Goal: Task Accomplishment & Management: Manage account settings

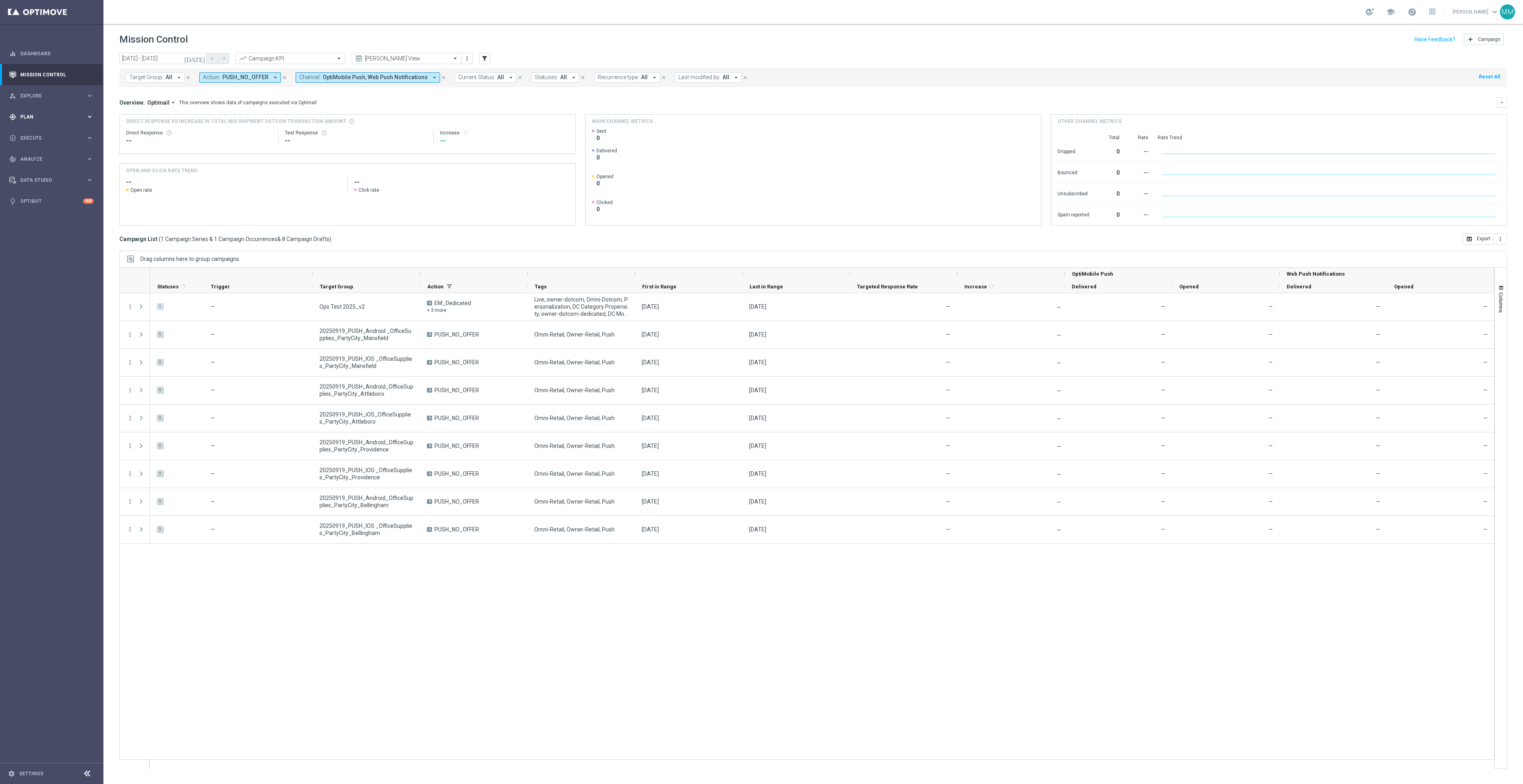
click at [74, 114] on div "gps_fixed Plan" at bounding box center [47, 117] width 77 height 7
click at [36, 166] on link "Optimail" at bounding box center [54, 169] width 58 height 7
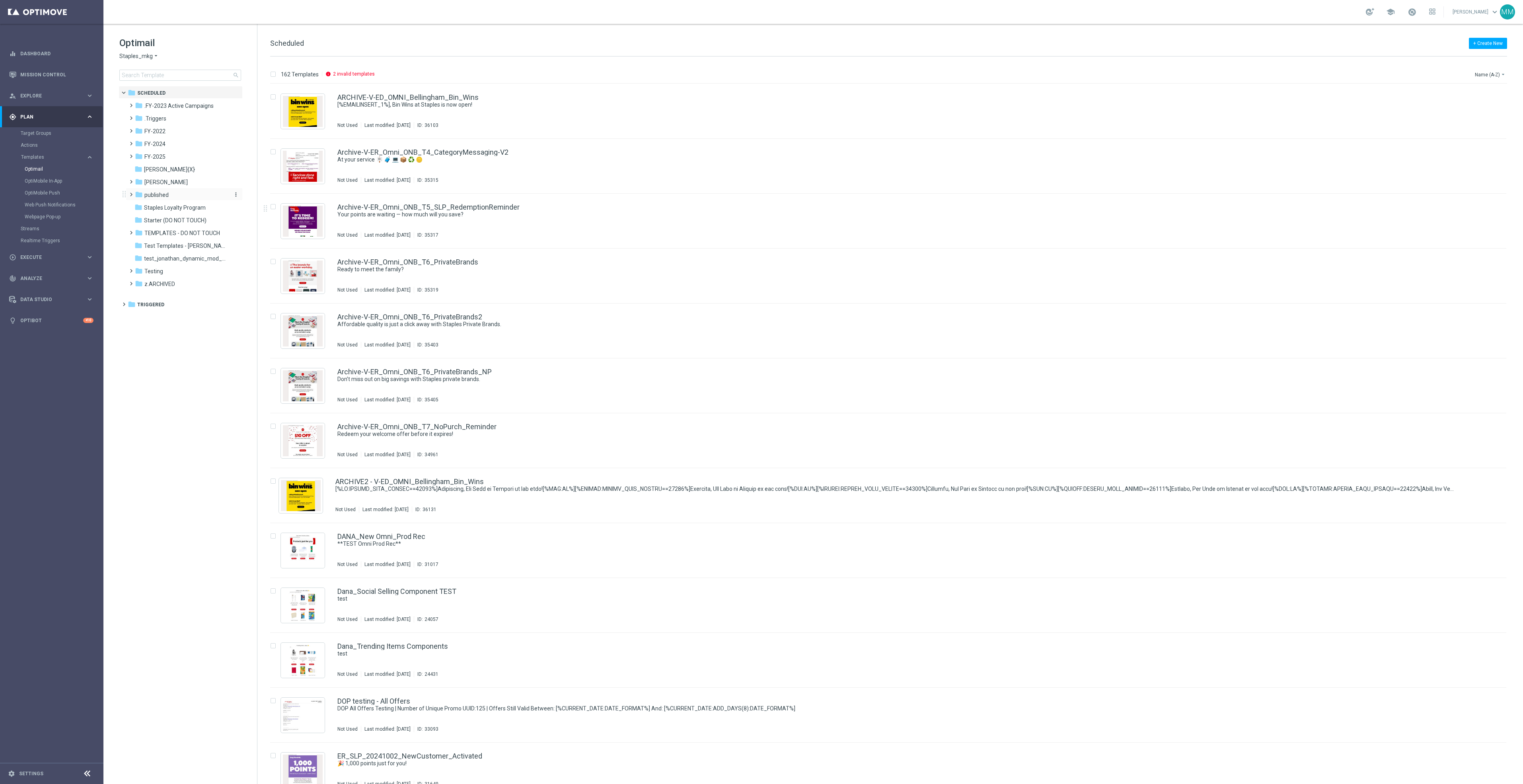
click at [192, 196] on div "folder published" at bounding box center [181, 195] width 91 height 9
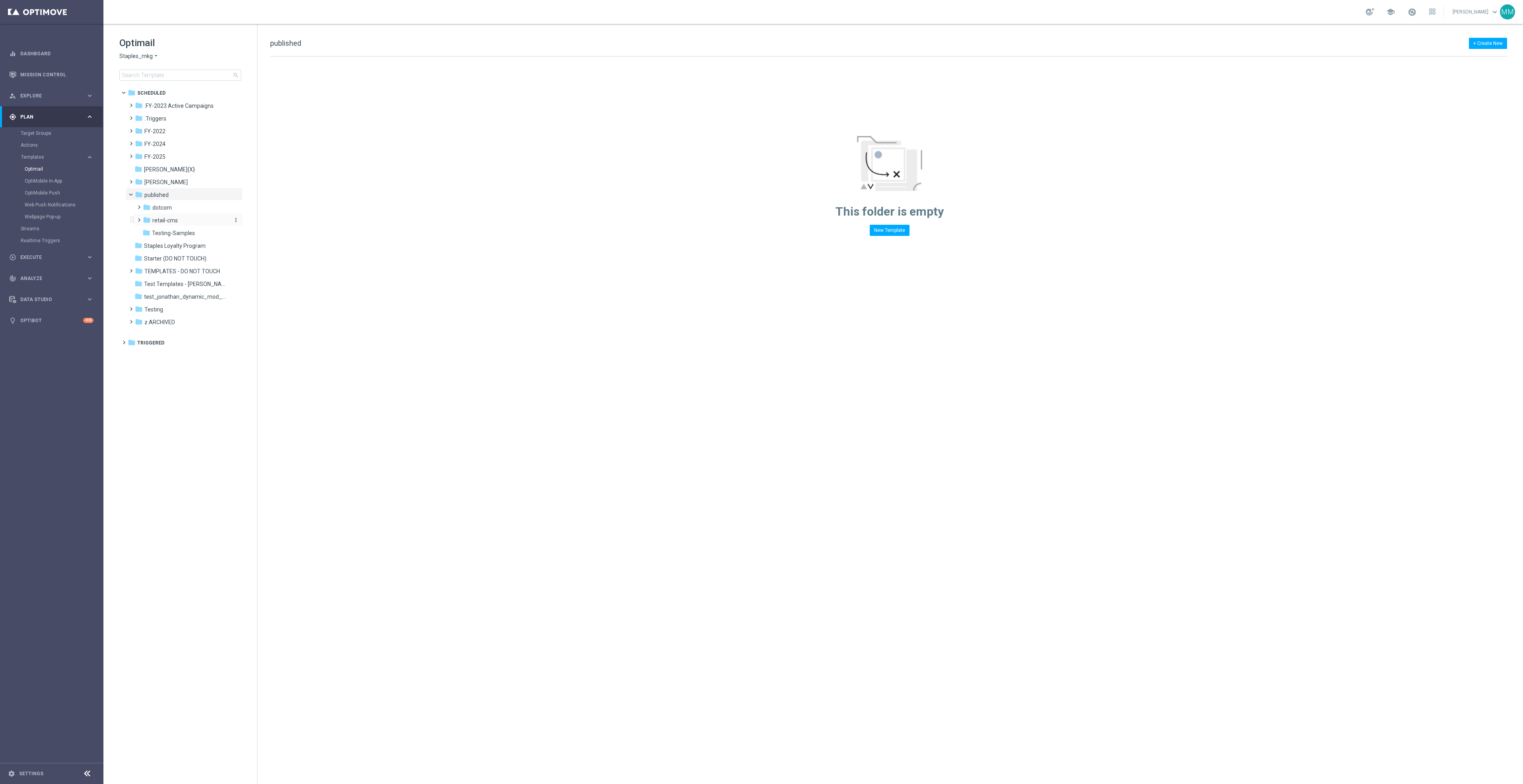
click at [182, 220] on div "folder retail-cms" at bounding box center [185, 220] width 85 height 9
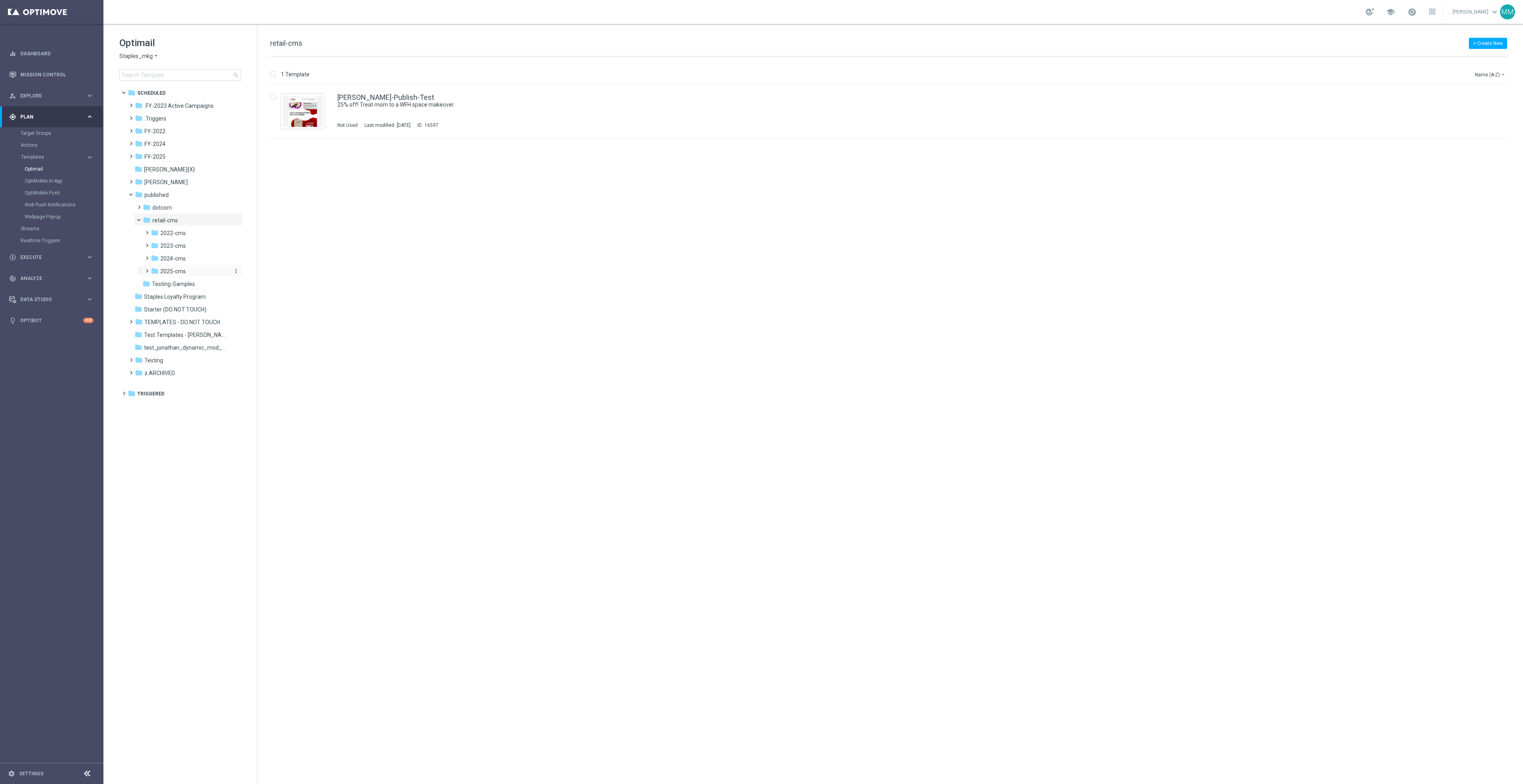
click at [193, 271] on div "folder 2025-cms" at bounding box center [190, 271] width 78 height 9
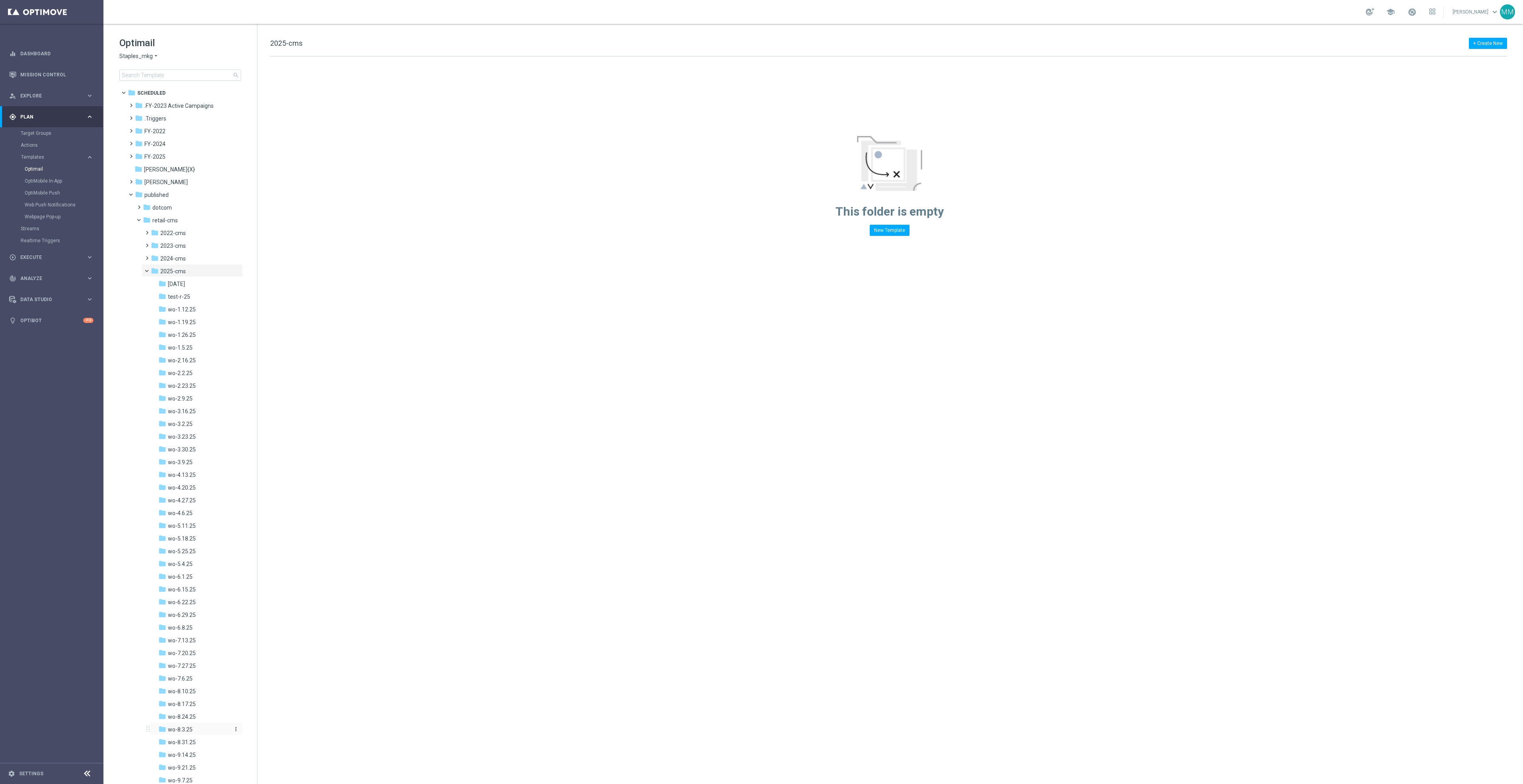
scroll to position [126, 0]
drag, startPoint x: 198, startPoint y: 639, endPoint x: 199, endPoint y: 9, distance: 630.0
click at [197, 639] on div "folder wo-9.21.25" at bounding box center [194, 641] width 71 height 9
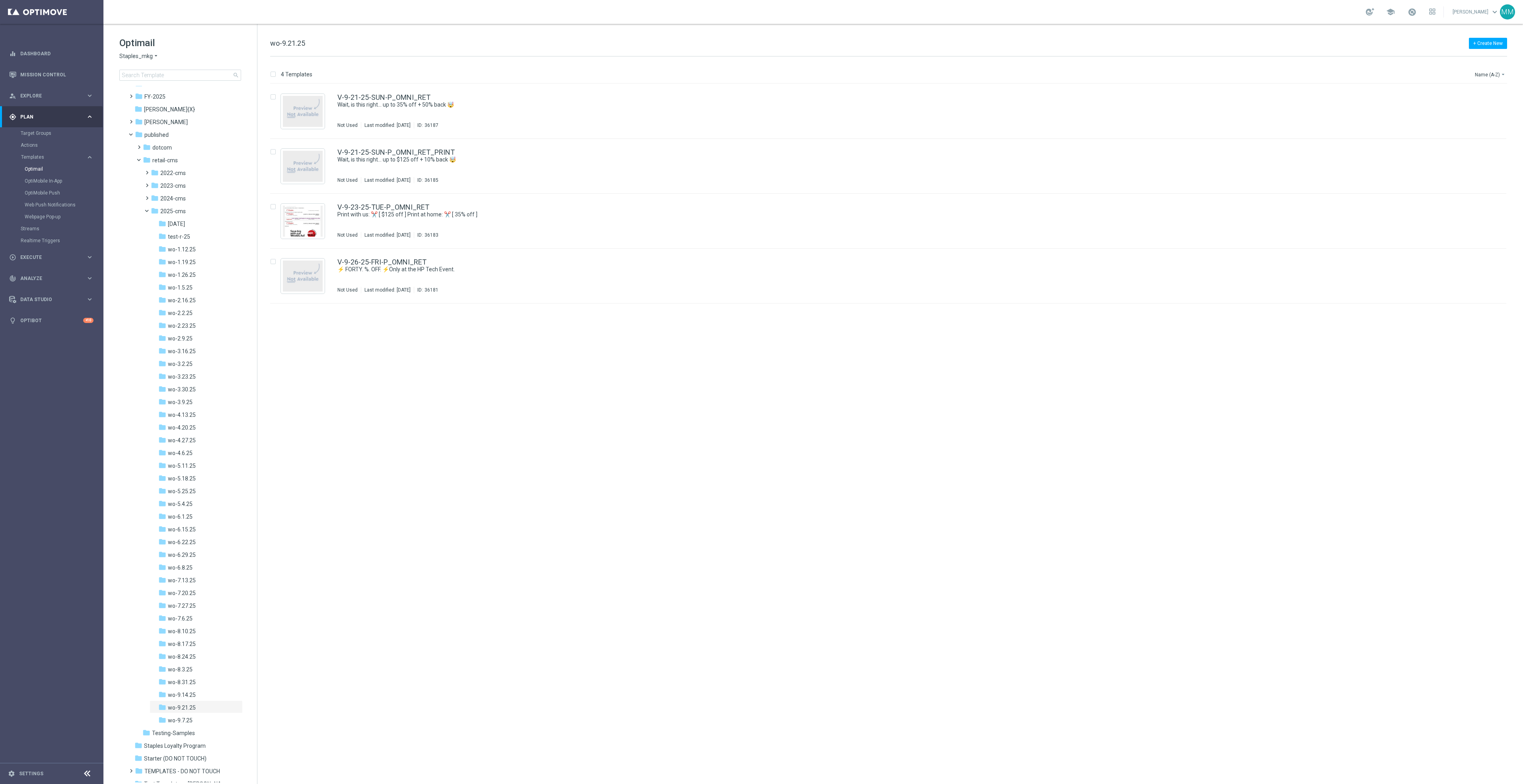
scroll to position [126, 0]
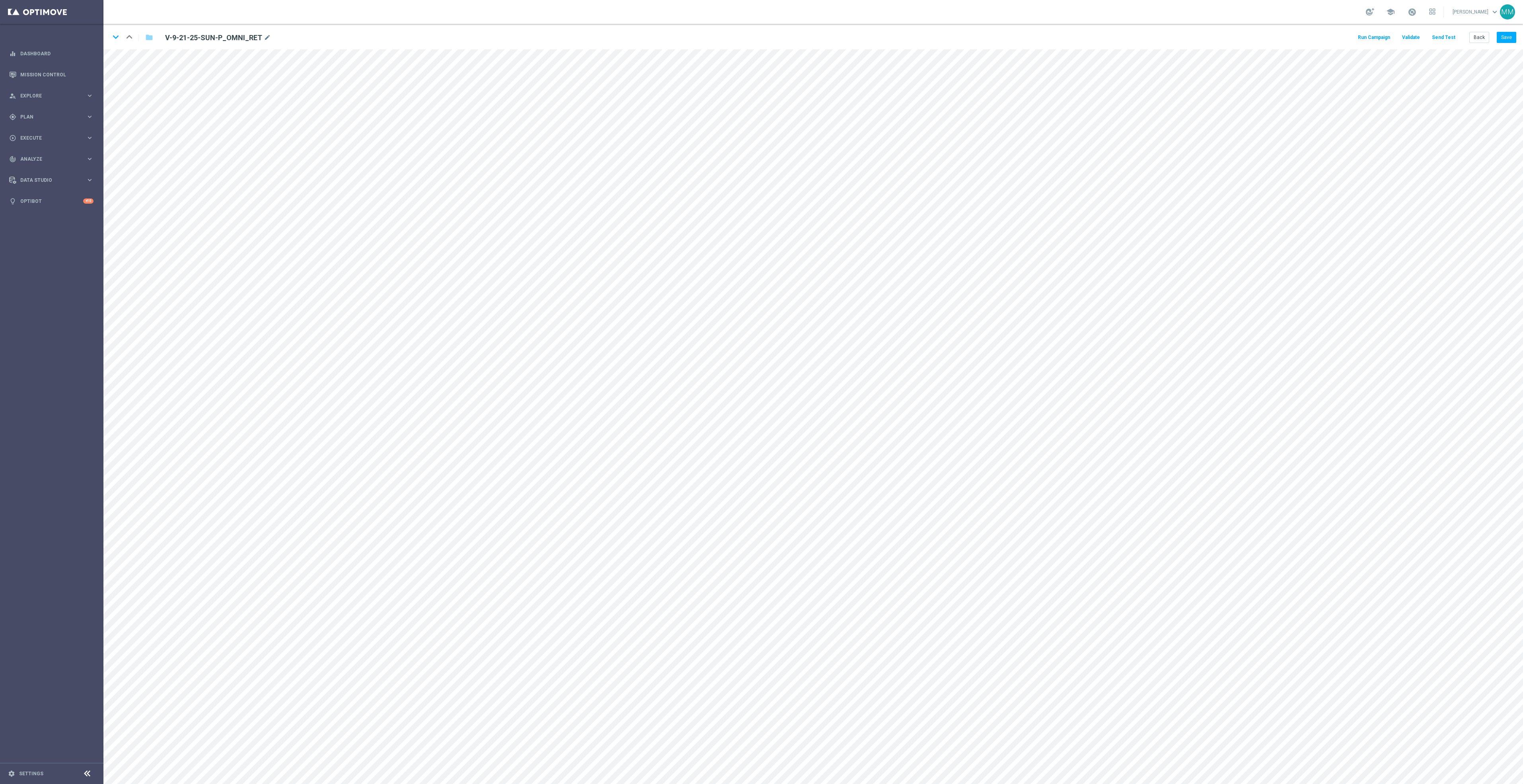
click at [1449, 38] on button "Send Test" at bounding box center [1443, 37] width 26 height 11
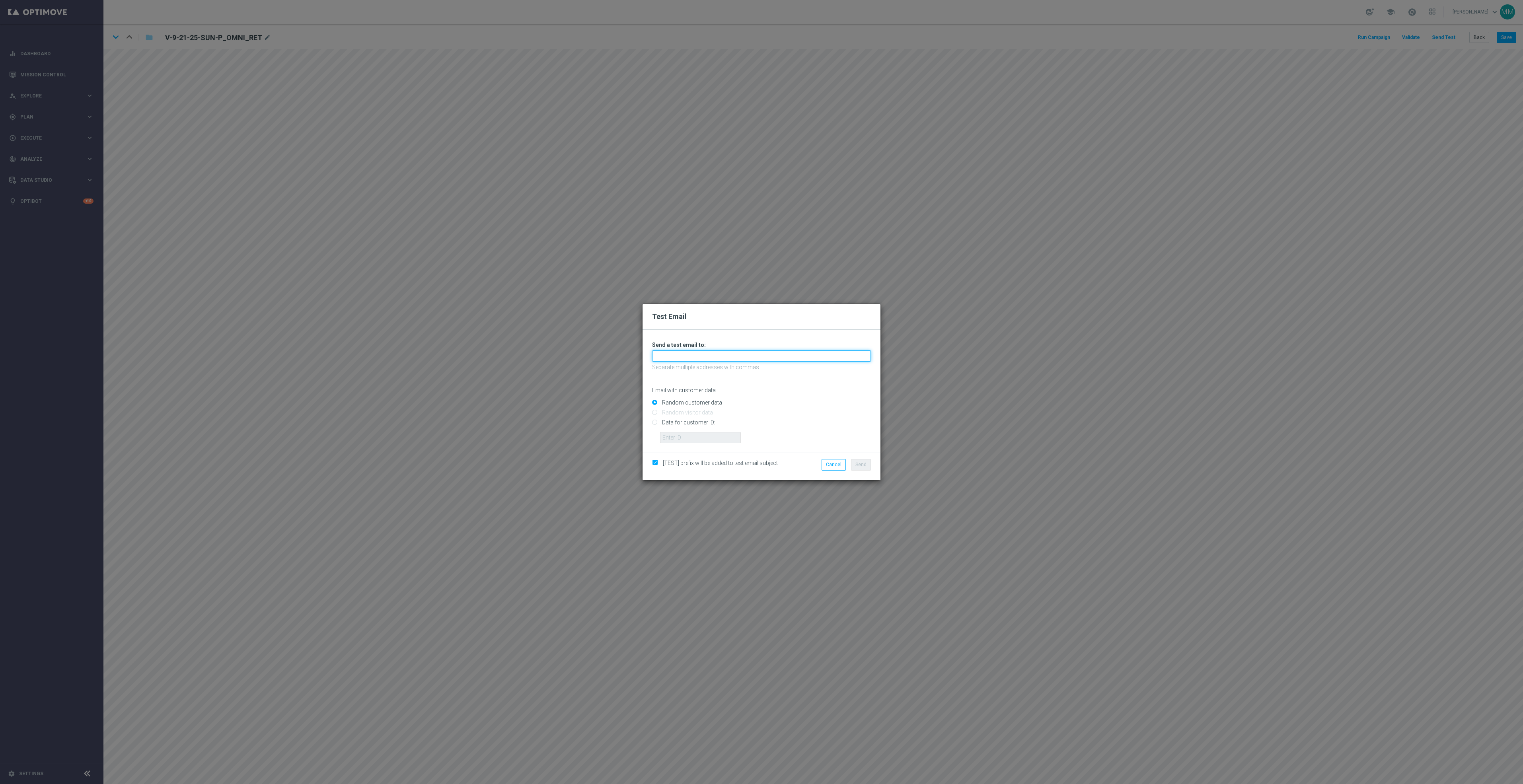
click at [842, 361] on input "text" at bounding box center [762, 356] width 219 height 11
paste input "[EMAIL_ADDRESS][DOMAIN_NAME]"
type input "[EMAIL_ADDRESS][DOMAIN_NAME]"
click at [862, 463] on span "Send" at bounding box center [861, 464] width 11 height 6
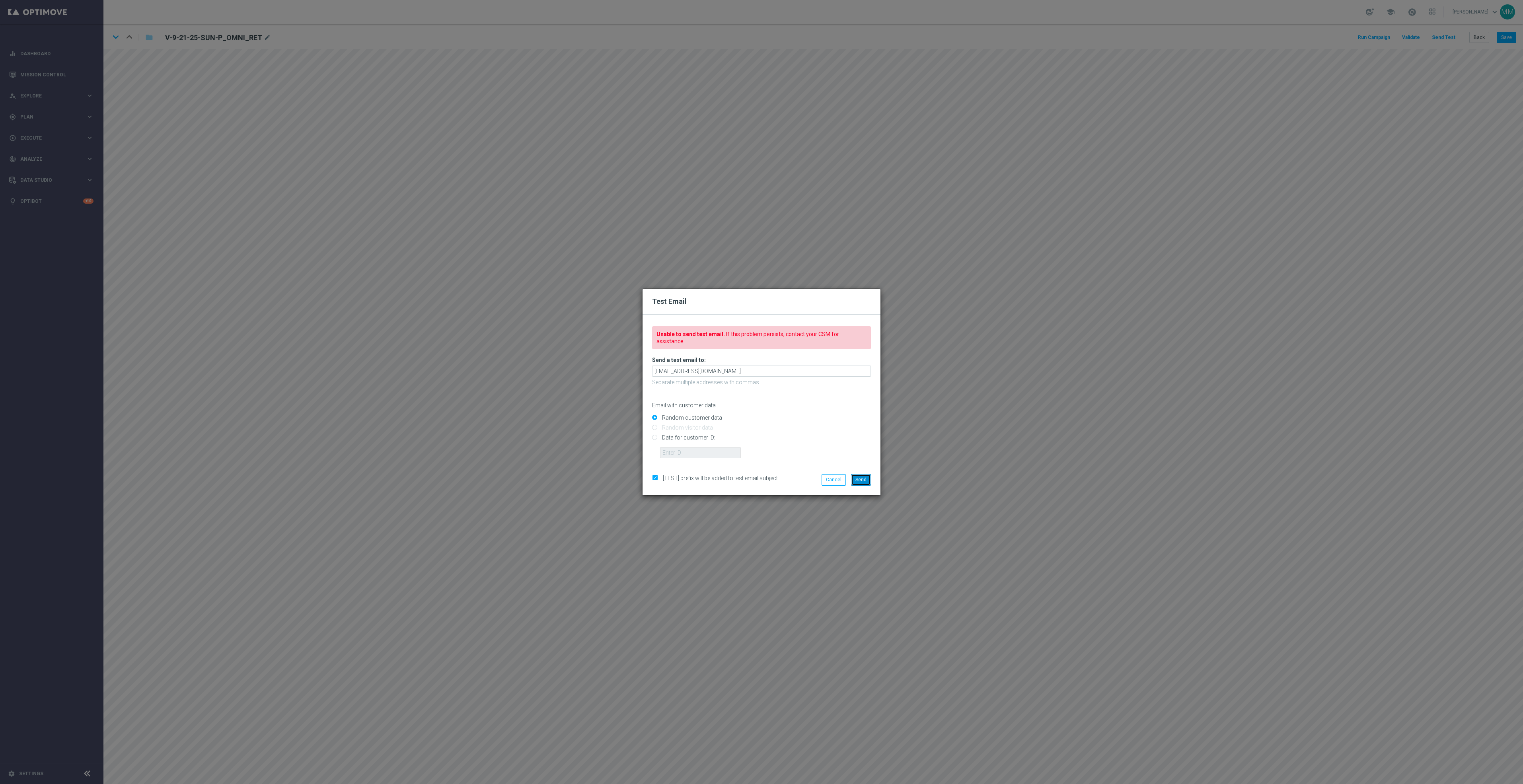
click at [862, 478] on span "Send" at bounding box center [861, 479] width 11 height 6
click at [855, 476] on button "Send" at bounding box center [861, 479] width 20 height 11
click at [841, 482] on button "Cancel" at bounding box center [833, 479] width 24 height 11
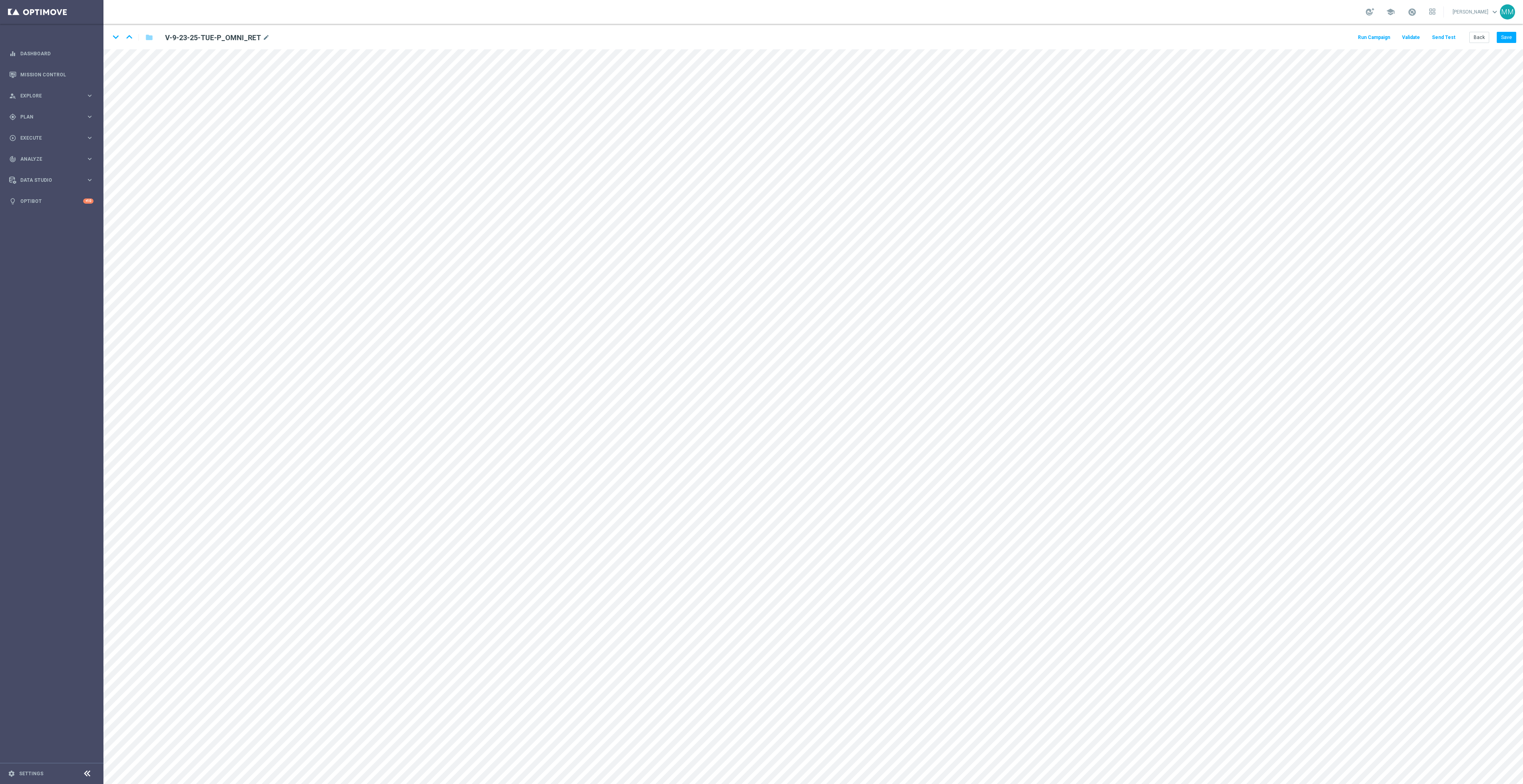
click at [1442, 37] on button "Send Test" at bounding box center [1443, 37] width 26 height 11
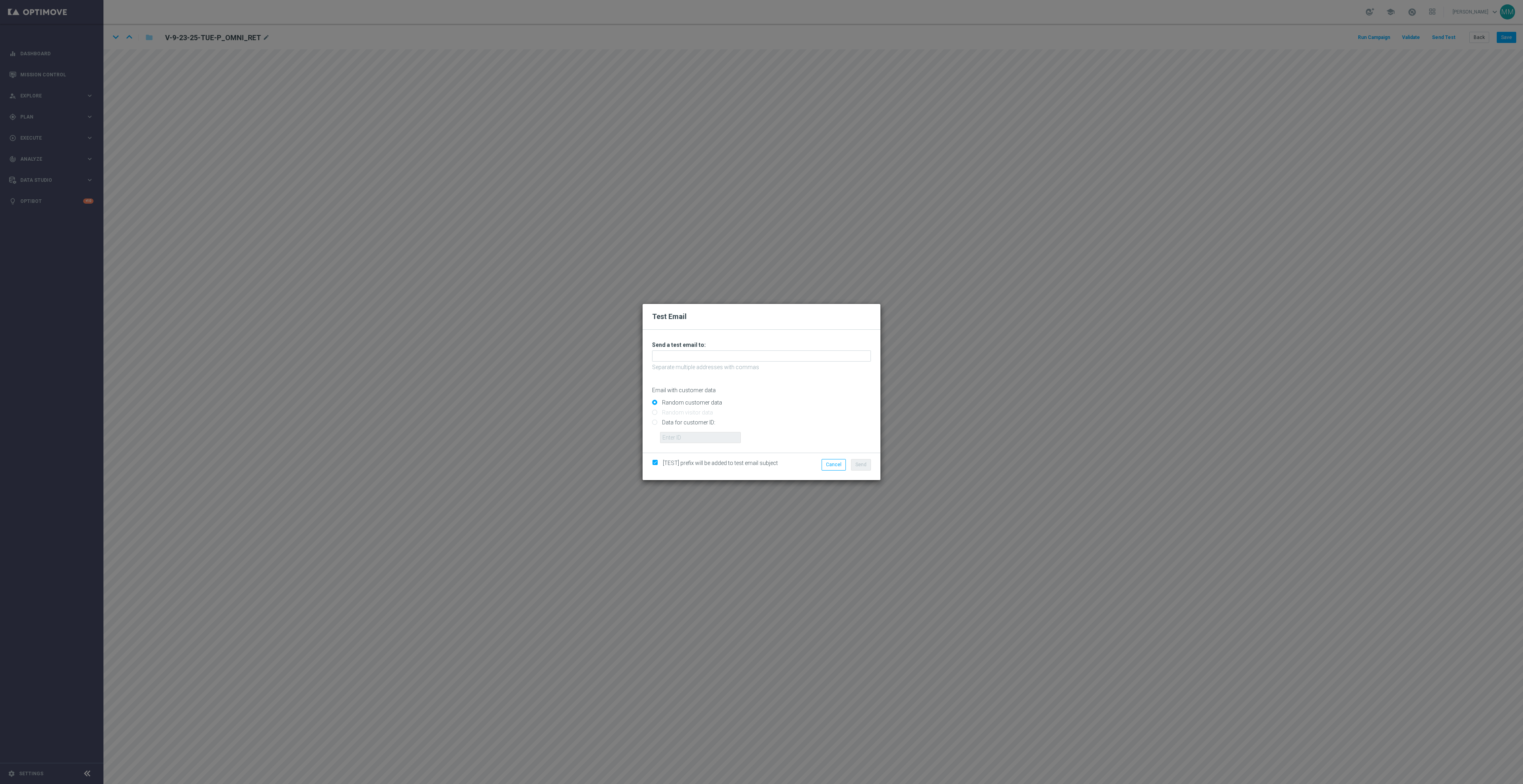
click at [787, 348] on div "Unable to send test email. If this problem persists, contact your CSM for assis…" at bounding box center [762, 392] width 219 height 102
click at [787, 353] on input "text" at bounding box center [762, 356] width 219 height 11
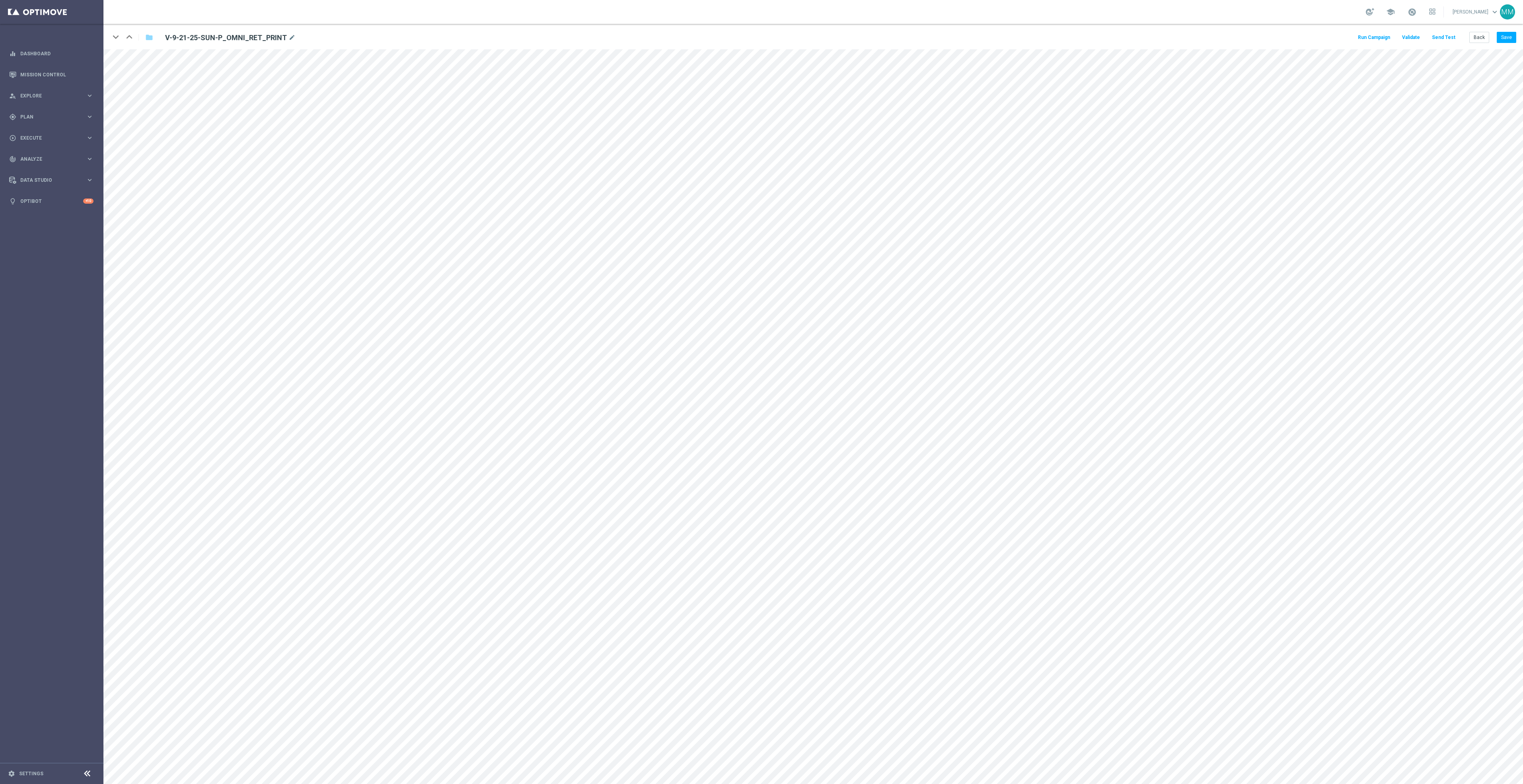
click at [1438, 30] on div "keyboard_arrow_down keyboard_arrow_up folder V-9-21-25-SUN-P_OMNI_RET_PRINT mod…" at bounding box center [813, 36] width 1419 height 26
click at [1445, 40] on button "Send Test" at bounding box center [1443, 37] width 26 height 11
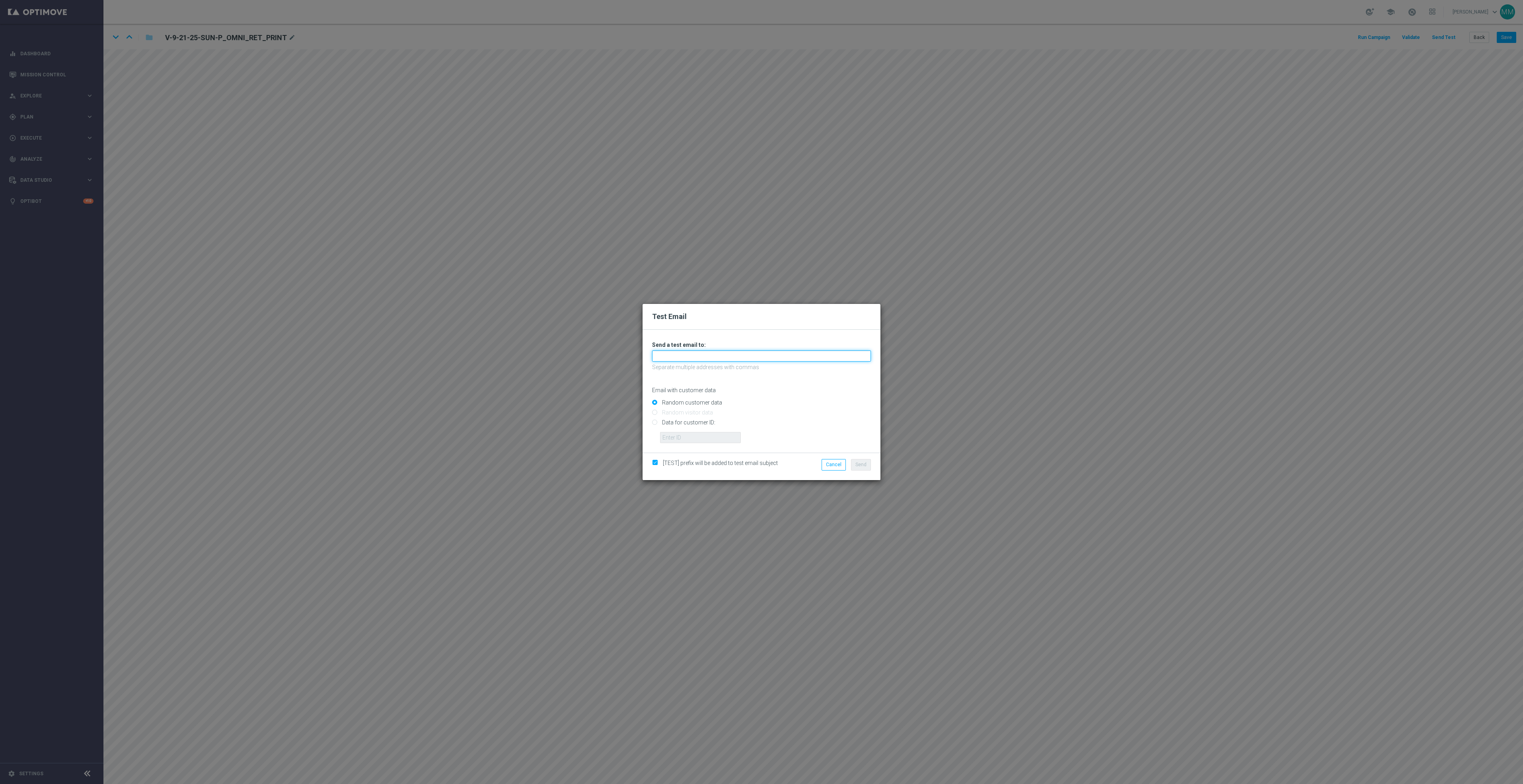
click at [830, 353] on input "text" at bounding box center [762, 356] width 219 height 11
paste input "[EMAIL_ADDRESS][DOMAIN_NAME]"
type input "[EMAIL_ADDRESS][DOMAIN_NAME]"
click at [866, 469] on button "Send" at bounding box center [861, 464] width 20 height 11
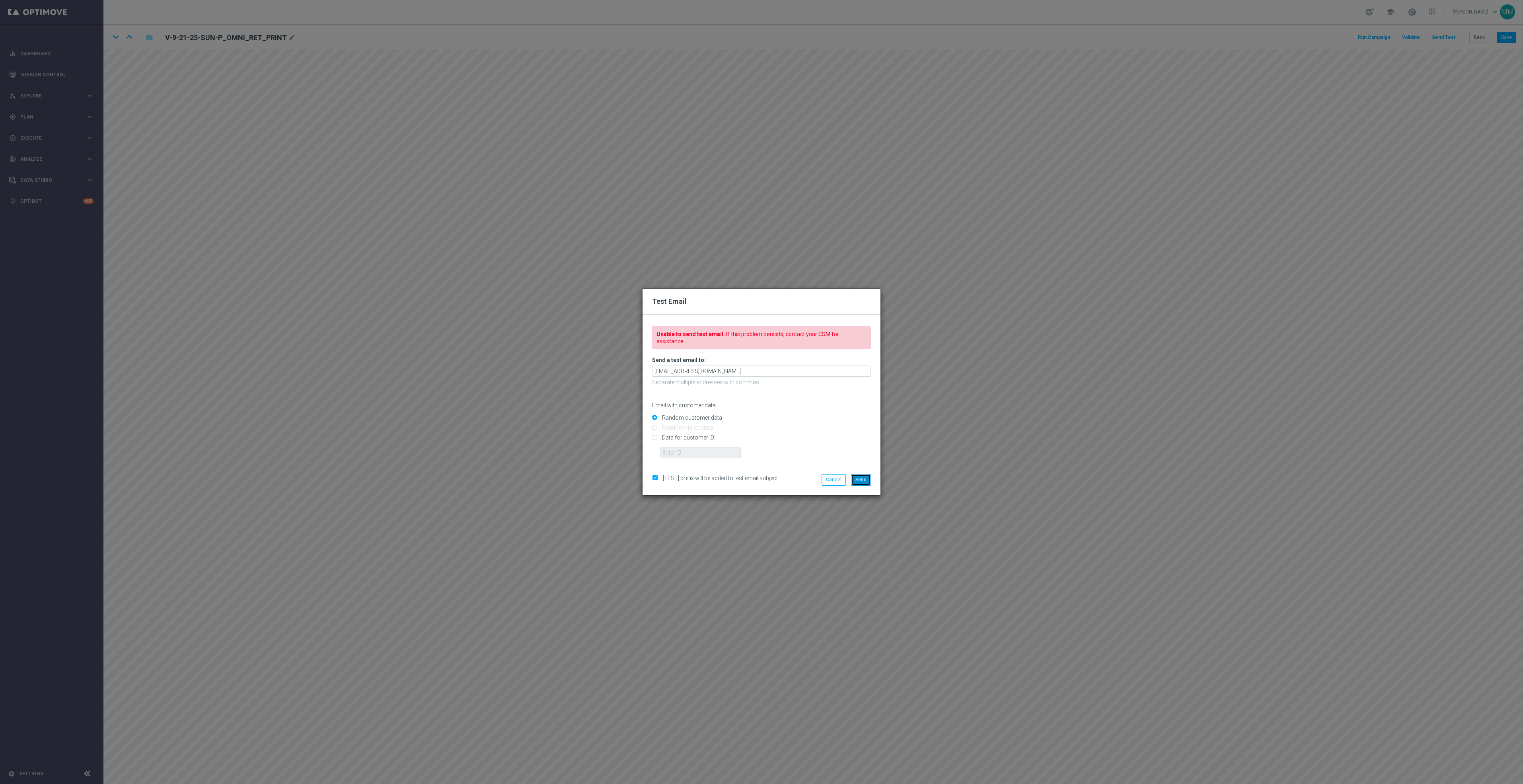
click at [853, 478] on button "Send" at bounding box center [861, 479] width 20 height 11
click at [860, 470] on div "[TEST] prefix will be added to test email subject Cancel Send" at bounding box center [761, 481] width 238 height 27
click at [861, 479] on span "Send" at bounding box center [861, 479] width 11 height 6
click at [863, 477] on span "Send" at bounding box center [861, 479] width 11 height 6
click at [825, 474] on button "Cancel" at bounding box center [833, 479] width 24 height 11
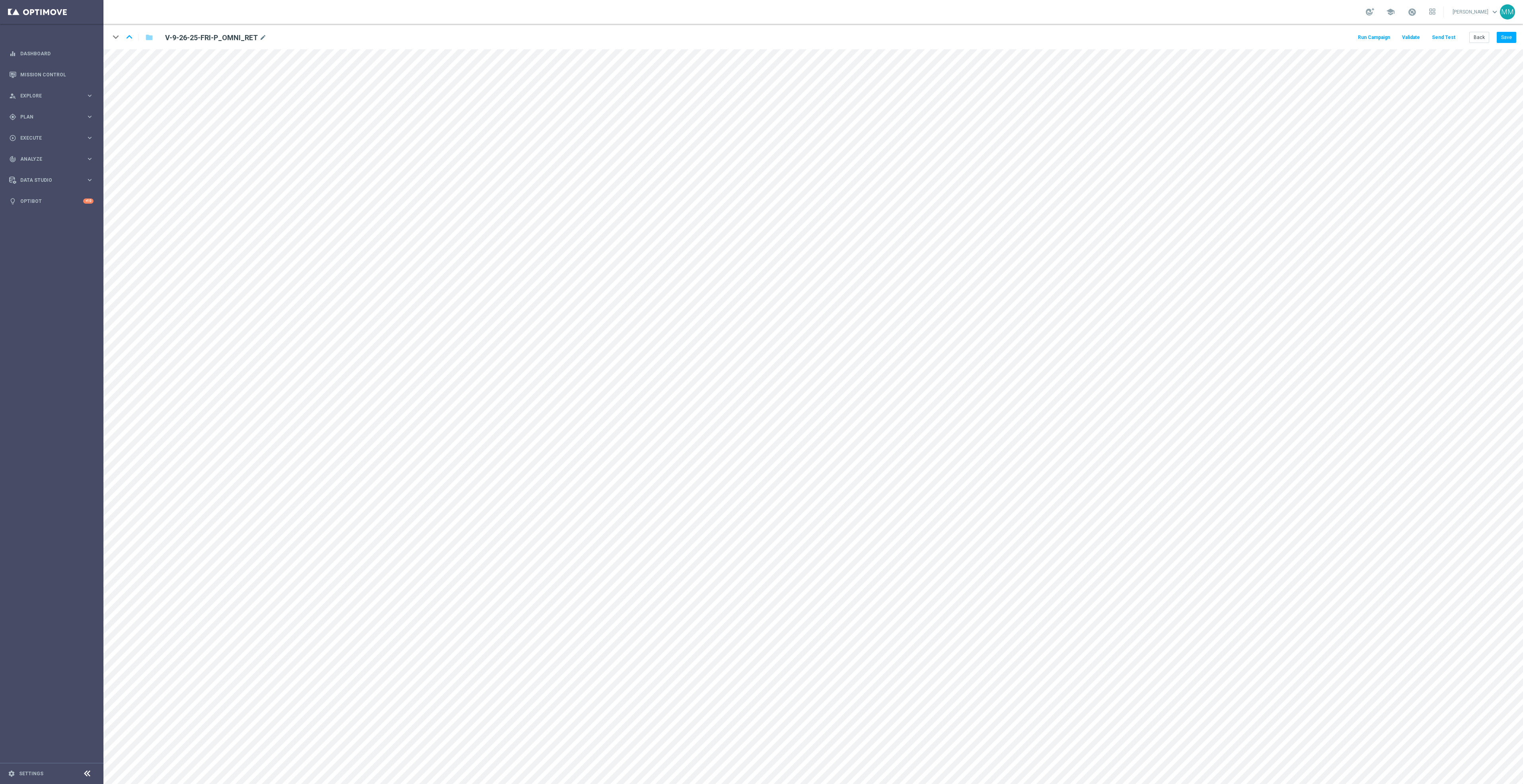
click at [1439, 40] on button "Send Test" at bounding box center [1443, 37] width 26 height 11
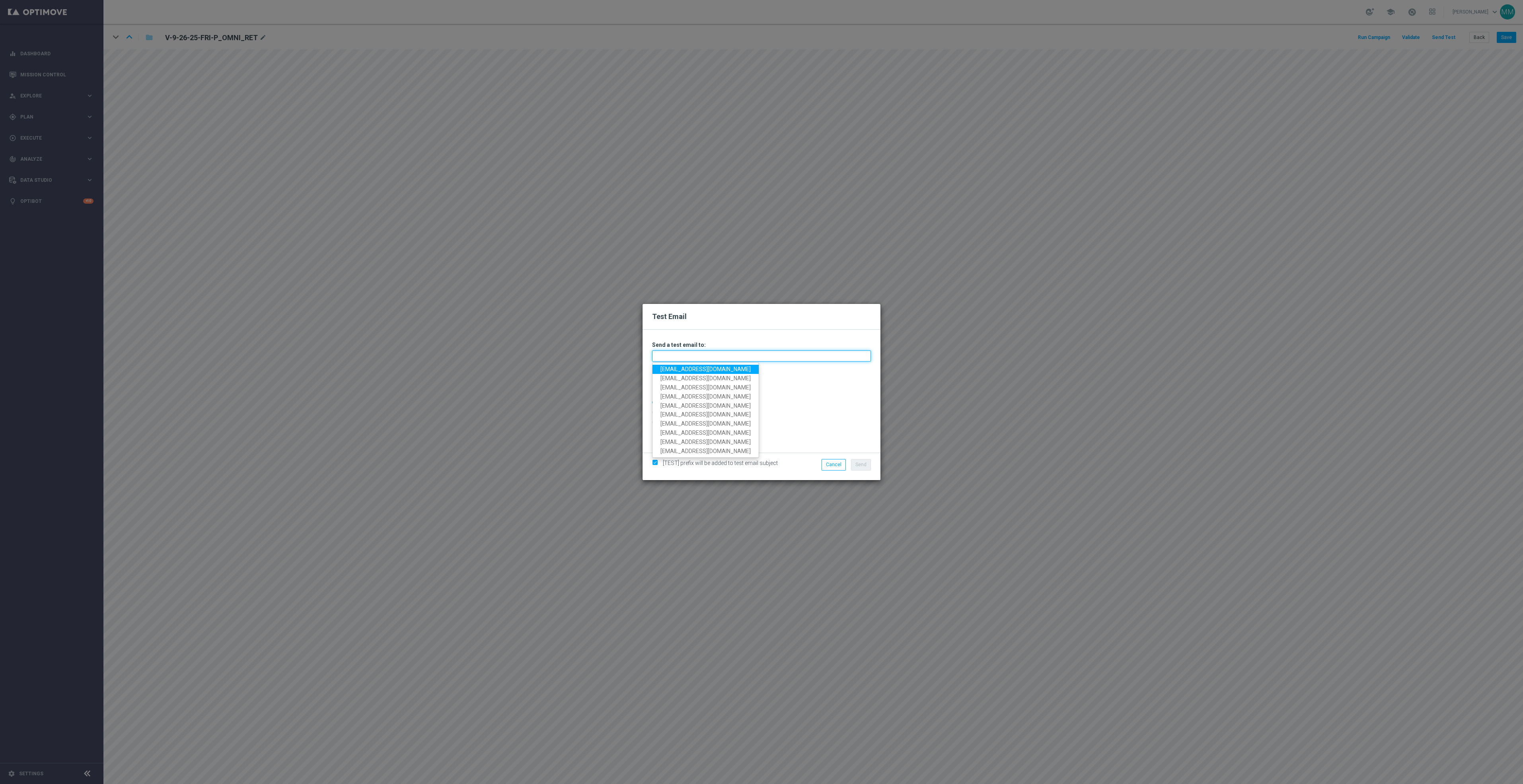
click at [836, 355] on input "text" at bounding box center [762, 356] width 219 height 11
paste input "[EMAIL_ADDRESS][DOMAIN_NAME]"
type input "[EMAIL_ADDRESS][DOMAIN_NAME]"
click at [861, 468] on button "Send" at bounding box center [861, 464] width 20 height 11
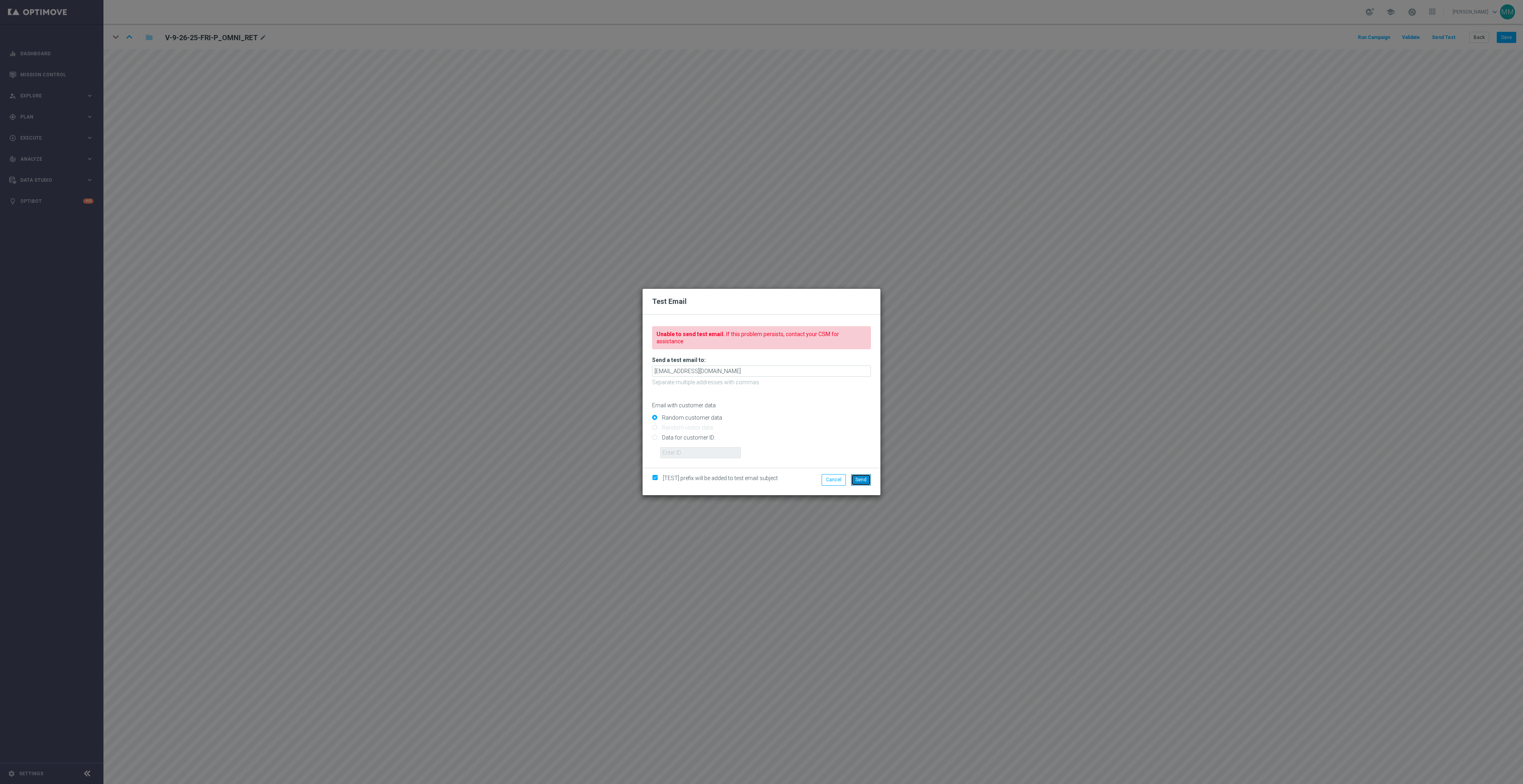
drag, startPoint x: 853, startPoint y: 476, endPoint x: 855, endPoint y: 480, distance: 4.5
click at [853, 476] on button "Send" at bounding box center [861, 479] width 20 height 11
click at [861, 480] on button "Send" at bounding box center [861, 479] width 20 height 11
click at [864, 478] on span "Send" at bounding box center [861, 479] width 11 height 6
click at [835, 477] on button "Cancel" at bounding box center [833, 479] width 24 height 11
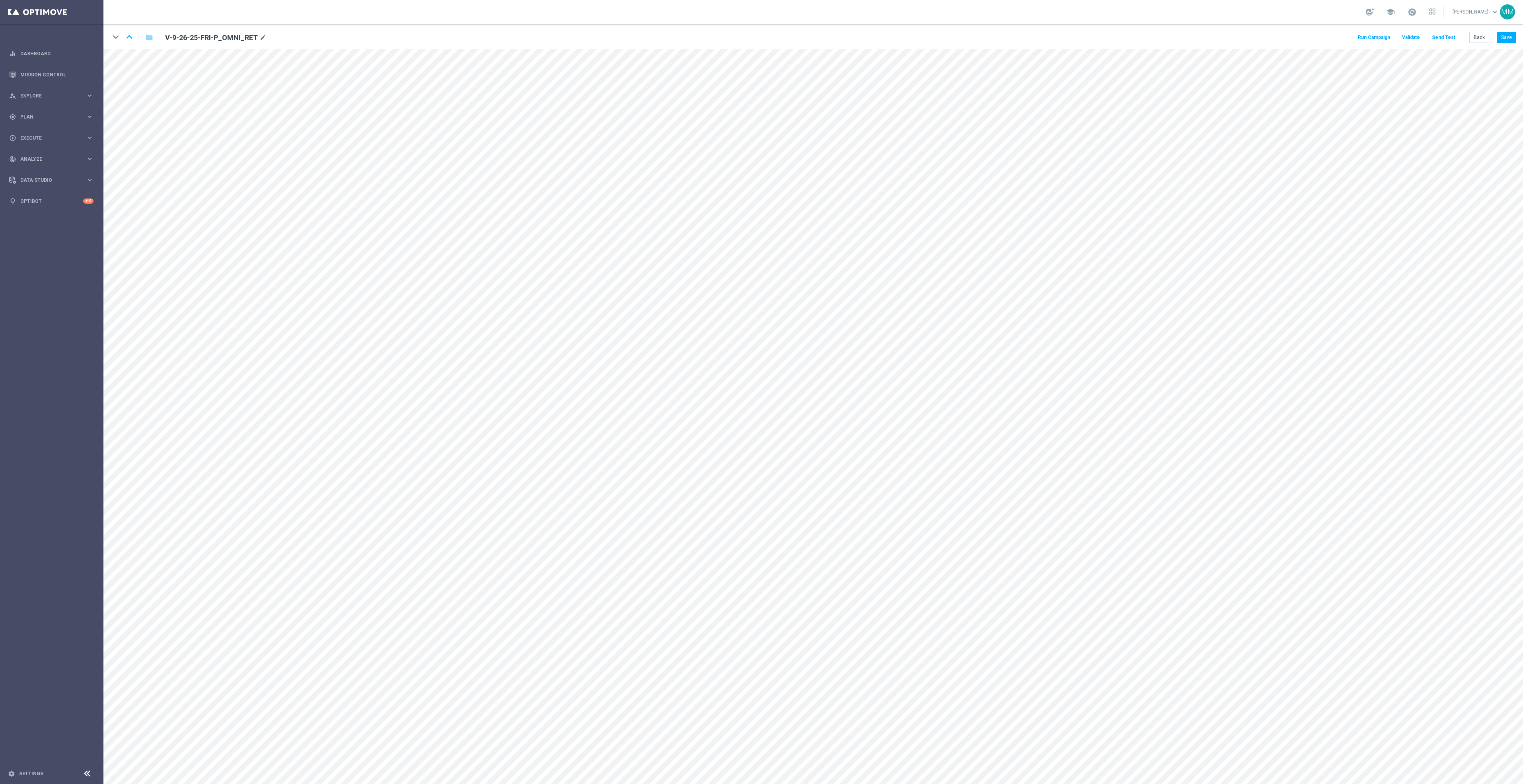
click at [1435, 37] on button "Send Test" at bounding box center [1443, 37] width 26 height 11
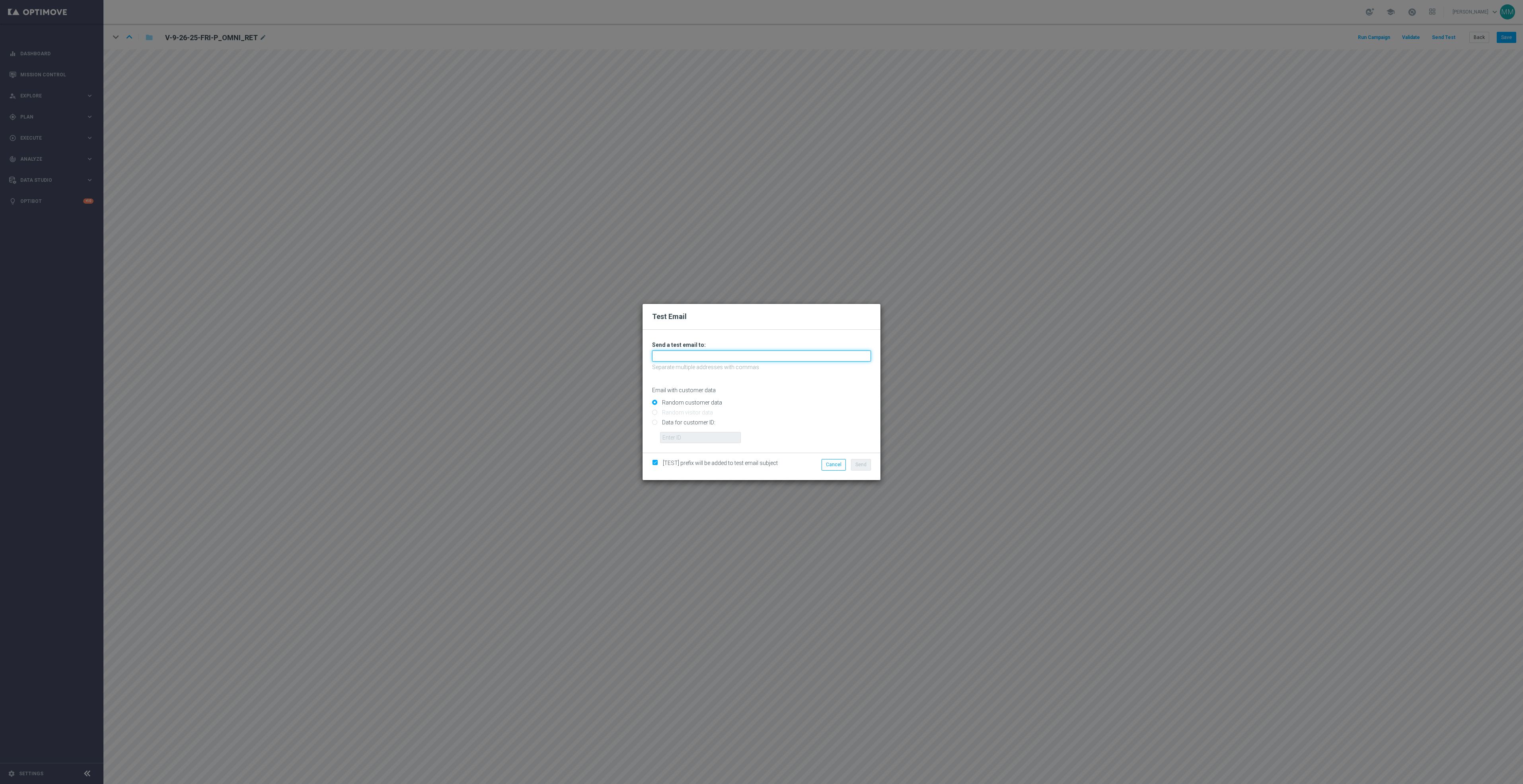
click at [851, 356] on input "text" at bounding box center [762, 356] width 219 height 11
paste input "[EMAIL_ADDRESS][DOMAIN_NAME]"
type input "[EMAIL_ADDRESS][DOMAIN_NAME]"
click at [856, 466] on span "Send" at bounding box center [861, 464] width 11 height 6
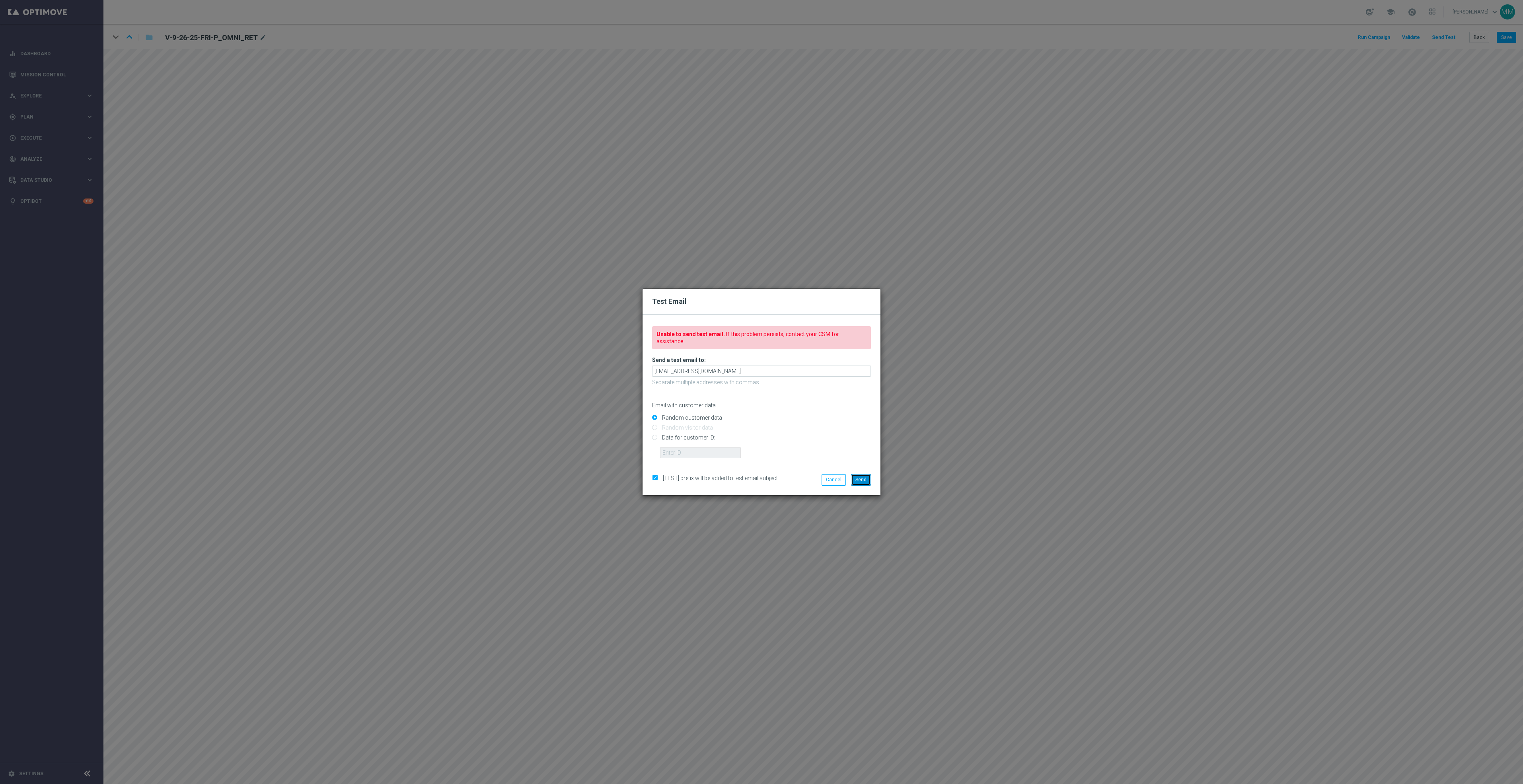
click at [857, 478] on span "Send" at bounding box center [861, 479] width 11 height 6
click at [862, 481] on button "Send" at bounding box center [861, 479] width 20 height 11
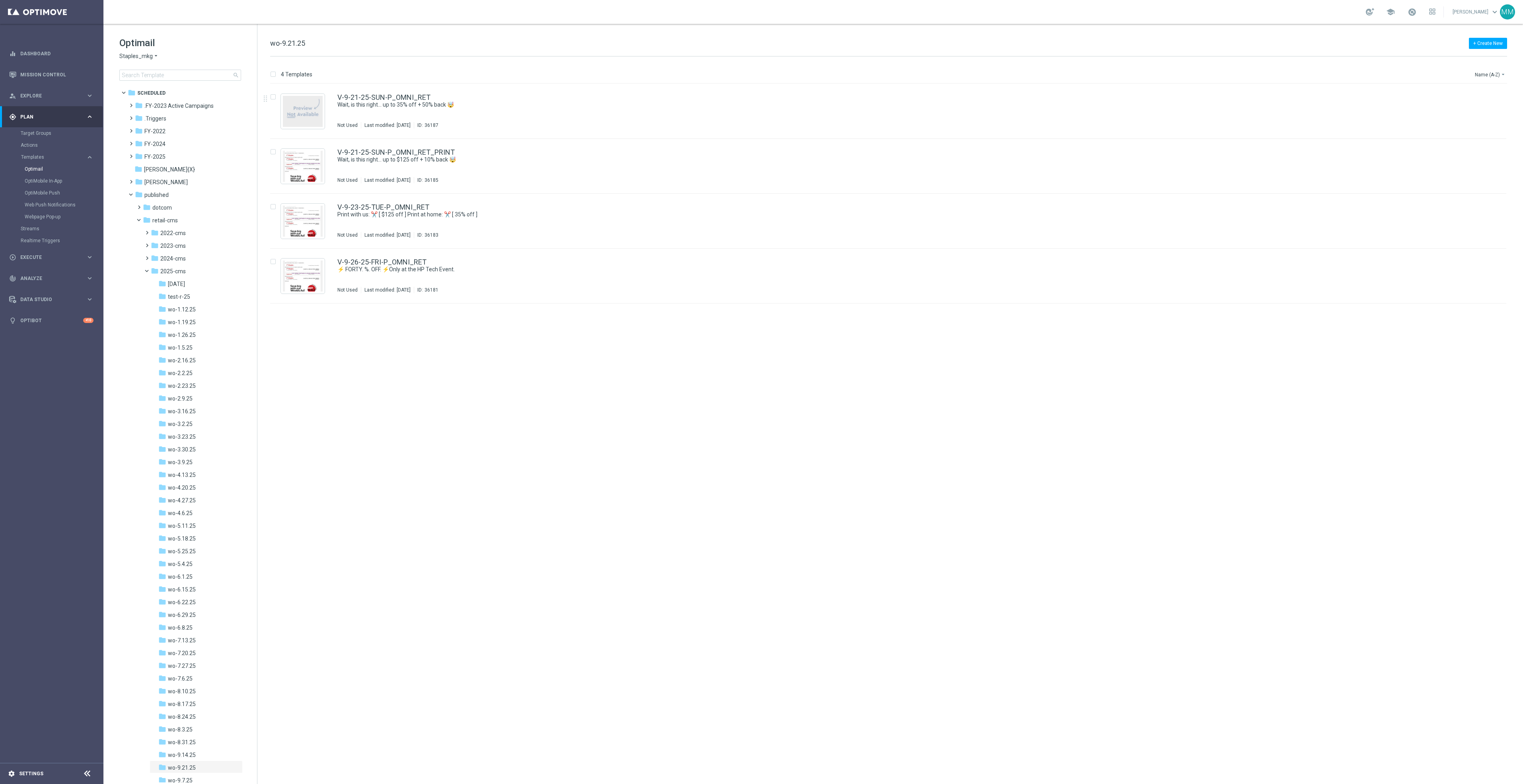
scroll to position [126, 0]
click at [28, 772] on link "Settings" at bounding box center [31, 774] width 24 height 5
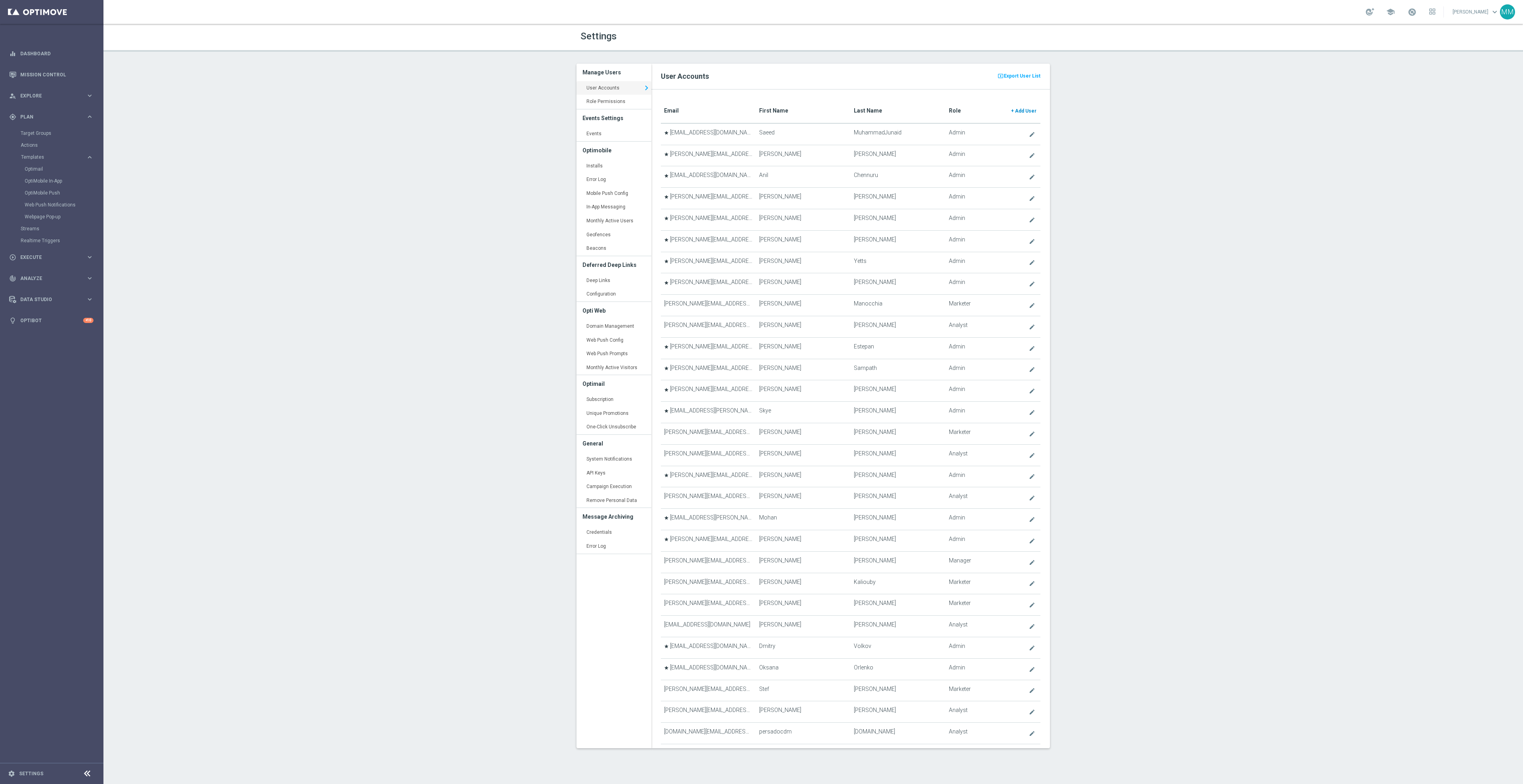
click at [1015, 111] on span "Add User" at bounding box center [1026, 111] width 22 height 6
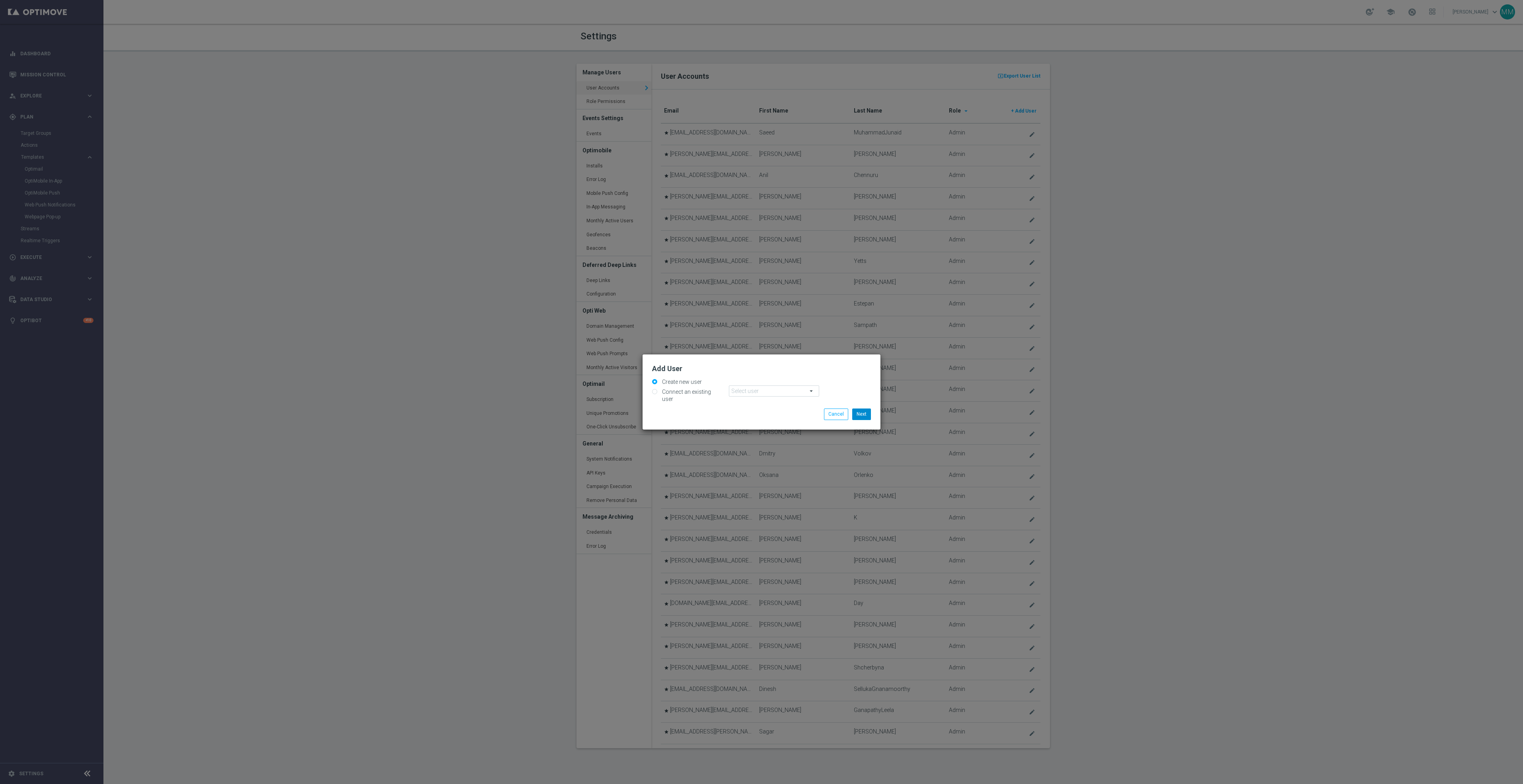
click at [869, 410] on li "Next" at bounding box center [861, 414] width 22 height 11
click at [867, 410] on button "Next" at bounding box center [861, 414] width 19 height 11
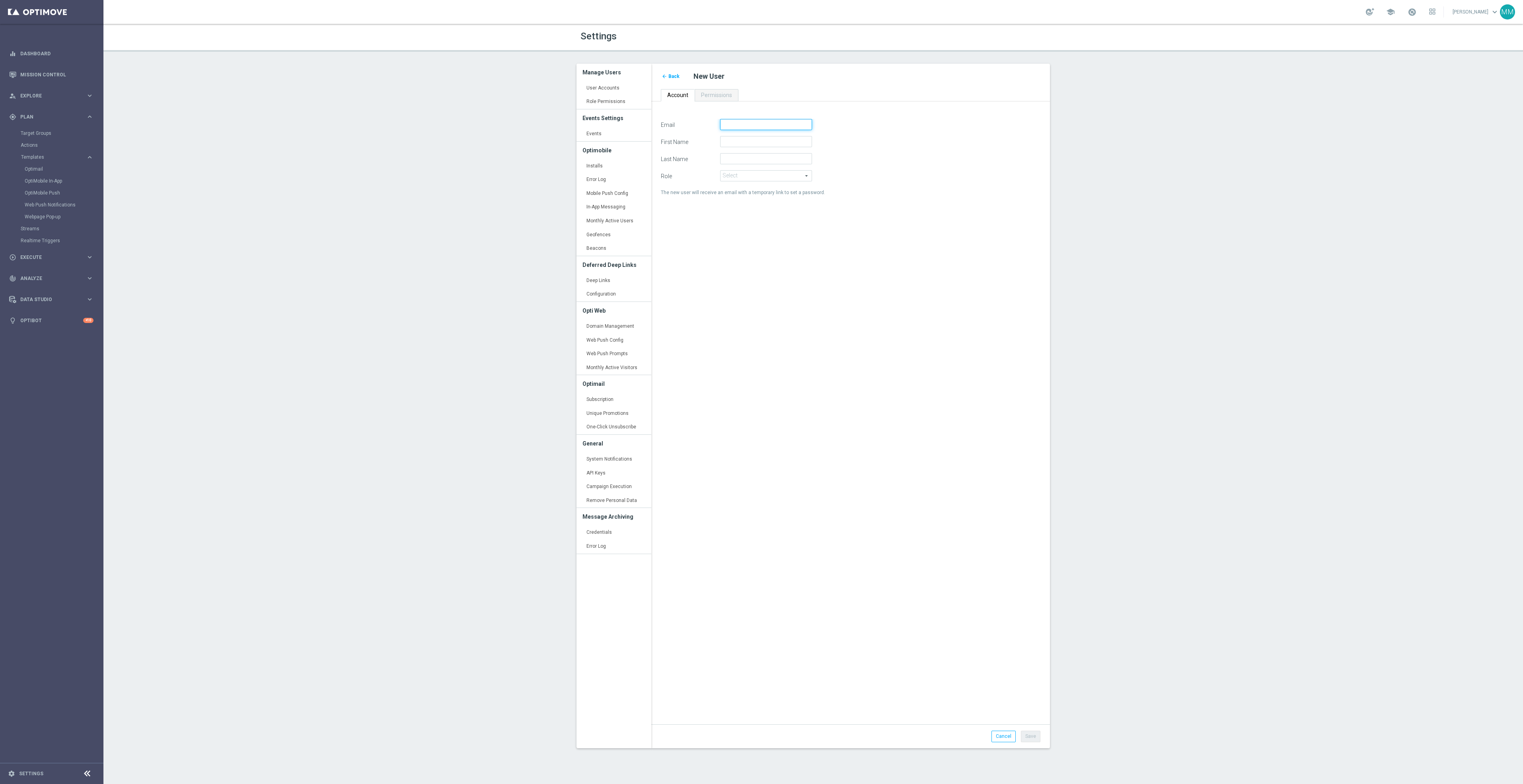
paste input "Nagaraju.Kunisetty@staples.com"
type input "Nagaraju.Kunisetty@staples.com"
click at [799, 278] on div "Email Nagaraju.Kunisetty@staples.com First Name Last Name Role Select arrow_dro…" at bounding box center [851, 418] width 391 height 597
click at [754, 176] on span at bounding box center [766, 176] width 91 height 10
click at [751, 189] on span "Analyst" at bounding box center [766, 187] width 83 height 7
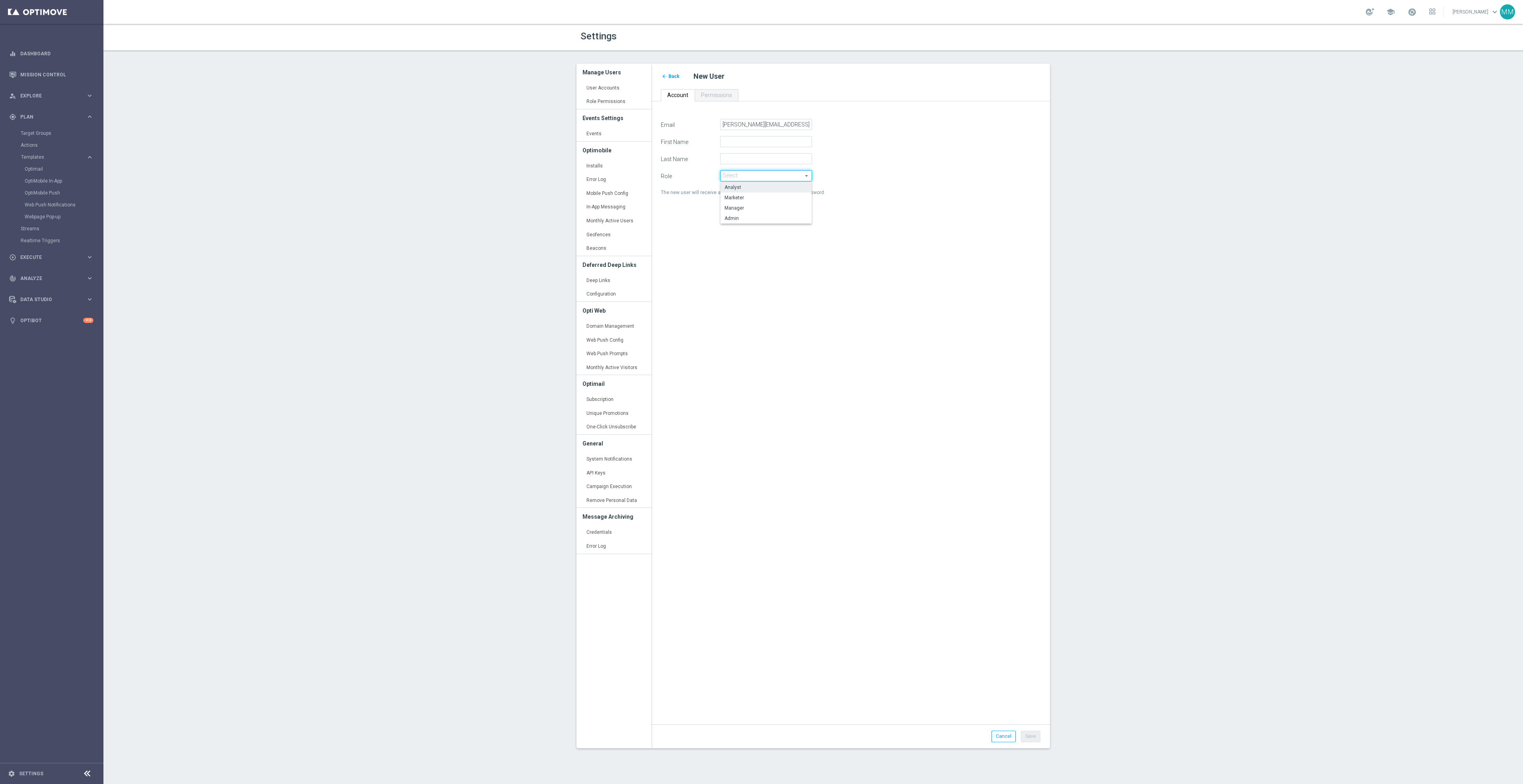
type input "Analyst"
click at [935, 528] on div "Email Nagaraju.Kunisetty@staples.com First Name Last Name Role Analyst Analyst …" at bounding box center [851, 418] width 391 height 597
click at [753, 139] on input "First Name" at bounding box center [766, 141] width 92 height 11
type input "Nagaraju"
click at [746, 155] on input "Last Name" at bounding box center [766, 158] width 92 height 11
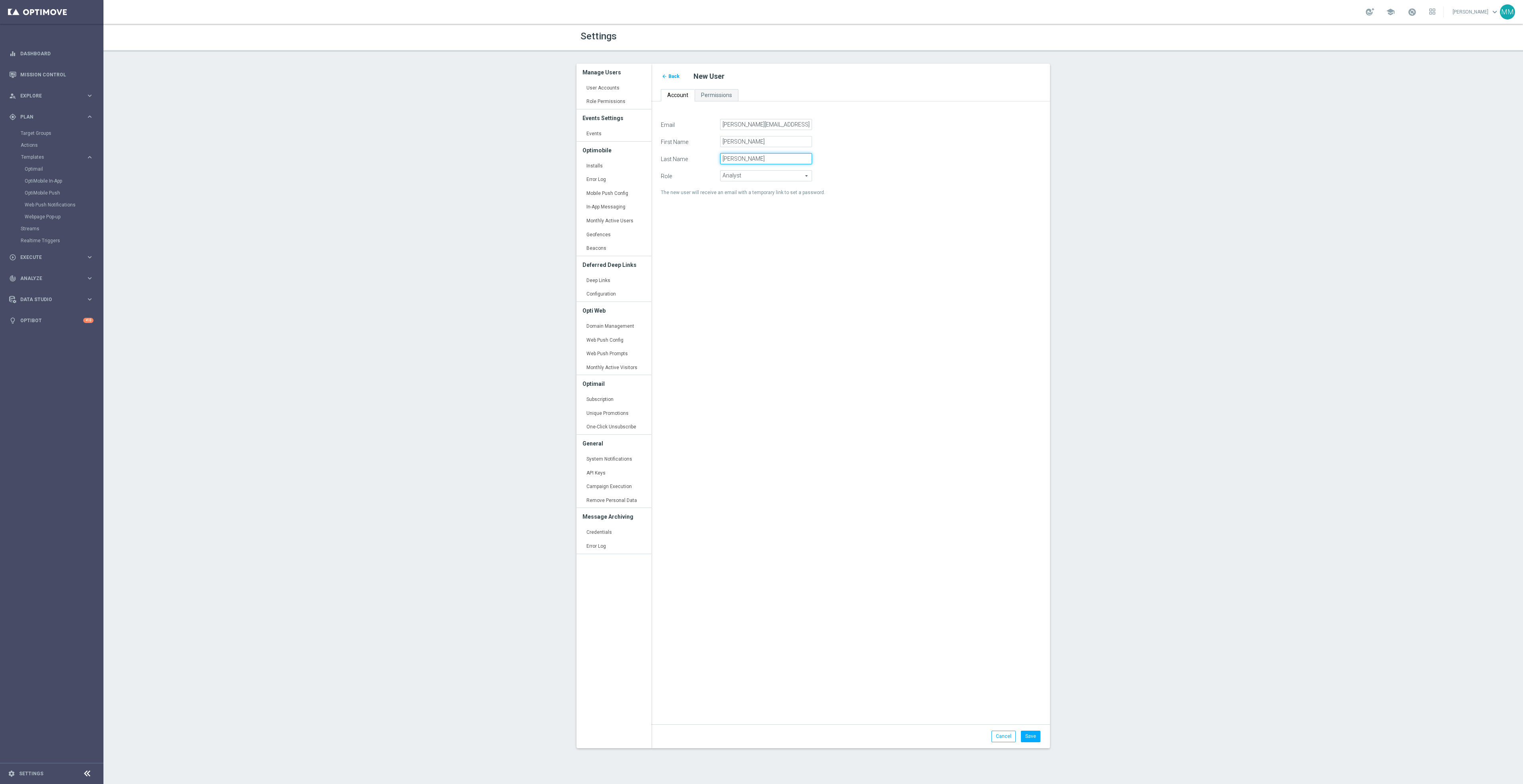
type input "Kunisetty"
click at [969, 396] on div "Email Nagaraju.Kunisetty@staples.com First Name Nagaraju Last Name Kunisetty Ro…" at bounding box center [851, 418] width 391 height 597
click at [1031, 738] on button "Save" at bounding box center [1031, 736] width 20 height 11
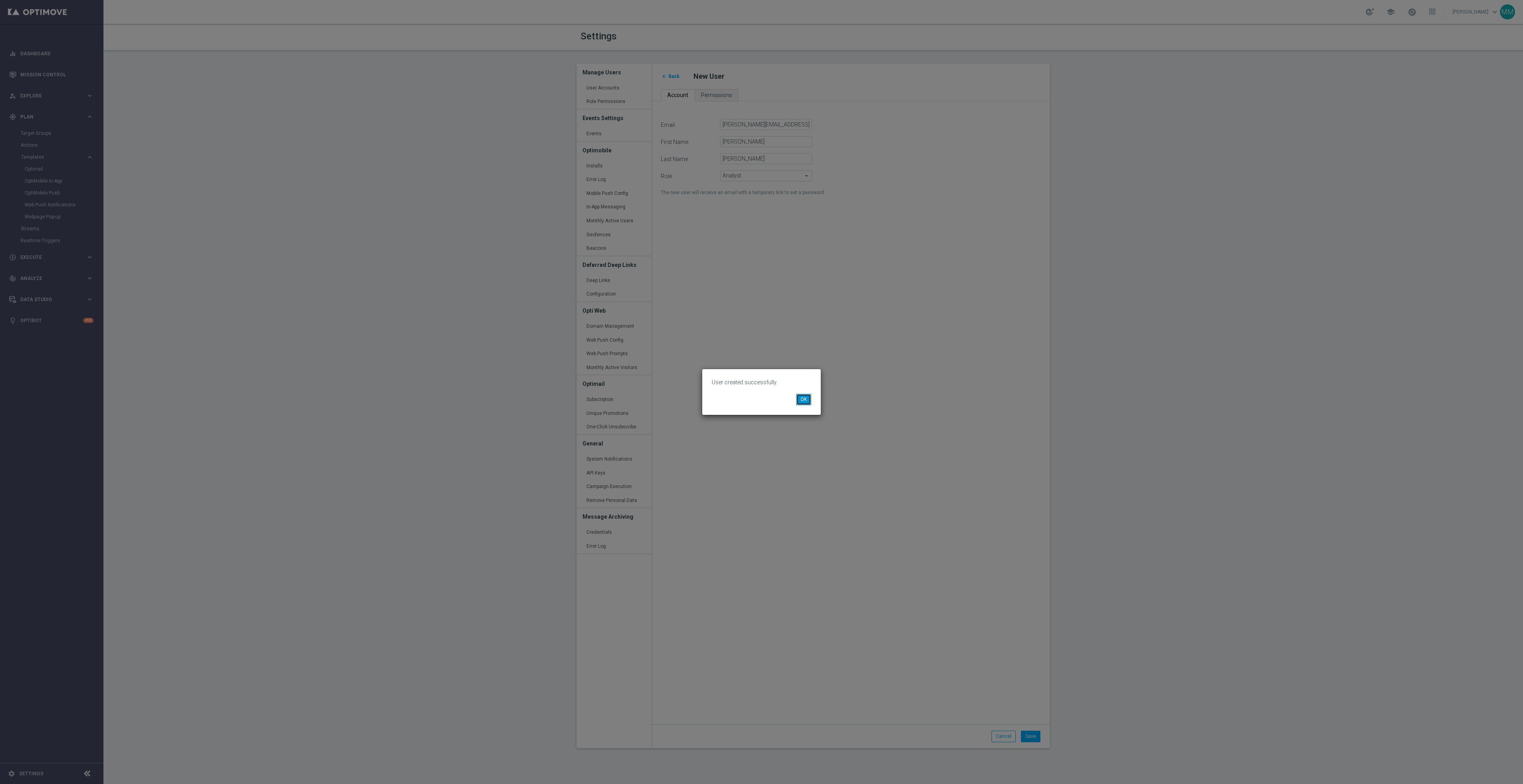
click at [806, 399] on button "OK" at bounding box center [803, 399] width 15 height 11
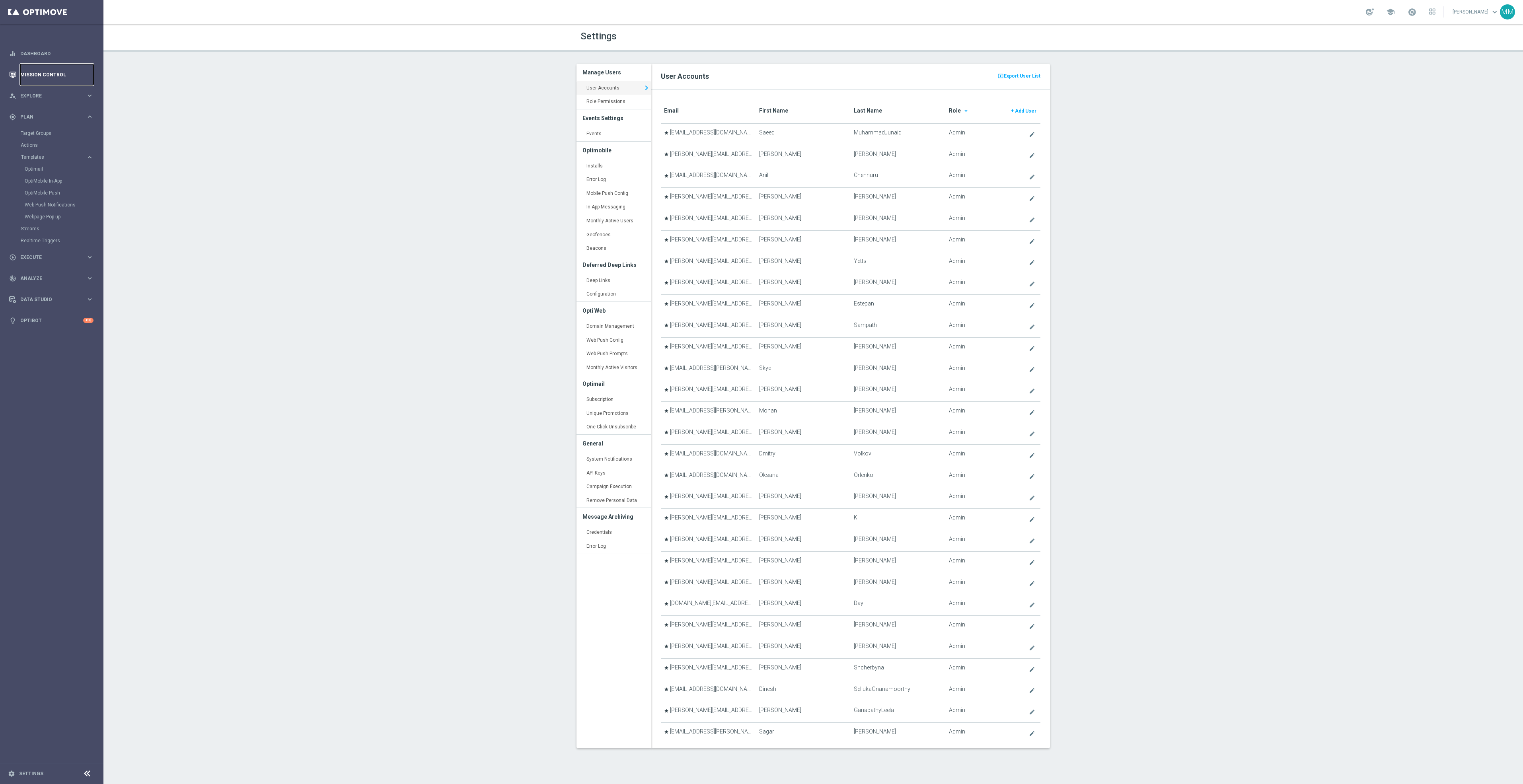
click at [45, 66] on link "Mission Control" at bounding box center [56, 74] width 73 height 21
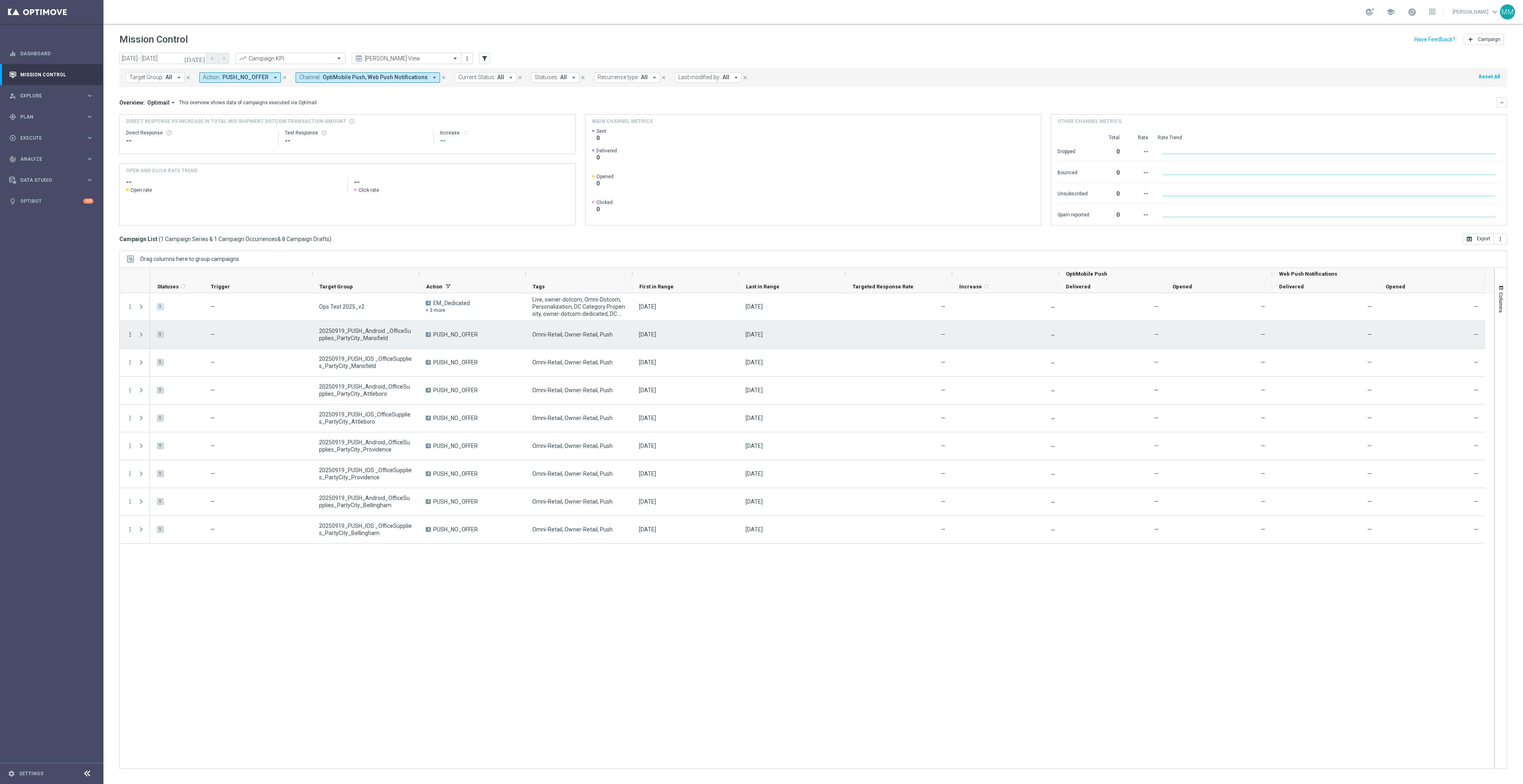
click at [129, 336] on icon "more_vert" at bounding box center [130, 334] width 7 height 7
click at [267, 356] on div "Duplicate & Edit" at bounding box center [264, 355] width 70 height 6
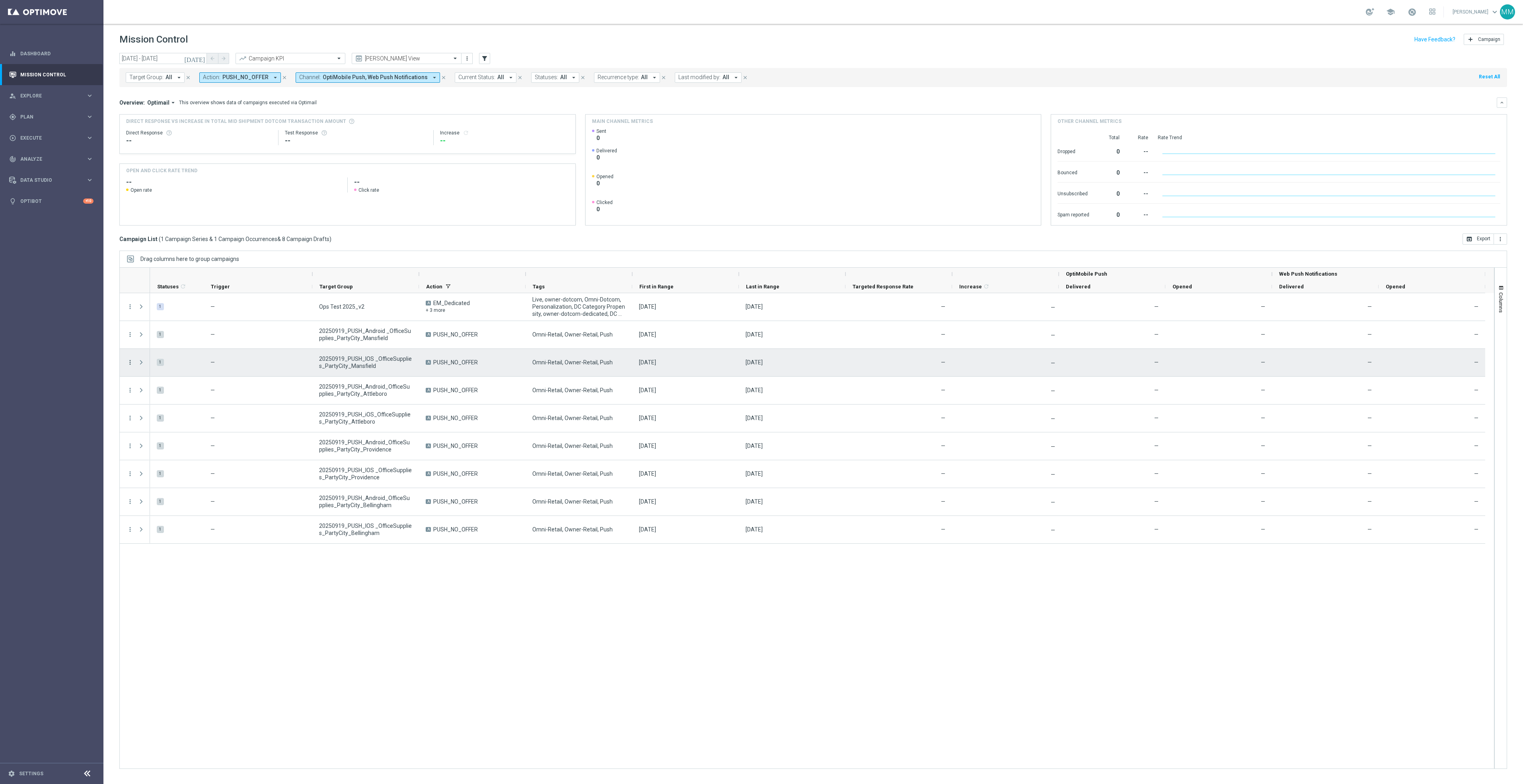
click at [129, 362] on icon "more_vert" at bounding box center [130, 362] width 7 height 7
click at [239, 380] on span "Duplicate & Edit" at bounding box center [247, 382] width 36 height 6
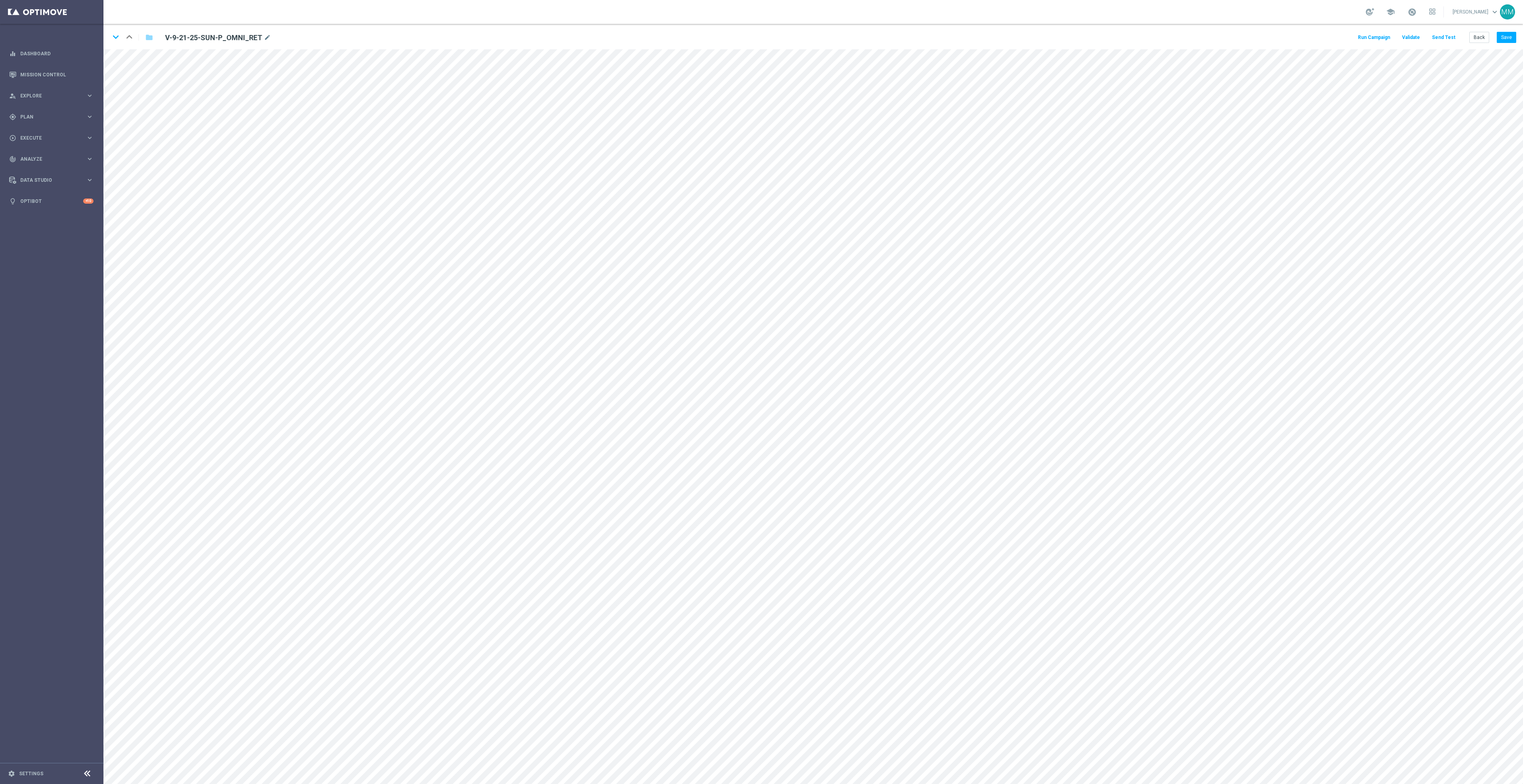
click at [1448, 40] on button "Send Test" at bounding box center [1443, 37] width 26 height 11
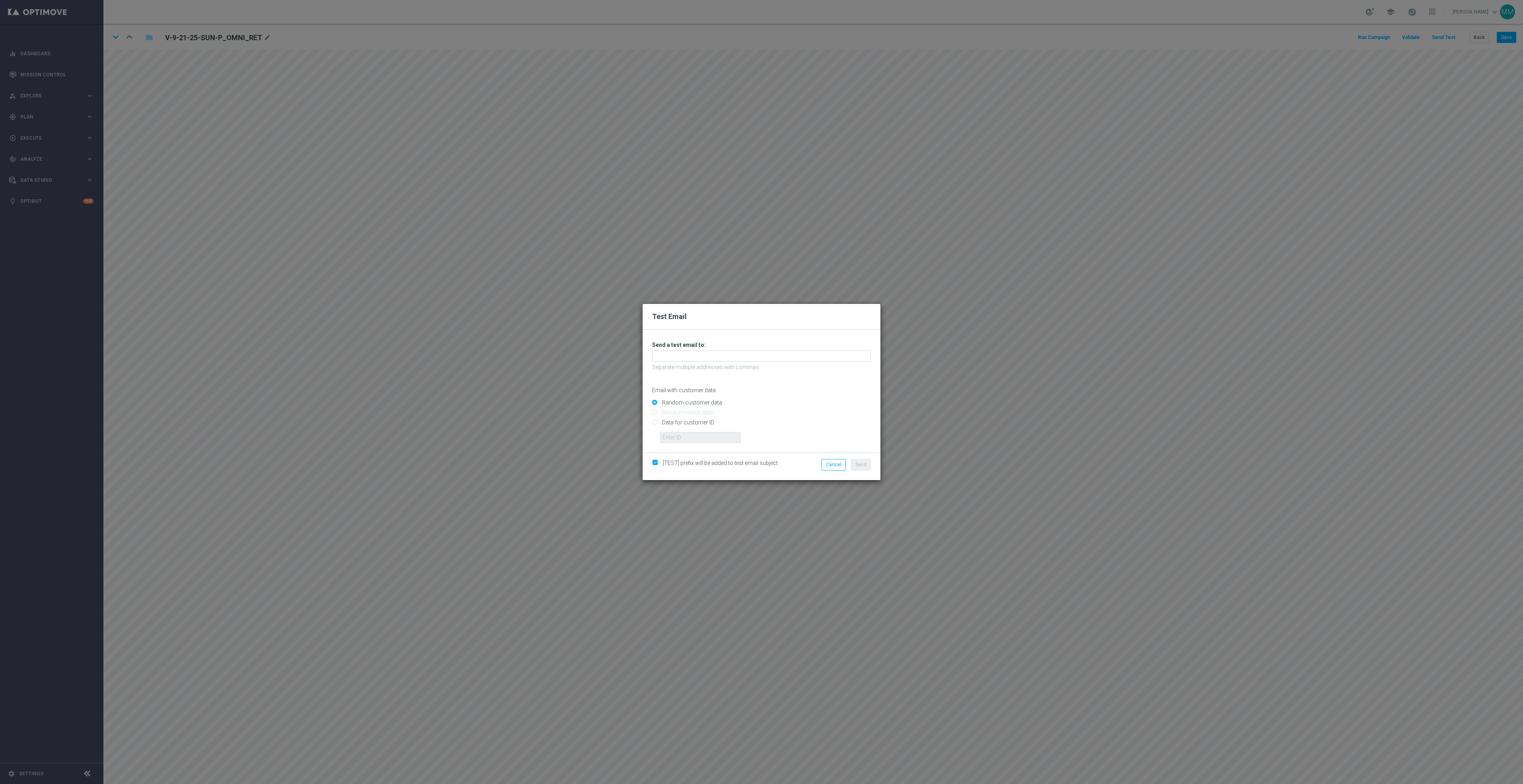
drag, startPoint x: 778, startPoint y: 347, endPoint x: 779, endPoint y: 351, distance: 4.1
click at [778, 347] on h3 "Send a test email to:" at bounding box center [762, 345] width 219 height 7
click at [781, 354] on input "text" at bounding box center [762, 356] width 219 height 11
paste input "staples.96a1-bffde@litmusemail.com"
type input "[EMAIL_ADDRESS][DOMAIN_NAME]"
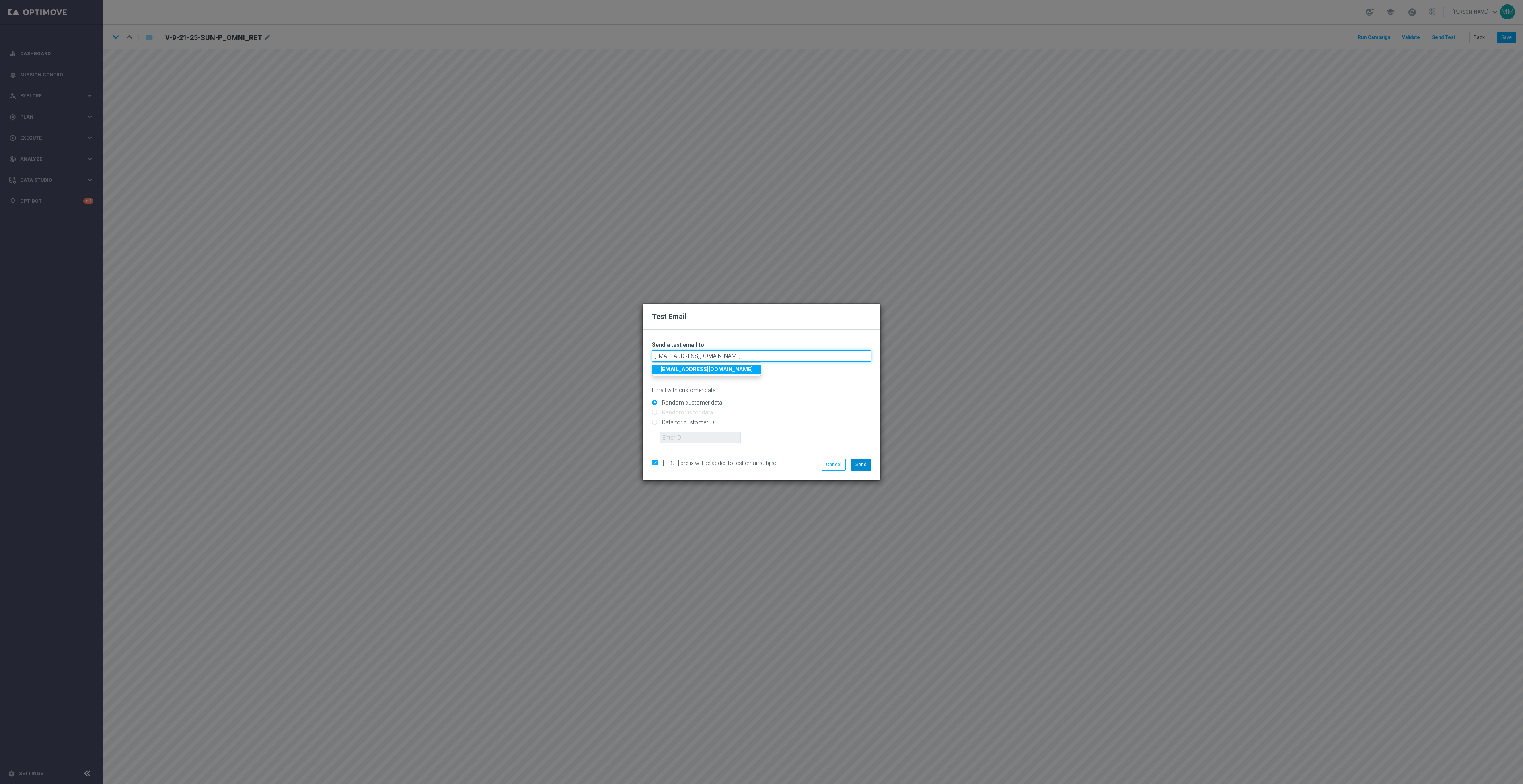
type input "[EMAIL_ADDRESS][DOMAIN_NAME]"
click at [863, 467] on span "Send" at bounding box center [861, 464] width 11 height 6
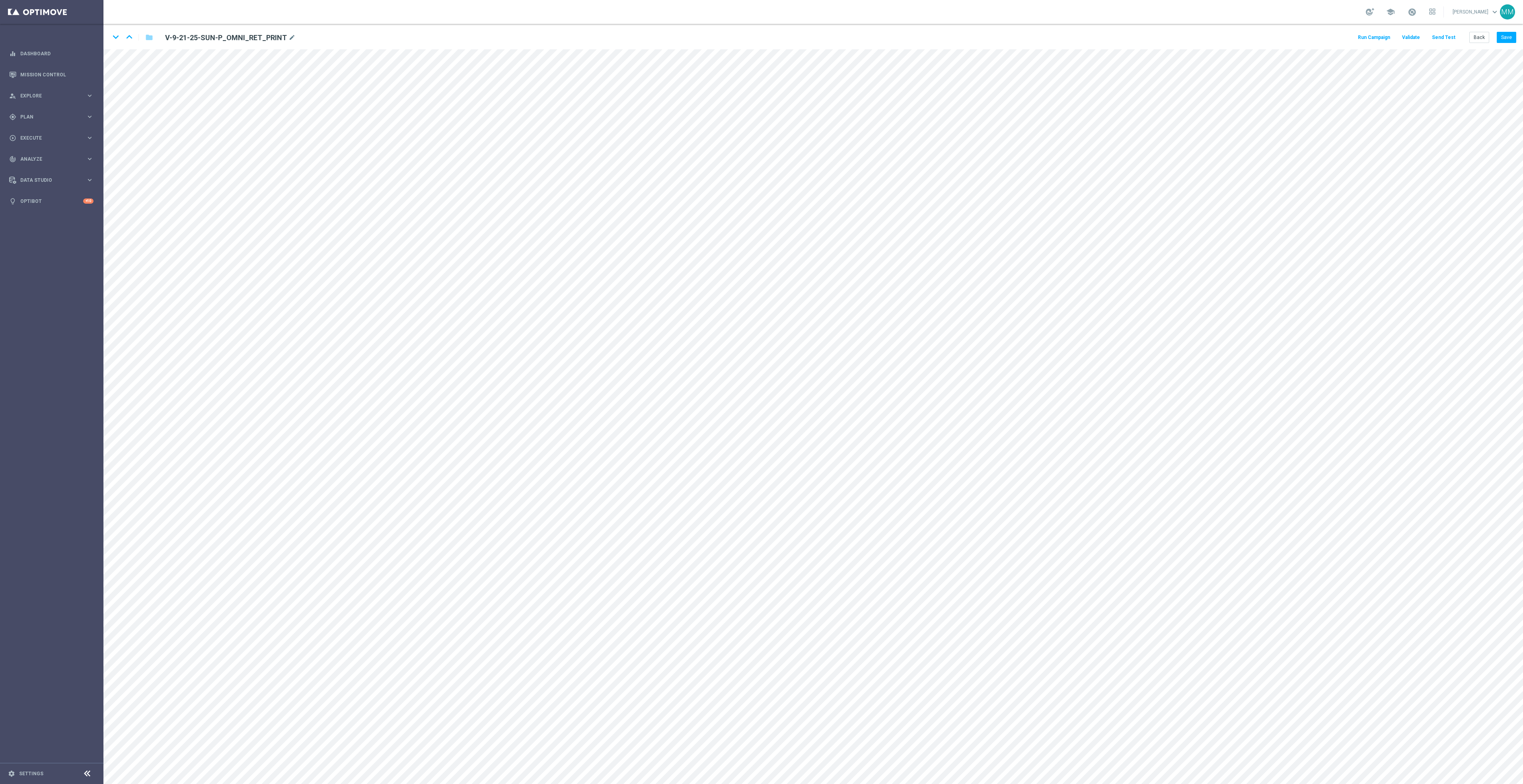
click at [1443, 35] on button "Send Test" at bounding box center [1443, 37] width 26 height 11
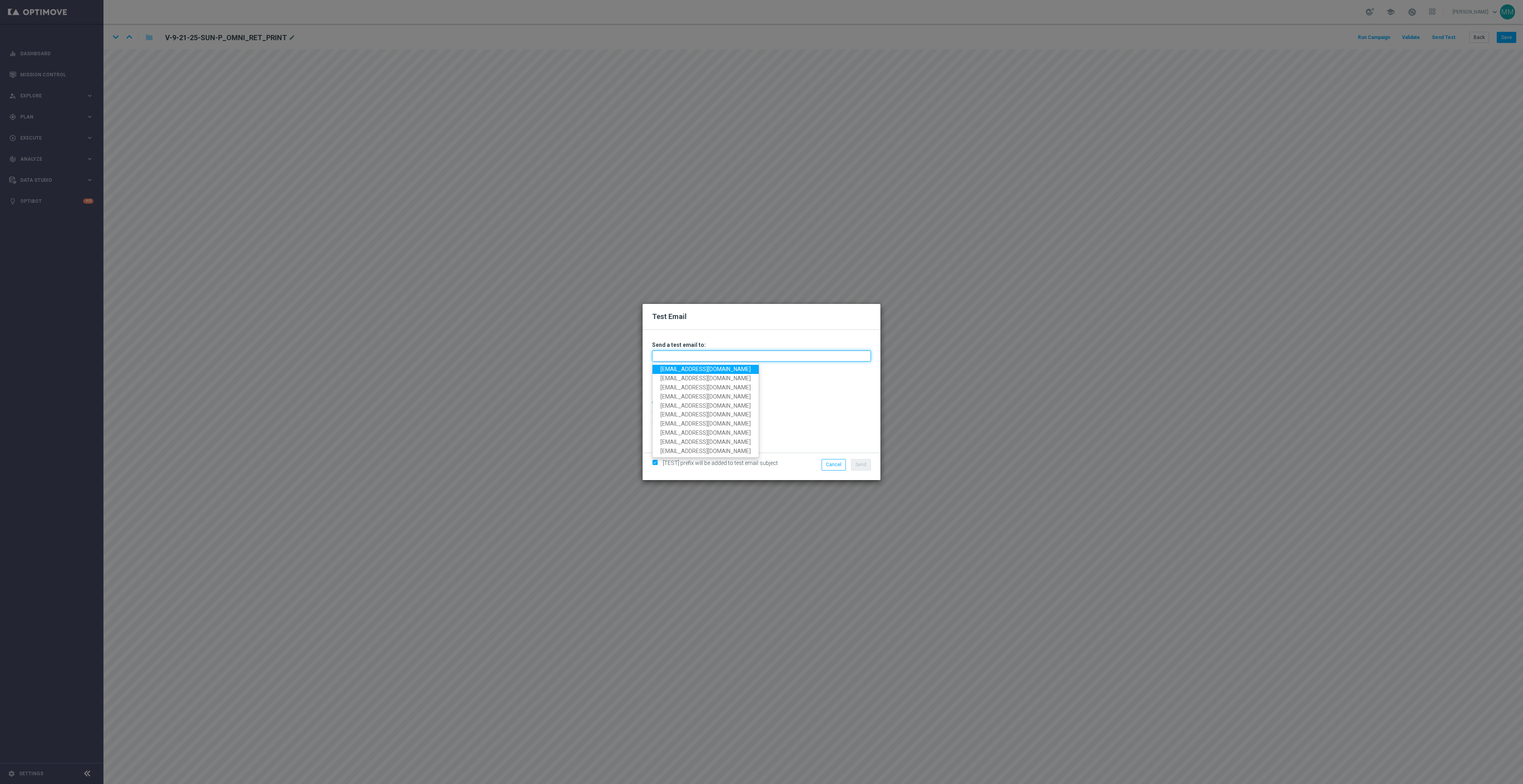
click at [817, 357] on input "text" at bounding box center [762, 356] width 219 height 11
paste input "staples.96a1-bffdg@litmusemail.com"
type input "staples.96a1-bffdg@litmusemail.com"
click at [867, 469] on button "Send" at bounding box center [861, 464] width 20 height 11
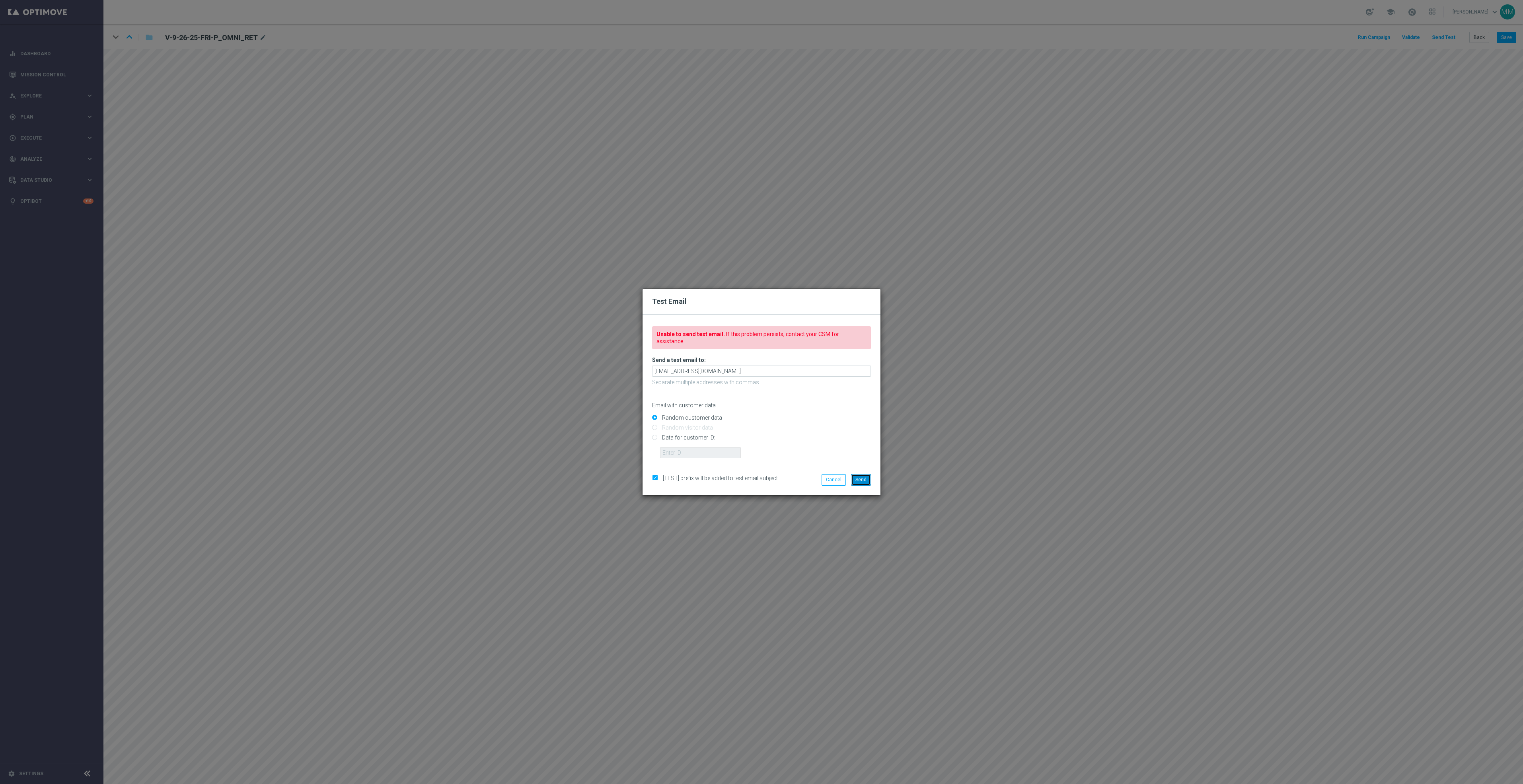
click at [867, 477] on button "Send" at bounding box center [861, 479] width 20 height 11
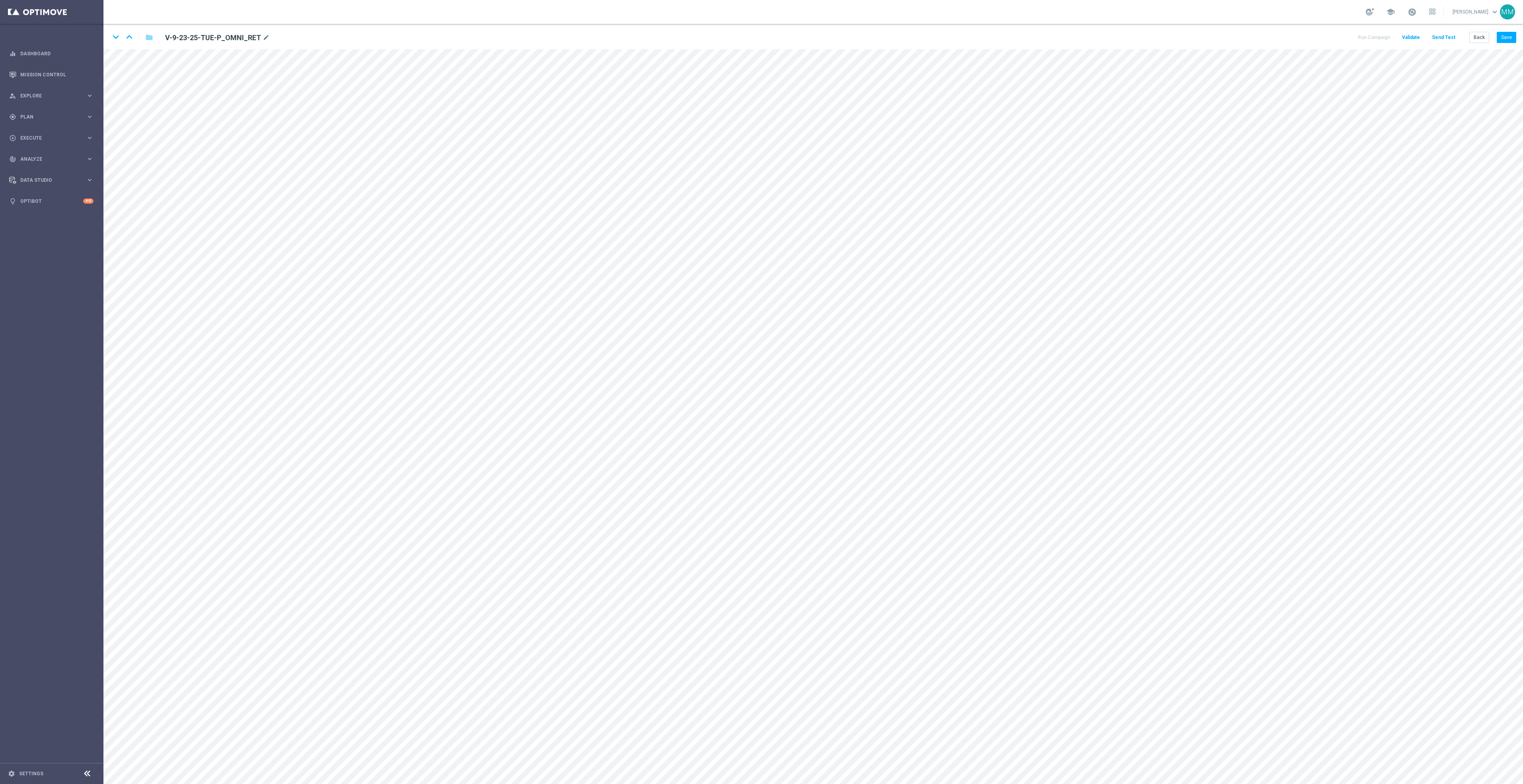
click at [1448, 36] on button "Send Test" at bounding box center [1443, 37] width 26 height 11
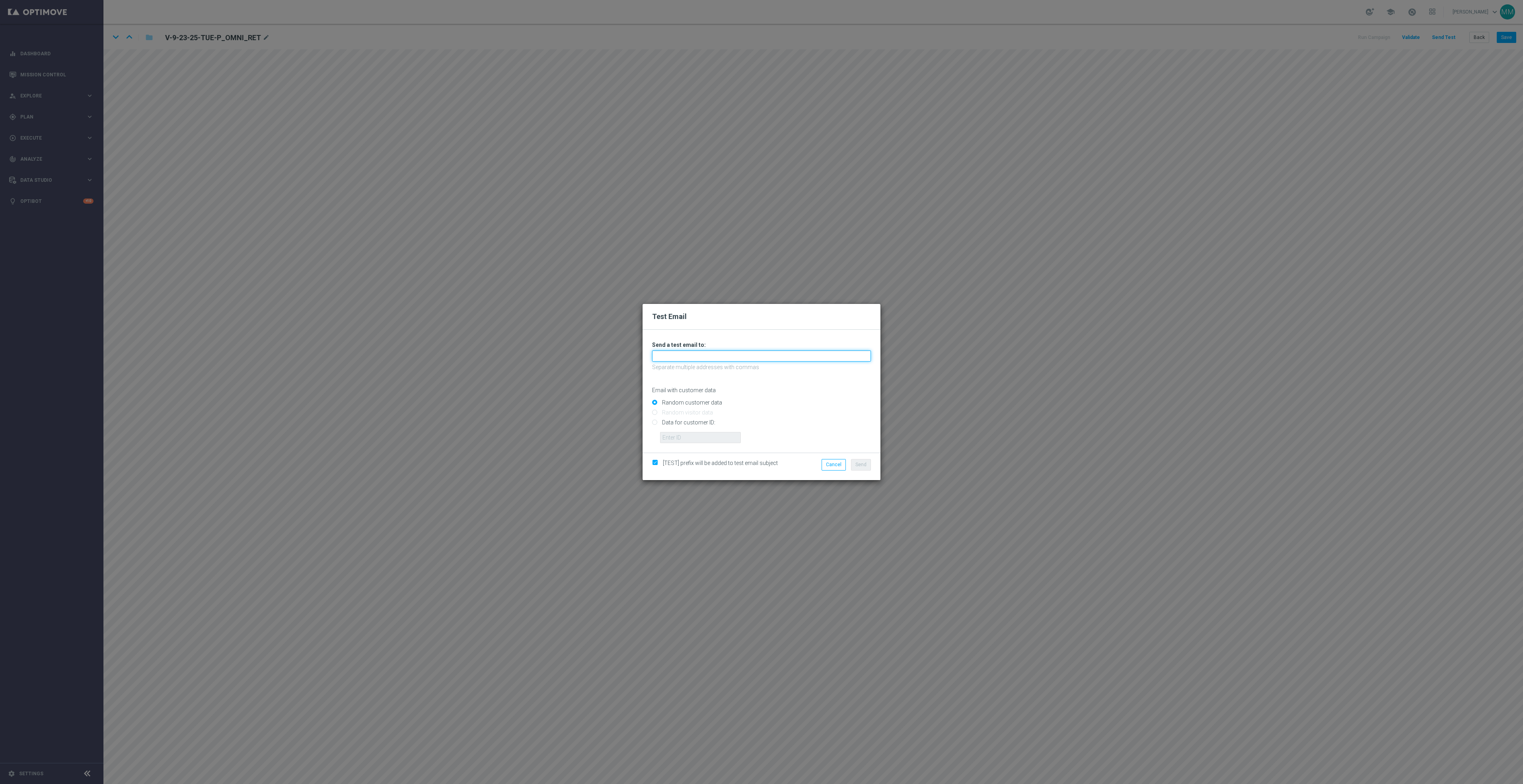
click at [761, 359] on input "text" at bounding box center [762, 356] width 219 height 11
paste input "staples.96a1-bffdj@litmusemail.com"
type input "staples.96a1-bffdj@litmusemail.com"
click at [867, 469] on button "Send" at bounding box center [861, 464] width 20 height 11
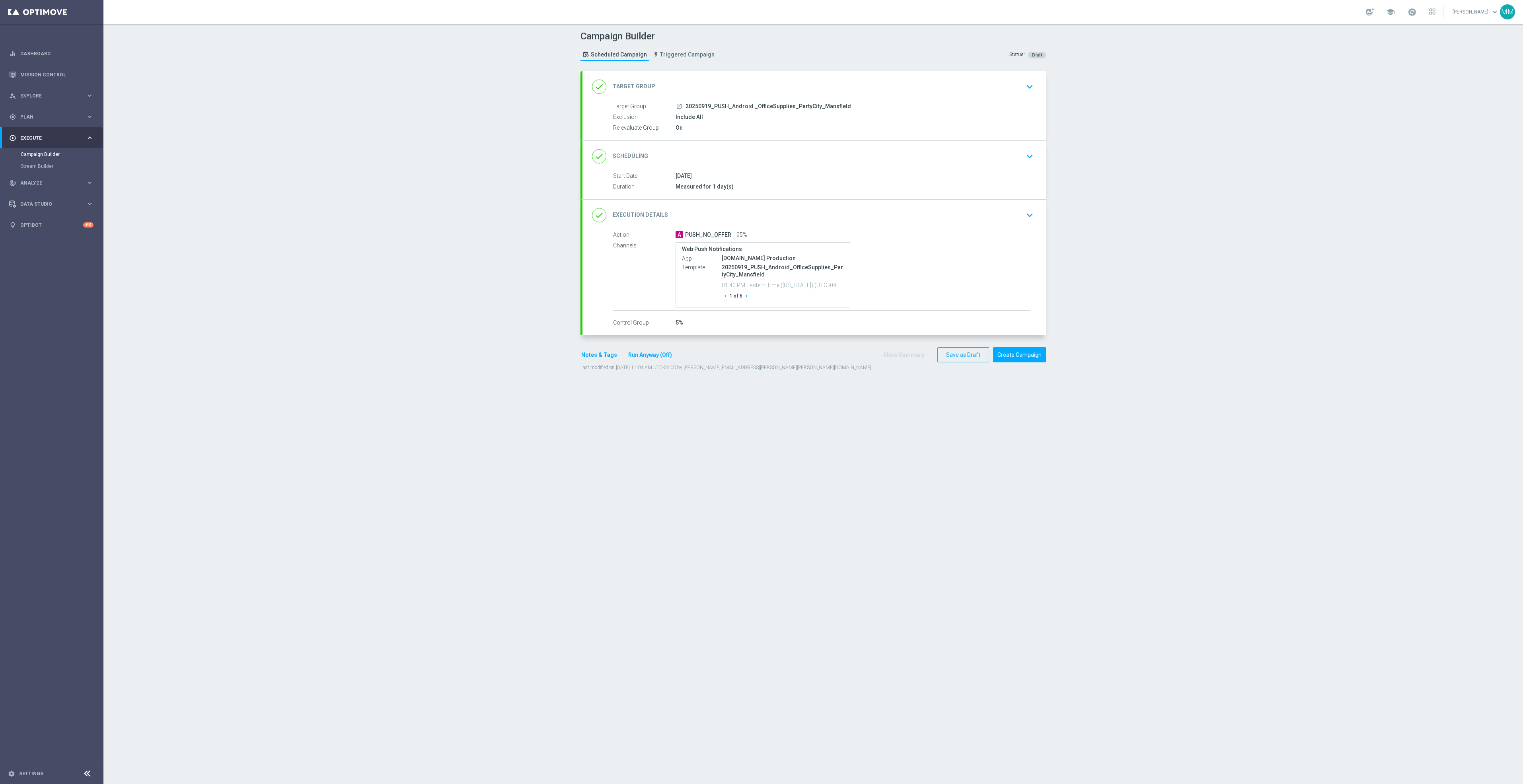
click at [863, 96] on div "done Target Group keyboard_arrow_down" at bounding box center [814, 86] width 463 height 31
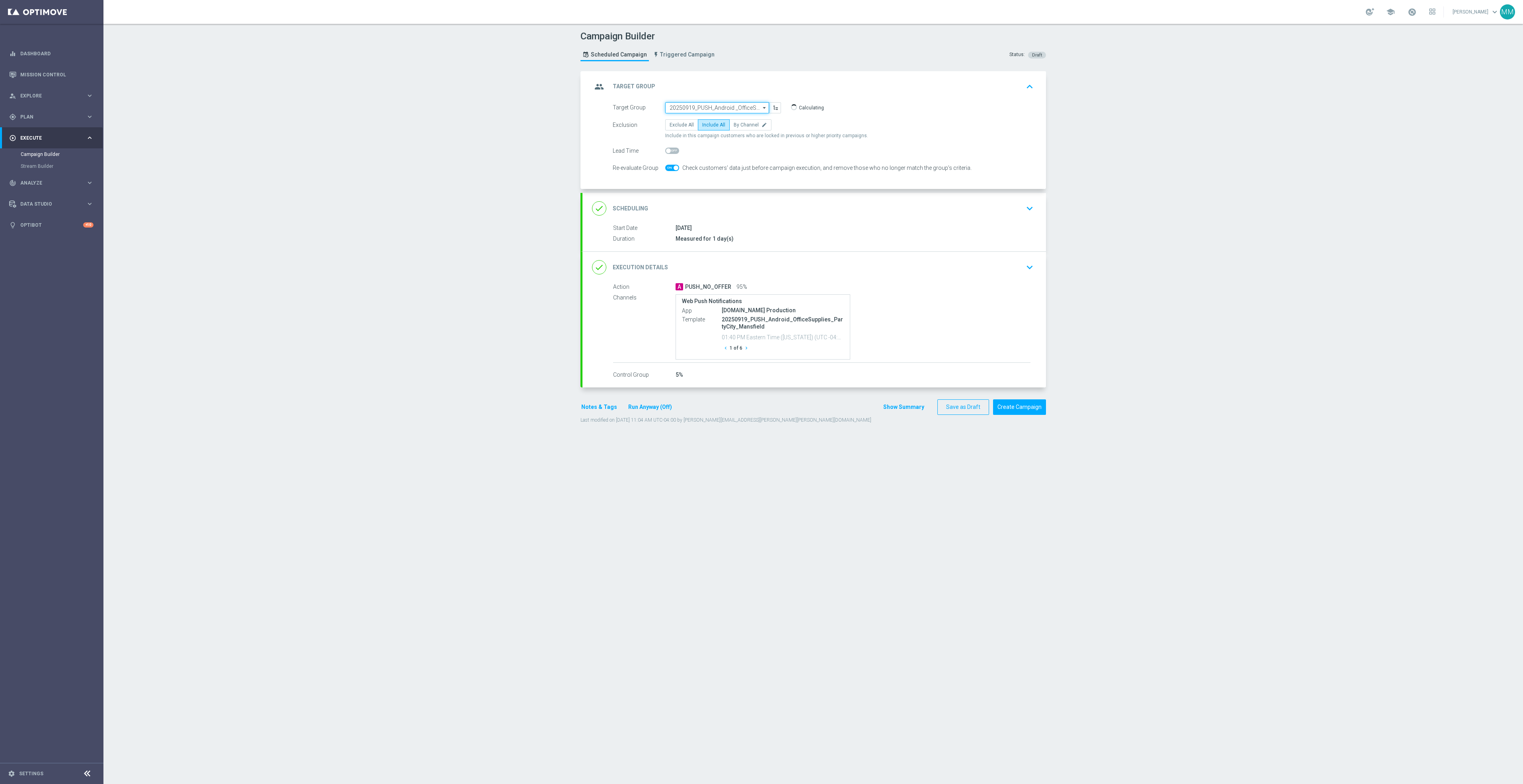
click at [727, 106] on input "20250919_PUSH_Android _OfficeSupplies_PartyCity_Mansfield" at bounding box center [716, 107] width 104 height 11
click at [747, 133] on div "20250922_PUSH_Android_L1_Print" at bounding box center [717, 132] width 104 height 12
type input "20250922_PUSH_Android_L1_Print"
click at [919, 214] on div "done Scheduling keyboard_arrow_down" at bounding box center [814, 208] width 444 height 15
click at [768, 183] on icon "[DATE]" at bounding box center [769, 180] width 23 height 9
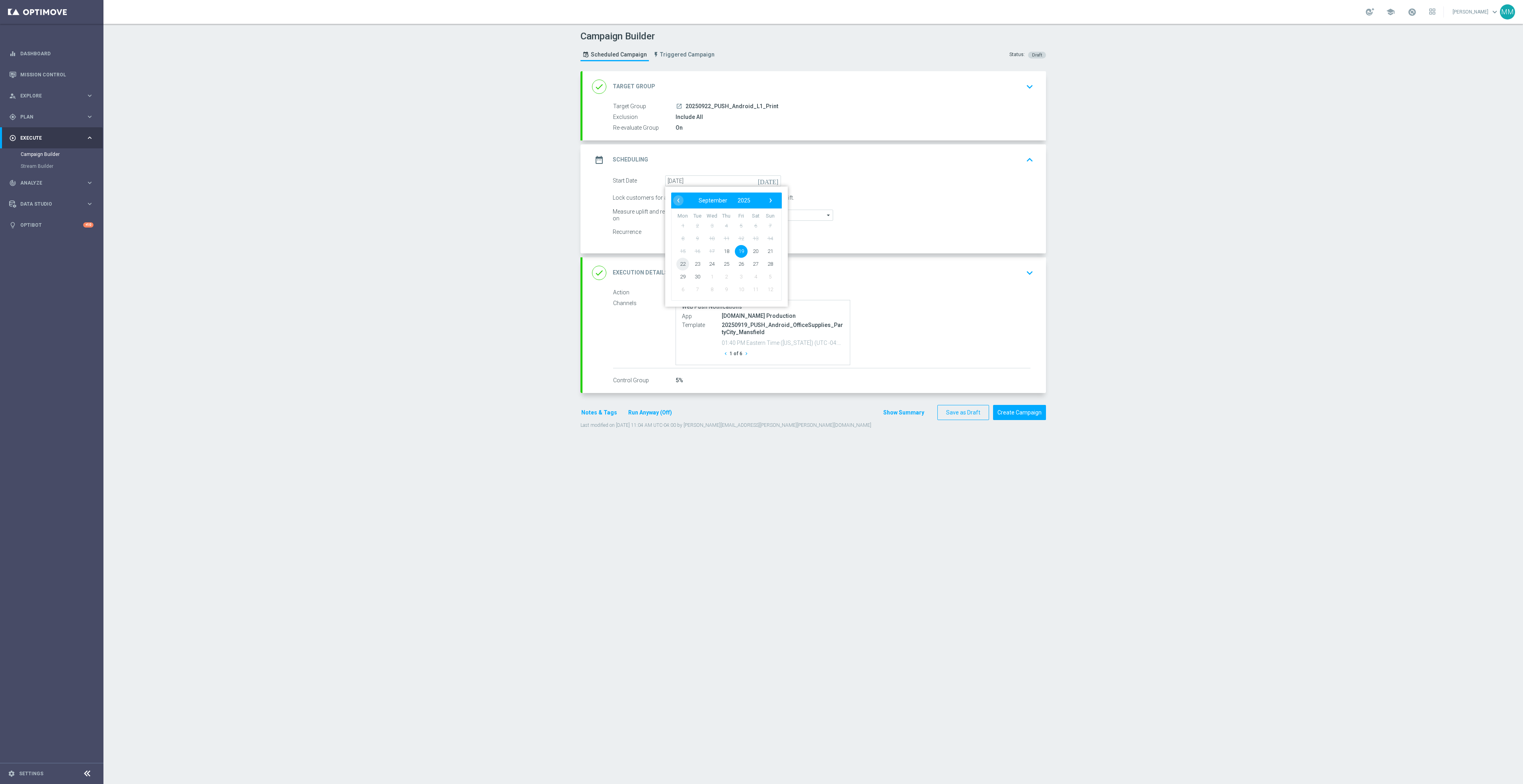
click at [681, 263] on span "22" at bounding box center [682, 264] width 12 height 12
type input "[DATE]"
click at [940, 270] on div "done Execution Details keyboard_arrow_down" at bounding box center [814, 273] width 444 height 15
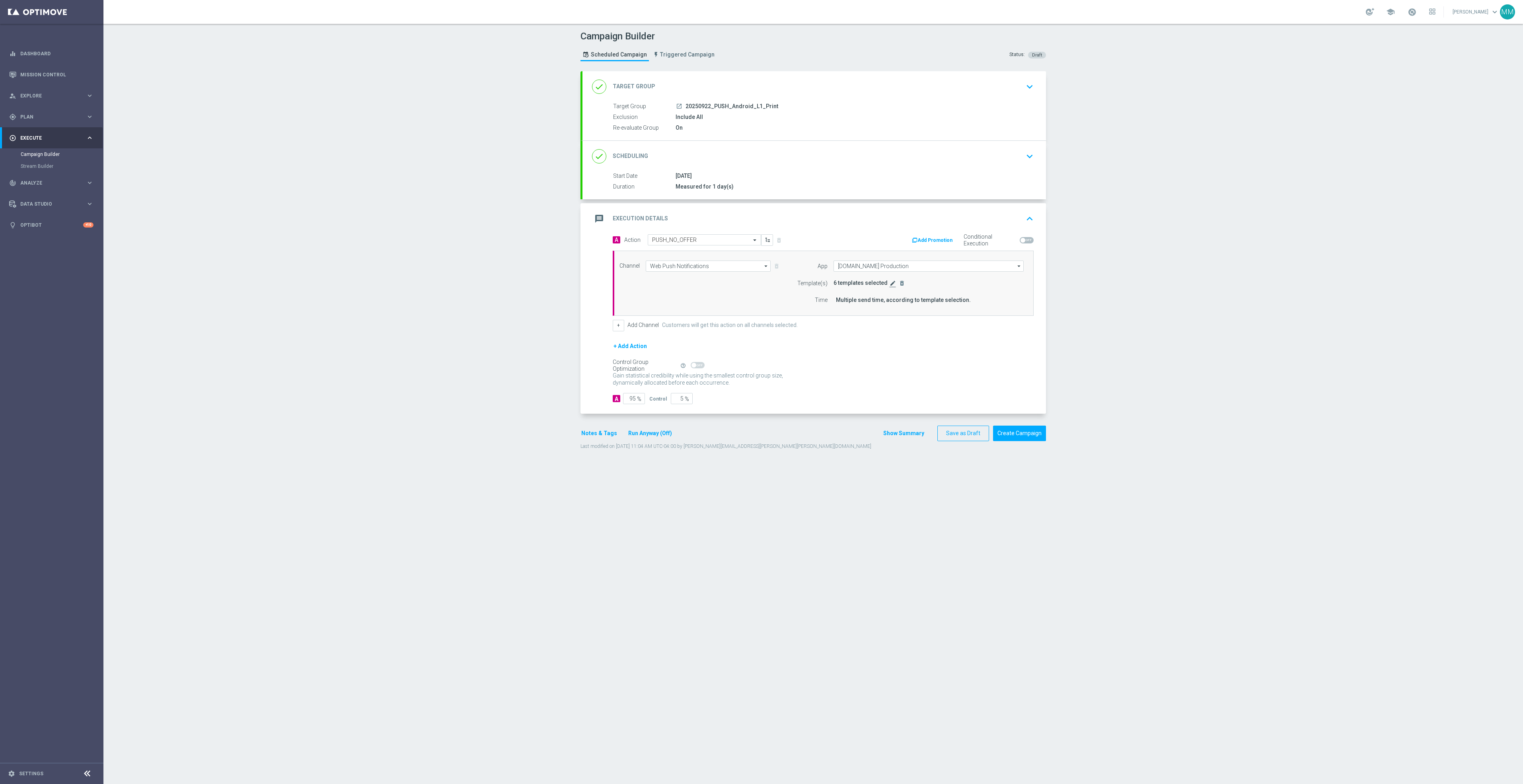
click at [890, 284] on icon "edit" at bounding box center [893, 283] width 7 height 7
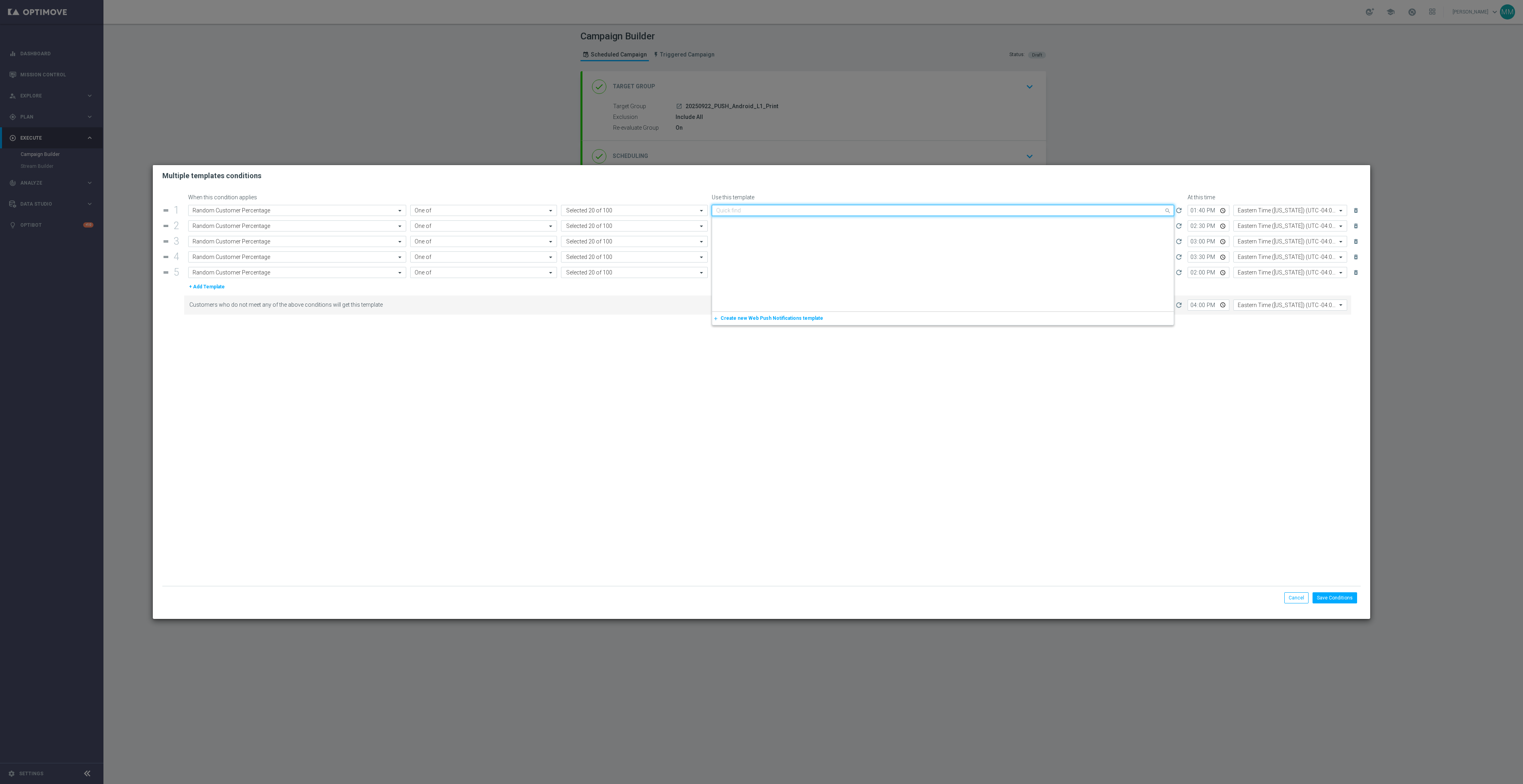
click at [731, 209] on input "text" at bounding box center [935, 211] width 438 height 7
click at [746, 212] on input "text" at bounding box center [935, 211] width 438 height 7
click at [735, 214] on div "Quick find 20250919_PUSH_Android_OfficeSupplies_PartyCity_Mansfield" at bounding box center [943, 210] width 463 height 11
paste input "20250922_PUSH_Android_L1_Print"
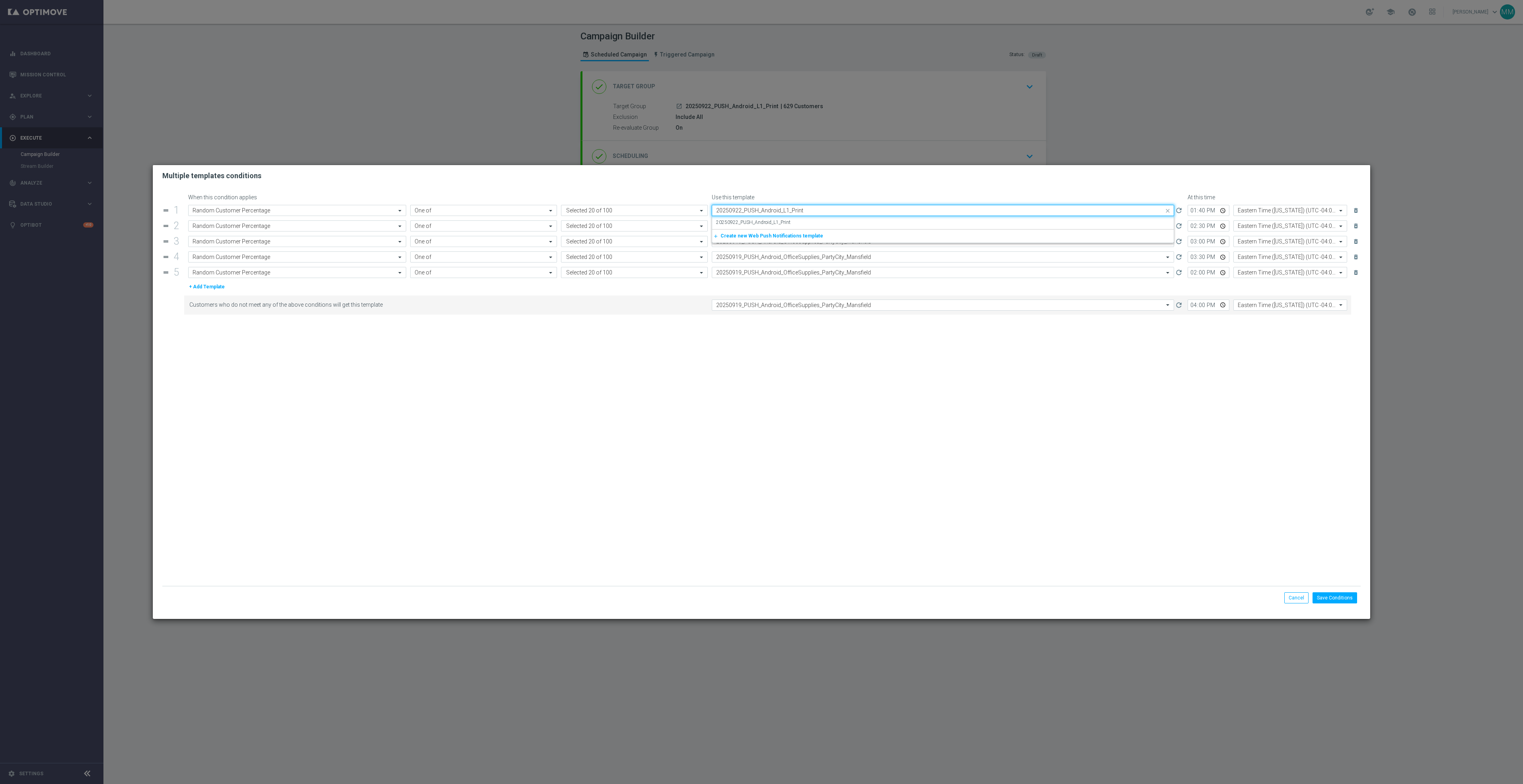
scroll to position [0, 0]
click at [740, 221] on label "20250922_PUSH_Android_L1_Print" at bounding box center [754, 222] width 75 height 7
type input "20250922_PUSH_Android_L1_Print"
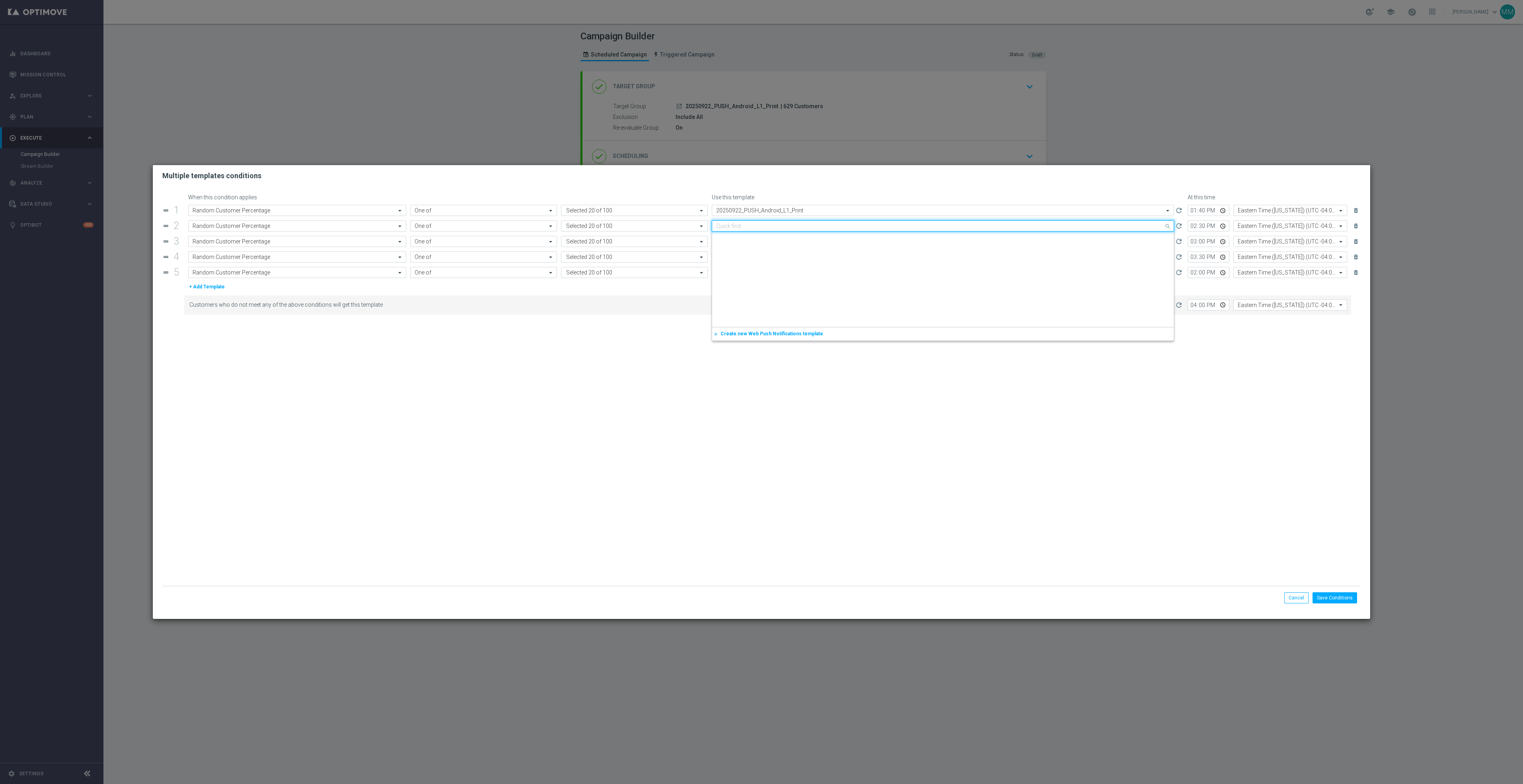
click at [737, 225] on input "text" at bounding box center [935, 226] width 438 height 7
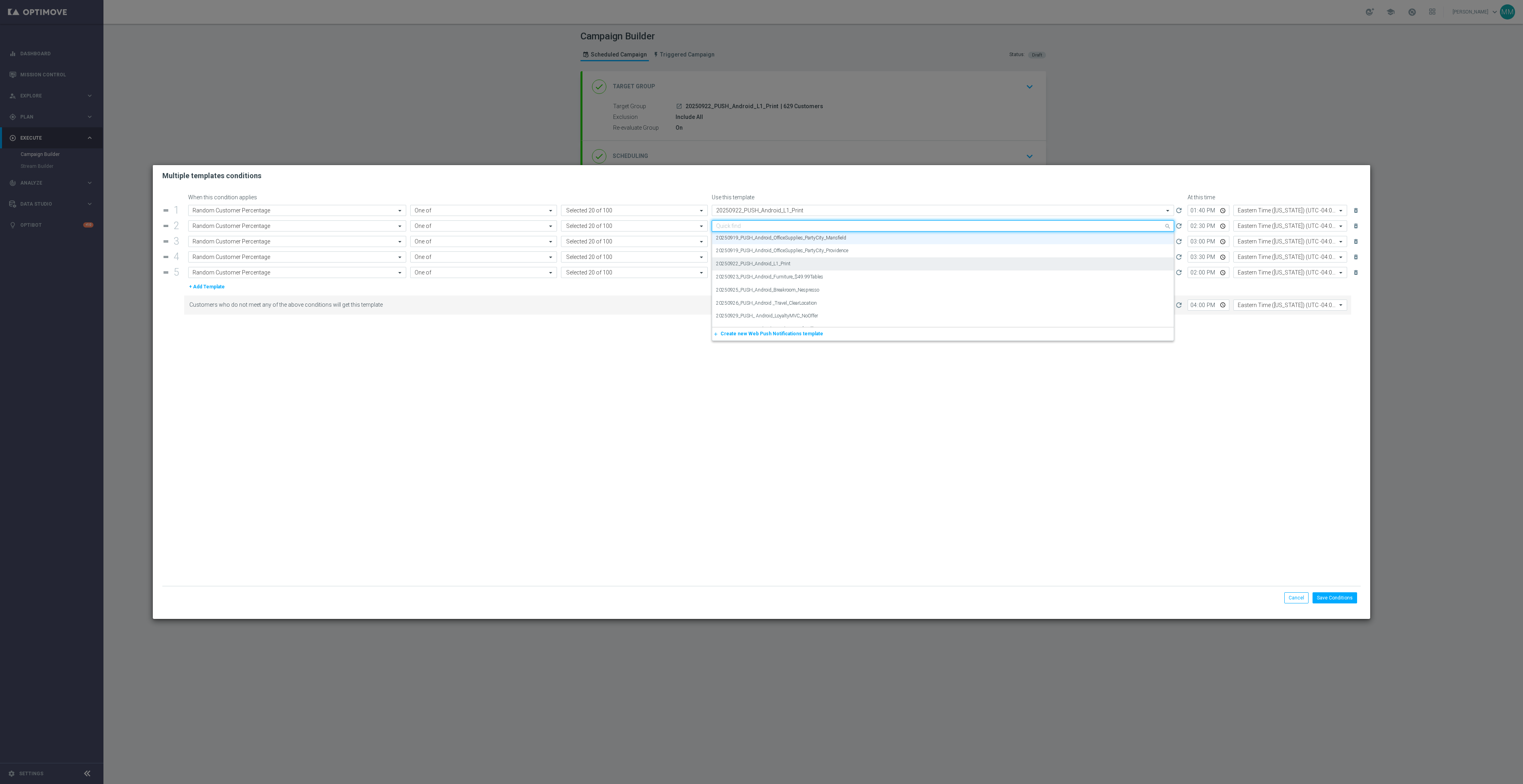
paste input "20250922_PUSH_Android_L1_Print"
click at [737, 238] on label "20250922_PUSH_Android_L1_Print" at bounding box center [754, 238] width 75 height 7
type input "20250922_PUSH_Android_L1_Print"
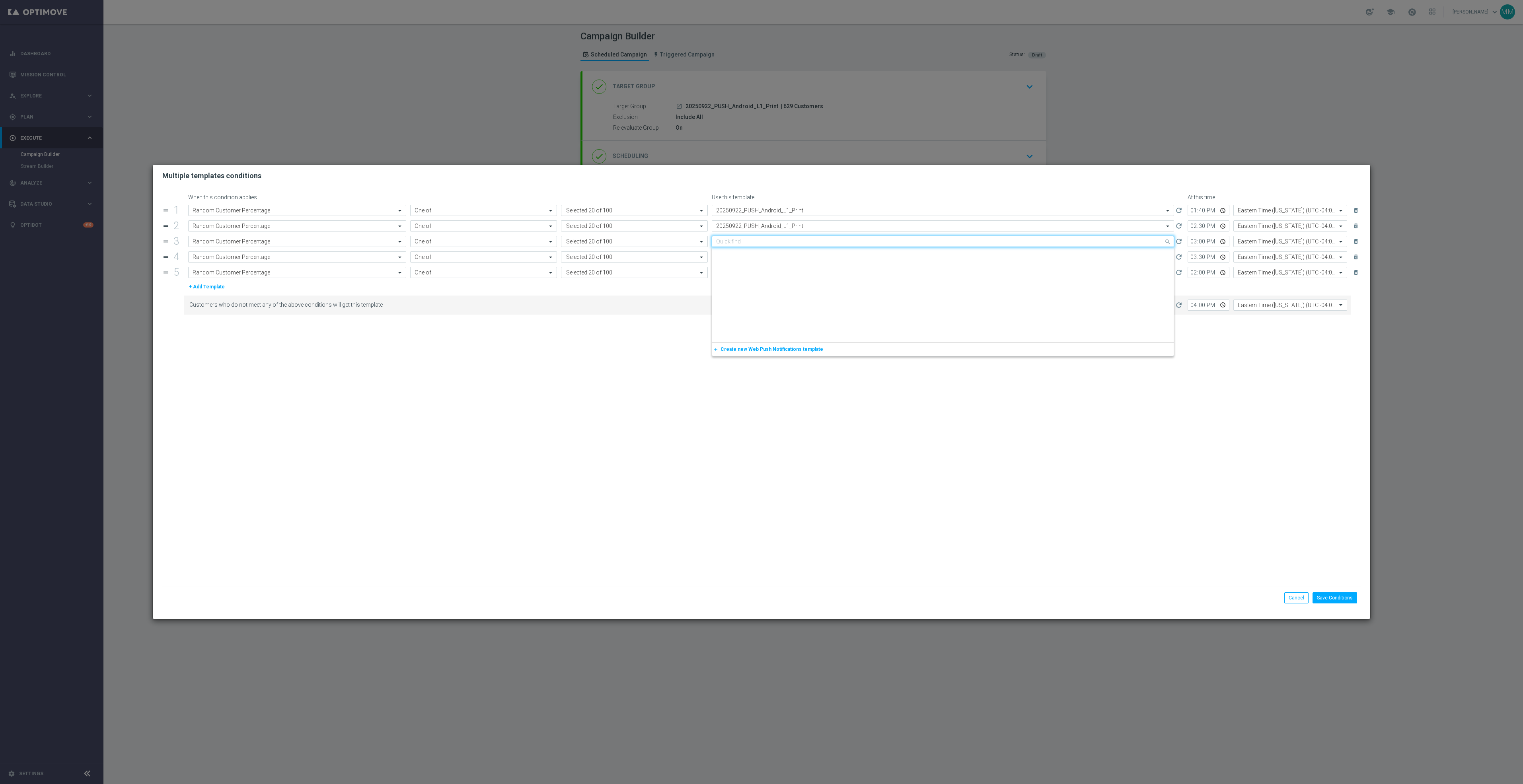
click at [737, 243] on input "text" at bounding box center [935, 241] width 438 height 7
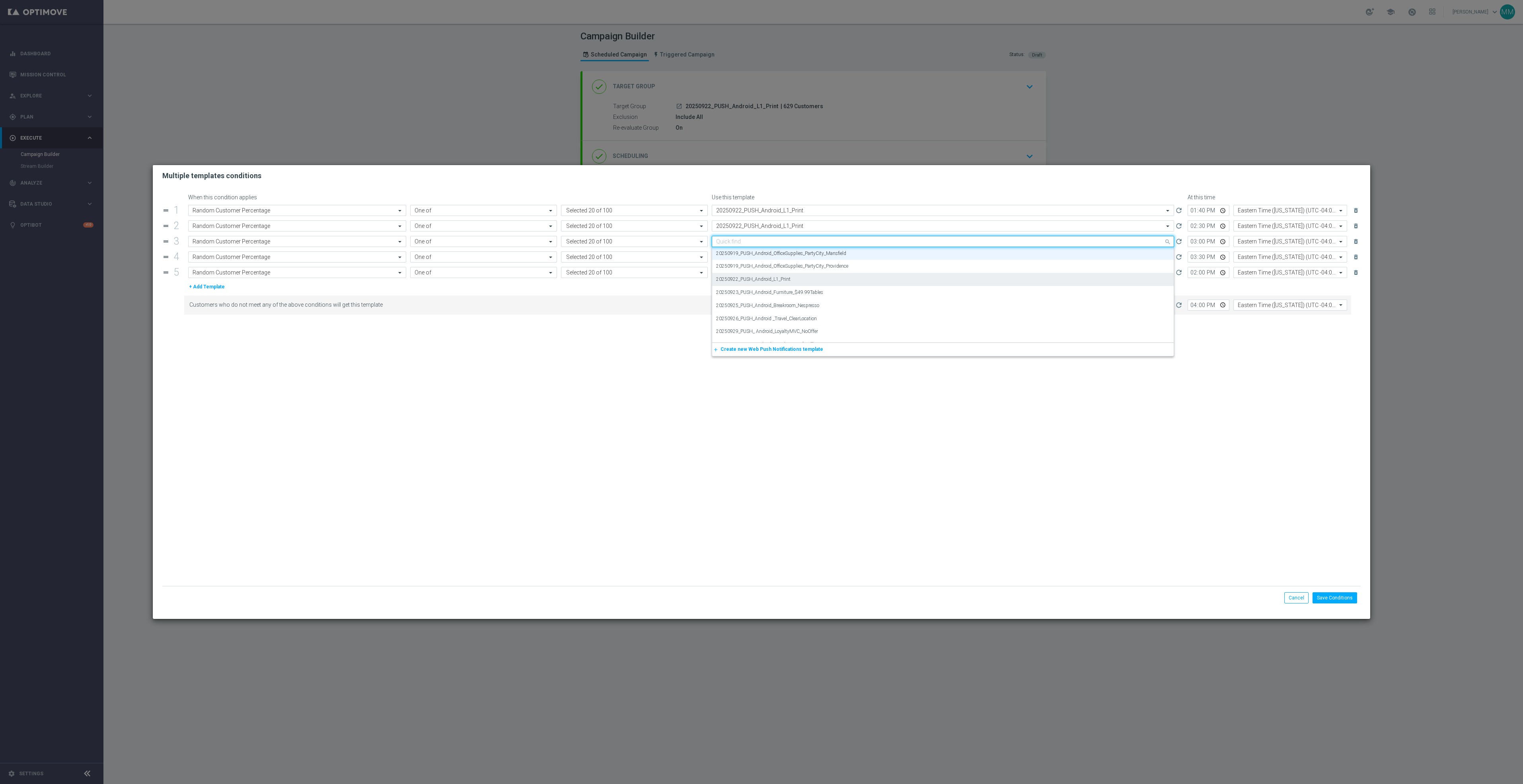
paste input "20250922_PUSH_Android_L1_Print"
click at [740, 260] on div "20250922_PUSH_Android_L1_Print" at bounding box center [943, 254] width 462 height 13
click at [745, 264] on button "add_new Create new Web Push Notifications template" at bounding box center [941, 267] width 458 height 9
type input "20250922_PUSH_Android_L1_Print"
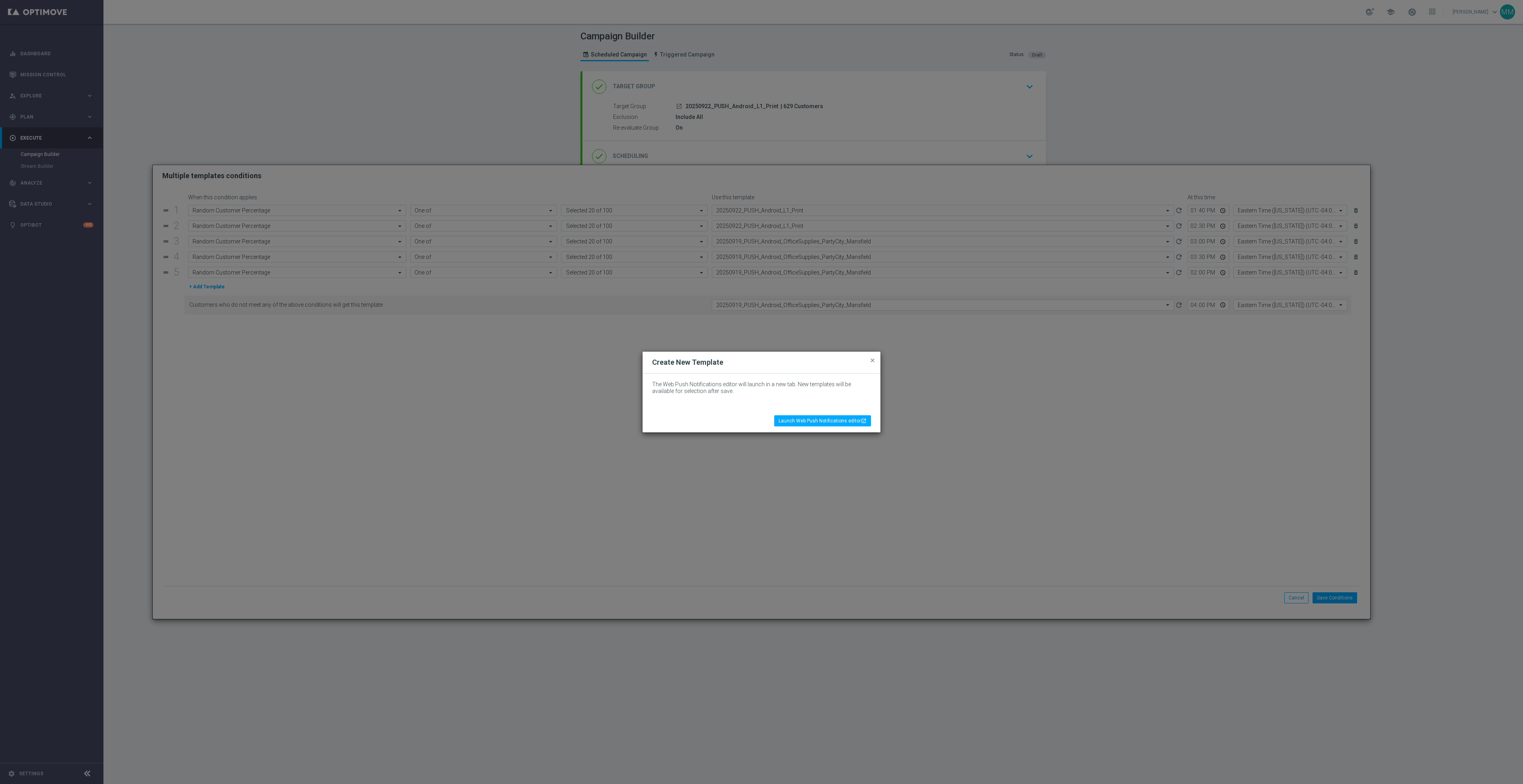
click at [871, 364] on button "close" at bounding box center [873, 361] width 8 height 10
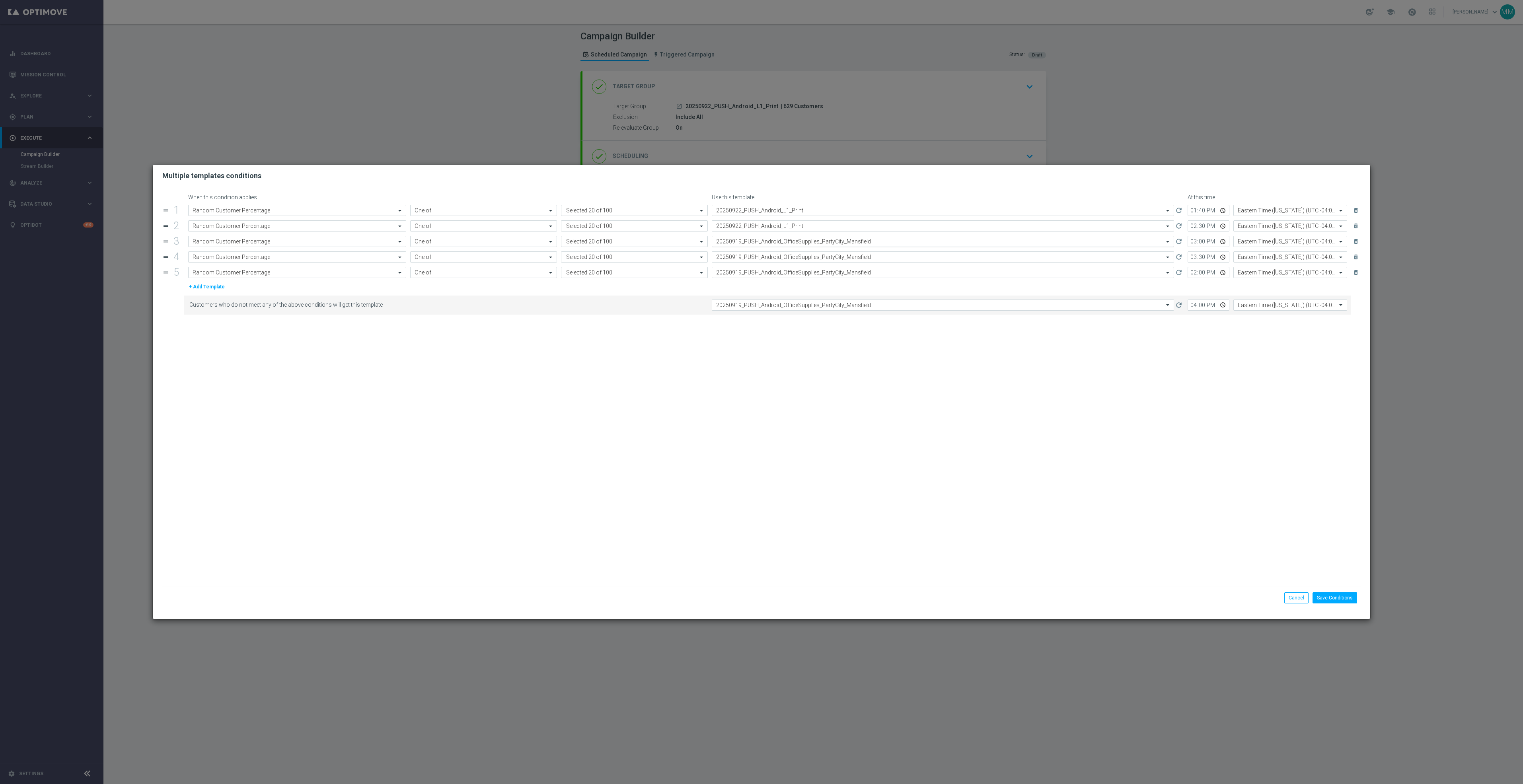
click at [795, 242] on input "text" at bounding box center [935, 241] width 438 height 7
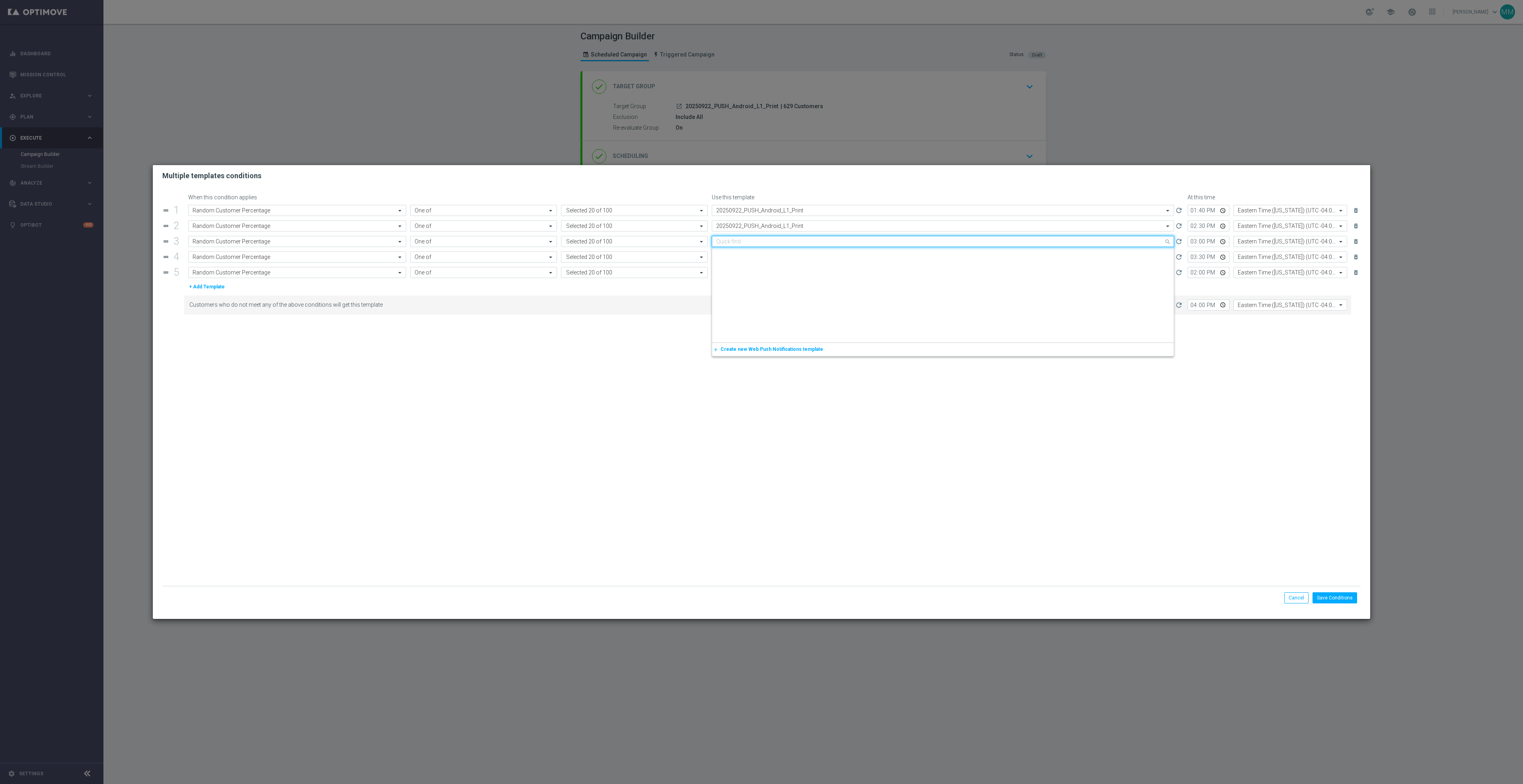
scroll to position [1155, 0]
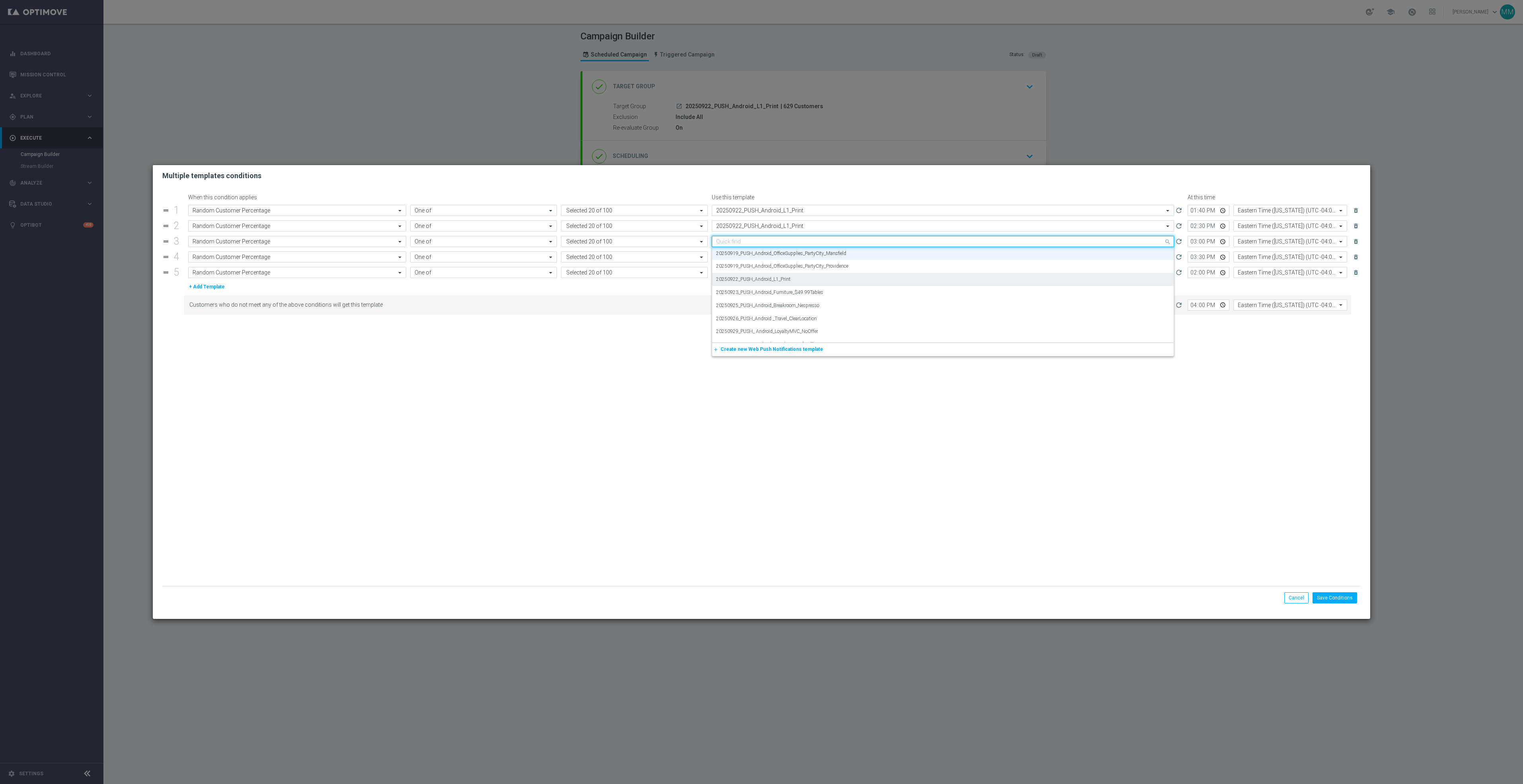
paste input "20250922_PUSH_Android_L1_Print"
click at [785, 256] on label "20250922_PUSH_Android_L1_Print" at bounding box center [754, 254] width 75 height 7
type input "20250922_PUSH_Android_L1_Print"
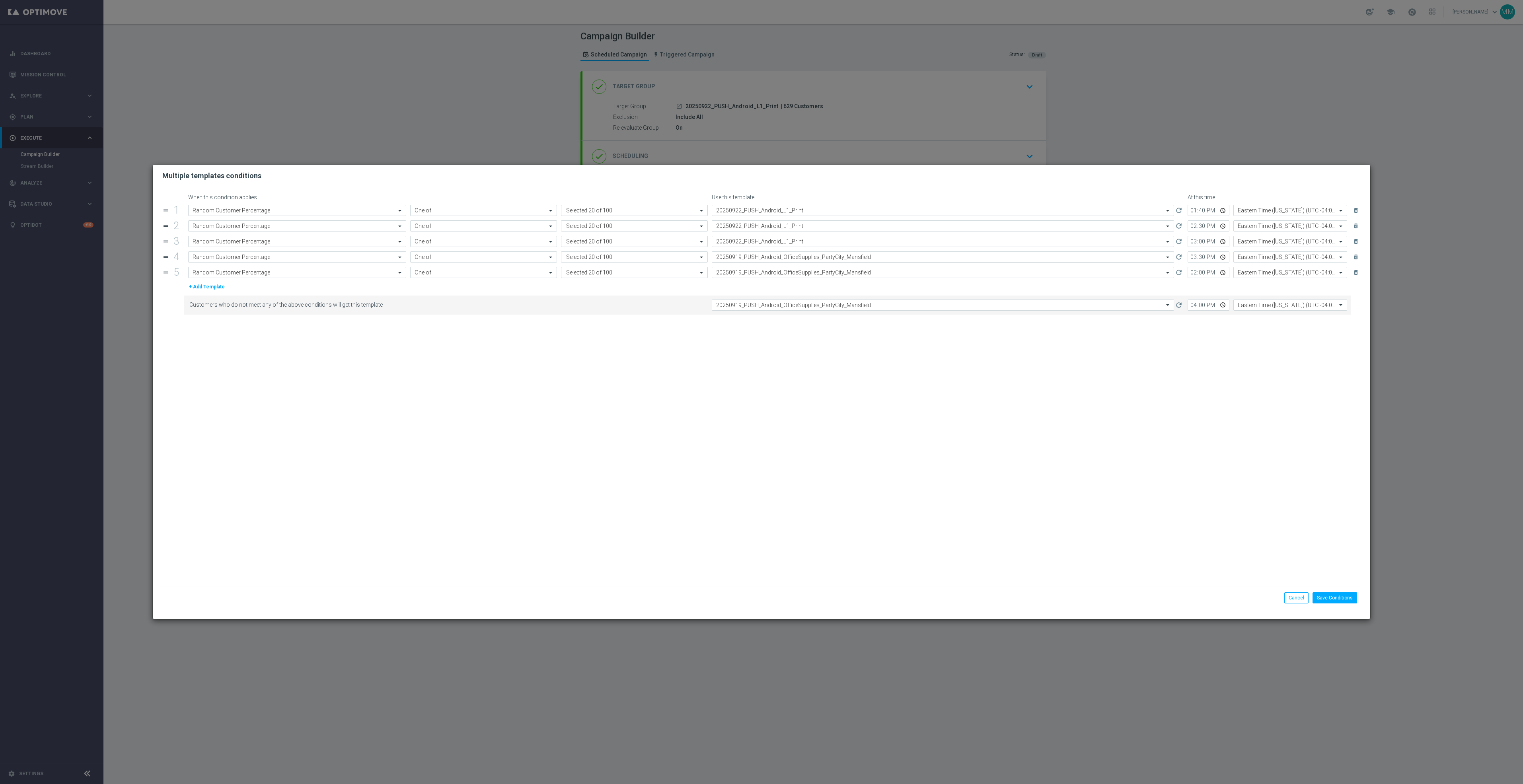
click at [783, 257] on input "text" at bounding box center [935, 257] width 438 height 7
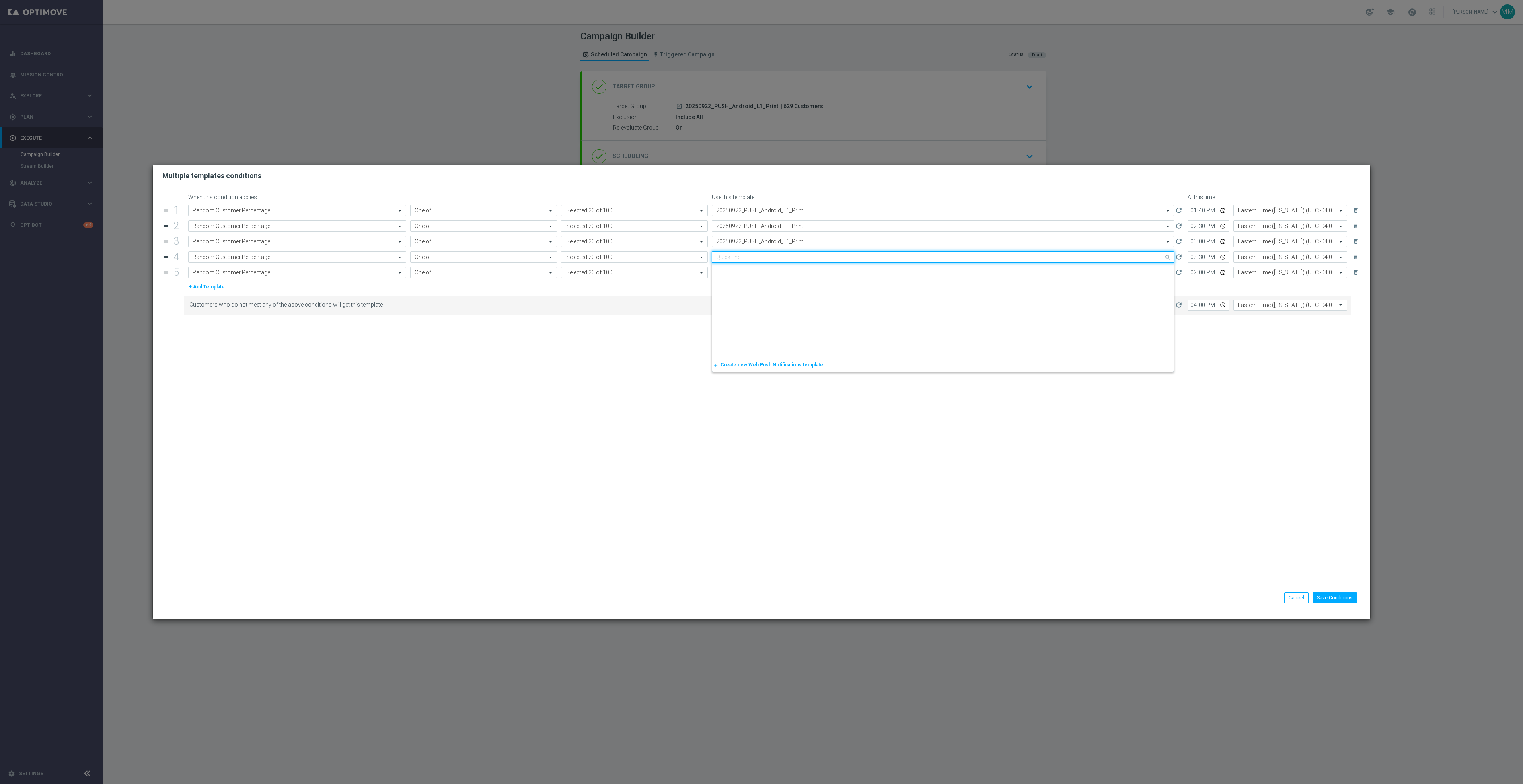
paste input "20250922_PUSH_Android_L1_Print"
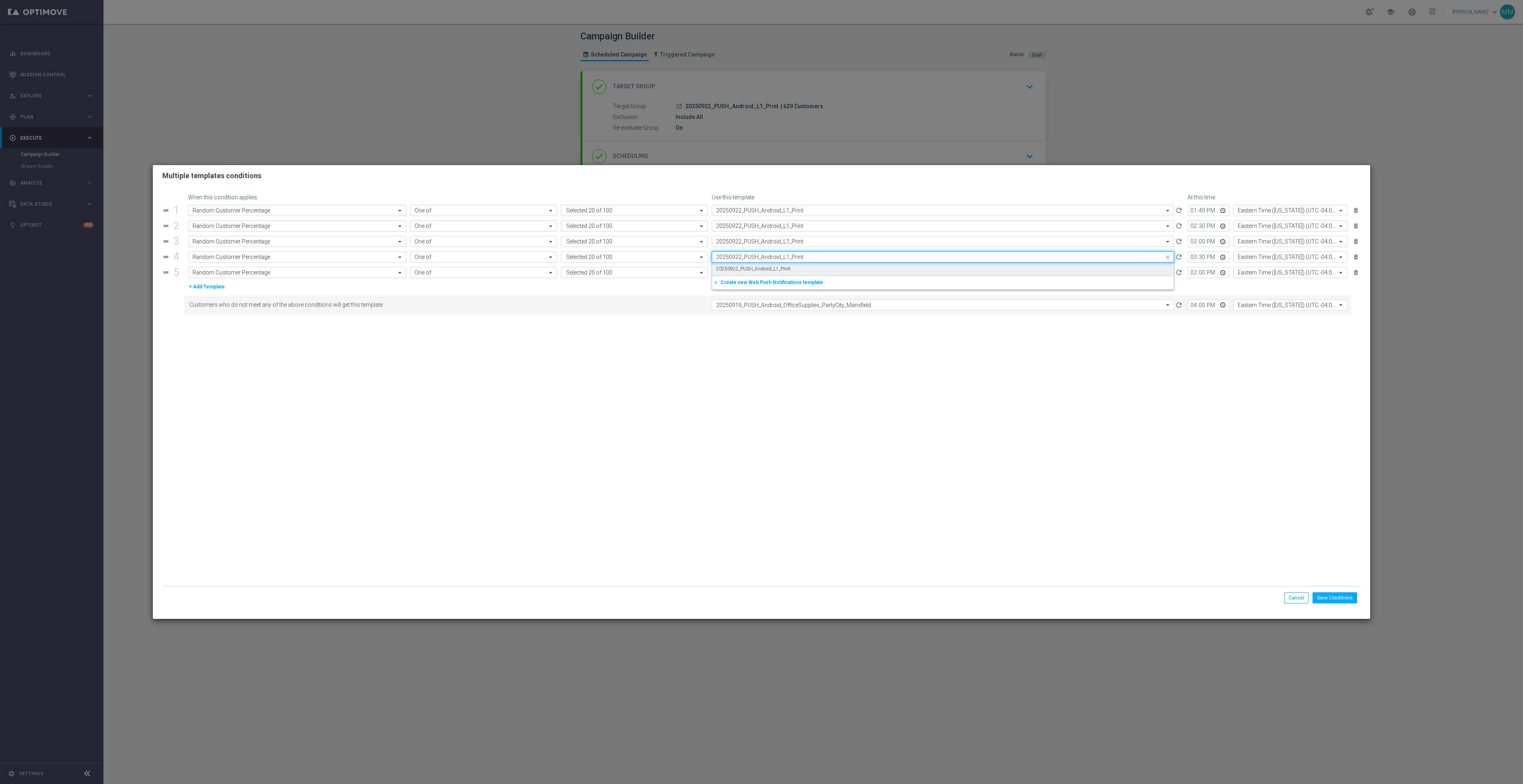
click at [779, 271] on label "20250922_PUSH_Android_L1_Print" at bounding box center [754, 269] width 75 height 7
type input "20250922_PUSH_Android_L1_Print"
click at [778, 275] on input "text" at bounding box center [935, 273] width 438 height 7
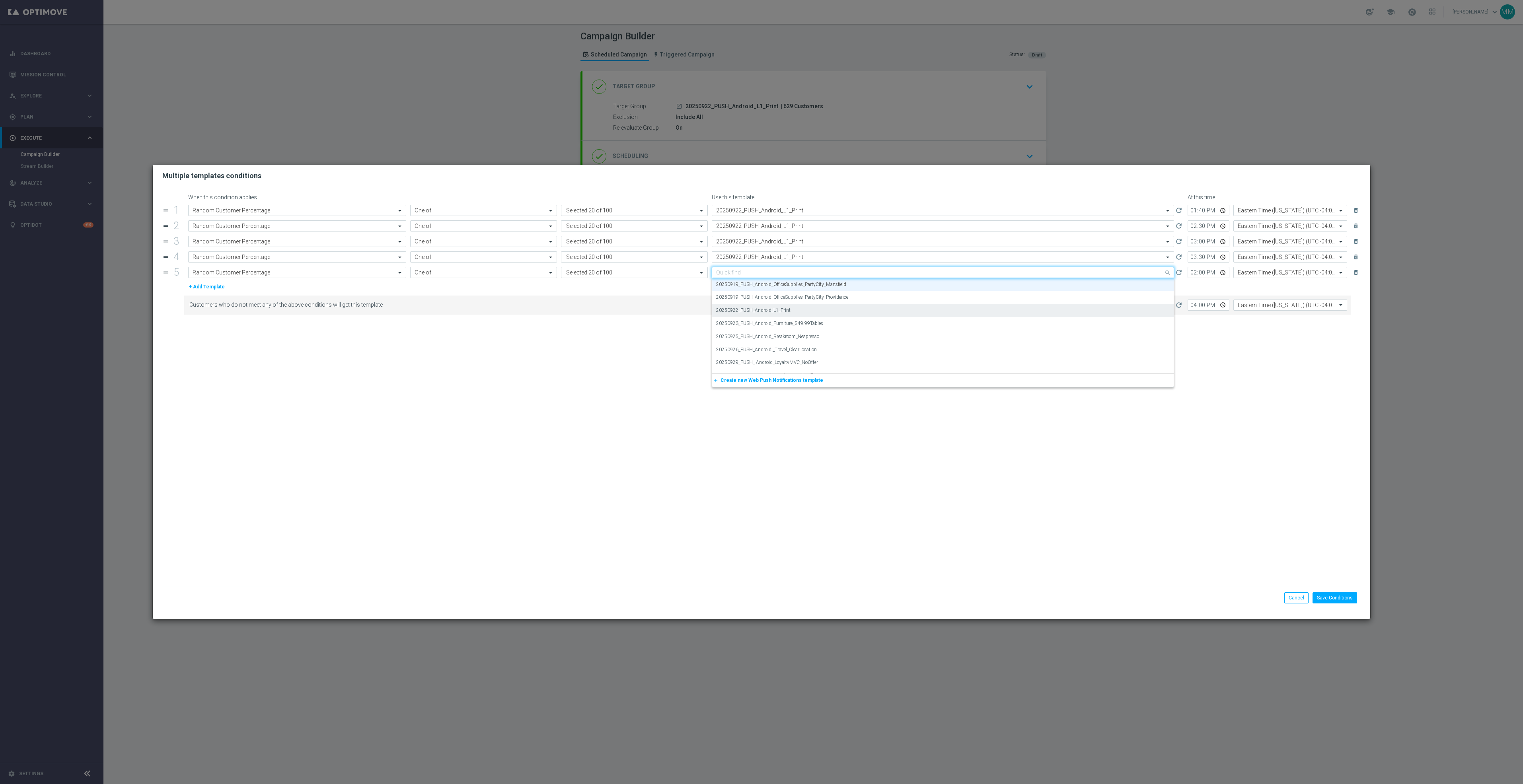
paste input "20250922_PUSH_Android_L1_Print"
click at [778, 284] on label "20250922_PUSH_Android_L1_Print" at bounding box center [754, 284] width 75 height 7
type input "20250922_PUSH_Android_L1_Print"
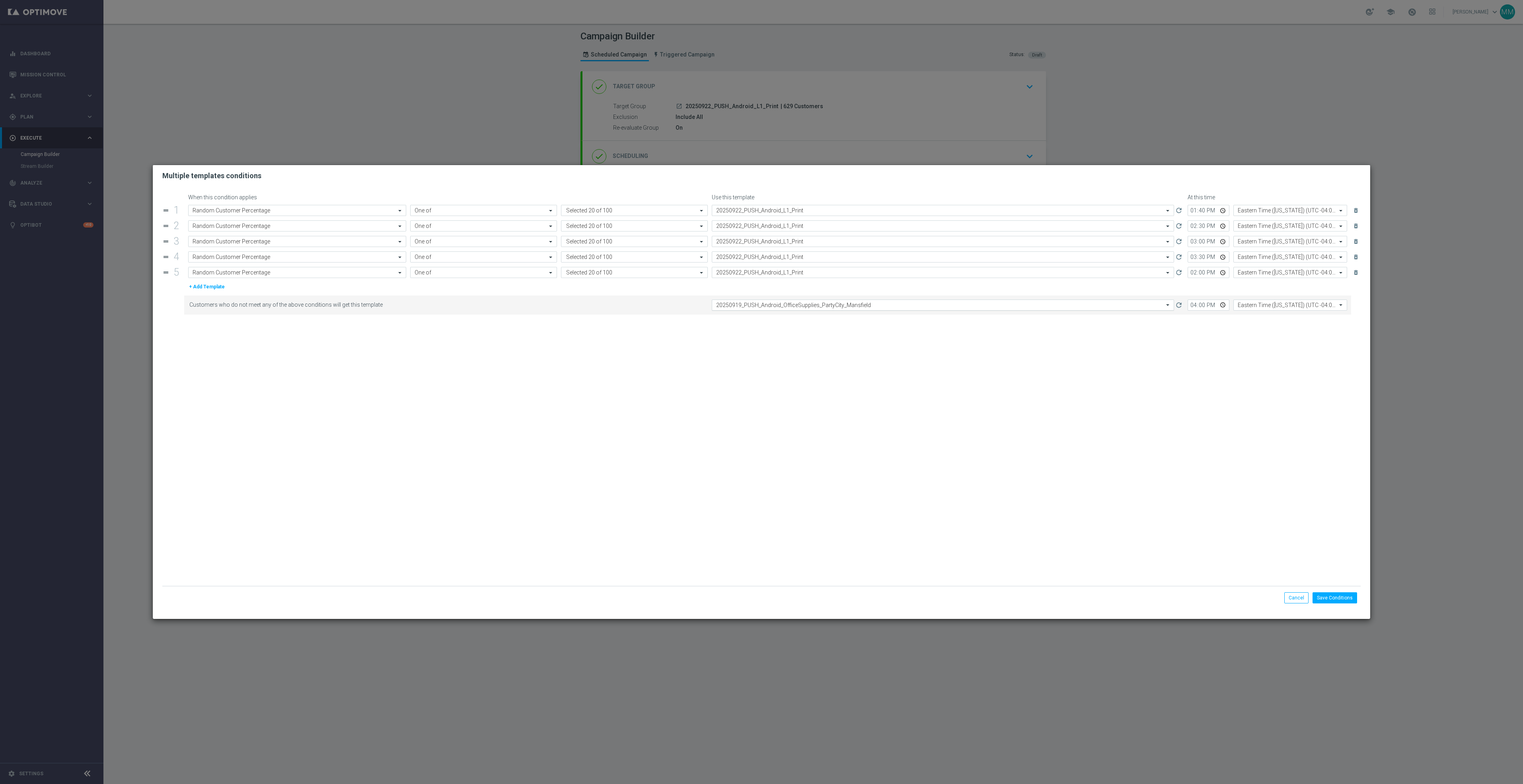
click at [788, 308] on input "text" at bounding box center [935, 305] width 438 height 7
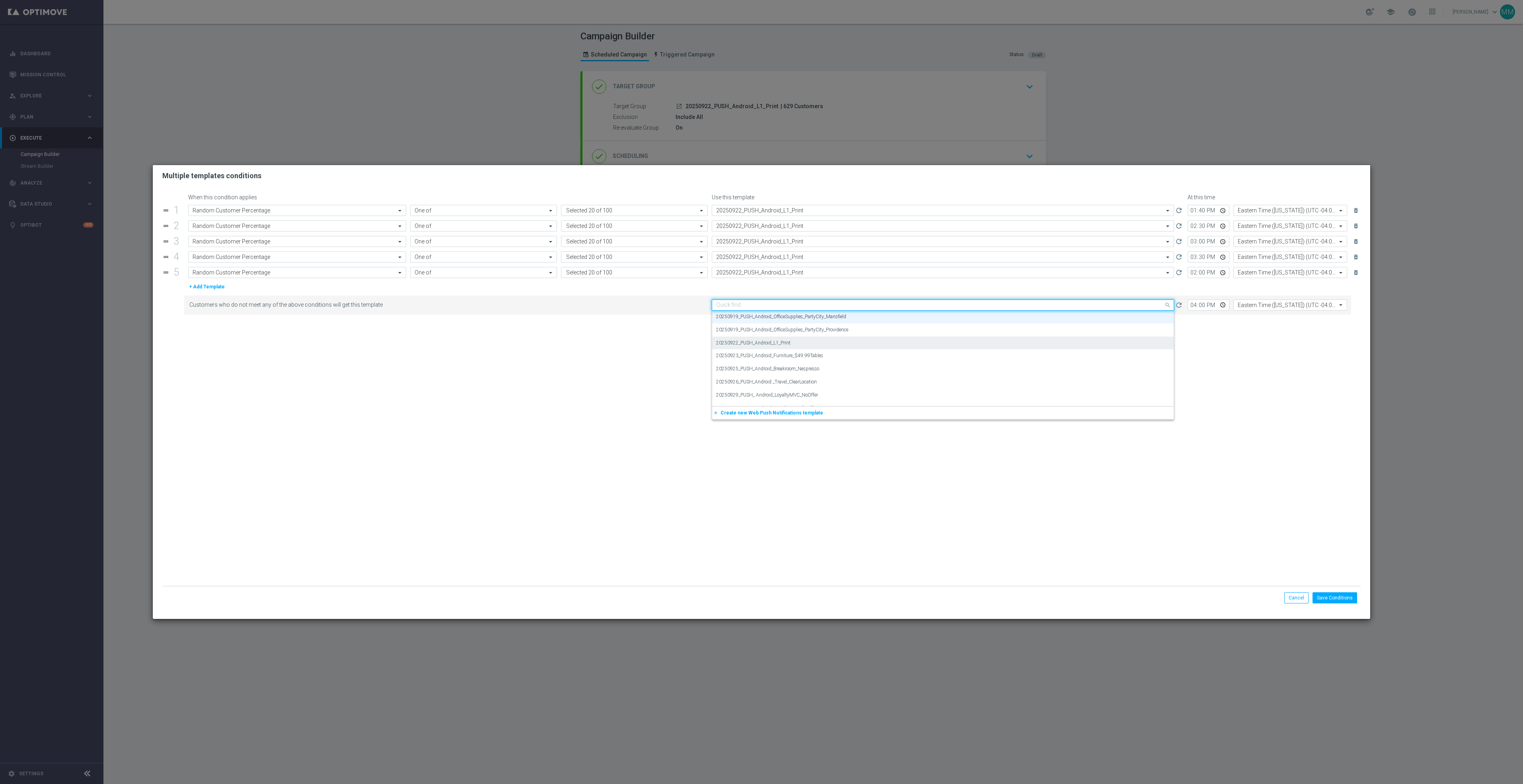
paste input "20250922_PUSH_Android_L1_Print"
click at [793, 322] on div "20250922_PUSH_Android_L1_Print" at bounding box center [943, 317] width 454 height 13
type input "20250922_PUSH_Android_L1_Print"
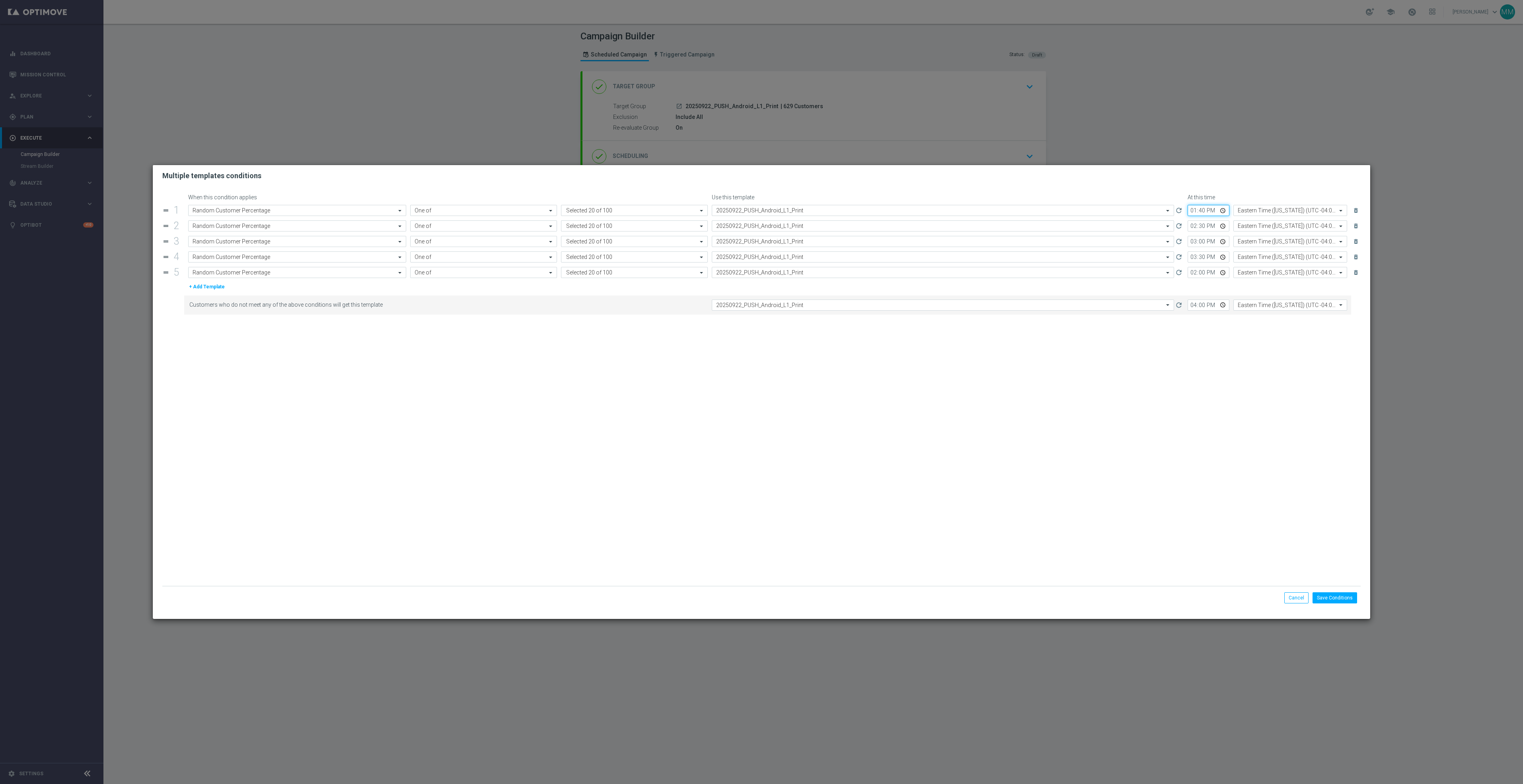
click at [1222, 209] on input "13:40" at bounding box center [1209, 210] width 41 height 11
type input "12:00"
drag, startPoint x: 1188, startPoint y: 448, endPoint x: 1215, endPoint y: 367, distance: 85.4
click at [1188, 447] on form "When this condition applies Use this template At this time drag_handle 1 Attrib…" at bounding box center [762, 390] width 1199 height 392
click at [1221, 226] on input "14:30" at bounding box center [1209, 225] width 41 height 11
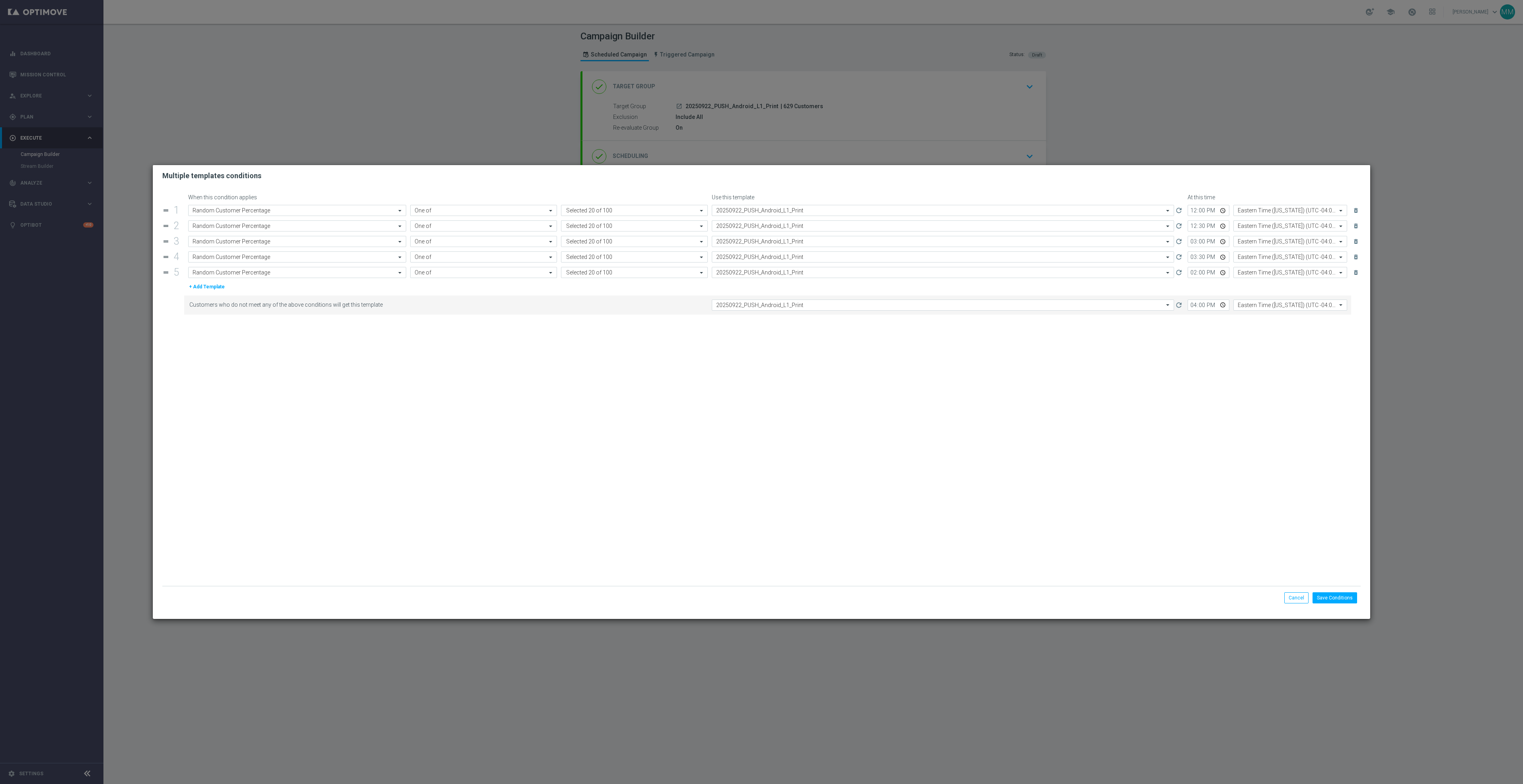
type input "12:30"
drag, startPoint x: 1137, startPoint y: 386, endPoint x: 1171, endPoint y: 333, distance: 63.0
click at [1137, 386] on form "When this condition applies Use this template At this time drag_handle 1 Attrib…" at bounding box center [762, 390] width 1199 height 392
click at [1222, 239] on input "15:00" at bounding box center [1209, 241] width 41 height 11
type input "13:00"
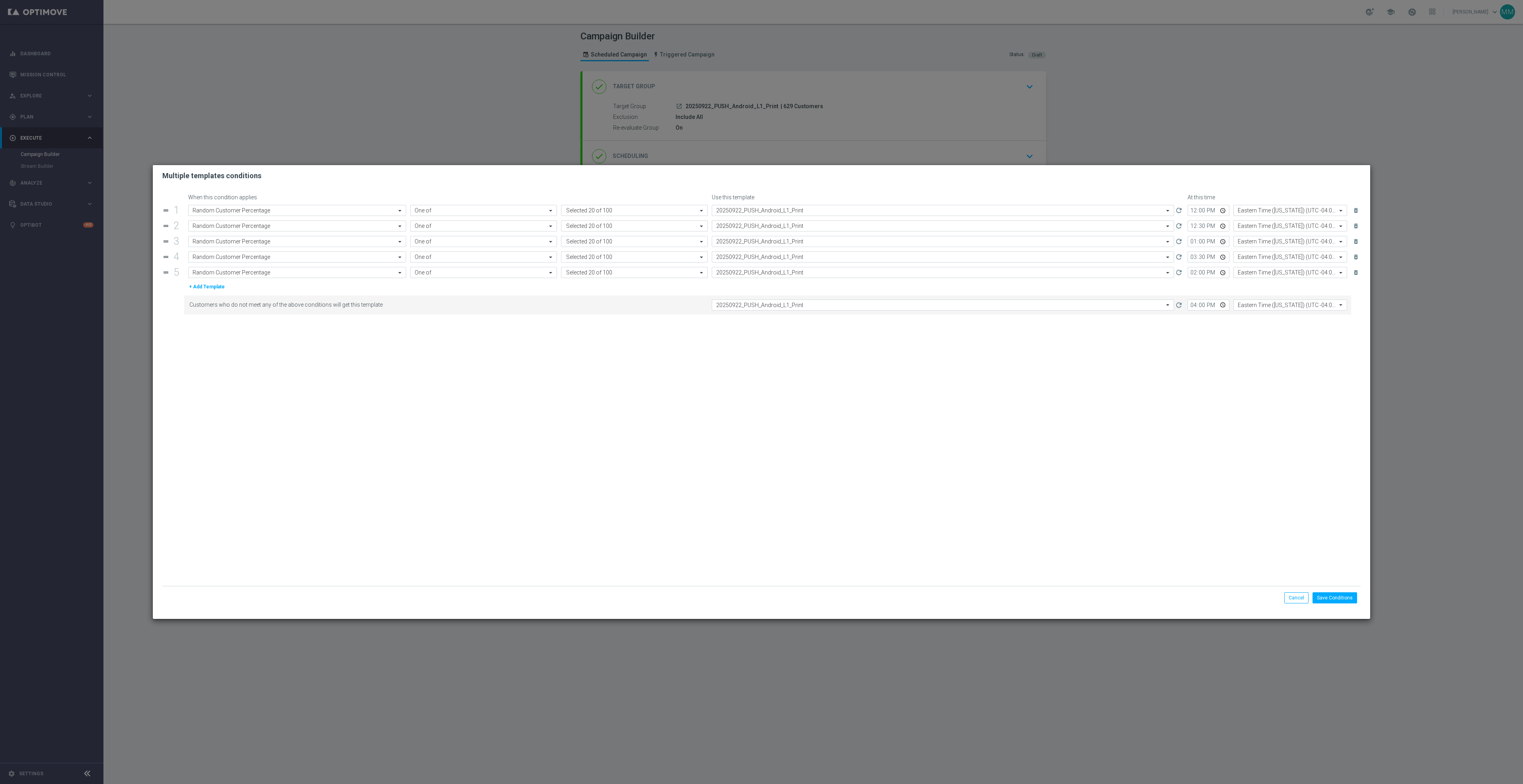
drag, startPoint x: 1158, startPoint y: 339, endPoint x: 1183, endPoint y: 317, distance: 33.3
click at [1159, 337] on form "When this condition applies Use this template At this time drag_handle 1 Attrib…" at bounding box center [762, 390] width 1199 height 392
click at [1221, 258] on input "15:30" at bounding box center [1209, 256] width 41 height 11
type input "13:30"
drag, startPoint x: 1142, startPoint y: 336, endPoint x: 1181, endPoint y: 302, distance: 51.7
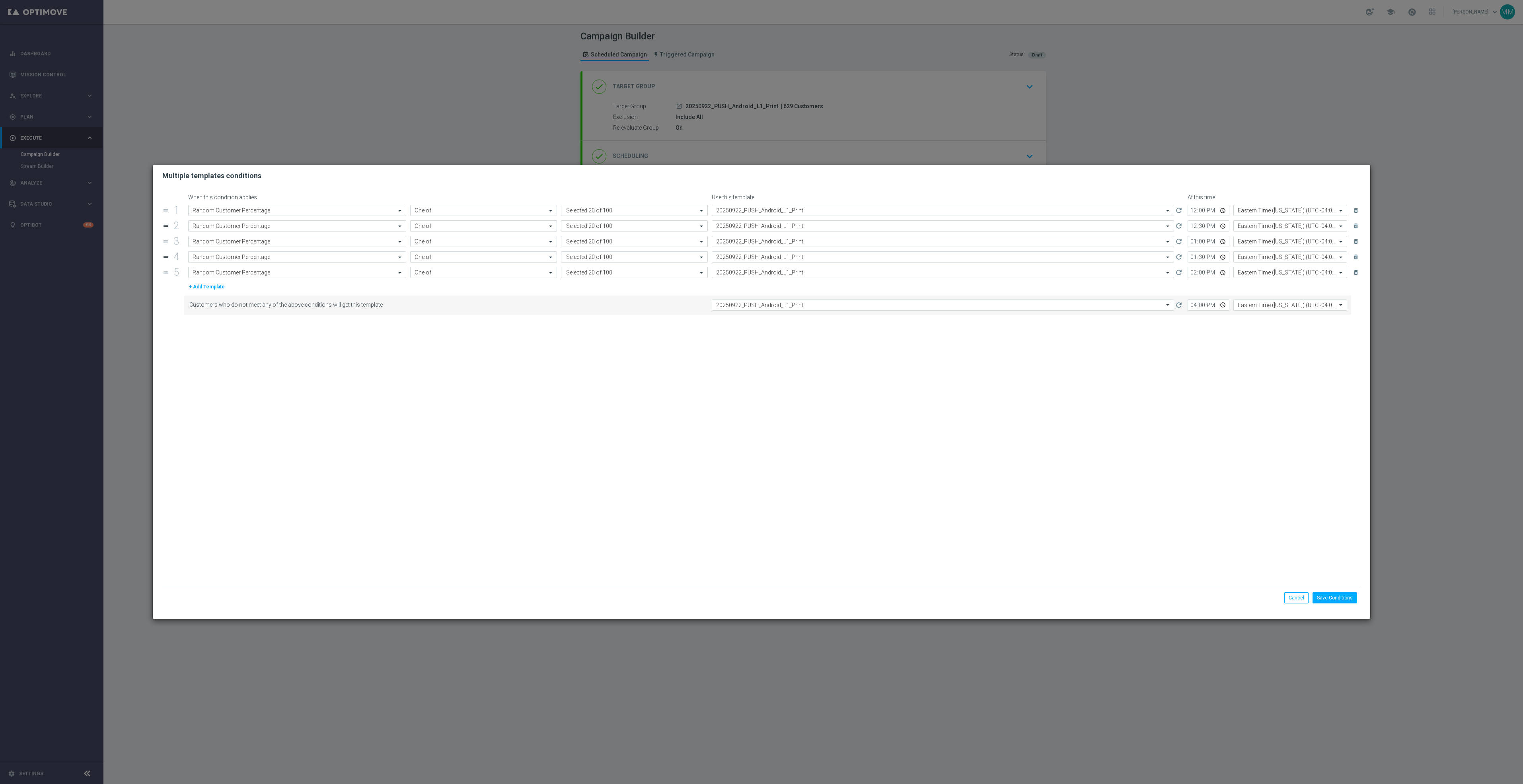
click at [1142, 336] on form "When this condition applies Use this template At this time drag_handle 1 Attrib…" at bounding box center [762, 390] width 1199 height 392
click at [1219, 306] on input "16:00" at bounding box center [1209, 304] width 41 height 11
drag, startPoint x: 1081, startPoint y: 407, endPoint x: 1083, endPoint y: 401, distance: 6.3
click at [1081, 407] on form "When this condition applies Use this template At this time drag_handle 1 Attrib…" at bounding box center [762, 390] width 1199 height 392
click at [1225, 309] on input "16:00" at bounding box center [1209, 304] width 41 height 11
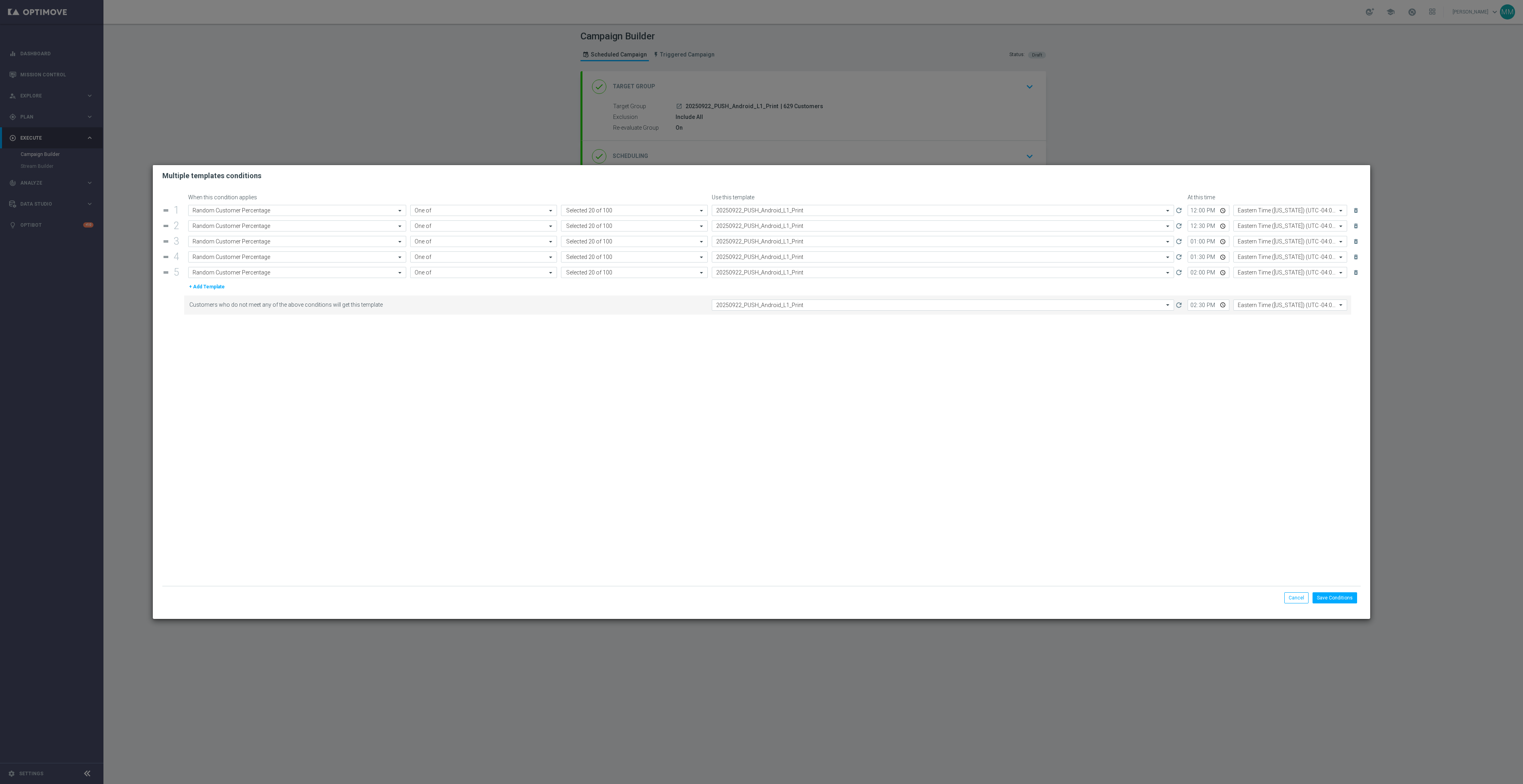
type input "14:30"
click at [1140, 383] on form "When this condition applies Use this template At this time drag_handle 1 Attrib…" at bounding box center [762, 390] width 1199 height 392
click at [1335, 594] on button "Save Conditions" at bounding box center [1335, 598] width 45 height 11
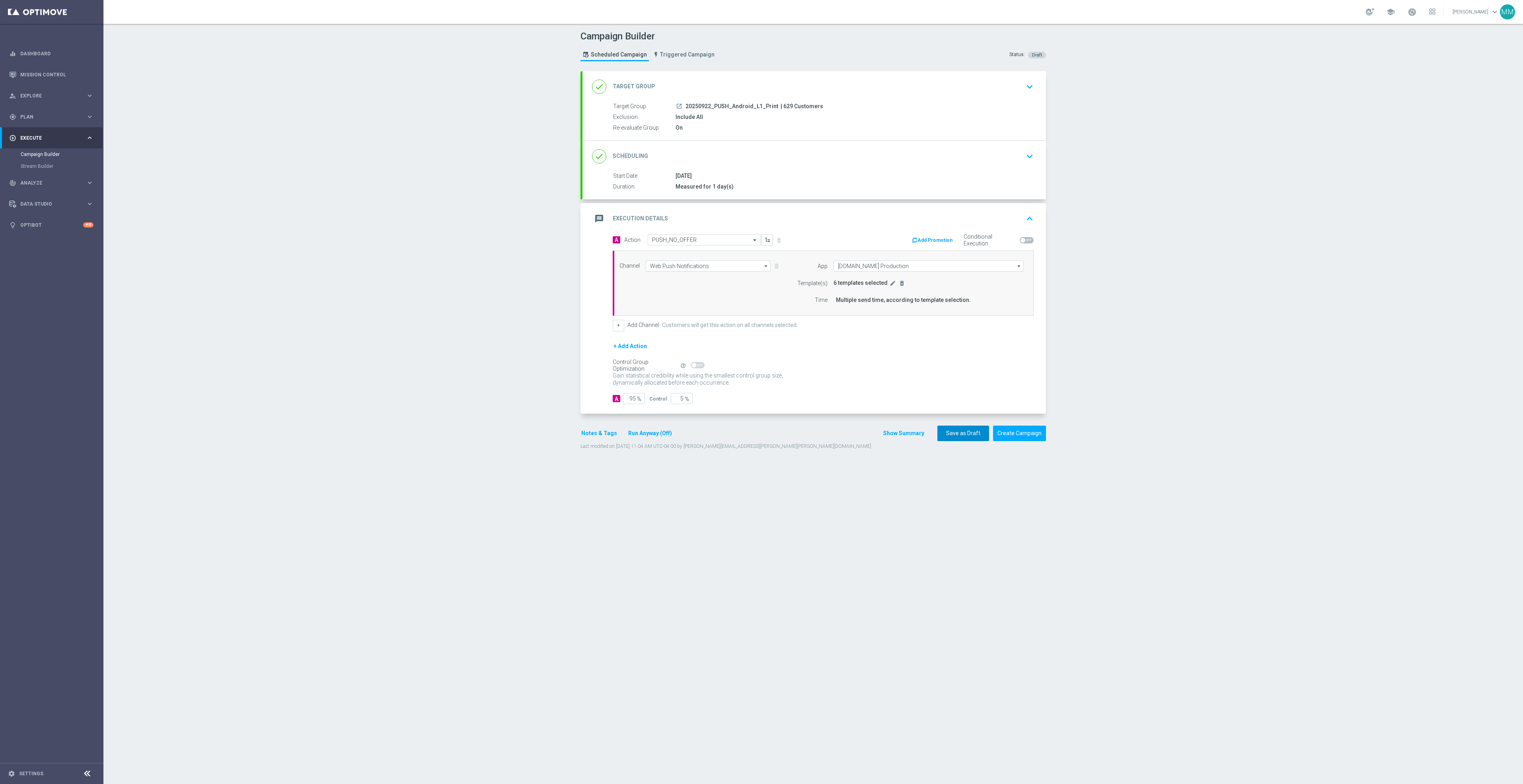
click at [953, 433] on button "Save as Draft" at bounding box center [963, 433] width 51 height 16
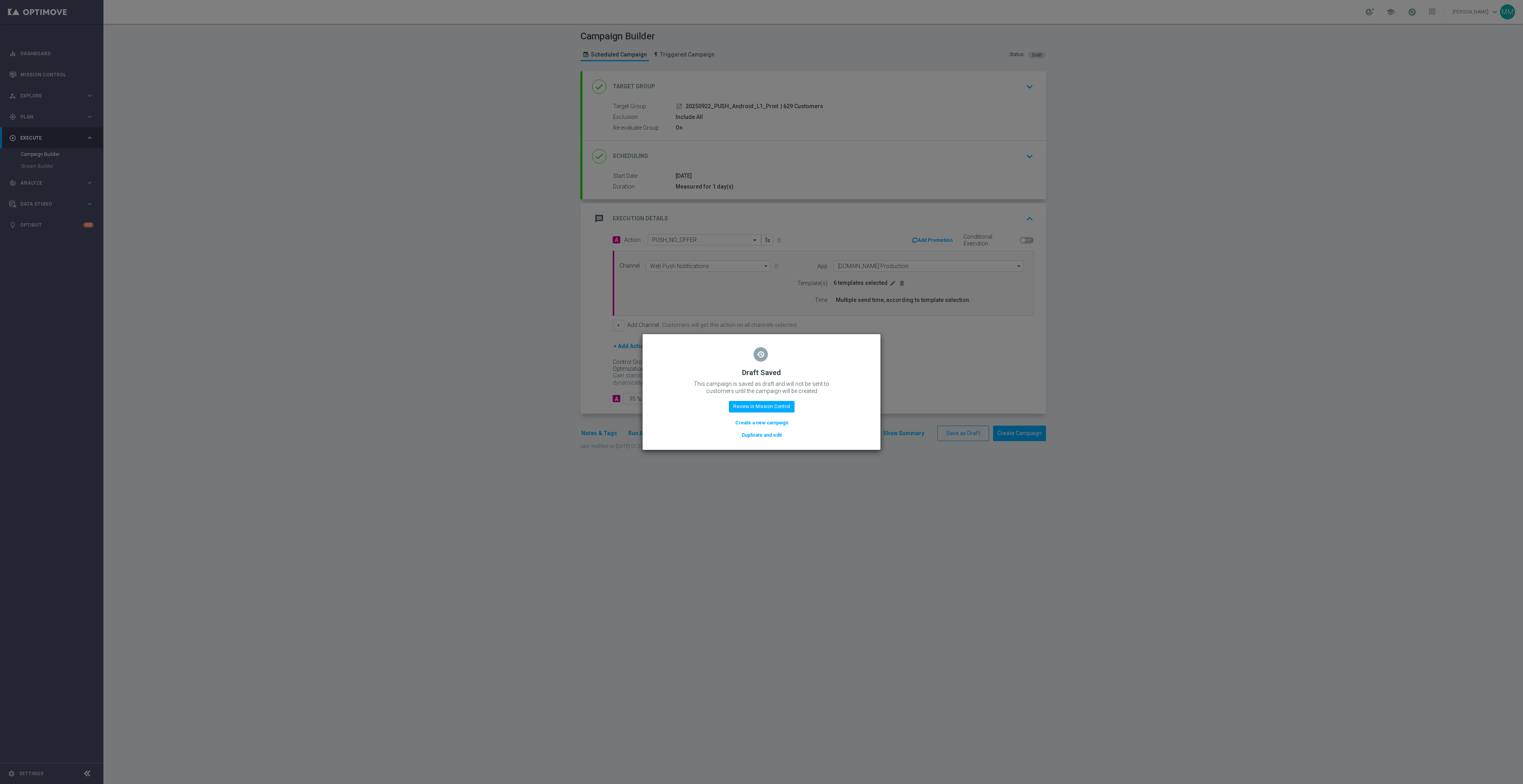
click at [773, 437] on button "Duplicate and edit" at bounding box center [762, 435] width 41 height 9
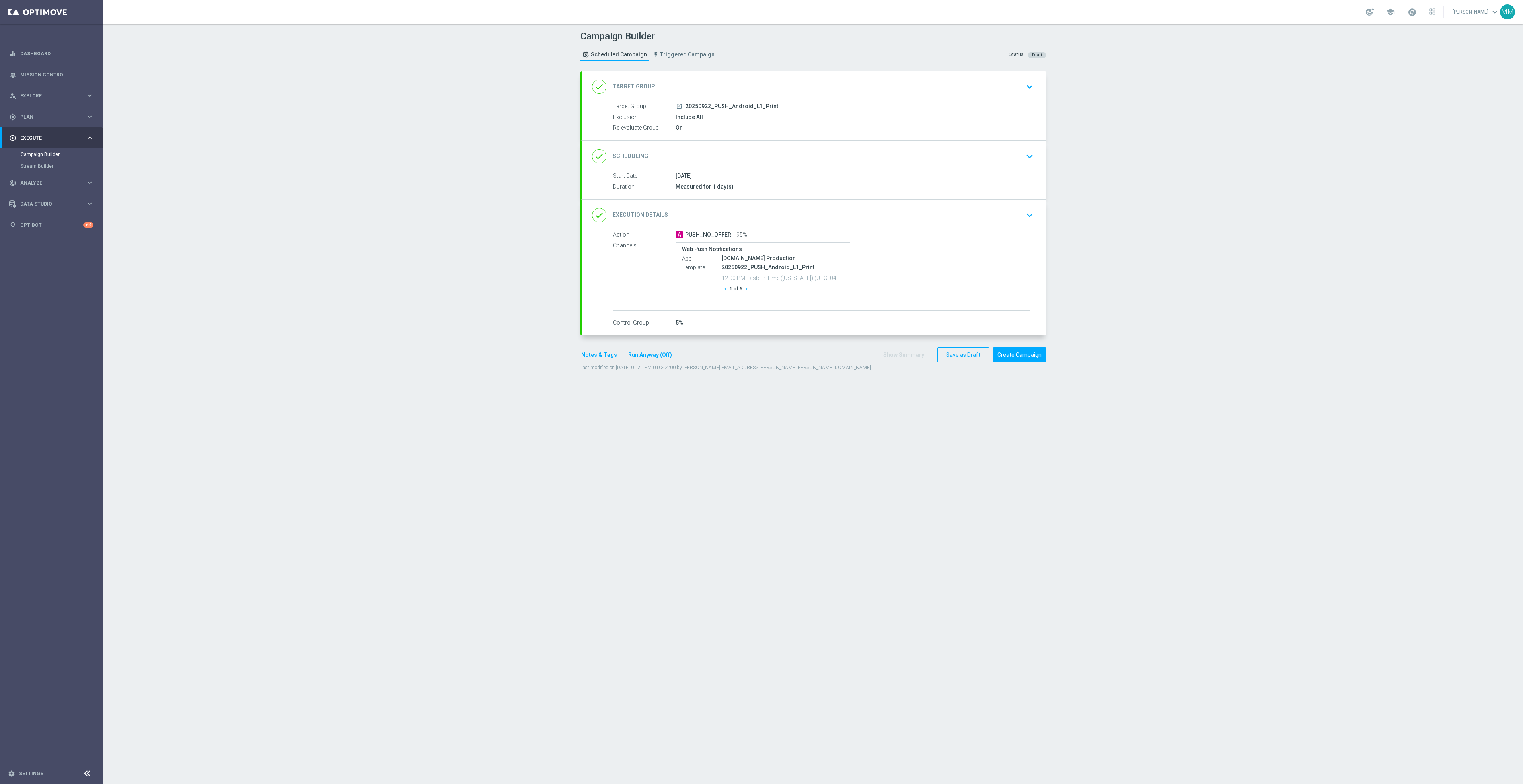
click at [704, 108] on span "20250922_PUSH_Android_L1_Print" at bounding box center [732, 106] width 93 height 7
click at [749, 106] on span "20250922_PUSH_Android_L1_Print" at bounding box center [732, 106] width 93 height 7
click at [769, 88] on div "done Target Group keyboard_arrow_down" at bounding box center [814, 87] width 444 height 15
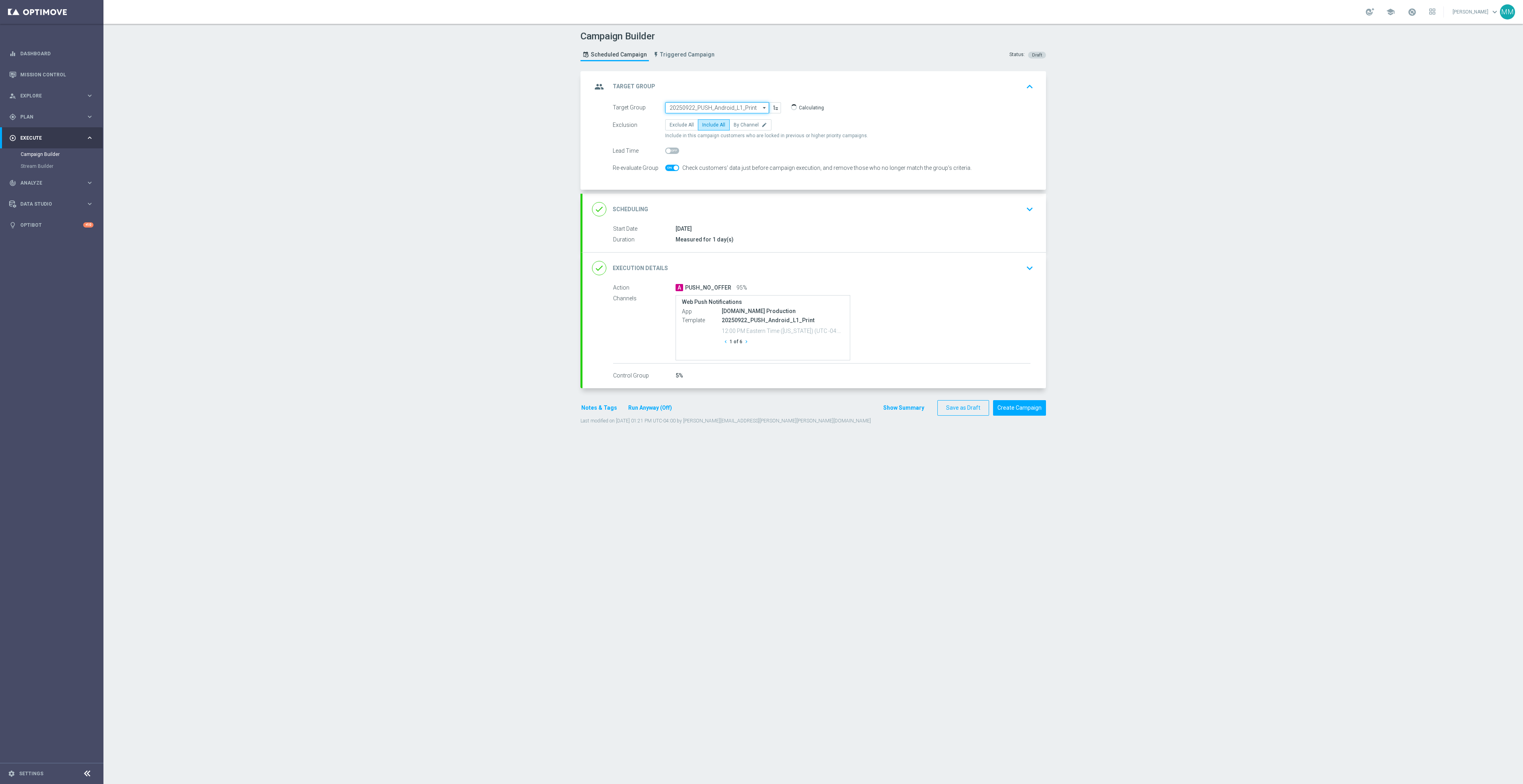
click at [724, 109] on input "20250922_PUSH_Android_L1_Print" at bounding box center [716, 107] width 104 height 11
paste input "20250923_PUSH_Android_Furniture_$49.99Tables"
click at [708, 119] on div "20250923_PUSH_Android_Furniture_$49.99Tables" at bounding box center [717, 123] width 95 height 14
type input "20250923_PUSH_Android_Furniture_$49.99Tables"
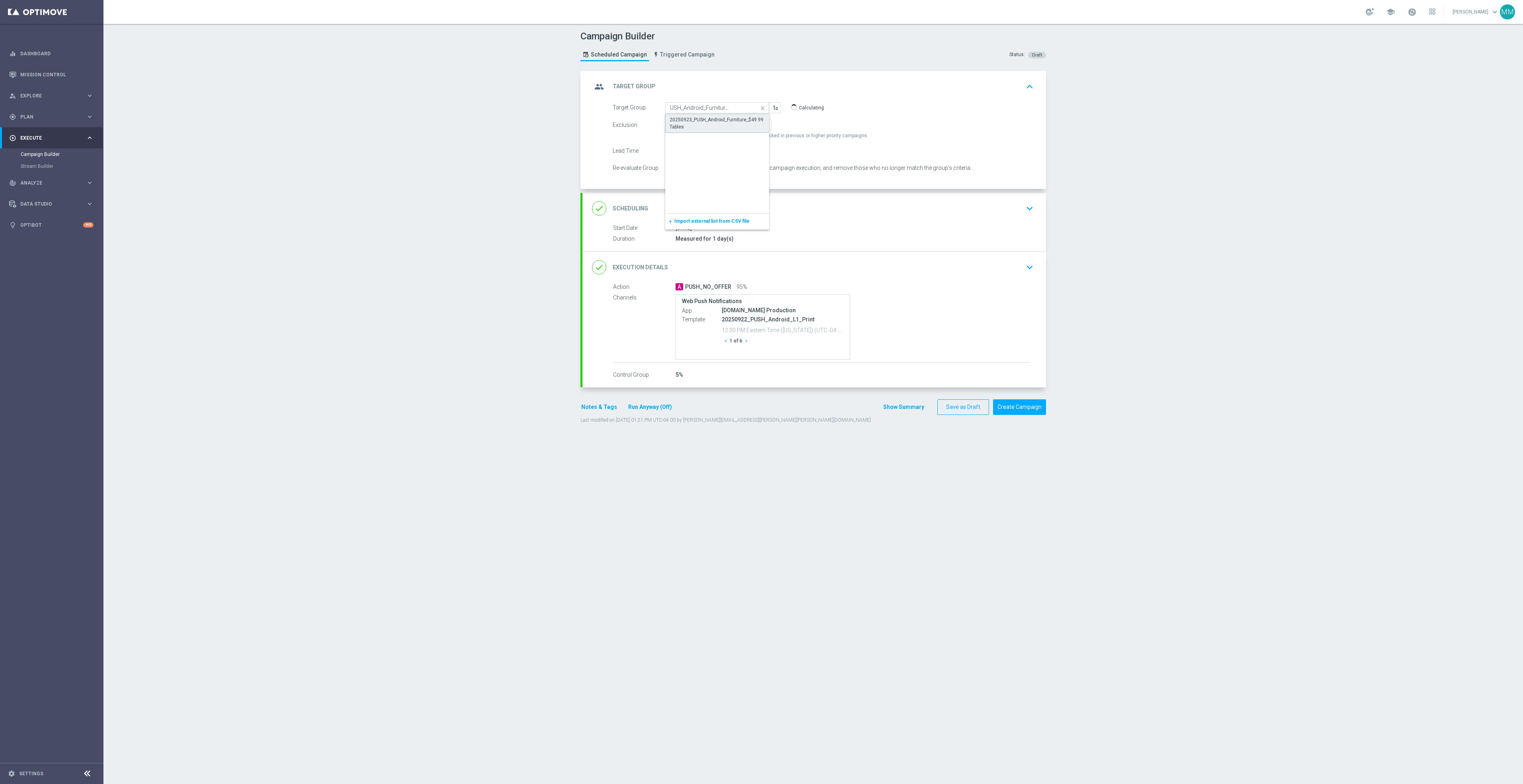
scroll to position [0, 0]
click at [813, 219] on div "done Scheduling keyboard_arrow_down" at bounding box center [814, 208] width 463 height 31
click at [735, 186] on input "22 Sep 2025" at bounding box center [723, 181] width 116 height 11
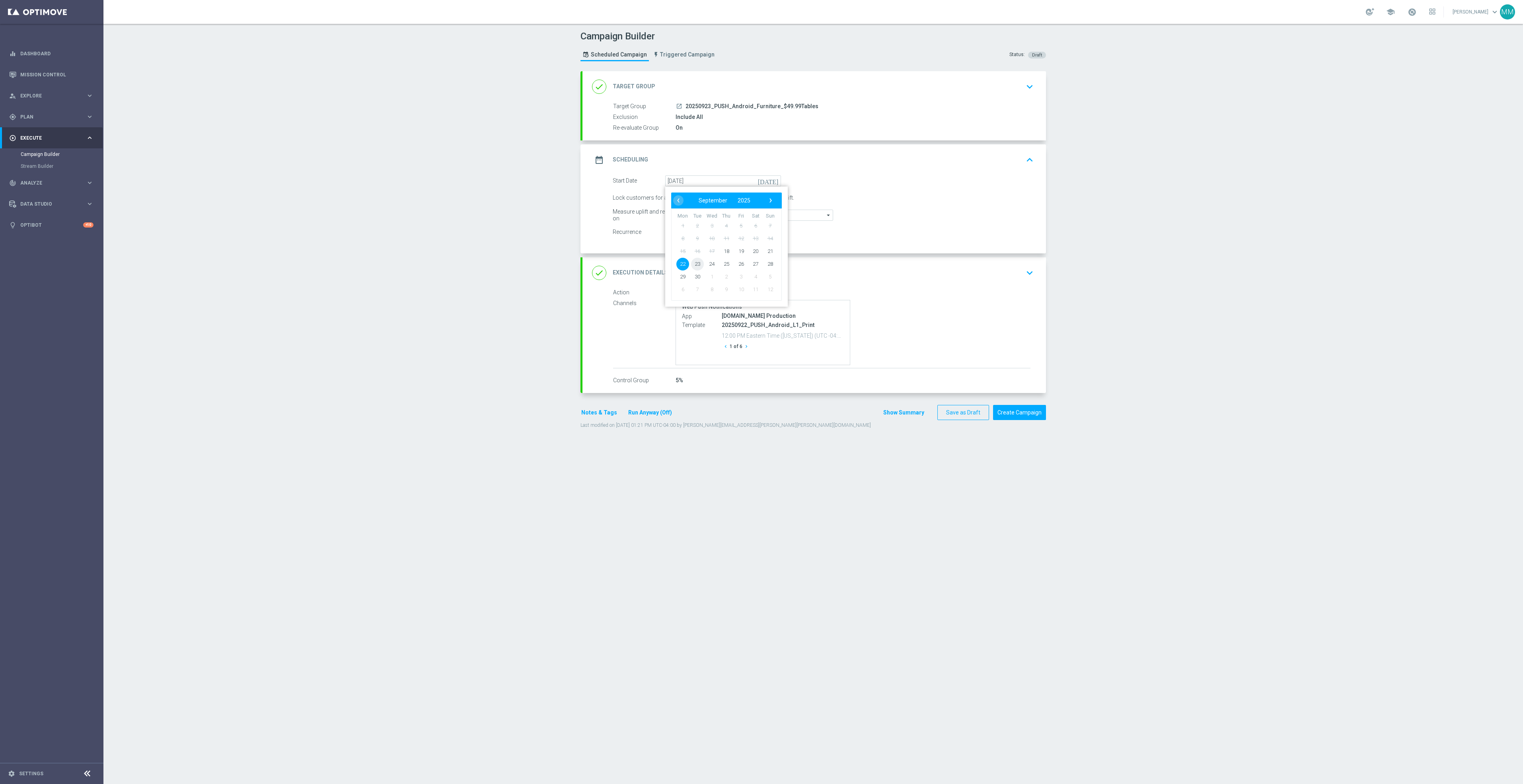
click at [697, 265] on span "23" at bounding box center [697, 264] width 12 height 12
type input "23 Sep 2025"
click at [885, 288] on div "done Execution Details keyboard_arrow_down" at bounding box center [814, 273] width 463 height 31
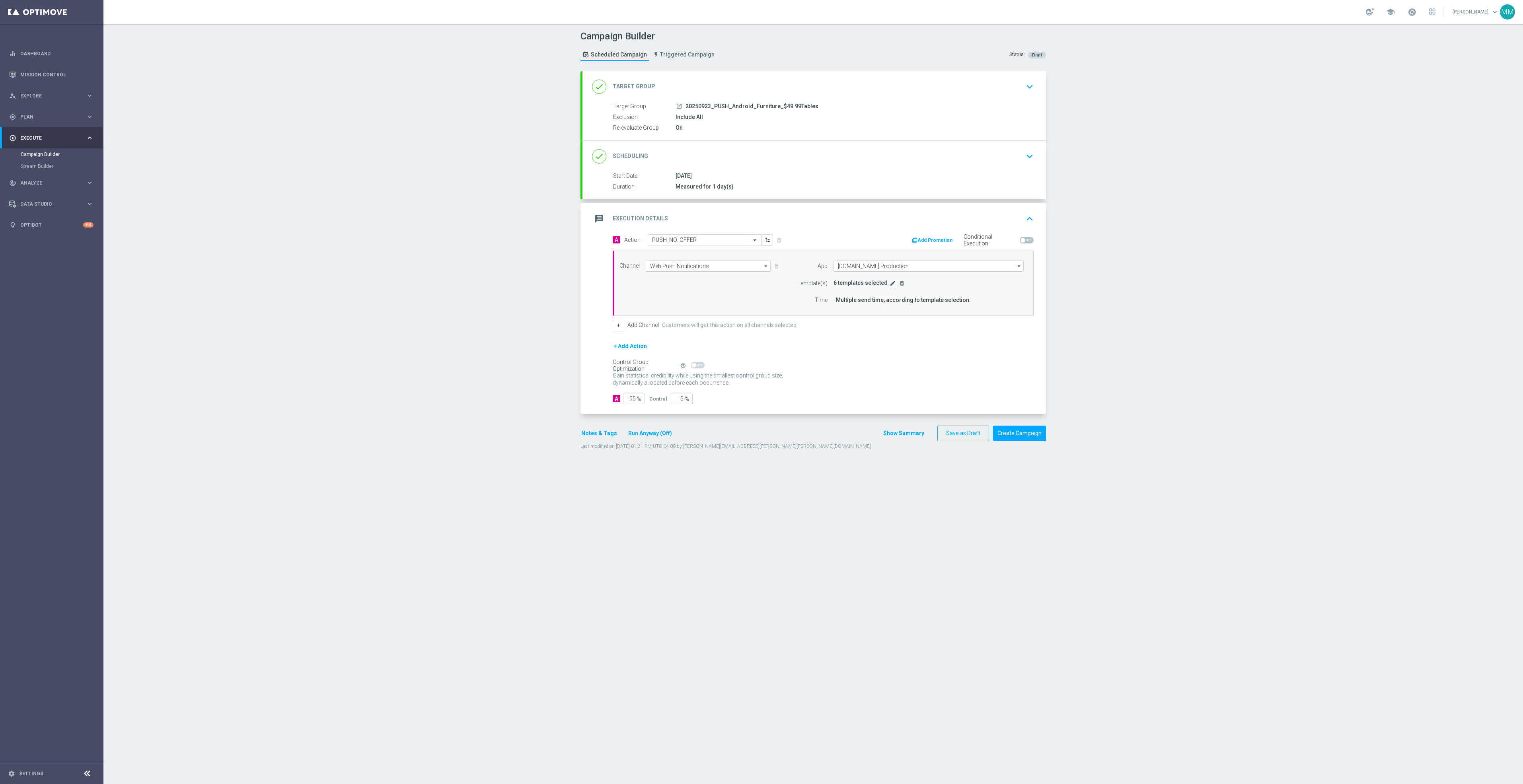
click at [890, 283] on icon "edit" at bounding box center [893, 283] width 7 height 7
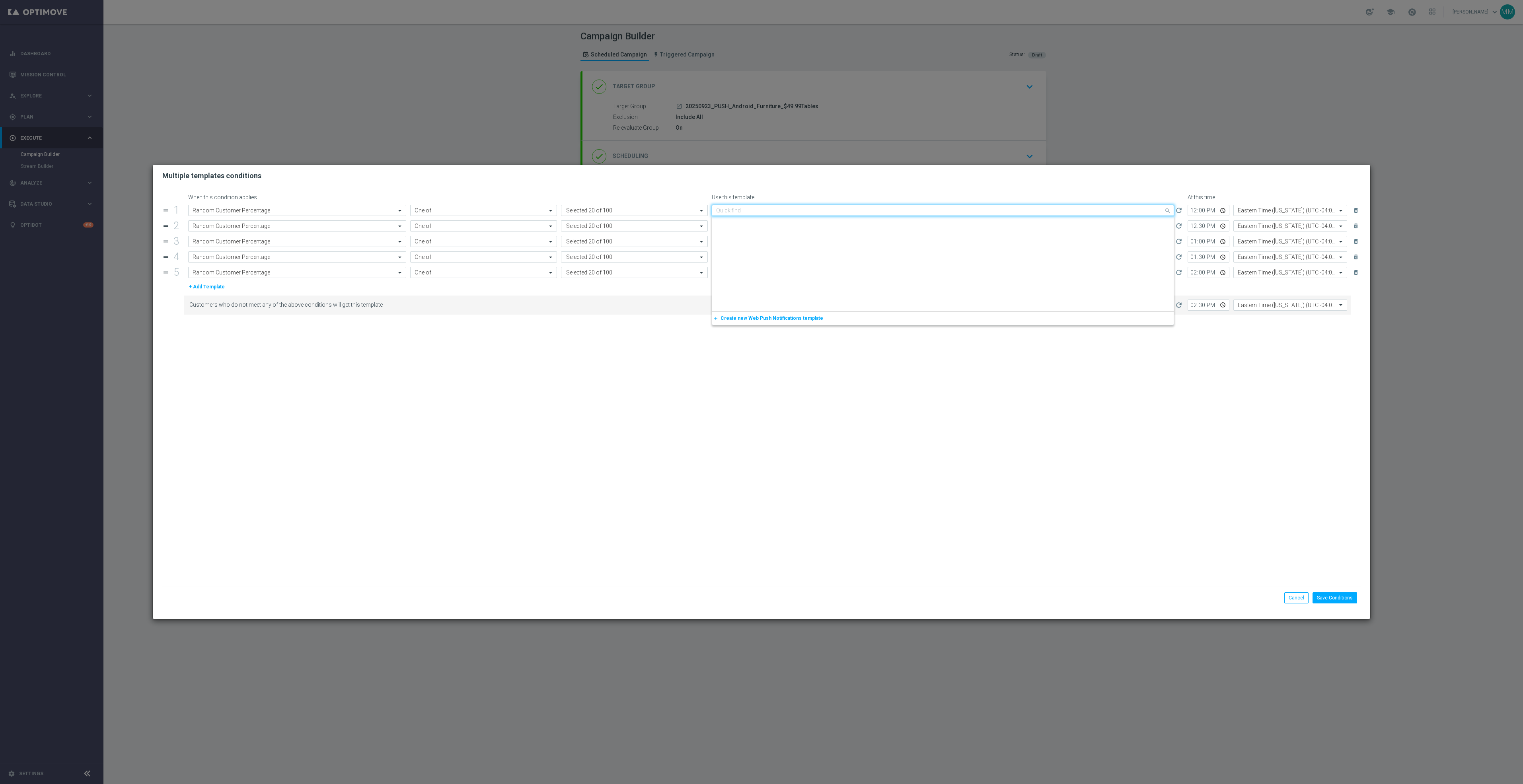
click at [787, 215] on div "Quick find 20250922_PUSH_Android_L1_Print" at bounding box center [943, 210] width 463 height 11
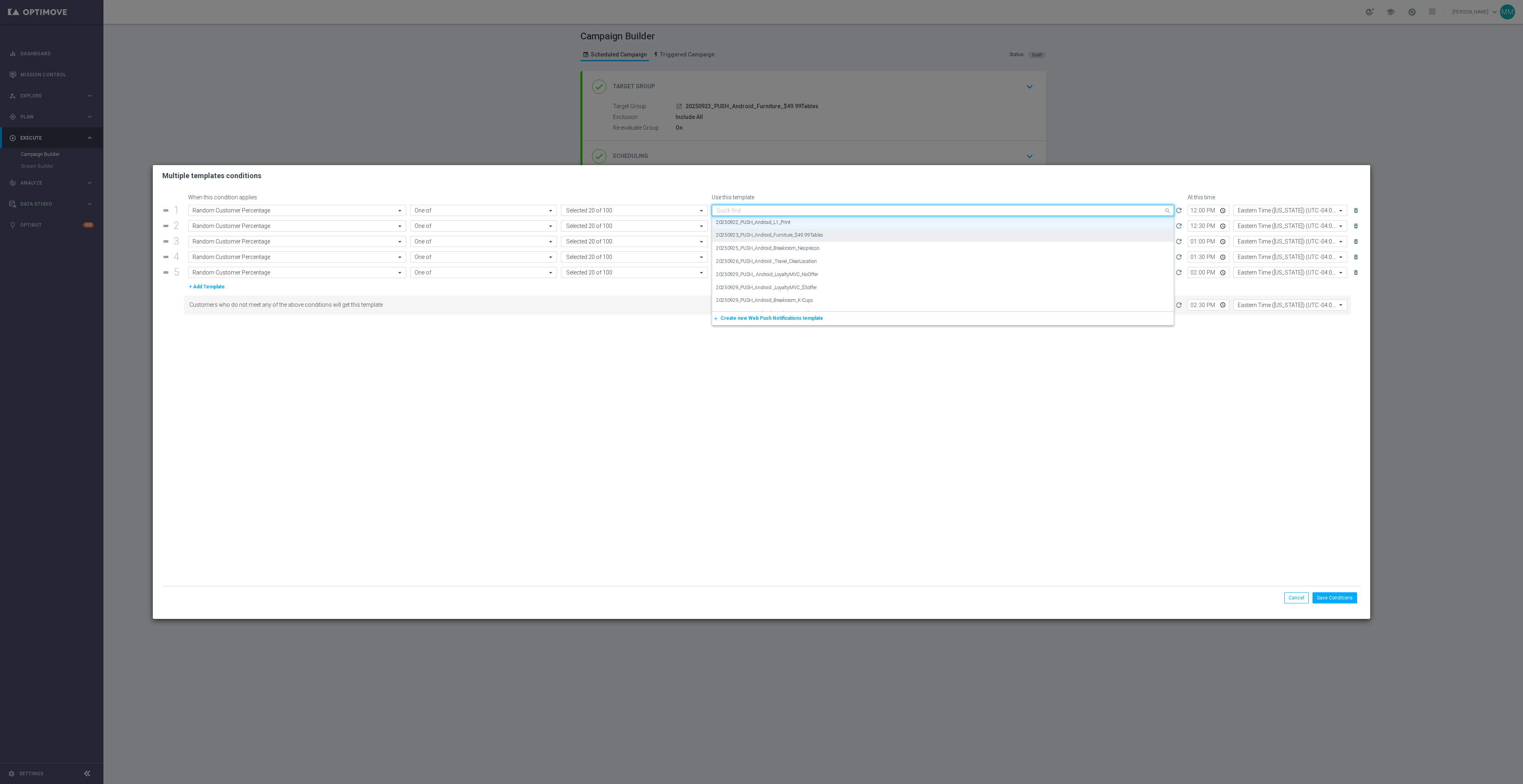
paste input "20250923_PUSH_Android_Furniture_$49.99Tables"
click at [783, 220] on label "20250923_PUSH_Android_Furniture_$49.99Tables" at bounding box center [769, 222] width 107 height 7
type input "20250923_PUSH_Android_Furniture_$49.99Tables"
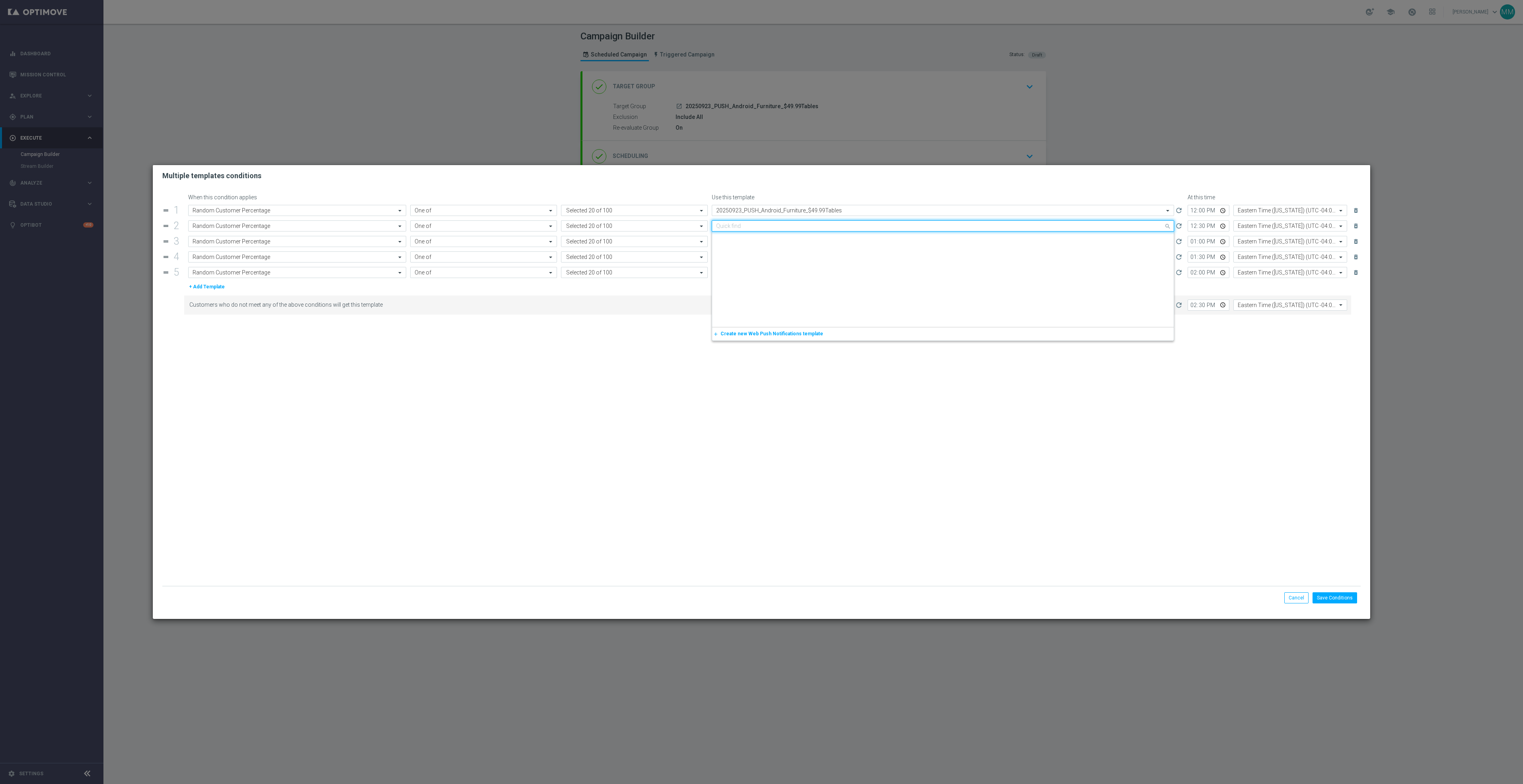
click at [783, 225] on input "text" at bounding box center [935, 226] width 438 height 7
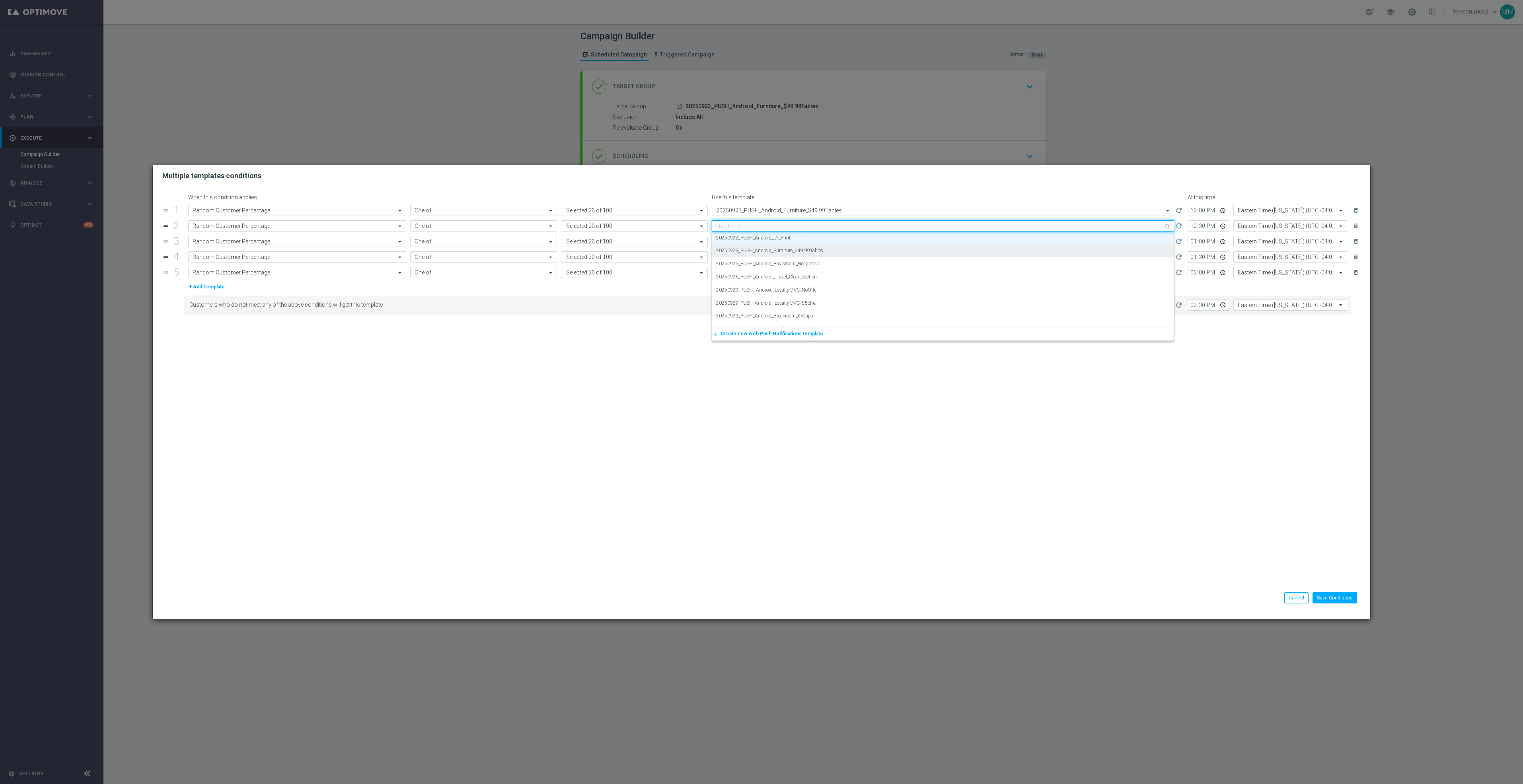
paste input "20250923_PUSH_Android_Furniture_$49.99Tables"
click at [783, 236] on label "20250923_PUSH_Android_Furniture_$49.99Tables" at bounding box center [769, 238] width 107 height 7
type input "20250923_PUSH_Android_Furniture_$49.99Tables"
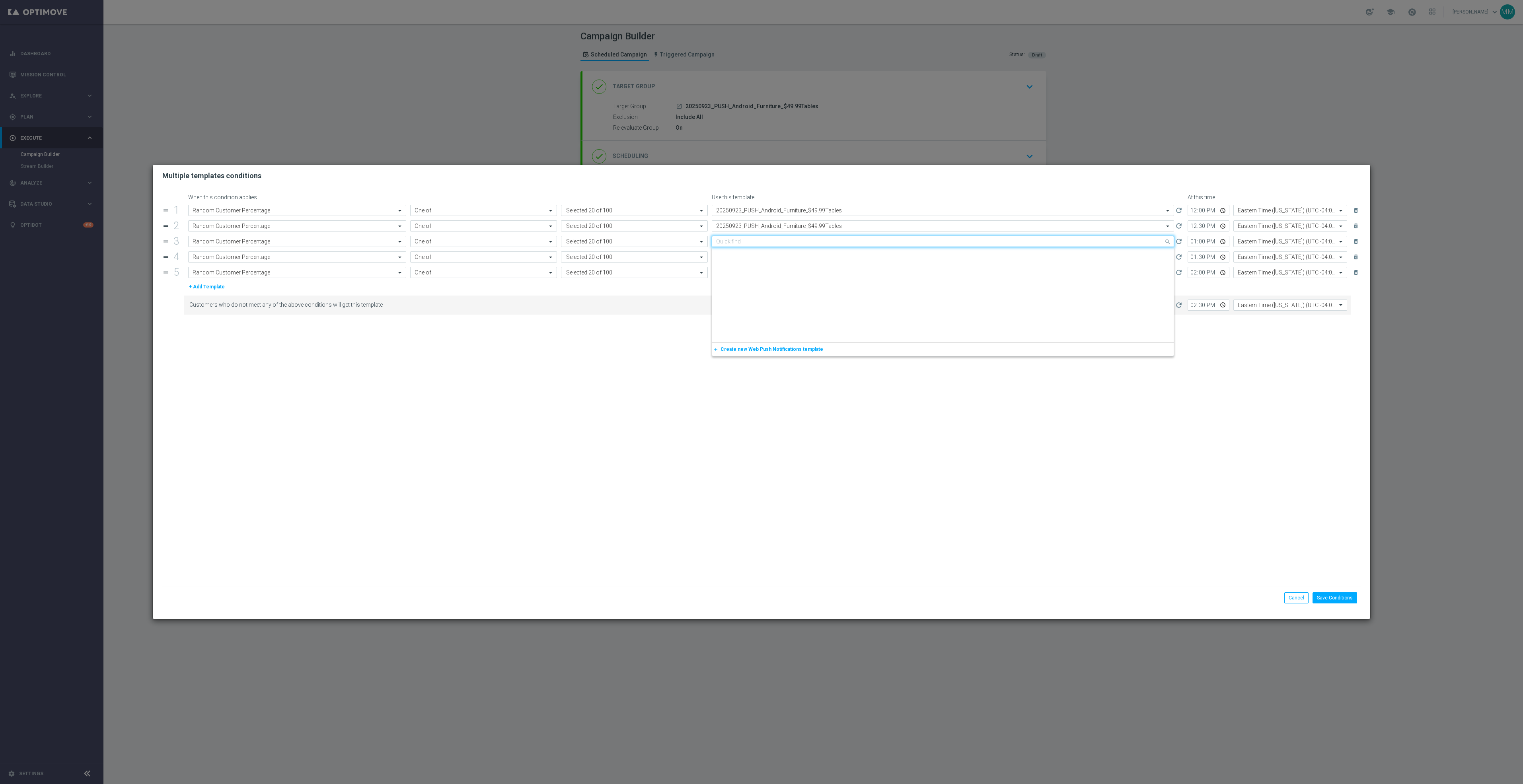
click at [782, 241] on input "text" at bounding box center [935, 241] width 438 height 7
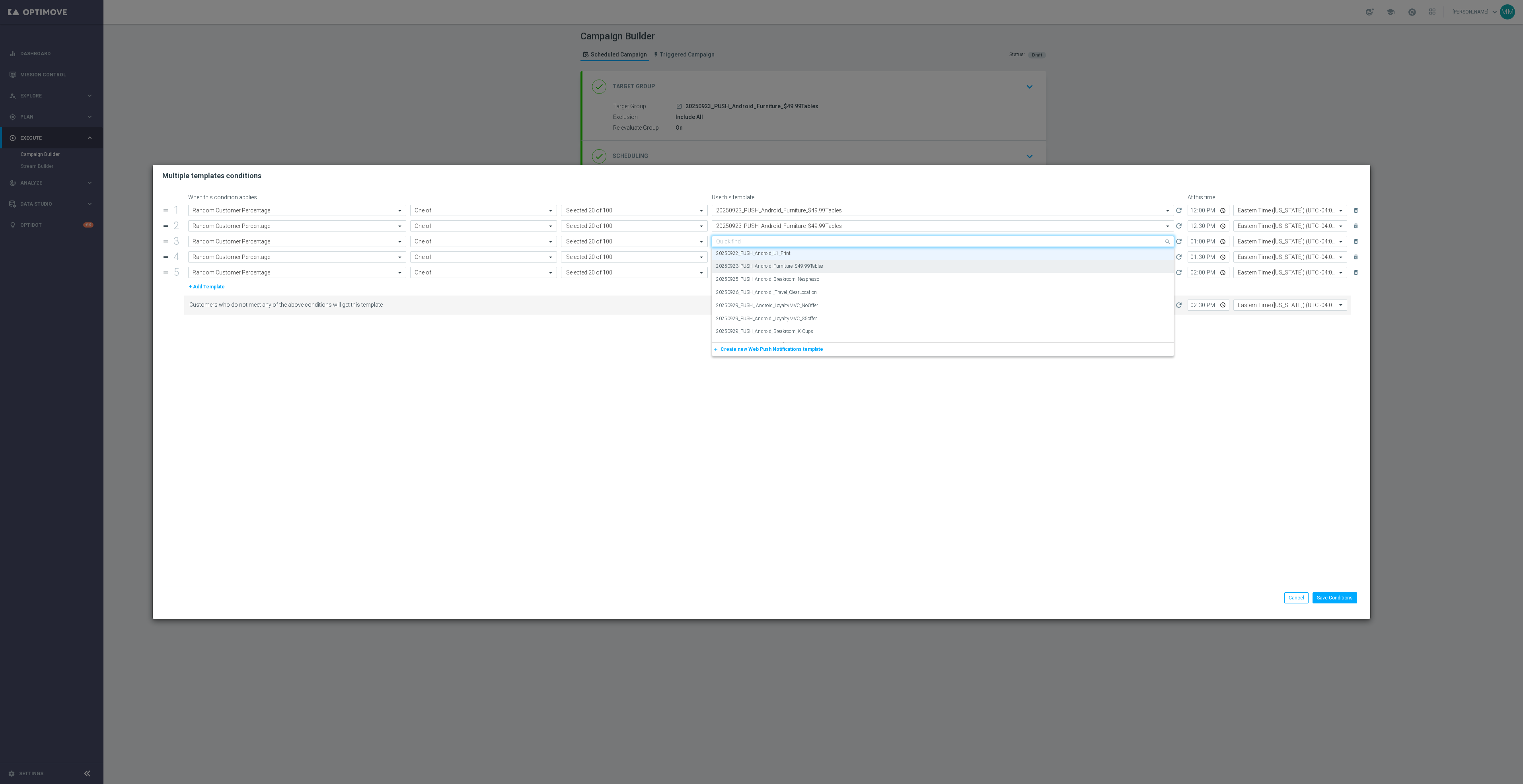
paste input "20250923_PUSH_Android_Furniture_$49.99Tables"
click at [781, 256] on label "20250923_PUSH_Android_Furniture_$49.99Tables" at bounding box center [769, 254] width 107 height 7
type input "20250923_PUSH_Android_Furniture_$49.99Tables"
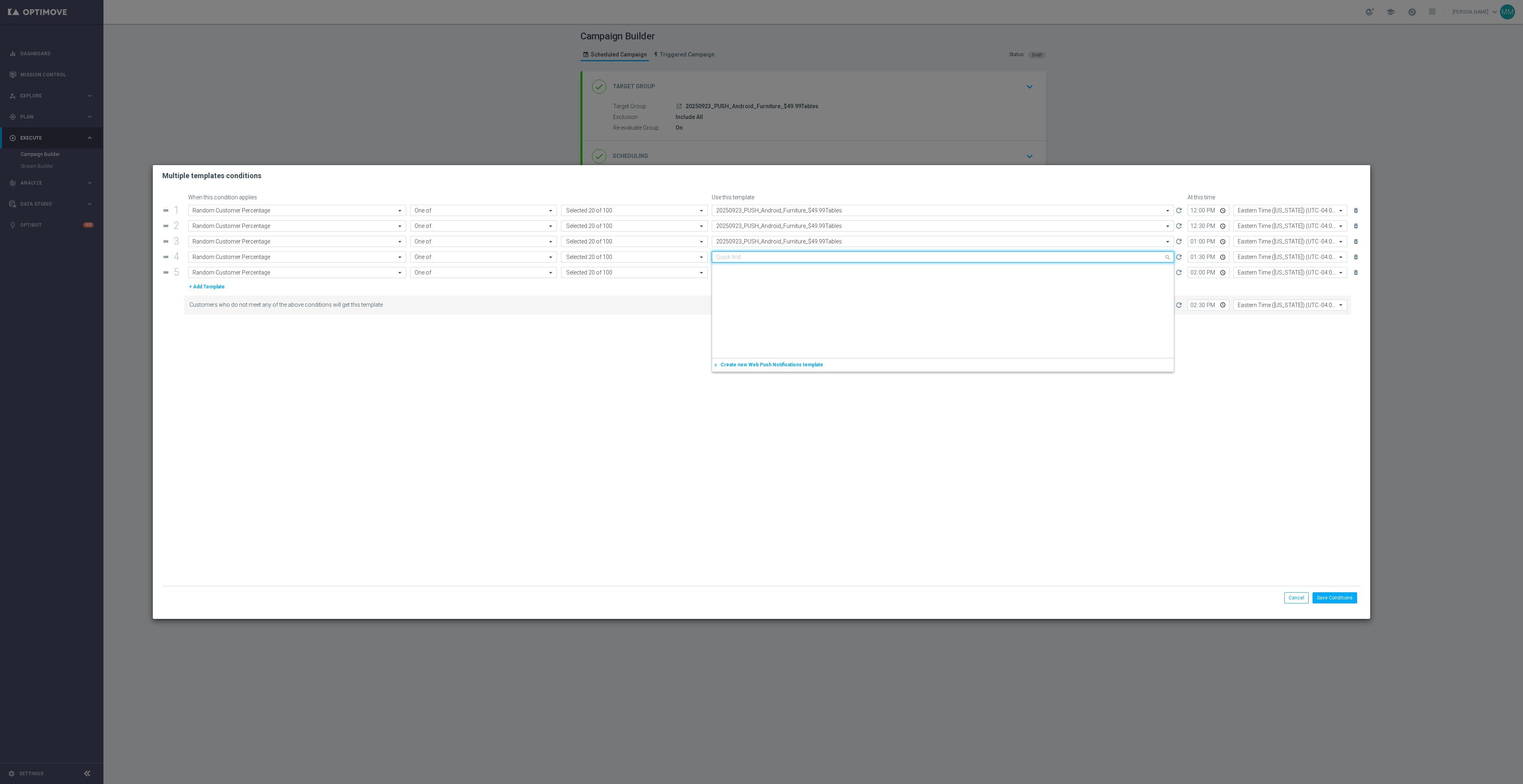
click at [779, 259] on input "text" at bounding box center [935, 257] width 438 height 7
paste input "20250923_PUSH_Android_Furniture_$49.99Tables"
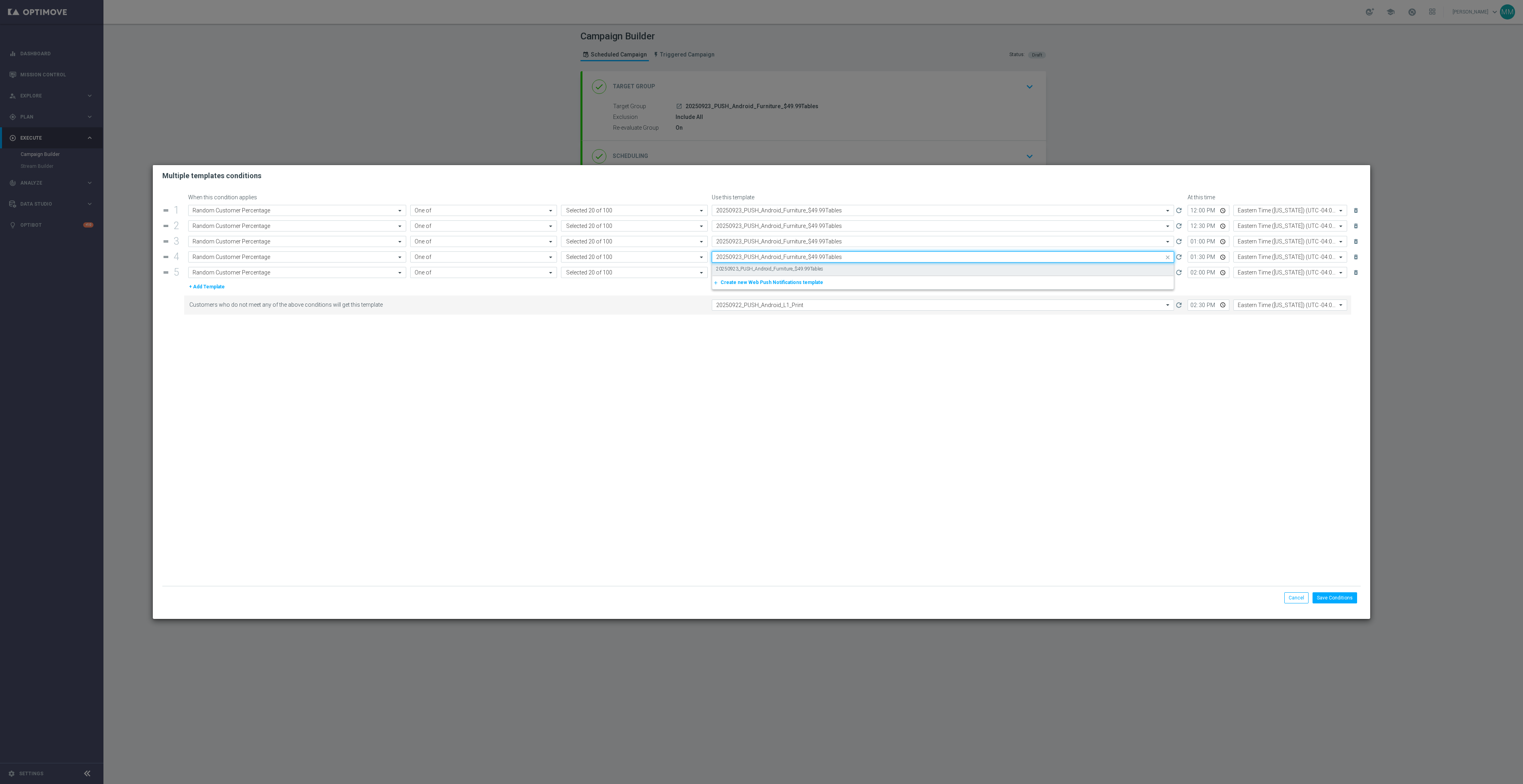
scroll to position [0, 0]
click at [778, 270] on label "20250923_PUSH_Android_Furniture_$49.99Tables" at bounding box center [769, 269] width 107 height 7
type input "20250923_PUSH_Android_Furniture_$49.99Tables"
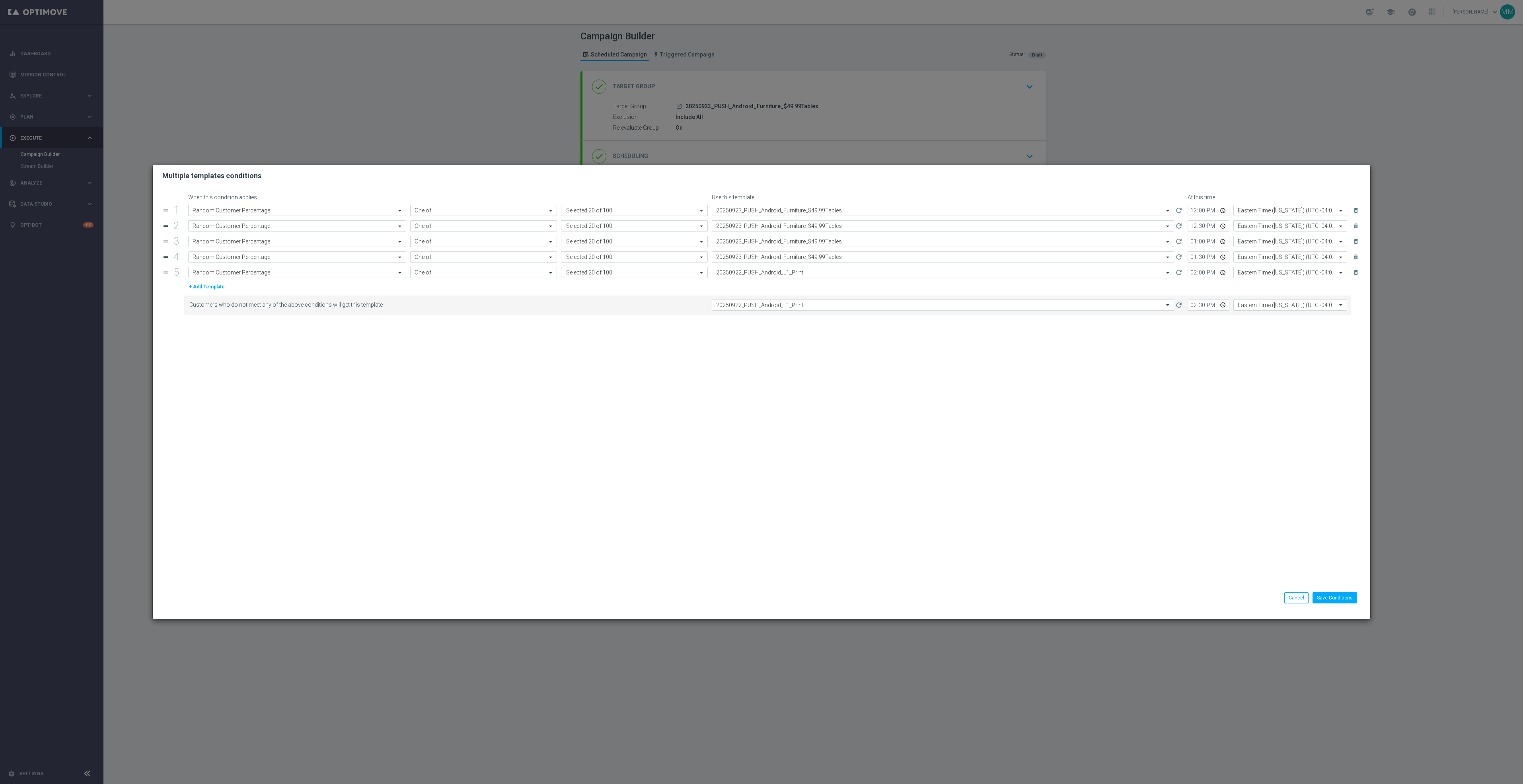
click at [776, 278] on div "Select template 20250922_PUSH_Android_L1_Print" at bounding box center [943, 272] width 463 height 11
paste input "20250923_PUSH_Android_Furniture_$49.99Tables"
click at [777, 284] on label "20250923_PUSH_Android_Furniture_$49.99Tables" at bounding box center [769, 284] width 107 height 7
type input "20250923_PUSH_Android_Furniture_$49.99Tables"
click at [781, 301] on div "Select template 20250922_PUSH_Android_L1_Print" at bounding box center [943, 304] width 463 height 11
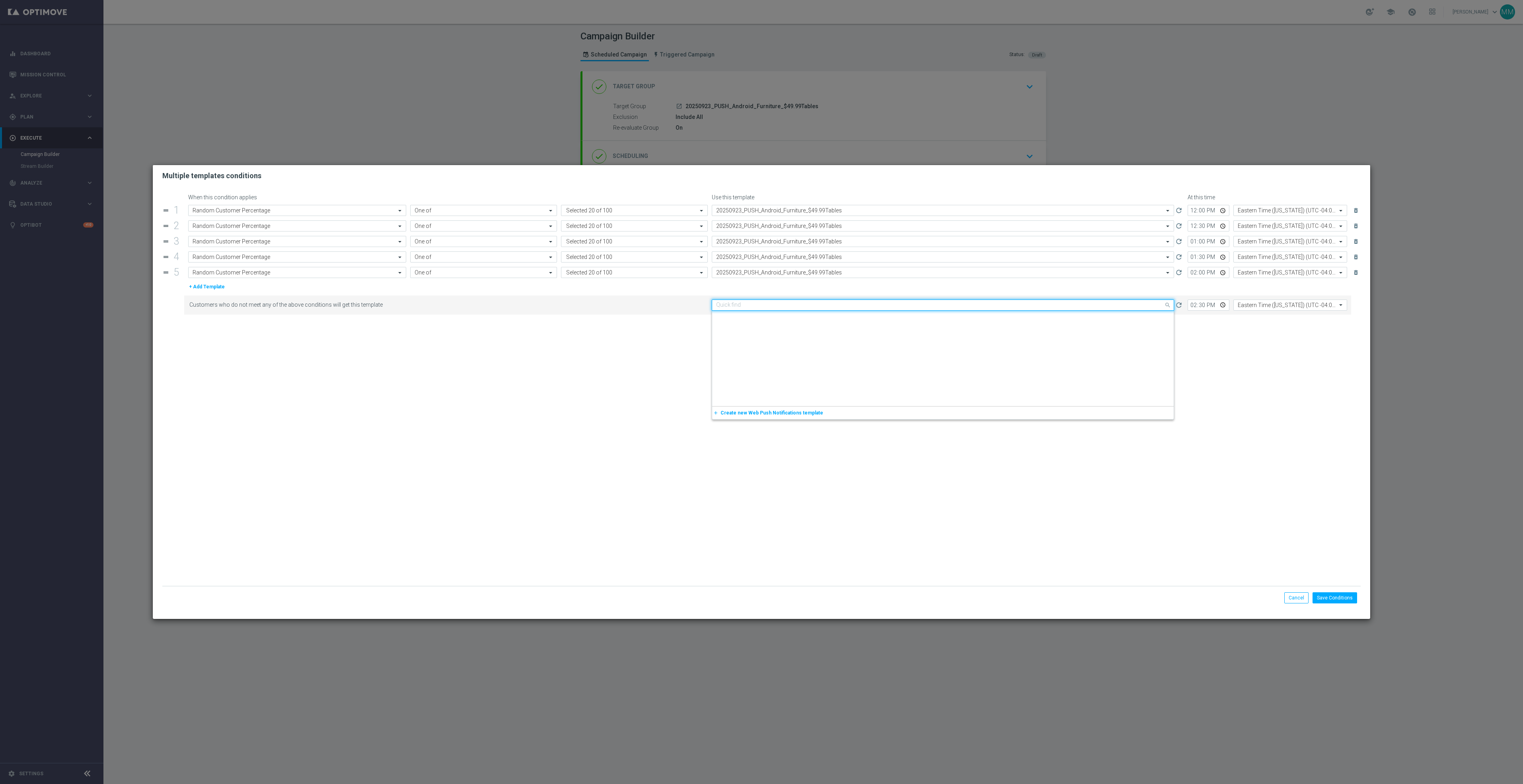
paste input "20250923_PUSH_Android_Furniture_$49.99Tables"
click at [787, 322] on div "20250923_PUSH_Android_Furniture_$49.99Tables" at bounding box center [943, 317] width 454 height 13
type input "20250923_PUSH_Android_Furniture_$49.99Tables"
click at [1339, 597] on button "Save Conditions" at bounding box center [1335, 598] width 45 height 11
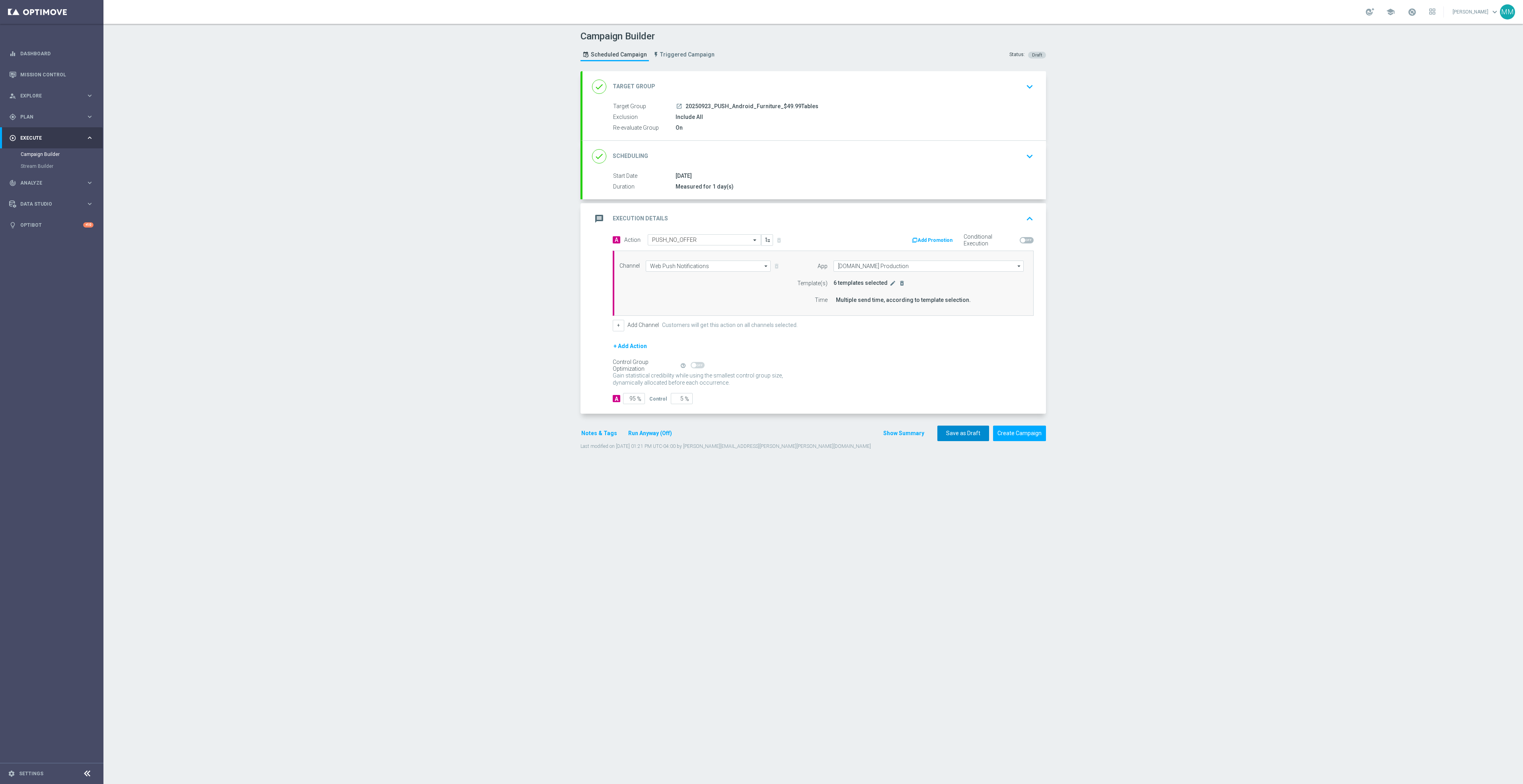
click at [949, 432] on button "Save as Draft" at bounding box center [963, 433] width 51 height 16
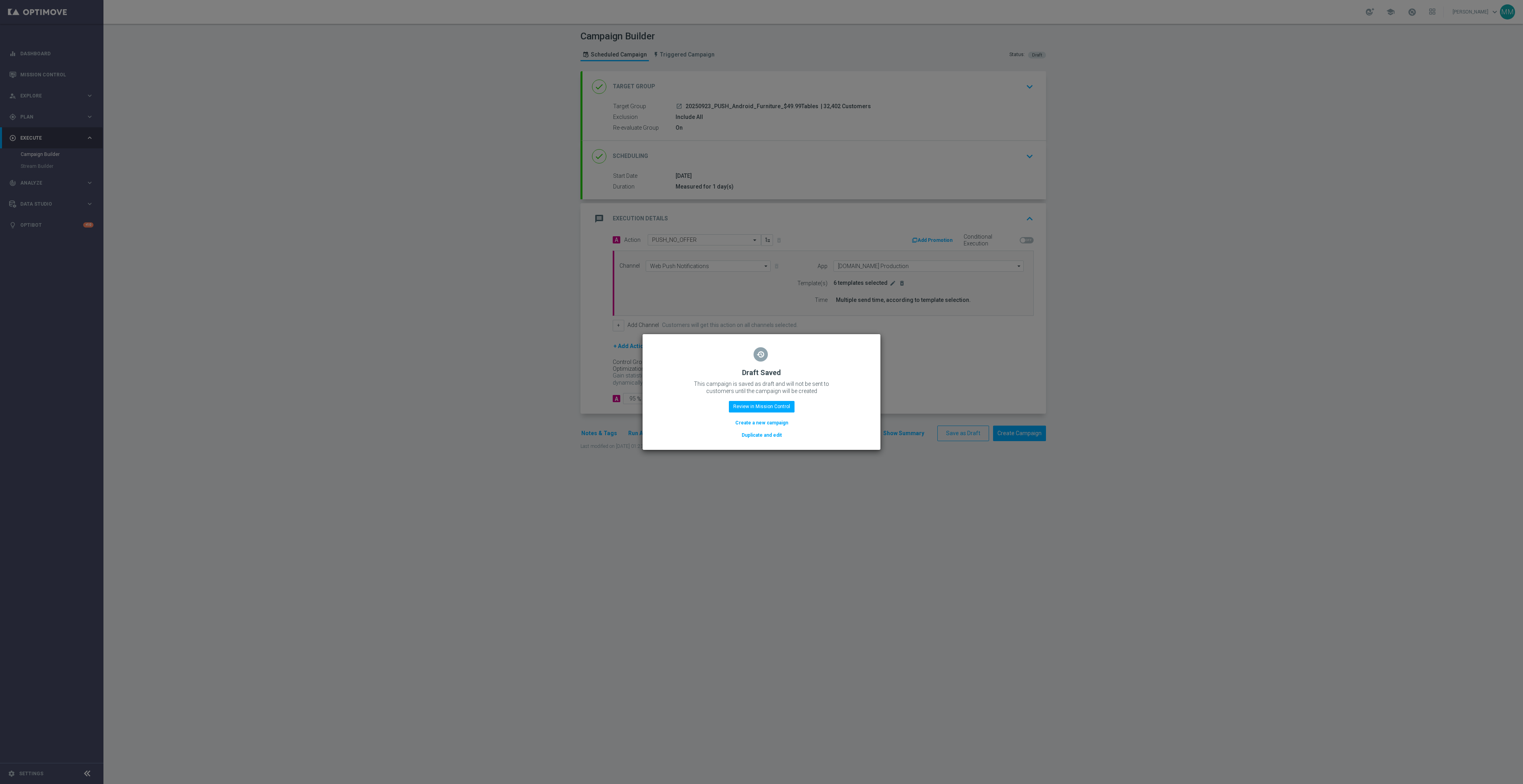
click at [776, 439] on button "Duplicate and edit" at bounding box center [762, 435] width 41 height 9
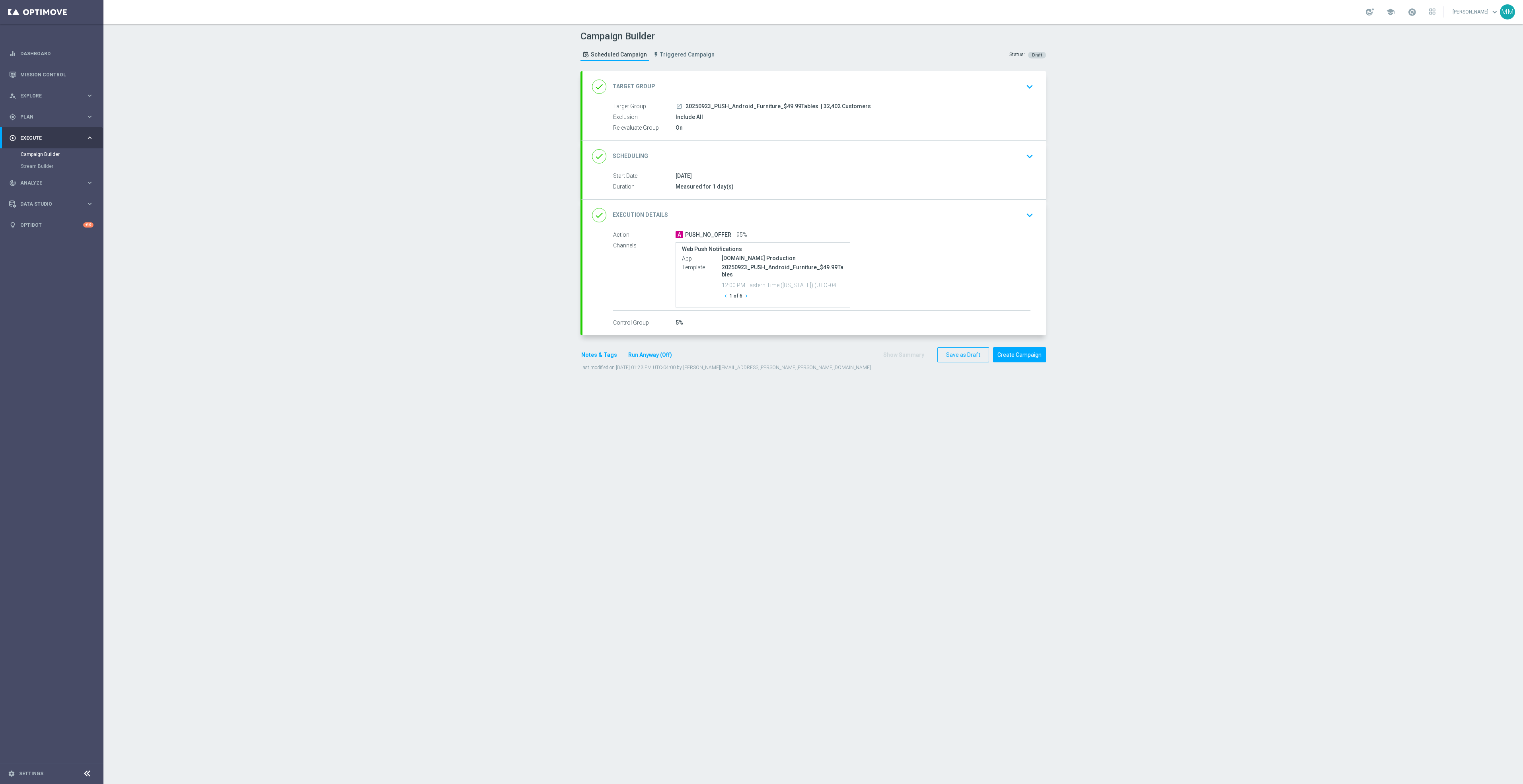
click at [853, 105] on span "| 32,402 Customers" at bounding box center [846, 106] width 50 height 7
click at [803, 105] on span "20250923_PUSH_Android_Furniture_$49.99Tables" at bounding box center [752, 106] width 133 height 7
click at [861, 90] on div "done Target Group keyboard_arrow_down" at bounding box center [814, 87] width 444 height 15
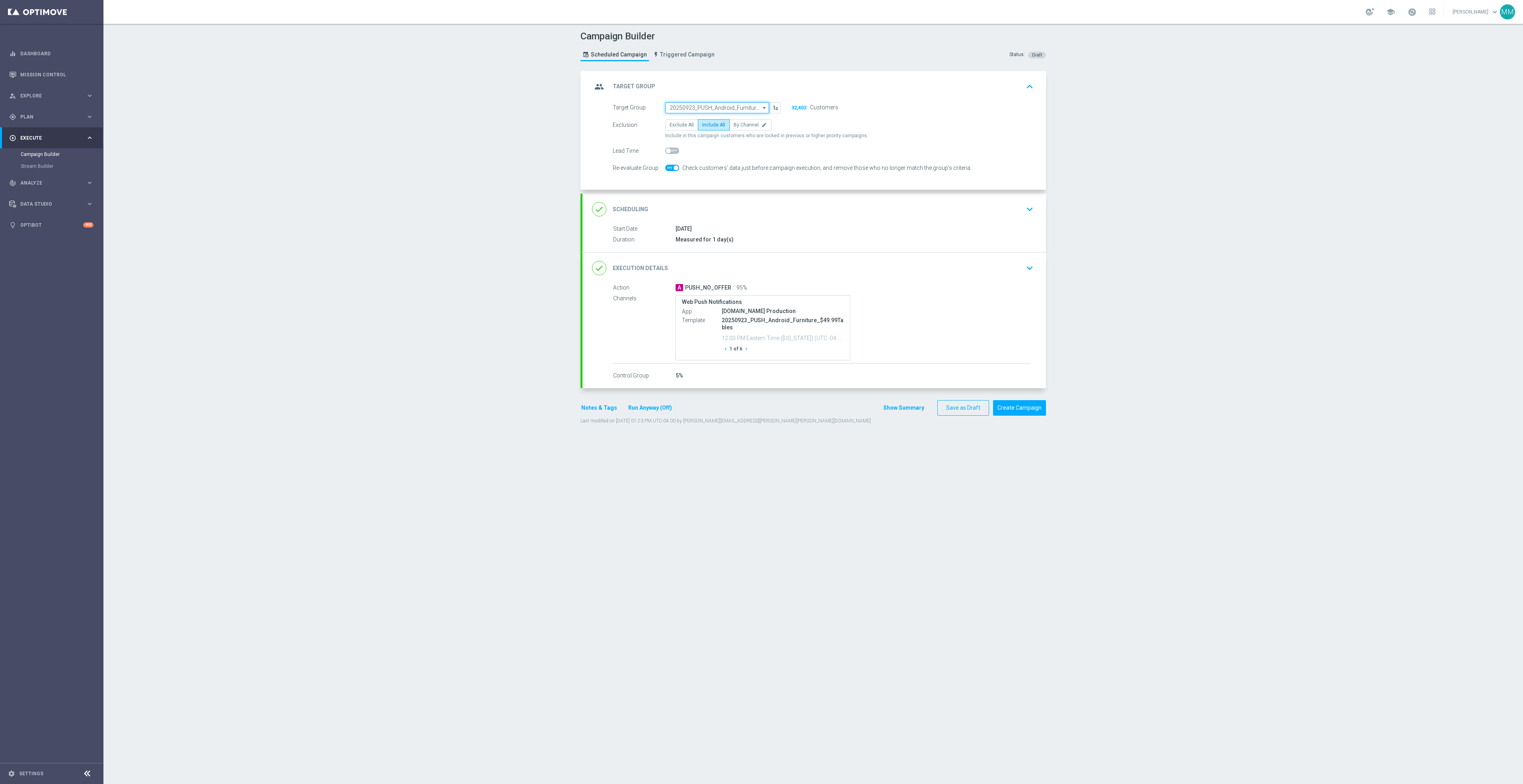
click at [702, 104] on input "20250923_PUSH_Android_Furniture_$49.99Tables" at bounding box center [716, 107] width 104 height 11
paste input "20250925_PUSH_Android_Breakroom_Nespresso"
click at [707, 117] on div "20250925_PUSH_Android_Breakroom_Nespresso" at bounding box center [717, 123] width 96 height 14
type input "20250925_PUSH_Android_Breakroom_Nespresso"
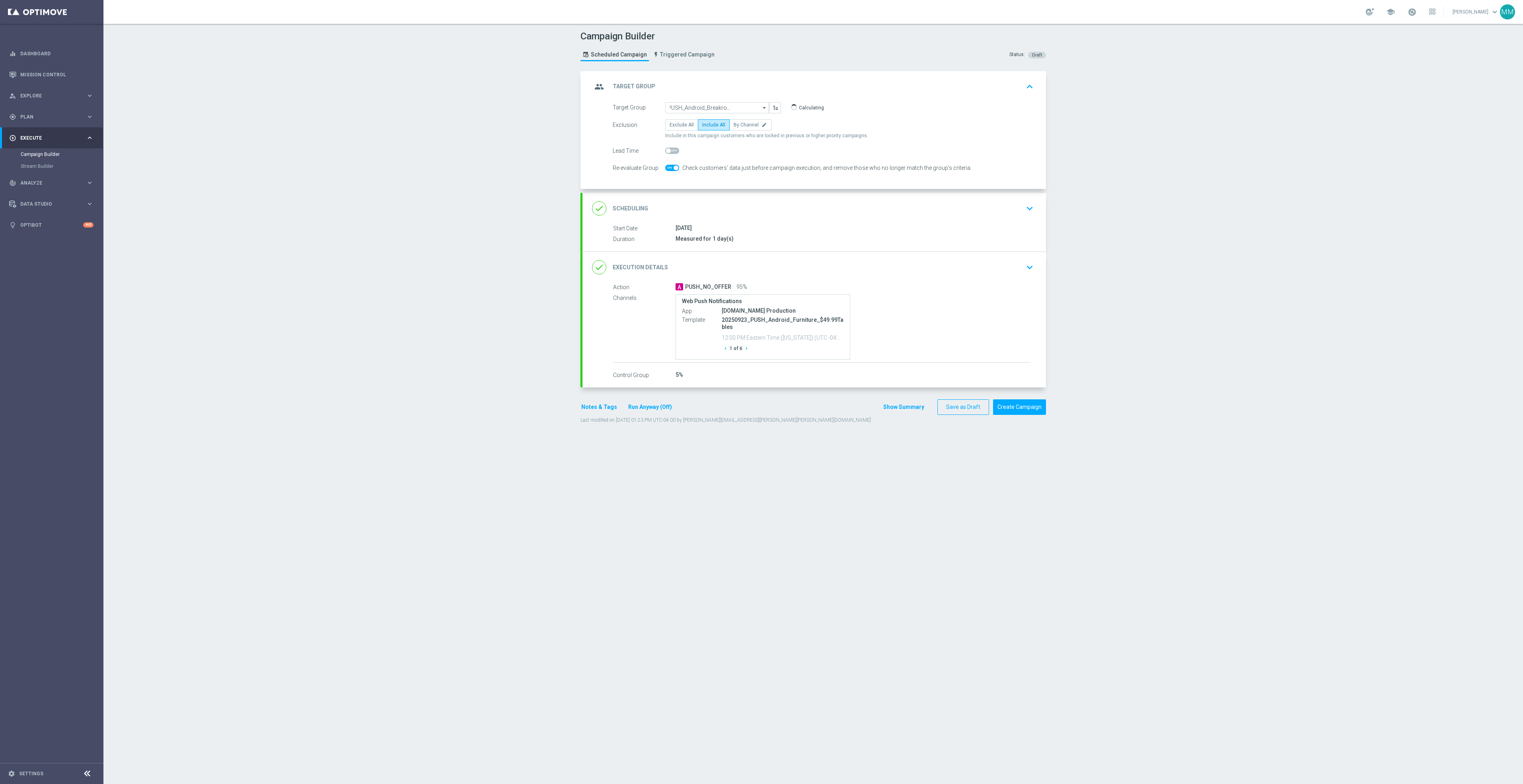
scroll to position [0, 0]
click at [744, 215] on div "done Scheduling keyboard_arrow_down" at bounding box center [814, 208] width 444 height 15
click at [720, 176] on input "23 Sep 2025" at bounding box center [723, 181] width 116 height 11
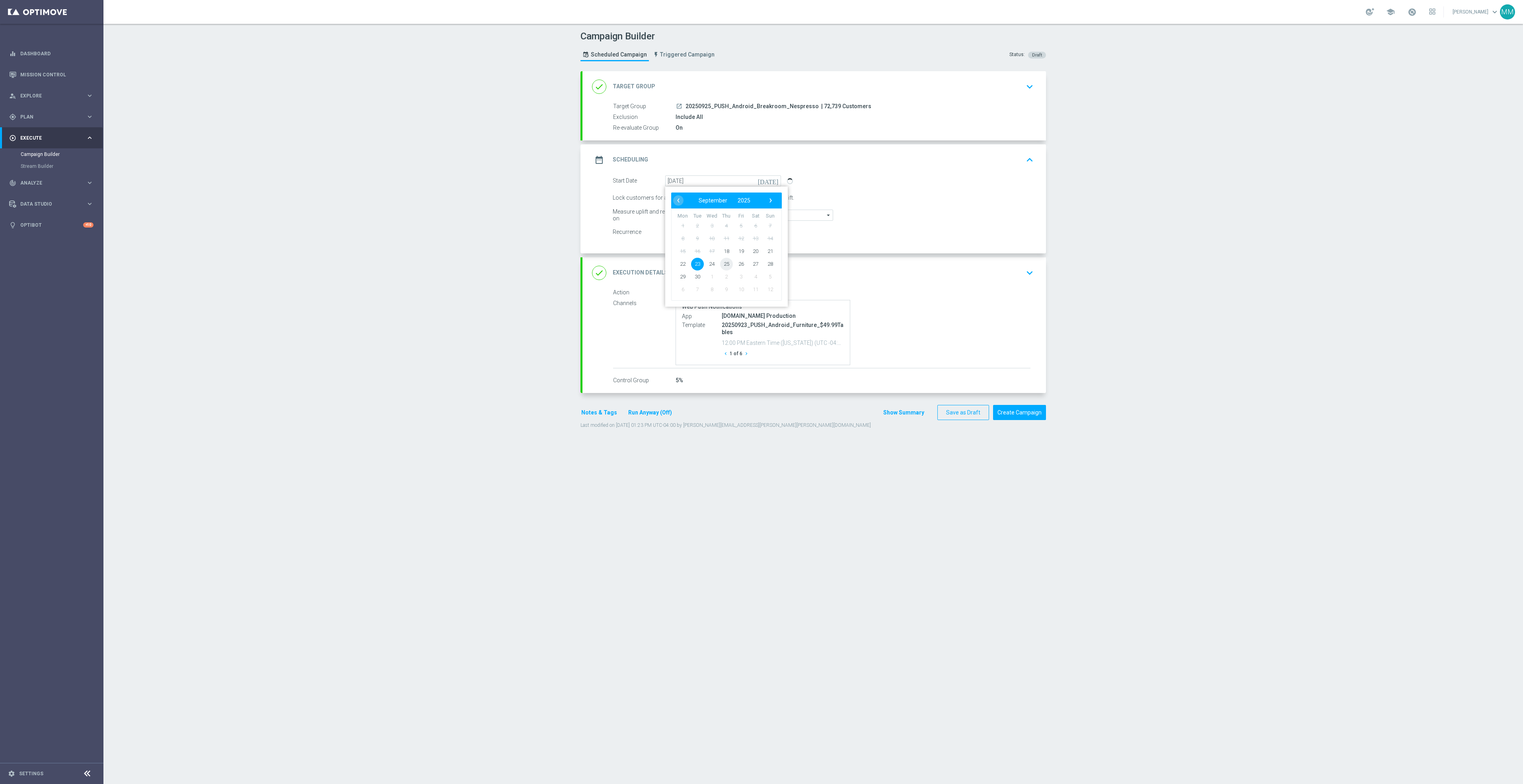
click at [720, 266] on span "25" at bounding box center [726, 264] width 12 height 12
type input "25 Sep 2025"
click at [982, 284] on div "done Execution Details keyboard_arrow_down" at bounding box center [814, 273] width 463 height 31
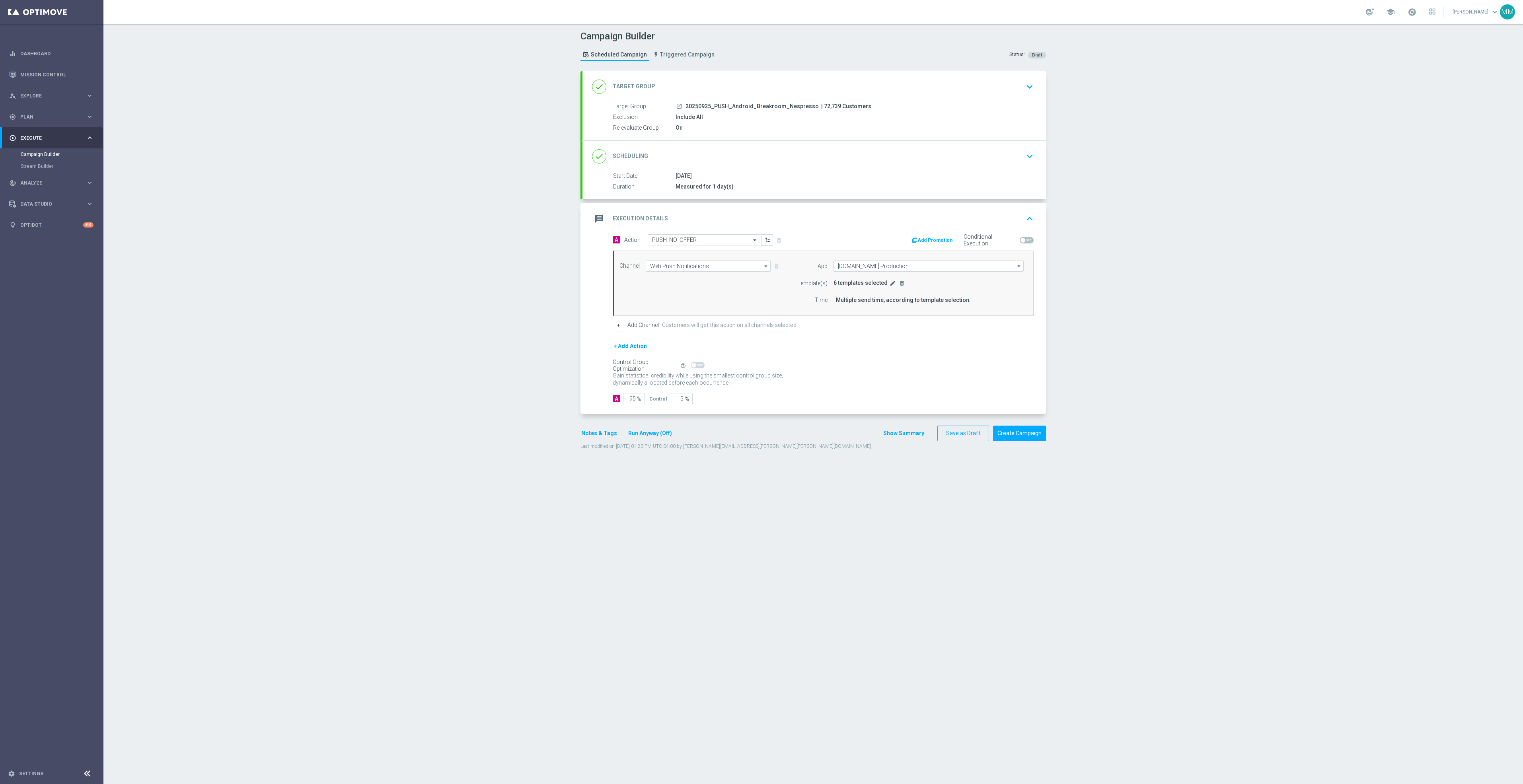
click at [890, 284] on icon "edit" at bounding box center [893, 283] width 7 height 7
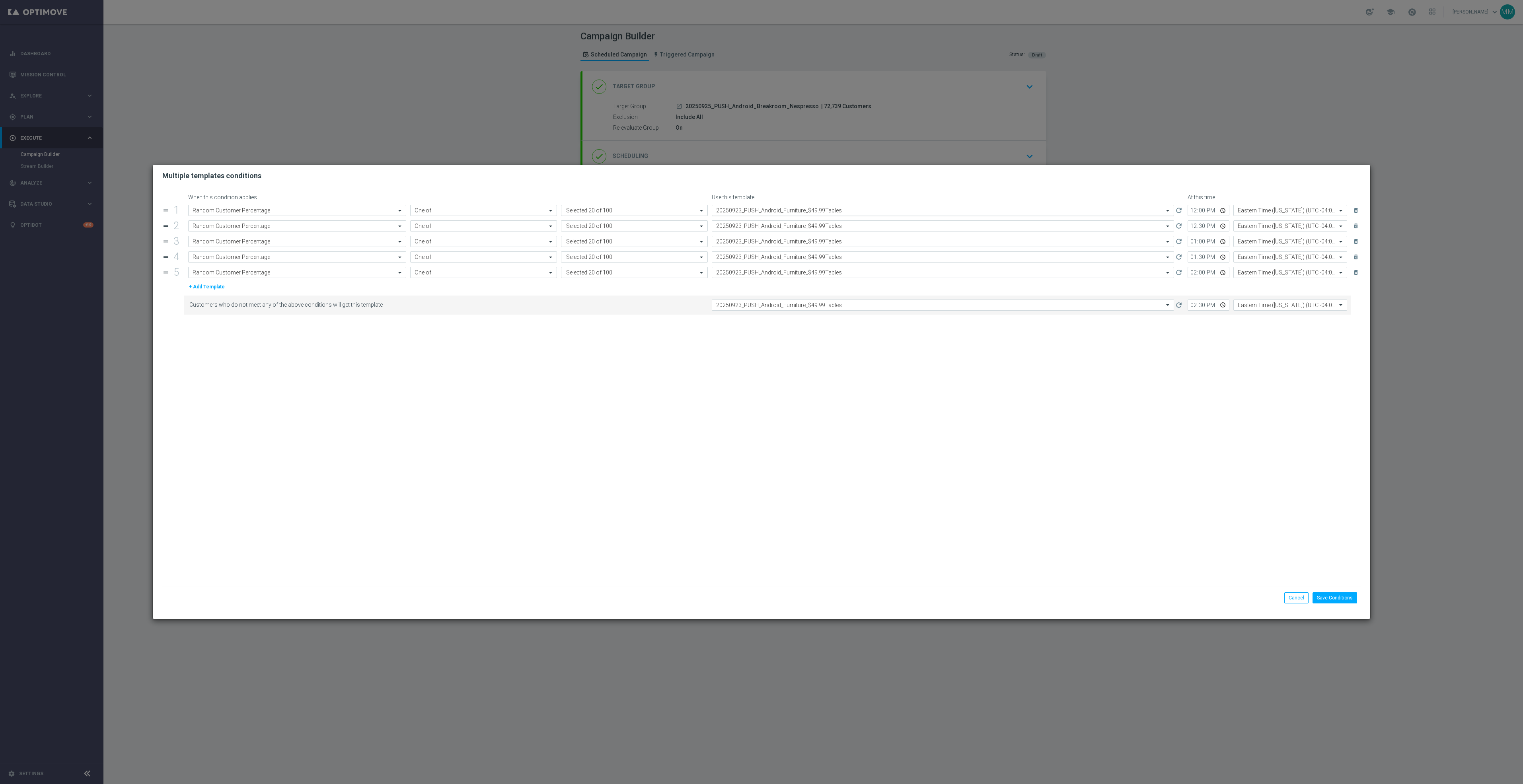
click at [737, 212] on input "text" at bounding box center [935, 211] width 438 height 7
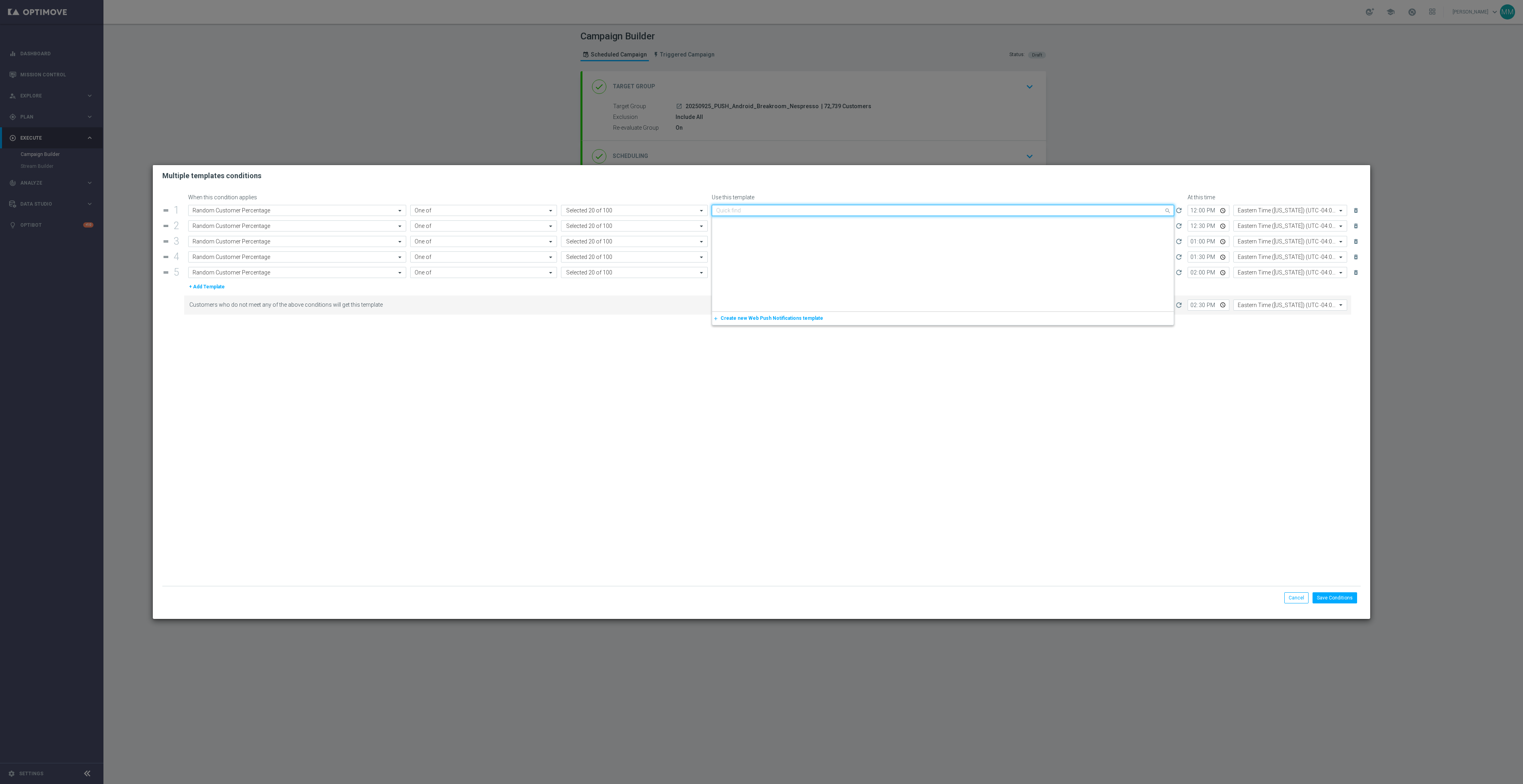
scroll to position [1194, 0]
paste input "20250925_PUSH_Android_Breakroom_Nespresso"
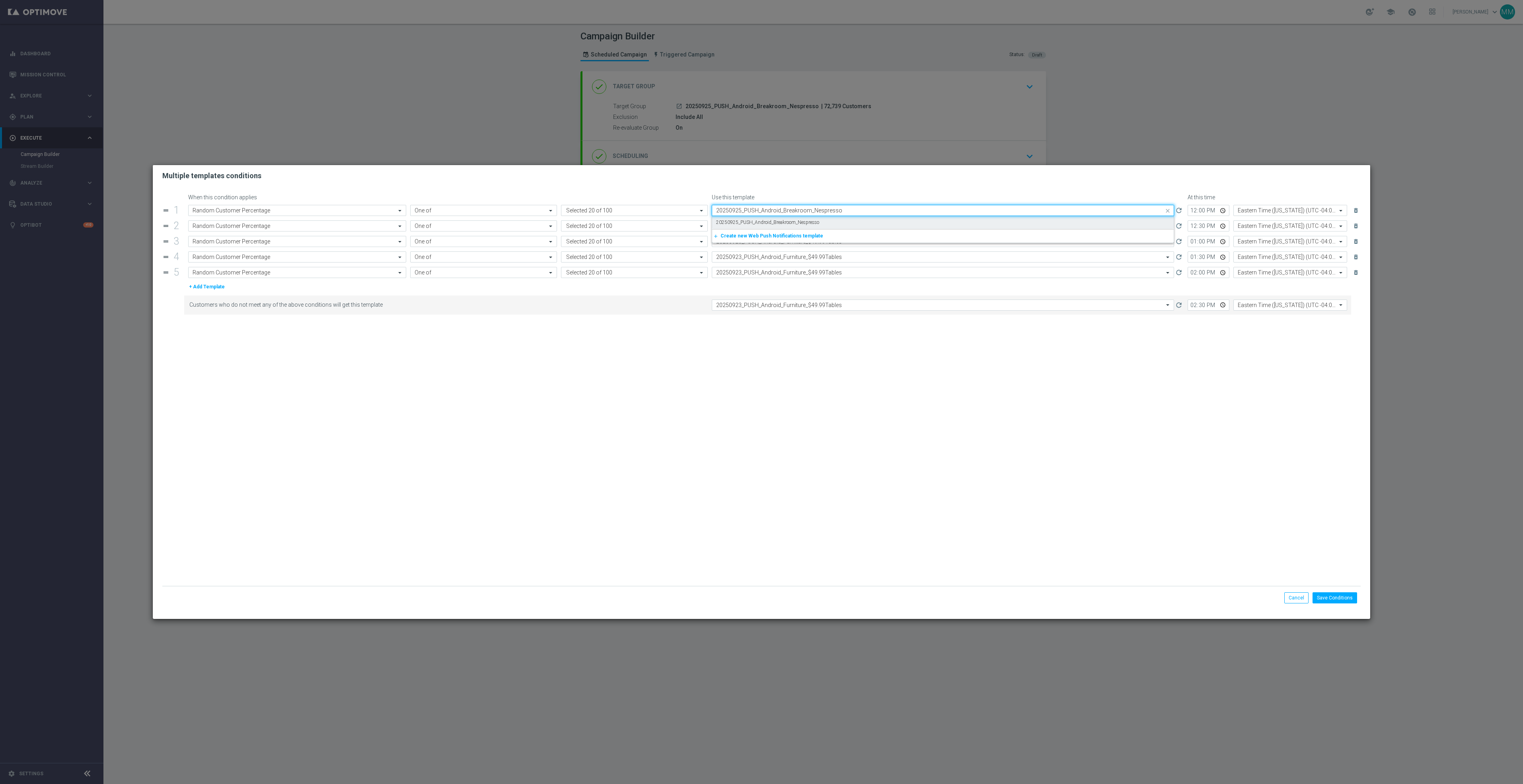
scroll to position [0, 0]
click at [741, 220] on label "20250925_PUSH_Android_Breakroom_Nespresso" at bounding box center [768, 222] width 103 height 7
type input "20250925_PUSH_Android_Breakroom_Nespresso"
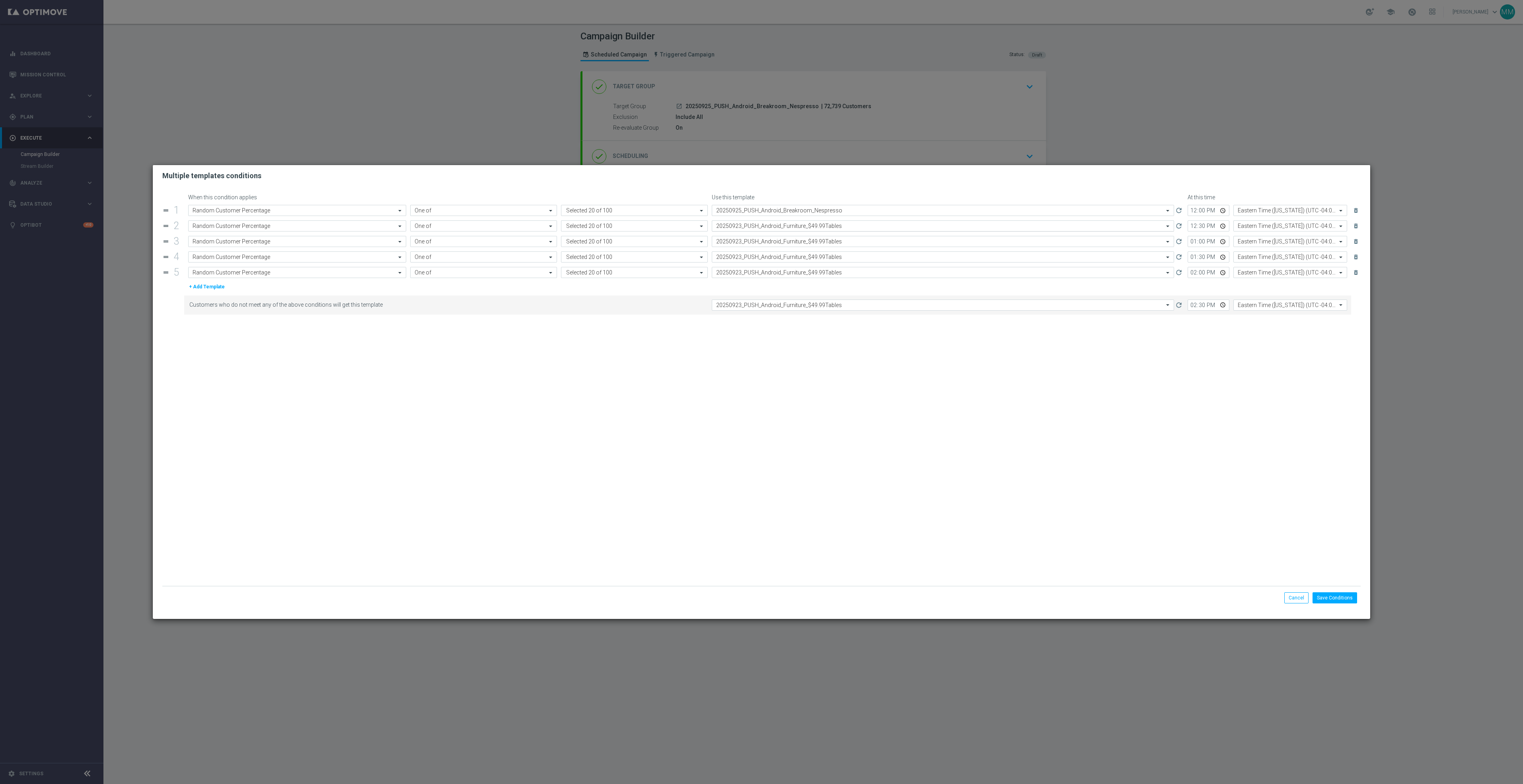
click at [754, 228] on input "text" at bounding box center [935, 226] width 438 height 7
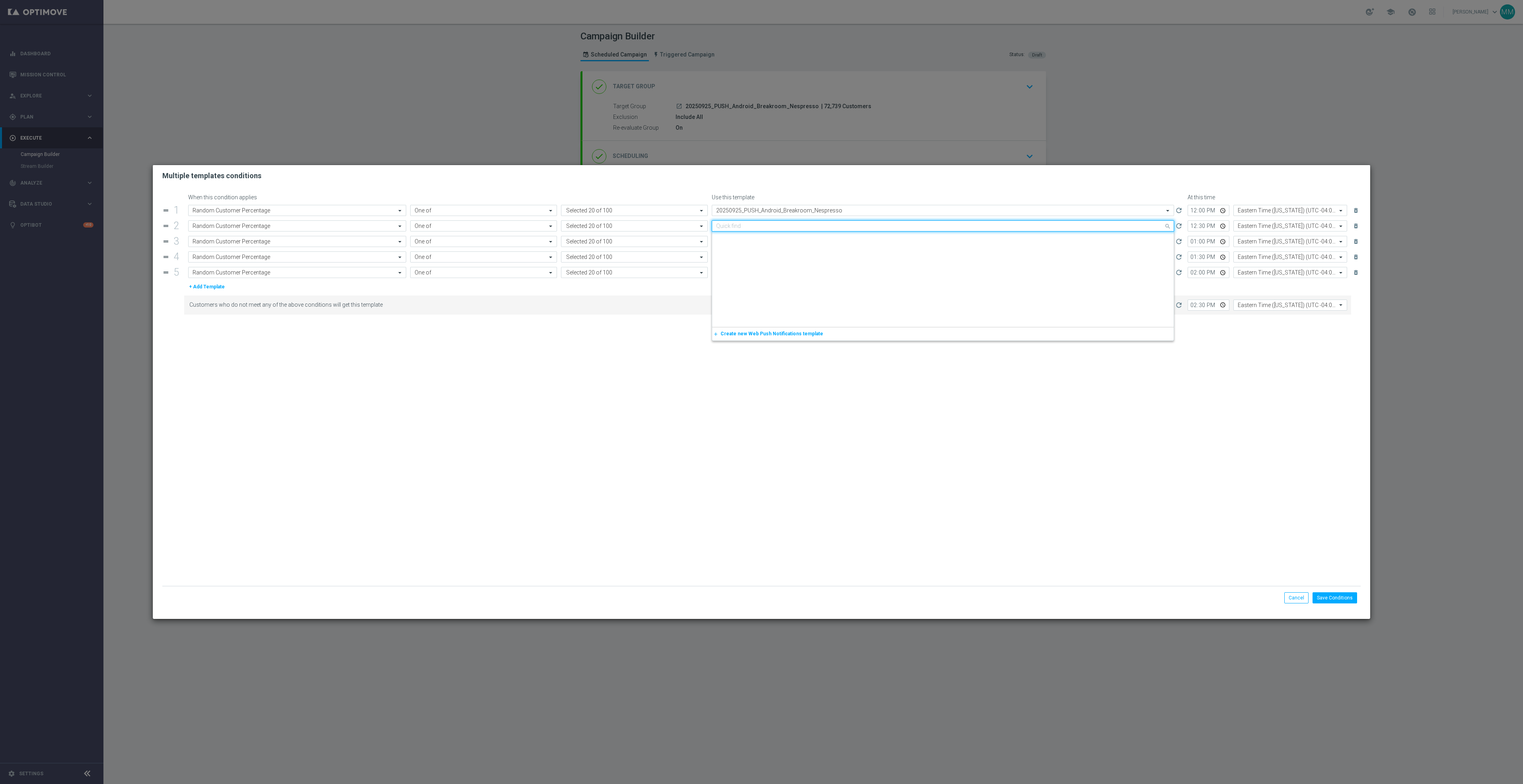
paste input "20250925_PUSH_Android_Breakroom_Nespresso"
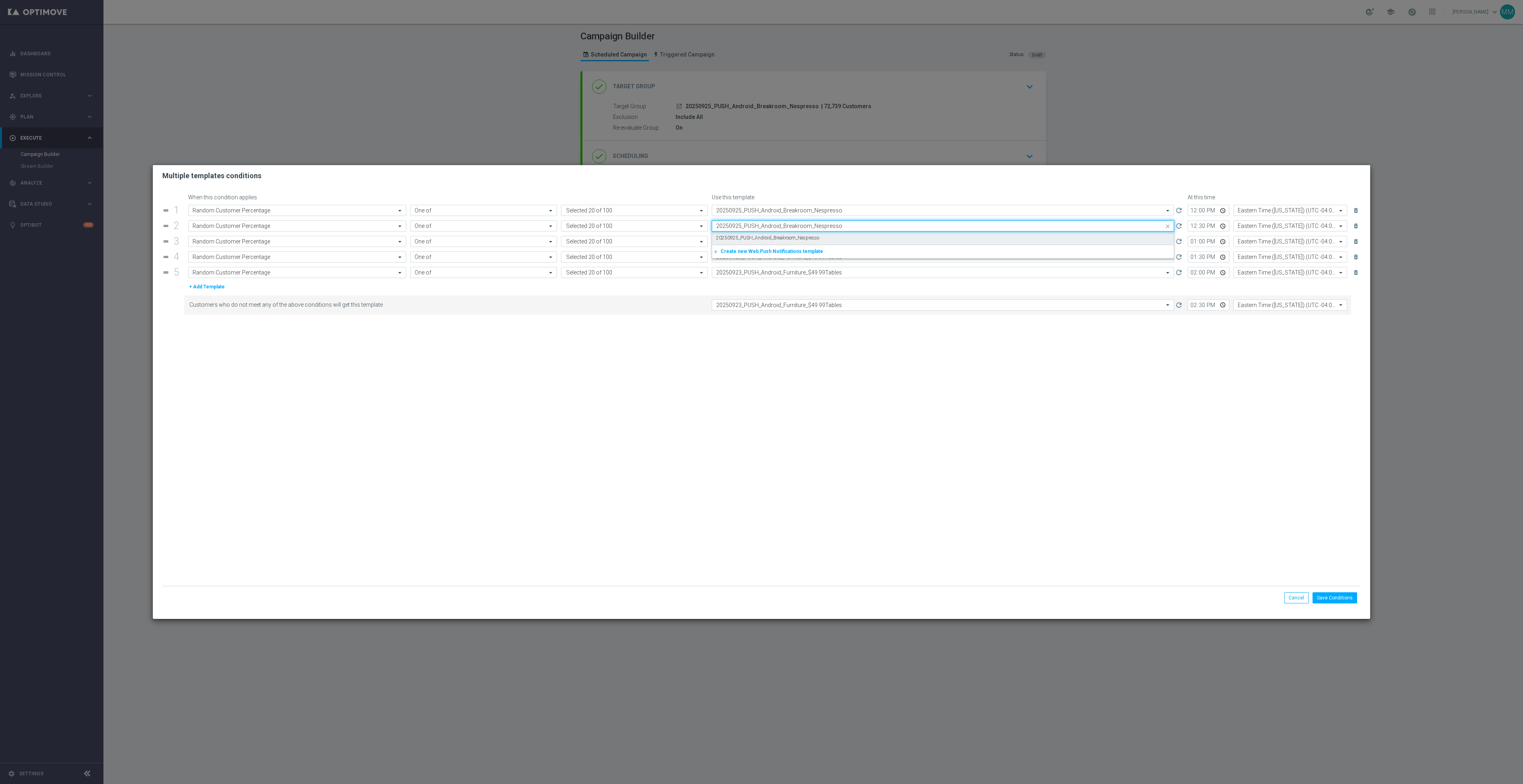
click at [758, 244] on div "20250925_PUSH_Android_Breakroom_Nespresso" at bounding box center [943, 238] width 454 height 13
type input "20250925_PUSH_Android_Breakroom_Nespresso"
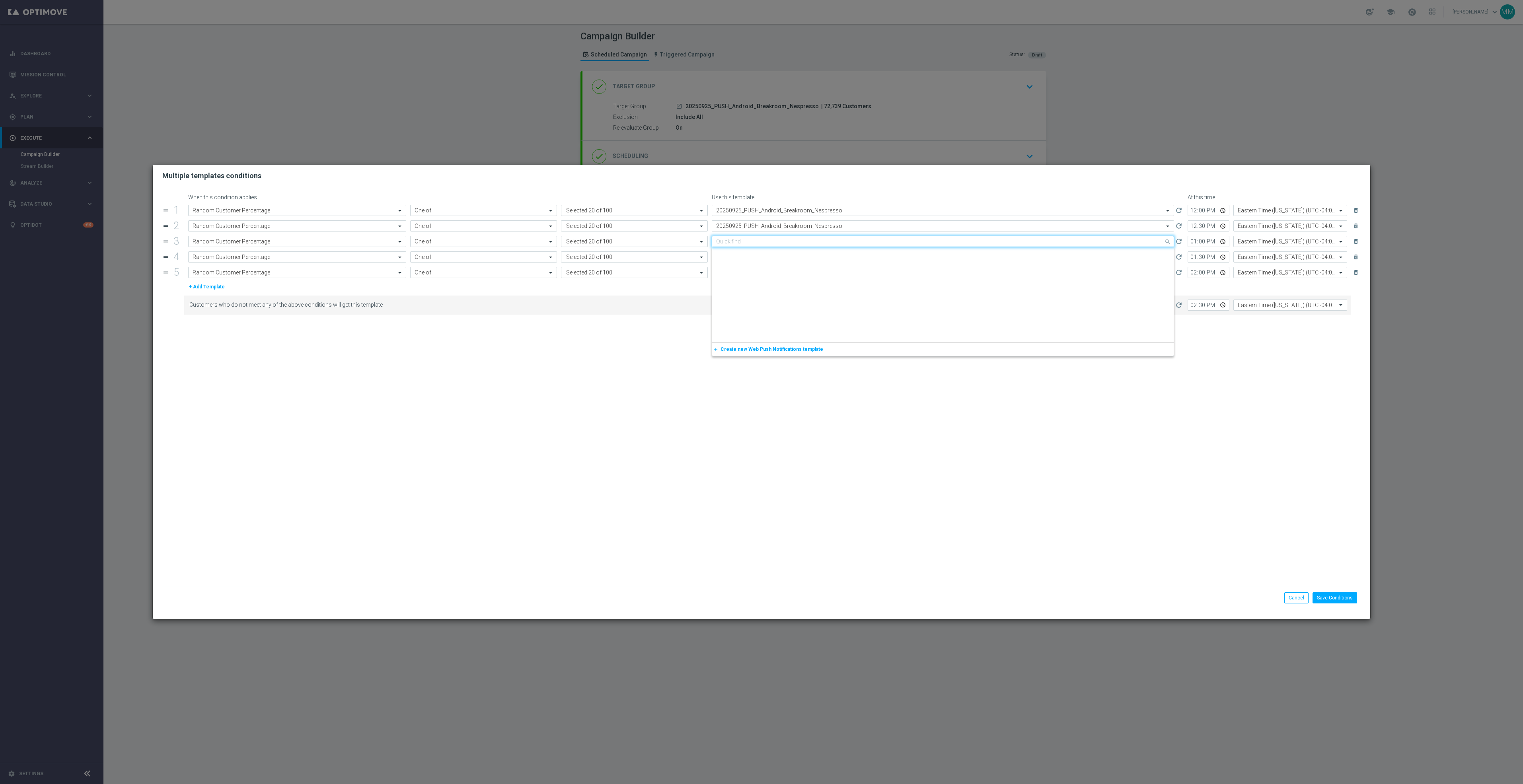
click at [762, 244] on input "text" at bounding box center [935, 241] width 438 height 7
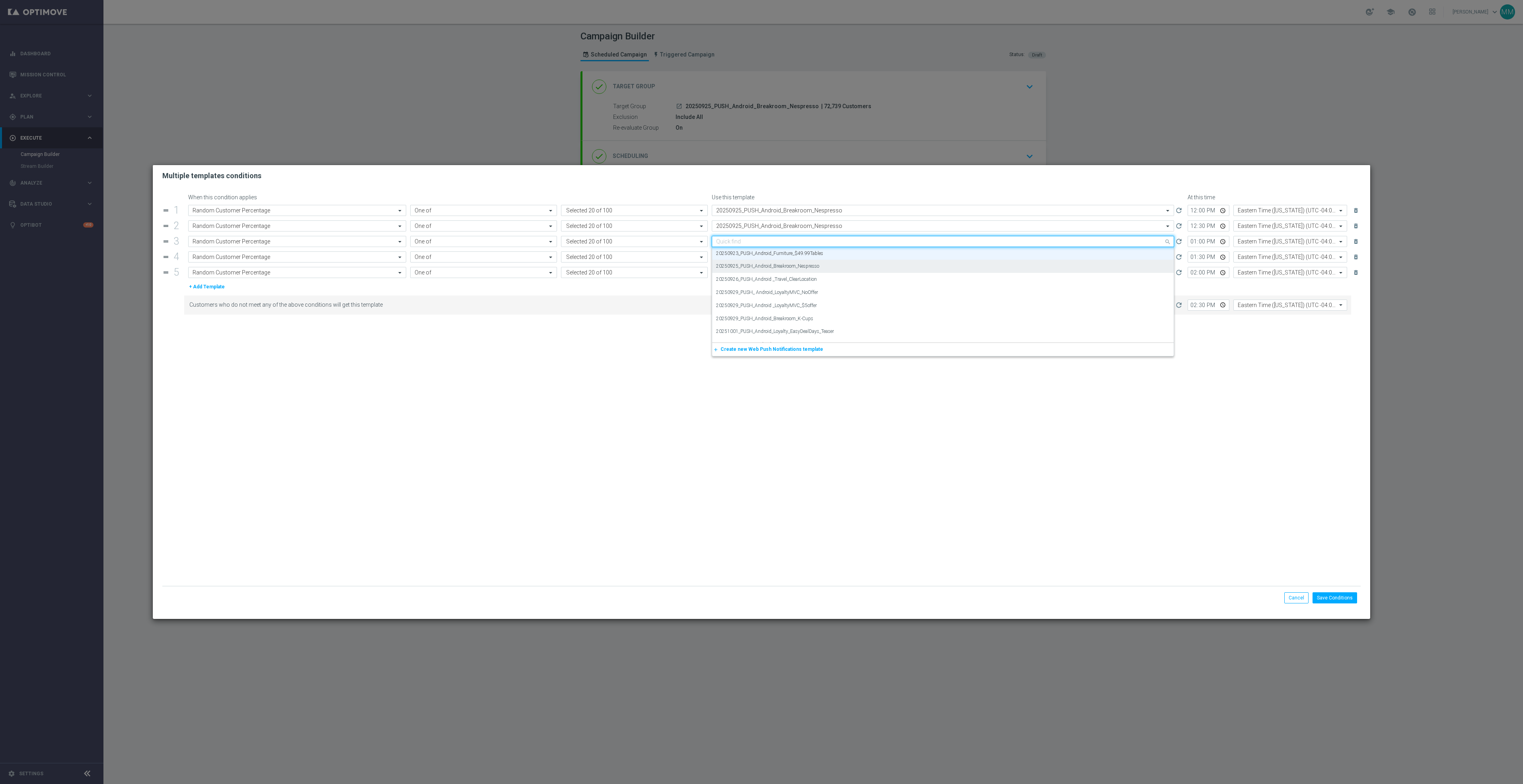
paste input "20250925_PUSH_Android_Breakroom_Nespresso"
drag, startPoint x: 768, startPoint y: 252, endPoint x: 776, endPoint y: 262, distance: 12.8
click at [769, 254] on label "20250925_PUSH_Android_Breakroom_Nespresso" at bounding box center [768, 254] width 103 height 7
type input "20250925_PUSH_Android_Breakroom_Nespresso"
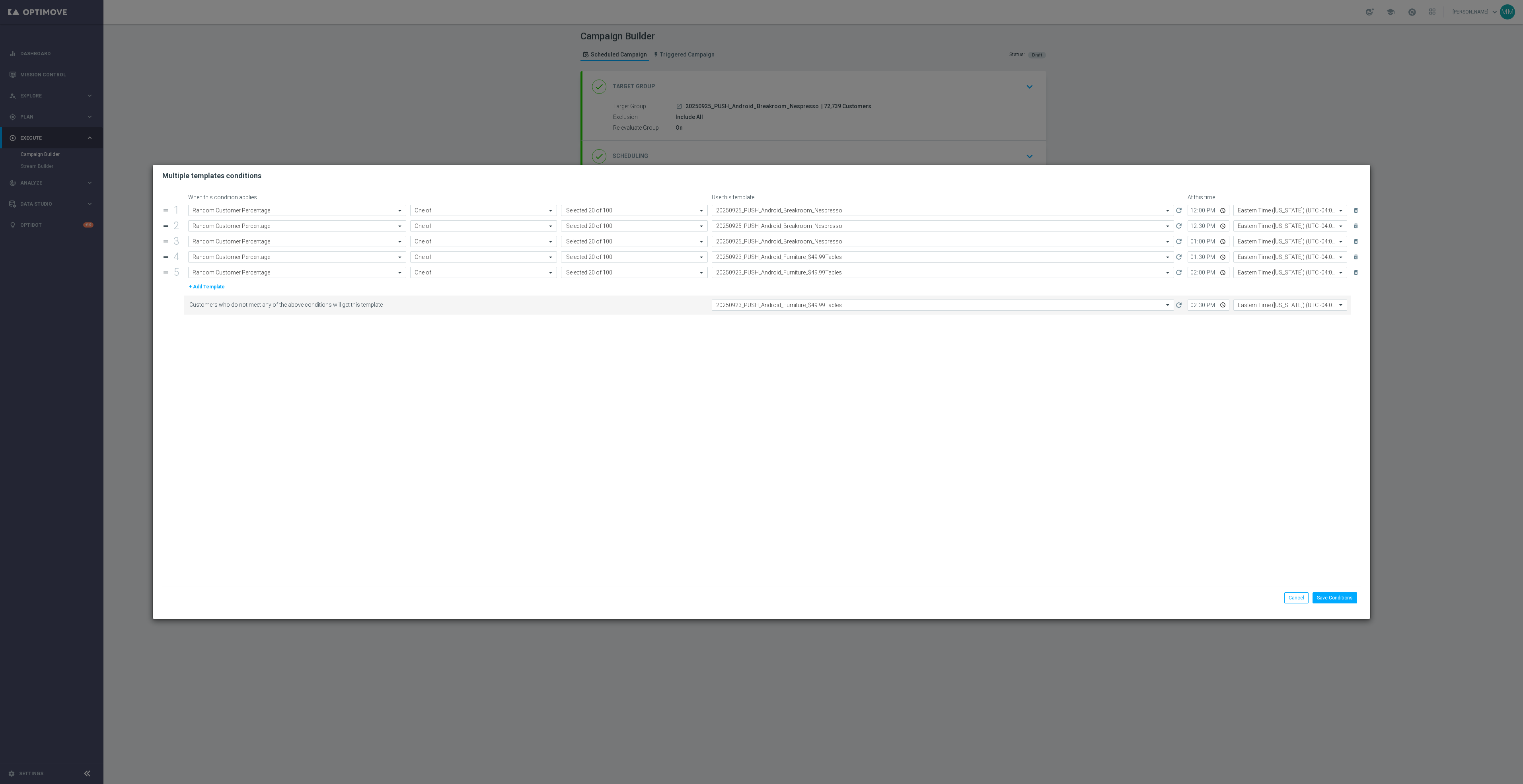
click at [777, 262] on div "Select template 20250923_PUSH_Android_Furniture_$49.99Tables" at bounding box center [943, 256] width 463 height 11
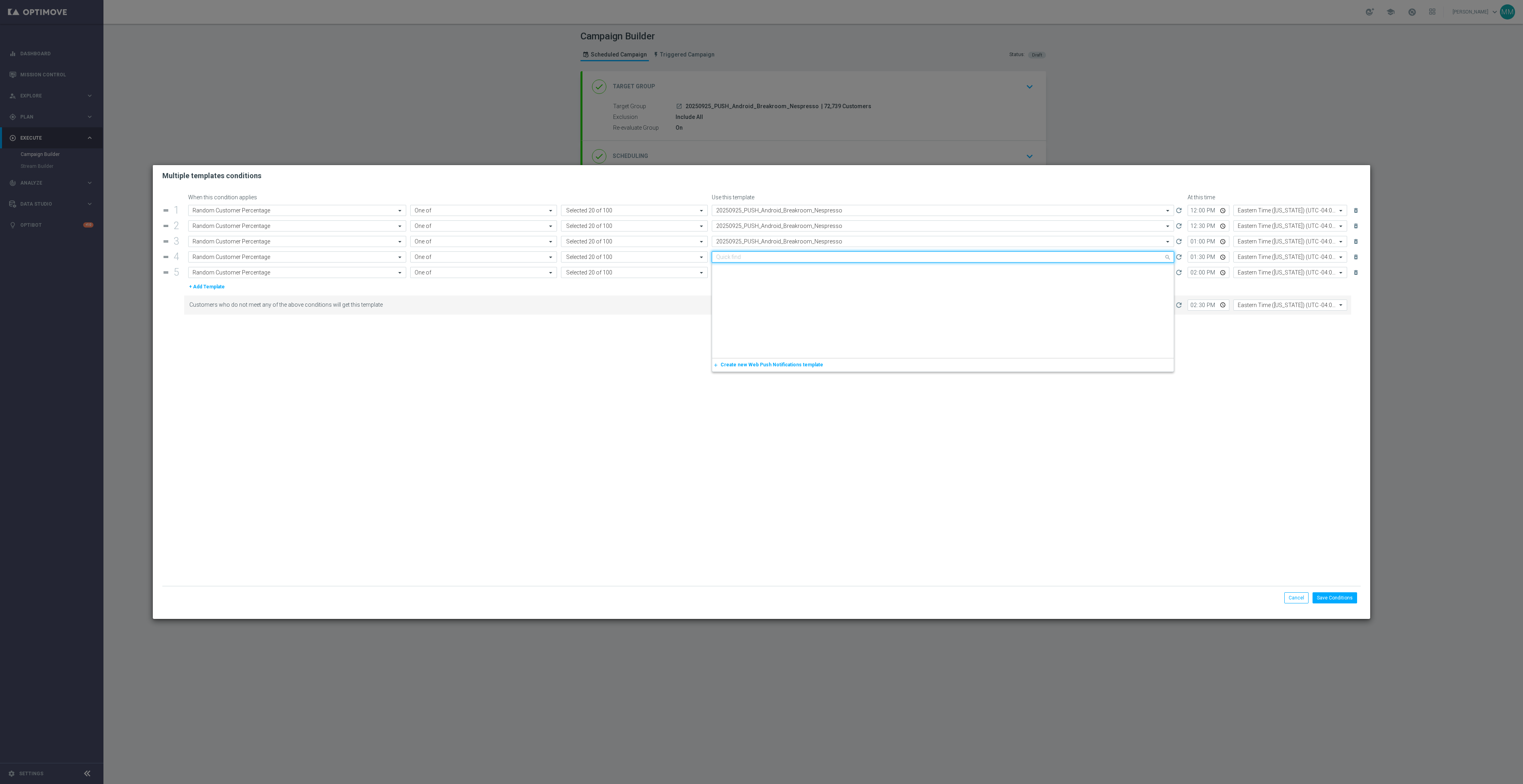
paste input "20250925_PUSH_Android_Breakroom_Nespresso"
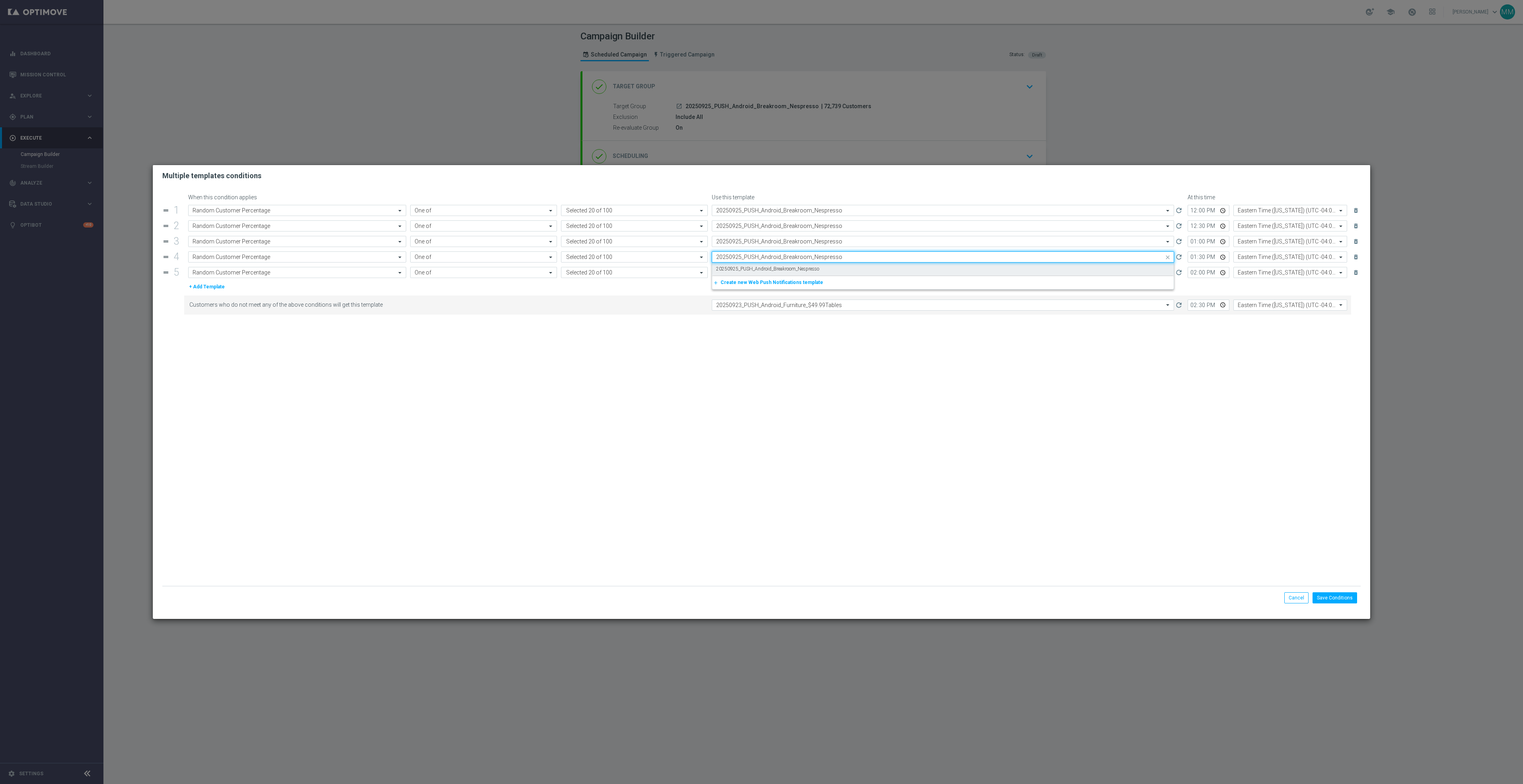
click at [778, 269] on label "20250925_PUSH_Android_Breakroom_Nespresso" at bounding box center [768, 269] width 103 height 7
type input "20250925_PUSH_Android_Breakroom_Nespresso"
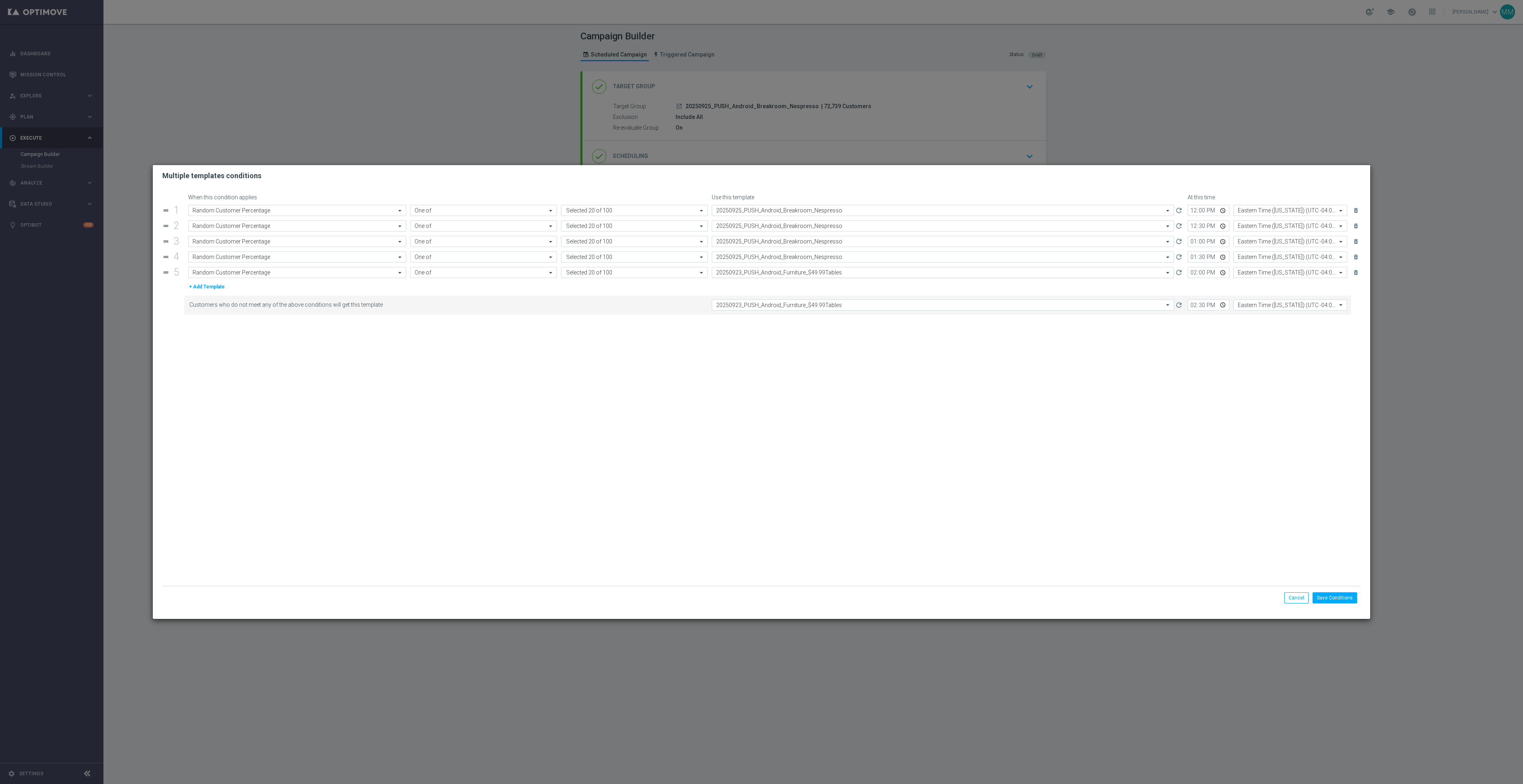
click at [781, 275] on input "text" at bounding box center [935, 273] width 438 height 7
paste input "20250925_PUSH_Android_Breakroom_Nespresso"
click at [786, 284] on label "20250925_PUSH_Android_Breakroom_Nespresso" at bounding box center [768, 284] width 103 height 7
type input "20250925_PUSH_Android_Breakroom_Nespresso"
click at [792, 301] on div "Select template 20250923_PUSH_Android_Furniture_$49.99Tables" at bounding box center [943, 304] width 463 height 11
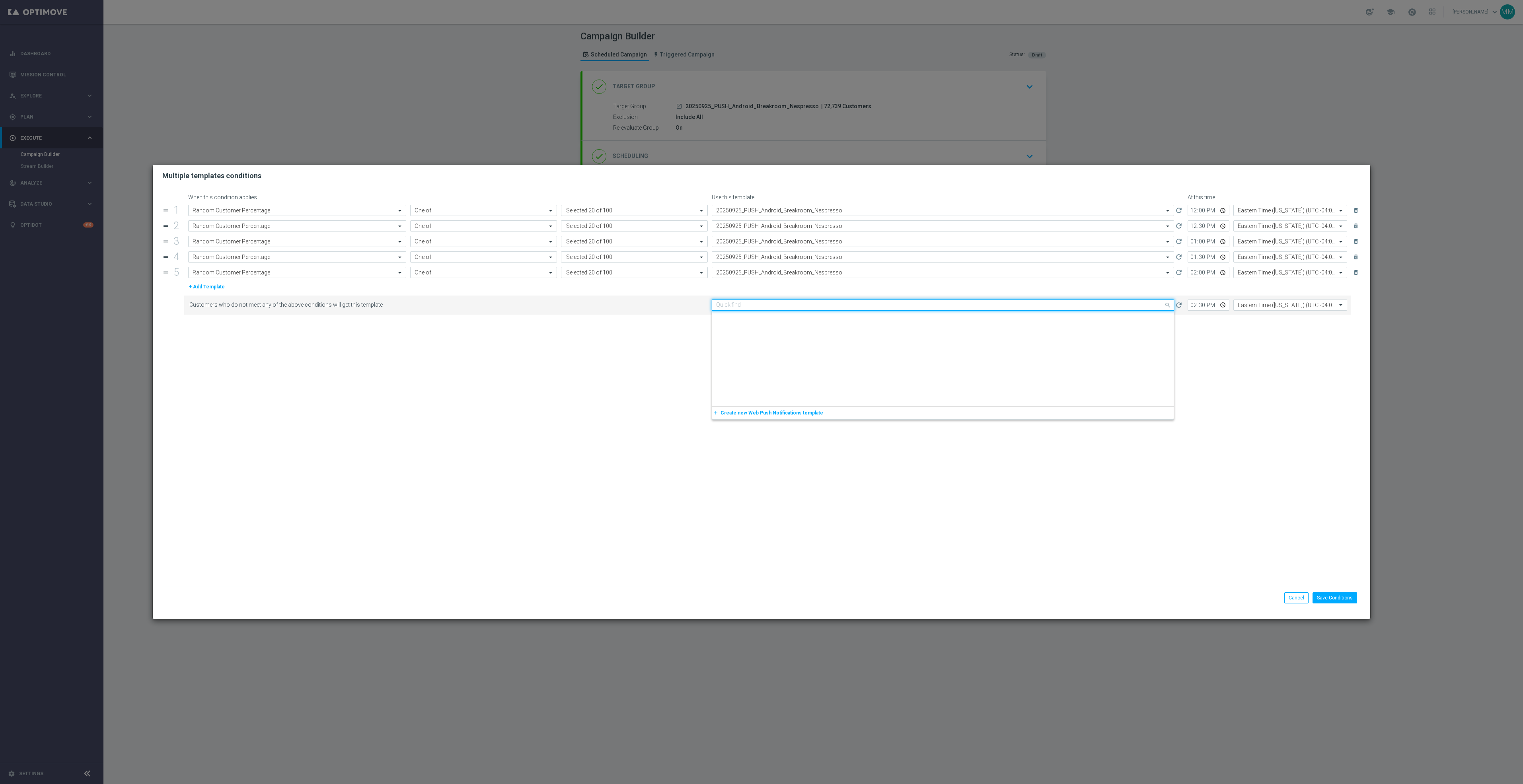
scroll to position [1194, 0]
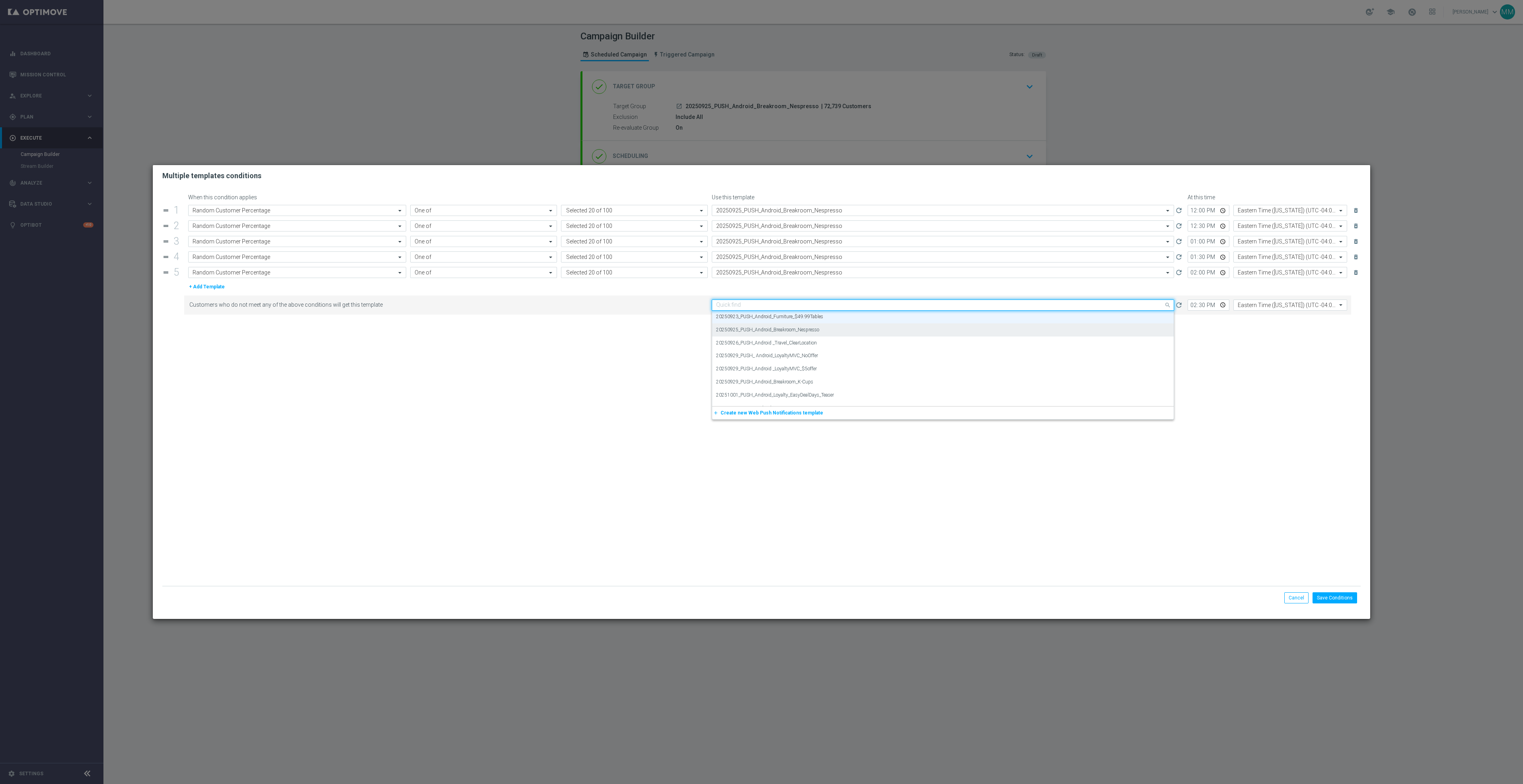
paste input "20250925_PUSH_Android_Breakroom_Nespresso"
click at [797, 317] on label "20250925_PUSH_Android_Breakroom_Nespresso" at bounding box center [768, 317] width 103 height 7
type input "20250925_PUSH_Android_Breakroom_Nespresso"
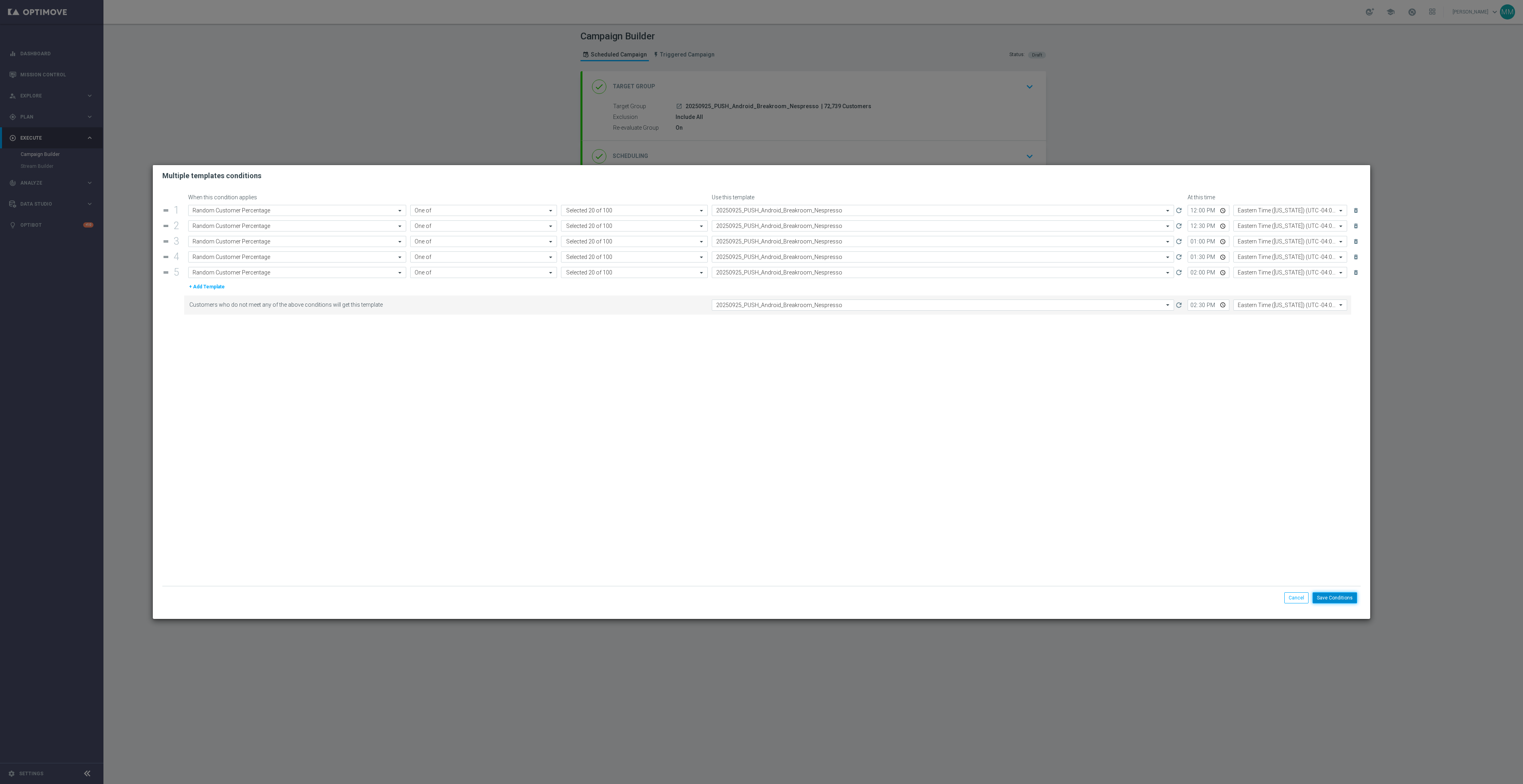
click at [1340, 599] on button "Save Conditions" at bounding box center [1335, 598] width 45 height 11
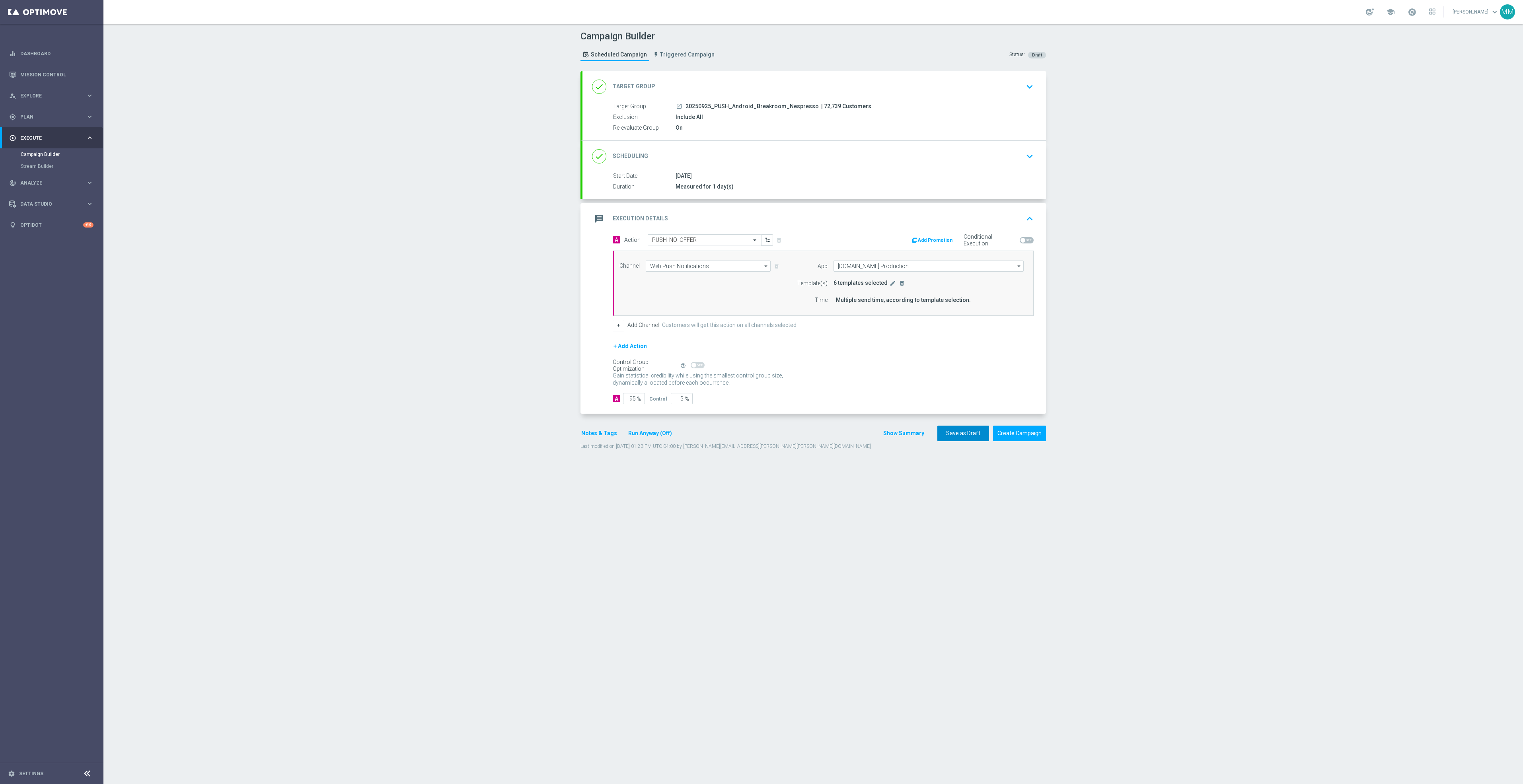
click at [958, 439] on button "Save as Draft" at bounding box center [963, 433] width 51 height 16
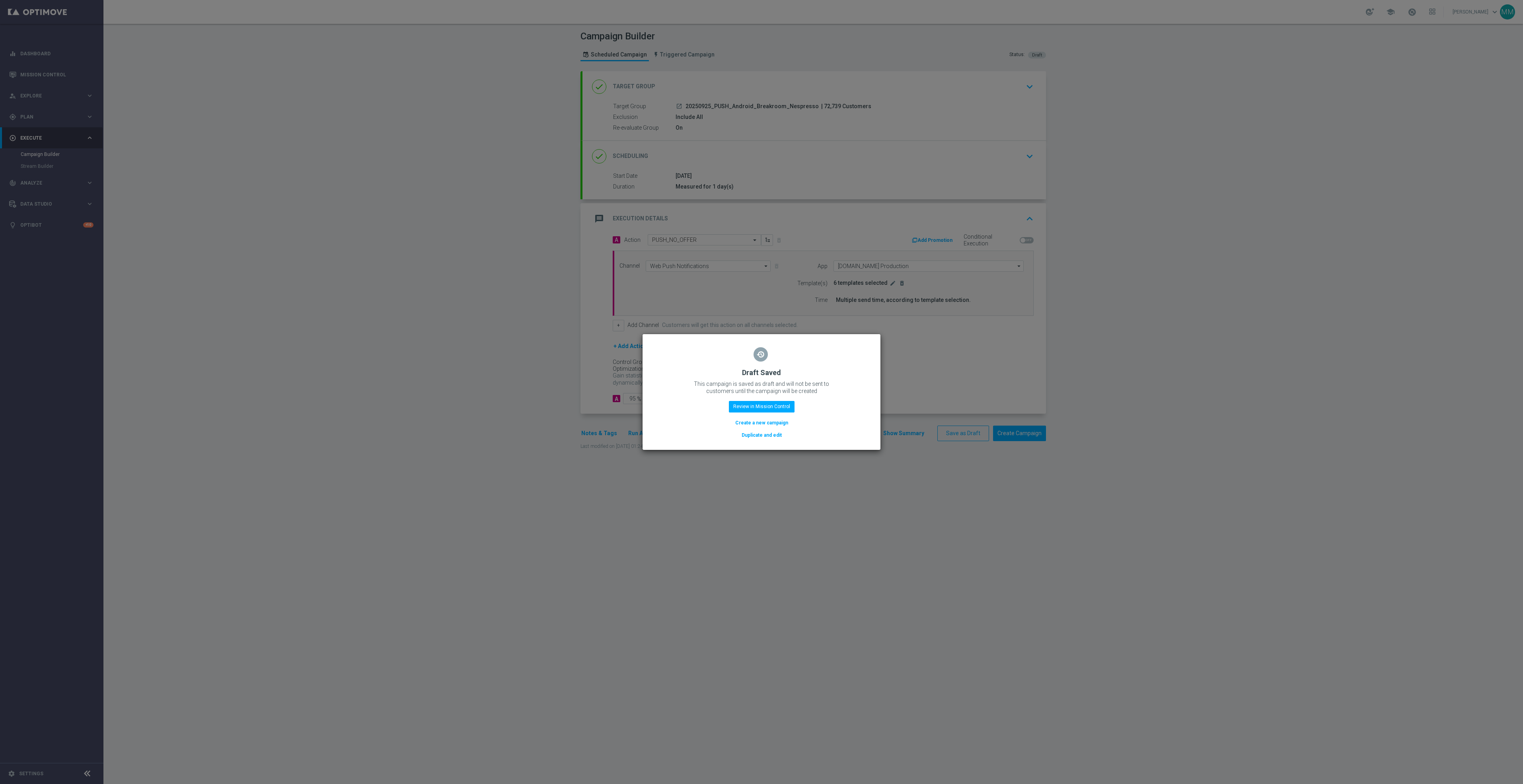
click at [746, 436] on button "Duplicate and edit" at bounding box center [762, 435] width 41 height 9
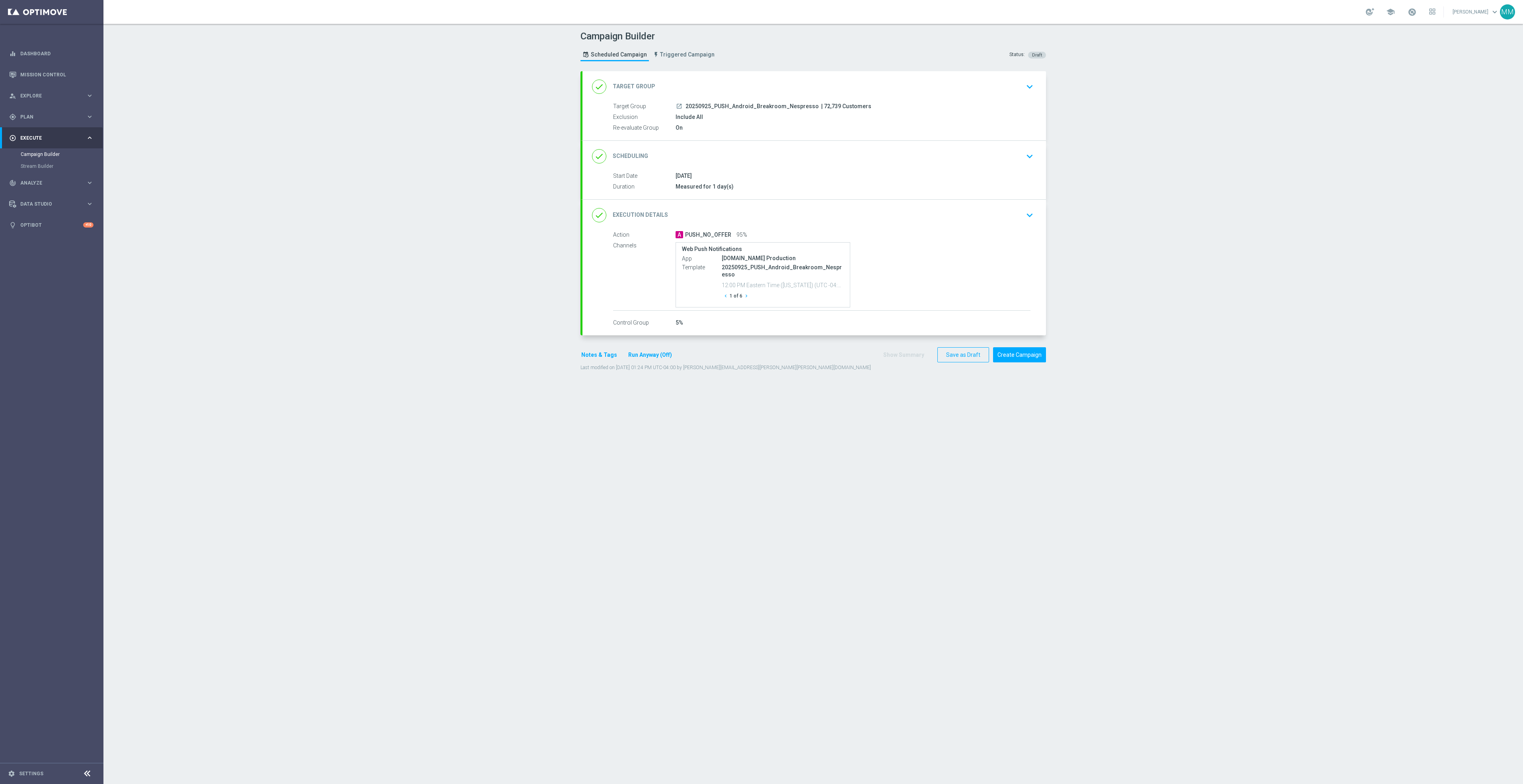
click at [857, 86] on div "done Target Group keyboard_arrow_down" at bounding box center [814, 87] width 444 height 15
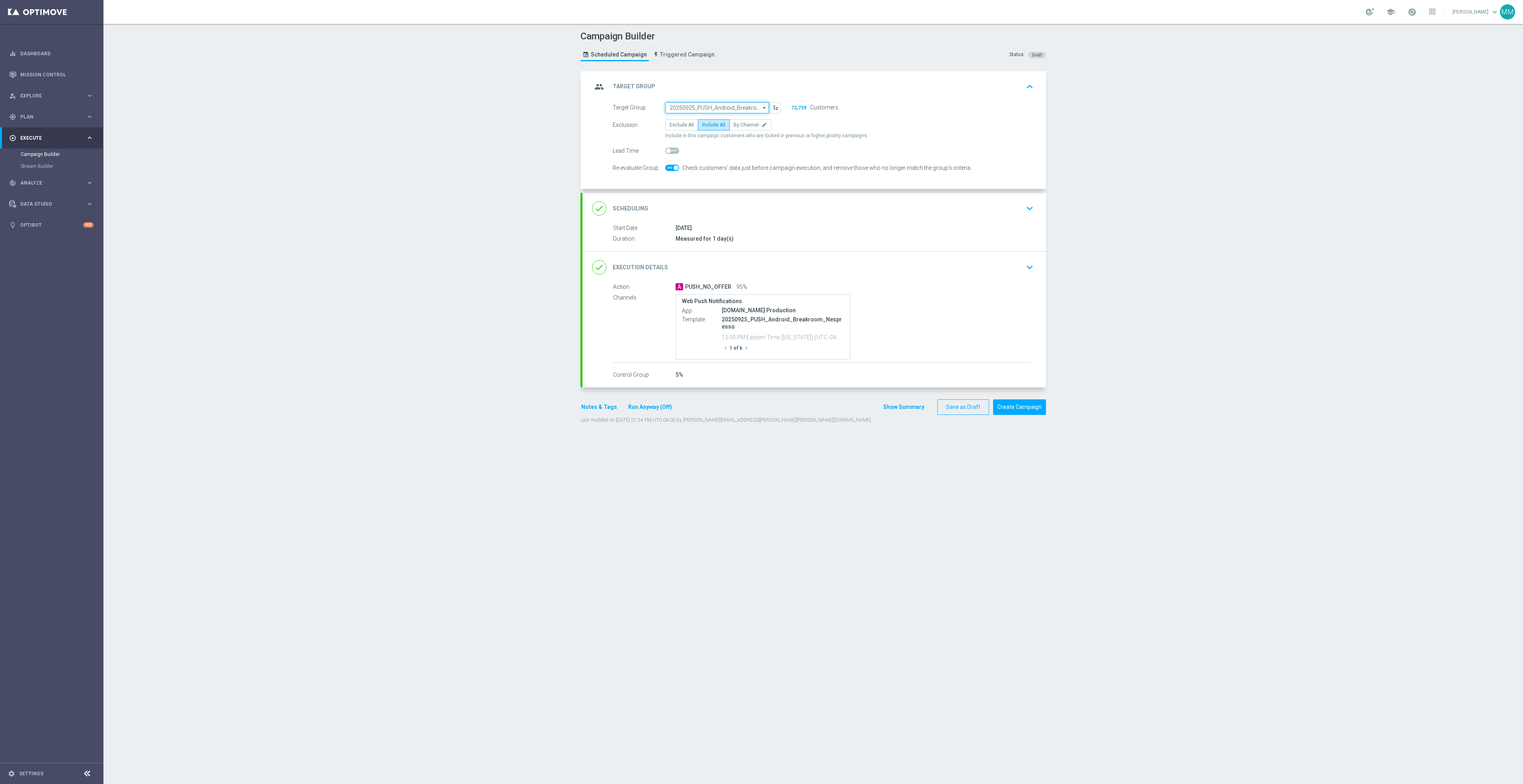
click at [725, 107] on input "20250925_PUSH_Android_Breakroom_Nespresso" at bounding box center [716, 107] width 104 height 11
paste input "20250926_PUSH_Android _Travel_ClearLocation"
click at [727, 119] on div "20250926_PUSH_Android _Travel_ClearLocation" at bounding box center [717, 123] width 96 height 14
type input "20250926_PUSH_Android _Travel_ClearLocation"
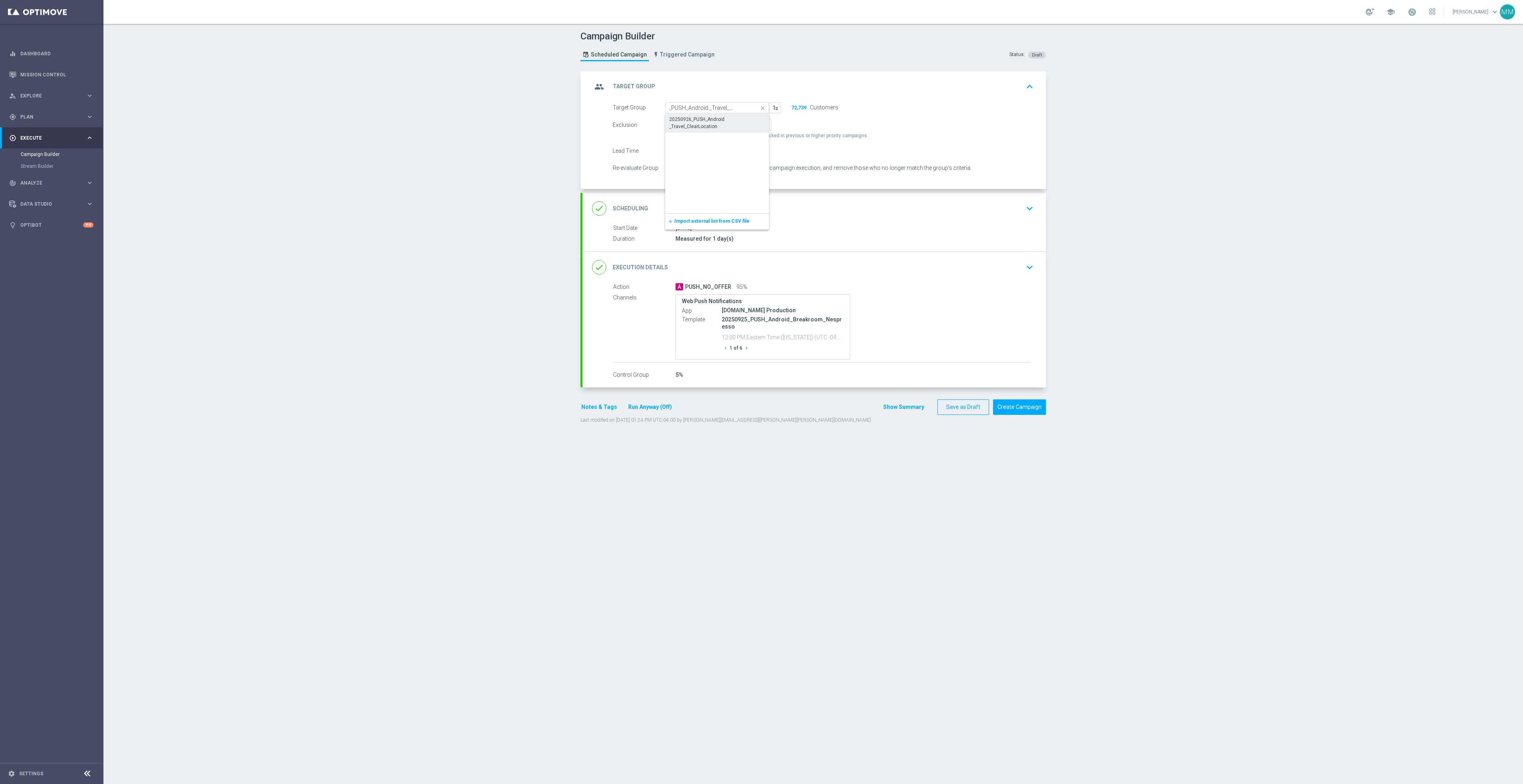
scroll to position [0, 0]
click at [917, 216] on div "done Scheduling keyboard_arrow_down" at bounding box center [814, 208] width 444 height 15
click at [740, 179] on input "25 Sep 2025" at bounding box center [723, 181] width 116 height 11
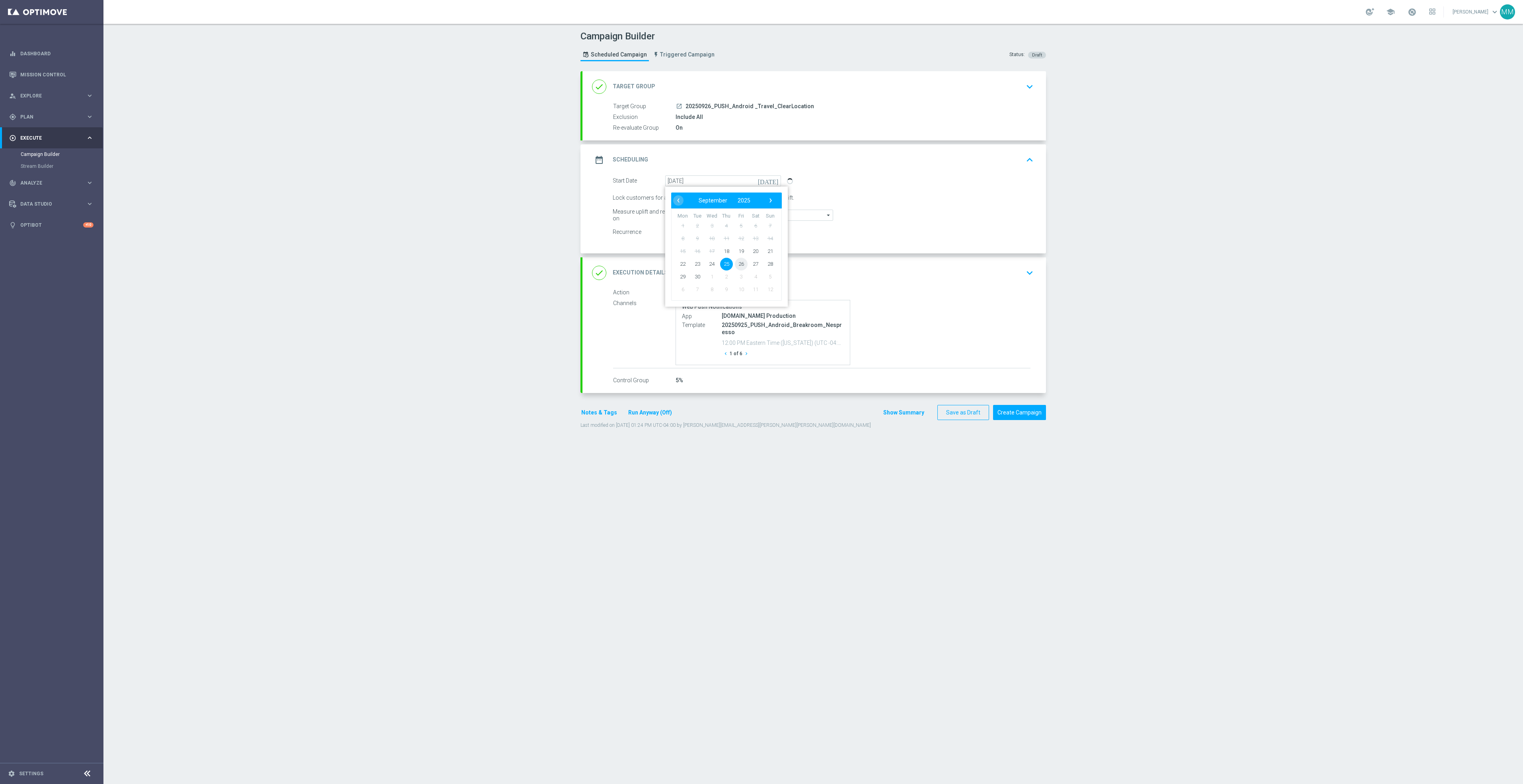
click at [737, 264] on span "26" at bounding box center [740, 264] width 12 height 12
type input "[DATE]"
click at [881, 273] on div "done Execution Details keyboard_arrow_down" at bounding box center [814, 273] width 444 height 15
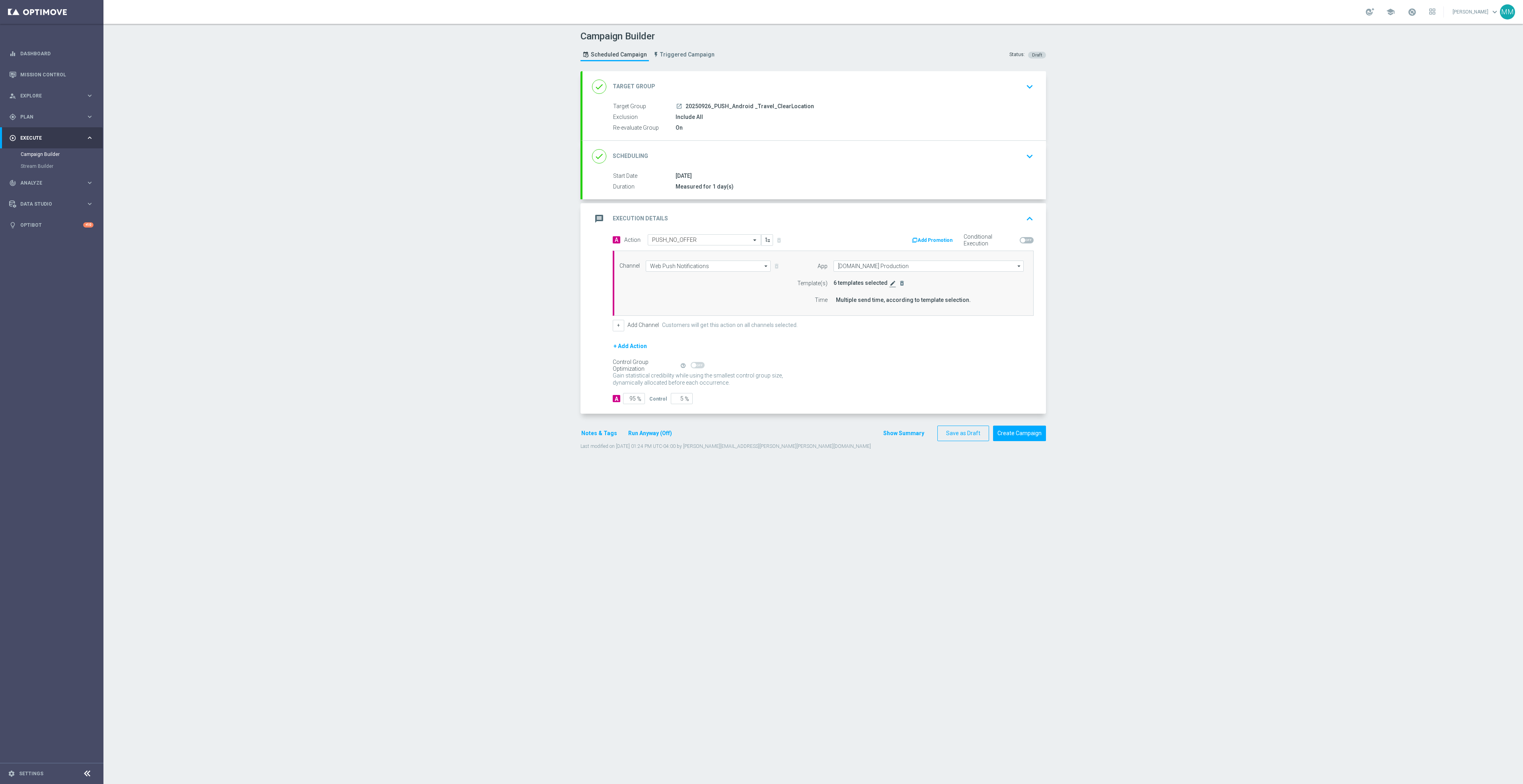
click at [890, 285] on icon "edit" at bounding box center [893, 283] width 7 height 7
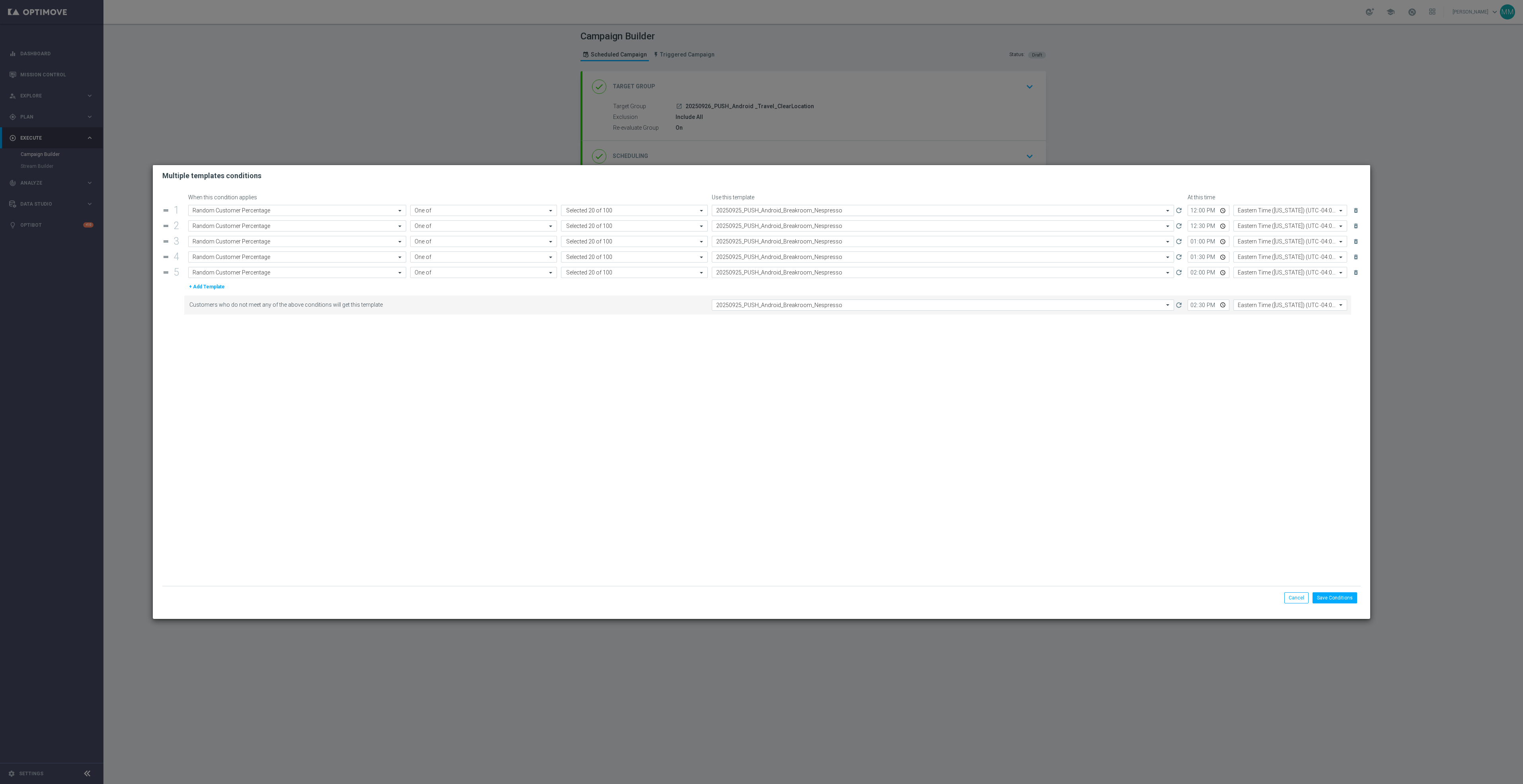
click at [831, 211] on input "text" at bounding box center [935, 211] width 438 height 7
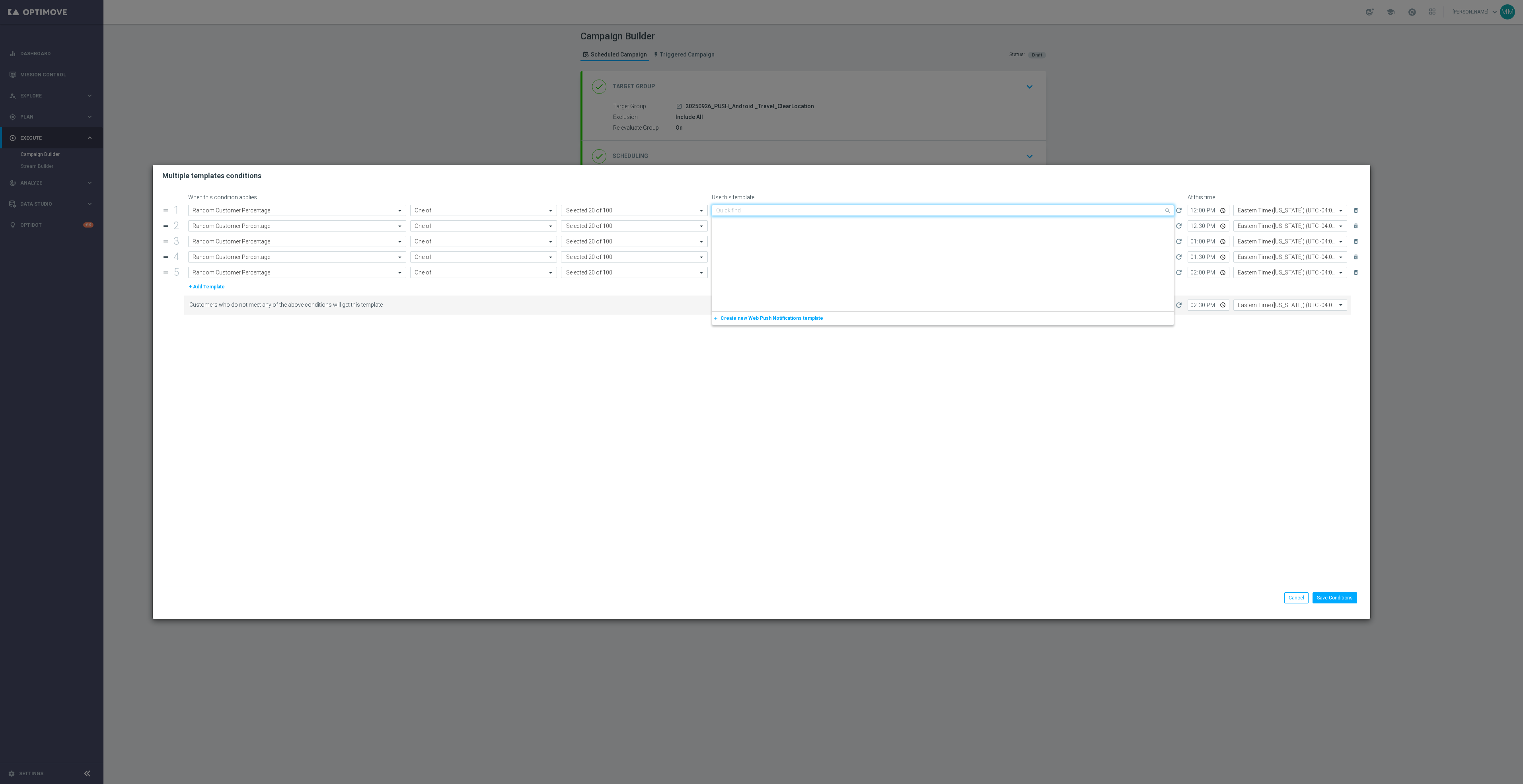
paste input "20250926_PUSH_Android _Travel_ClearLocation"
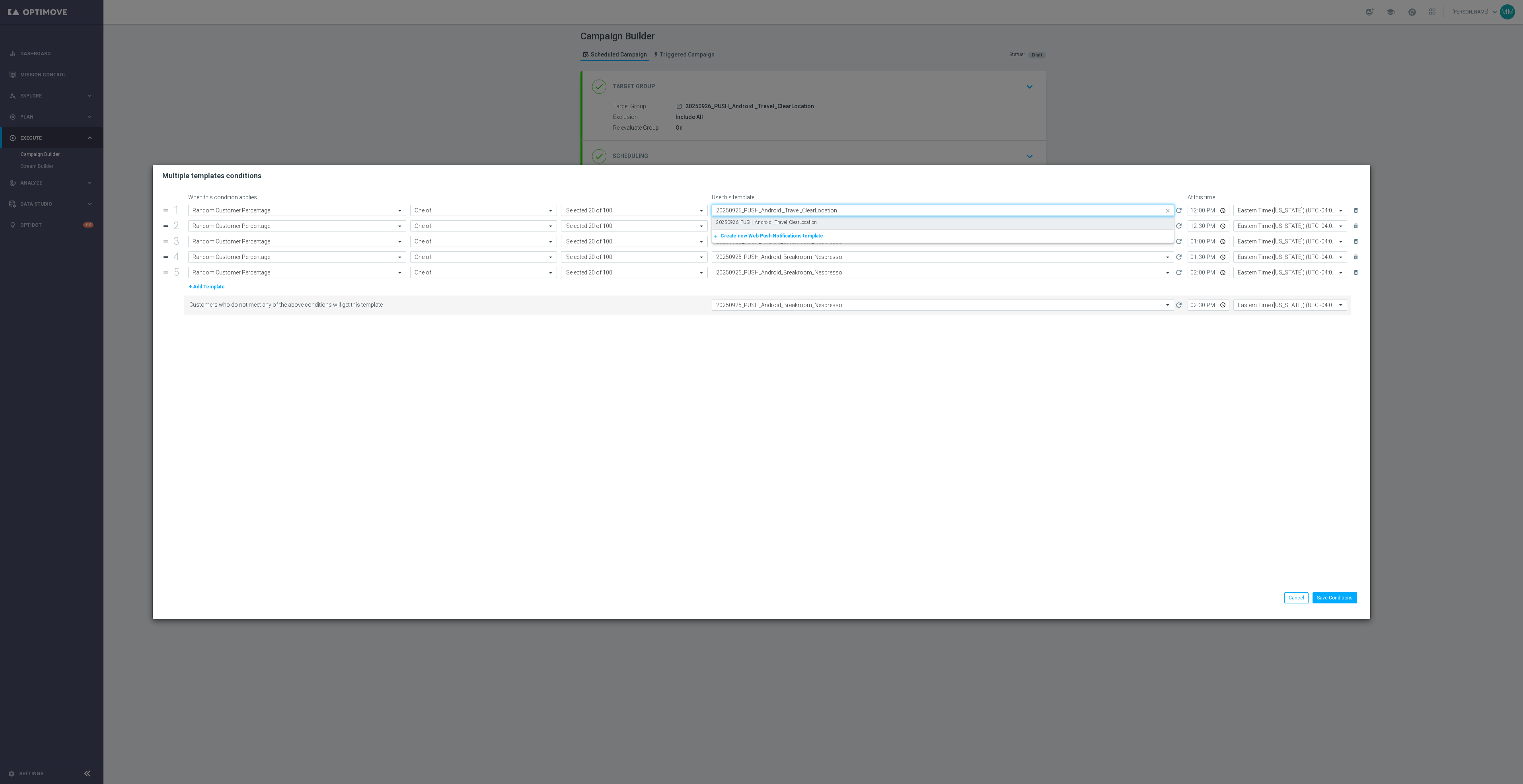
click at [784, 225] on label "20250926_PUSH_Android _Travel_ClearLocation" at bounding box center [766, 222] width 100 height 7
type input "20250926_PUSH_Android _Travel_ClearLocation"
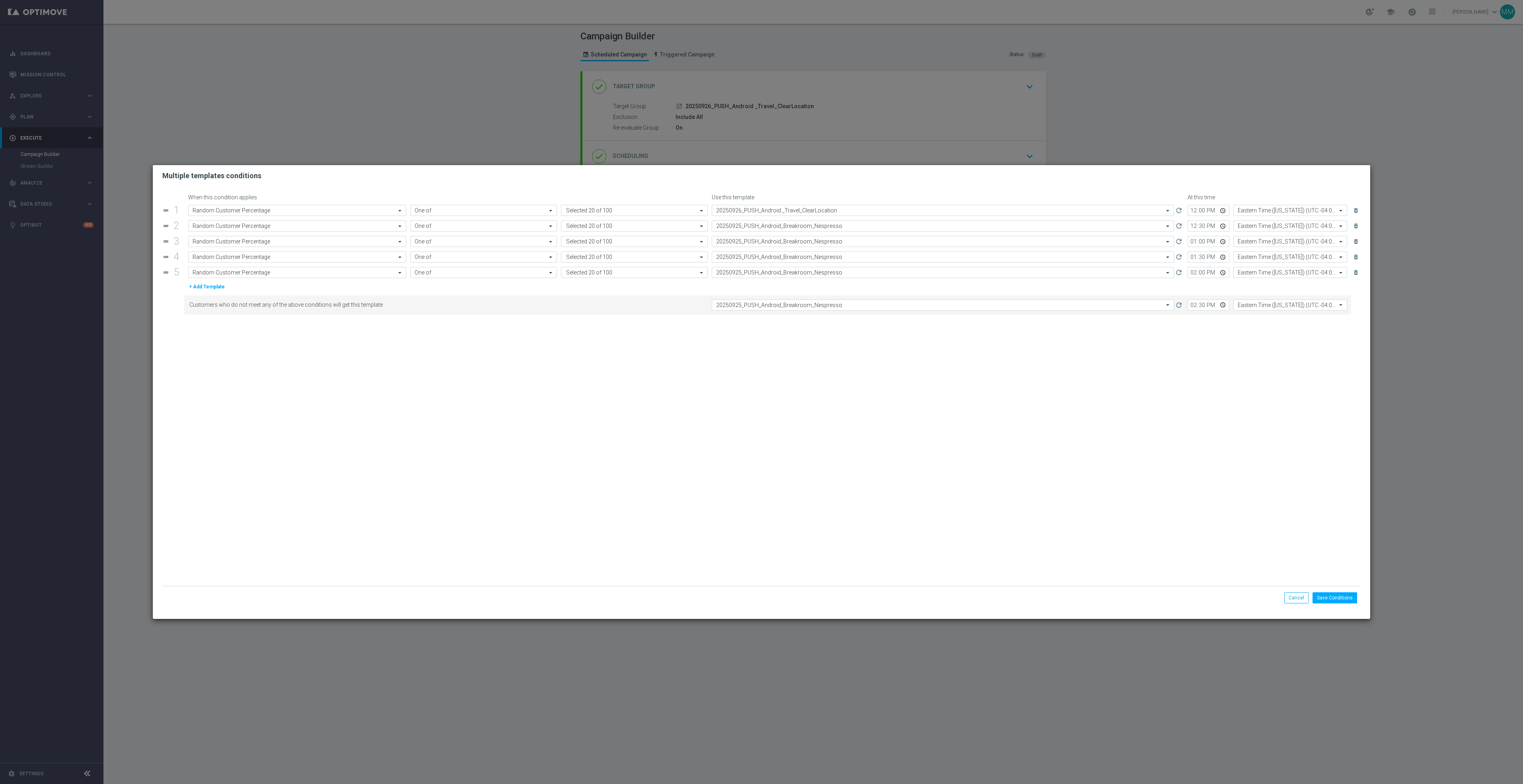
click at [813, 233] on div "drag_handle 1 Attribute Random Customer Percentage Operator One of Value Select…" at bounding box center [762, 241] width 1199 height 73
click at [815, 231] on opti-select "Select template 20250925_PUSH_Android_Breakroom_Nespresso" at bounding box center [943, 225] width 463 height 11
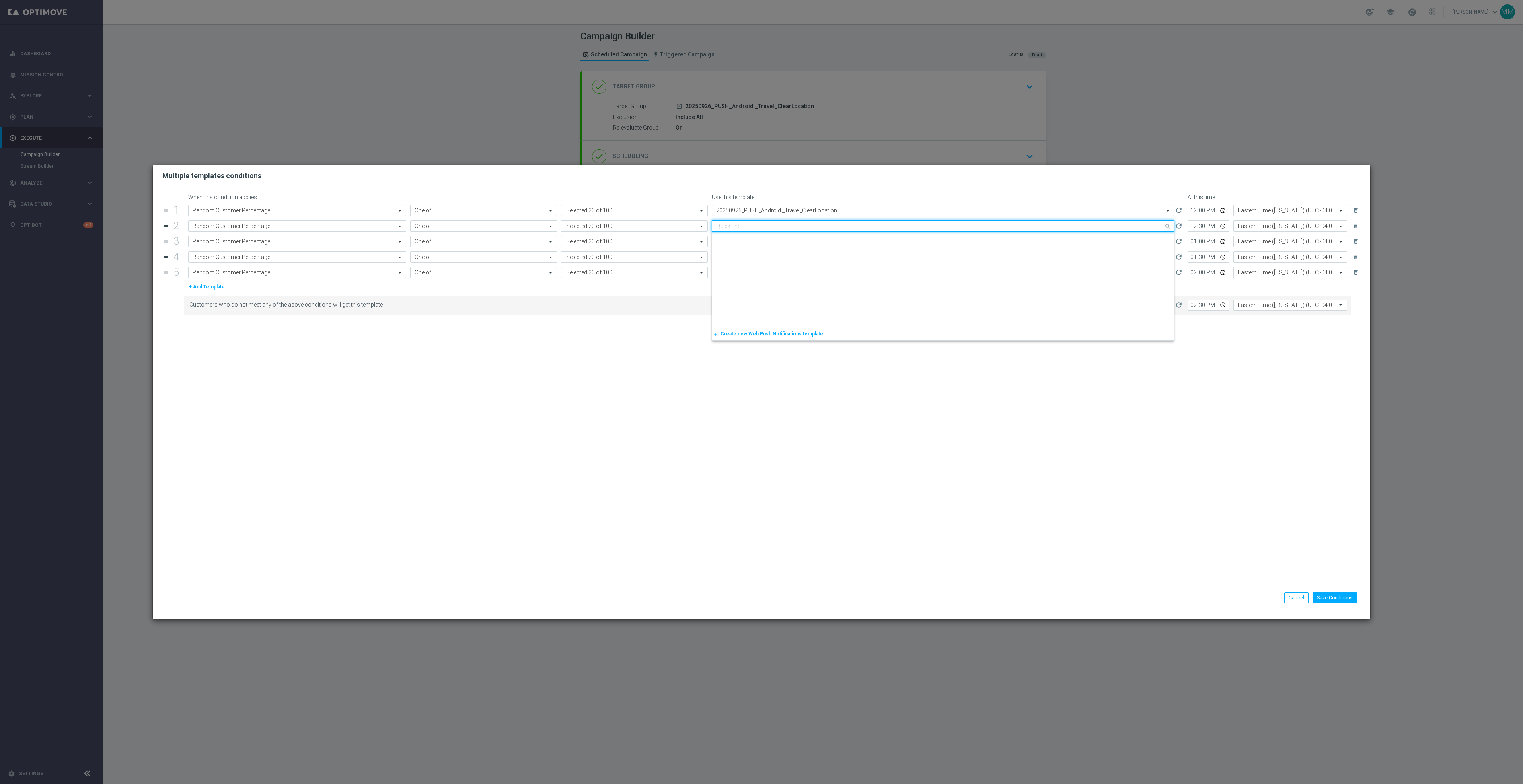
click at [817, 230] on div "Quick find 20250925_PUSH_Android_Breakroom_Nespresso" at bounding box center [943, 225] width 463 height 11
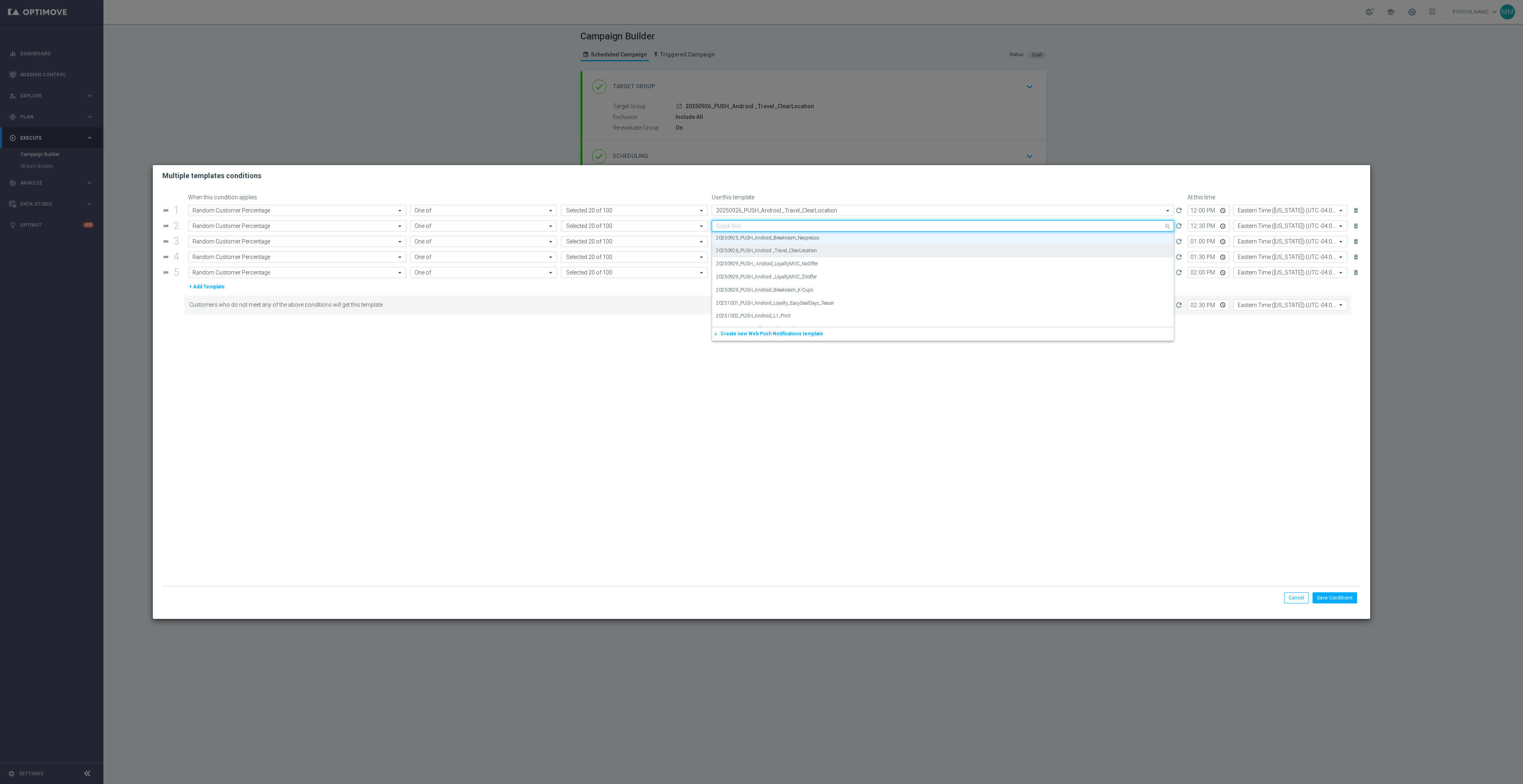
paste input "20250926_PUSH_Android _Travel_ClearLocation"
click at [814, 237] on label "20250926_PUSH_Android _Travel_ClearLocation" at bounding box center [766, 238] width 100 height 7
type input "20250926_PUSH_Android _Travel_ClearLocation"
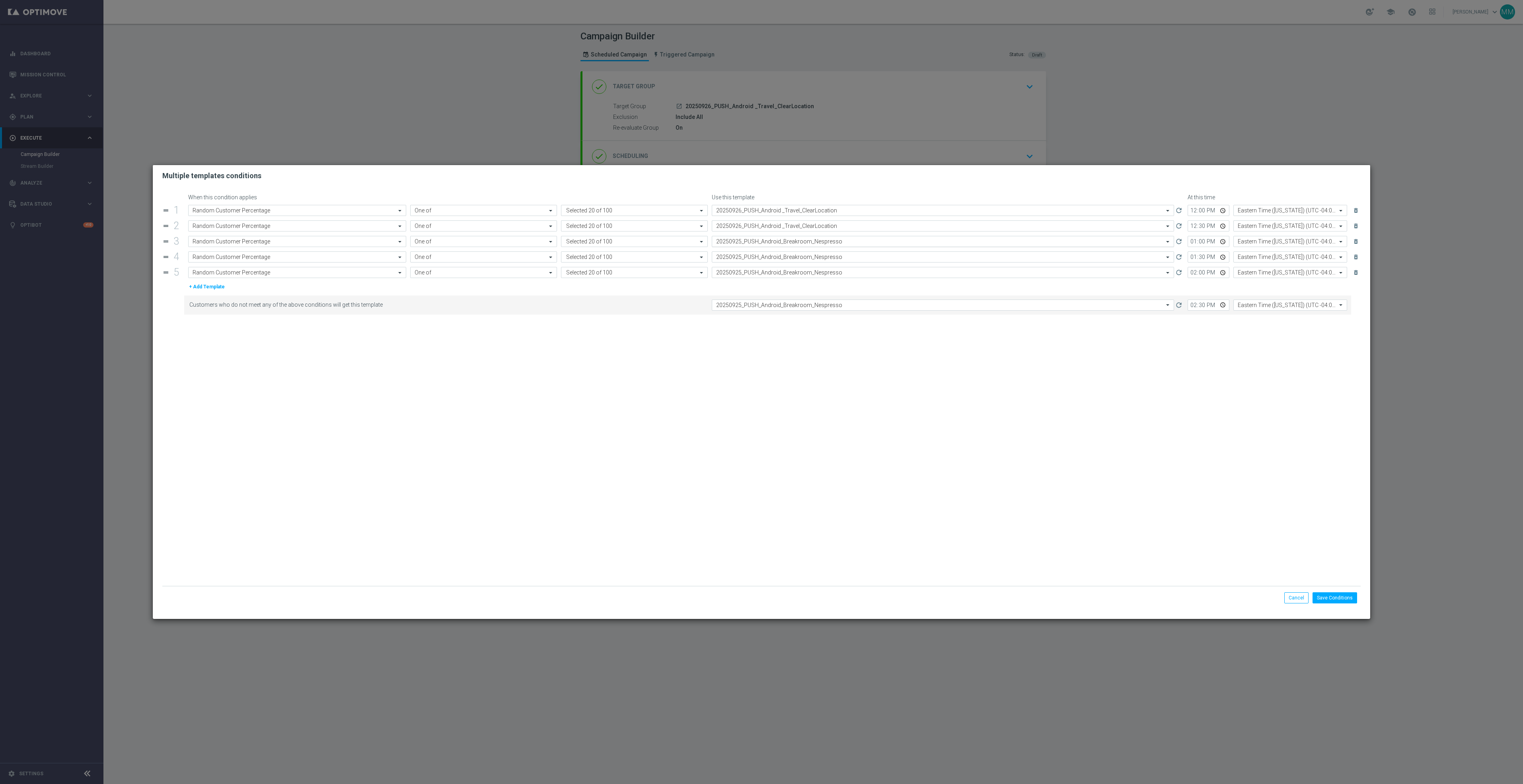
click at [811, 246] on div "Select template 20250925_PUSH_Android_Breakroom_Nespresso" at bounding box center [943, 241] width 463 height 11
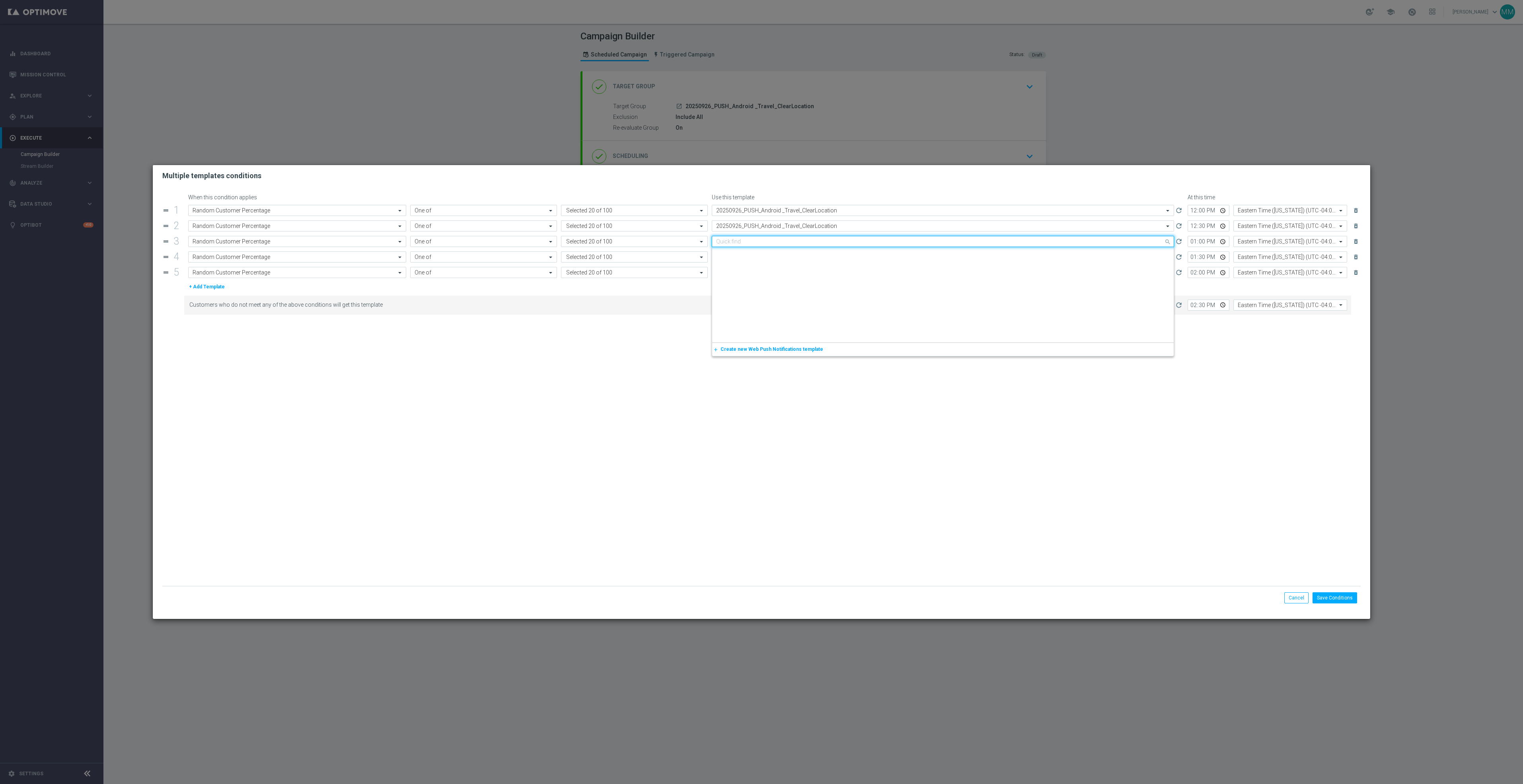
paste input "20250926_PUSH_Android _Travel_ClearLocation"
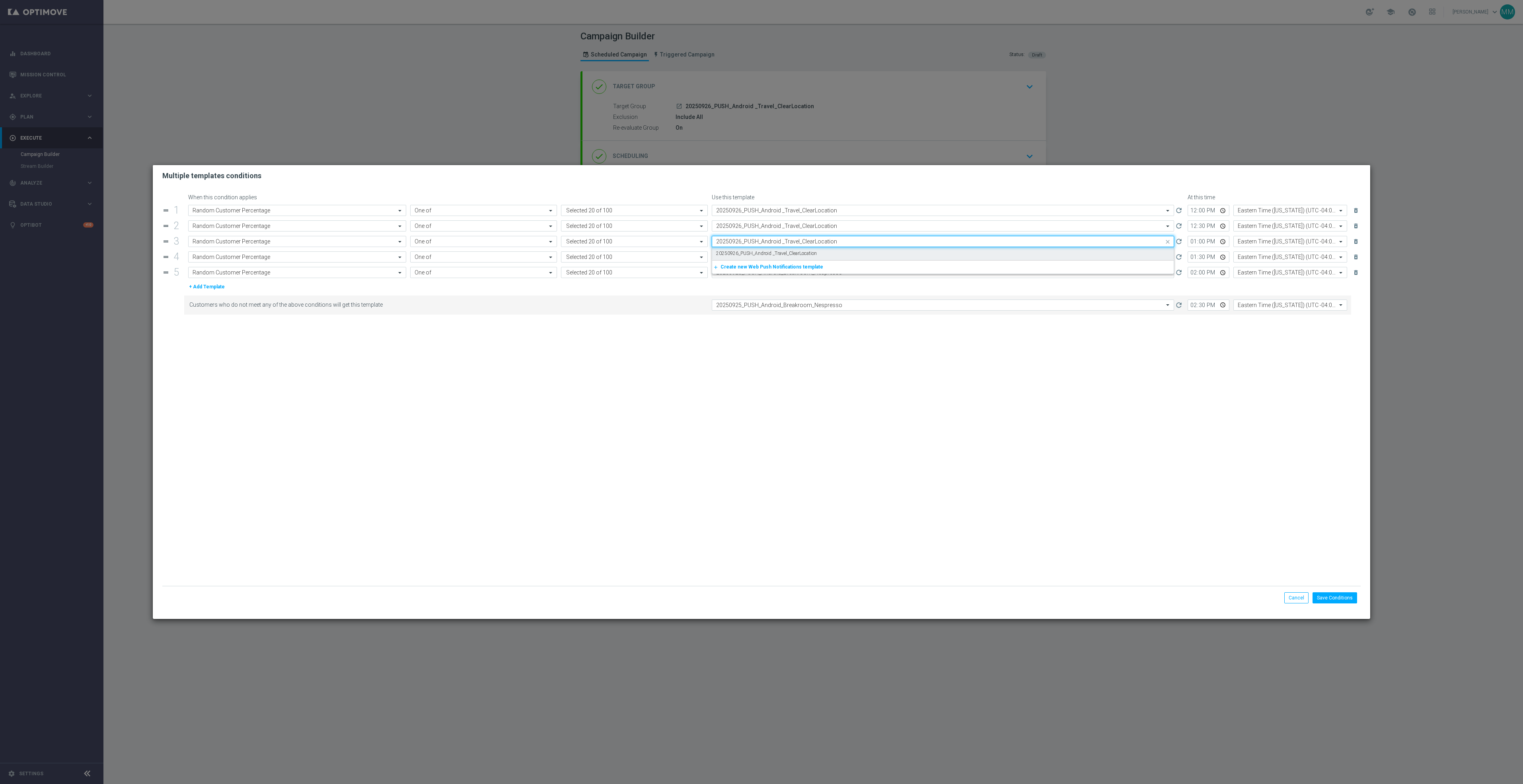
click at [813, 255] on label "20250926_PUSH_Android _Travel_ClearLocation" at bounding box center [766, 254] width 100 height 7
type input "20250926_PUSH_Android _Travel_ClearLocation"
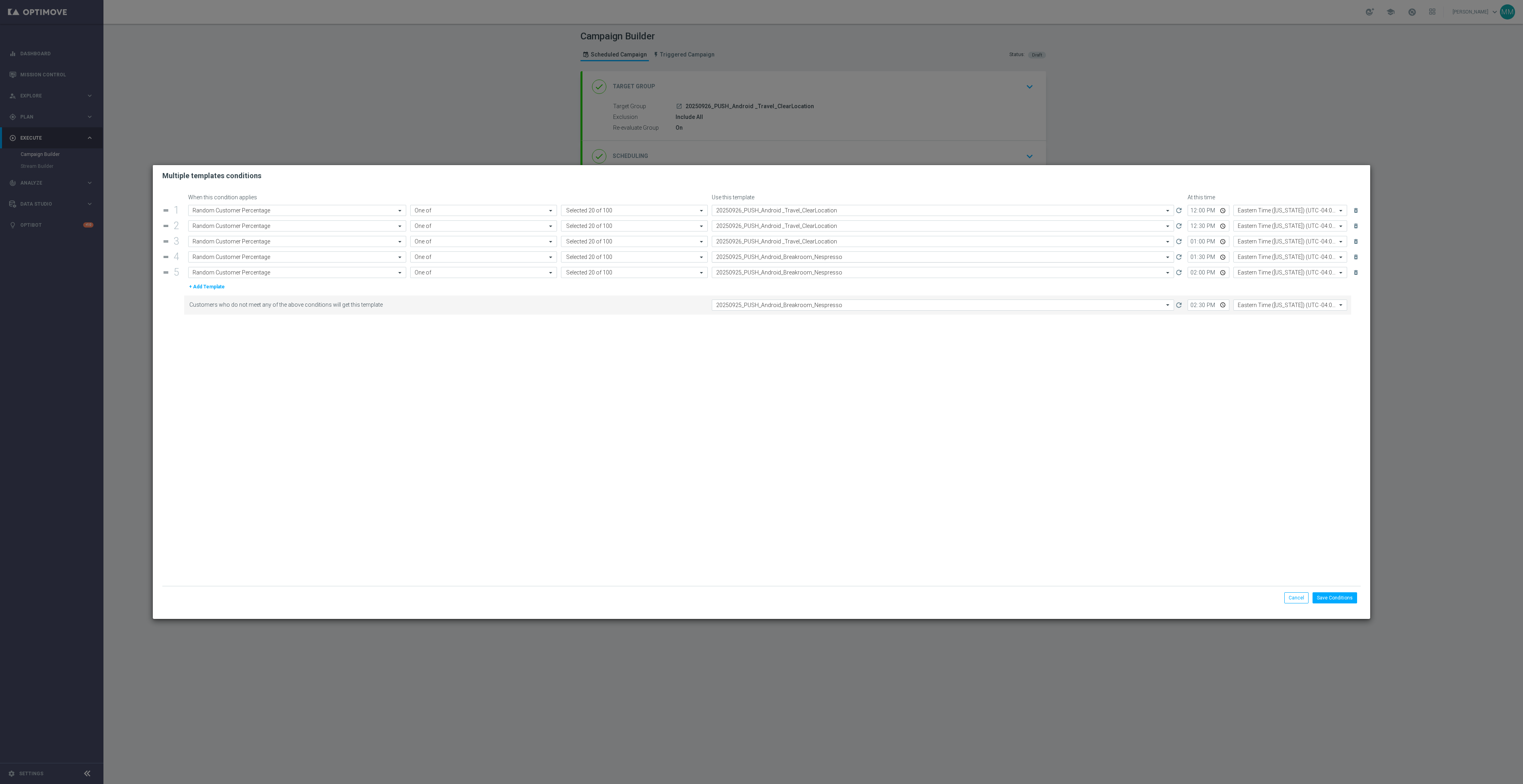
click at [813, 259] on input "text" at bounding box center [935, 257] width 438 height 7
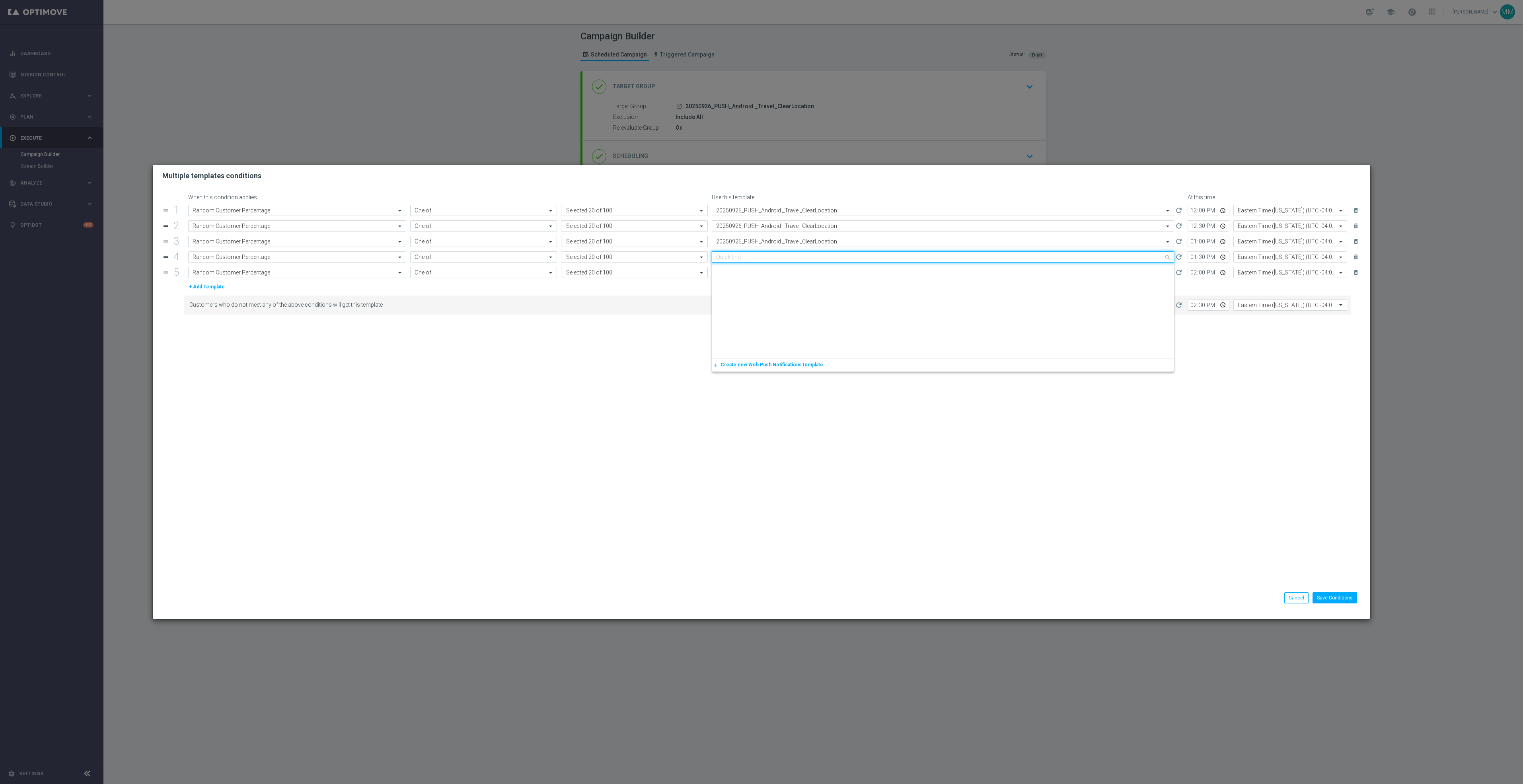
paste input "20250926_PUSH_Android _Travel_ClearLocation"
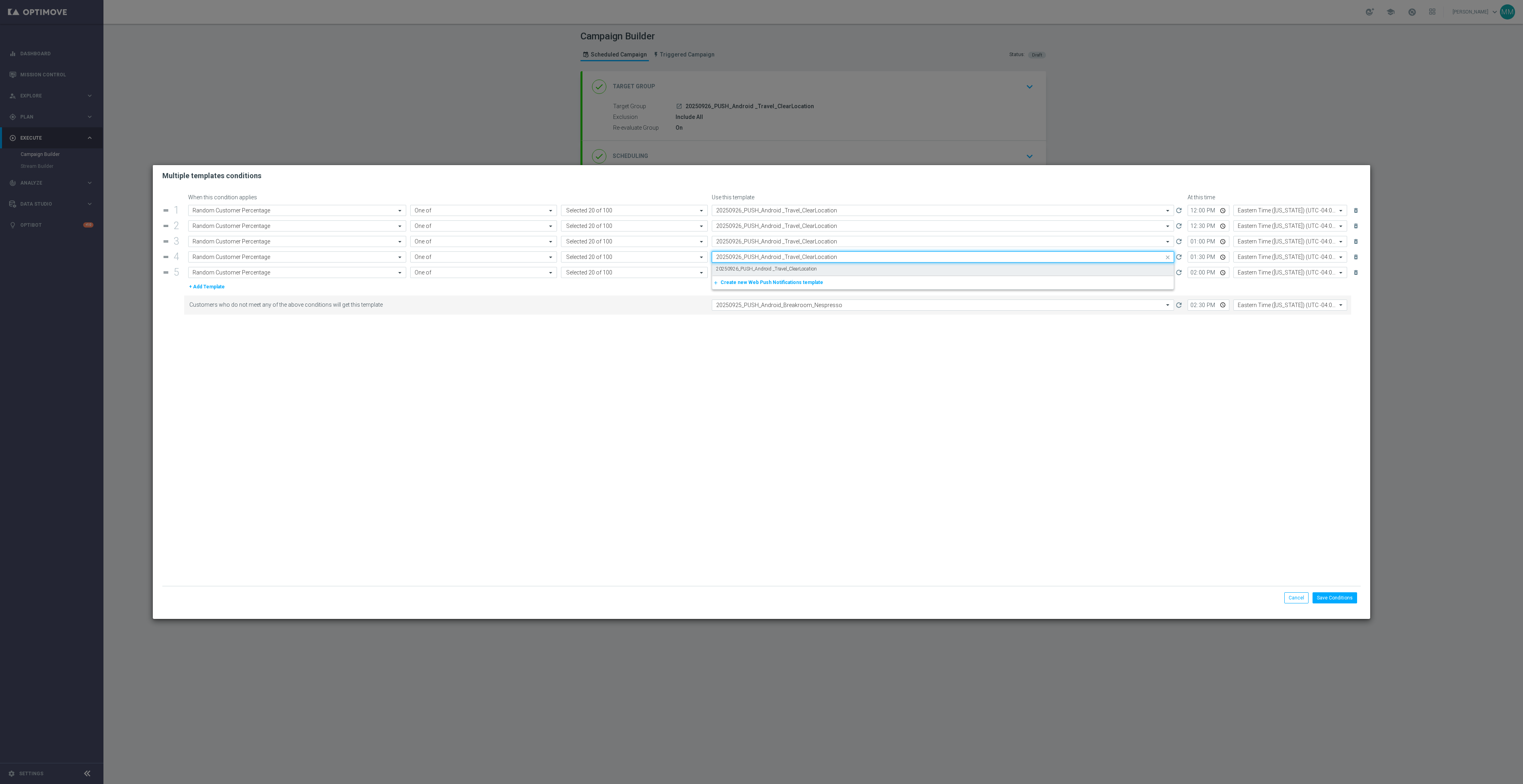
click at [817, 270] on div "20250926_PUSH_Android _Travel_ClearLocation" at bounding box center [943, 269] width 454 height 13
type input "20250926_PUSH_Android _Travel_ClearLocation"
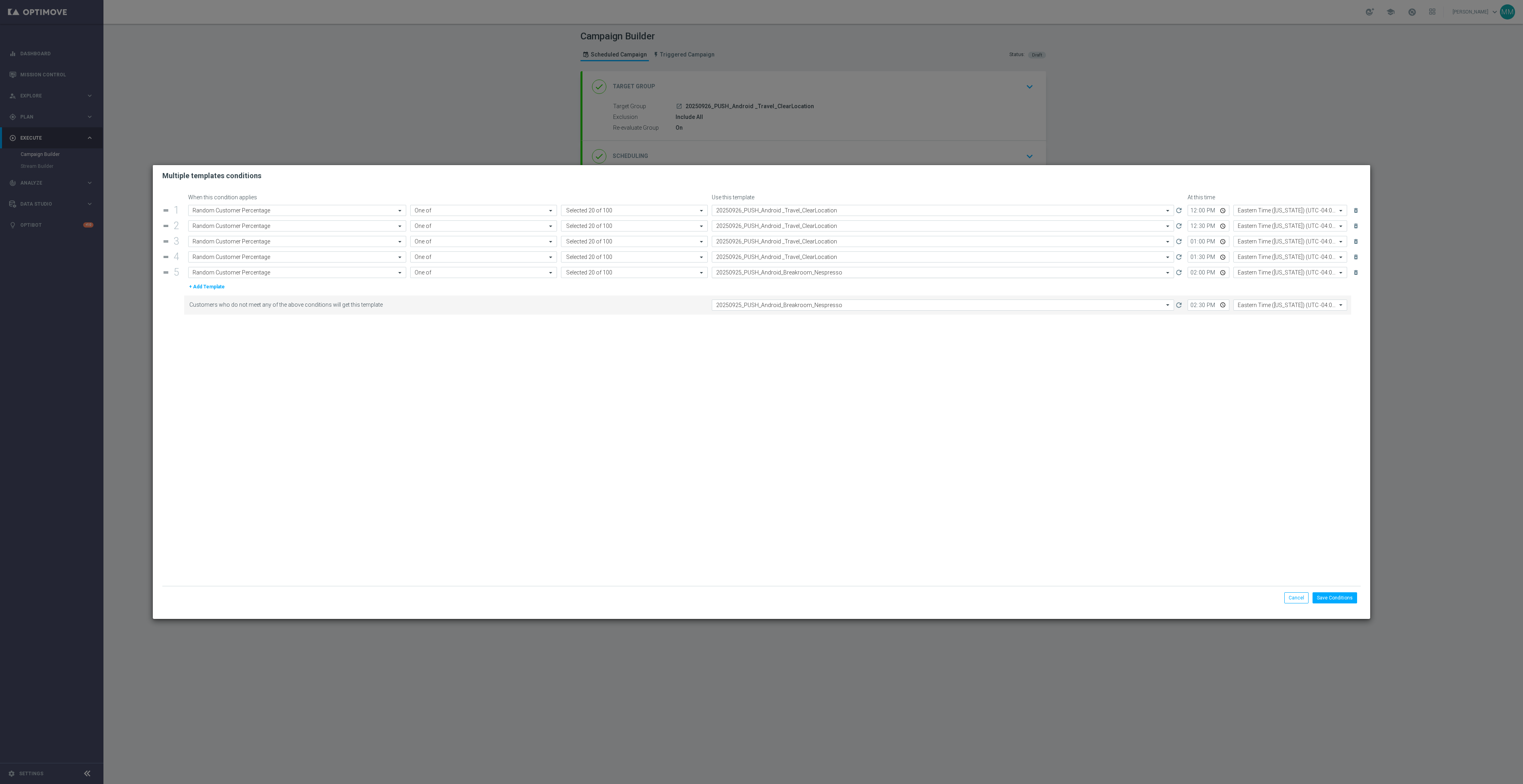
click at [817, 278] on div "Select template 20250925_PUSH_Android_Breakroom_Nespresso" at bounding box center [943, 272] width 463 height 11
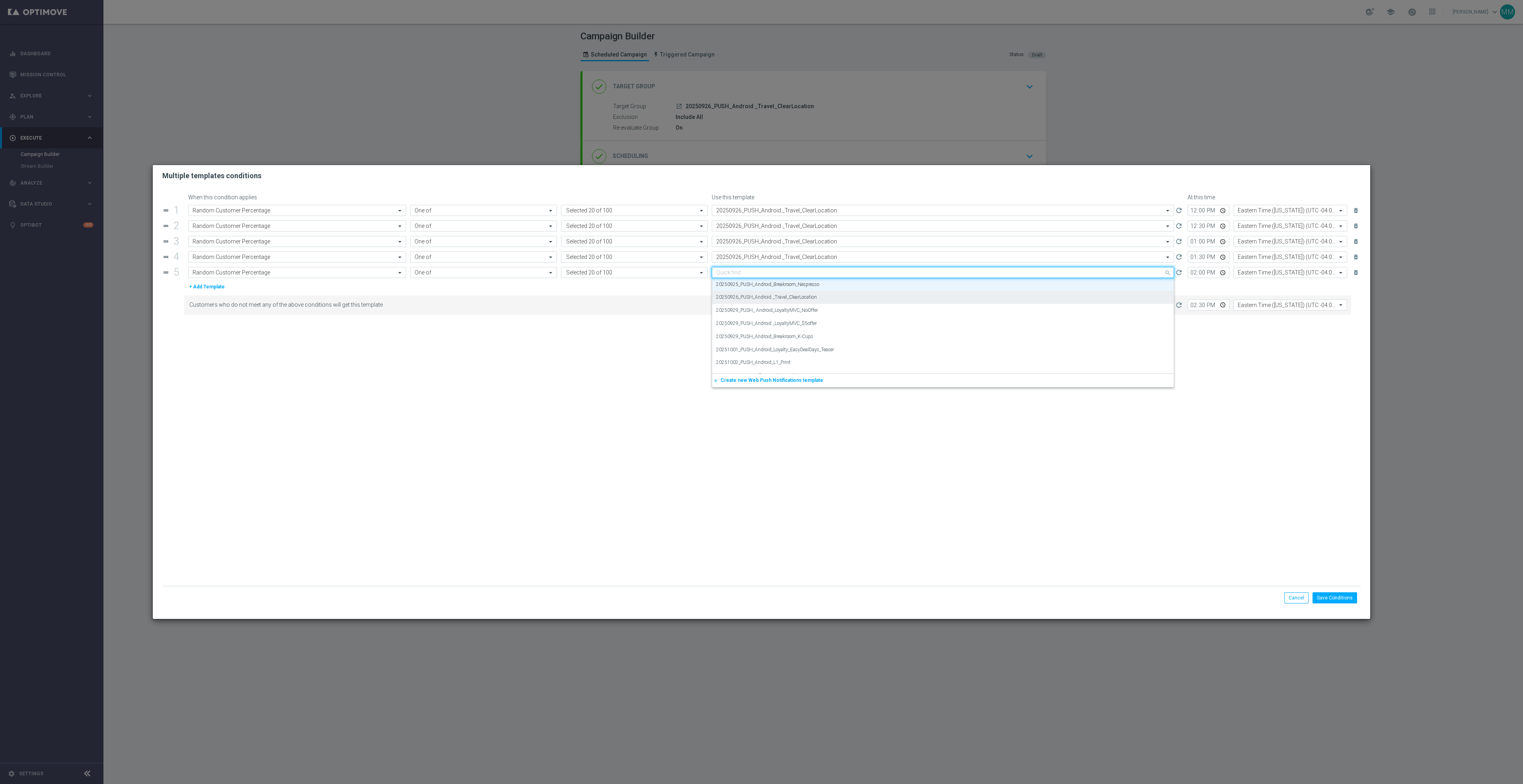
paste input "20250926_PUSH_Android _Travel_ClearLocation"
click at [811, 287] on label "20250926_PUSH_Android _Travel_ClearLocation" at bounding box center [766, 284] width 100 height 7
type input "20250926_PUSH_Android _Travel_ClearLocation"
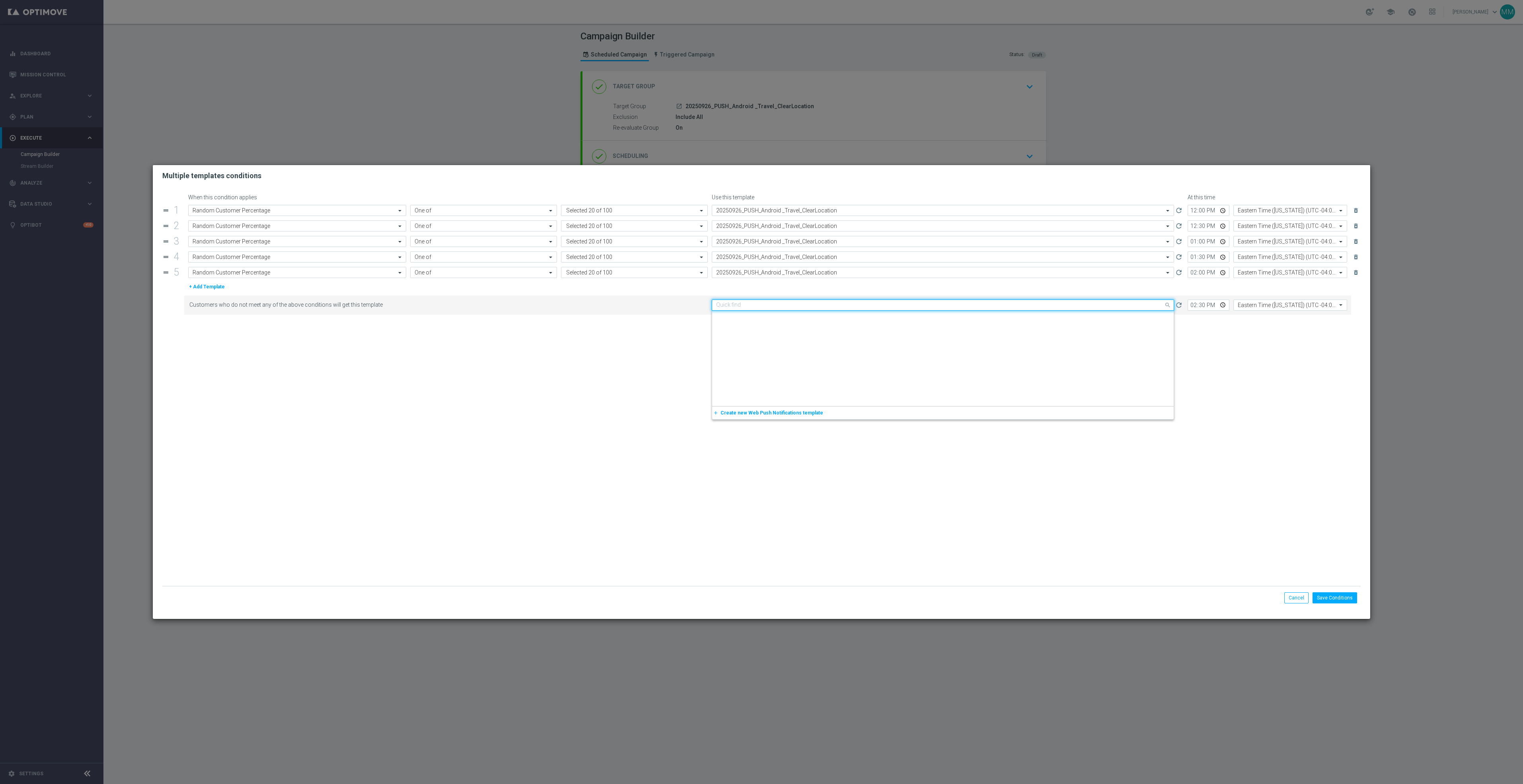
click at [817, 308] on input "text" at bounding box center [935, 305] width 438 height 7
paste input "20250926_PUSH_Android _Travel_ClearLocation"
click at [822, 322] on div "20250926_PUSH_Android _Travel_ClearLocation" at bounding box center [943, 317] width 454 height 13
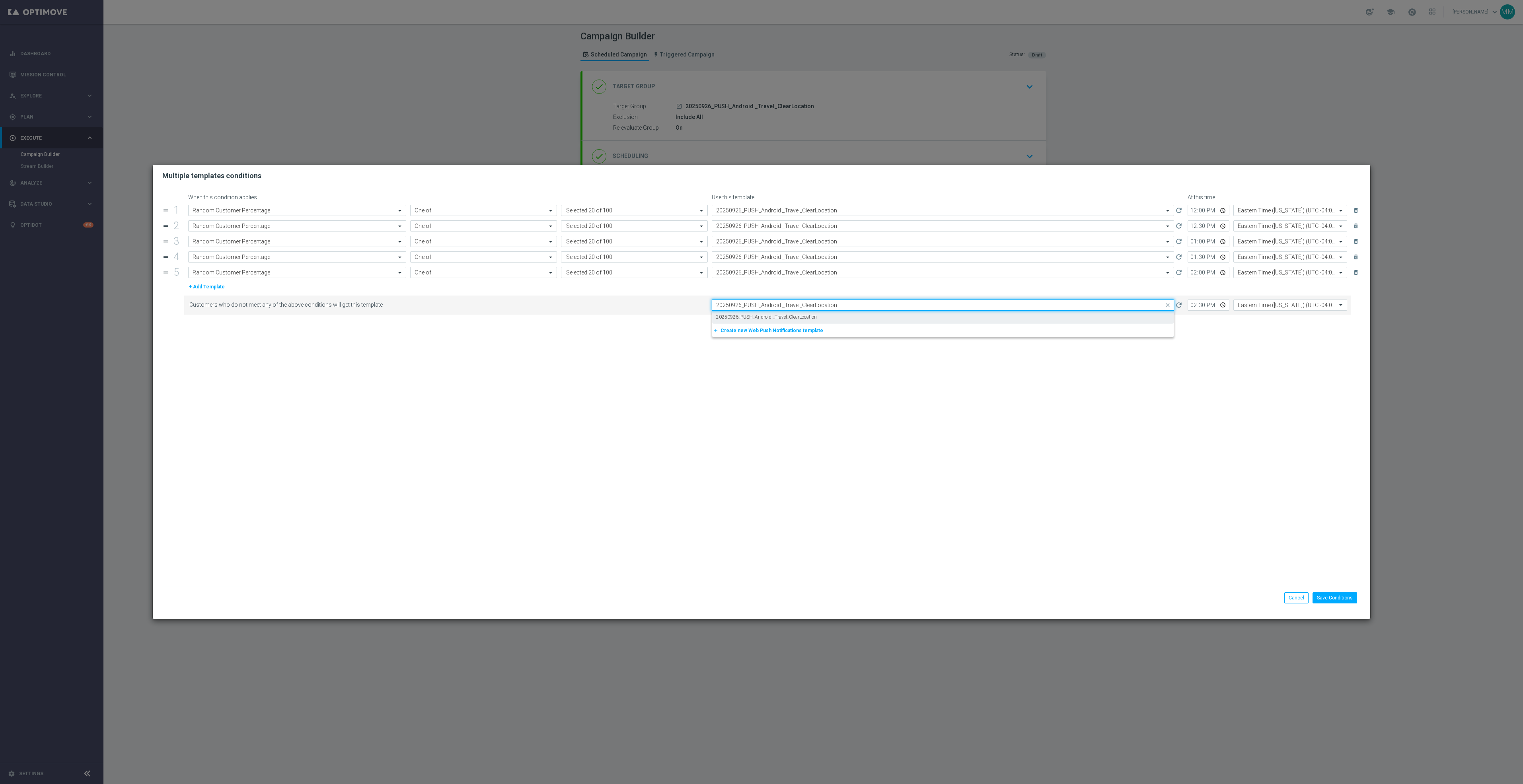
type input "20250926_PUSH_Android _Travel_ClearLocation"
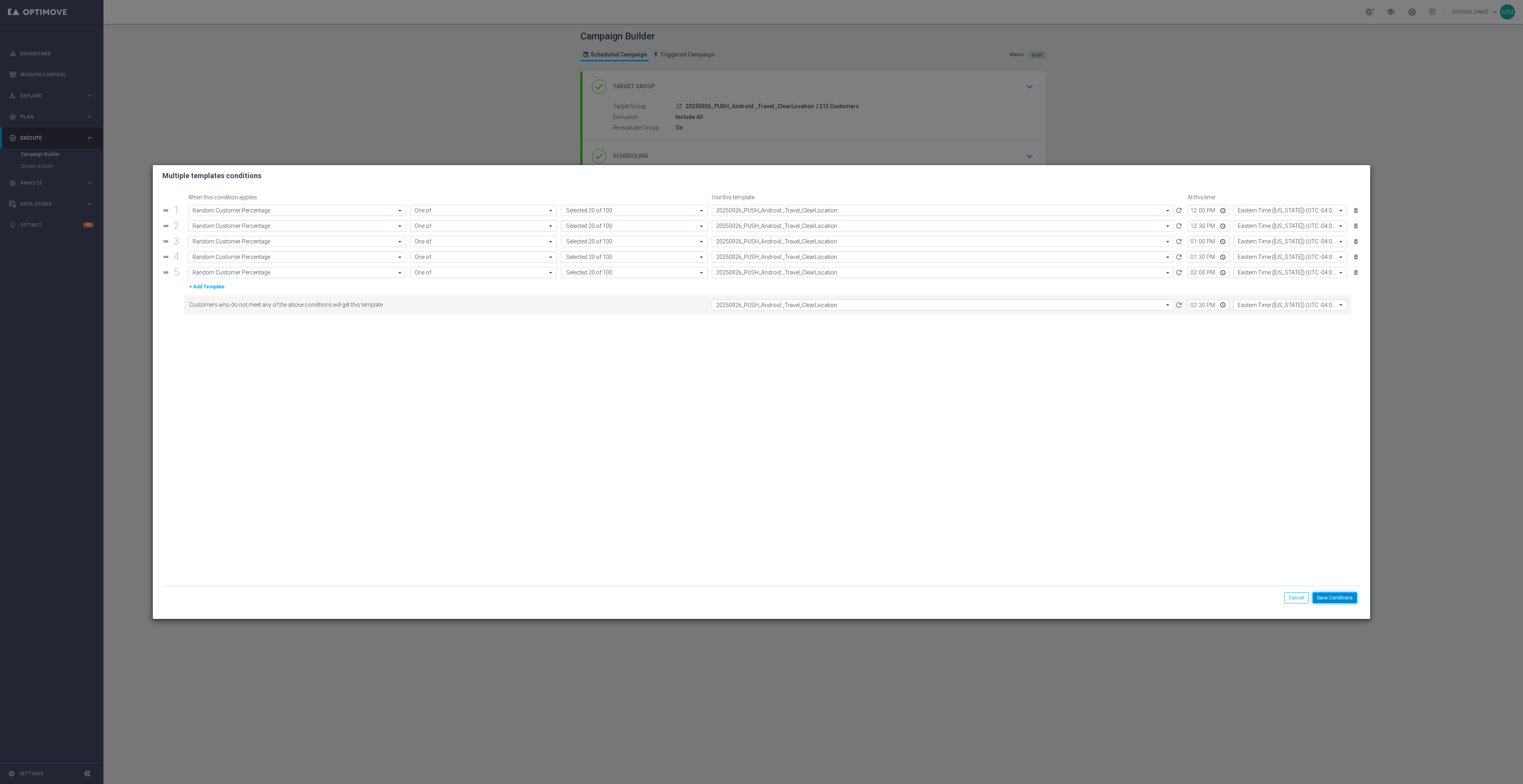
click at [1350, 595] on button "Save Conditions" at bounding box center [1335, 598] width 45 height 11
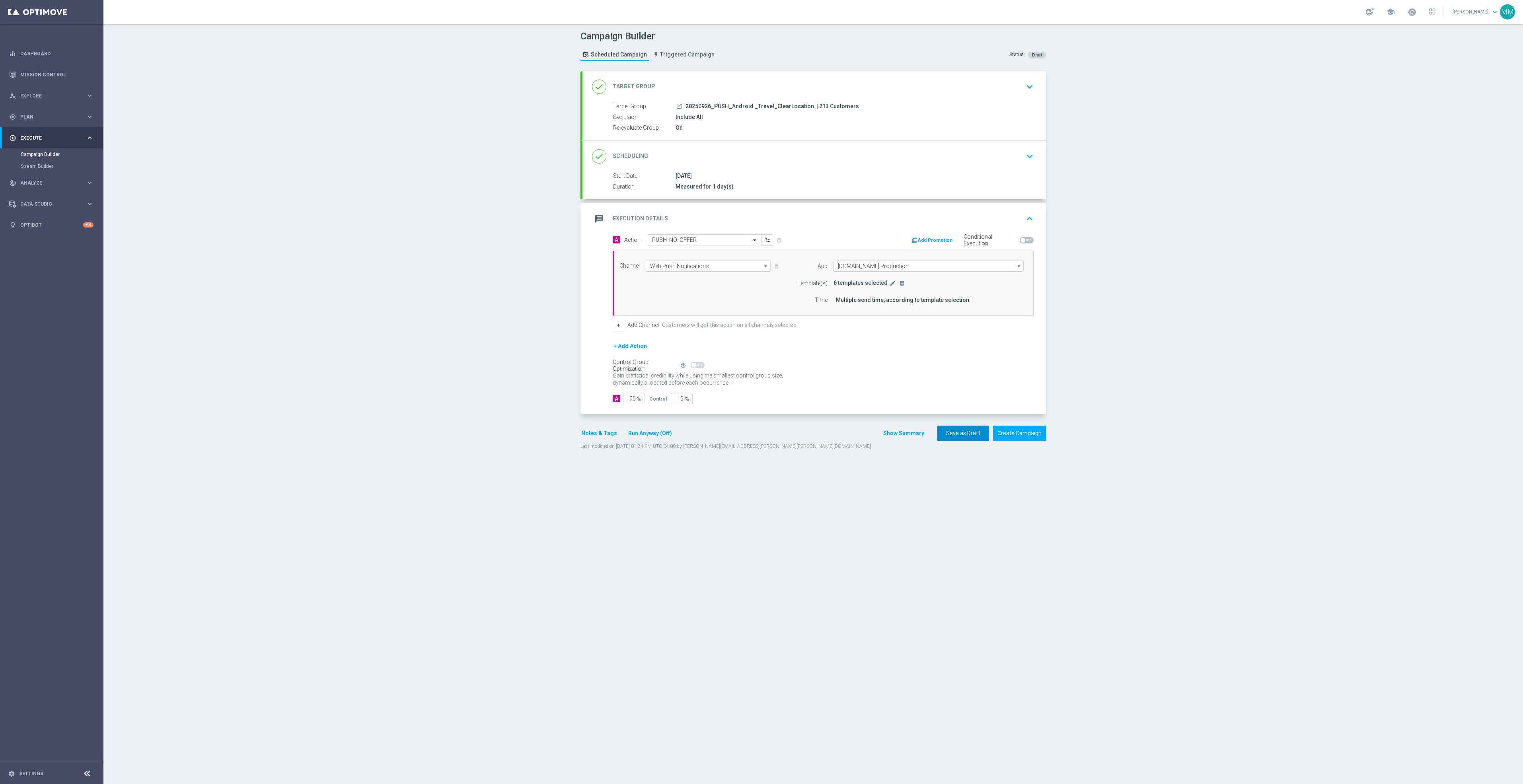
click at [957, 437] on button "Save as Draft" at bounding box center [963, 433] width 51 height 16
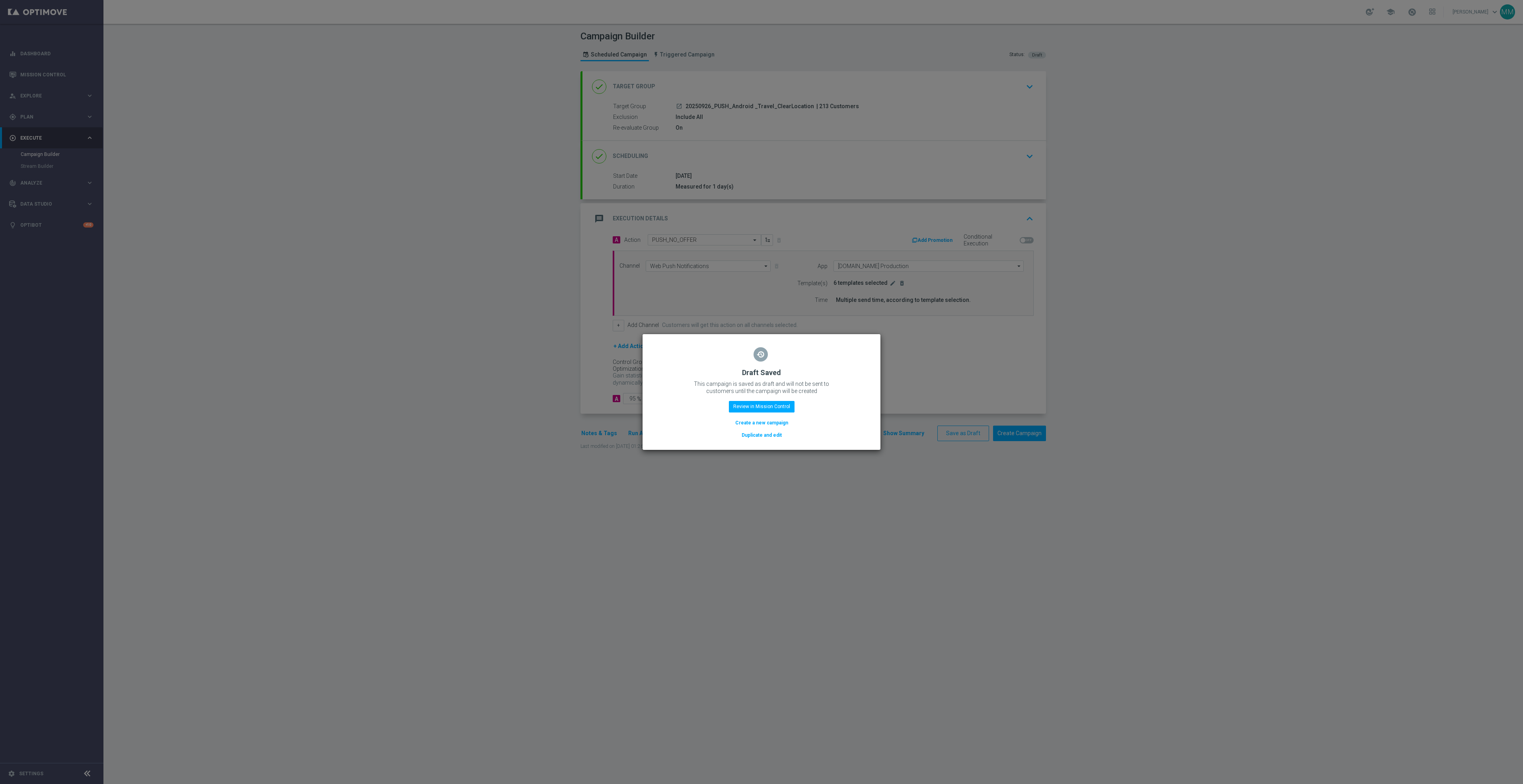
drag, startPoint x: 763, startPoint y: 437, endPoint x: 751, endPoint y: 436, distance: 12.0
click at [763, 437] on button "Duplicate and edit" at bounding box center [762, 435] width 41 height 9
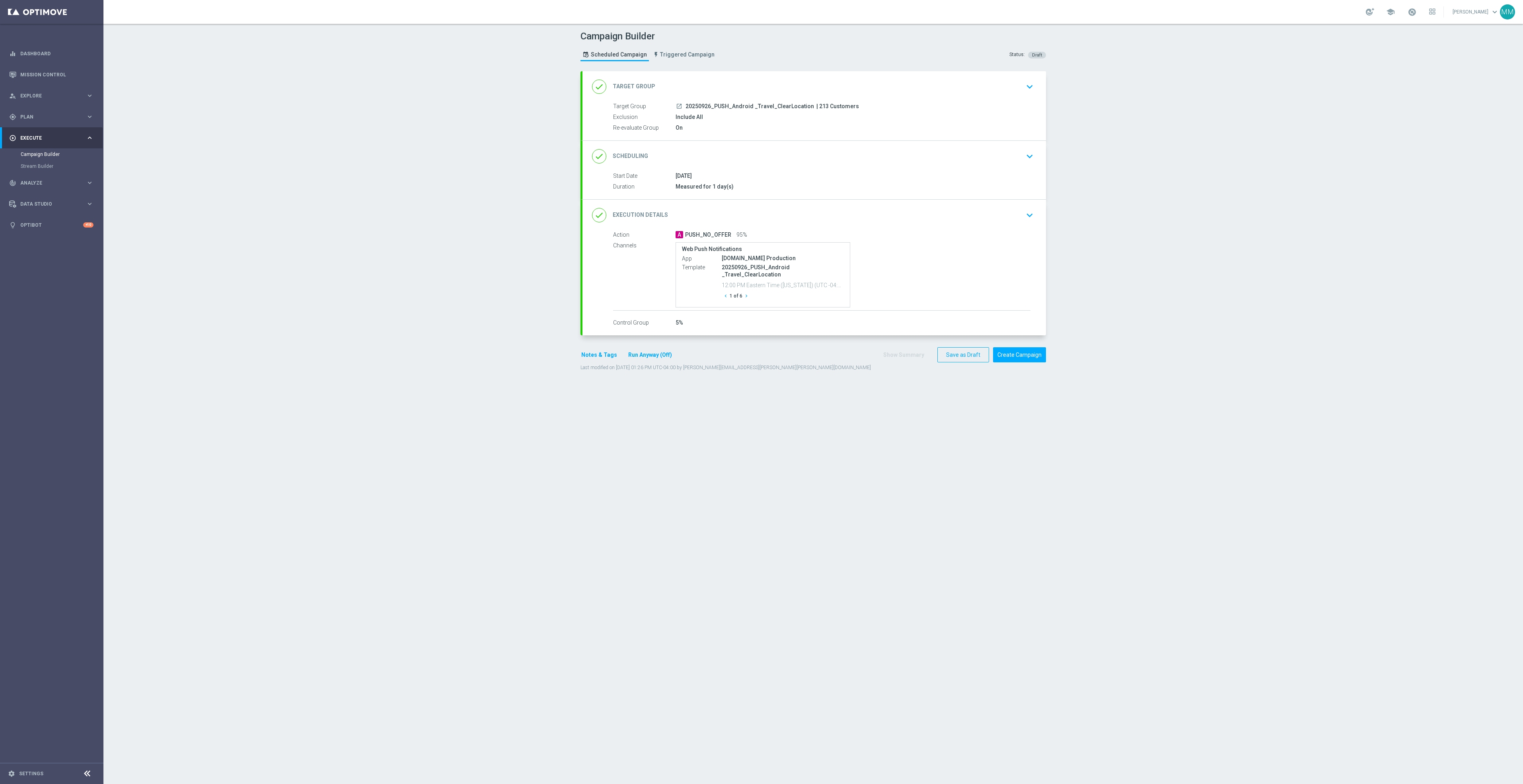
click at [814, 97] on div "done Target Group keyboard_arrow_down" at bounding box center [814, 86] width 463 height 31
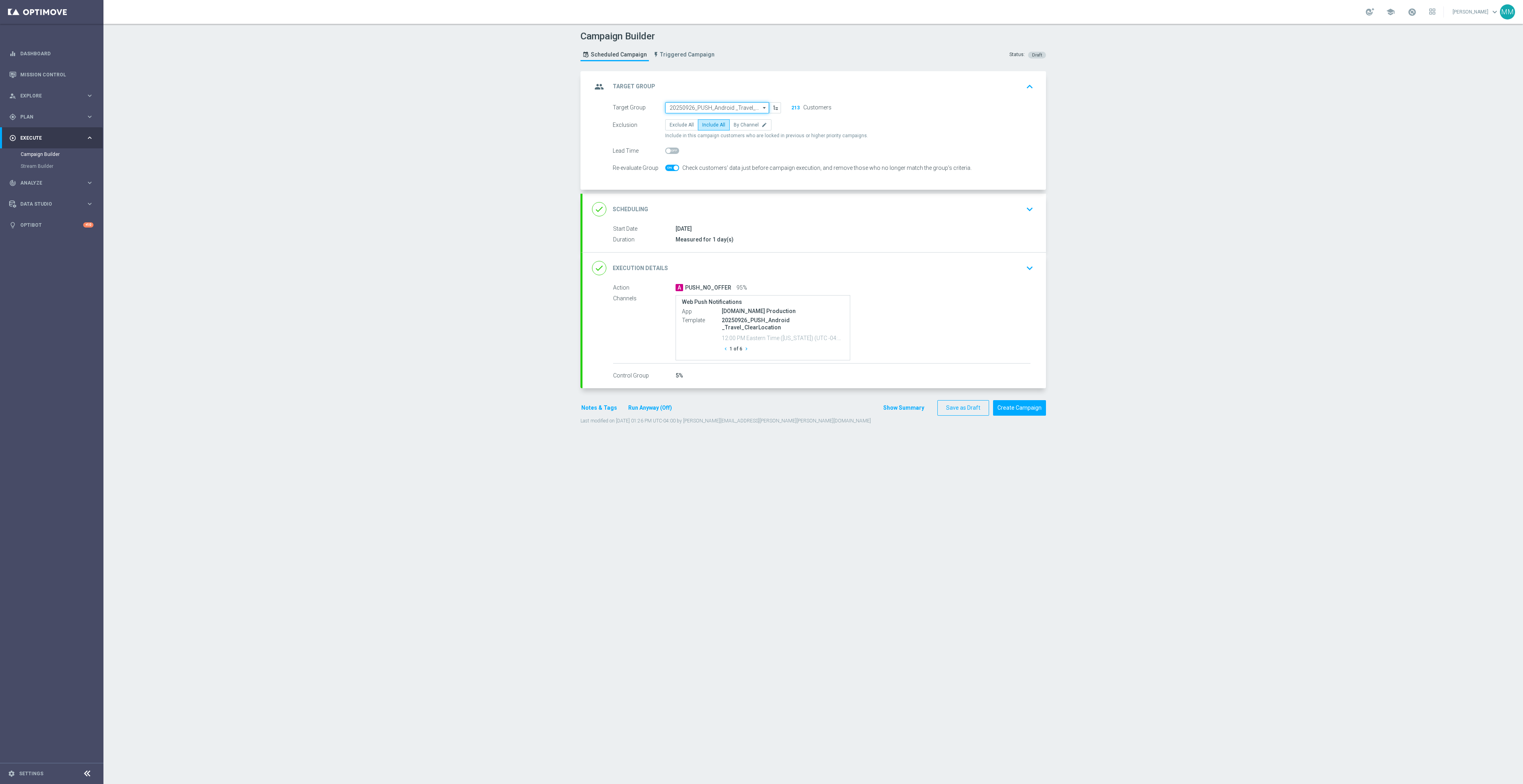
click at [711, 107] on input "20250926_PUSH_Android _Travel_ClearLocation" at bounding box center [716, 107] width 104 height 11
paste input "20250929_PUSH_Android_Breakroom_K-Cups"
click at [706, 124] on div "20250929_PUSH_Android_Breakroom_K-Cups" at bounding box center [717, 123] width 96 height 14
type input "20250929_PUSH_Android_Breakroom_K-Cups"
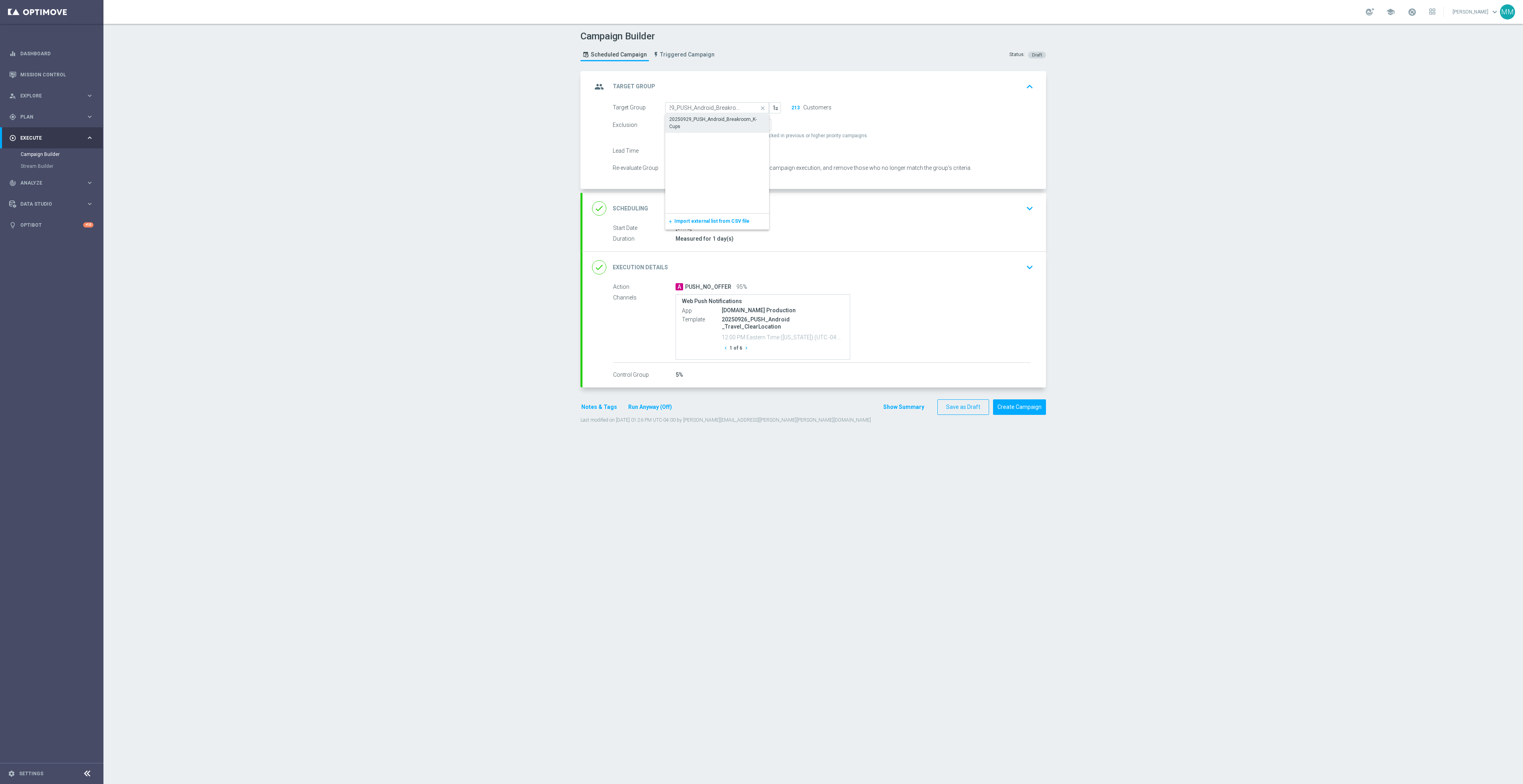
scroll to position [0, 0]
click at [781, 211] on div "done Scheduling keyboard_arrow_down" at bounding box center [814, 208] width 444 height 15
click at [752, 178] on input "26 Sep 2025" at bounding box center [723, 181] width 116 height 11
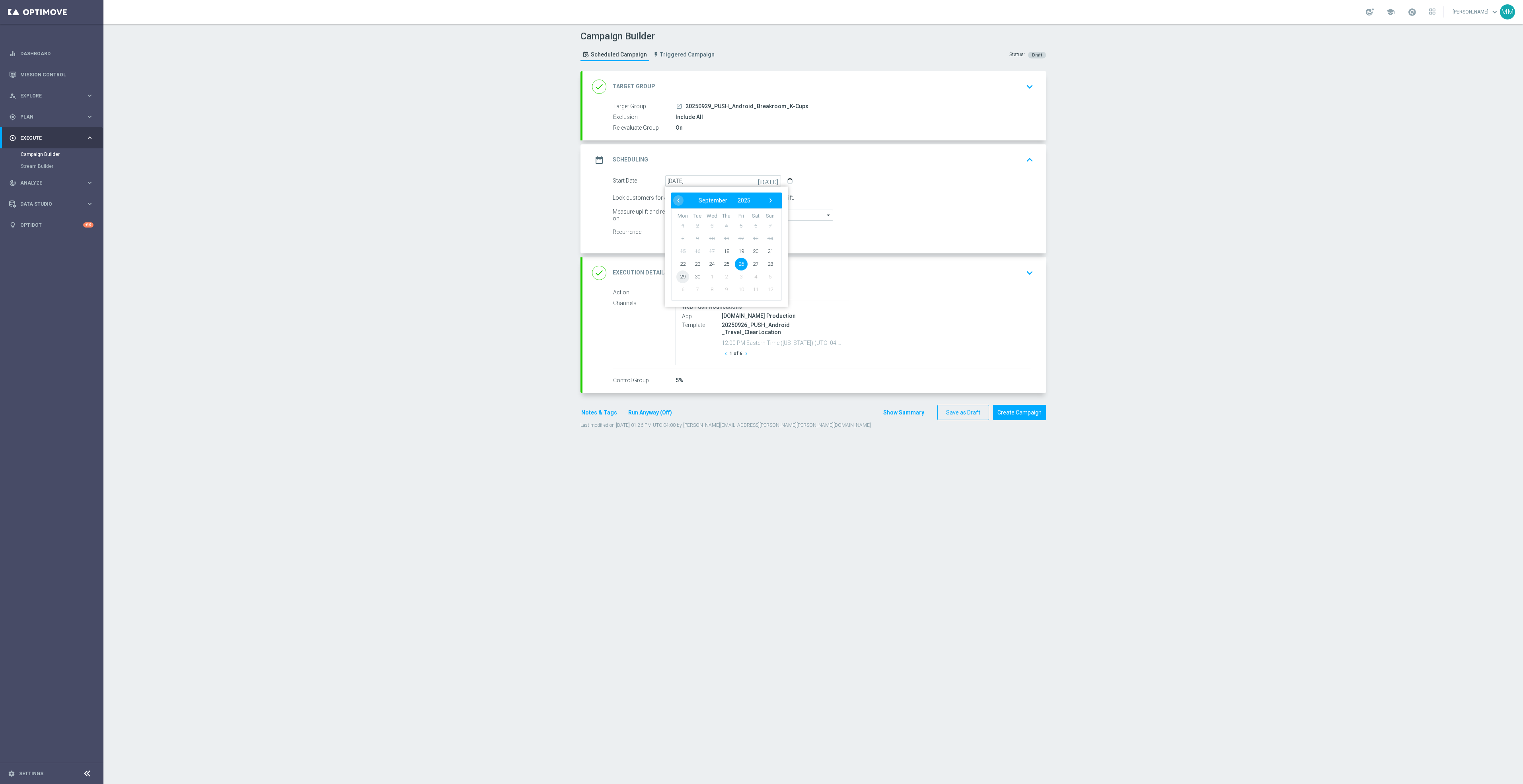
click at [681, 278] on span "29" at bounding box center [682, 276] width 12 height 12
type input "29 Sep 2025"
click at [997, 283] on div "done Execution Details keyboard_arrow_down" at bounding box center [814, 273] width 463 height 31
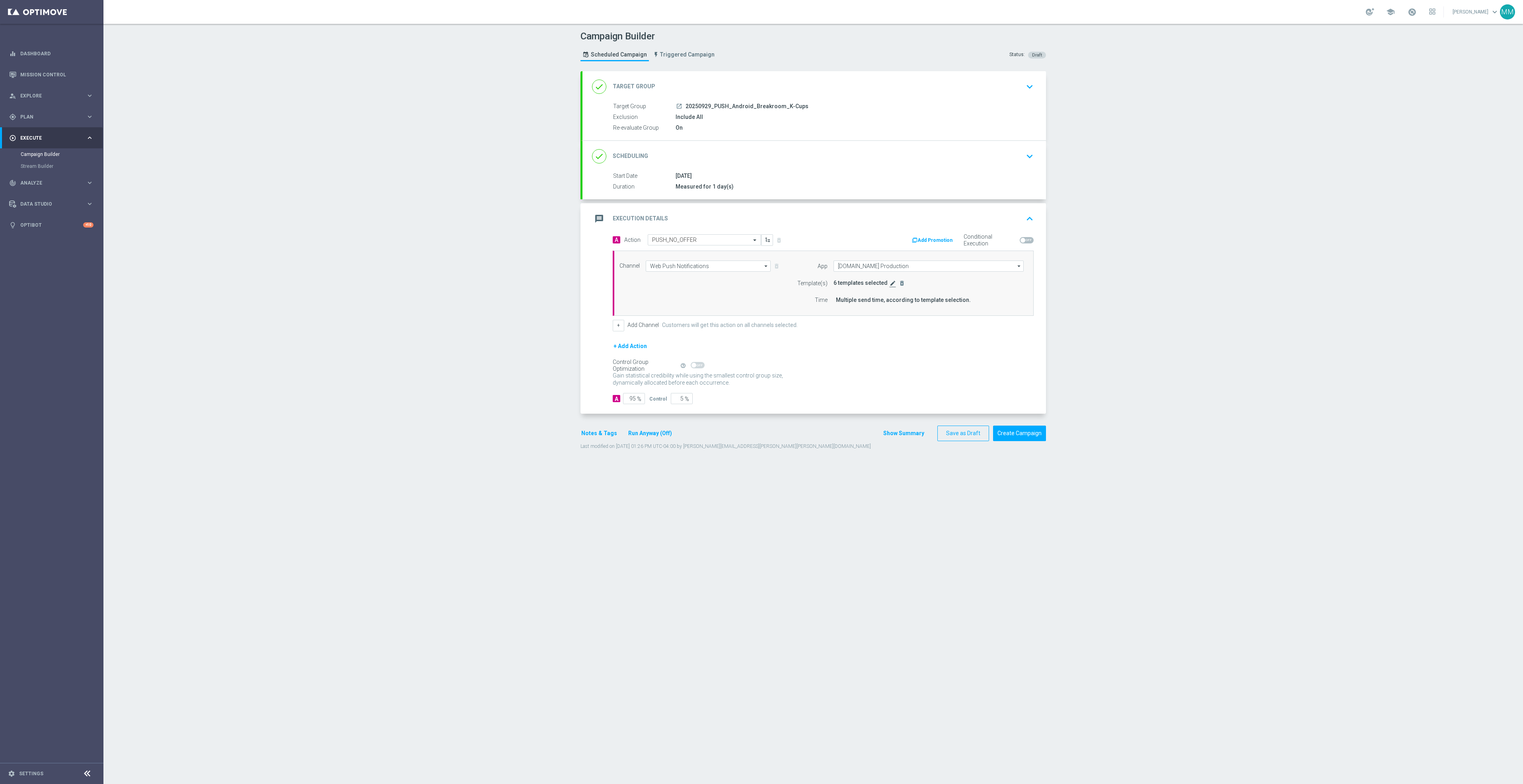
click at [890, 287] on icon "edit" at bounding box center [893, 283] width 7 height 7
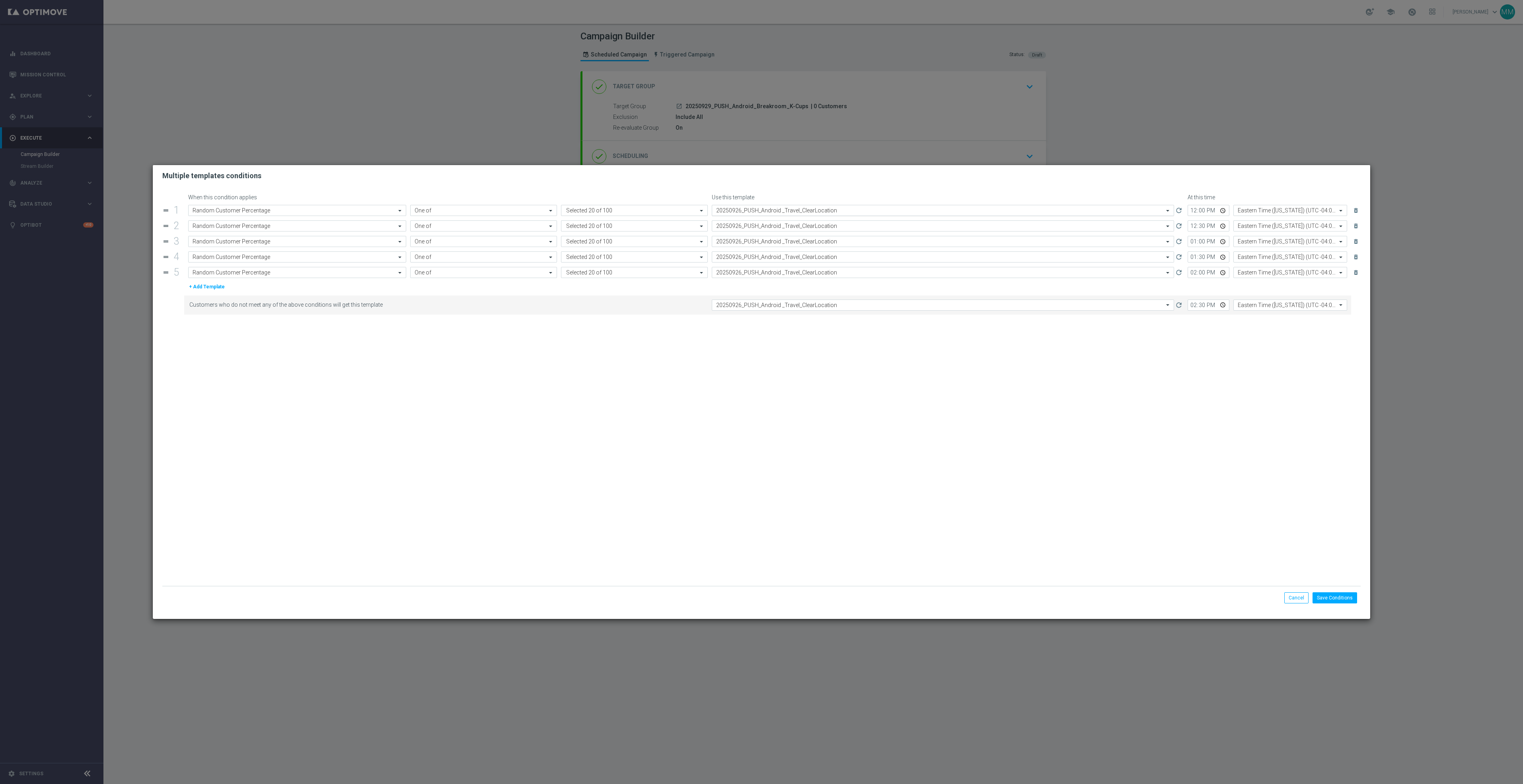
click at [791, 209] on input "text" at bounding box center [935, 211] width 438 height 7
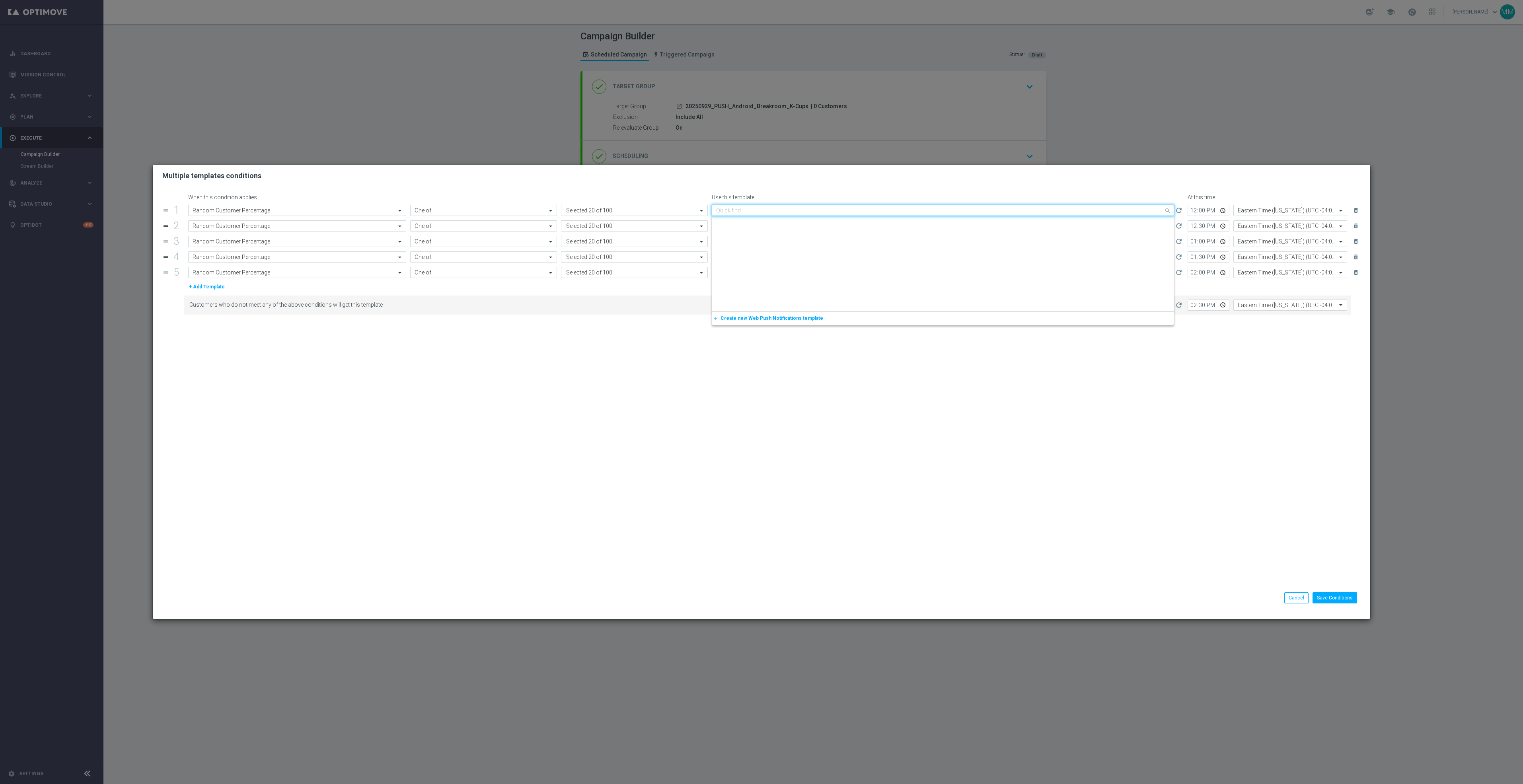
paste input "20250929_PUSH_Android_Breakroom_K-Cups"
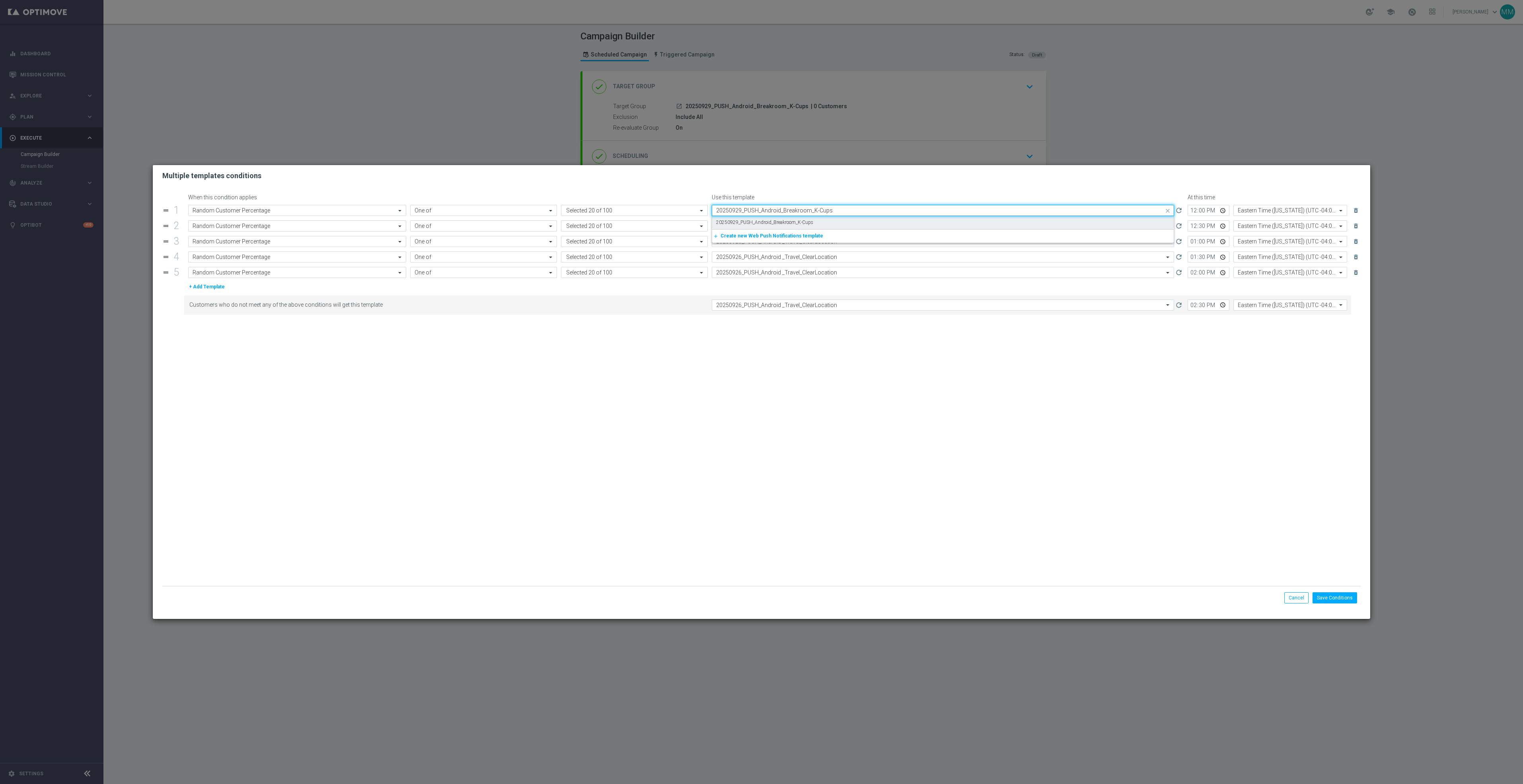
click at [787, 221] on label "20250929_PUSH_Android_Breakroom_K-Cups" at bounding box center [764, 222] width 97 height 7
type input "20250929_PUSH_Android_Breakroom_K-Cups"
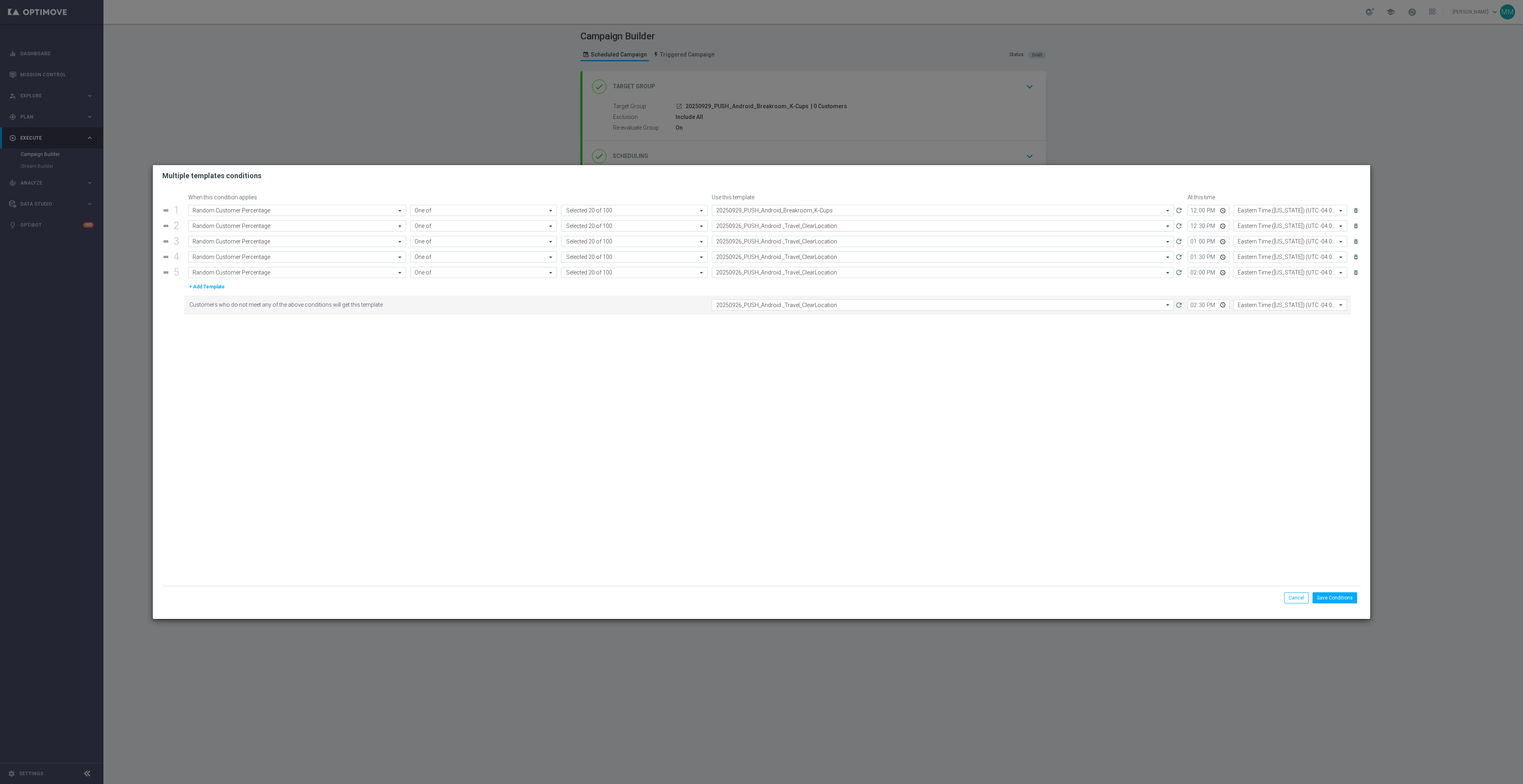
click at [792, 228] on input "text" at bounding box center [935, 226] width 438 height 7
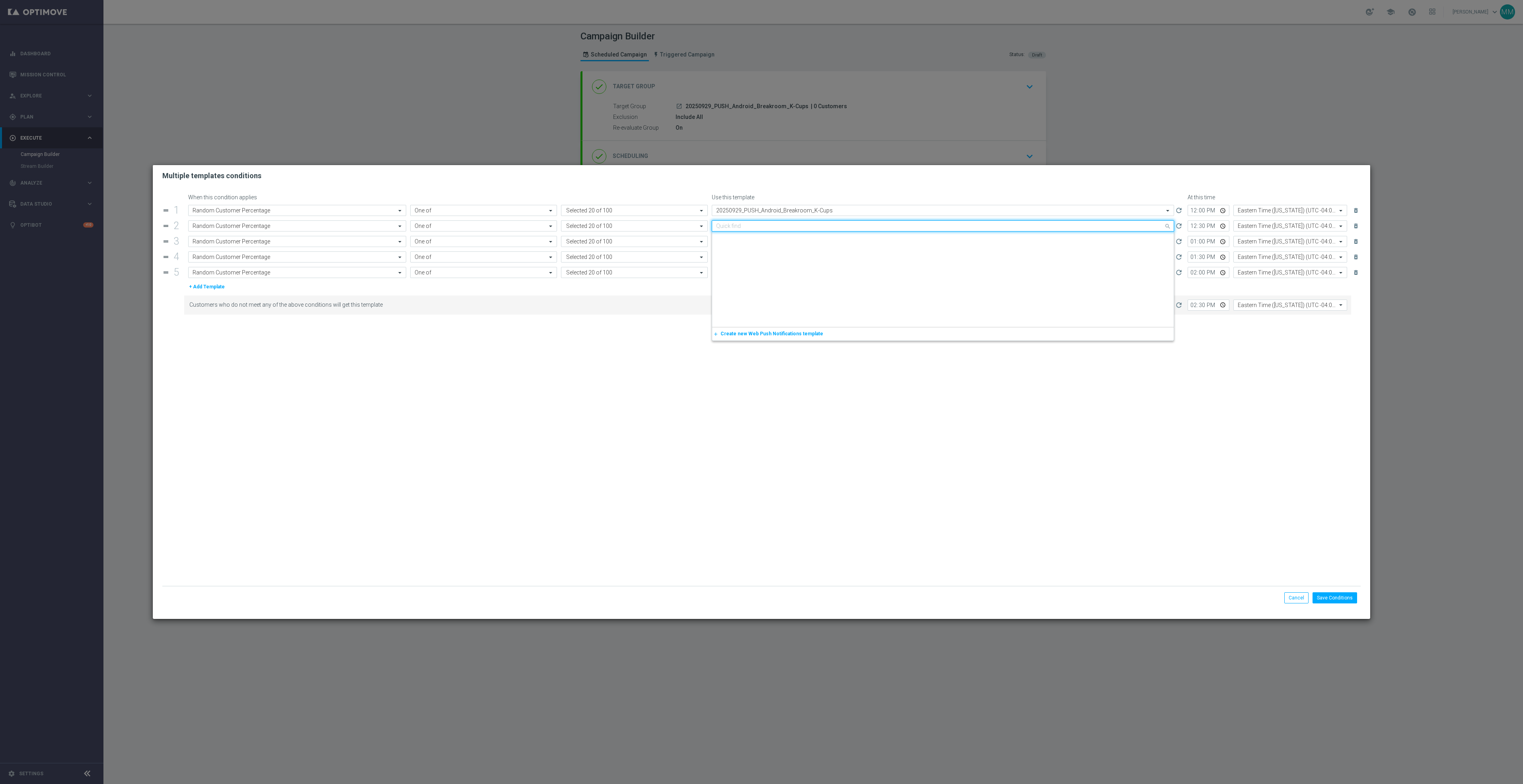
paste input "20250929_PUSH_Android_Breakroom_K-Cups"
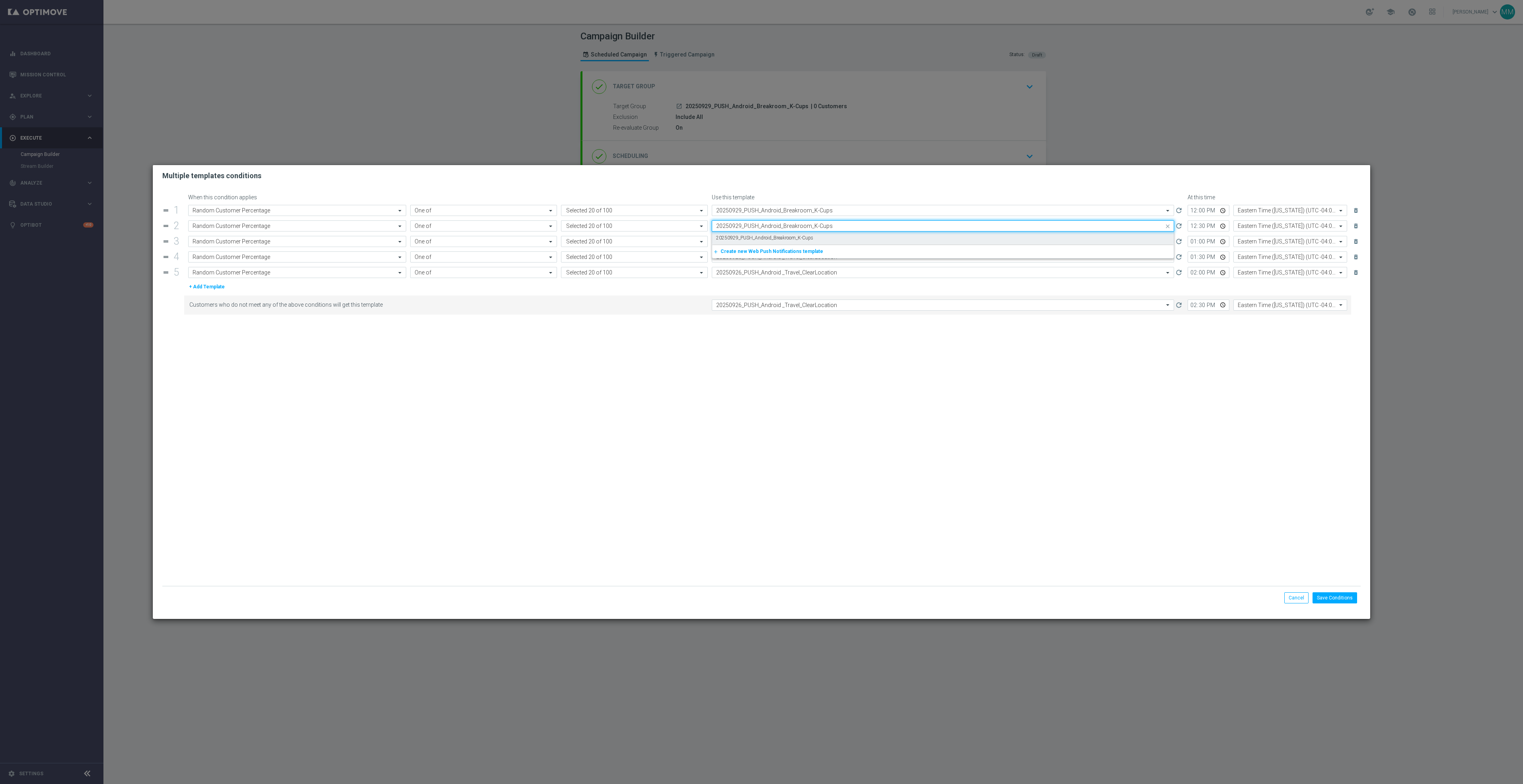
click at [792, 236] on label "20250929_PUSH_Android_Breakroom_K-Cups" at bounding box center [764, 238] width 97 height 7
type input "20250929_PUSH_Android_Breakroom_K-Cups"
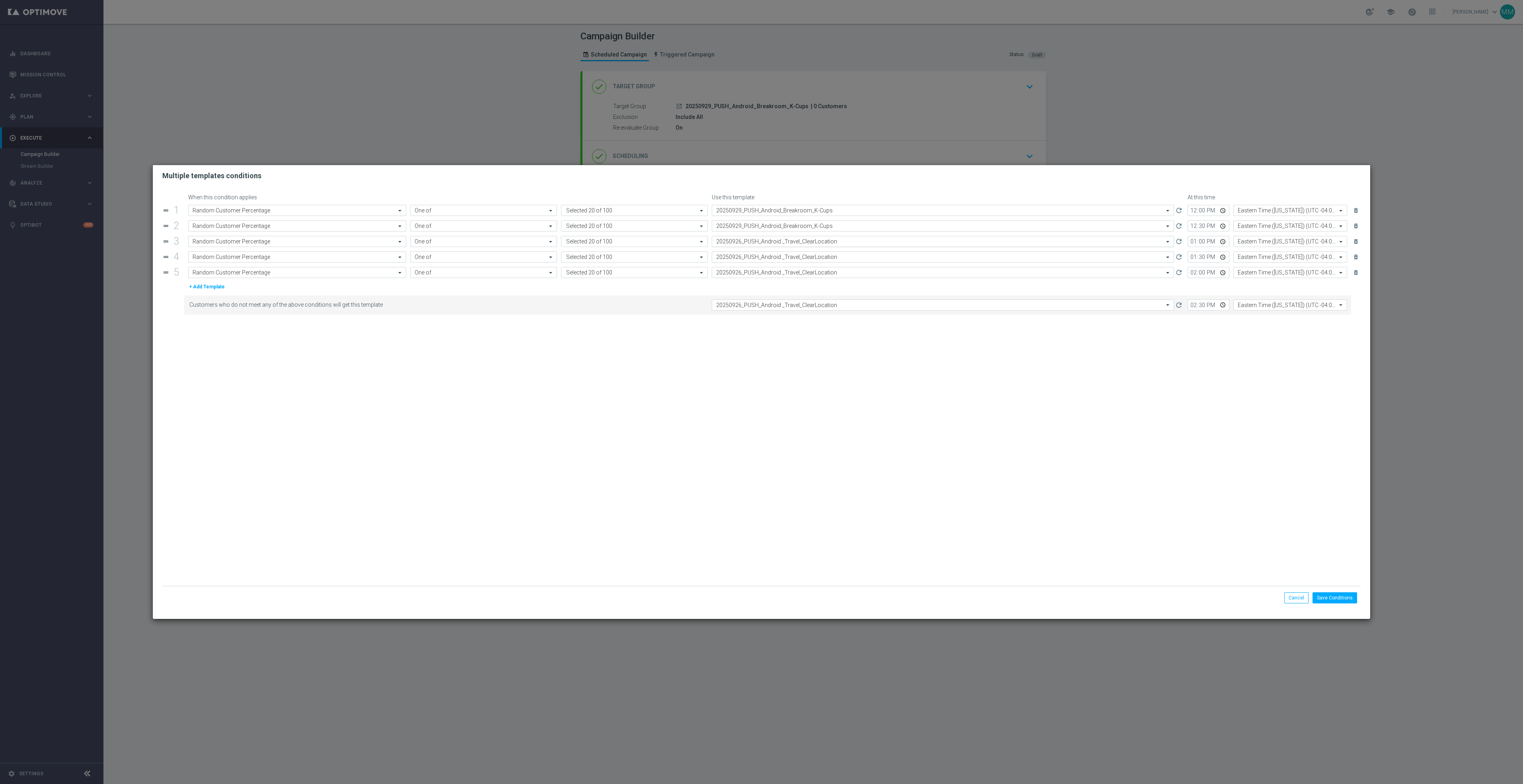
click at [795, 241] on input "text" at bounding box center [935, 241] width 438 height 7
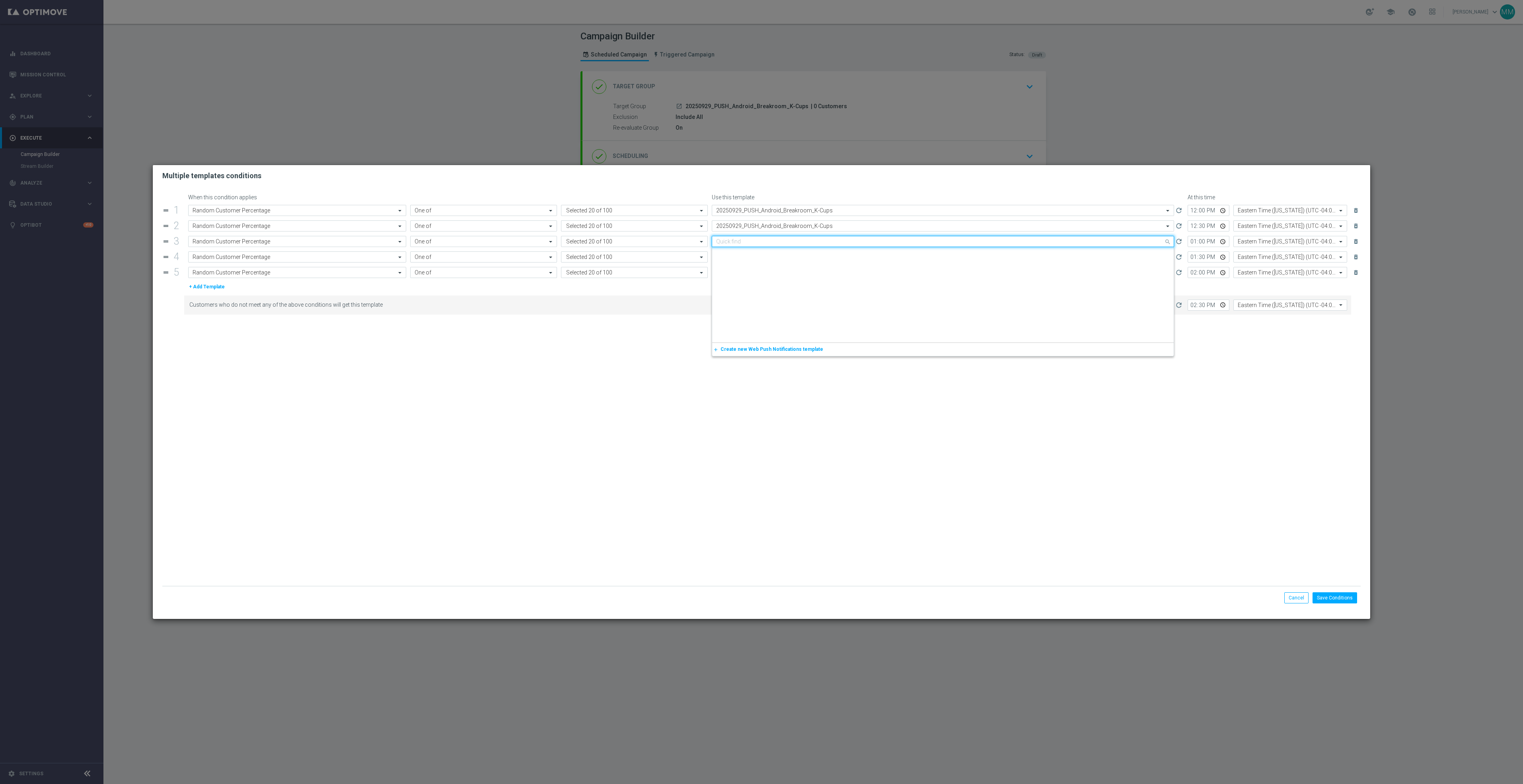
paste input "20250929_PUSH_Android_Breakroom_K-Cups"
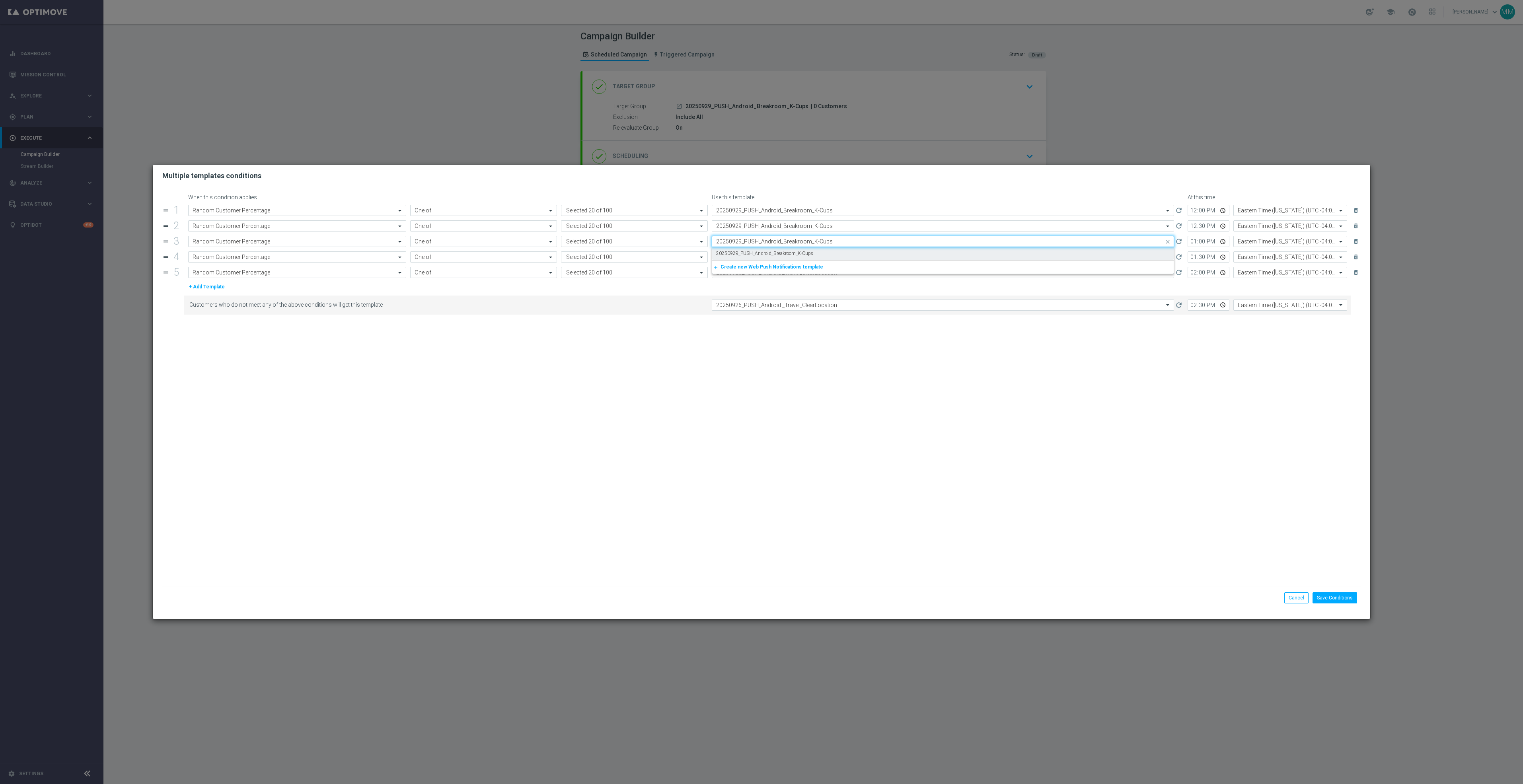
click at [796, 254] on label "20250929_PUSH_Android_Breakroom_K-Cups" at bounding box center [764, 254] width 97 height 7
type input "20250929_PUSH_Android_Breakroom_K-Cups"
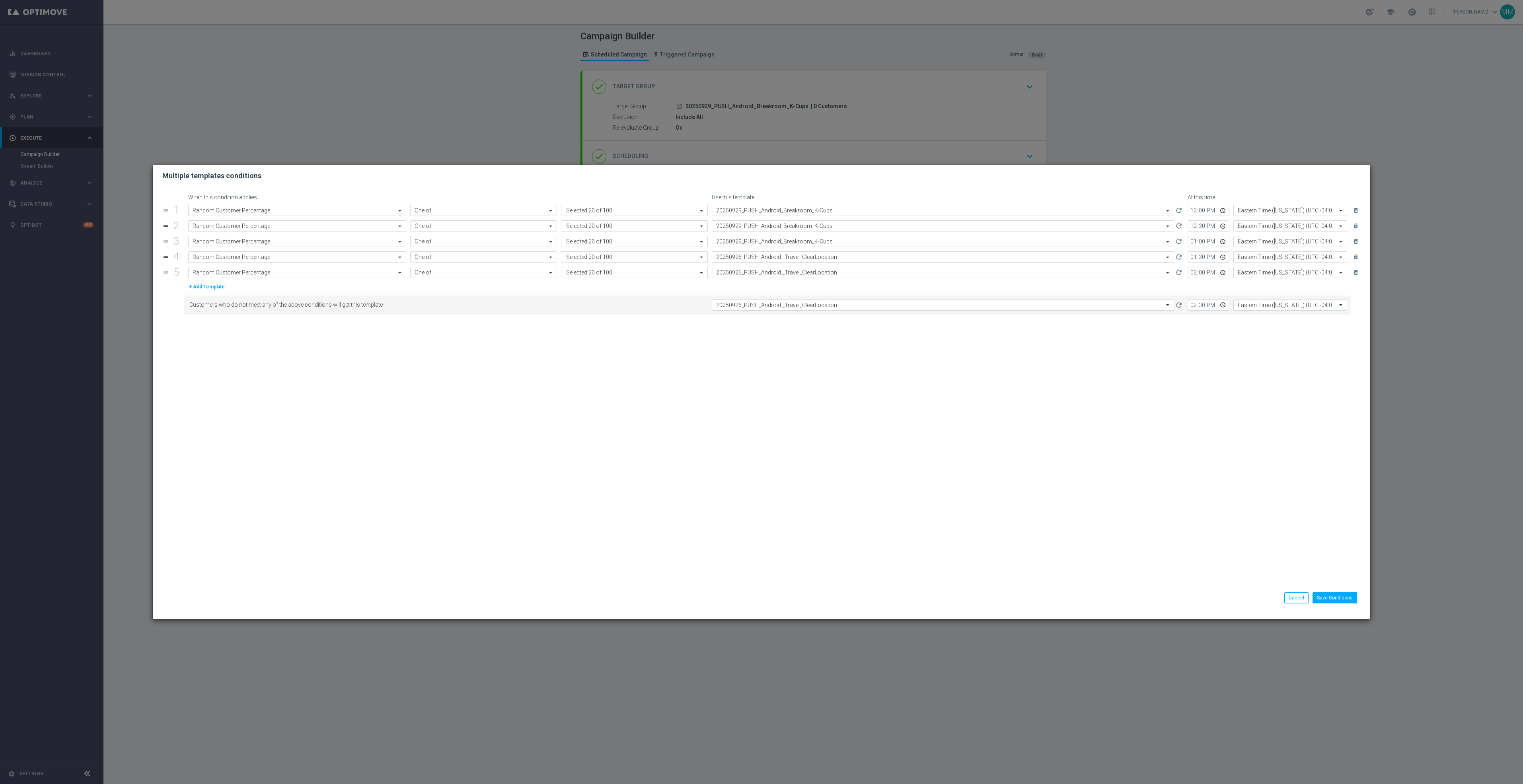
click at [797, 258] on input "text" at bounding box center [935, 257] width 438 height 7
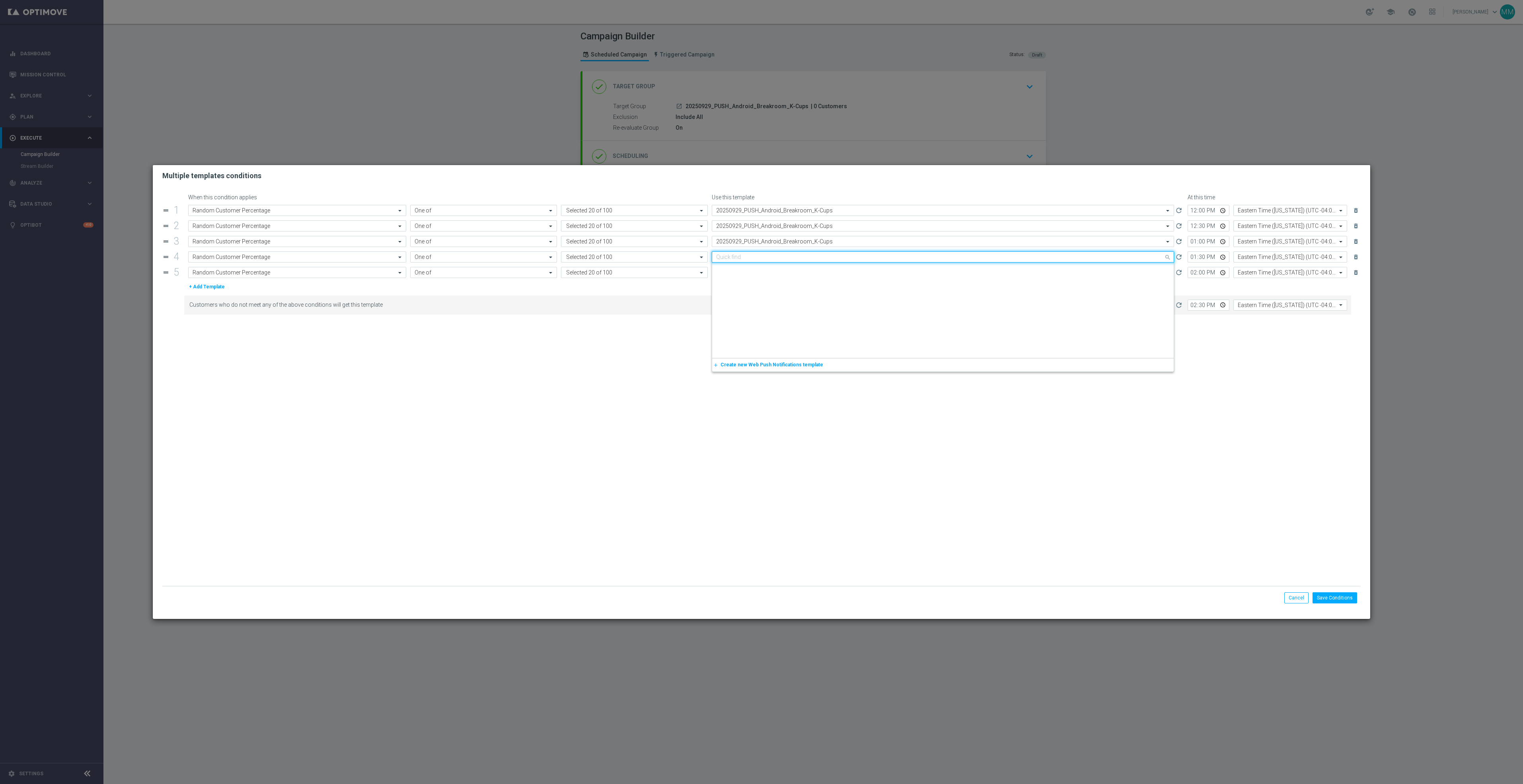
paste input "20250929_PUSH_Android_Breakroom_K-Cups"
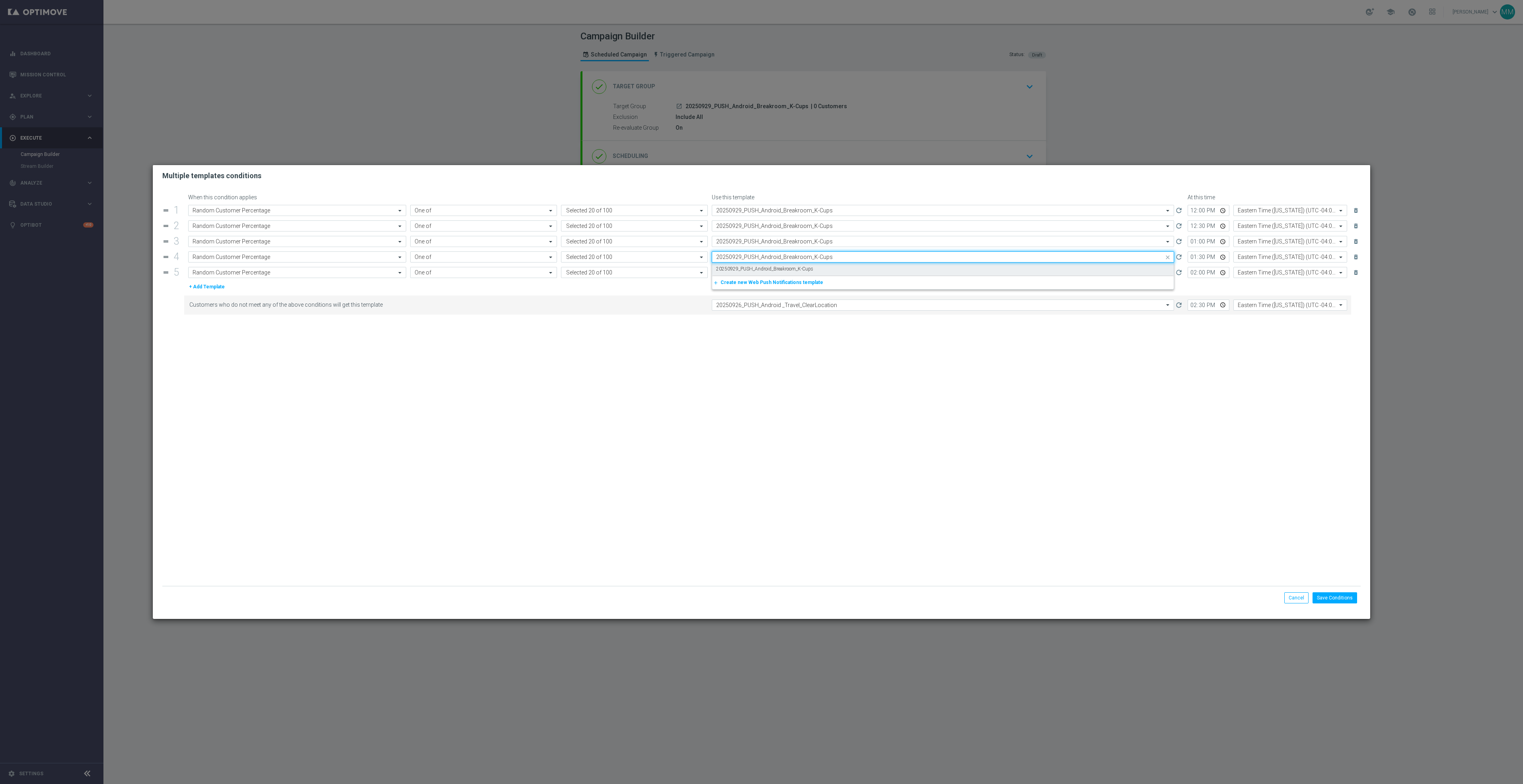
drag, startPoint x: 797, startPoint y: 265, endPoint x: 798, endPoint y: 270, distance: 5.1
click at [797, 266] on div "20250929_PUSH_Android_Breakroom_K-Cups" at bounding box center [943, 269] width 454 height 13
type input "20250929_PUSH_Android_Breakroom_K-Cups"
click at [797, 273] on input "text" at bounding box center [935, 273] width 438 height 7
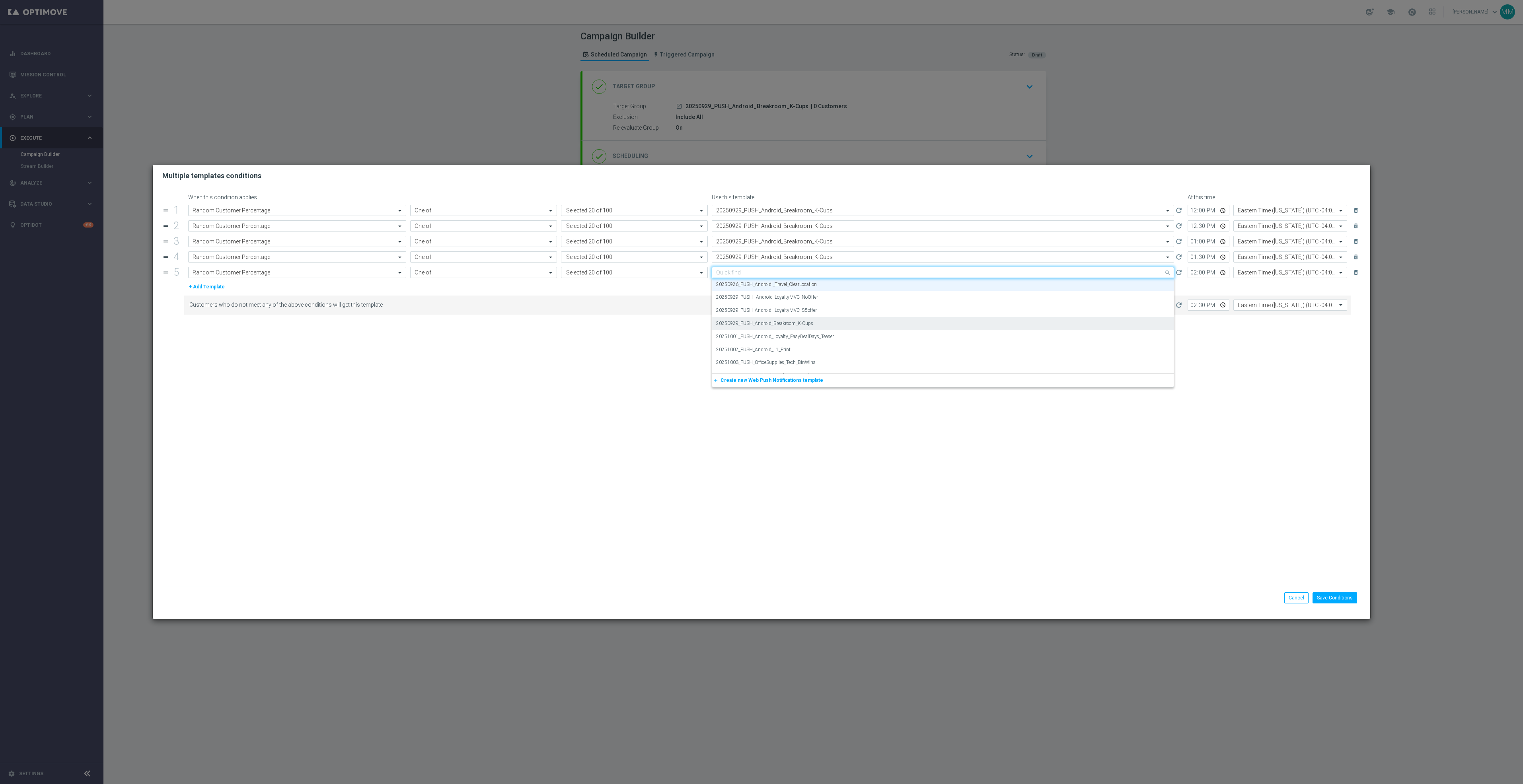
paste input "20250929_PUSH_Android_Breakroom_K-Cups"
click at [799, 288] on label "20250929_PUSH_Android_Breakroom_K-Cups" at bounding box center [764, 284] width 97 height 7
type input "20250929_PUSH_Android_Breakroom_K-Cups"
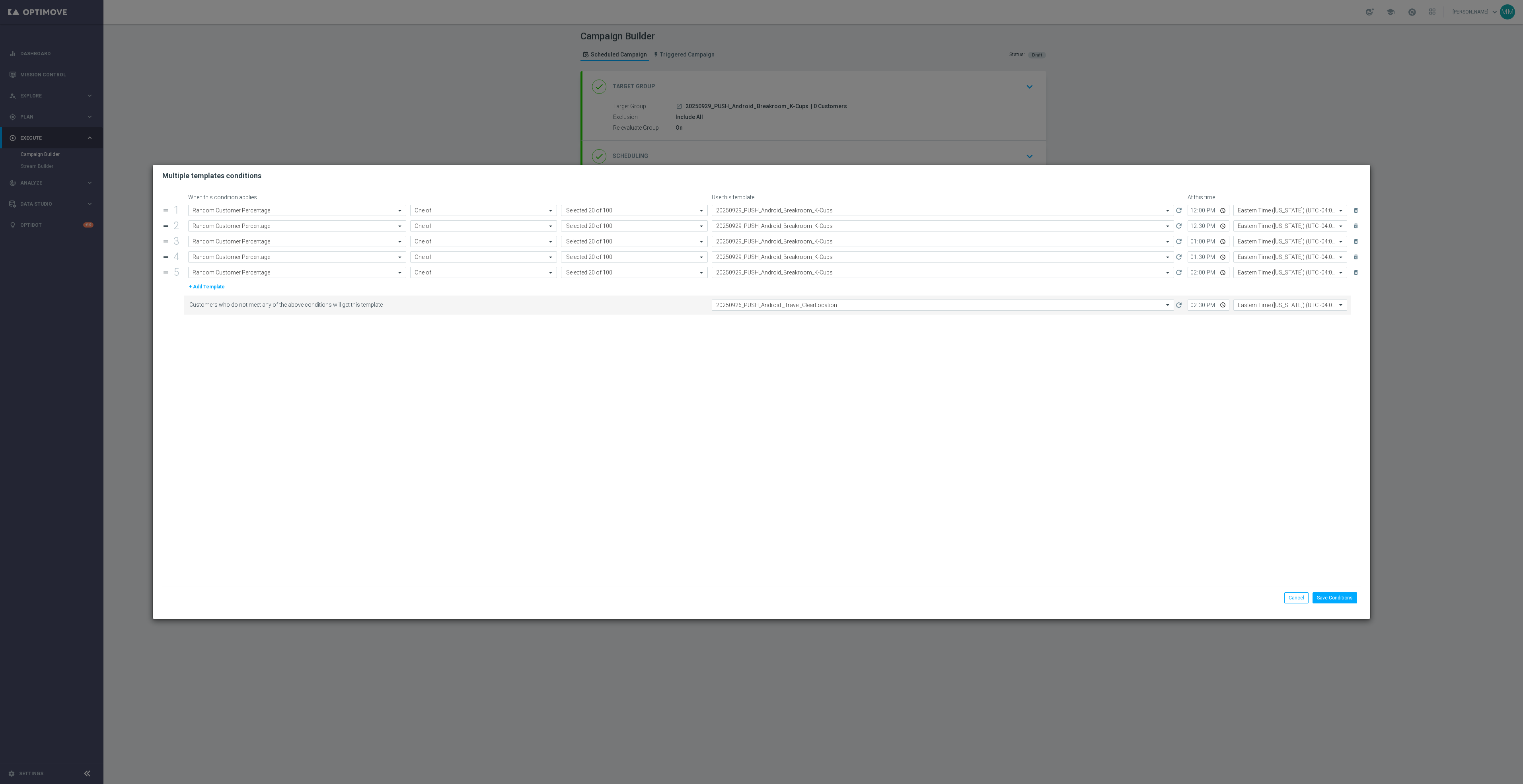
click at [803, 304] on input "text" at bounding box center [935, 305] width 438 height 7
paste input "20250929_PUSH_Android_Breakroom_K-Cups"
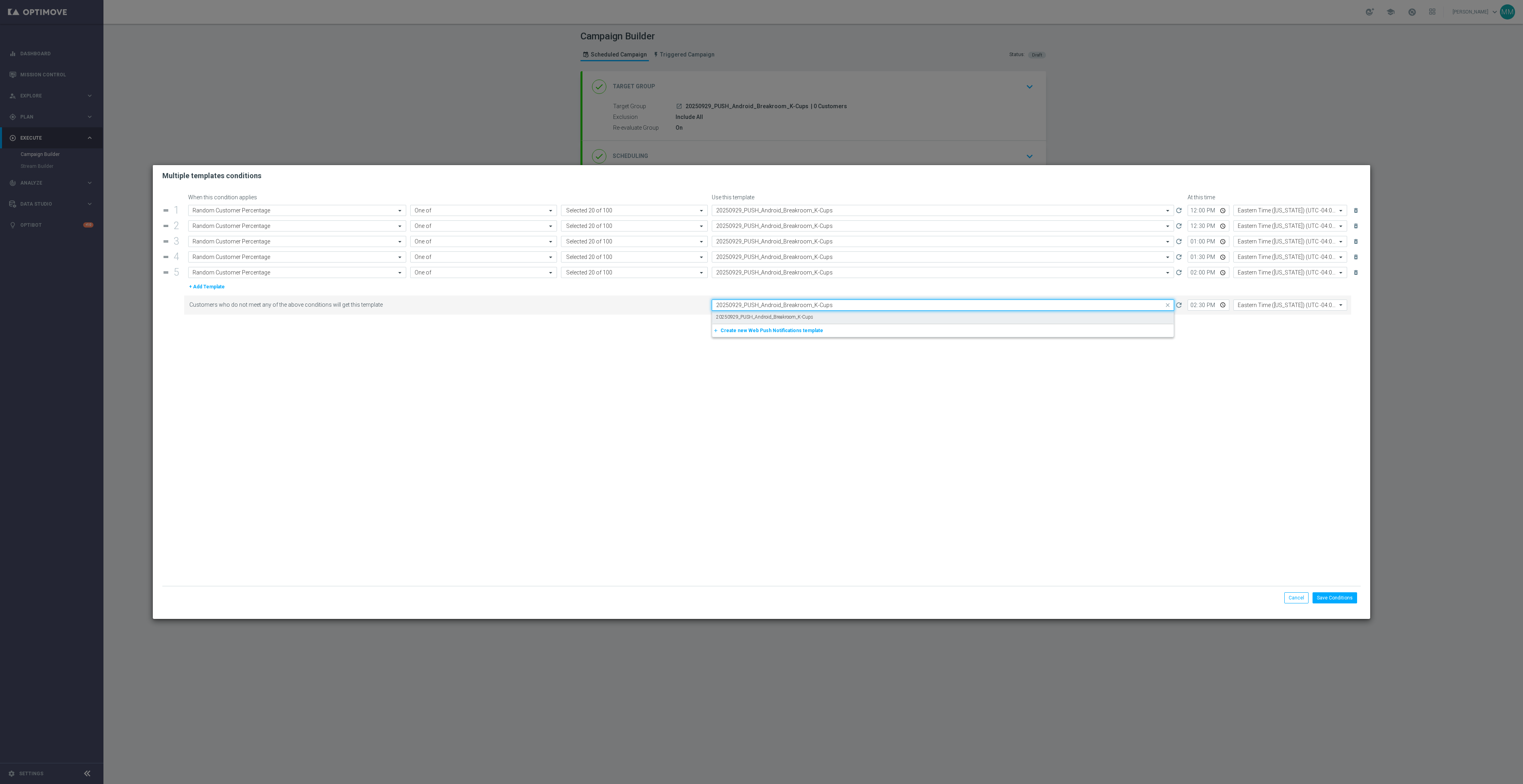
click at [812, 317] on div "20250929_PUSH_Android_Breakroom_K-Cups" at bounding box center [943, 317] width 454 height 13
type input "20250929_PUSH_Android_Breakroom_K-Cups"
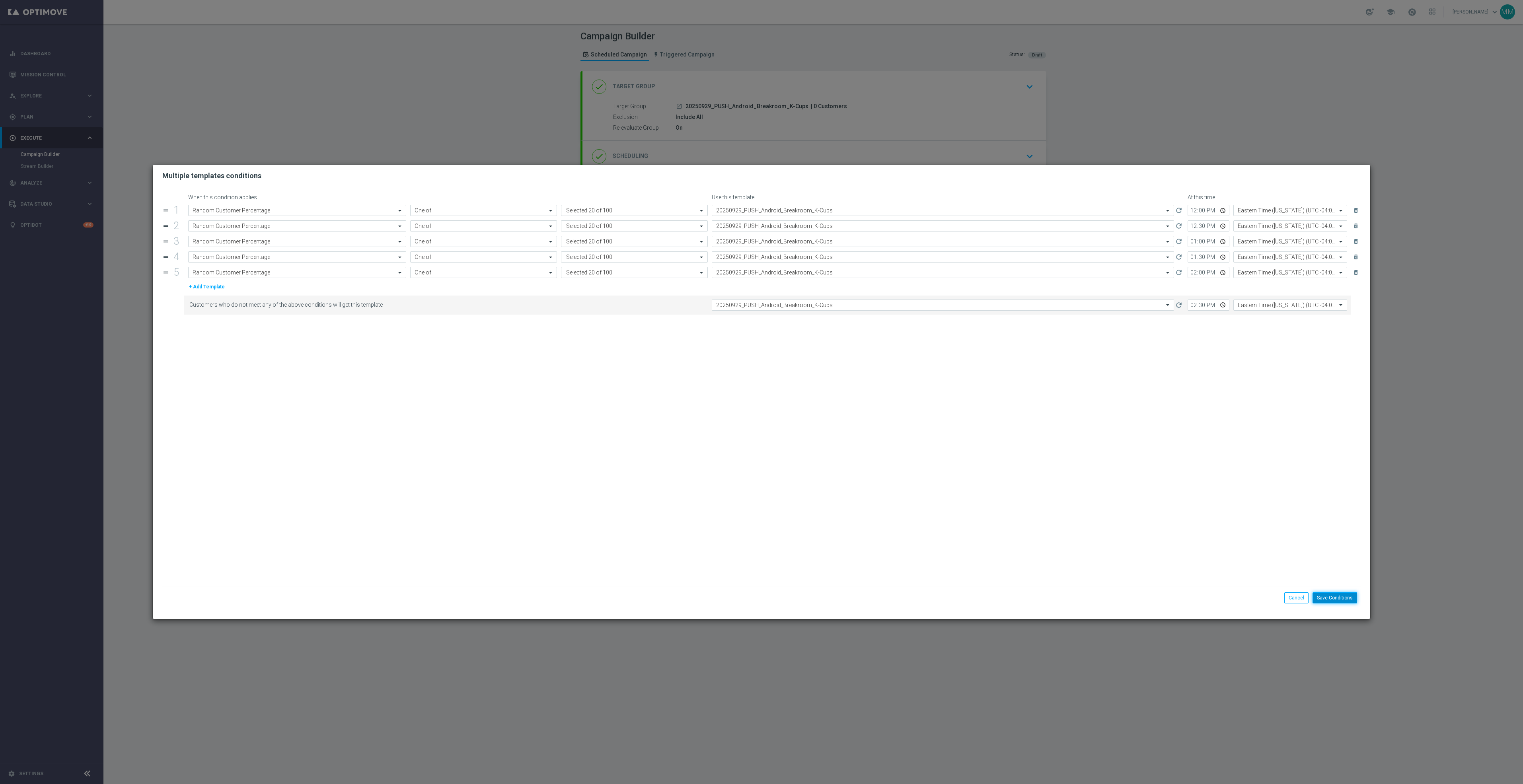
click at [1346, 593] on button "Save Conditions" at bounding box center [1335, 598] width 45 height 11
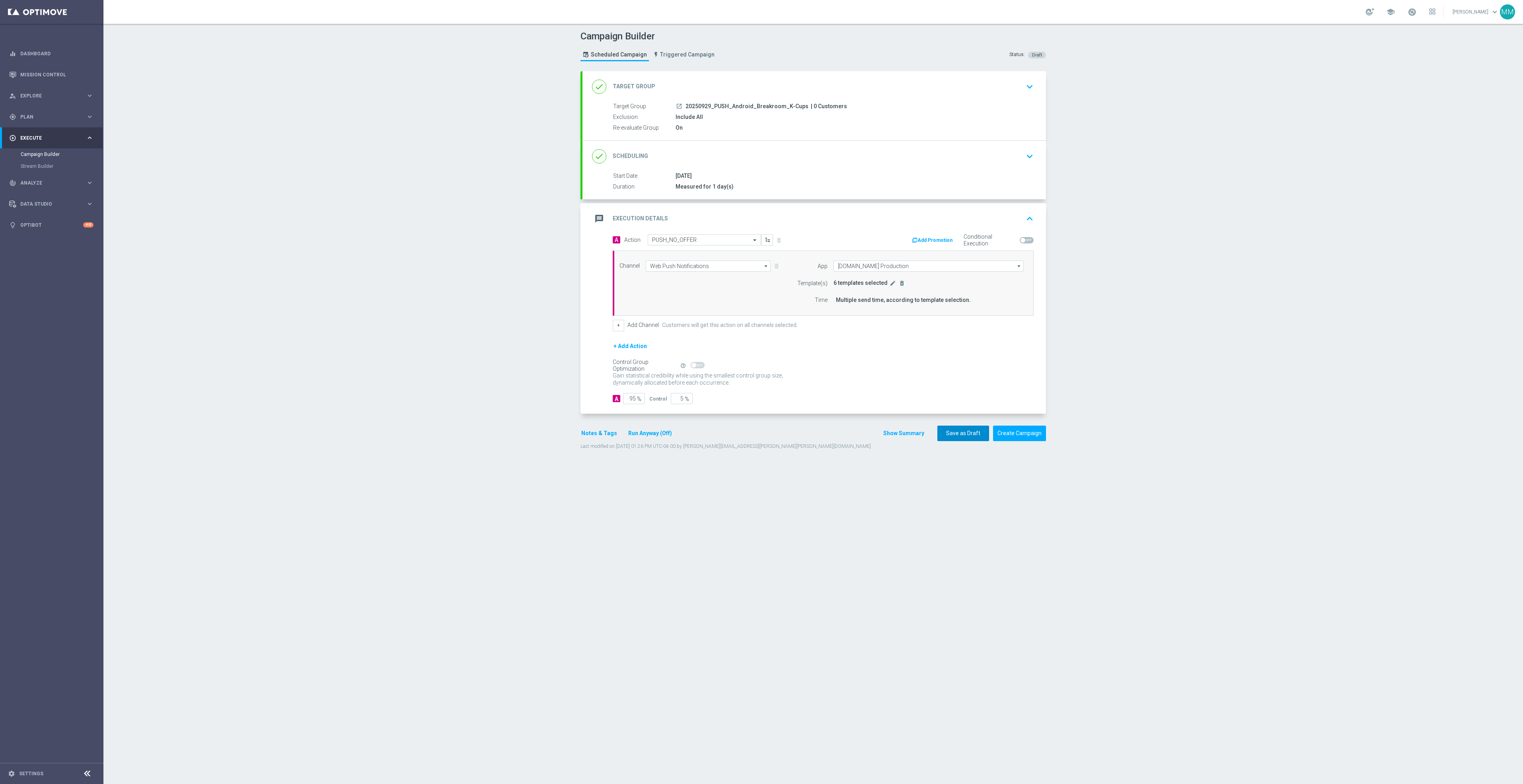
click at [957, 433] on button "Save as Draft" at bounding box center [963, 433] width 51 height 16
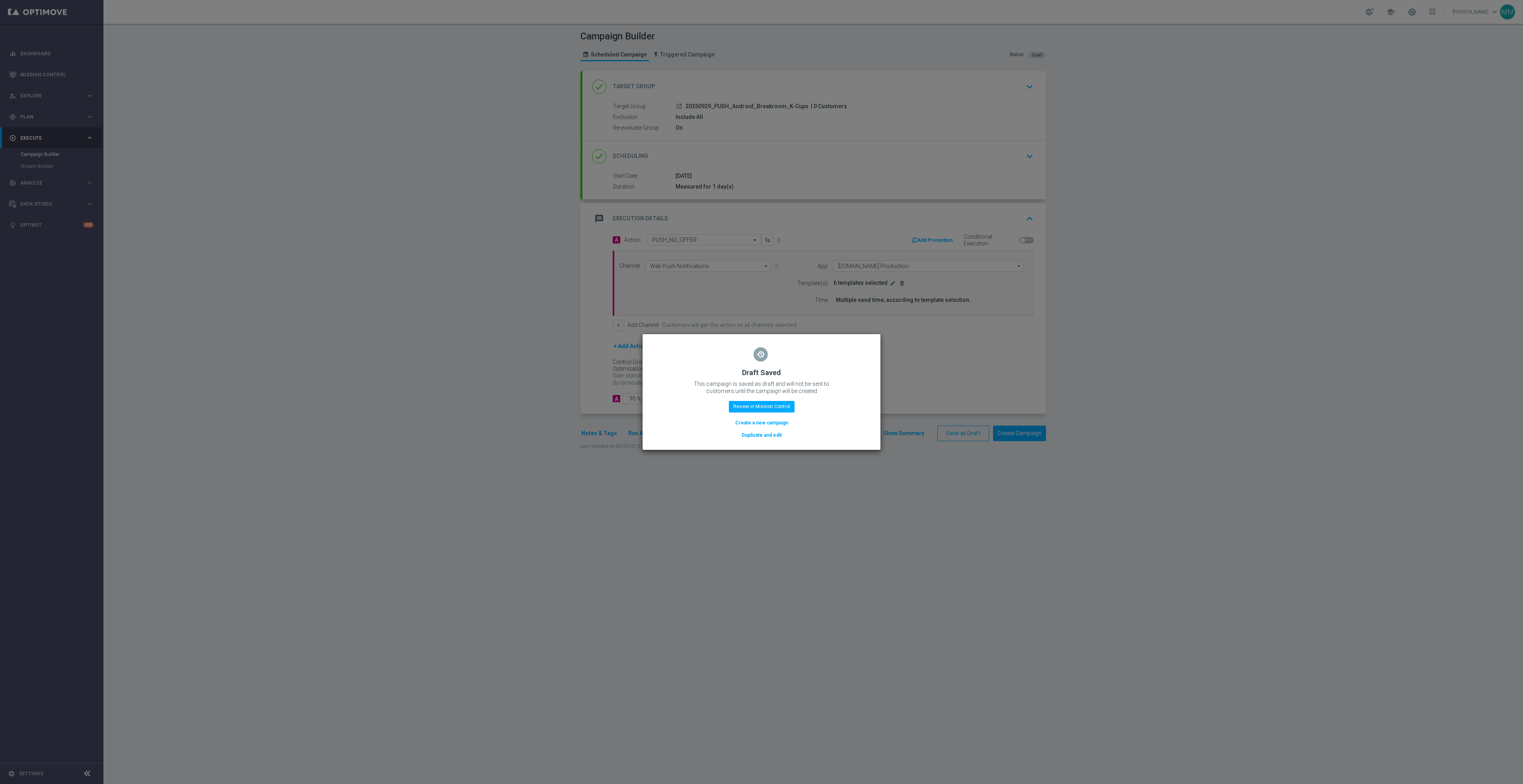
click at [774, 435] on button "Duplicate and edit" at bounding box center [762, 435] width 41 height 9
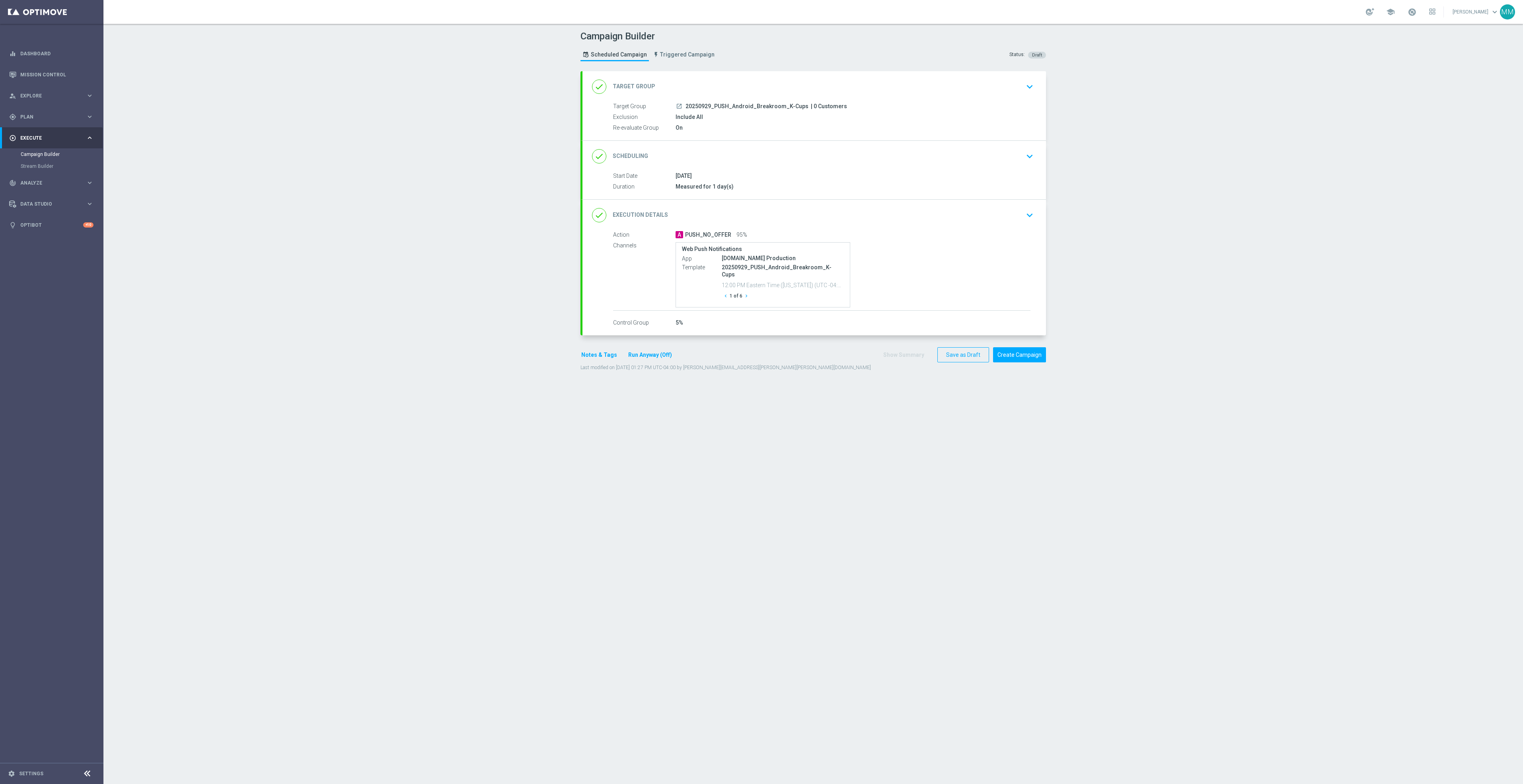
click at [813, 88] on div "done Target Group keyboard_arrow_down" at bounding box center [814, 87] width 444 height 15
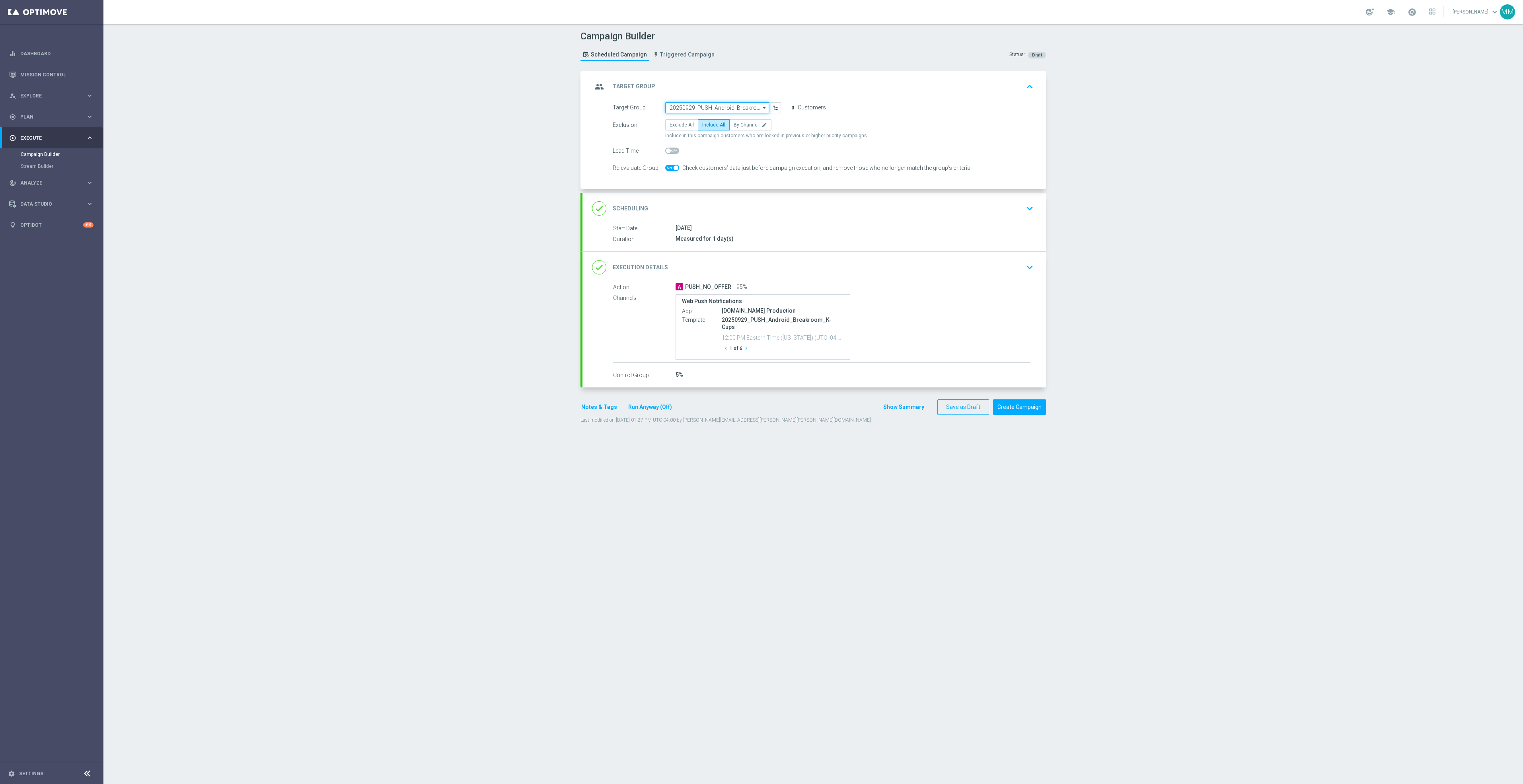
click at [724, 110] on input "20250929_PUSH_Android_Breakroom_K-Cups" at bounding box center [716, 107] width 104 height 11
click at [706, 105] on input at bounding box center [716, 107] width 104 height 11
paste input "20250929_PUSH_Android _LoyaltyMVC_$5offer"
click at [711, 122] on div "20250929_PUSH_Android _LoyaltyMVC_$5offer" at bounding box center [717, 123] width 96 height 14
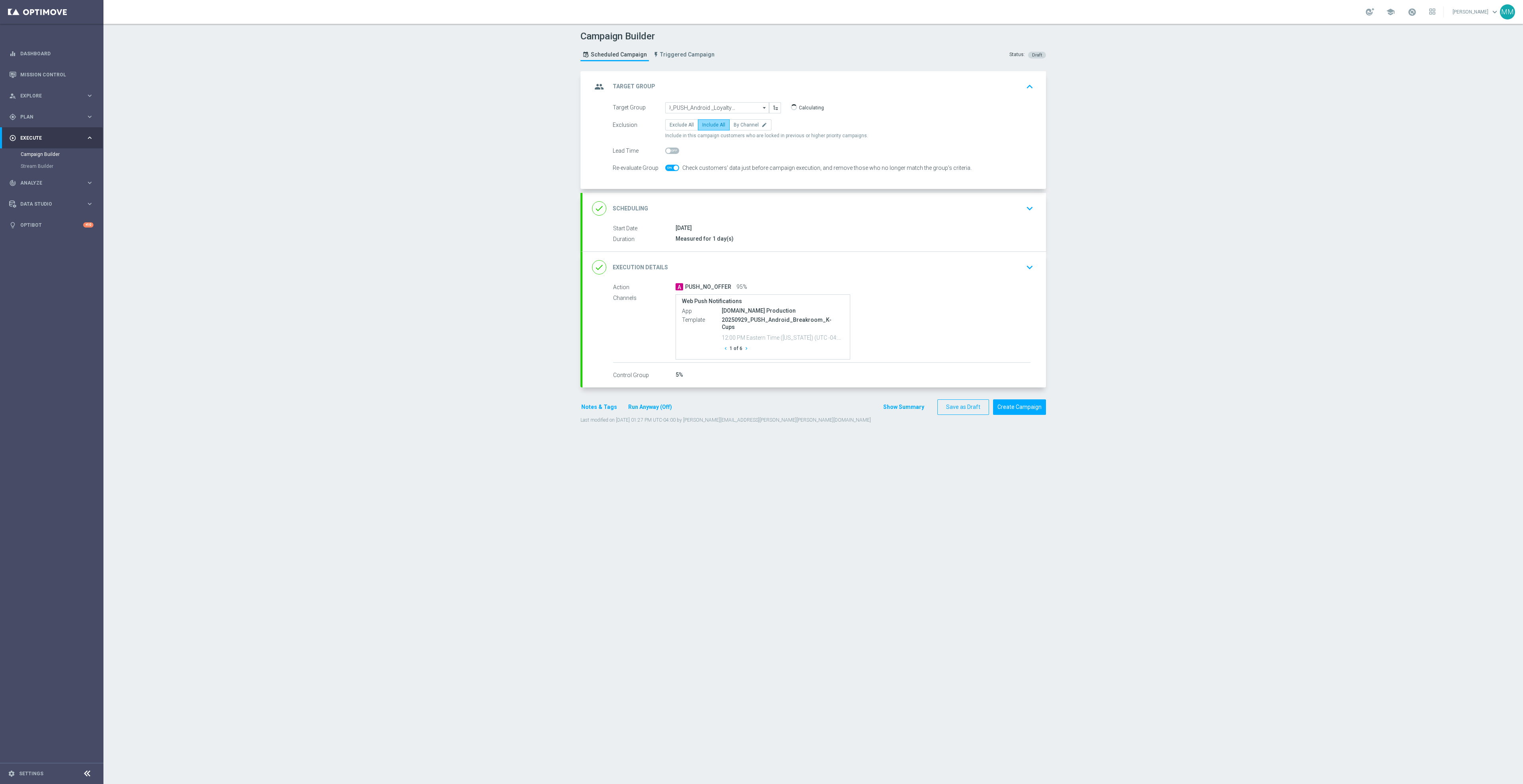
type input "20250929_PUSH_Android _LoyaltyMVC_$5offer"
click at [890, 200] on div "done Scheduling keyboard_arrow_down" at bounding box center [814, 208] width 463 height 31
click at [759, 180] on input "29 Sep 2025" at bounding box center [723, 181] width 116 height 11
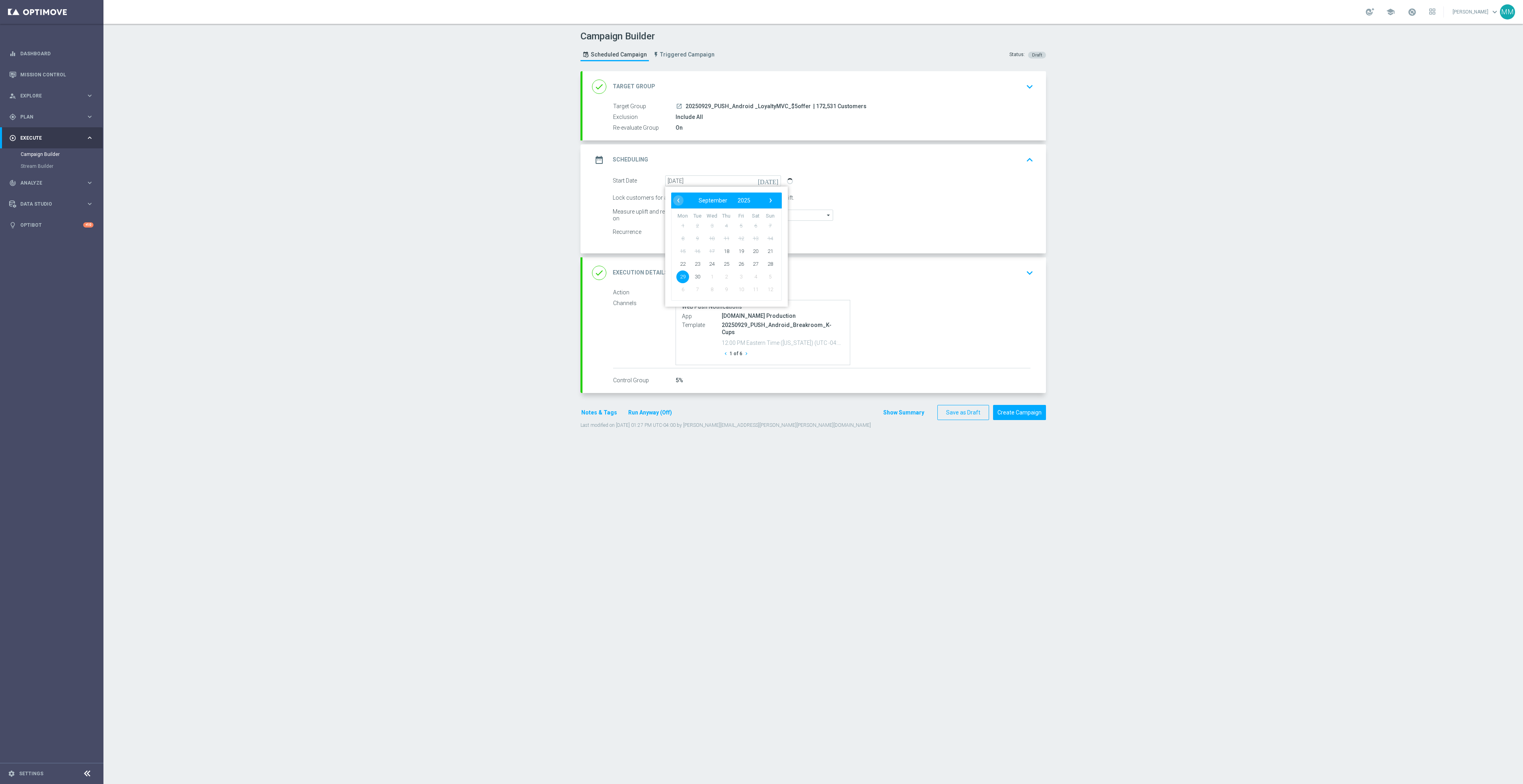
click at [974, 166] on div "date_range Scheduling keyboard_arrow_up" at bounding box center [814, 160] width 444 height 15
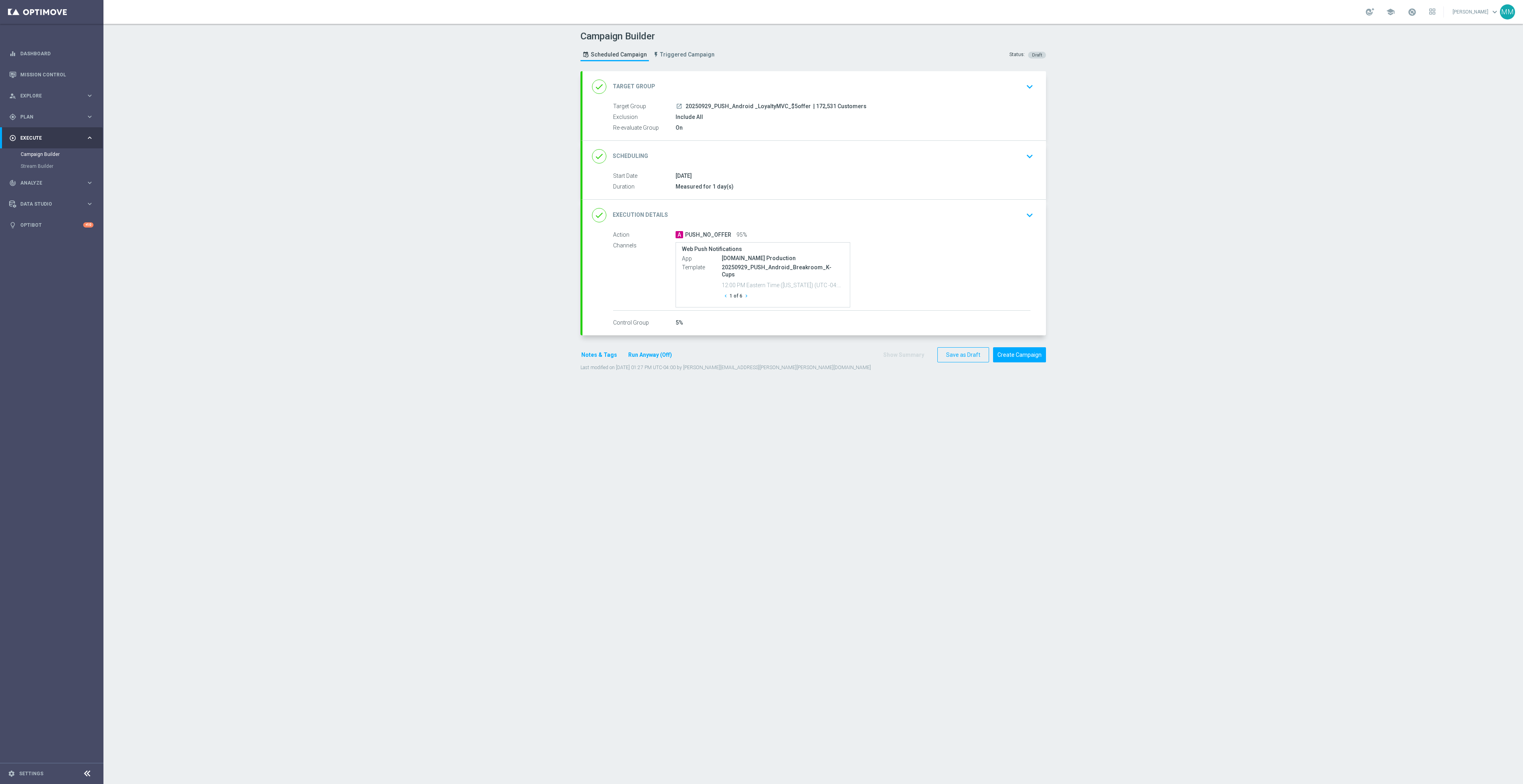
click at [946, 225] on div "done Execution Details keyboard_arrow_down" at bounding box center [814, 215] width 463 height 31
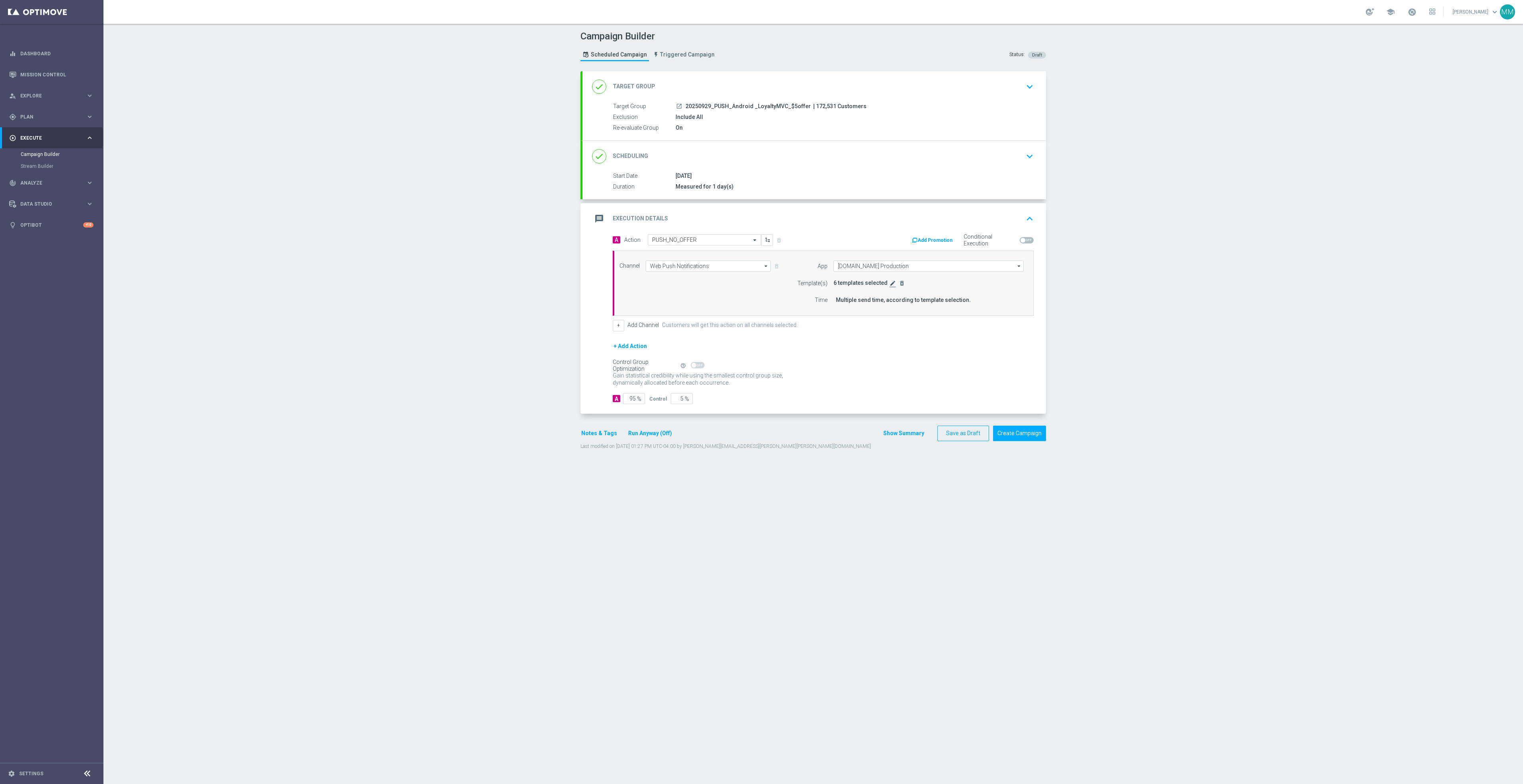
click at [890, 282] on icon "edit" at bounding box center [893, 283] width 7 height 7
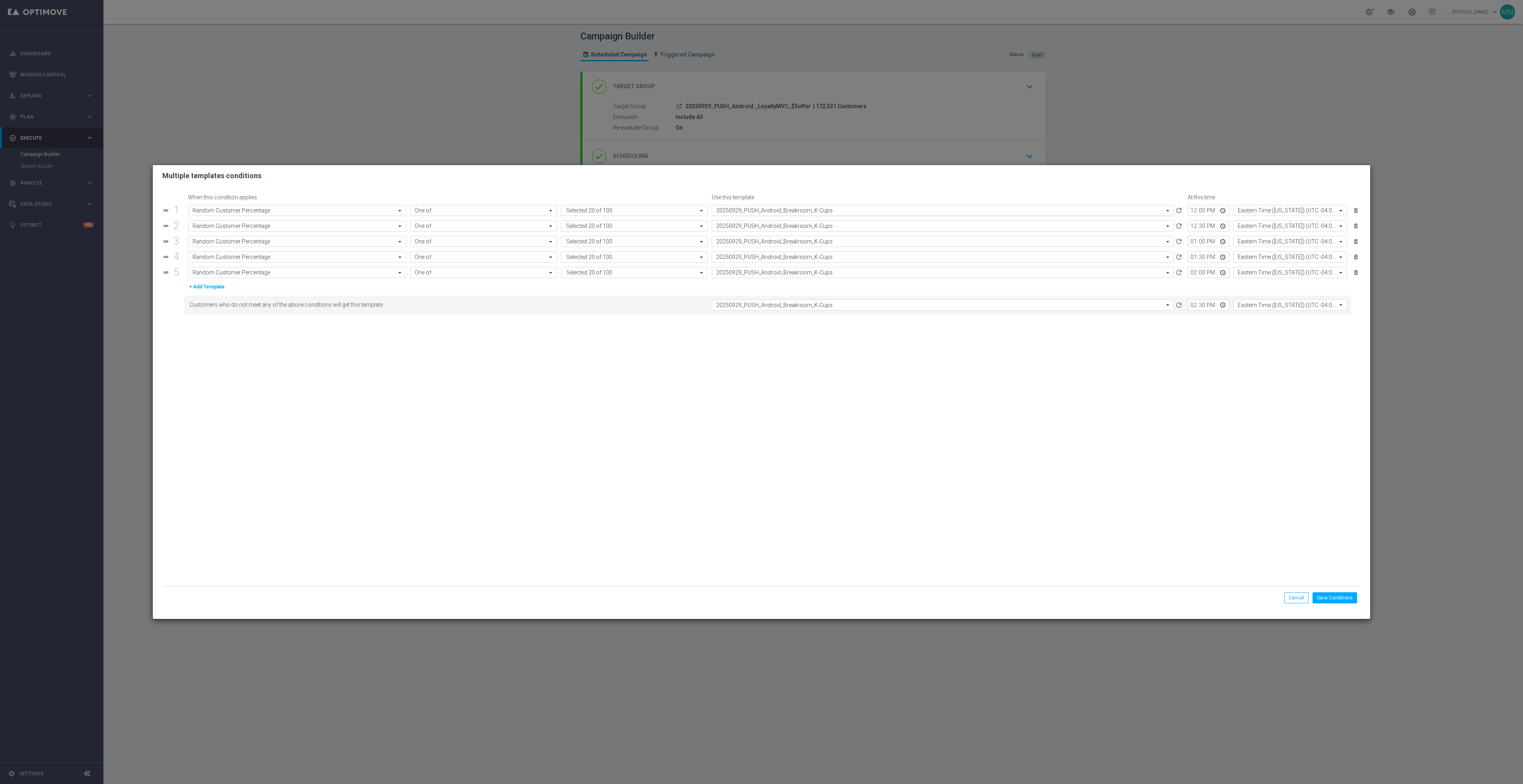
click at [854, 211] on input "text" at bounding box center [935, 211] width 438 height 7
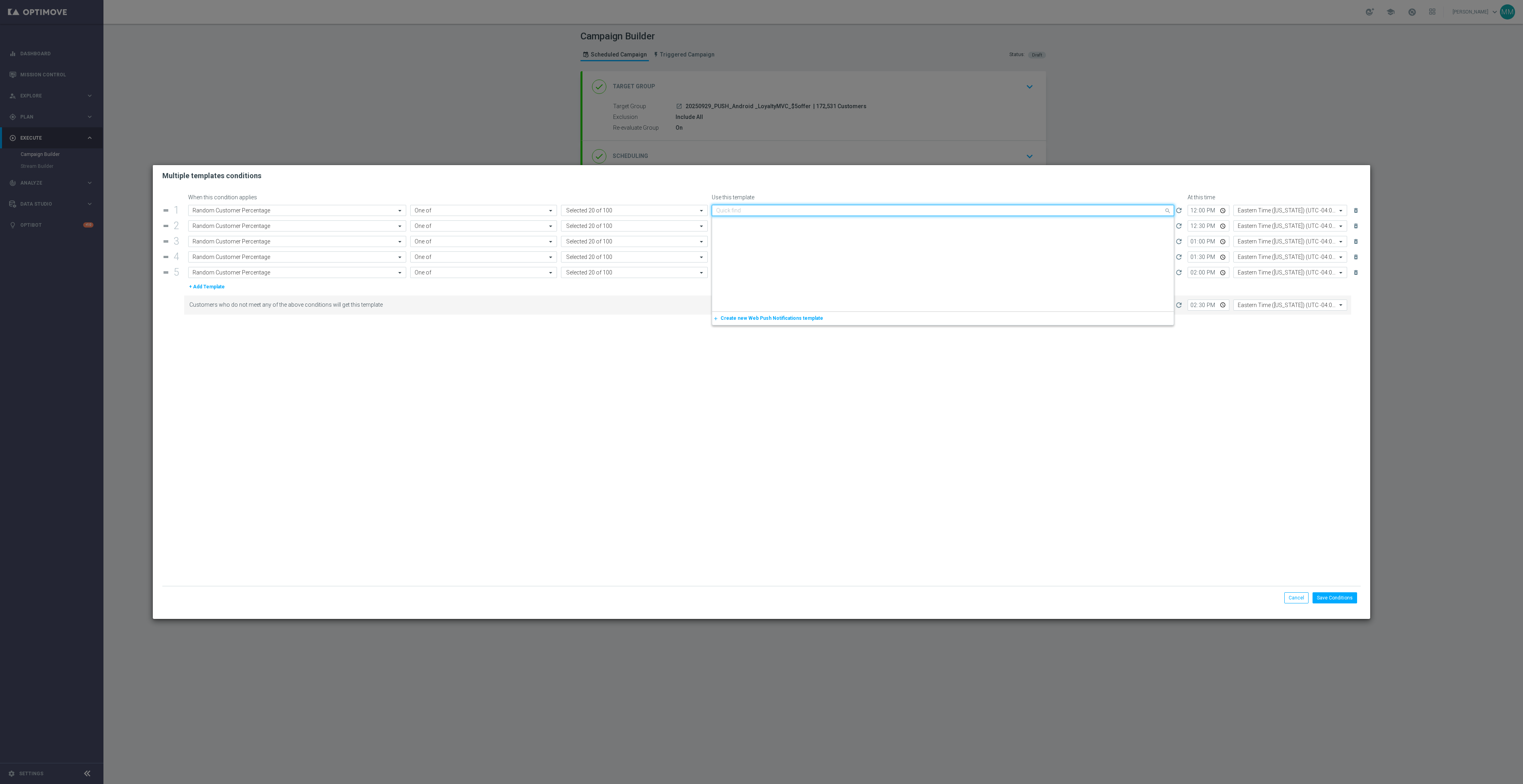
scroll to position [1260, 0]
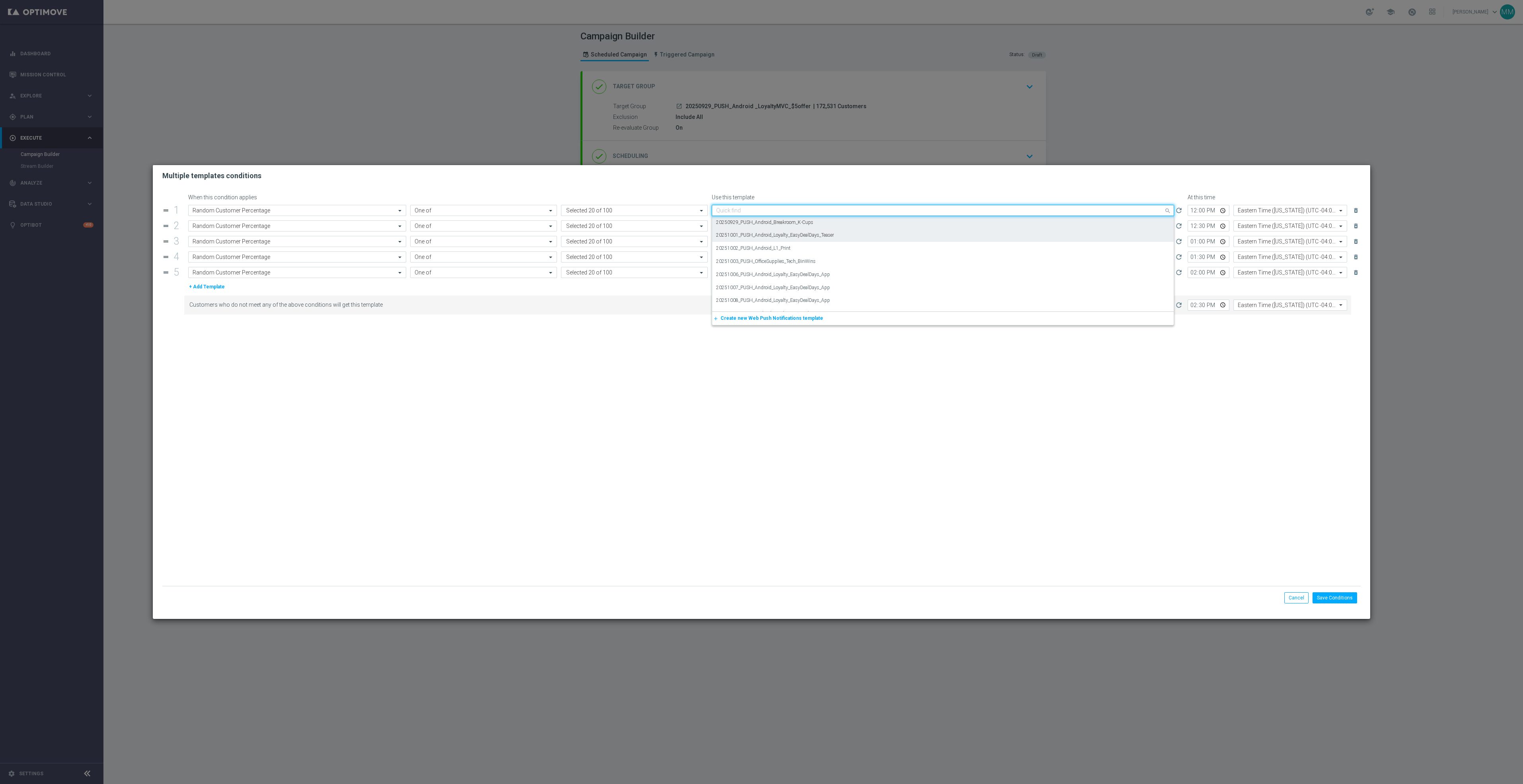
paste input "20250929_PUSH_Android _LoyaltyMVC_$5offer"
click at [823, 225] on div "20250929_PUSH_Android _LoyaltyMVC_$5offer" at bounding box center [943, 223] width 454 height 13
type input "20250929_PUSH_Android _LoyaltyMVC_$5offer"
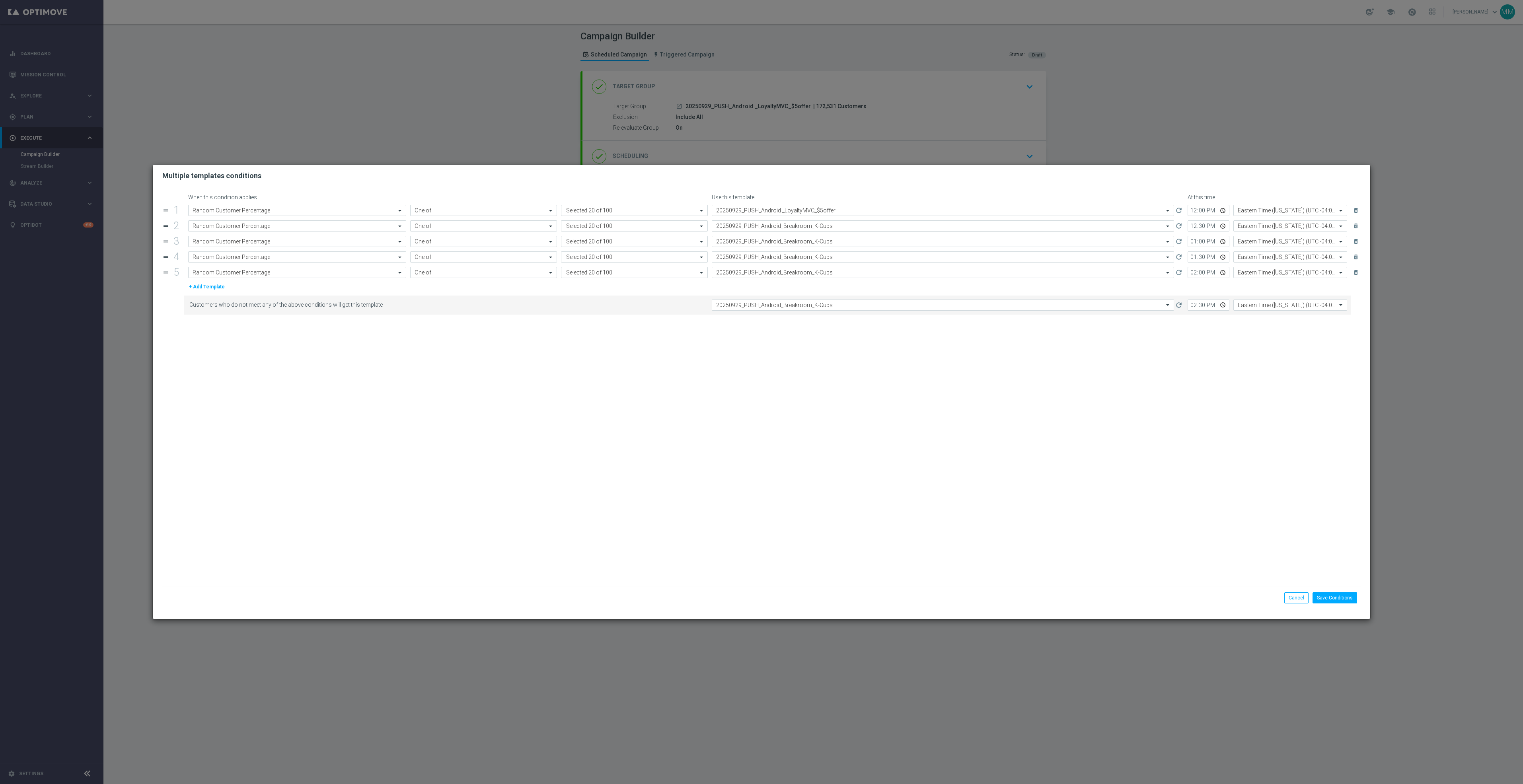
click at [822, 225] on input "text" at bounding box center [935, 226] width 438 height 7
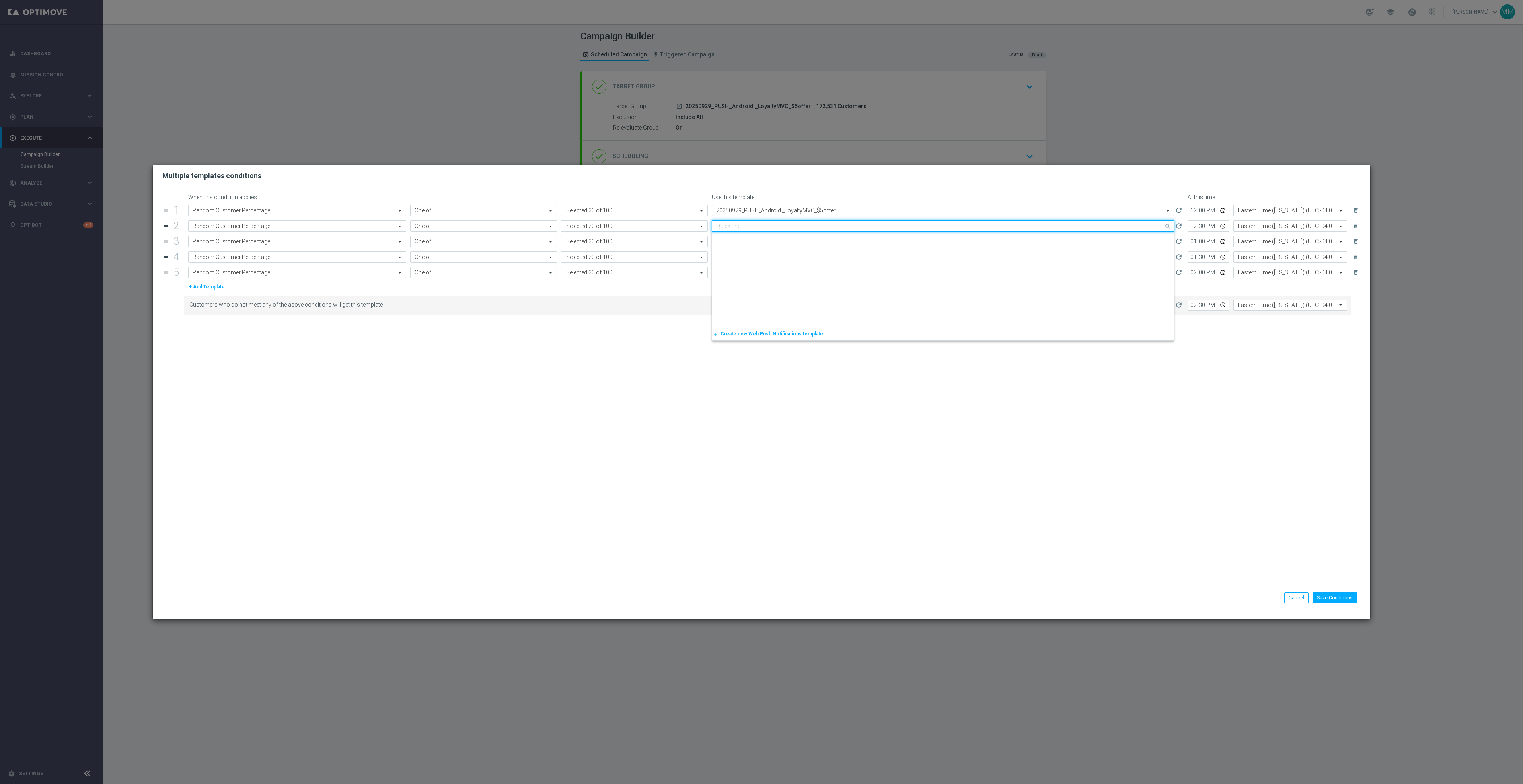
paste input "20250929_PUSH_Android _LoyaltyMVC_$5offer"
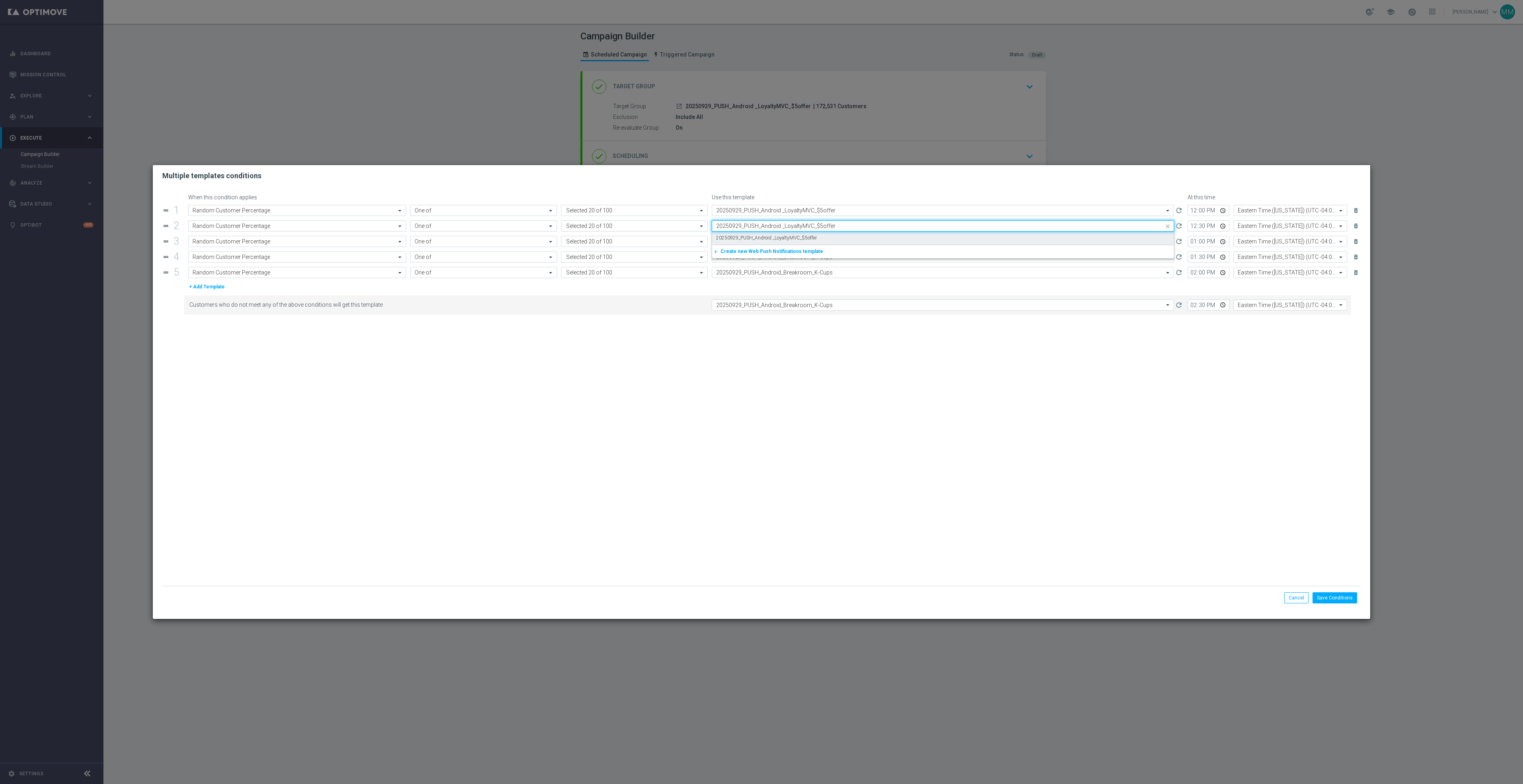
click at [821, 238] on div "20250929_PUSH_Android _LoyaltyMVC_$5offer" at bounding box center [943, 238] width 454 height 13
type input "20250929_PUSH_Android _LoyaltyMVC_$5offer"
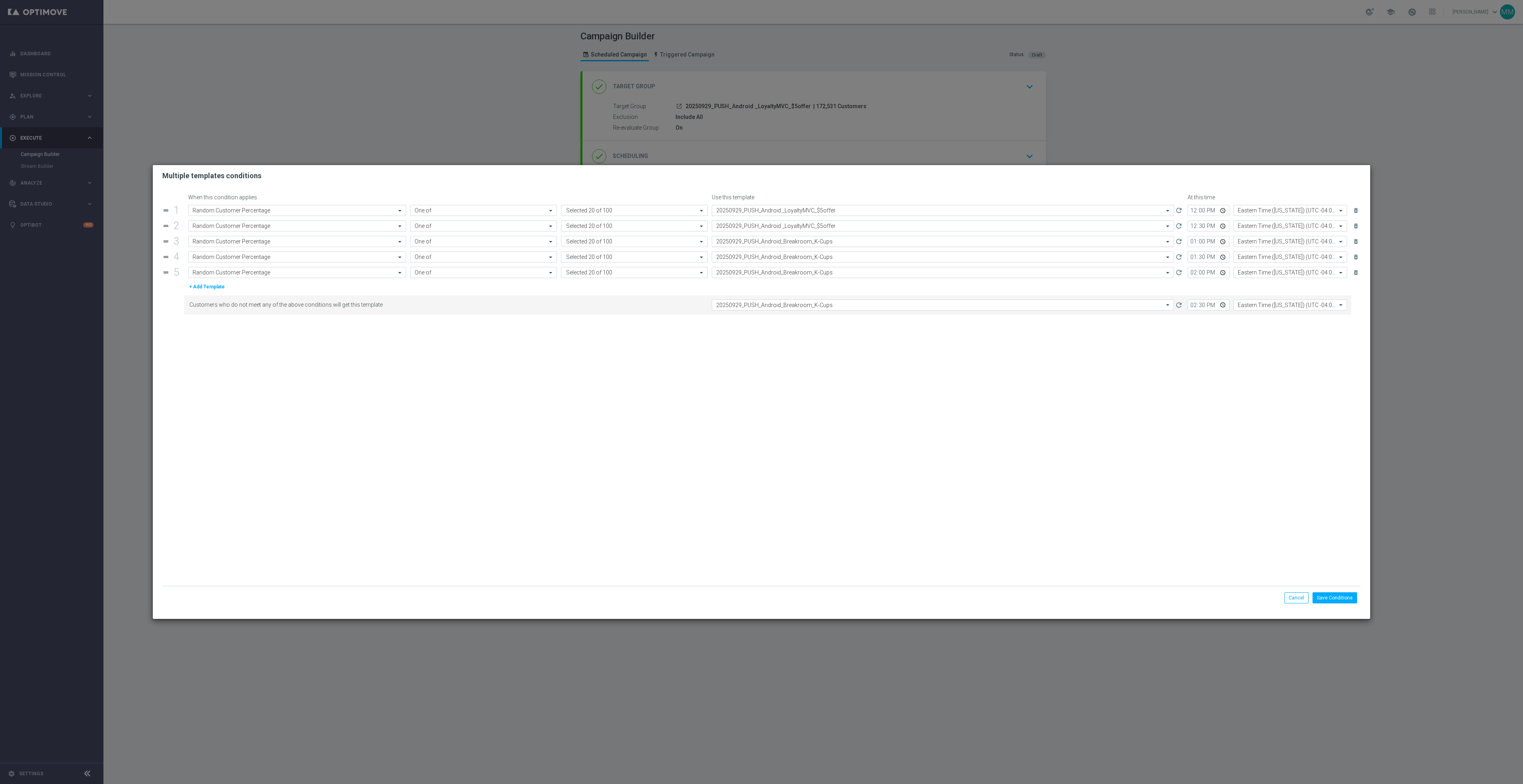
click at [819, 240] on input "text" at bounding box center [935, 241] width 438 height 7
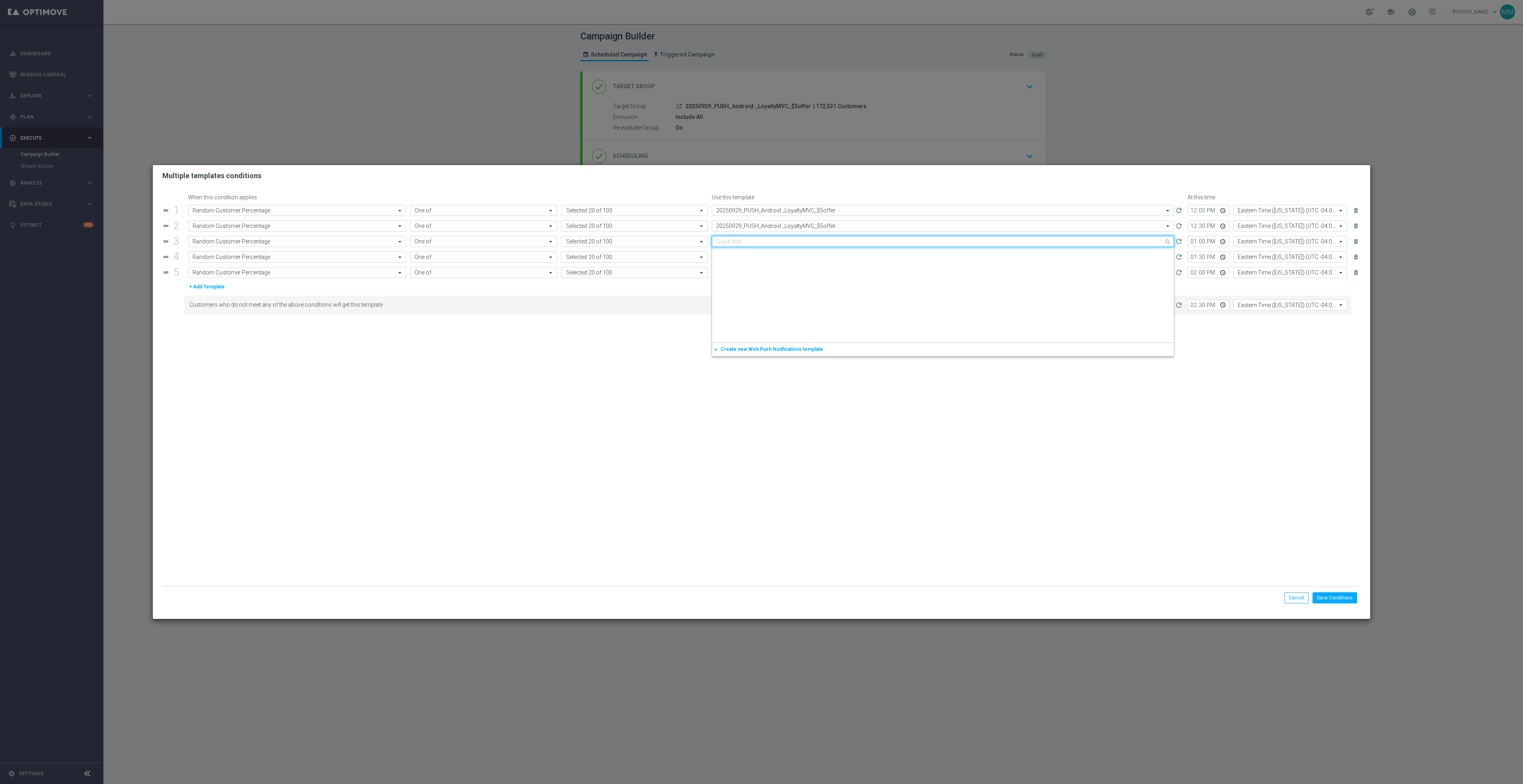
paste input "20250929_PUSH_Android _LoyaltyMVC_$5offer"
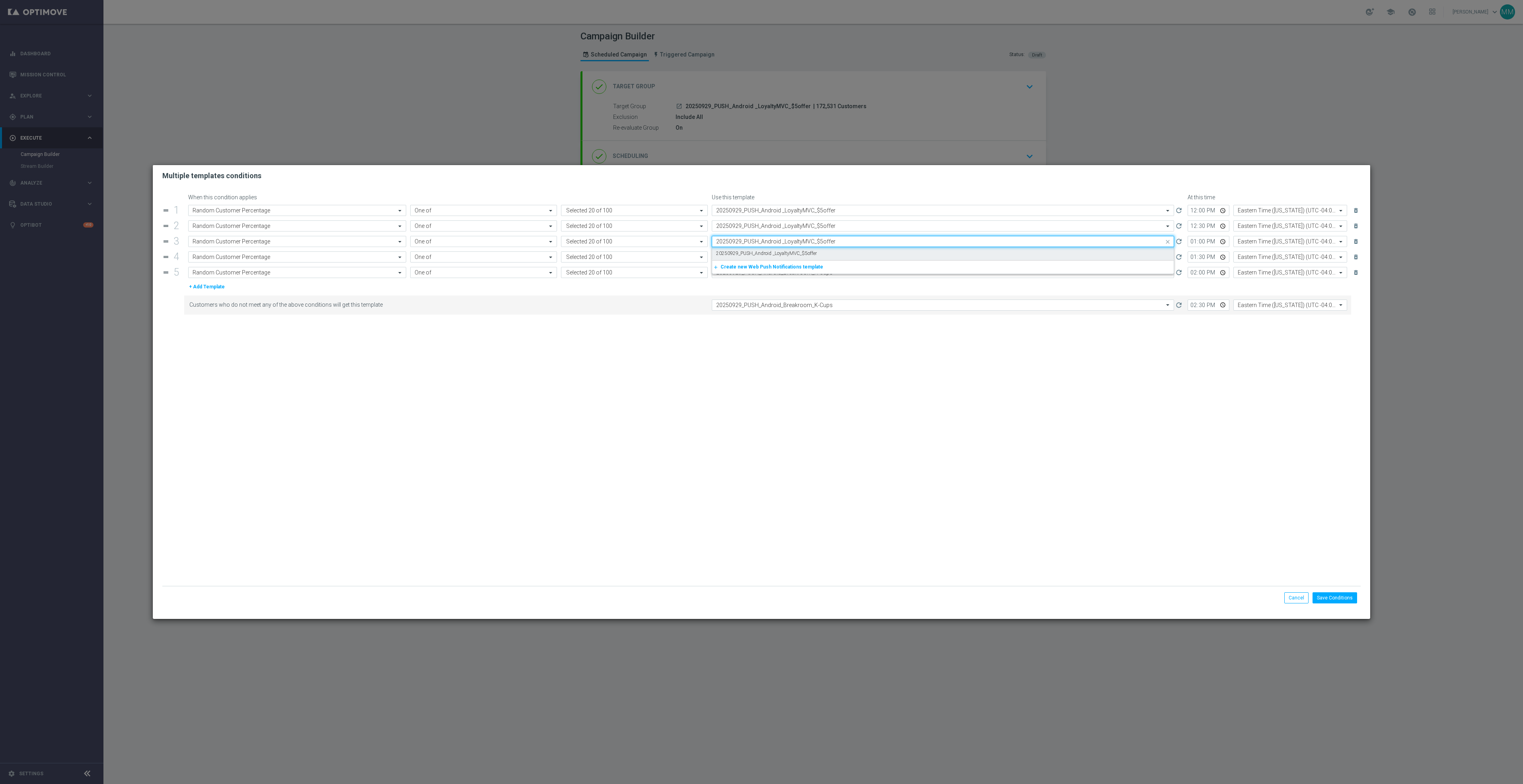
click at [817, 255] on div "20250929_PUSH_Android _LoyaltyMVC_$5offer" at bounding box center [943, 254] width 454 height 13
type input "20250929_PUSH_Android _LoyaltyMVC_$5offer"
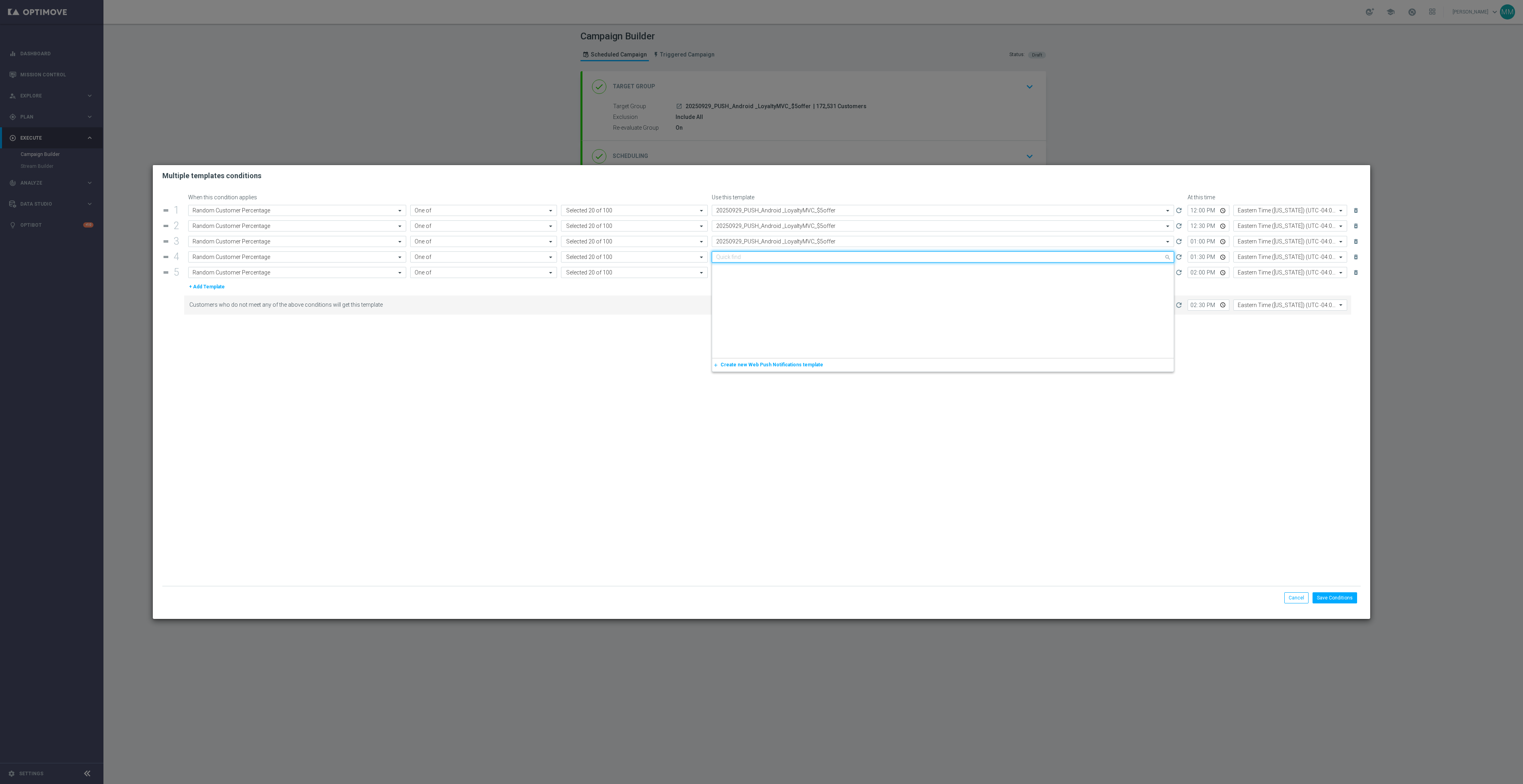
click at [817, 258] on input "text" at bounding box center [935, 257] width 438 height 7
paste input "20250929_PUSH_Android _LoyaltyMVC_$5offer"
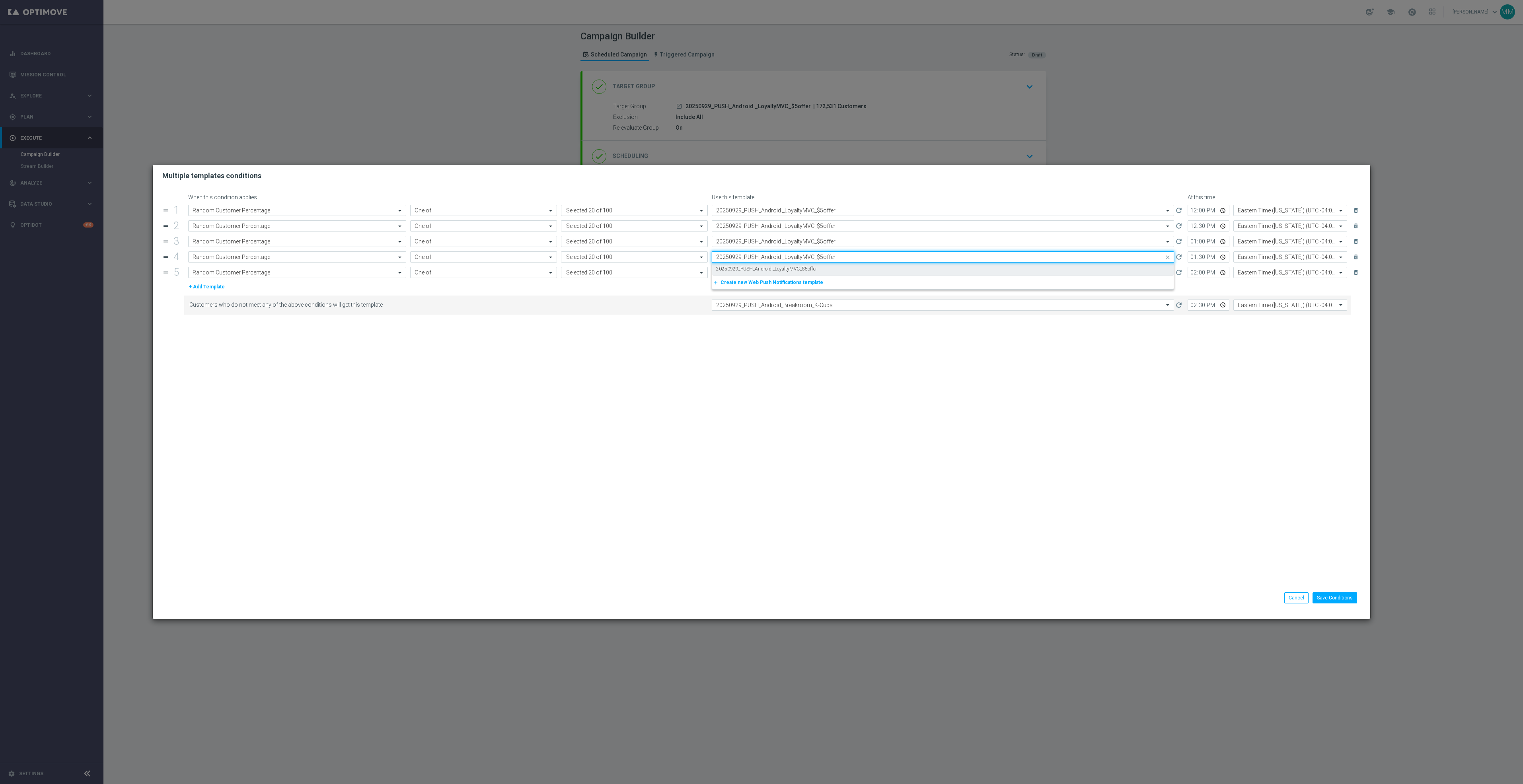
scroll to position [0, 0]
click at [816, 269] on div "20250929_PUSH_Android _LoyaltyMVC_$5offer" at bounding box center [943, 269] width 454 height 13
type input "20250929_PUSH_Android _LoyaltyMVC_$5offer"
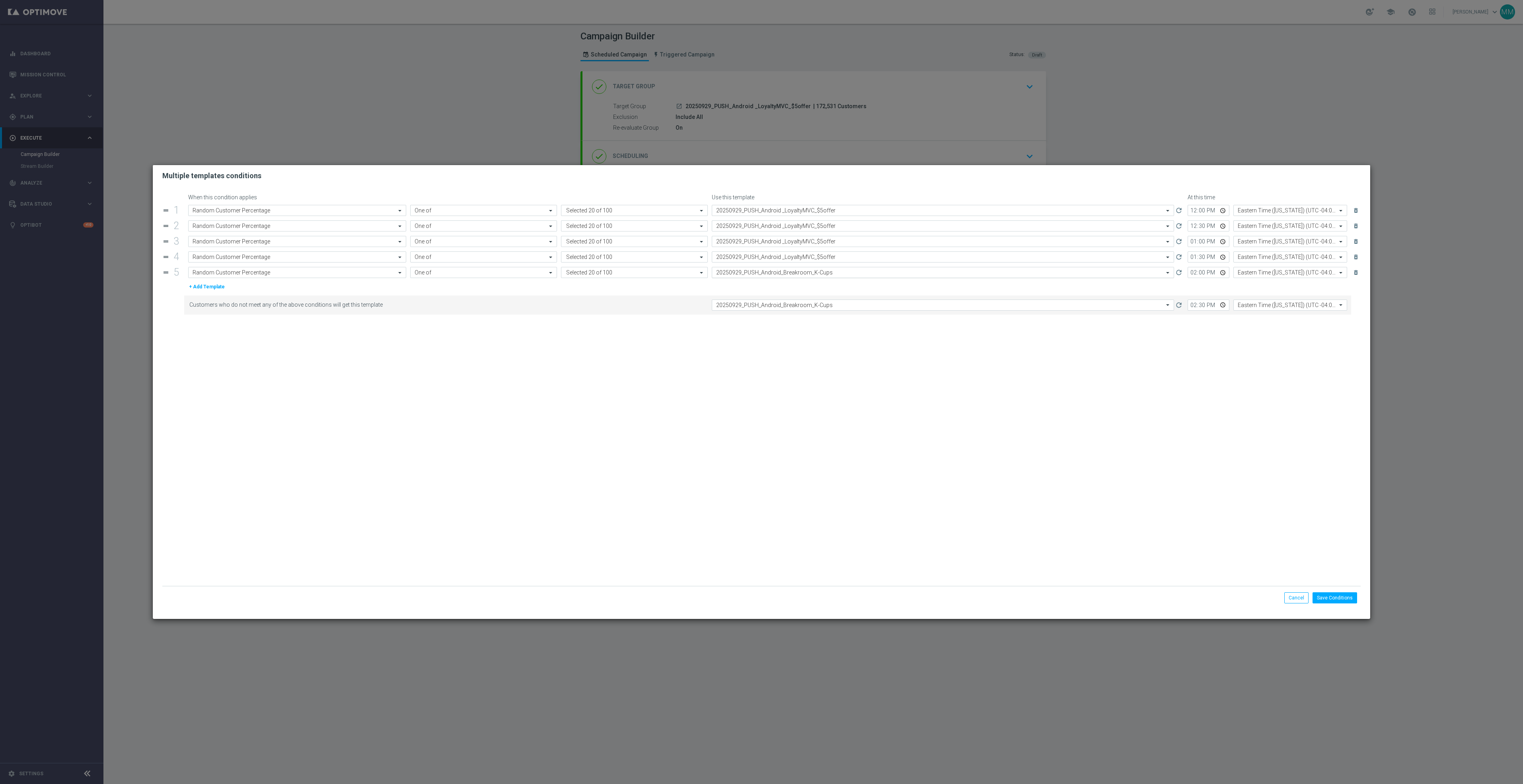
click at [821, 276] on input "text" at bounding box center [935, 273] width 438 height 7
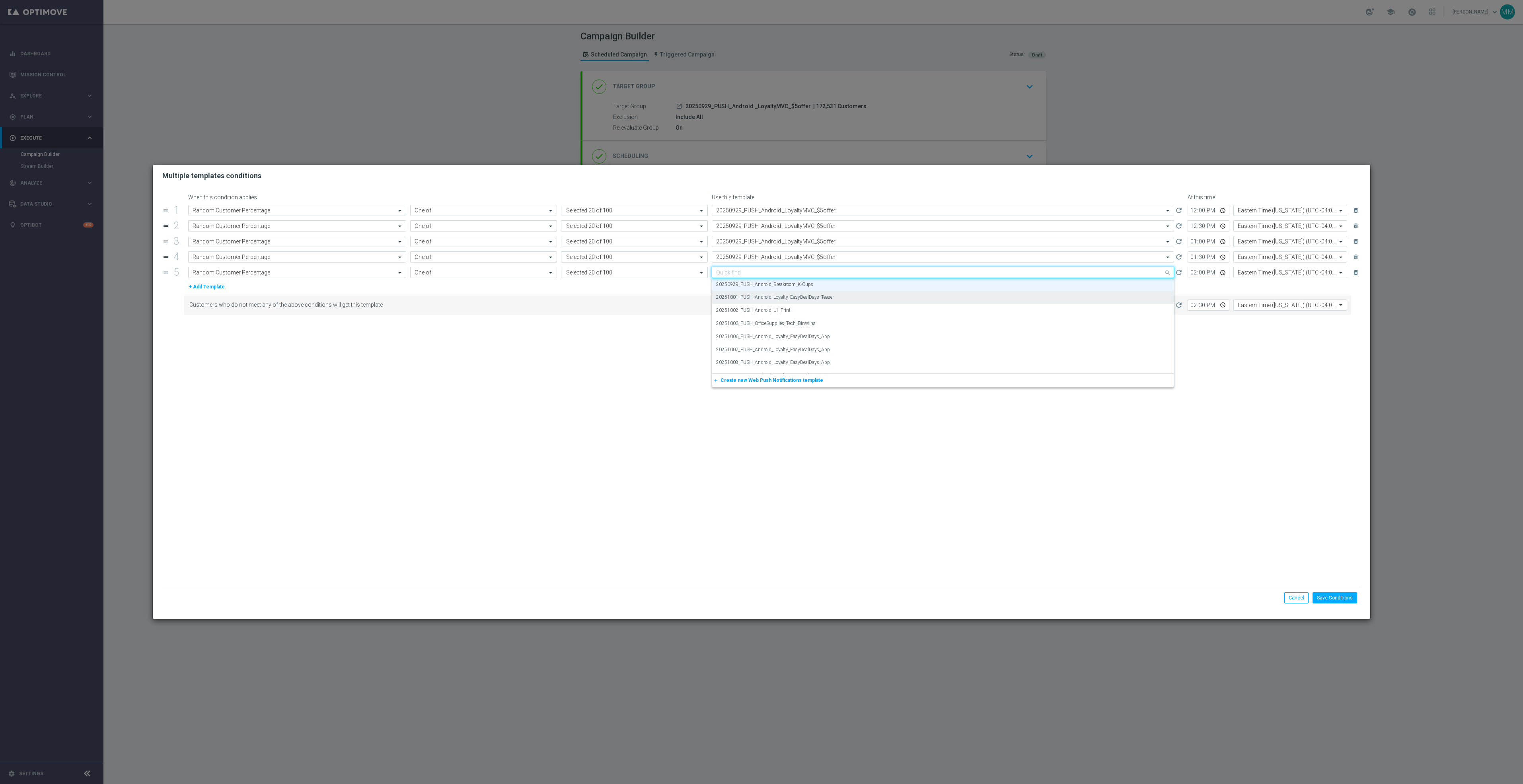
paste input "20250929_PUSH_Android _LoyaltyMVC_$5offer"
click at [821, 288] on div "20250929_PUSH_Android _LoyaltyMVC_$5offer" at bounding box center [943, 284] width 454 height 13
type input "20250929_PUSH_Android _LoyaltyMVC_$5offer"
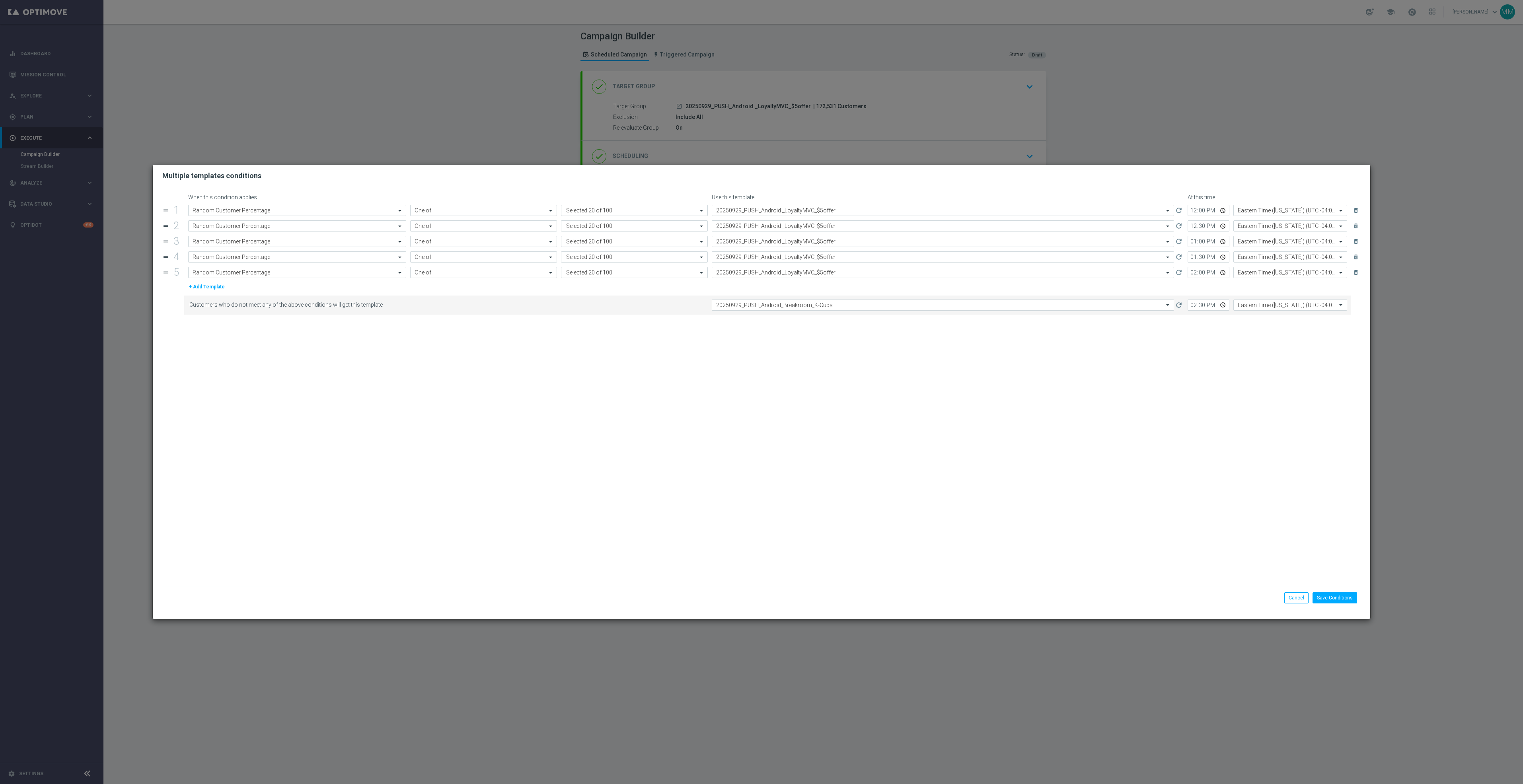
click at [813, 307] on input "text" at bounding box center [935, 305] width 438 height 7
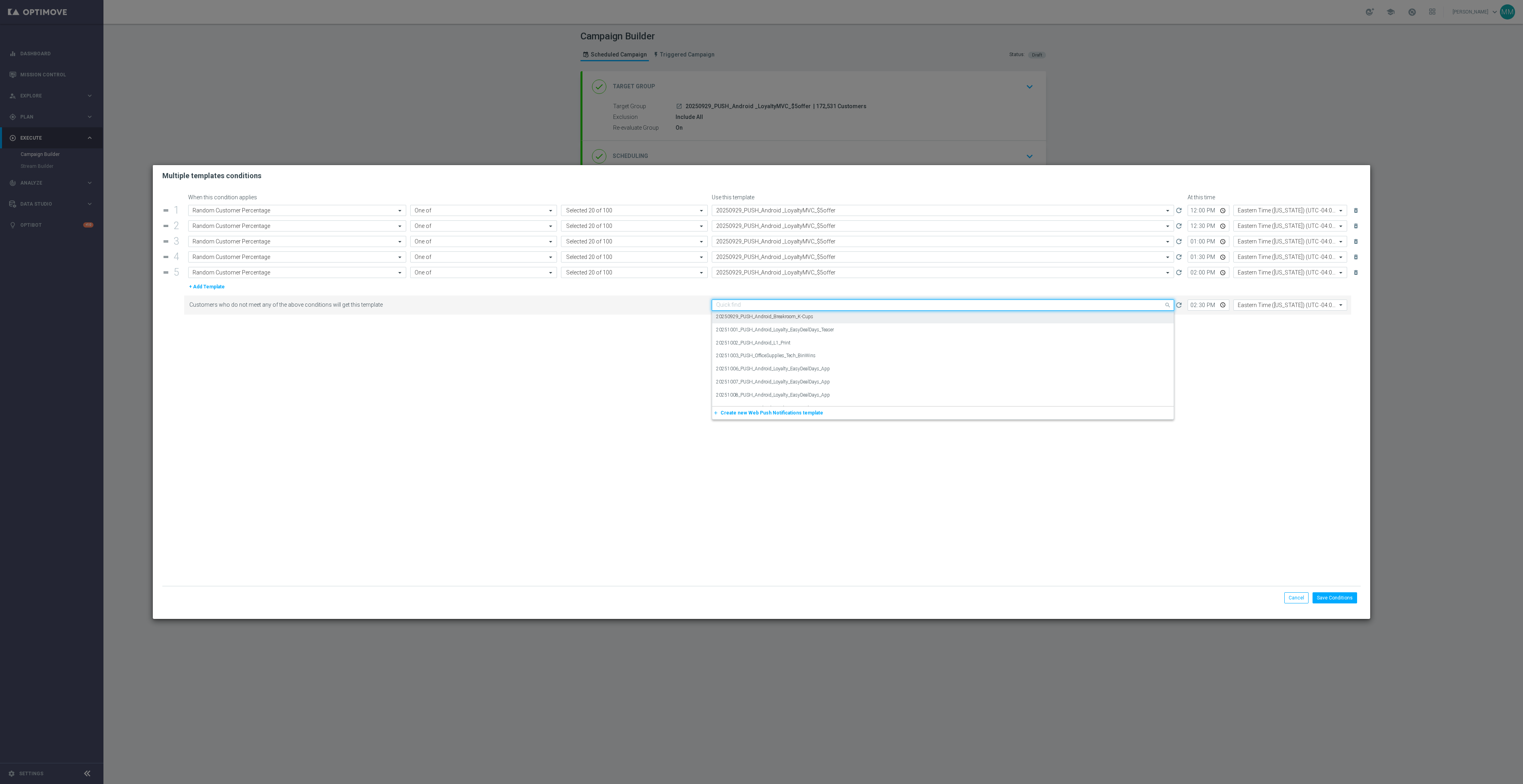
paste input "20250929_PUSH_Android _LoyaltyMVC_$5offer"
click at [814, 317] on label "20250929_PUSH_Android _LoyaltyMVC_$5offer" at bounding box center [766, 317] width 100 height 7
type input "20250929_PUSH_Android _LoyaltyMVC_$5offer"
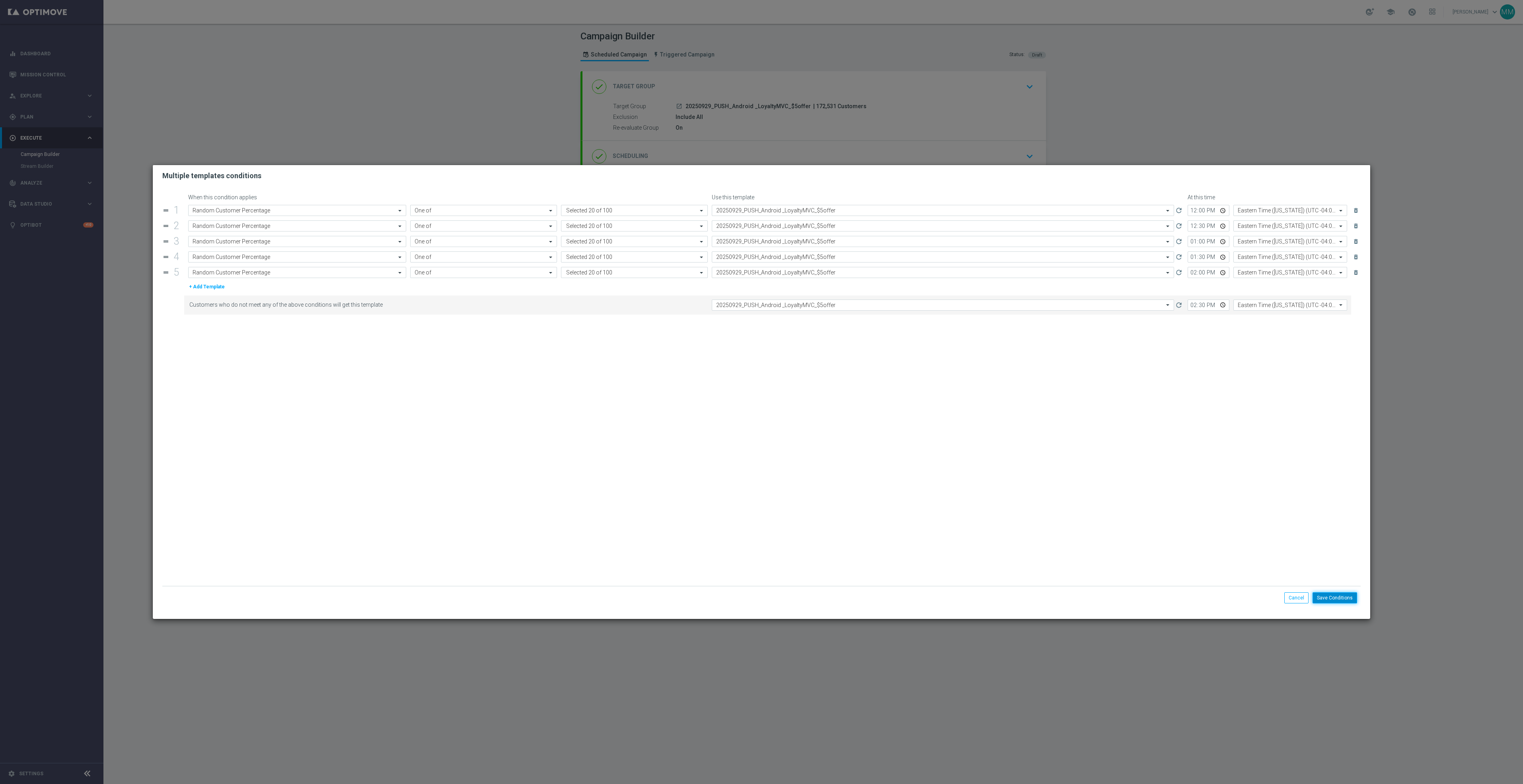
click at [1344, 600] on button "Save Conditions" at bounding box center [1335, 598] width 45 height 11
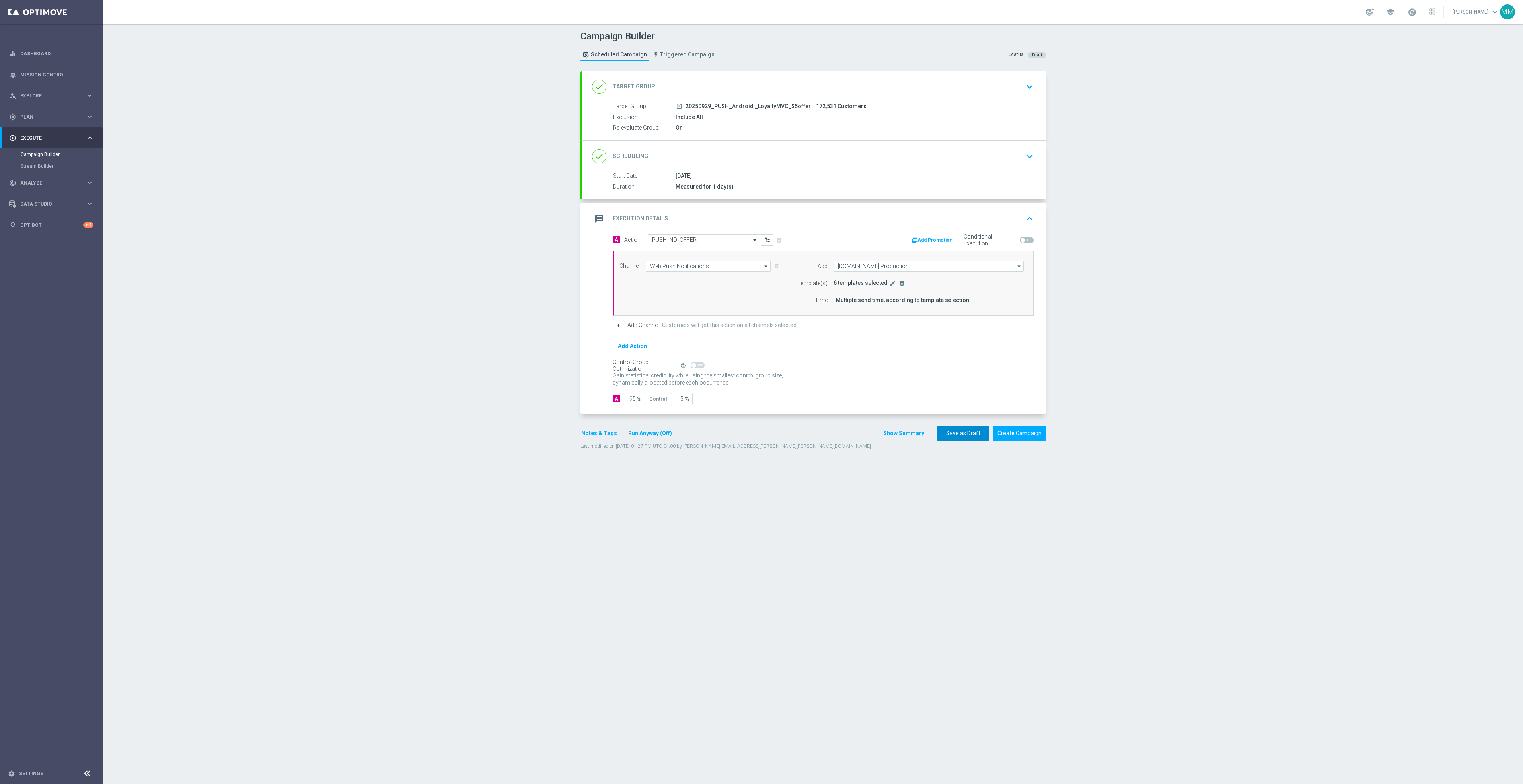
click at [968, 438] on button "Save as Draft" at bounding box center [963, 433] width 51 height 16
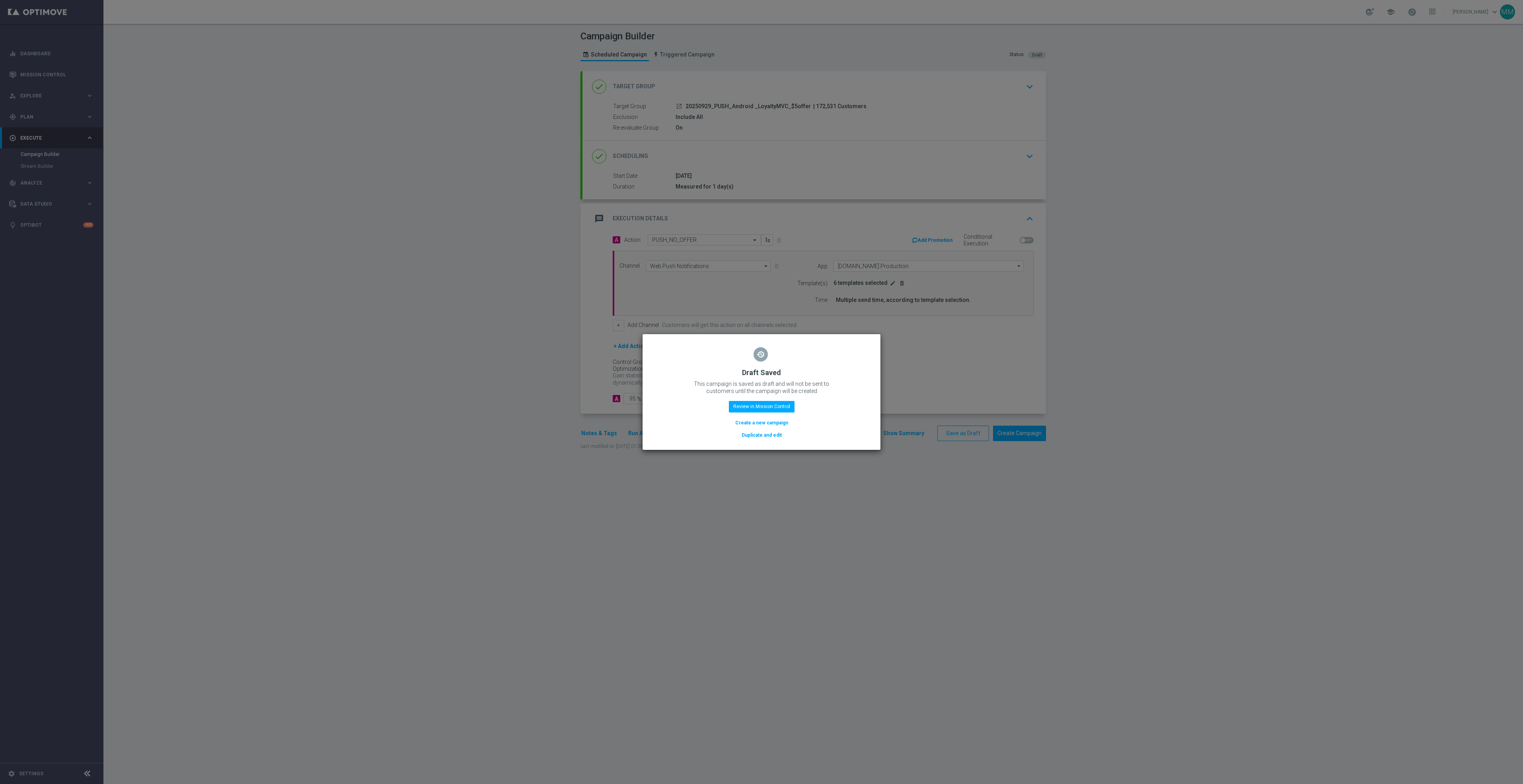
click at [761, 437] on button "Duplicate and edit" at bounding box center [762, 435] width 41 height 9
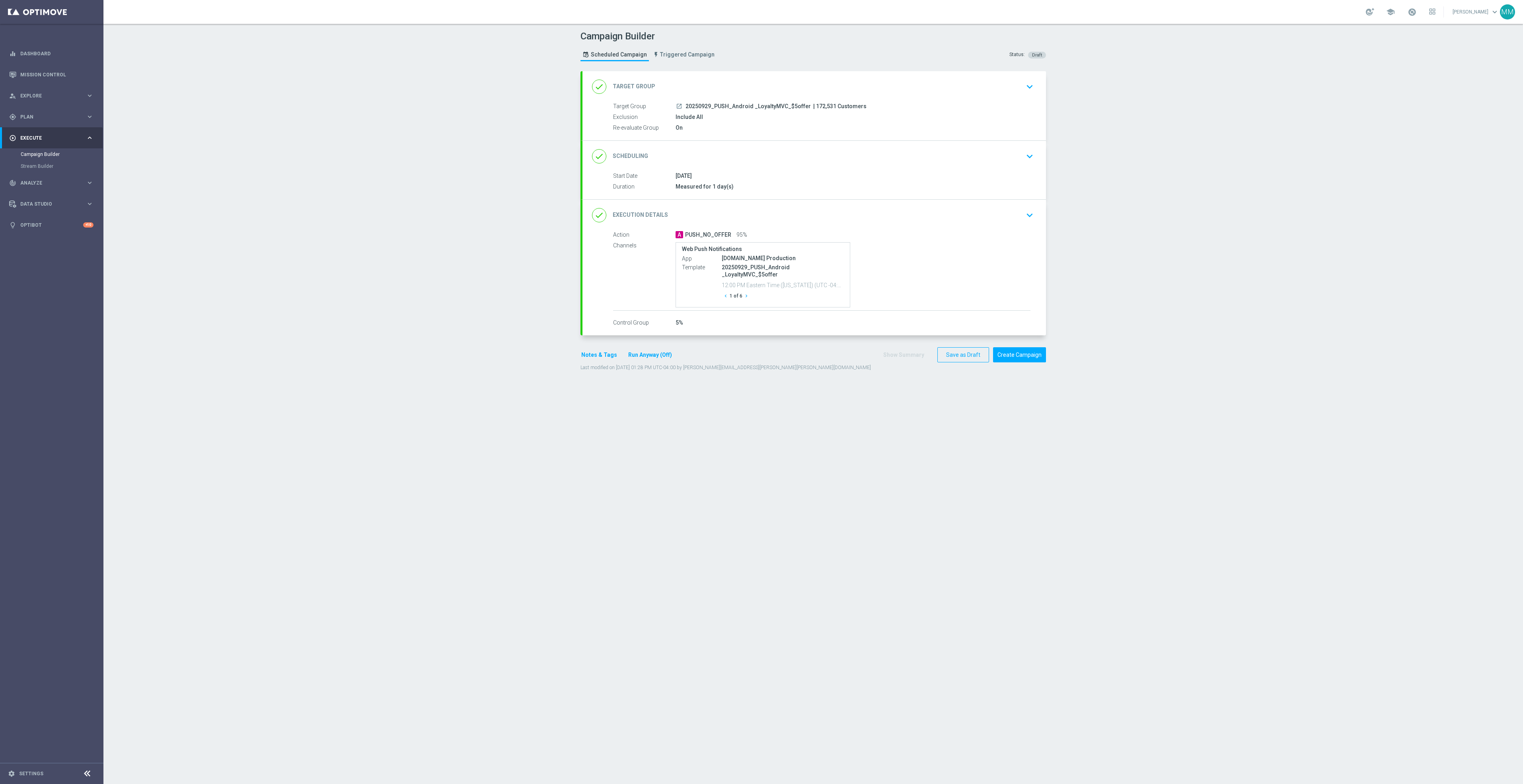
drag, startPoint x: 800, startPoint y: 85, endPoint x: 798, endPoint y: 90, distance: 5.4
click at [800, 85] on div "done Target Group keyboard_arrow_down" at bounding box center [814, 87] width 444 height 15
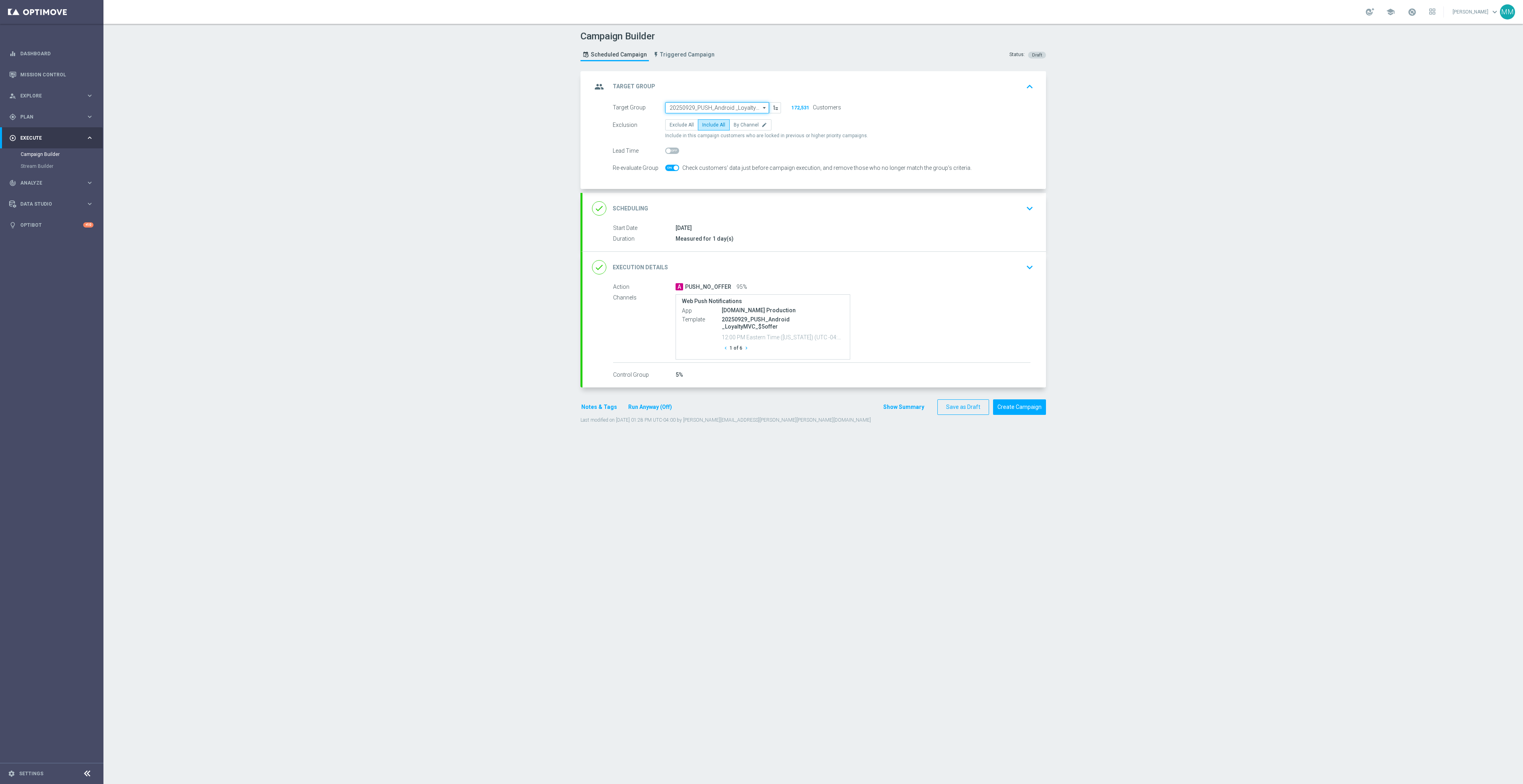
click at [716, 108] on input "20250929_PUSH_Android _LoyaltyMVC_$5offer" at bounding box center [716, 107] width 104 height 11
click at [708, 109] on input at bounding box center [716, 107] width 104 height 11
click at [708, 105] on input at bounding box center [716, 107] width 104 height 11
paste input "20250929_PUSH_ Android_LoyaltyMVC_NoOffer"
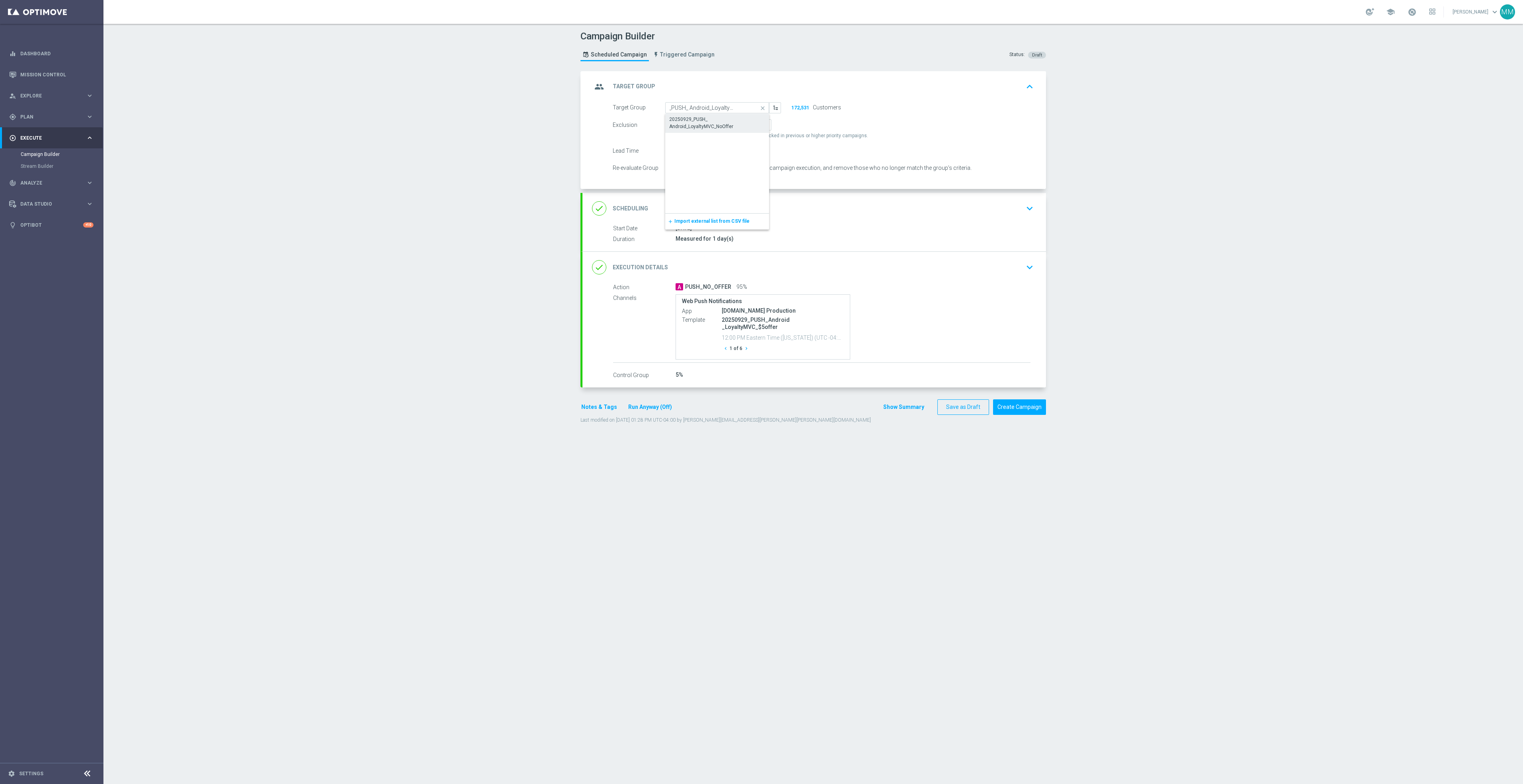
click at [706, 122] on div "20250929_PUSH_ Android_LoyaltyMVC_NoOffer" at bounding box center [717, 123] width 96 height 14
type input "20250929_PUSH_ Android_LoyaltyMVC_NoOffer"
click at [882, 286] on div "A PUSH_NO_OFFER 95%" at bounding box center [853, 287] width 355 height 8
click at [1017, 249] on div "Start Date 29 Sep 2025 Duration Measured for 1 day(s) Start Date 29 Sep 2025 to…" at bounding box center [814, 237] width 463 height 27
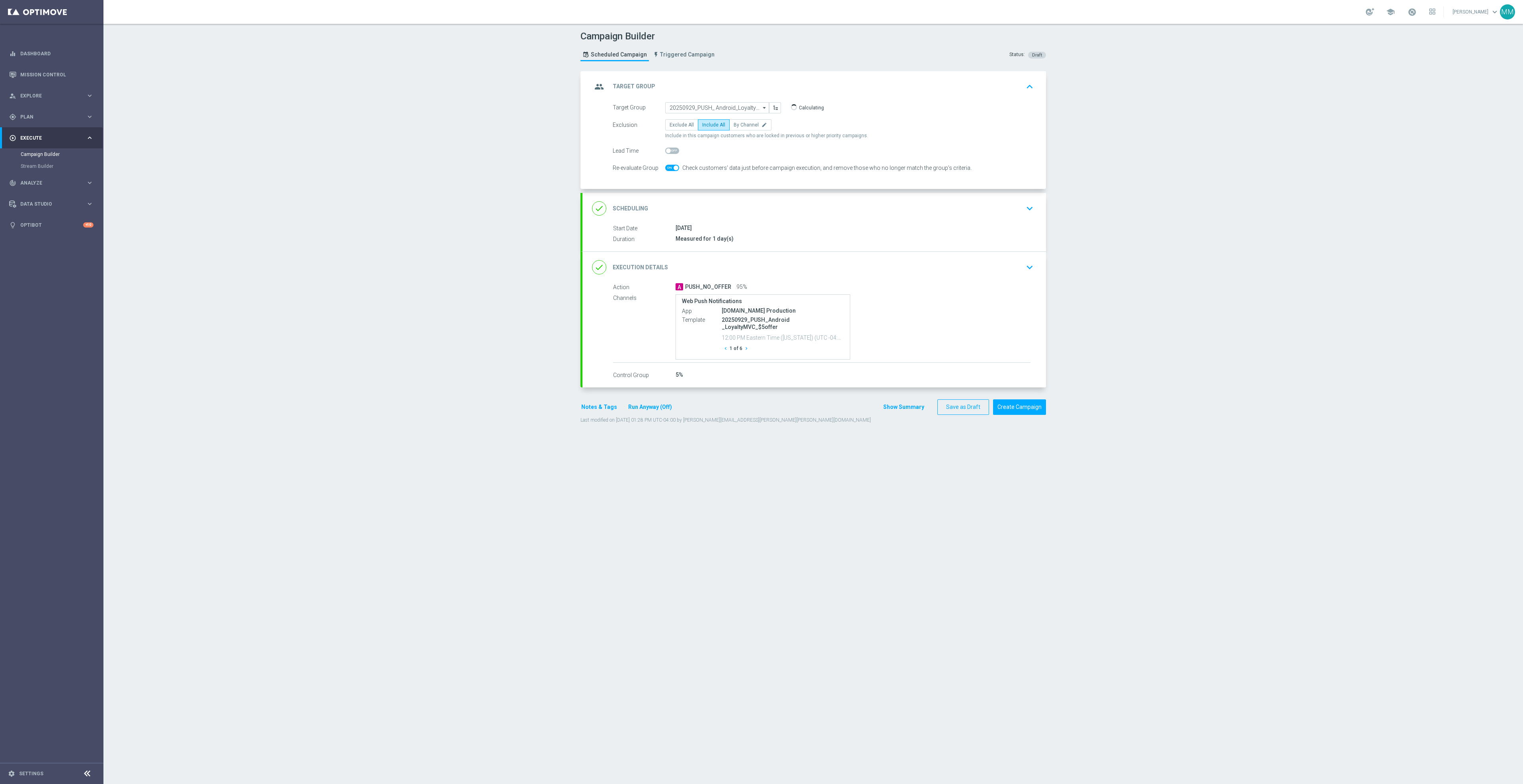
click at [1015, 265] on div "done Execution Details keyboard_arrow_down" at bounding box center [814, 267] width 444 height 15
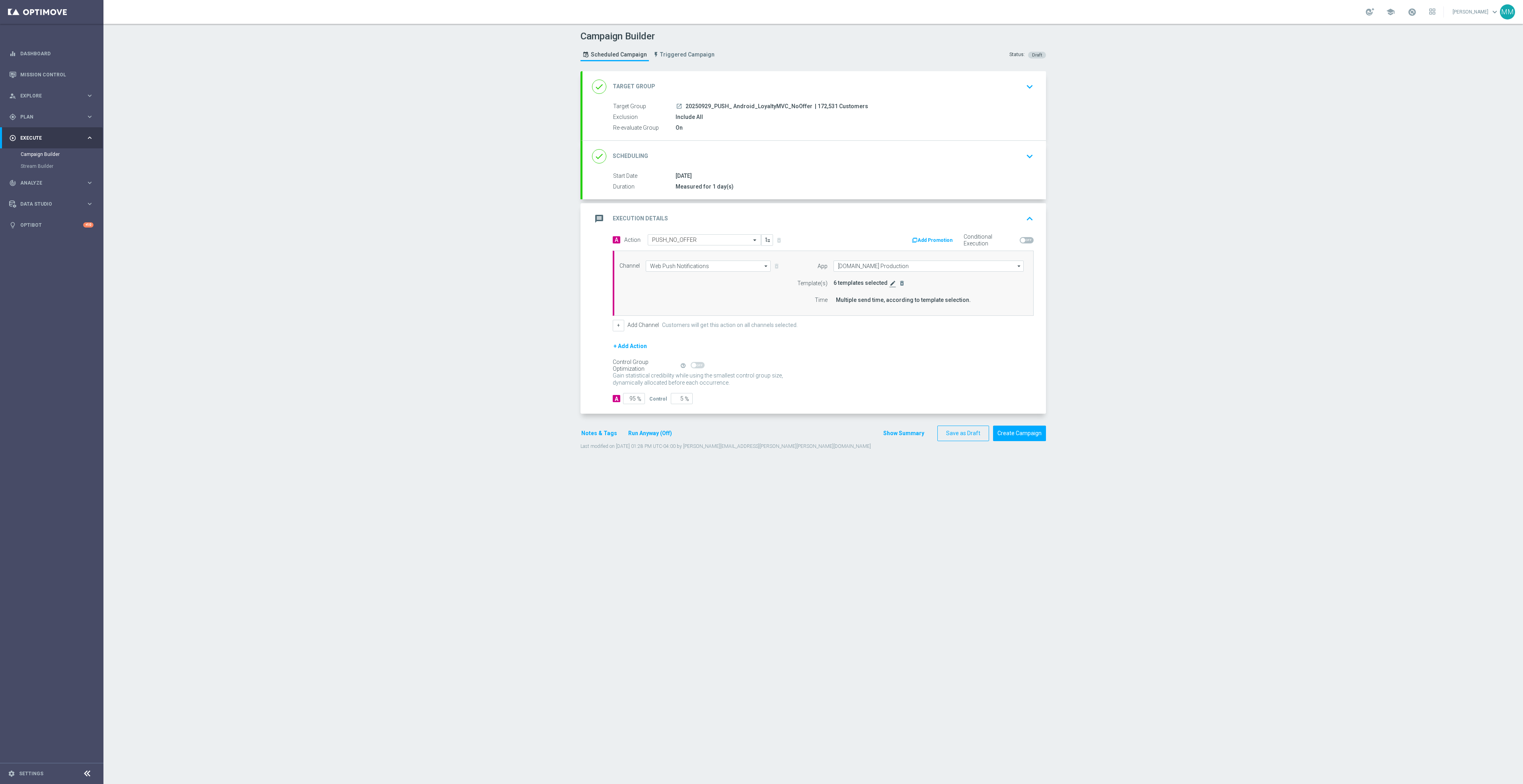
click at [890, 284] on icon "edit" at bounding box center [893, 283] width 7 height 7
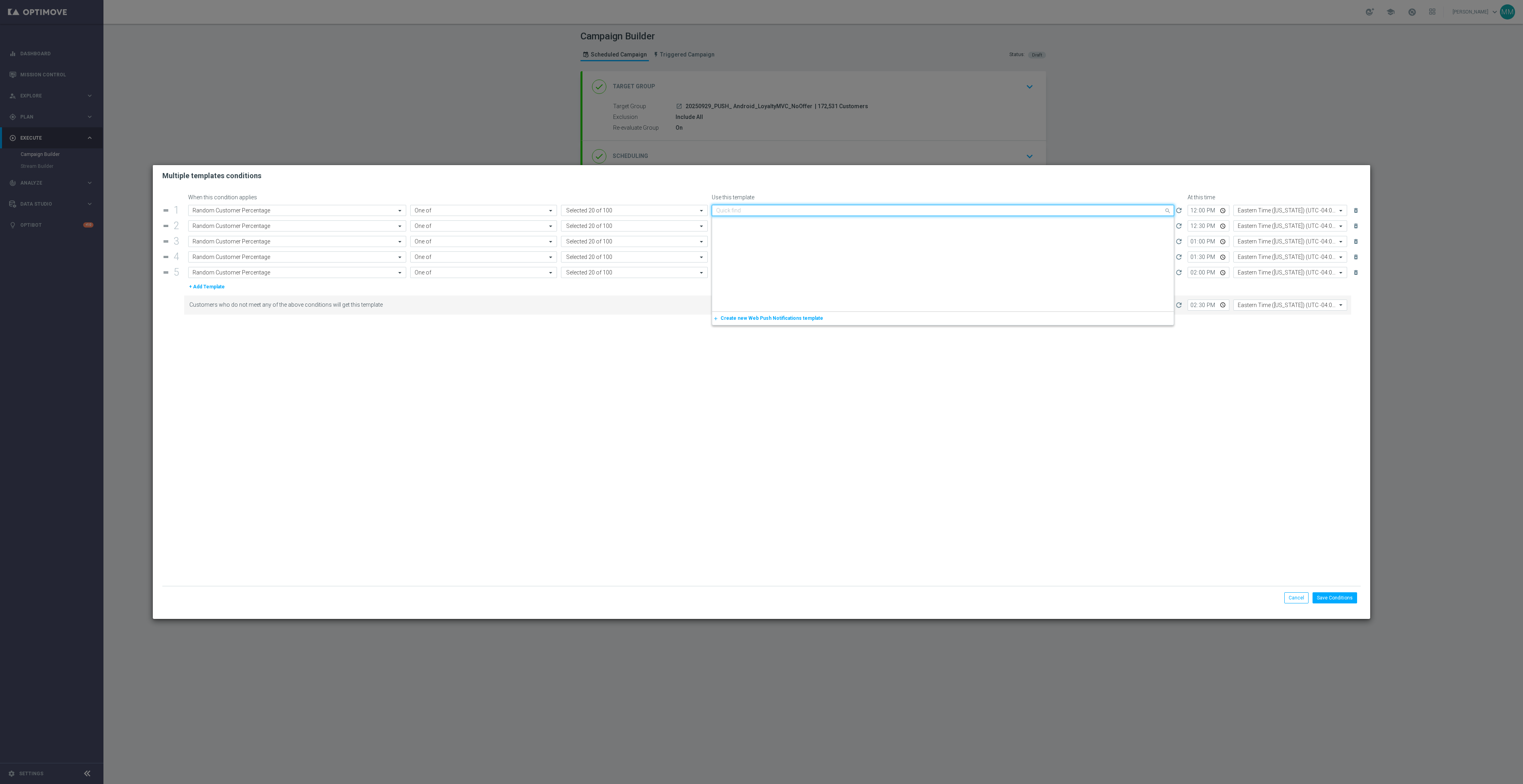
click at [789, 207] on input "text" at bounding box center [935, 211] width 438 height 7
paste input "20250929_PUSH_ Android_LoyaltyMVC_NoOffer"
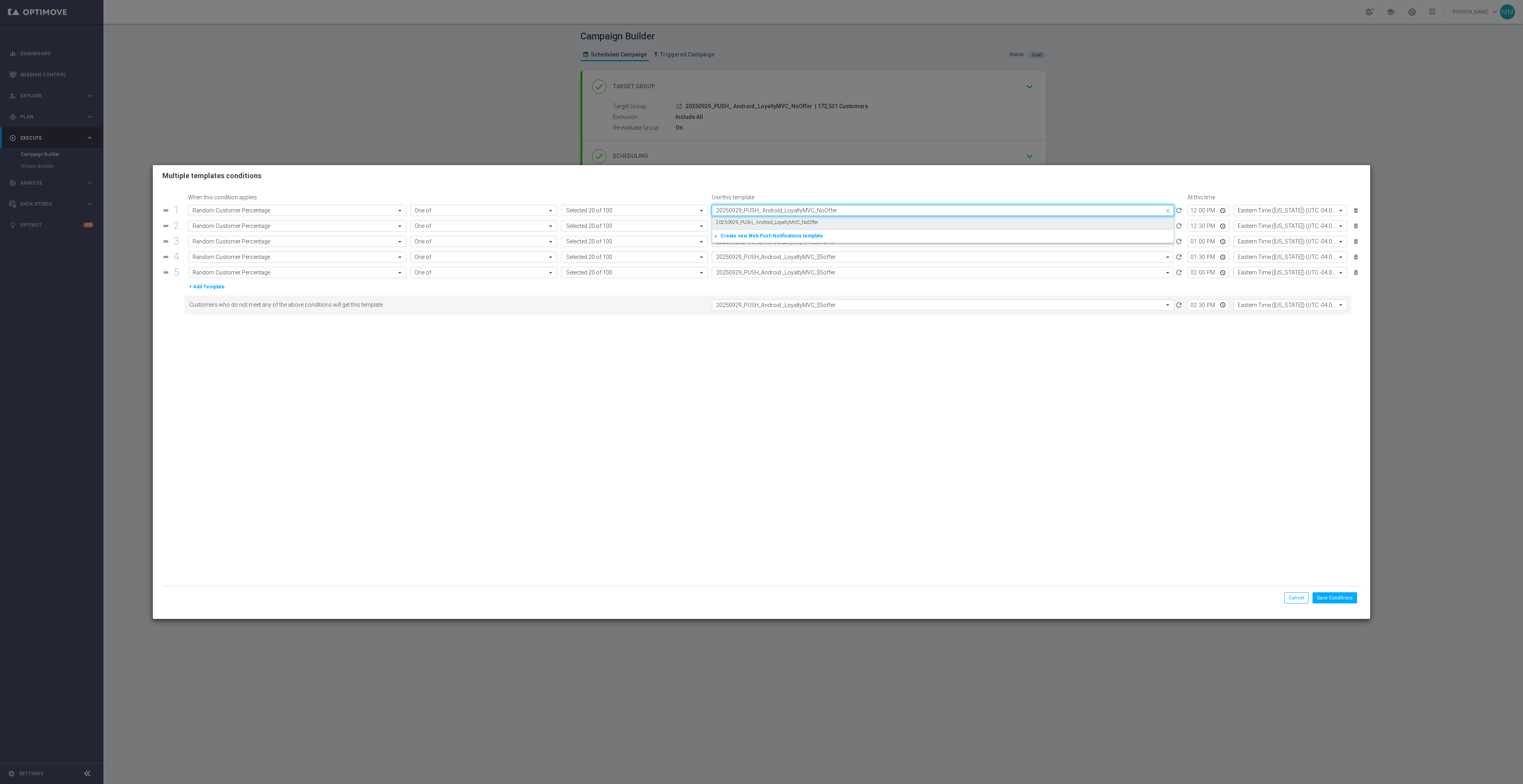
scroll to position [0, 0]
click at [789, 222] on label "20250929_PUSH_ Android_LoyaltyMVC_NoOffer" at bounding box center [767, 222] width 102 height 7
type input "20250929_PUSH_ Android_LoyaltyMVC_NoOffer"
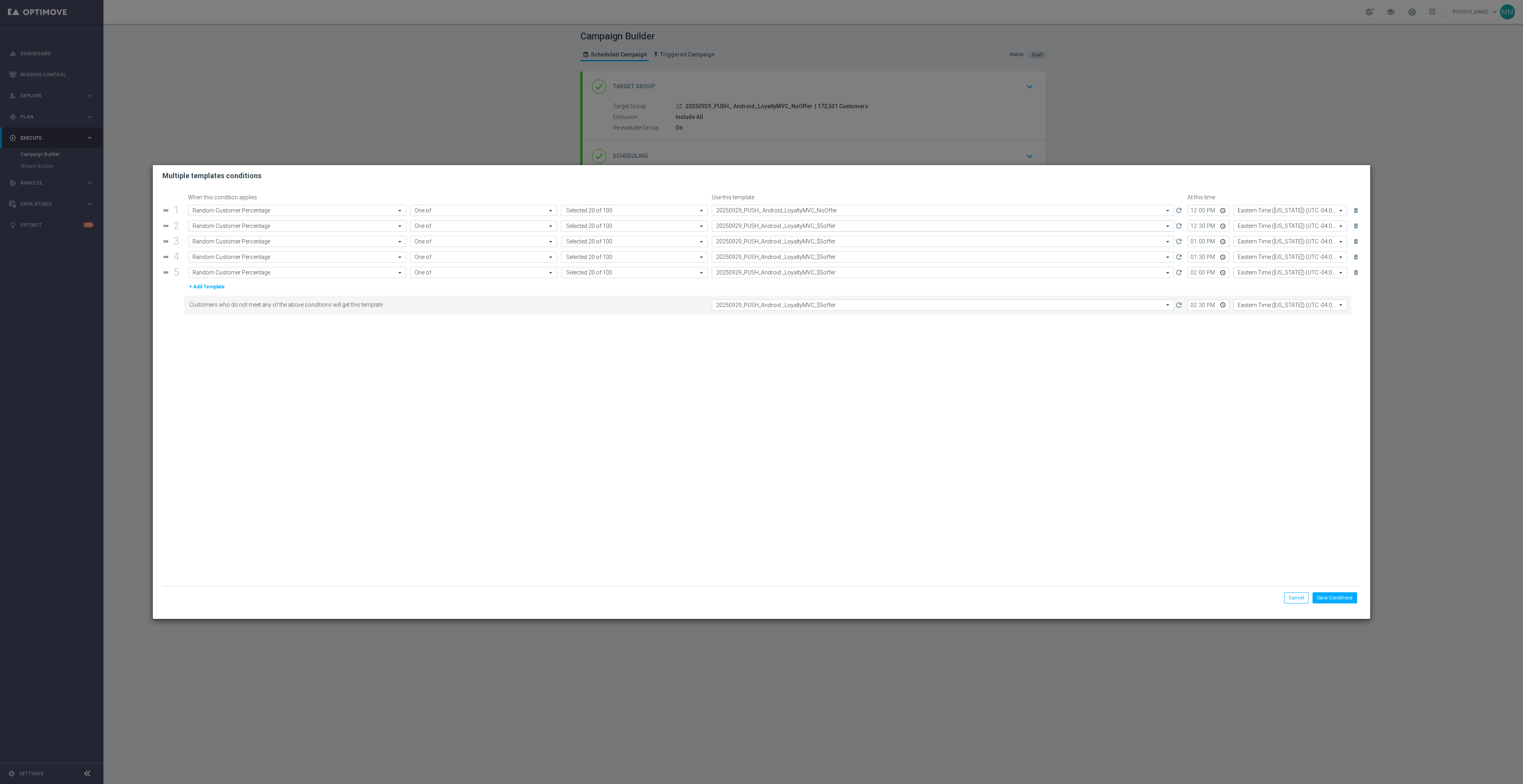
click at [793, 227] on input "text" at bounding box center [935, 226] width 438 height 7
paste input "20250929_PUSH_ Android_LoyaltyMVC_NoOffer"
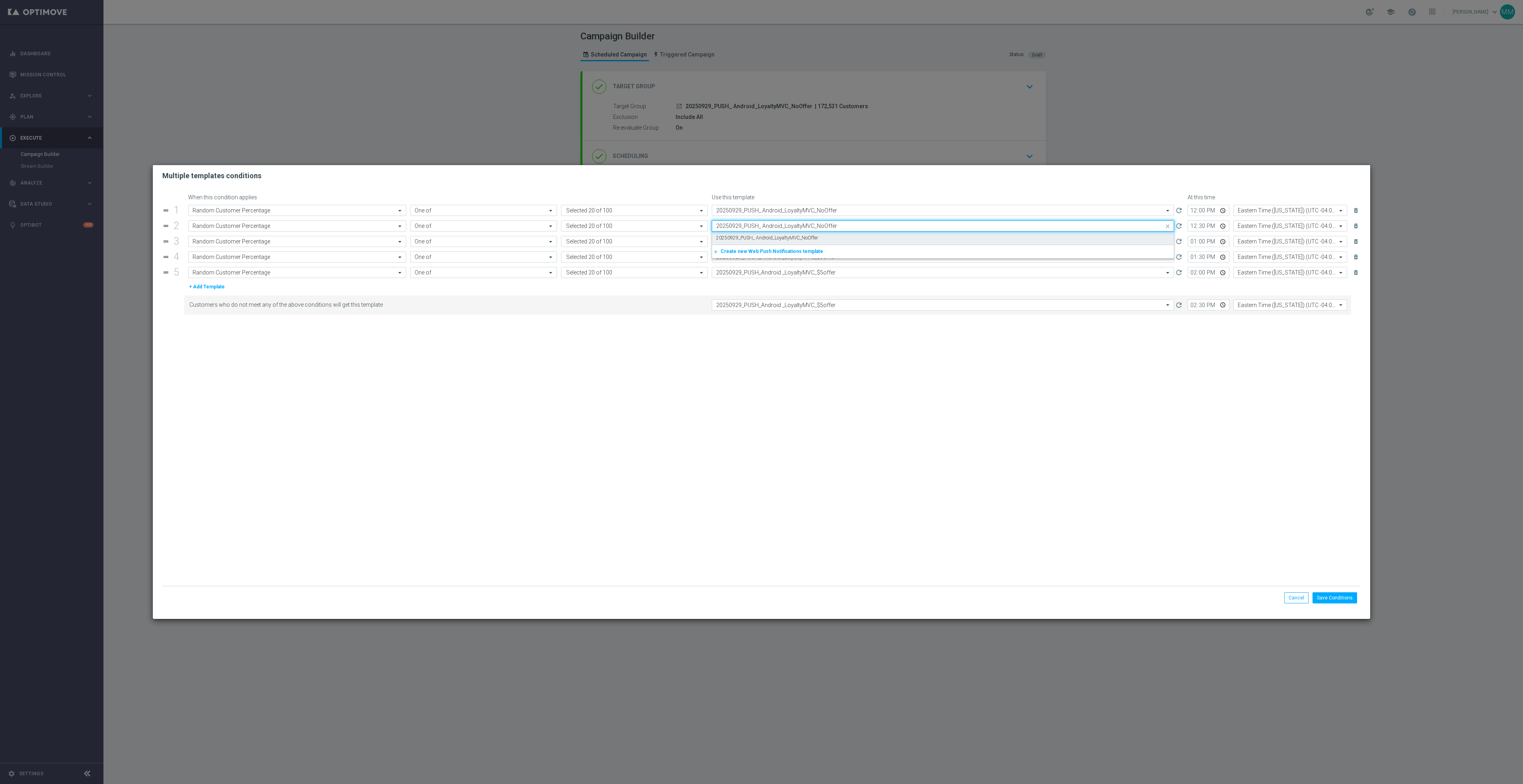
click at [793, 241] on label "20250929_PUSH_ Android_LoyaltyMVC_NoOffer" at bounding box center [767, 238] width 102 height 7
type input "20250929_PUSH_ Android_LoyaltyMVC_NoOffer"
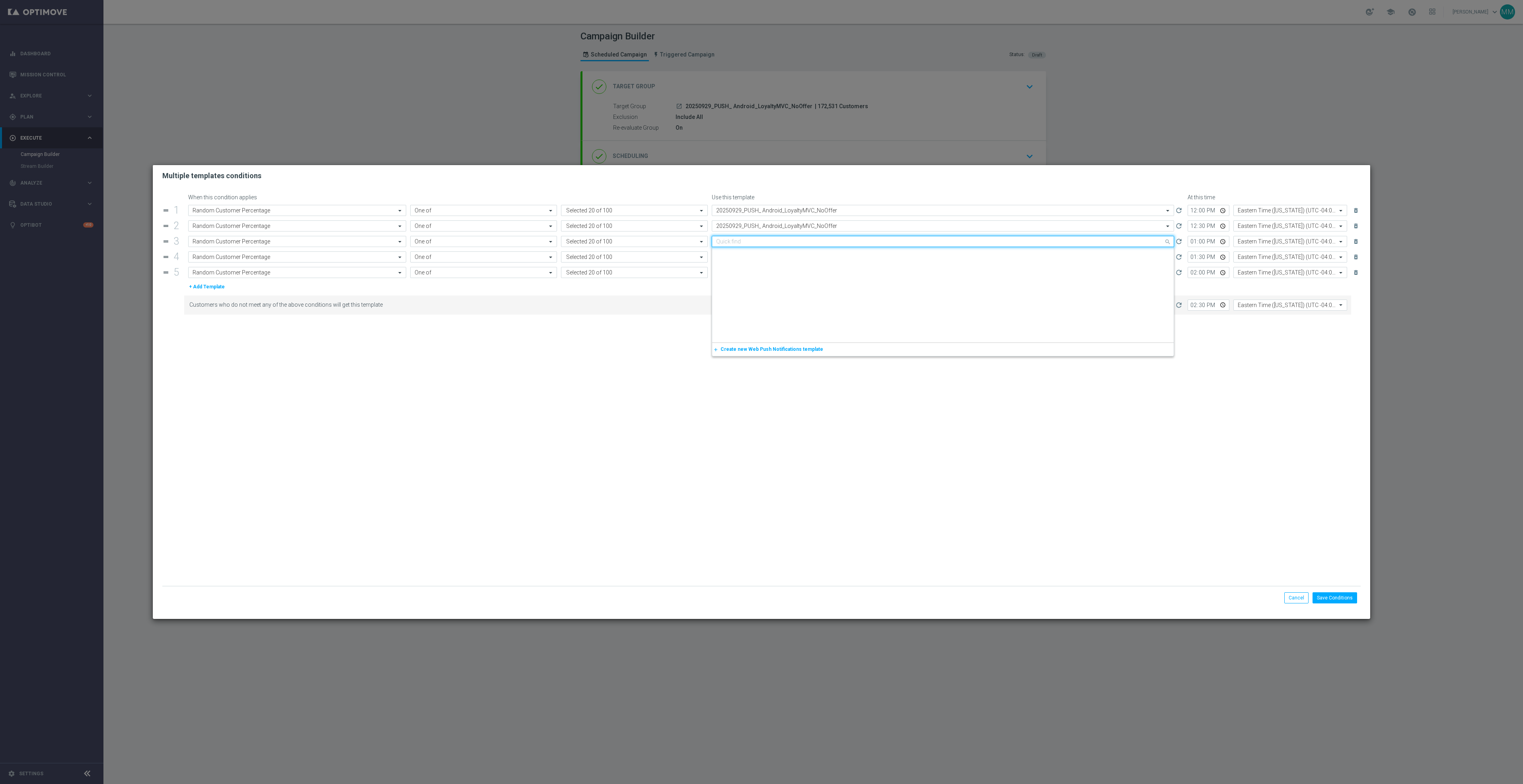
click at [794, 244] on input "text" at bounding box center [935, 241] width 438 height 7
paste input "20250929_PUSH_ Android_LoyaltyMVC_NoOffer"
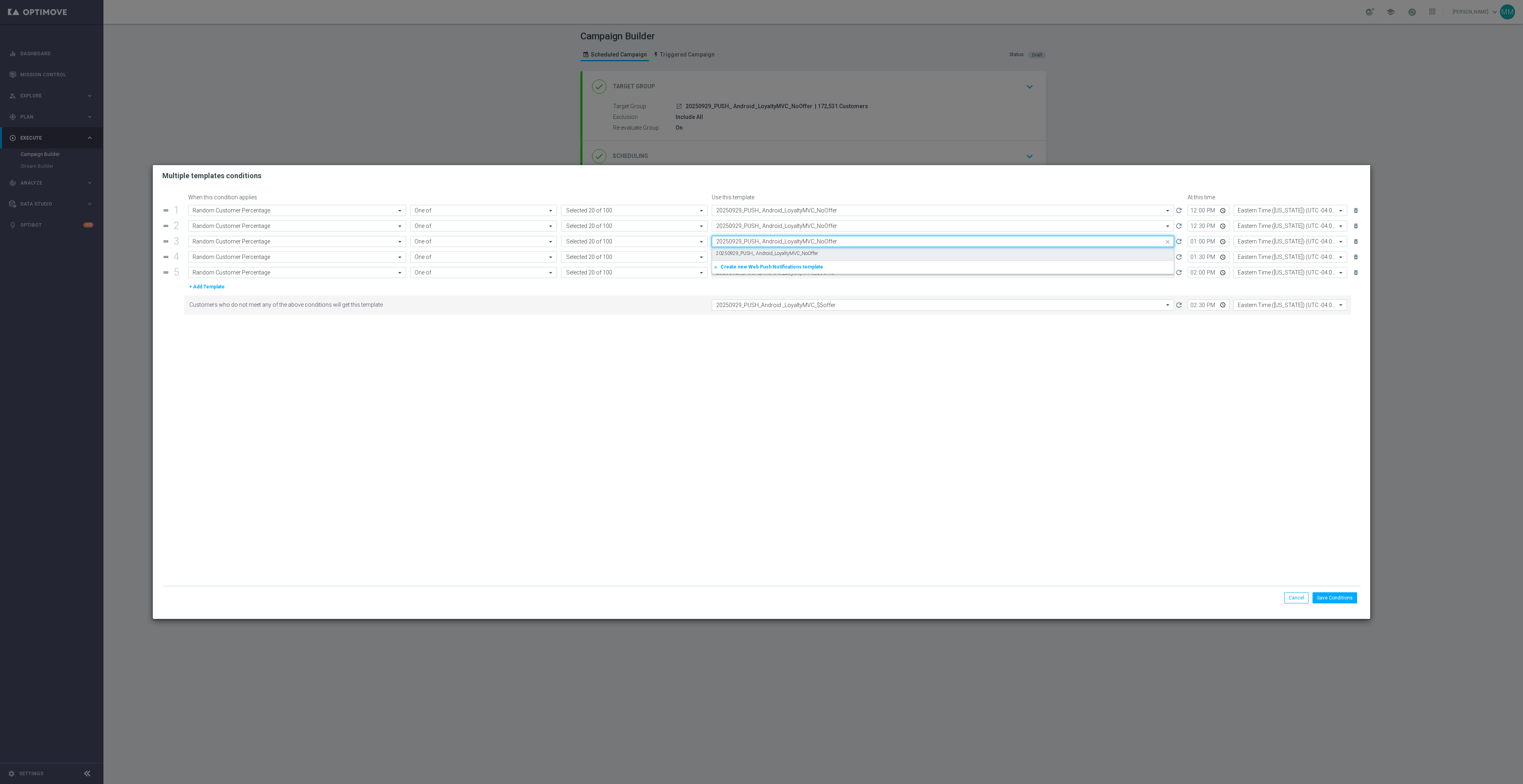
scroll to position [0, 0]
click at [796, 254] on label "20250929_PUSH_ Android_LoyaltyMVC_NoOffer" at bounding box center [767, 254] width 102 height 7
type input "20250929_PUSH_ Android_LoyaltyMVC_NoOffer"
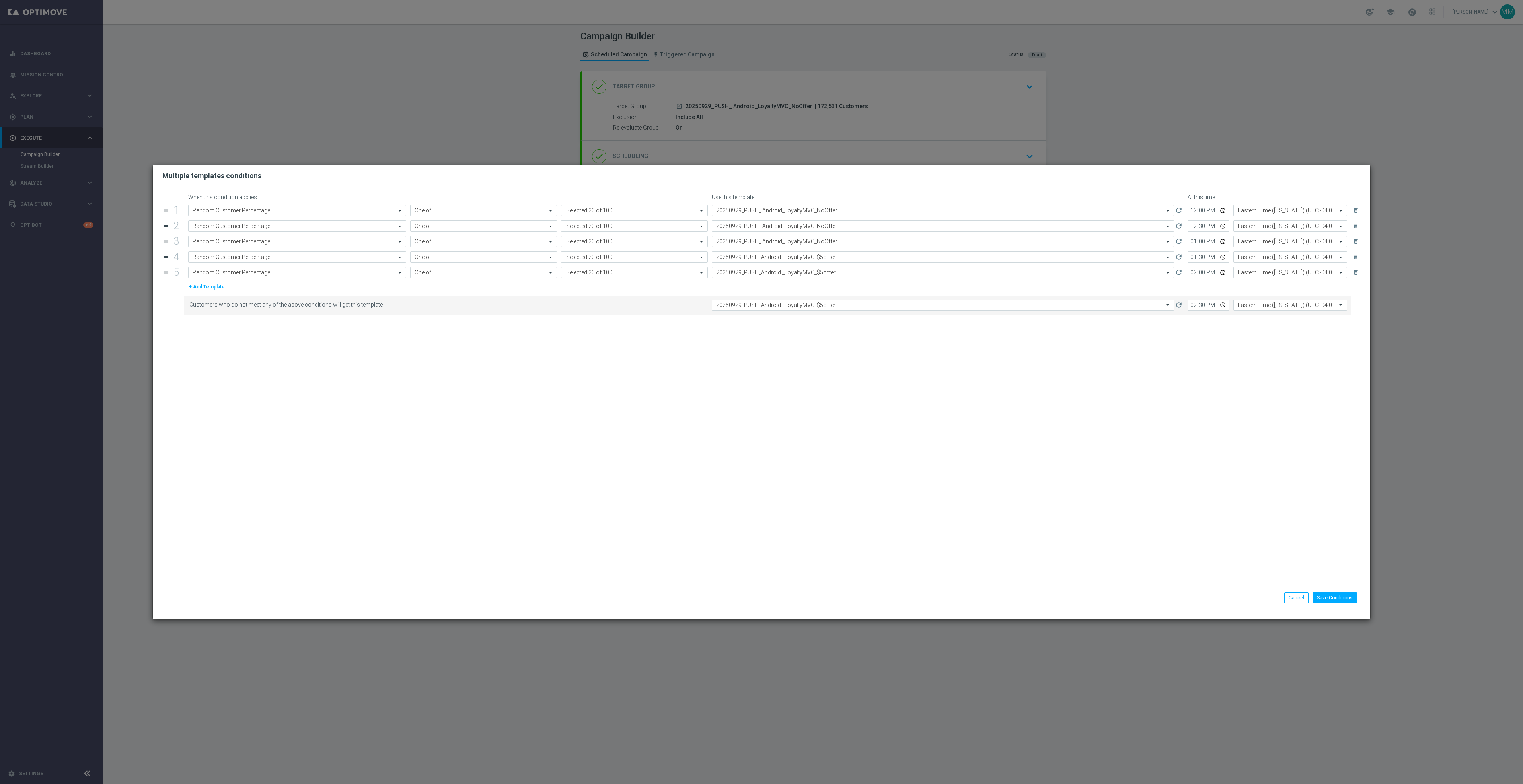
click at [796, 259] on input "text" at bounding box center [935, 257] width 438 height 7
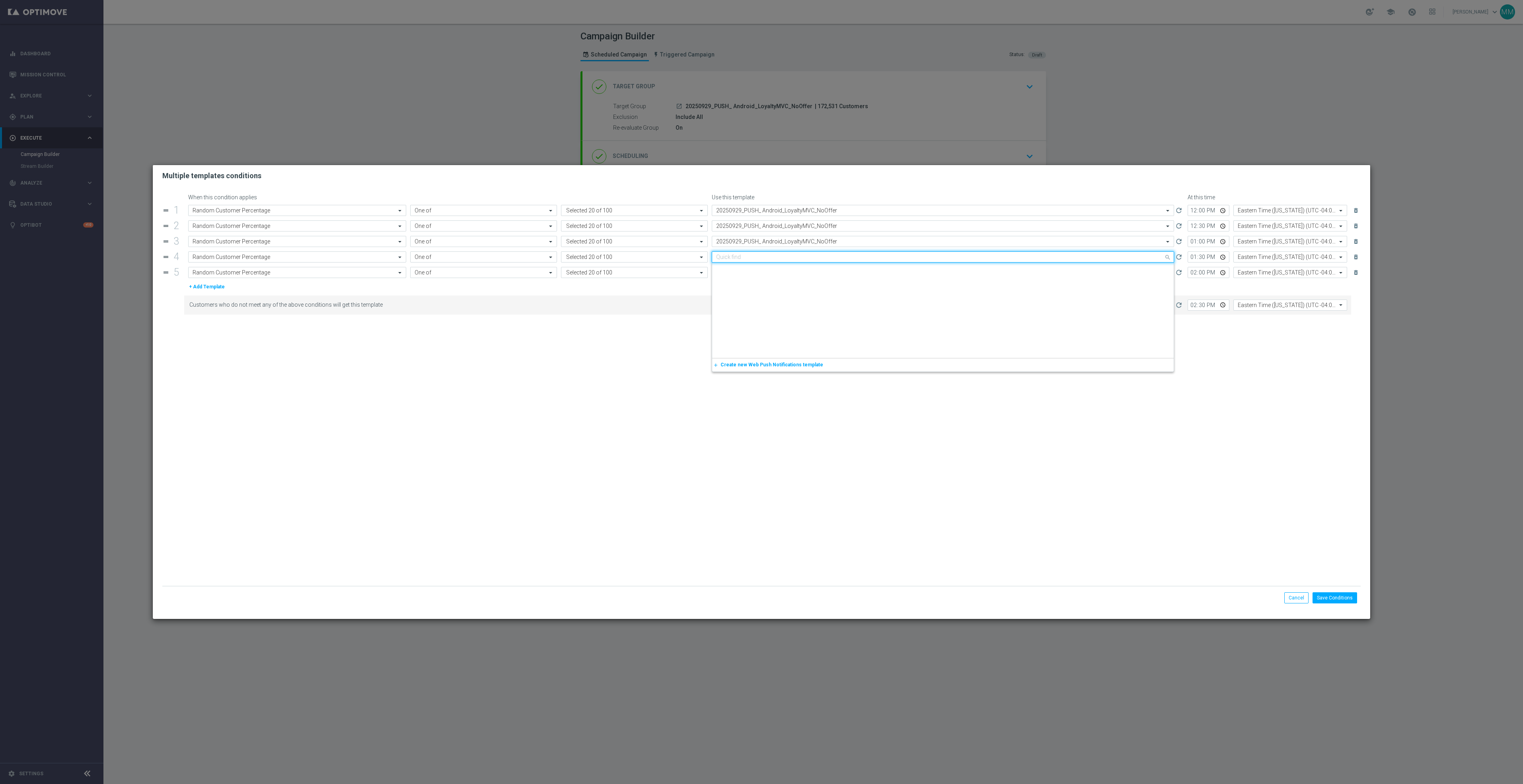
paste input "20250929_PUSH_ Android_LoyaltyMVC_NoOffer"
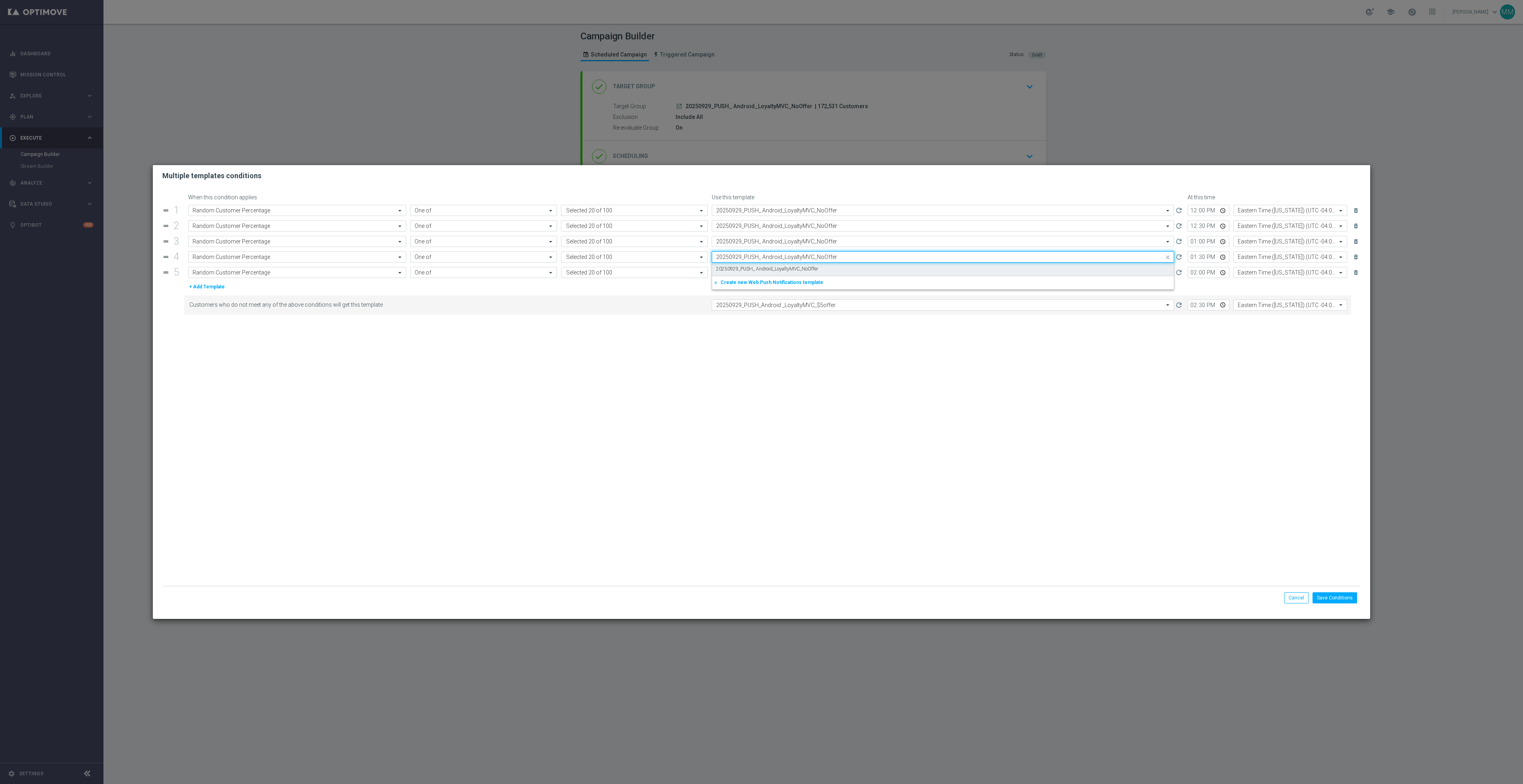
click at [798, 269] on label "20250929_PUSH_ Android_LoyaltyMVC_NoOffer" at bounding box center [767, 269] width 102 height 7
type input "20250929_PUSH_ Android_LoyaltyMVC_NoOffer"
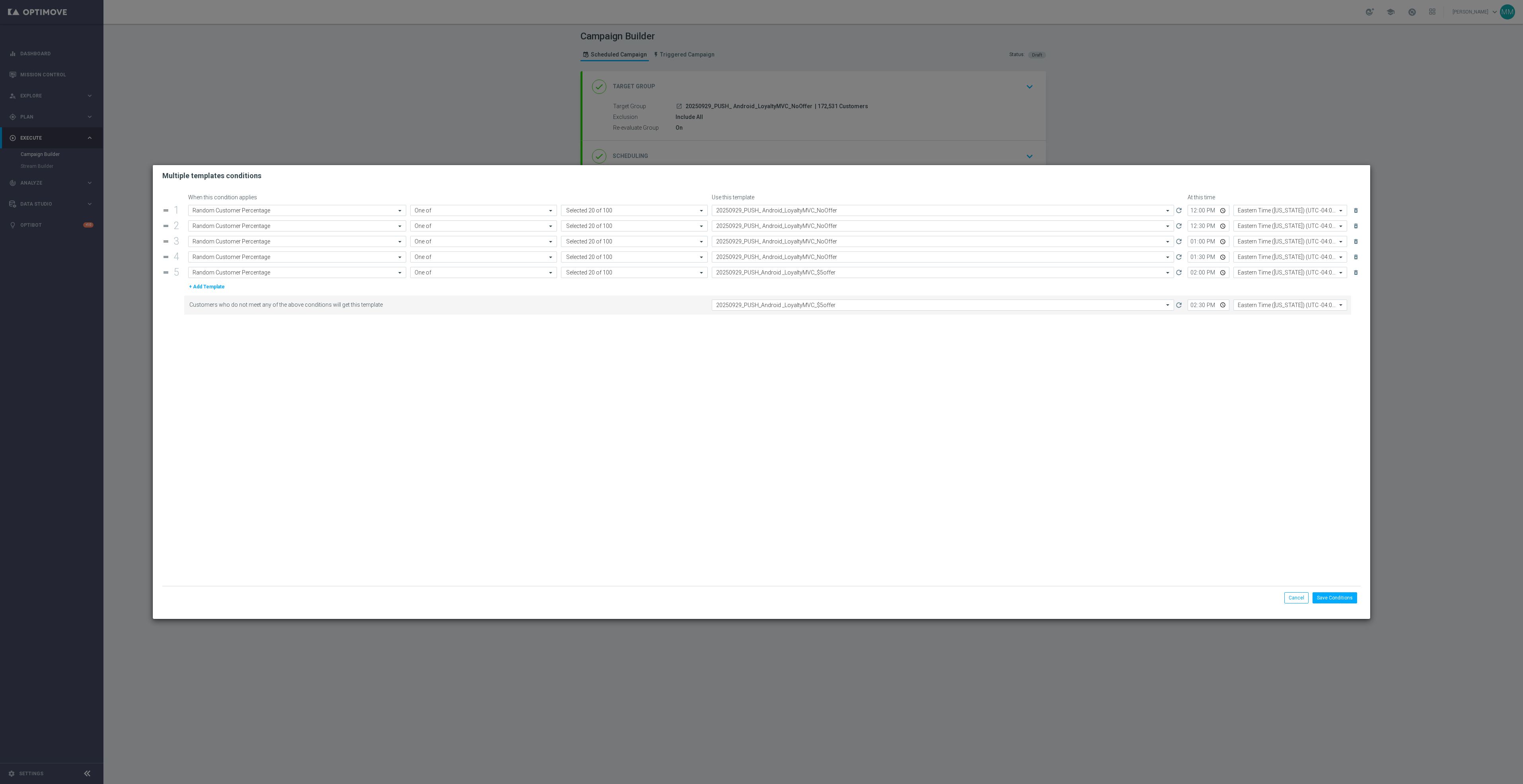
click at [800, 280] on form "When this condition applies Use this template At this time drag_handle 1 Attrib…" at bounding box center [762, 390] width 1199 height 392
click at [803, 275] on input "text" at bounding box center [935, 273] width 438 height 7
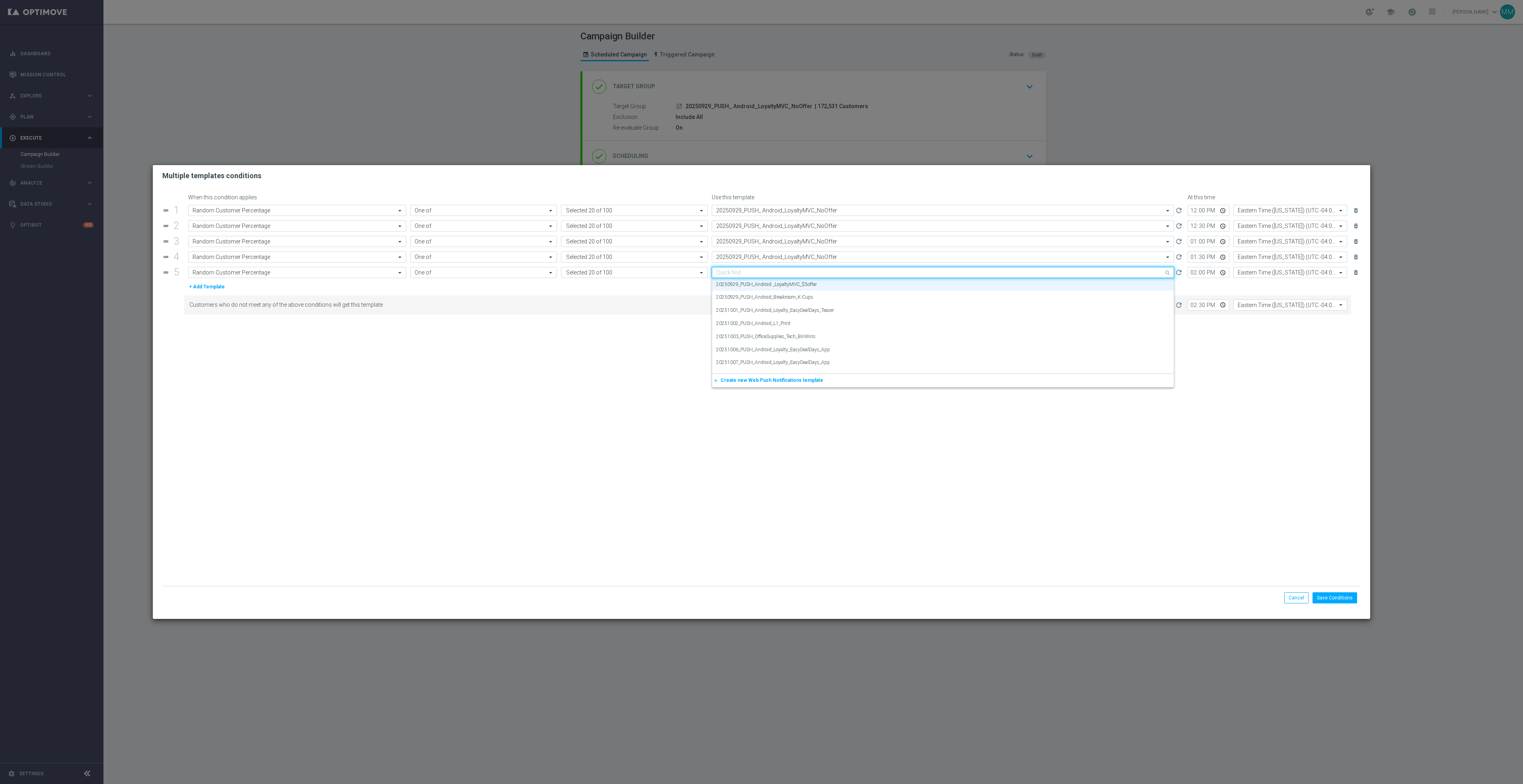
paste input "20250929_PUSH_ Android_LoyaltyMVC_NoOffer"
drag, startPoint x: 805, startPoint y: 283, endPoint x: 809, endPoint y: 291, distance: 8.9
click at [806, 284] on label "20250929_PUSH_ Android_LoyaltyMVC_NoOffer" at bounding box center [767, 284] width 102 height 7
type input "20250929_PUSH_ Android_LoyaltyMVC_NoOffer"
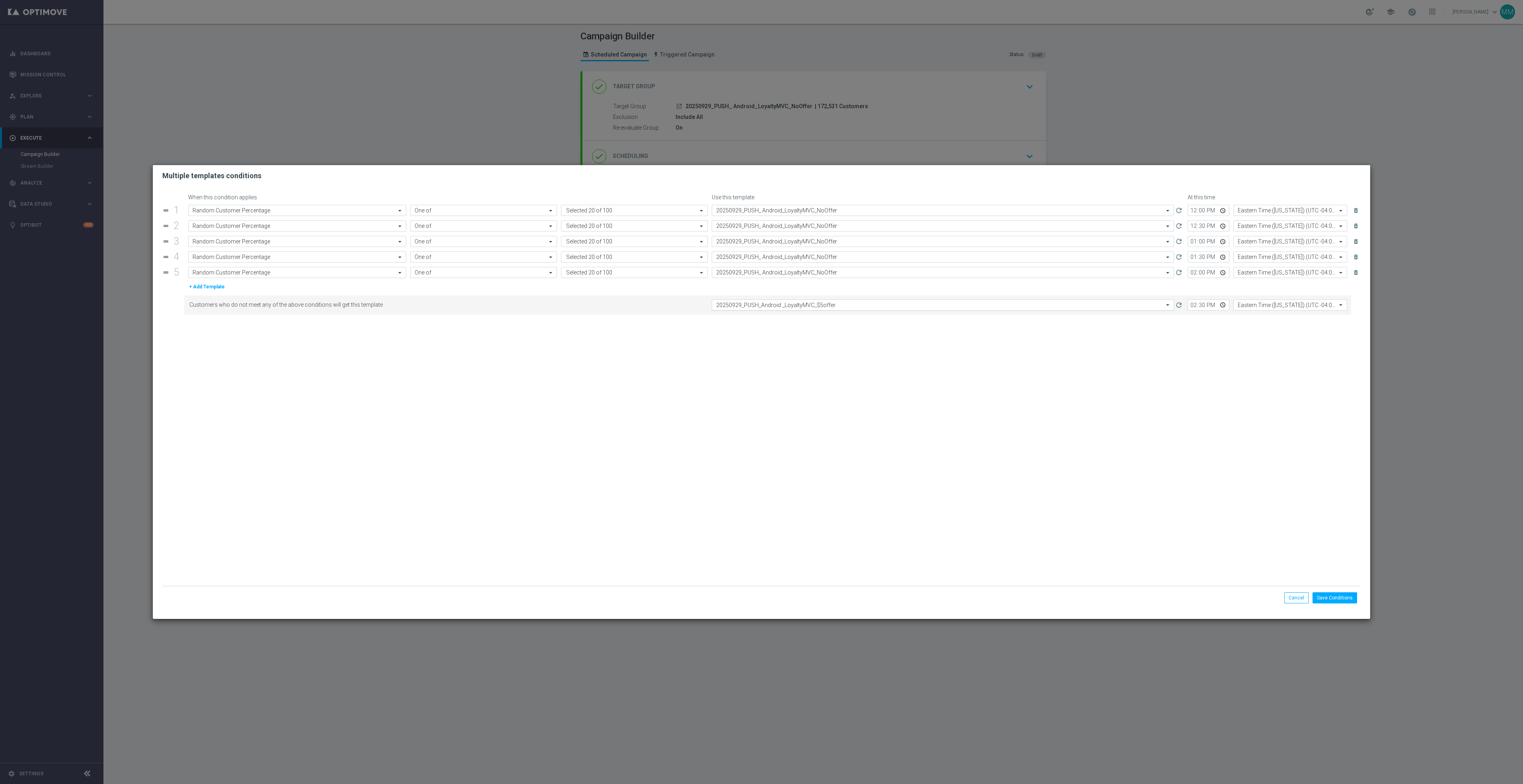
drag, startPoint x: 810, startPoint y: 301, endPoint x: 811, endPoint y: 306, distance: 5.1
click at [810, 302] on div "Customers who do not meet any of the above conditions will get this template Se…" at bounding box center [768, 305] width 1167 height 19
click at [811, 307] on input "text" at bounding box center [935, 305] width 438 height 7
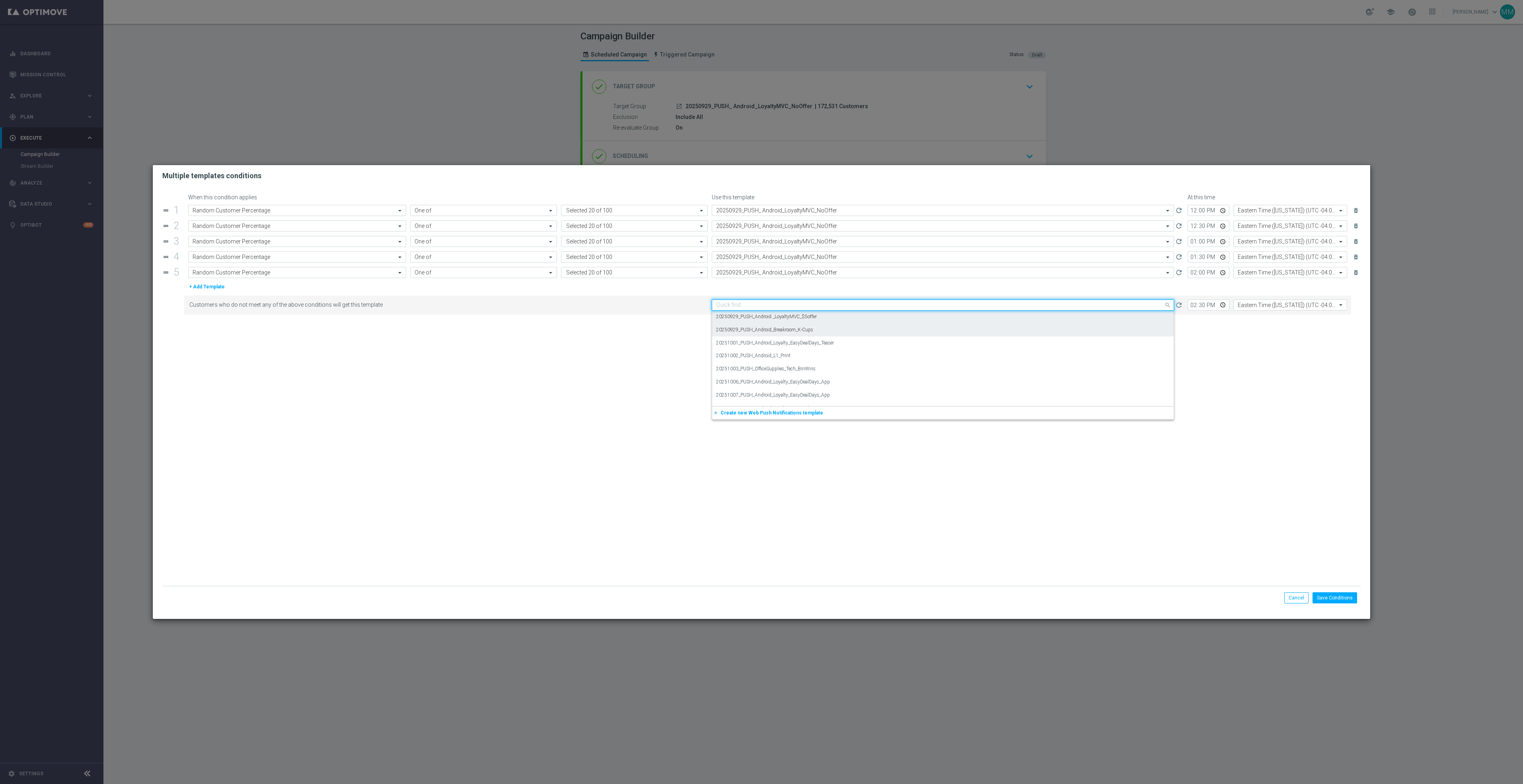
paste input "20250929_PUSH_ Android_LoyaltyMVC_NoOffer"
click at [817, 322] on div "20250929_PUSH_ Android_LoyaltyMVC_NoOffer" at bounding box center [943, 317] width 454 height 13
type input "20250929_PUSH_ Android_LoyaltyMVC_NoOffer"
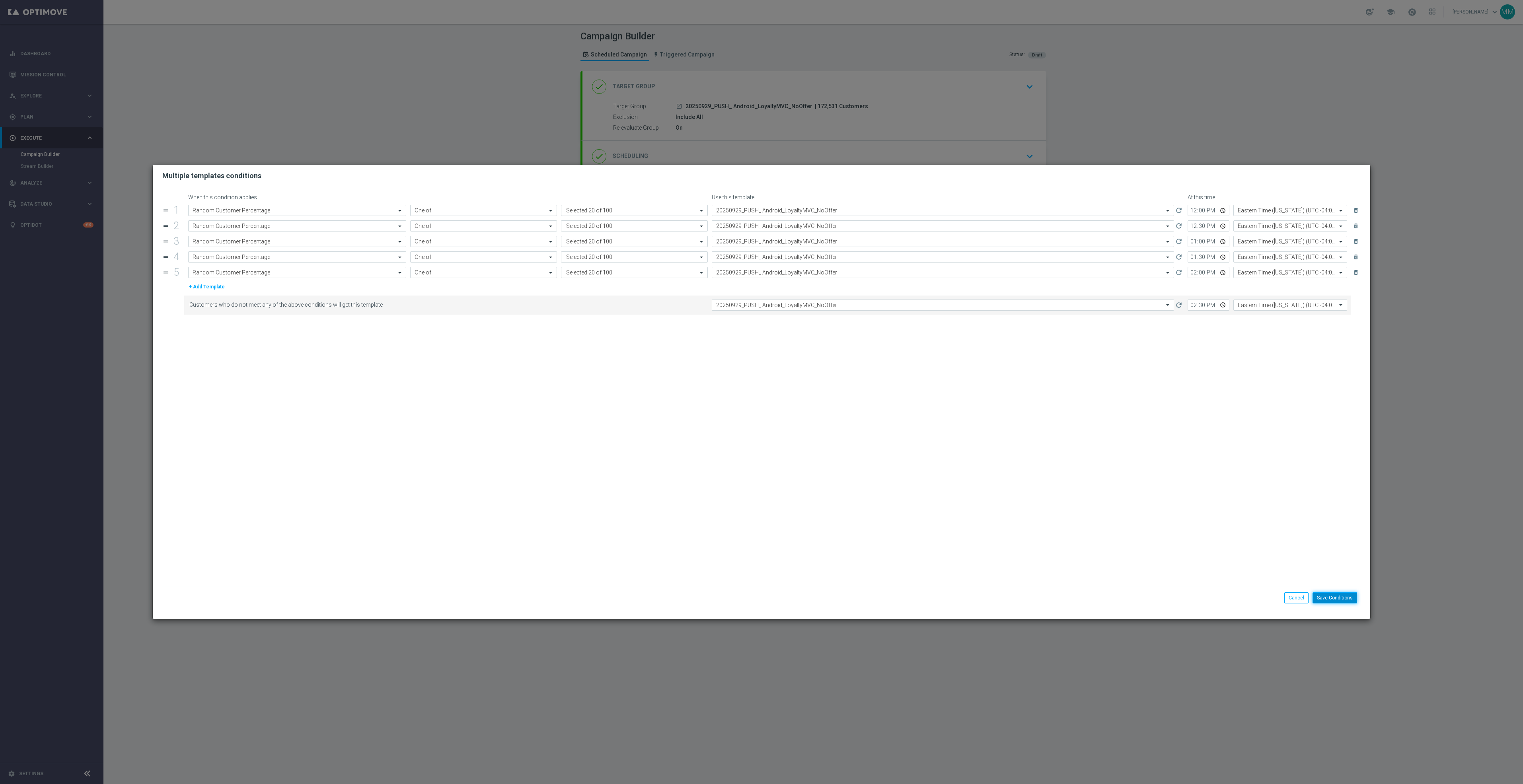
click at [1334, 598] on button "Save Conditions" at bounding box center [1335, 598] width 45 height 11
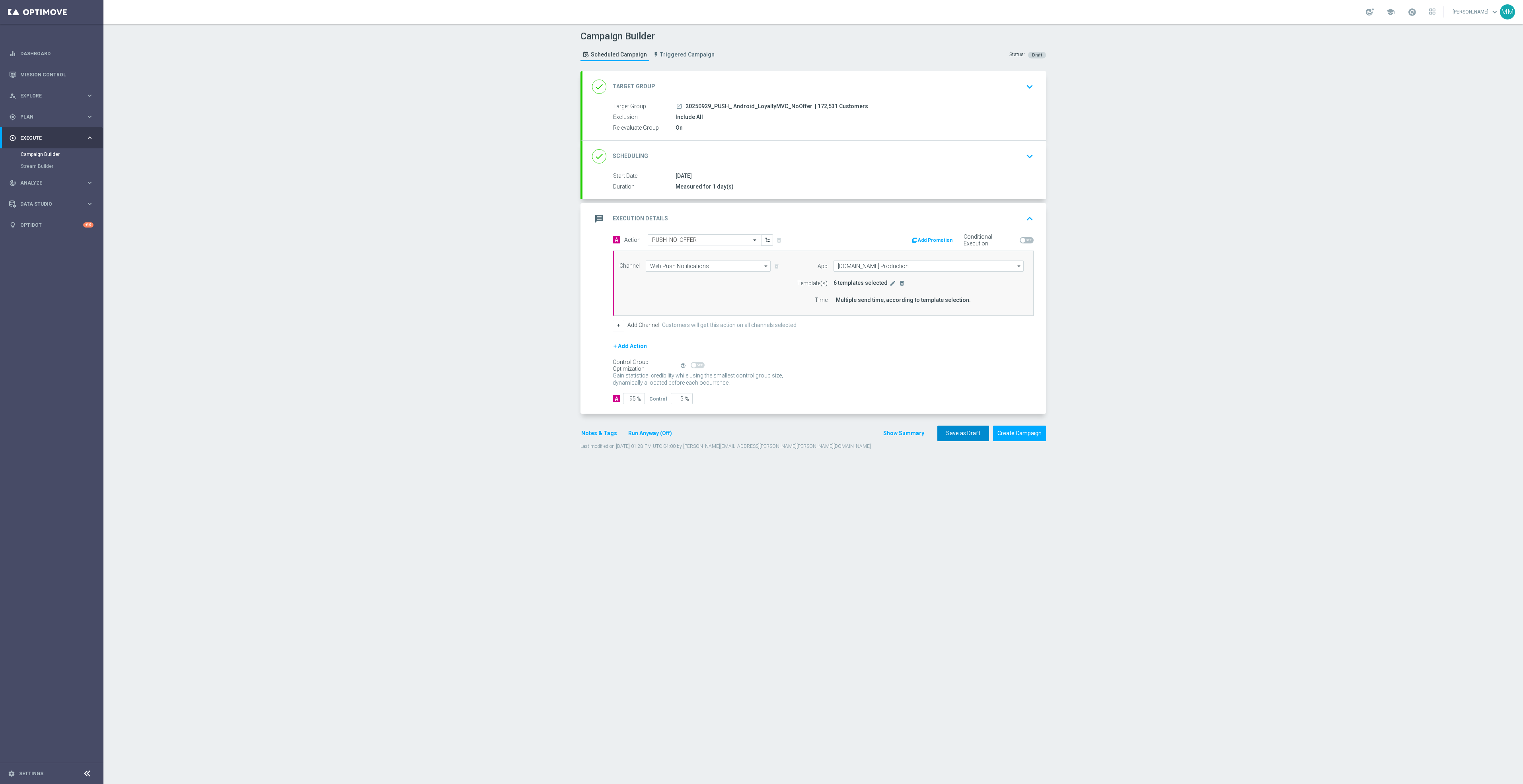
click at [961, 441] on button "Save as Draft" at bounding box center [963, 433] width 51 height 16
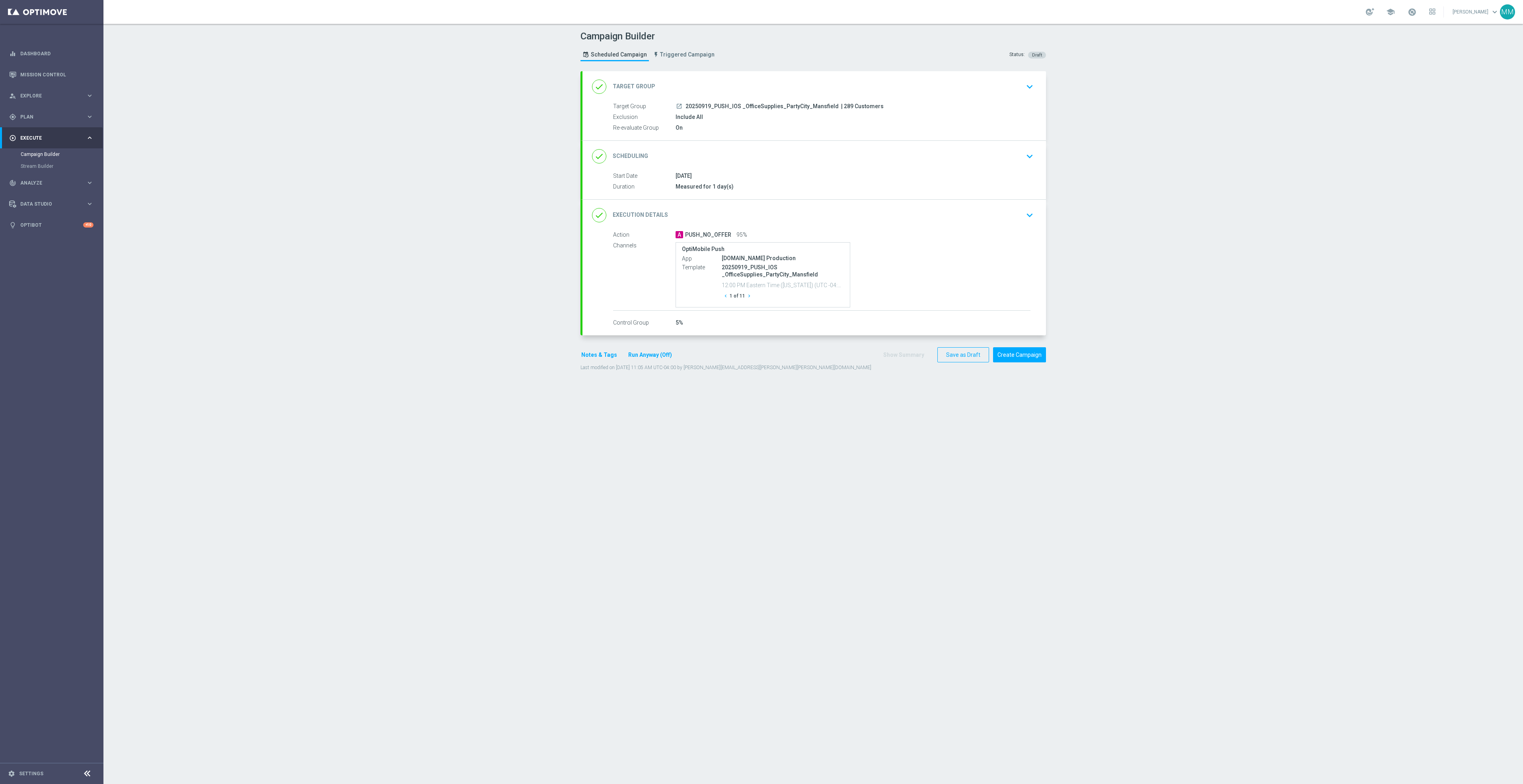
click at [887, 94] on div "done Target Group keyboard_arrow_down" at bounding box center [814, 86] width 463 height 31
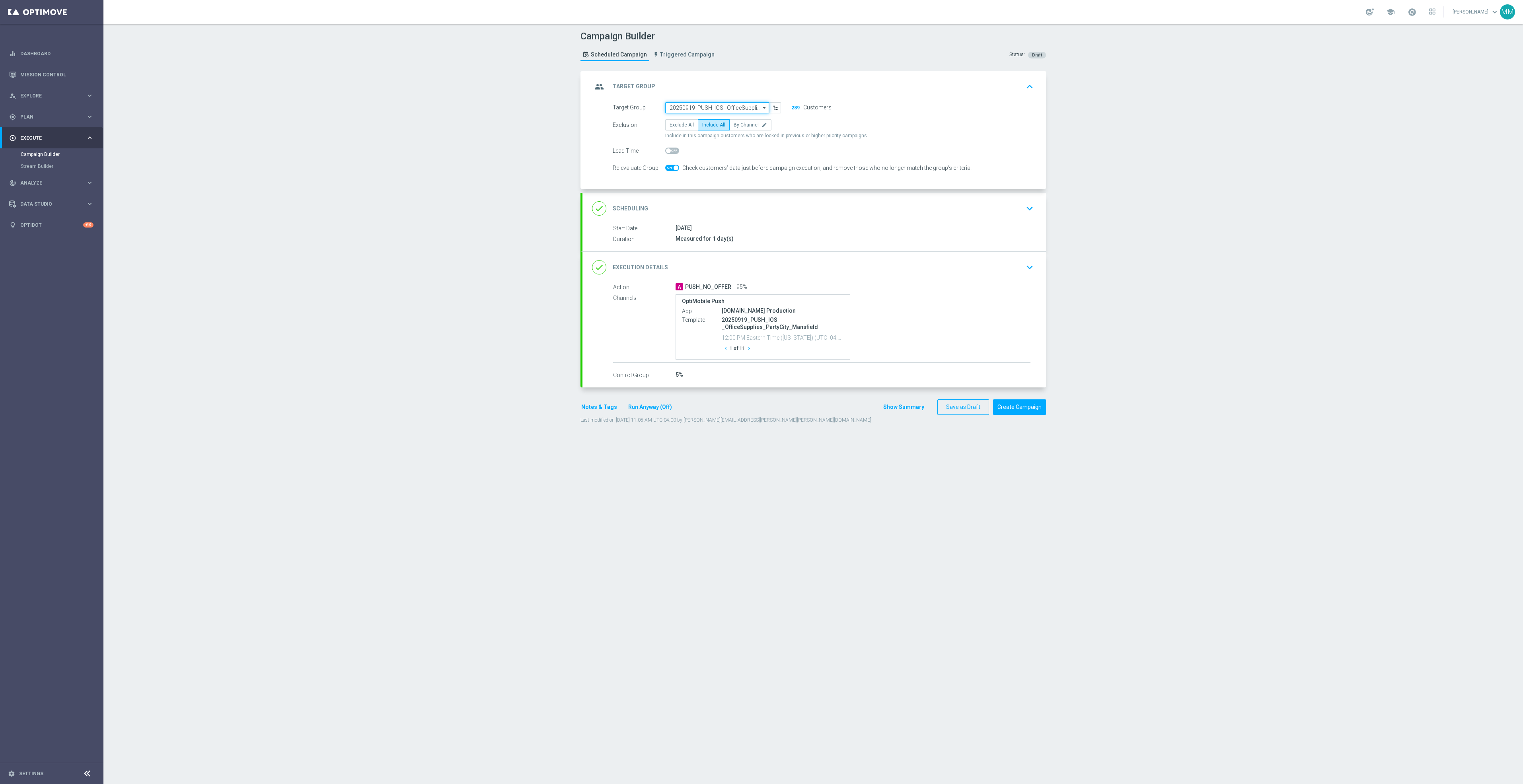
click at [722, 109] on input "20250919_PUSH_IOS _OfficeSupplies_PartyCity_Mansfield" at bounding box center [716, 107] width 104 height 11
paste input "20250922_PUSH_IOS _L1_Print"
click at [714, 119] on div "20250922_PUSH_IOS _L1_Print" at bounding box center [702, 119] width 66 height 7
type input "20250922_PUSH_IOS _L1_Print"
click at [751, 222] on div "done Scheduling keyboard_arrow_down" at bounding box center [814, 208] width 463 height 31
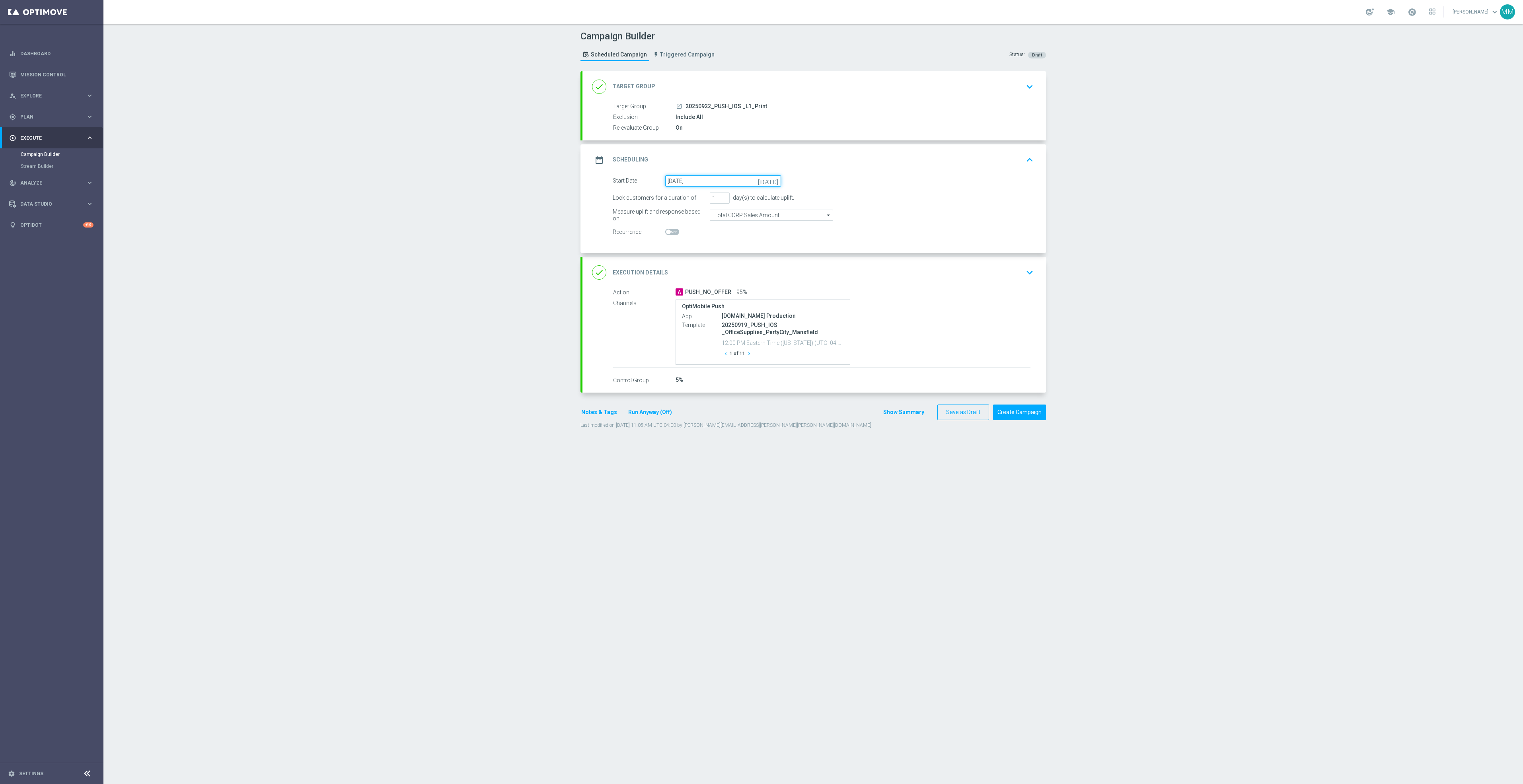
click at [720, 179] on input "19 Sep 2025" at bounding box center [723, 181] width 116 height 11
click at [678, 266] on span "22" at bounding box center [682, 264] width 12 height 12
type input "22 Sep 2025"
click at [928, 287] on div "done Execution Details keyboard_arrow_down" at bounding box center [814, 273] width 463 height 31
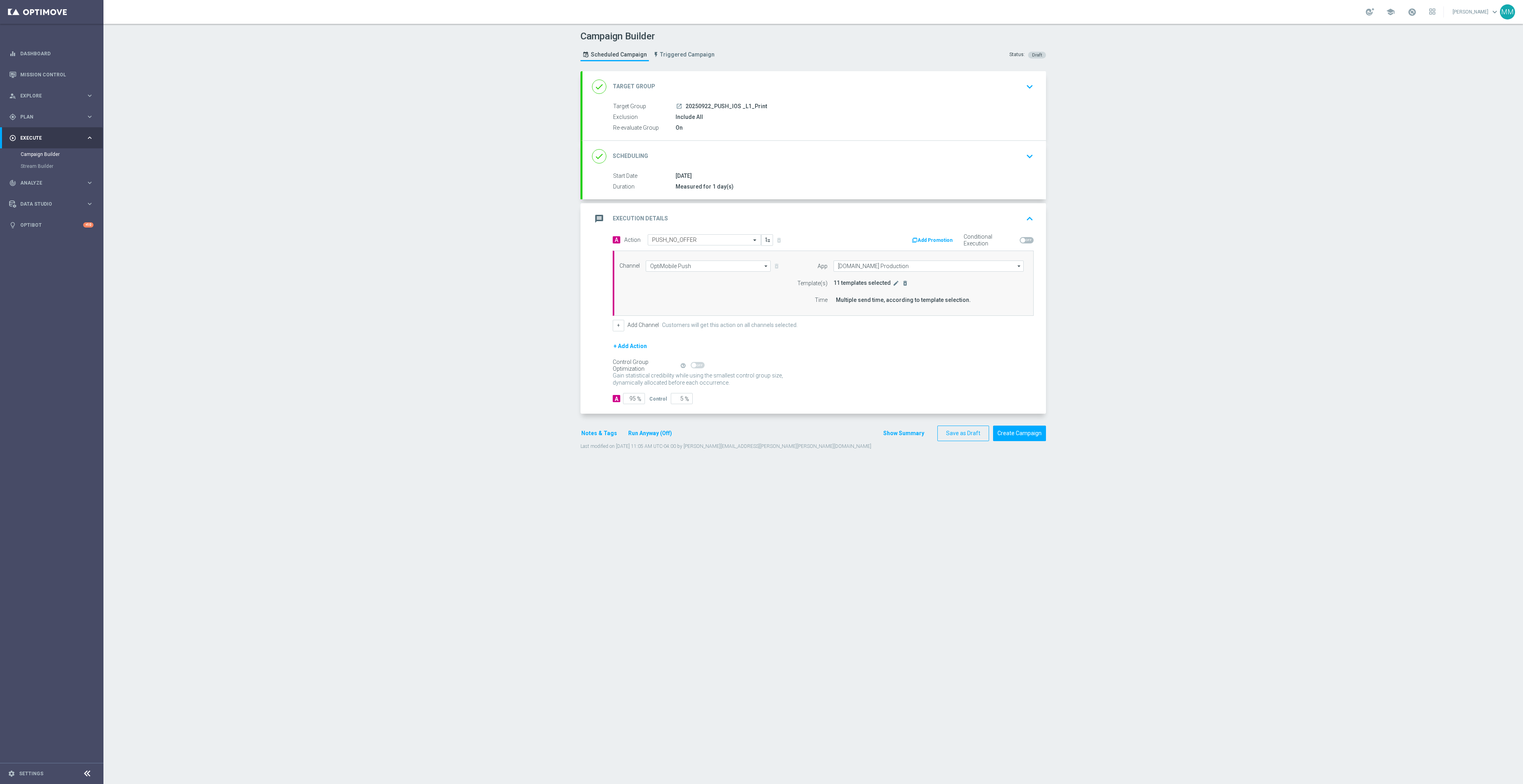
click at [886, 288] on div "Template(s) 11 templates selected edit delete_forever" at bounding box center [908, 283] width 243 height 11
click at [893, 287] on icon "edit" at bounding box center [896, 283] width 7 height 7
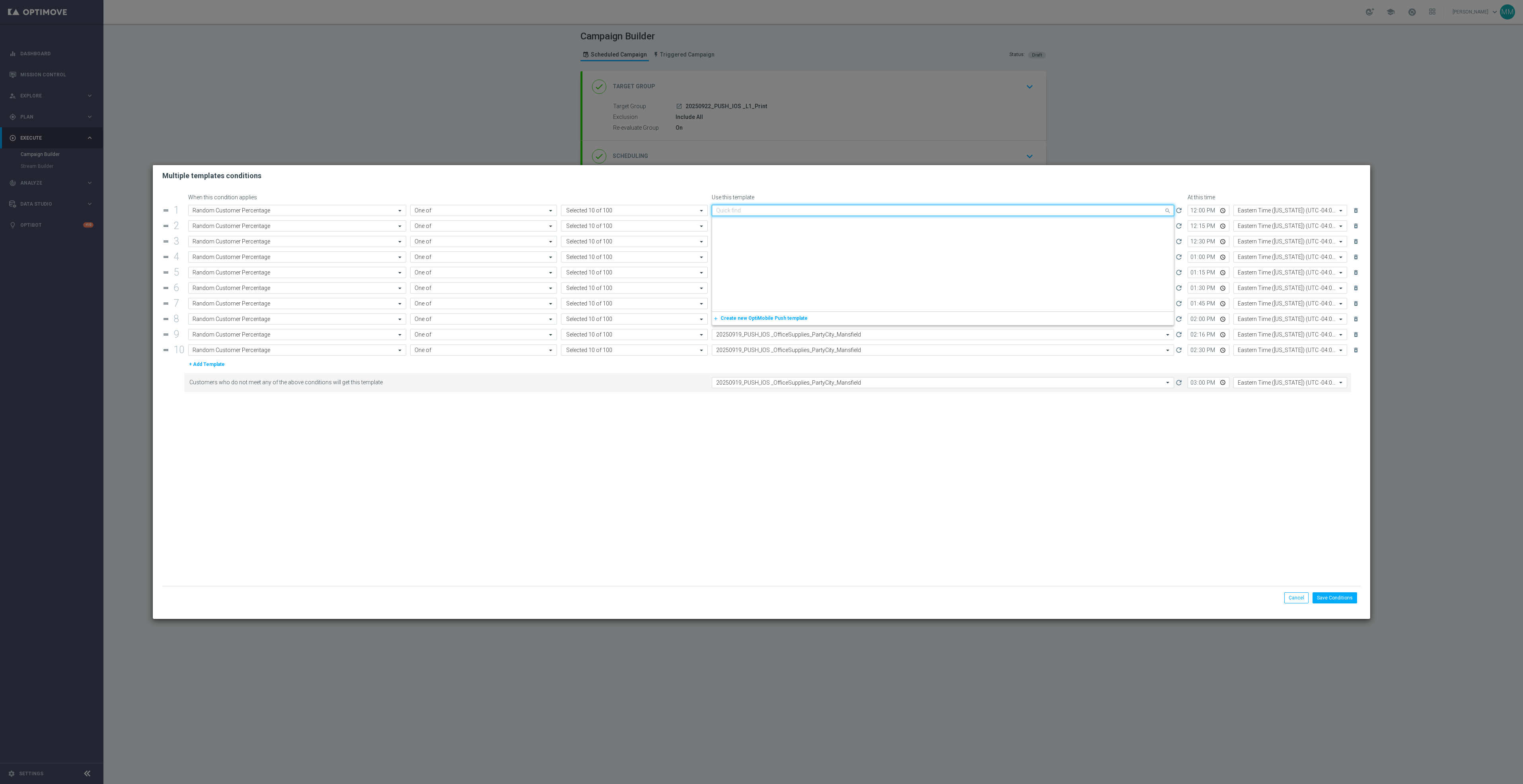
click at [791, 209] on input "text" at bounding box center [935, 211] width 438 height 7
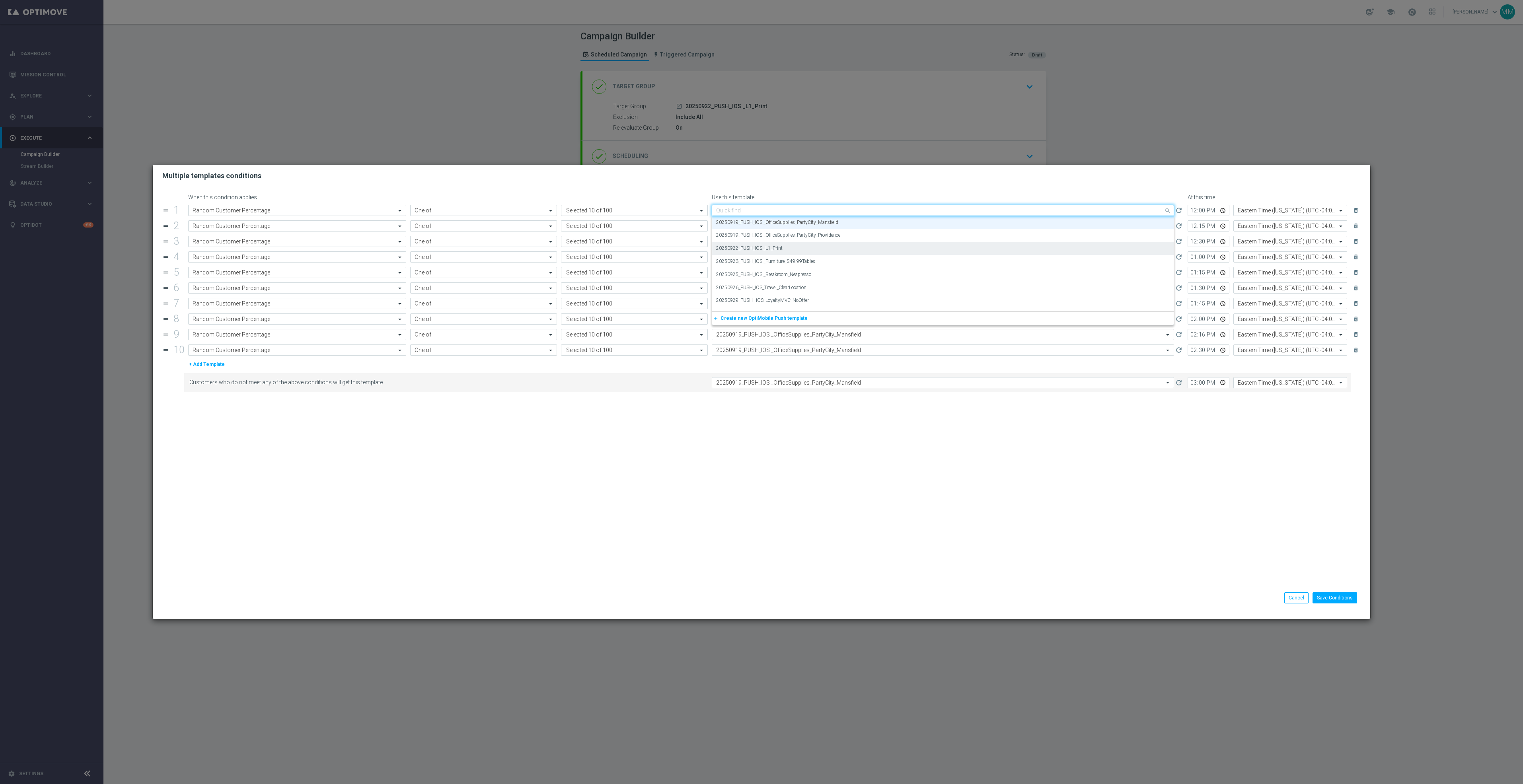
paste input "20250922_PUSH_IOS _L1_Print"
click at [768, 220] on label "20250922_PUSH_IOS _L1_Print" at bounding box center [749, 222] width 66 height 7
type input "20250922_PUSH_IOS _L1_Print"
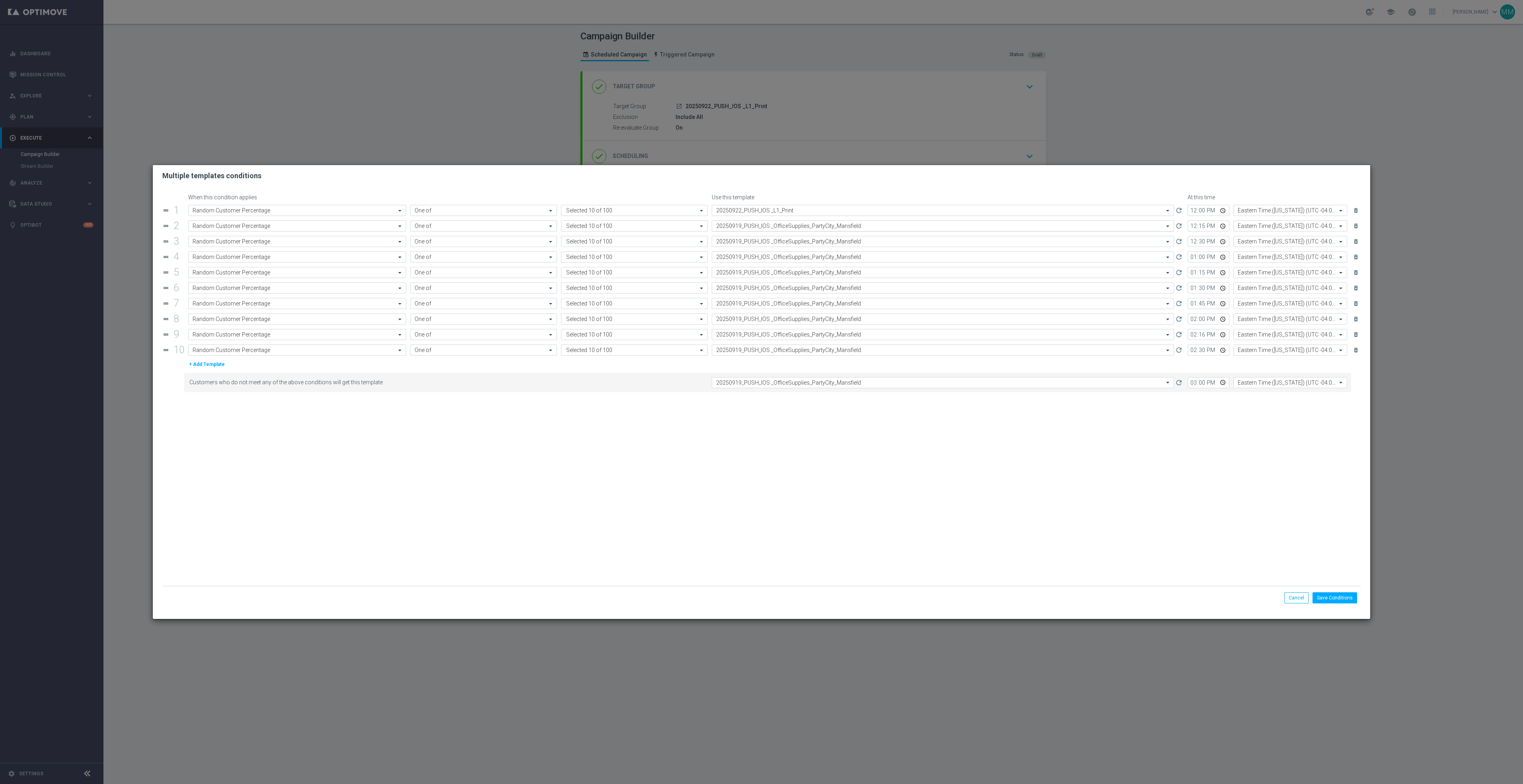
click at [776, 225] on input "text" at bounding box center [935, 226] width 438 height 7
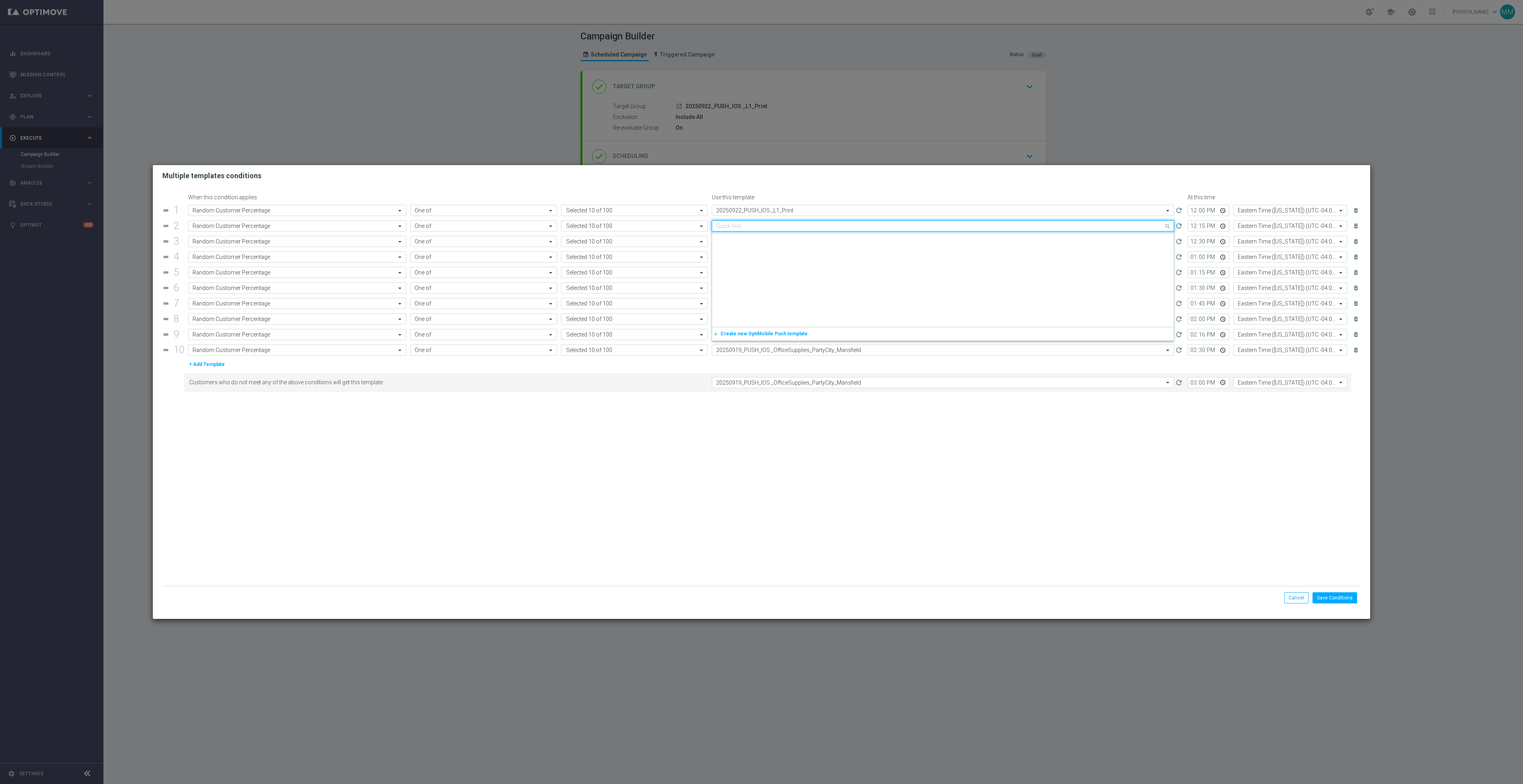
paste input "20250922_PUSH_IOS _L1_Print"
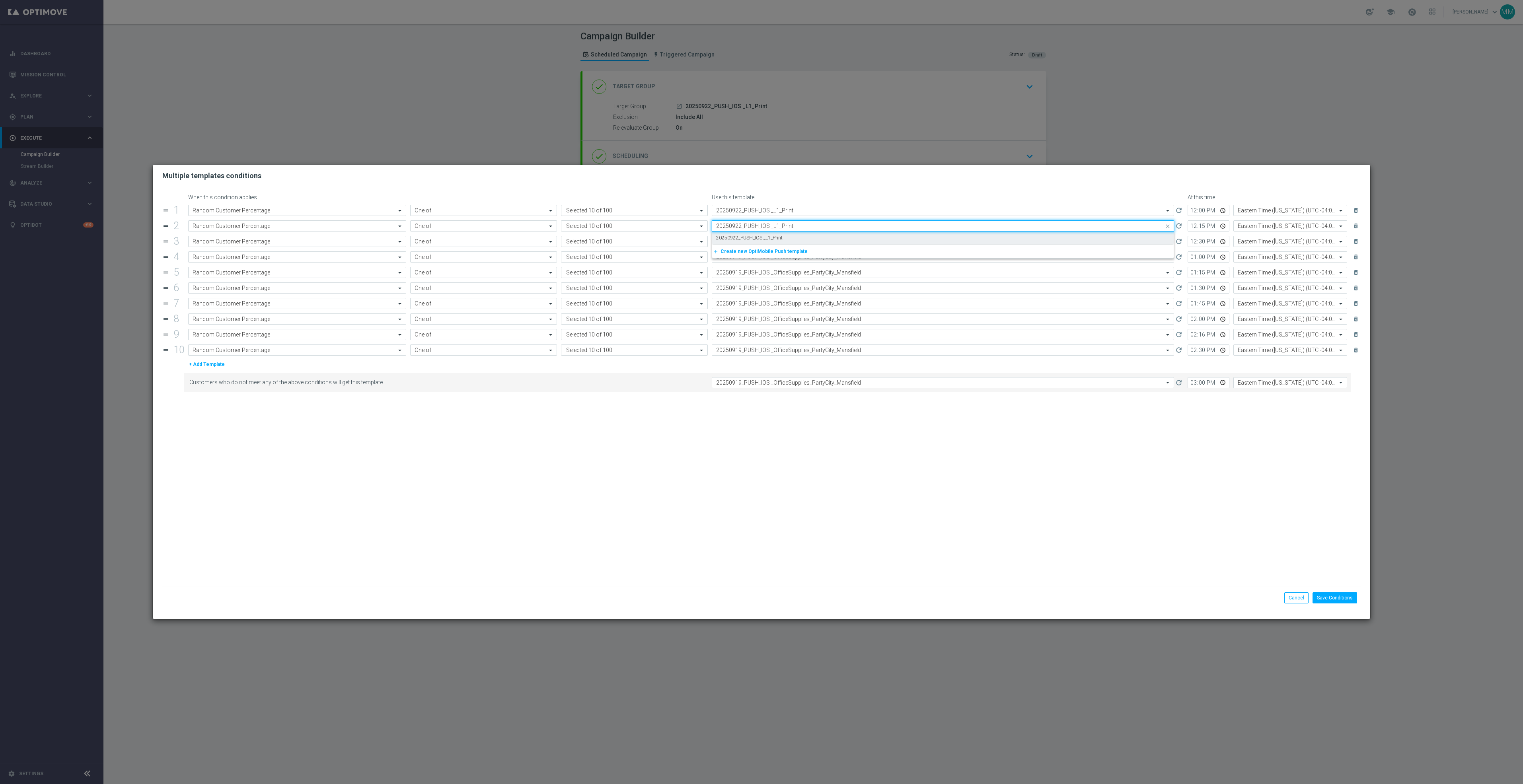
click at [776, 238] on label "20250922_PUSH_IOS _L1_Print" at bounding box center [749, 238] width 66 height 7
type input "20250922_PUSH_IOS _L1_Print"
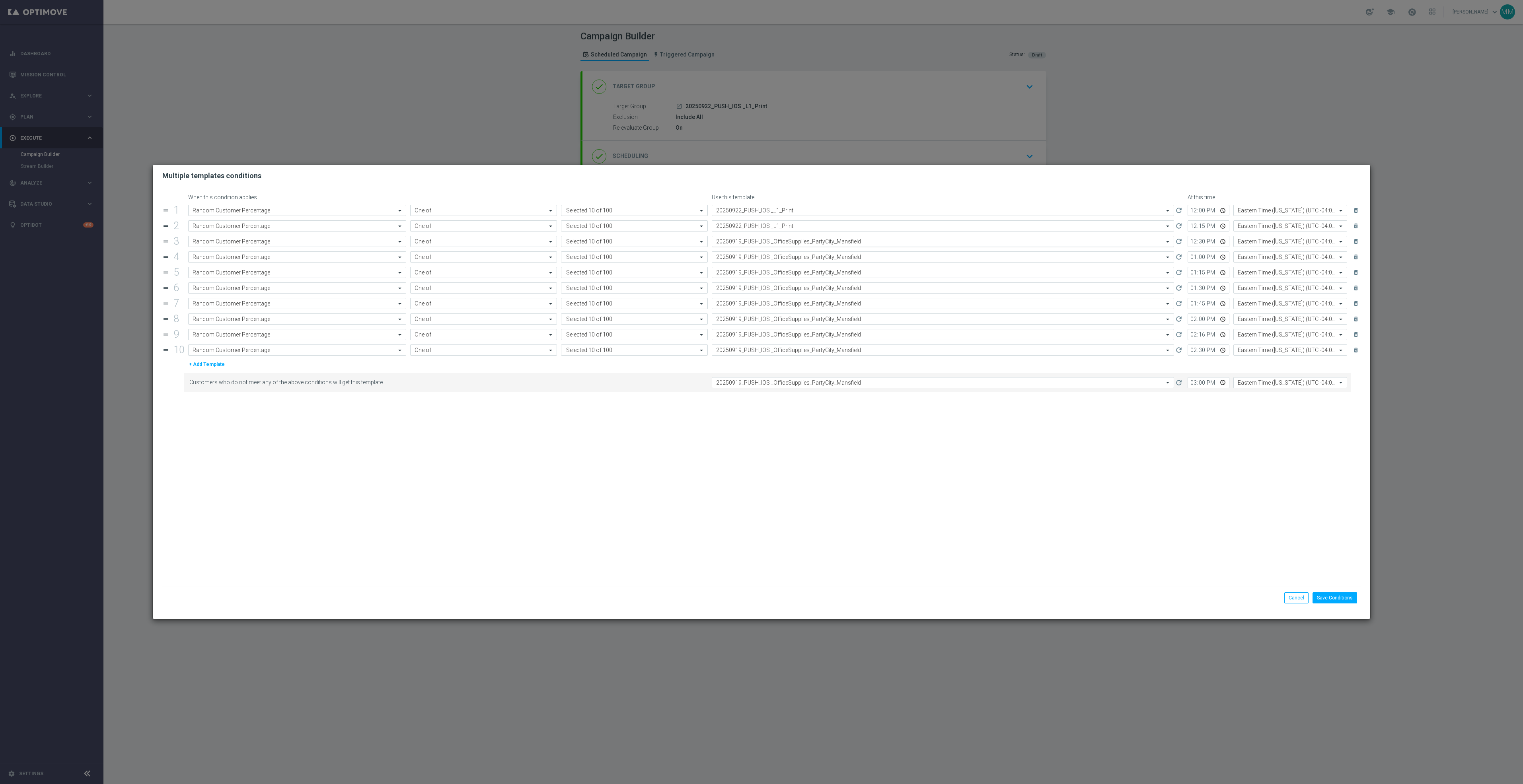
click at [778, 244] on input "text" at bounding box center [935, 241] width 438 height 7
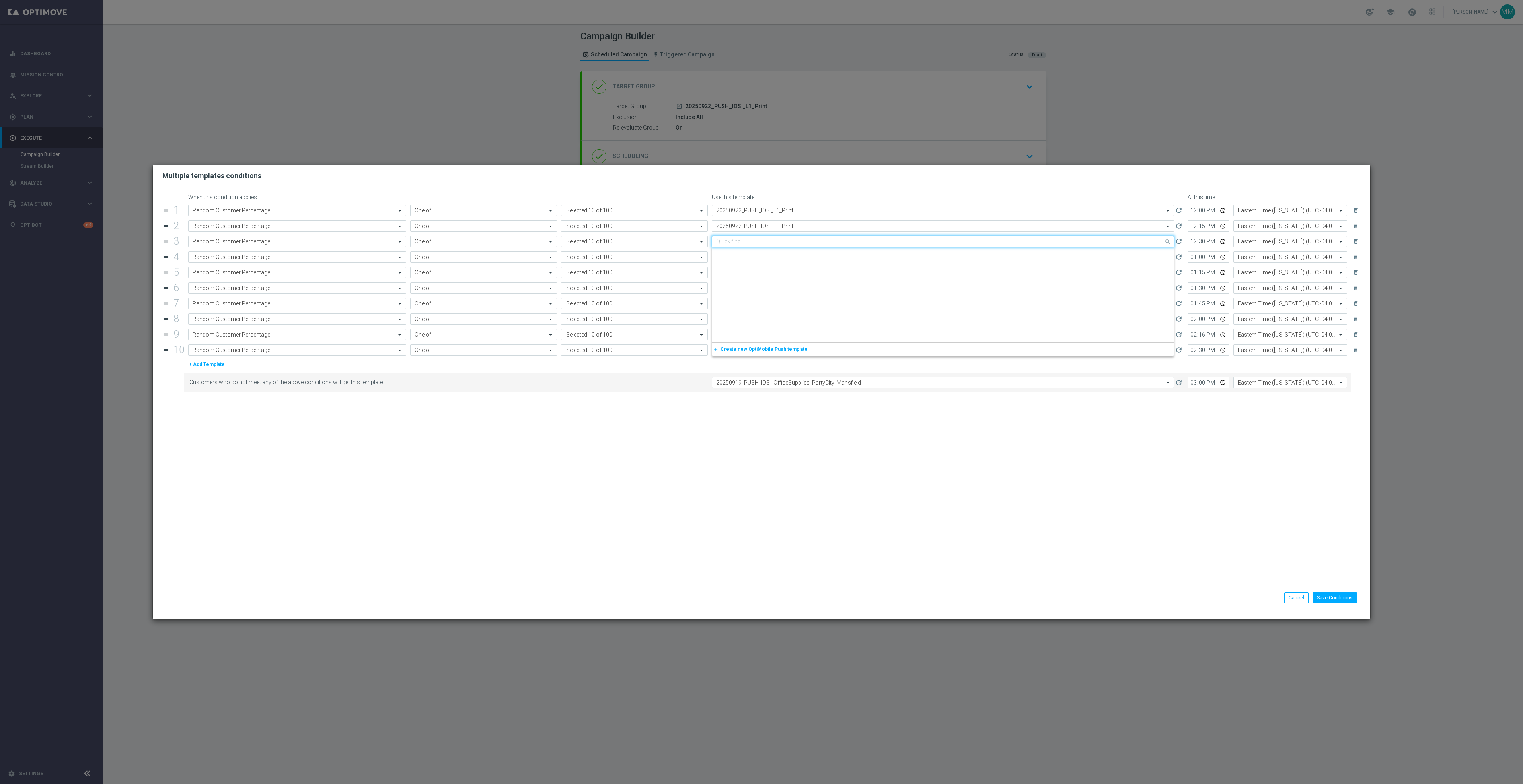
paste input "20250922_PUSH_IOS _L1_Print"
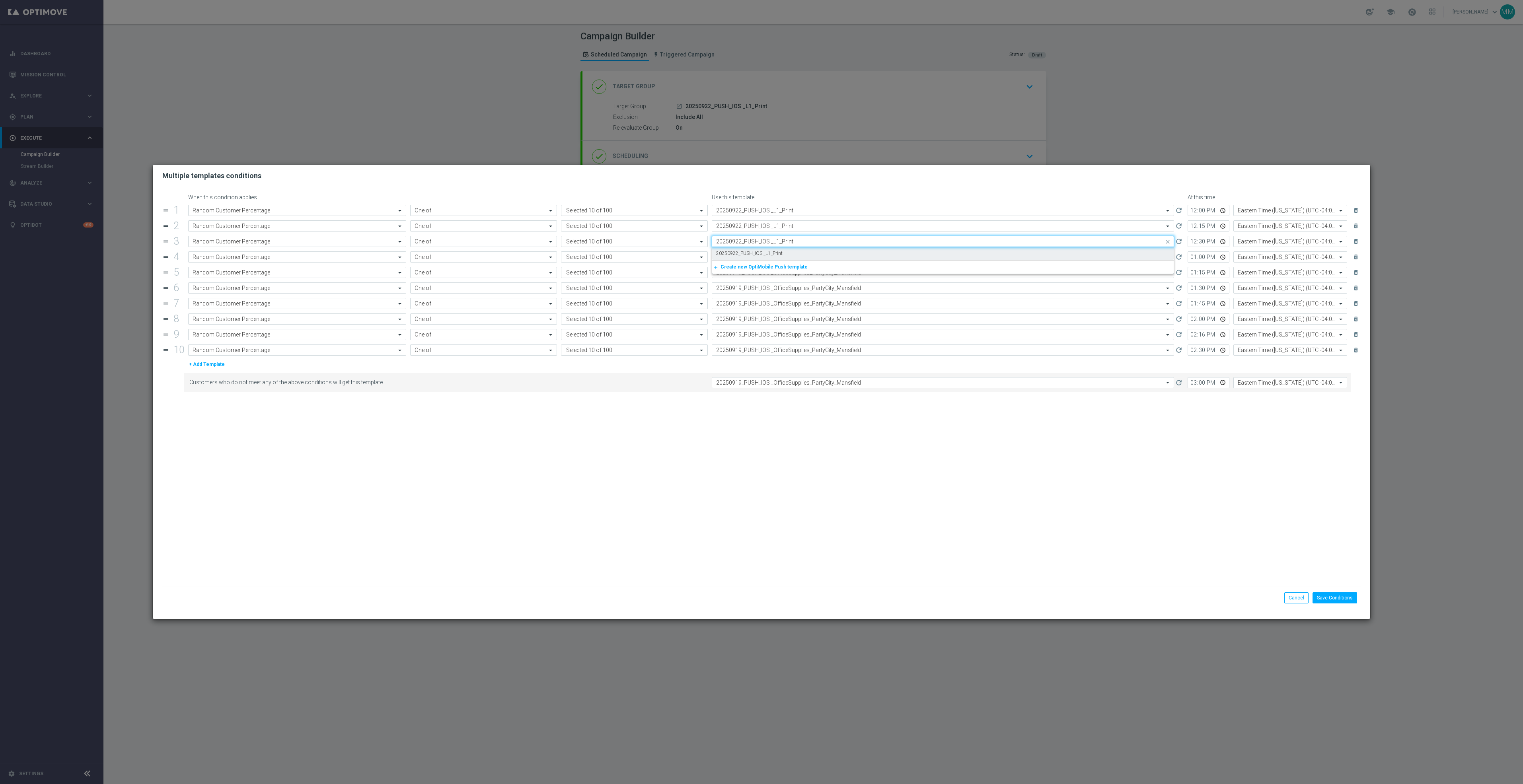
click at [778, 250] on label "20250922_PUSH_IOS _L1_Print" at bounding box center [749, 254] width 66 height 7
type input "20250922_PUSH_IOS _L1_Print"
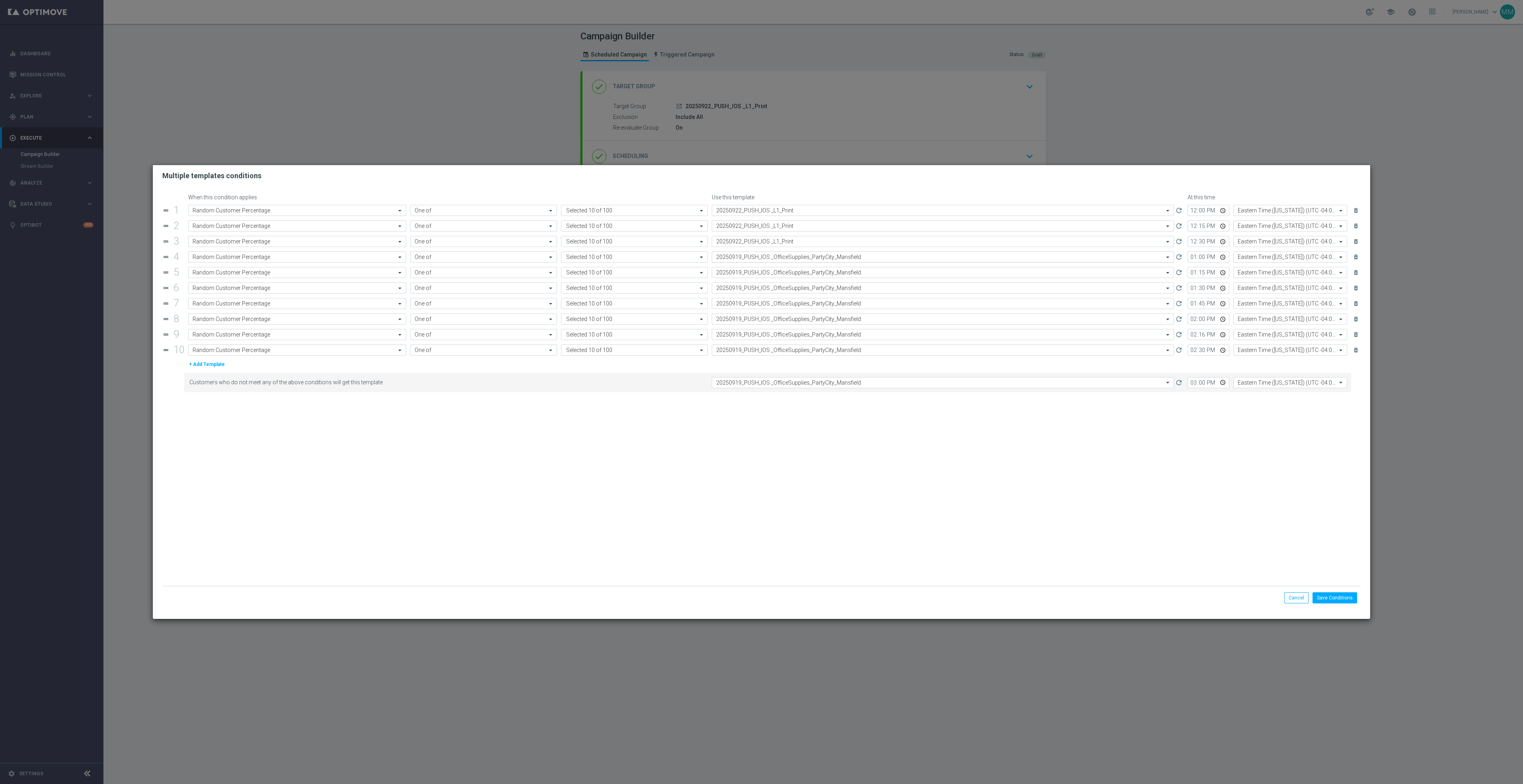
click at [781, 257] on input "text" at bounding box center [935, 257] width 438 height 7
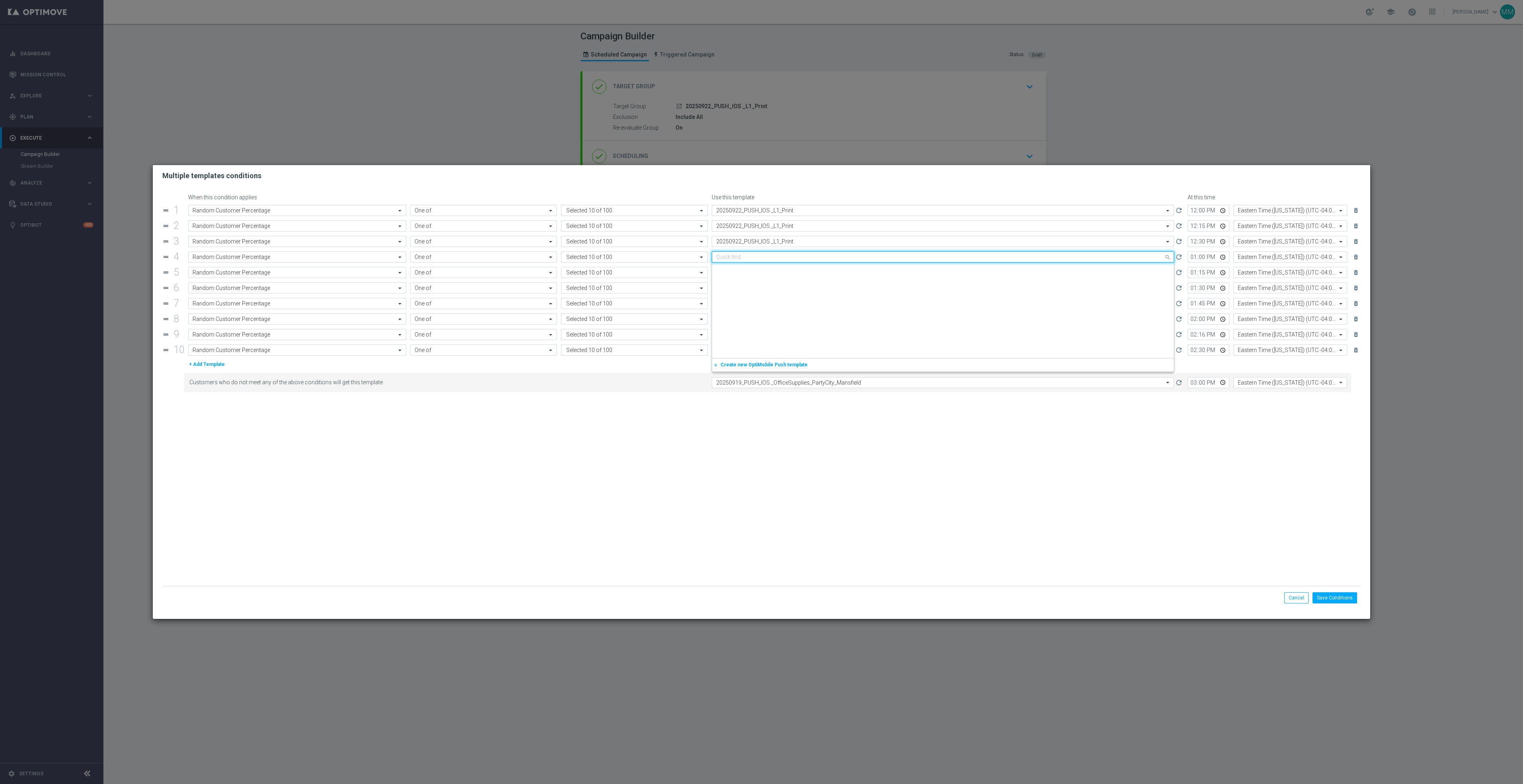
paste input "20250922_PUSH_IOS _L1_Print"
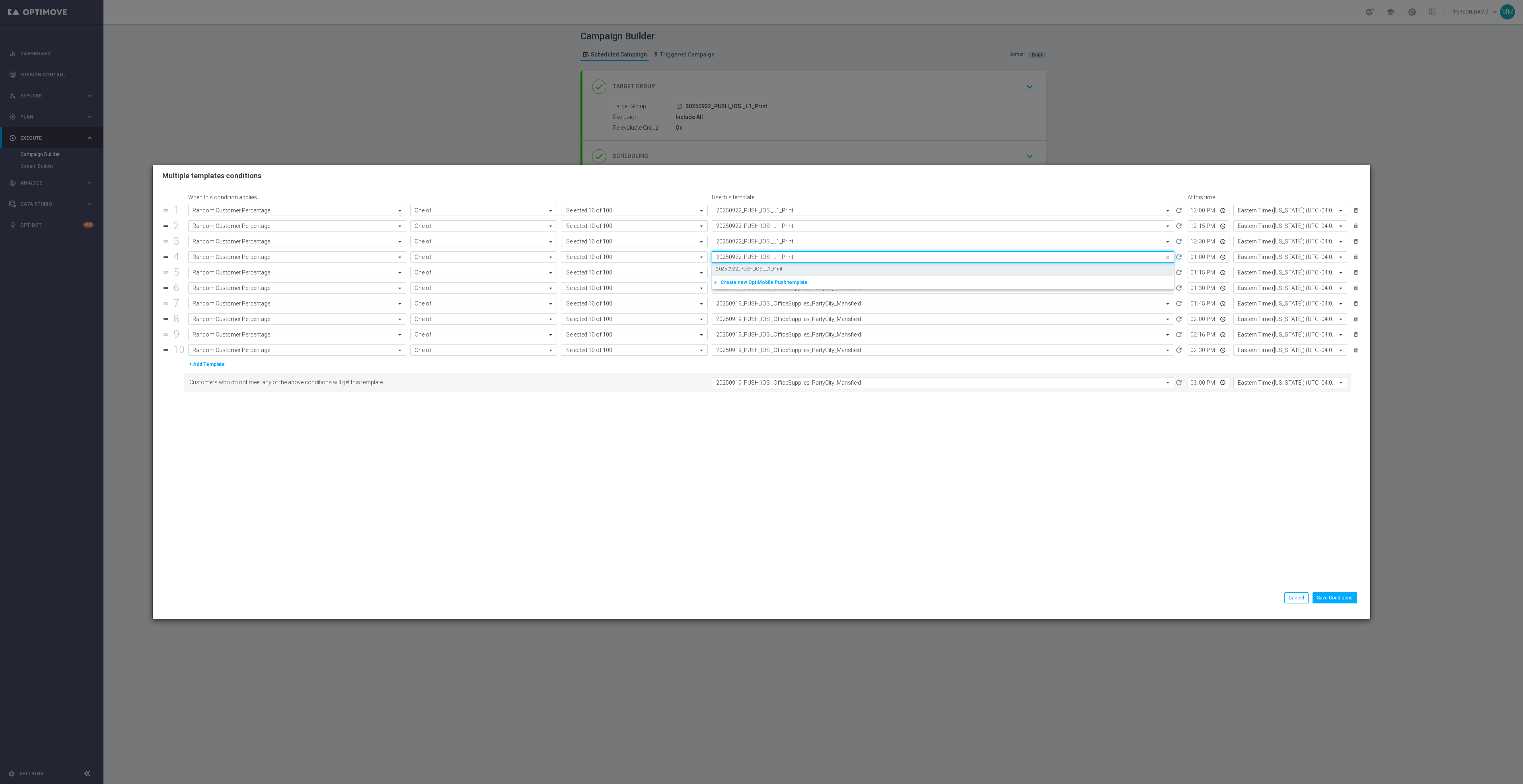
click at [781, 269] on label "20250922_PUSH_IOS _L1_Print" at bounding box center [749, 269] width 66 height 7
type input "20250922_PUSH_IOS _L1_Print"
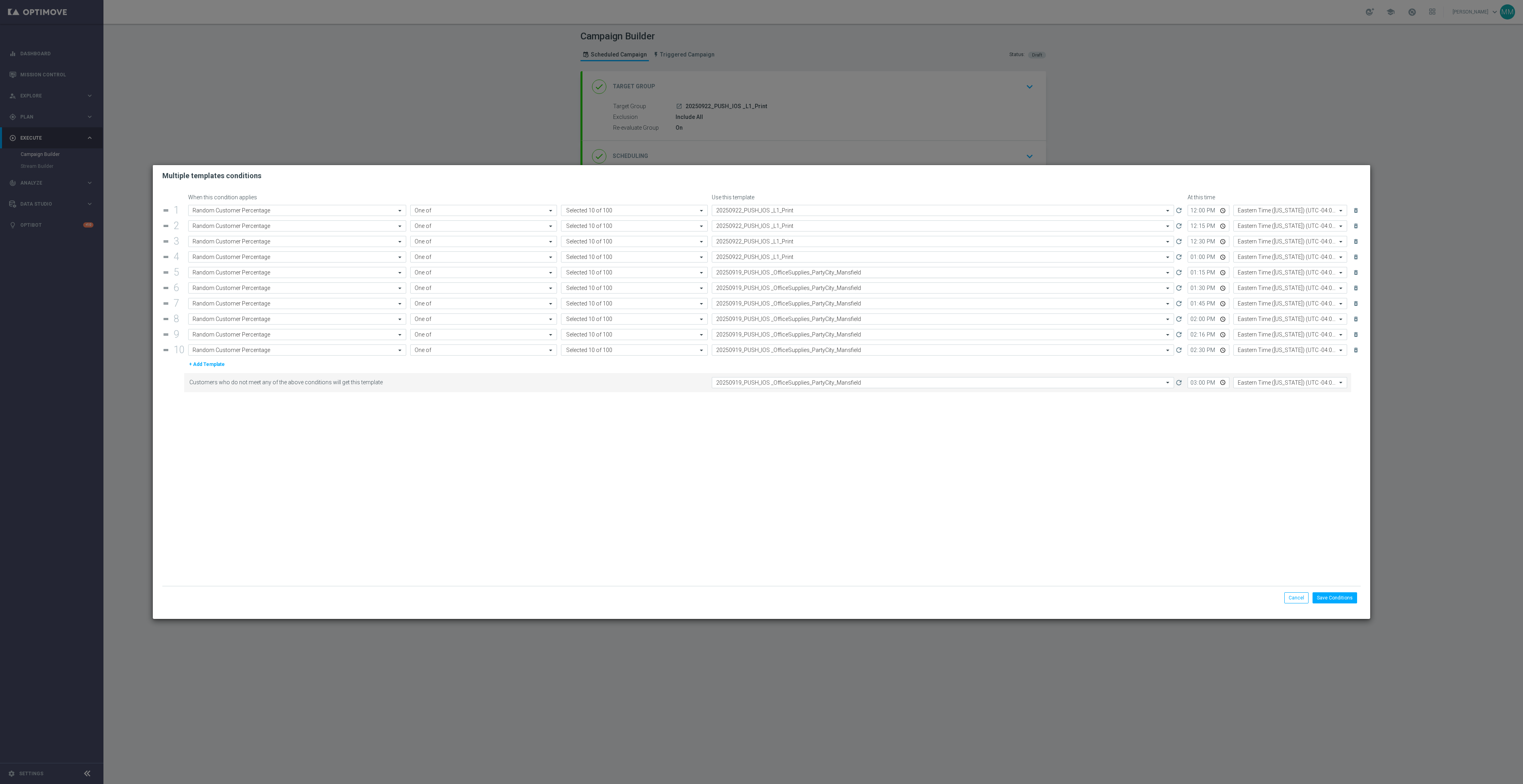
click at [781, 271] on input "text" at bounding box center [935, 273] width 438 height 7
paste input "20250922_PUSH_IOS _L1_Print"
click at [781, 283] on label "20250922_PUSH_IOS _L1_Print" at bounding box center [749, 284] width 66 height 7
type input "20250922_PUSH_IOS _L1_Print"
click at [781, 291] on input "text" at bounding box center [935, 288] width 438 height 7
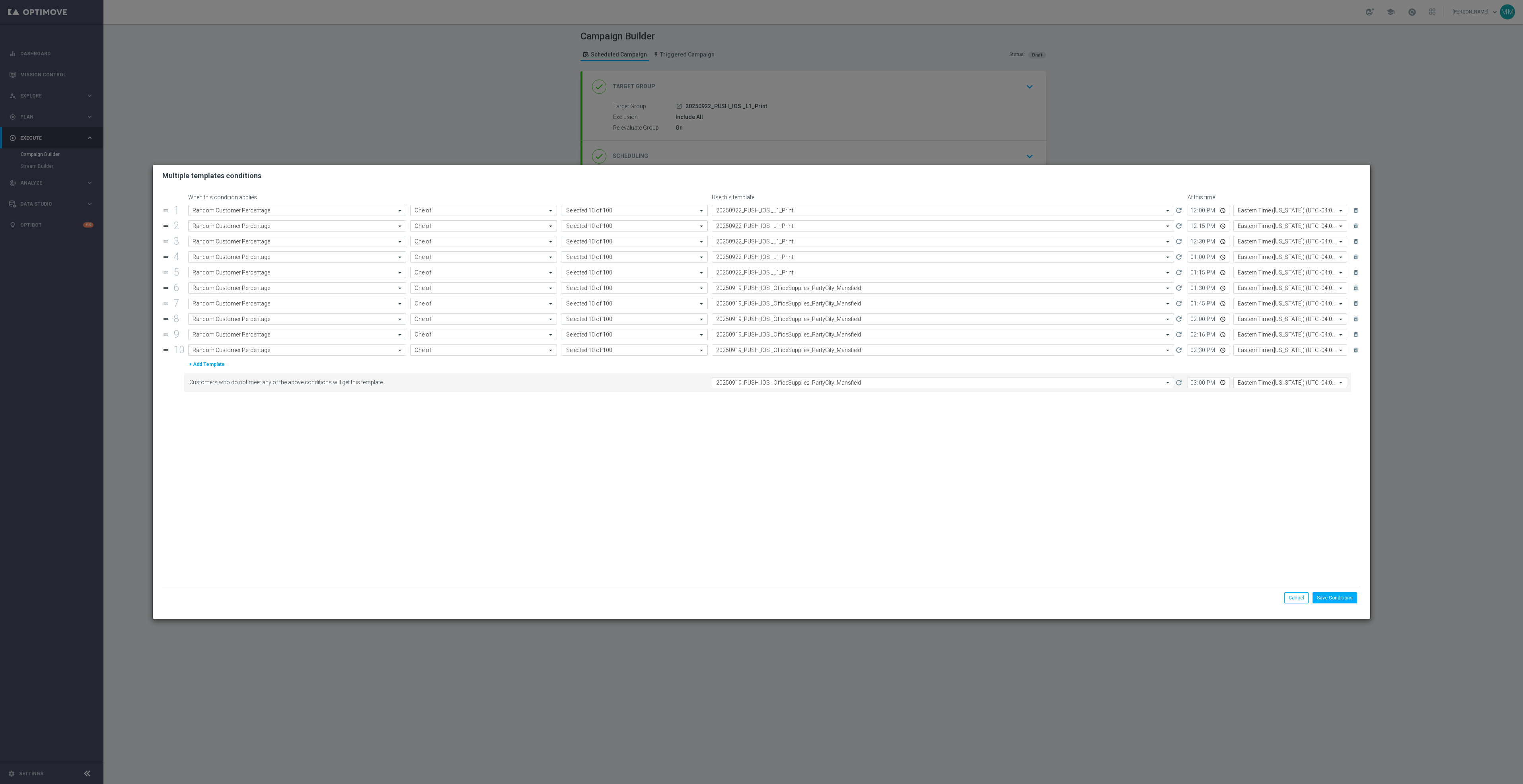
paste input "20250922_PUSH_IOS _L1_Print"
click at [781, 302] on label "20250922_PUSH_IOS _L1_Print" at bounding box center [749, 300] width 66 height 7
type input "20250922_PUSH_IOS _L1_Print"
click at [784, 307] on input "text" at bounding box center [935, 303] width 438 height 7
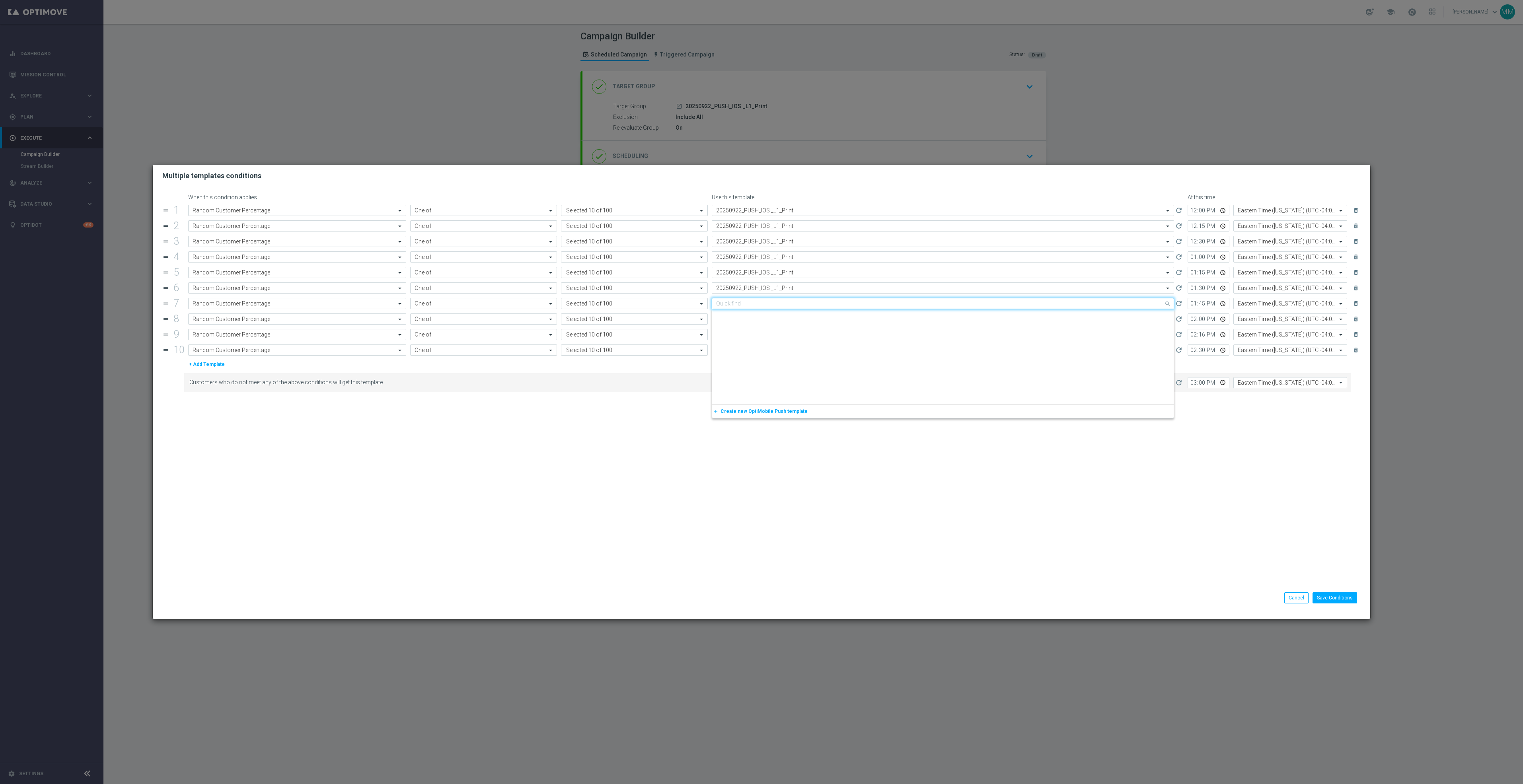
paste input "20250922_PUSH_IOS _L1_Print"
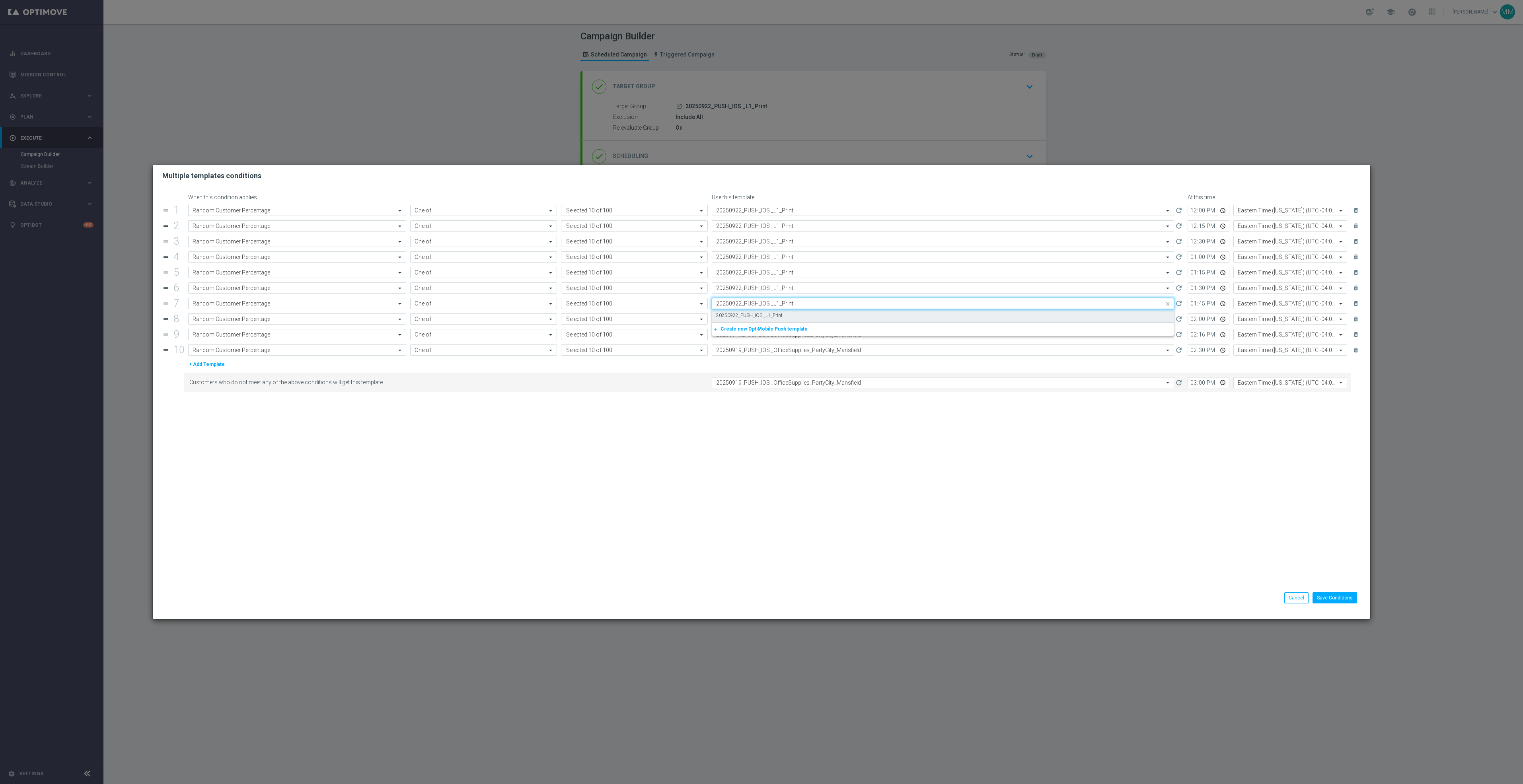
click at [784, 318] on div "20250922_PUSH_IOS _L1_Print" at bounding box center [943, 316] width 454 height 13
type input "20250922_PUSH_IOS _L1_Print"
click at [785, 321] on input "text" at bounding box center [935, 319] width 438 height 7
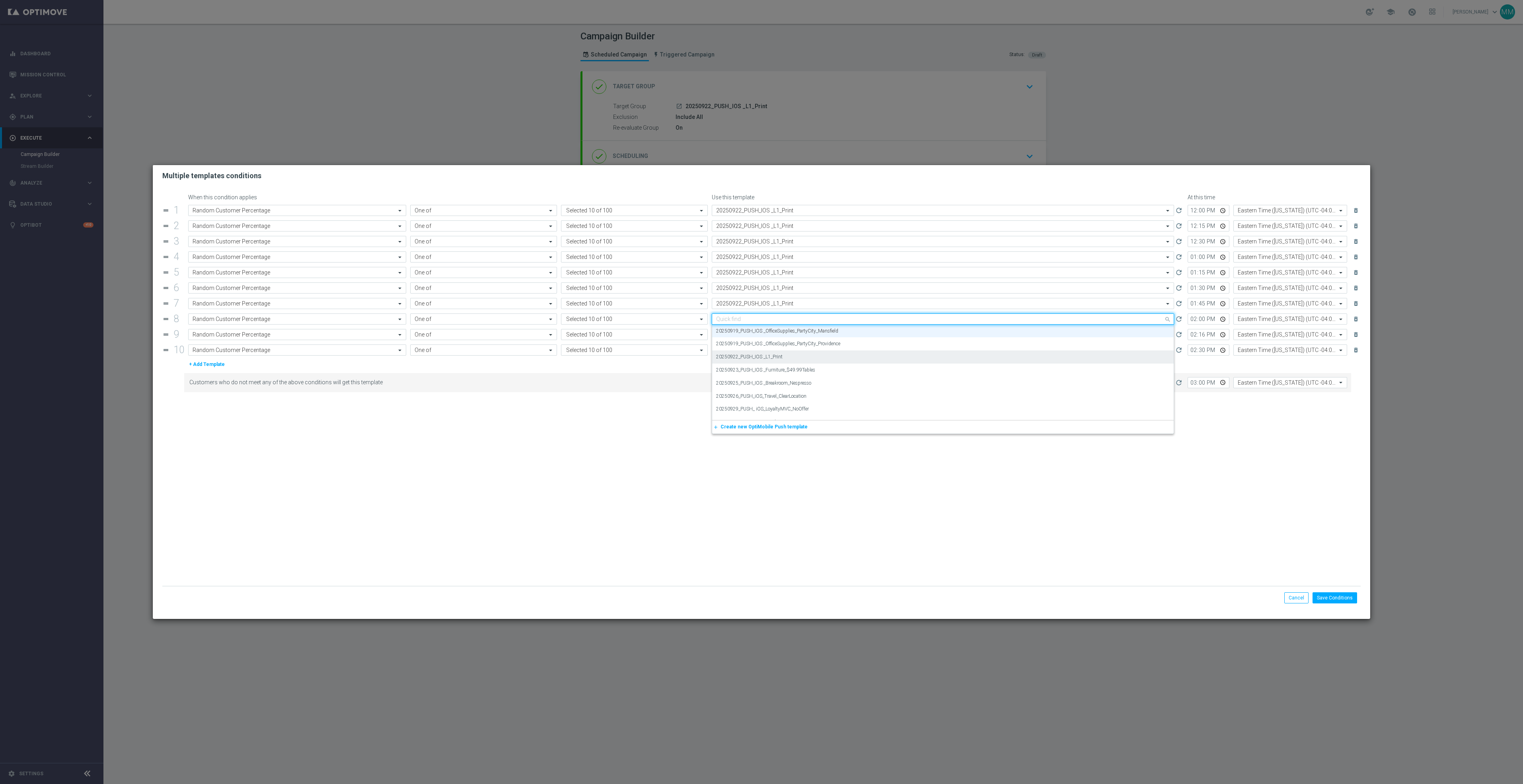
paste input "20250922_PUSH_IOS _L1_Print"
click at [787, 333] on div "20250922_PUSH_IOS _L1_Print" at bounding box center [943, 332] width 454 height 13
type input "20250922_PUSH_IOS _L1_Print"
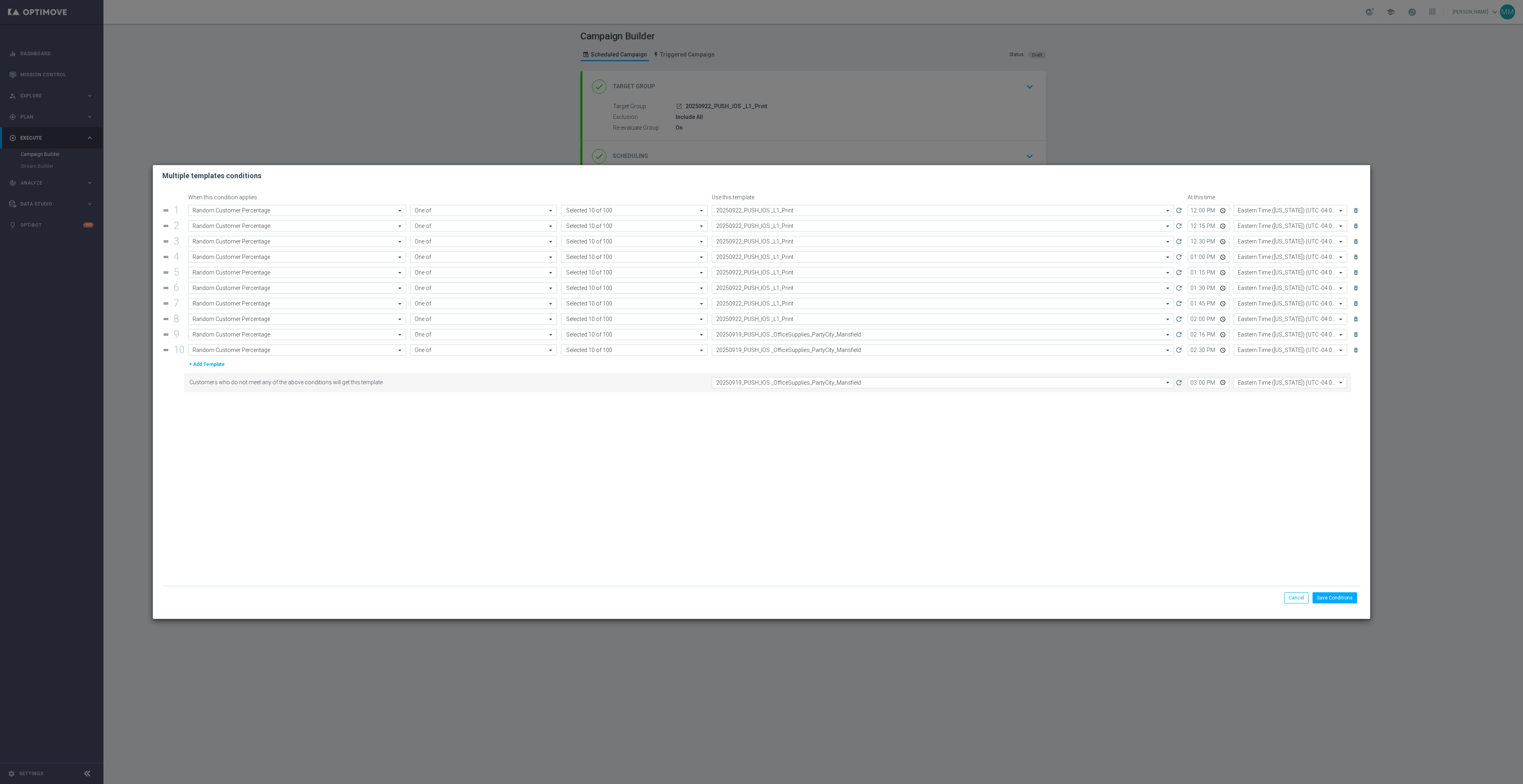
click at [787, 336] on input "text" at bounding box center [935, 335] width 438 height 7
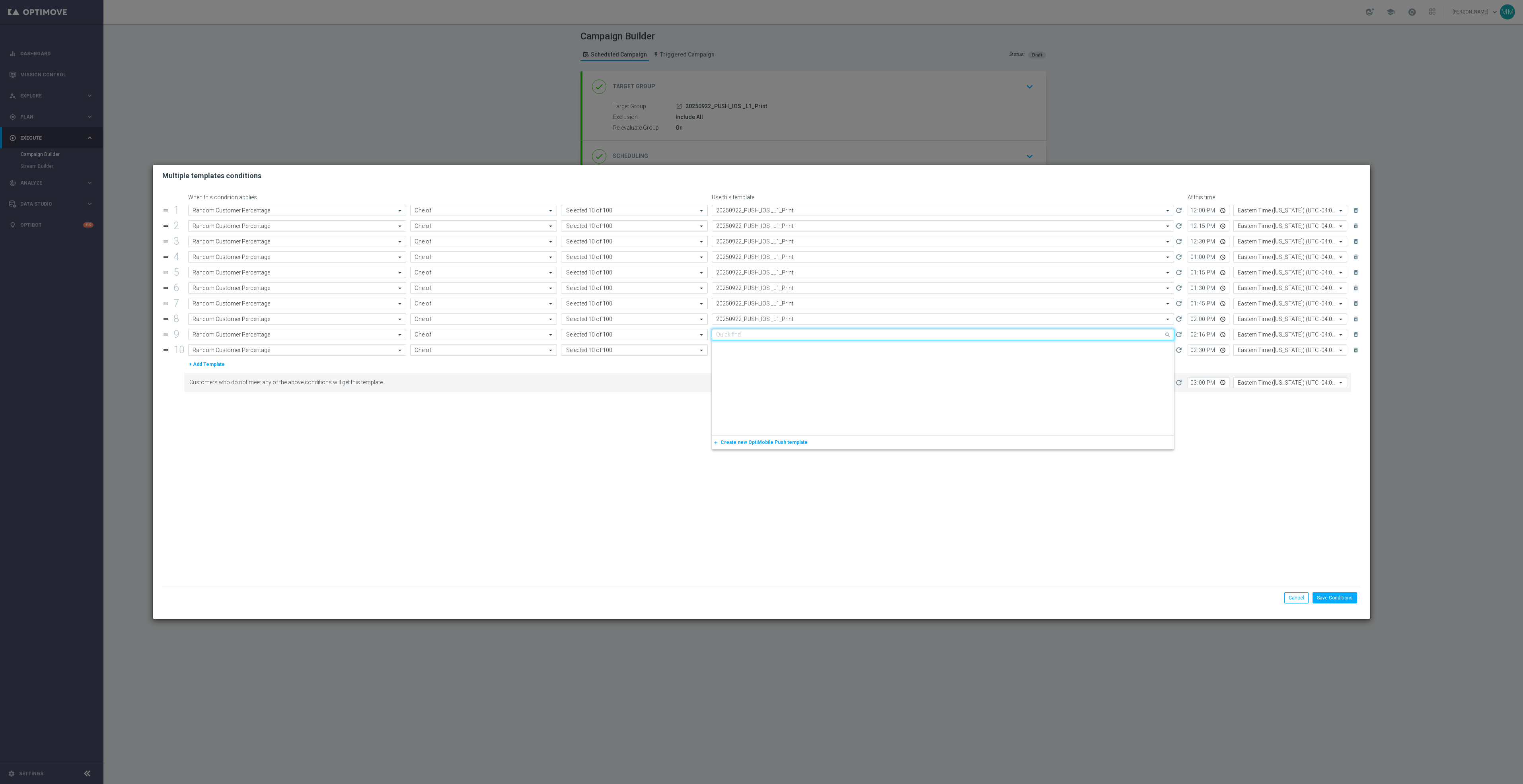
paste input "20250922_PUSH_IOS _L1_Print"
click at [787, 346] on div "20250922_PUSH_IOS _L1_Print" at bounding box center [943, 346] width 454 height 13
type input "20250922_PUSH_IOS _L1_Print"
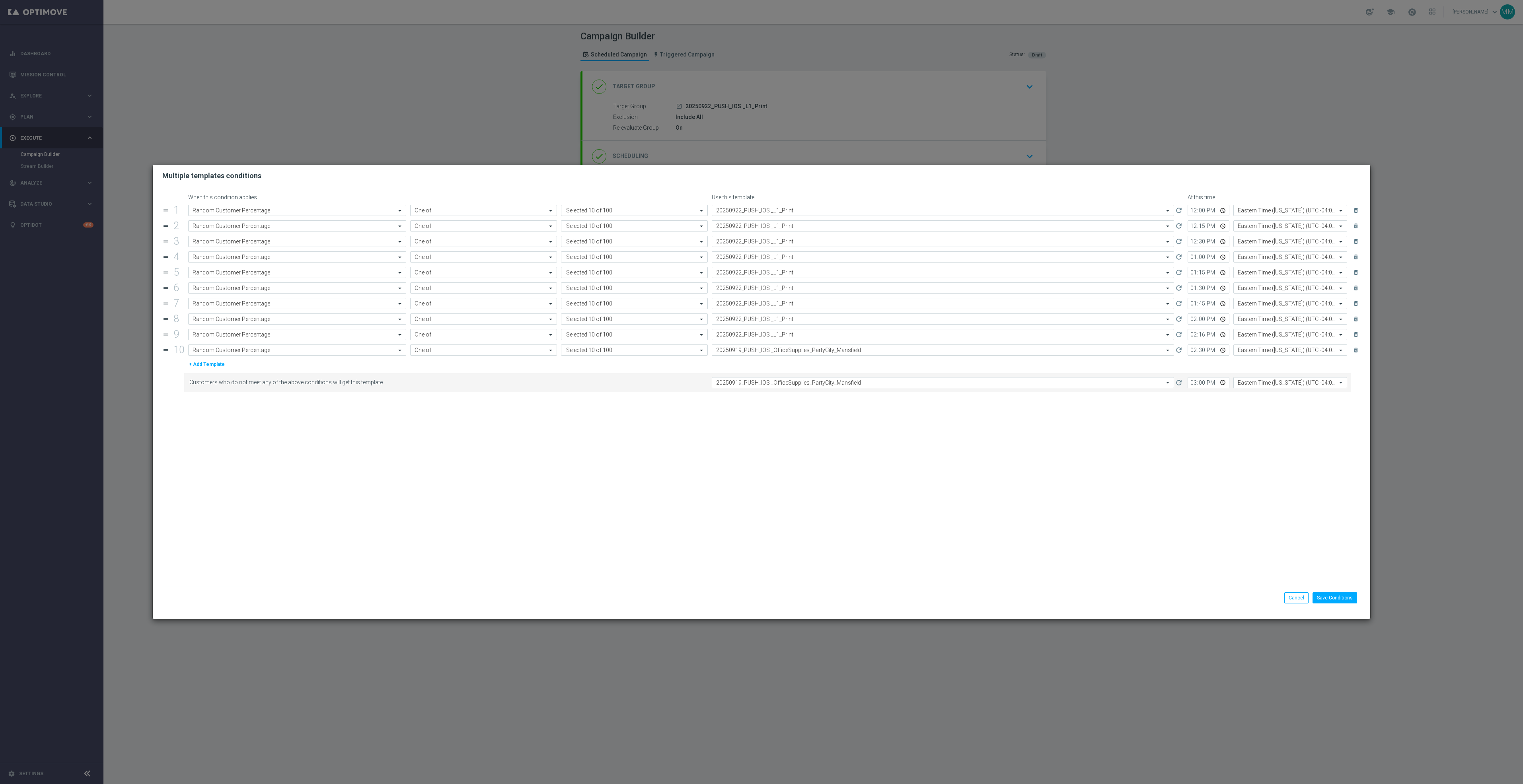
drag, startPoint x: 787, startPoint y: 352, endPoint x: 788, endPoint y: 358, distance: 6.1
click at [787, 352] on input "text" at bounding box center [935, 351] width 438 height 7
paste input "20250922_PUSH_IOS _L1_Print"
click at [789, 367] on div "20250922_PUSH_IOS _L1_Print" at bounding box center [943, 362] width 454 height 13
type input "20250922_PUSH_IOS _L1_Print"
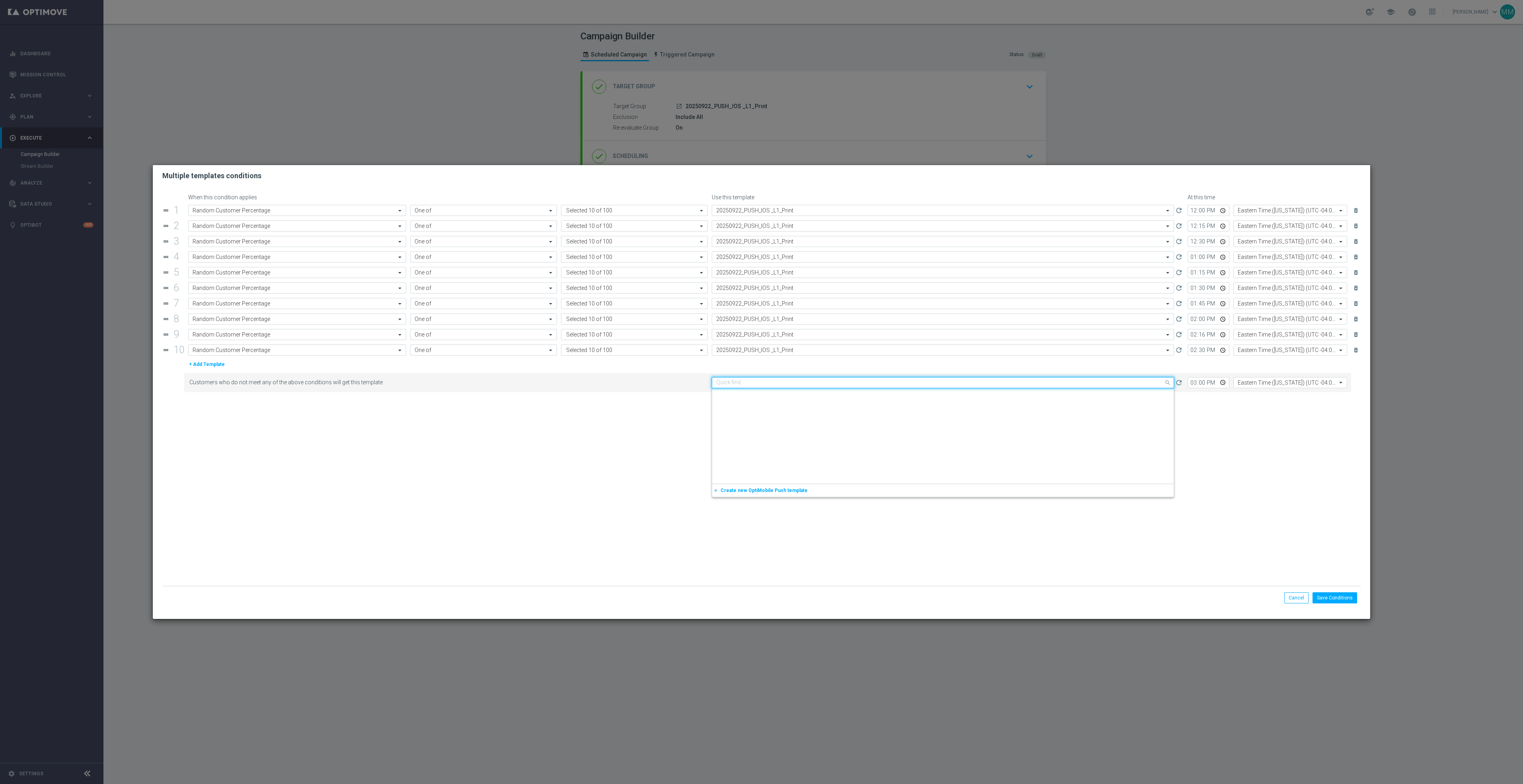
click at [787, 386] on input "text" at bounding box center [935, 383] width 438 height 7
paste input "20250922_PUSH_IOS _L1_Print"
click at [791, 399] on div "20250922_PUSH_IOS _L1_Print" at bounding box center [943, 394] width 454 height 13
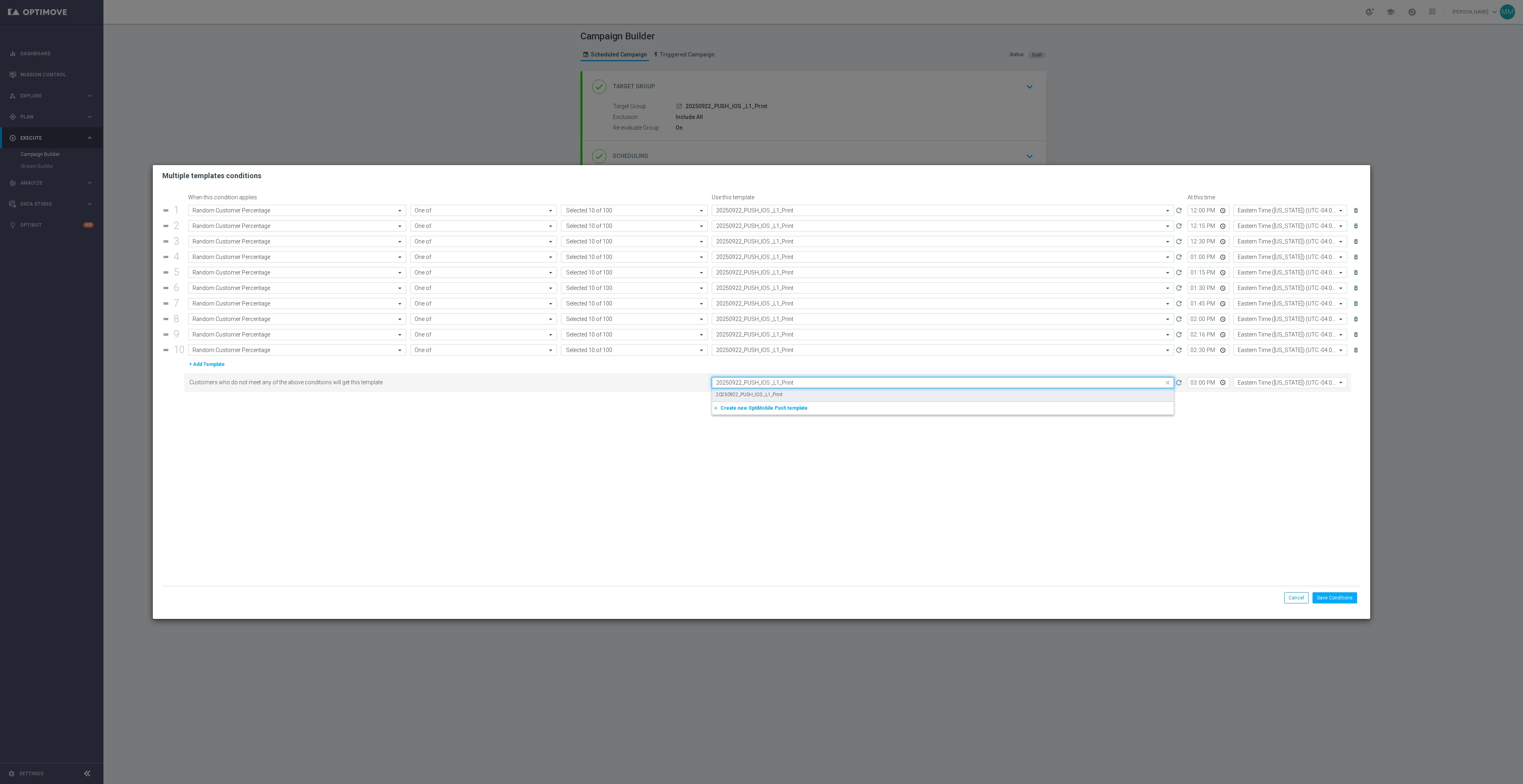
type input "20250922_PUSH_IOS _L1_Print"
click at [1346, 597] on button "Save Conditions" at bounding box center [1335, 598] width 45 height 11
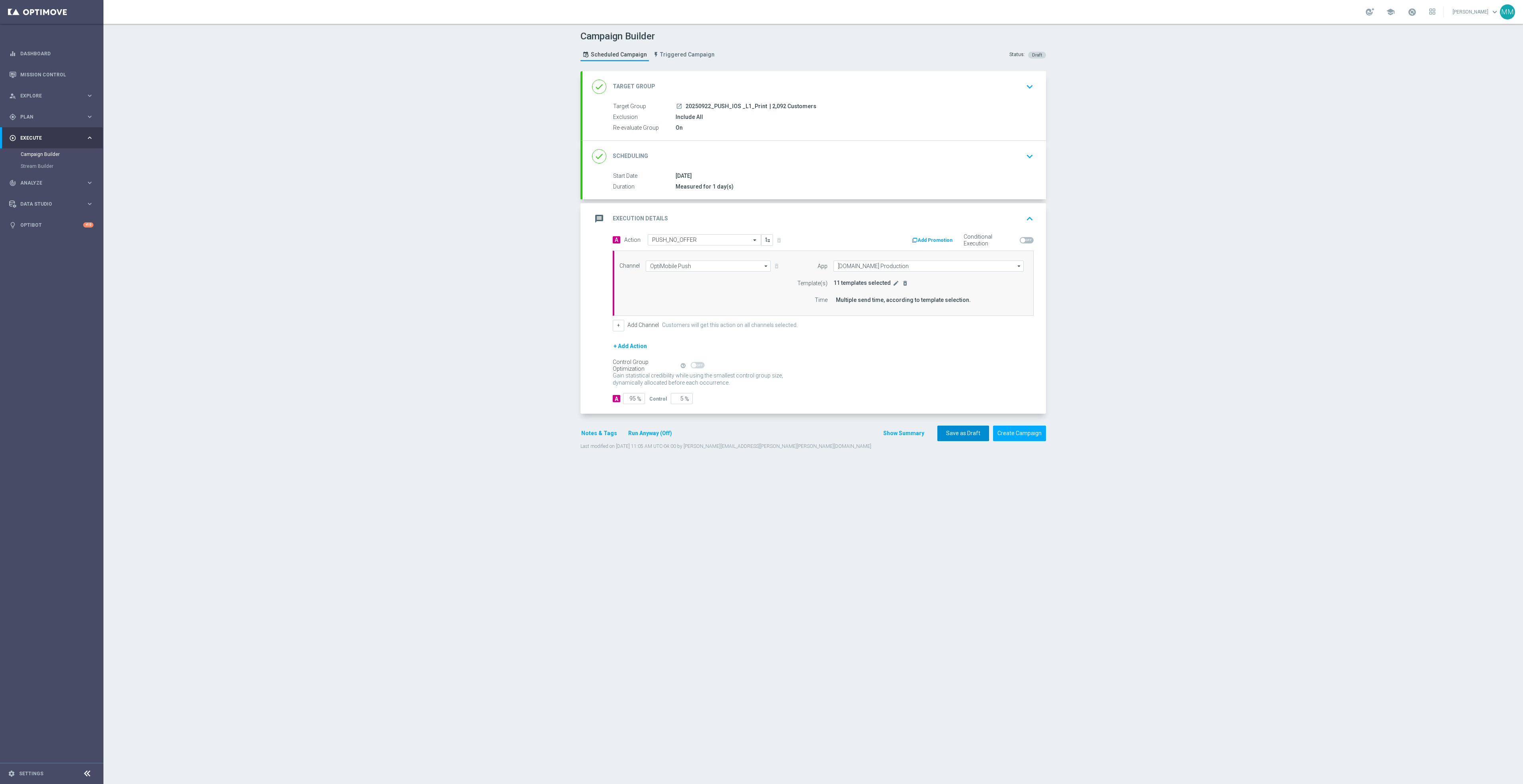
click at [963, 439] on button "Save as Draft" at bounding box center [963, 433] width 51 height 16
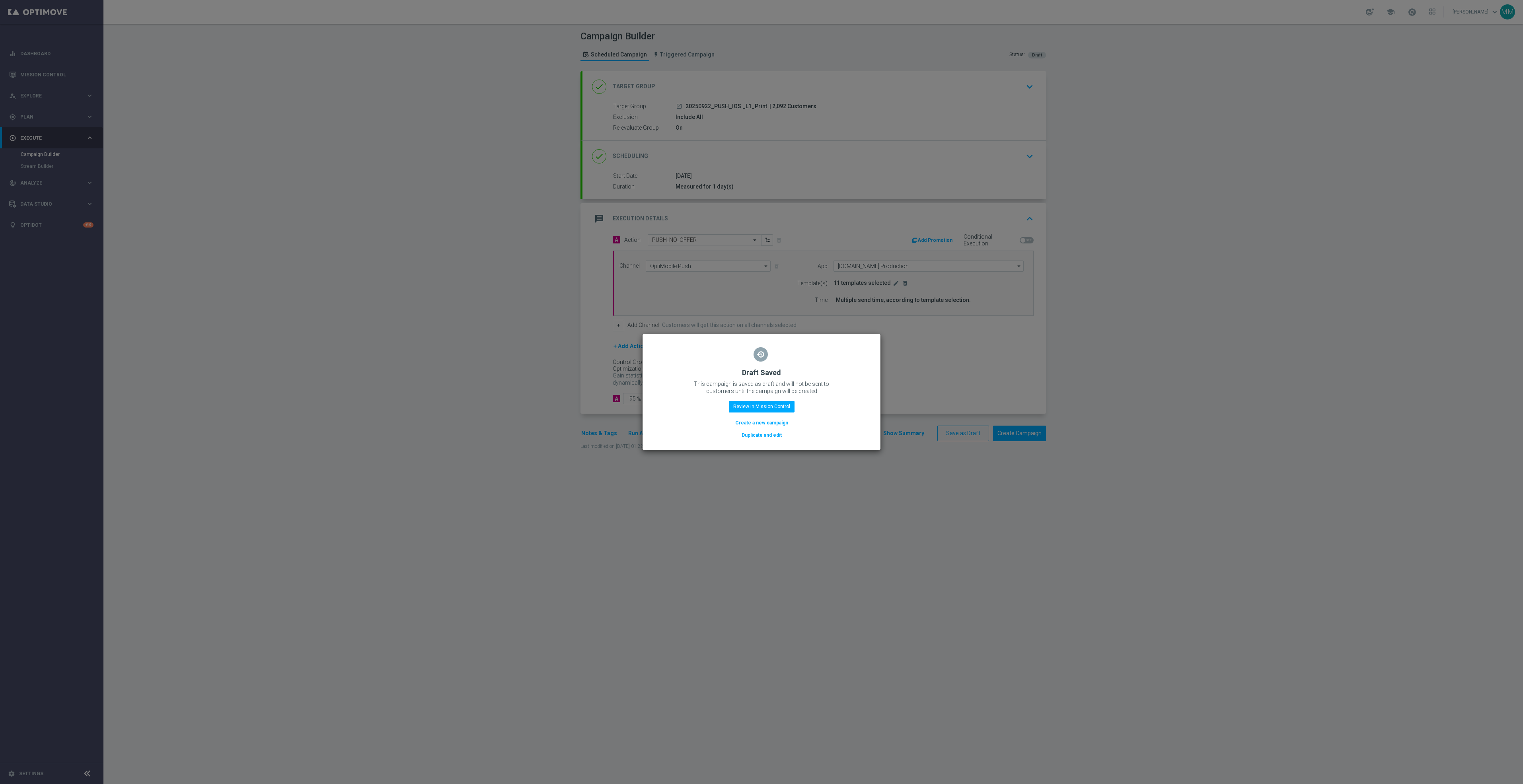
click at [760, 438] on button "Duplicate and edit" at bounding box center [762, 435] width 41 height 9
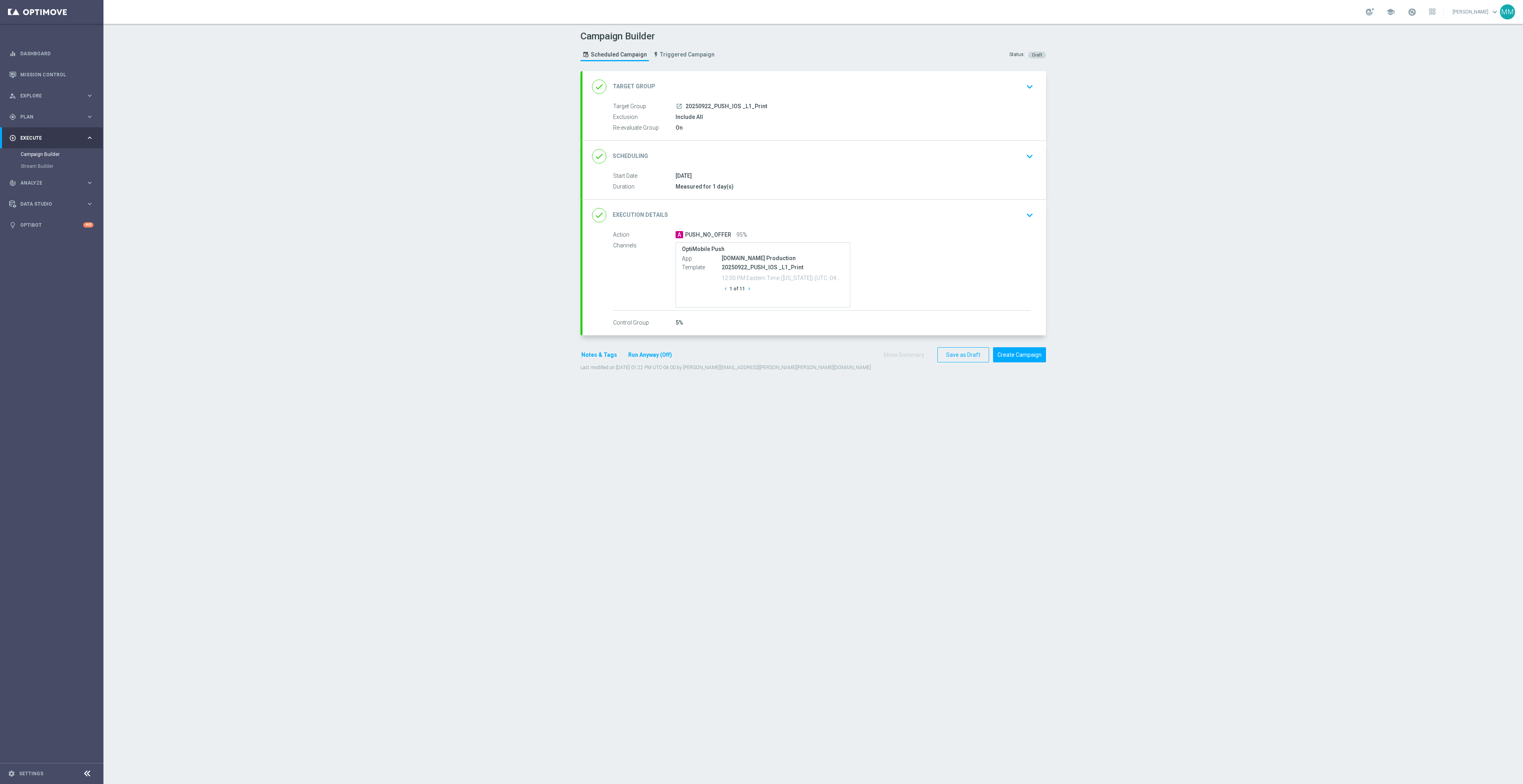
click at [764, 81] on div "done Target Group keyboard_arrow_down" at bounding box center [814, 87] width 444 height 15
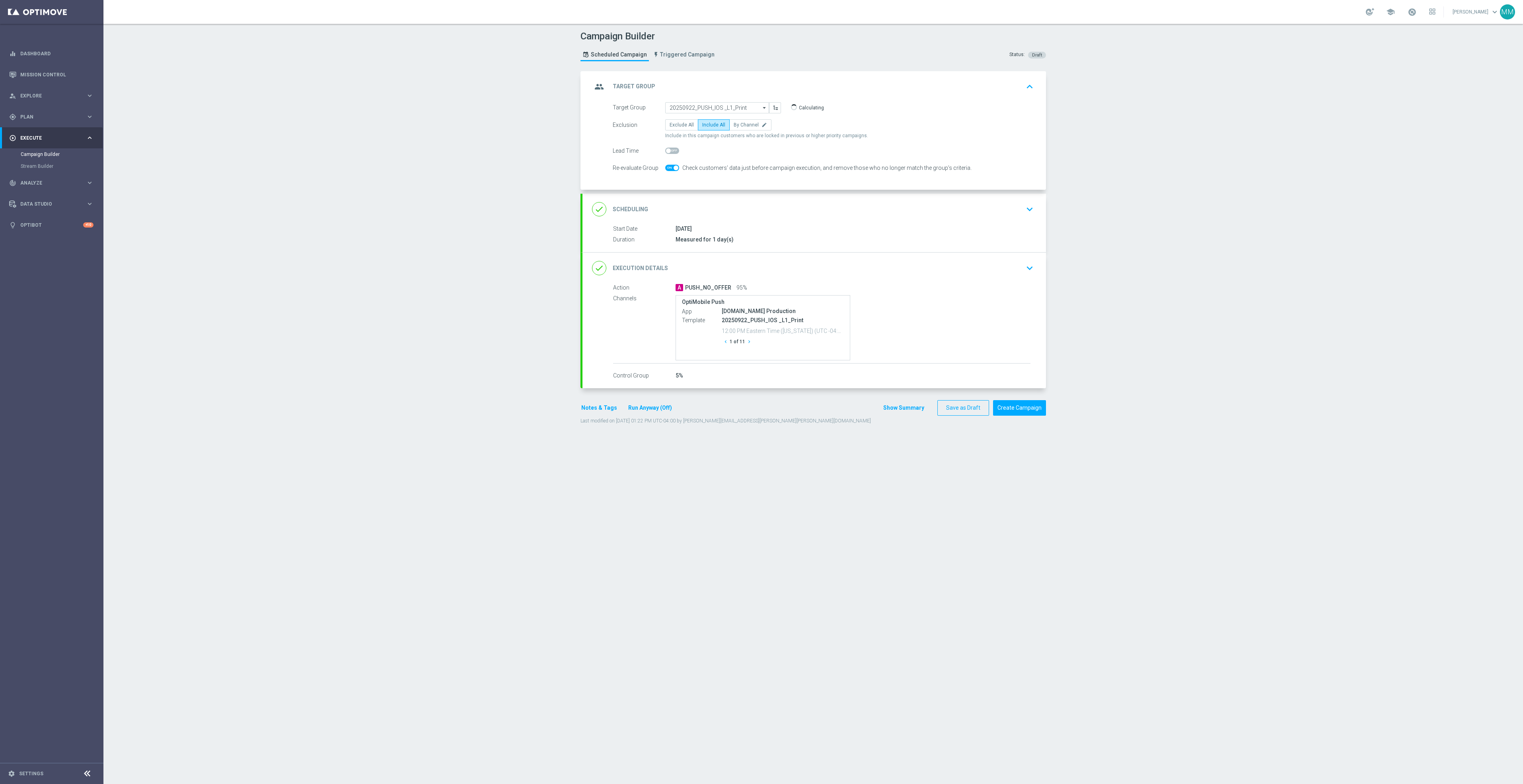
click at [711, 99] on div "group Target Group keyboard_arrow_up Target Group launch 20250922_PUSH_IOS _L1_…" at bounding box center [814, 131] width 463 height 119
click at [709, 105] on input "20250922_PUSH_IOS _L1_Print" at bounding box center [716, 107] width 104 height 11
paste input "20250923_PUSH_IOS _Furniture_$49.99Tables"
click at [708, 119] on div "20250923_PUSH_IOS _Furniture_$49.99Tables" at bounding box center [717, 123] width 96 height 14
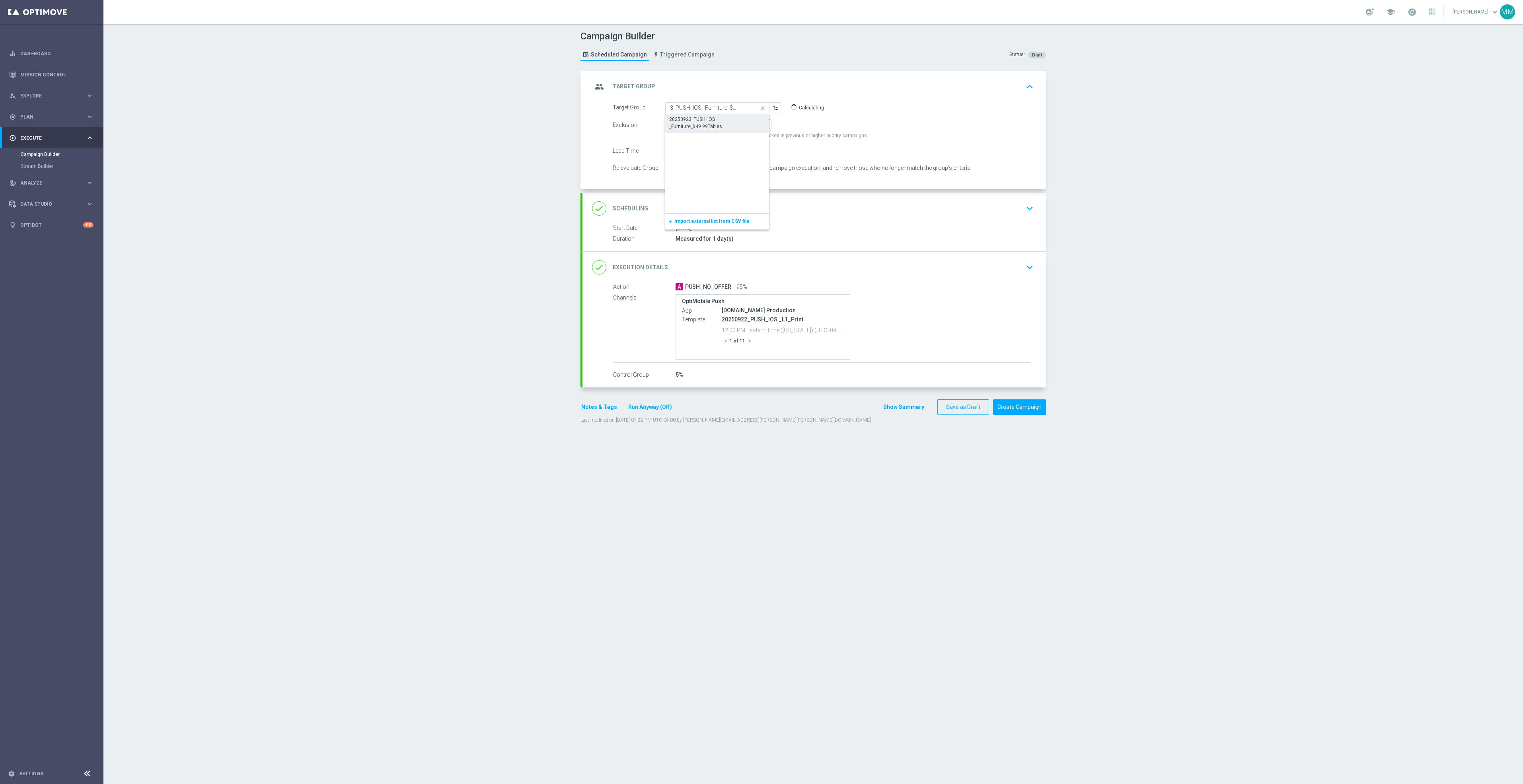
type input "20250923_PUSH_IOS _Furniture_$49.99Tables"
click at [806, 198] on div "done Scheduling keyboard_arrow_down" at bounding box center [814, 208] width 463 height 31
click at [745, 179] on input "22 Sep 2025" at bounding box center [723, 181] width 116 height 11
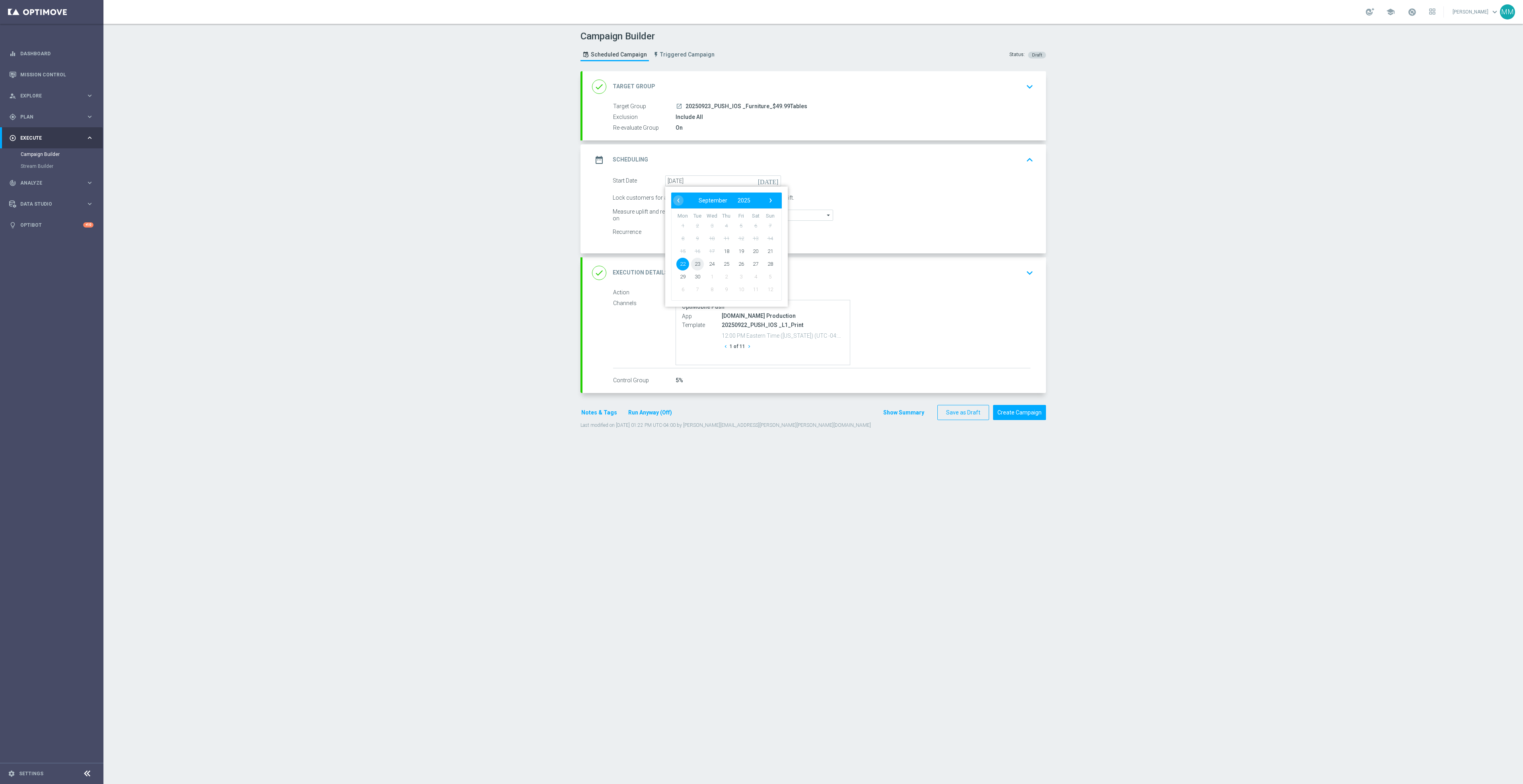
click at [693, 264] on span "23" at bounding box center [697, 264] width 12 height 12
type input "23 Sep 2025"
click at [1012, 278] on div "done Execution Details keyboard_arrow_down" at bounding box center [814, 273] width 444 height 15
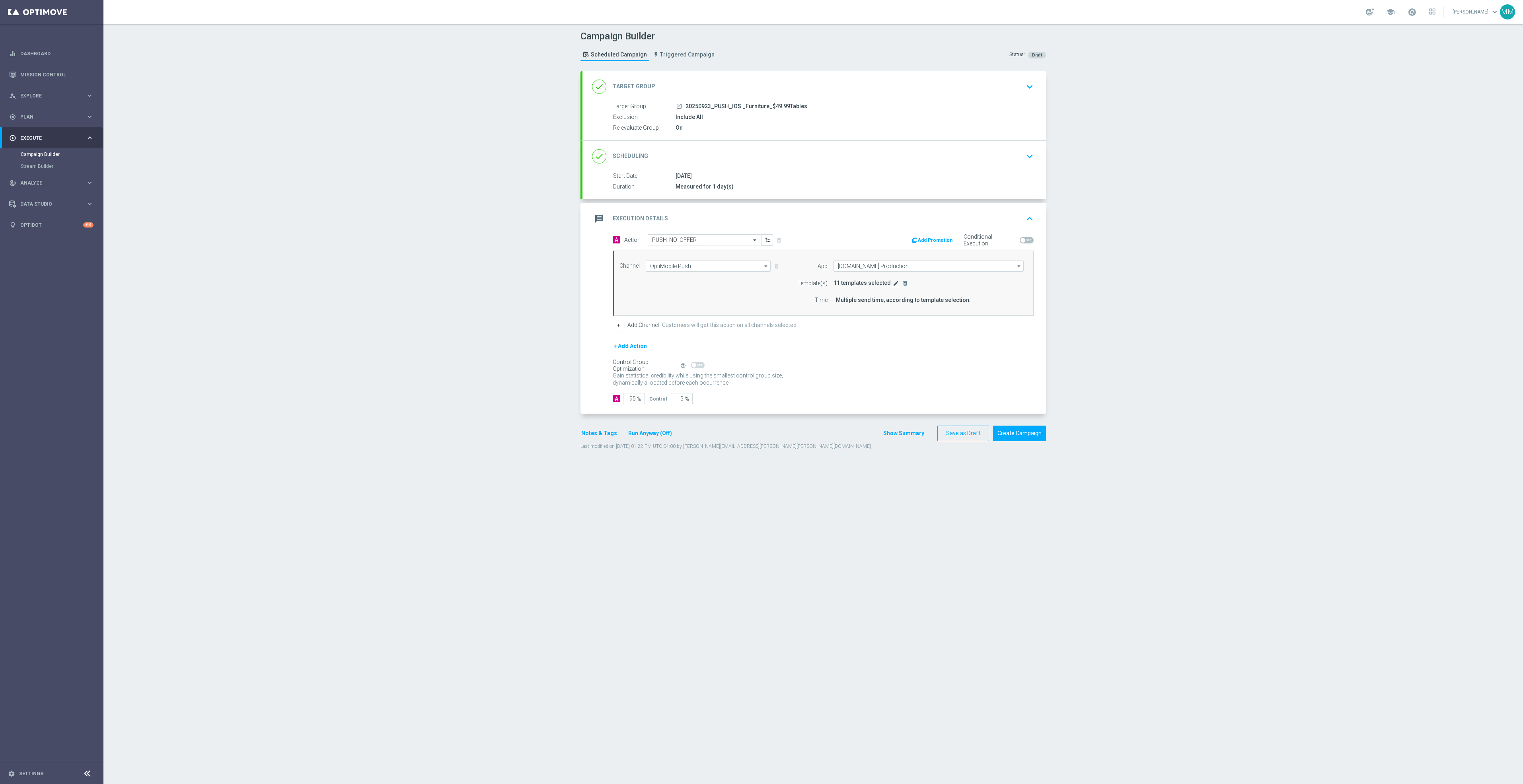
click at [893, 286] on icon "edit" at bounding box center [896, 283] width 7 height 7
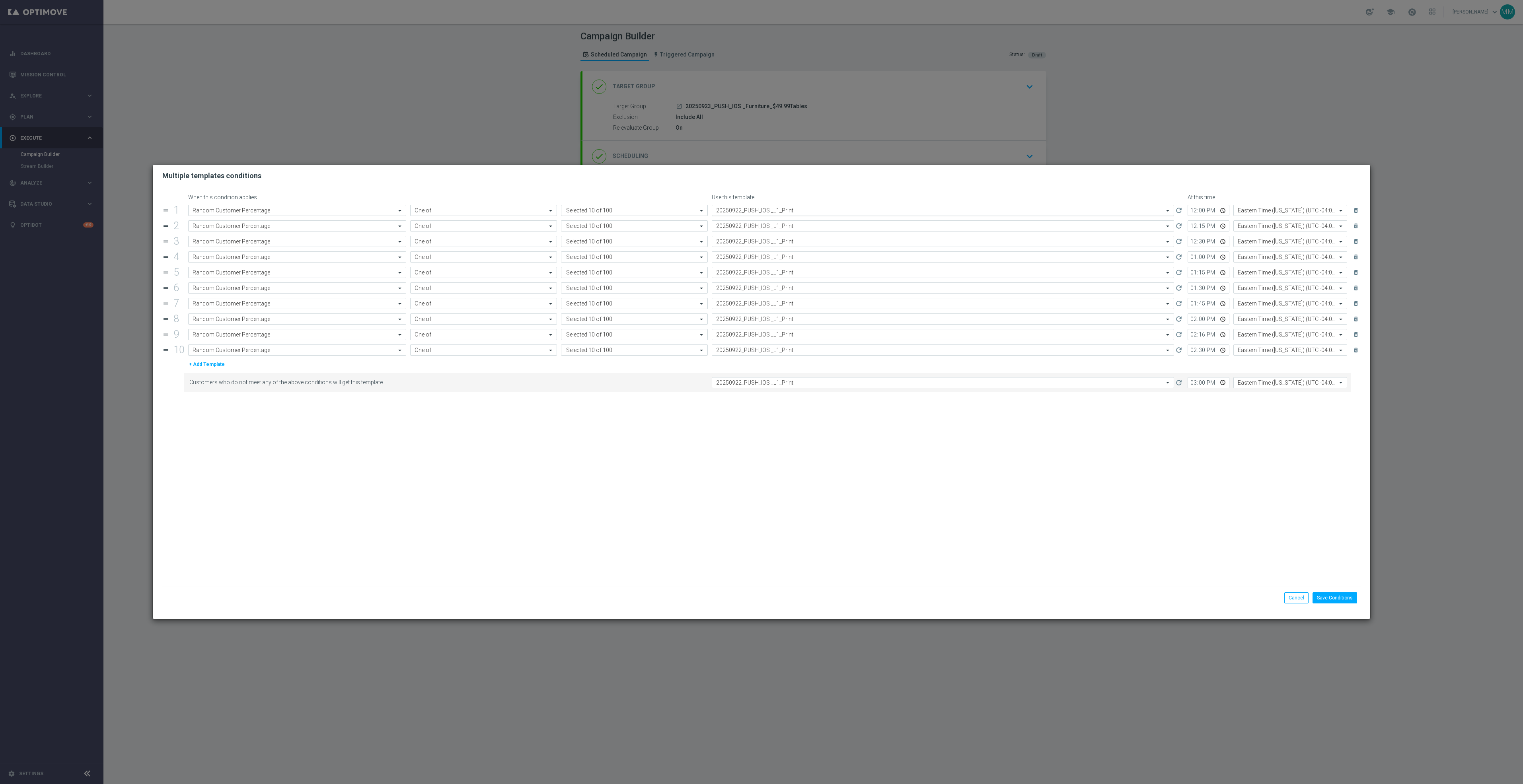
click at [788, 212] on input "text" at bounding box center [935, 211] width 438 height 7
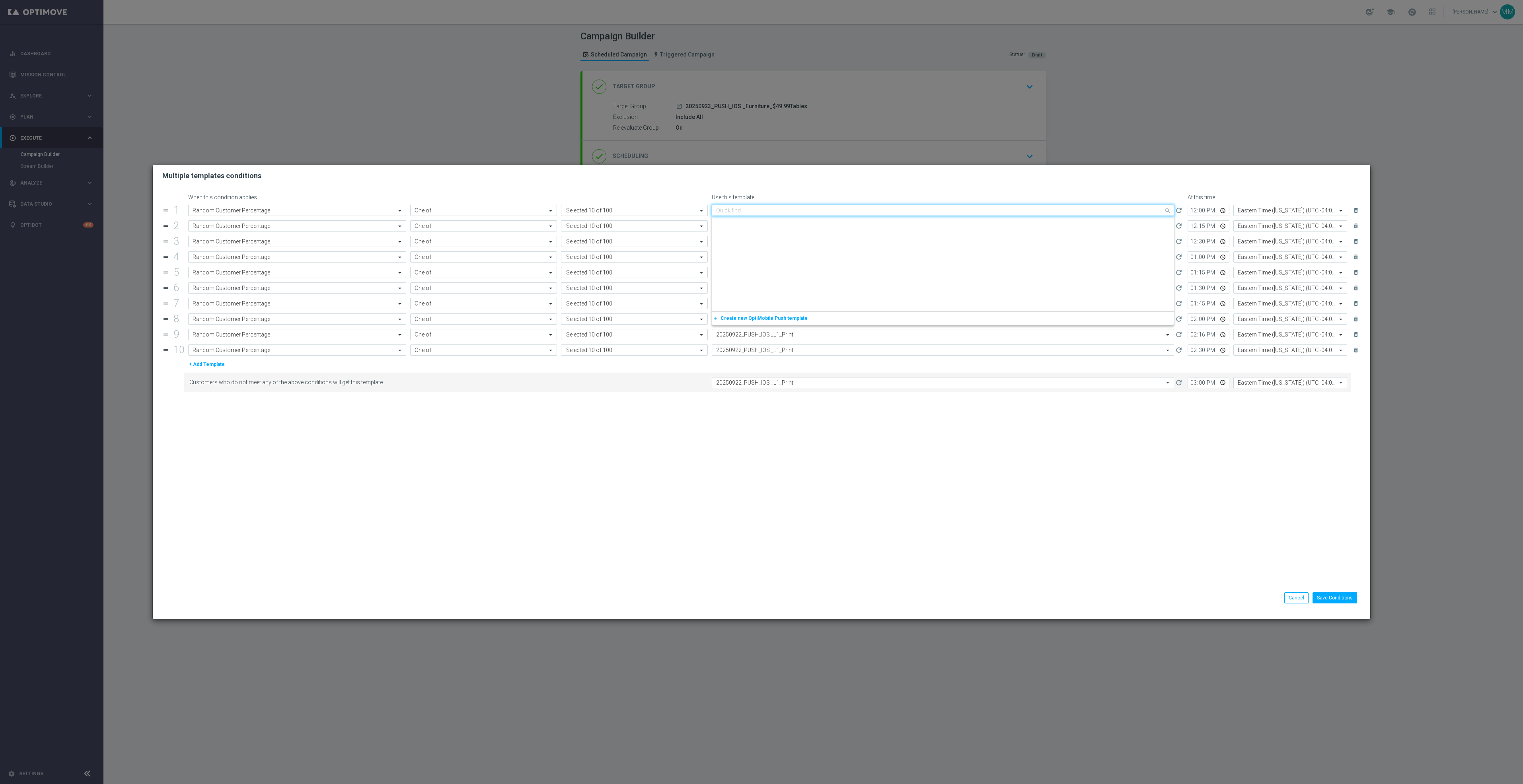
scroll to position [1102, 0]
paste input "20250923_PUSH_IOS _Furniture_$49.99Tables"
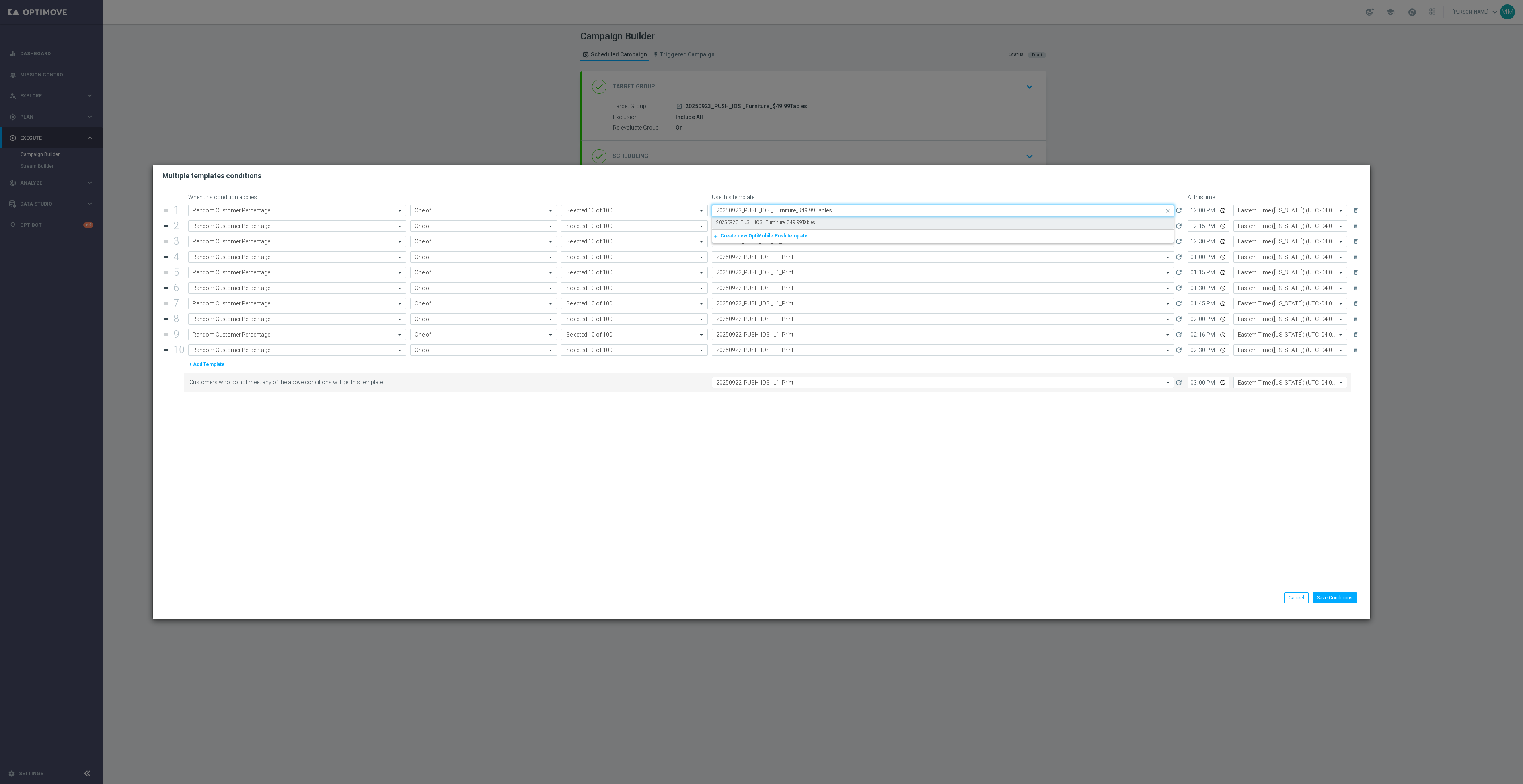
scroll to position [0, 0]
click at [784, 225] on label "20250923_PUSH_IOS _Furniture_$49.99Tables" at bounding box center [766, 222] width 99 height 7
type input "20250923_PUSH_IOS _Furniture_$49.99Tables"
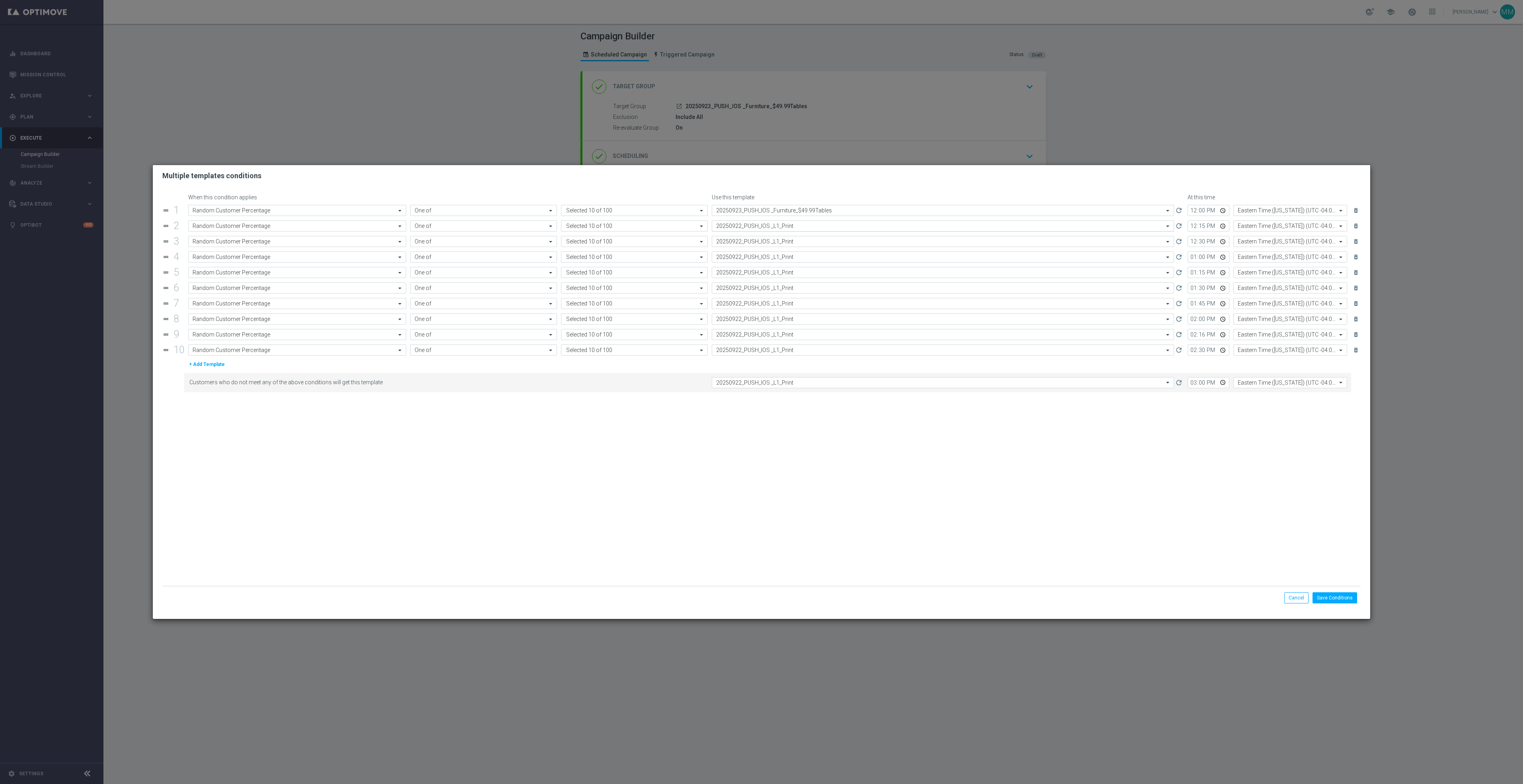
click at [783, 228] on input "text" at bounding box center [935, 226] width 438 height 7
paste input "20250923_PUSH_IOS _Furniture_$49.99Tables"
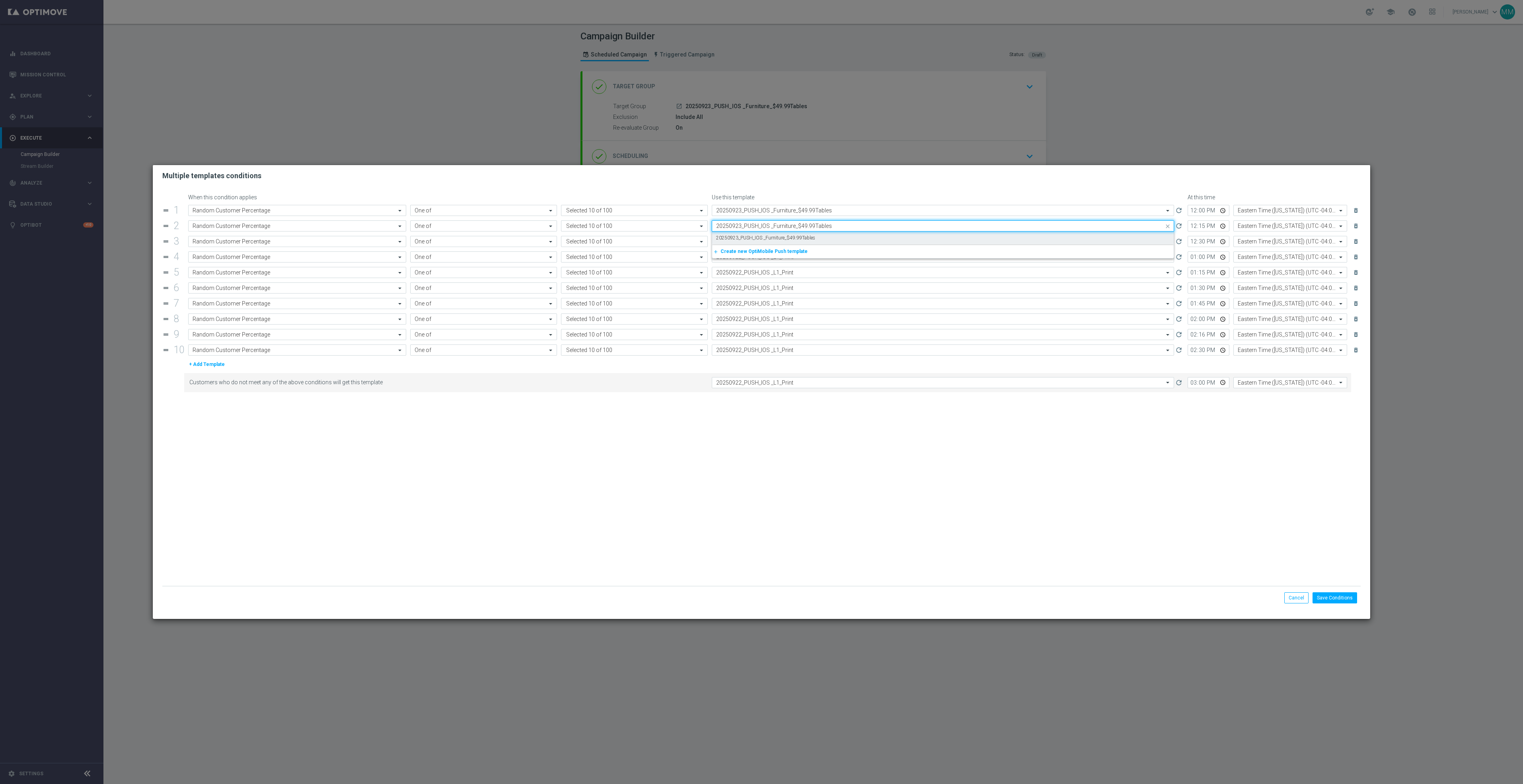
click at [781, 237] on label "20250923_PUSH_IOS _Furniture_$49.99Tables" at bounding box center [766, 238] width 99 height 7
type input "20250923_PUSH_IOS _Furniture_$49.99Tables"
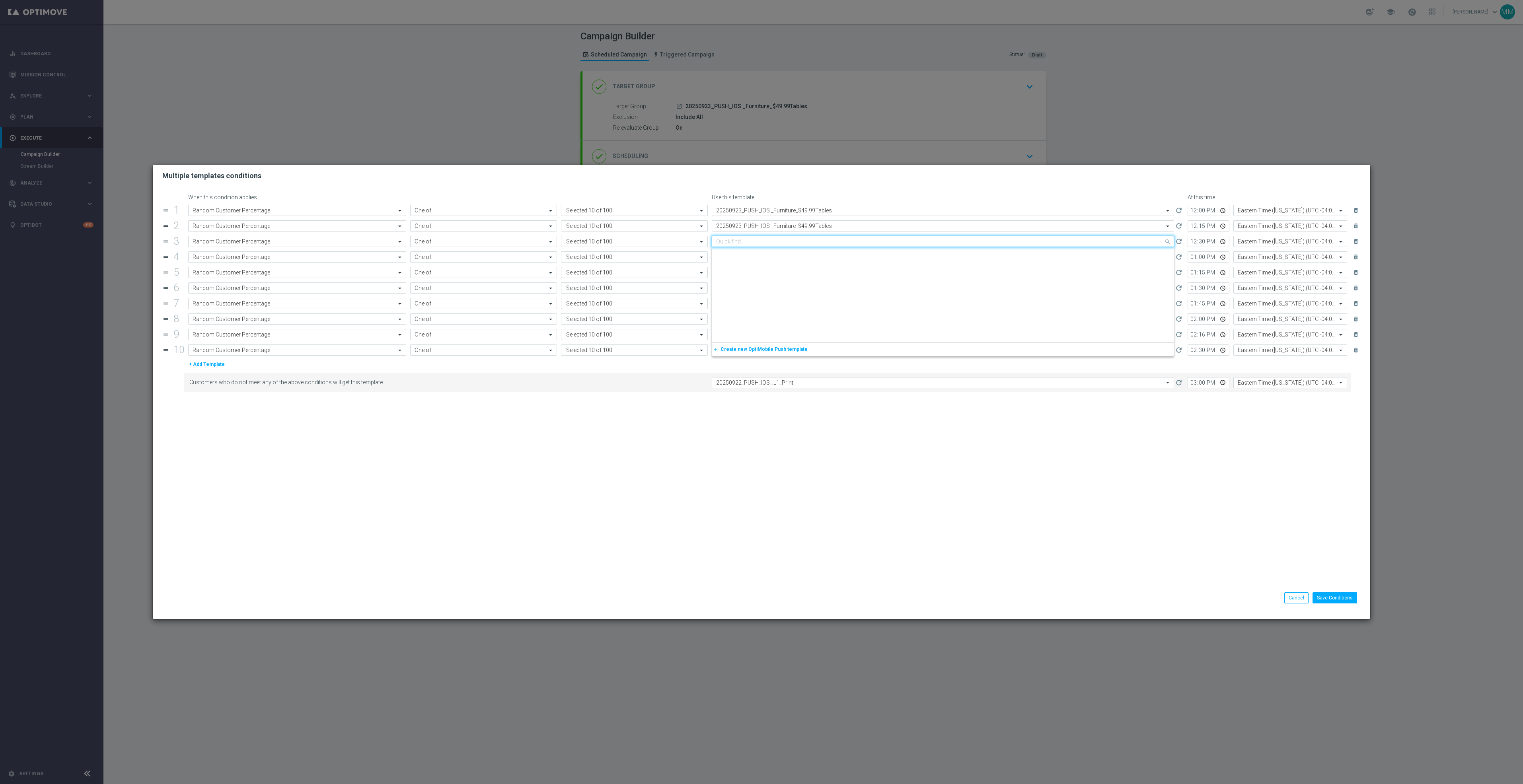
click at [781, 241] on input "text" at bounding box center [935, 241] width 438 height 7
paste input "20250923_PUSH_IOS _Furniture_$49.99Tables"
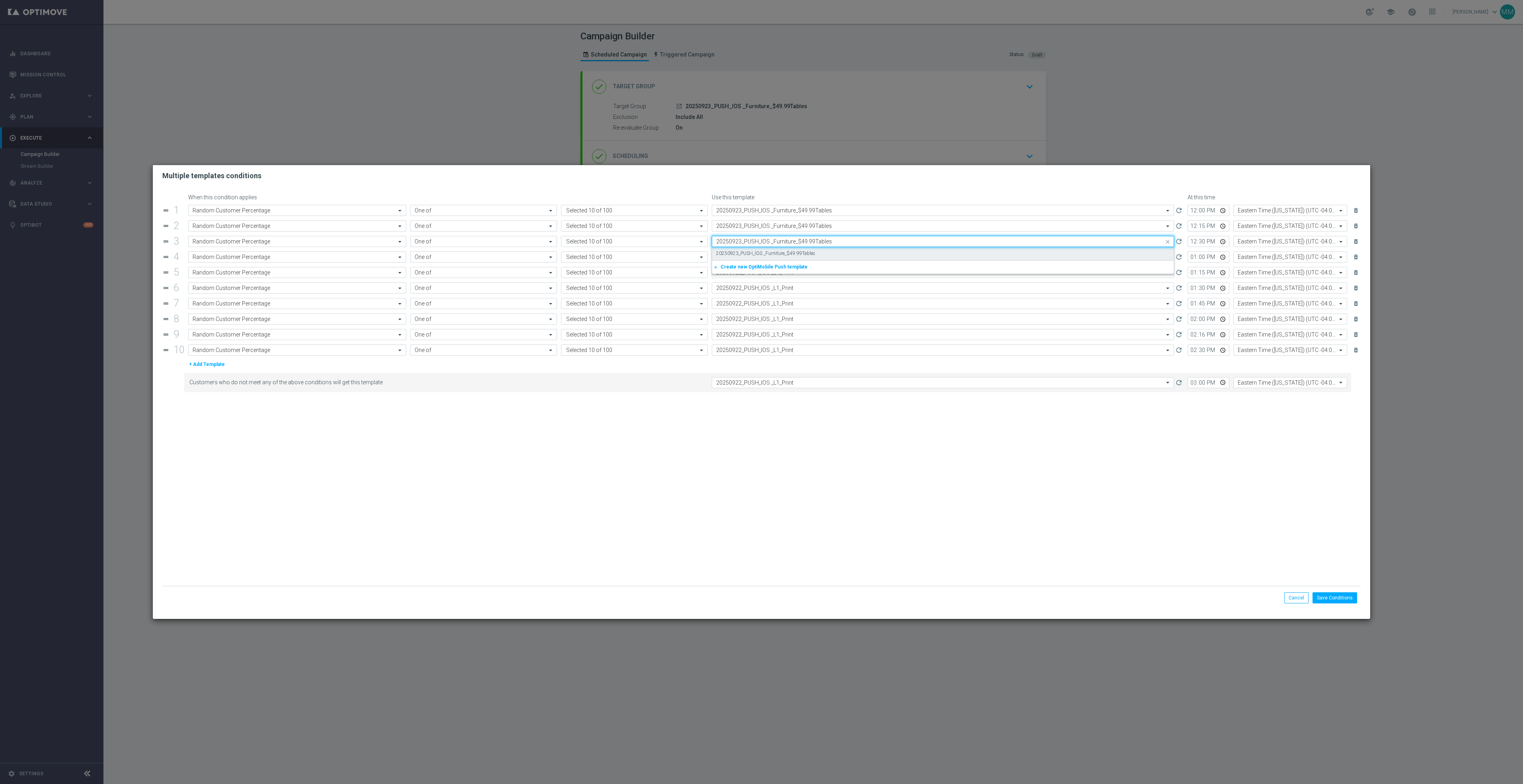
scroll to position [0, 0]
click at [780, 257] on label "20250923_PUSH_IOS _Furniture_$49.99Tables" at bounding box center [766, 254] width 99 height 7
type input "20250923_PUSH_IOS _Furniture_$49.99Tables"
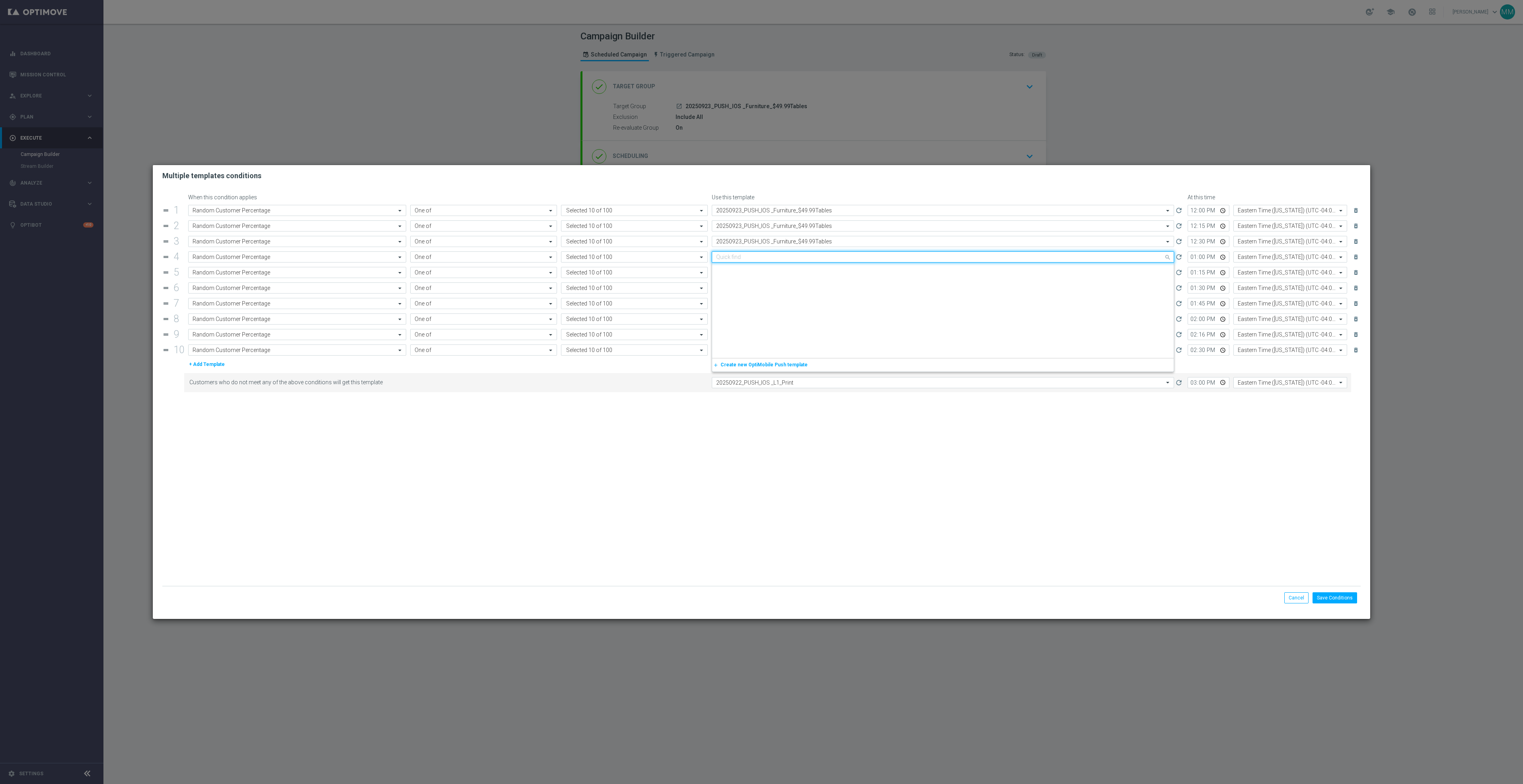
click at [780, 258] on input "text" at bounding box center [935, 257] width 438 height 7
paste input "20250923_PUSH_IOS _Furniture_$49.99Tables"
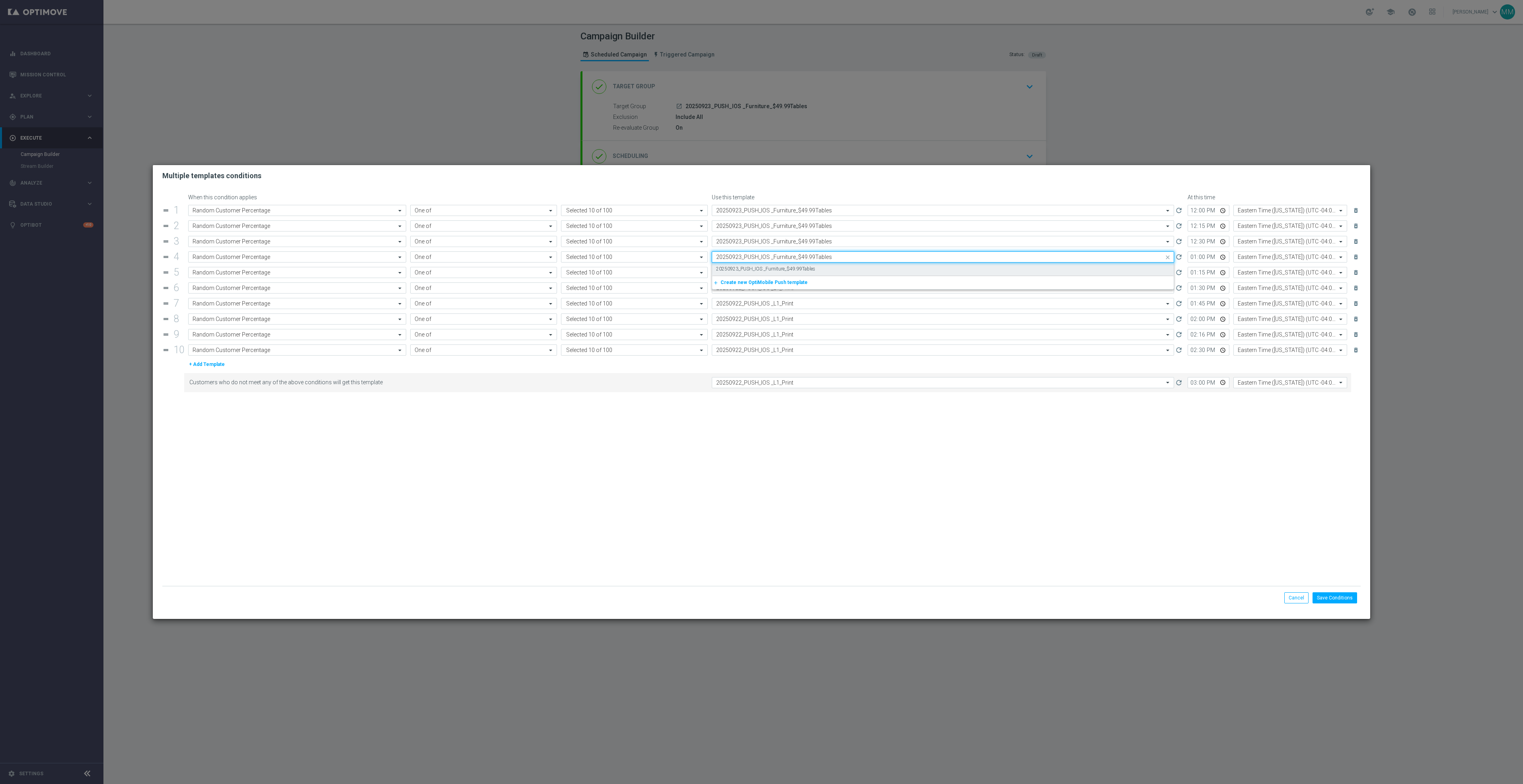
scroll to position [0, 0]
click at [779, 266] on div "20250923_PUSH_IOS _Furniture_$49.99Tables" at bounding box center [943, 269] width 454 height 13
type input "20250923_PUSH_IOS _Furniture_$49.99Tables"
click at [783, 275] on input "text" at bounding box center [935, 273] width 438 height 7
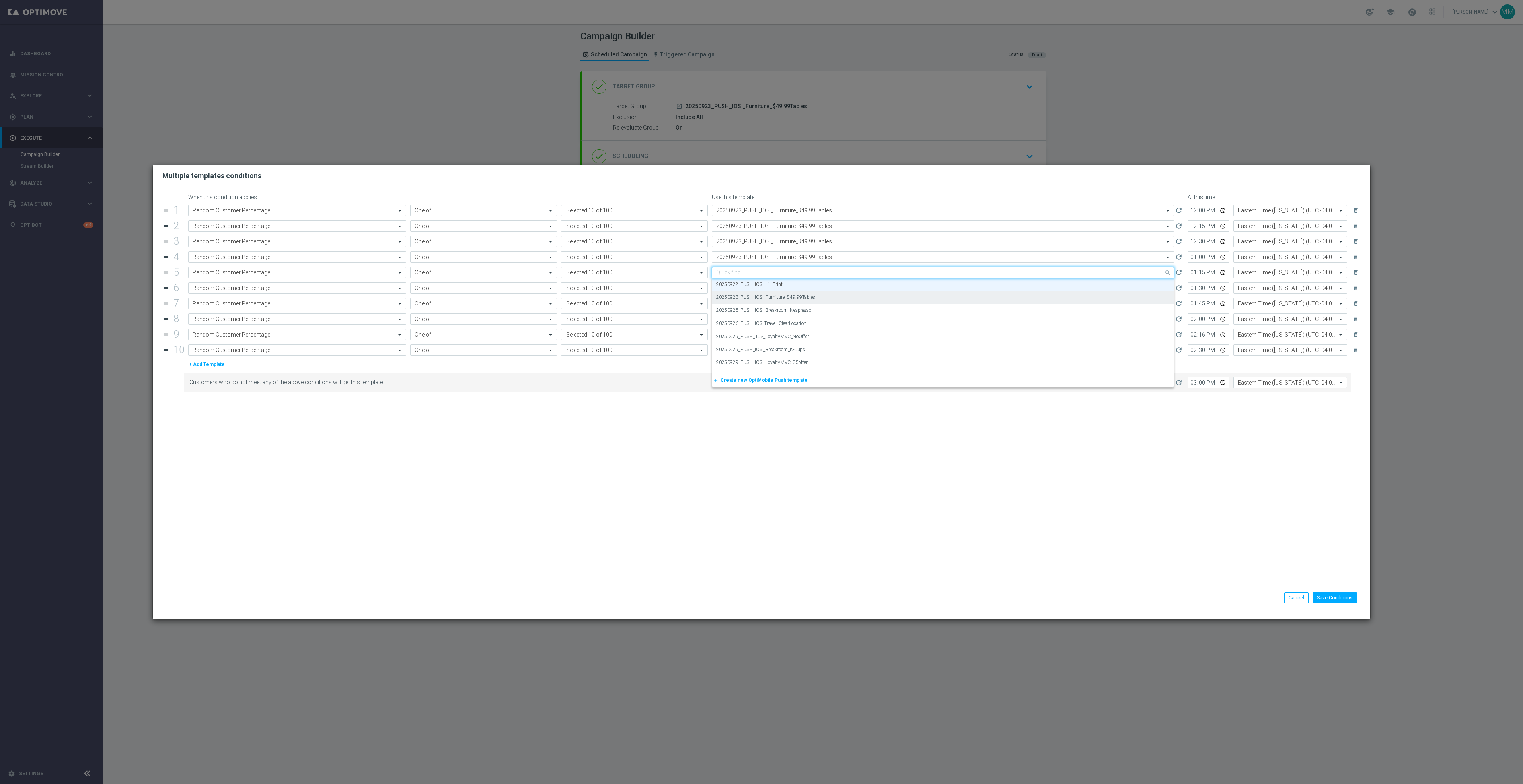
paste input "20250923_PUSH_IOS _Furniture_$49.99Tables"
drag, startPoint x: 785, startPoint y: 286, endPoint x: 786, endPoint y: 294, distance: 8.1
click at [785, 287] on label "20250923_PUSH_IOS _Furniture_$49.99Tables" at bounding box center [766, 284] width 99 height 7
type input "20250923_PUSH_IOS _Furniture_$49.99Tables"
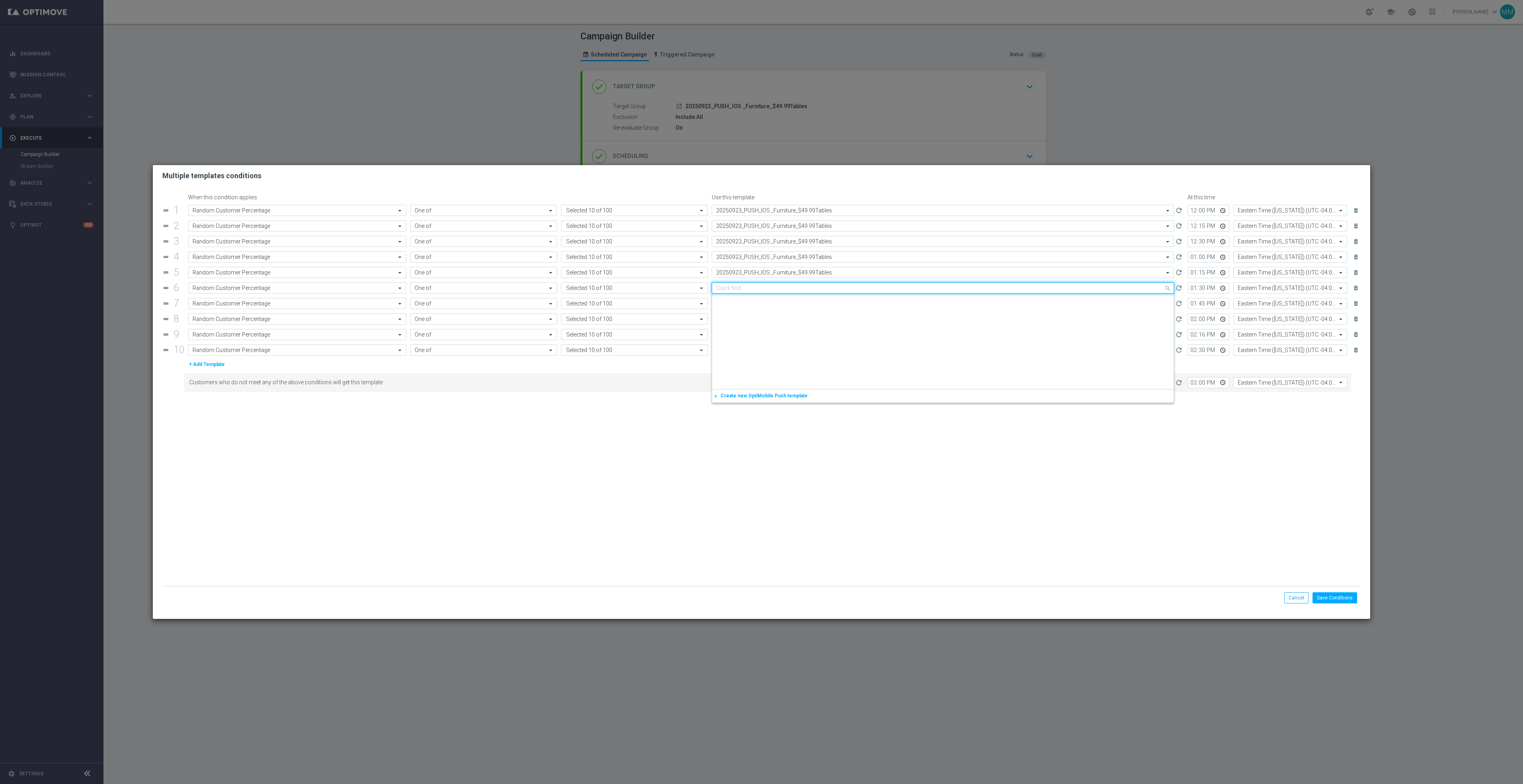
click at [787, 293] on div "Quick find 20250922_PUSH_IOS _L1_Print" at bounding box center [943, 288] width 463 height 11
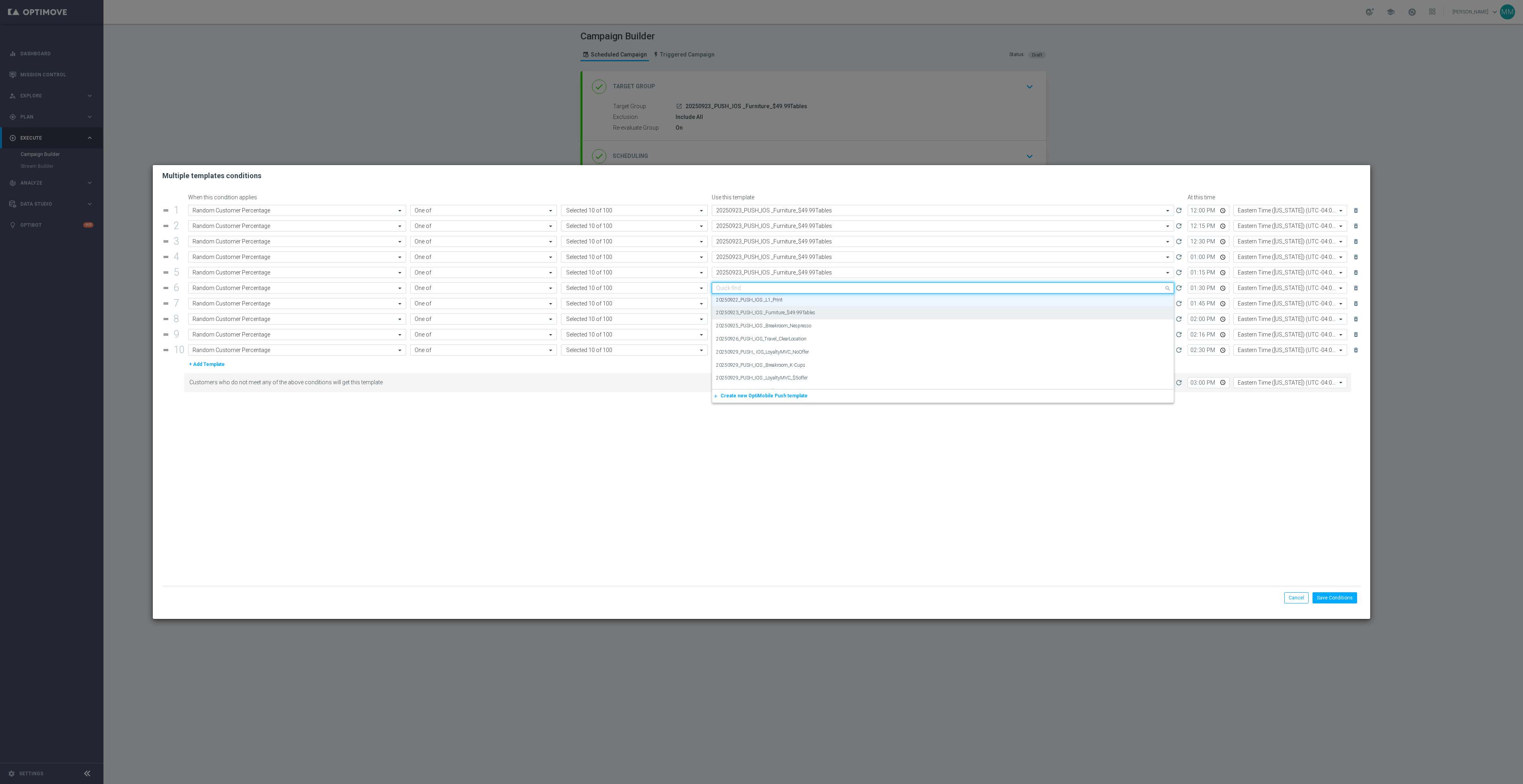
paste input "20250923_PUSH_IOS _Furniture_$49.99Tables"
click at [787, 303] on label "20250923_PUSH_IOS _Furniture_$49.99Tables" at bounding box center [766, 300] width 99 height 7
type input "20250923_PUSH_IOS _Furniture_$49.99Tables"
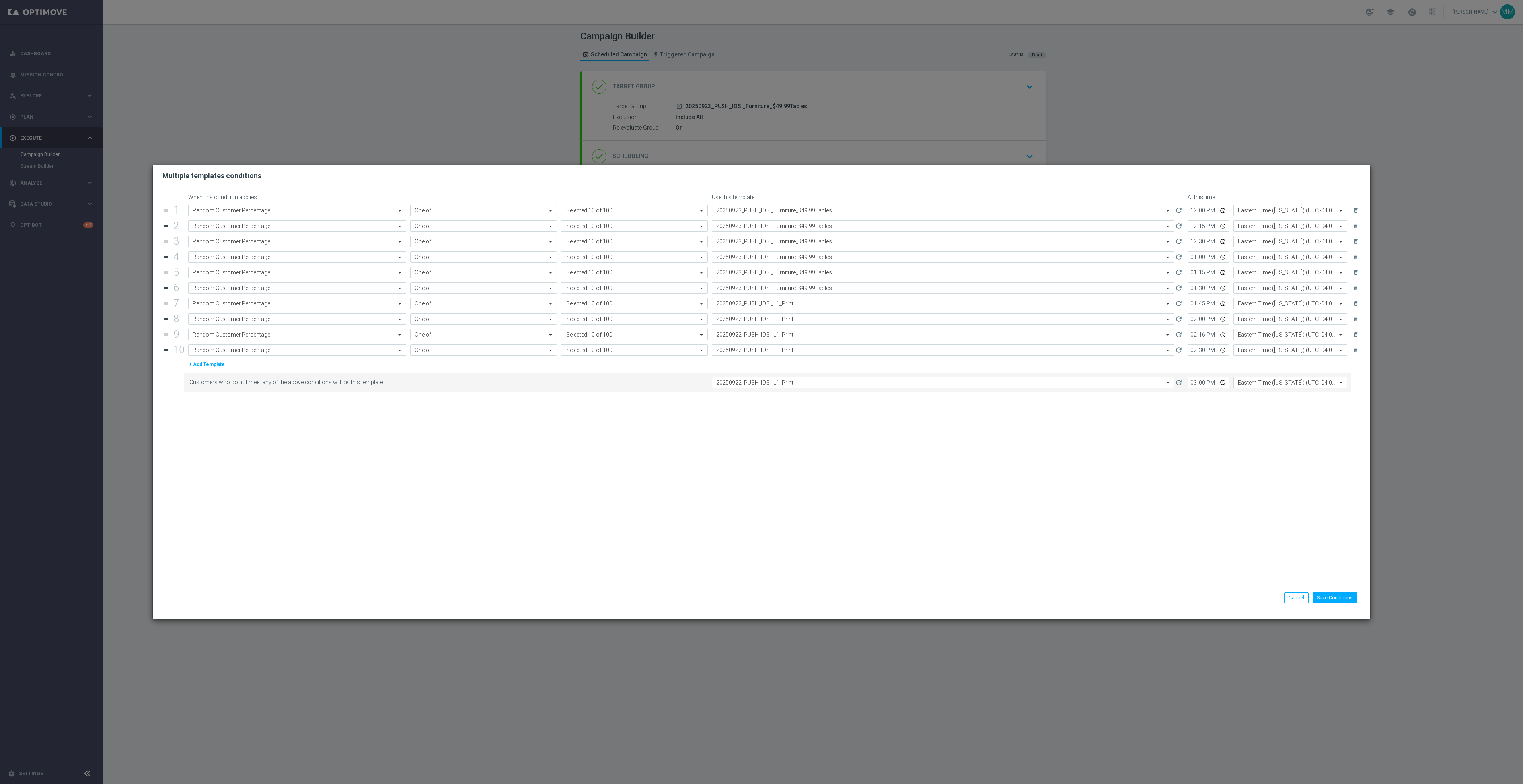
click at [788, 307] on input "text" at bounding box center [935, 303] width 438 height 7
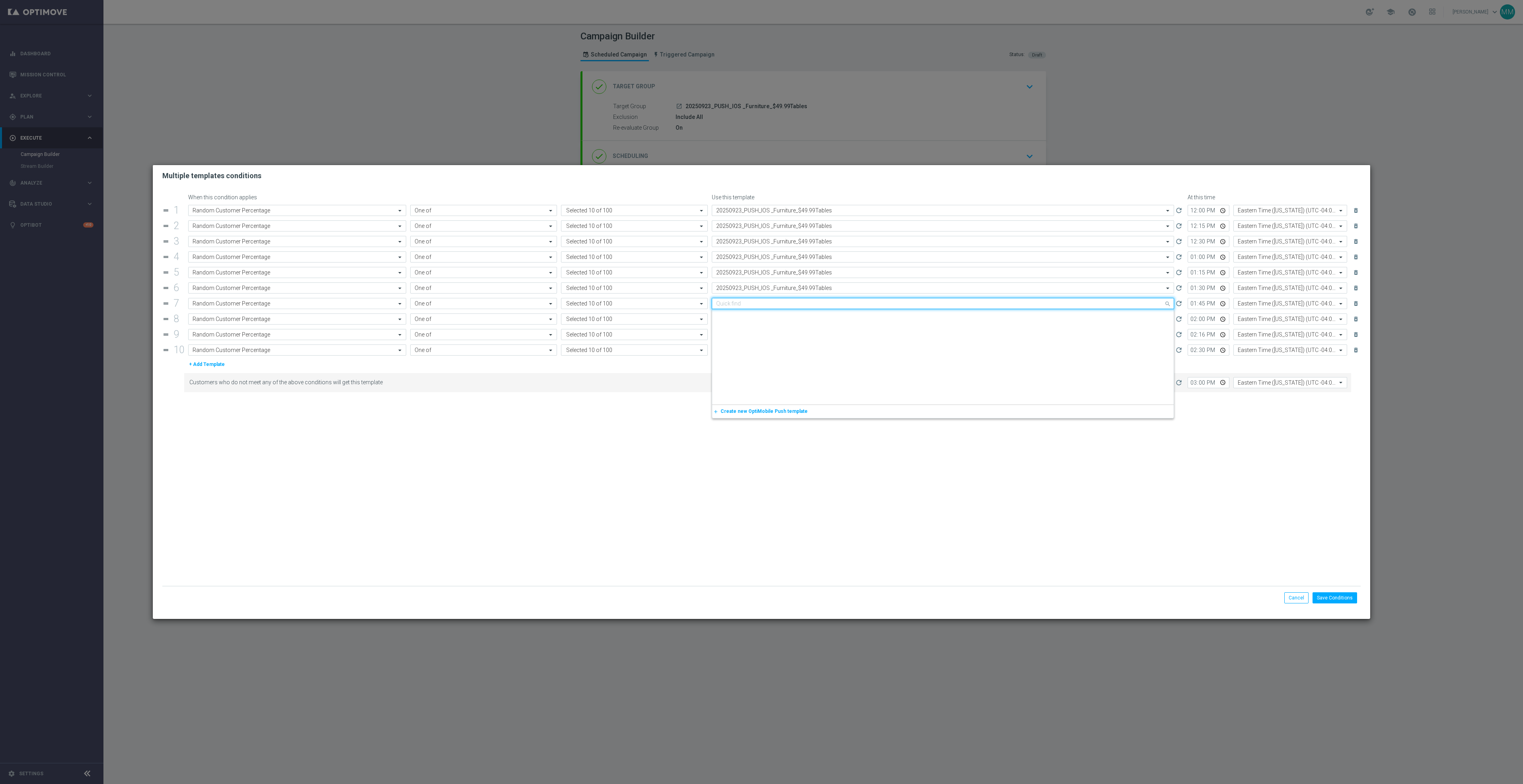
paste input "20250923_PUSH_IOS _Furniture_$49.99Tables"
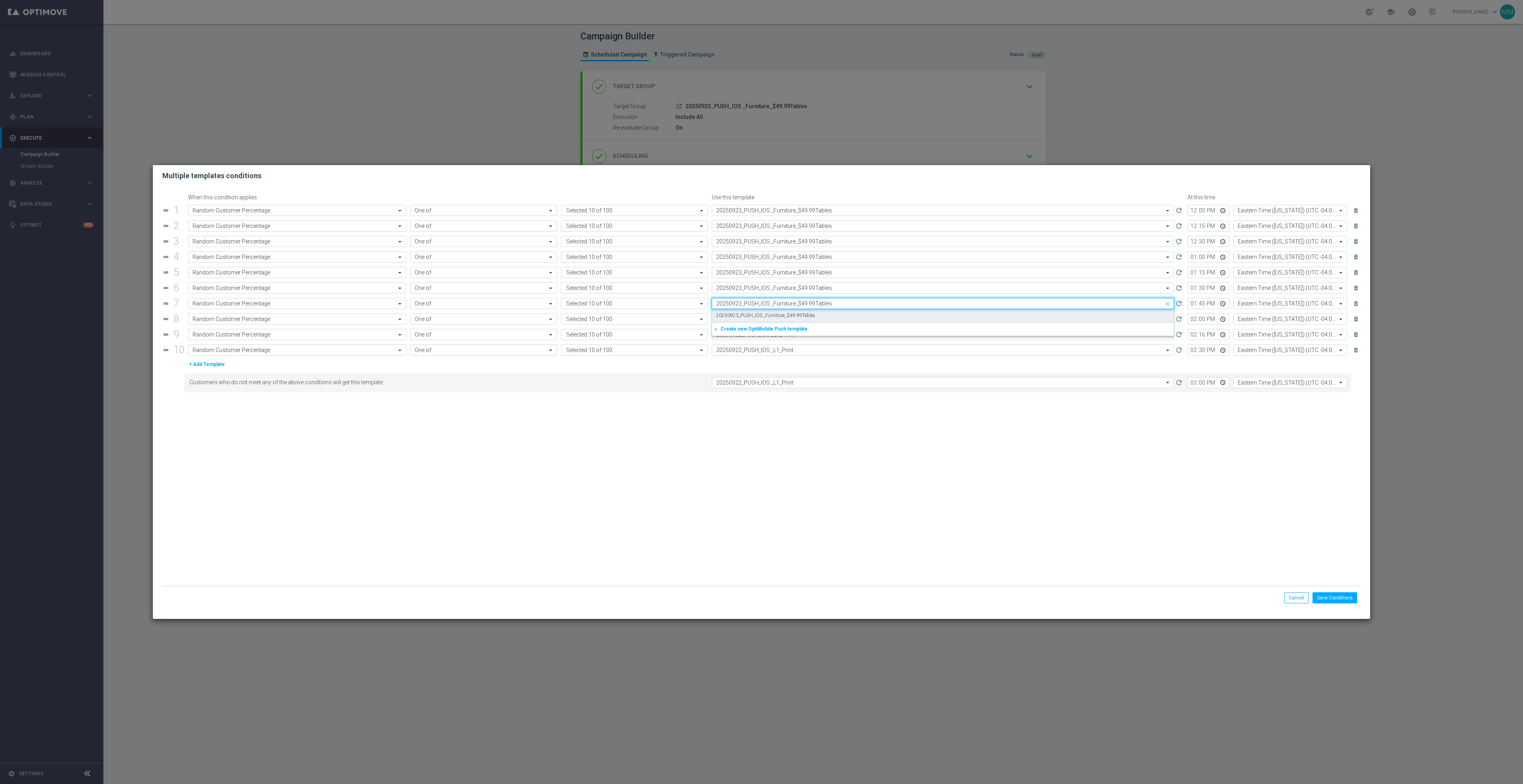
click at [788, 317] on label "20250923_PUSH_IOS _Furniture_$49.99Tables" at bounding box center [766, 316] width 99 height 7
type input "20250923_PUSH_IOS _Furniture_$49.99Tables"
click at [788, 322] on input "text" at bounding box center [935, 319] width 438 height 7
paste input "20250923_PUSH_IOS _Furniture_$49.99Tables"
click at [788, 335] on label "20250923_PUSH_IOS _Furniture_$49.99Tables" at bounding box center [766, 331] width 99 height 7
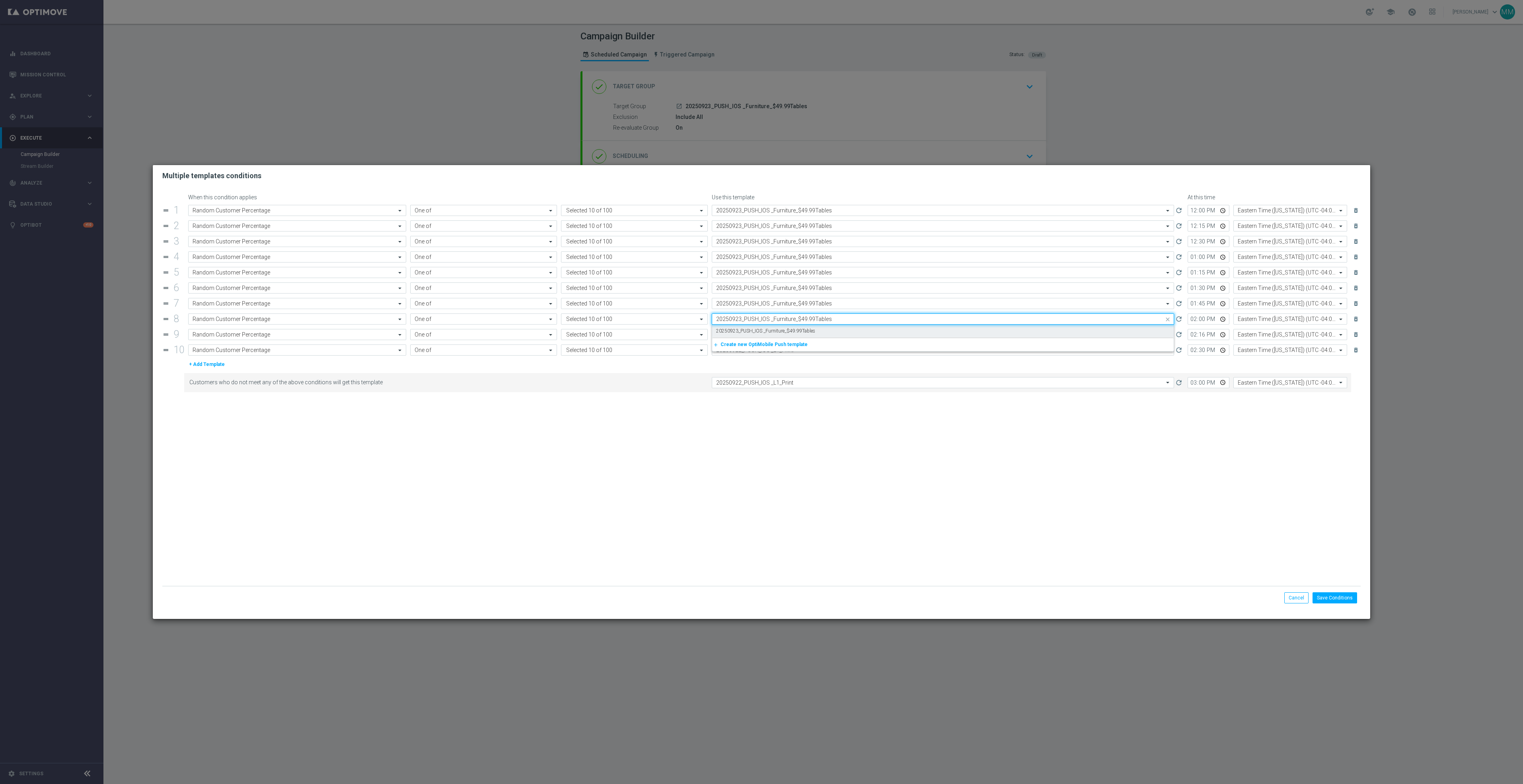
type input "20250923_PUSH_IOS _Furniture_$49.99Tables"
click at [789, 340] on div "Select template 20250922_PUSH_IOS _L1_Print" at bounding box center [943, 334] width 463 height 11
paste input "20250923_PUSH_IOS _Furniture_$49.99Tables"
click at [791, 353] on div "20250923_PUSH_IOS _Furniture_$49.99Tables" at bounding box center [943, 346] width 454 height 13
type input "20250923_PUSH_IOS _Furniture_$49.99Tables"
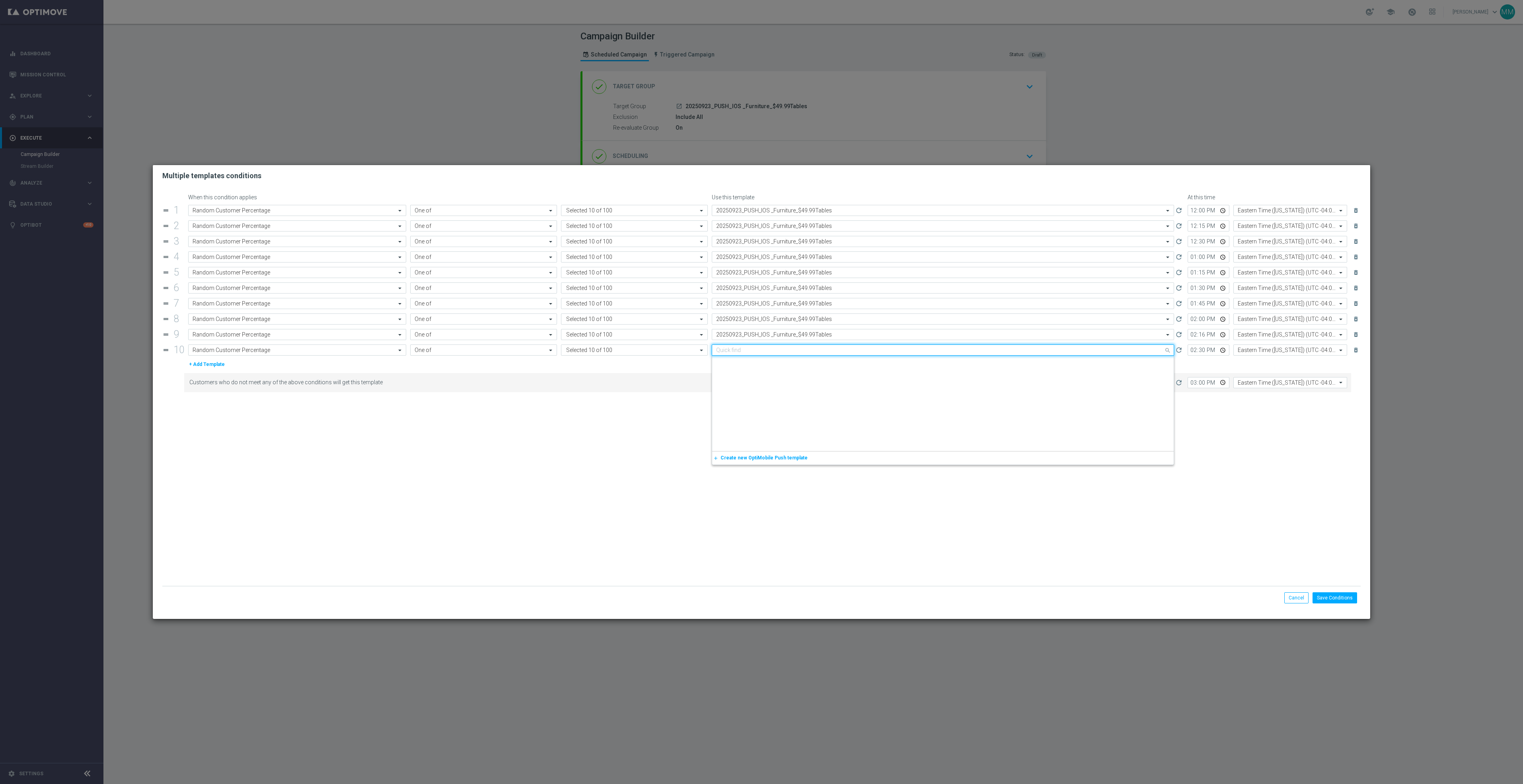
click at [791, 356] on div "Quick find 20250922_PUSH_IOS _L1_Print" at bounding box center [943, 350] width 463 height 11
paste input "20250923_PUSH_IOS _Furniture_$49.99Tables"
click at [791, 365] on label "20250923_PUSH_IOS _Furniture_$49.99Tables" at bounding box center [766, 362] width 99 height 7
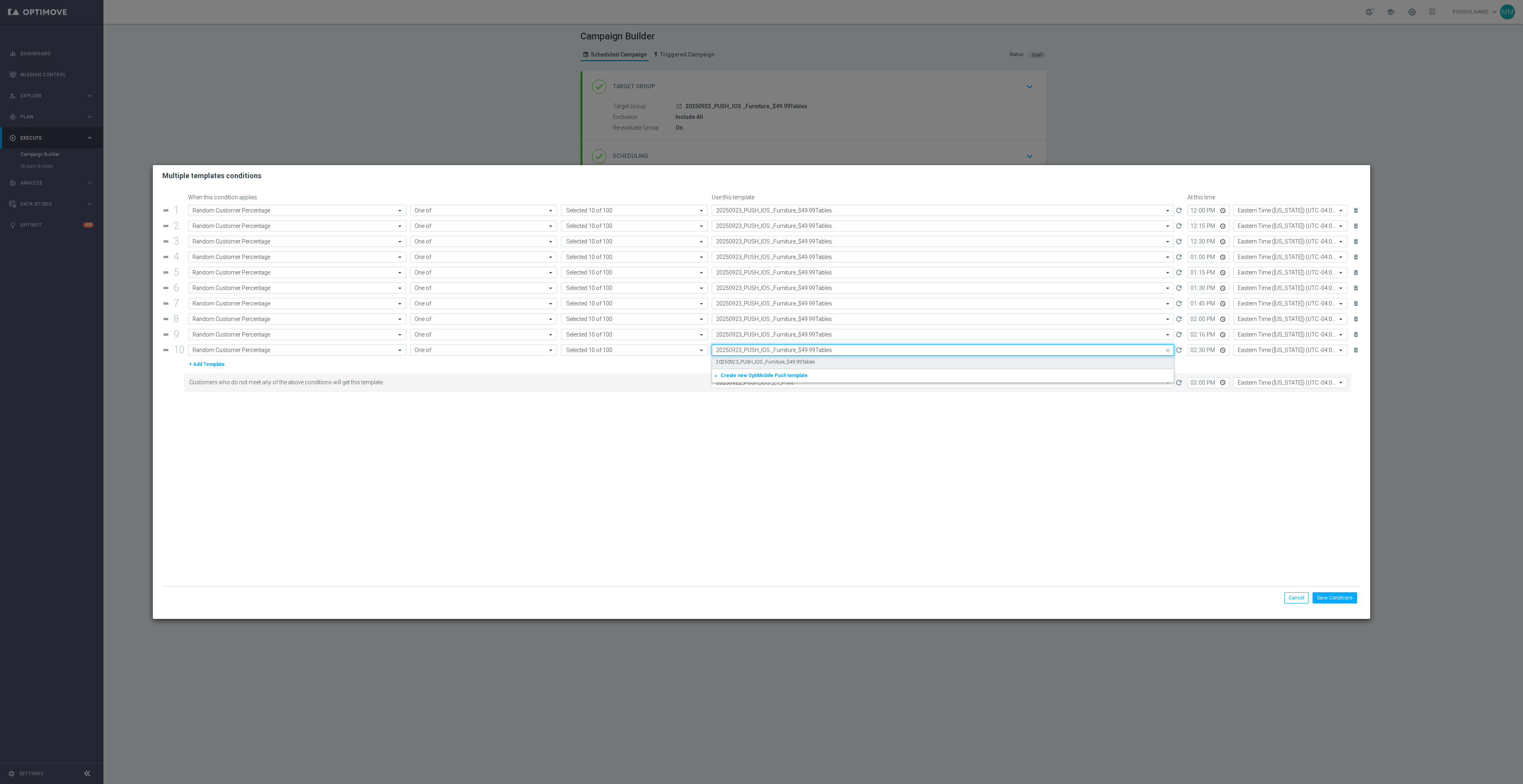
type input "20250923_PUSH_IOS _Furniture_$49.99Tables"
click at [793, 385] on input "text" at bounding box center [935, 383] width 438 height 7
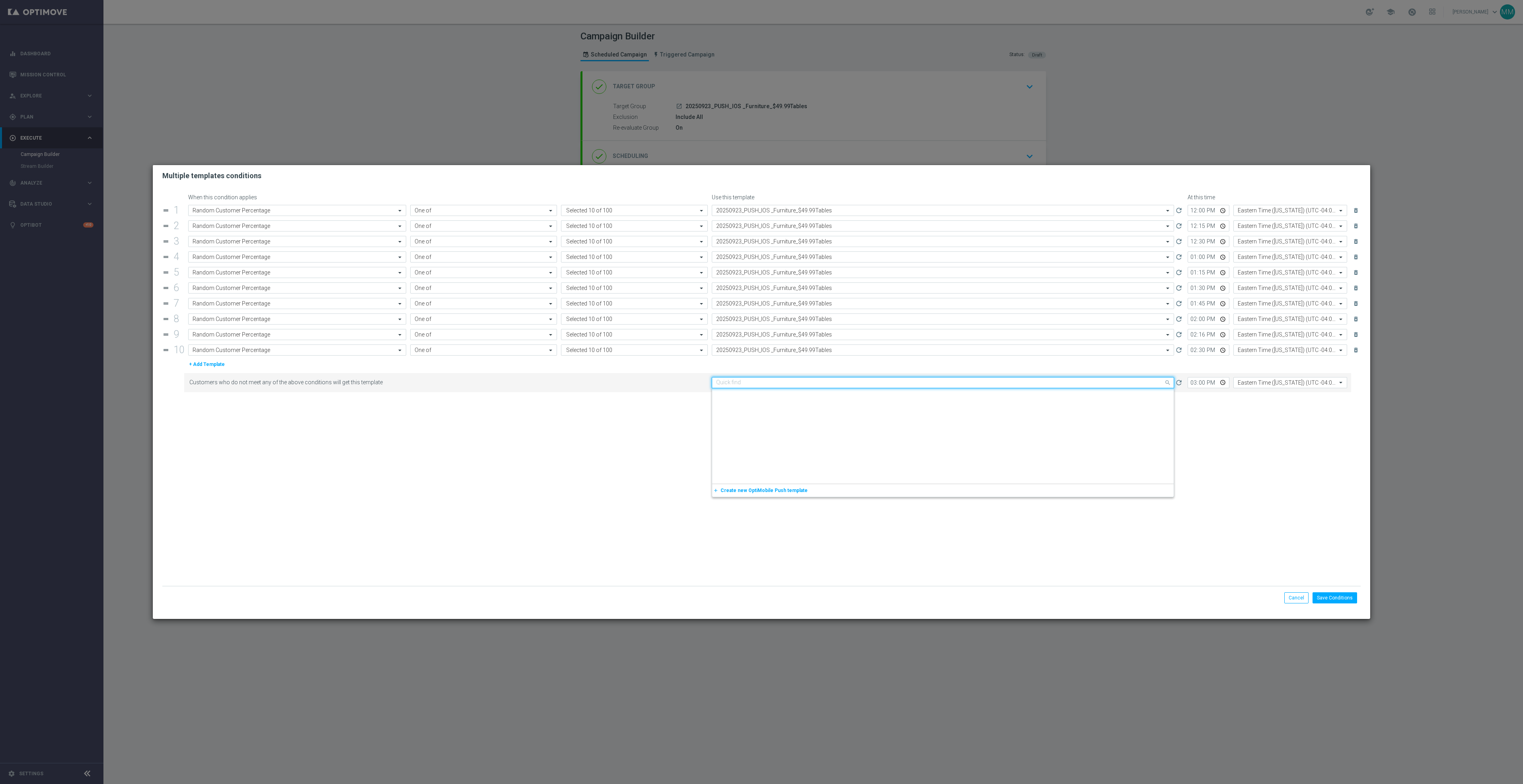
paste input "20250923_PUSH_IOS _Furniture_$49.99Tables"
click at [795, 395] on label "20250923_PUSH_IOS _Furniture_$49.99Tables" at bounding box center [766, 394] width 99 height 7
type input "20250923_PUSH_IOS _Furniture_$49.99Tables"
click at [1335, 600] on button "Save Conditions" at bounding box center [1335, 598] width 45 height 11
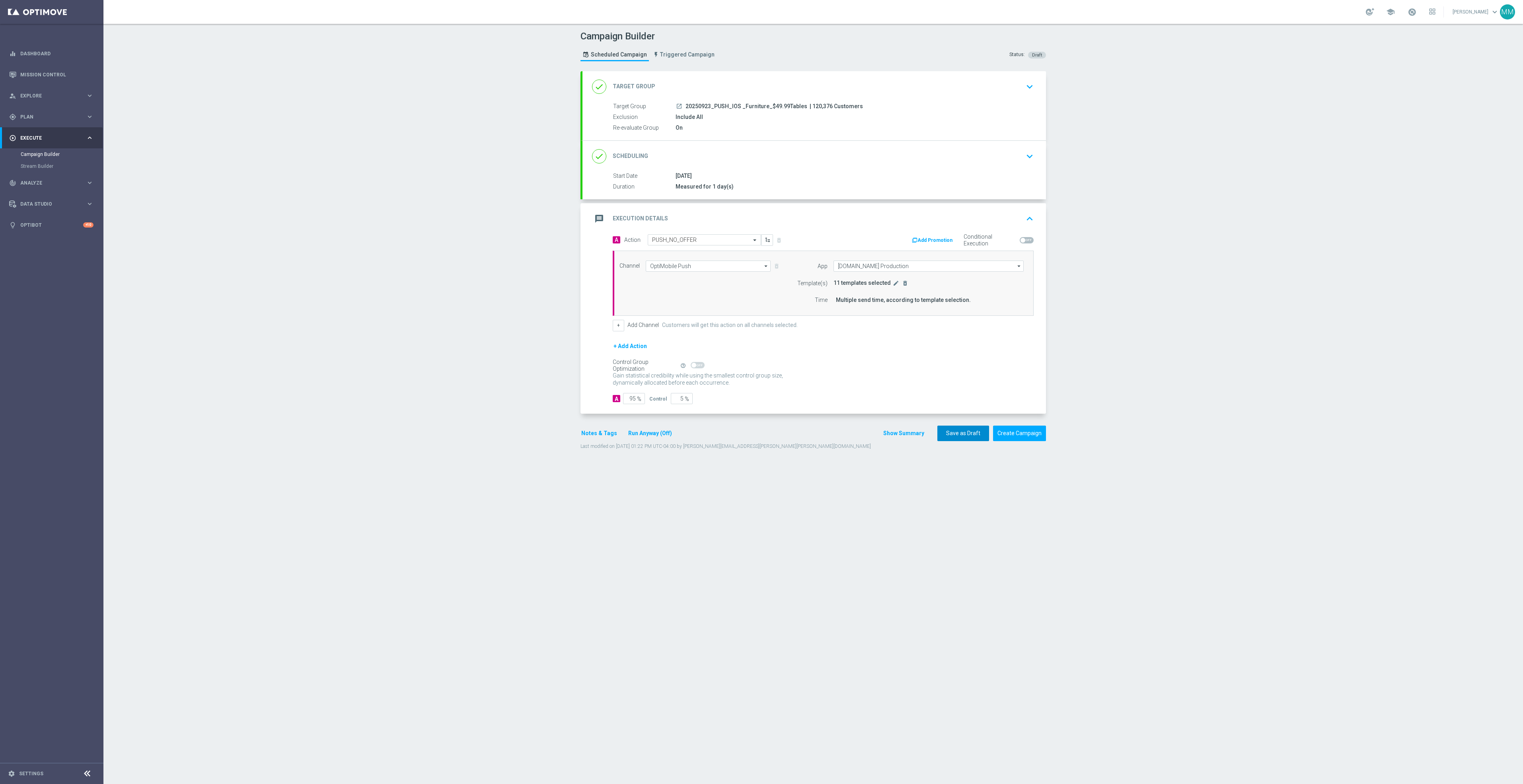
click at [958, 435] on button "Save as Draft" at bounding box center [963, 433] width 51 height 16
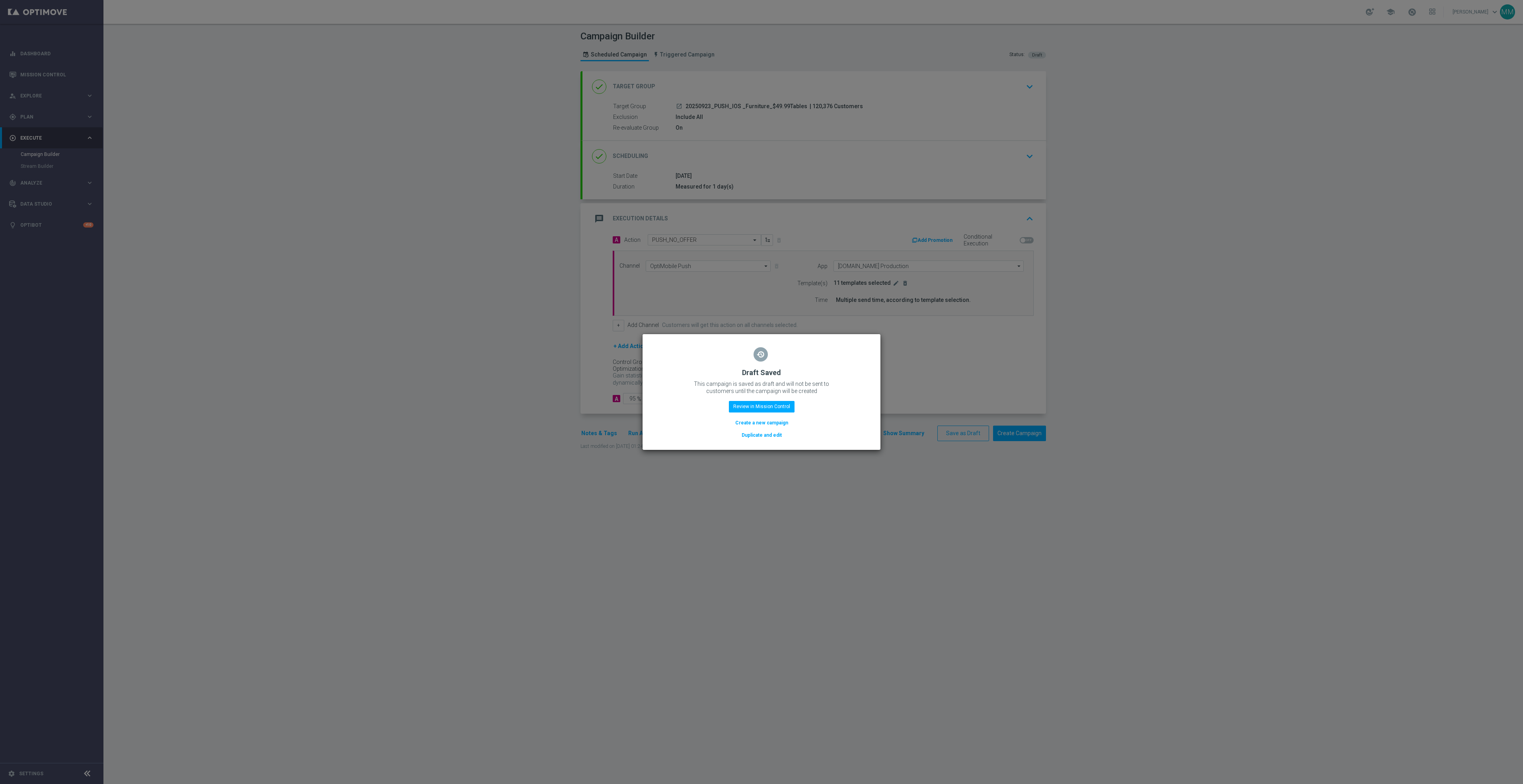
click at [773, 439] on button "Duplicate and edit" at bounding box center [762, 435] width 41 height 9
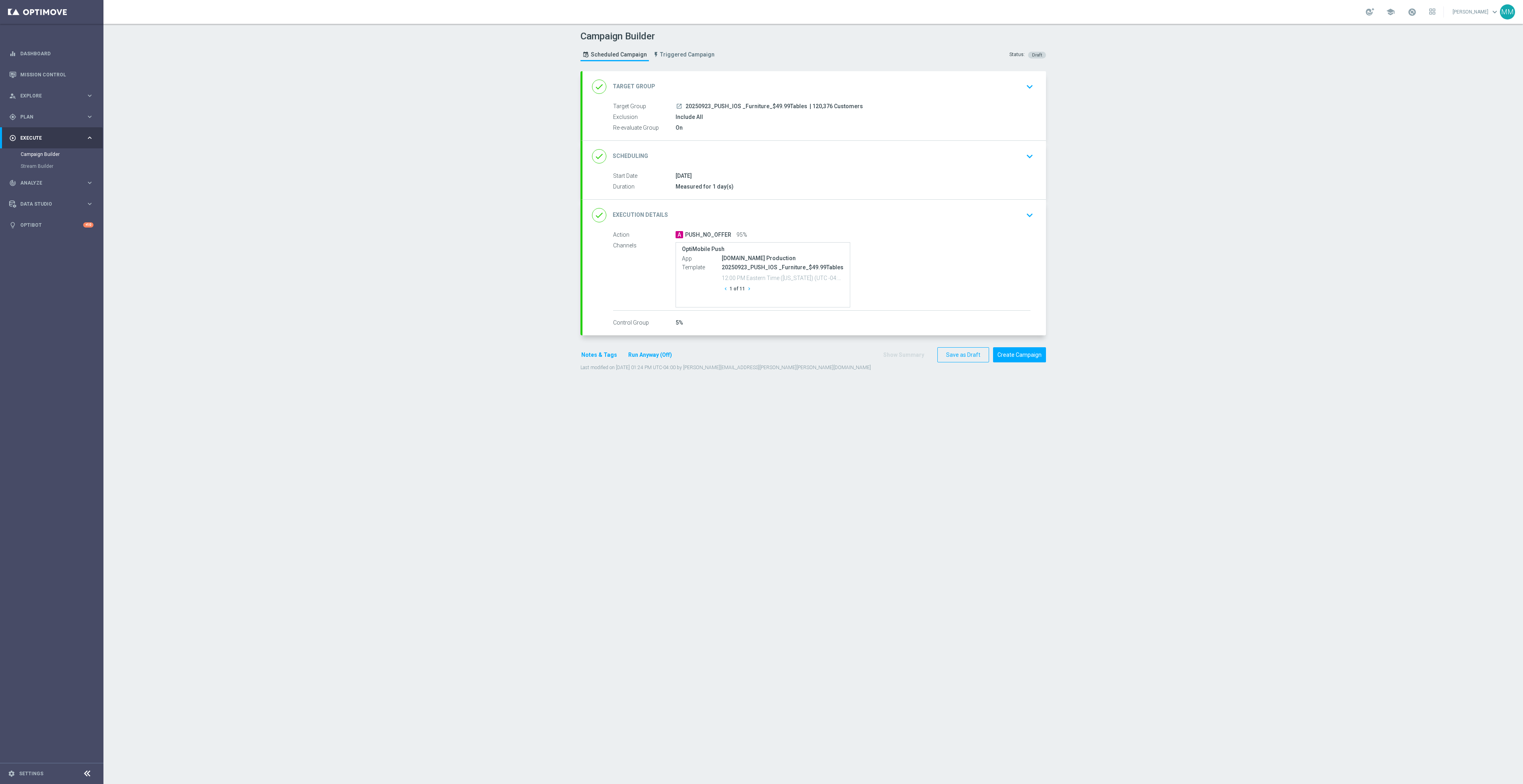
click at [876, 84] on div "done Target Group keyboard_arrow_down" at bounding box center [814, 87] width 444 height 15
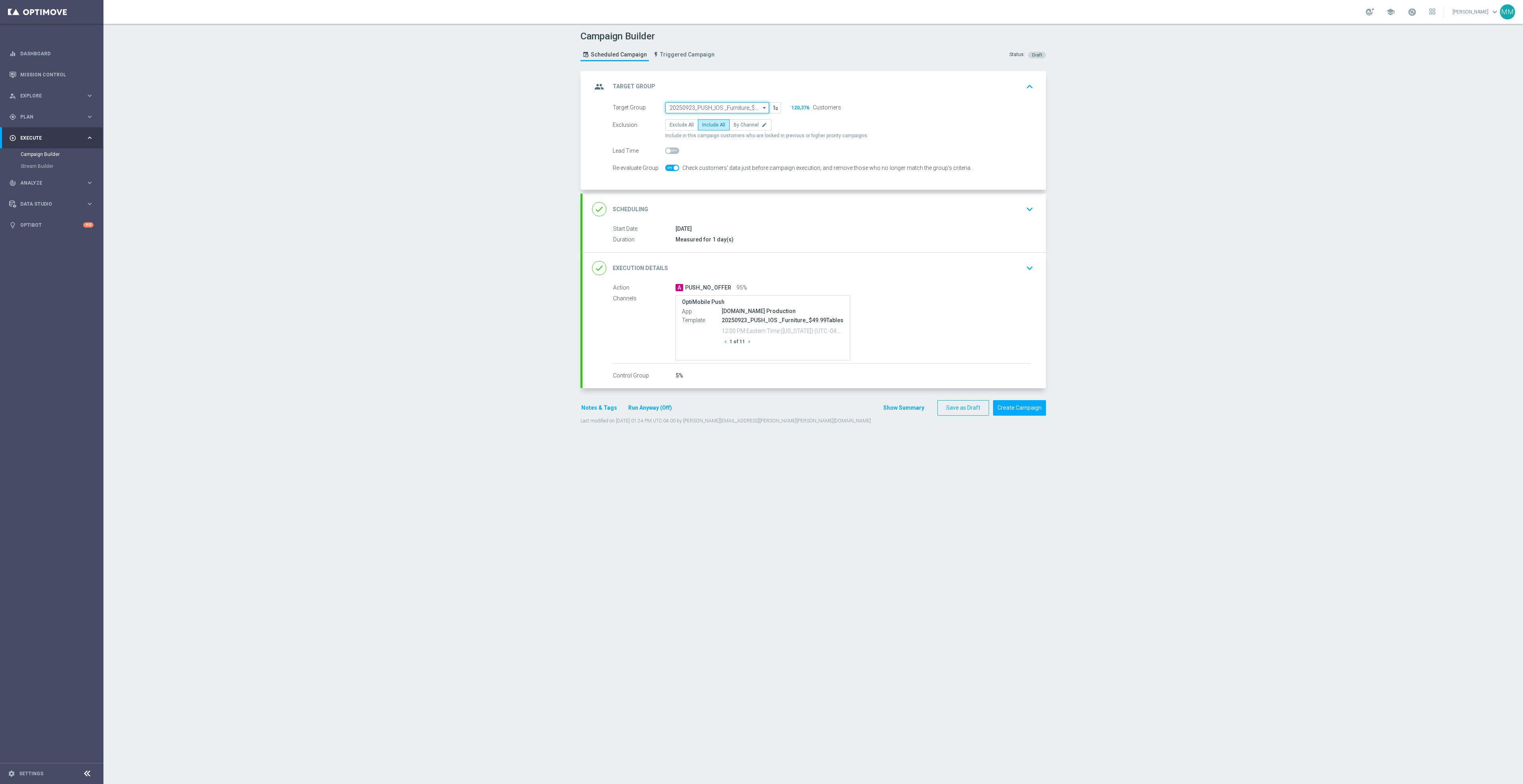
click at [720, 109] on input "20250923_PUSH_IOS _Furniture_$49.99Tables" at bounding box center [716, 107] width 104 height 11
paste input "20250925_PUSH_IOS _Breakroom_Nespresso"
click at [724, 119] on div "20250925_PUSH_IOS _Breakroom_Nespresso" at bounding box center [717, 123] width 95 height 14
type input "20250925_PUSH_IOS _Breakroom_Nespresso"
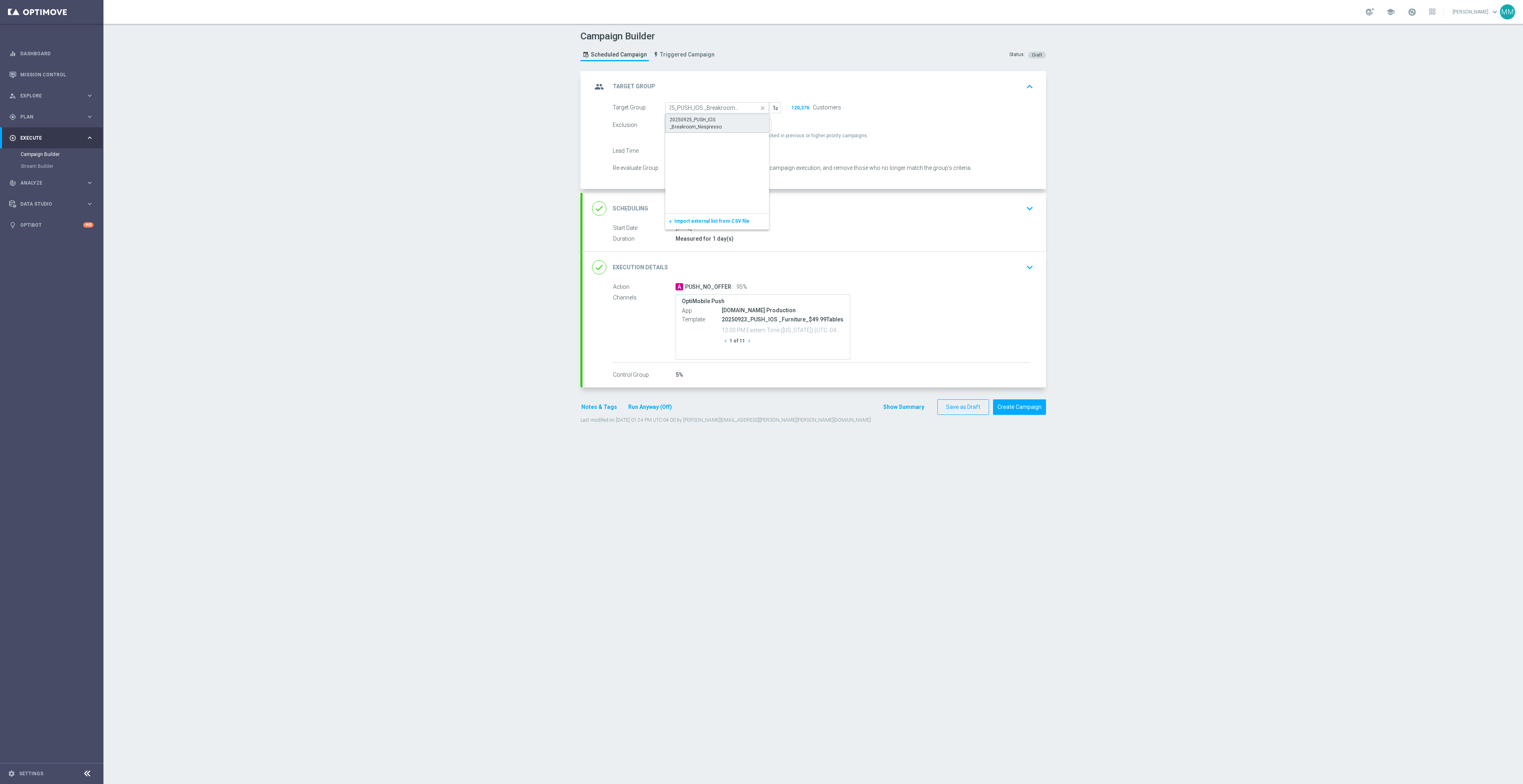
scroll to position [0, 0]
click at [806, 222] on div "done Scheduling keyboard_arrow_down" at bounding box center [814, 208] width 463 height 31
click at [735, 181] on input "23 Sep 2025" at bounding box center [723, 181] width 116 height 11
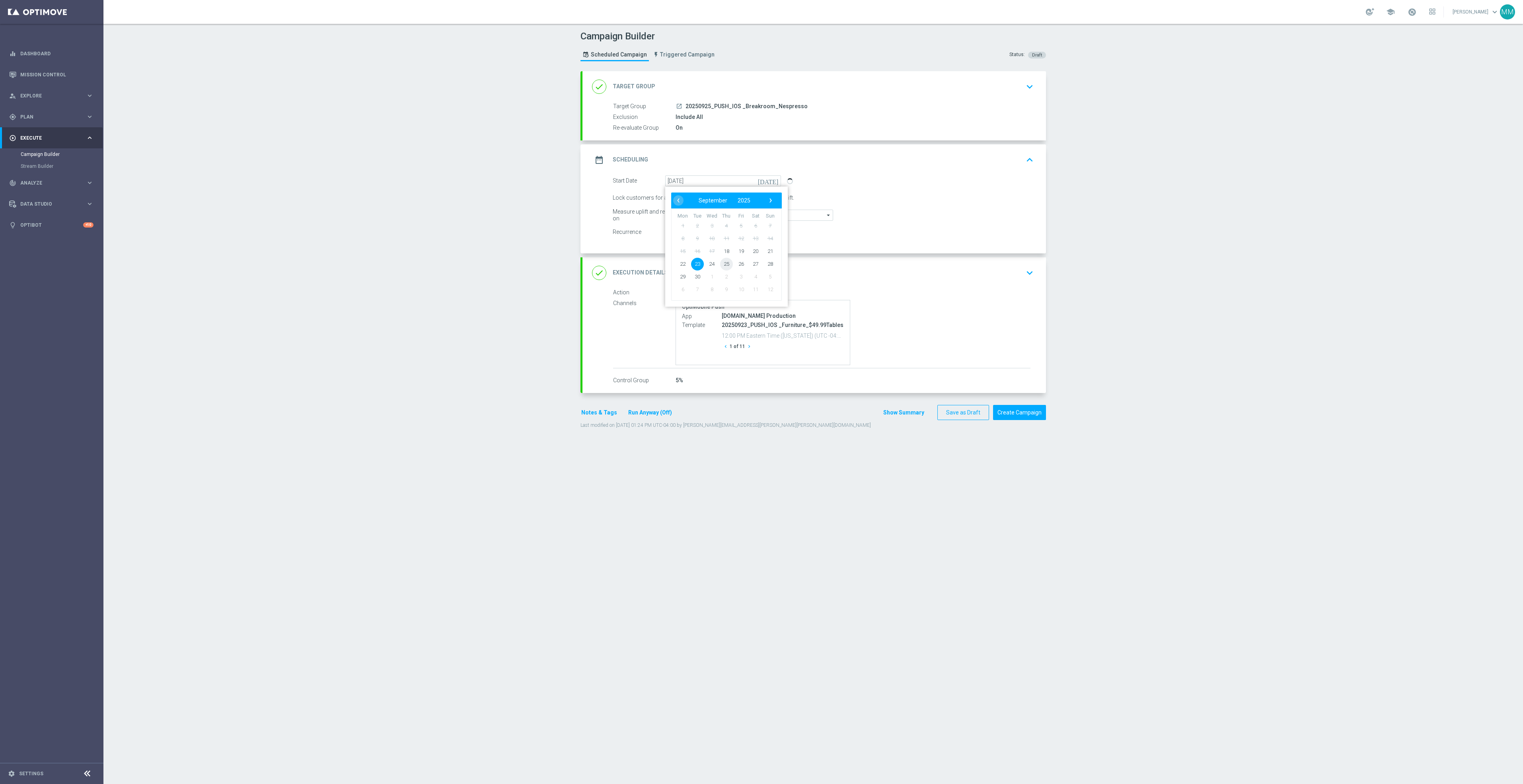
click at [720, 263] on span "25" at bounding box center [726, 264] width 12 height 12
type input "25 Sep 2025"
click at [966, 285] on div "done Execution Details keyboard_arrow_down" at bounding box center [814, 273] width 463 height 31
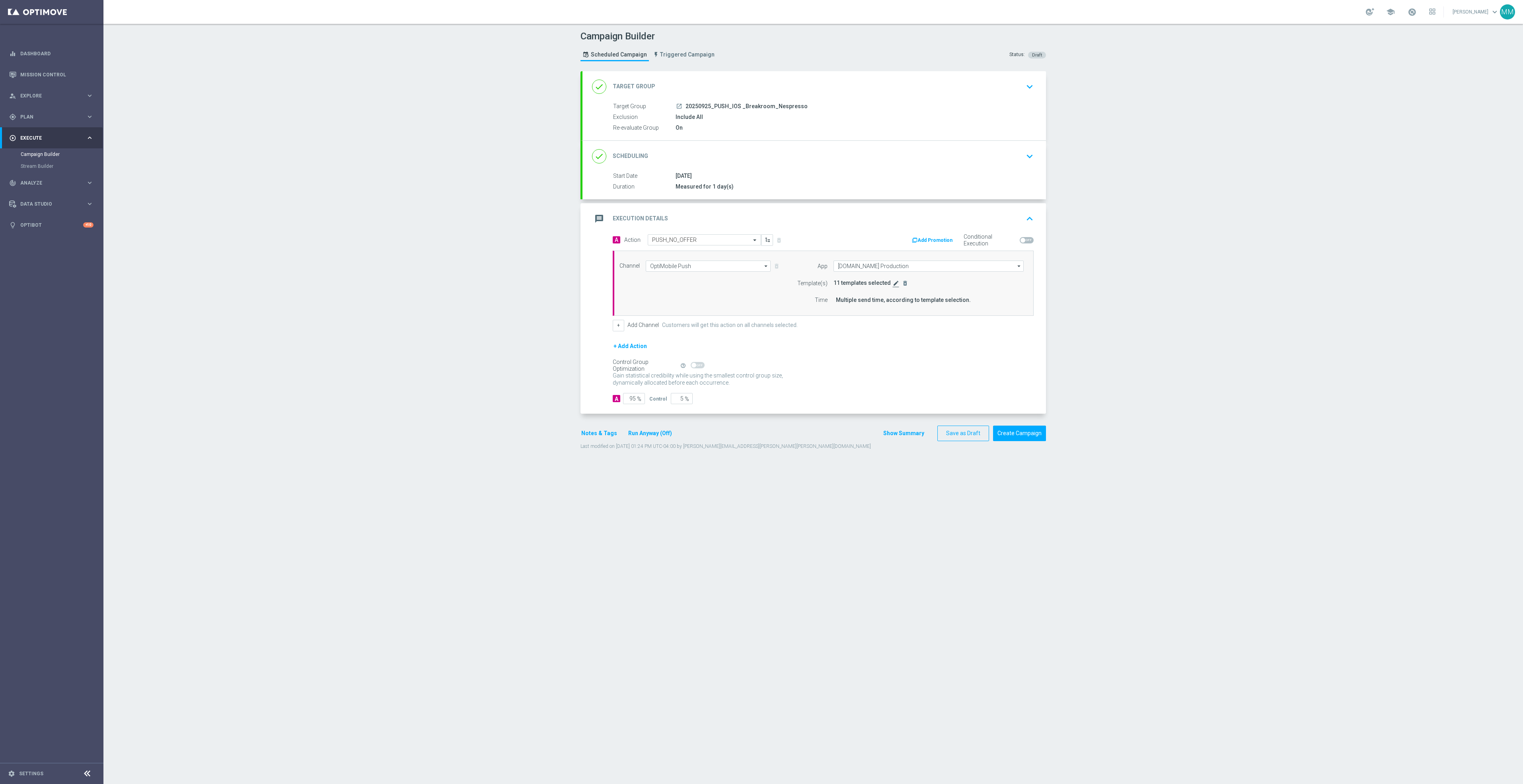
click at [893, 285] on icon "edit" at bounding box center [896, 283] width 7 height 7
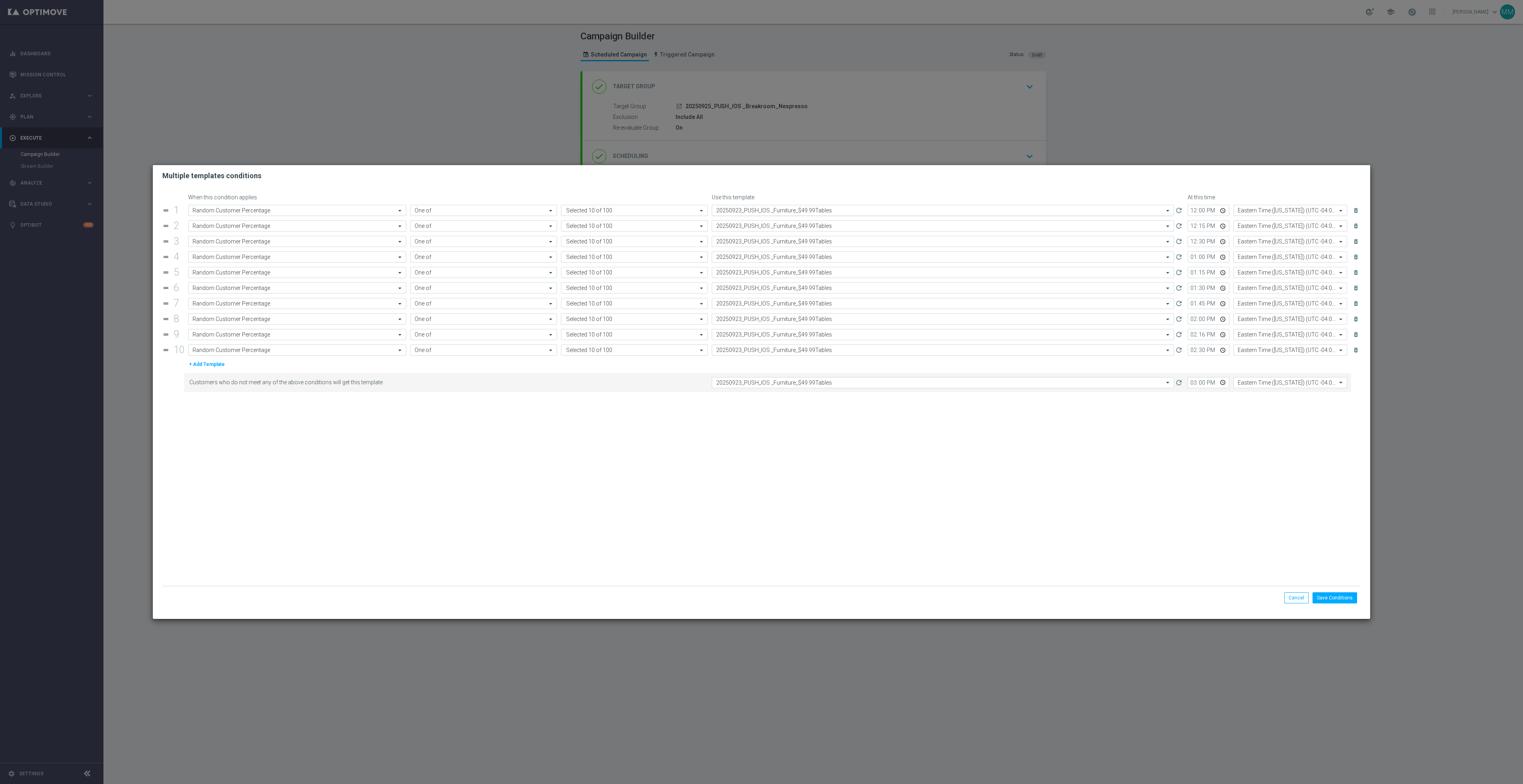
click at [817, 211] on input "text" at bounding box center [935, 211] width 438 height 7
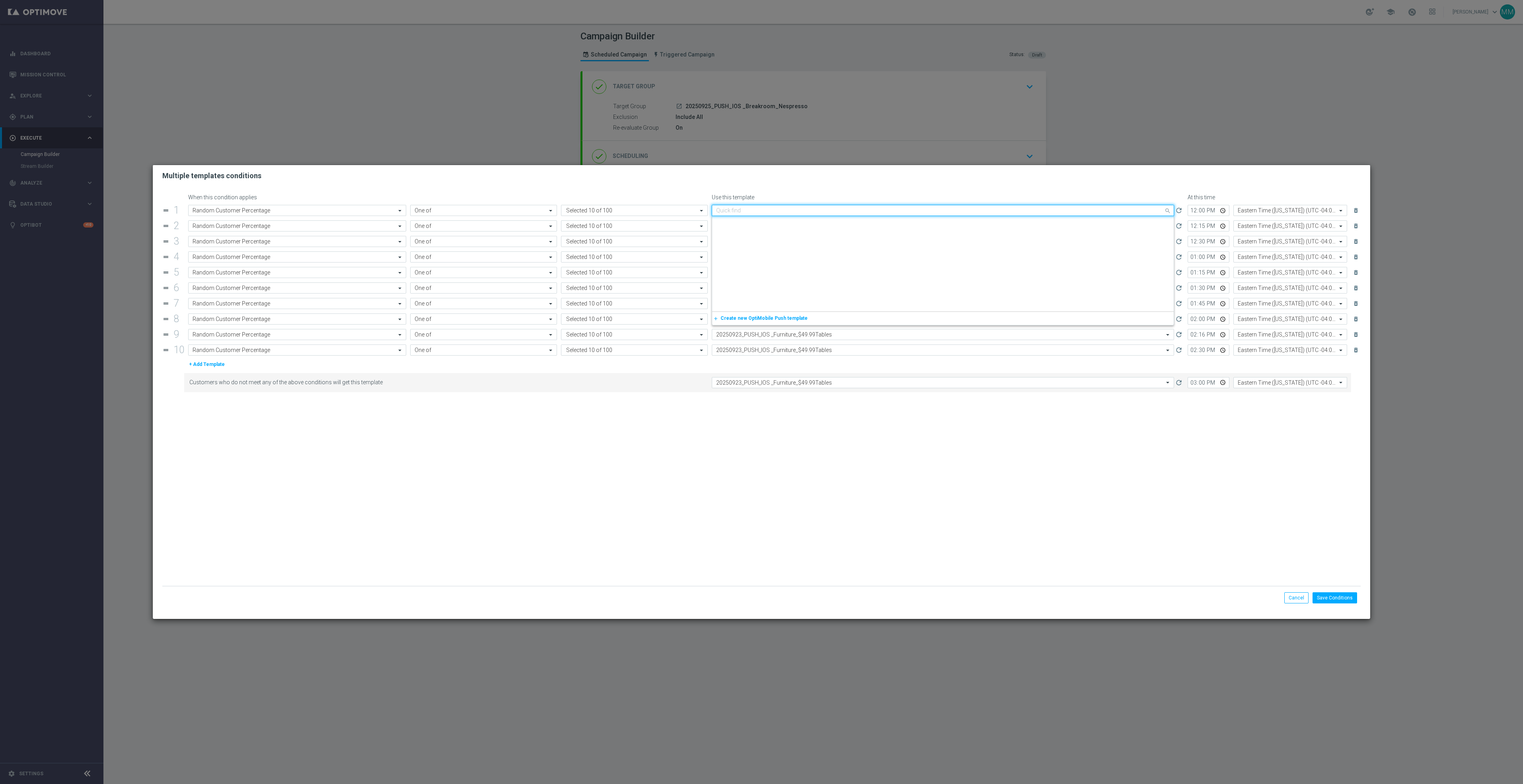
scroll to position [1116, 0]
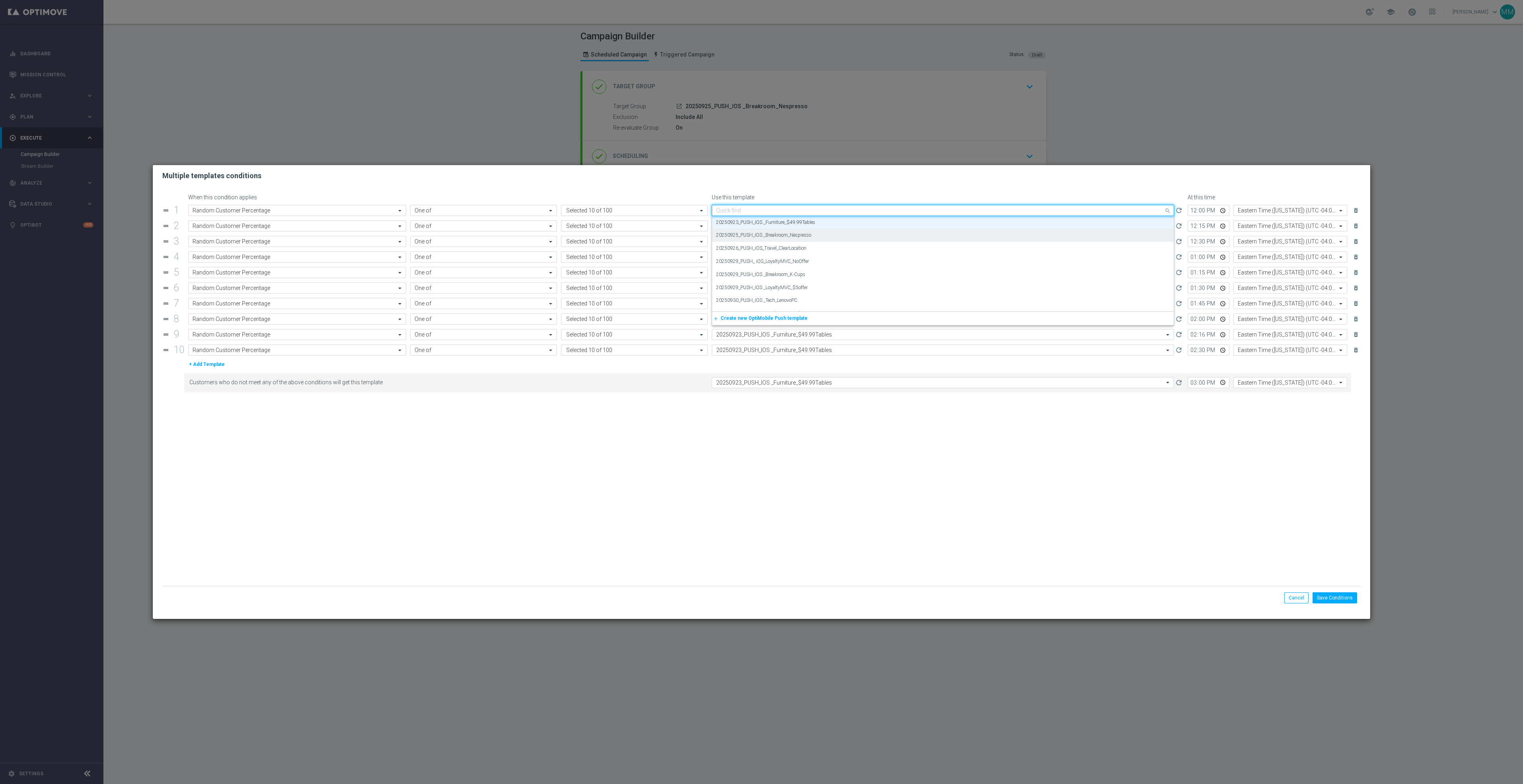
paste input "20250925_PUSH_IOS _Breakroom_Nespresso"
click at [814, 222] on div "20250925_PUSH_IOS _Breakroom_Nespresso" at bounding box center [943, 223] width 454 height 13
type input "20250925_PUSH_IOS _Breakroom_Nespresso"
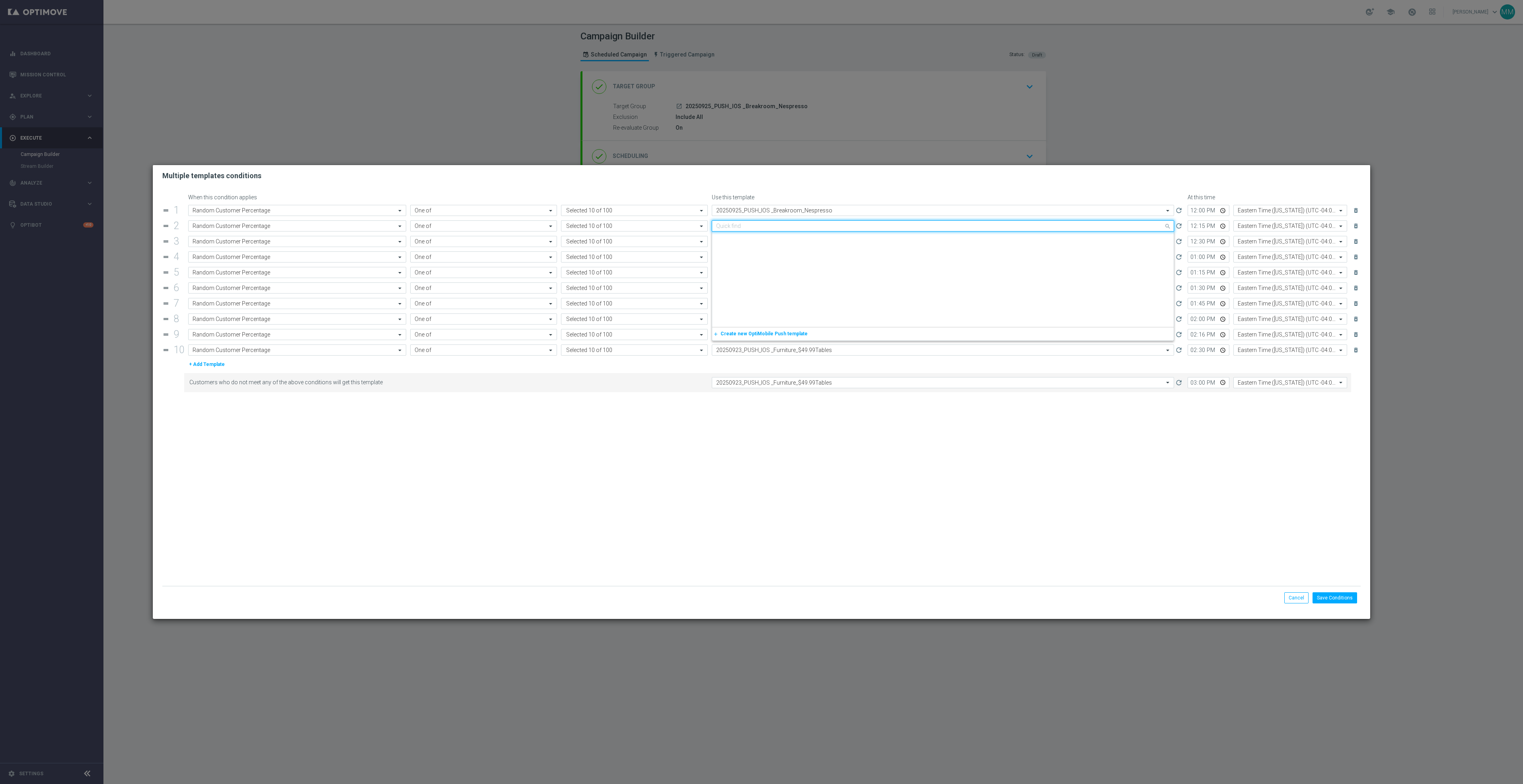
click at [811, 227] on input "text" at bounding box center [935, 226] width 438 height 7
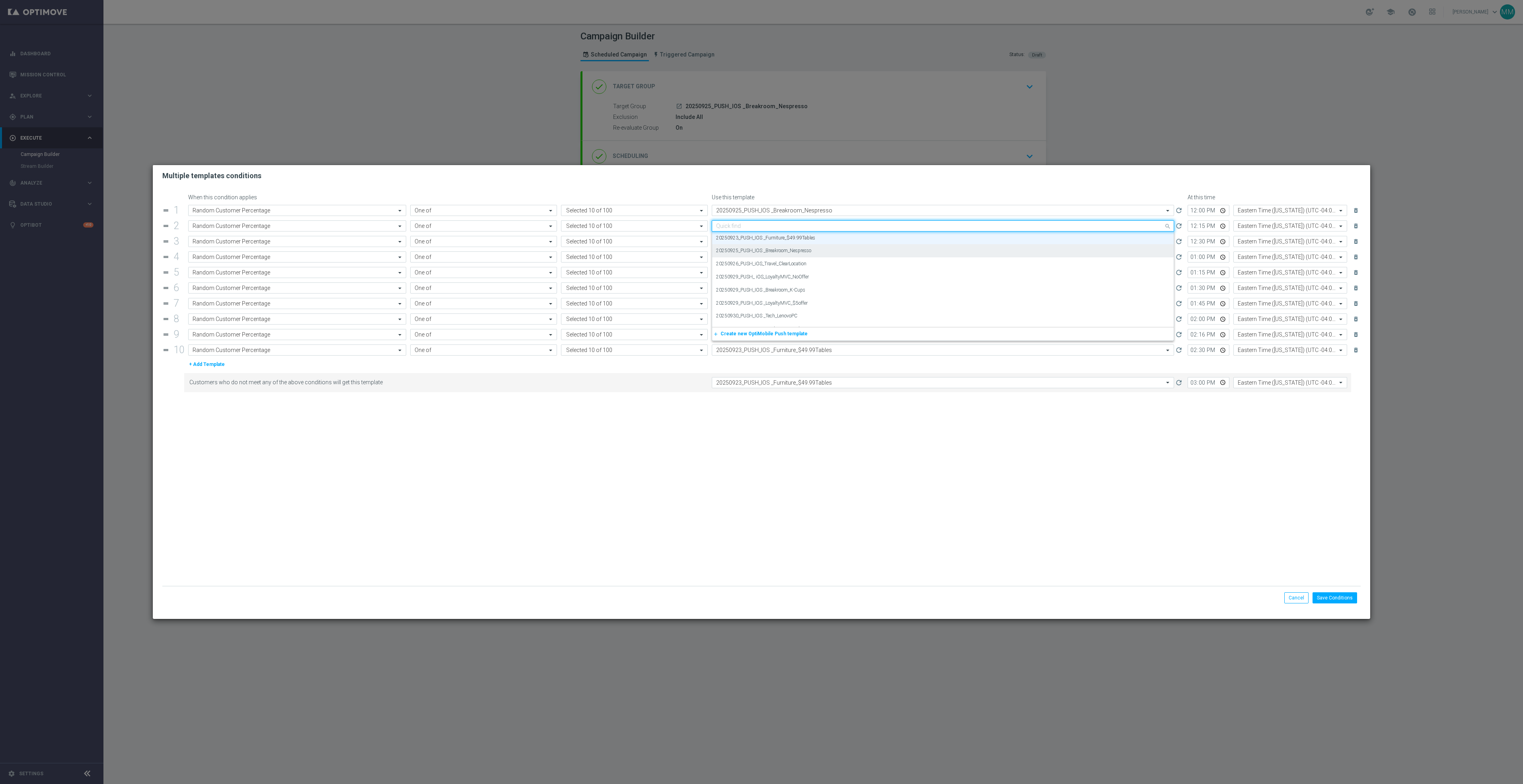
paste input "20250925_PUSH_IOS _Breakroom_Nespresso"
click at [812, 235] on label "20250925_PUSH_IOS _Breakroom_Nespresso" at bounding box center [764, 238] width 95 height 7
type input "20250925_PUSH_IOS _Breakroom_Nespresso"
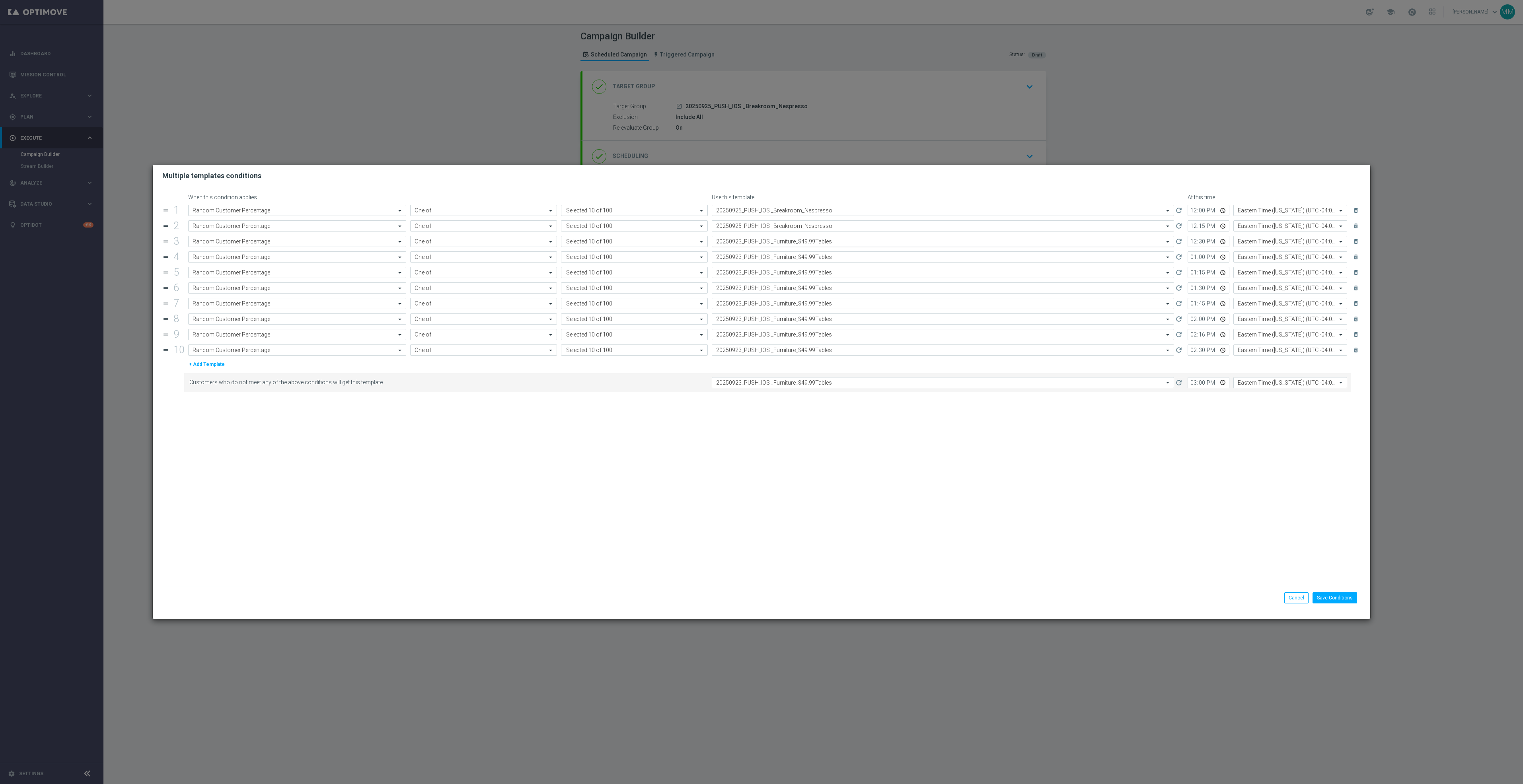
click at [812, 240] on input "text" at bounding box center [935, 241] width 438 height 7
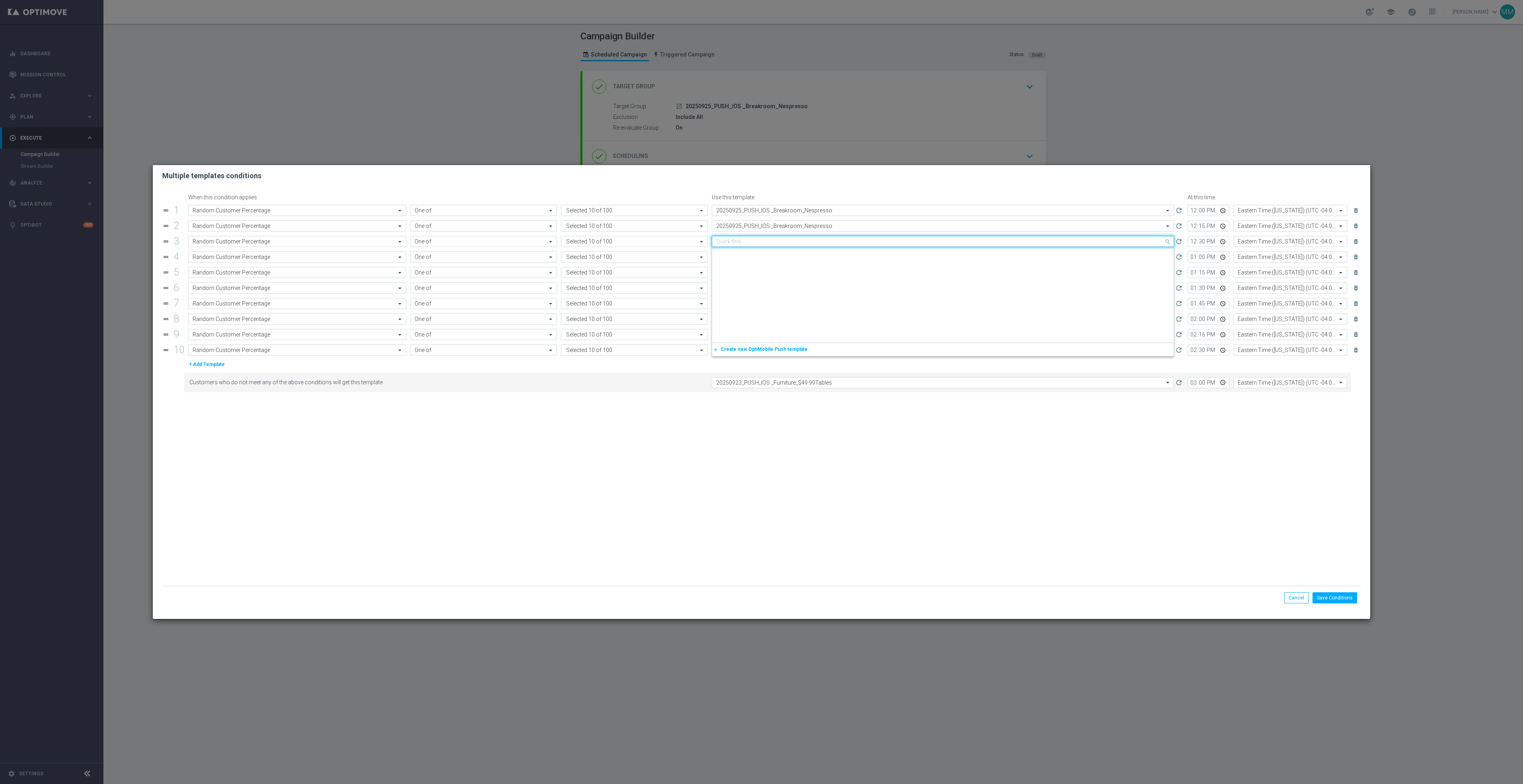
paste input "20250925_PUSH_IOS _Breakroom_Nespresso"
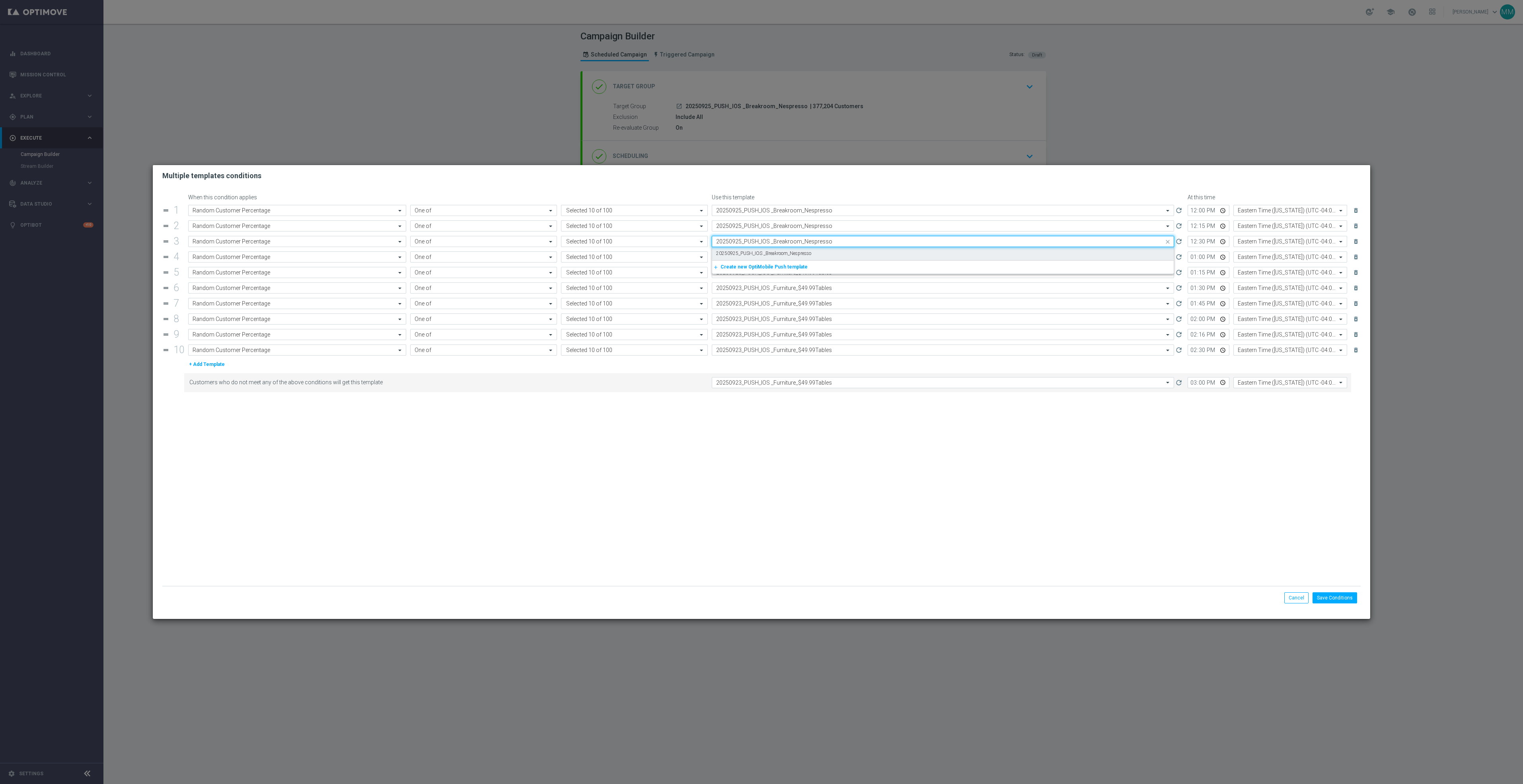
click at [811, 249] on div "20250925_PUSH_IOS _Breakroom_Nespresso" at bounding box center [943, 254] width 454 height 13
type input "20250925_PUSH_IOS _Breakroom_Nespresso"
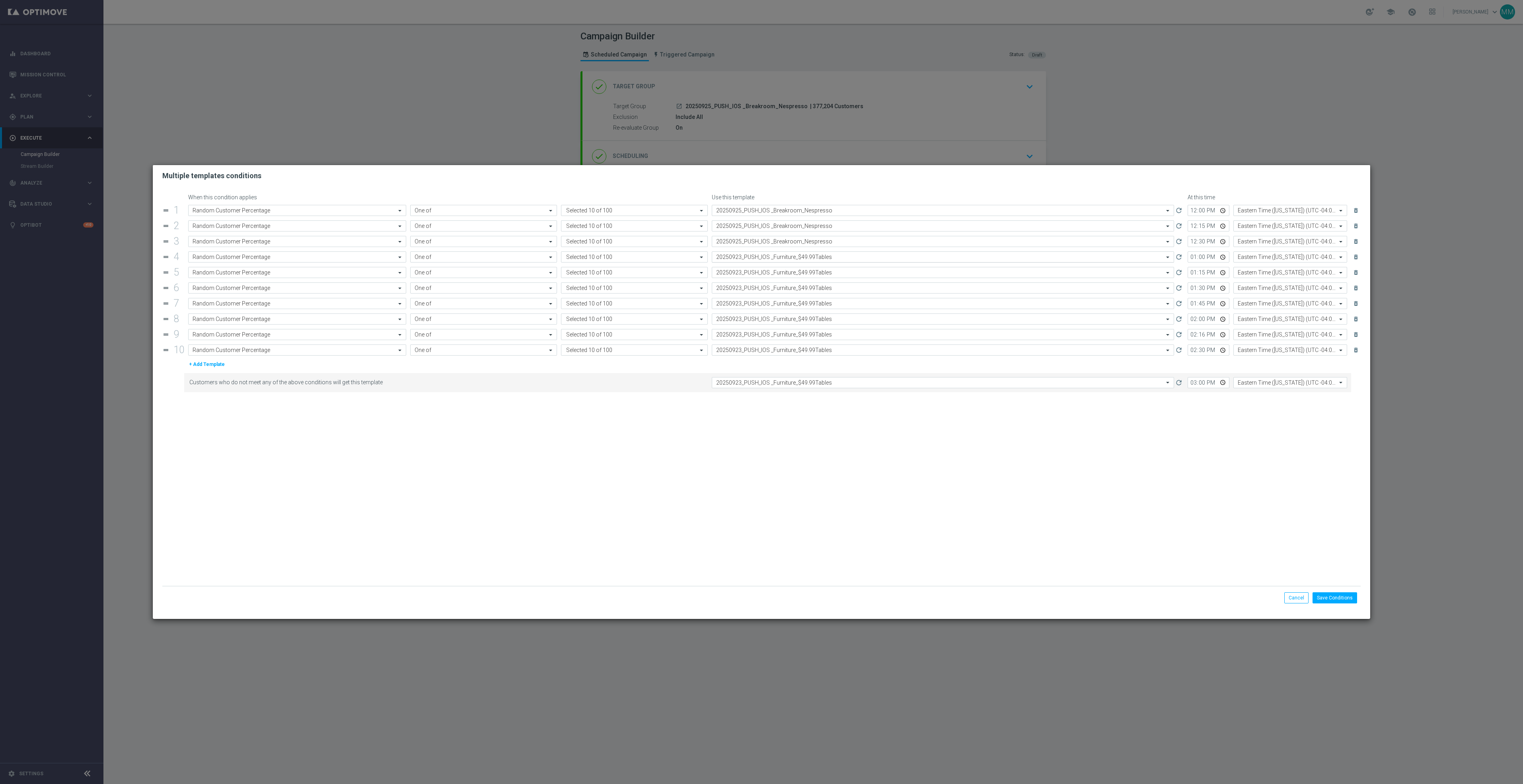
click at [808, 256] on input "text" at bounding box center [935, 257] width 438 height 7
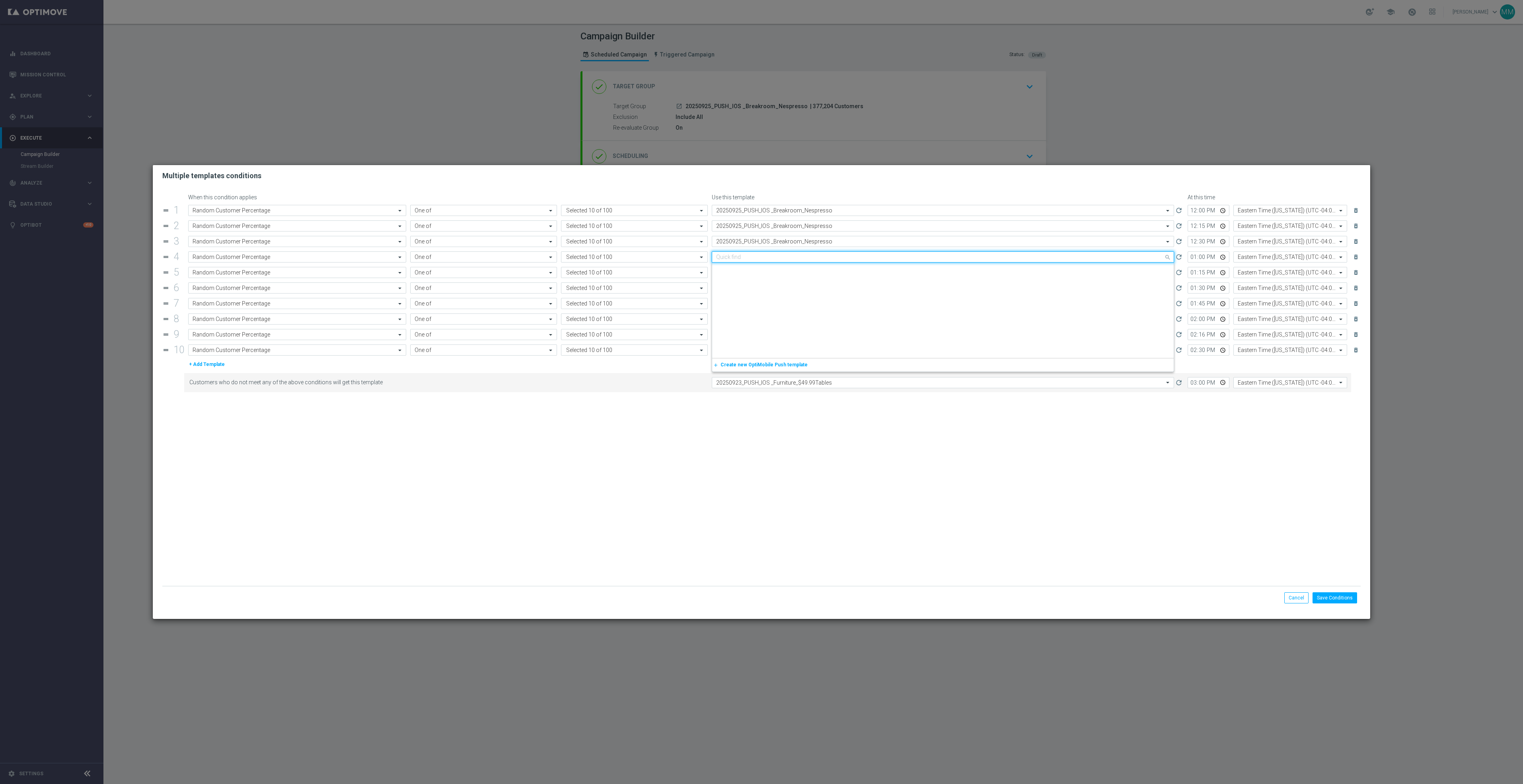
paste input "20250925_PUSH_IOS _Breakroom_Nespresso"
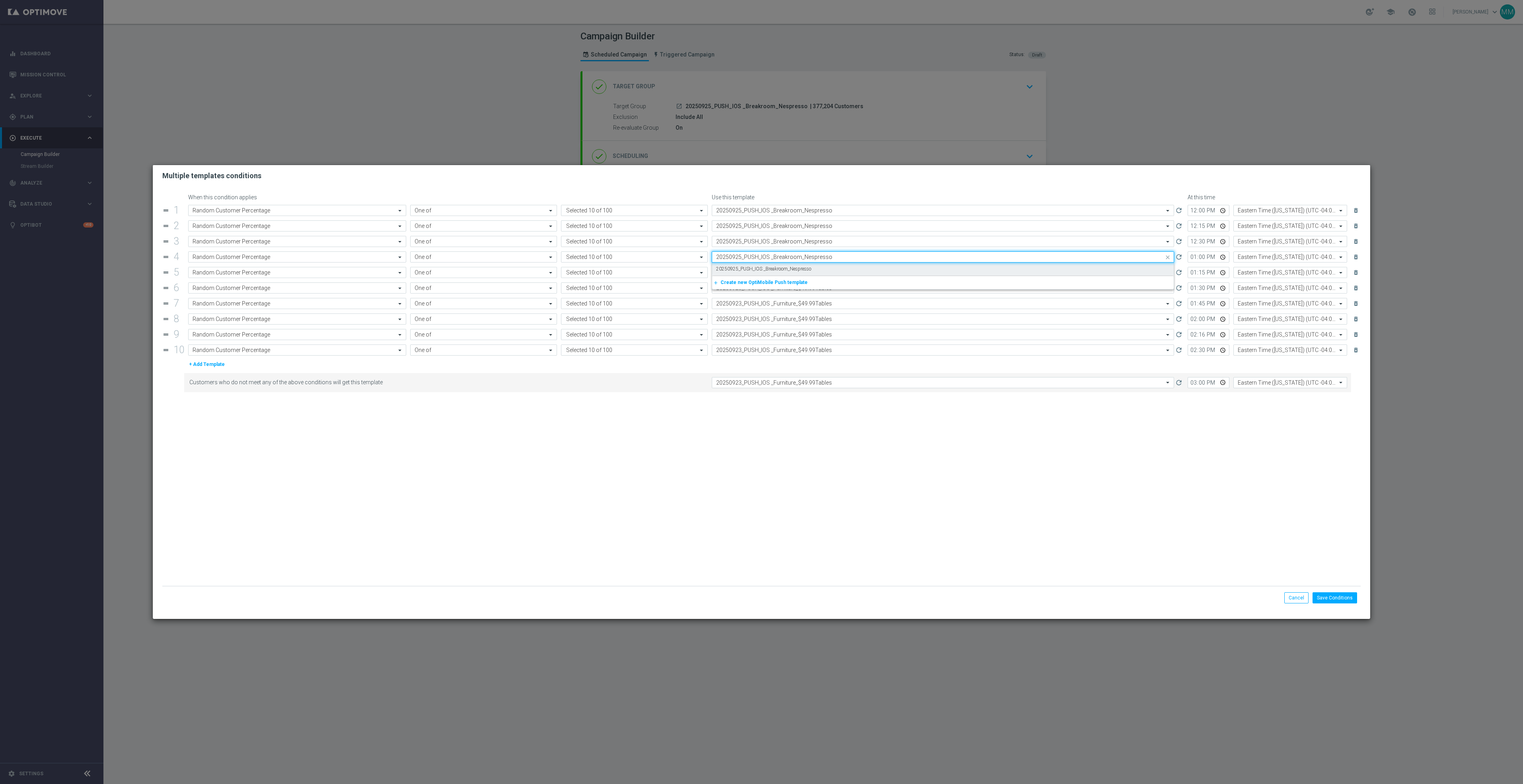
click at [808, 267] on label "20250925_PUSH_IOS _Breakroom_Nespresso" at bounding box center [764, 269] width 95 height 7
type input "20250925_PUSH_IOS _Breakroom_Nespresso"
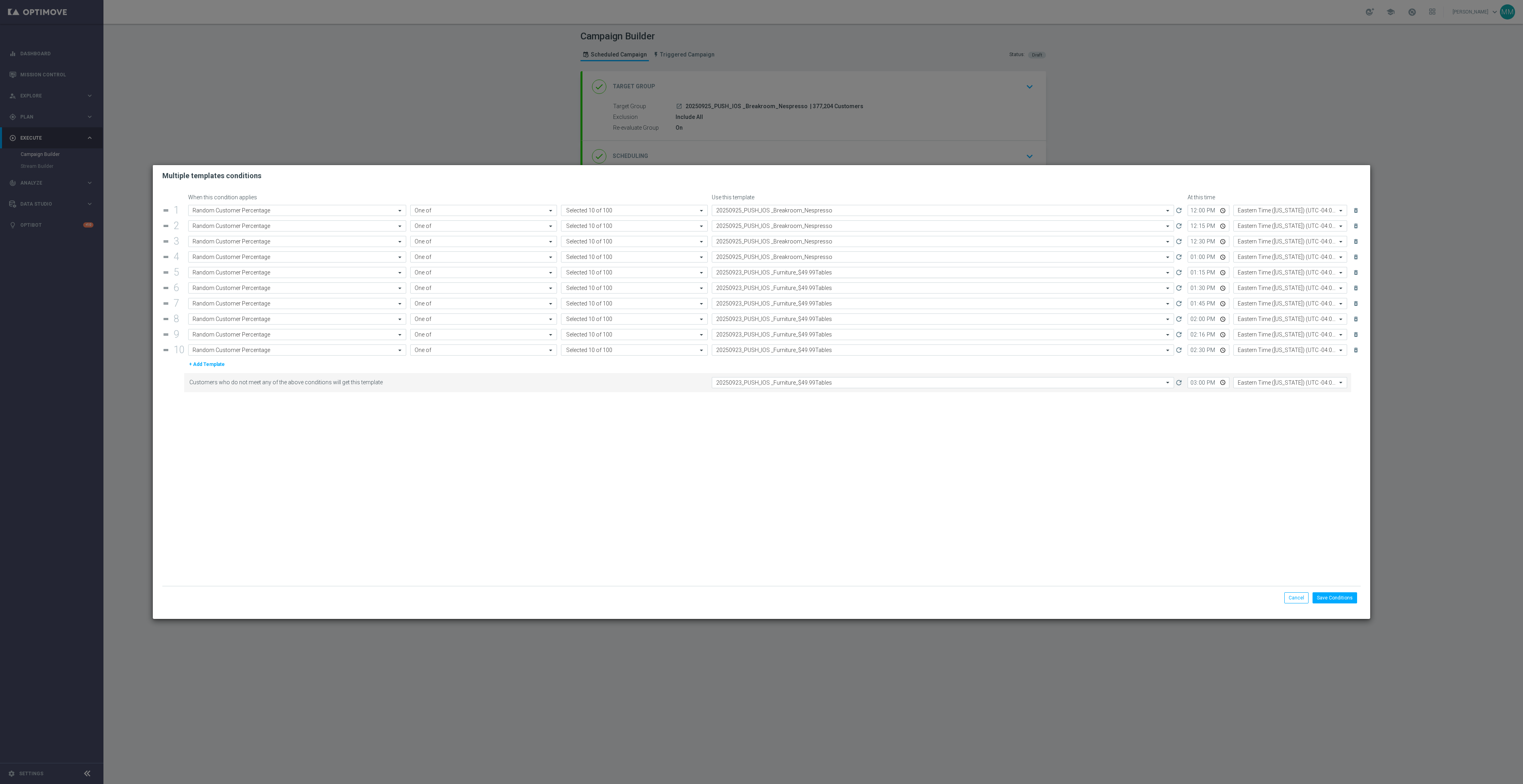
click at [808, 270] on div "Select template 20250923_PUSH_IOS _Furniture_$49.99Tables" at bounding box center [938, 273] width 452 height 7
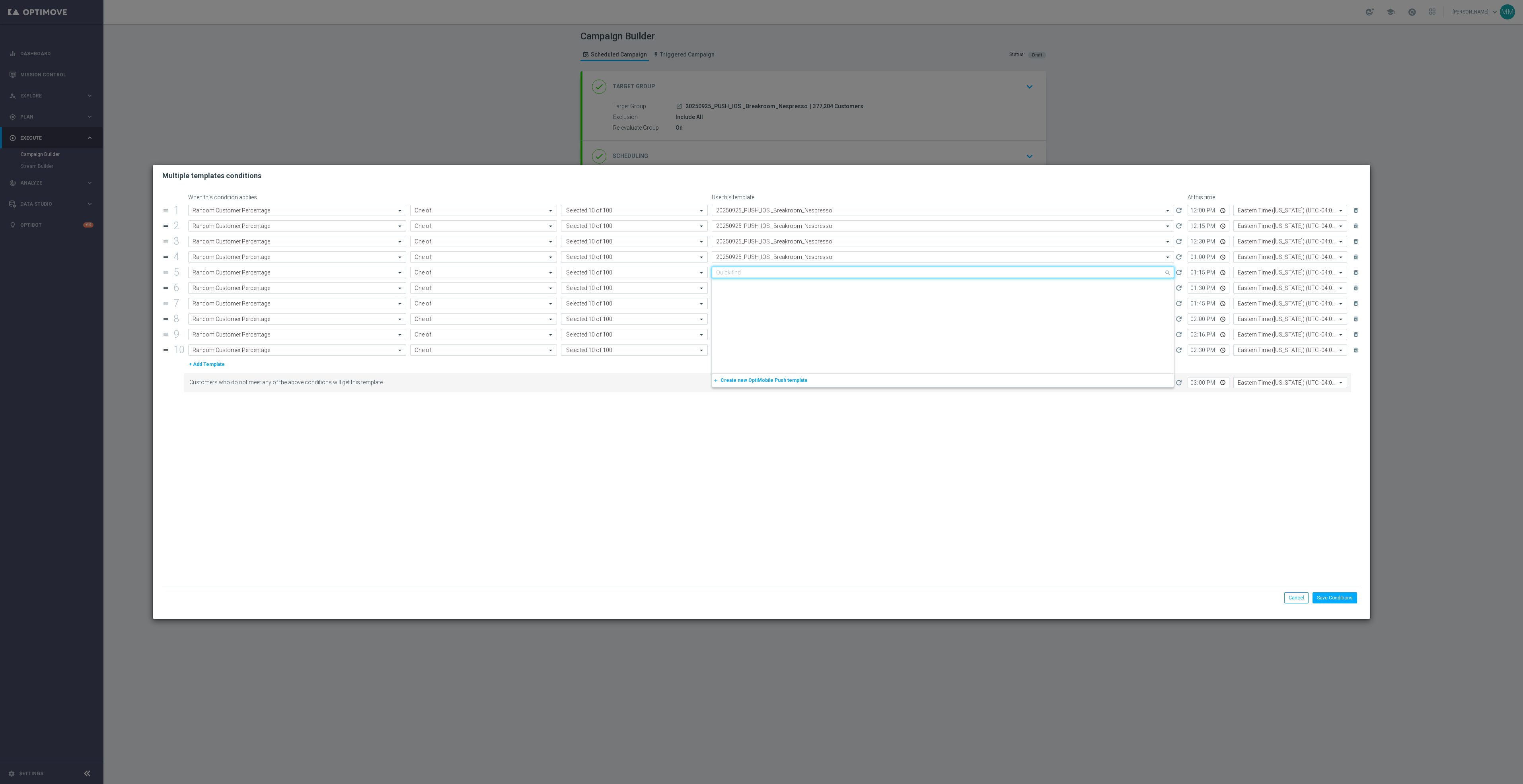
scroll to position [1116, 0]
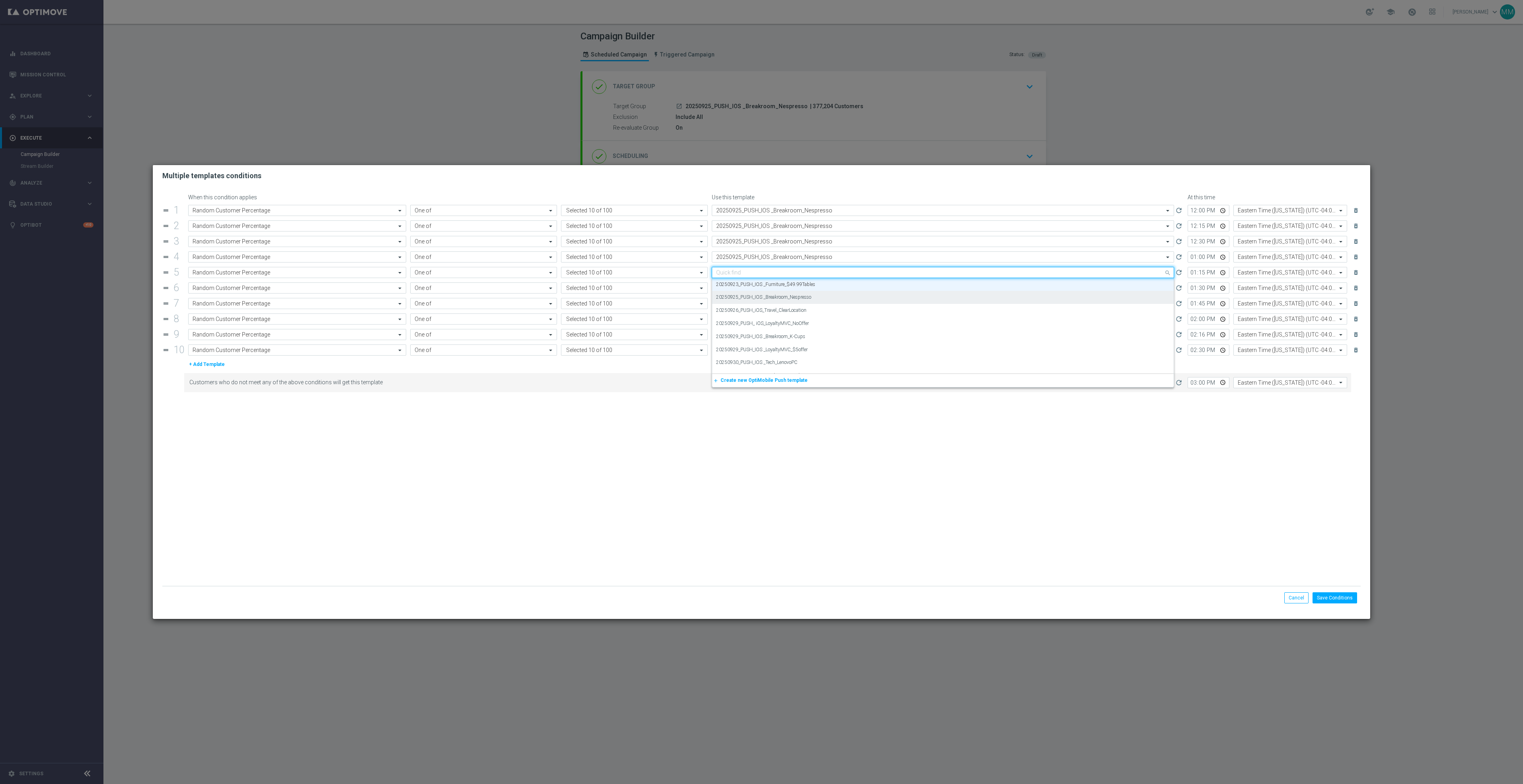
paste input "20250925_PUSH_IOS _Breakroom_Nespresso"
click at [808, 284] on label "20250925_PUSH_IOS _Breakroom_Nespresso" at bounding box center [764, 284] width 95 height 7
type input "20250925_PUSH_IOS _Breakroom_Nespresso"
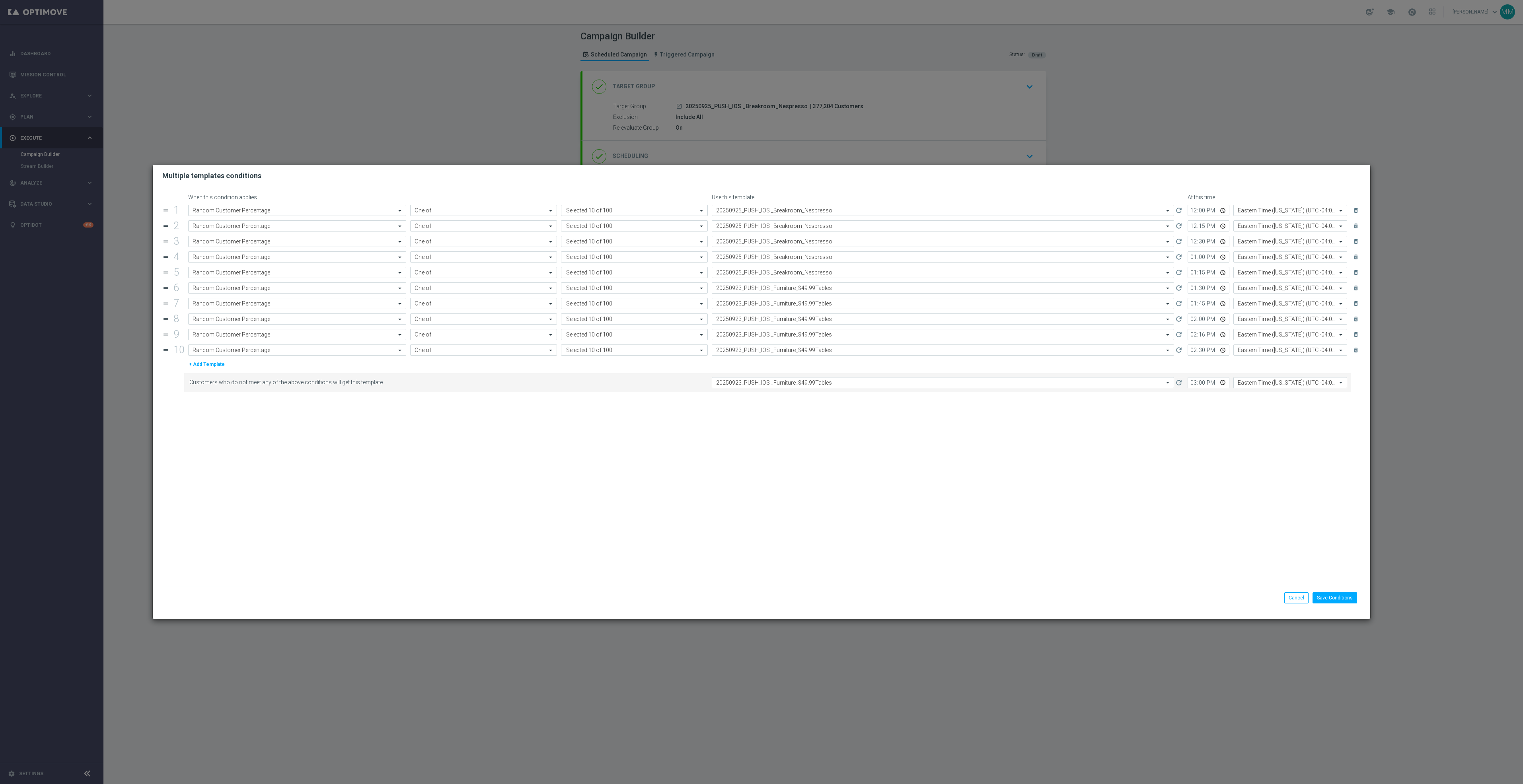
click at [809, 293] on div "Select template 20250923_PUSH_IOS _Furniture_$49.99Tables" at bounding box center [943, 288] width 463 height 11
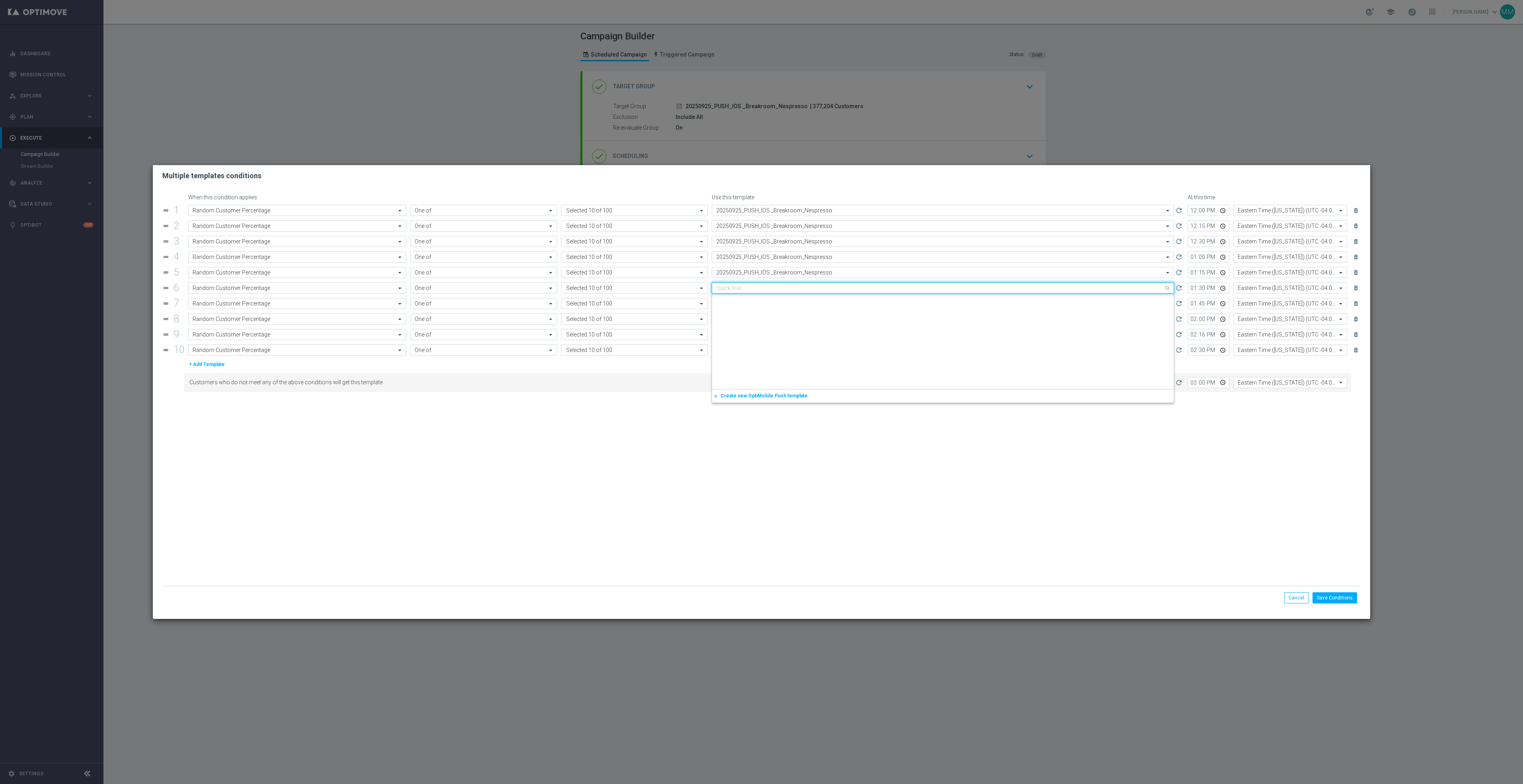
scroll to position [1116, 0]
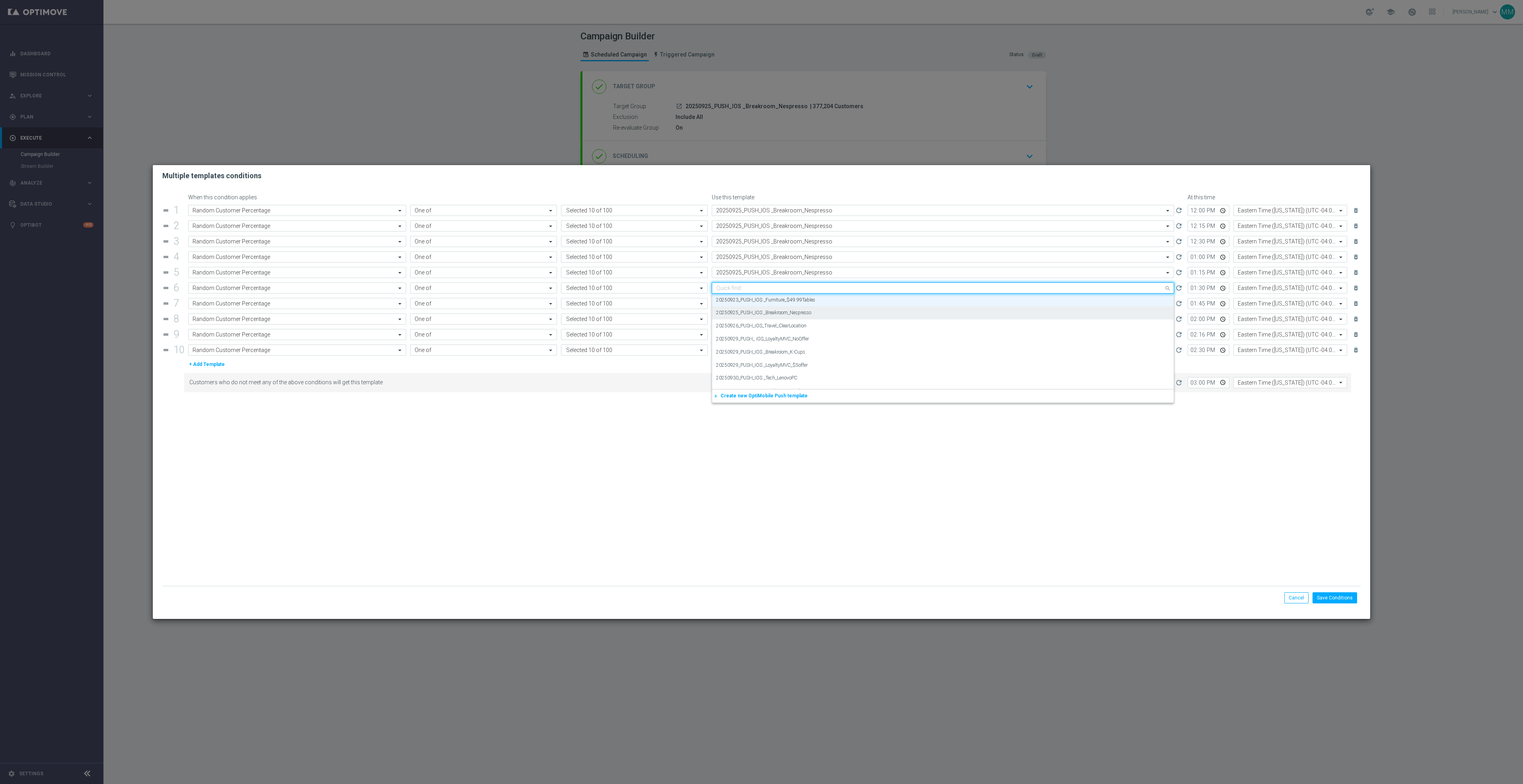
paste input "20250925_PUSH_IOS _Breakroom_Nespresso"
click at [809, 301] on label "20250925_PUSH_IOS _Breakroom_Nespresso" at bounding box center [764, 300] width 95 height 7
type input "20250925_PUSH_IOS _Breakroom_Nespresso"
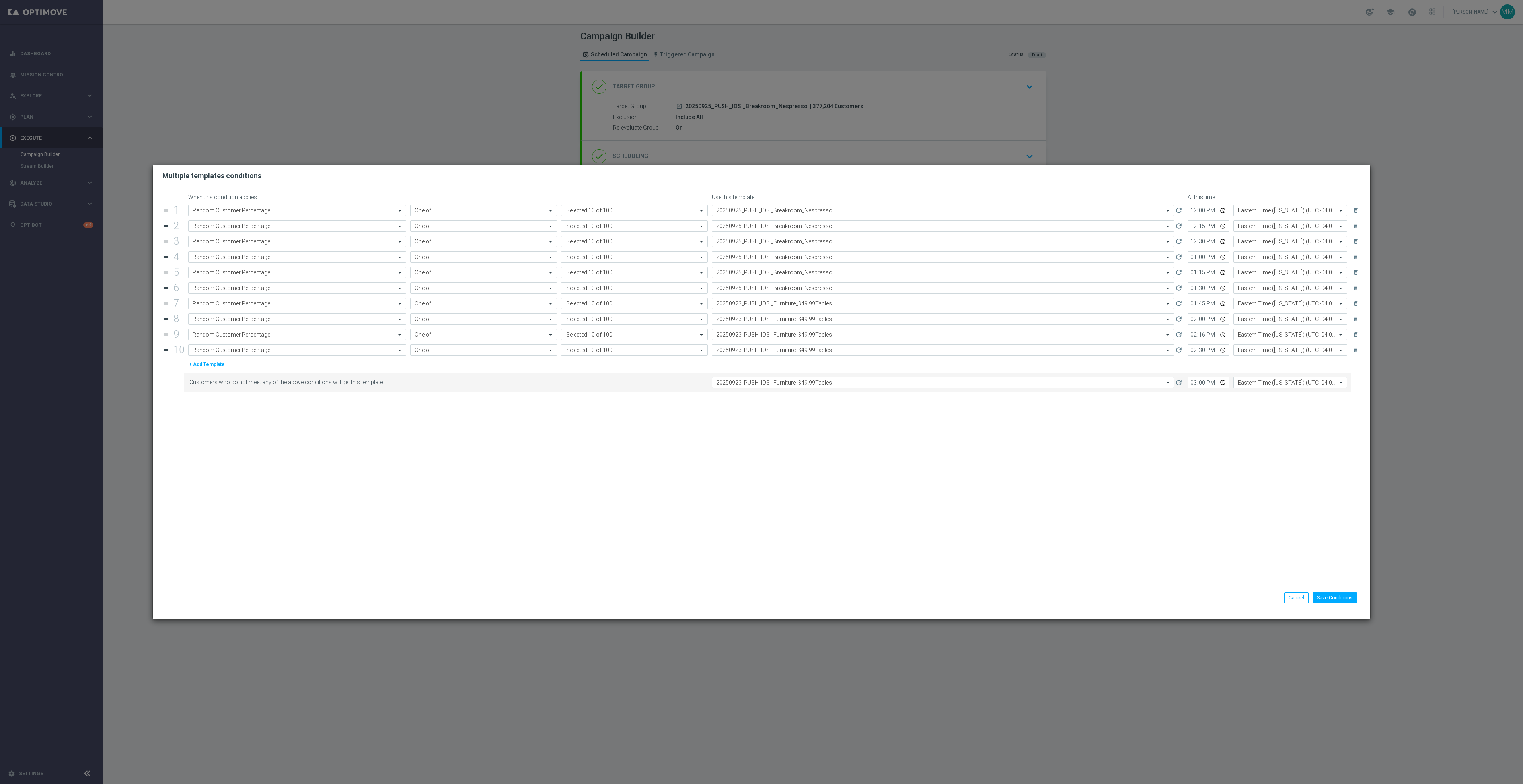
click at [811, 303] on input "text" at bounding box center [935, 303] width 438 height 7
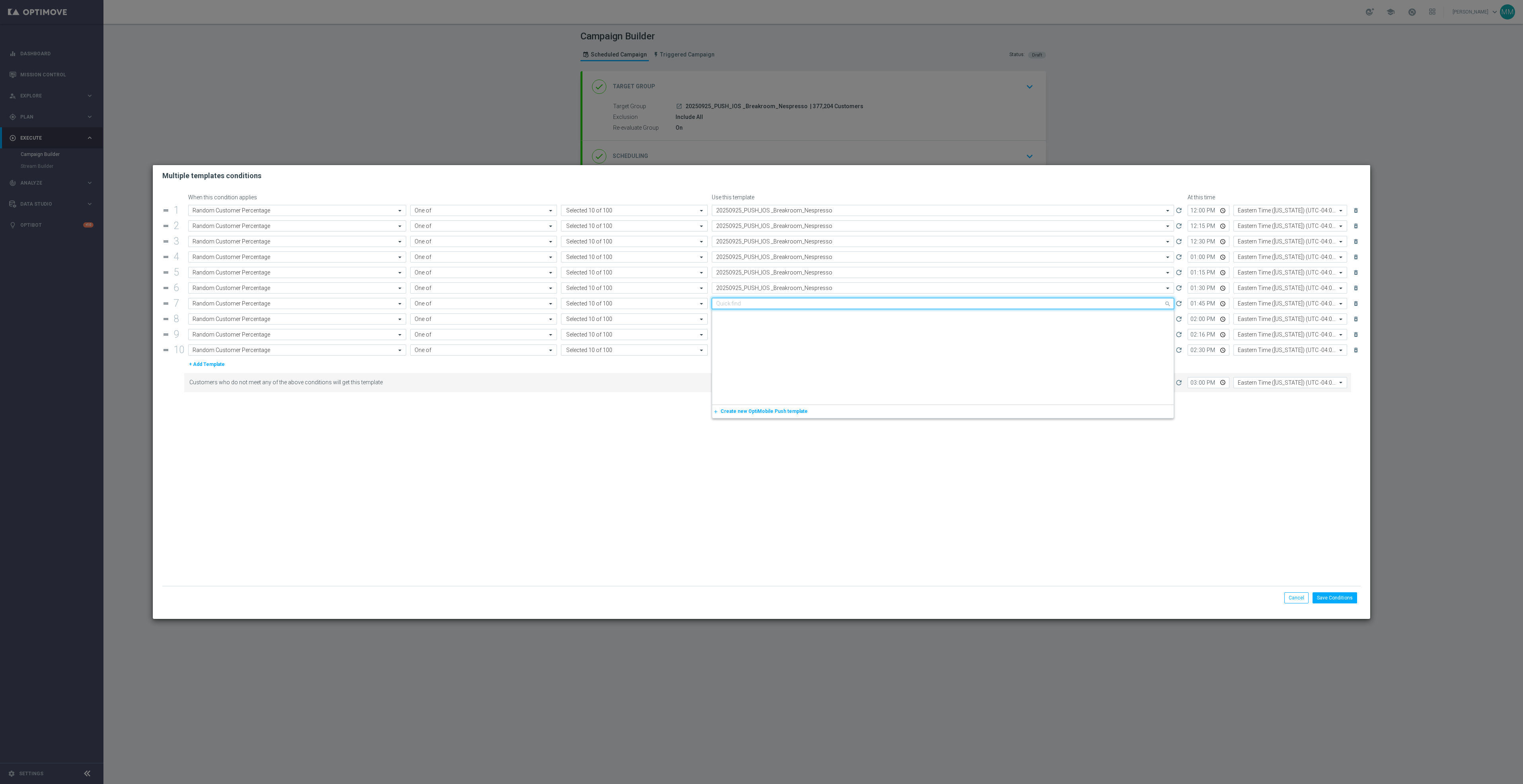
scroll to position [1116, 0]
paste input "20250925_PUSH_IOS _Breakroom_Nespresso"
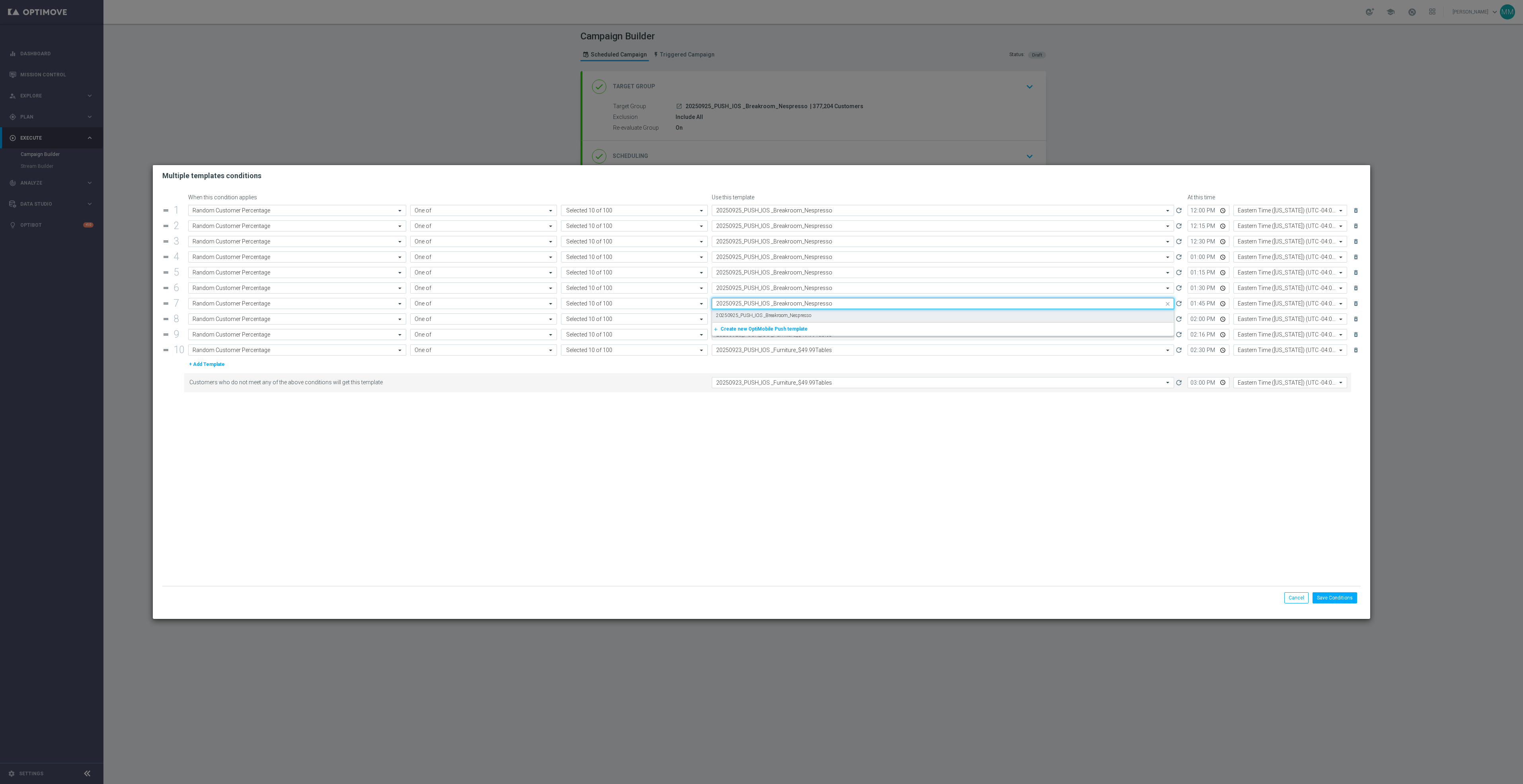
click at [810, 314] on div "20250925_PUSH_IOS _Breakroom_Nespresso" at bounding box center [943, 316] width 454 height 13
type input "20250925_PUSH_IOS _Breakroom_Nespresso"
click at [810, 318] on input "text" at bounding box center [935, 319] width 438 height 7
paste input "20250925_PUSH_IOS _Breakroom_Nespresso"
click at [808, 335] on label "20250925_PUSH_IOS _Breakroom_Nespresso" at bounding box center [764, 331] width 95 height 7
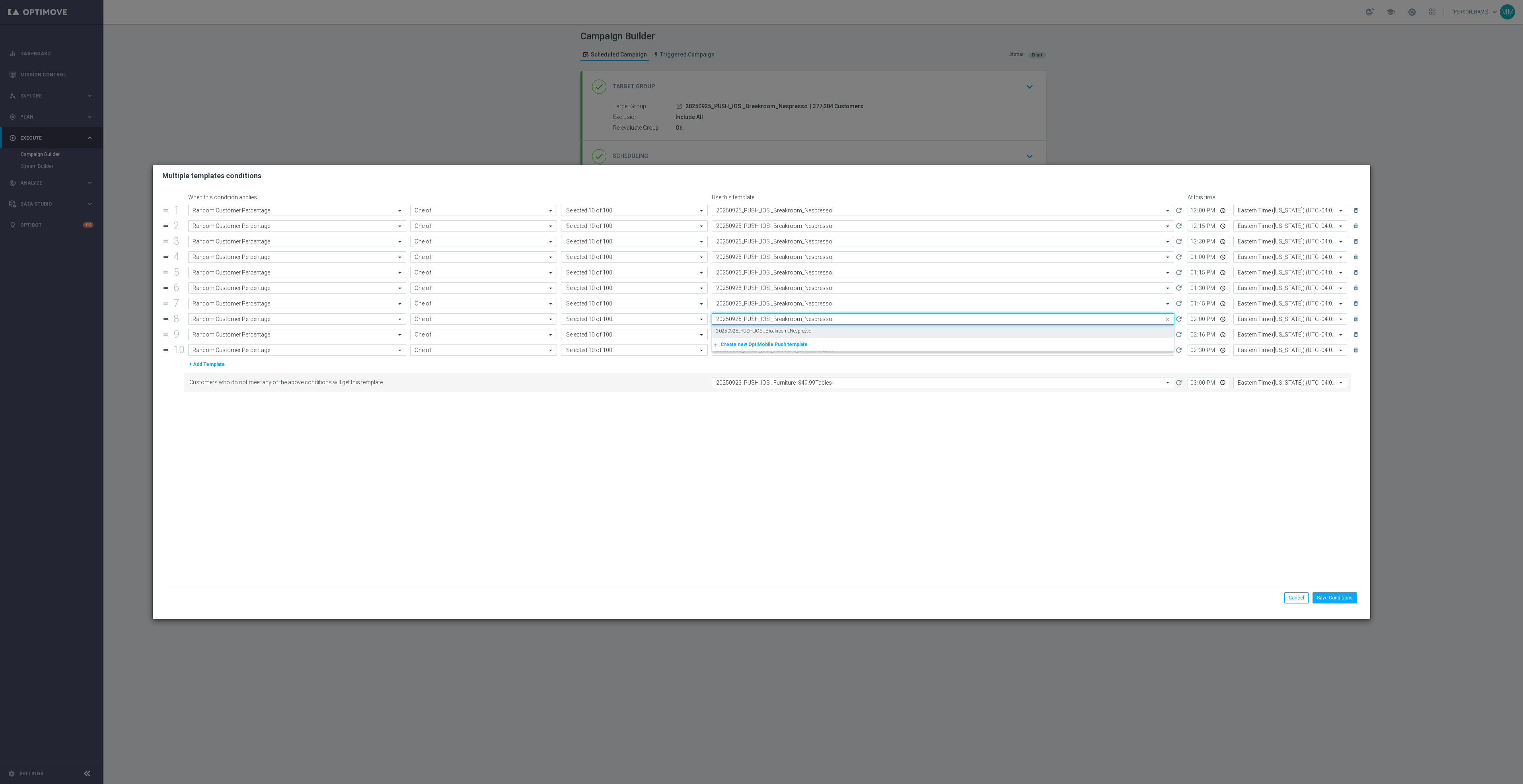
type input "20250925_PUSH_IOS _Breakroom_Nespresso"
click at [808, 338] on input "text" at bounding box center [935, 335] width 438 height 7
paste input "20250925_PUSH_IOS _Breakroom_Nespresso"
click at [808, 346] on div "20250925_PUSH_IOS _Breakroom_Nespresso" at bounding box center [943, 346] width 454 height 13
type input "20250925_PUSH_IOS _Breakroom_Nespresso"
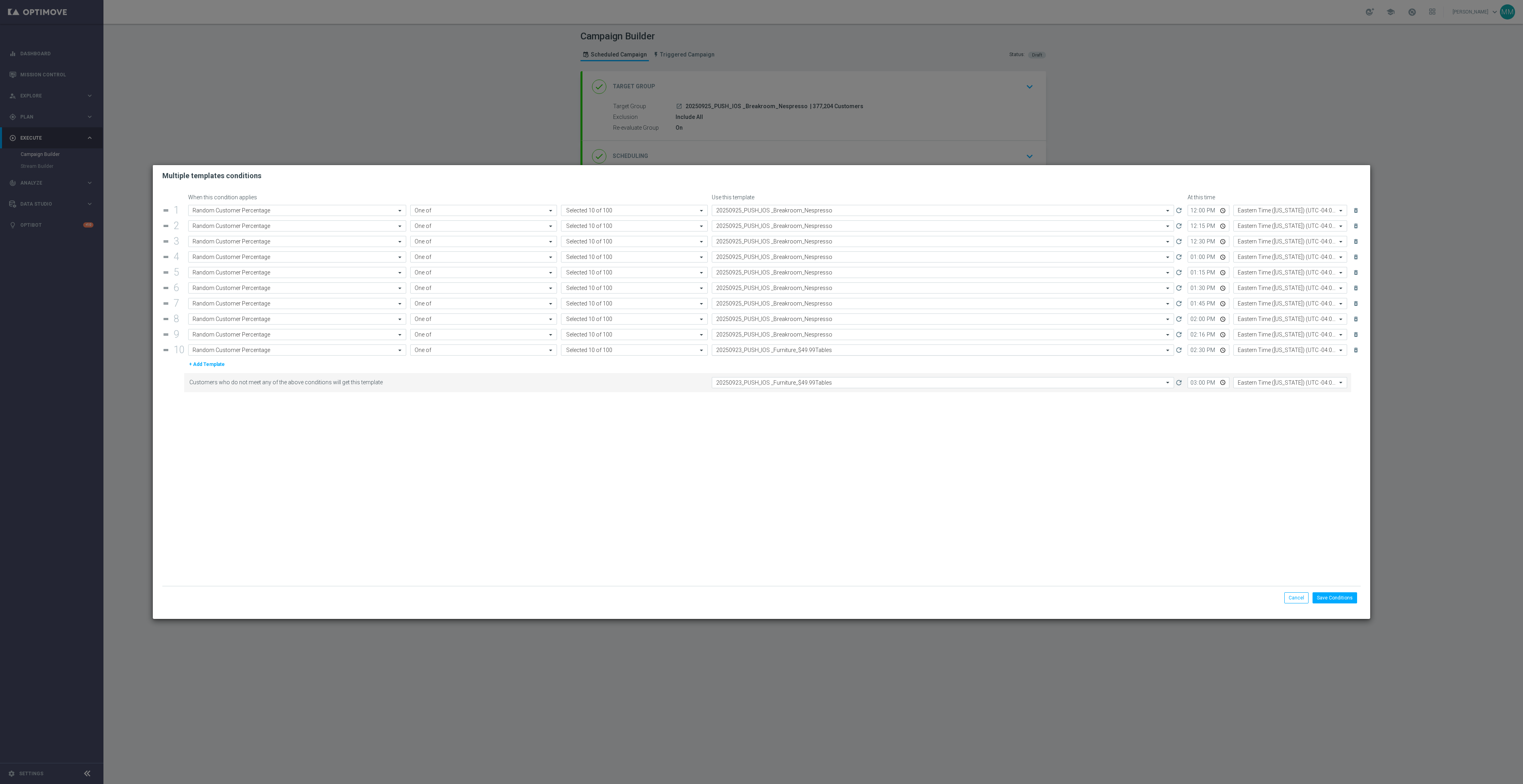
click at [809, 351] on input "text" at bounding box center [935, 351] width 438 height 7
paste input "20250925_PUSH_IOS _Breakroom_Nespresso"
click at [810, 365] on label "20250925_PUSH_IOS _Breakroom_Nespresso" at bounding box center [764, 362] width 95 height 7
type input "20250925_PUSH_IOS _Breakroom_Nespresso"
click at [811, 385] on input "text" at bounding box center [935, 383] width 438 height 7
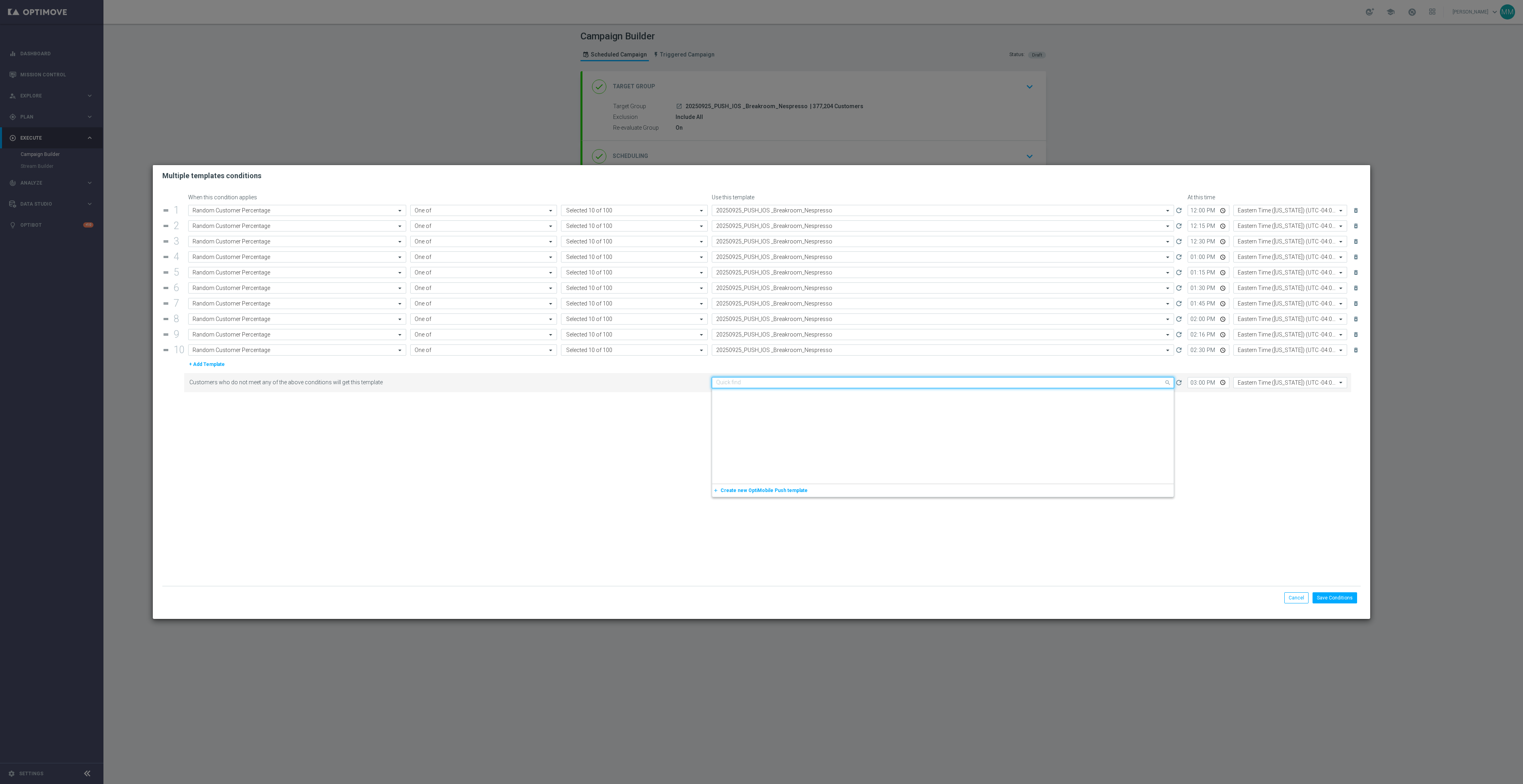
scroll to position [1116, 0]
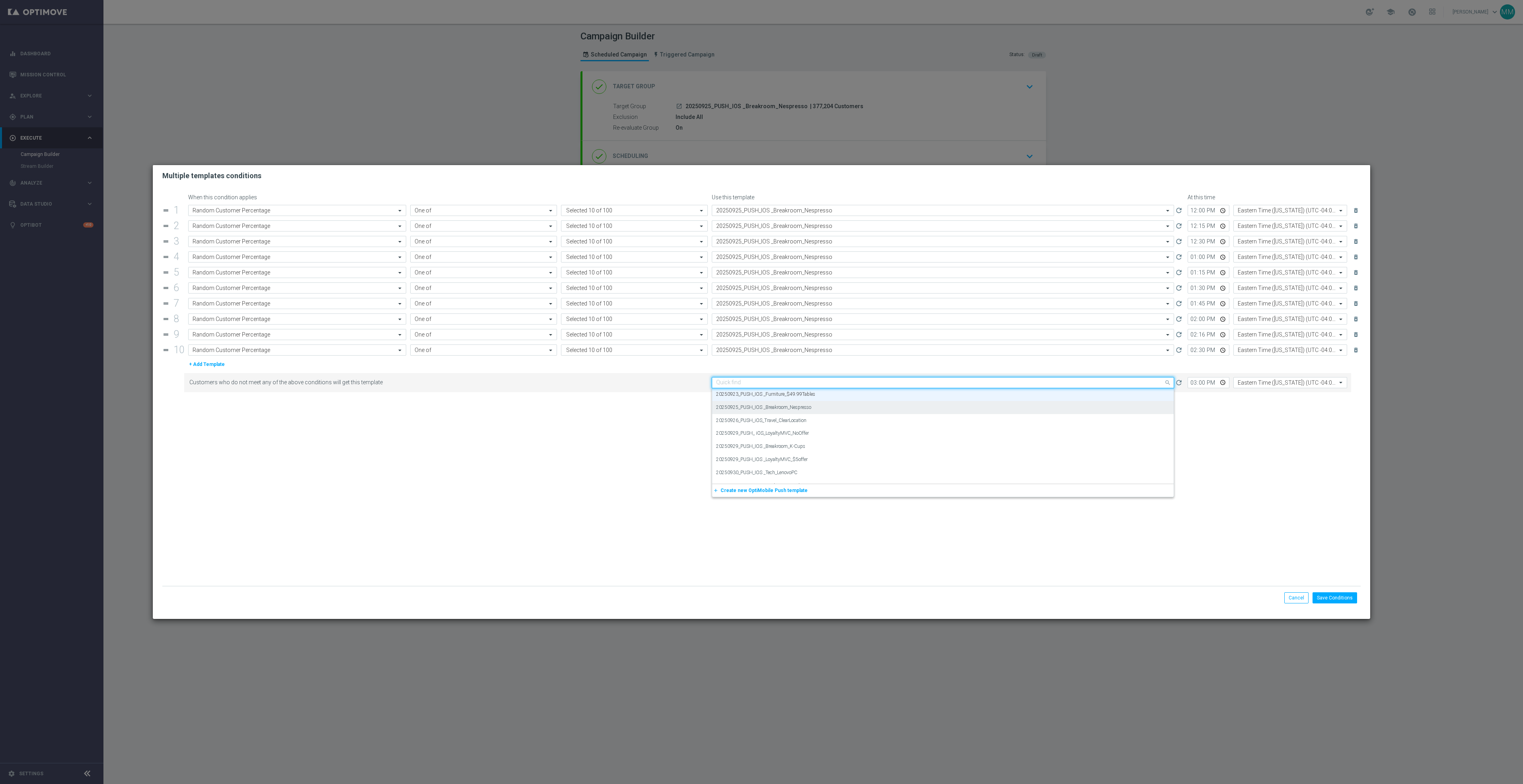
paste input "20250925_PUSH_IOS _Breakroom_Nespresso"
click at [814, 398] on div "20250925_PUSH_IOS _Breakroom_Nespresso" at bounding box center [943, 394] width 454 height 13
type input "20250925_PUSH_IOS _Breakroom_Nespresso"
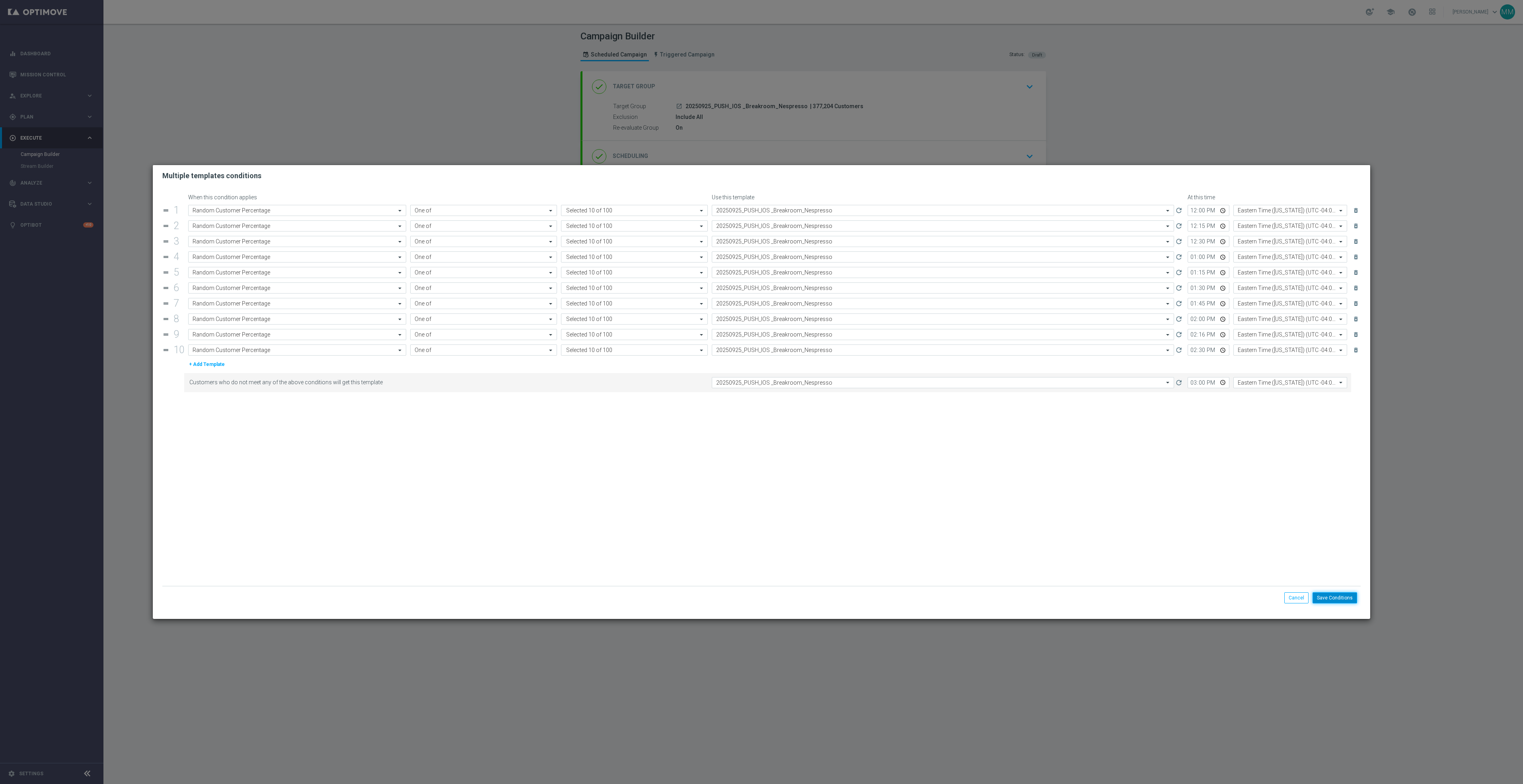
click at [1349, 597] on button "Save Conditions" at bounding box center [1335, 598] width 45 height 11
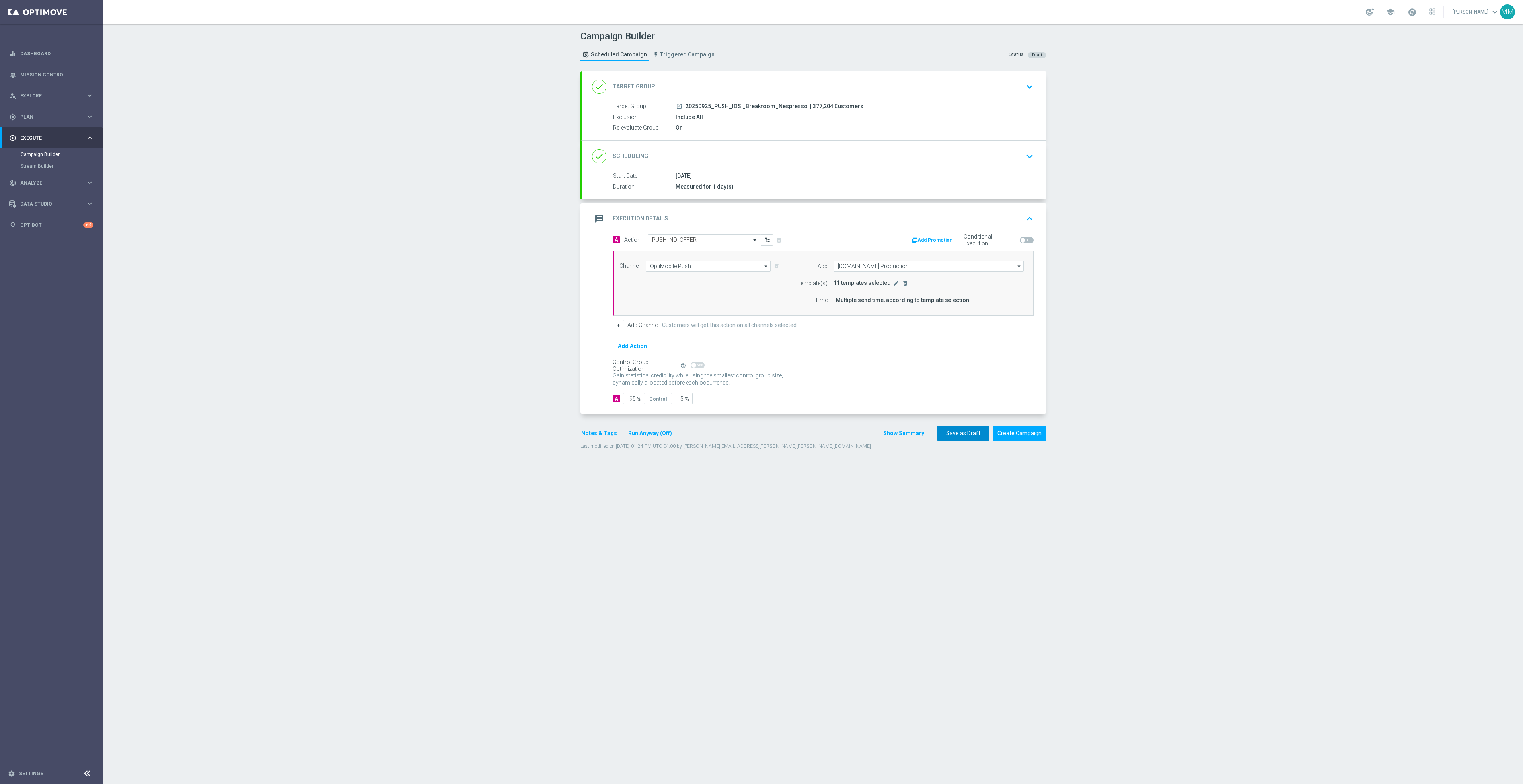
click at [953, 438] on button "Save as Draft" at bounding box center [963, 433] width 51 height 16
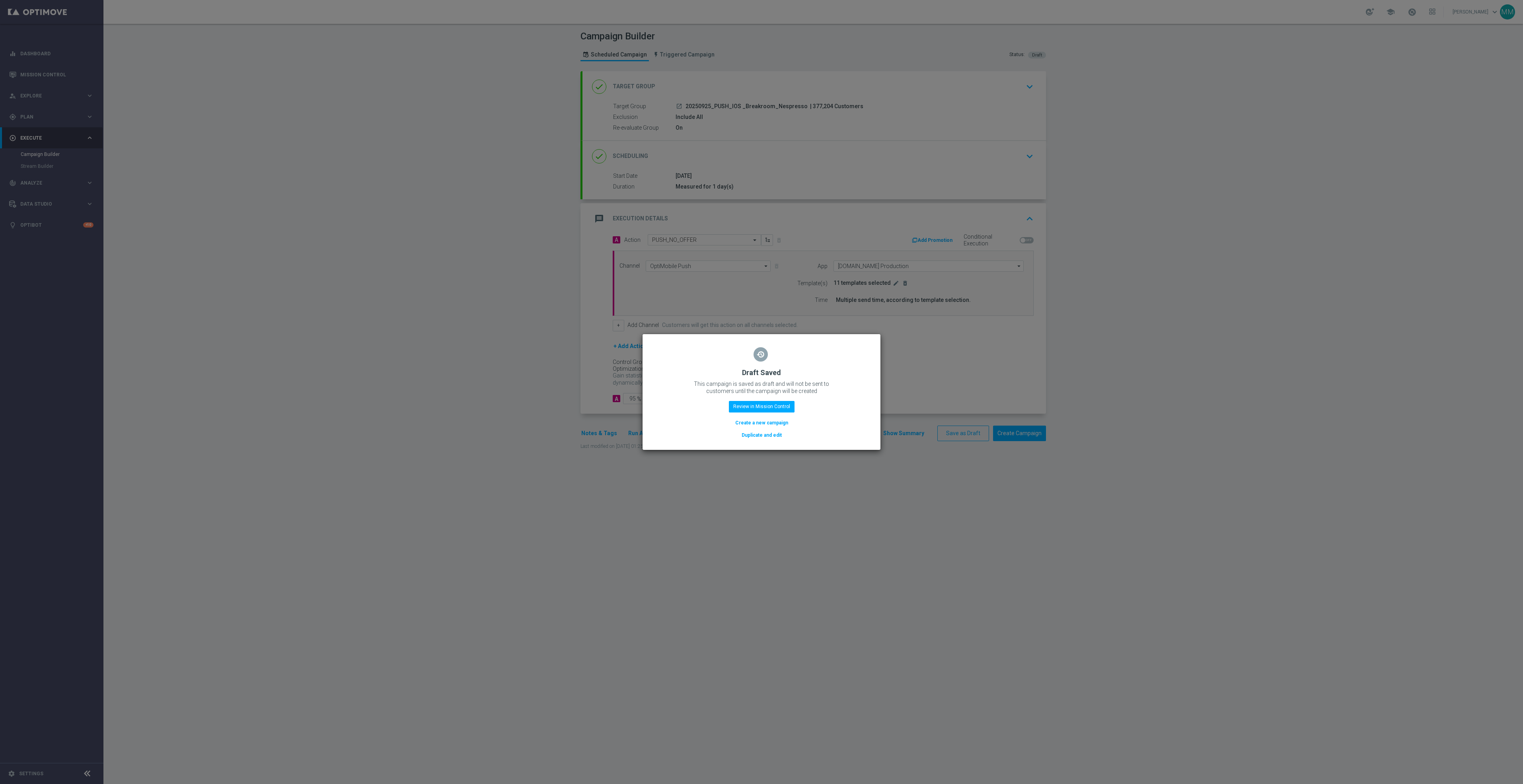
click at [756, 434] on button "Duplicate and edit" at bounding box center [762, 435] width 41 height 9
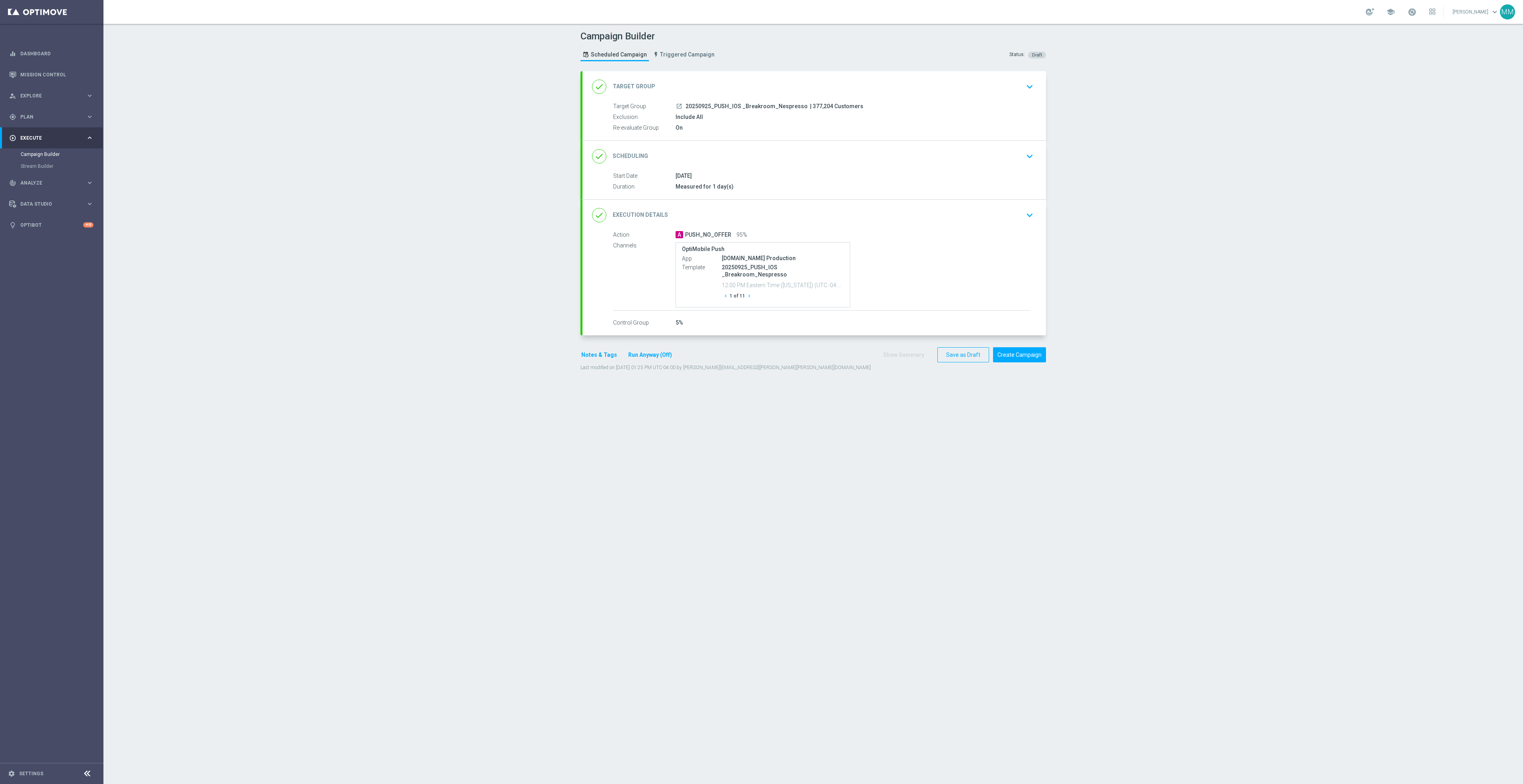
click at [754, 86] on div "done Target Group keyboard_arrow_down" at bounding box center [814, 87] width 444 height 15
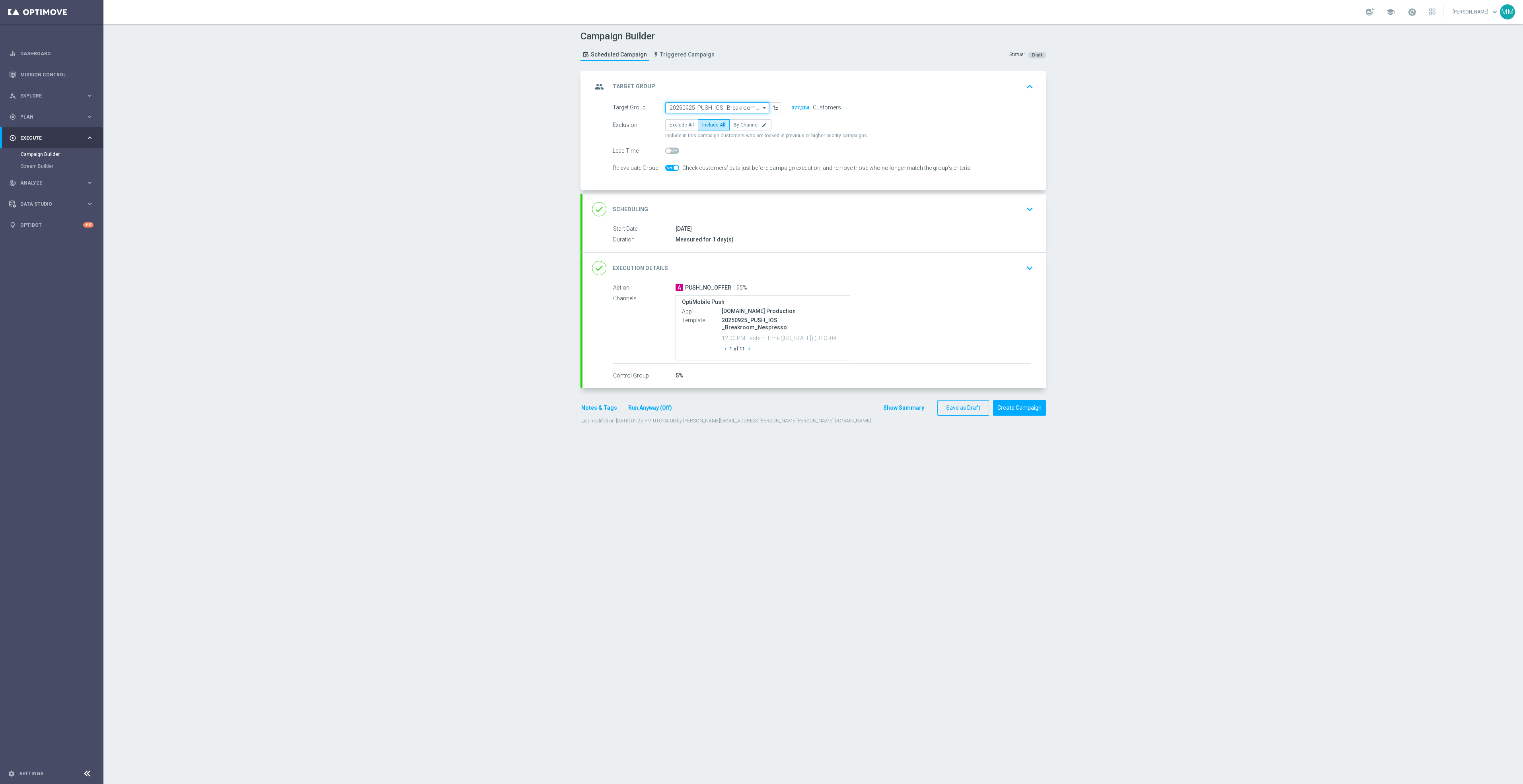
click at [687, 104] on input "20250925_PUSH_IOS _Breakroom_Nespresso" at bounding box center [716, 107] width 104 height 11
paste input "20250926_PUSH_iOS_Travel_ClearLocation"
click at [710, 121] on div "20250926_PUSH_iOS_Travel_ClearLocation" at bounding box center [716, 119] width 94 height 7
type input "20250926_PUSH_iOS_Travel_ClearLocation"
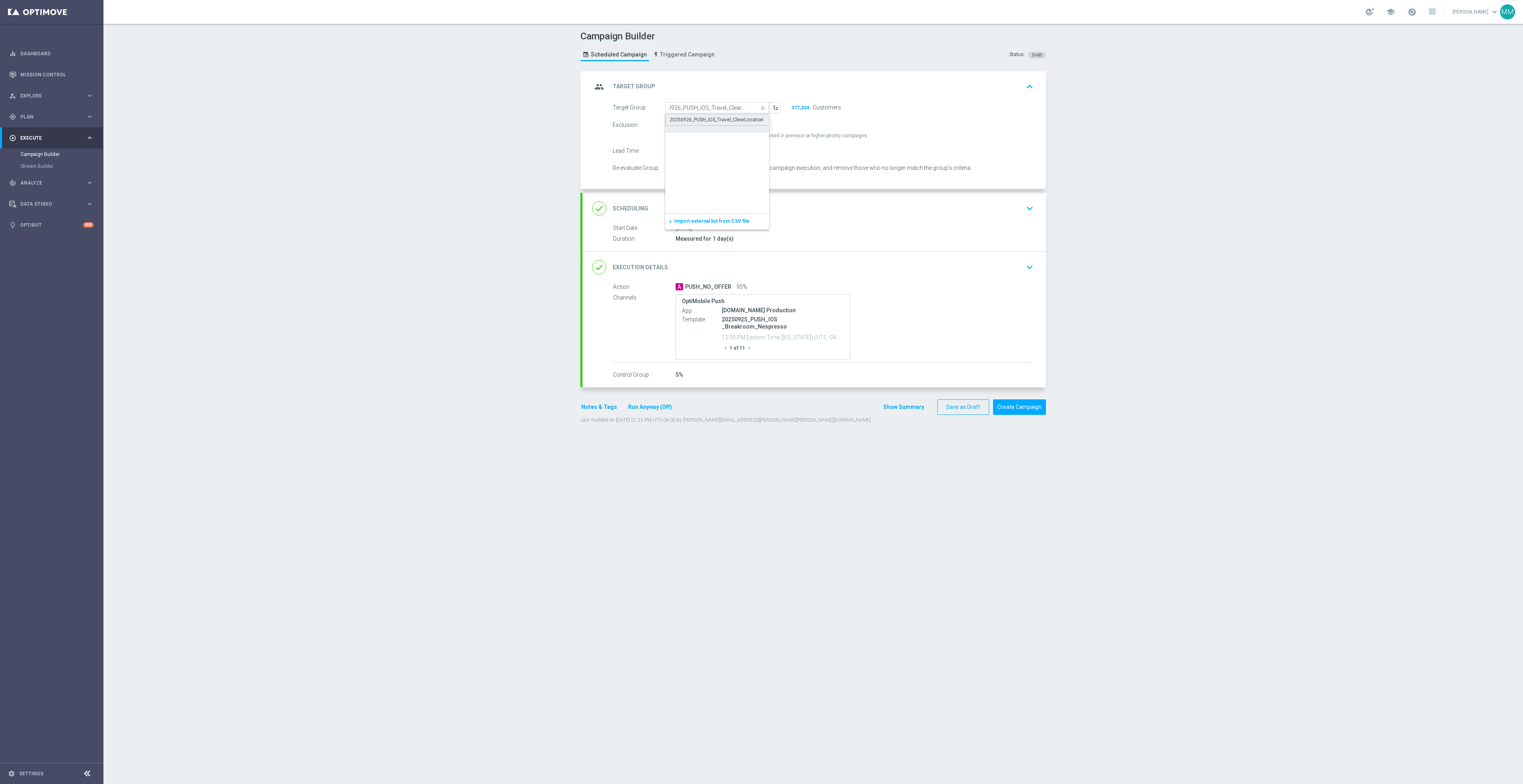
scroll to position [0, 0]
click at [744, 212] on div "done Scheduling keyboard_arrow_down" at bounding box center [814, 208] width 444 height 15
click at [744, 180] on input "25 Sep 2025" at bounding box center [723, 181] width 116 height 11
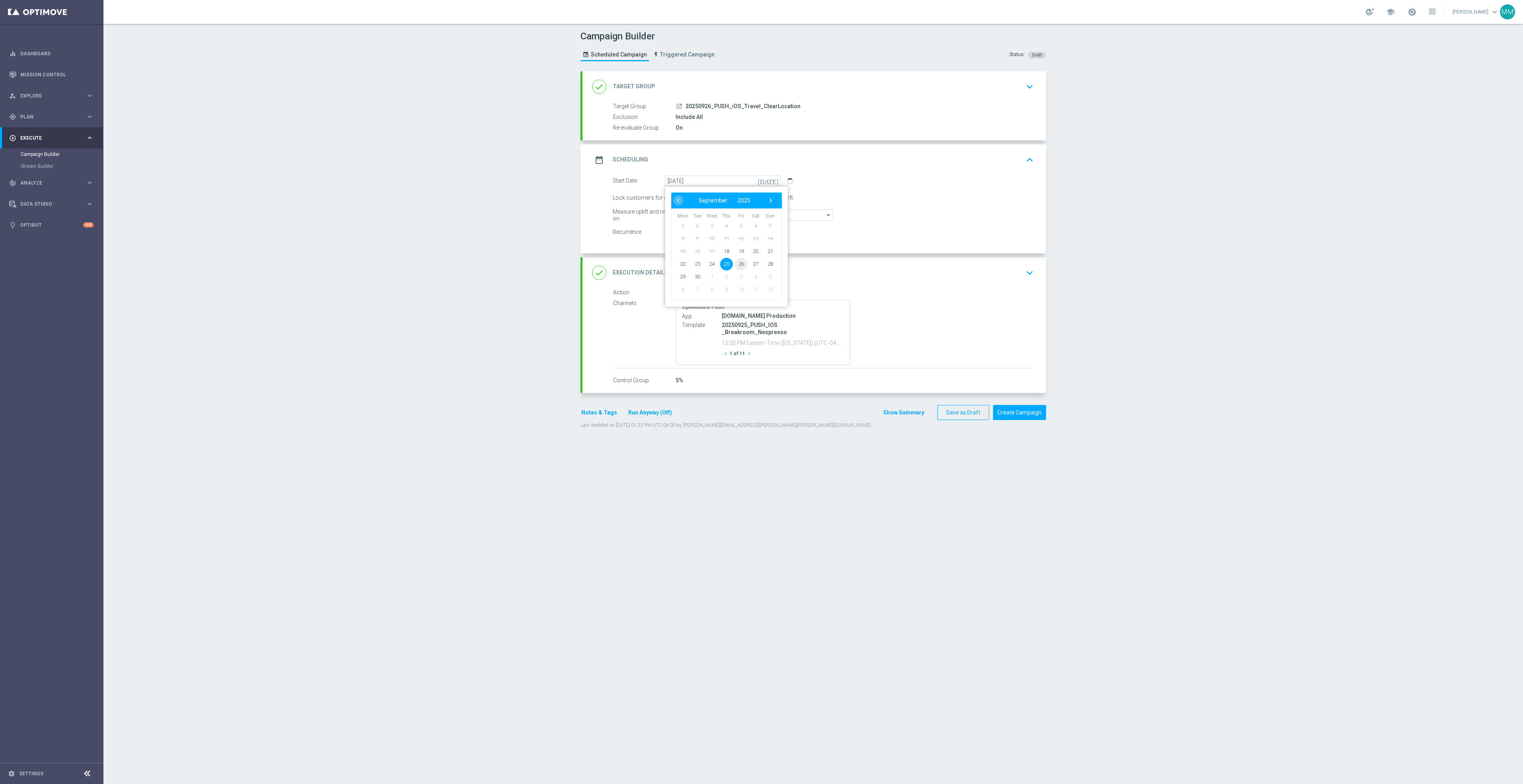
click at [738, 265] on span "26" at bounding box center [740, 264] width 12 height 12
type input "26 Sep 2025"
click at [930, 282] on div "done Execution Details keyboard_arrow_down" at bounding box center [814, 273] width 463 height 31
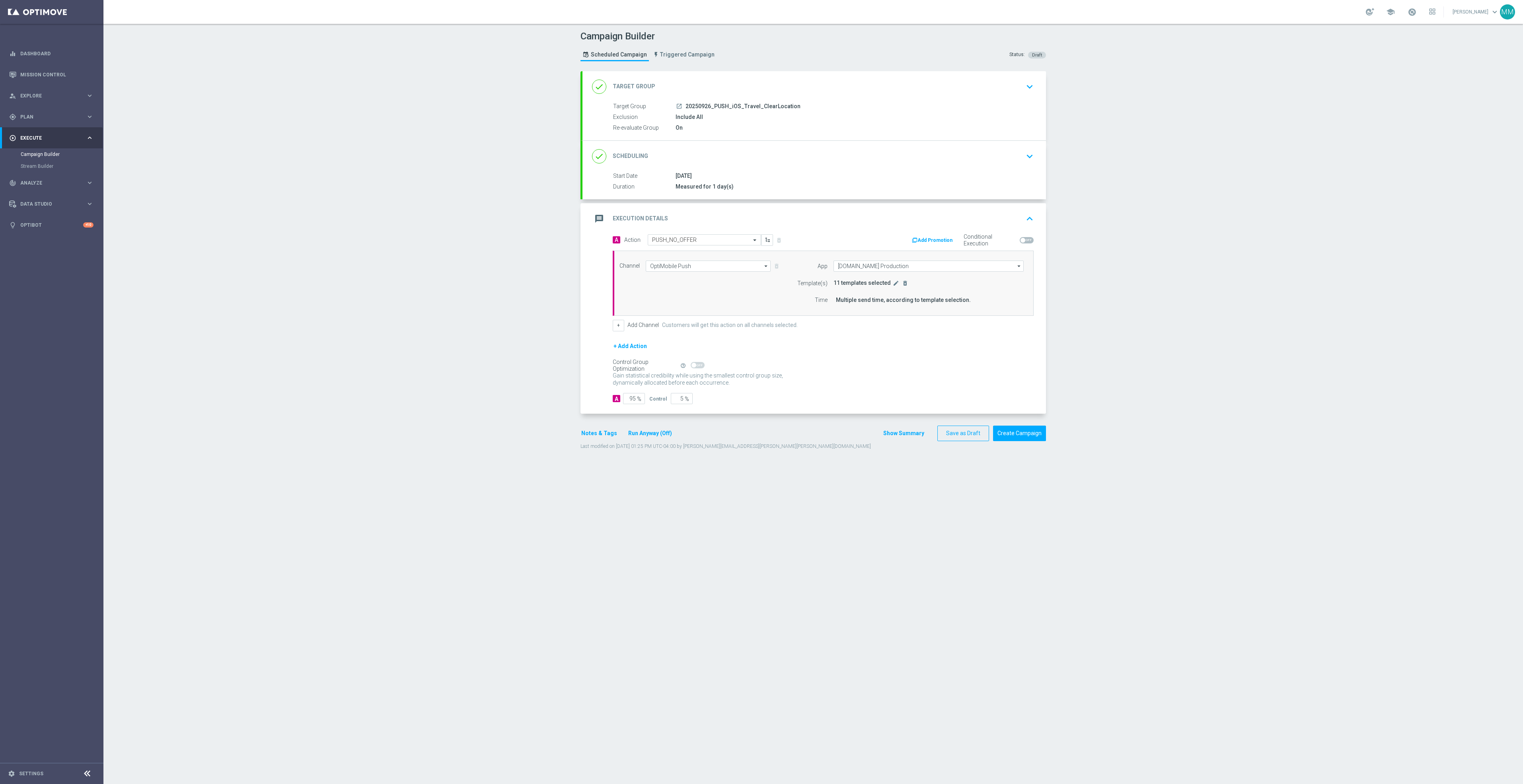
click at [890, 288] on div "Template(s) 11 templates selected edit delete_forever" at bounding box center [908, 283] width 243 height 11
click at [893, 287] on icon "edit" at bounding box center [896, 283] width 7 height 7
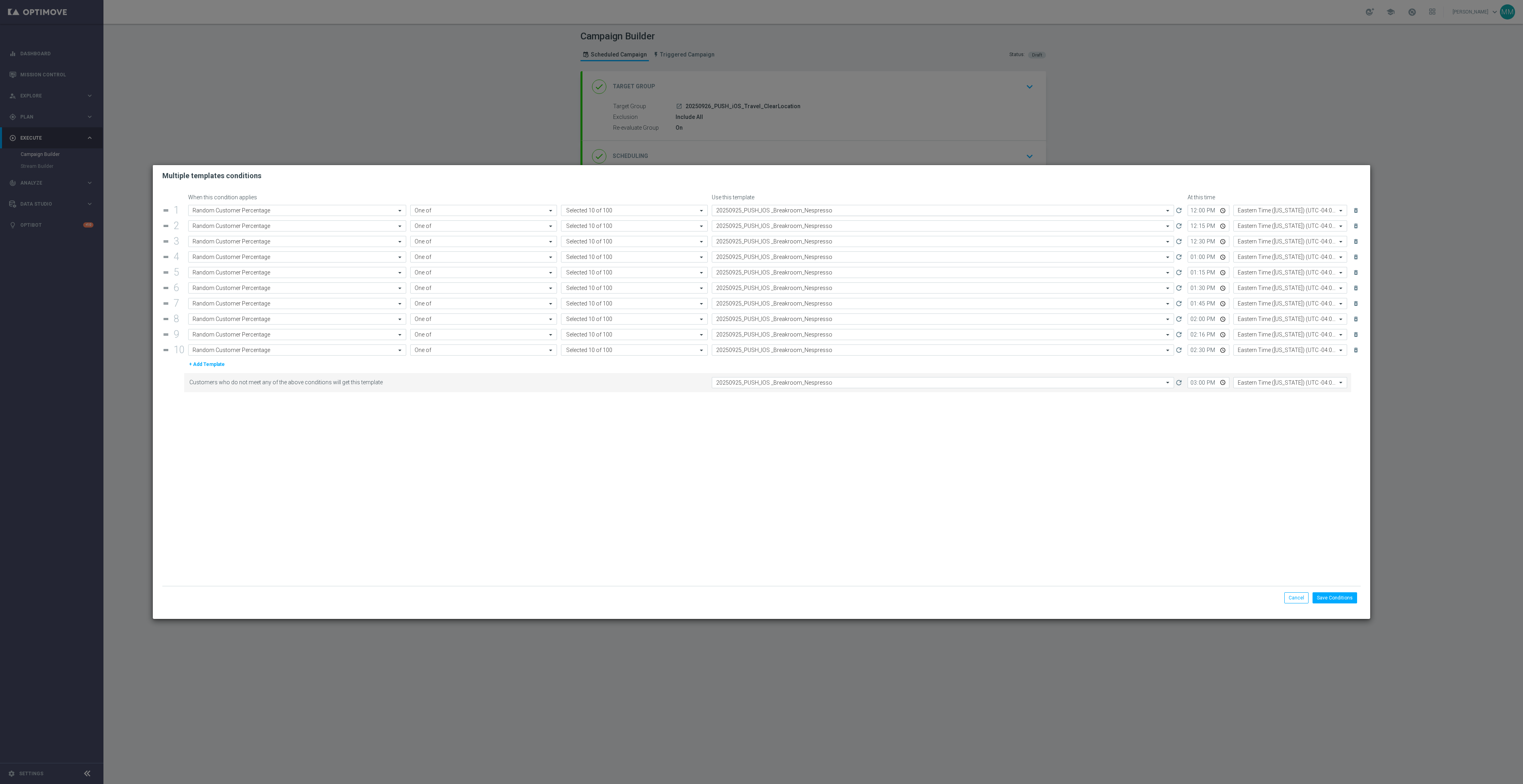
click at [806, 210] on input "text" at bounding box center [935, 211] width 438 height 7
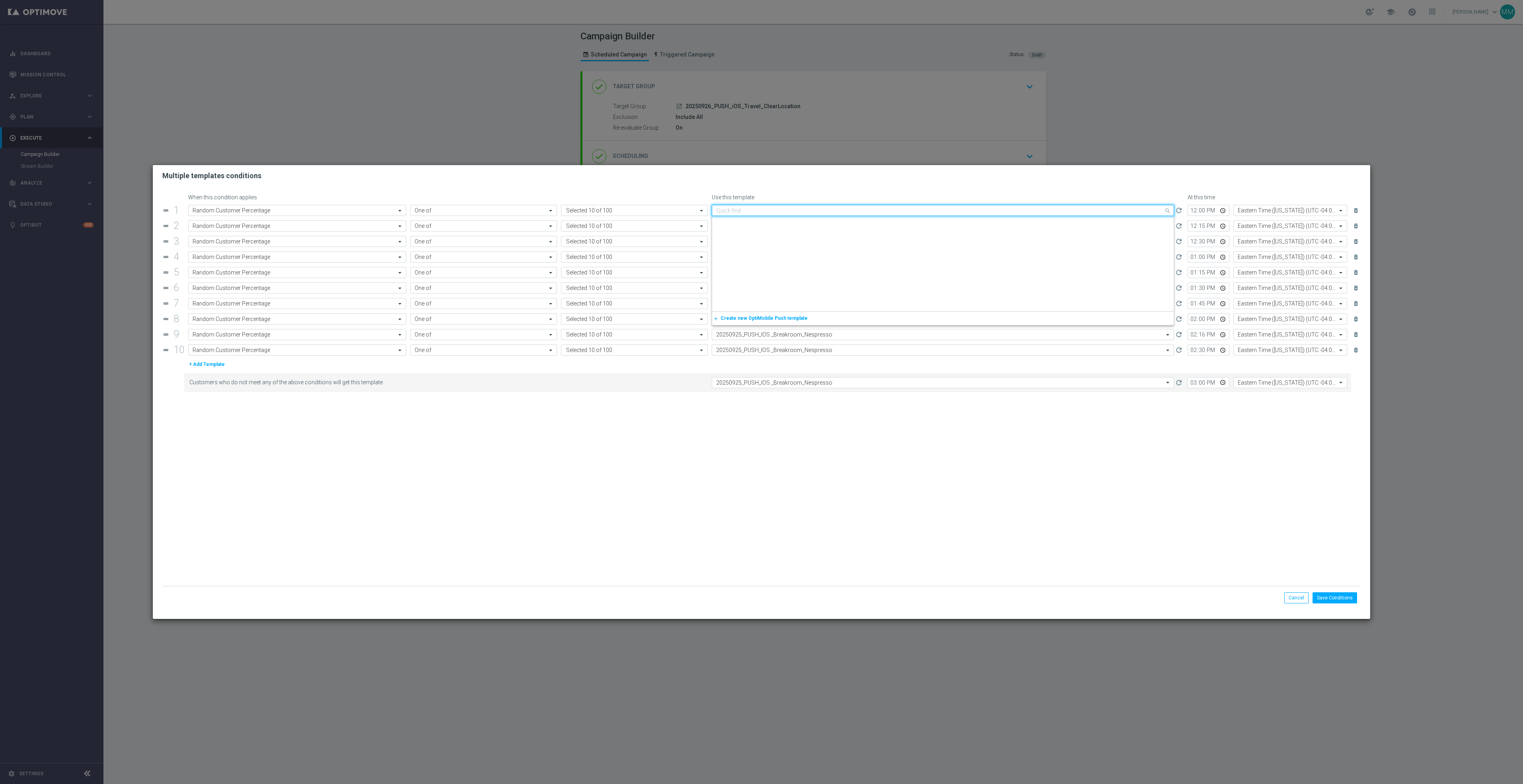
paste input "20250926_PUSH_iOS_Travel_ClearLocation"
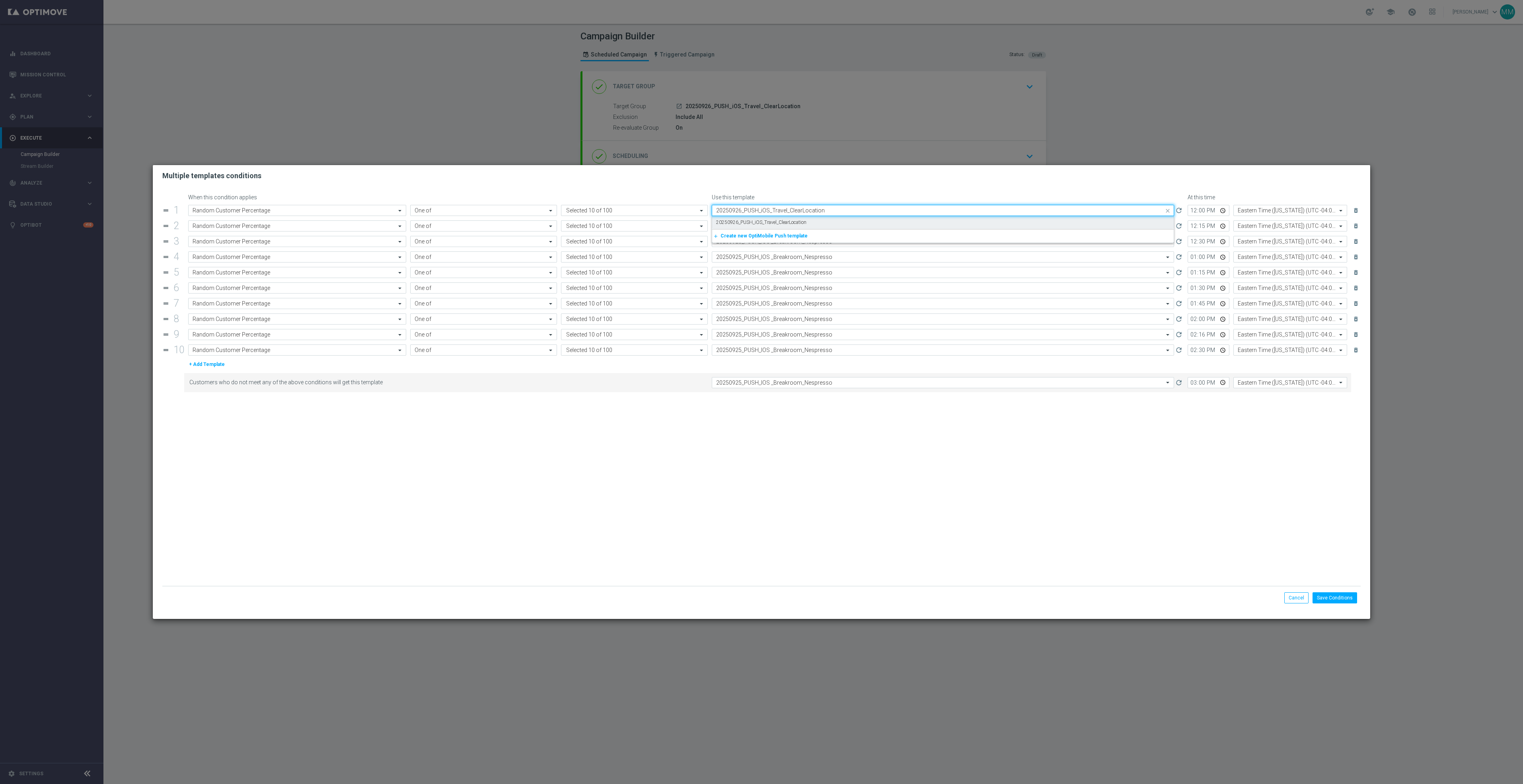
click at [803, 223] on label "20250926_PUSH_iOS_Travel_ClearLocation" at bounding box center [761, 222] width 90 height 7
type input "20250926_PUSH_iOS_Travel_ClearLocation"
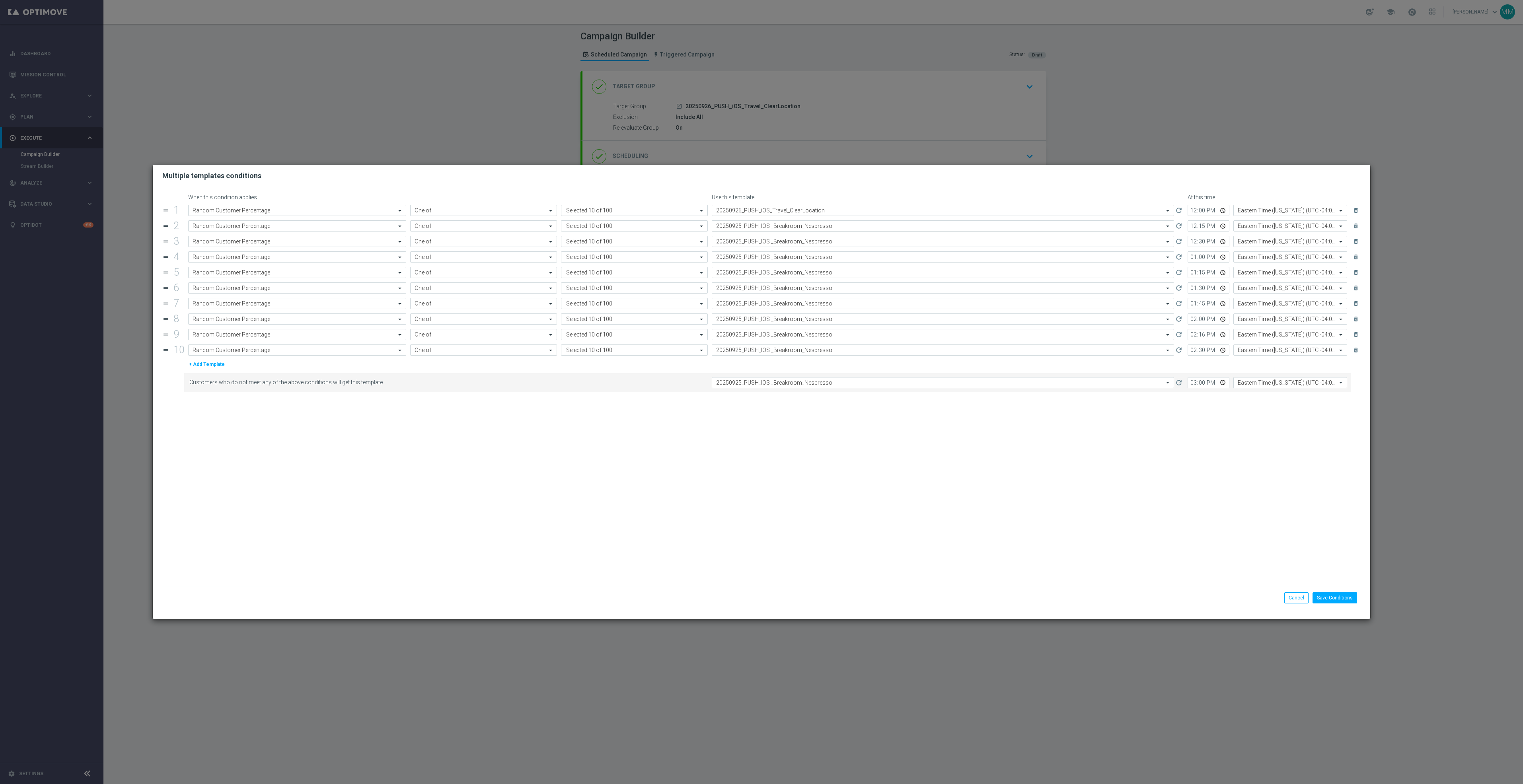
click at [799, 230] on div "Select template 20250925_PUSH_IOS _Breakroom_Nespresso" at bounding box center [943, 225] width 463 height 11
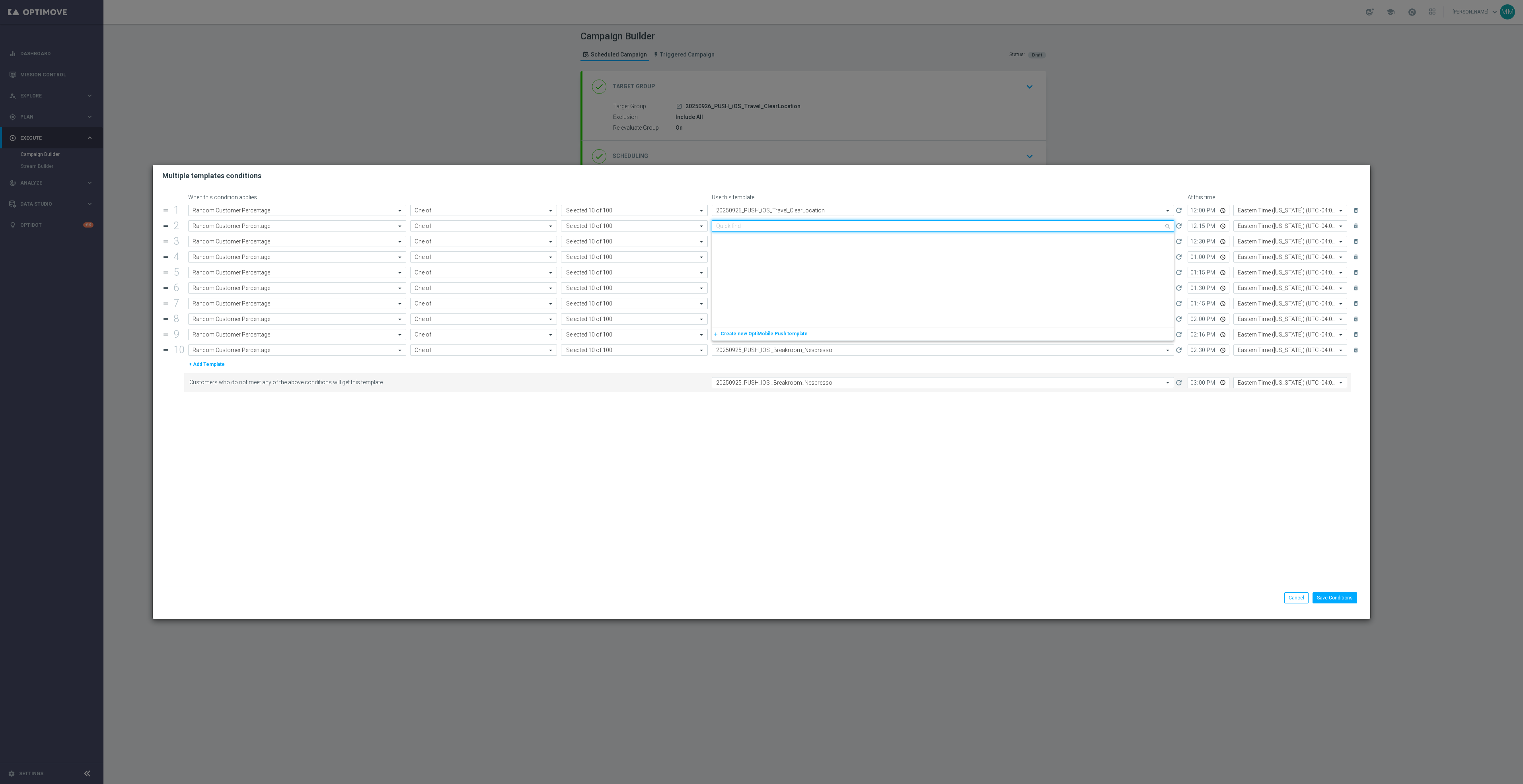
paste input "20250926_PUSH_iOS_Travel_ClearLocation"
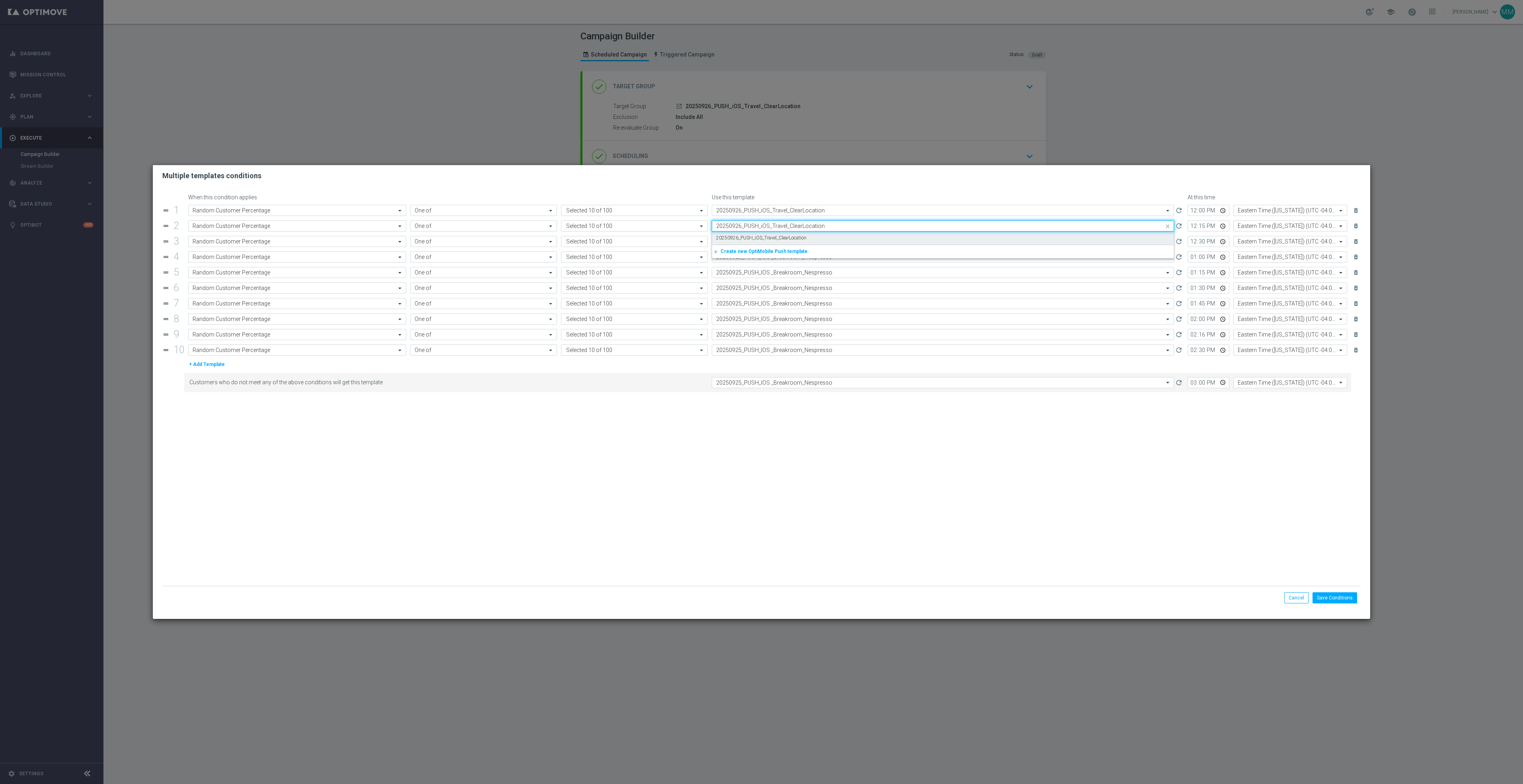
click at [798, 239] on label "20250926_PUSH_iOS_Travel_ClearLocation" at bounding box center [761, 238] width 90 height 7
type input "20250926_PUSH_iOS_Travel_ClearLocation"
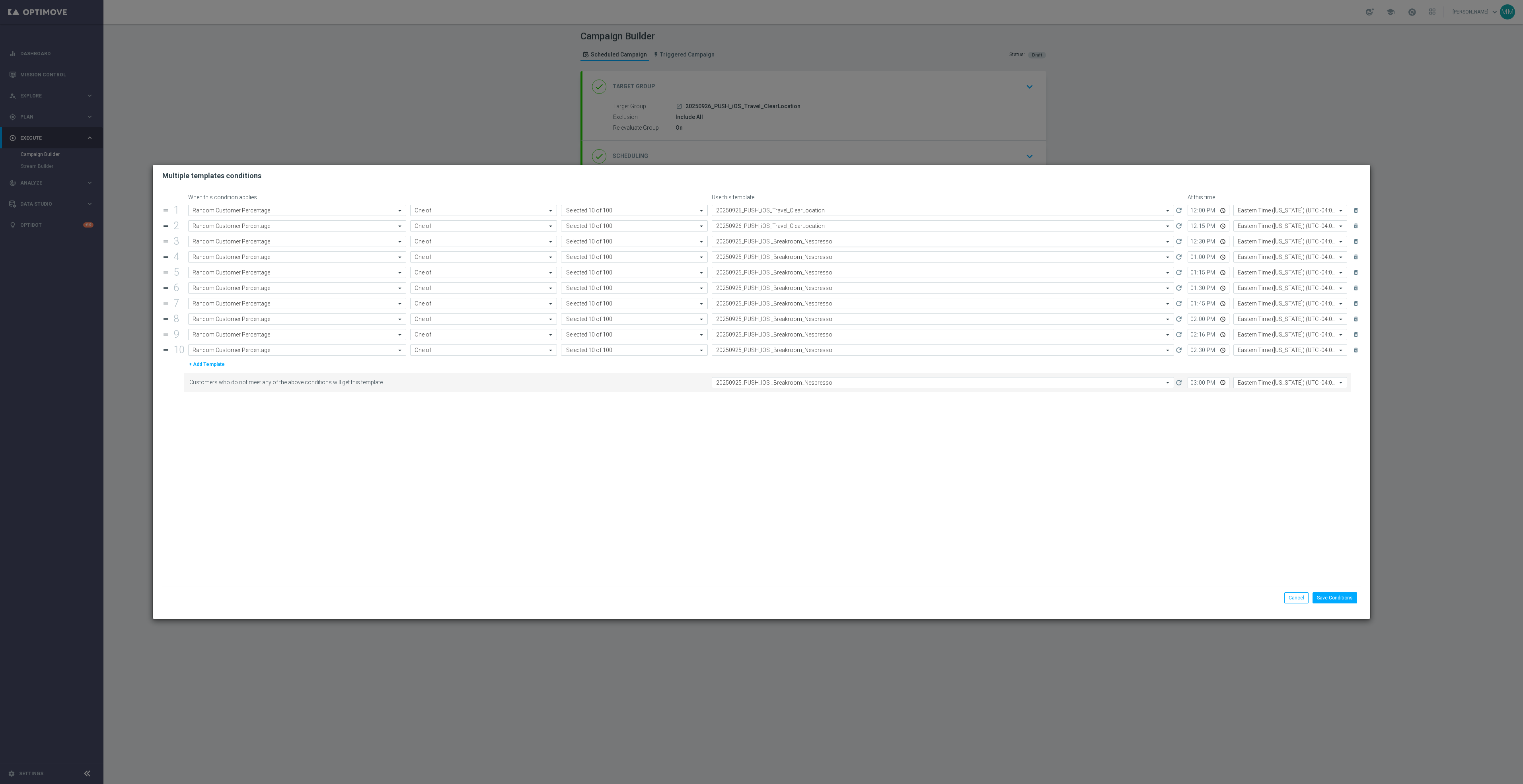
click at [798, 241] on input "text" at bounding box center [935, 241] width 438 height 7
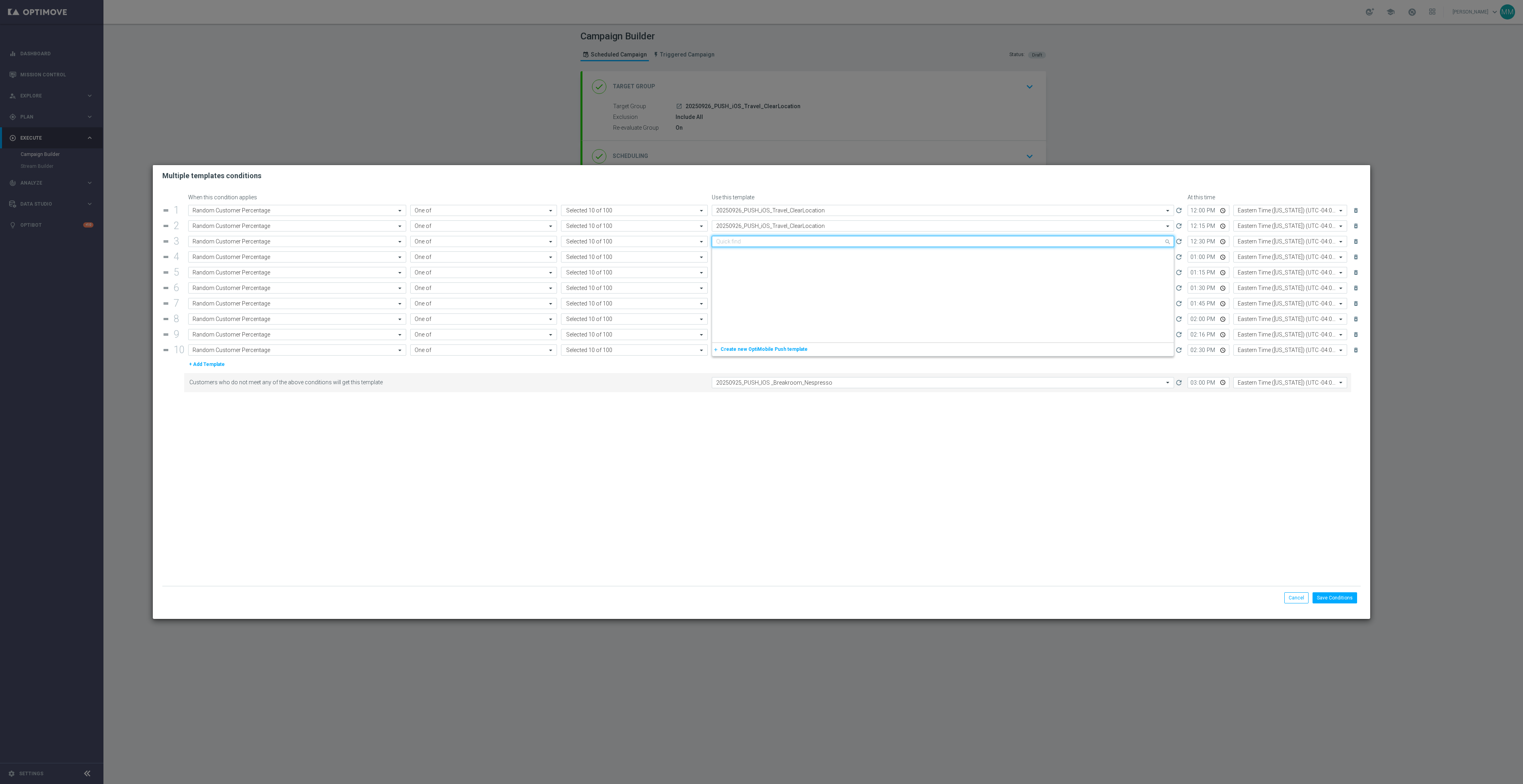
paste input "20250926_PUSH_iOS_Travel_ClearLocation"
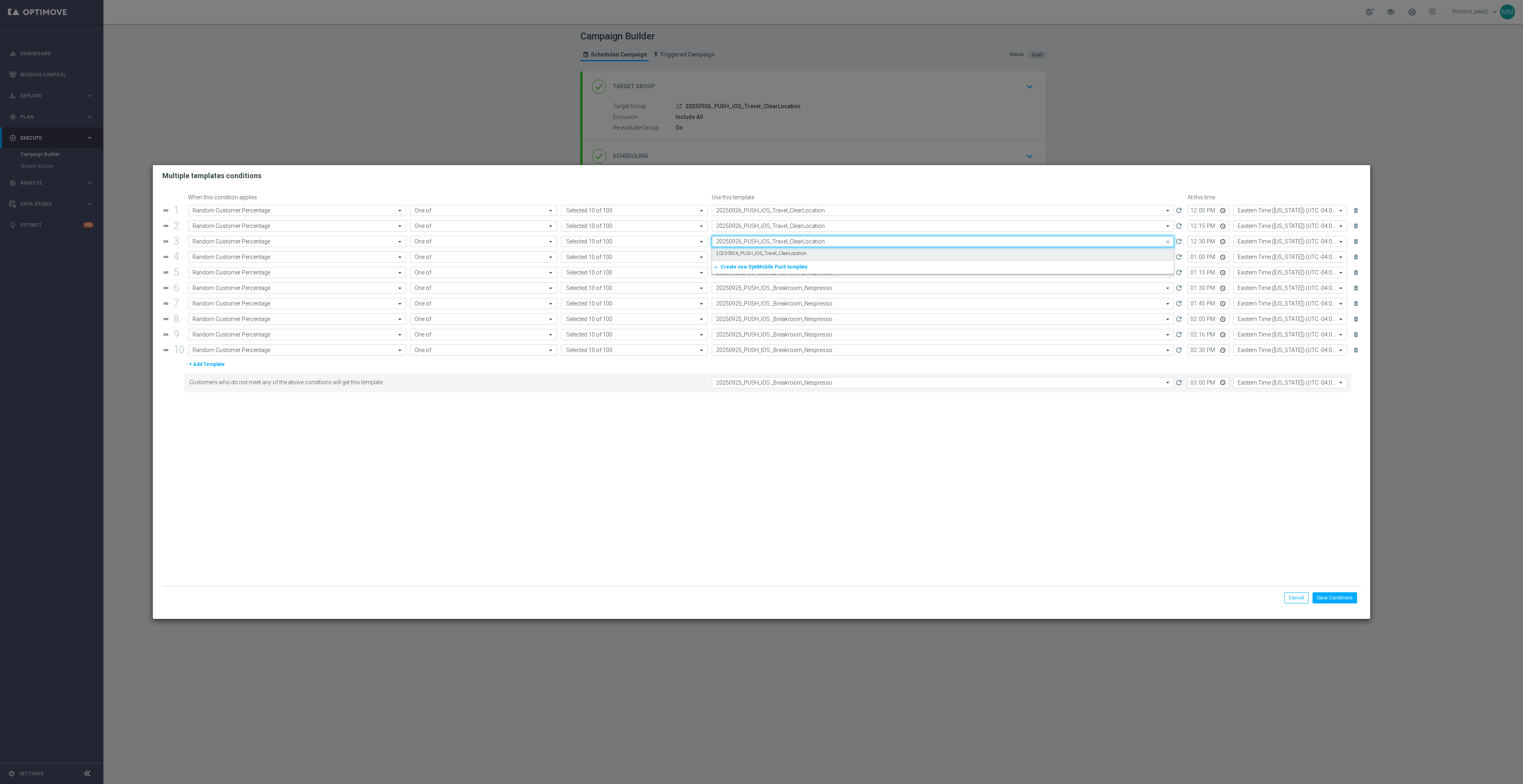
click at [798, 252] on label "20250926_PUSH_iOS_Travel_ClearLocation" at bounding box center [761, 254] width 90 height 7
type input "20250926_PUSH_iOS_Travel_ClearLocation"
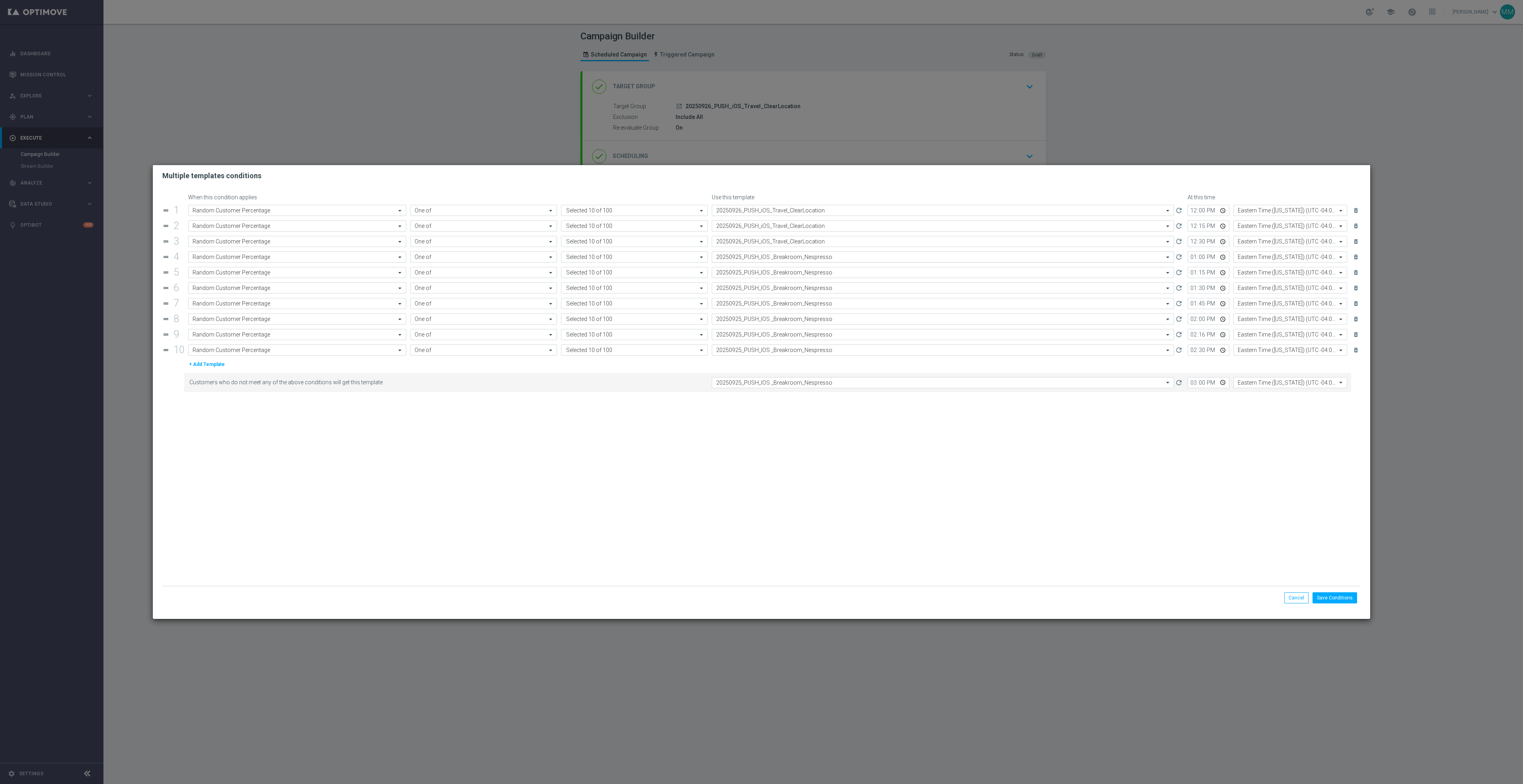
click at [798, 259] on input "text" at bounding box center [935, 257] width 438 height 7
paste input "20250926_PUSH_iOS_Travel_ClearLocation"
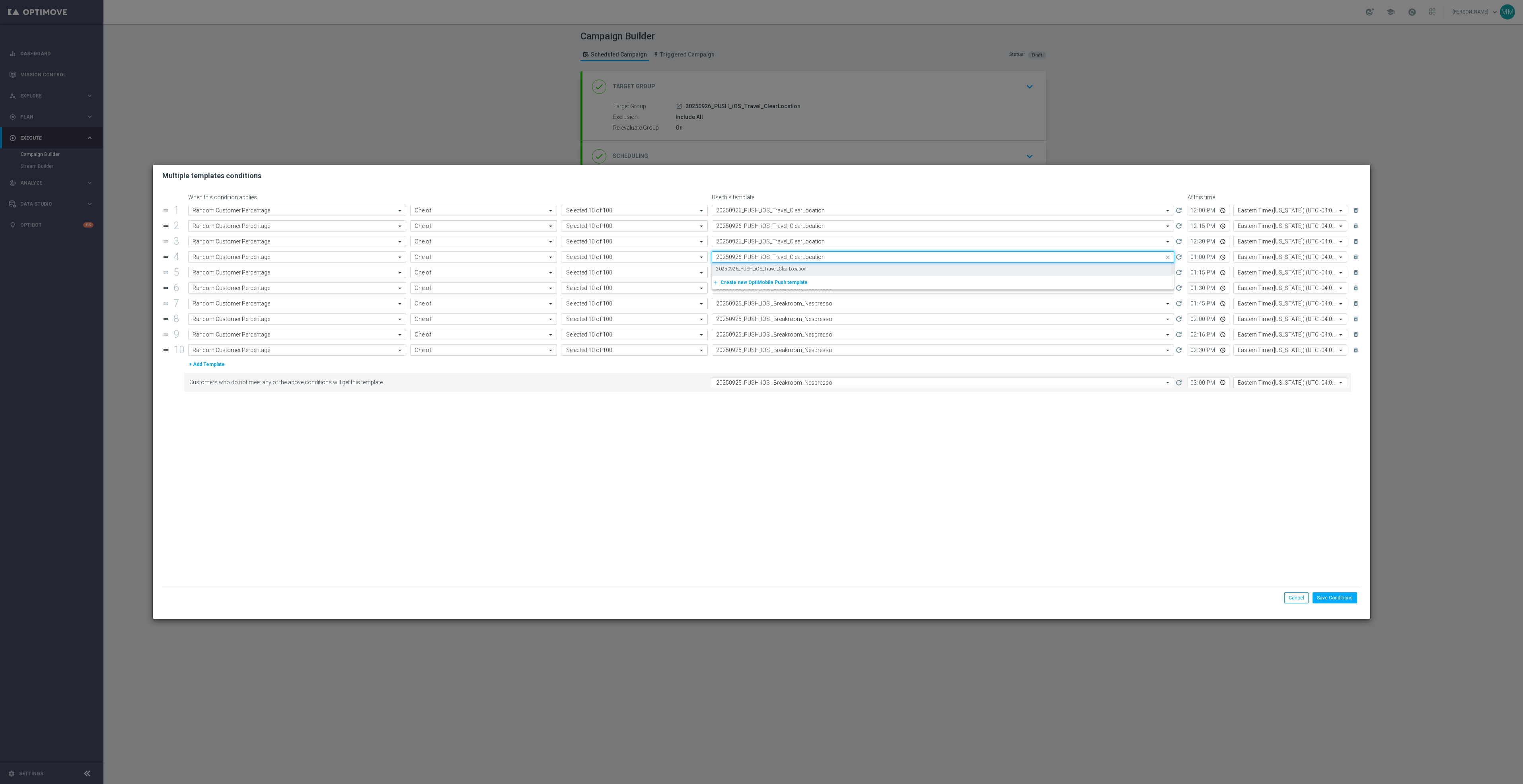
click at [798, 269] on label "20250926_PUSH_iOS_Travel_ClearLocation" at bounding box center [761, 269] width 90 height 7
type input "20250926_PUSH_iOS_Travel_ClearLocation"
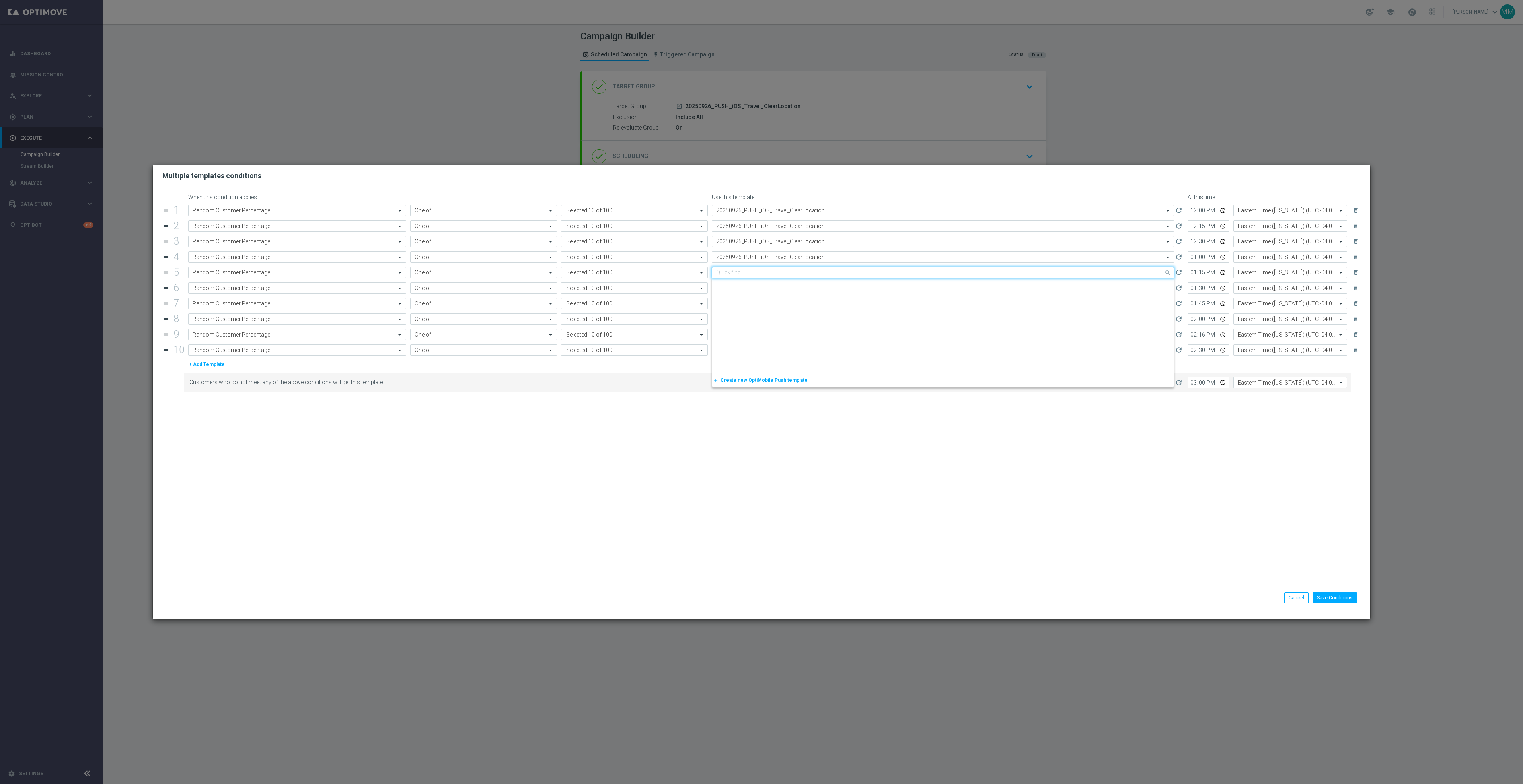
click at [800, 276] on input "text" at bounding box center [935, 273] width 438 height 7
paste input "20250926_PUSH_iOS_Travel_ClearLocation"
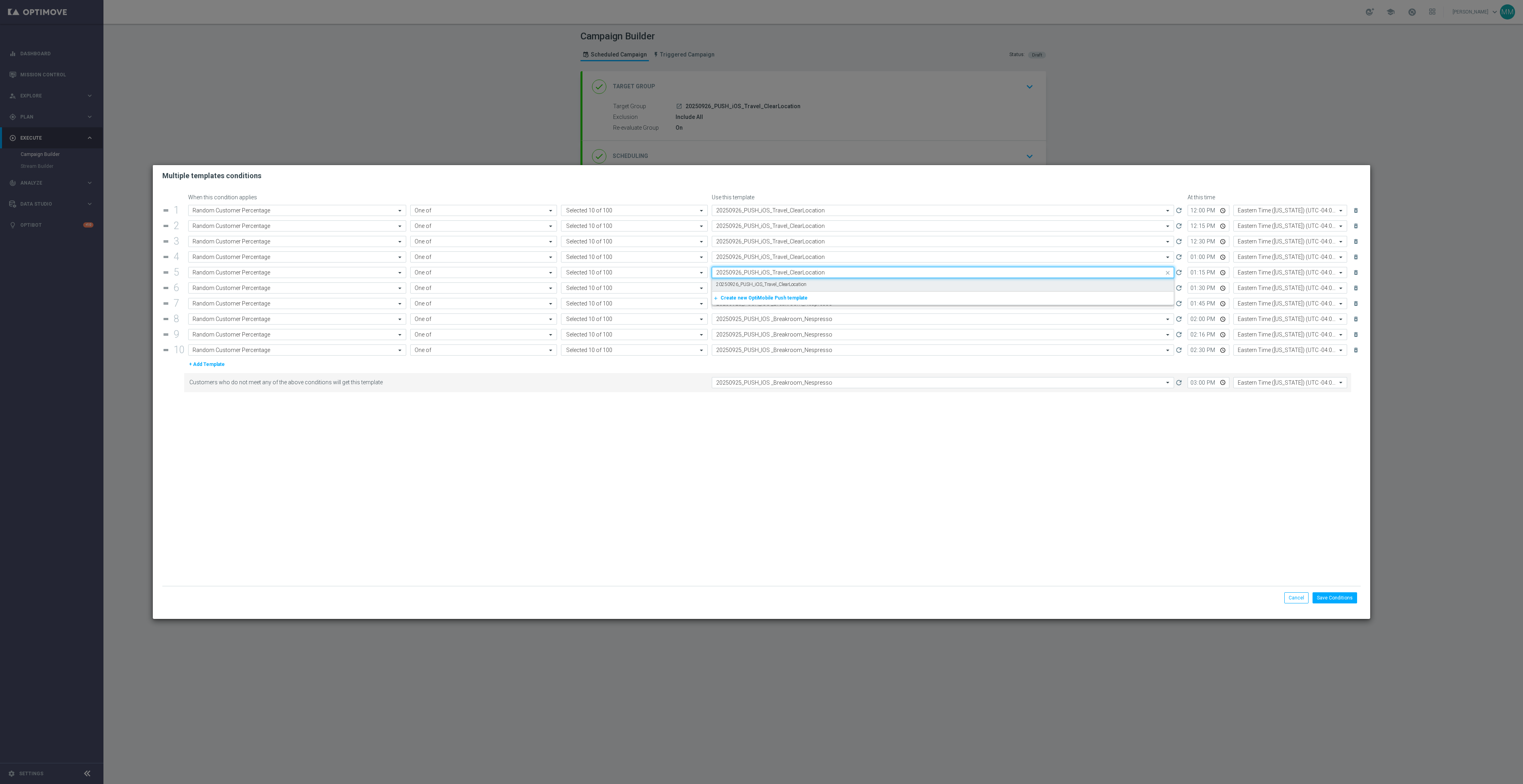
click at [800, 291] on div "20250926_PUSH_iOS_Travel_ClearLocation" at bounding box center [943, 284] width 454 height 13
type input "20250926_PUSH_iOS_Travel_ClearLocation"
click at [802, 291] on input "text" at bounding box center [935, 288] width 438 height 7
paste input "20250926_PUSH_iOS_Travel_ClearLocation"
click at [802, 297] on div "20250926_PUSH_iOS_Travel_ClearLocation" at bounding box center [943, 300] width 454 height 13
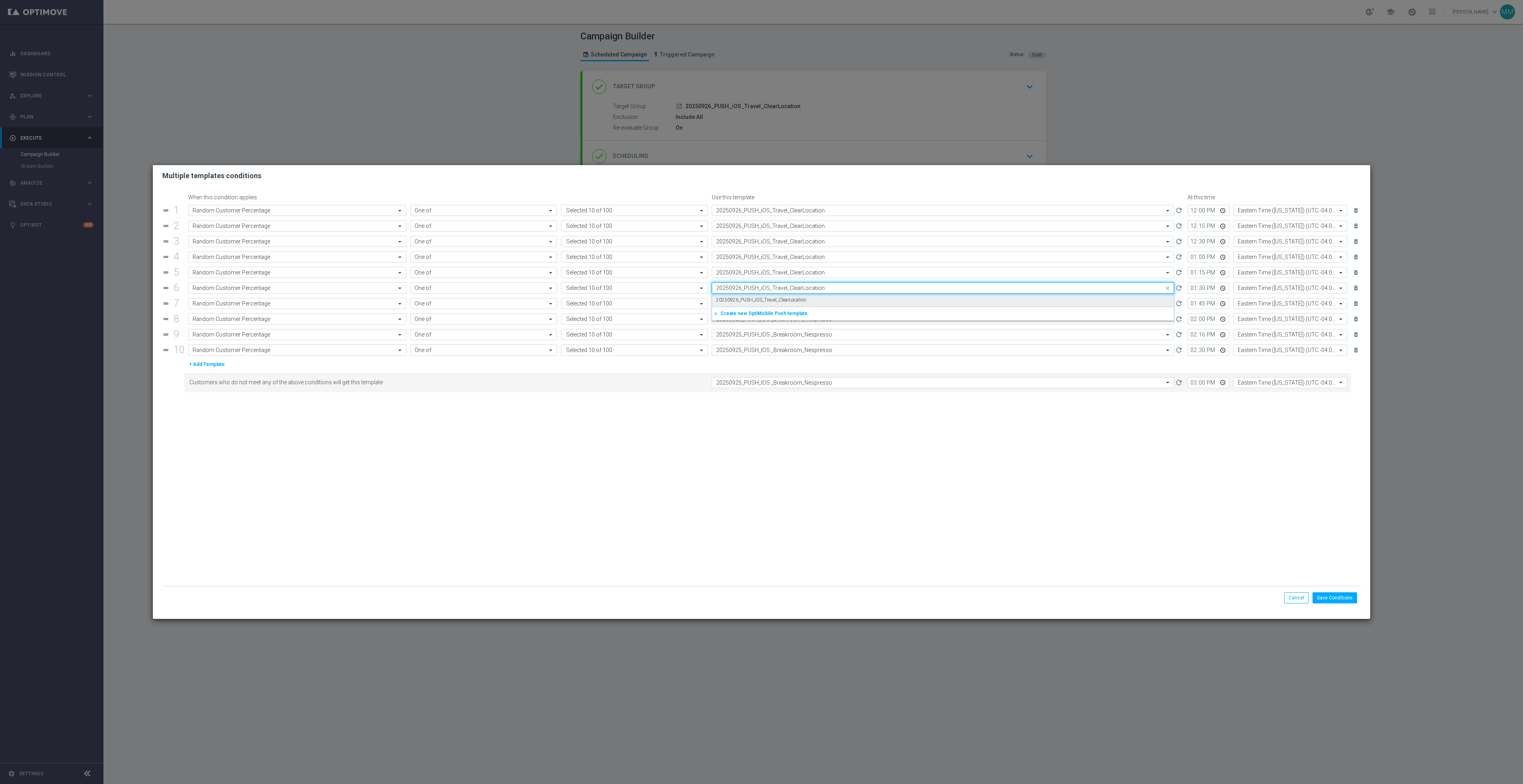
type input "20250926_PUSH_iOS_Travel_ClearLocation"
drag, startPoint x: 803, startPoint y: 302, endPoint x: 803, endPoint y: 311, distance: 9.0
click at [803, 302] on div "Quick find 20250925_PUSH_IOS _Breakroom_Nespresso" at bounding box center [938, 303] width 452 height 7
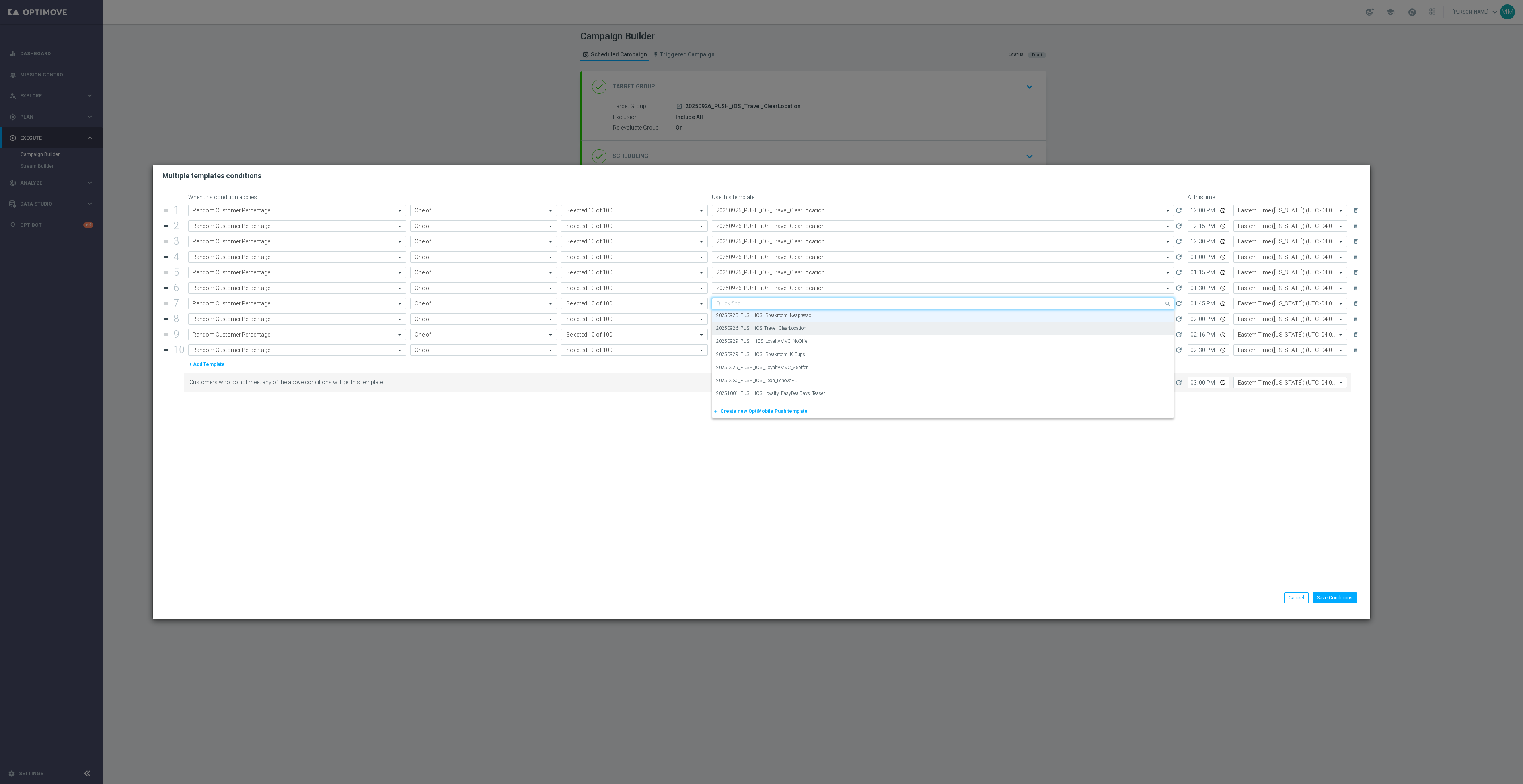
paste input "20250926_PUSH_iOS_Travel_ClearLocation"
click at [803, 317] on label "20250926_PUSH_iOS_Travel_ClearLocation" at bounding box center [761, 316] width 90 height 7
type input "20250926_PUSH_iOS_Travel_ClearLocation"
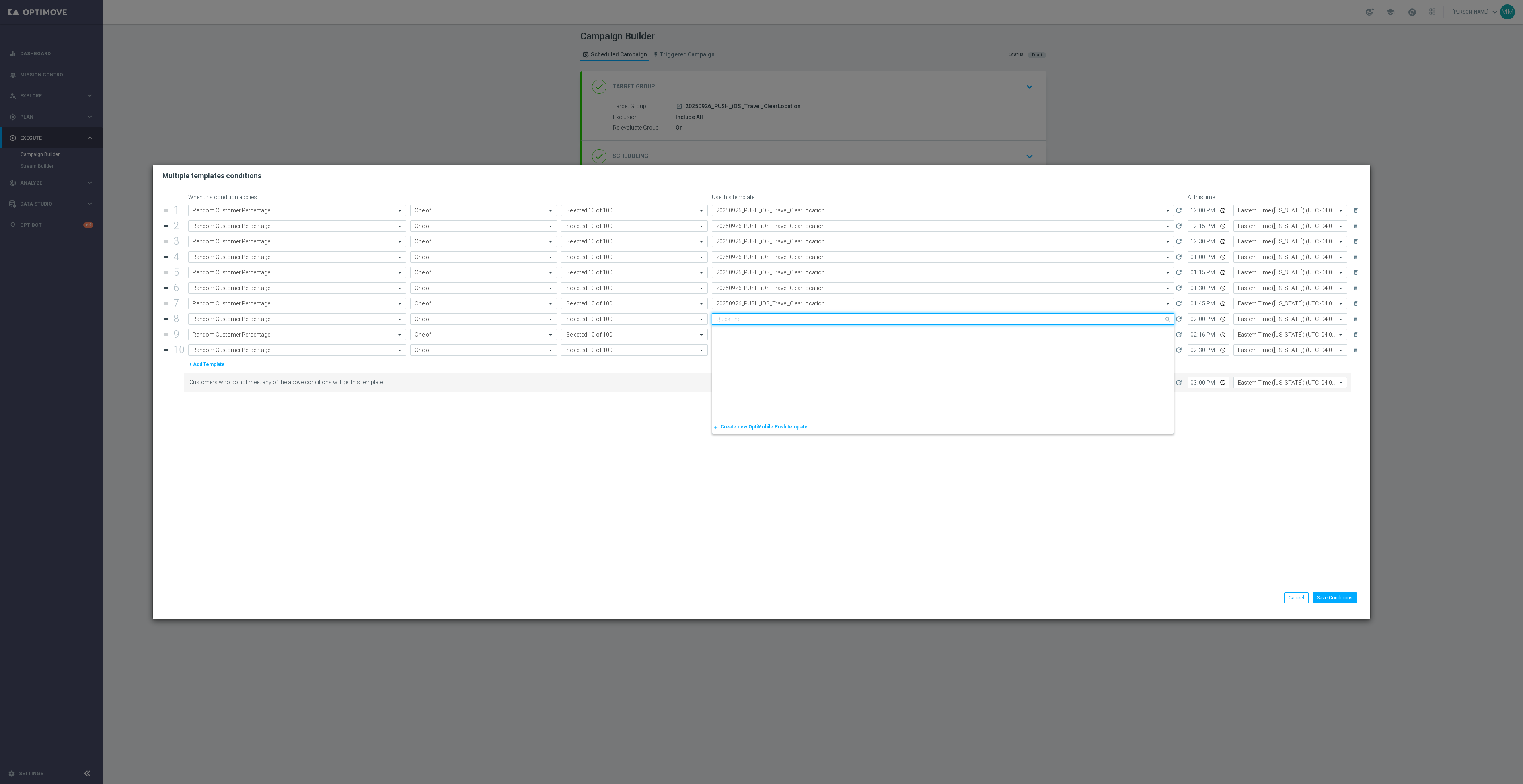
click at [806, 322] on input "text" at bounding box center [935, 319] width 438 height 7
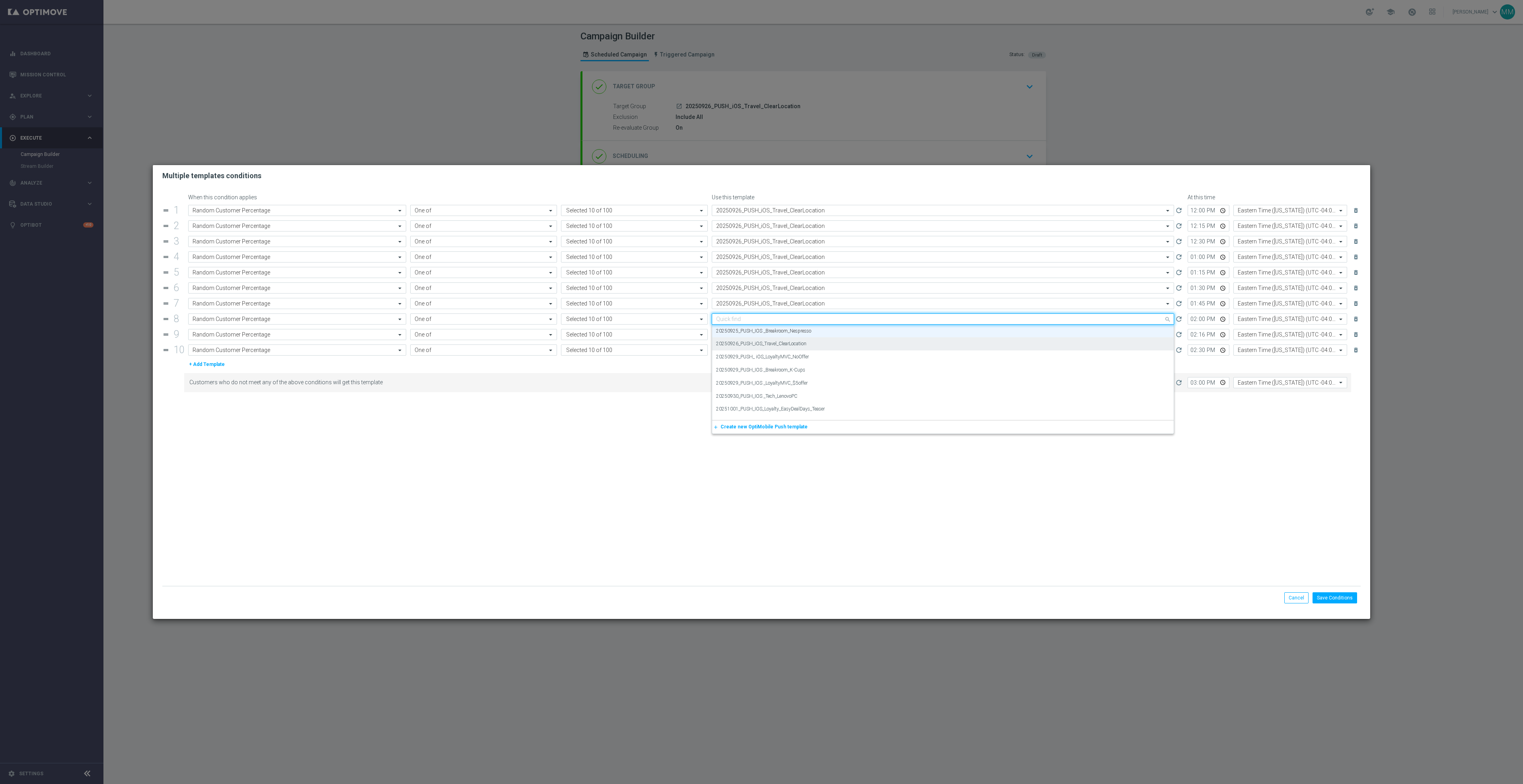
paste input "20250926_PUSH_iOS_Travel_ClearLocation"
click at [808, 331] on div "20250926_PUSH_iOS_Travel_ClearLocation" at bounding box center [943, 332] width 454 height 13
type input "20250926_PUSH_iOS_Travel_ClearLocation"
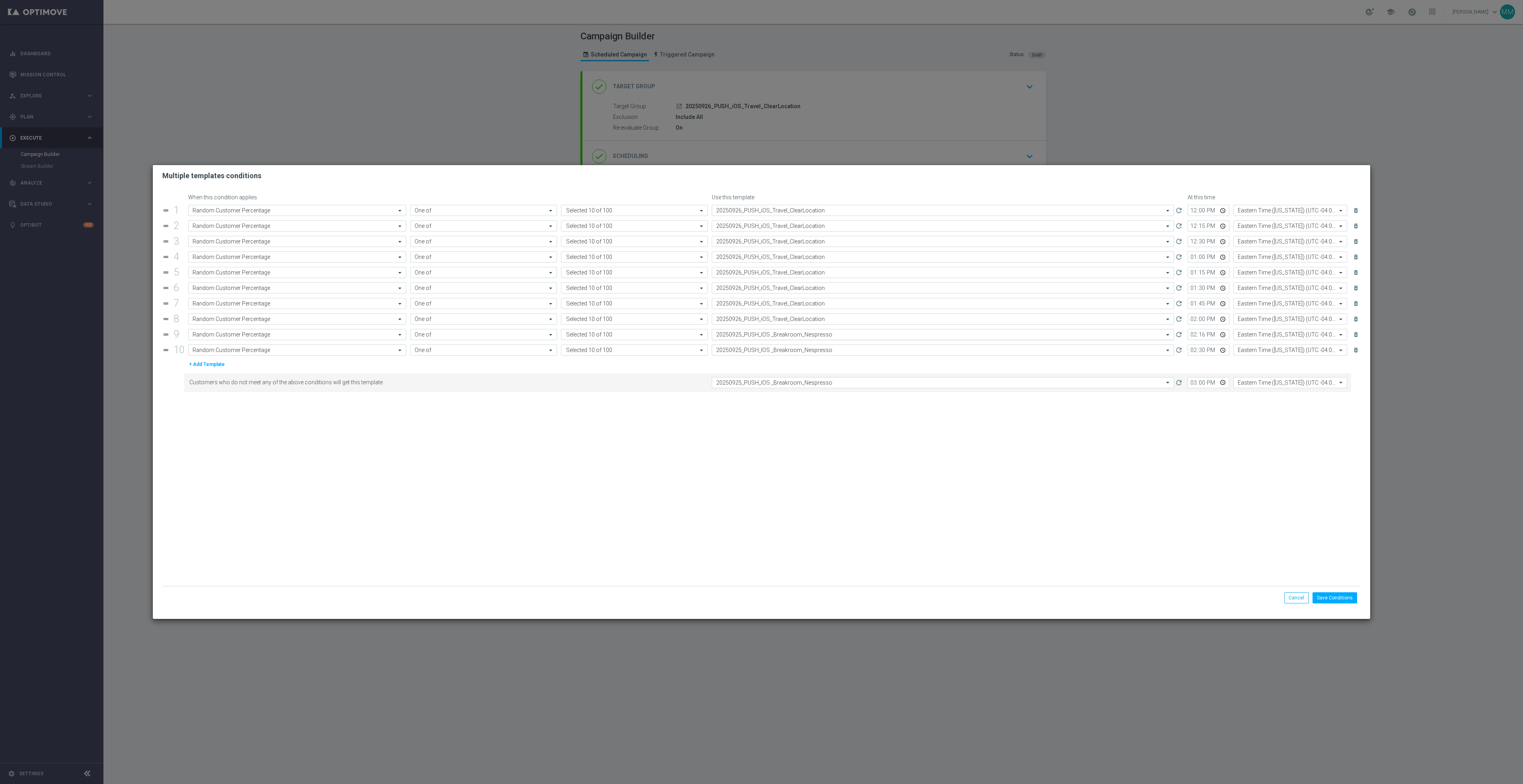
click at [808, 336] on input "text" at bounding box center [935, 335] width 438 height 7
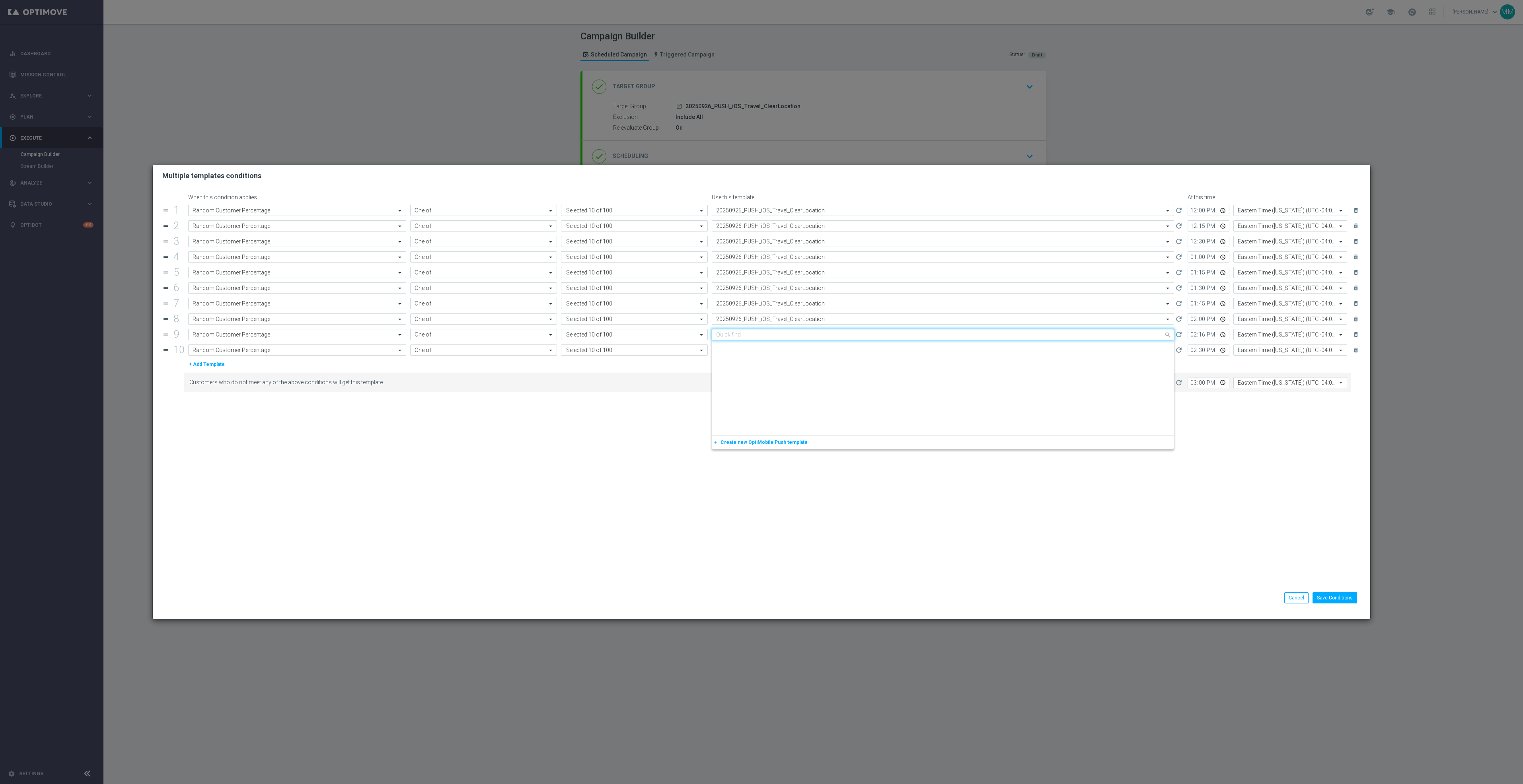
scroll to position [1129, 0]
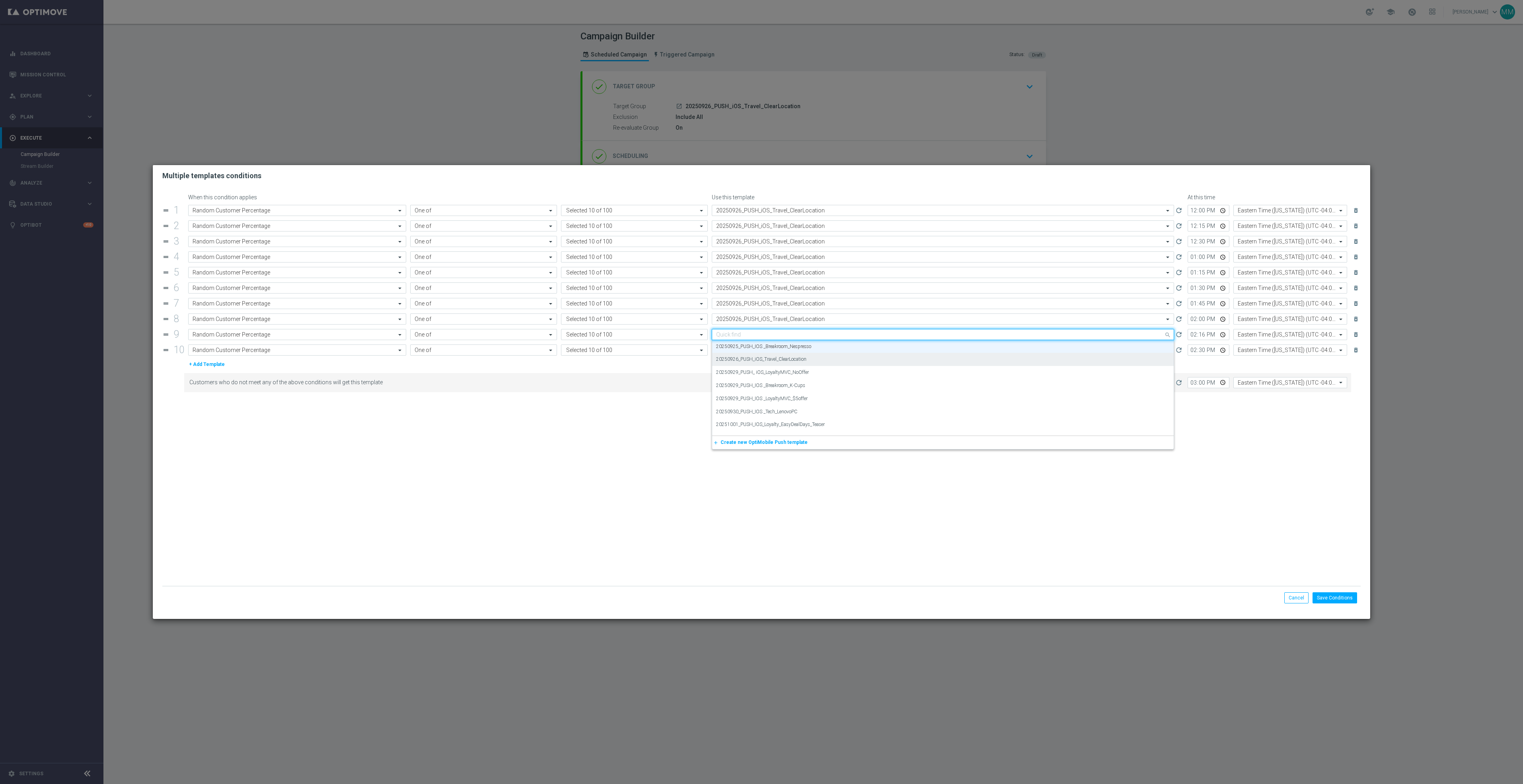
paste input "20250926_PUSH_iOS_Travel_ClearLocation"
click at [804, 347] on label "20250926_PUSH_iOS_Travel_ClearLocation" at bounding box center [761, 346] width 90 height 7
type input "20250926_PUSH_iOS_Travel_ClearLocation"
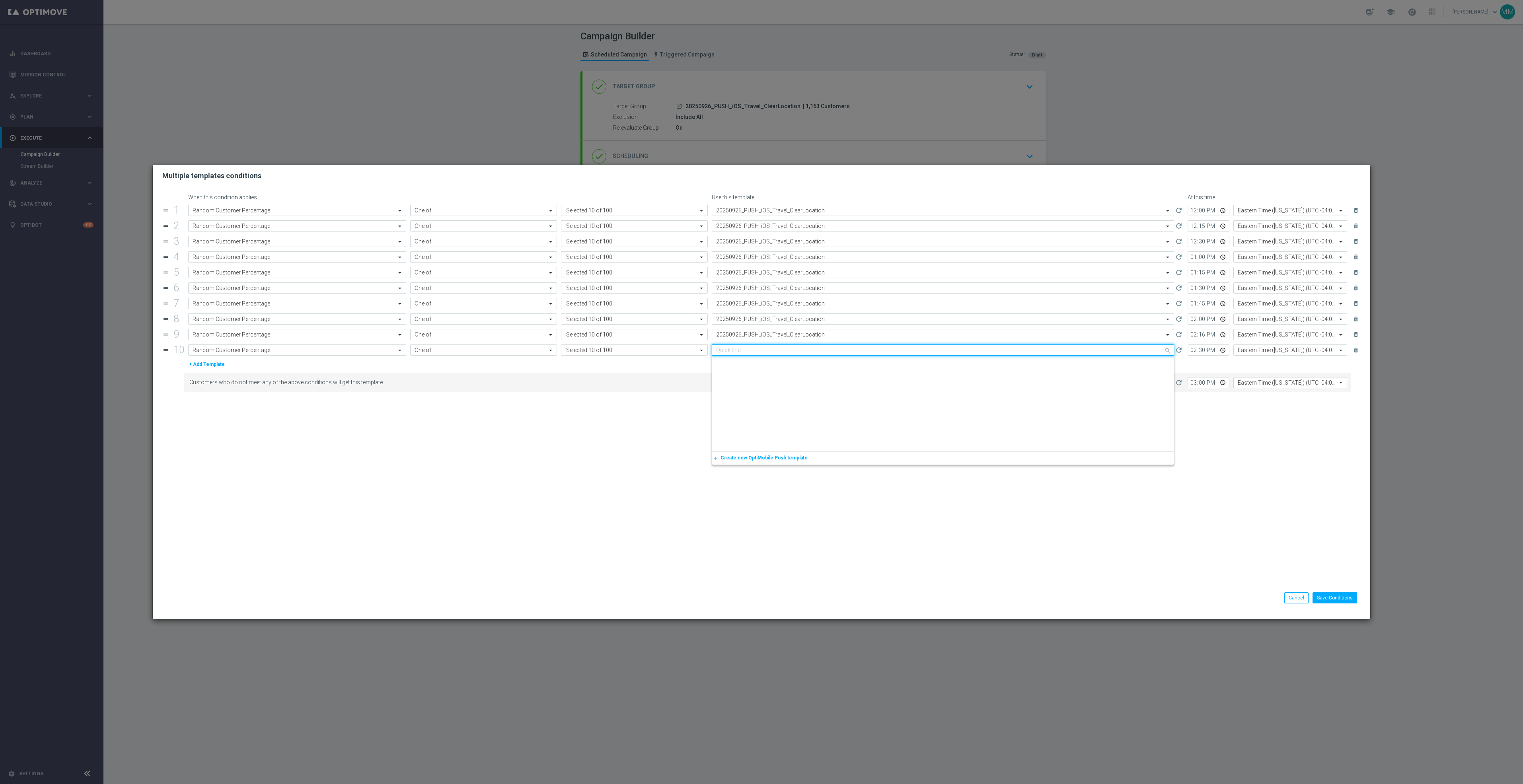
click at [804, 352] on input "text" at bounding box center [935, 351] width 438 height 7
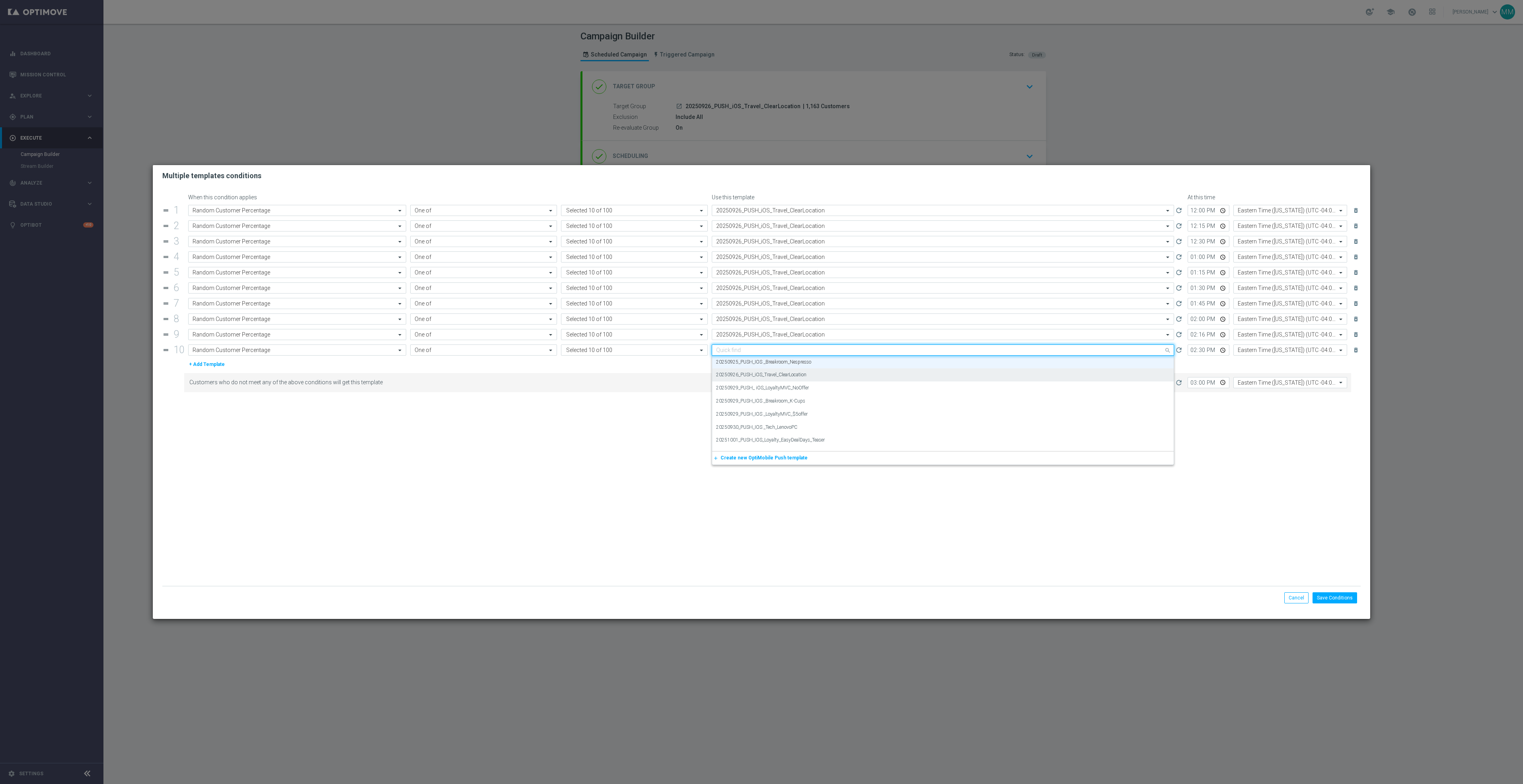
paste input "20250926_PUSH_iOS_Travel_ClearLocation"
click at [805, 364] on label "20250926_PUSH_iOS_Travel_ClearLocation" at bounding box center [761, 362] width 90 height 7
type input "20250926_PUSH_iOS_Travel_ClearLocation"
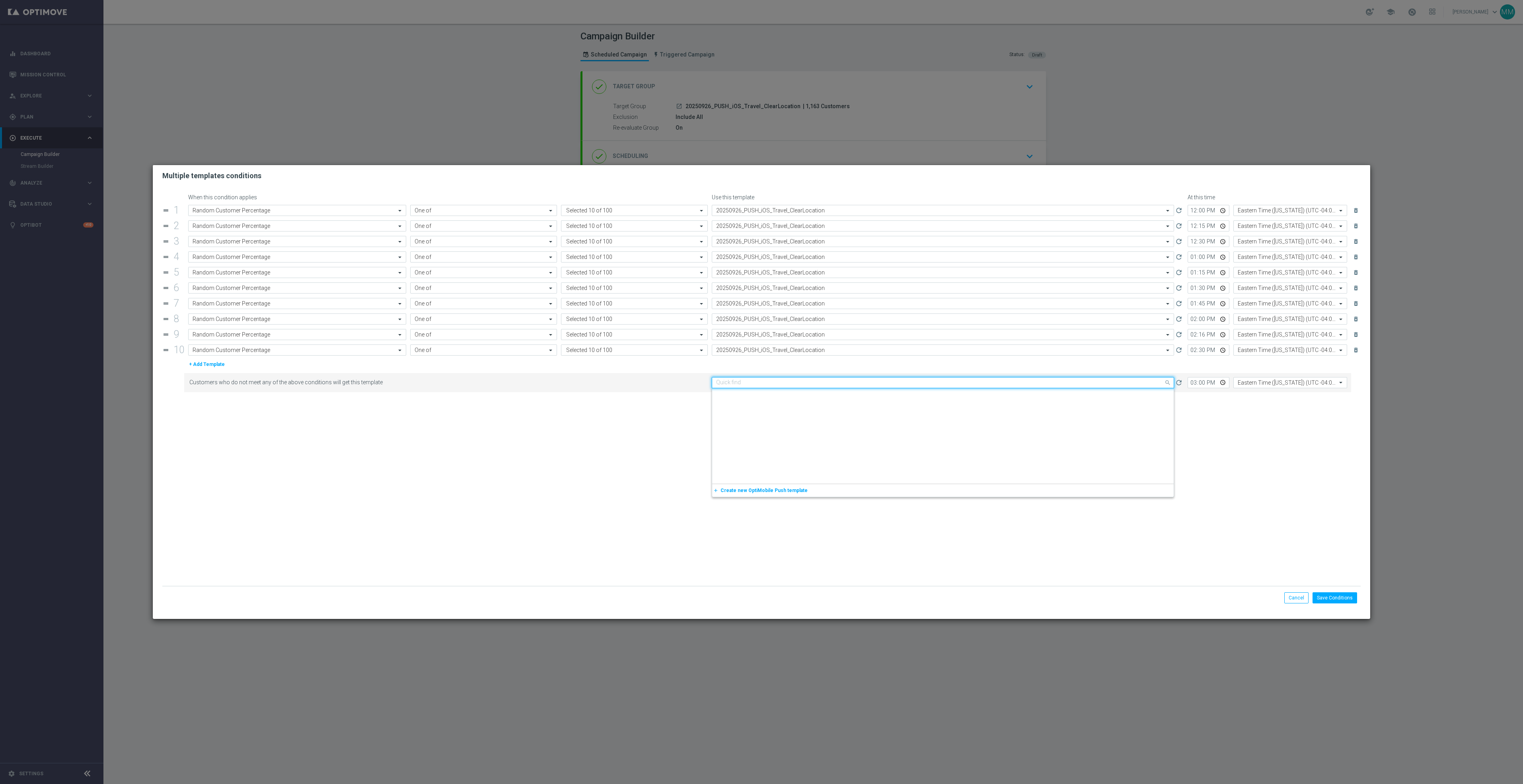
click at [808, 388] on div "Quick find 20250925_PUSH_IOS _Breakroom_Nespresso" at bounding box center [943, 382] width 463 height 11
paste input "20250926_PUSH_iOS_Travel_ClearLocation"
click at [809, 397] on div "20250926_PUSH_iOS_Travel_ClearLocation" at bounding box center [943, 394] width 454 height 13
type input "20250926_PUSH_iOS_Travel_ClearLocation"
click at [1322, 599] on button "Save Conditions" at bounding box center [1335, 598] width 45 height 11
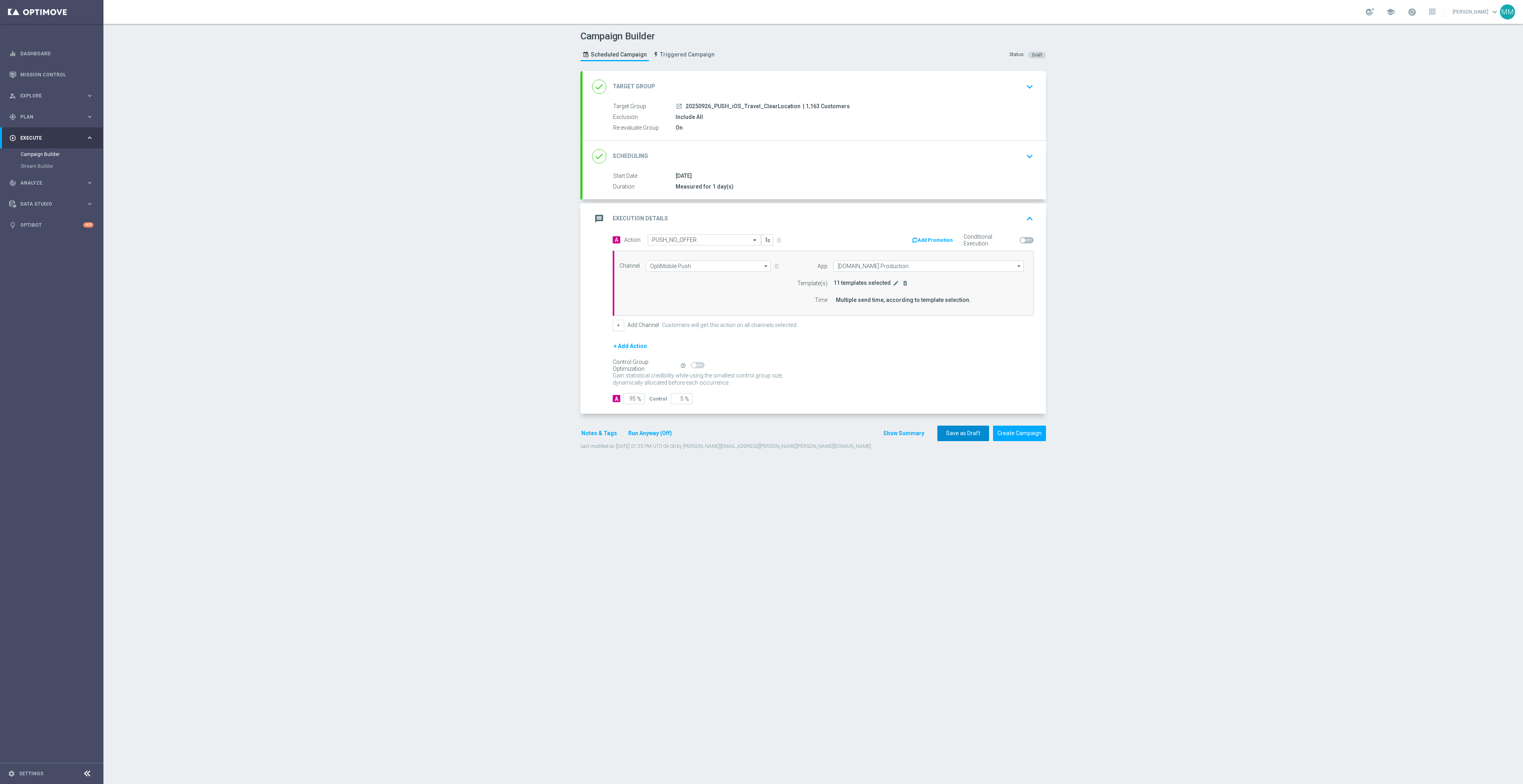
click at [960, 437] on button "Save as Draft" at bounding box center [963, 433] width 51 height 16
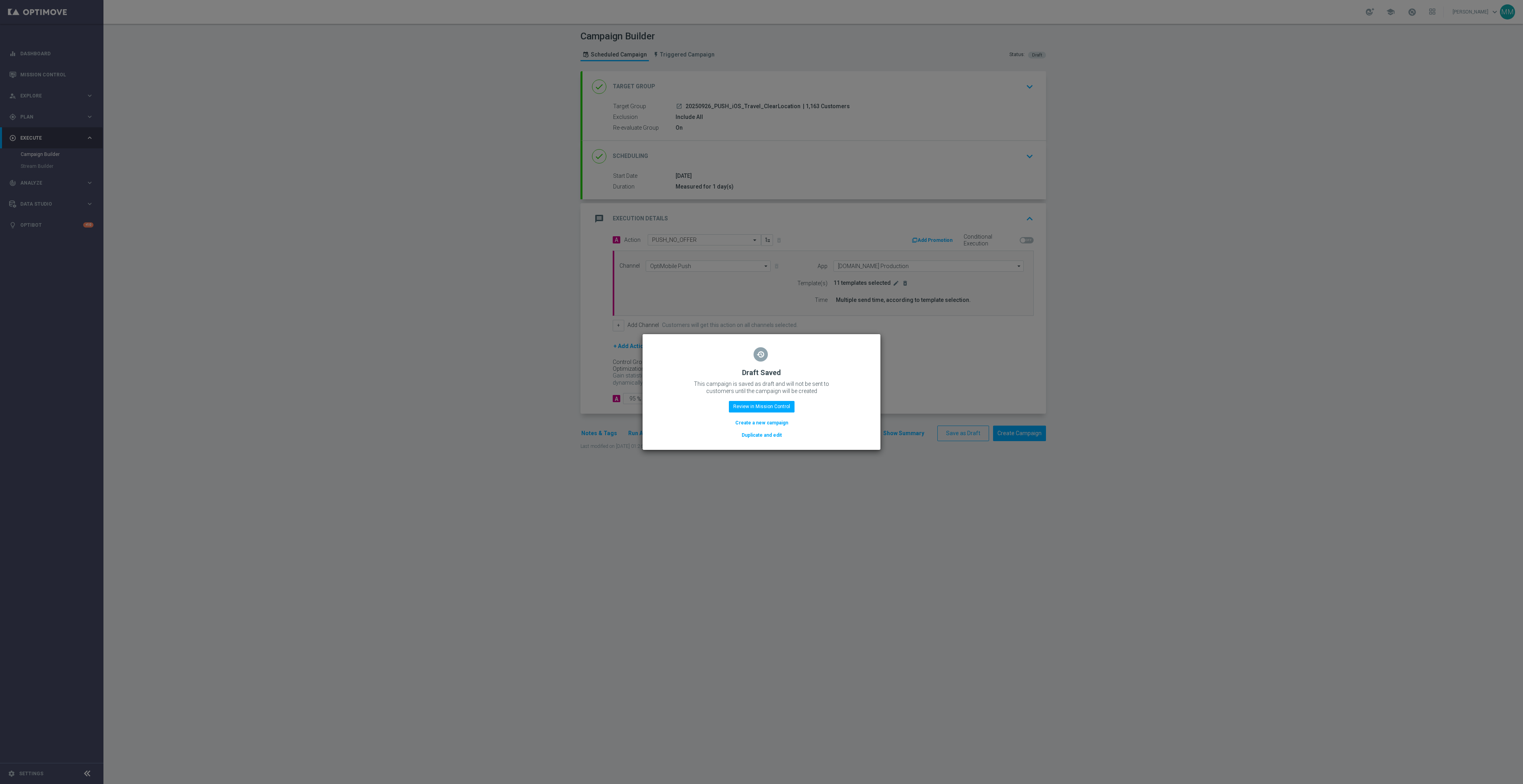
click at [757, 439] on button "Duplicate and edit" at bounding box center [762, 435] width 41 height 9
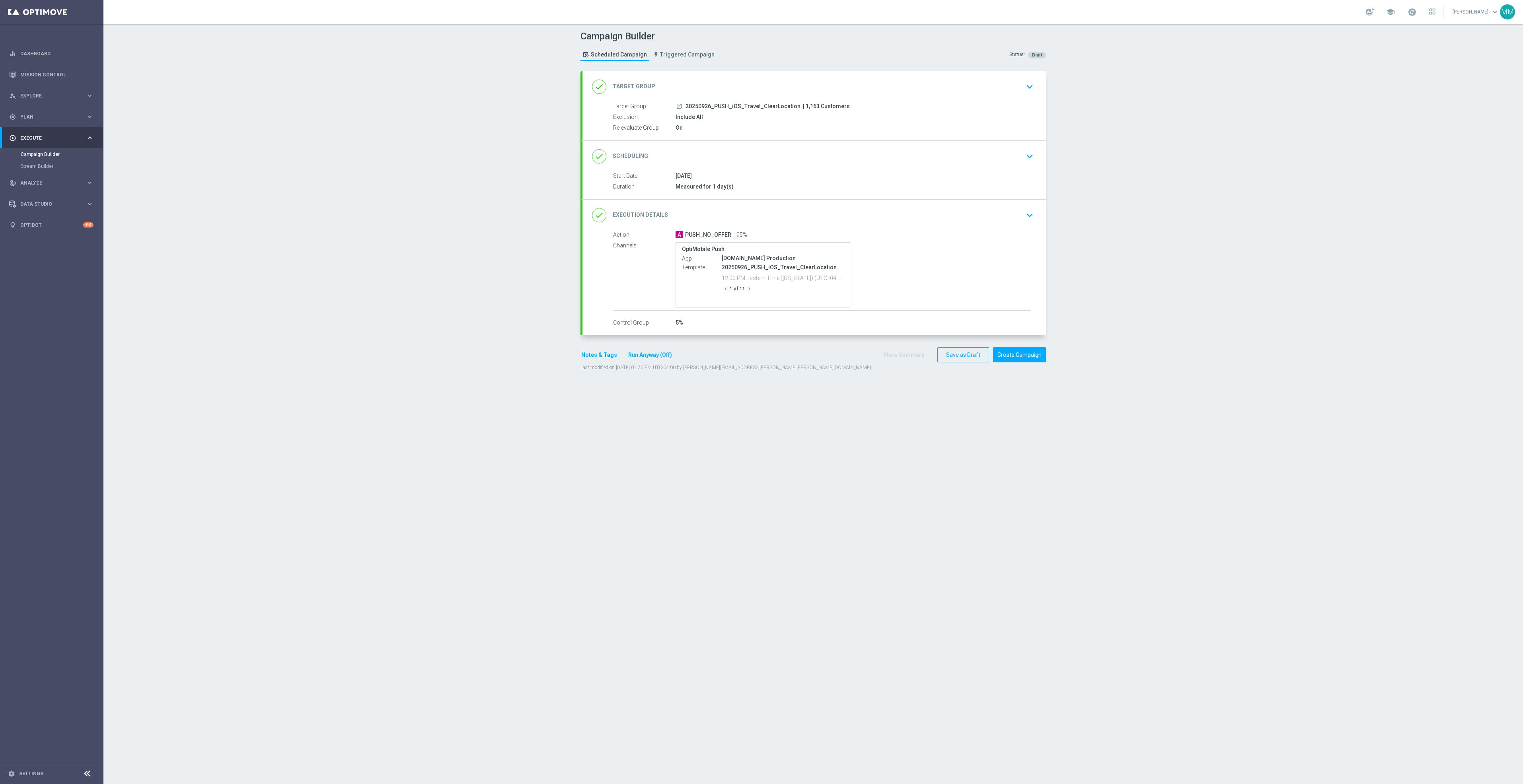
drag, startPoint x: 839, startPoint y: 106, endPoint x: 808, endPoint y: 106, distance: 31.0
click at [839, 106] on div "launch 20250926_PUSH_iOS_Travel_ClearLocation | 1,163 Customers" at bounding box center [853, 106] width 355 height 8
click at [750, 103] on div "launch 20250926_PUSH_iOS_Travel_ClearLocation | 1,163 Customers" at bounding box center [853, 106] width 355 height 8
click at [866, 96] on div "done Target Group keyboard_arrow_down" at bounding box center [814, 86] width 463 height 31
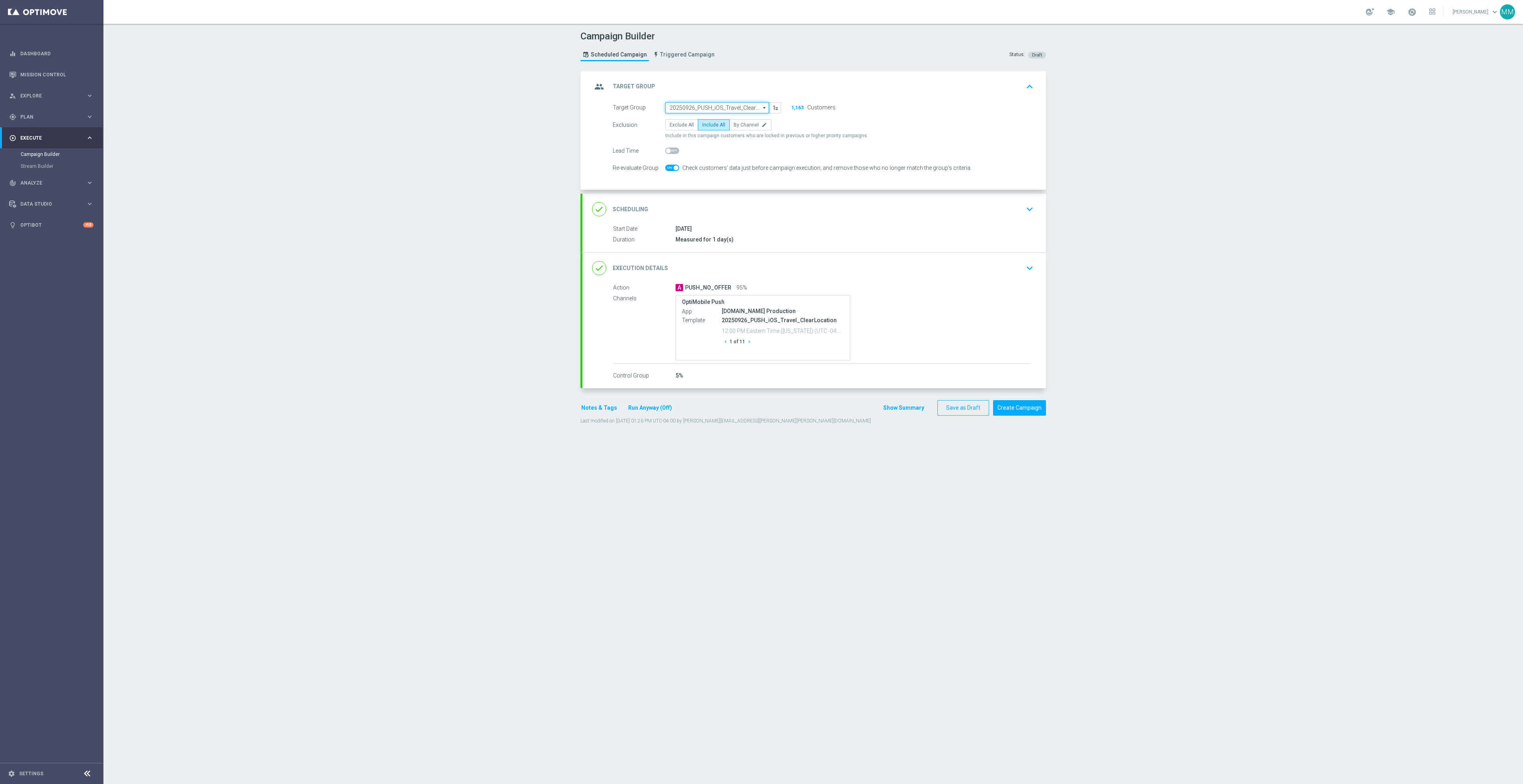
click at [713, 105] on input "20250926_PUSH_iOS_Travel_ClearLocation" at bounding box center [716, 107] width 104 height 11
paste input "20250929_PUSH_IOS _Breakroom_K-Cups"
click at [705, 127] on div "20250929_PUSH_IOS _Breakroom_K-Cups" at bounding box center [717, 123] width 104 height 19
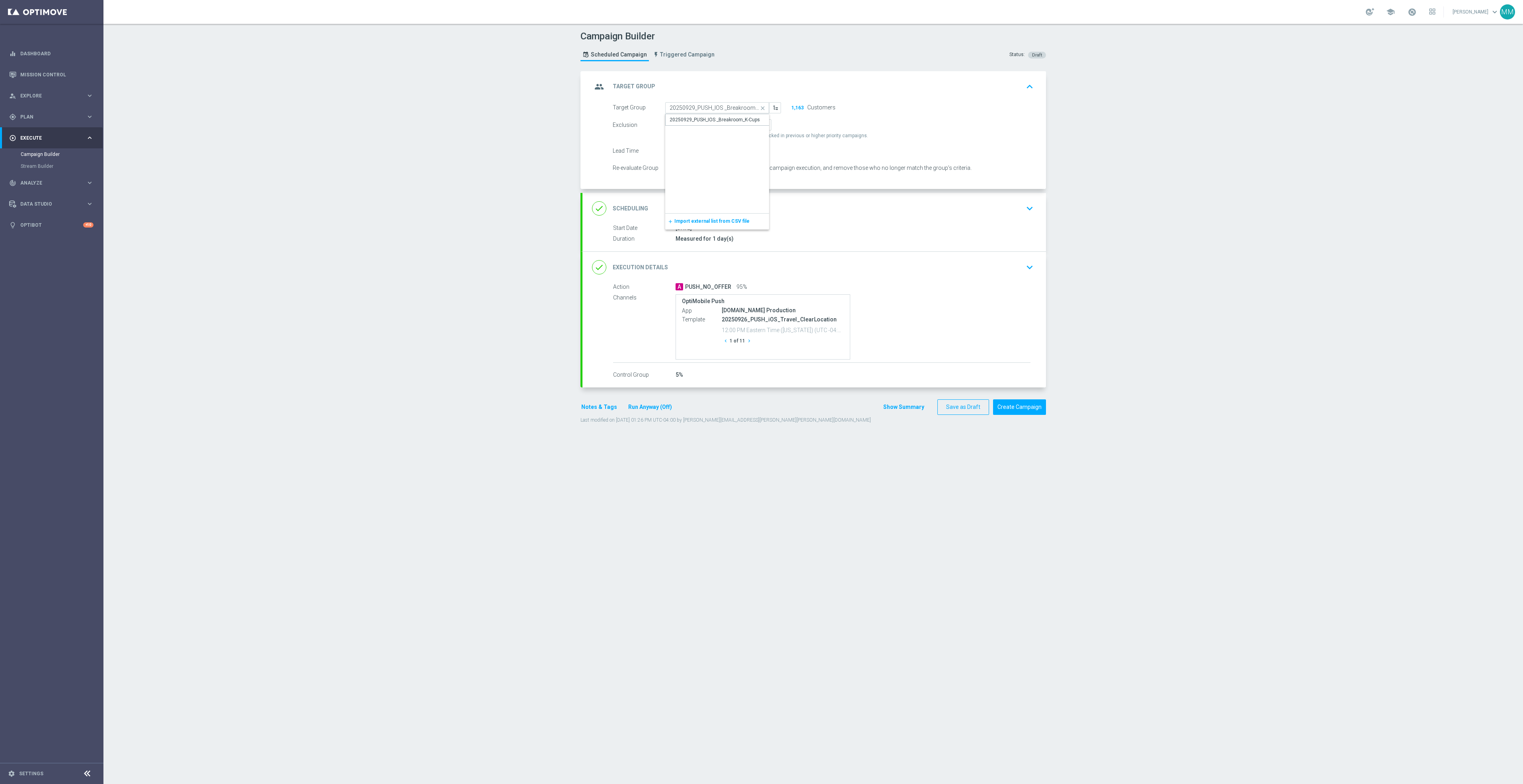
click at [798, 201] on div "done Scheduling keyboard_arrow_down" at bounding box center [814, 208] width 463 height 31
type input "20250926_PUSH_iOS_Travel_ClearLocation"
click at [784, 98] on div "done Target Group keyboard_arrow_down" at bounding box center [814, 86] width 463 height 31
click at [732, 108] on input "20250926_PUSH_iOS_Travel_ClearLocation" at bounding box center [716, 107] width 104 height 11
paste input "20250929_PUSH_IOS _Breakroom_K-Cups"
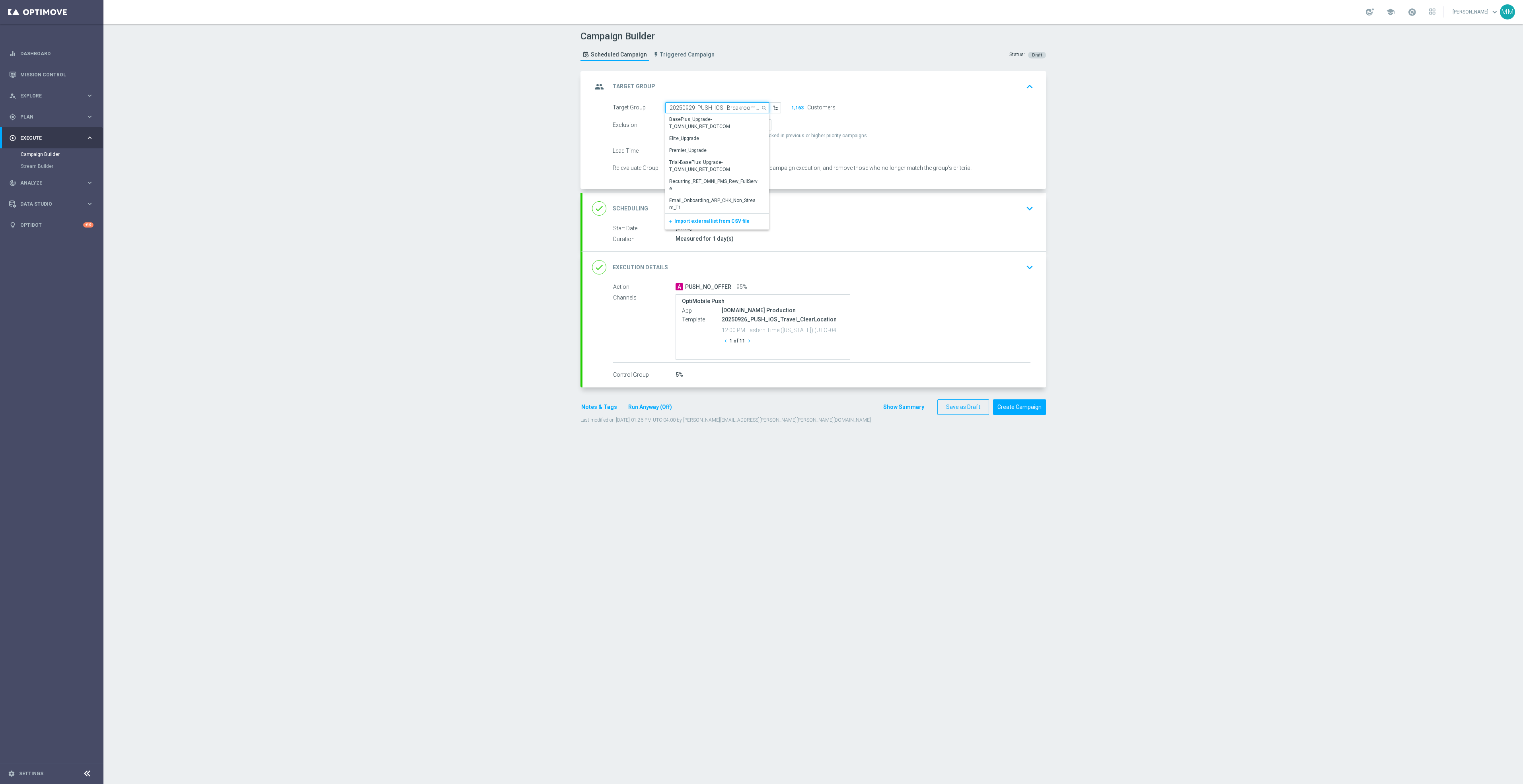
scroll to position [0, 12]
click at [725, 118] on div "20250929_PUSH_IOS _Breakroom_K-Cups" at bounding box center [714, 119] width 90 height 7
type input "20250929_PUSH_IOS _Breakroom_K-Cups"
click at [822, 211] on div "done Scheduling keyboard_arrow_down" at bounding box center [814, 208] width 444 height 15
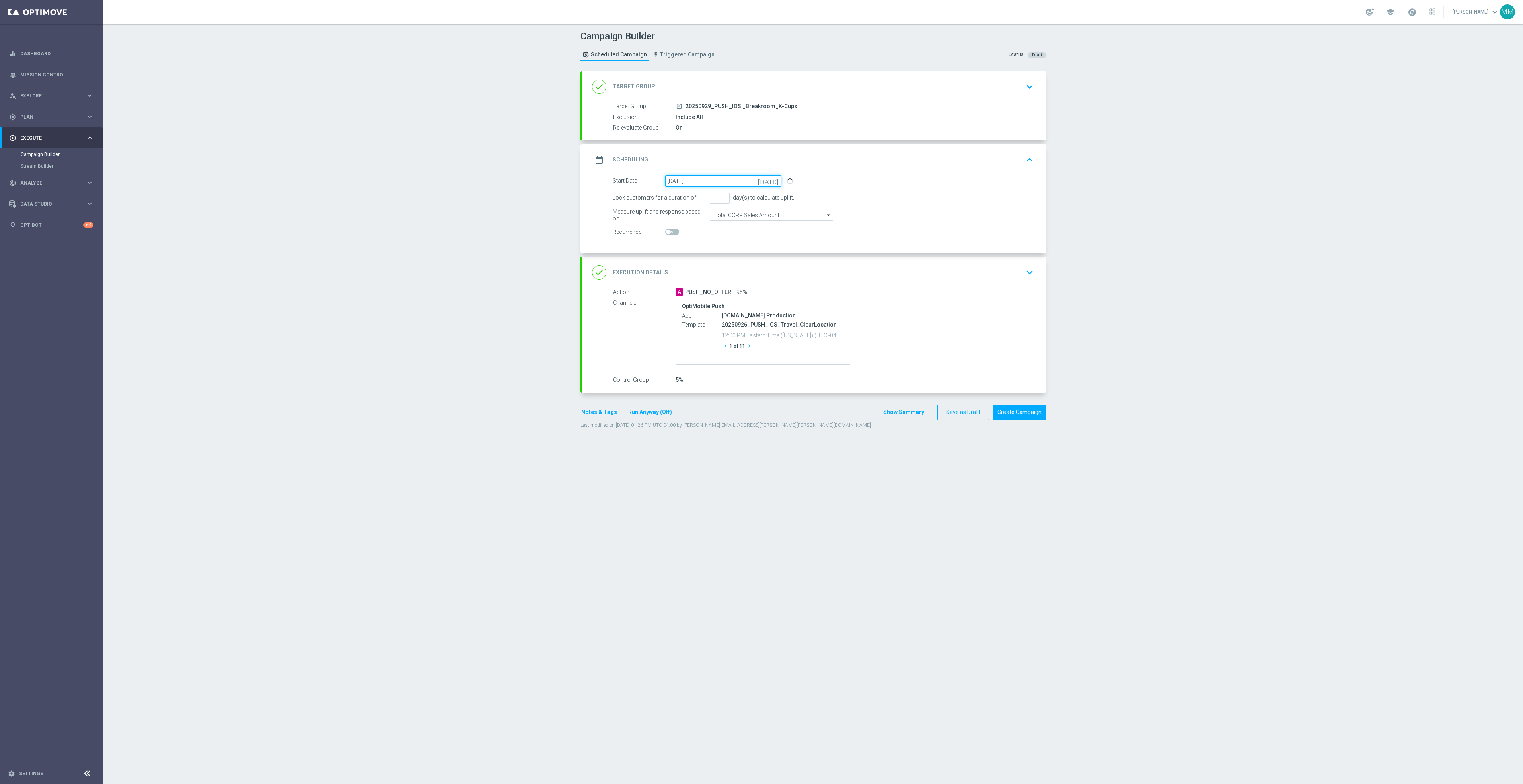
click at [721, 177] on input "26 Sep 2025" at bounding box center [723, 181] width 116 height 11
click at [681, 278] on span "29" at bounding box center [682, 276] width 12 height 12
type input "29 Sep 2025"
click at [875, 278] on div "done Execution Details keyboard_arrow_down" at bounding box center [814, 273] width 444 height 15
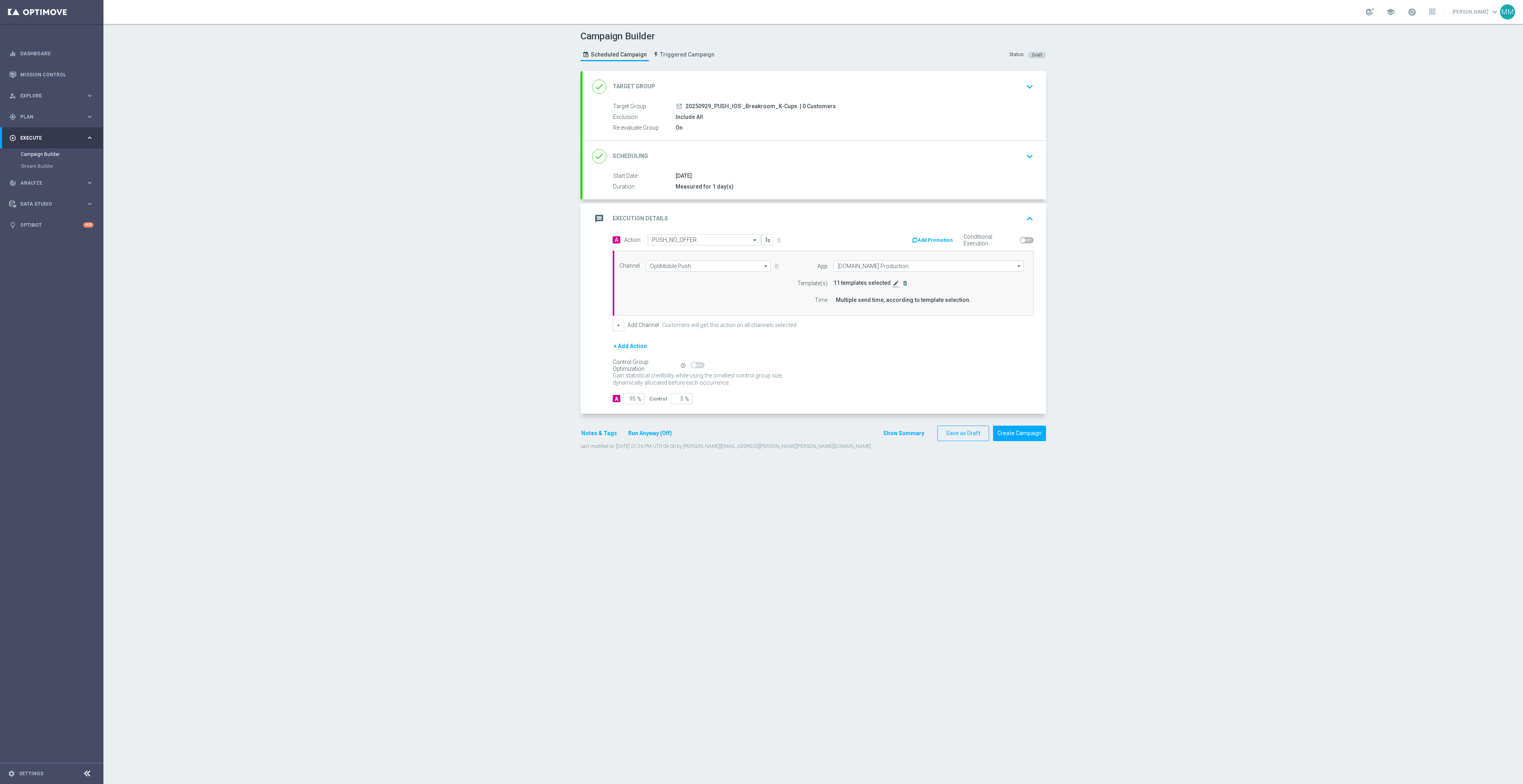
click at [893, 284] on icon "edit" at bounding box center [896, 283] width 7 height 7
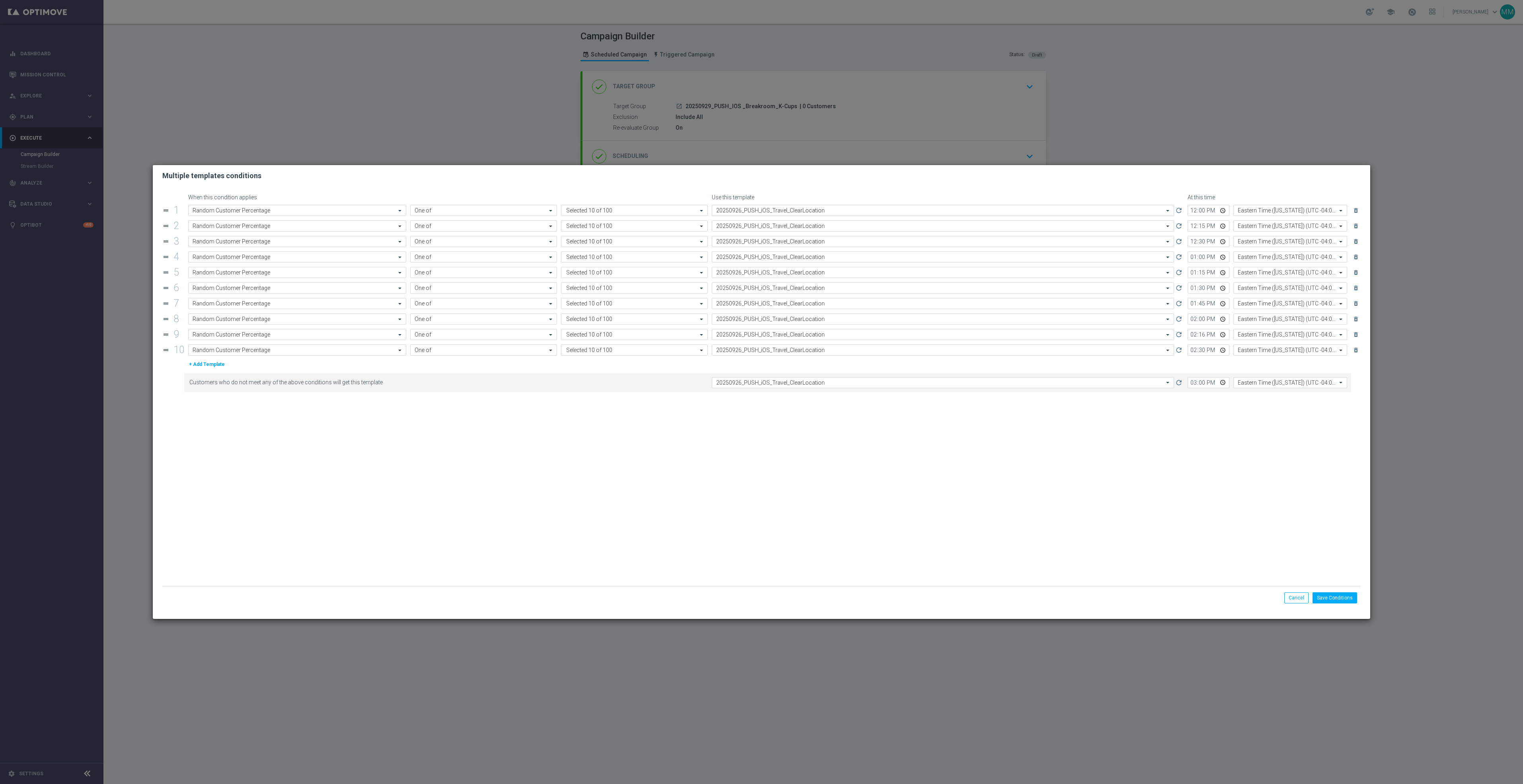
click at [786, 209] on input "text" at bounding box center [935, 211] width 438 height 7
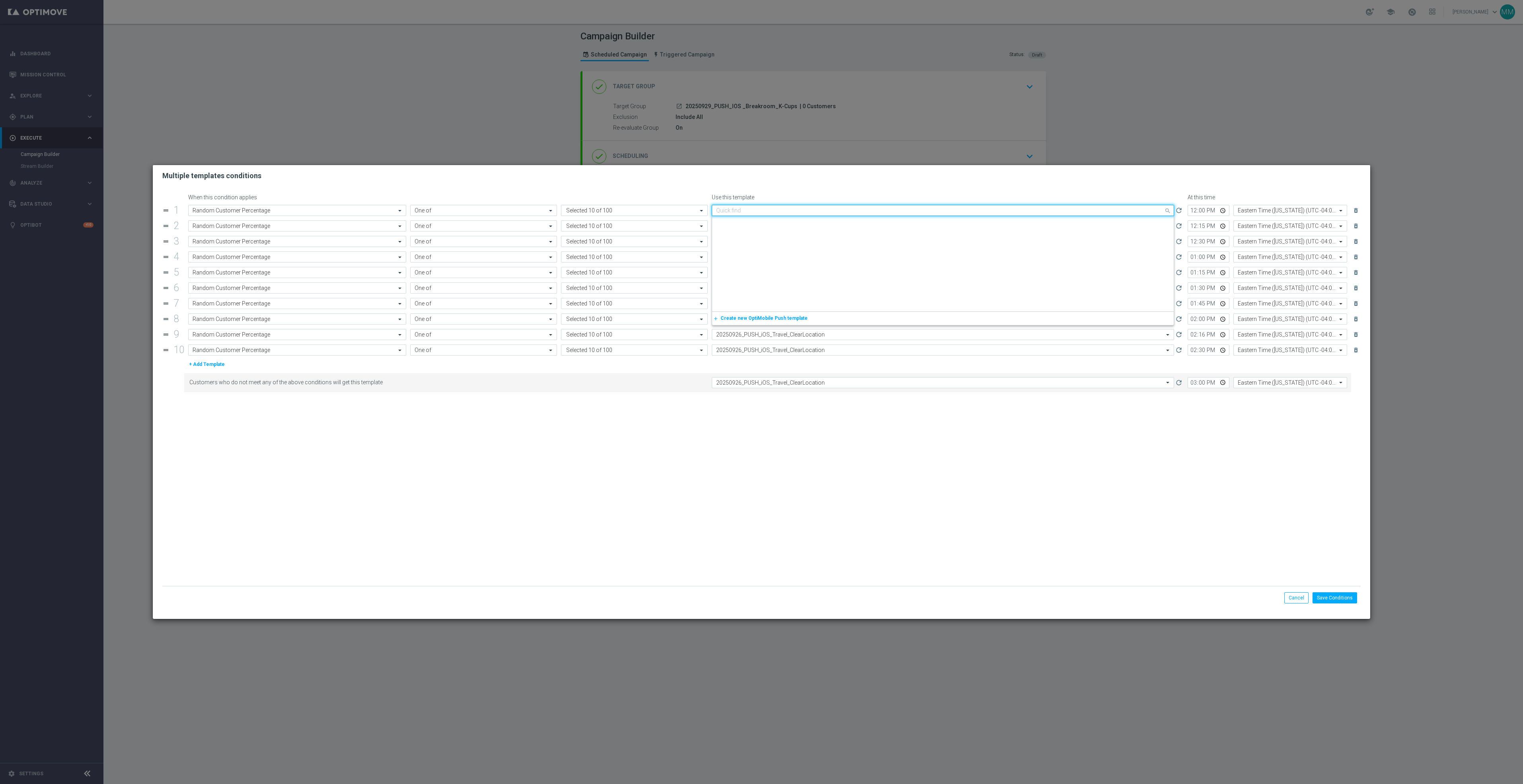
scroll to position [1142, 0]
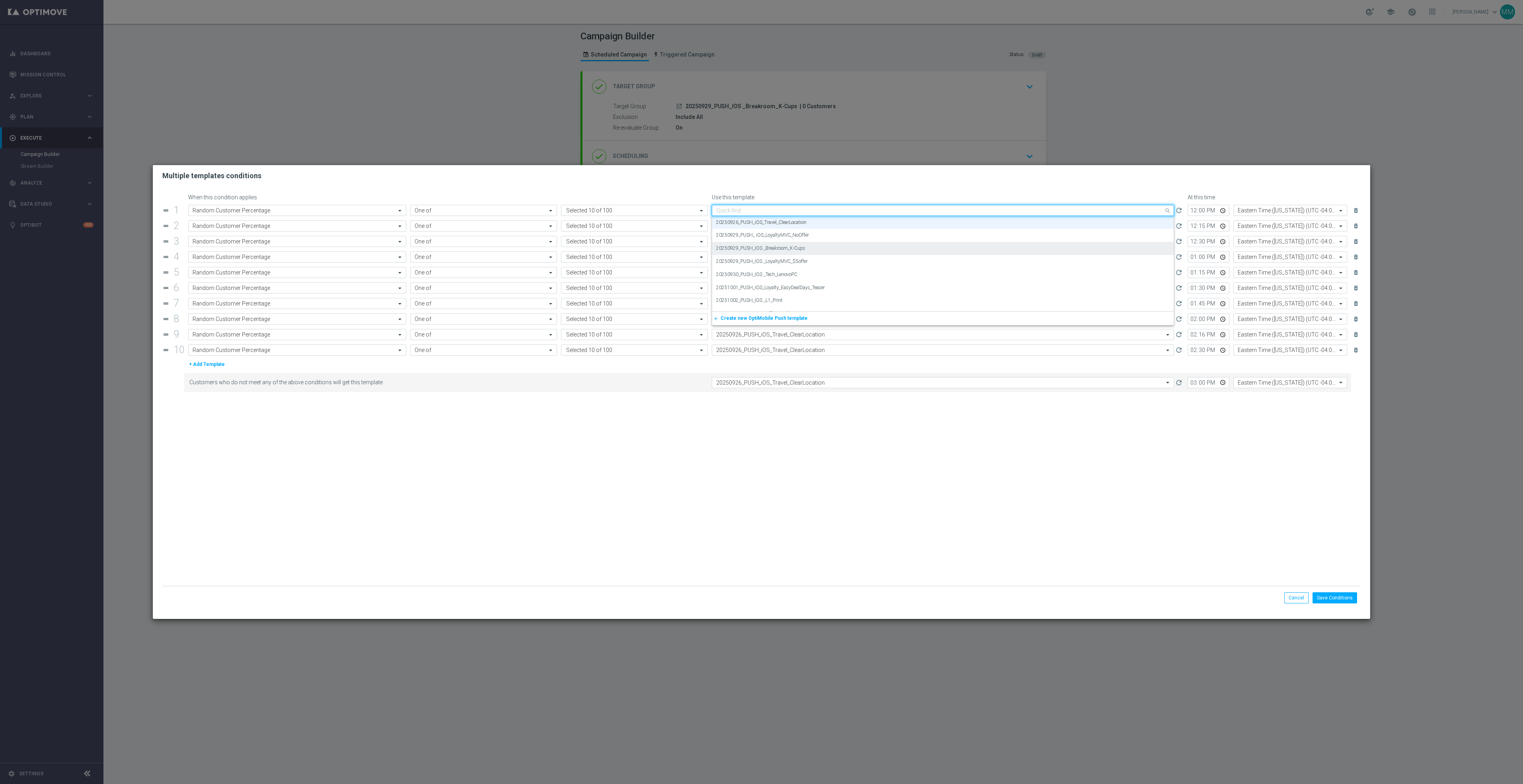
paste input "20250929_PUSH_IOS _Breakroom_K-Cups"
click at [787, 223] on label "20250929_PUSH_IOS _Breakroom_K-Cups" at bounding box center [761, 222] width 90 height 7
type input "20250929_PUSH_IOS _Breakroom_K-Cups"
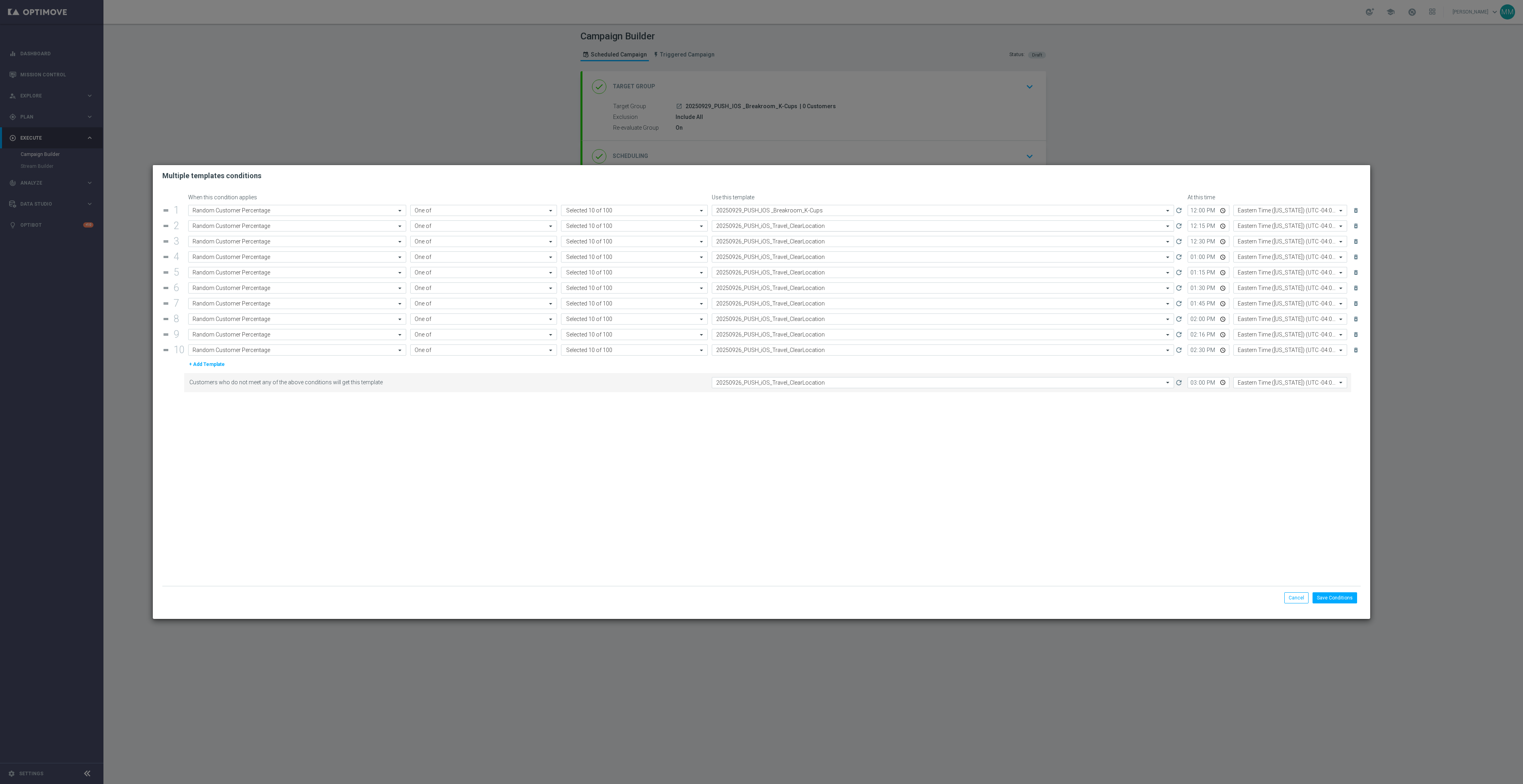
click at [781, 230] on input "text" at bounding box center [935, 226] width 438 height 7
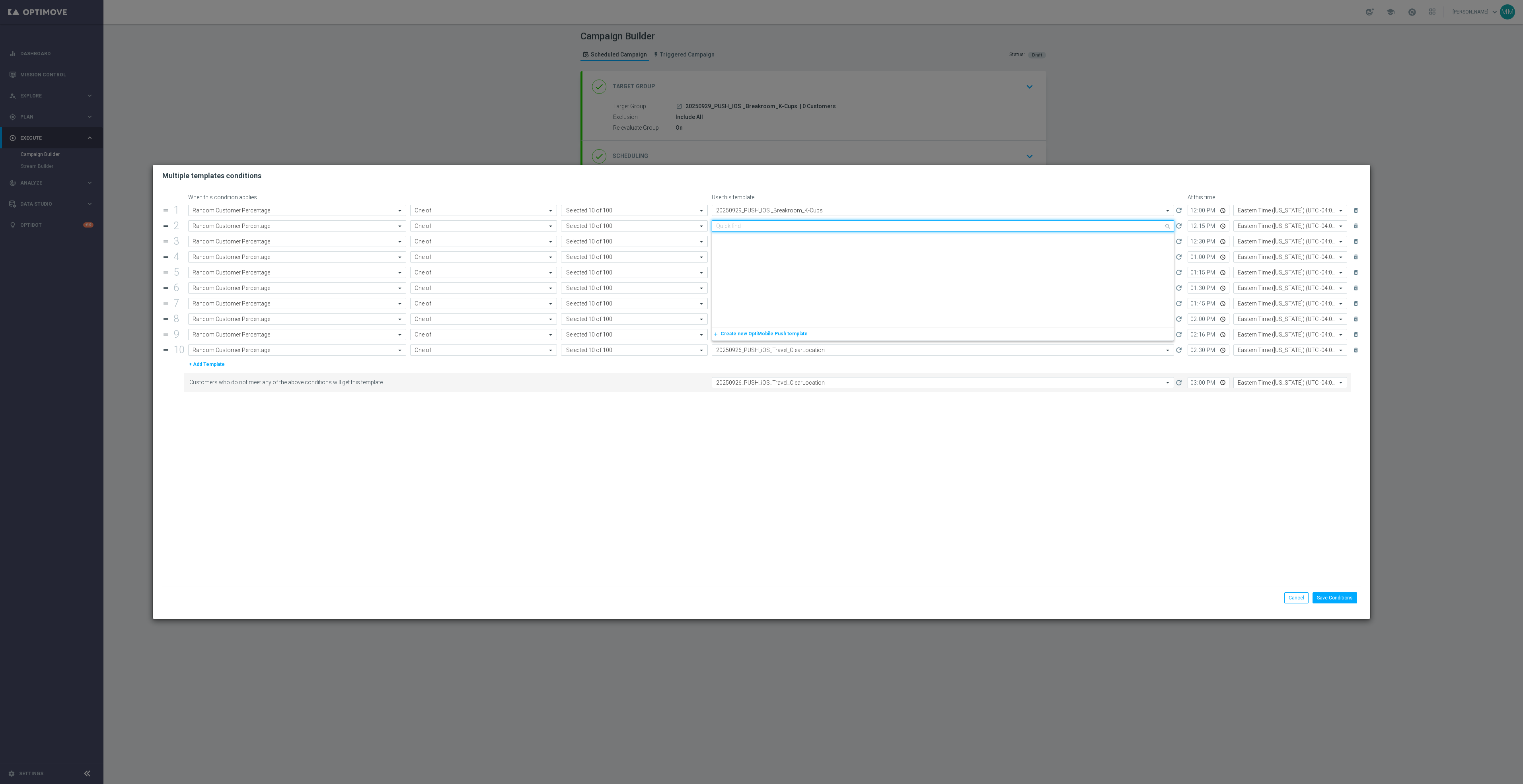
paste input "20250929_PUSH_IOS _Breakroom_K-Cups"
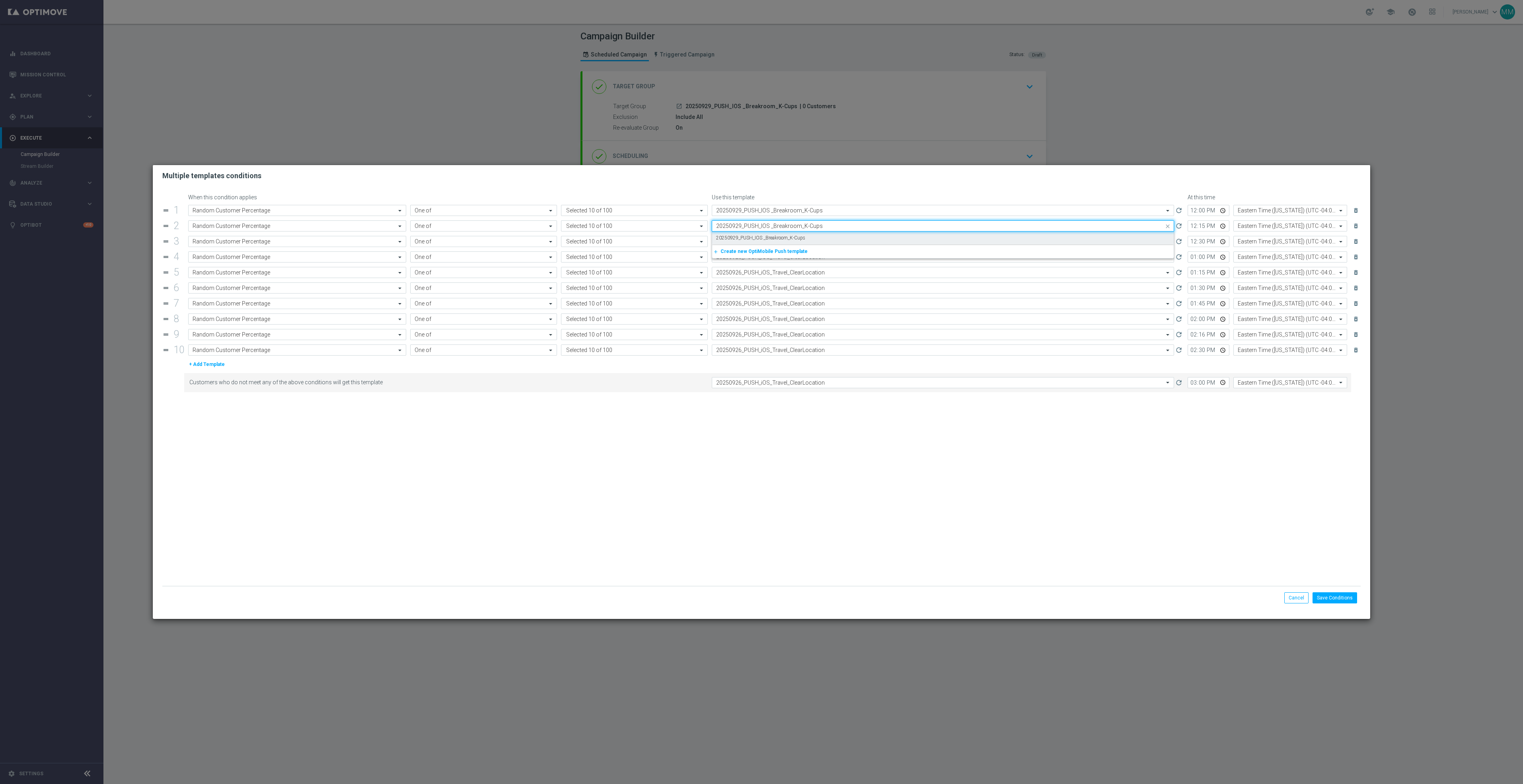
click at [781, 238] on label "20250929_PUSH_IOS _Breakroom_K-Cups" at bounding box center [761, 238] width 90 height 7
type input "20250929_PUSH_IOS _Breakroom_K-Cups"
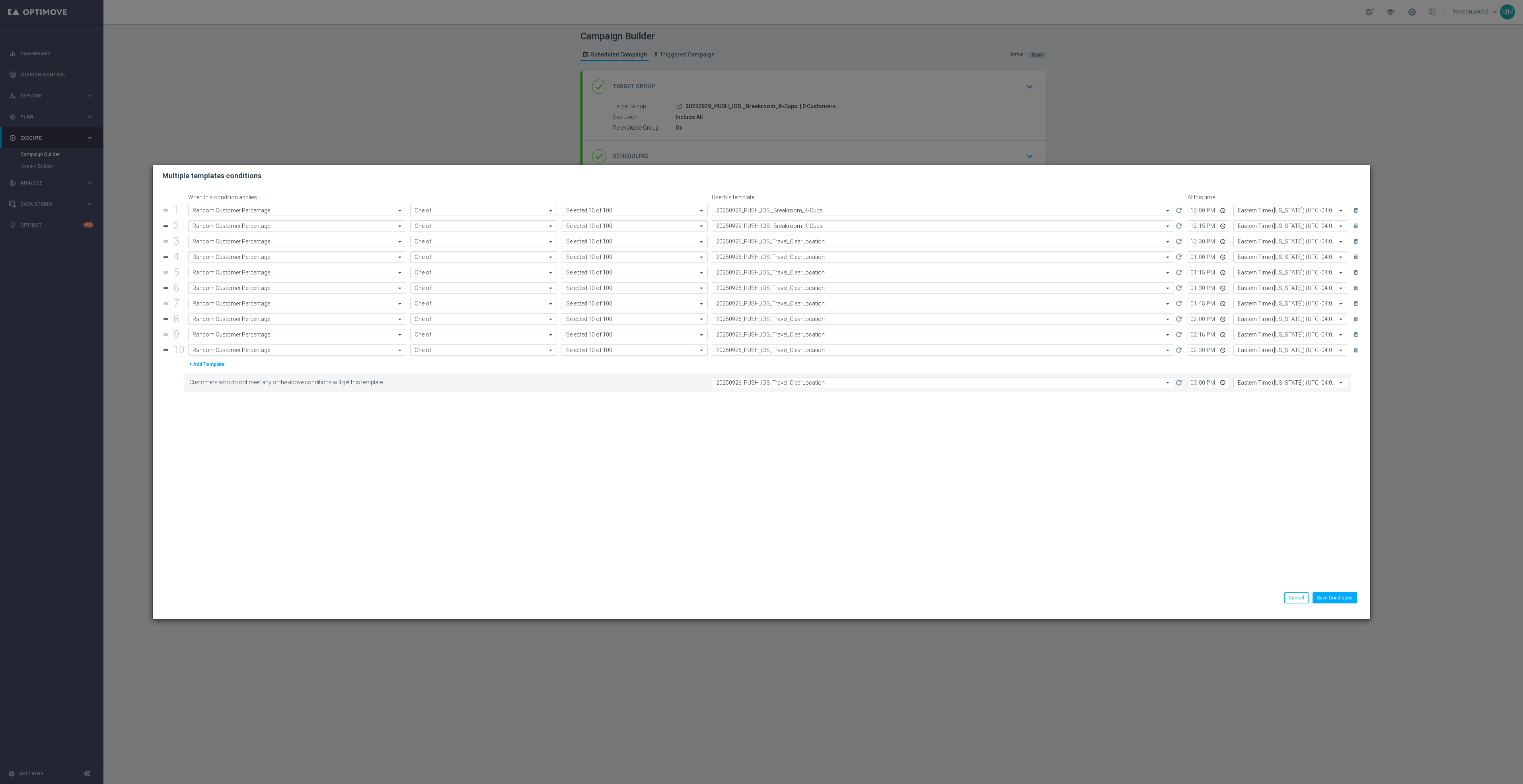
click at [781, 241] on input "text" at bounding box center [935, 241] width 438 height 7
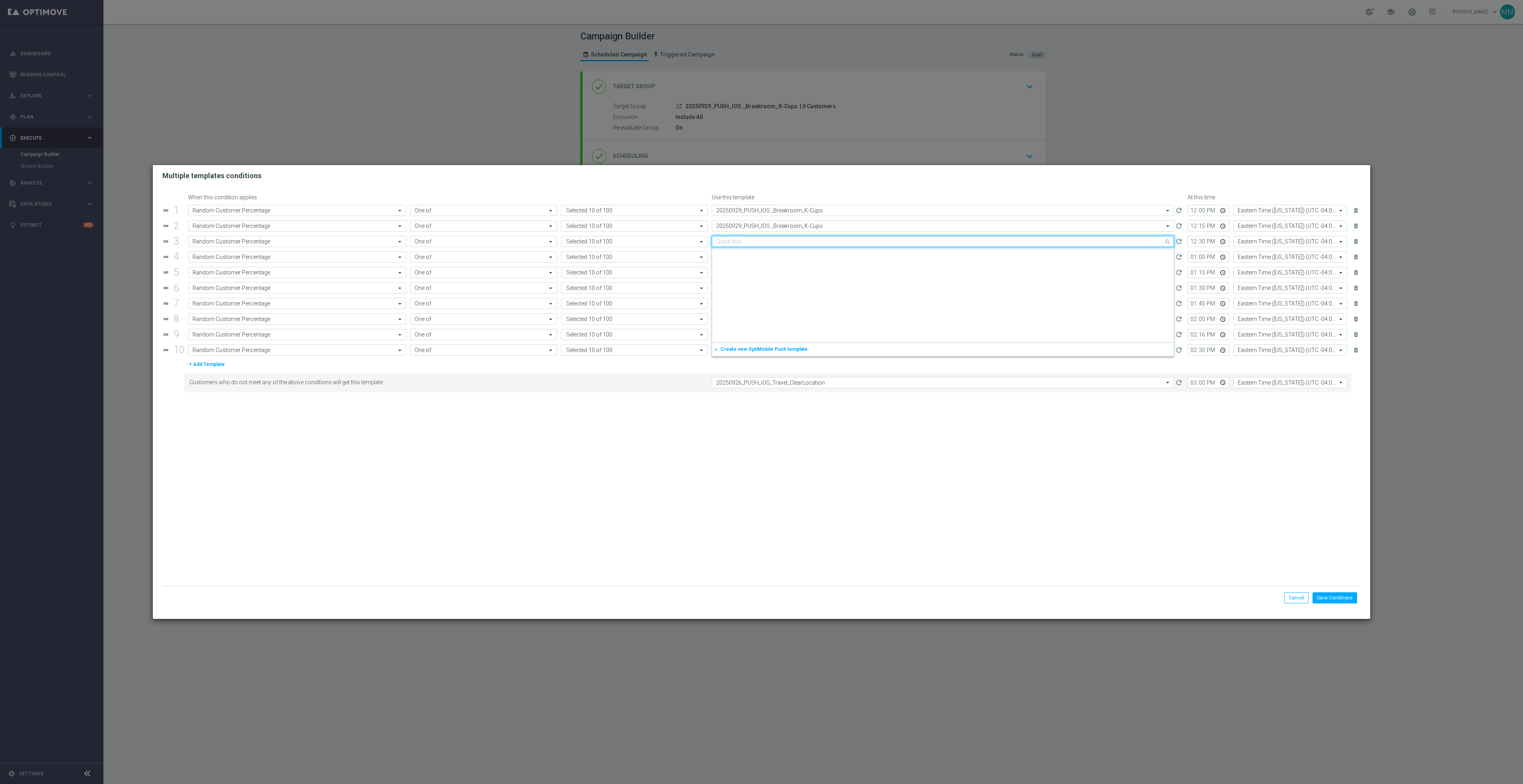
paste input "20250929_PUSH_IOS _Breakroom_K-Cups"
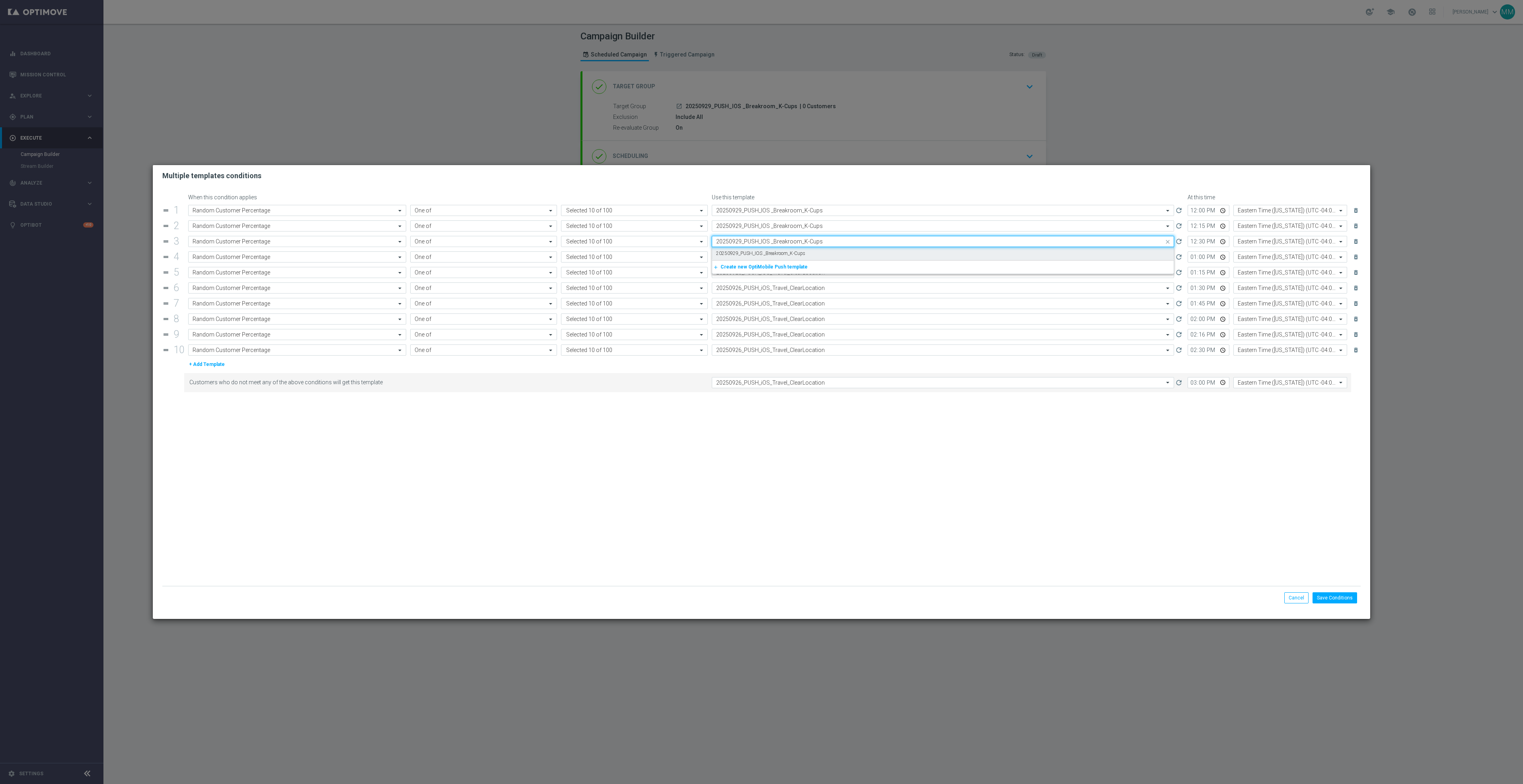
click at [781, 250] on label "20250929_PUSH_IOS _Breakroom_K-Cups" at bounding box center [761, 254] width 90 height 7
type input "20250929_PUSH_IOS _Breakroom_K-Cups"
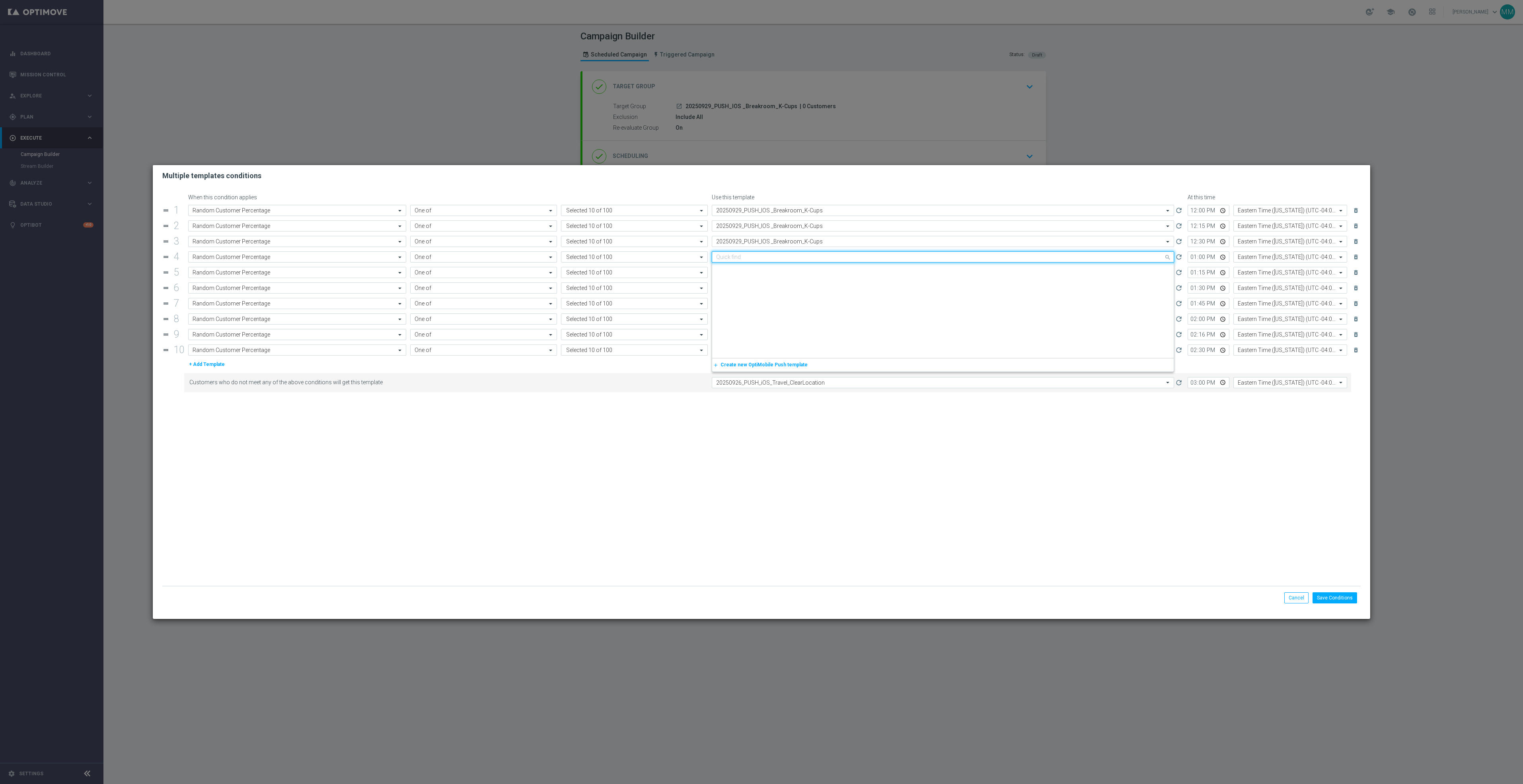
click at [782, 254] on div "Quick find 20250926_PUSH_iOS_Travel_ClearLocation" at bounding box center [938, 257] width 452 height 7
paste input "20250929_PUSH_IOS _Breakroom_K-Cups"
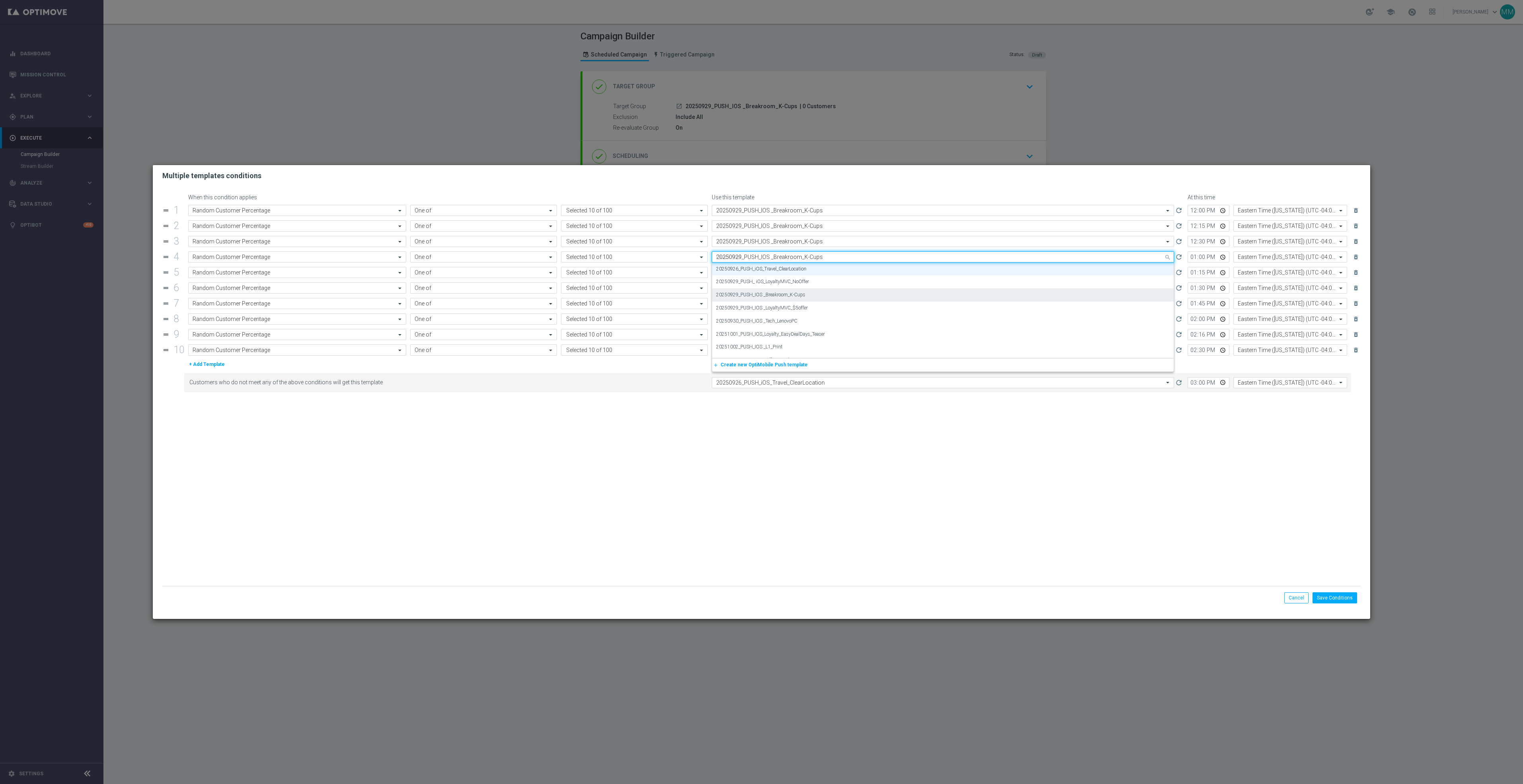
scroll to position [0, 0]
click at [783, 266] on div "20250929_PUSH_IOS _Breakroom_K-Cups" at bounding box center [943, 269] width 454 height 13
type input "20250929_PUSH_IOS _Breakroom_K-Cups"
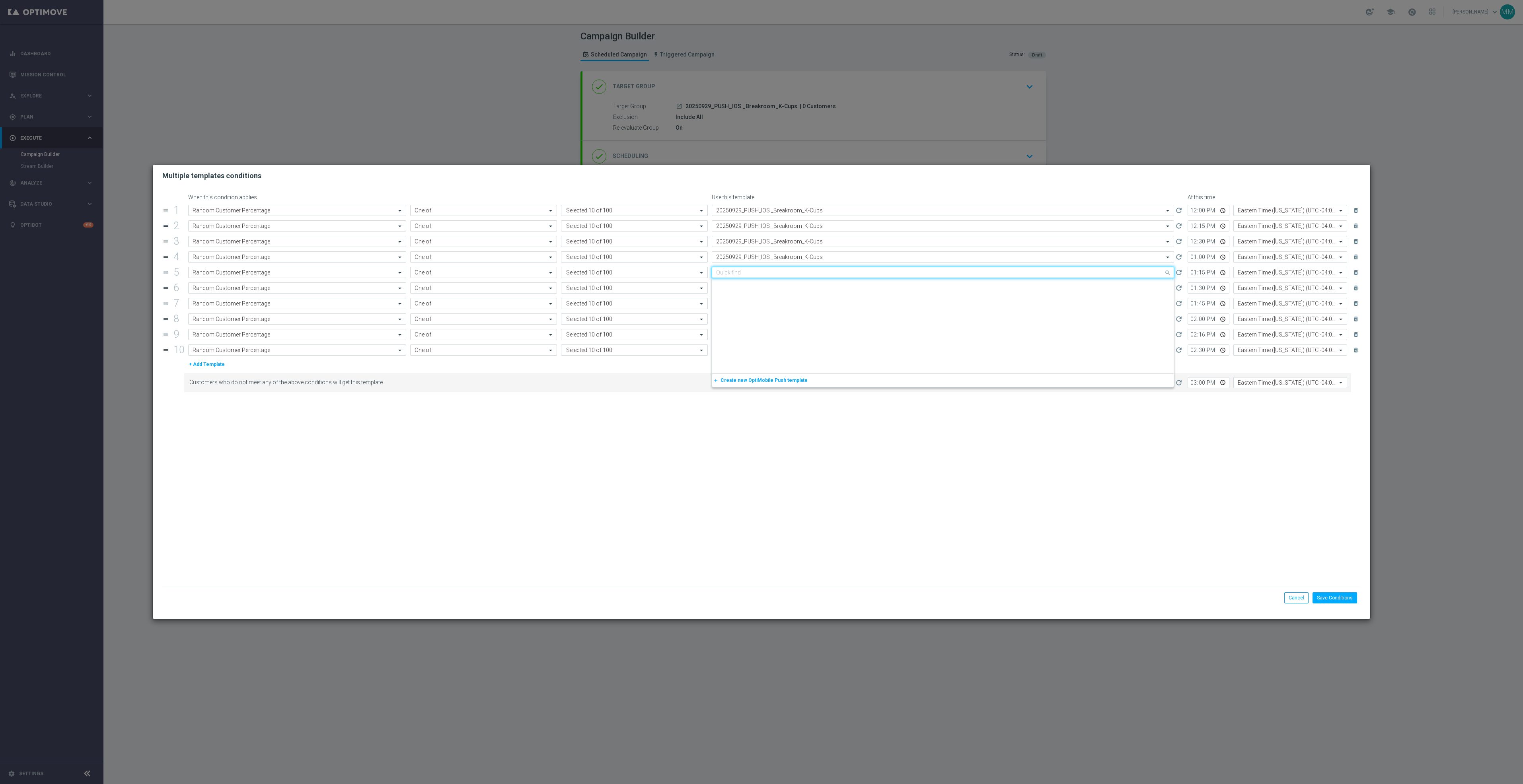
click at [783, 273] on input "text" at bounding box center [935, 273] width 438 height 7
paste input "20250929_PUSH_IOS _Breakroom_K-Cups"
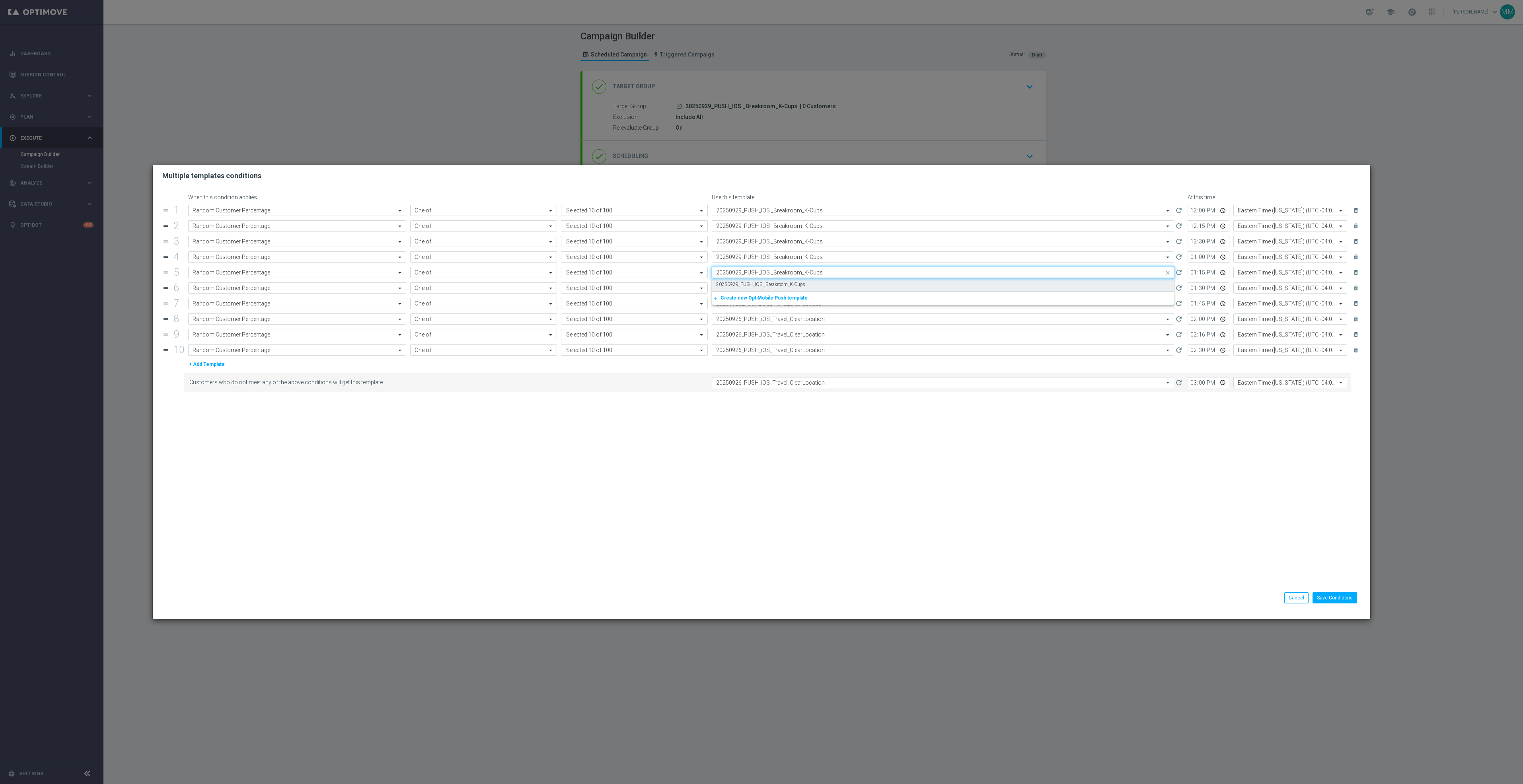
scroll to position [0, 0]
drag, startPoint x: 783, startPoint y: 283, endPoint x: 786, endPoint y: 293, distance: 10.4
click at [783, 284] on label "20250929_PUSH_IOS _Breakroom_K-Cups" at bounding box center [761, 284] width 90 height 7
type input "20250929_PUSH_IOS _Breakroom_K-Cups"
click at [786, 292] on input "text" at bounding box center [935, 288] width 438 height 7
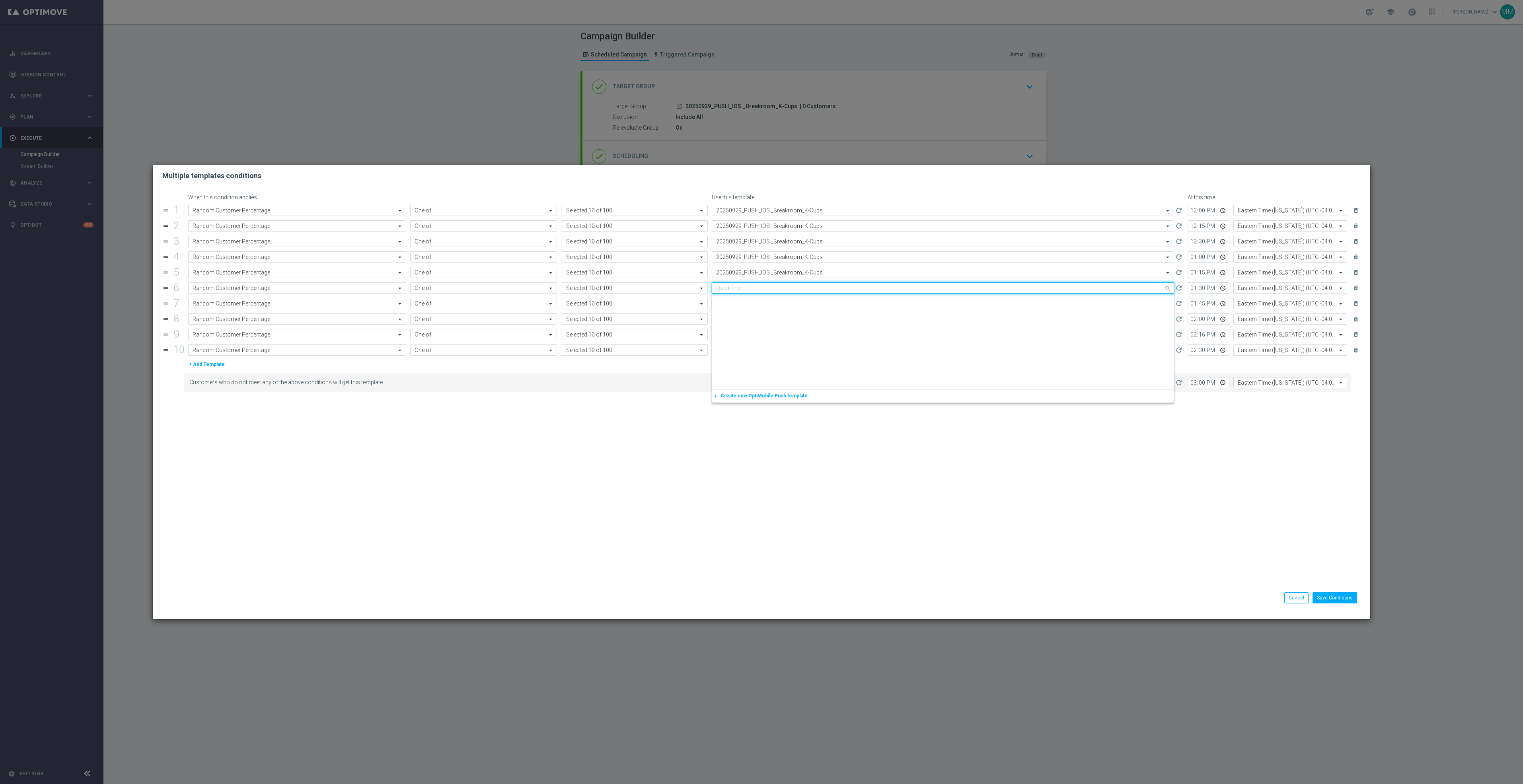
scroll to position [1142, 0]
paste input "20250929_PUSH_IOS _Breakroom_K-Cups"
click at [787, 303] on label "20250929_PUSH_IOS _Breakroom_K-Cups" at bounding box center [761, 300] width 90 height 7
type input "20250929_PUSH_IOS _Breakroom_K-Cups"
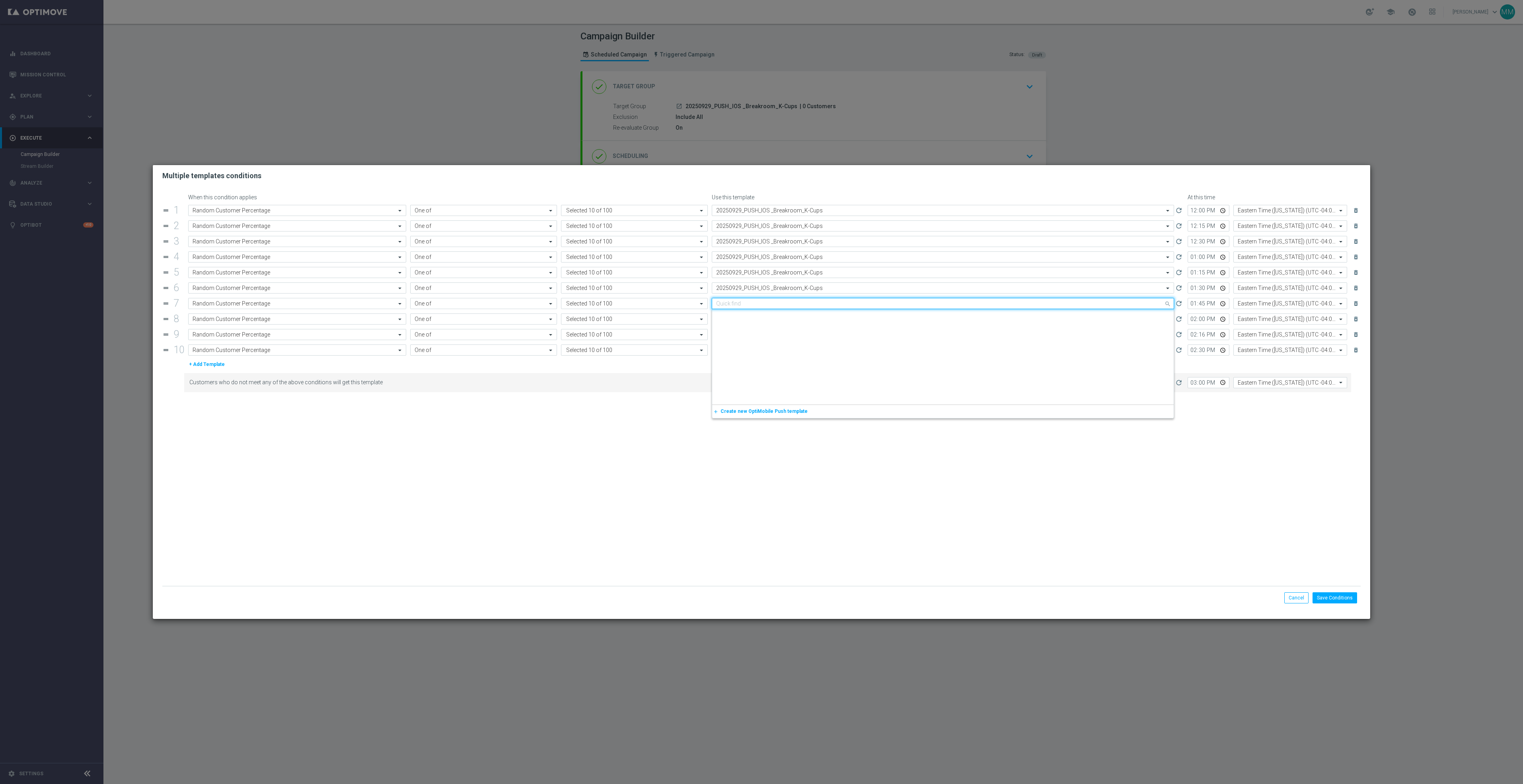
click at [787, 307] on input "text" at bounding box center [935, 303] width 438 height 7
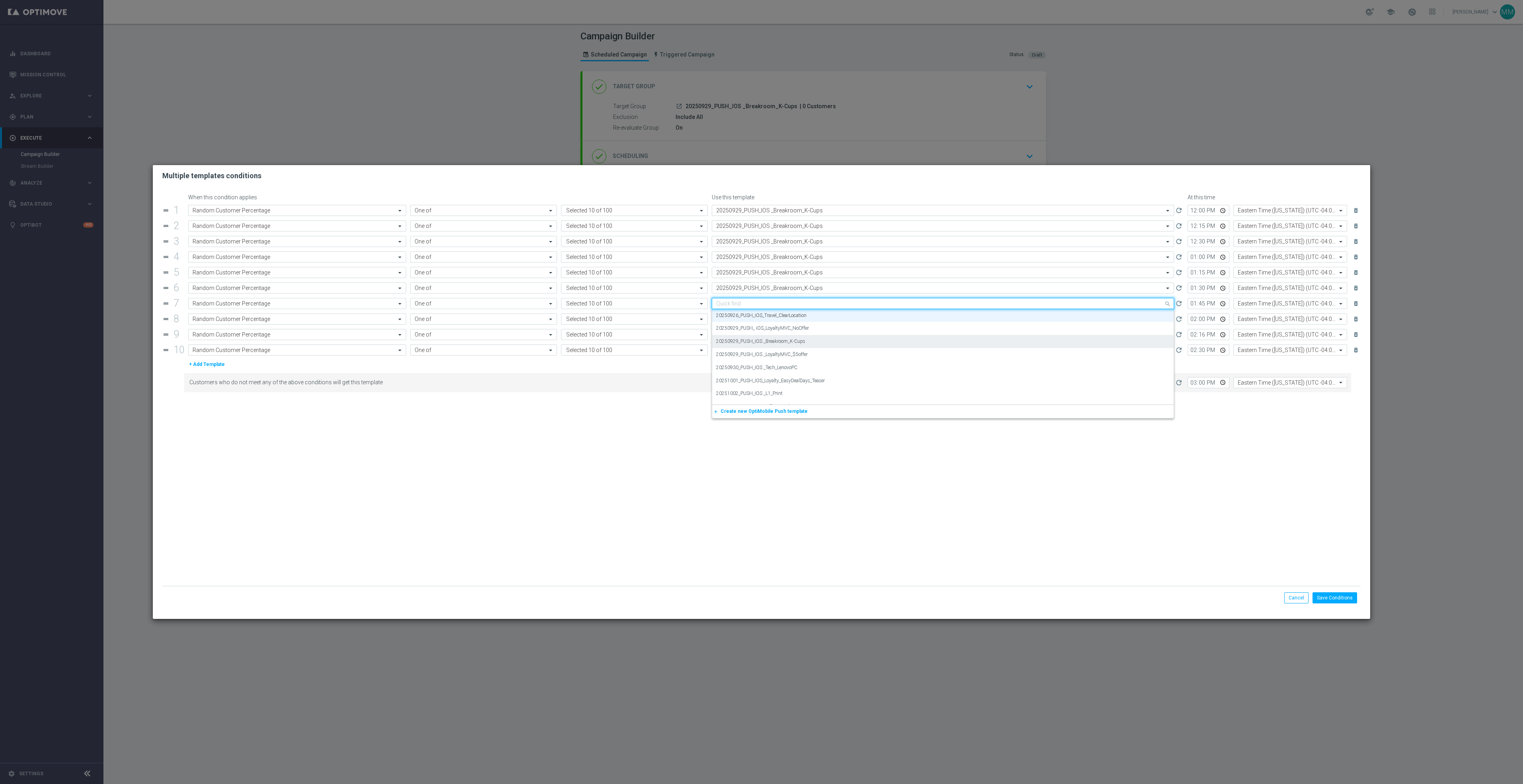
paste input "20250929_PUSH_IOS _Breakroom_K-Cups"
click at [786, 319] on label "20250929_PUSH_IOS _Breakroom_K-Cups" at bounding box center [761, 316] width 90 height 7
type input "20250929_PUSH_IOS _Breakroom_K-Cups"
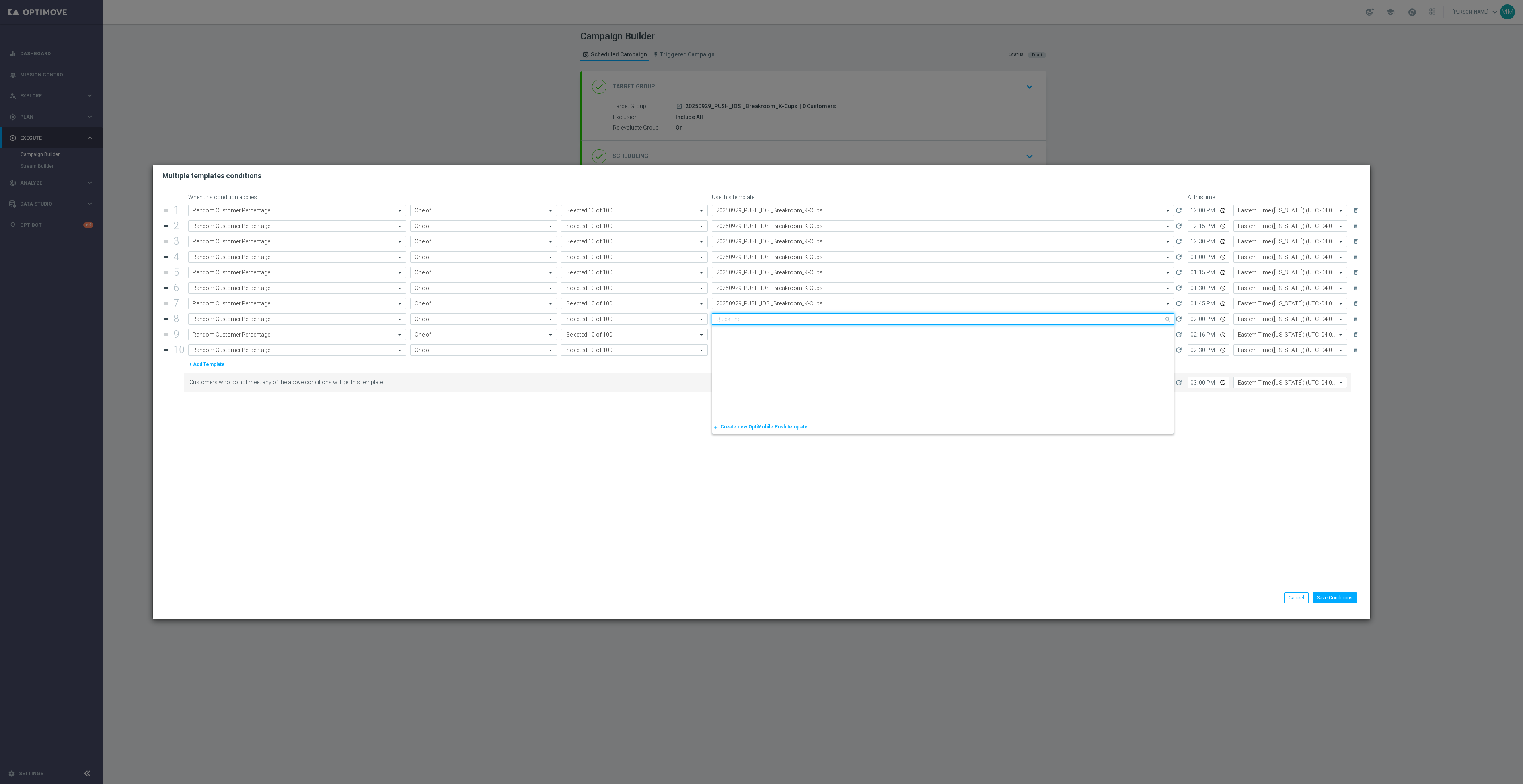
click at [787, 322] on input "text" at bounding box center [935, 319] width 438 height 7
paste input "20250929_PUSH_IOS _Breakroom_K-Cups"
click at [787, 331] on label "20250929_PUSH_IOS _Breakroom_K-Cups" at bounding box center [761, 331] width 90 height 7
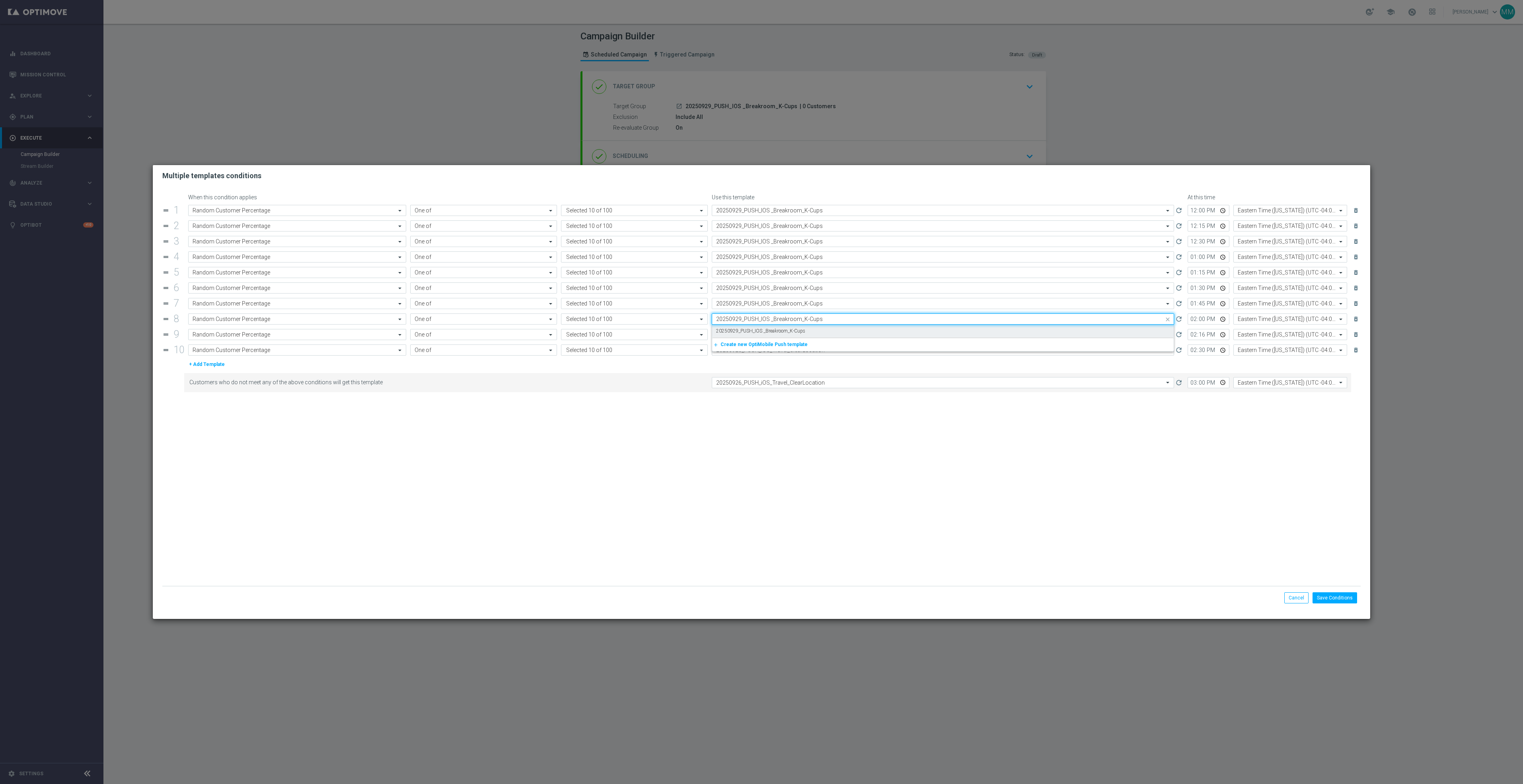
type input "20250929_PUSH_IOS _Breakroom_K-Cups"
click at [787, 337] on input "text" at bounding box center [935, 335] width 438 height 7
paste input "20250929_PUSH_IOS _Breakroom_K-Cups"
click at [787, 350] on label "20250929_PUSH_IOS _Breakroom_K-Cups" at bounding box center [761, 346] width 90 height 7
type input "20250929_PUSH_IOS _Breakroom_K-Cups"
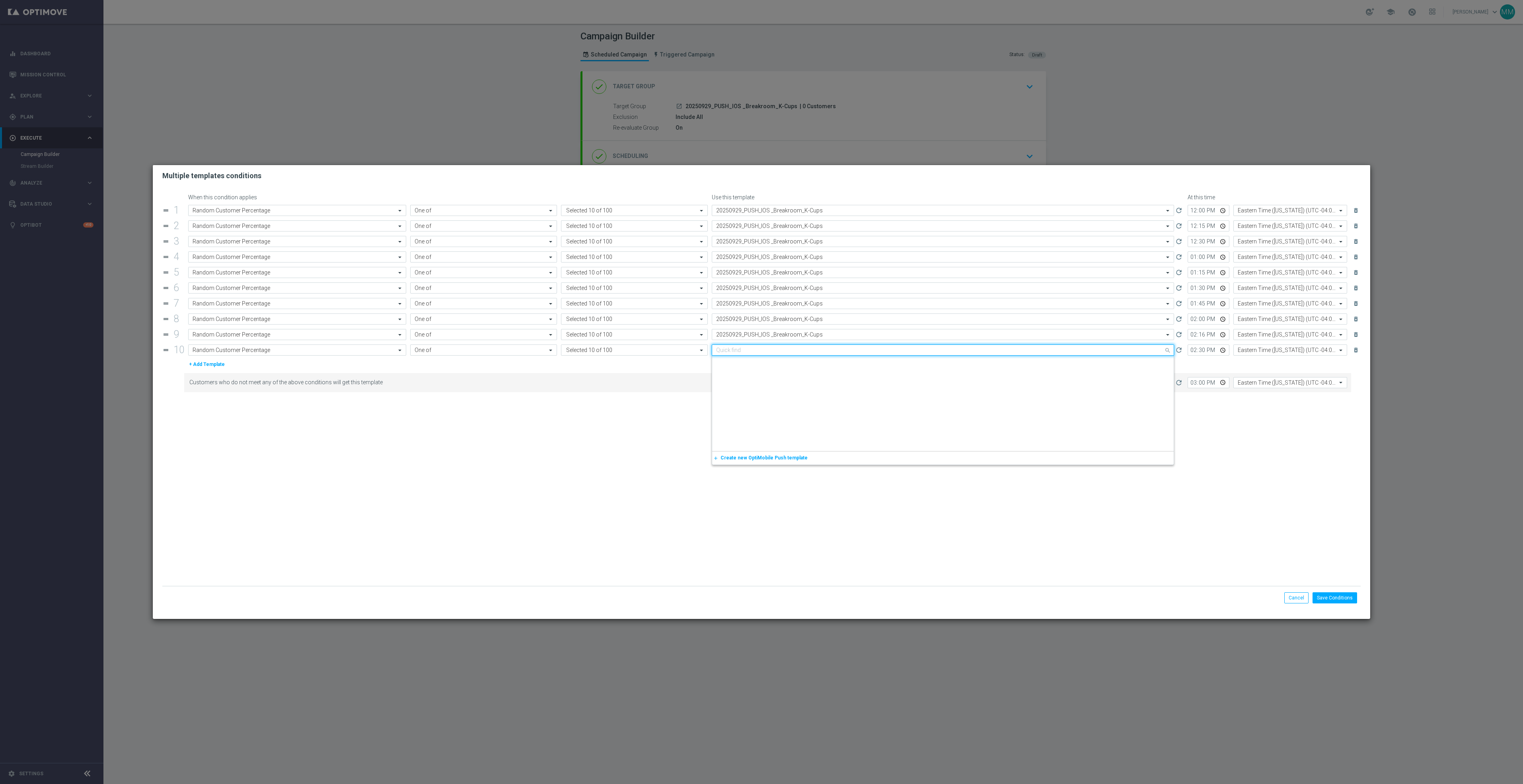
click at [787, 354] on input "text" at bounding box center [935, 351] width 438 height 7
paste input "20250929_PUSH_IOS _Breakroom_K-Cups"
click at [788, 365] on label "20250929_PUSH_IOS _Breakroom_K-Cups" at bounding box center [761, 362] width 90 height 7
type input "20250929_PUSH_IOS _Breakroom_K-Cups"
click at [795, 386] on input "text" at bounding box center [935, 383] width 438 height 7
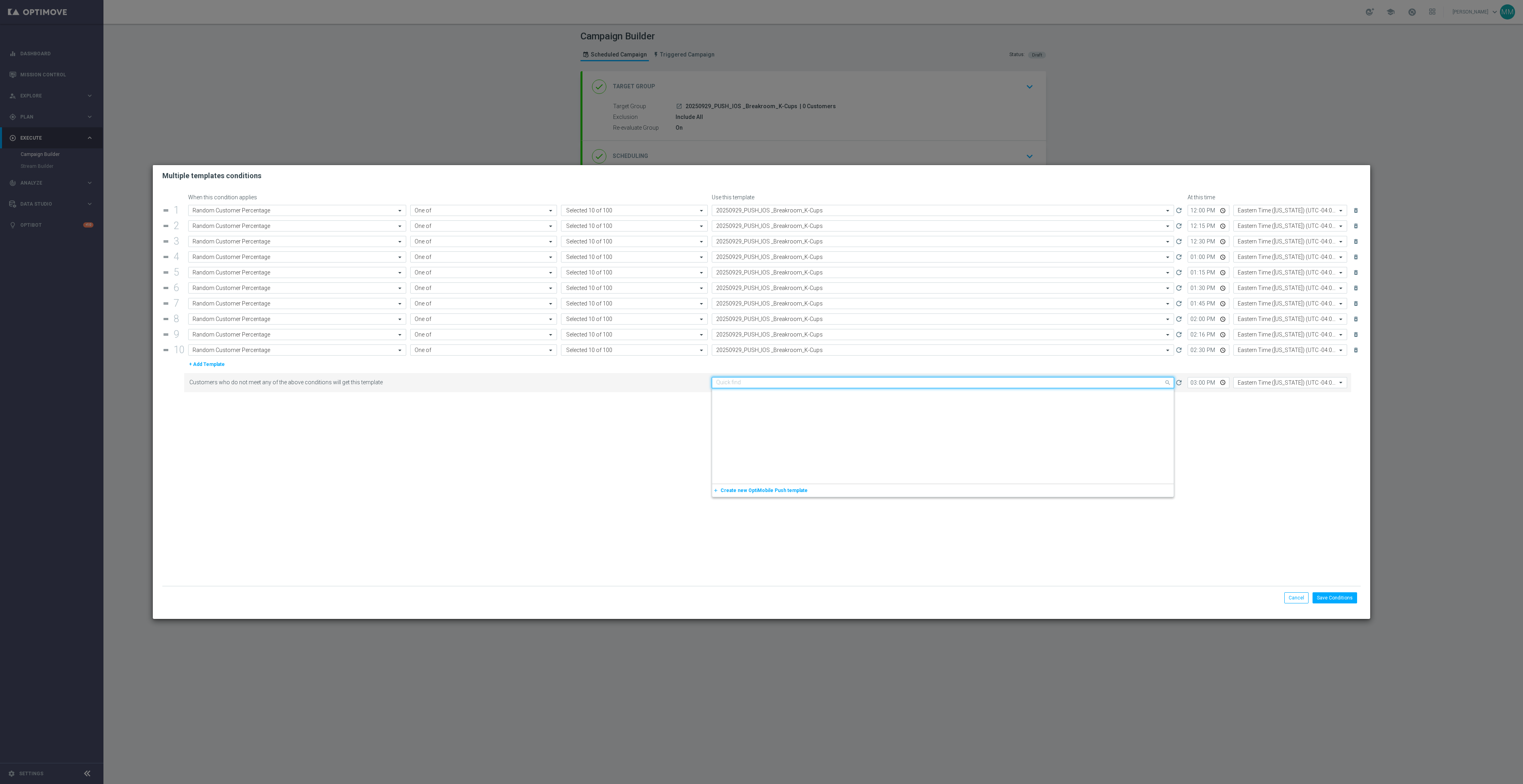
scroll to position [1142, 0]
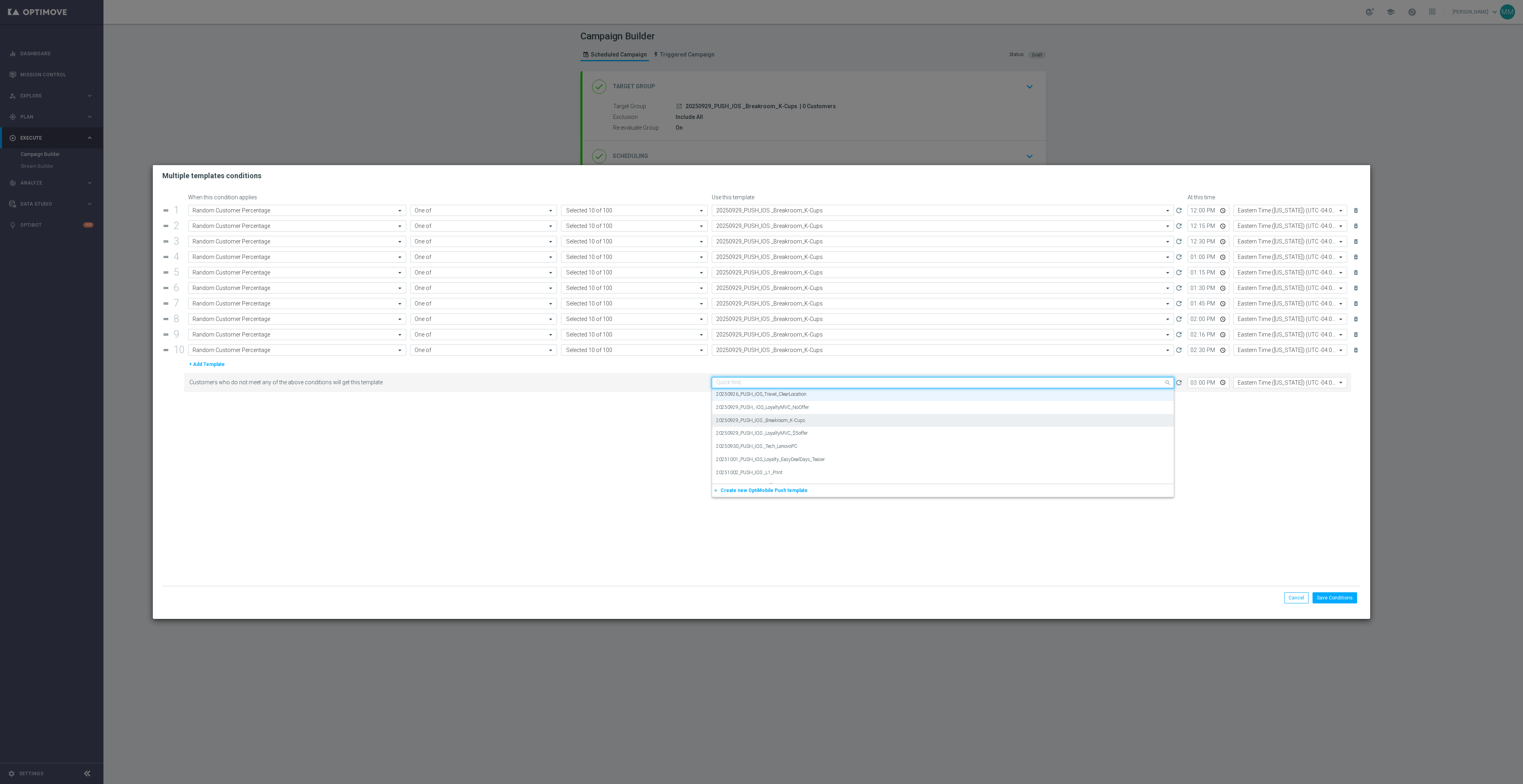
paste input "20250929_PUSH_IOS _Breakroom_K-Cups"
click at [800, 398] on label "20250929_PUSH_IOS _Breakroom_K-Cups" at bounding box center [761, 394] width 90 height 7
type input "20250929_PUSH_IOS _Breakroom_K-Cups"
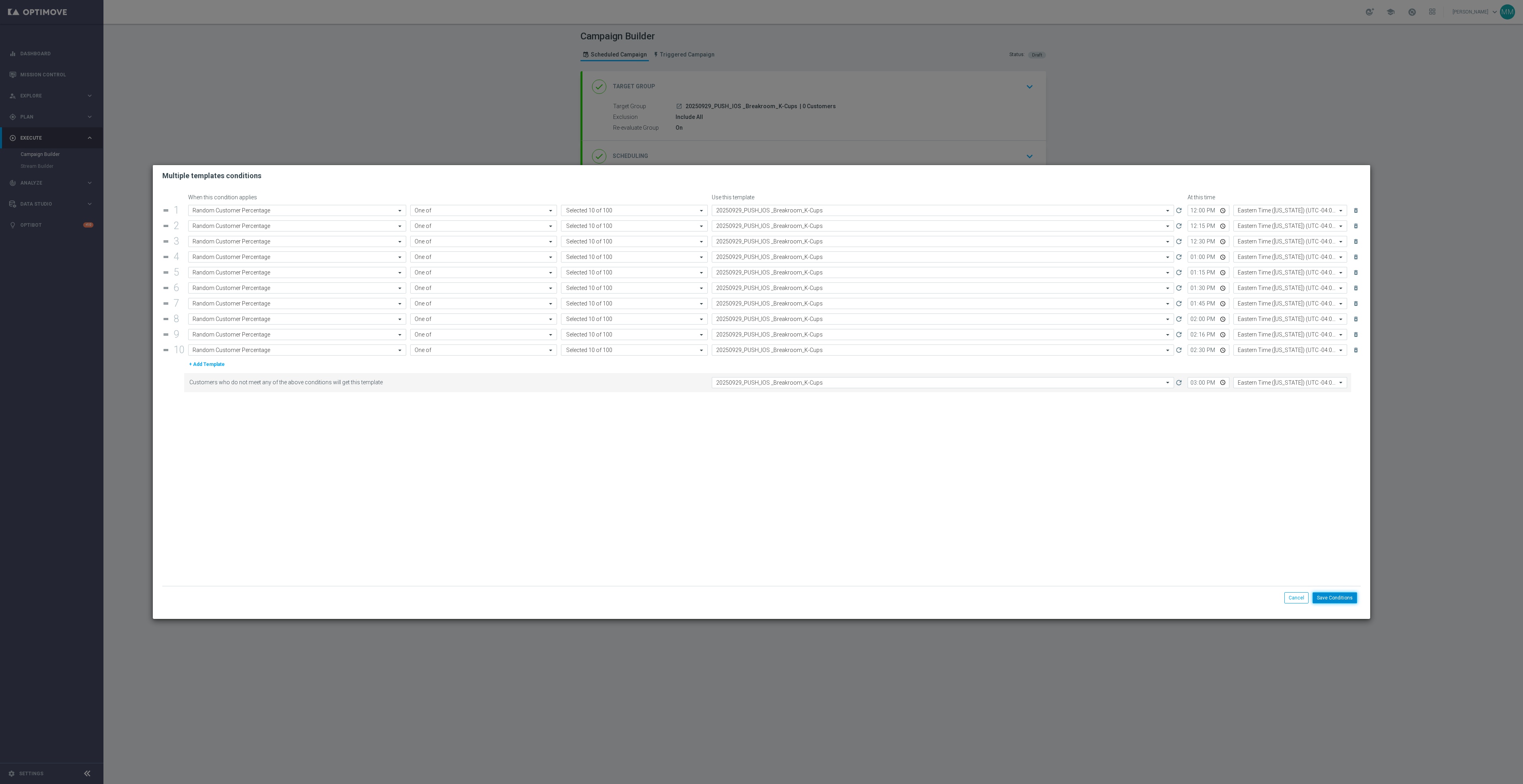
click at [1339, 595] on button "Save Conditions" at bounding box center [1335, 598] width 45 height 11
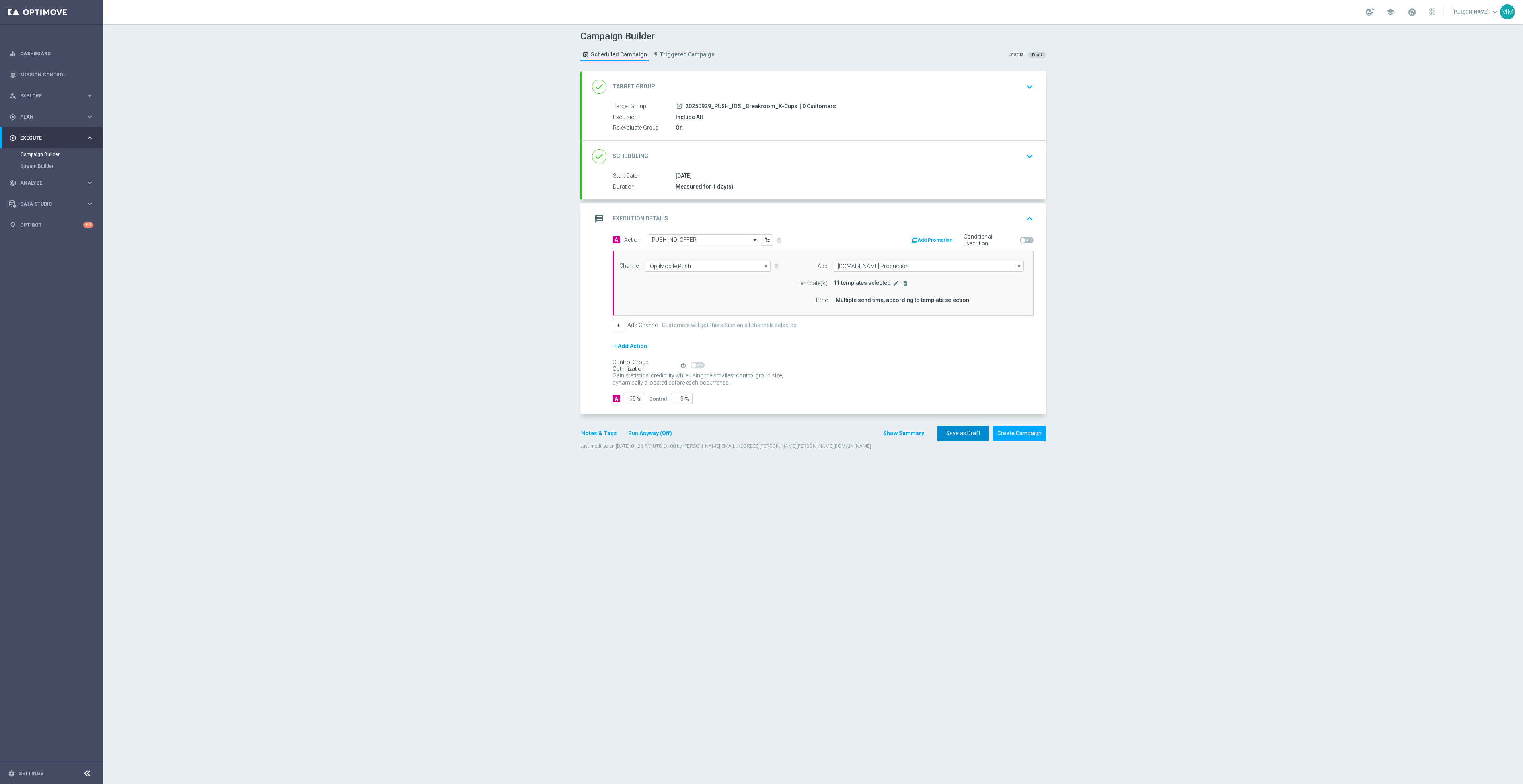
click at [953, 439] on button "Save as Draft" at bounding box center [963, 433] width 51 height 16
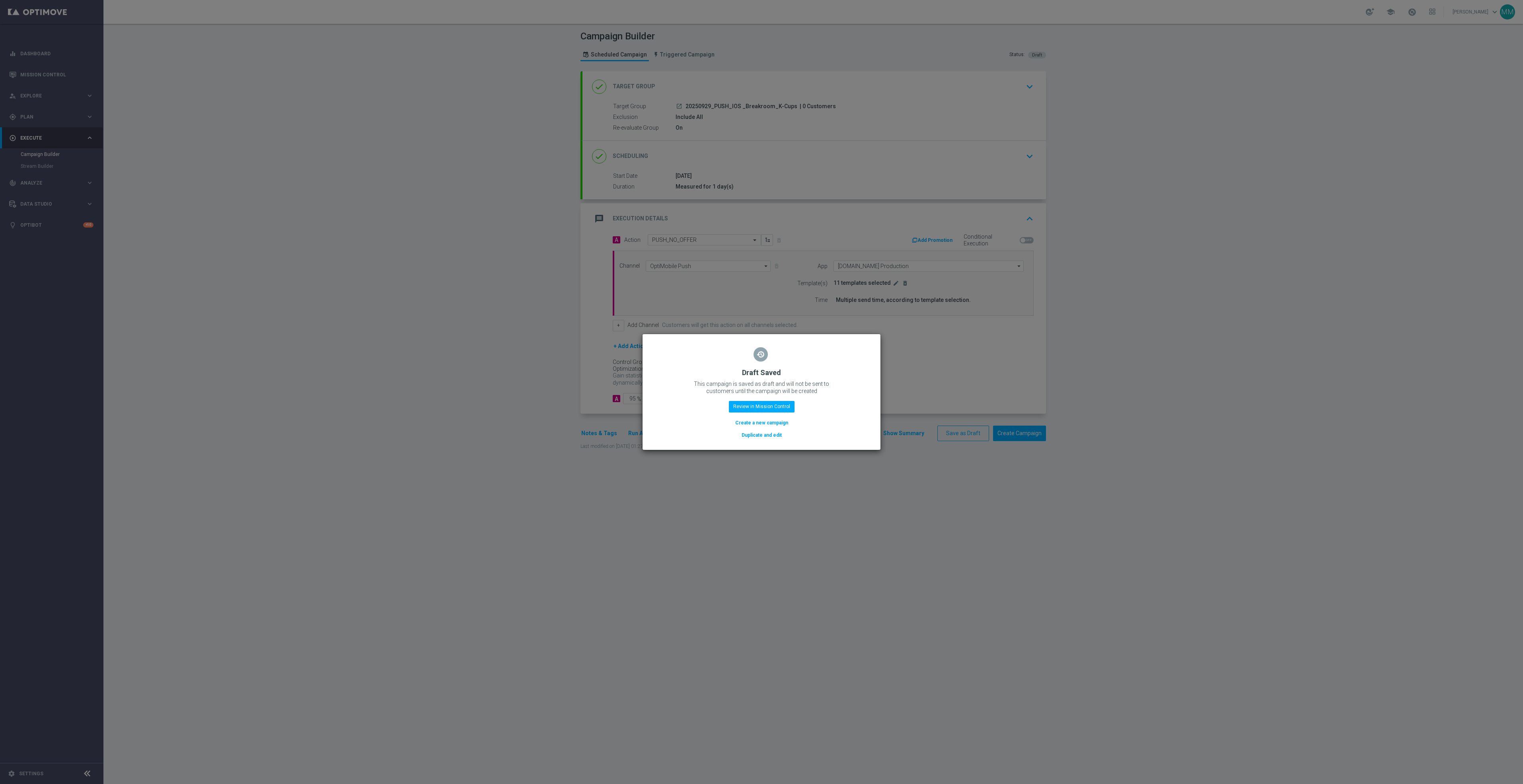
click at [759, 433] on button "Duplicate and edit" at bounding box center [762, 435] width 41 height 9
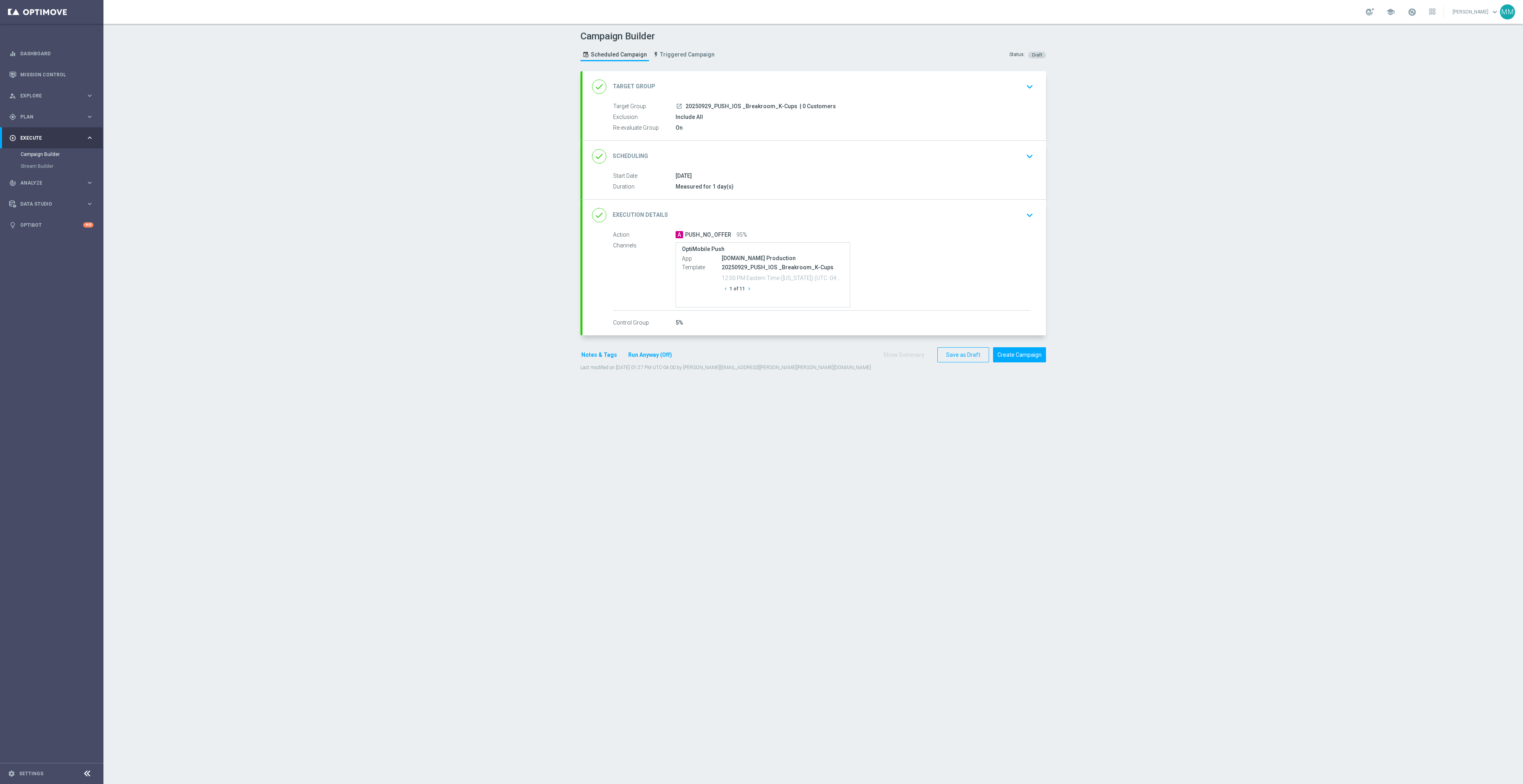
click at [765, 95] on div "done Target Group keyboard_arrow_down" at bounding box center [814, 86] width 463 height 31
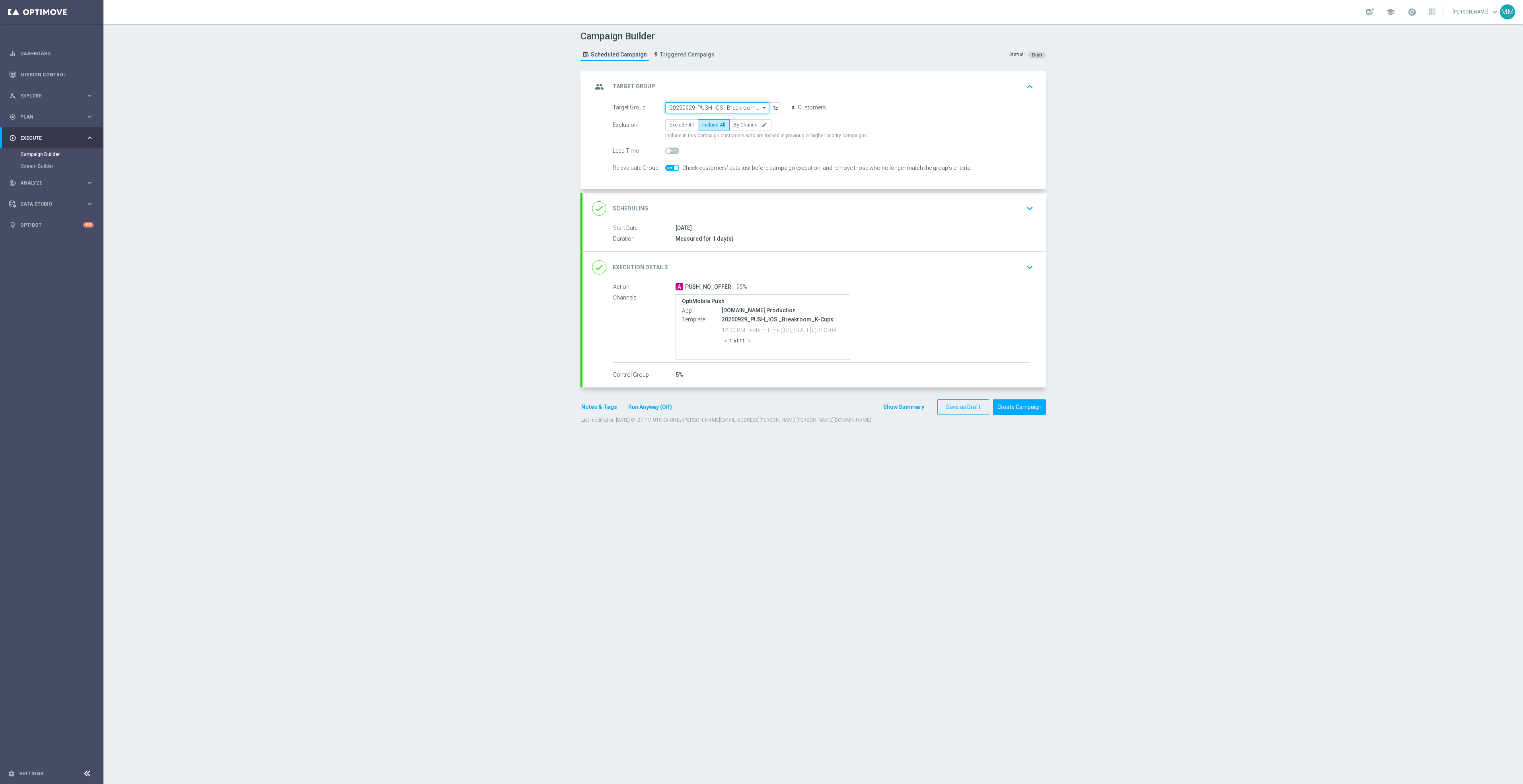
click at [686, 109] on input "20250929_PUSH_IOS _Breakroom_K-Cups" at bounding box center [716, 107] width 104 height 11
click at [686, 108] on input at bounding box center [716, 107] width 104 height 11
paste input "20250929_PUSH_IOS _LoyaltyMVC_$5offer"
click at [699, 118] on div "20250929_PUSH_IOS _LoyaltyMVC_$5offer" at bounding box center [715, 119] width 93 height 7
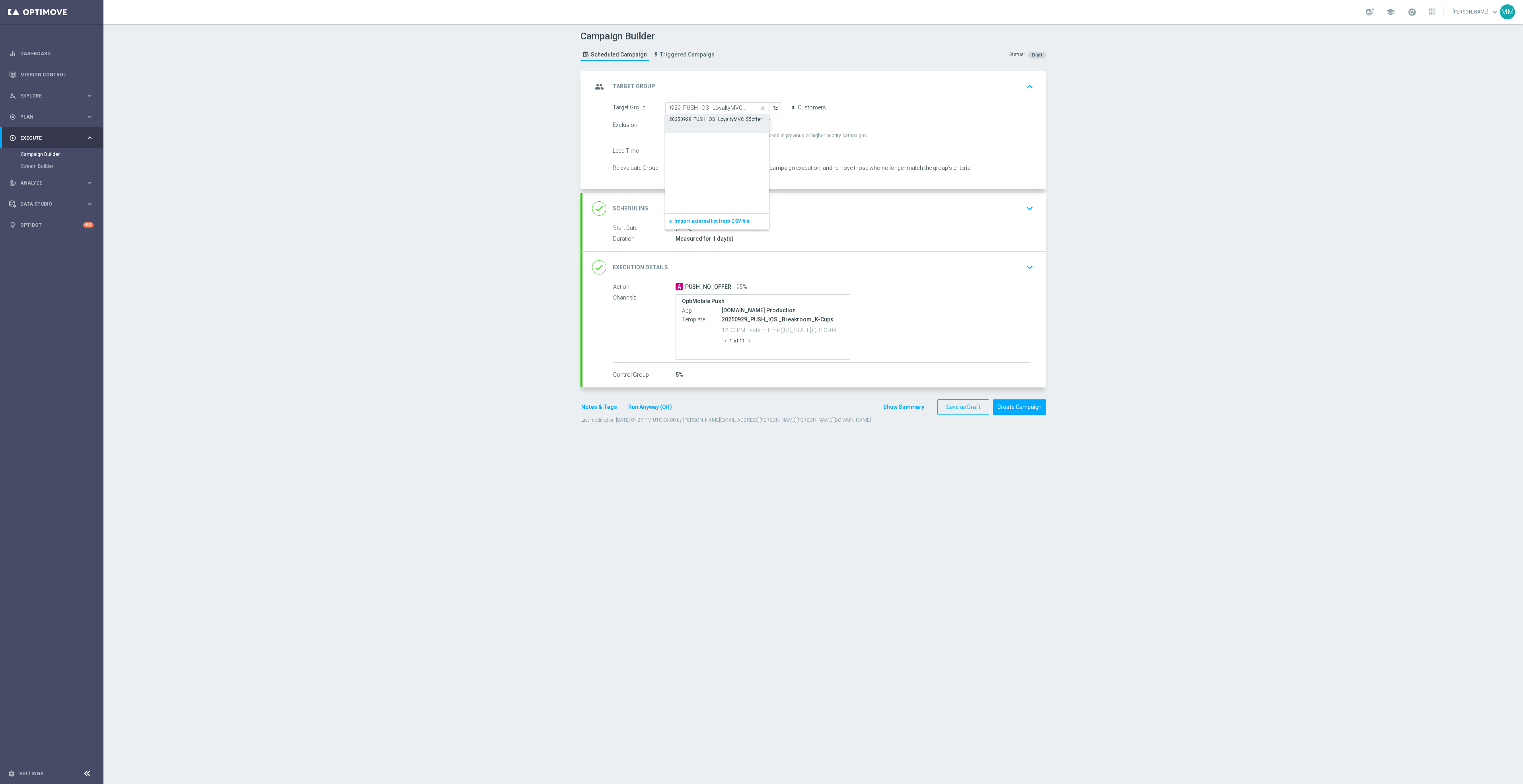
type input "20250929_PUSH_IOS _LoyaltyMVC_$5offer"
click at [871, 207] on div "done Scheduling keyboard_arrow_down" at bounding box center [814, 208] width 444 height 15
click at [745, 184] on input "29 Sep 2025" at bounding box center [723, 181] width 116 height 11
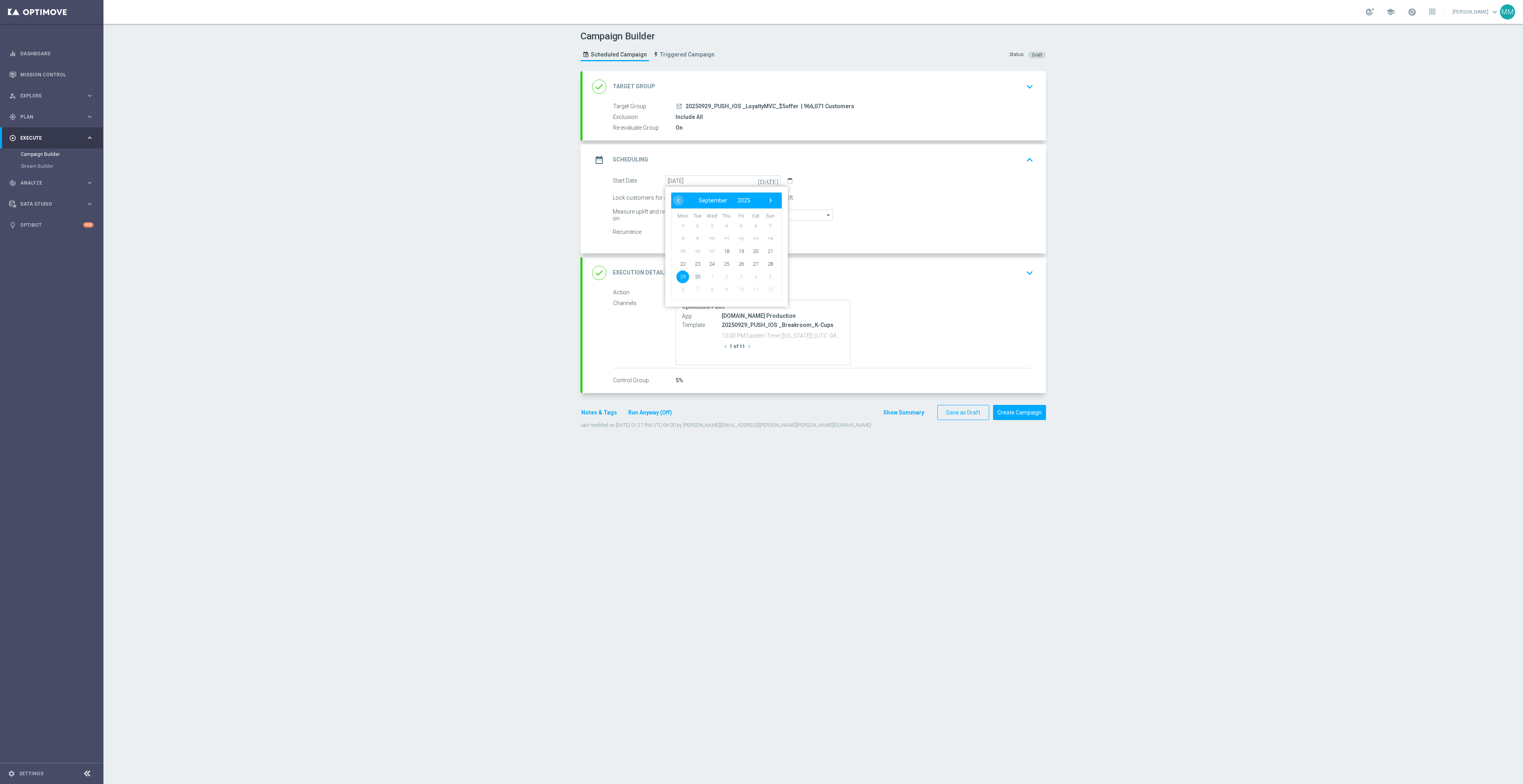
click at [868, 180] on div "Start Date 29 Sep 2025 today ‹ ​ September ​ 2025 ​ › Mon Tue Wed Thu Fri Sat S…" at bounding box center [823, 181] width 433 height 11
drag, startPoint x: 935, startPoint y: 290, endPoint x: 927, endPoint y: 298, distance: 11.3
click at [936, 290] on div "A PUSH_NO_OFFER 95%" at bounding box center [853, 293] width 355 height 8
click at [1003, 263] on div "done Execution Details keyboard_arrow_down" at bounding box center [814, 273] width 463 height 31
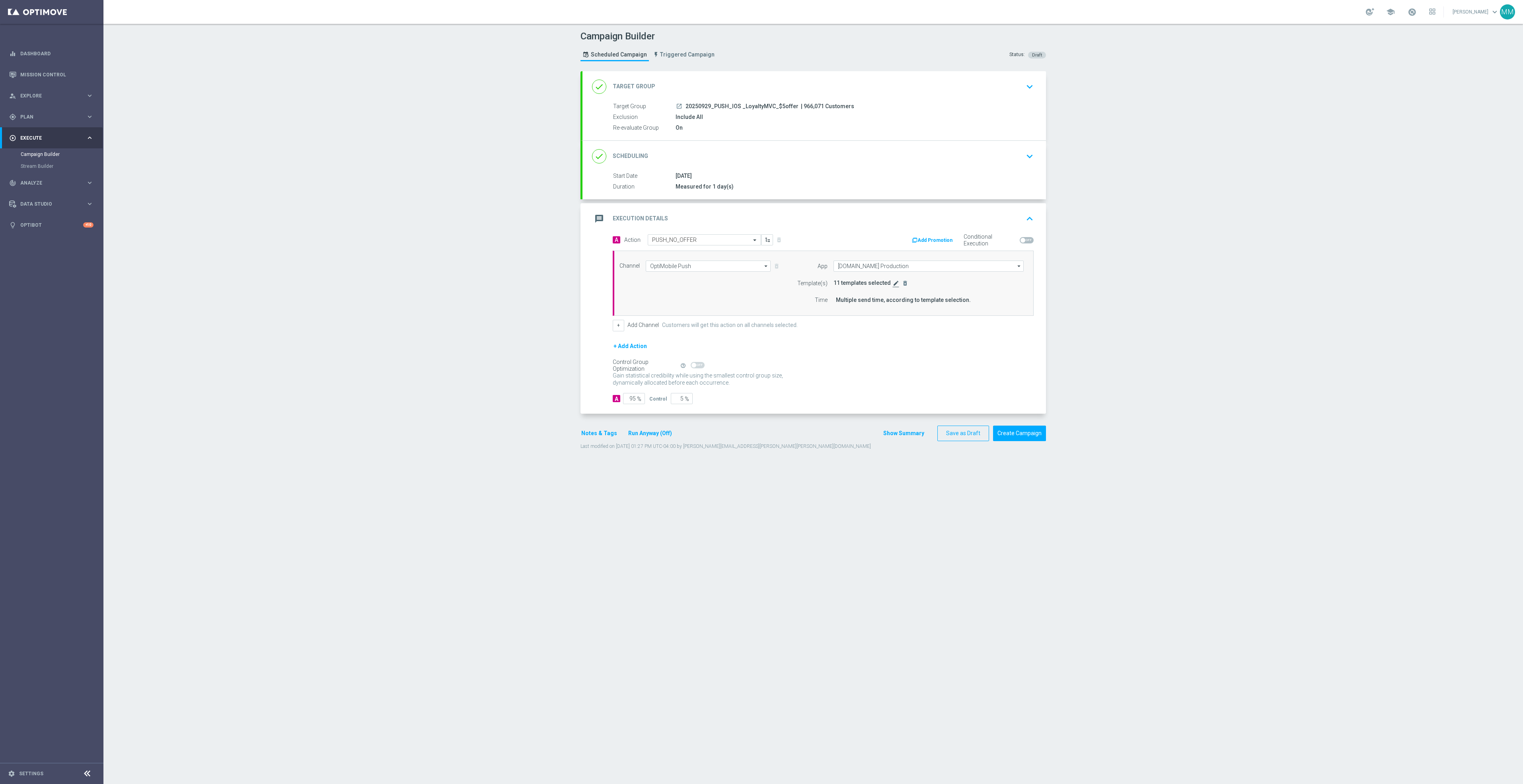
click at [893, 283] on icon "edit" at bounding box center [896, 283] width 7 height 7
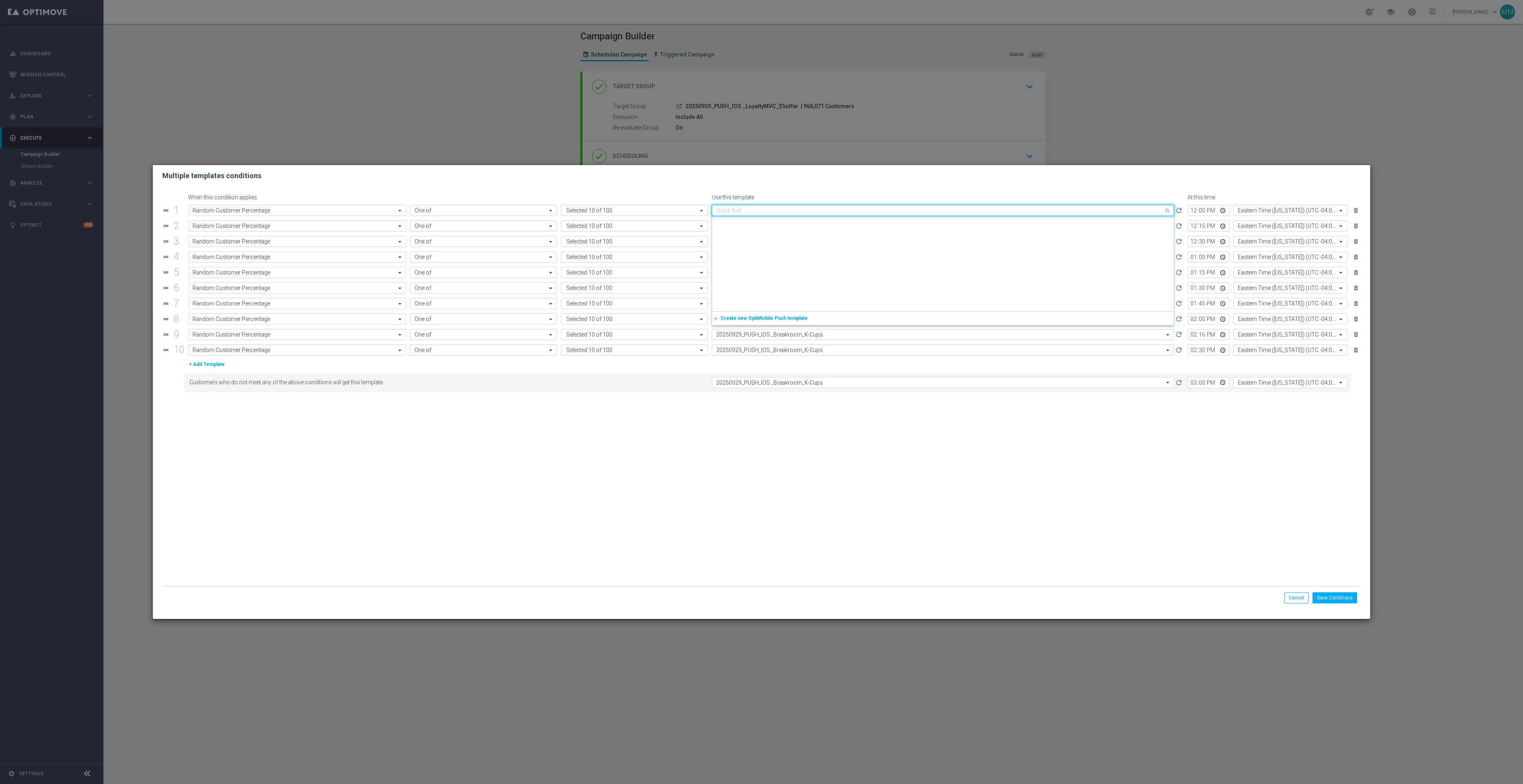
click at [808, 209] on input "text" at bounding box center [935, 211] width 438 height 7
paste input "20250929_PUSH_IOS _LoyaltyMVC_$5offer"
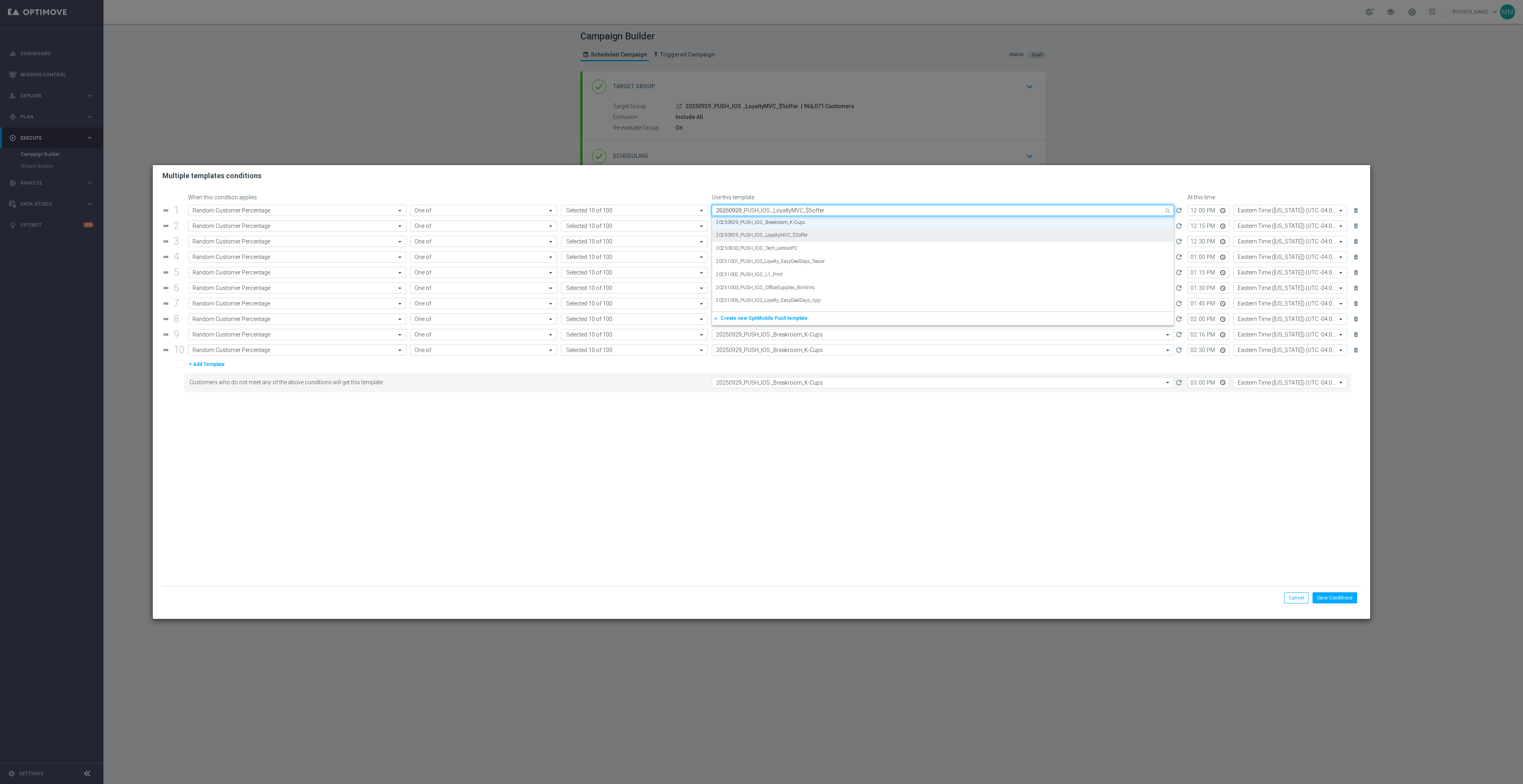
scroll to position [0, 0]
click at [808, 220] on div "20250929_PUSH_IOS _LoyaltyMVC_$5offer" at bounding box center [943, 223] width 454 height 13
type input "20250929_PUSH_IOS _LoyaltyMVC_$5offer"
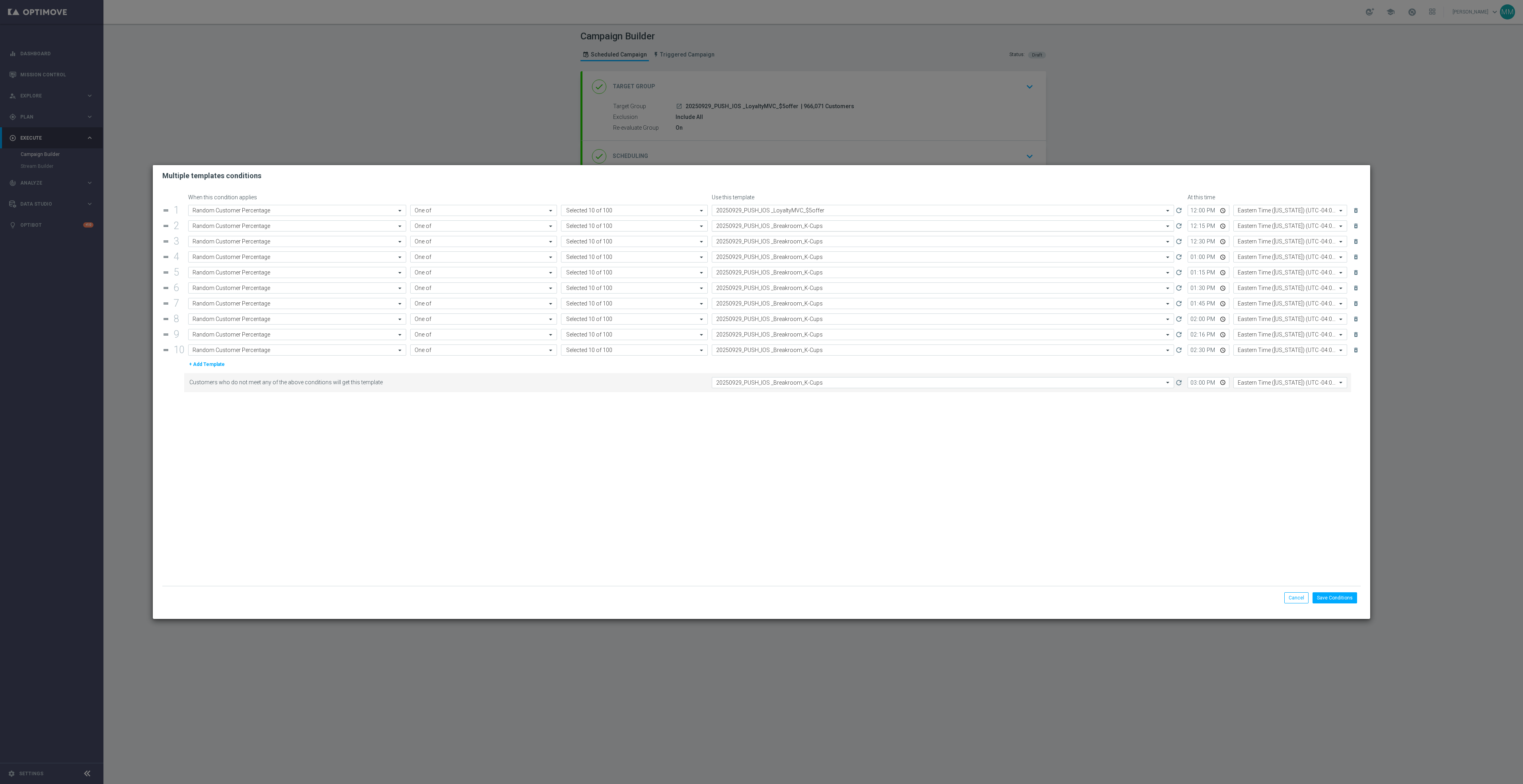
click at [804, 224] on input "text" at bounding box center [935, 226] width 438 height 7
paste input "20250929_PUSH_IOS _LoyaltyMVC_$5offer"
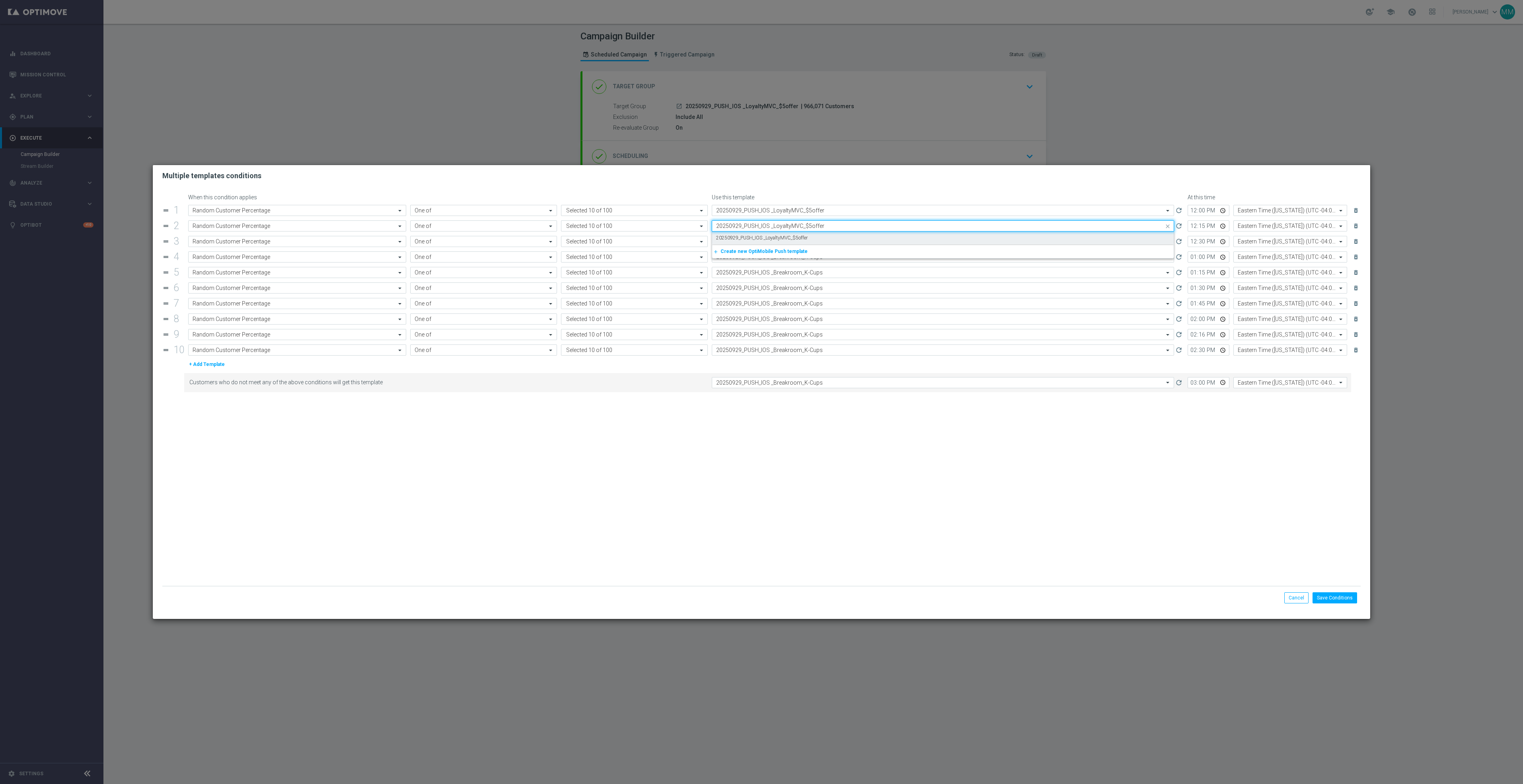
drag, startPoint x: 803, startPoint y: 233, endPoint x: 807, endPoint y: 239, distance: 7.2
click at [803, 233] on div "20250929_PUSH_IOS _LoyaltyMVC_$5offer" at bounding box center [943, 238] width 454 height 13
type input "20250929_PUSH_IOS _LoyaltyMVC_$5offer"
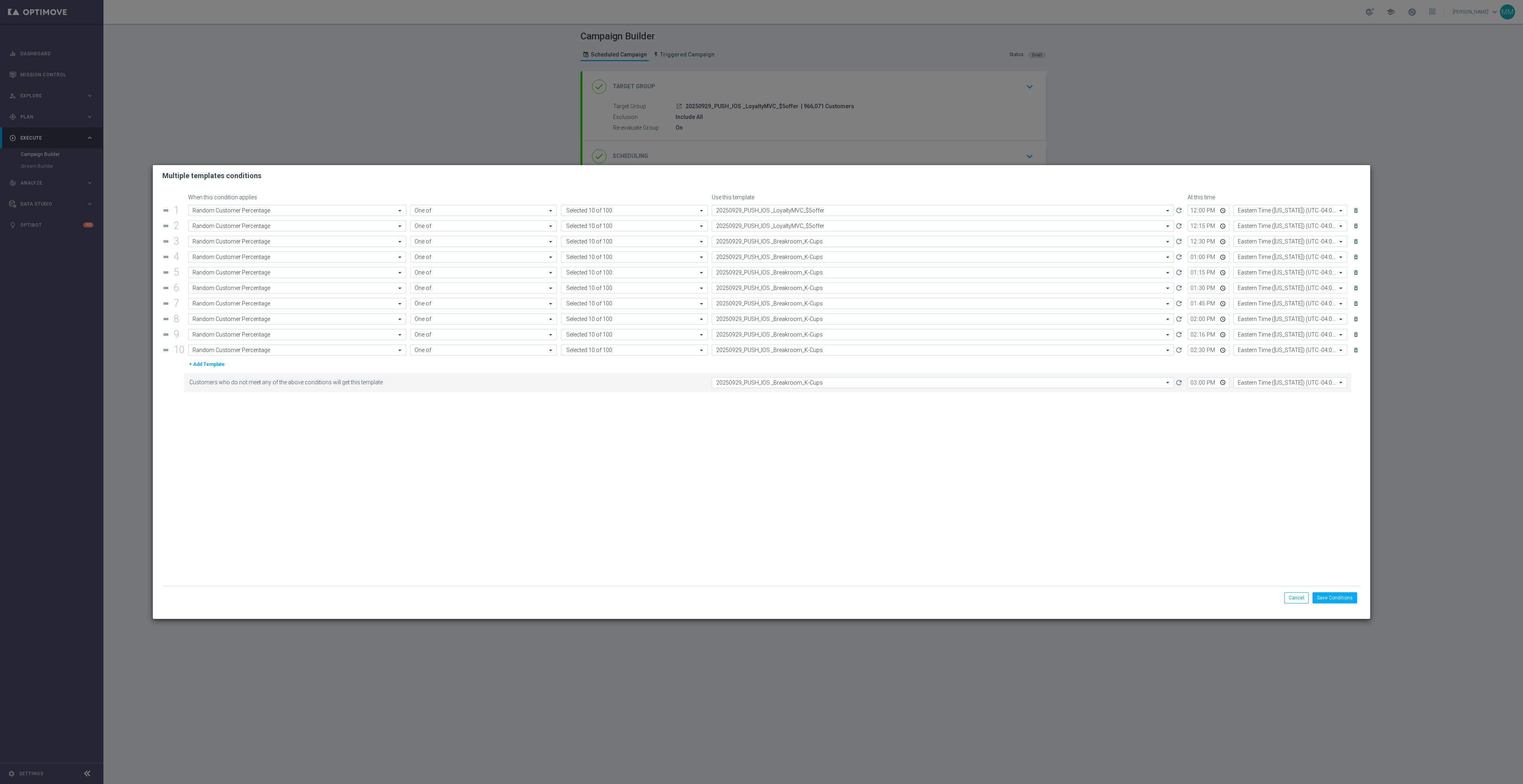
click at [807, 239] on input "text" at bounding box center [935, 241] width 438 height 7
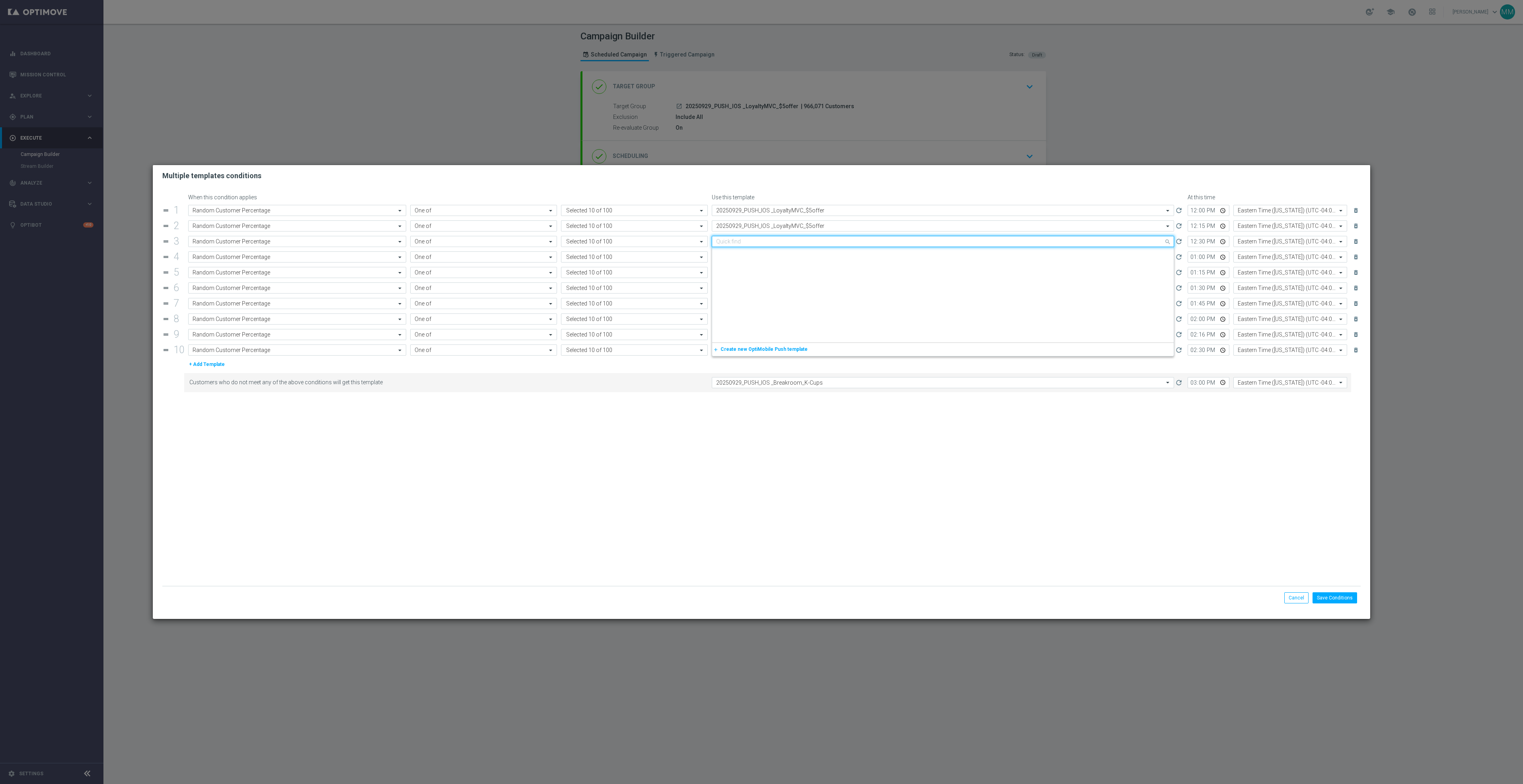
paste input "20250929_PUSH_IOS _LoyaltyMVC_$5offer"
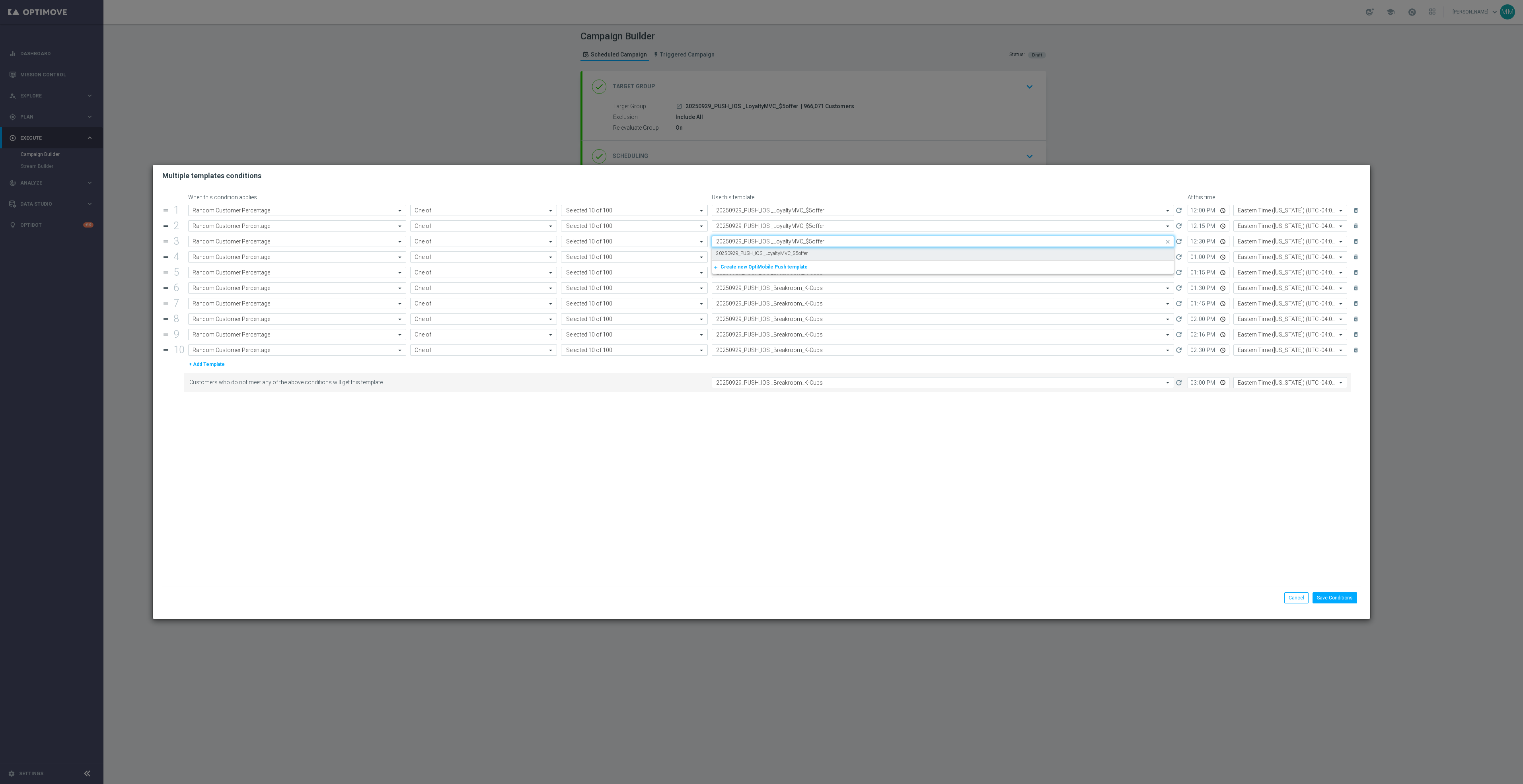
click at [806, 252] on label "20250929_PUSH_IOS _LoyaltyMVC_$5offer" at bounding box center [762, 254] width 91 height 7
type input "20250929_PUSH_IOS _LoyaltyMVC_$5offer"
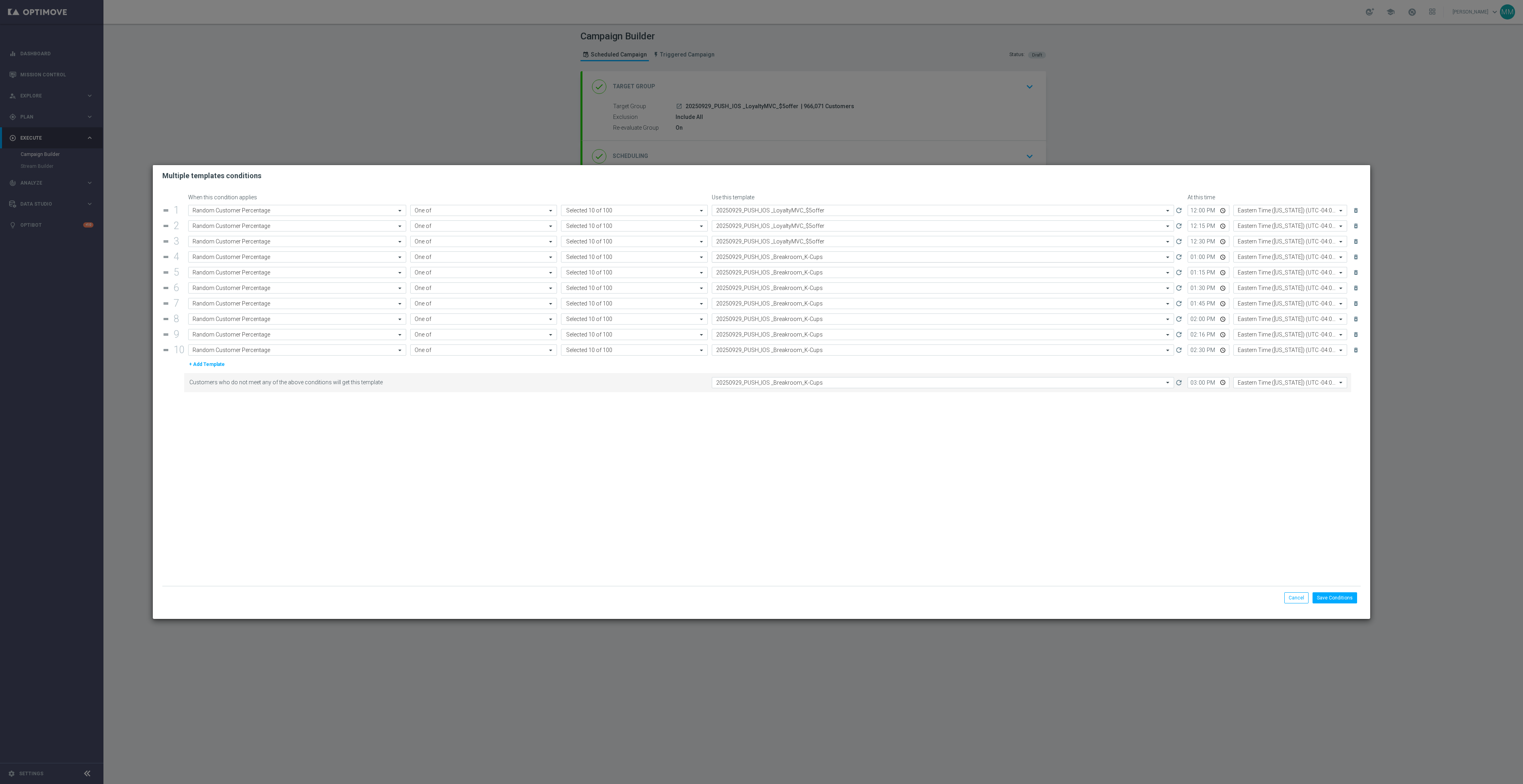
click at [806, 258] on input "text" at bounding box center [935, 257] width 438 height 7
paste input "20250929_PUSH_IOS _LoyaltyMVC_$5offer"
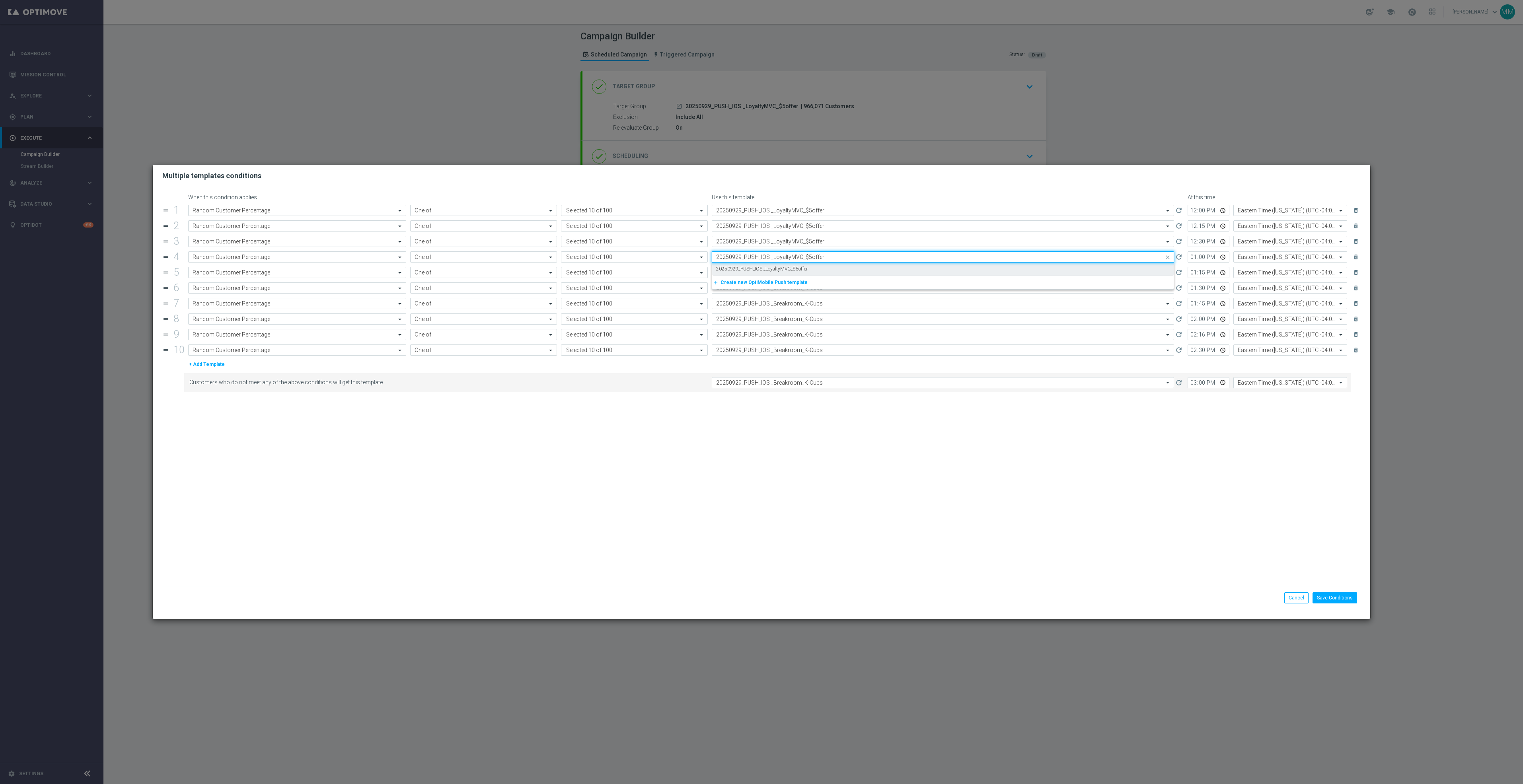
click at [807, 267] on div "20250929_PUSH_IOS _LoyaltyMVC_$5offer" at bounding box center [943, 269] width 454 height 13
type input "20250929_PUSH_IOS _LoyaltyMVC_$5offer"
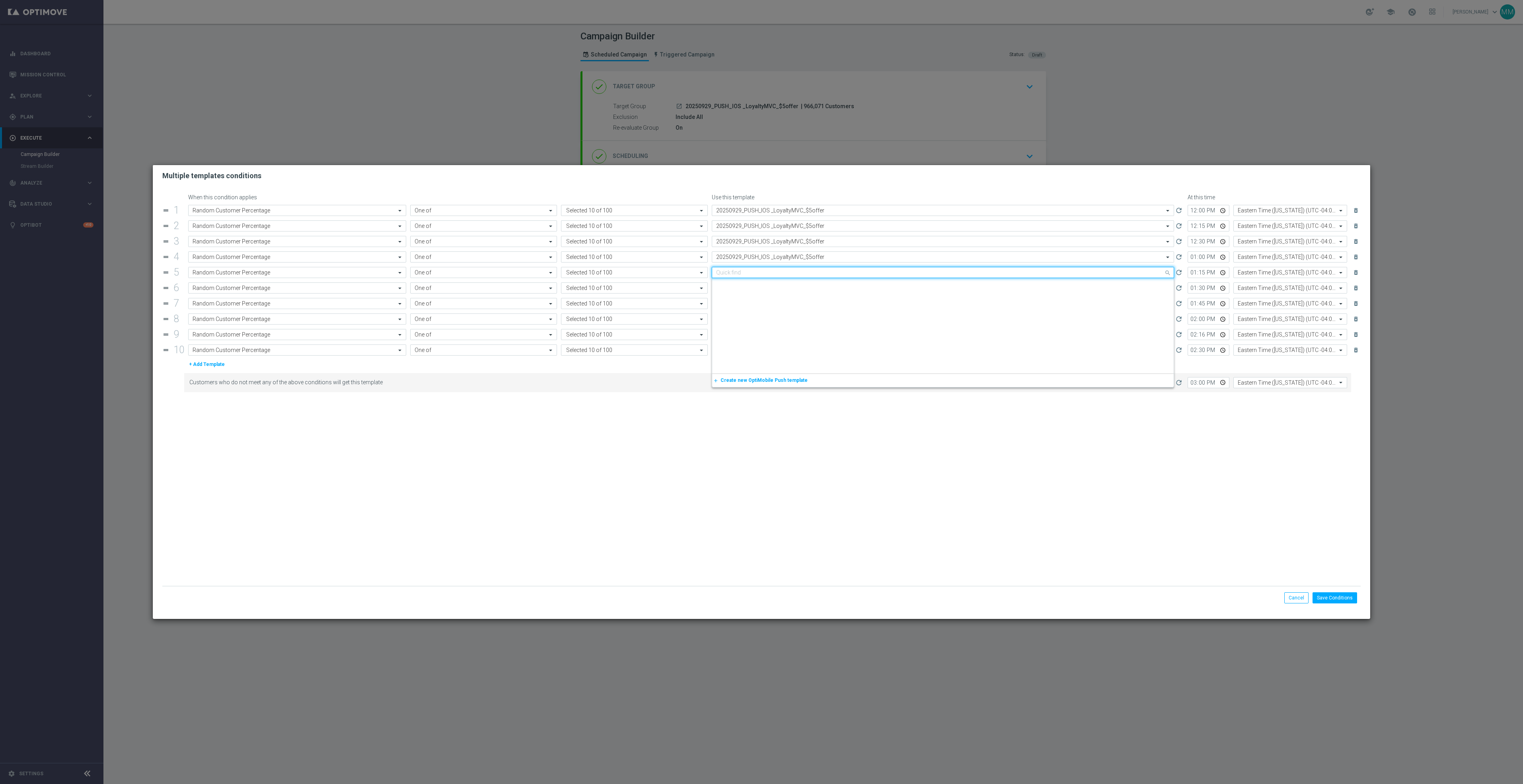
click at [807, 271] on input "text" at bounding box center [935, 273] width 438 height 7
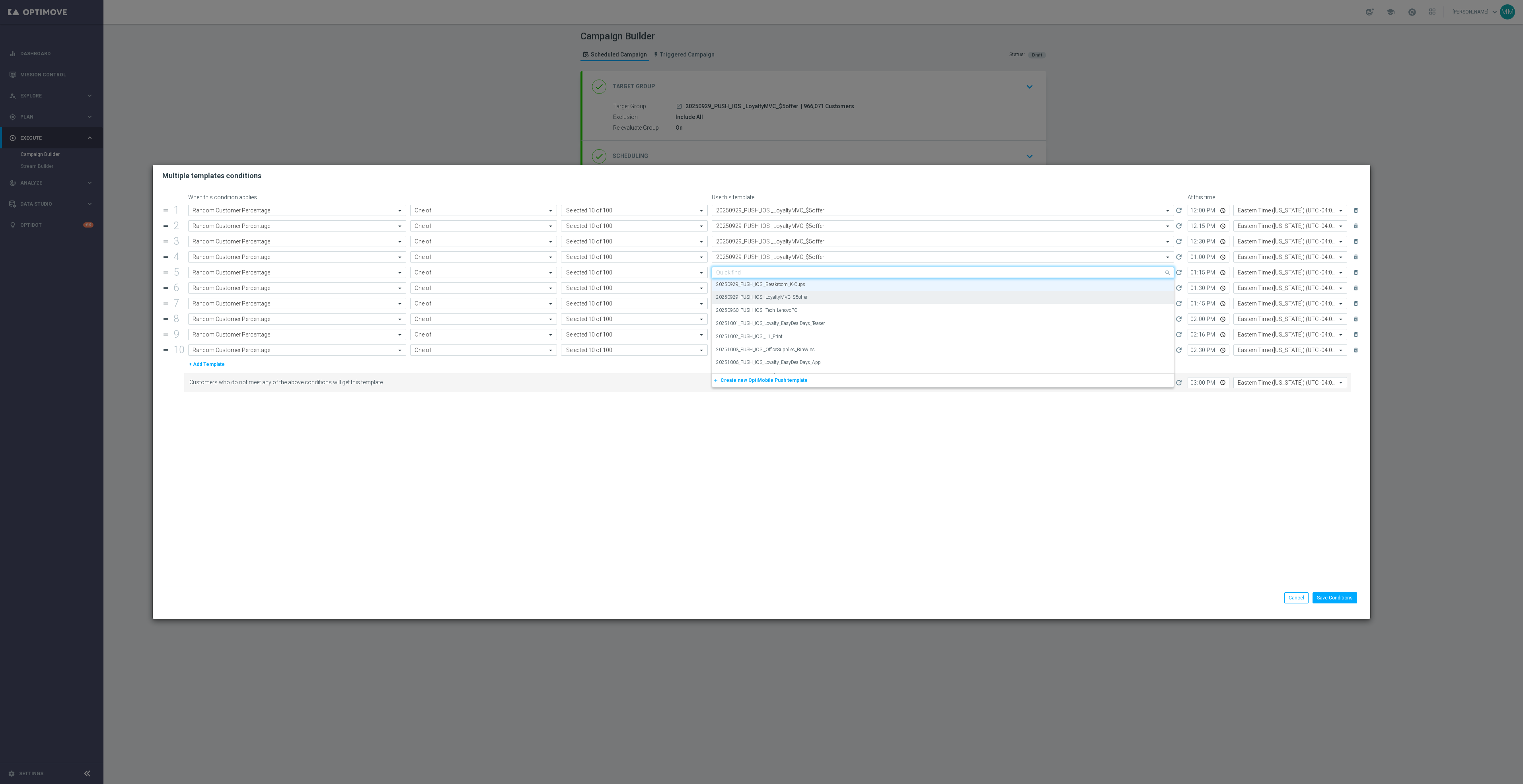
paste input "20250929_PUSH_IOS _LoyaltyMVC_$5offer"
drag, startPoint x: 808, startPoint y: 283, endPoint x: 810, endPoint y: 295, distance: 12.2
click at [808, 286] on div "20250929_PUSH_IOS _LoyaltyMVC_$5offer" at bounding box center [943, 284] width 454 height 13
type input "20250929_PUSH_IOS _LoyaltyMVC_$5offer"
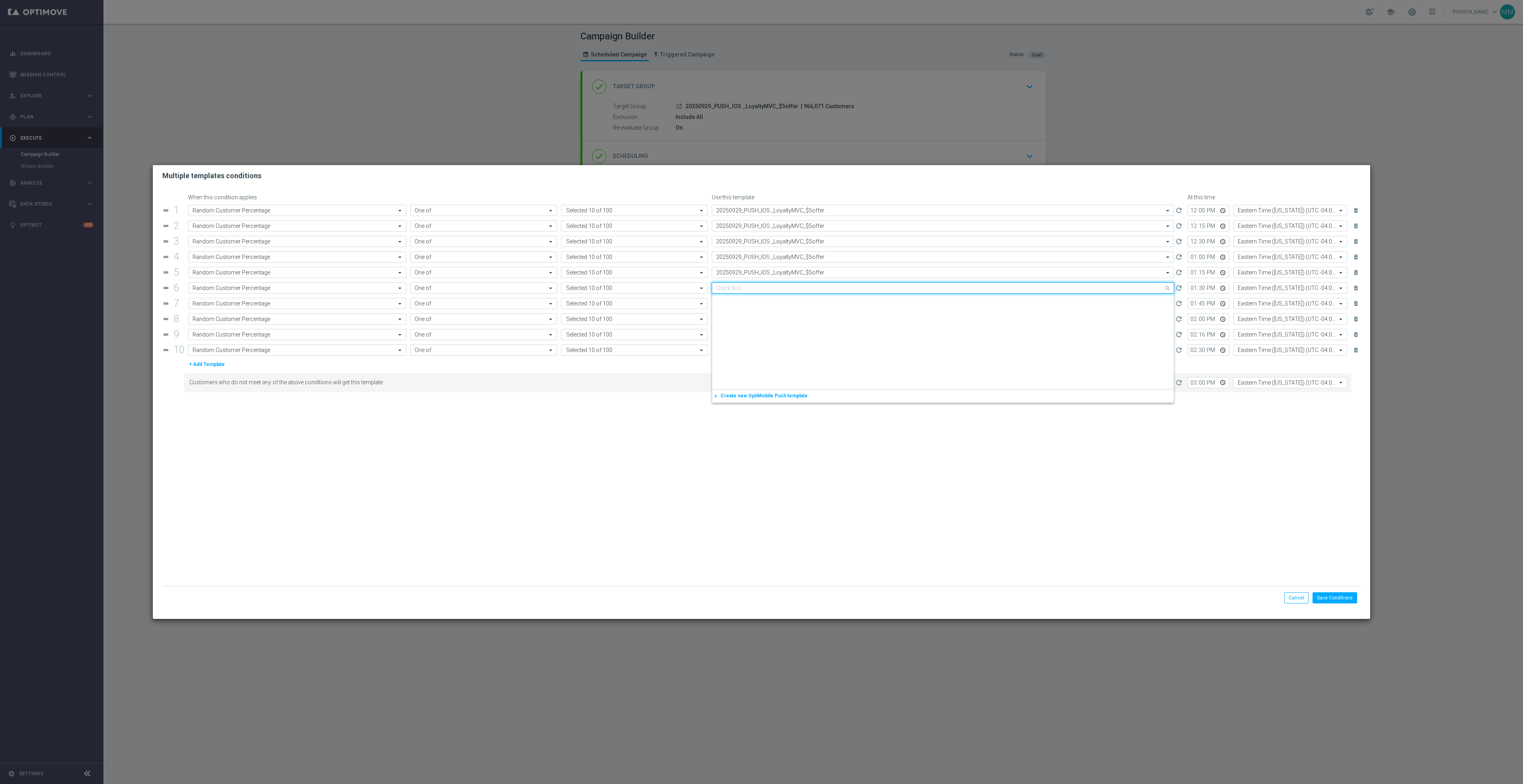
click at [810, 293] on div "Quick find 20250929_PUSH_IOS _Breakroom_K-Cups" at bounding box center [943, 288] width 463 height 11
paste input "20250929_PUSH_IOS _LoyaltyMVC_$5offer"
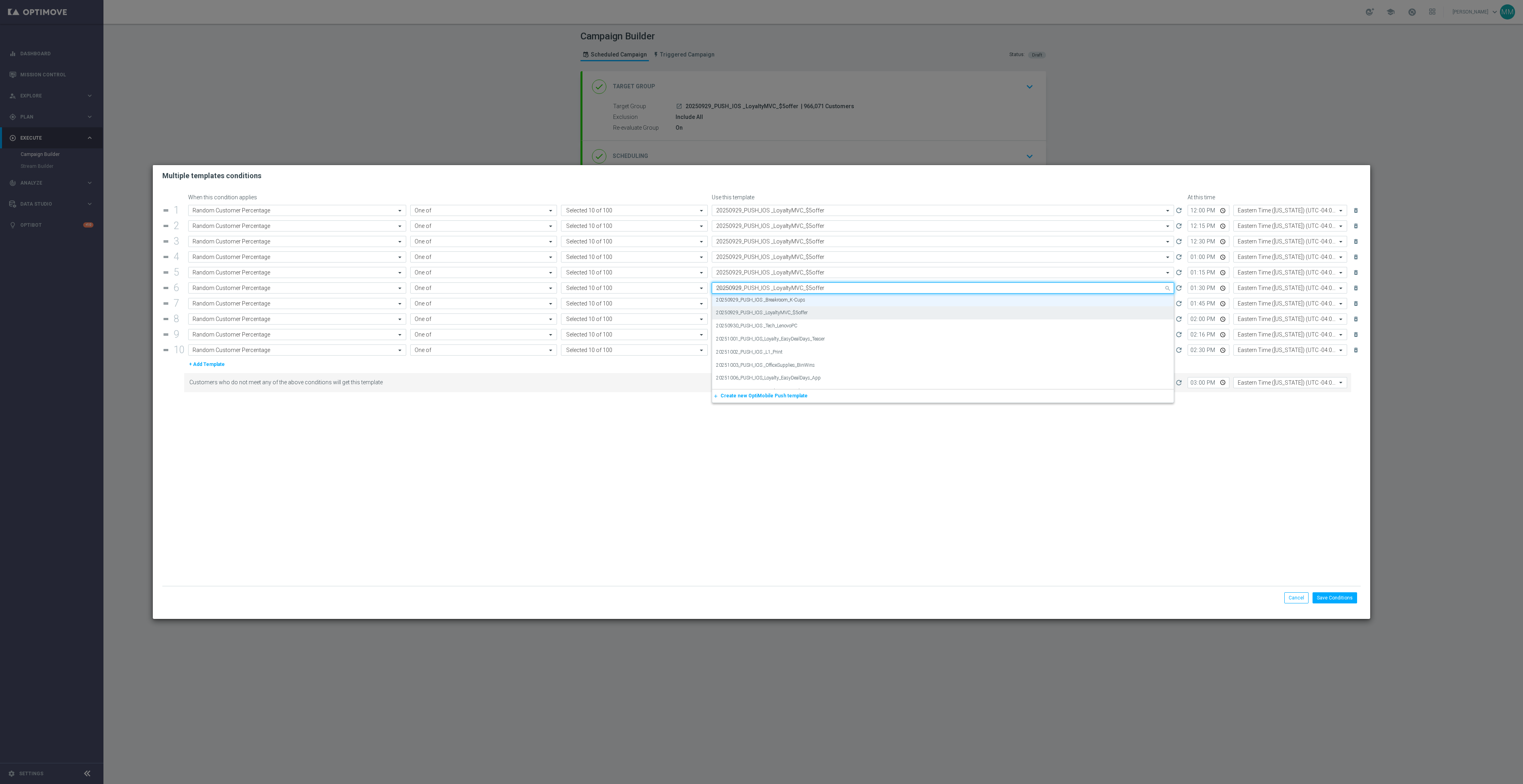
scroll to position [0, 0]
click at [810, 301] on div "20250929_PUSH_IOS _LoyaltyMVC_$5offer" at bounding box center [943, 300] width 454 height 13
type input "20250929_PUSH_IOS _LoyaltyMVC_$5offer"
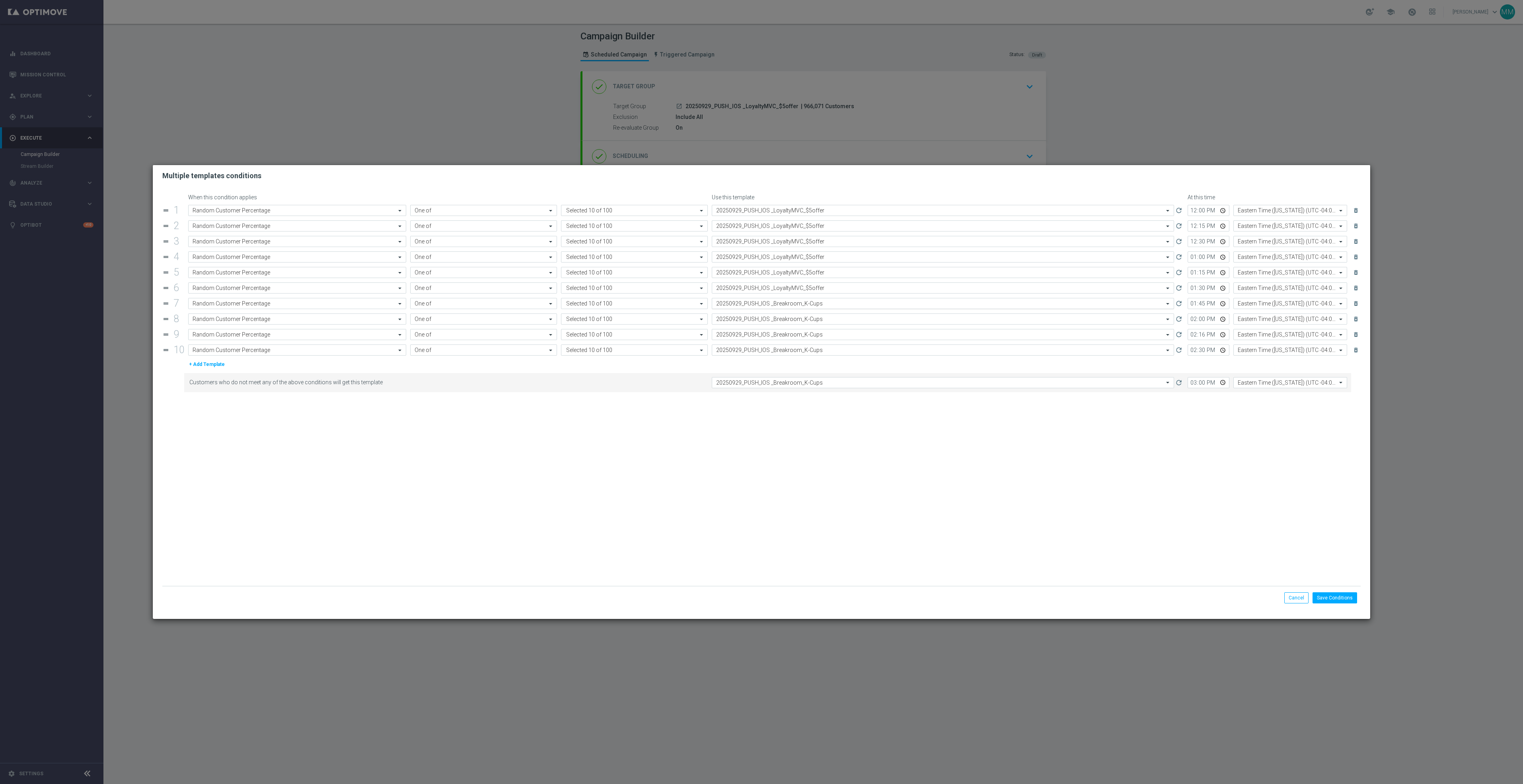
click at [811, 303] on input "text" at bounding box center [935, 303] width 438 height 7
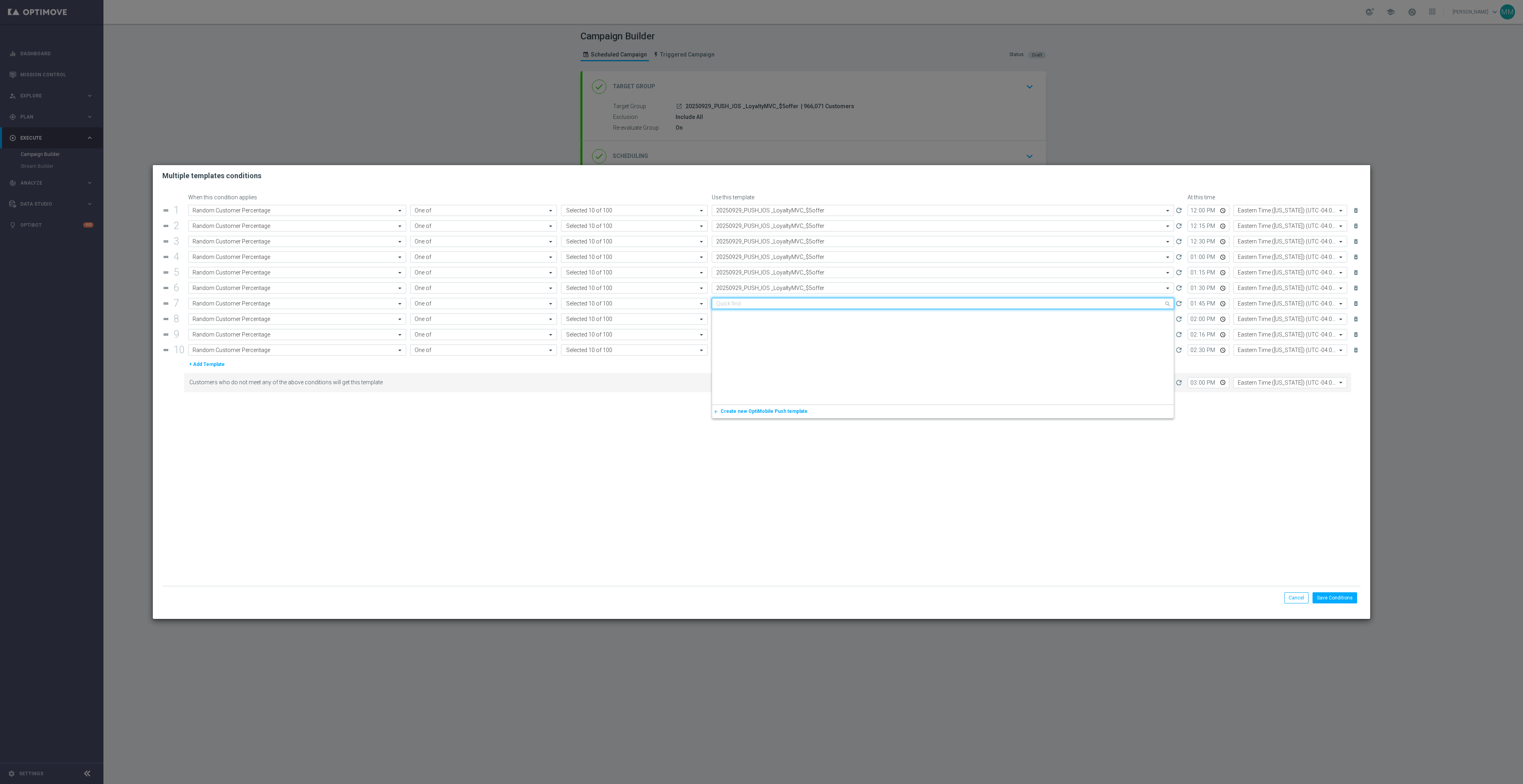
paste input "20250929_PUSH_IOS _LoyaltyMVC_$5offer"
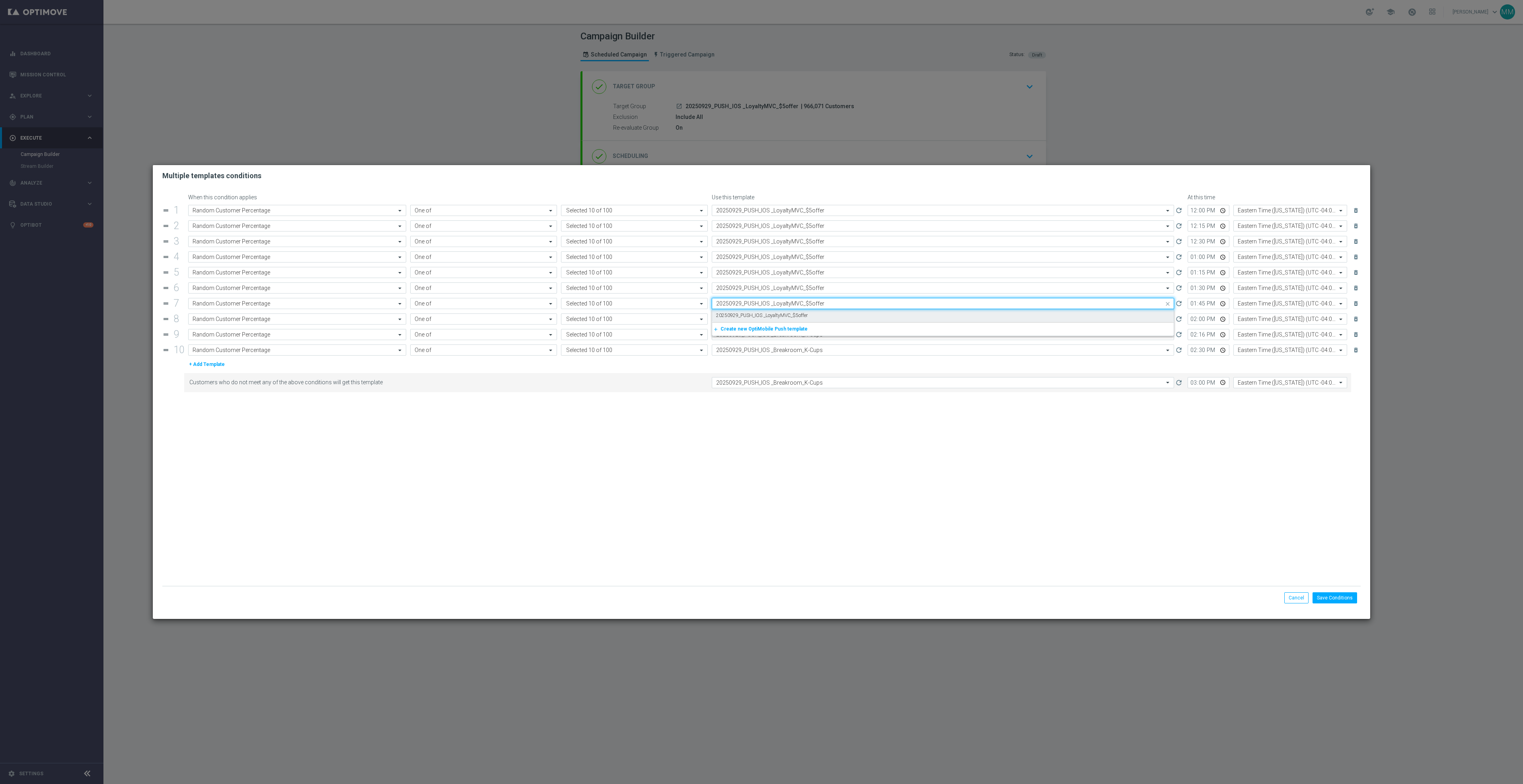
click at [811, 317] on div "20250929_PUSH_IOS _LoyaltyMVC_$5offer" at bounding box center [943, 316] width 454 height 13
type input "20250929_PUSH_IOS _LoyaltyMVC_$5offer"
click at [812, 322] on input "text" at bounding box center [935, 319] width 438 height 7
paste input "20250929_PUSH_IOS _LoyaltyMVC_$5offer"
click at [812, 333] on div "20250929_PUSH_IOS _LoyaltyMVC_$5offer" at bounding box center [943, 332] width 454 height 13
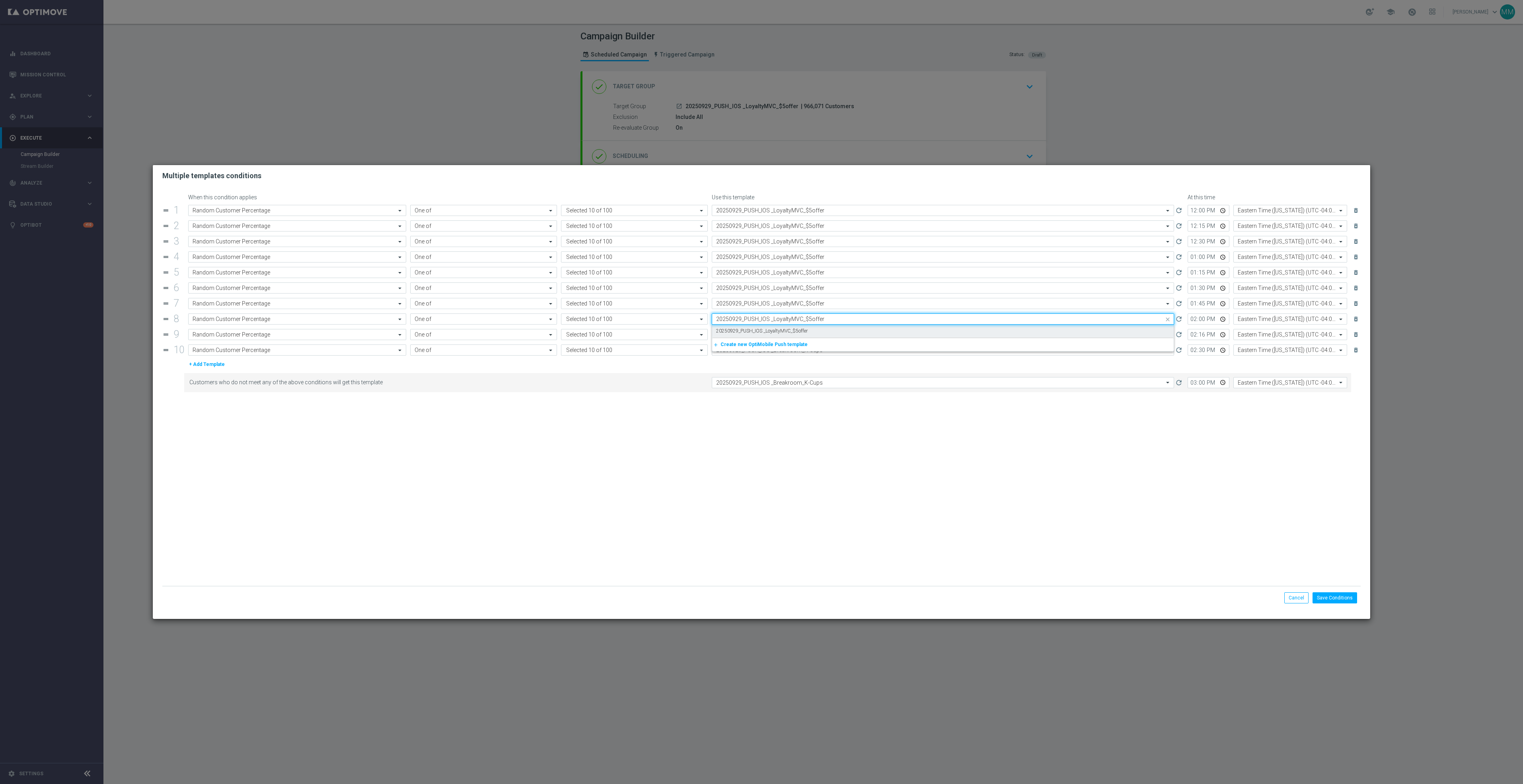
type input "20250929_PUSH_IOS _LoyaltyMVC_$5offer"
click at [812, 337] on input "text" at bounding box center [935, 335] width 438 height 7
paste input "20250929_PUSH_IOS _LoyaltyMVC_$5offer"
click at [812, 348] on div "20250929_PUSH_IOS _LoyaltyMVC_$5offer" at bounding box center [943, 346] width 454 height 13
type input "20250929_PUSH_IOS _LoyaltyMVC_$5offer"
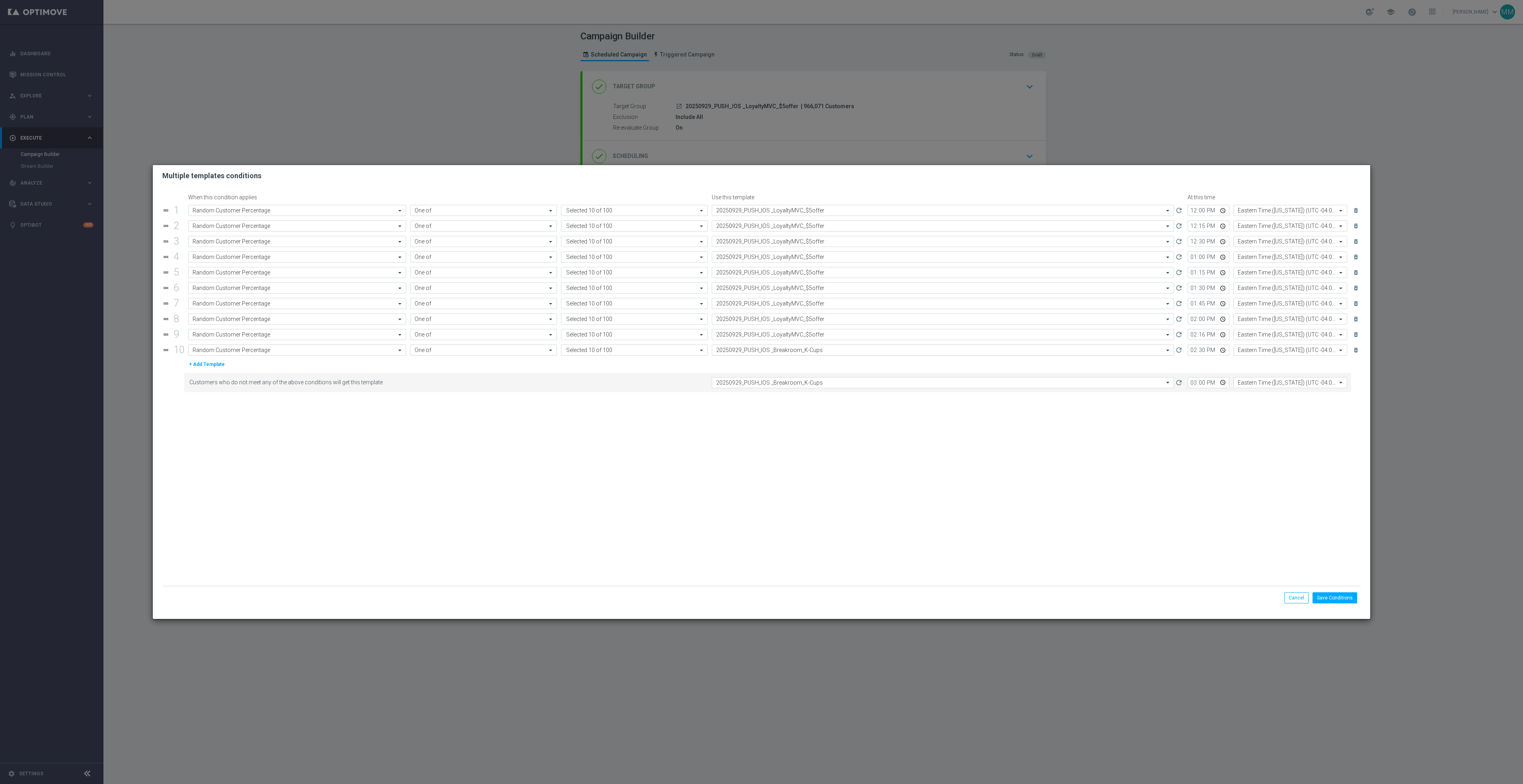
click at [813, 356] on div "Select template 20250929_PUSH_IOS _Breakroom_K-Cups" at bounding box center [943, 350] width 463 height 11
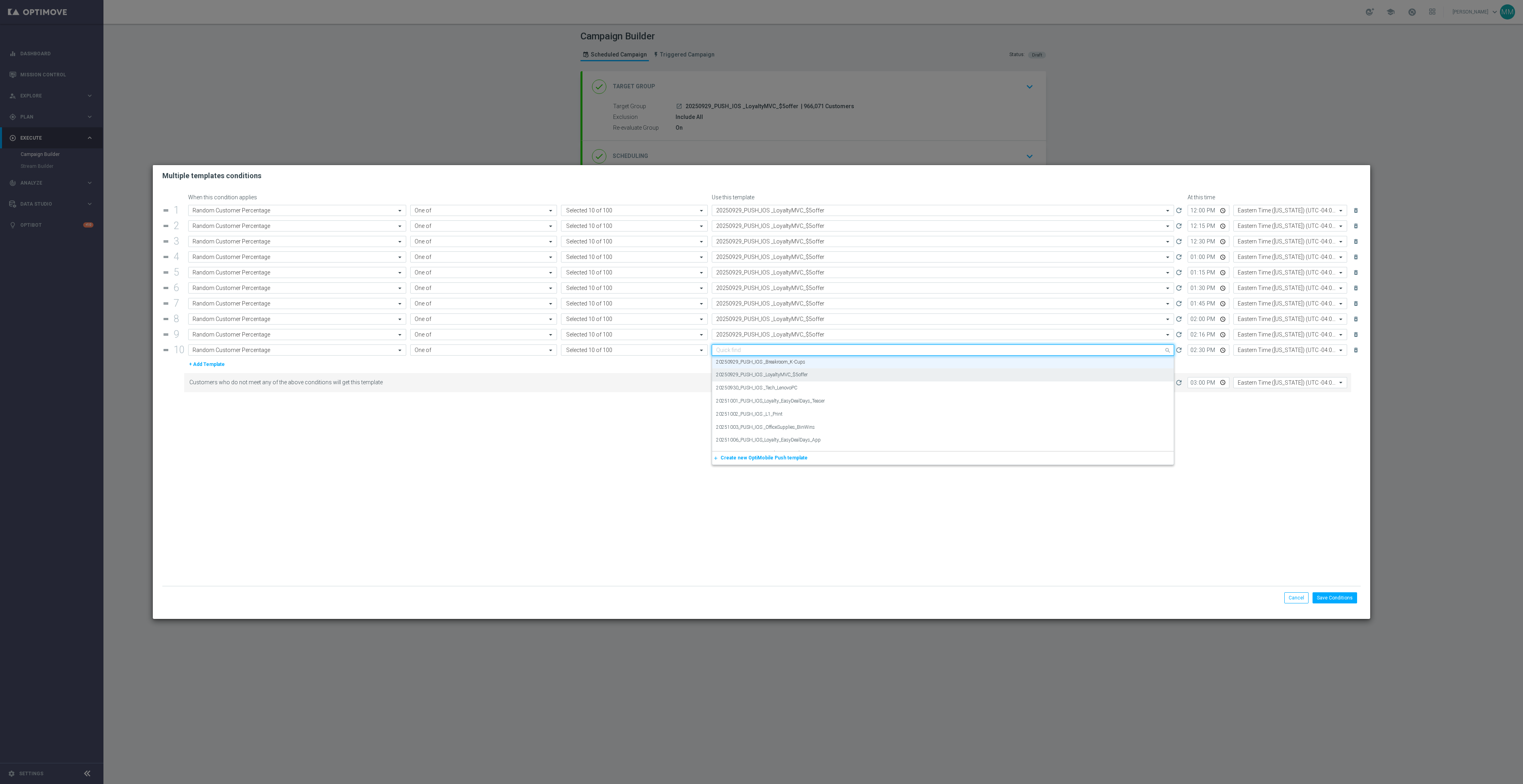
paste input "20250929_PUSH_IOS _LoyaltyMVC_$5offer"
drag, startPoint x: 814, startPoint y: 366, endPoint x: 815, endPoint y: 388, distance: 22.0
click at [814, 367] on div "20250929_PUSH_IOS _LoyaltyMVC_$5offer" at bounding box center [943, 362] width 454 height 13
type input "20250929_PUSH_IOS _LoyaltyMVC_$5offer"
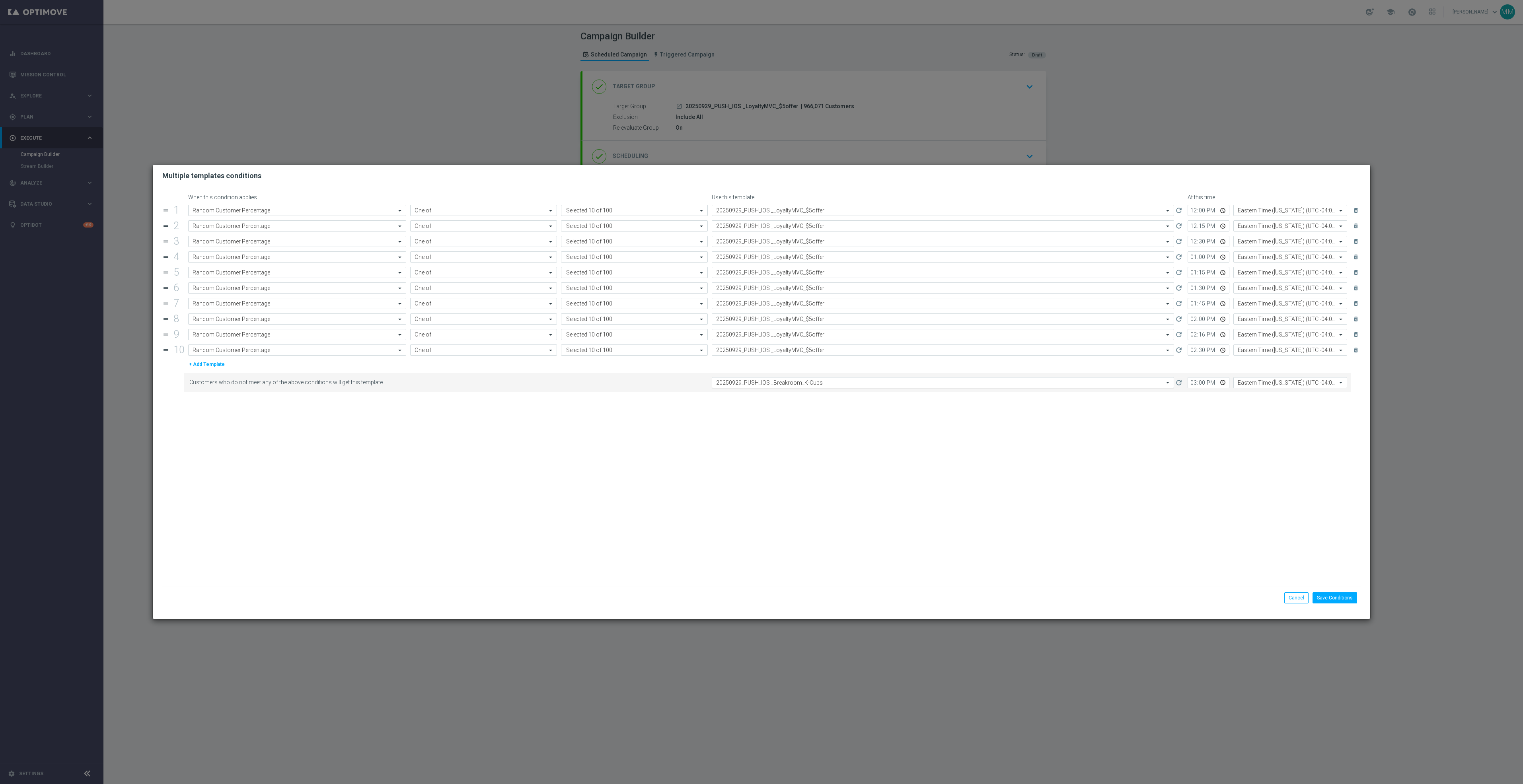
click at [816, 384] on input "text" at bounding box center [935, 383] width 438 height 7
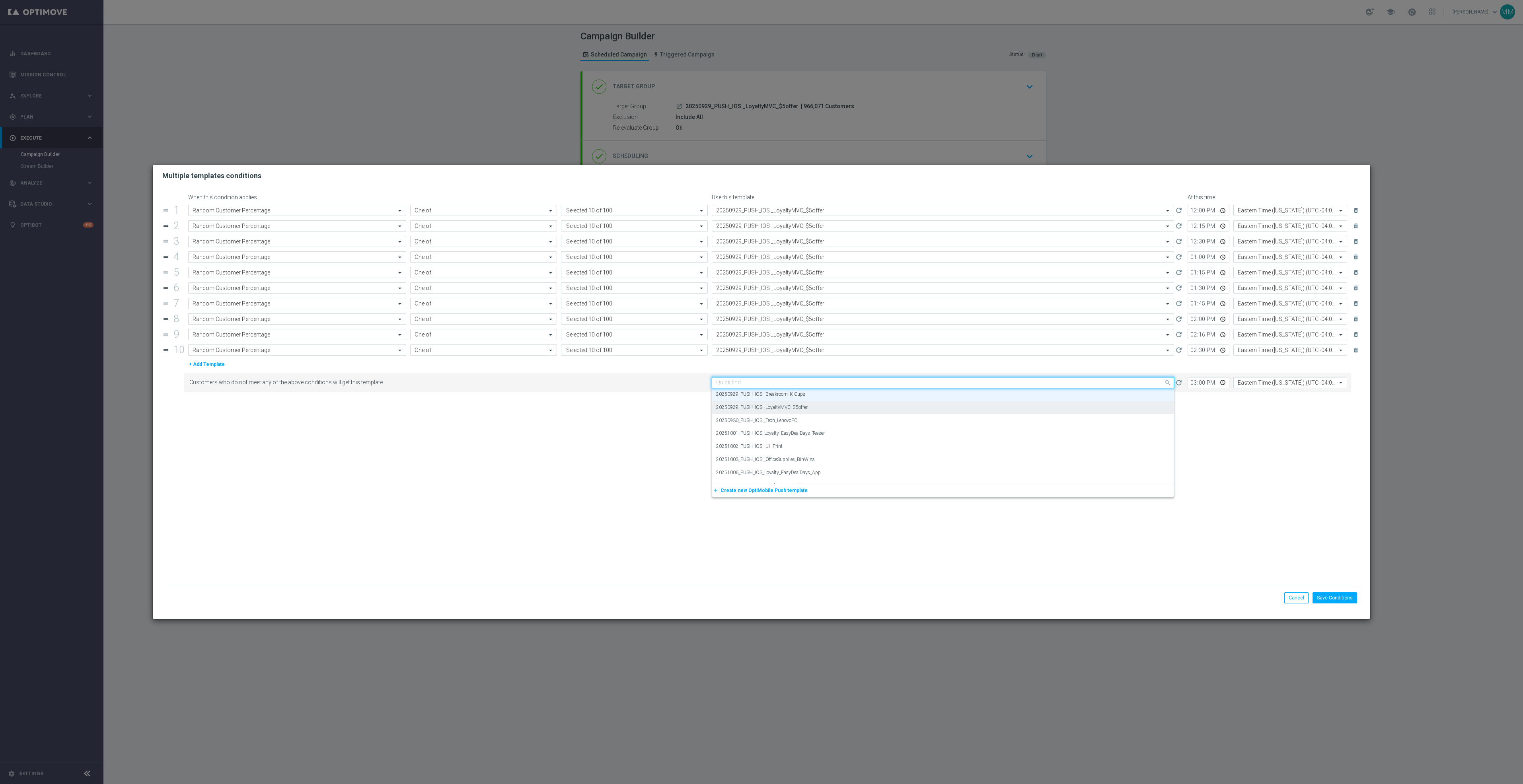
paste input "20250929_PUSH_IOS _LoyaltyMVC_$5offer"
click at [817, 398] on div "20250929_PUSH_IOS _LoyaltyMVC_$5offer" at bounding box center [943, 394] width 454 height 13
type input "20250929_PUSH_IOS _LoyaltyMVC_$5offer"
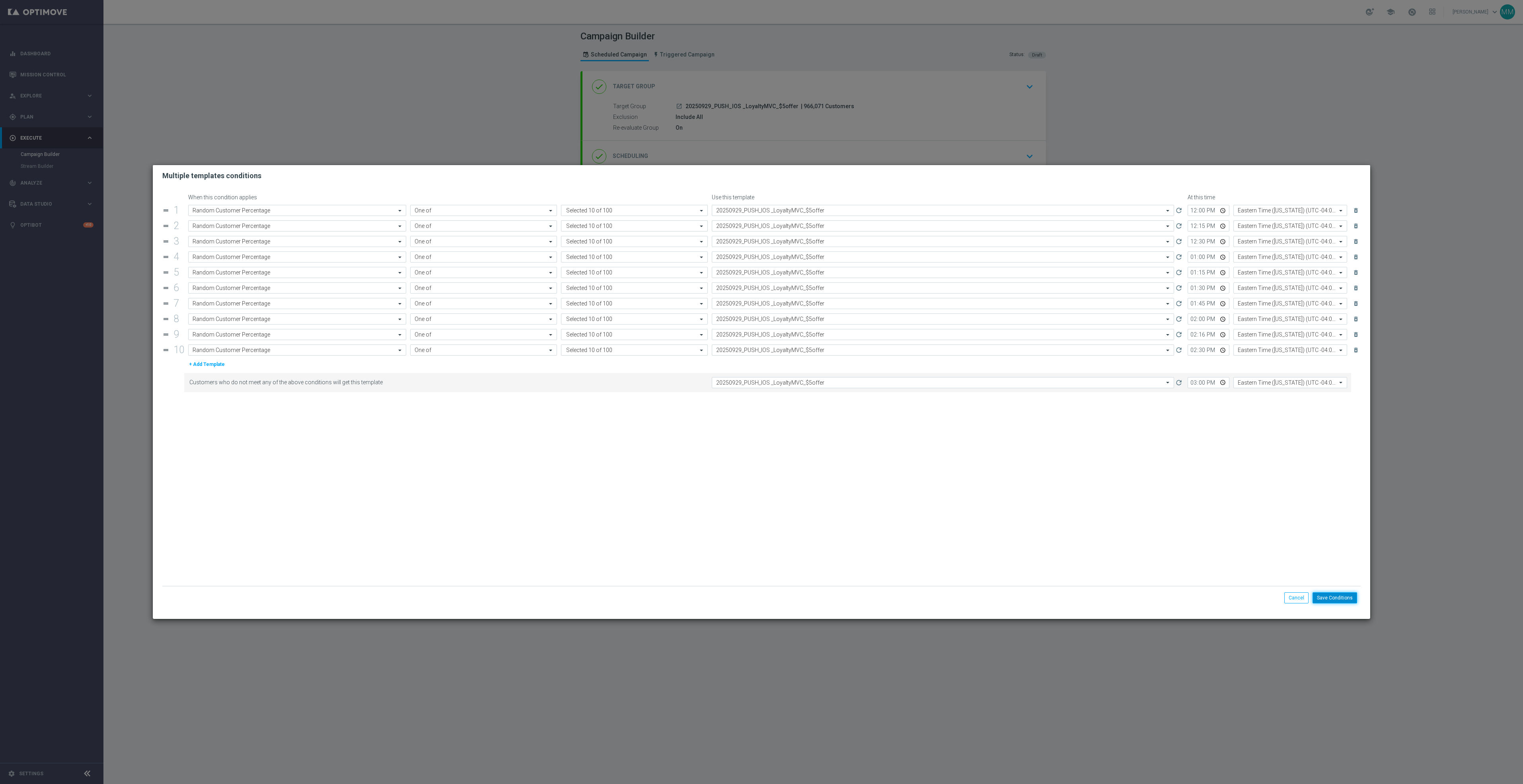
click at [1327, 596] on button "Save Conditions" at bounding box center [1335, 598] width 45 height 11
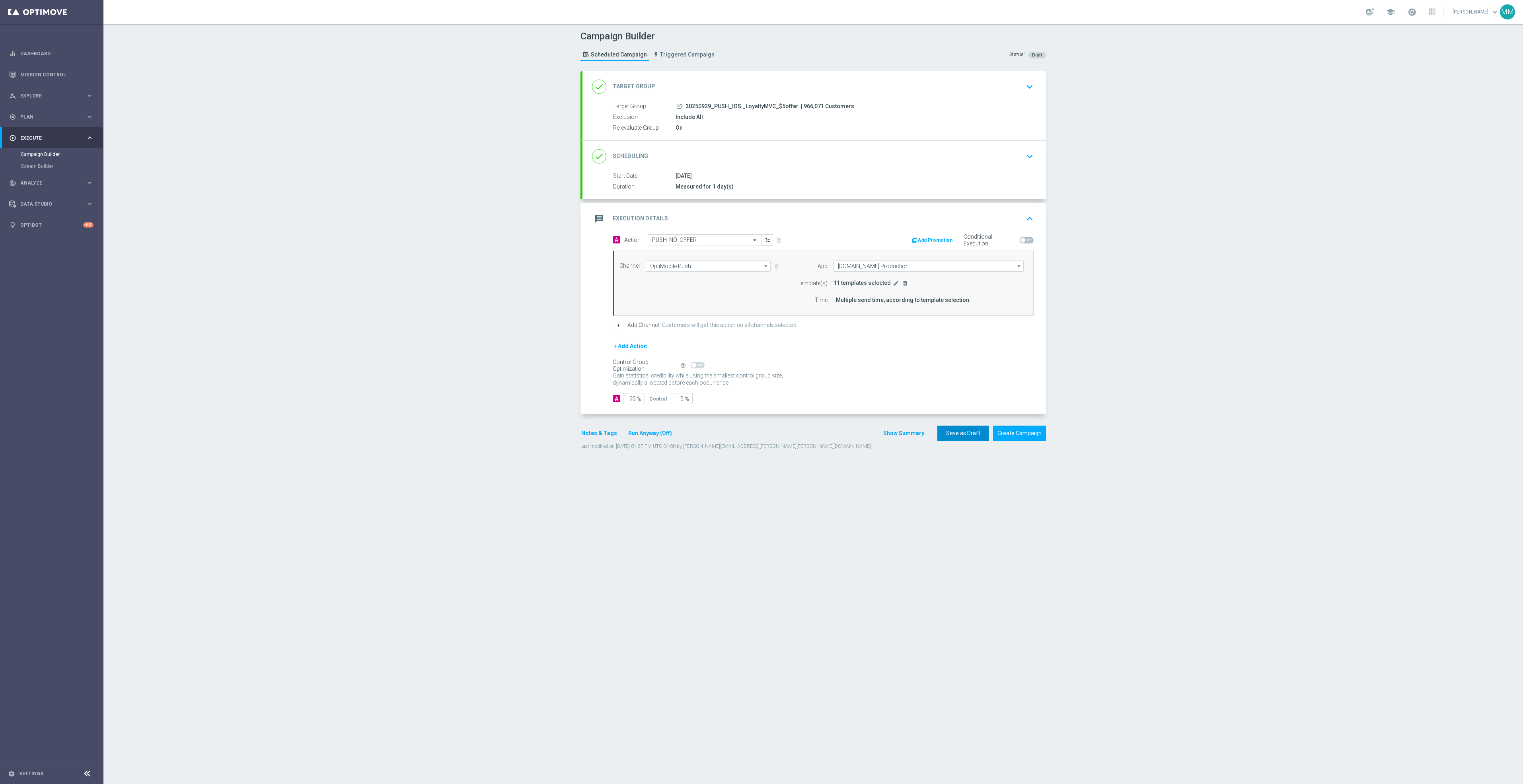
click at [955, 435] on button "Save as Draft" at bounding box center [963, 433] width 51 height 16
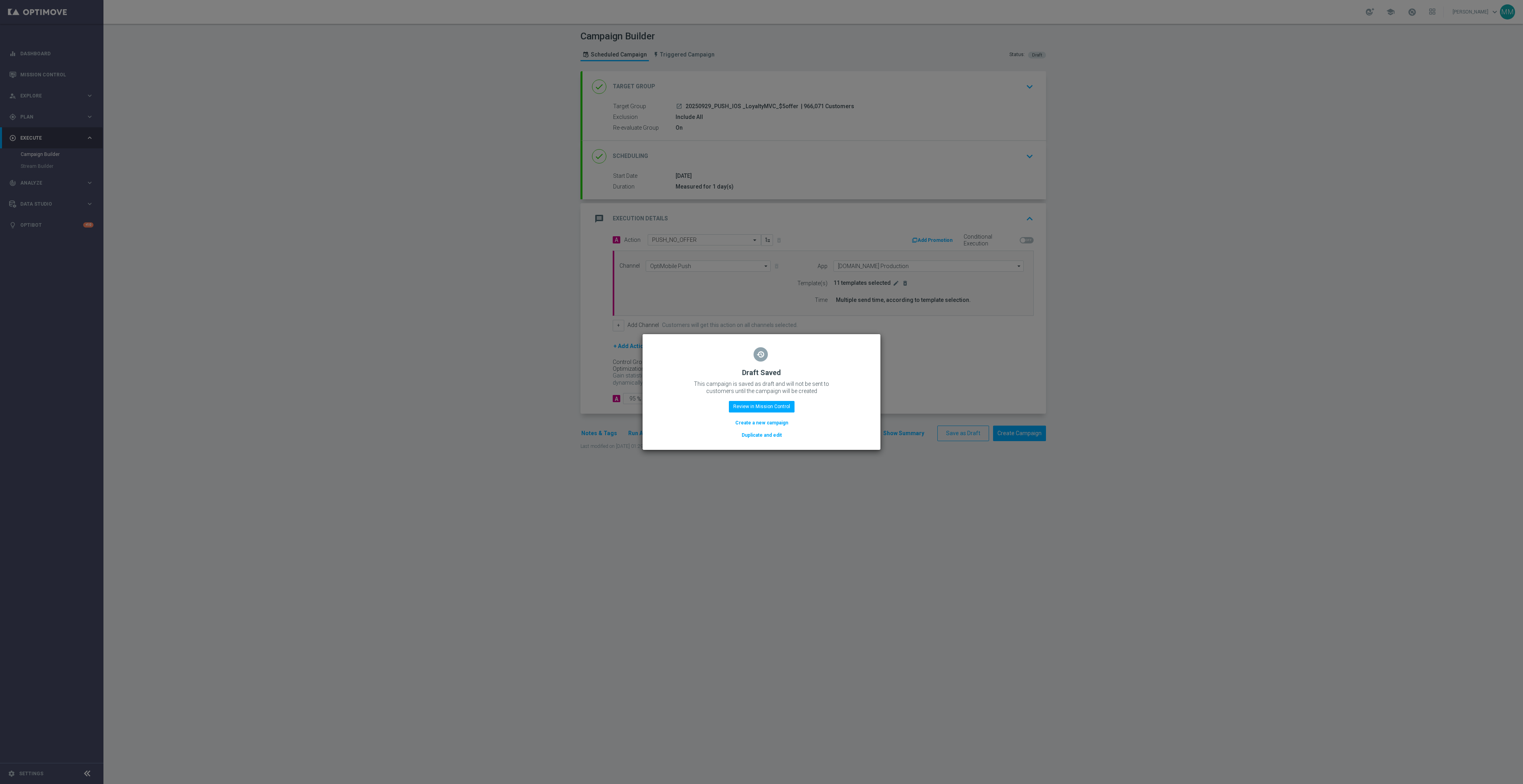
click at [749, 437] on button "Duplicate and edit" at bounding box center [762, 435] width 41 height 9
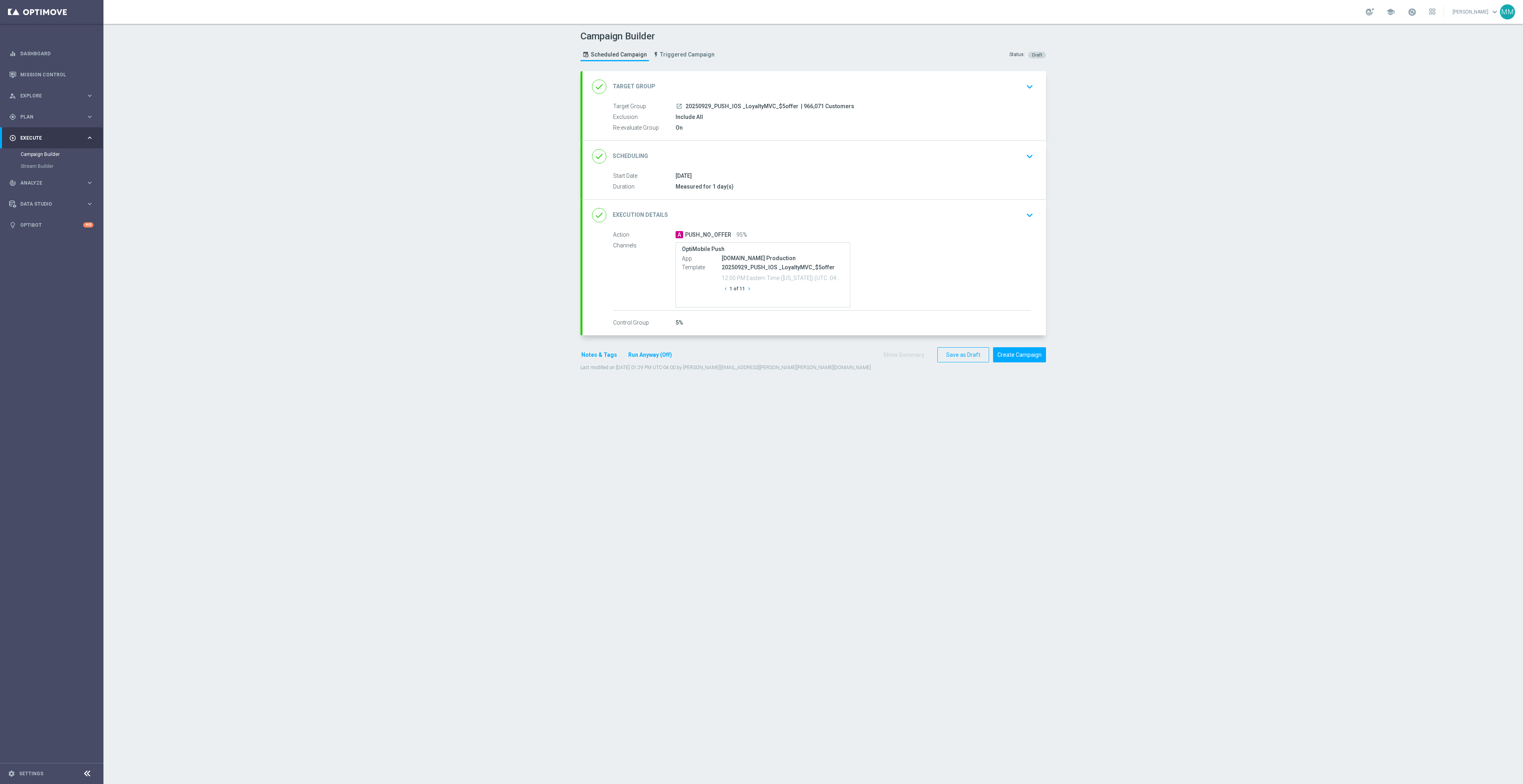
click at [842, 104] on span "| 966,071 Customers" at bounding box center [827, 106] width 53 height 7
click at [836, 83] on div "done Target Group keyboard_arrow_down" at bounding box center [814, 87] width 444 height 15
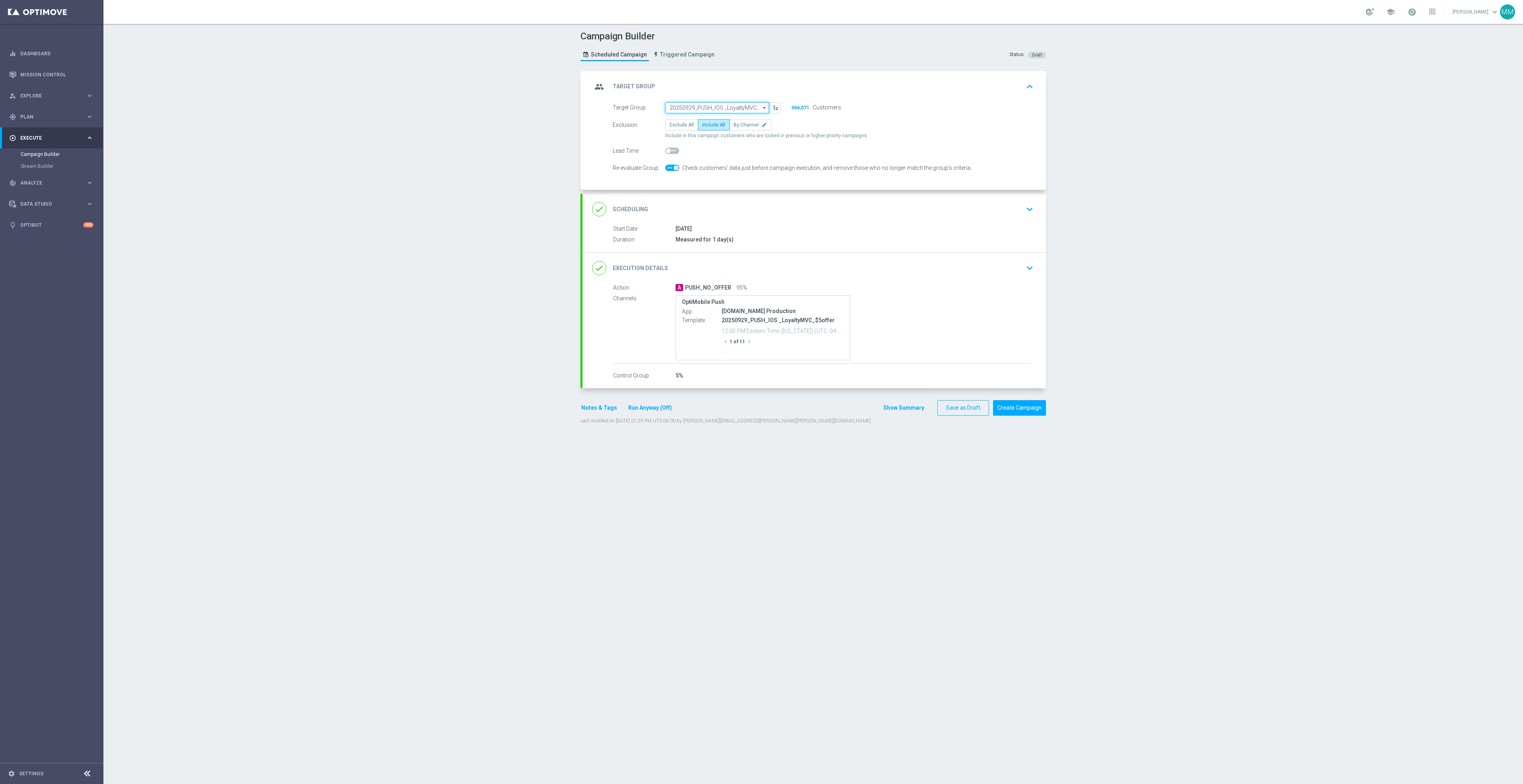
click at [734, 105] on input "20250929_PUSH_IOS _LoyaltyMVC_$5offer" at bounding box center [716, 107] width 104 height 11
paste input "20250929_PUSH_ iOS_LoyaltyMVC_NoOffer"
click at [731, 123] on div "20250929_PUSH_ iOS_LoyaltyMVC_NoOffer" at bounding box center [715, 119] width 94 height 7
type input "20250929_PUSH_ iOS_LoyaltyMVC_NoOffer"
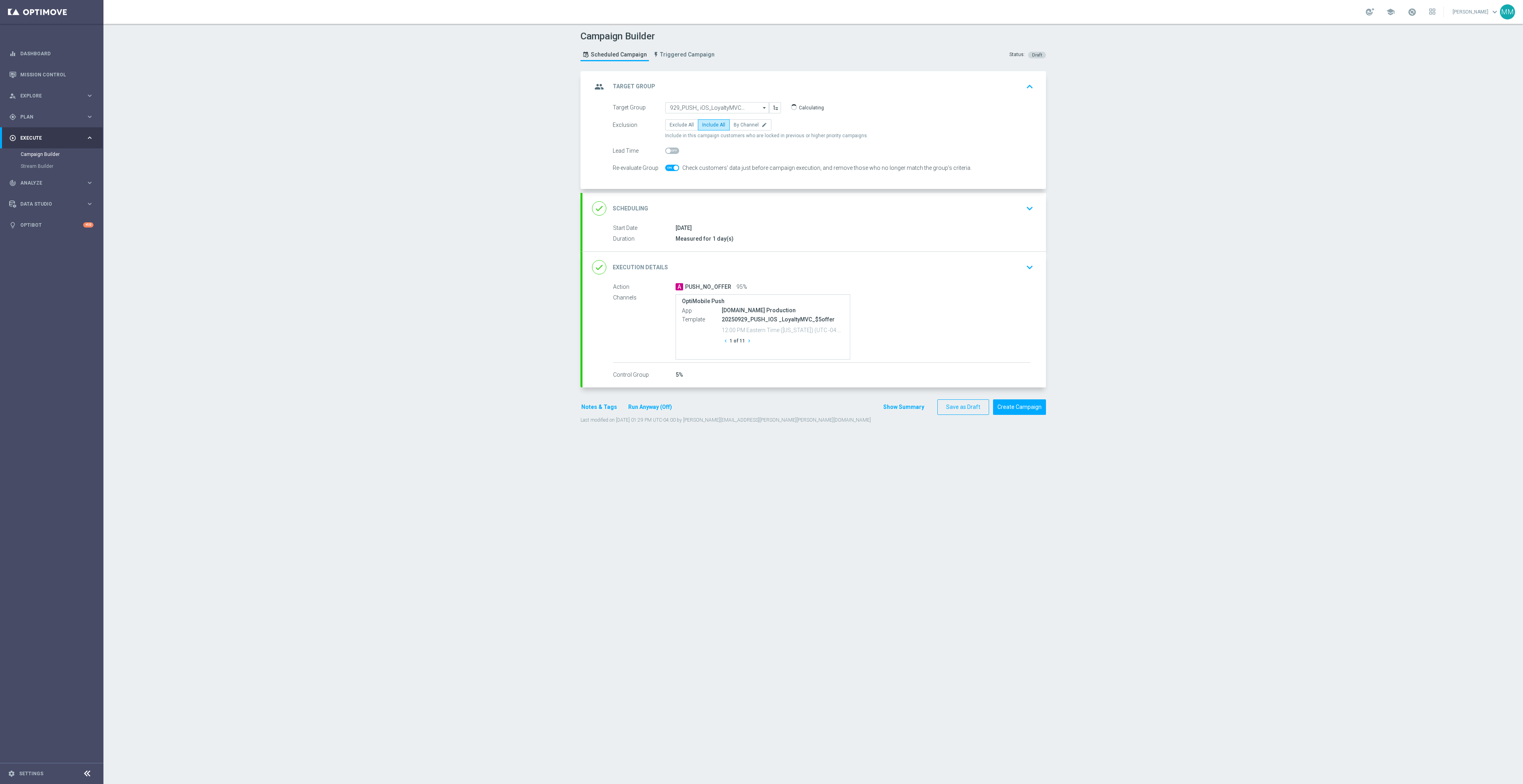
scroll to position [0, 0]
click at [818, 209] on div "done Scheduling keyboard_arrow_down" at bounding box center [814, 208] width 444 height 15
click at [907, 274] on div "done Execution Details keyboard_arrow_down Action A PUSH_NO_OFFER 95% Channels …" at bounding box center [814, 325] width 463 height 136
click at [1000, 269] on div "done Execution Details keyboard_arrow_down" at bounding box center [814, 273] width 444 height 15
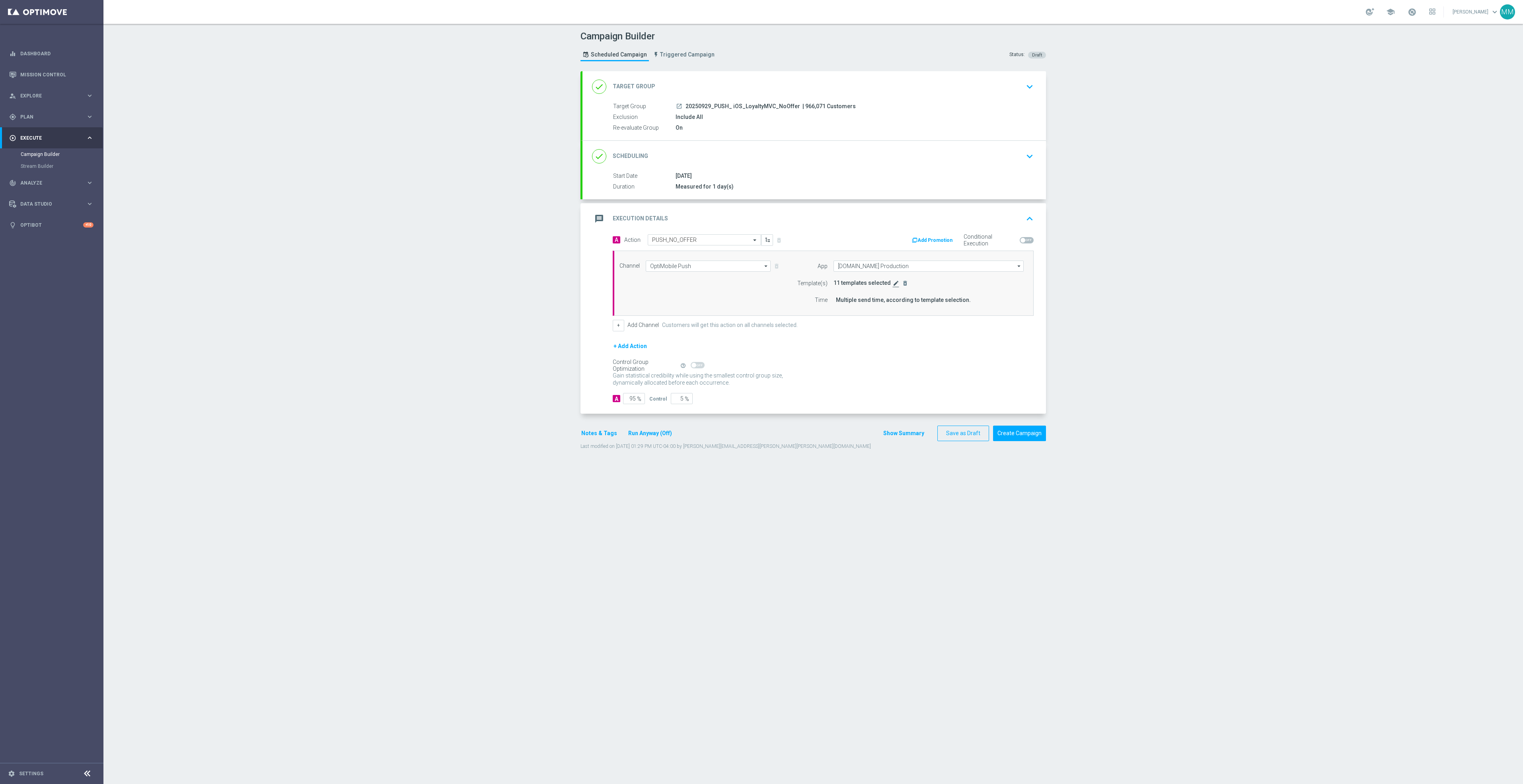
click at [893, 284] on icon "edit" at bounding box center [896, 283] width 7 height 7
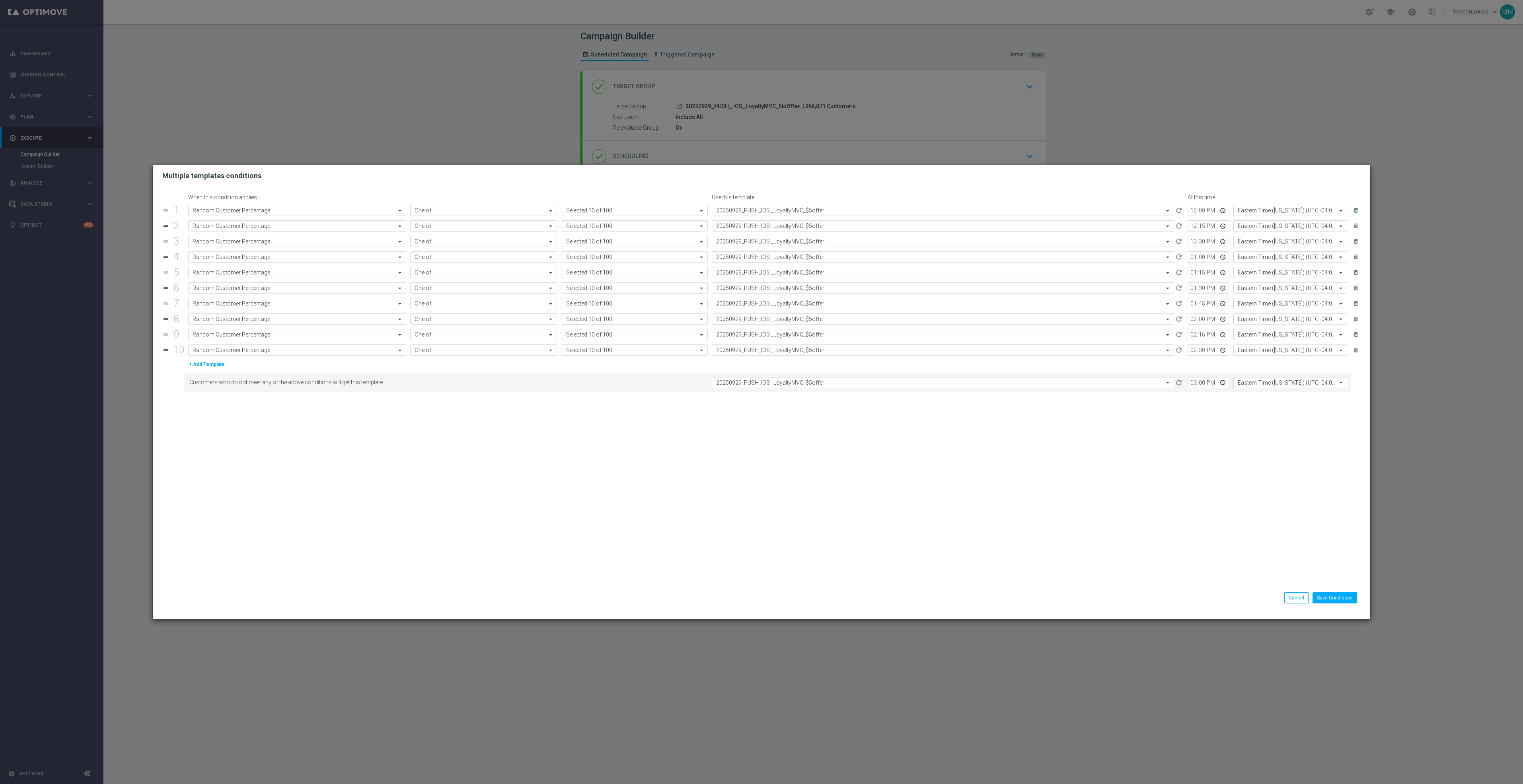
click at [920, 206] on div "Select template 20250929_PUSH_IOS _LoyaltyMVC_$5offer" at bounding box center [943, 210] width 463 height 11
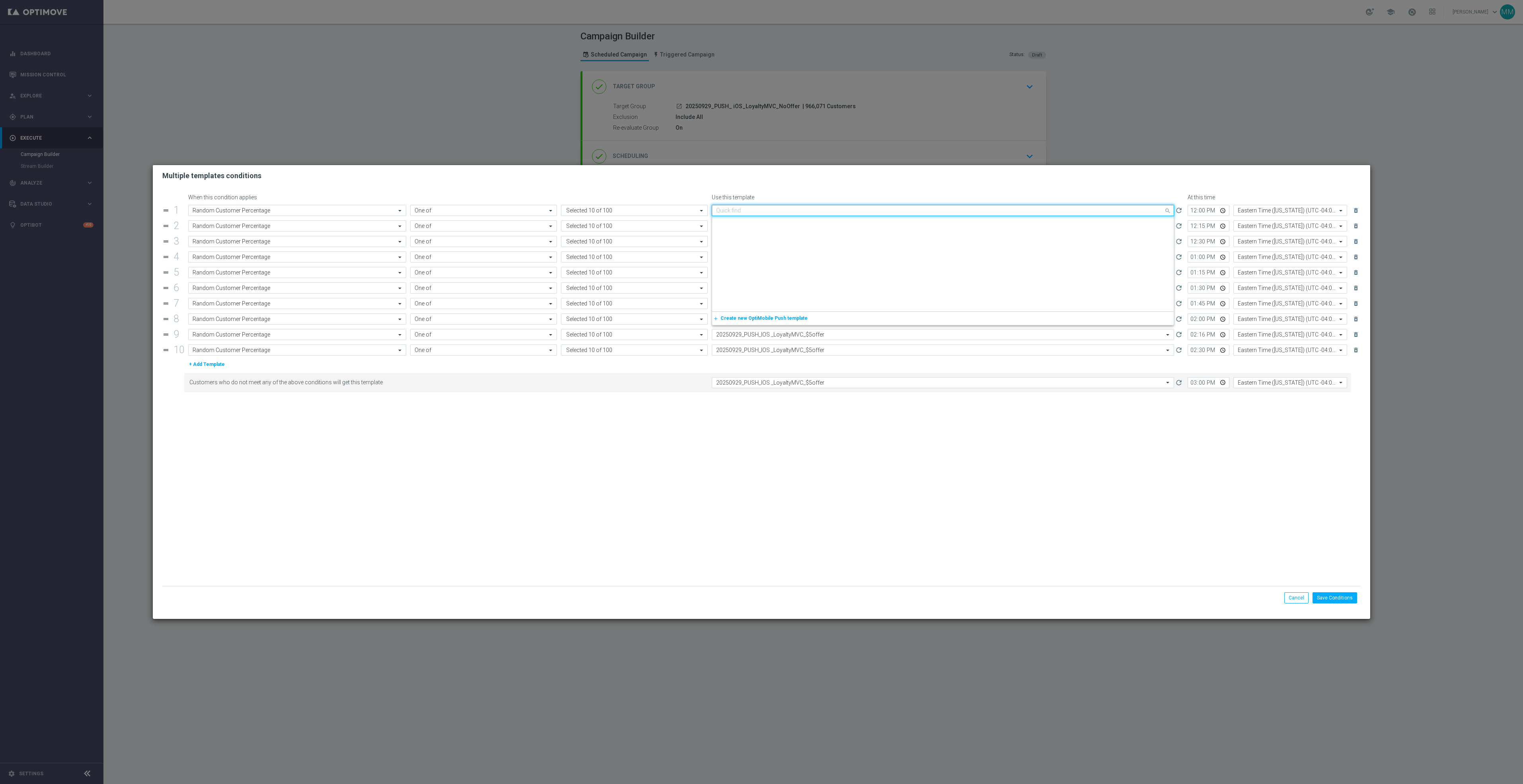
paste input "20250929_PUSH_ iOS_LoyaltyMVC_NoOffer"
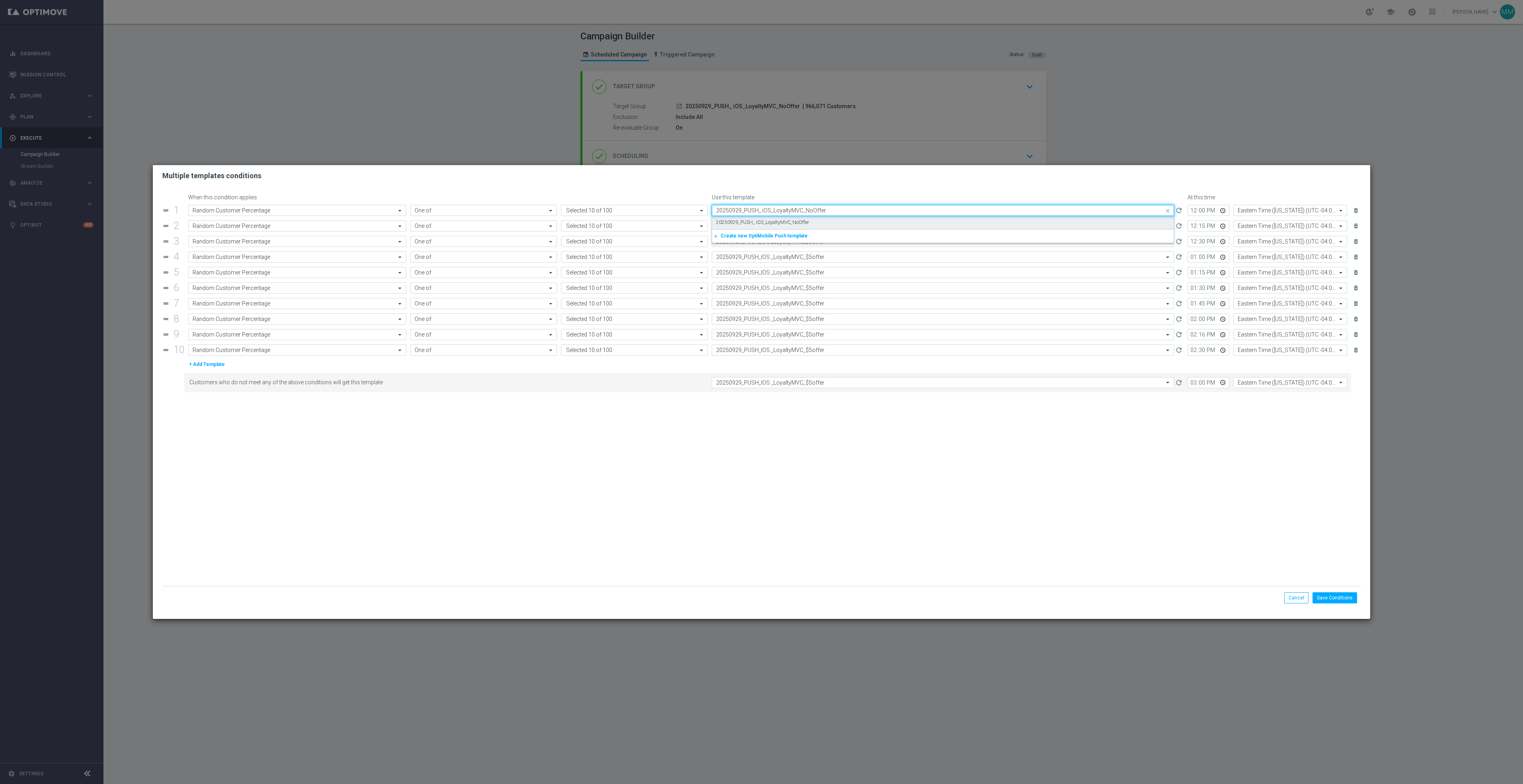
click at [785, 226] on div "20250929_PUSH_ iOS_LoyaltyMVC_NoOffer" at bounding box center [943, 223] width 454 height 13
type input "20250929_PUSH_ iOS_LoyaltyMVC_NoOffer"
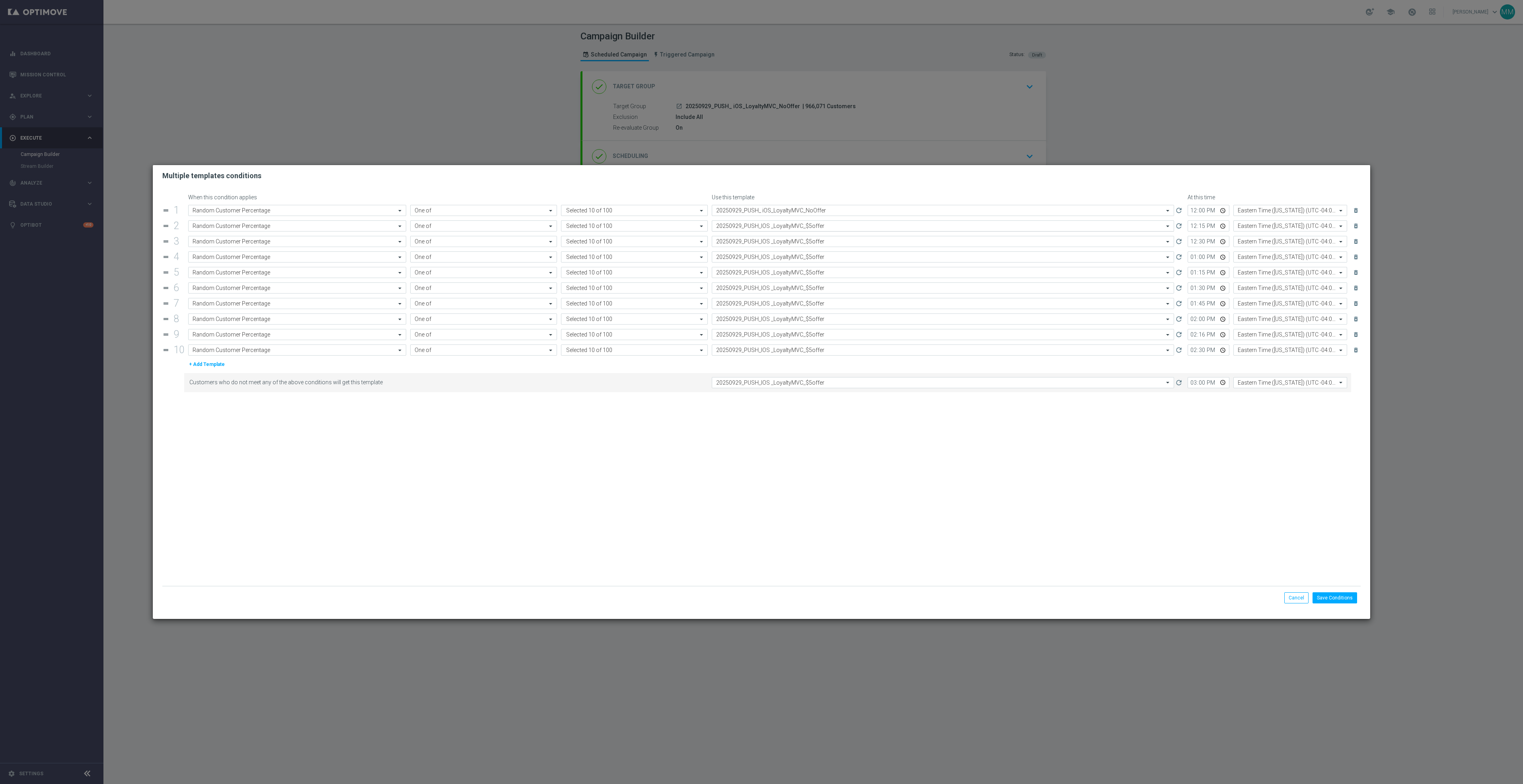
click at [800, 230] on div "Select template 20250929_PUSH_IOS _LoyaltyMVC_$5offer" at bounding box center [943, 225] width 463 height 11
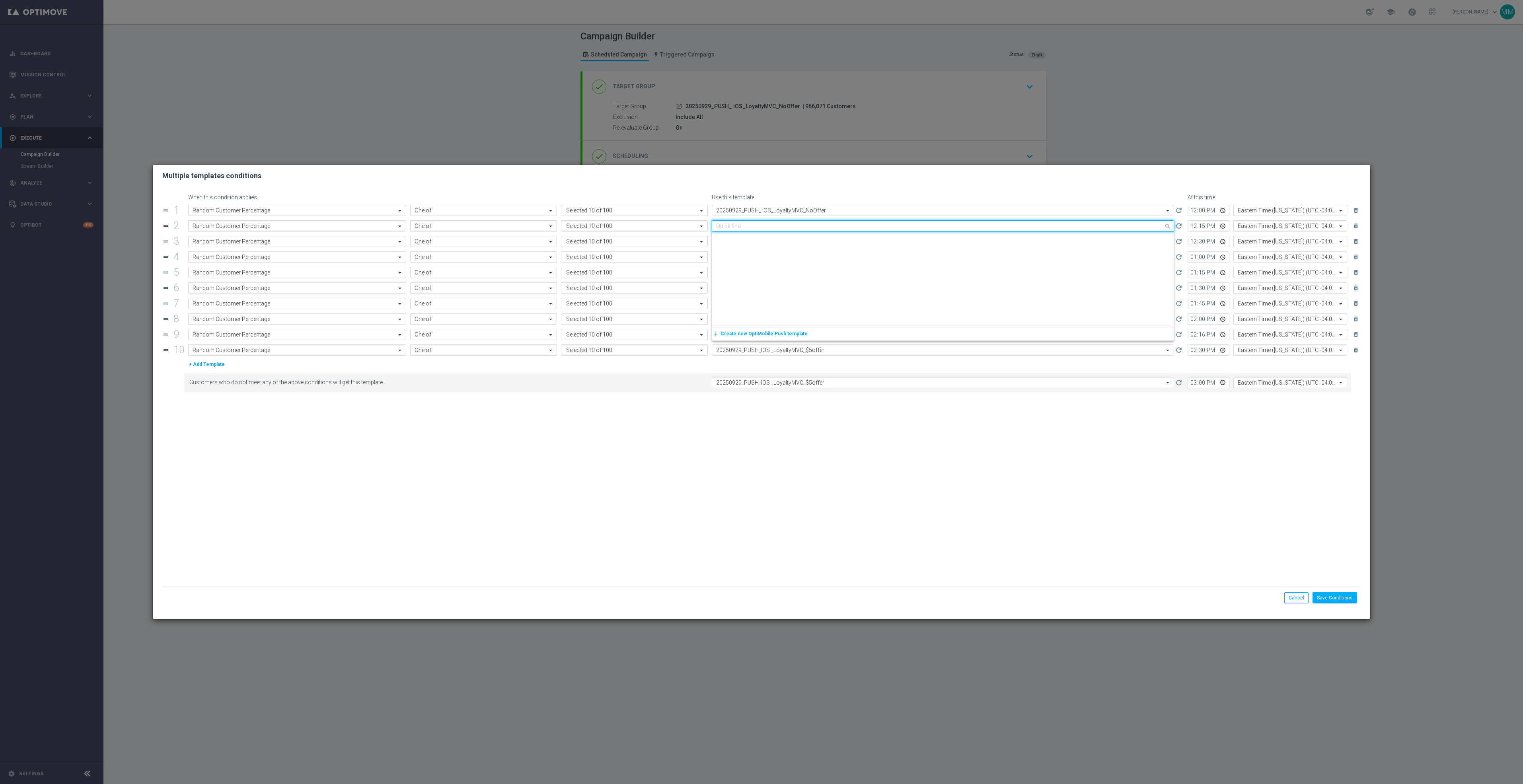
paste input "20250929_PUSH_ iOS_LoyaltyMVC_NoOffer"
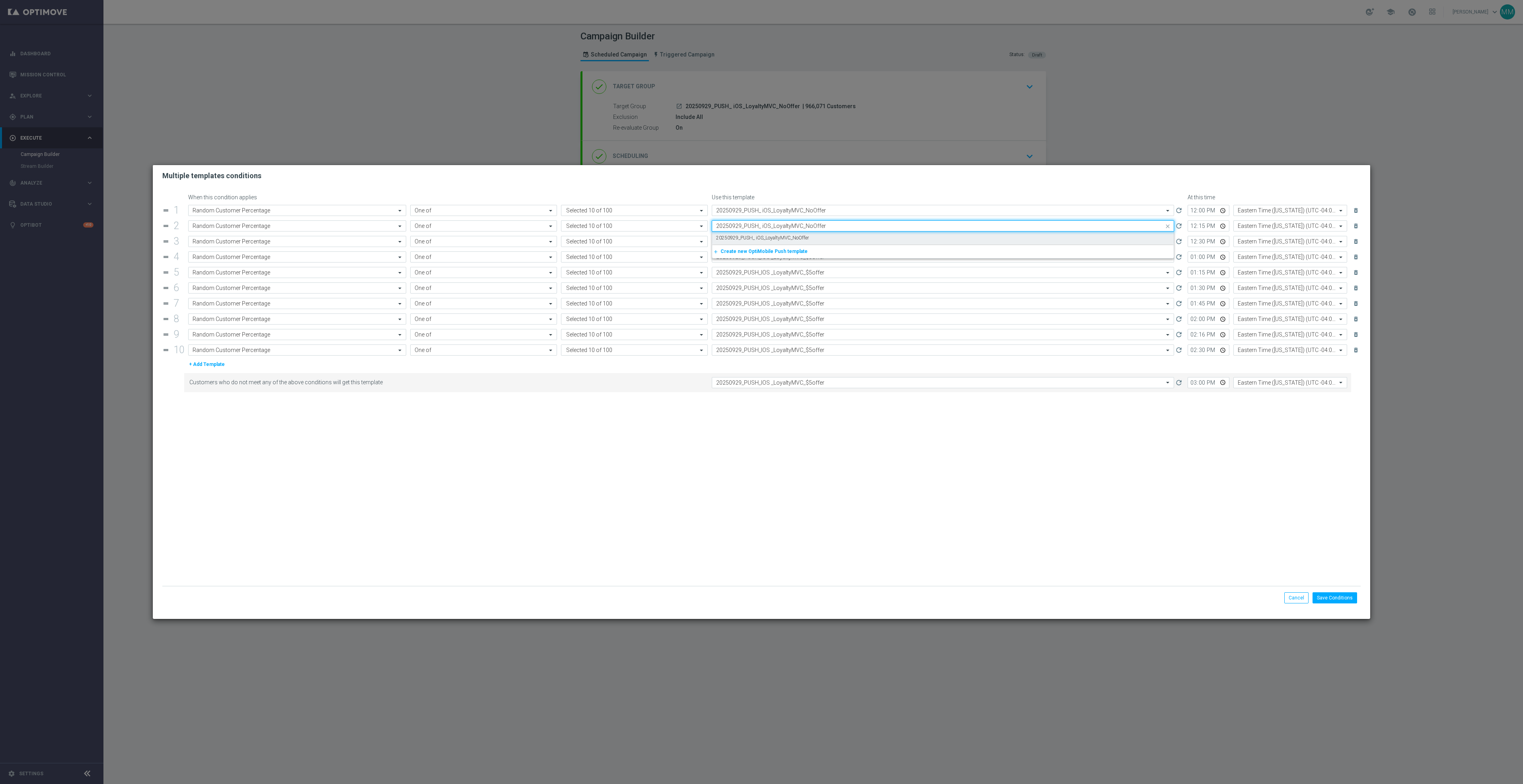
click at [795, 241] on div "20250929_PUSH_ iOS_LoyaltyMVC_NoOffer" at bounding box center [943, 238] width 454 height 13
type input "20250929_PUSH_ iOS_LoyaltyMVC_NoOffer"
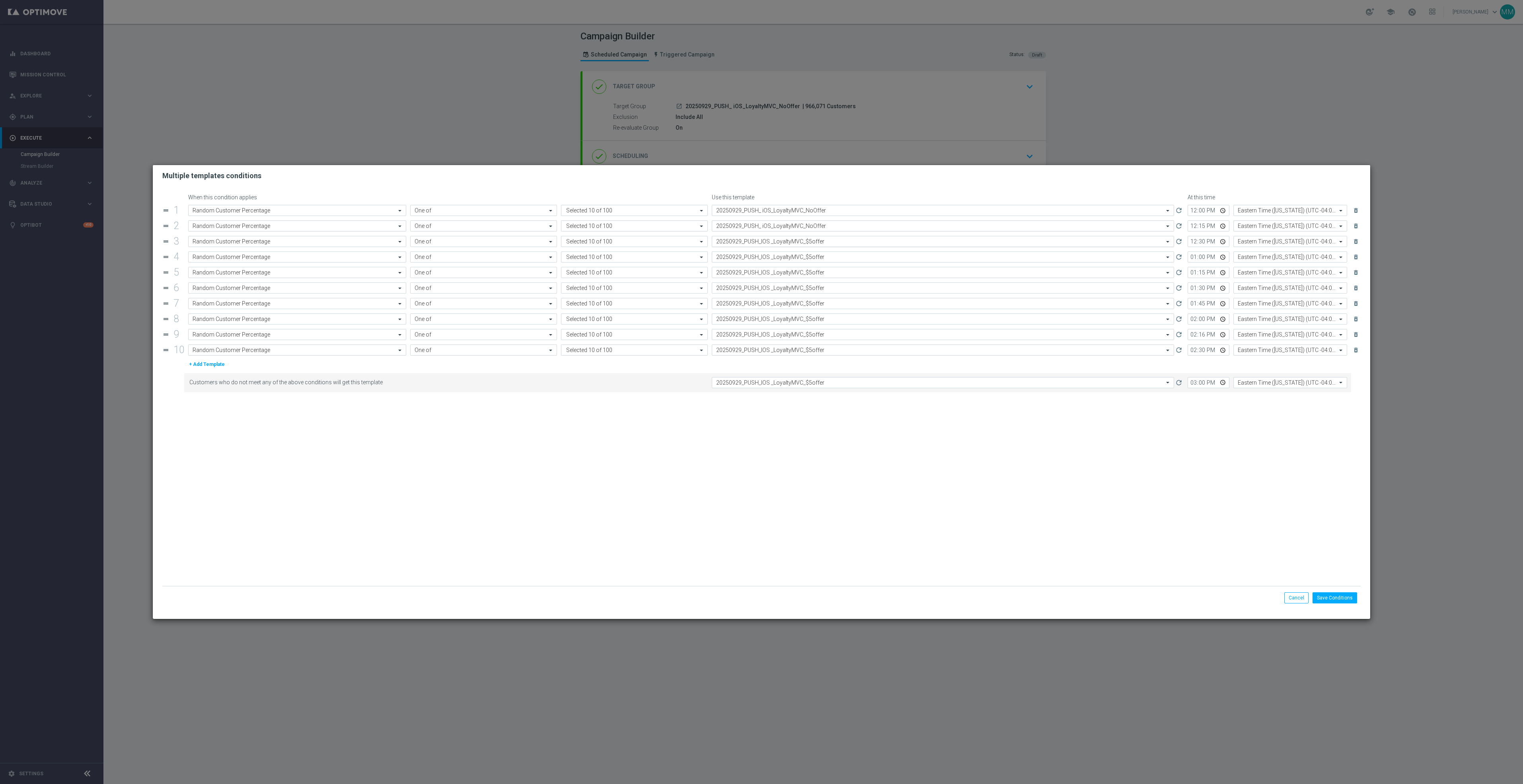
click at [795, 243] on input "text" at bounding box center [935, 241] width 438 height 7
paste input "20250929_PUSH_ iOS_LoyaltyMVC_NoOffer"
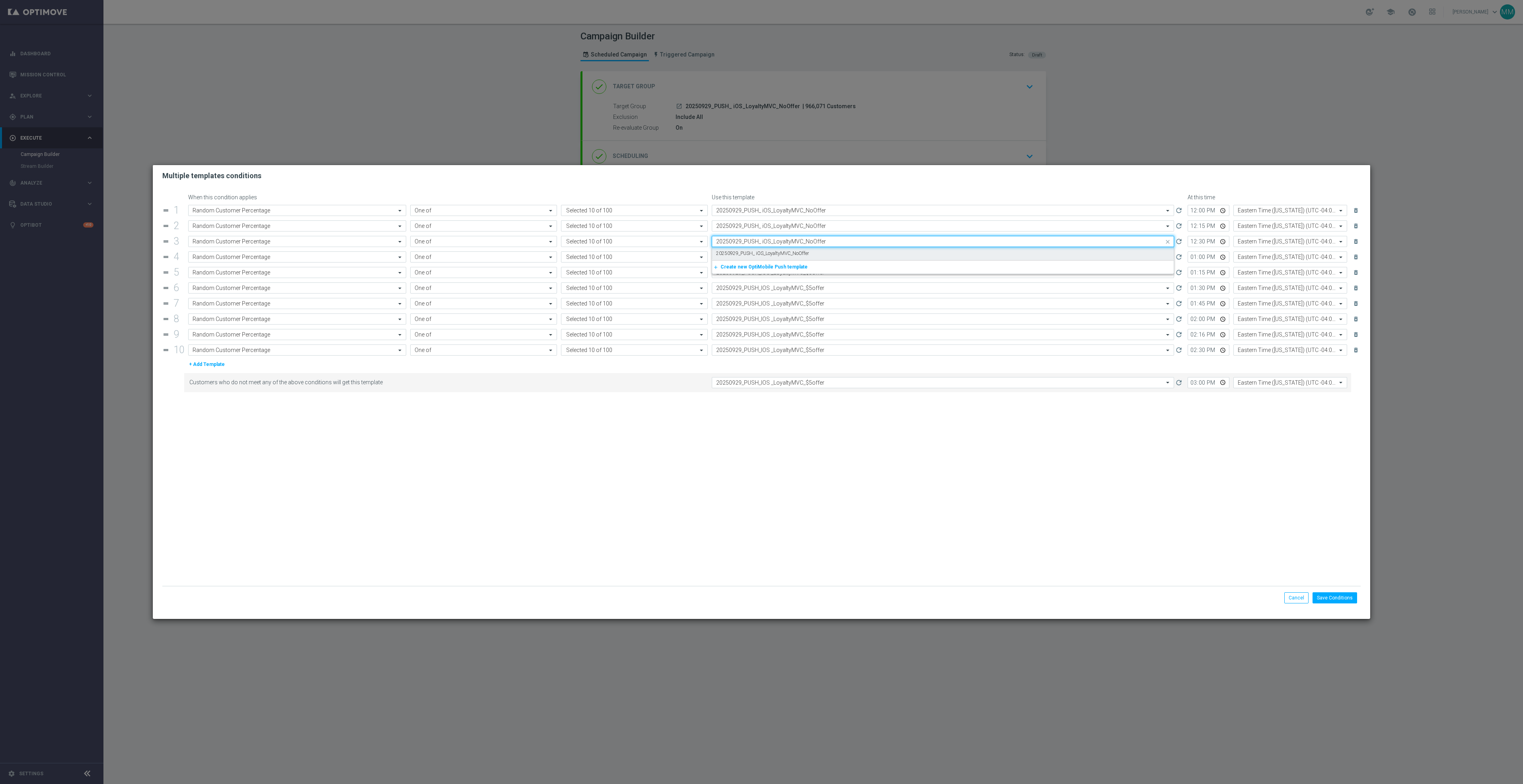
drag, startPoint x: 795, startPoint y: 249, endPoint x: 795, endPoint y: 260, distance: 11.0
click at [795, 250] on div "20250929_PUSH_ iOS_LoyaltyMVC_NoOffer" at bounding box center [943, 254] width 454 height 13
type input "20250929_PUSH_ iOS_LoyaltyMVC_NoOffer"
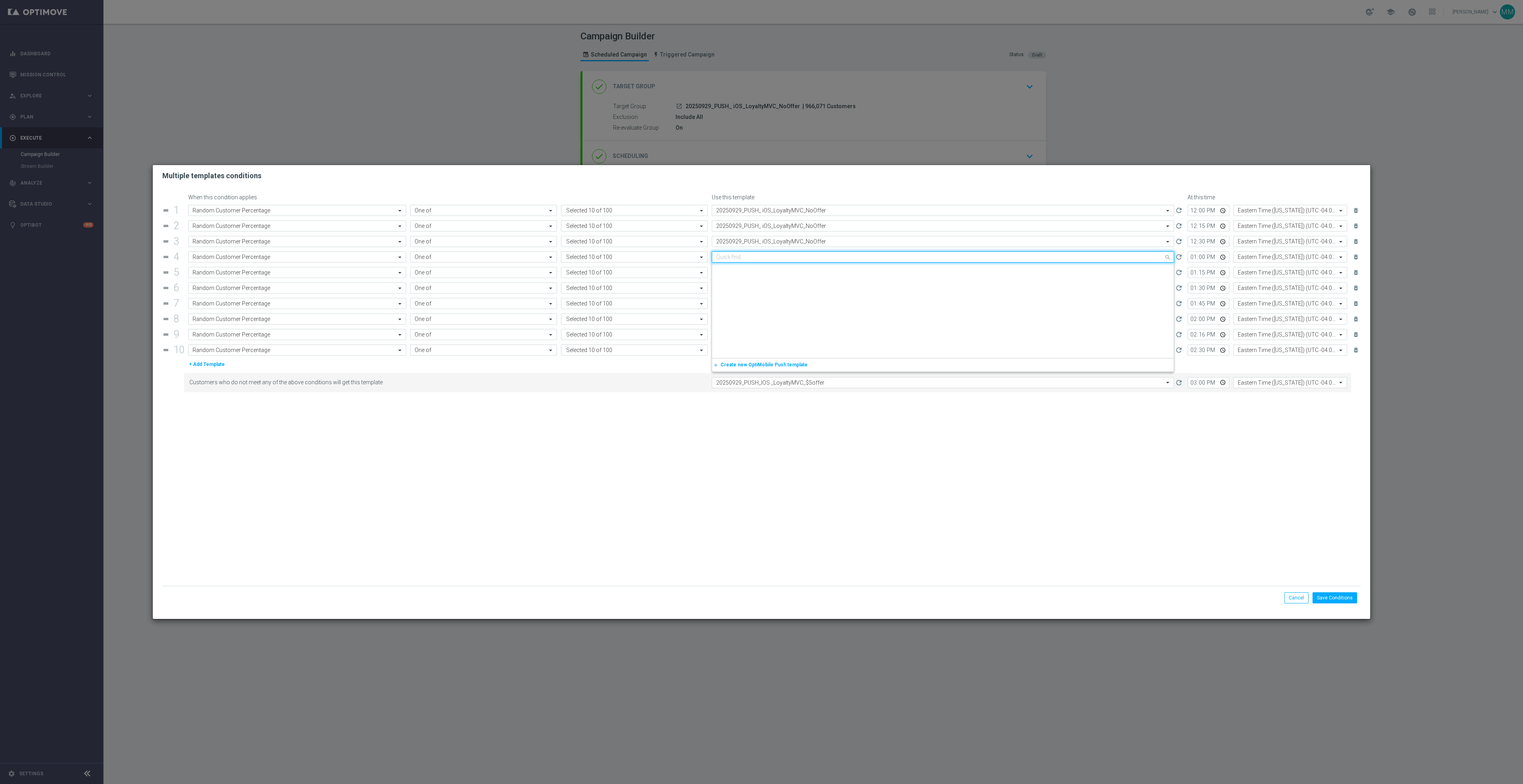
click at [795, 260] on input "text" at bounding box center [935, 257] width 438 height 7
paste input "20250929_PUSH_ iOS_LoyaltyMVC_NoOffer"
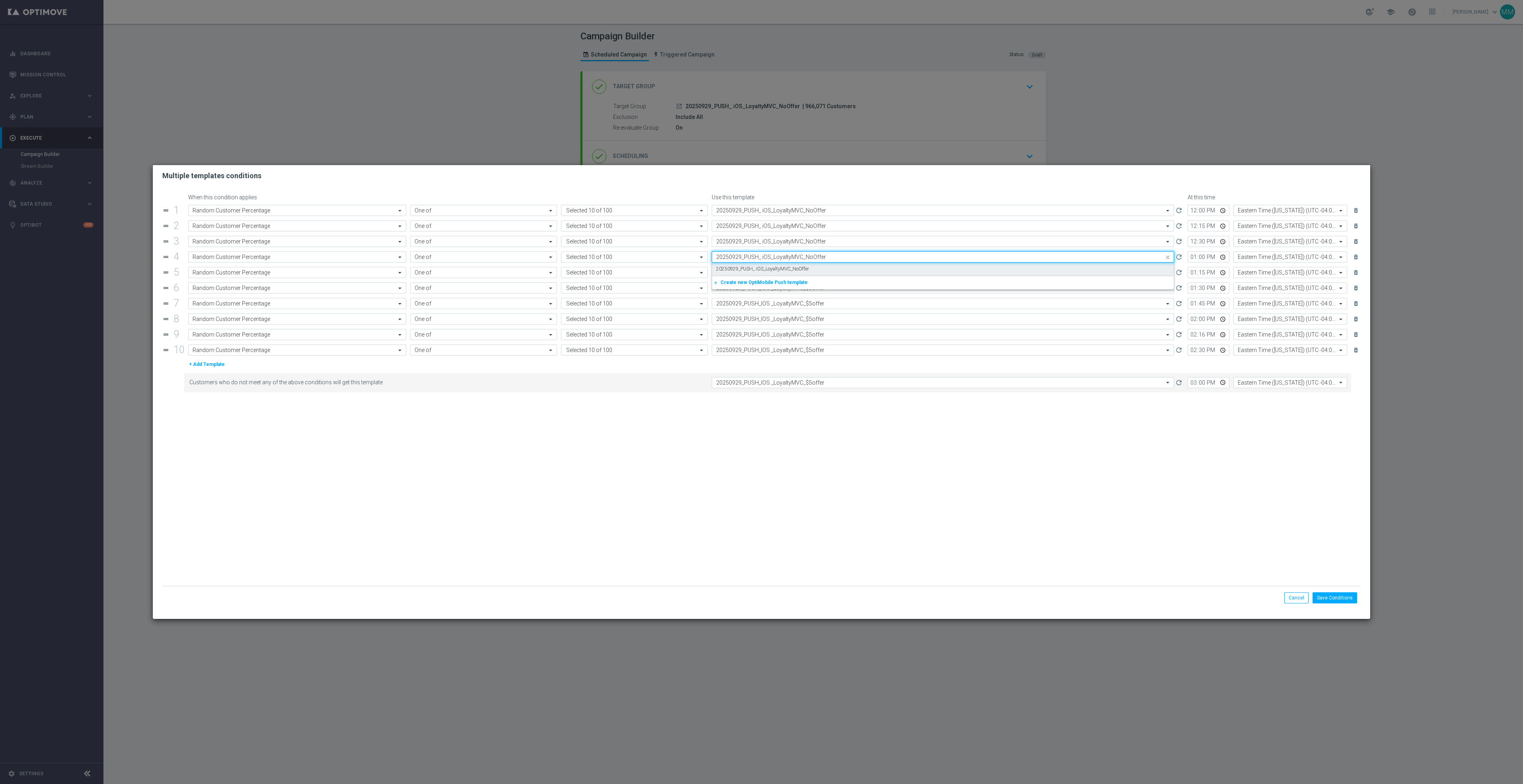
scroll to position [0, 0]
drag, startPoint x: 794, startPoint y: 269, endPoint x: 796, endPoint y: 276, distance: 7.3
click at [794, 270] on label "20250929_PUSH_ iOS_LoyaltyMVC_NoOffer" at bounding box center [763, 269] width 93 height 7
type input "20250929_PUSH_ iOS_LoyaltyMVC_NoOffer"
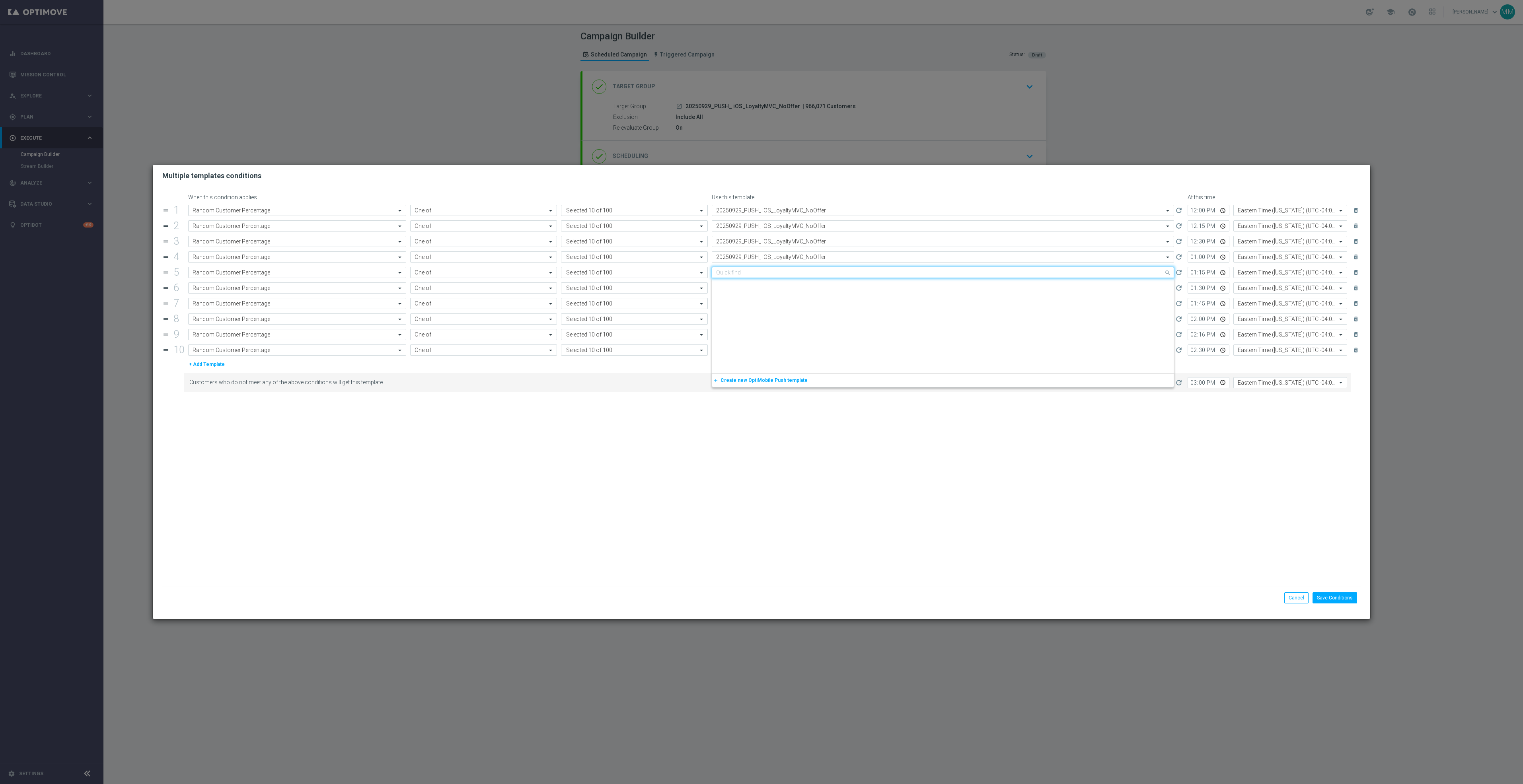
click at [796, 276] on input "text" at bounding box center [935, 273] width 438 height 7
paste input "20250929_PUSH_ iOS_LoyaltyMVC_NoOffer"
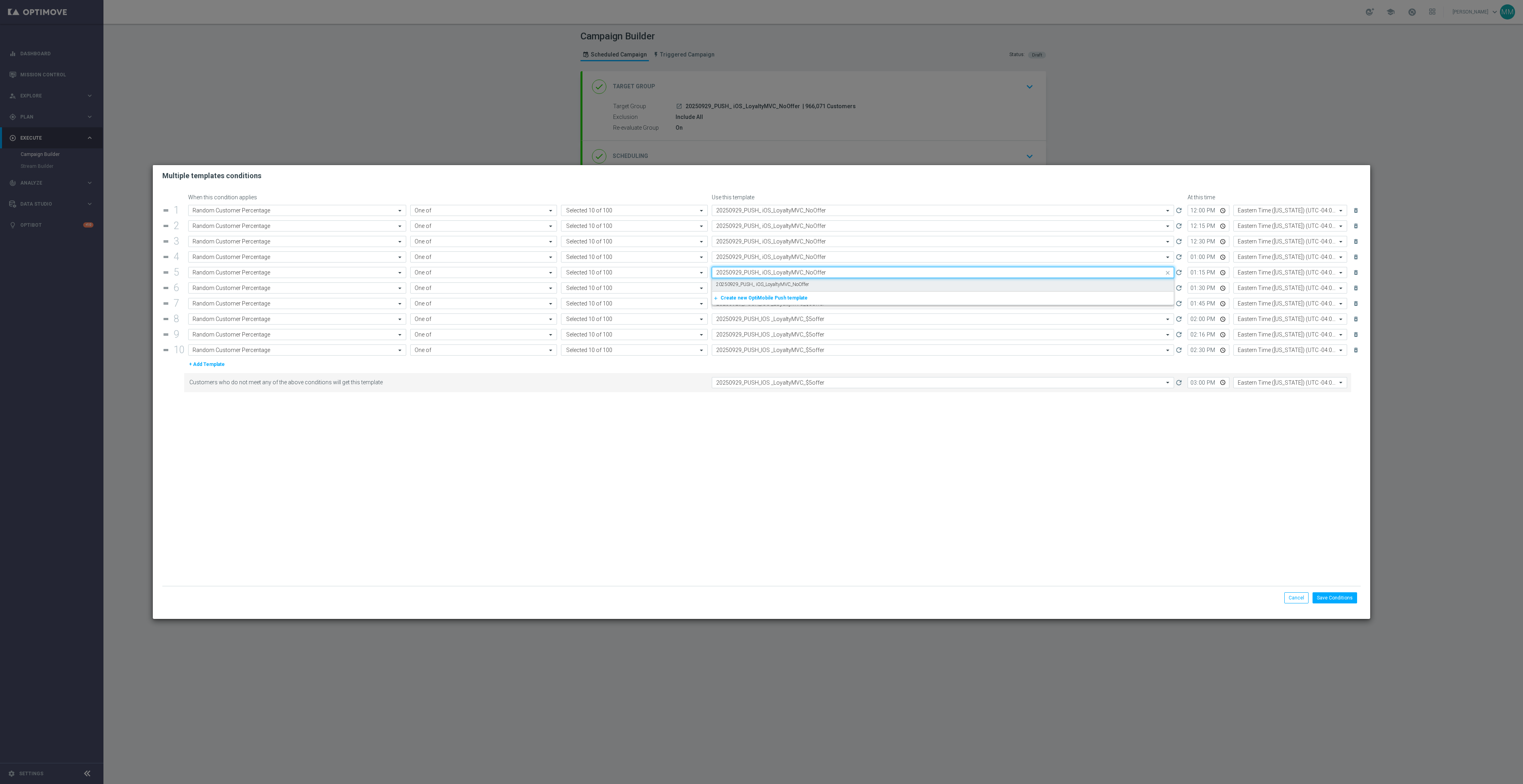
scroll to position [0, 0]
click at [796, 287] on label "20250929_PUSH_ iOS_LoyaltyMVC_NoOffer" at bounding box center [763, 284] width 93 height 7
type input "20250929_PUSH_ iOS_LoyaltyMVC_NoOffer"
click at [797, 289] on input "text" at bounding box center [935, 288] width 438 height 7
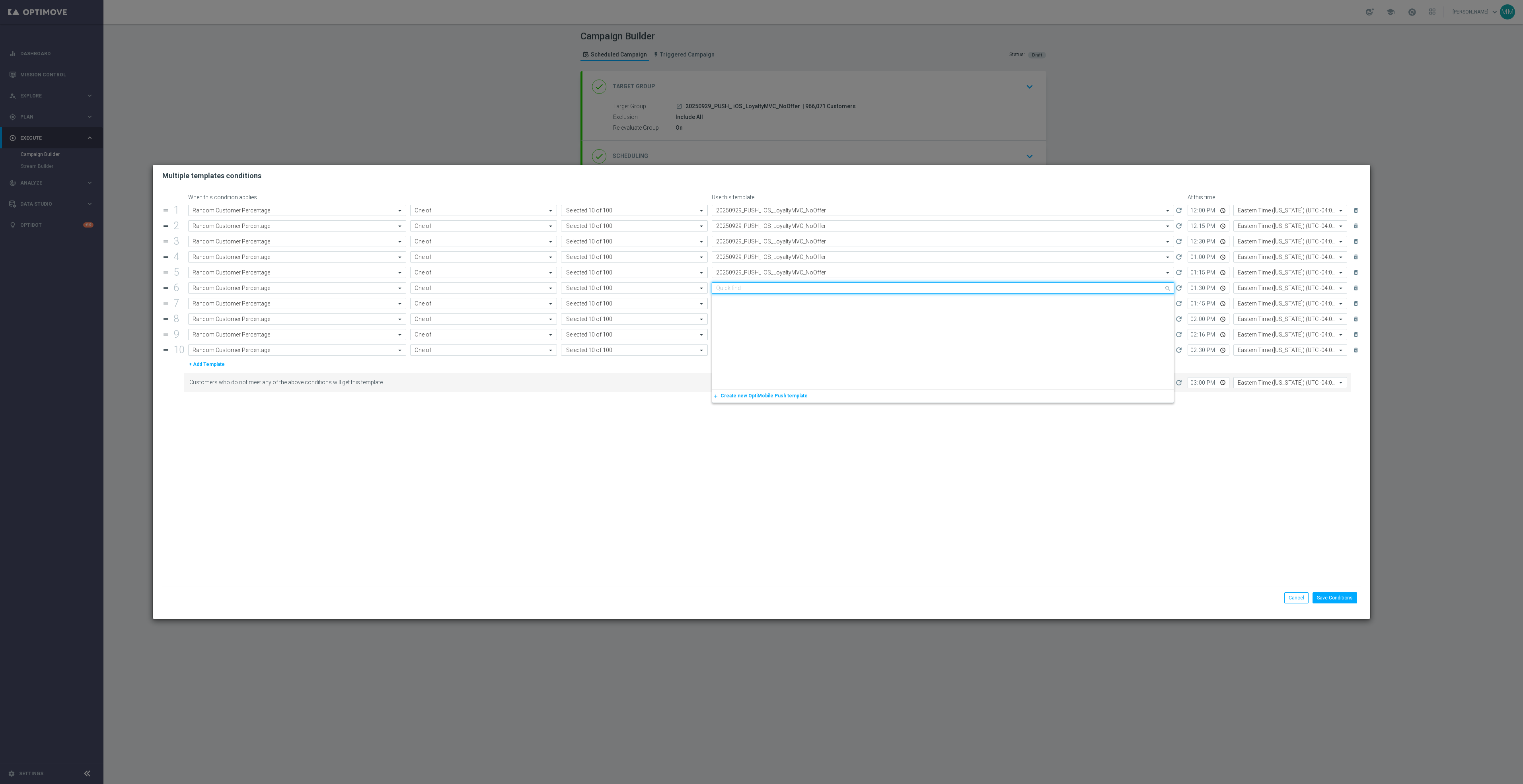
scroll to position [1181, 0]
paste input "20250929_PUSH_ iOS_LoyaltyMVC_NoOffer"
click at [798, 299] on label "20250929_PUSH_ iOS_LoyaltyMVC_NoOffer" at bounding box center [763, 300] width 93 height 7
type input "20250929_PUSH_ iOS_LoyaltyMVC_NoOffer"
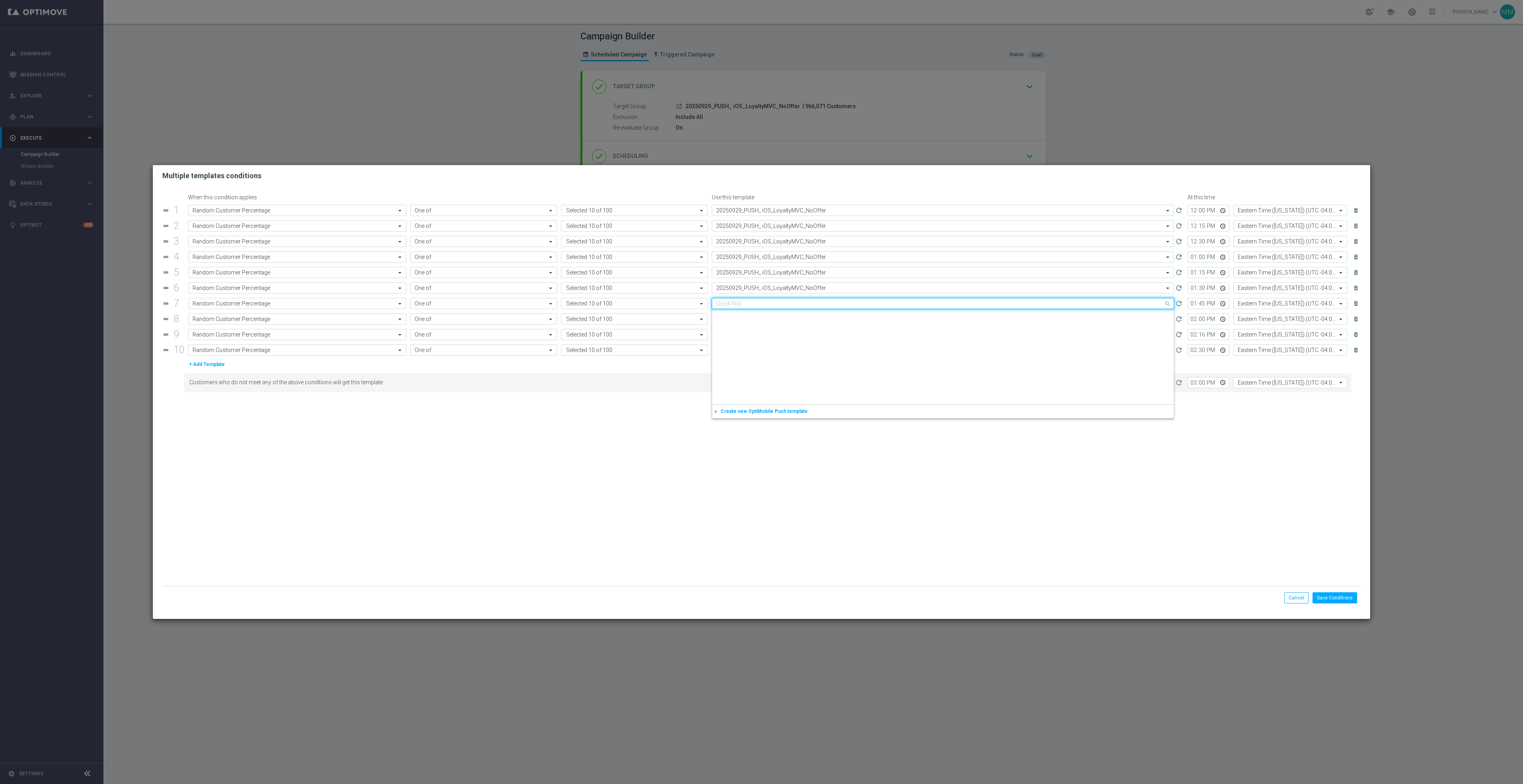
click at [798, 306] on input "text" at bounding box center [935, 303] width 438 height 7
paste input "20250929_PUSH_ iOS_LoyaltyMVC_NoOffer"
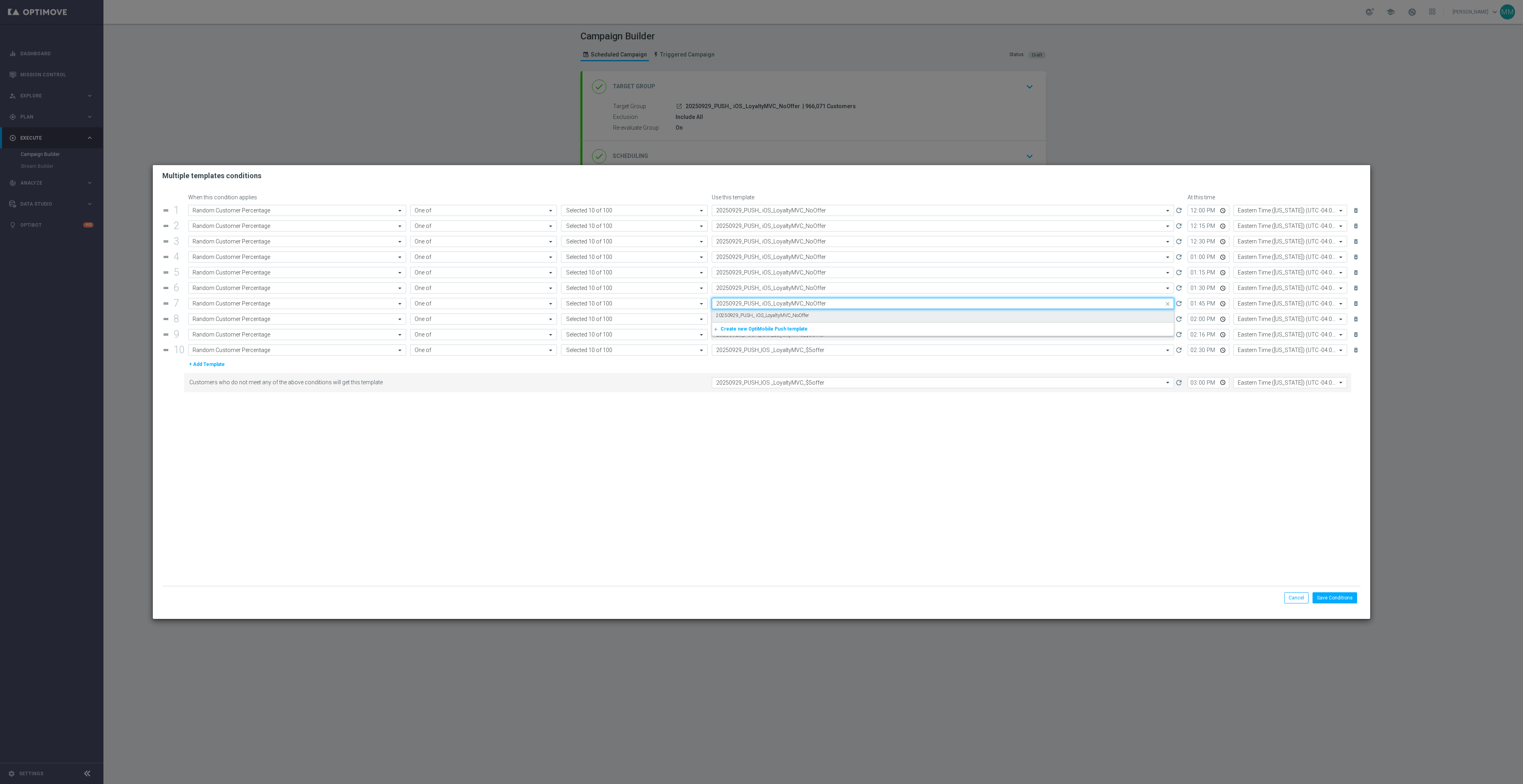
scroll to position [0, 0]
drag, startPoint x: 798, startPoint y: 314, endPoint x: 798, endPoint y: 320, distance: 6.0
click at [798, 315] on label "20250929_PUSH_ iOS_LoyaltyMVC_NoOffer" at bounding box center [763, 316] width 93 height 7
type input "20250929_PUSH_ iOS_LoyaltyMVC_NoOffer"
click at [798, 322] on input "text" at bounding box center [935, 319] width 438 height 7
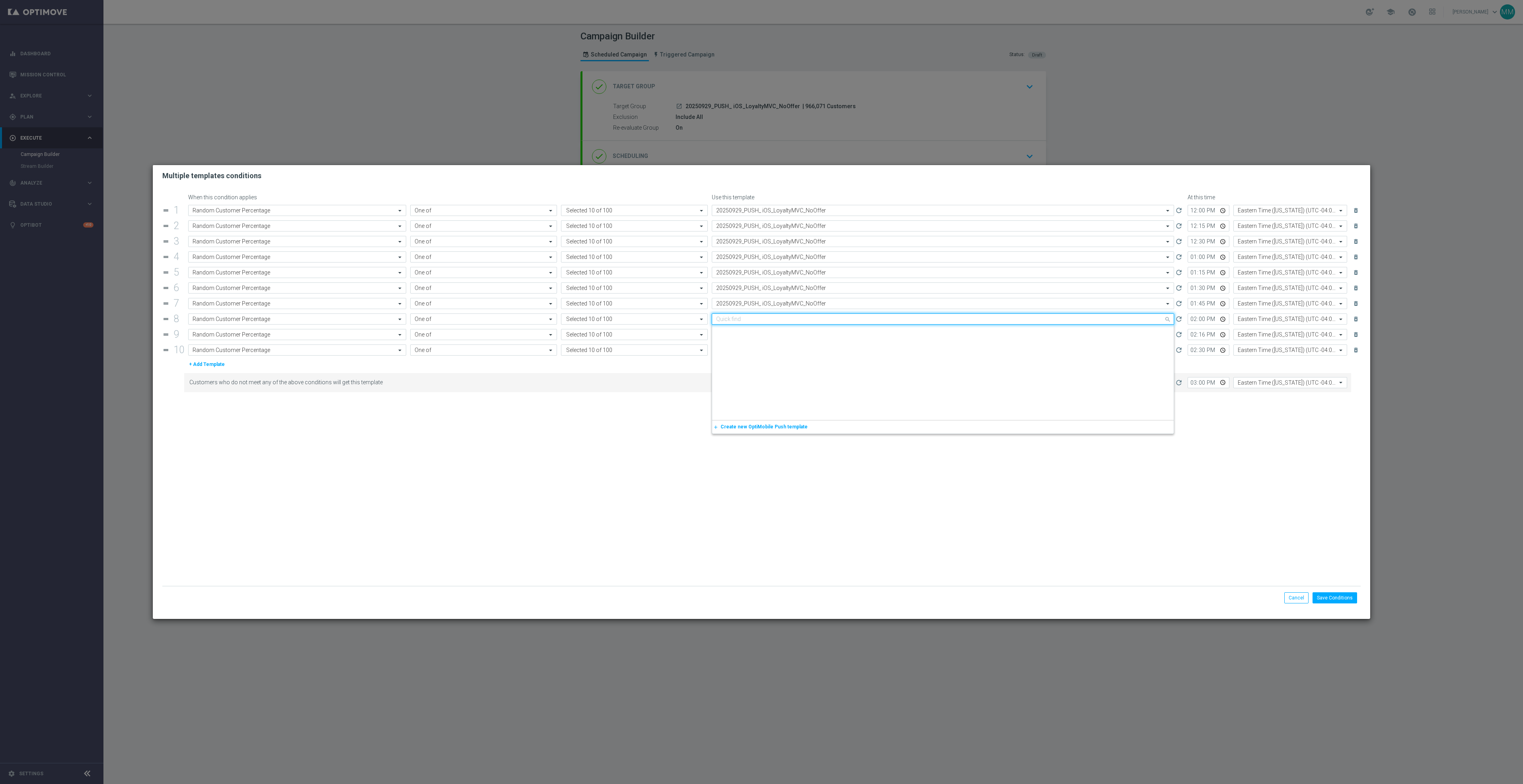
paste input "20250929_PUSH_ iOS_LoyaltyMVC_NoOffer"
click at [798, 331] on label "20250929_PUSH_ iOS_LoyaltyMVC_NoOffer" at bounding box center [763, 331] width 93 height 7
type input "20250929_PUSH_ iOS_LoyaltyMVC_NoOffer"
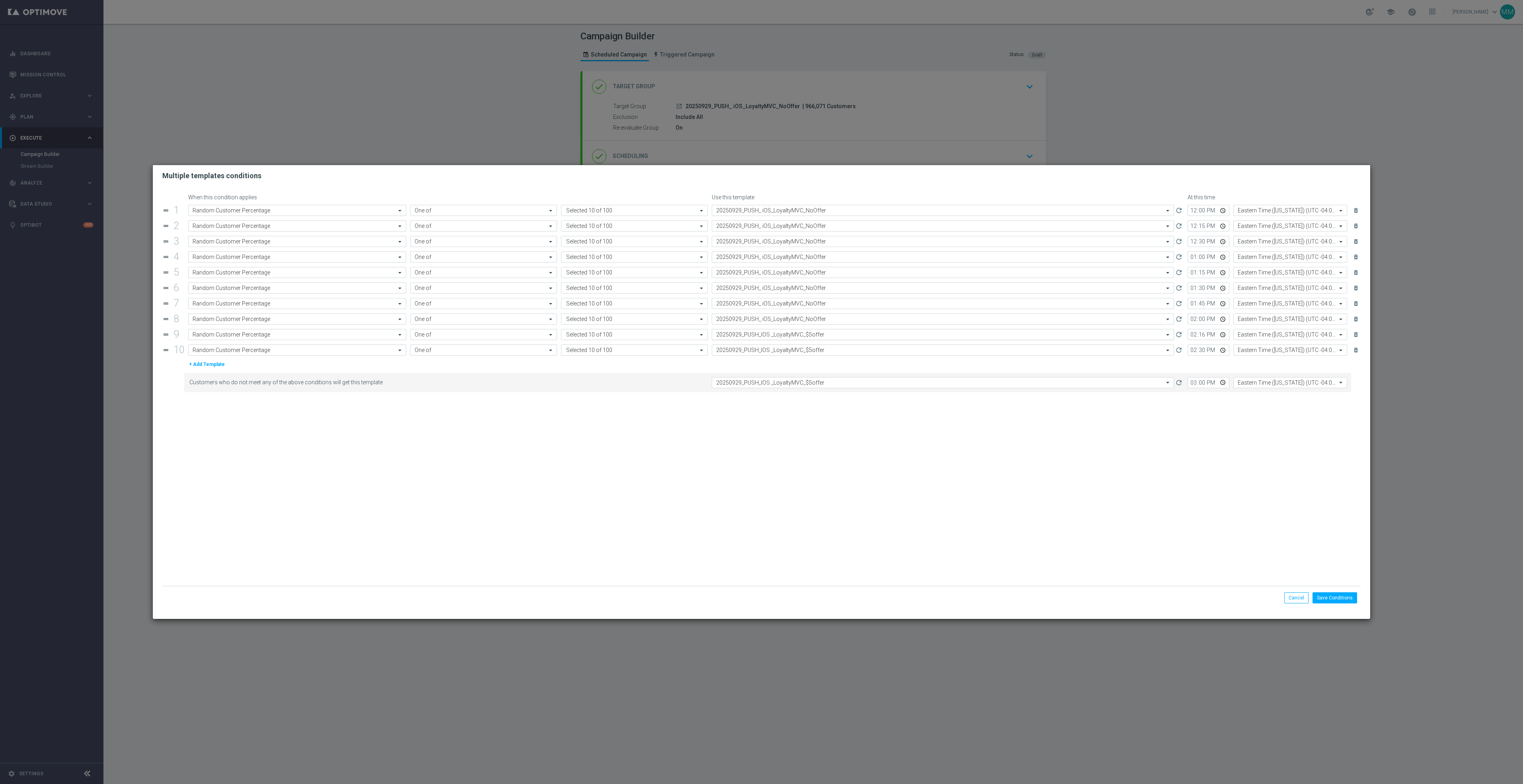
click at [801, 338] on input "text" at bounding box center [935, 335] width 438 height 7
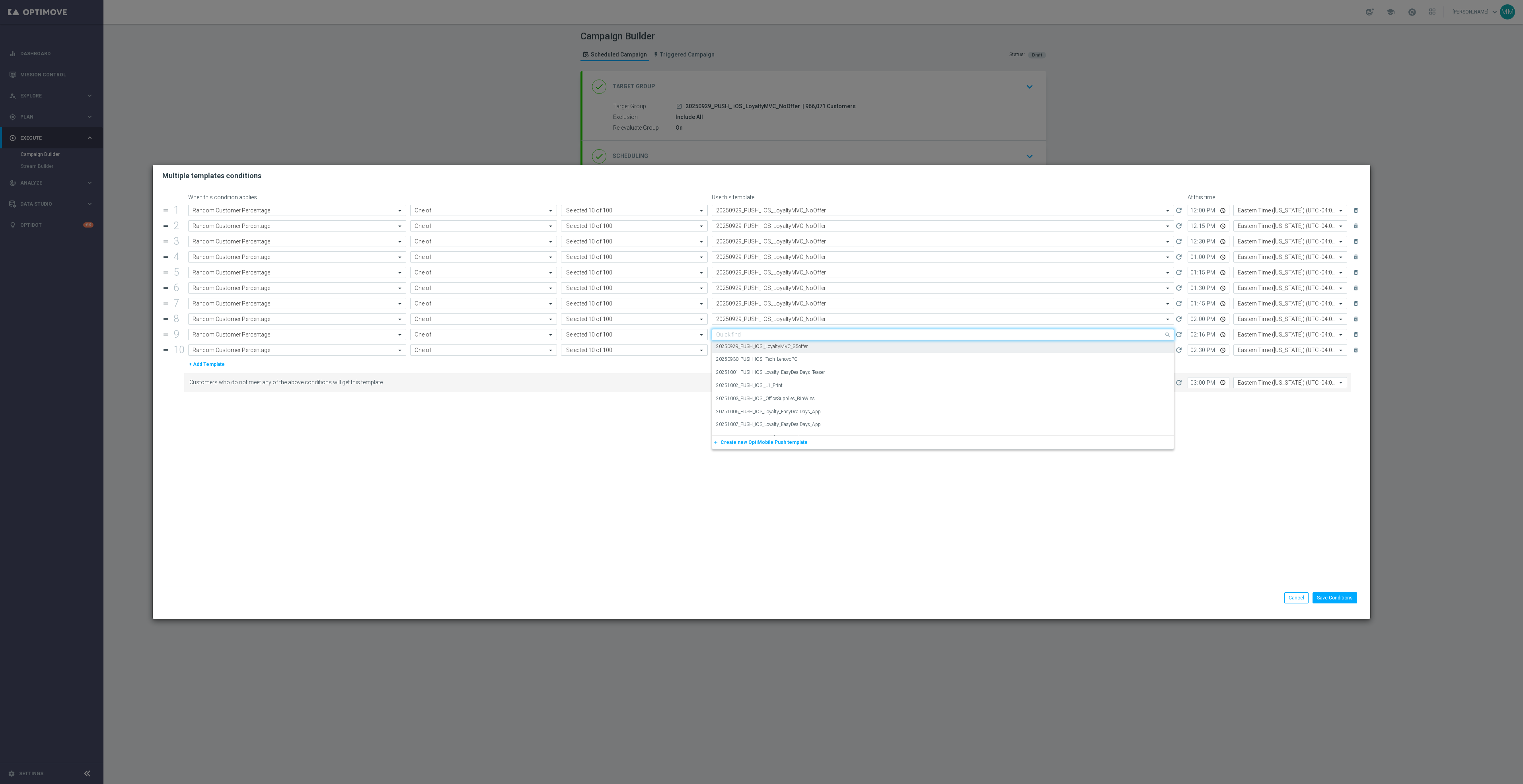
paste input "20250929_PUSH_ iOS_LoyaltyMVC_NoOffer"
click at [803, 350] on label "20250929_PUSH_ iOS_LoyaltyMVC_NoOffer" at bounding box center [763, 346] width 93 height 7
type input "20250929_PUSH_ iOS_LoyaltyMVC_NoOffer"
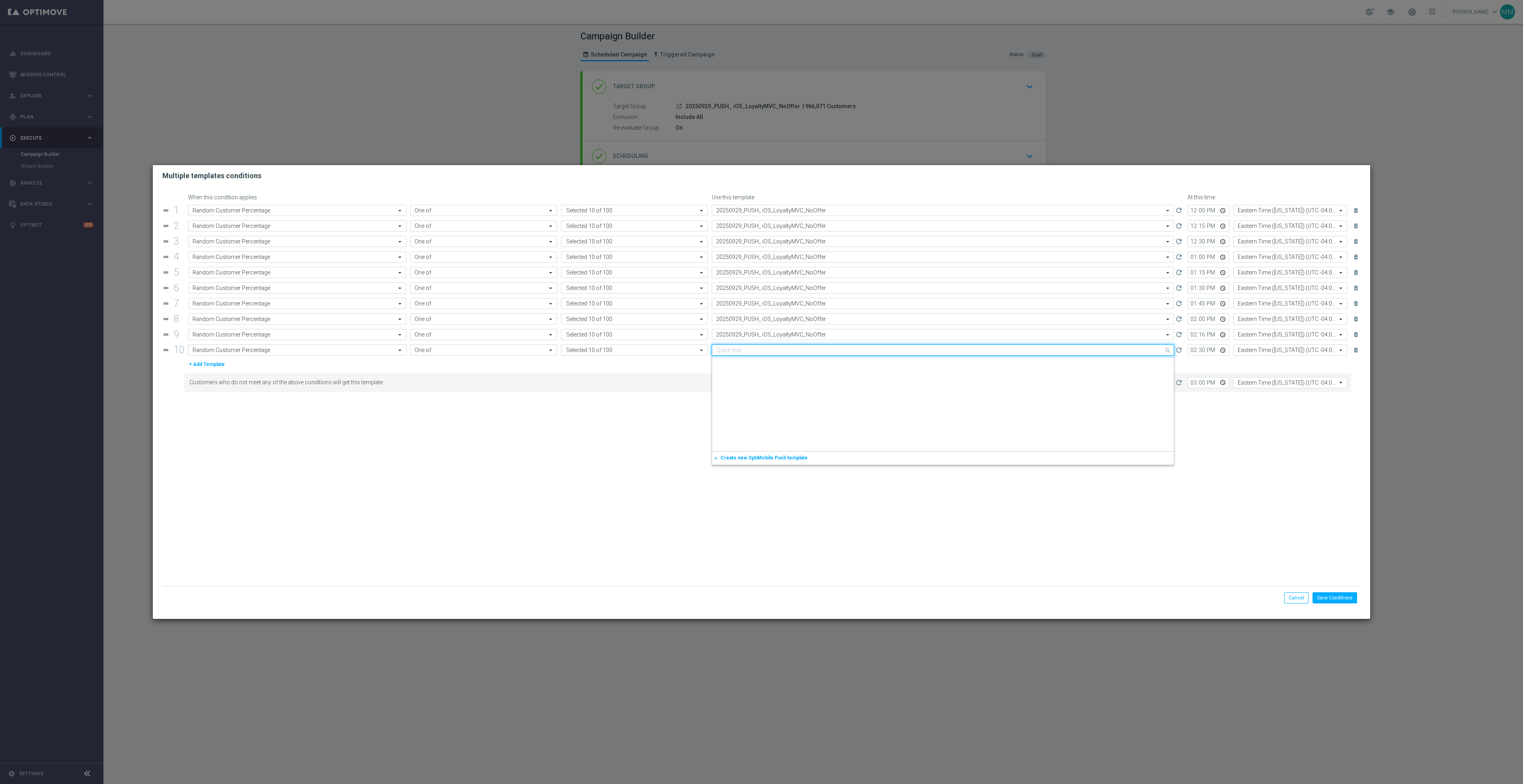
click at [803, 356] on div "Quick find 20250929_PUSH_IOS _LoyaltyMVC_$5offer" at bounding box center [943, 350] width 463 height 11
paste input "20250929_PUSH_ iOS_LoyaltyMVC_NoOffer"
drag, startPoint x: 801, startPoint y: 365, endPoint x: 801, endPoint y: 379, distance: 14.0
click at [801, 365] on label "20250929_PUSH_ iOS_LoyaltyMVC_NoOffer" at bounding box center [763, 362] width 93 height 7
type input "20250929_PUSH_ iOS_LoyaltyMVC_NoOffer"
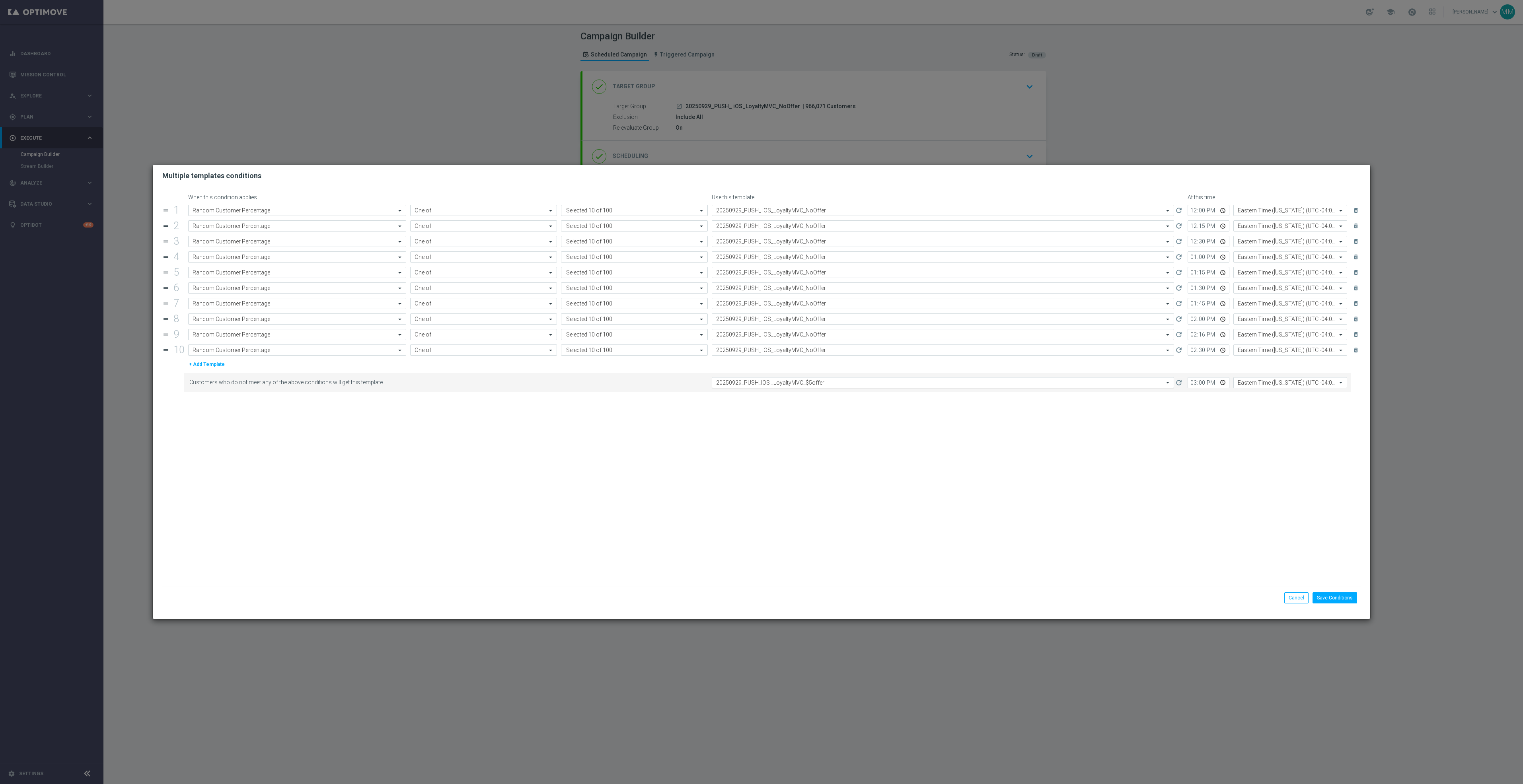
drag, startPoint x: 801, startPoint y: 381, endPoint x: 802, endPoint y: 390, distance: 9.1
click at [801, 382] on div "Select template 20250929_PUSH_IOS _LoyaltyMVC_$5offer" at bounding box center [943, 382] width 463 height 11
paste input "20250929_PUSH_ iOS_LoyaltyMVC_NoOffer"
click at [803, 396] on label "20250929_PUSH_ iOS_LoyaltyMVC_NoOffer" at bounding box center [763, 394] width 93 height 7
type input "20250929_PUSH_ iOS_LoyaltyMVC_NoOffer"
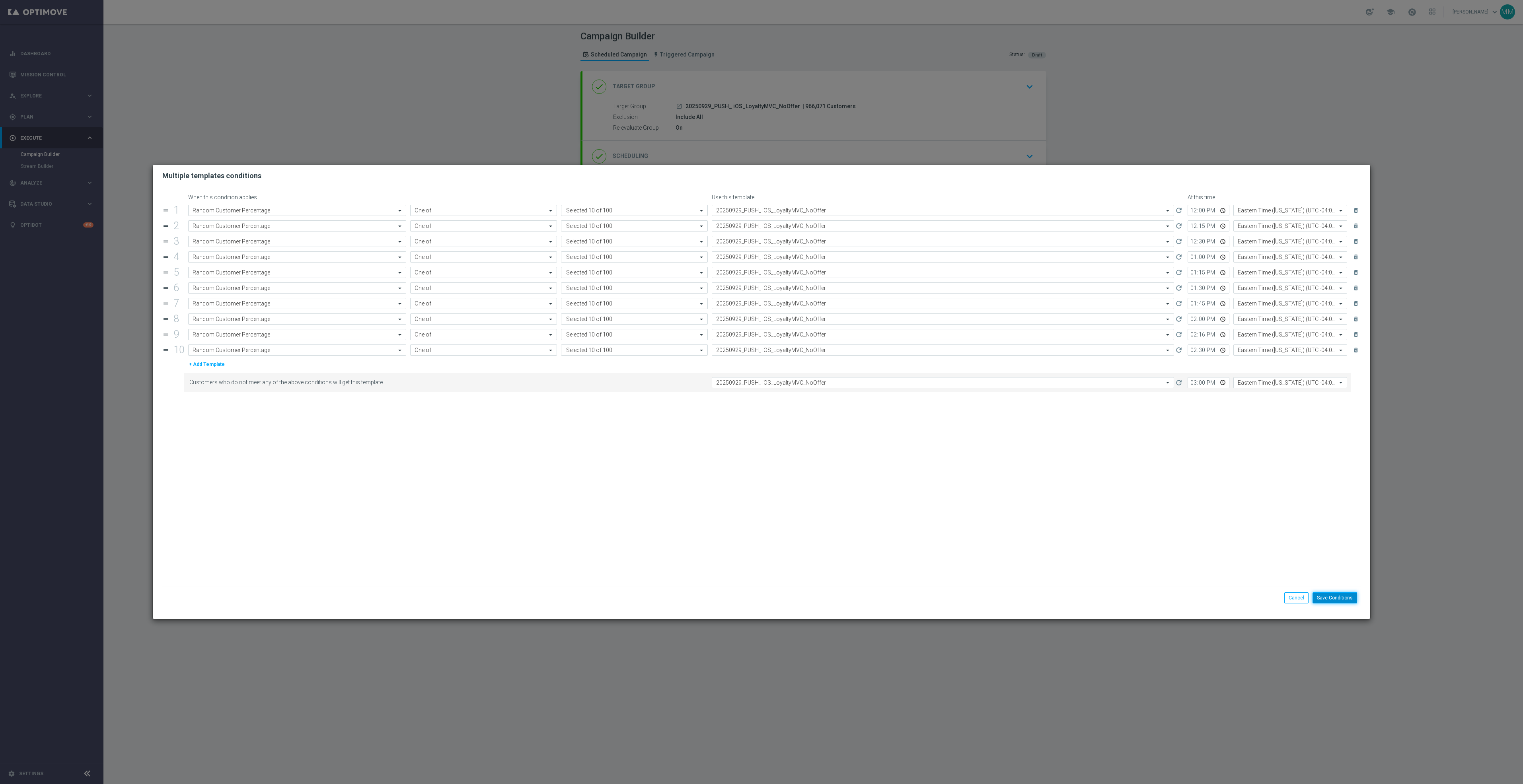
click at [1340, 597] on button "Save Conditions" at bounding box center [1335, 598] width 45 height 11
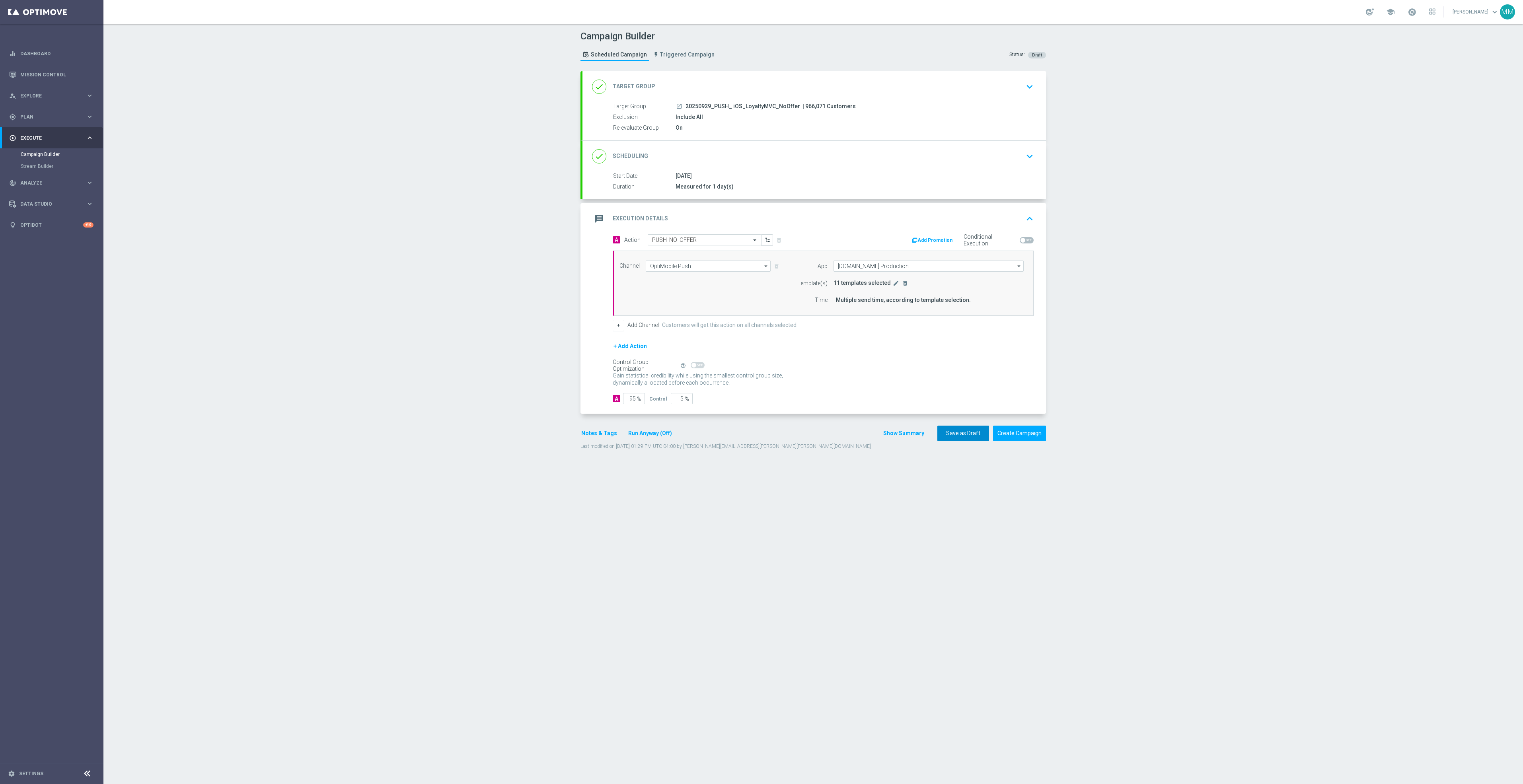
click at [957, 438] on button "Save as Draft" at bounding box center [963, 433] width 51 height 16
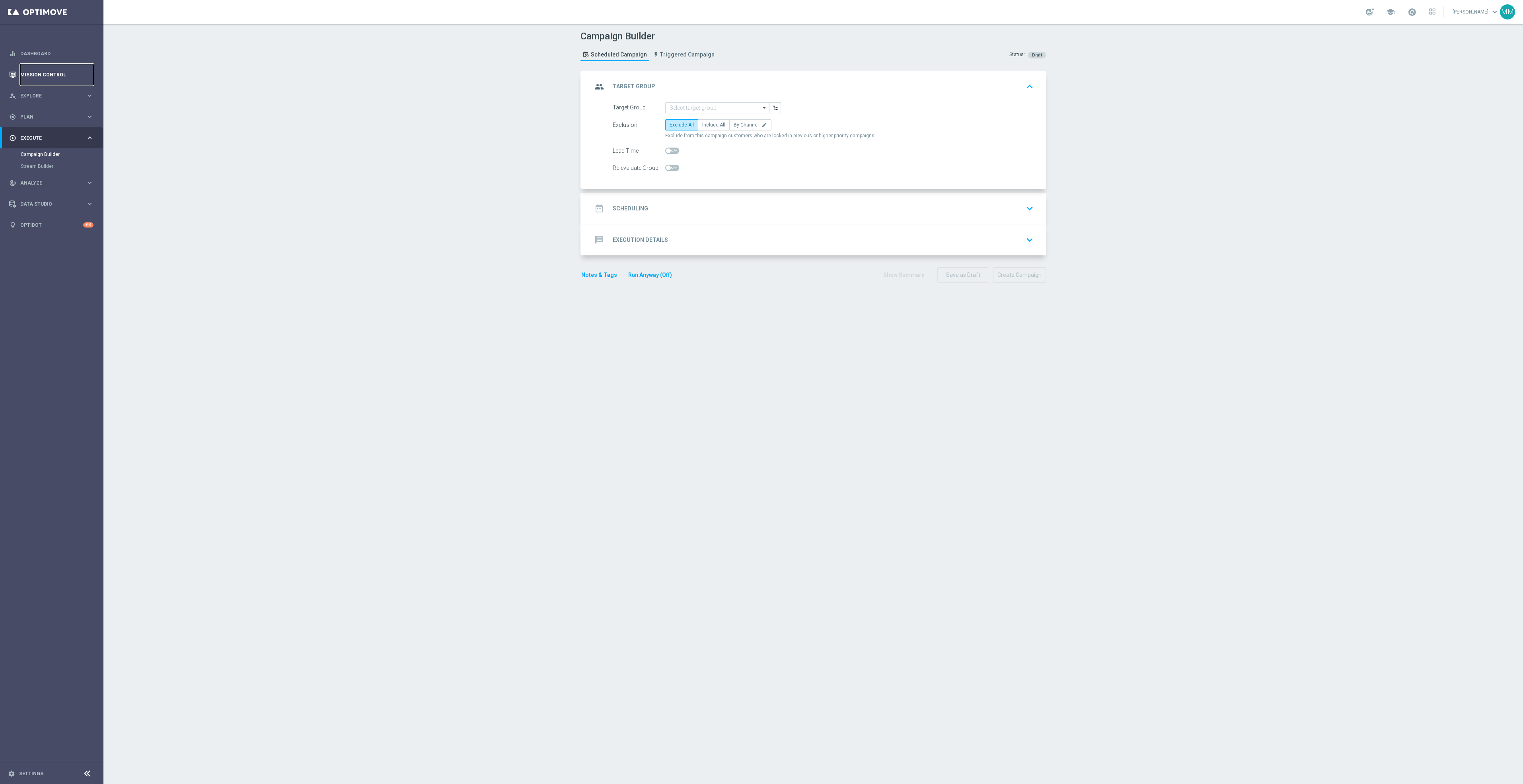
click at [51, 79] on link "Mission Control" at bounding box center [56, 74] width 73 height 21
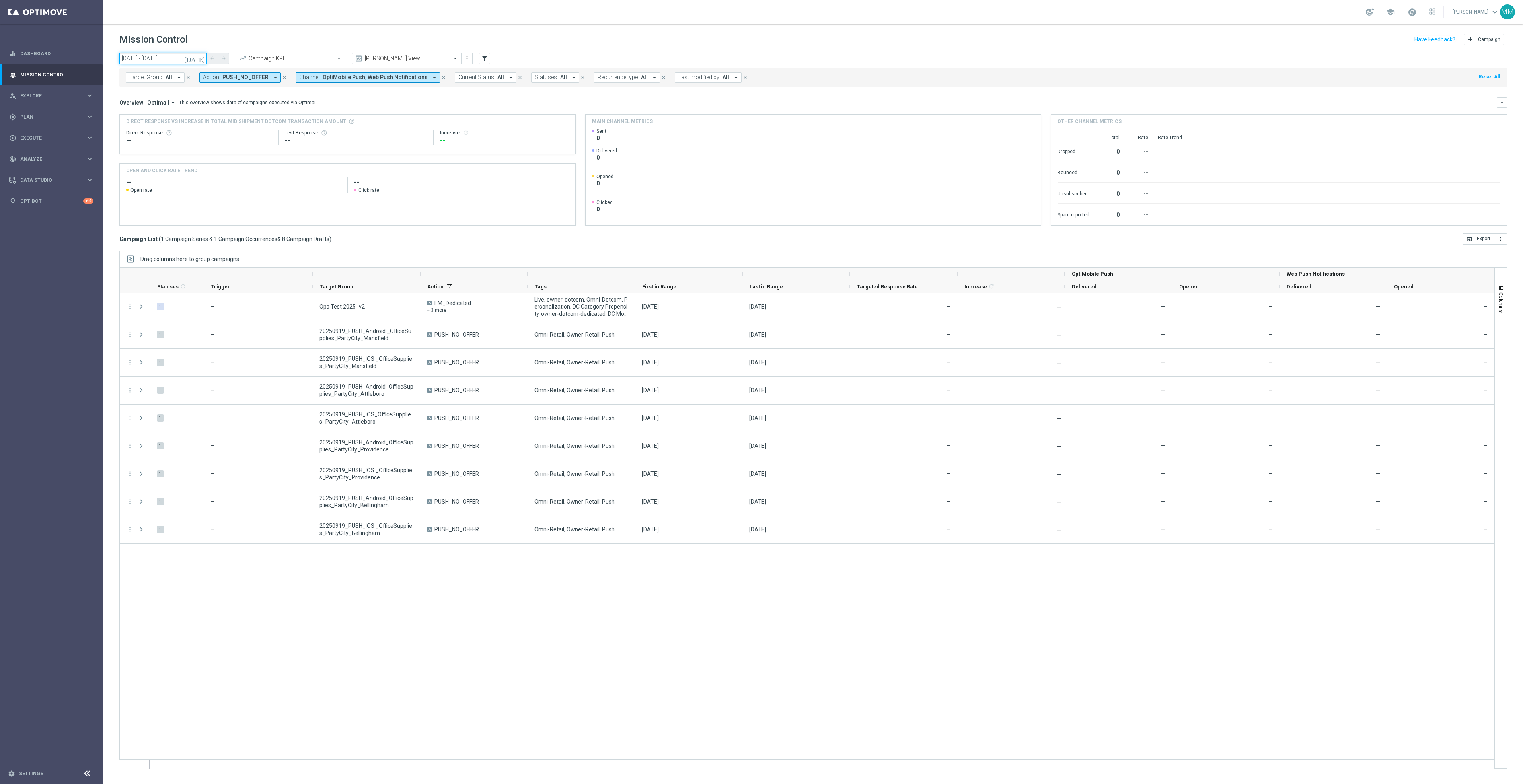
click at [189, 57] on input "[DATE] - [DATE]" at bounding box center [163, 58] width 88 height 11
click at [193, 138] on span "26" at bounding box center [194, 141] width 12 height 12
type input "[DATE] - [DATE]"
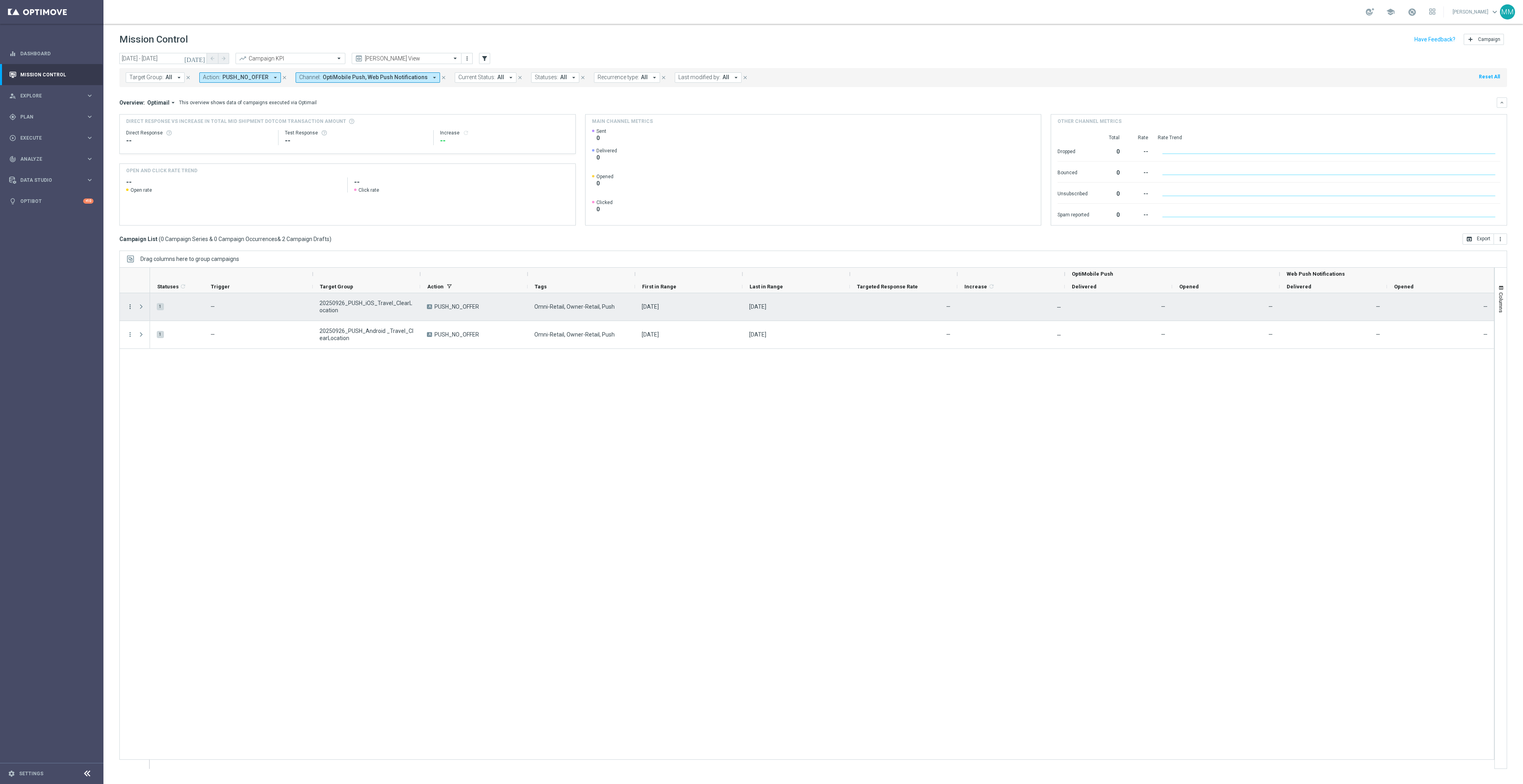
click at [131, 306] on icon "more_vert" at bounding box center [130, 307] width 7 height 7
click at [230, 327] on span "Duplicate & Edit" at bounding box center [247, 327] width 36 height 6
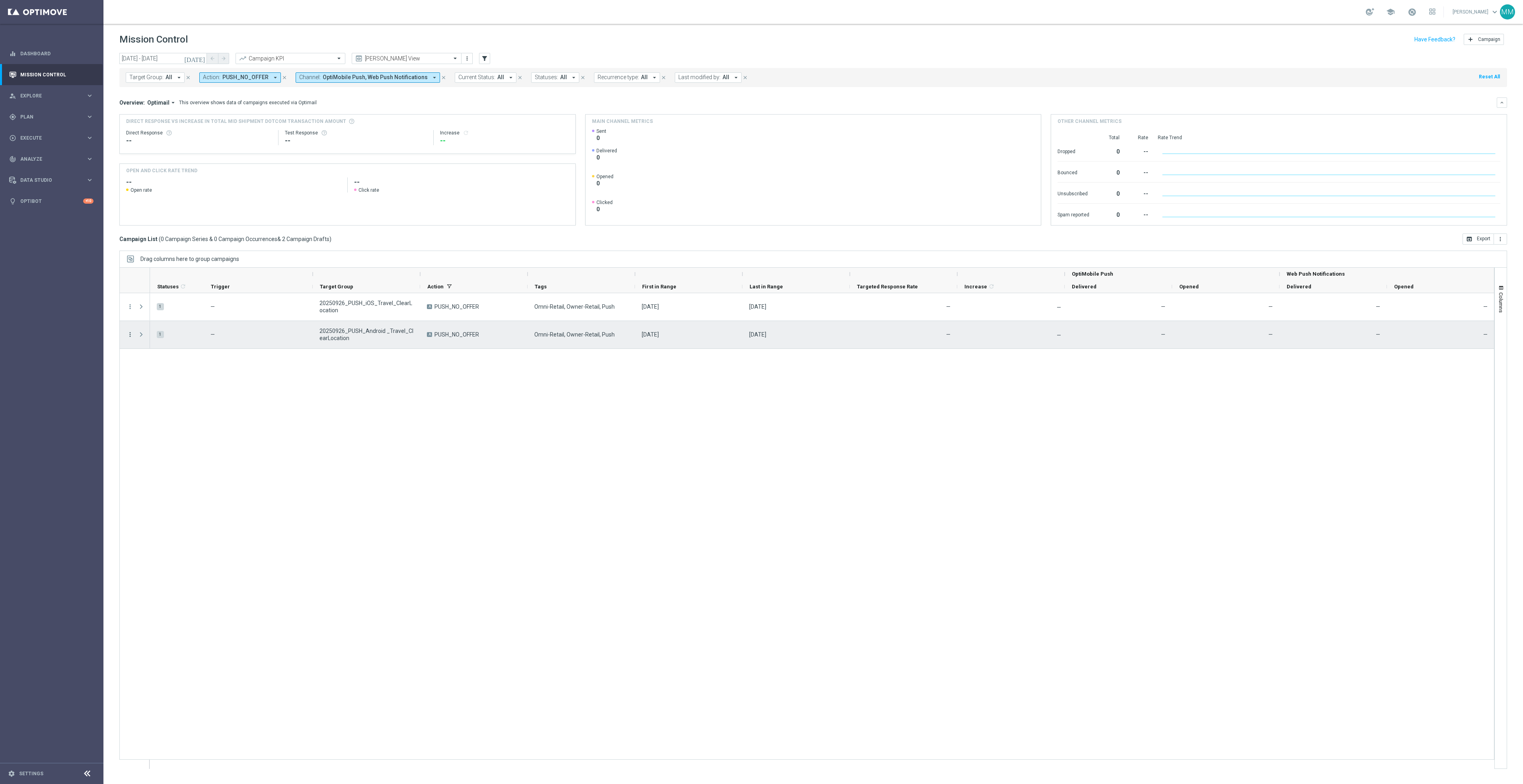
click at [130, 337] on icon "more_vert" at bounding box center [130, 334] width 7 height 7
click at [238, 352] on span "Duplicate & Edit" at bounding box center [247, 355] width 36 height 6
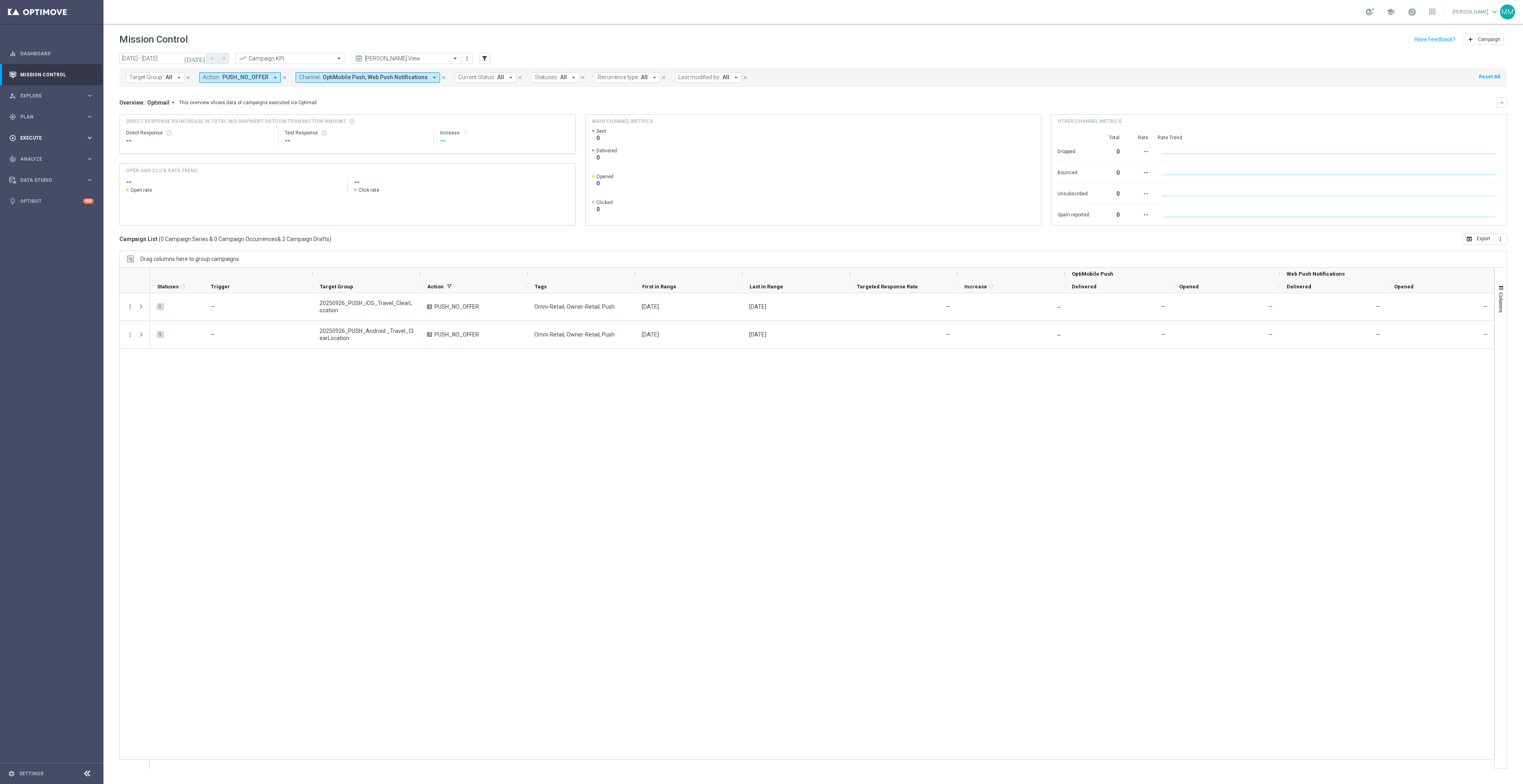
click at [50, 136] on span "Execute" at bounding box center [52, 138] width 65 height 5
click at [56, 120] on div "gps_fixed Plan keyboard_arrow_right" at bounding box center [51, 116] width 103 height 21
click at [41, 156] on span "Templates" at bounding box center [49, 157] width 57 height 5
click at [50, 202] on link "Web Push Notifications" at bounding box center [54, 205] width 58 height 7
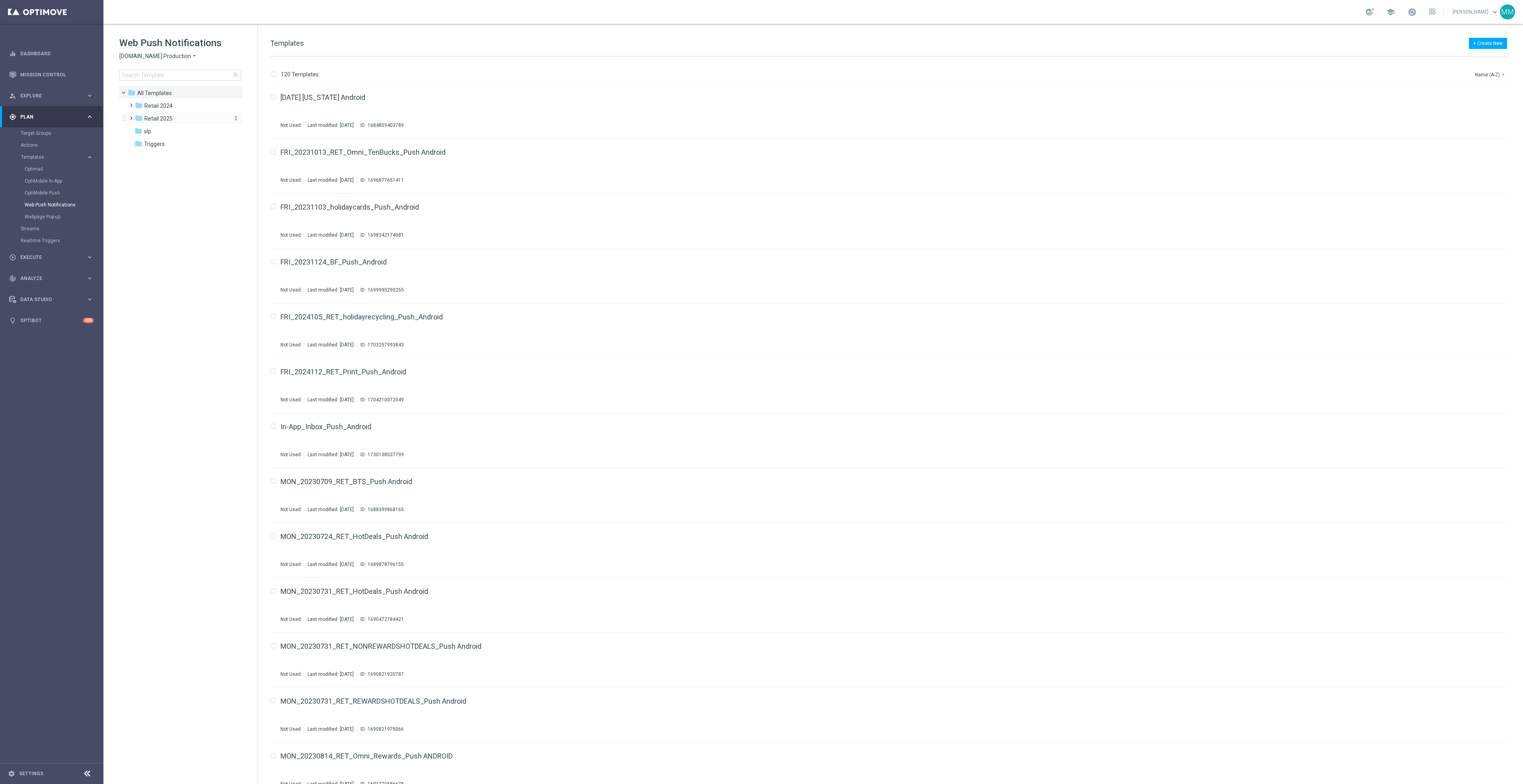
click at [177, 116] on div "folder Retail 2025" at bounding box center [181, 119] width 91 height 9
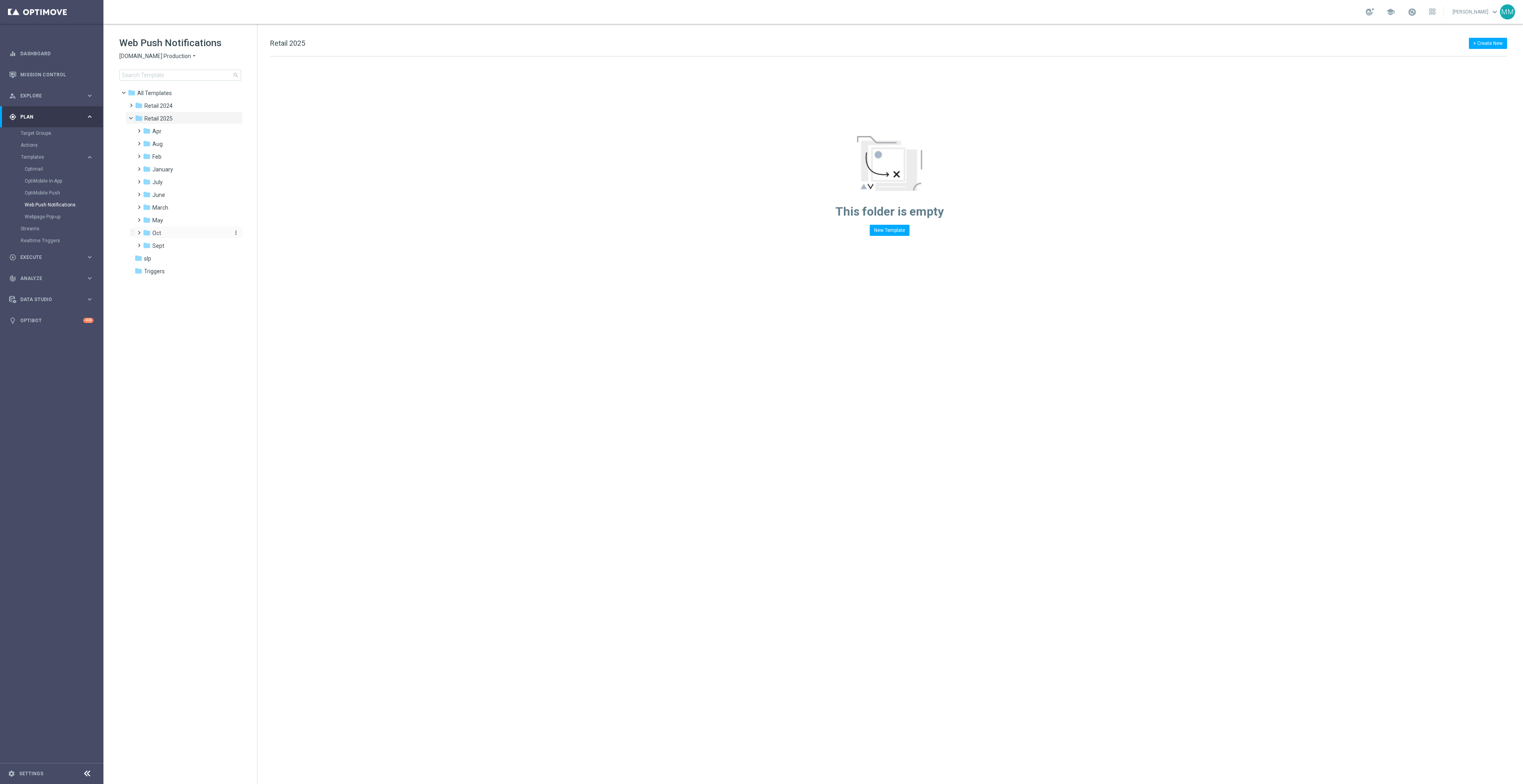
click at [175, 234] on div "folder Oct" at bounding box center [185, 233] width 85 height 9
click at [193, 284] on div "folder wo 10.5" at bounding box center [189, 283] width 79 height 9
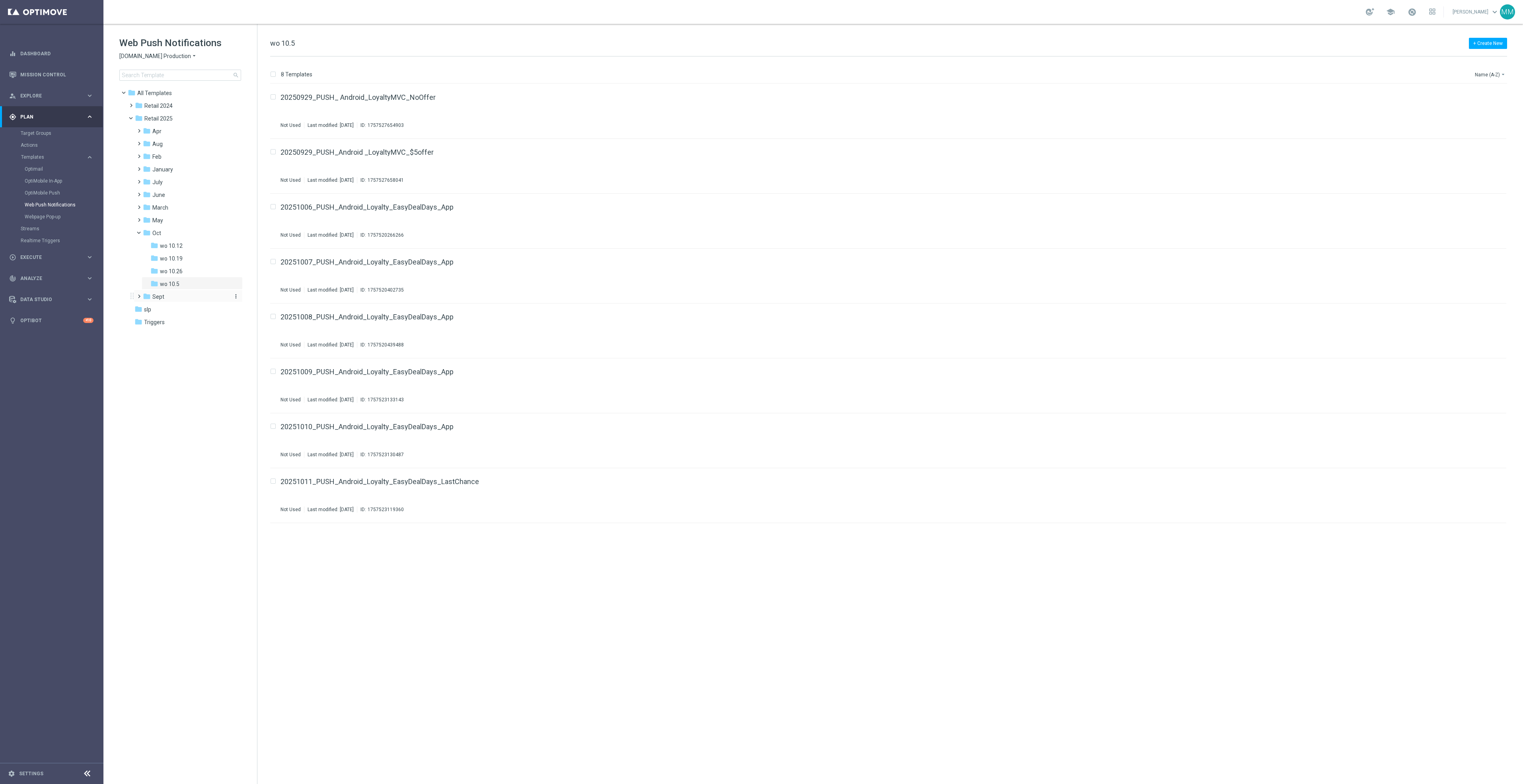
click at [177, 294] on div "folder Sept" at bounding box center [185, 297] width 85 height 9
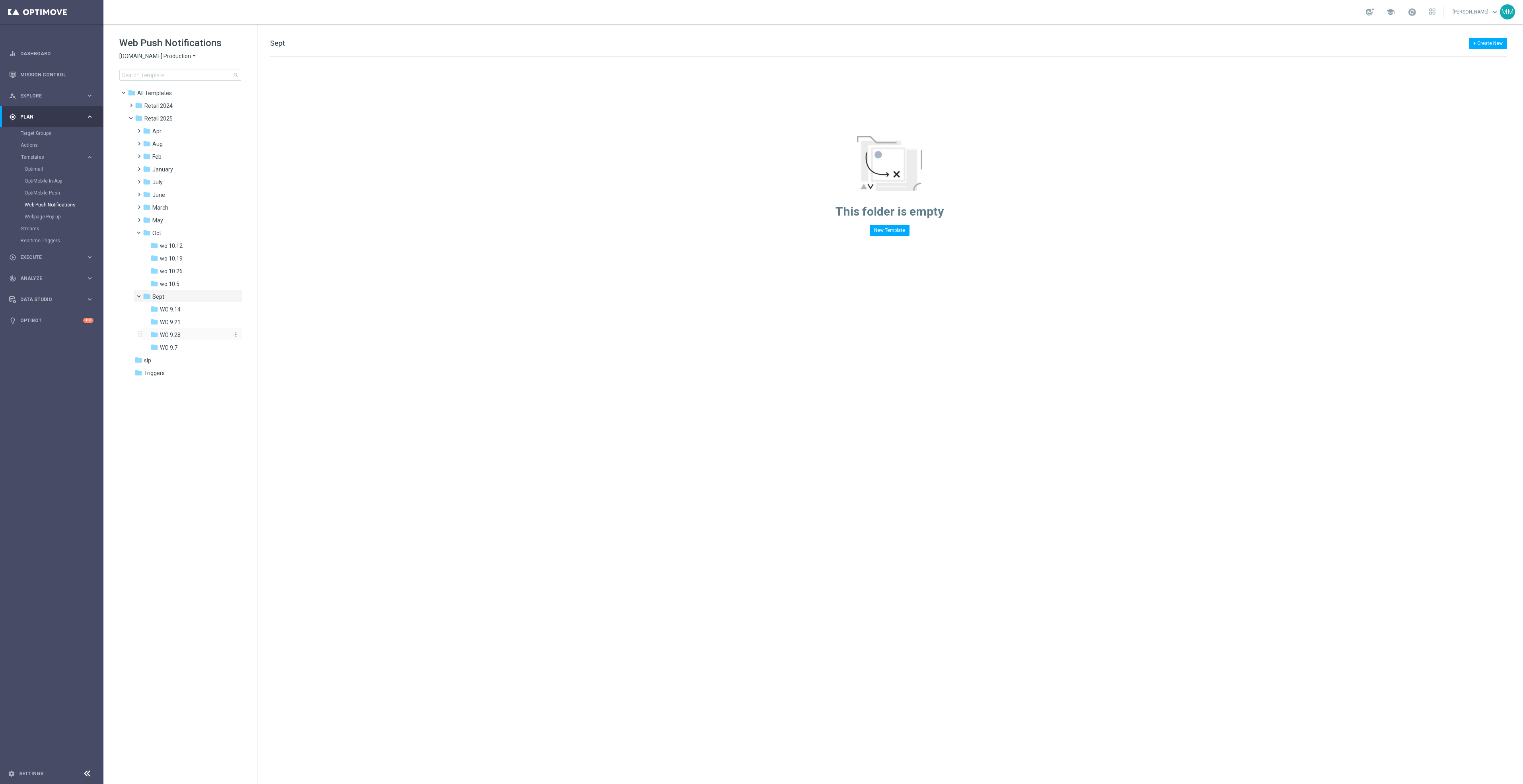
click at [196, 336] on div "folder WO 9.28" at bounding box center [189, 335] width 79 height 9
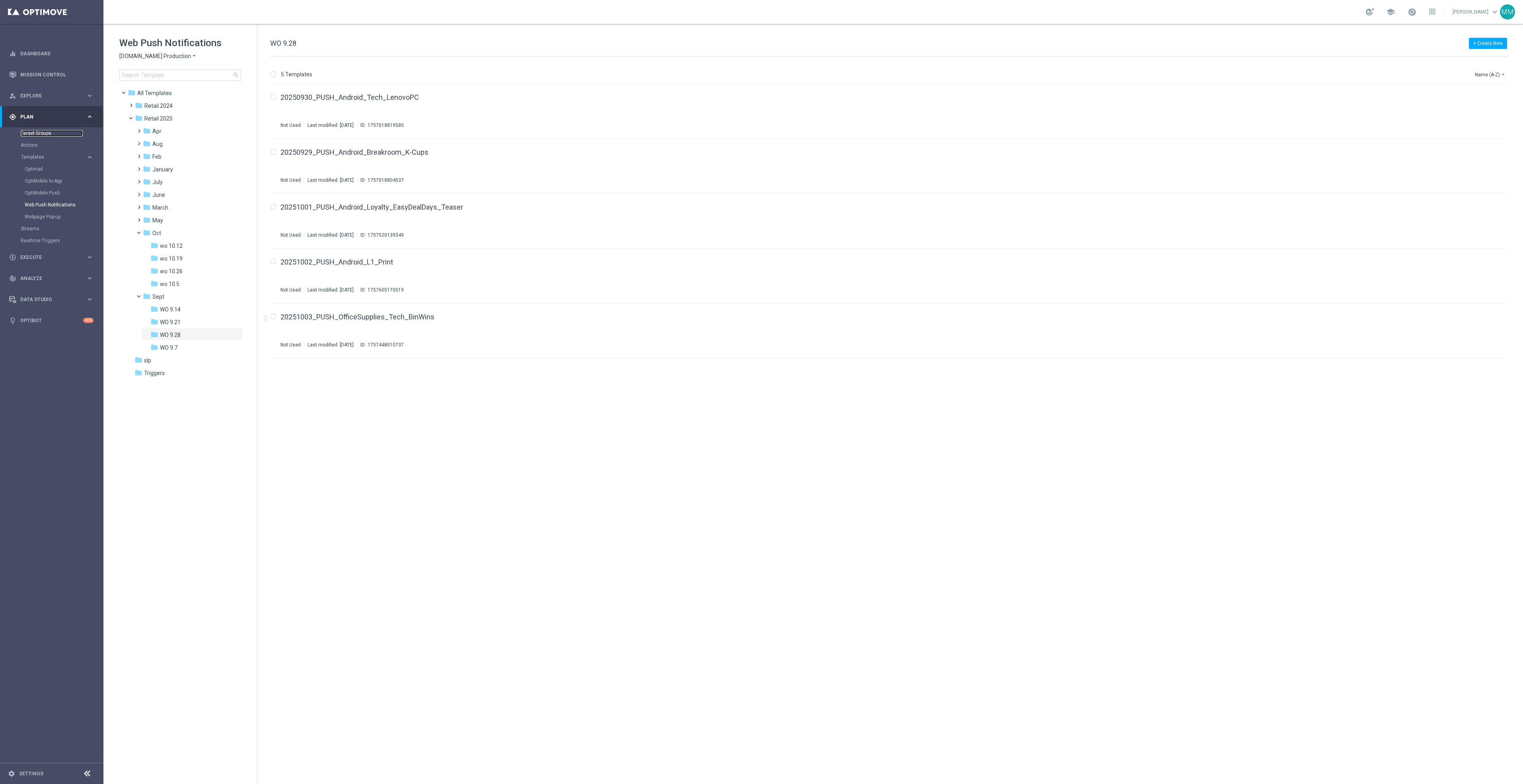
click at [41, 134] on link "Target Groups" at bounding box center [51, 133] width 62 height 7
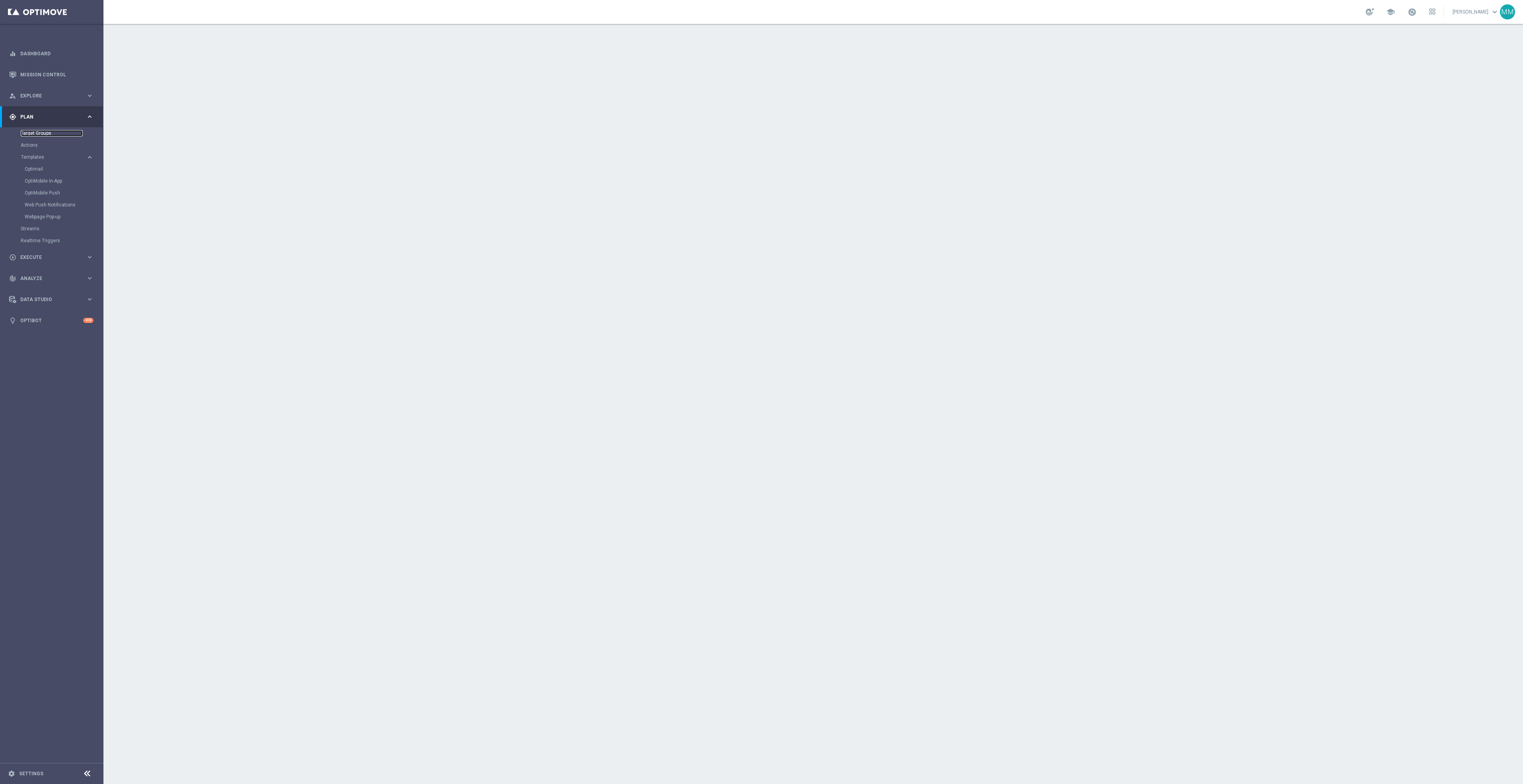
click at [36, 134] on link "Target Groups" at bounding box center [51, 133] width 62 height 7
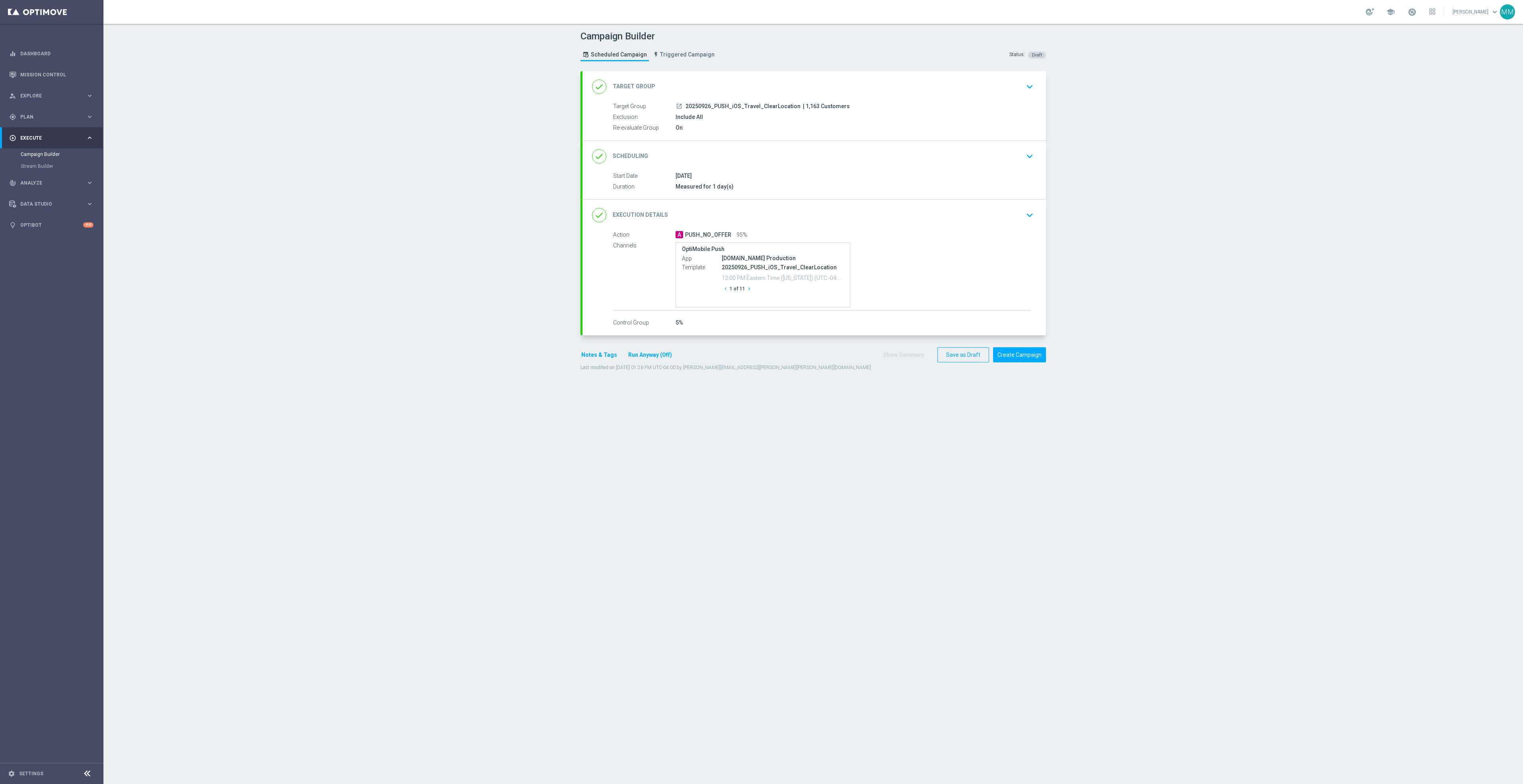
click at [836, 99] on div "done Target Group keyboard_arrow_down" at bounding box center [814, 86] width 463 height 31
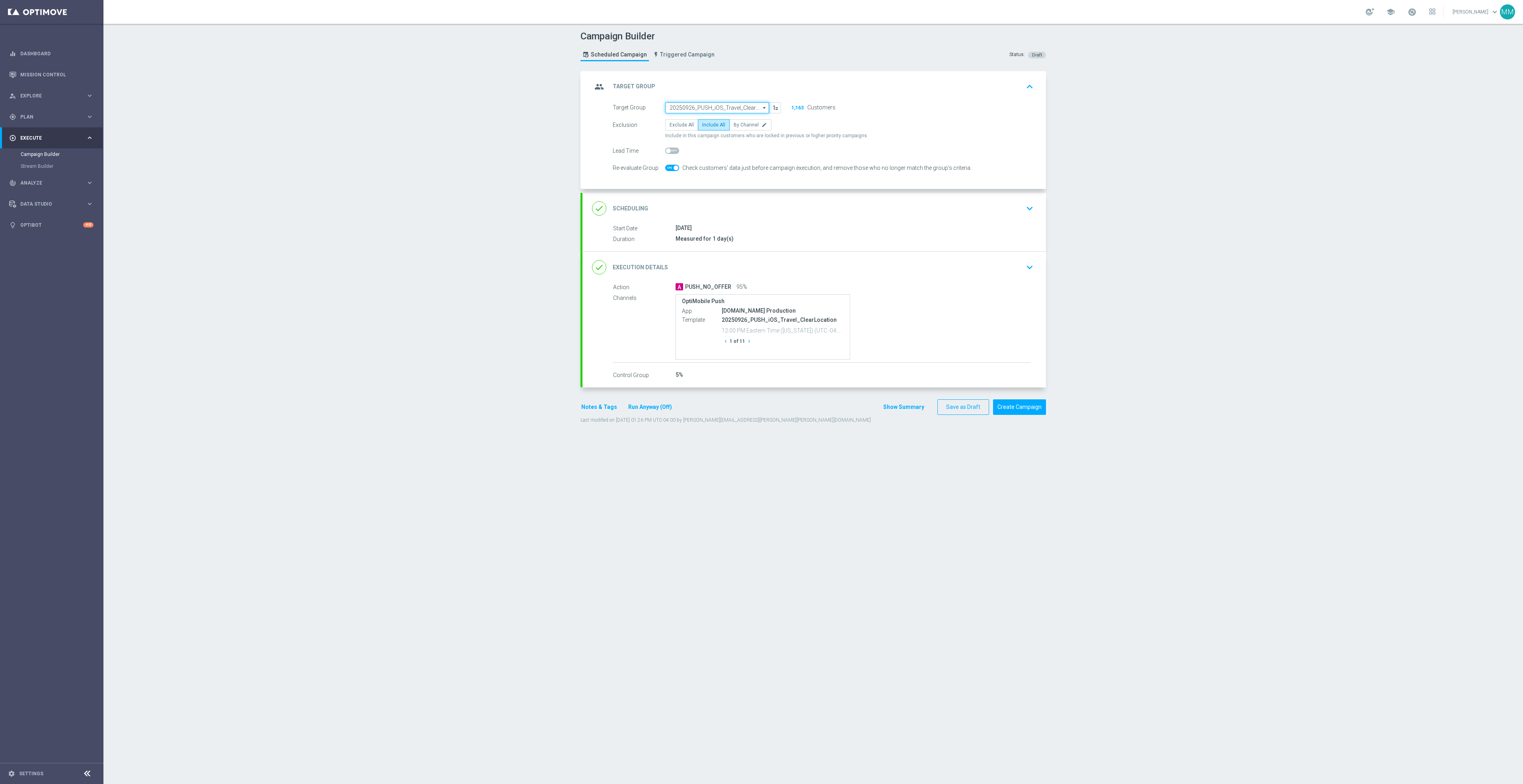
click at [712, 107] on input "20250926_PUSH_iOS_Travel_ClearLocation" at bounding box center [716, 107] width 104 height 11
paste input "20250930_PUSH_IOS _Tech_LenovoPC"
click at [715, 119] on div "20250930_PUSH_IOS _Tech_LenovoPC" at bounding box center [711, 119] width 84 height 7
type input "20250930_PUSH_IOS _Tech_LenovoPC"
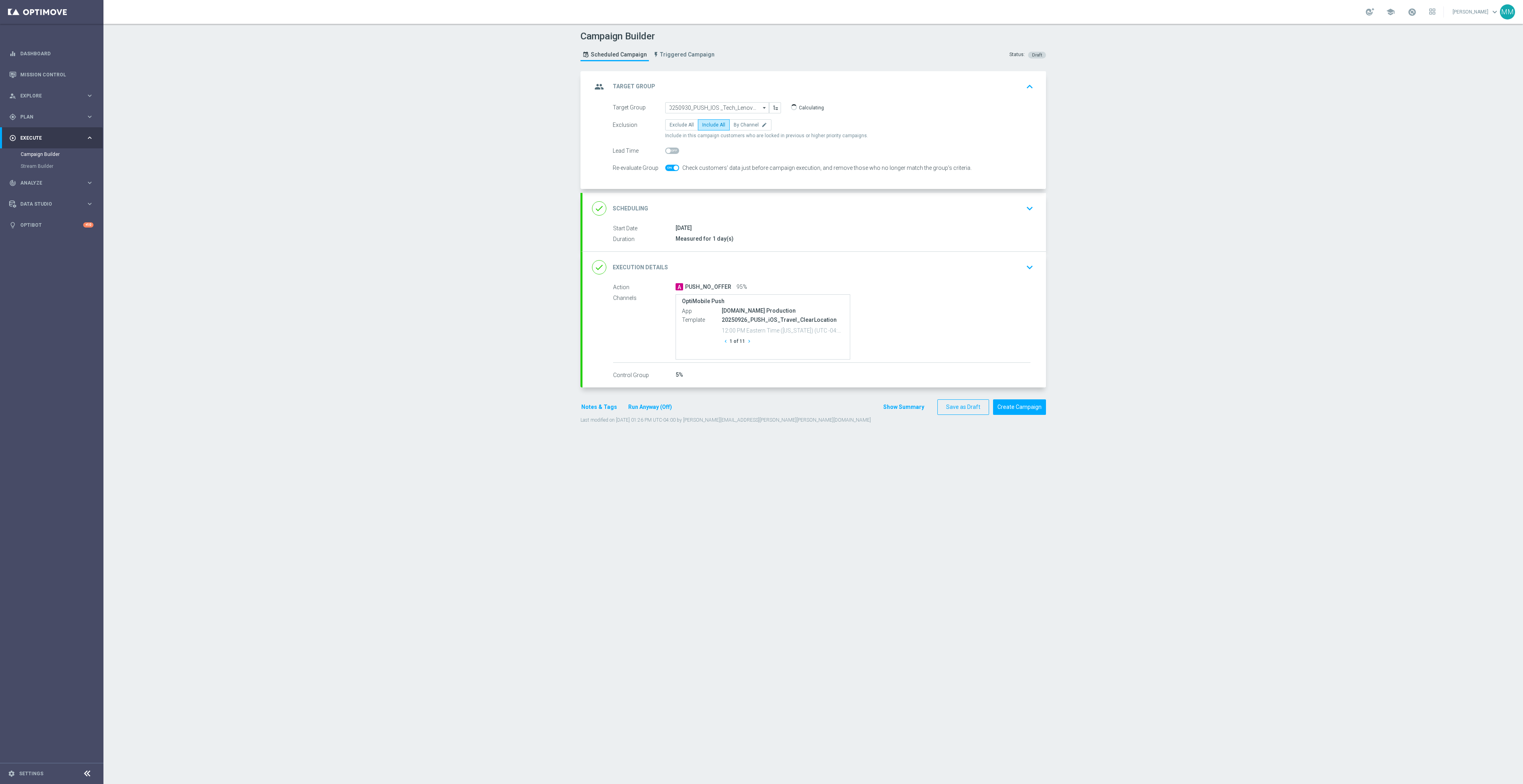
scroll to position [0, 0]
click at [817, 208] on div "done Scheduling keyboard_arrow_down" at bounding box center [814, 208] width 444 height 15
click at [727, 181] on input "[DATE]" at bounding box center [723, 181] width 116 height 11
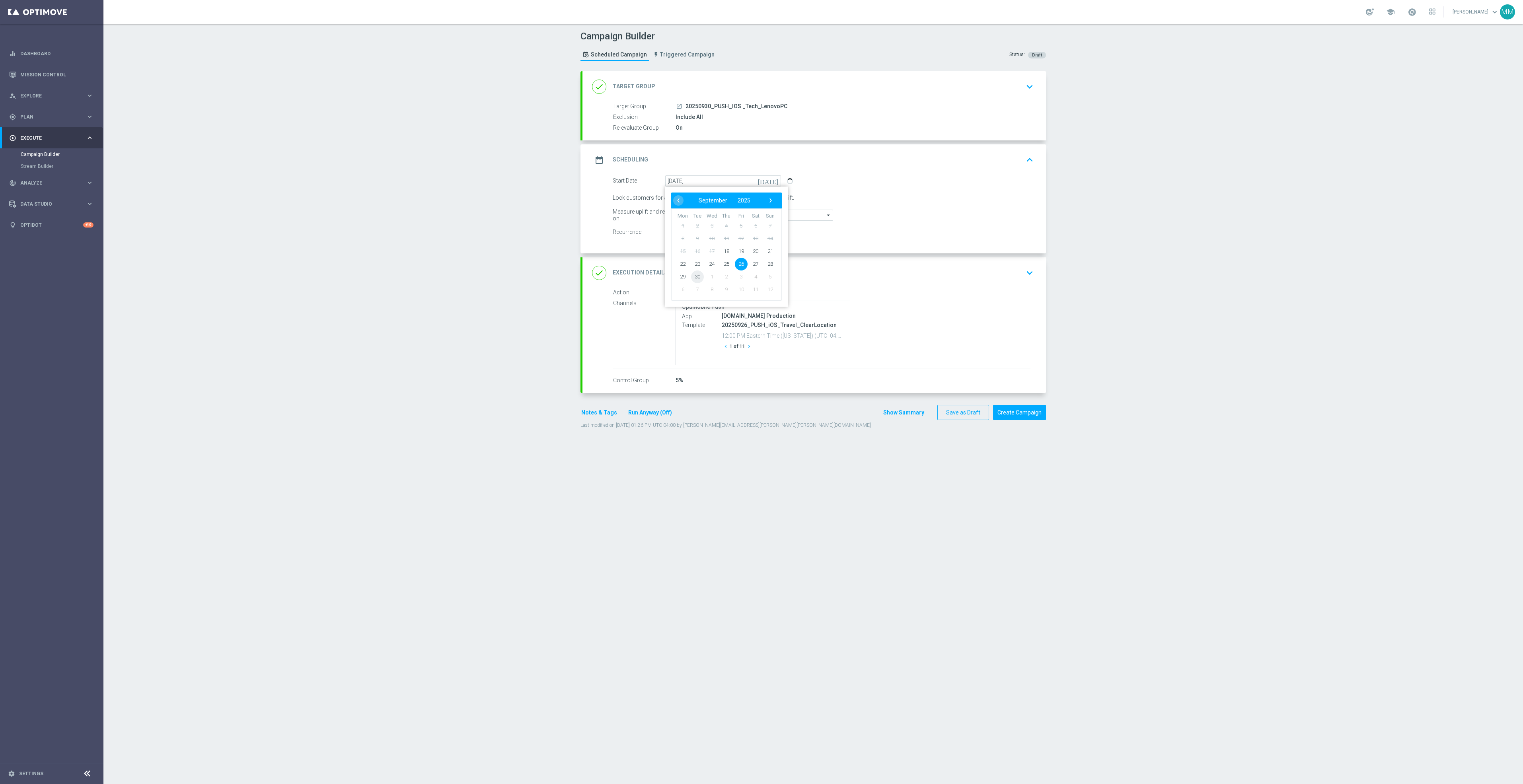
drag, startPoint x: 718, startPoint y: 277, endPoint x: 793, endPoint y: 284, distance: 75.3
click at [694, 279] on span "30" at bounding box center [697, 276] width 12 height 12
type input "[DATE]"
click at [963, 276] on div "done Execution Details keyboard_arrow_down" at bounding box center [814, 273] width 444 height 15
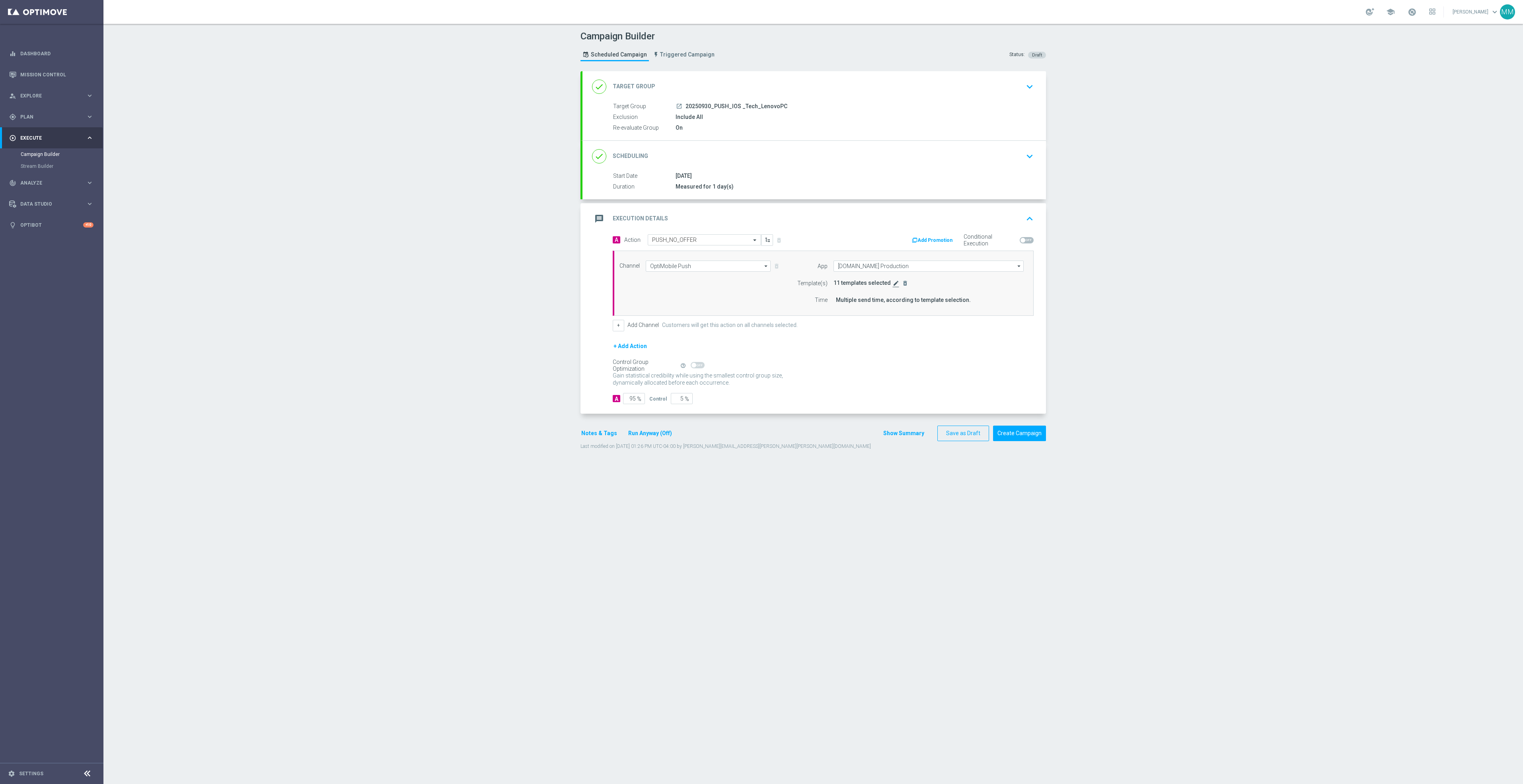
click at [893, 287] on icon "edit" at bounding box center [896, 283] width 7 height 7
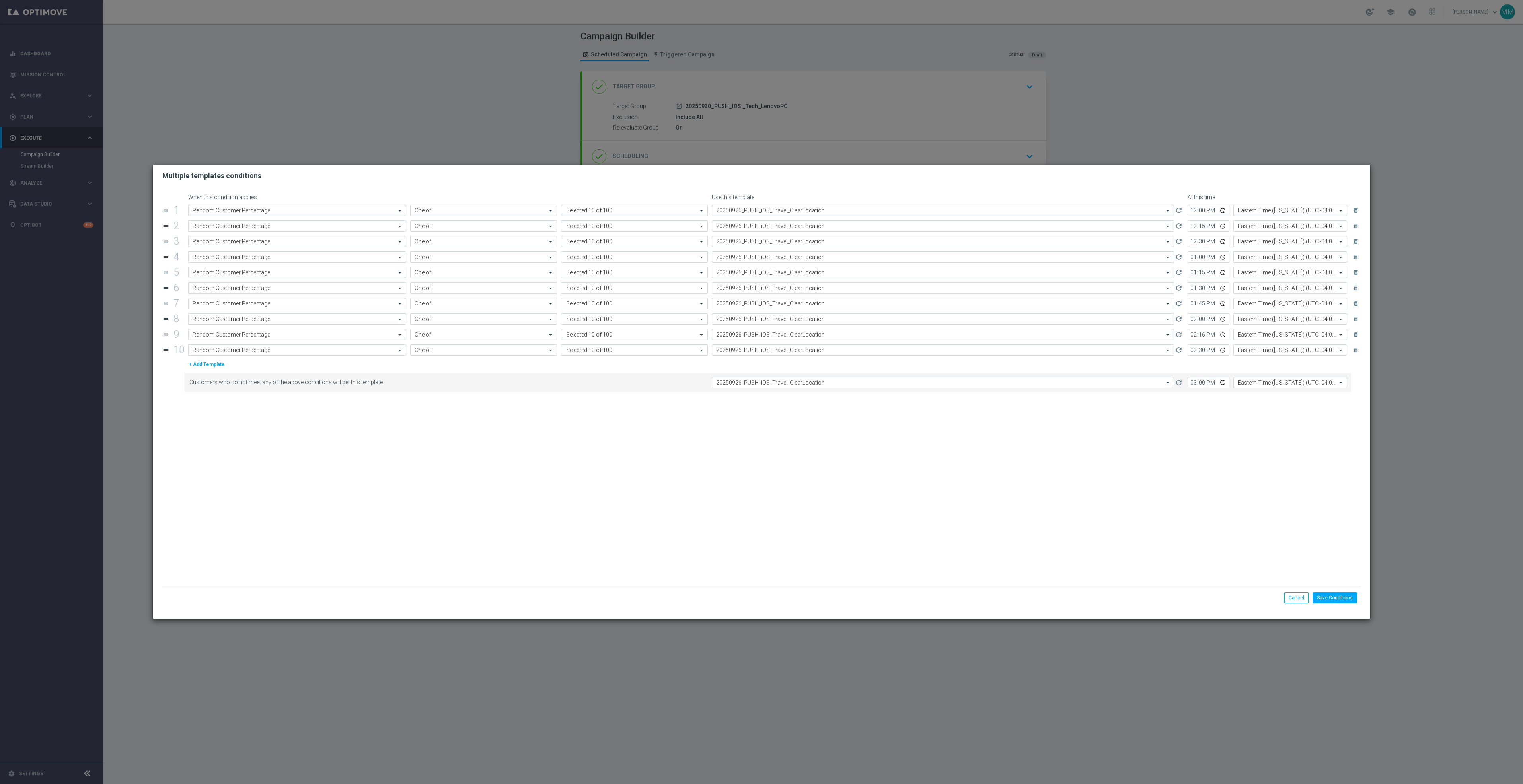
click at [772, 209] on input "text" at bounding box center [935, 211] width 438 height 7
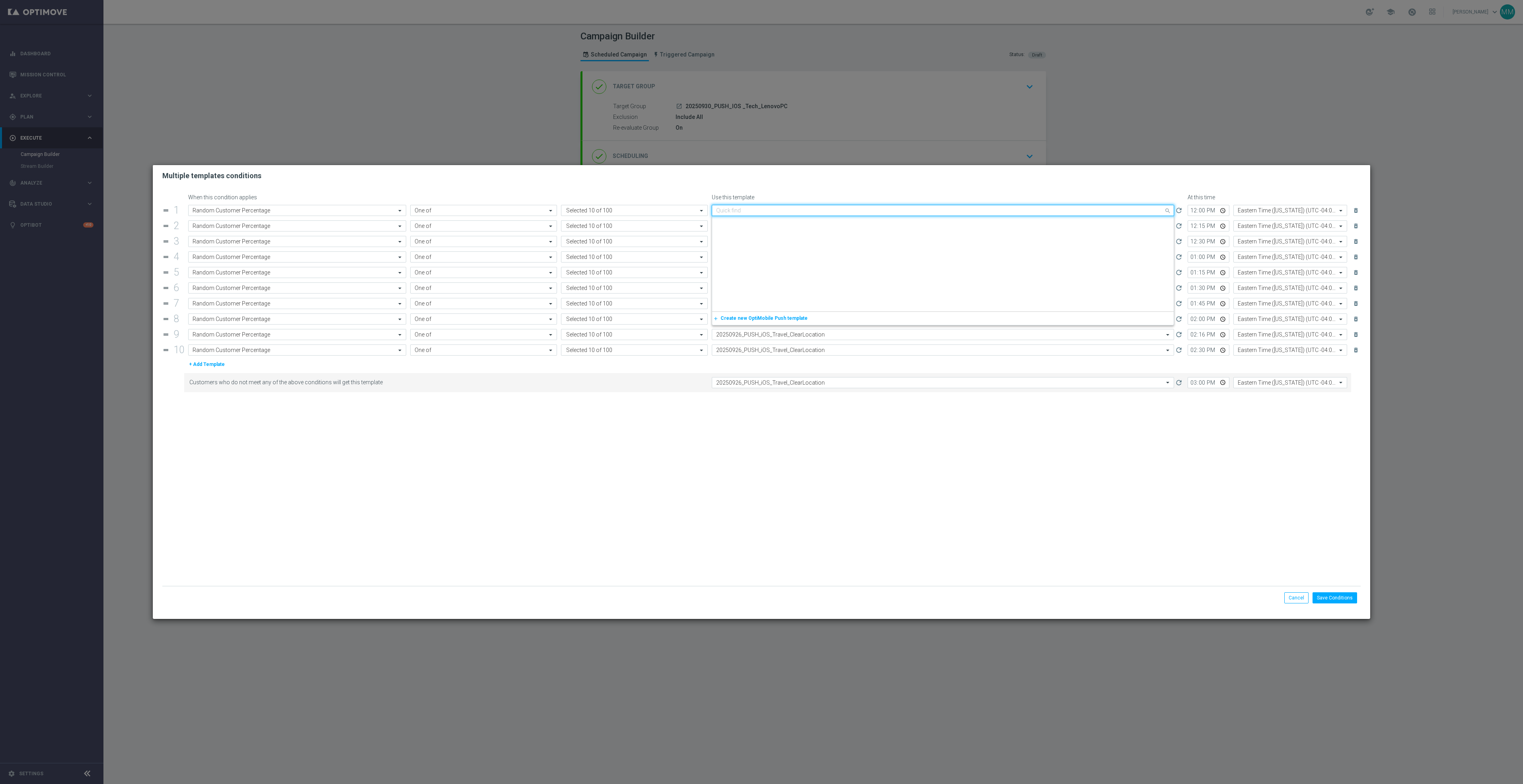
paste input "20250930_PUSH_IOS _Tech_LenovoPC"
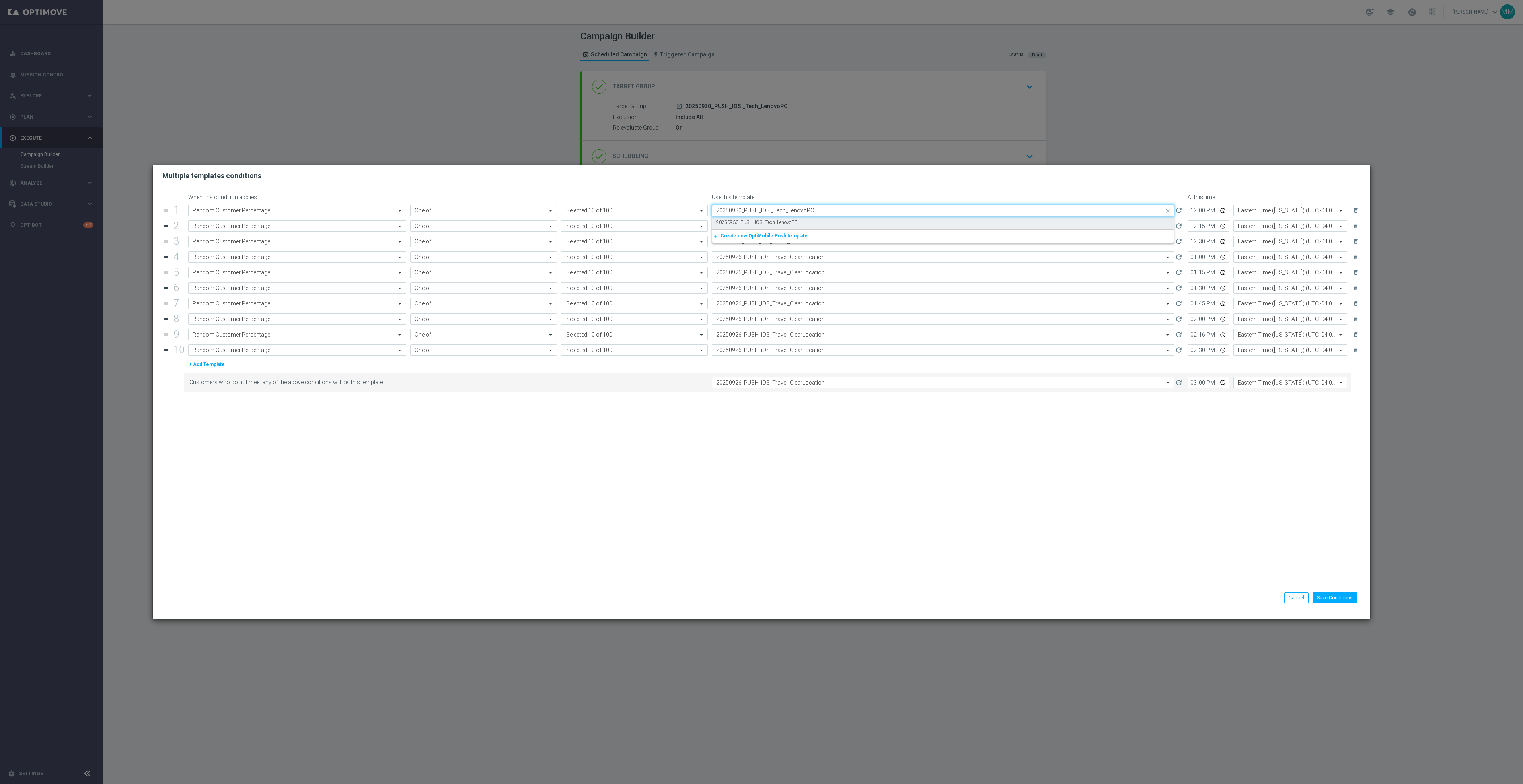
click at [769, 223] on label "20250930_PUSH_IOS _Tech_LenovoPC" at bounding box center [757, 222] width 81 height 7
type input "20250930_PUSH_IOS _Tech_LenovoPC"
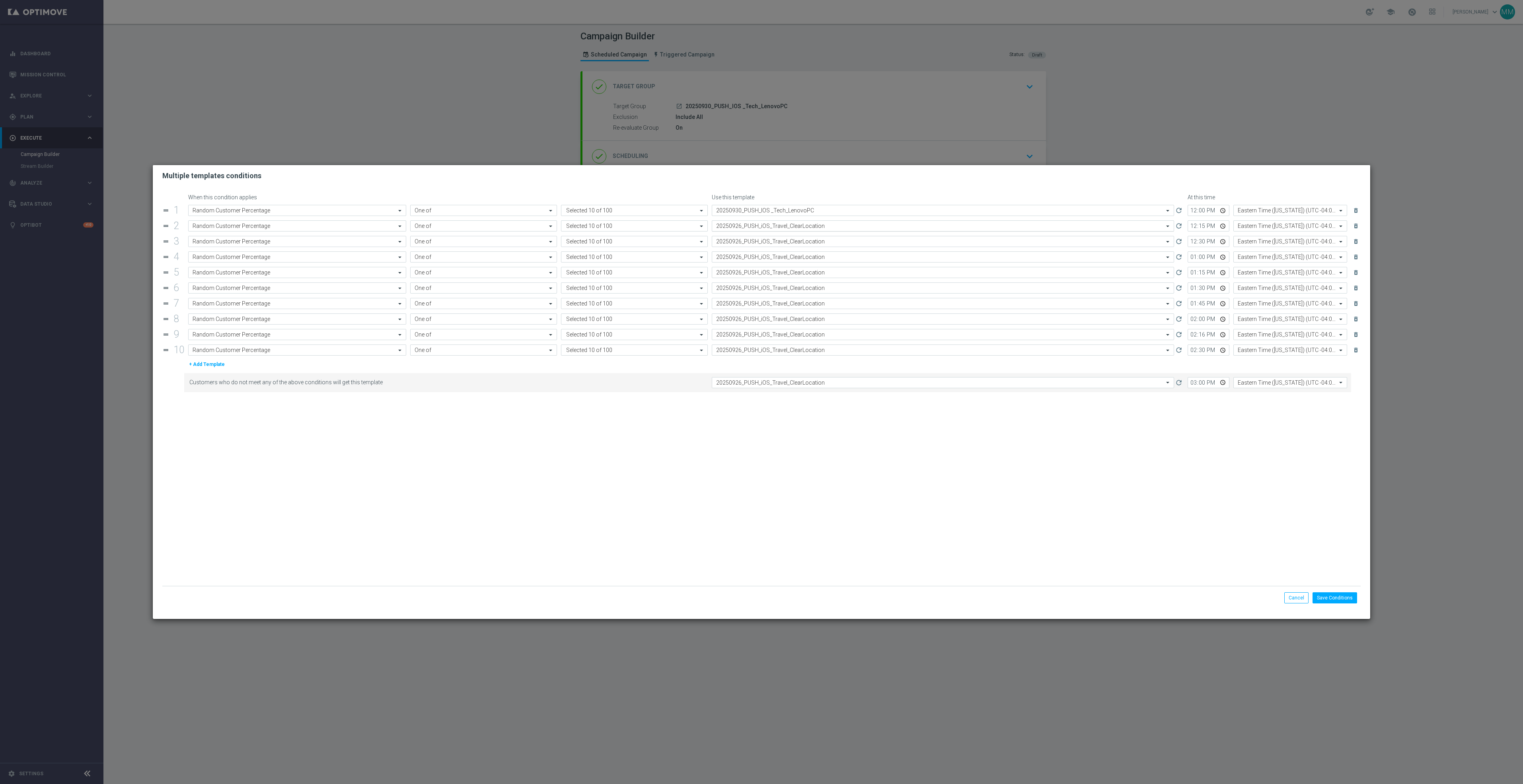
click at [769, 224] on input "text" at bounding box center [935, 226] width 438 height 7
paste input "20250930_PUSH_IOS _Tech_LenovoPC"
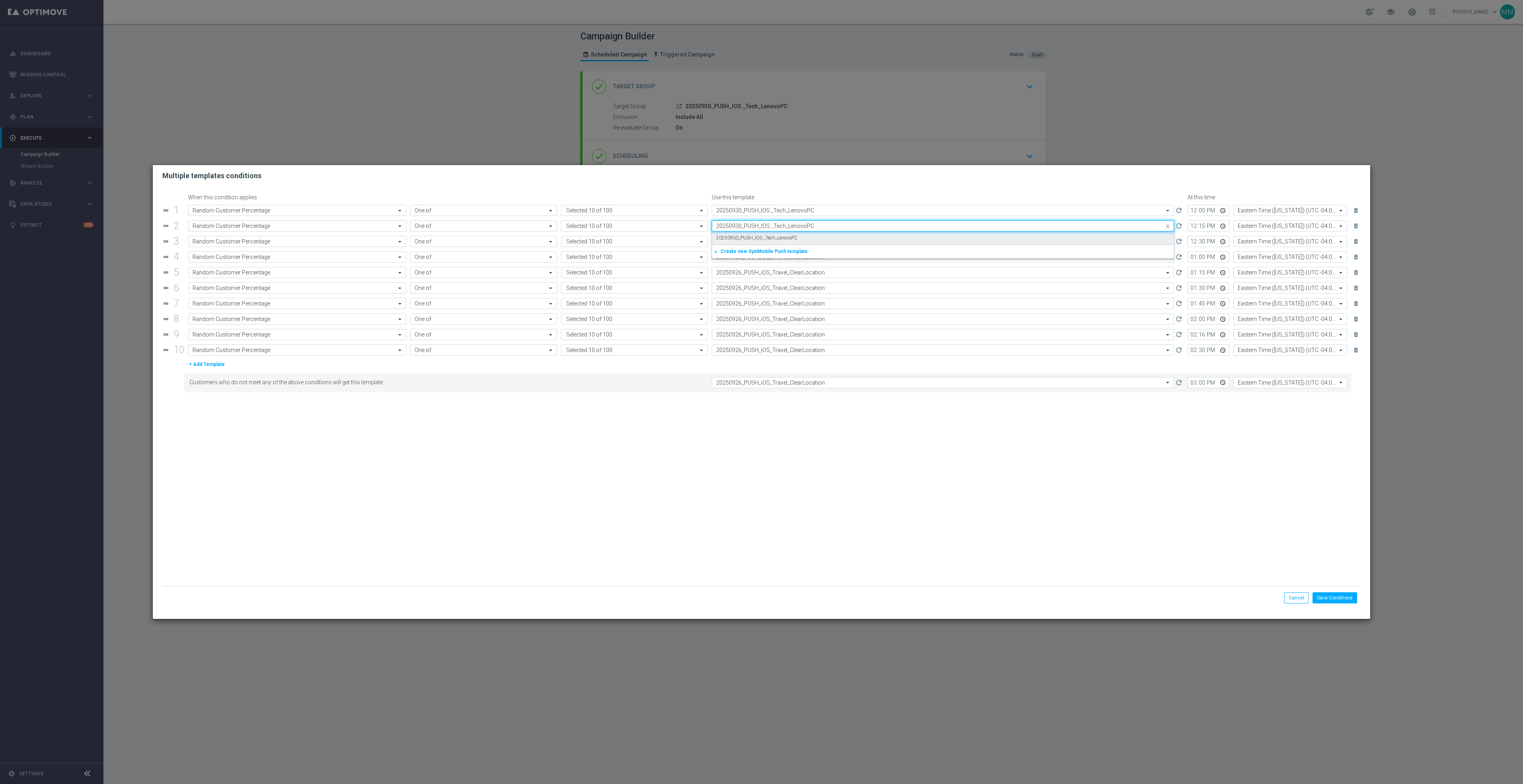
click at [773, 236] on label "20250930_PUSH_IOS _Tech_LenovoPC" at bounding box center [757, 238] width 81 height 7
type input "20250930_PUSH_IOS _Tech_LenovoPC"
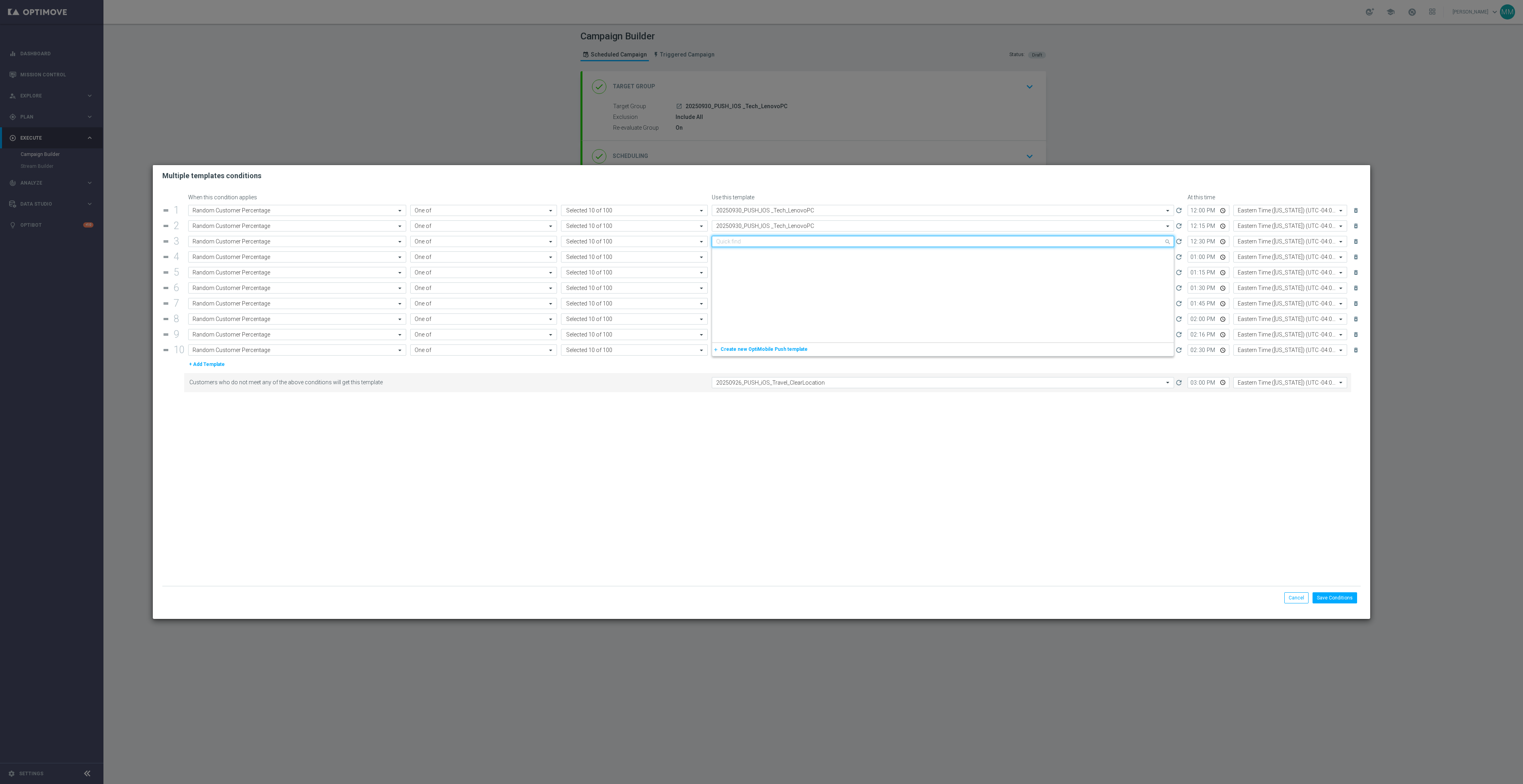
click at [774, 241] on input "text" at bounding box center [935, 241] width 438 height 7
paste input "20250930_PUSH_IOS _Tech_LenovoPC"
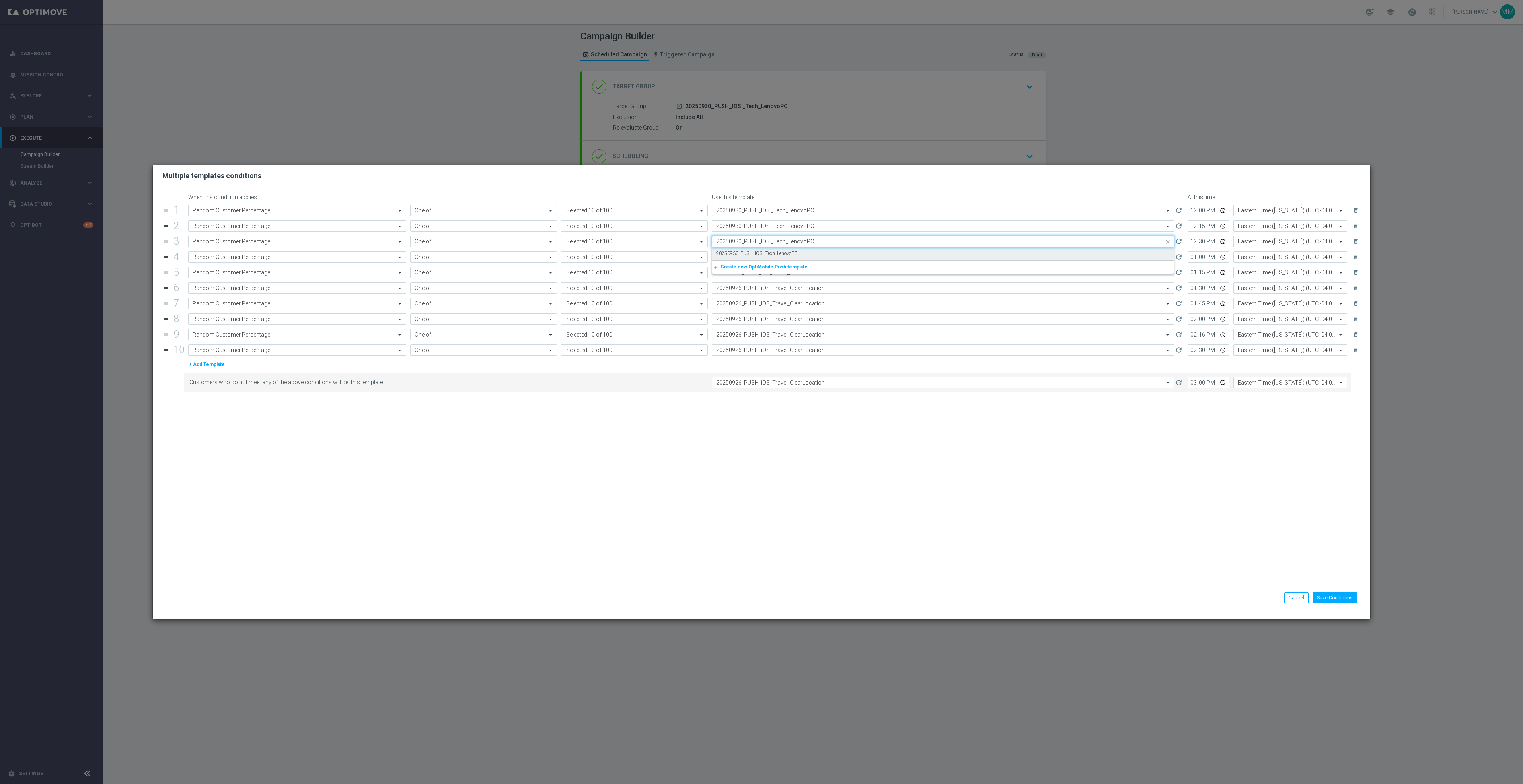
scroll to position [0, 0]
drag, startPoint x: 776, startPoint y: 254, endPoint x: 779, endPoint y: 258, distance: 5.0
click at [778, 254] on label "20250930_PUSH_IOS _Tech_LenovoPC" at bounding box center [757, 254] width 81 height 7
type input "20250930_PUSH_IOS _Tech_LenovoPC"
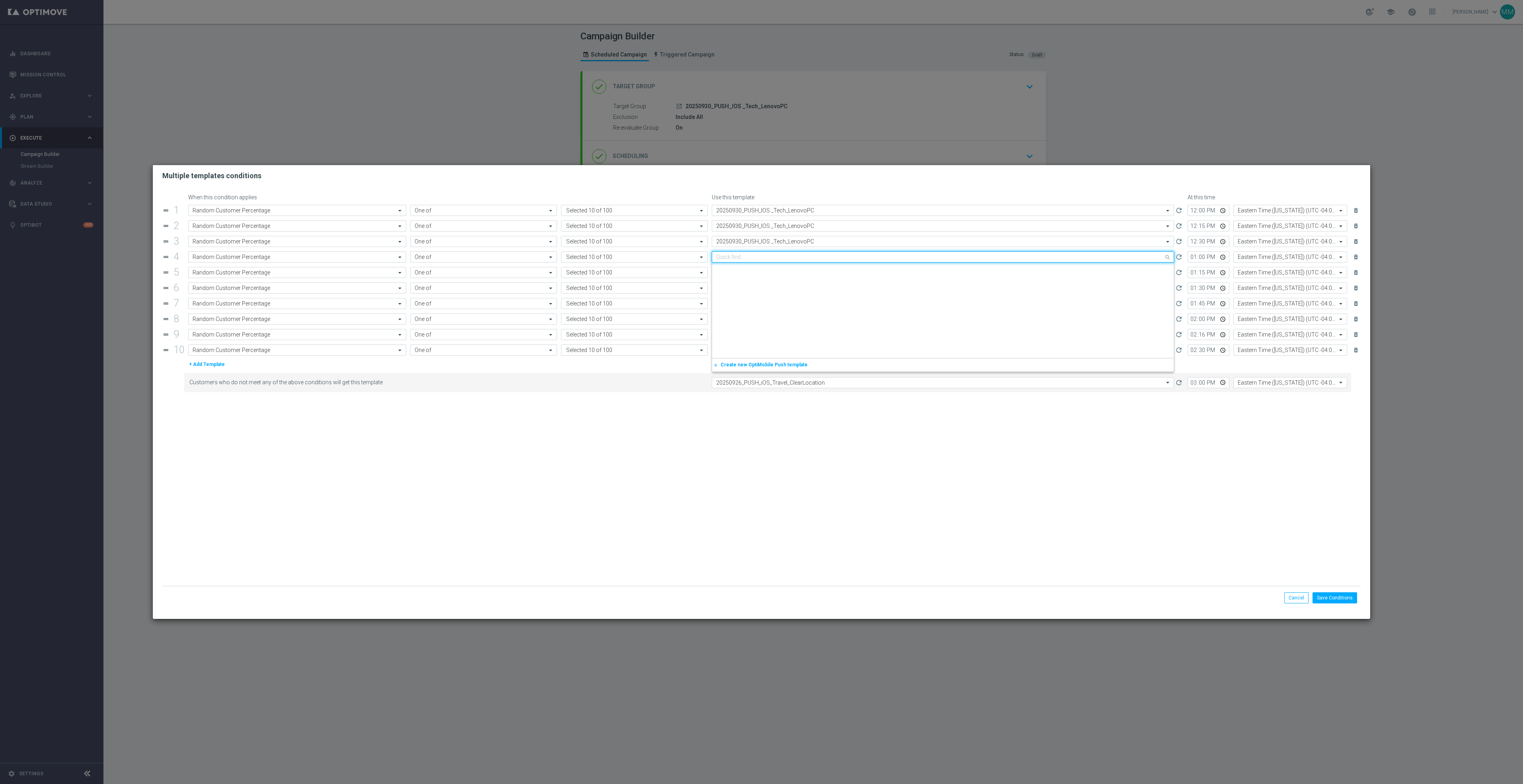
click at [780, 258] on input "text" at bounding box center [935, 257] width 438 height 7
paste input "20250930_PUSH_IOS _Tech_LenovoPC"
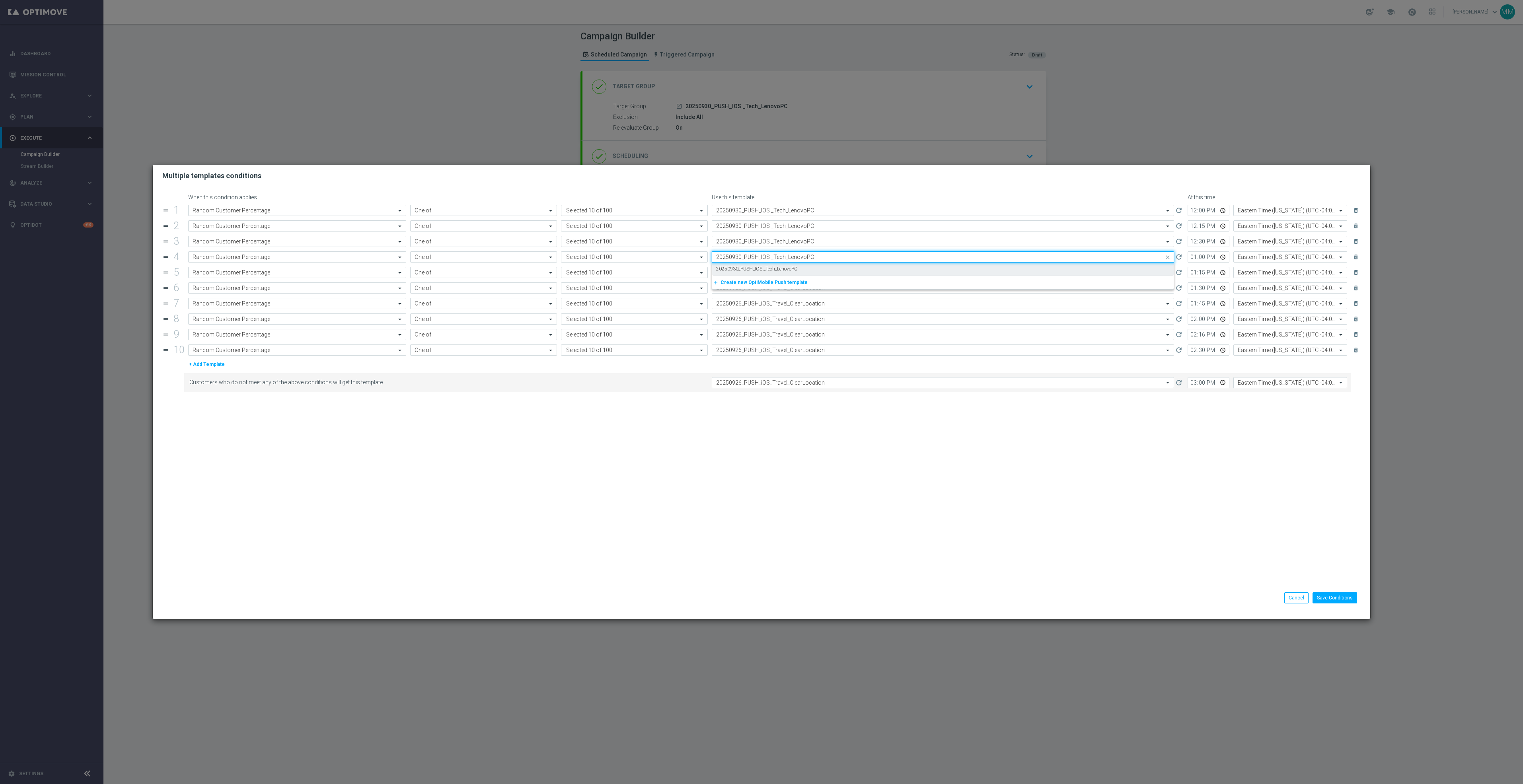
scroll to position [0, 0]
click at [783, 271] on label "20250930_PUSH_IOS _Tech_LenovoPC" at bounding box center [757, 269] width 81 height 7
type input "20250930_PUSH_IOS _Tech_LenovoPC"
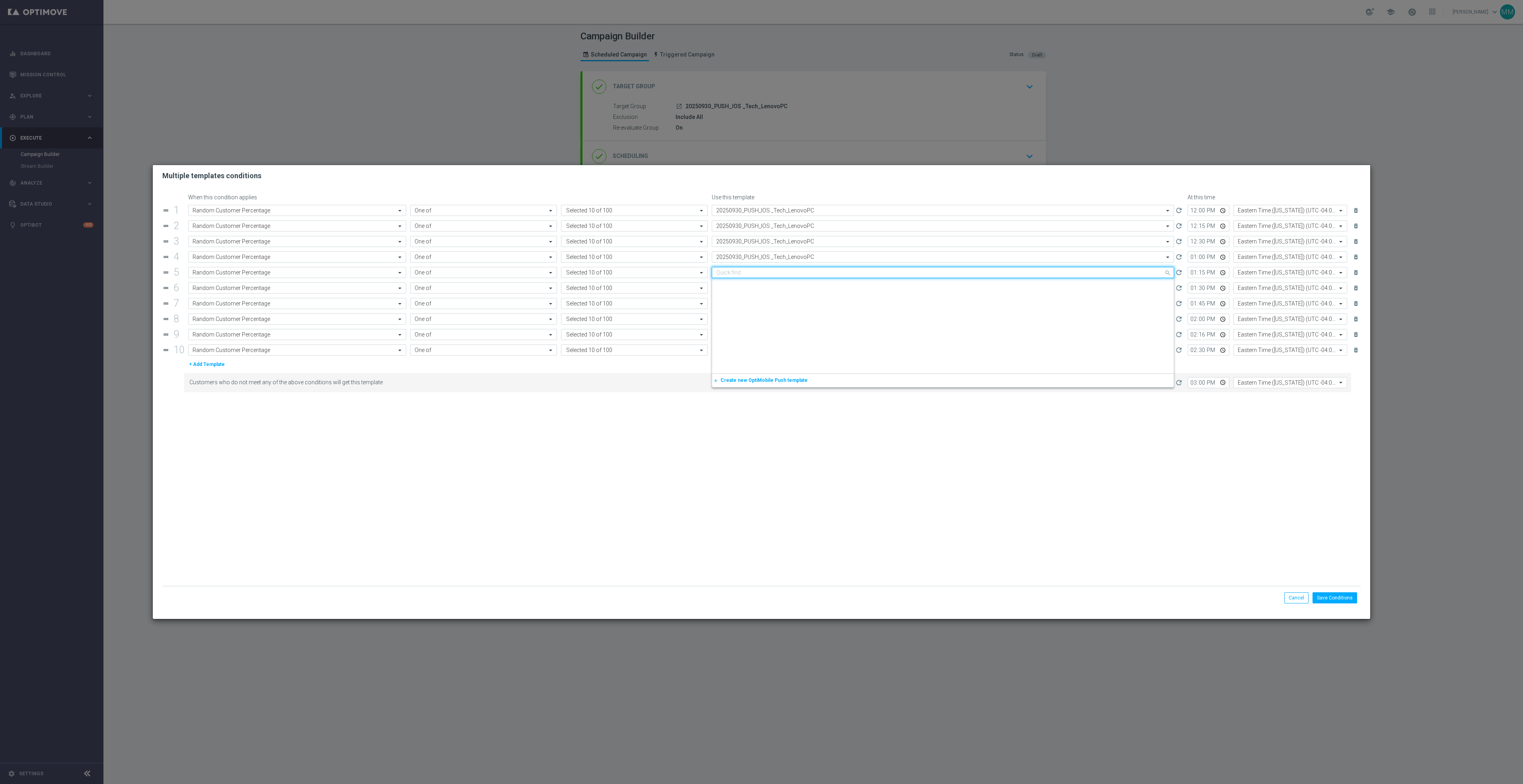
click at [785, 276] on input "text" at bounding box center [935, 273] width 438 height 7
paste input "20250930_PUSH_IOS _Tech_LenovoPC"
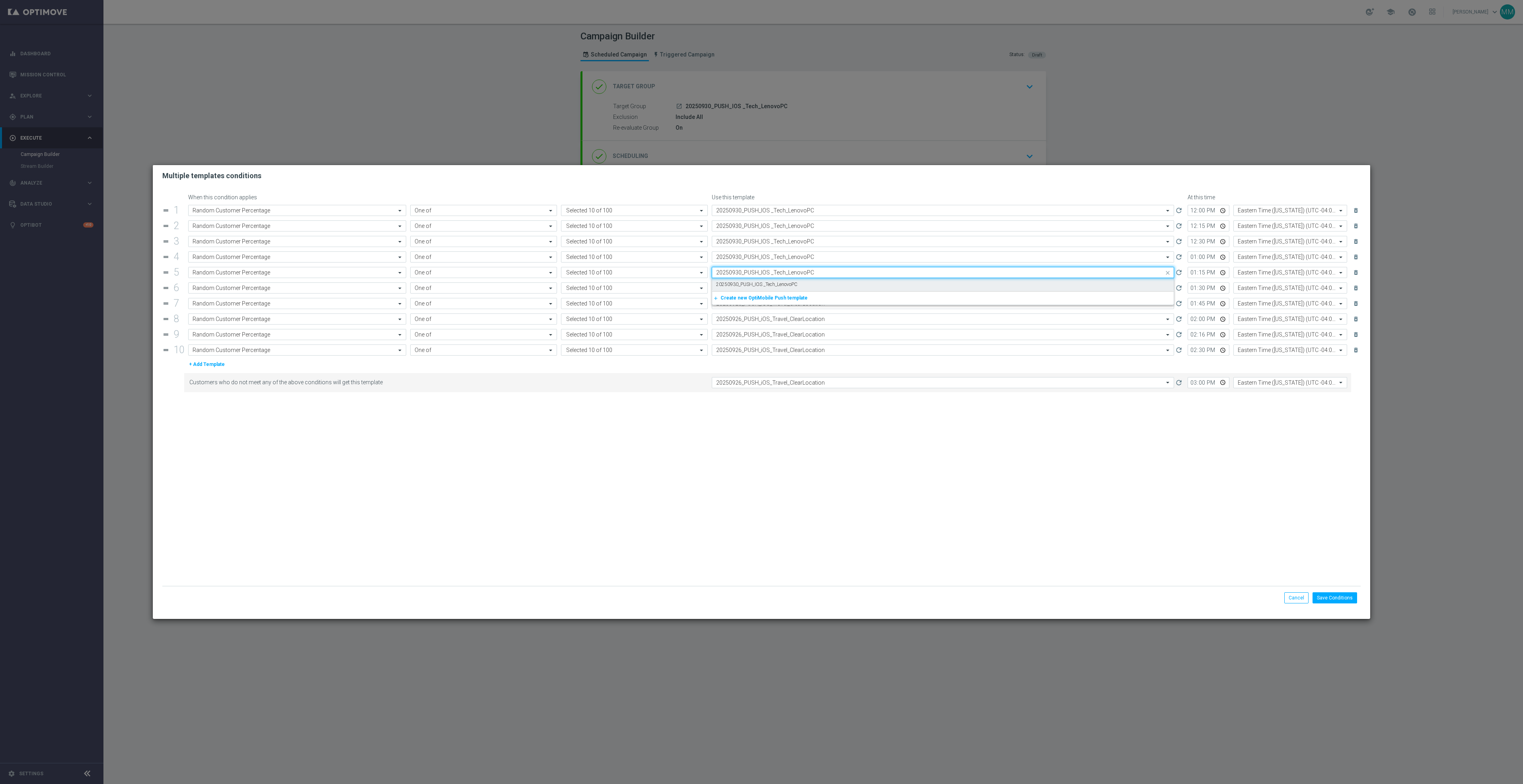
scroll to position [0, 0]
click at [788, 288] on label "20250930_PUSH_IOS _Tech_LenovoPC" at bounding box center [757, 284] width 81 height 7
type input "20250930_PUSH_IOS _Tech_LenovoPC"
click at [791, 293] on div "Select template 20250926_PUSH_iOS_Travel_ClearLocation" at bounding box center [943, 288] width 463 height 11
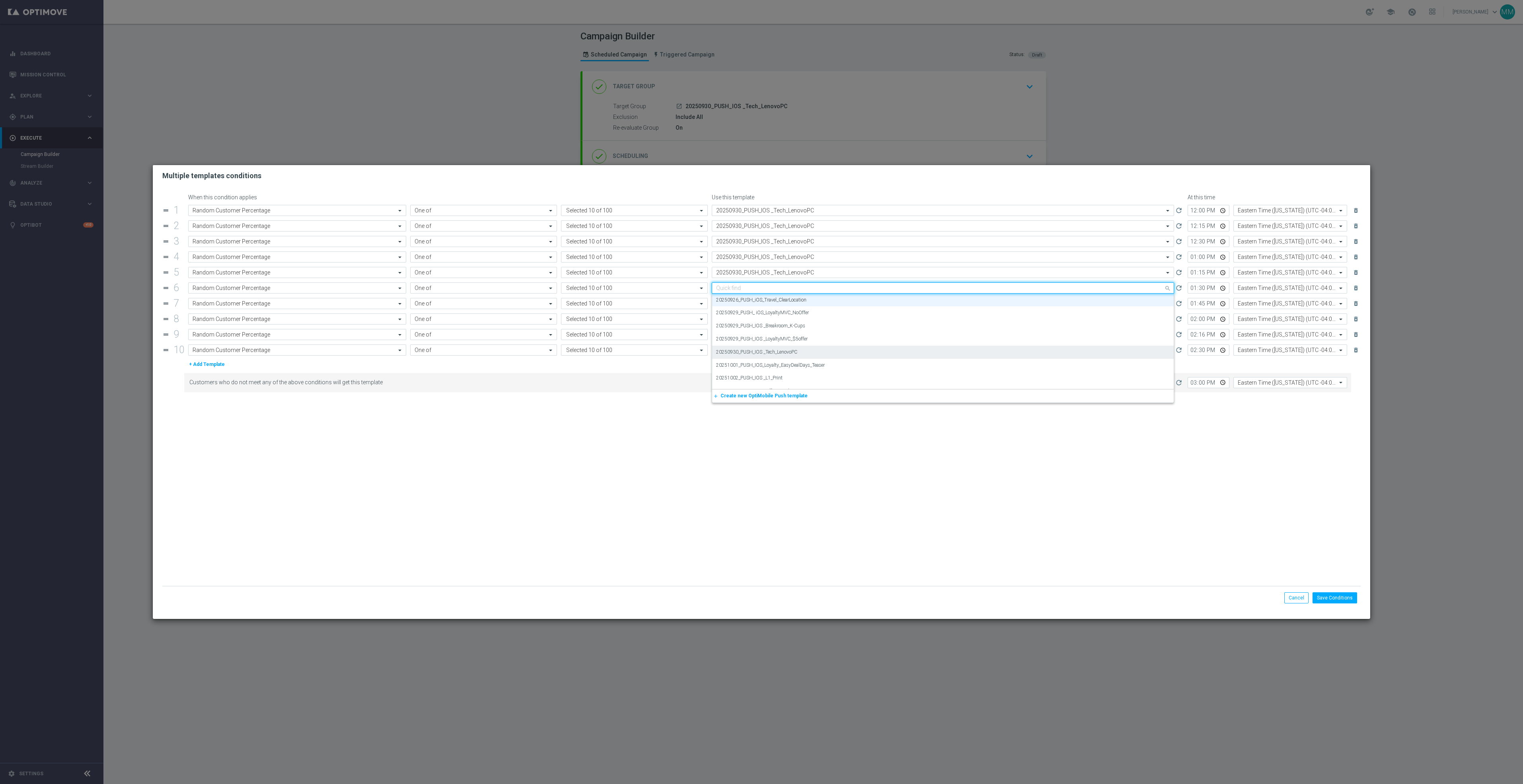
paste input "20250930_PUSH_IOS _Tech_LenovoPC"
click at [790, 303] on label "20250930_PUSH_IOS _Tech_LenovoPC" at bounding box center [757, 300] width 81 height 7
type input "20250930_PUSH_IOS _Tech_LenovoPC"
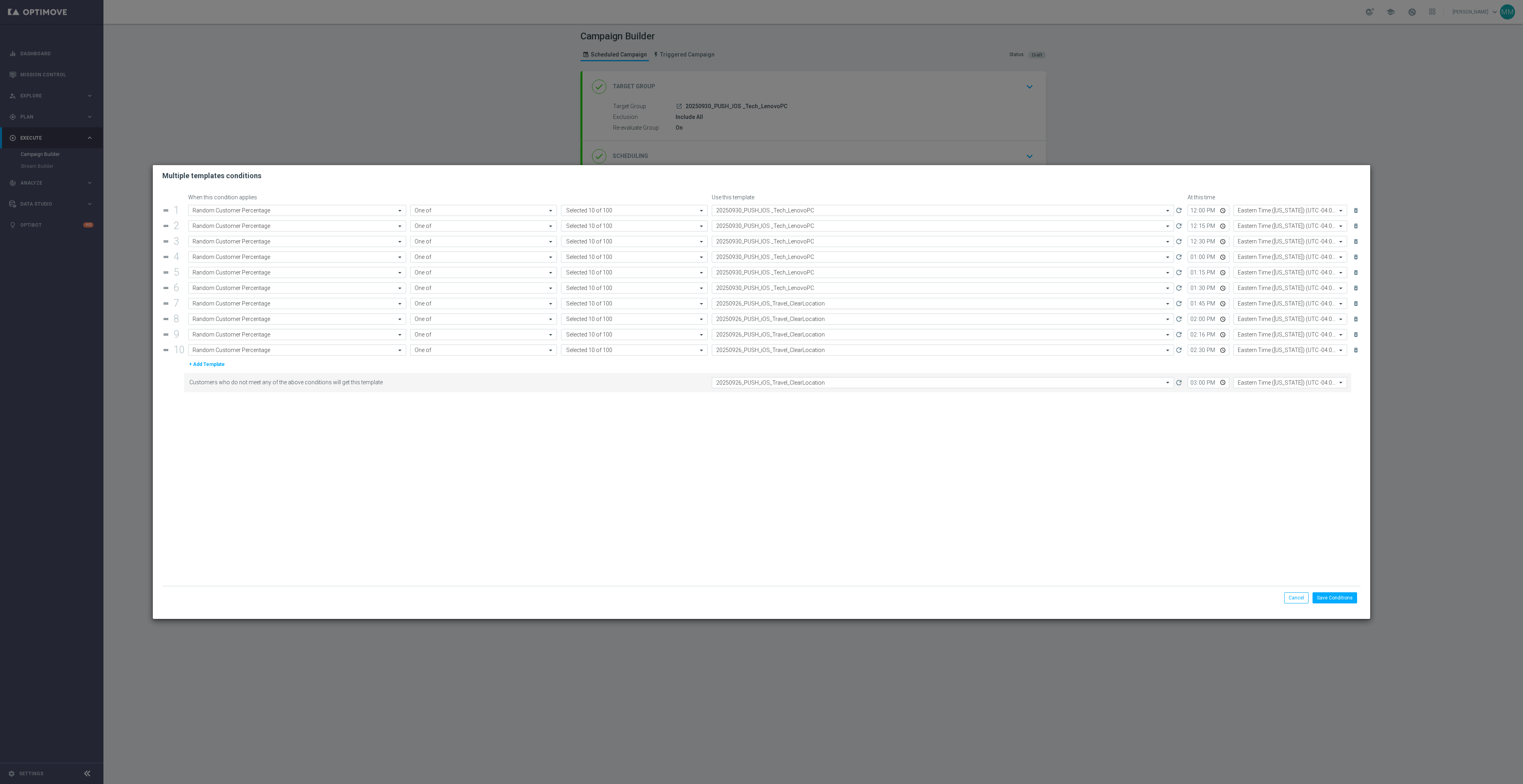
click at [792, 307] on input "text" at bounding box center [935, 303] width 438 height 7
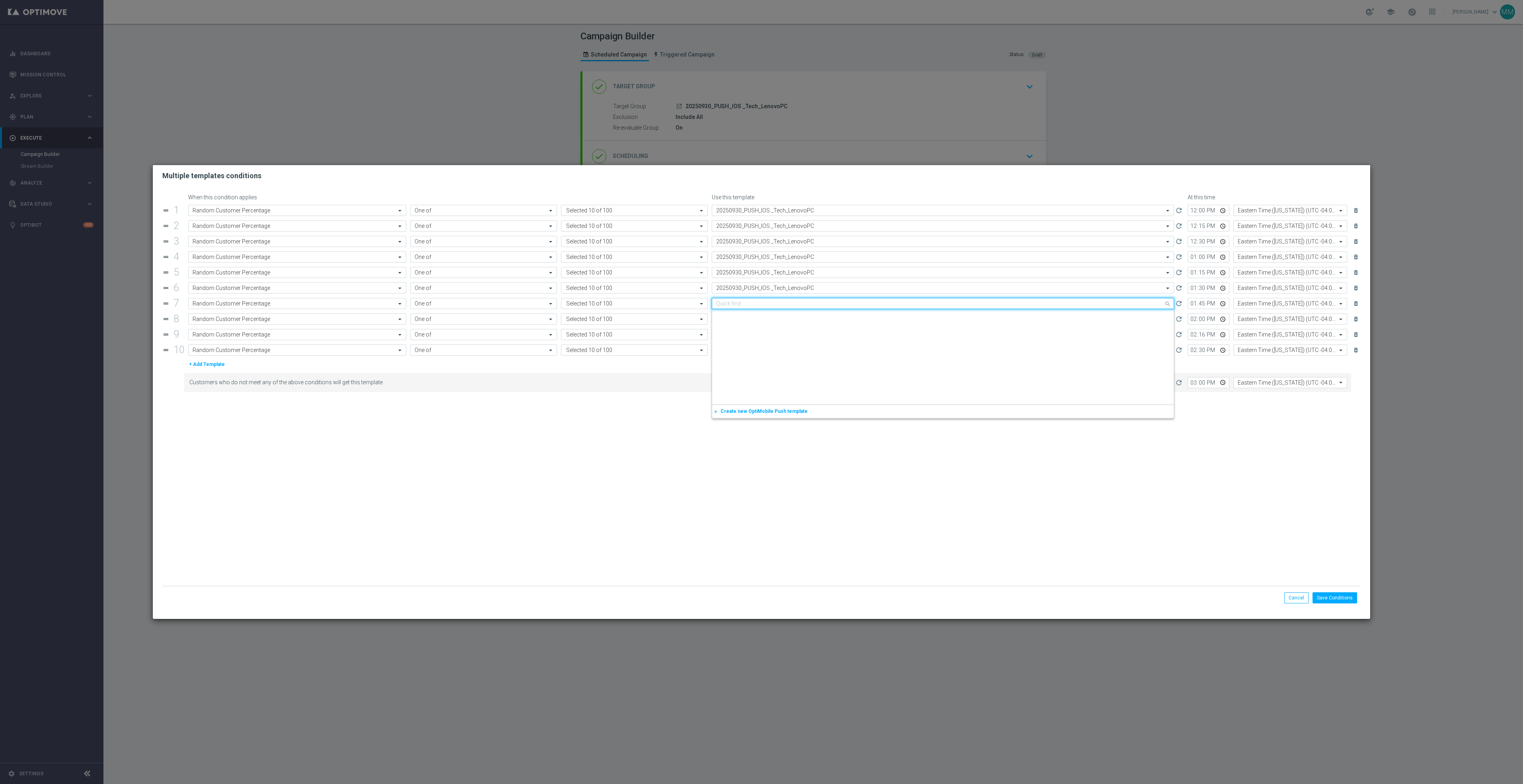
paste input "20250930_PUSH_IOS _Tech_LenovoPC"
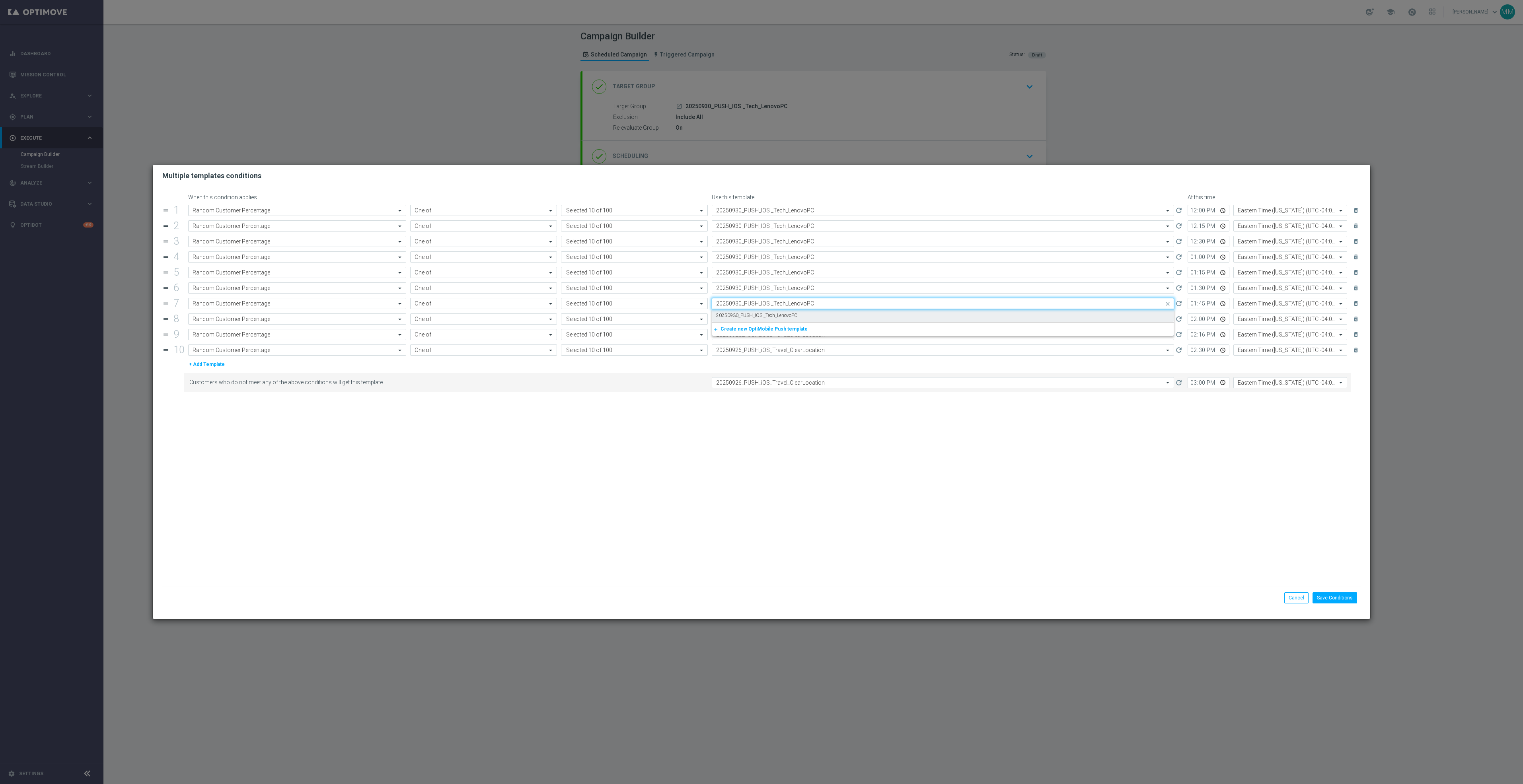
drag, startPoint x: 795, startPoint y: 315, endPoint x: 795, endPoint y: 321, distance: 6.0
click at [795, 315] on label "20250930_PUSH_IOS _Tech_LenovoPC" at bounding box center [757, 316] width 81 height 7
type input "20250930_PUSH_IOS _Tech_LenovoPC"
click at [795, 322] on input "text" at bounding box center [935, 319] width 438 height 7
paste input "20250930_PUSH_IOS _Tech_LenovoPC"
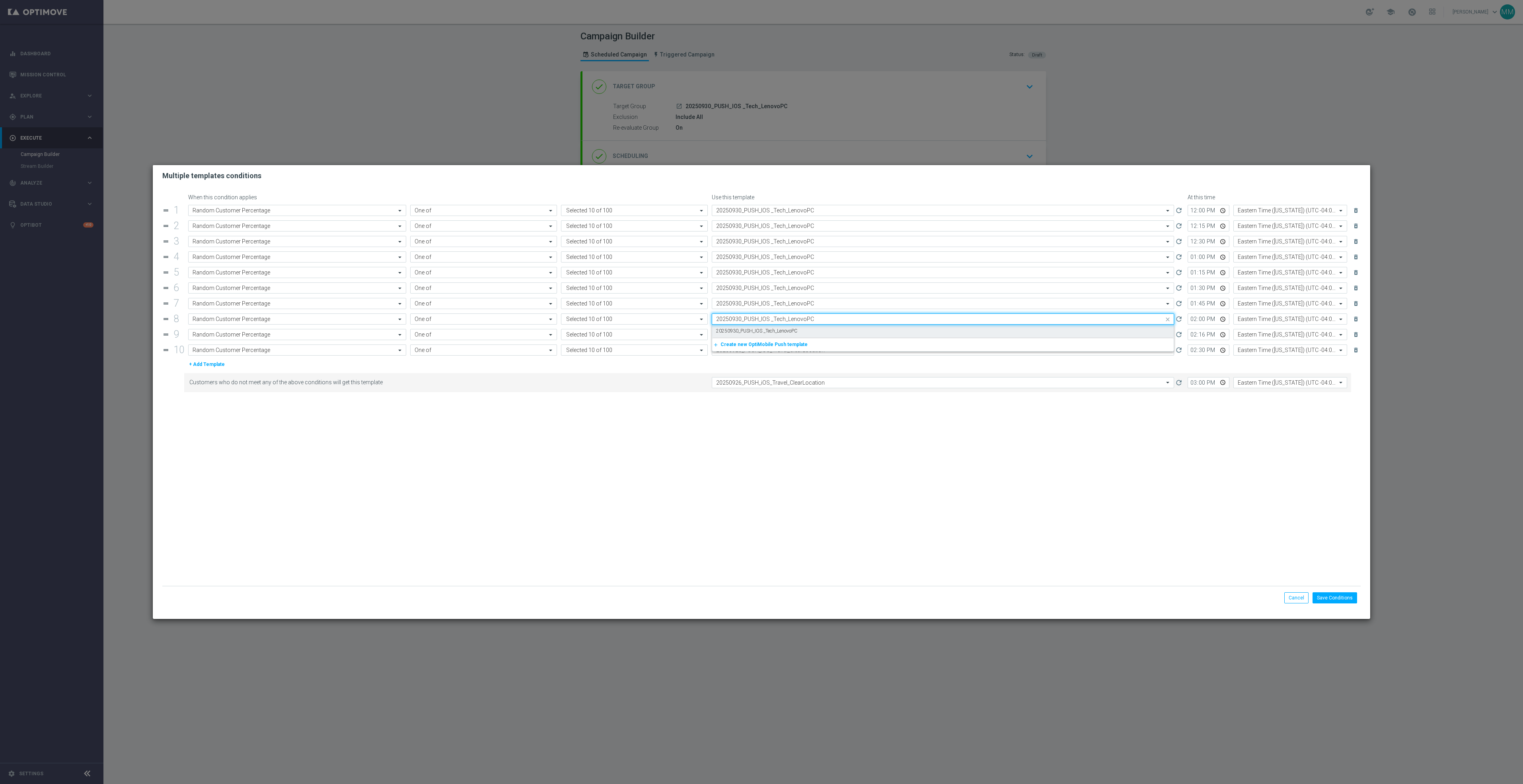
click at [794, 332] on label "20250930_PUSH_IOS _Tech_LenovoPC" at bounding box center [757, 331] width 81 height 7
type input "20250930_PUSH_IOS _Tech_LenovoPC"
drag, startPoint x: 795, startPoint y: 337, endPoint x: 798, endPoint y: 347, distance: 10.4
click at [795, 338] on input "text" at bounding box center [935, 335] width 438 height 7
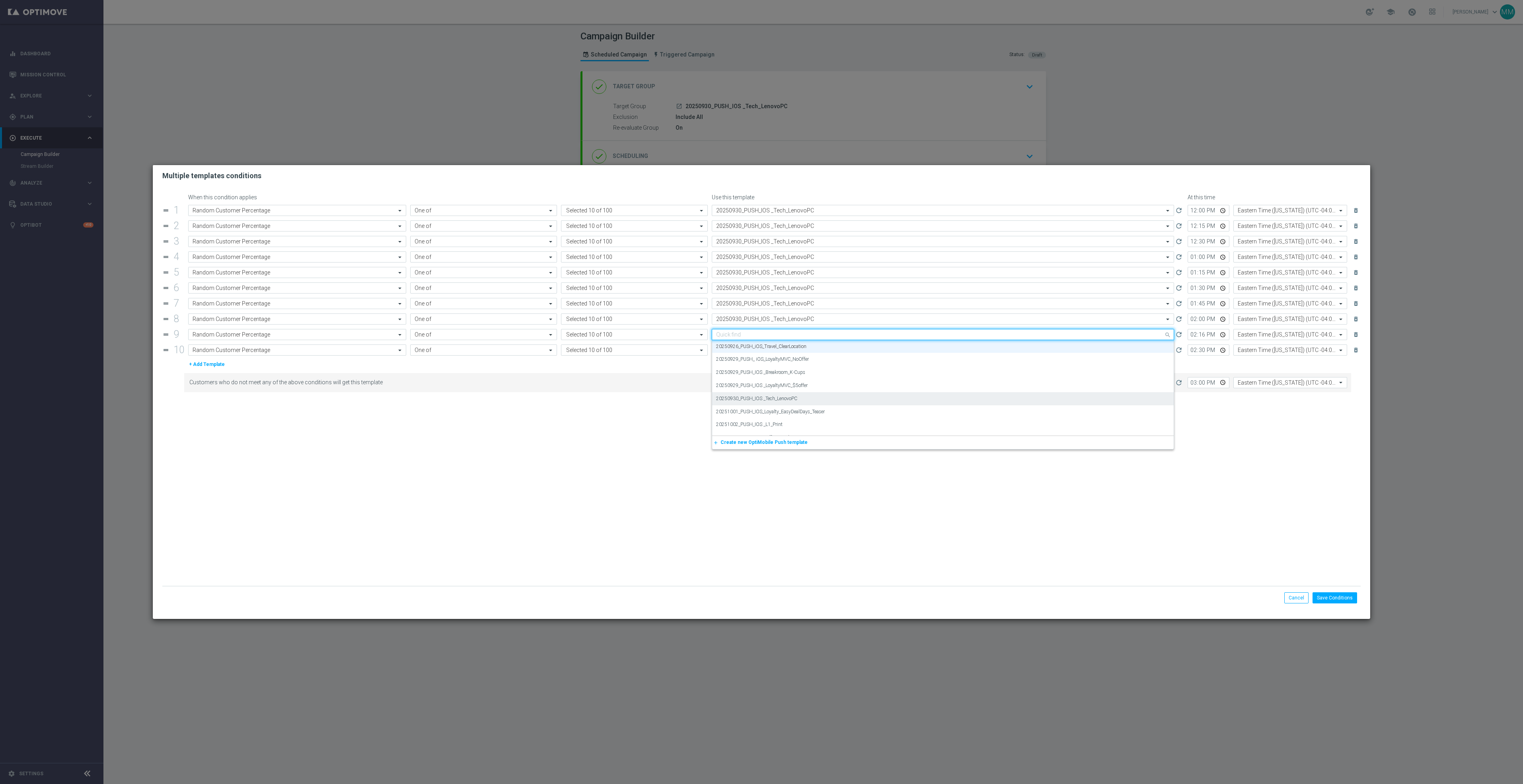
paste input "20250930_PUSH_IOS _Tech_LenovoPC"
click at [799, 350] on div "20250930_PUSH_IOS _Tech_LenovoPC" at bounding box center [943, 346] width 454 height 13
type input "20250930_PUSH_IOS _Tech_LenovoPC"
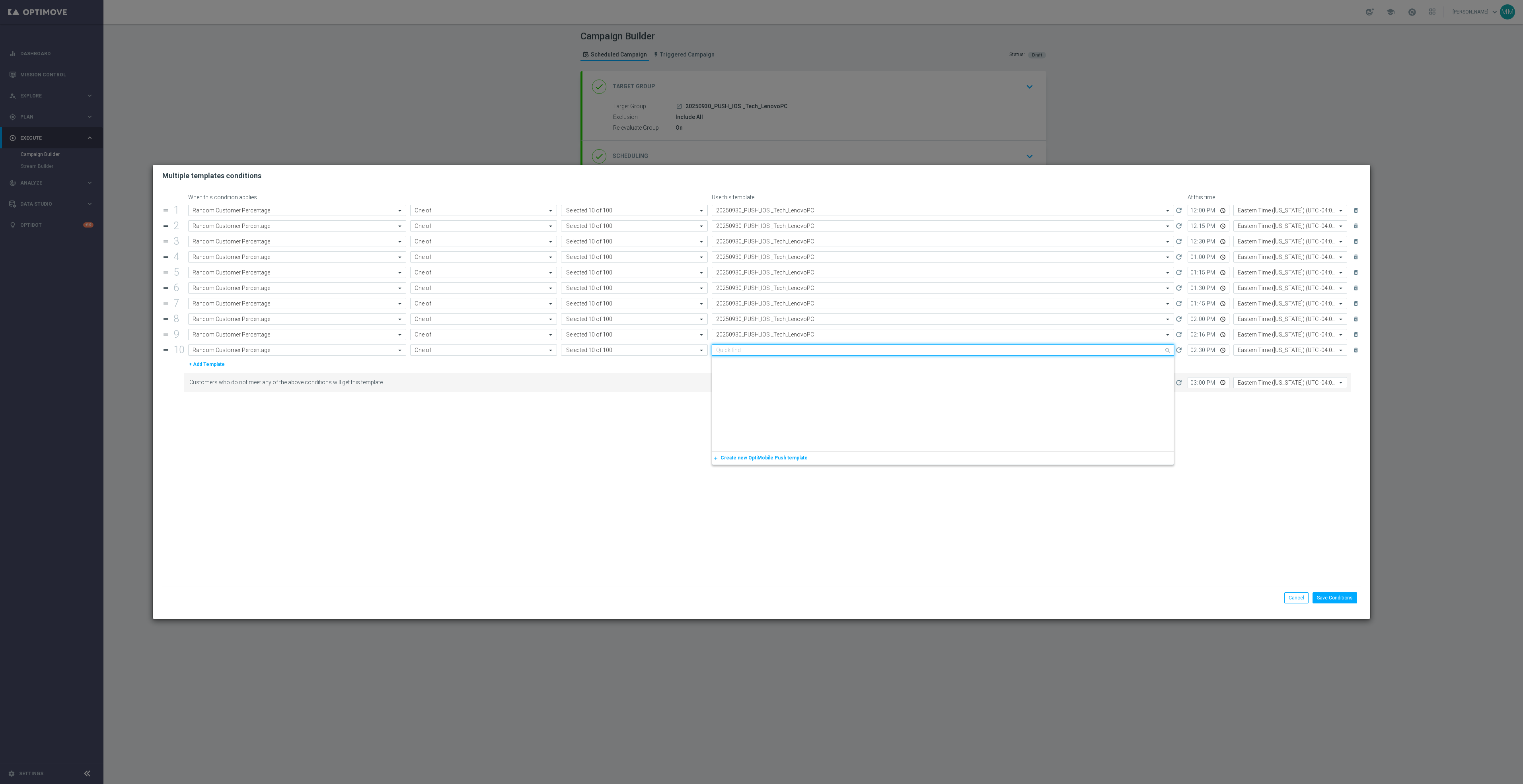
click at [800, 354] on input "text" at bounding box center [935, 351] width 438 height 7
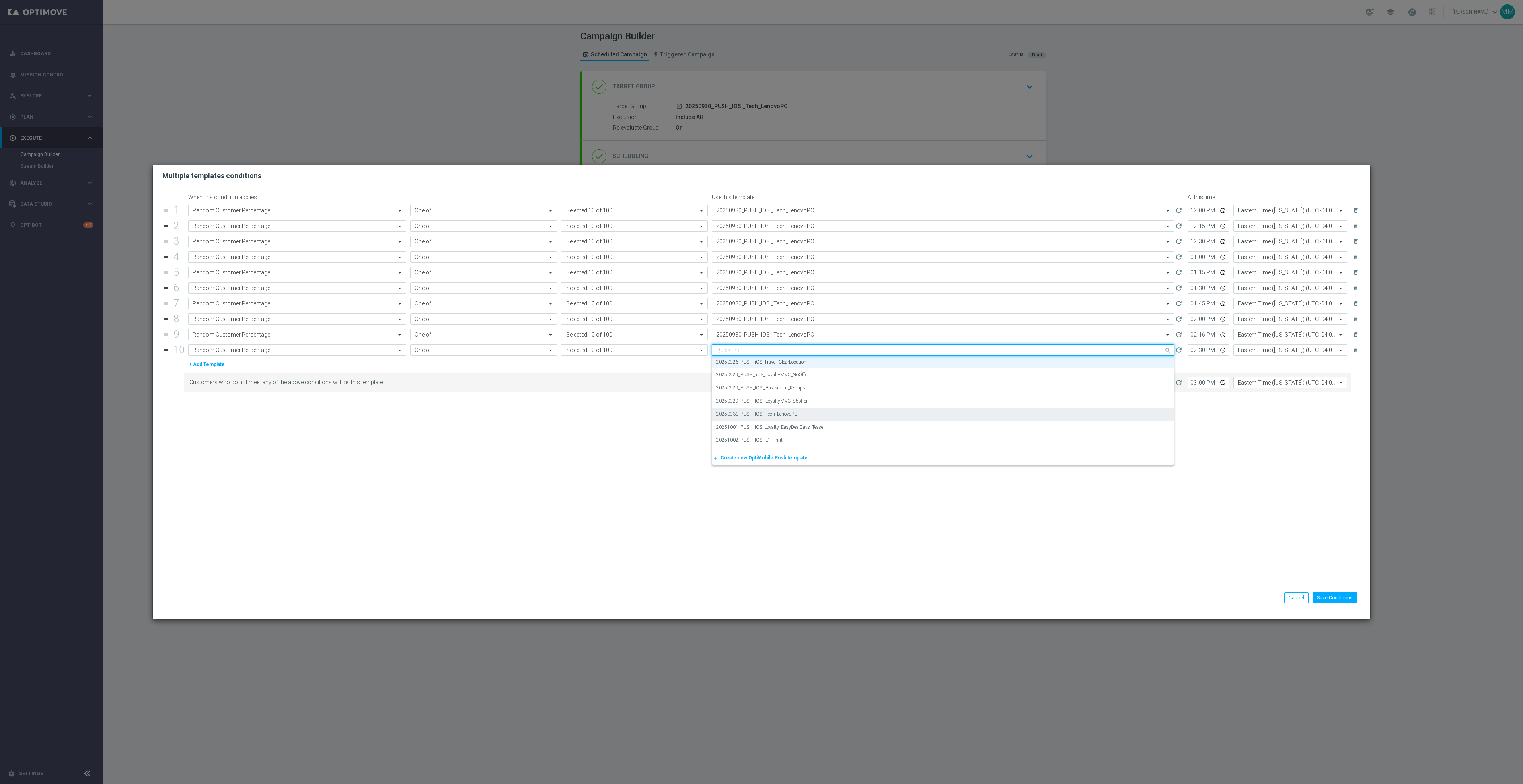
paste input "20250930_PUSH_IOS _Tech_LenovoPC"
click at [801, 363] on div "20250930_PUSH_IOS _Tech_LenovoPC" at bounding box center [943, 362] width 454 height 13
type input "20250930_PUSH_IOS _Tech_LenovoPC"
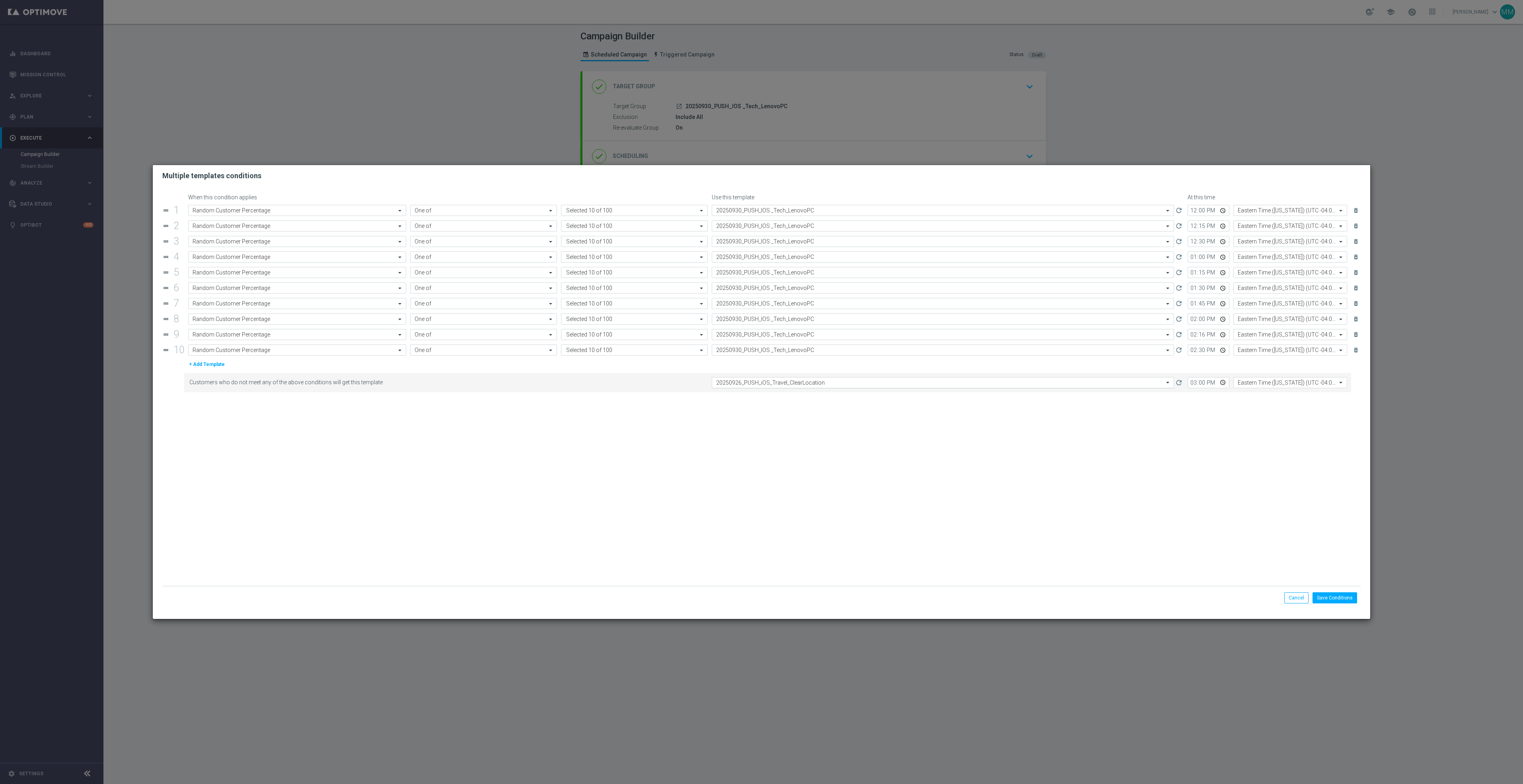
click at [812, 382] on div "Select template 20250926_PUSH_iOS_Travel_ClearLocation" at bounding box center [943, 382] width 463 height 11
click at [813, 385] on input "text" at bounding box center [935, 383] width 438 height 7
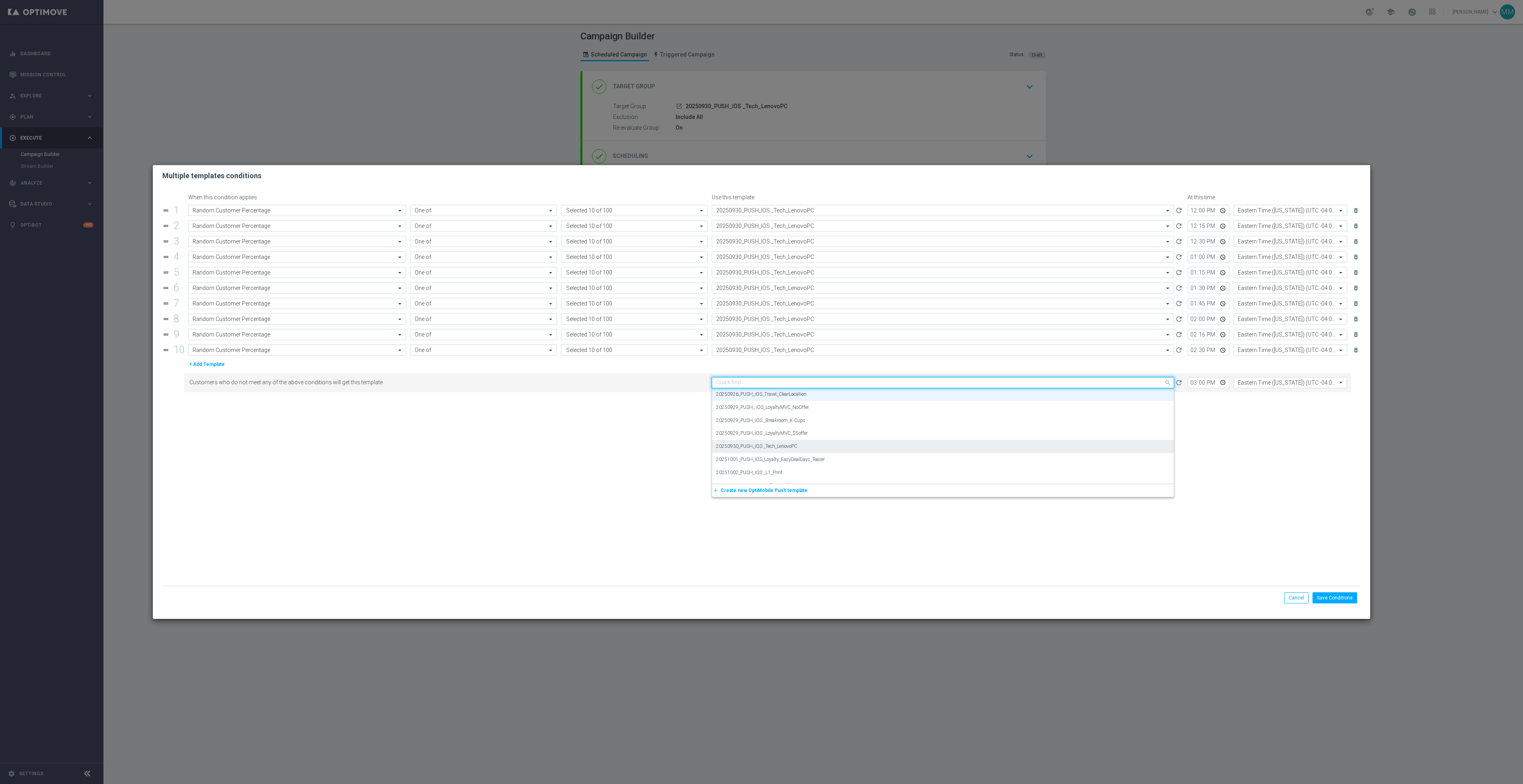
paste input "20250930_PUSH_IOS _Tech_LenovoPC"
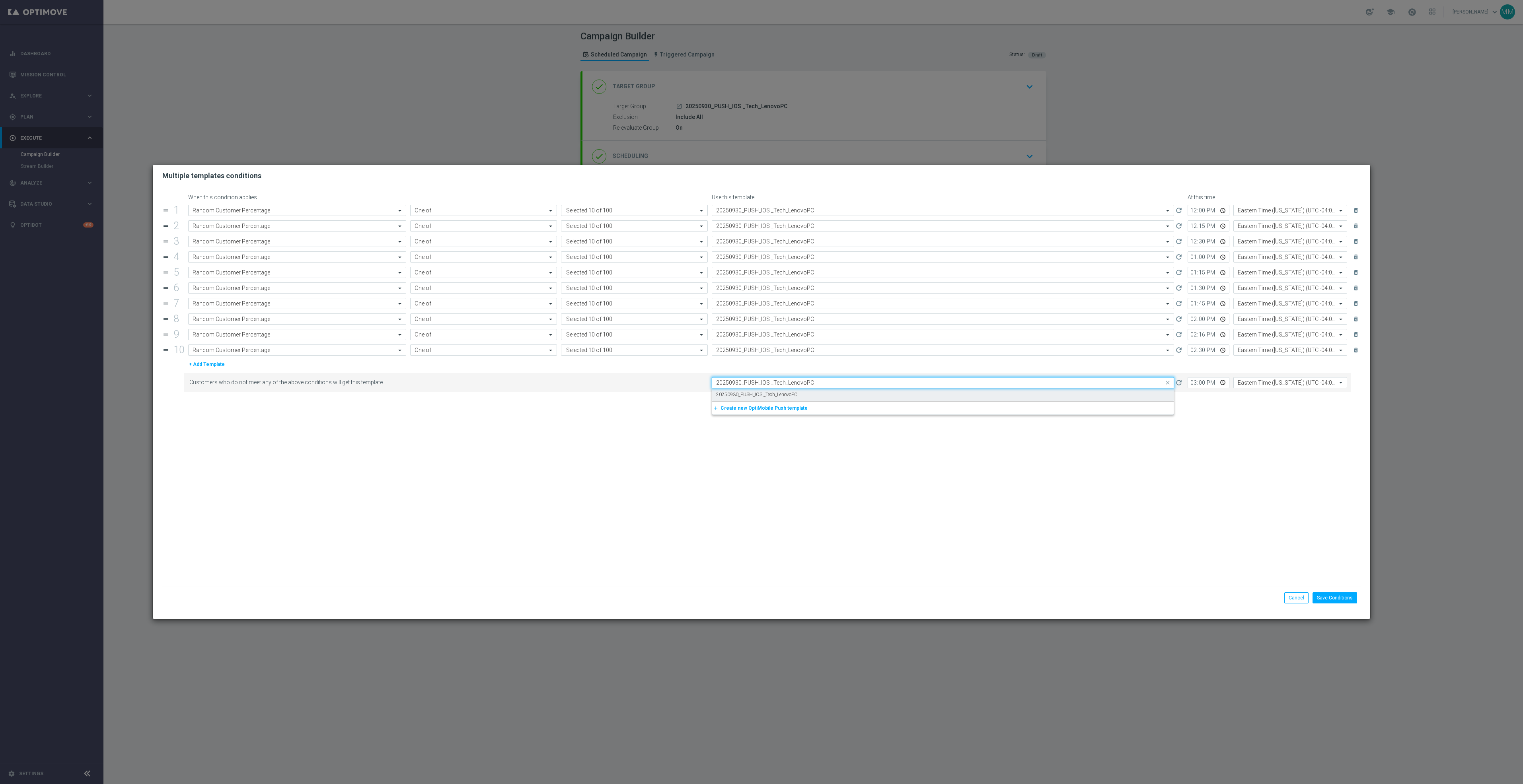
scroll to position [0, 0]
click at [807, 396] on div "20250930_PUSH_IOS _Tech_LenovoPC" at bounding box center [943, 394] width 454 height 13
type input "20250930_PUSH_IOS _Tech_LenovoPC"
click at [1346, 598] on button "Save Conditions" at bounding box center [1335, 598] width 45 height 11
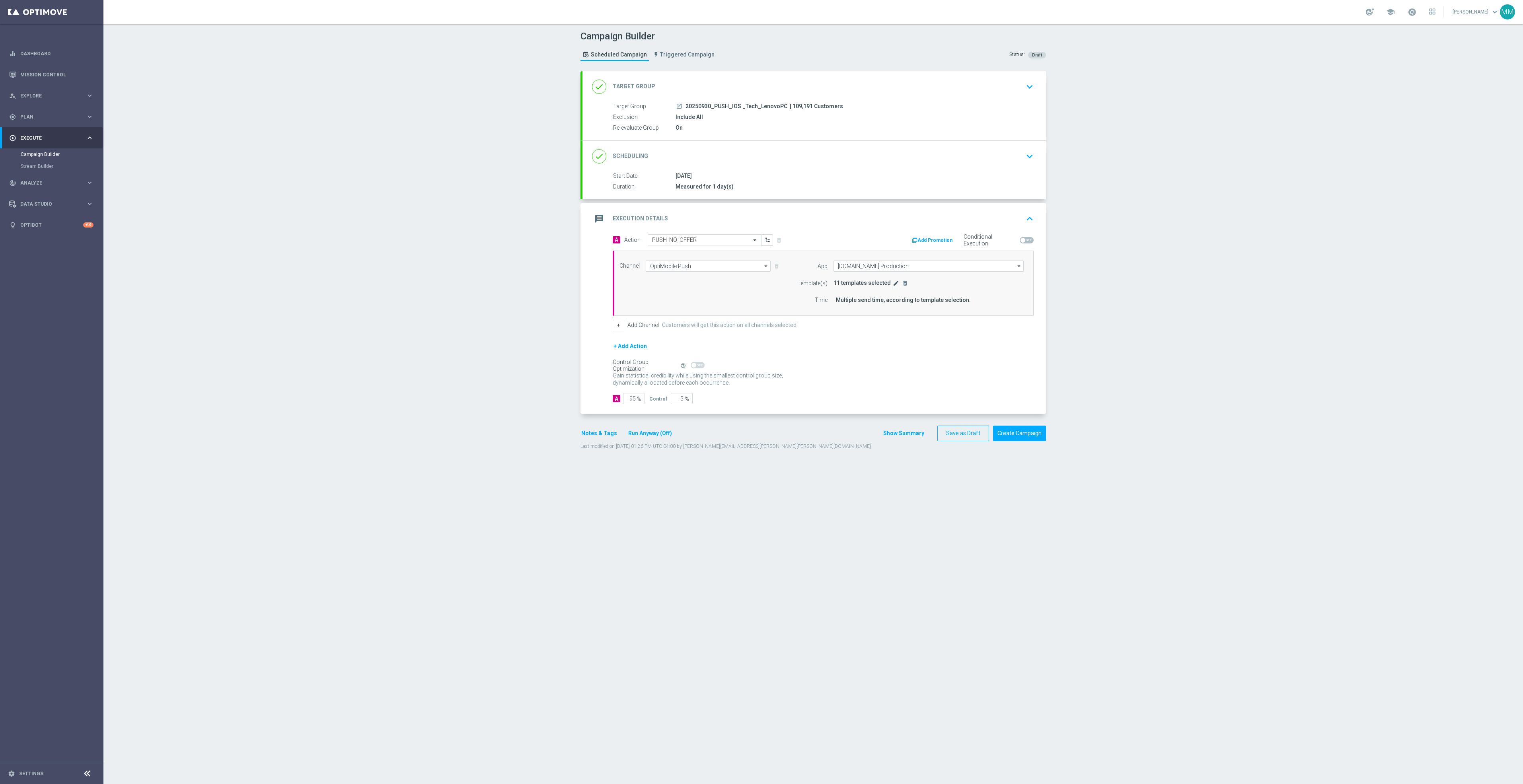
click at [893, 284] on icon "edit" at bounding box center [896, 283] width 7 height 7
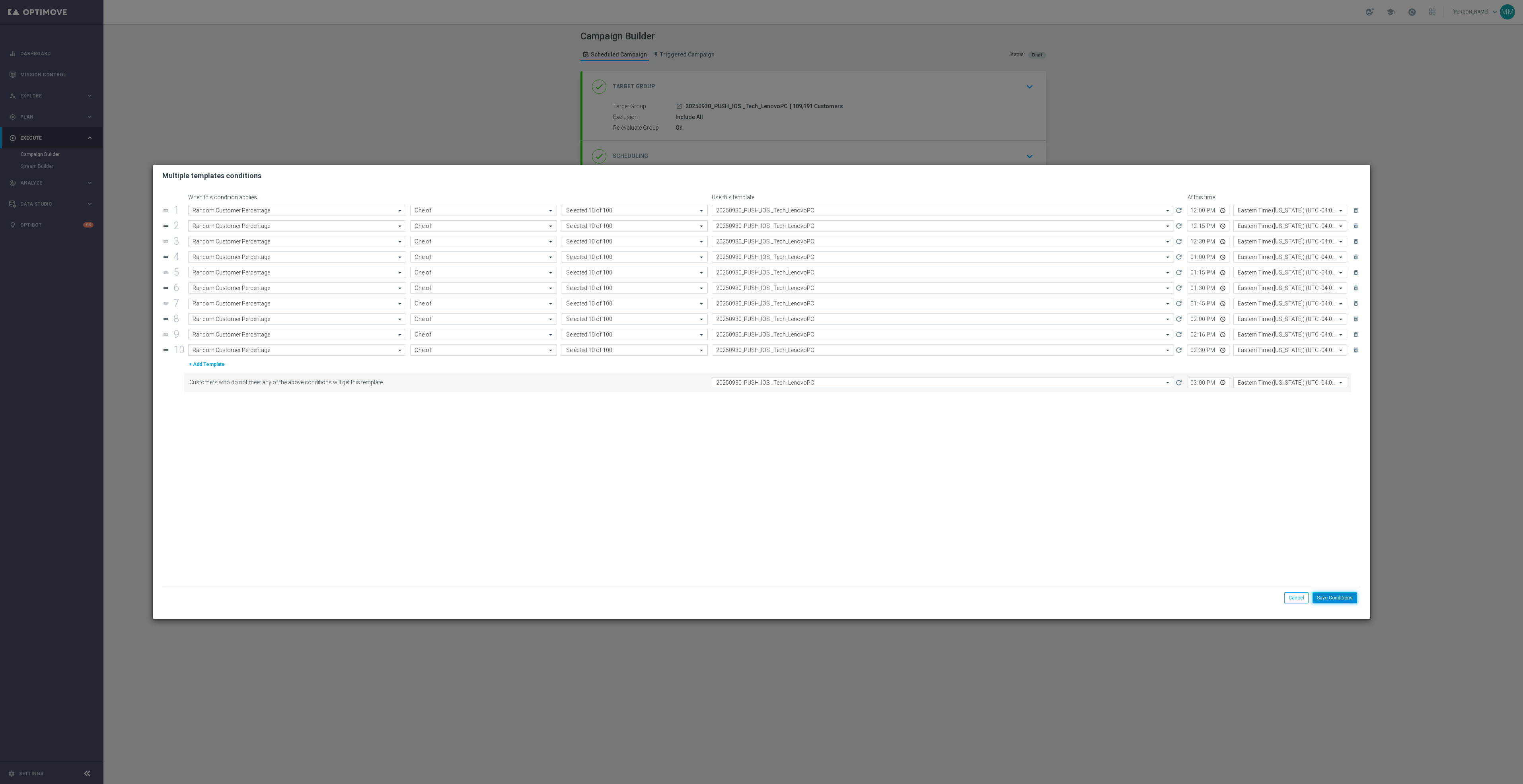
click at [1336, 595] on button "Save Conditions" at bounding box center [1335, 598] width 45 height 11
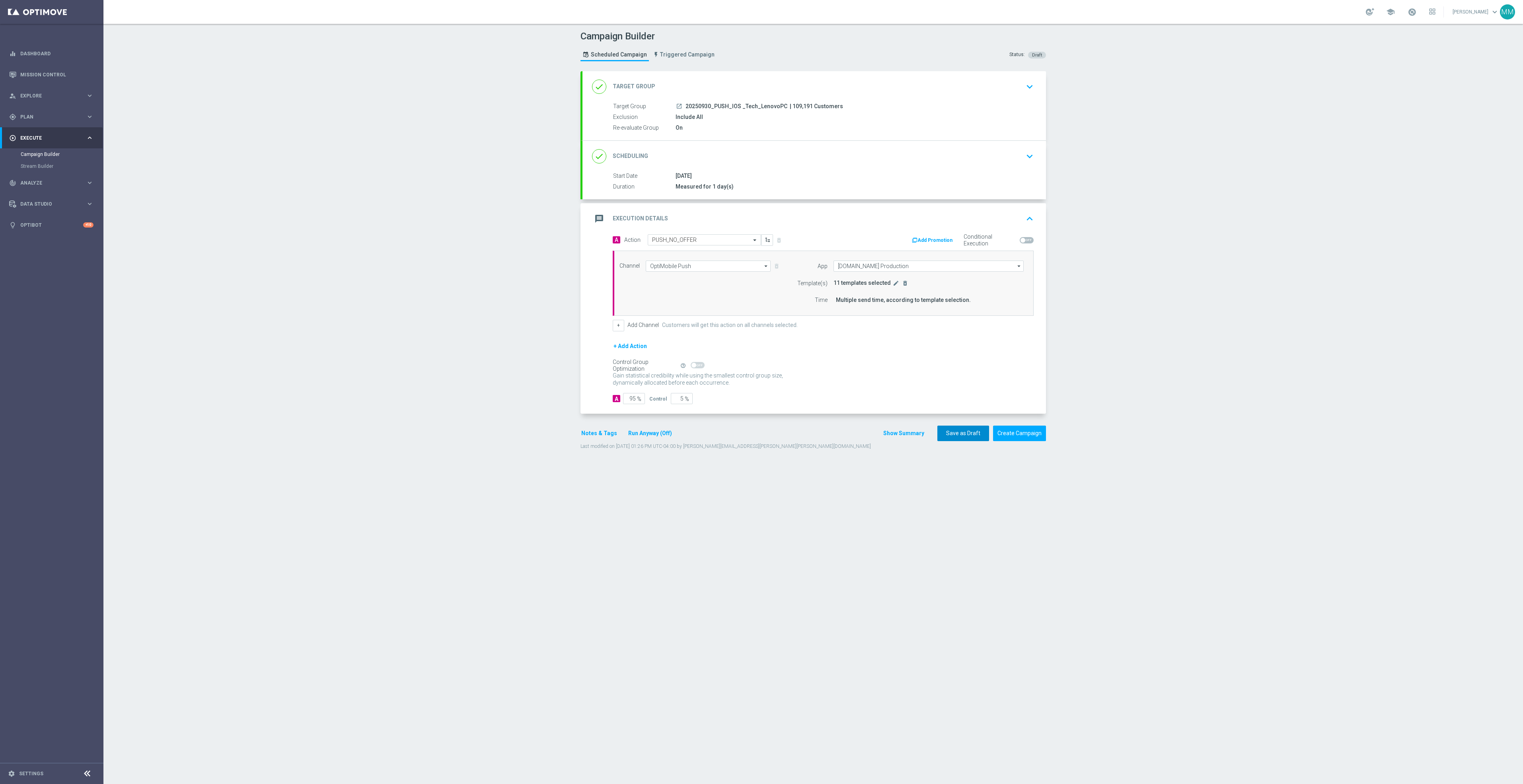
click at [960, 436] on button "Save as Draft" at bounding box center [963, 433] width 51 height 16
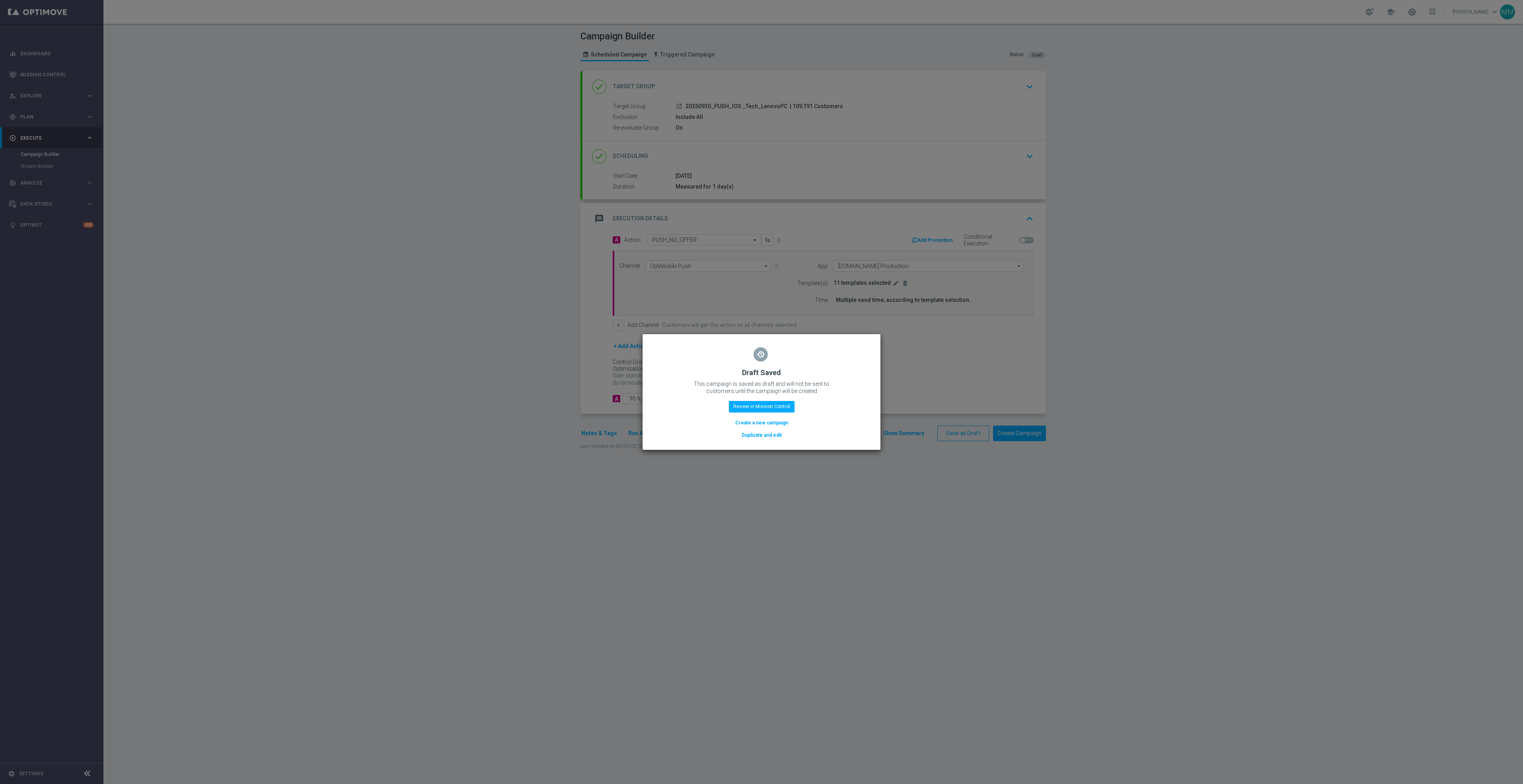
click at [749, 439] on button "Duplicate and edit" at bounding box center [762, 435] width 41 height 9
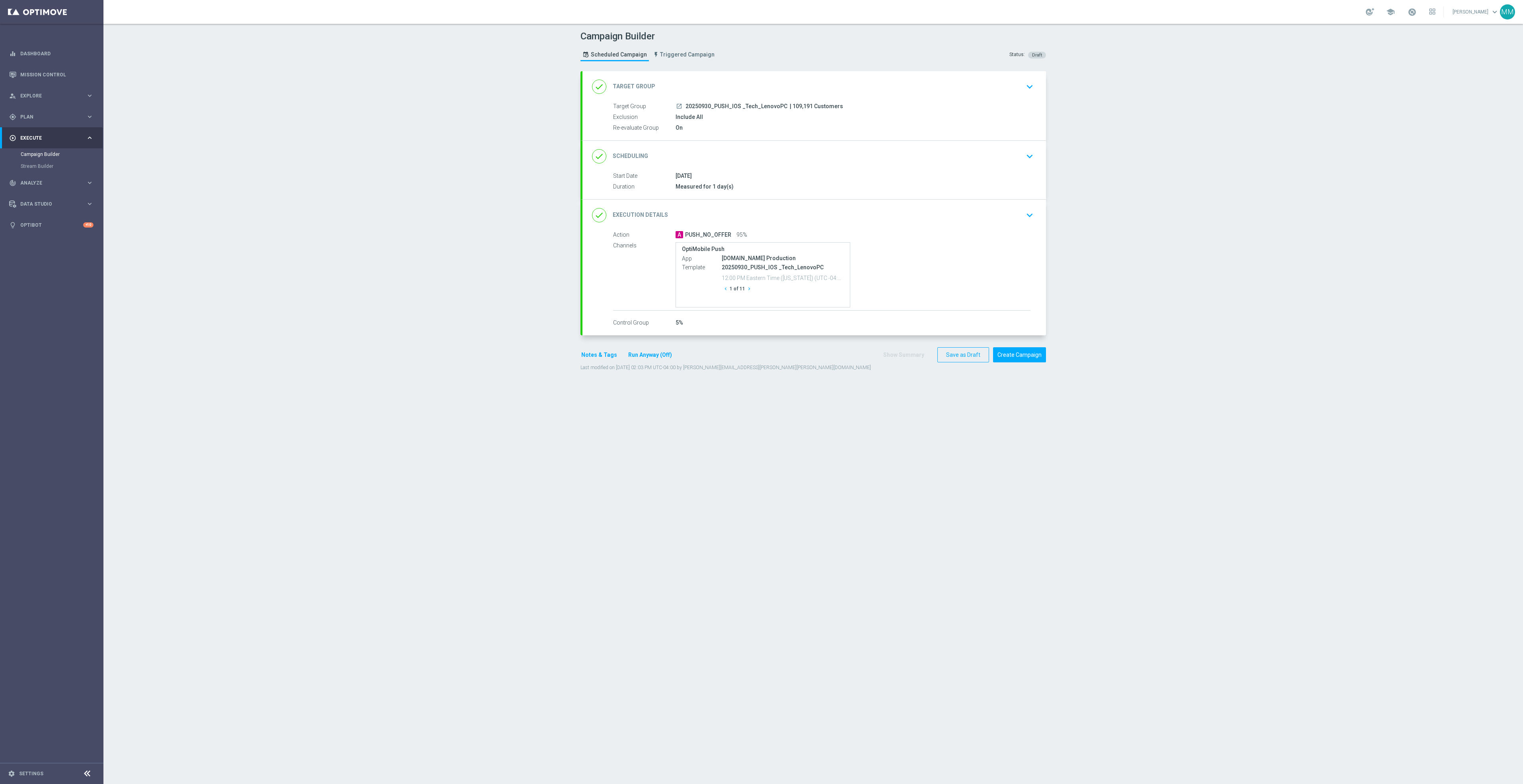
click at [790, 107] on span "| 109,191 Customers" at bounding box center [817, 106] width 53 height 7
click at [759, 92] on div "done Target Group keyboard_arrow_down" at bounding box center [814, 87] width 444 height 15
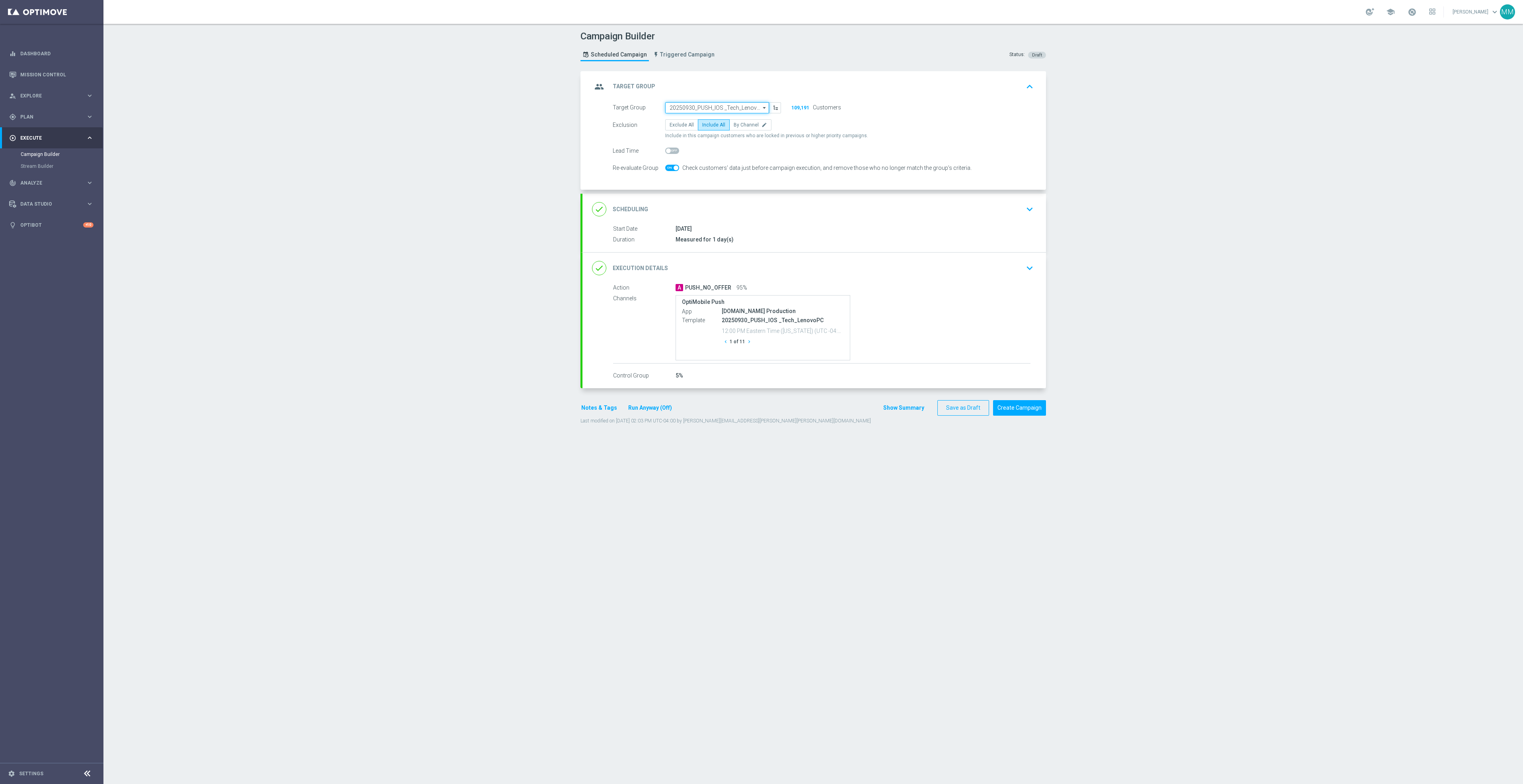
click at [709, 106] on input "20250930_PUSH_IOS _Tech_LenovoPC" at bounding box center [716, 107] width 104 height 11
paste input "20251003"
click at [724, 138] on div "20251003_PUSH_IOS _OfficeSupplies_BinWins" at bounding box center [717, 142] width 95 height 14
type input "20251003_PUSH_IOS _OfficeSupplies_BinWins"
click at [848, 224] on div "done Scheduling keyboard_arrow_down" at bounding box center [814, 208] width 463 height 31
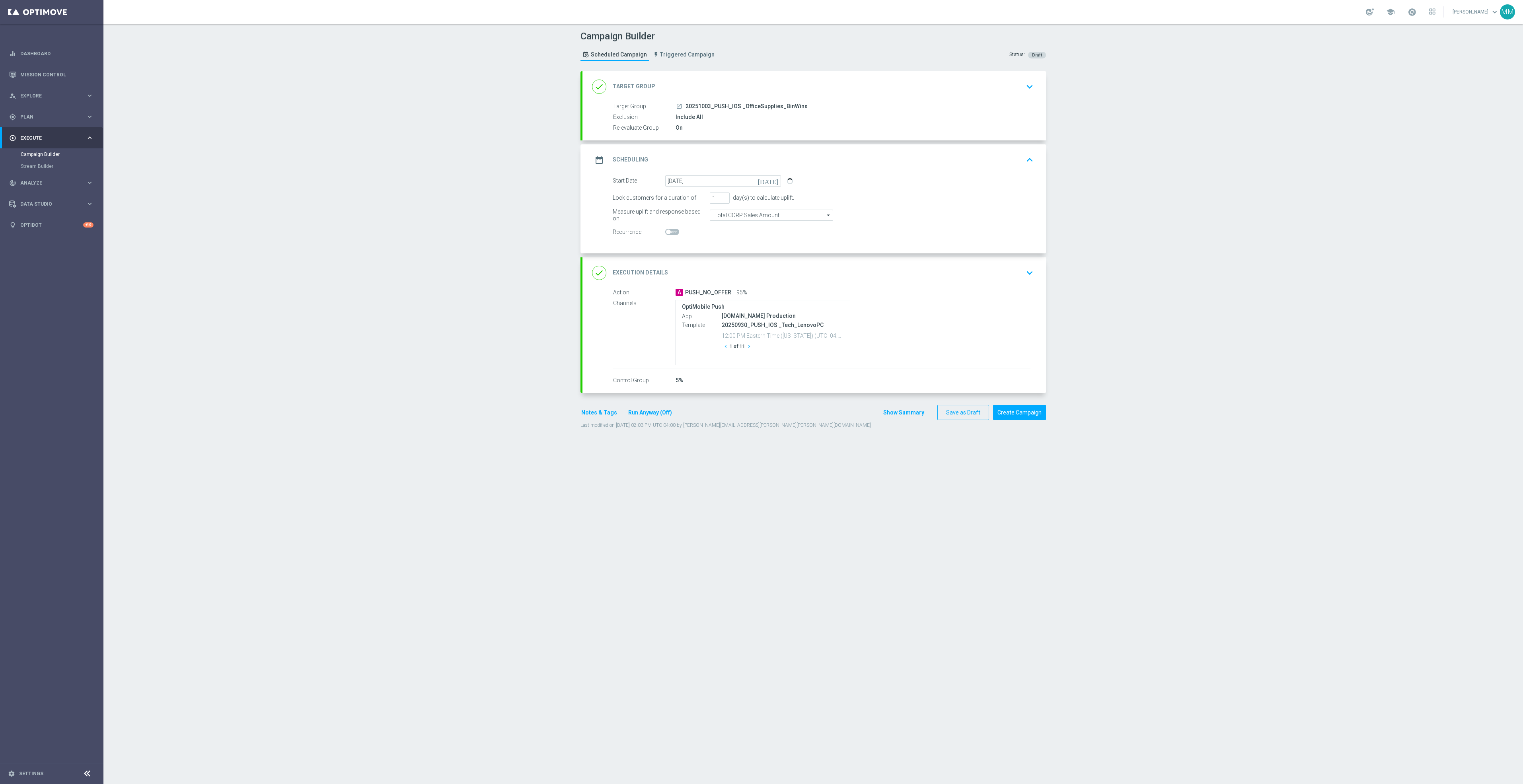
drag, startPoint x: 753, startPoint y: 173, endPoint x: 751, endPoint y: 177, distance: 4.5
click at [753, 173] on div "date_range Scheduling keyboard_arrow_up" at bounding box center [814, 159] width 463 height 31
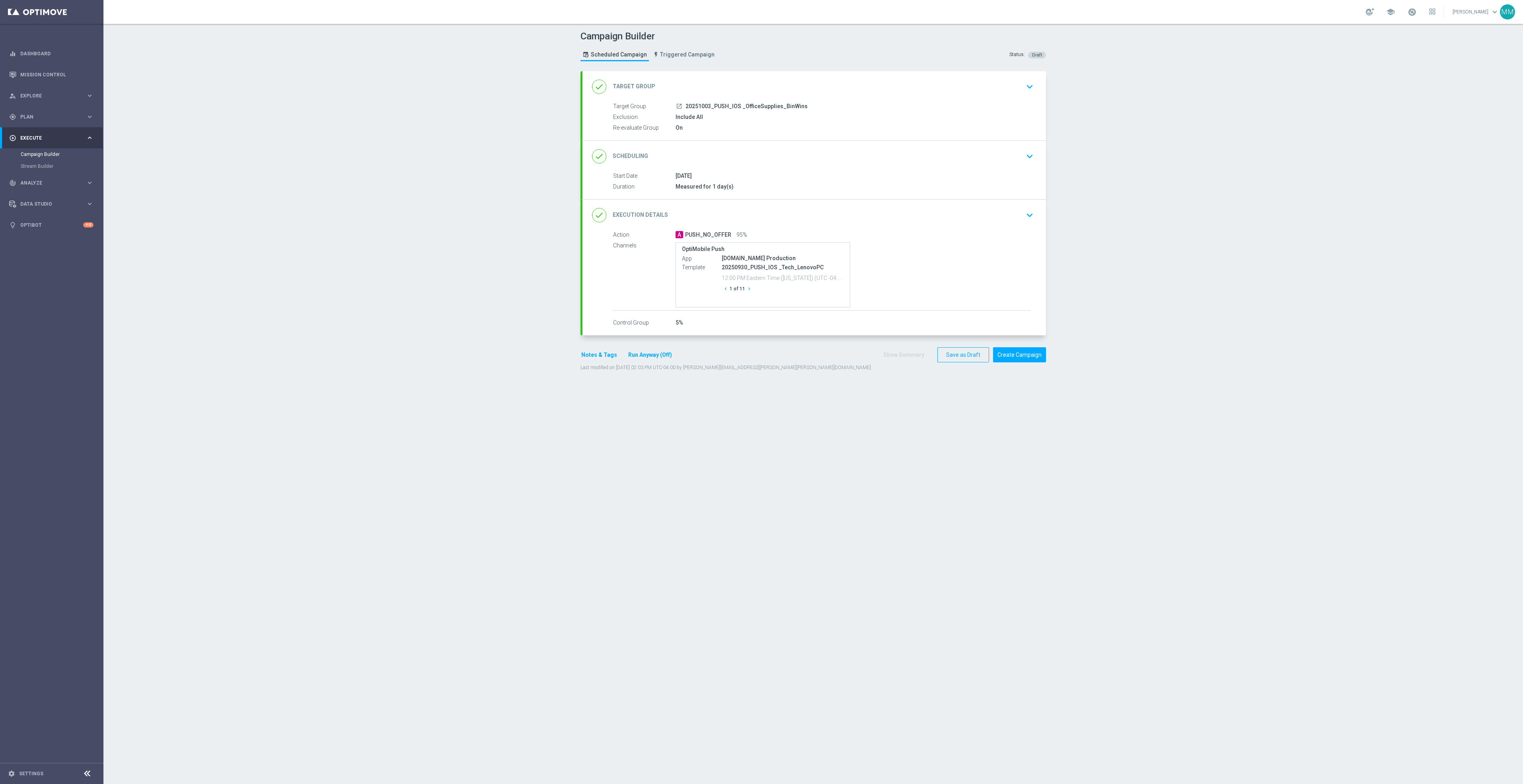
click at [730, 171] on div "done Scheduling keyboard_arrow_down Start Date 30 Sep 2025 Duration Measured fo…" at bounding box center [814, 170] width 463 height 59
click at [727, 157] on div "done Scheduling keyboard_arrow_down" at bounding box center [814, 156] width 444 height 15
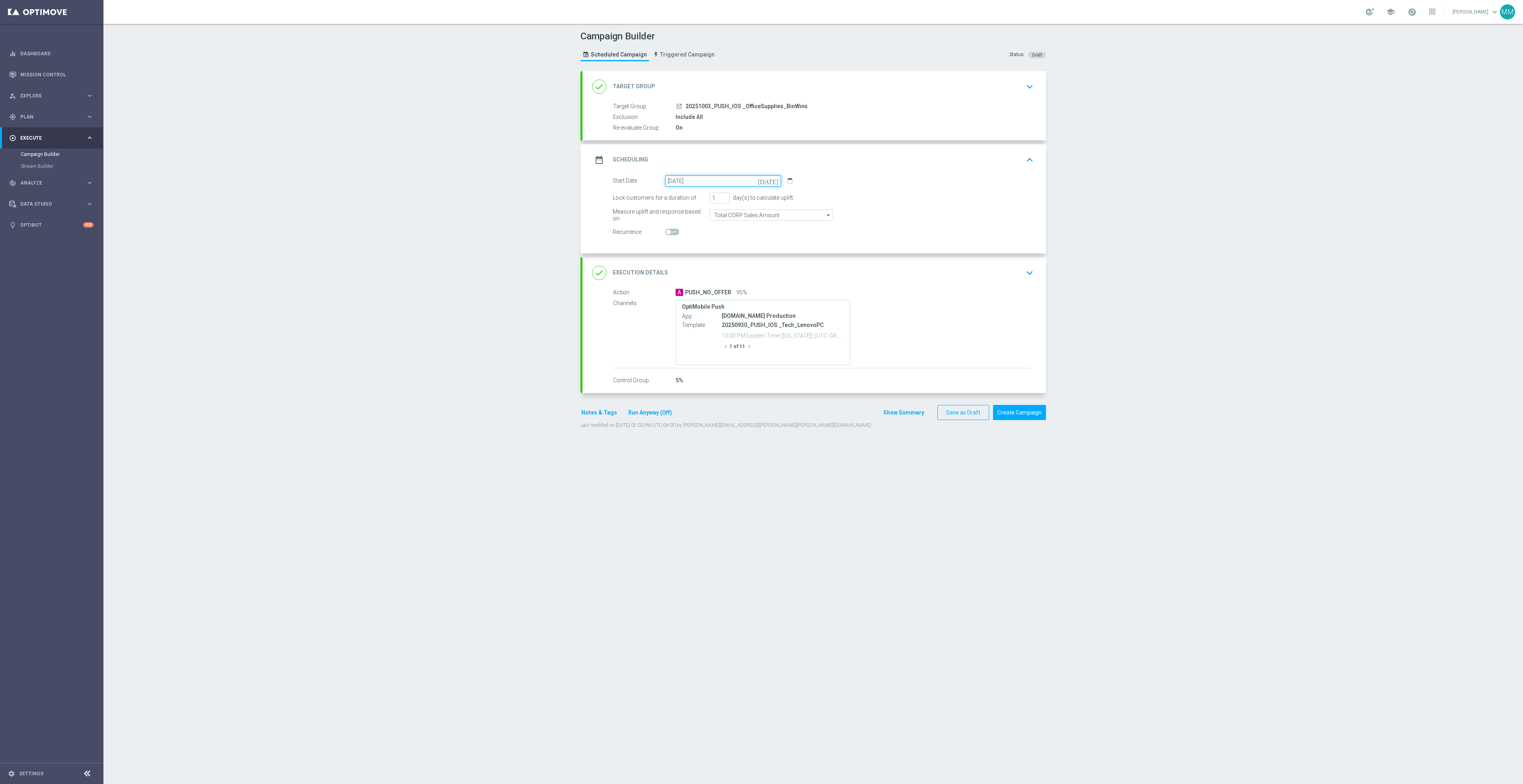
click at [705, 178] on input "[DATE]" at bounding box center [723, 181] width 116 height 11
click at [768, 201] on span "›" at bounding box center [770, 201] width 10 height 10
click at [738, 226] on span "3" at bounding box center [740, 225] width 12 height 12
type input "[DATE]"
click at [1016, 278] on div "done Execution Details keyboard_arrow_down" at bounding box center [814, 273] width 444 height 15
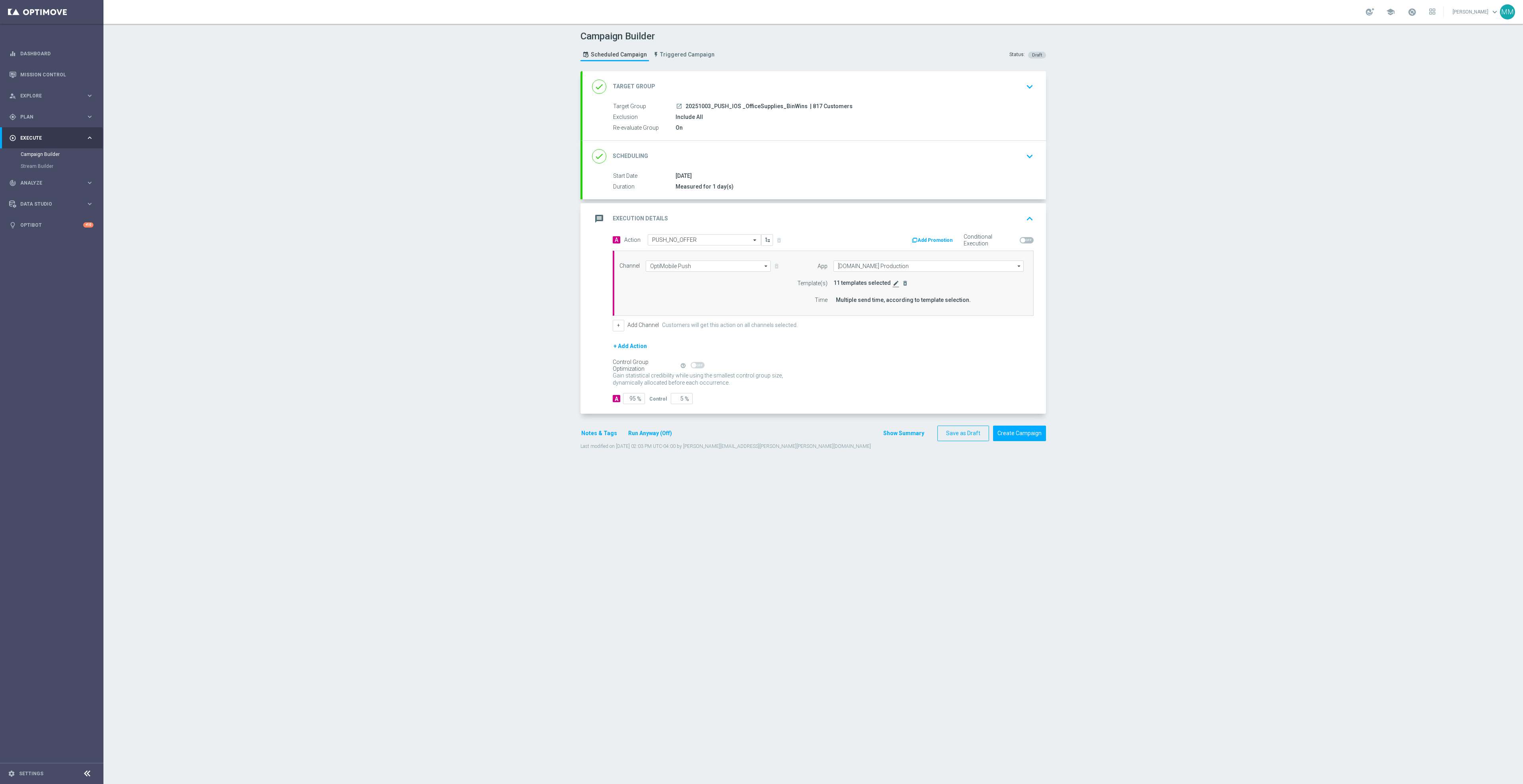
click at [893, 282] on icon "edit" at bounding box center [896, 283] width 7 height 7
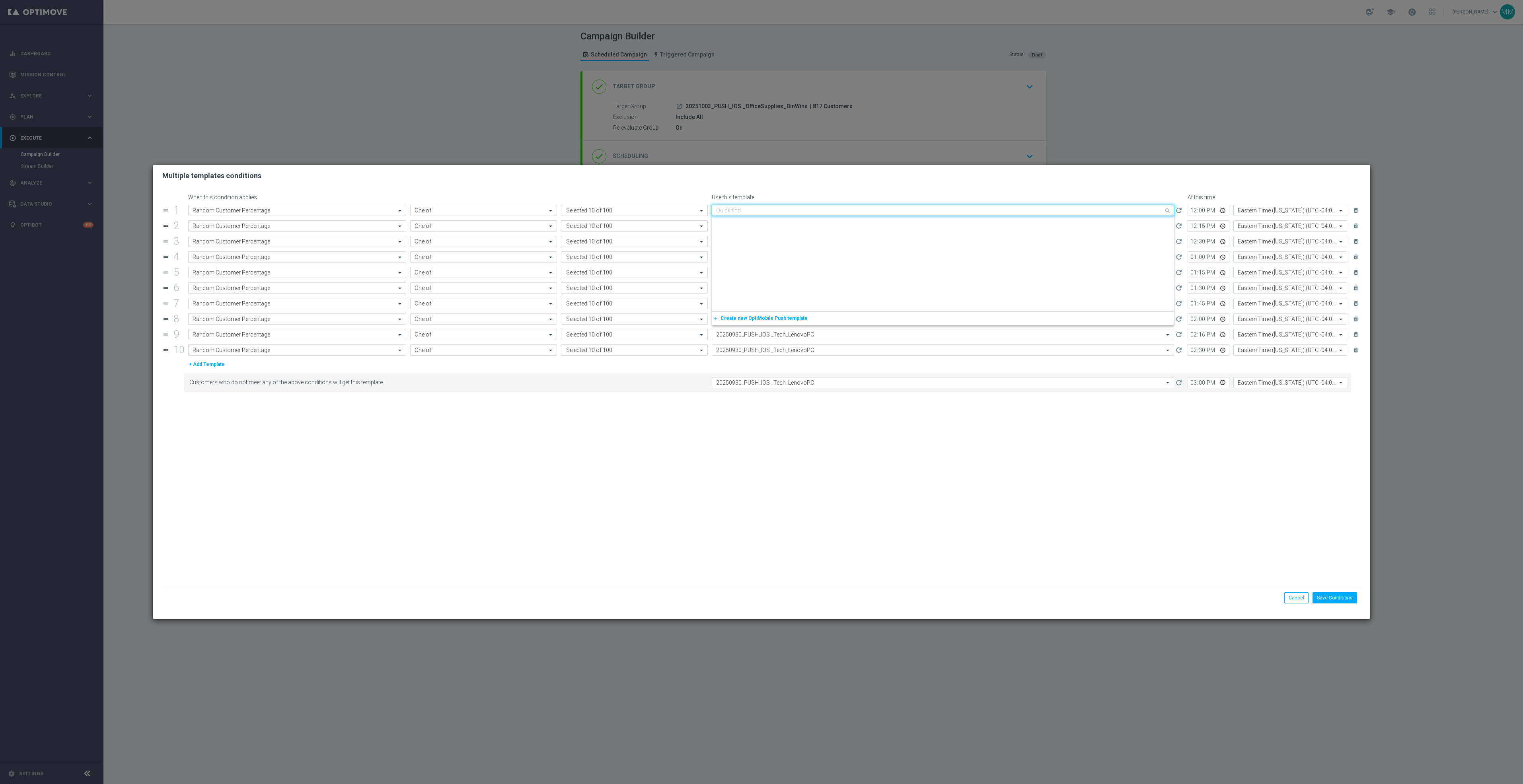
click at [752, 209] on input "text" at bounding box center [935, 211] width 438 height 7
paste input "20251003"
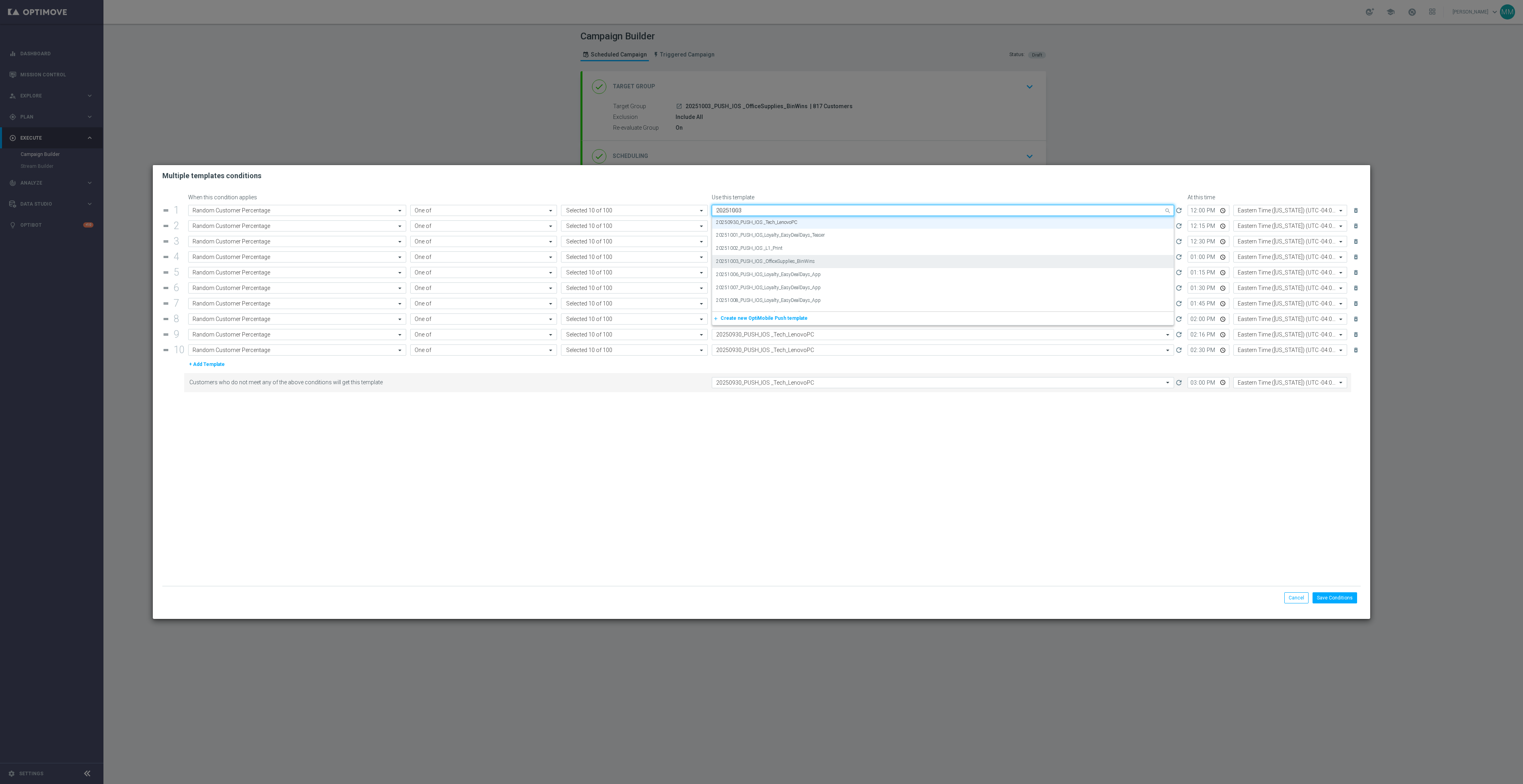
scroll to position [0, 0]
click at [752, 223] on label "20251003_PUSH_IOS _OfficeSupplies_BinWins" at bounding box center [765, 222] width 99 height 7
type input "20251003"
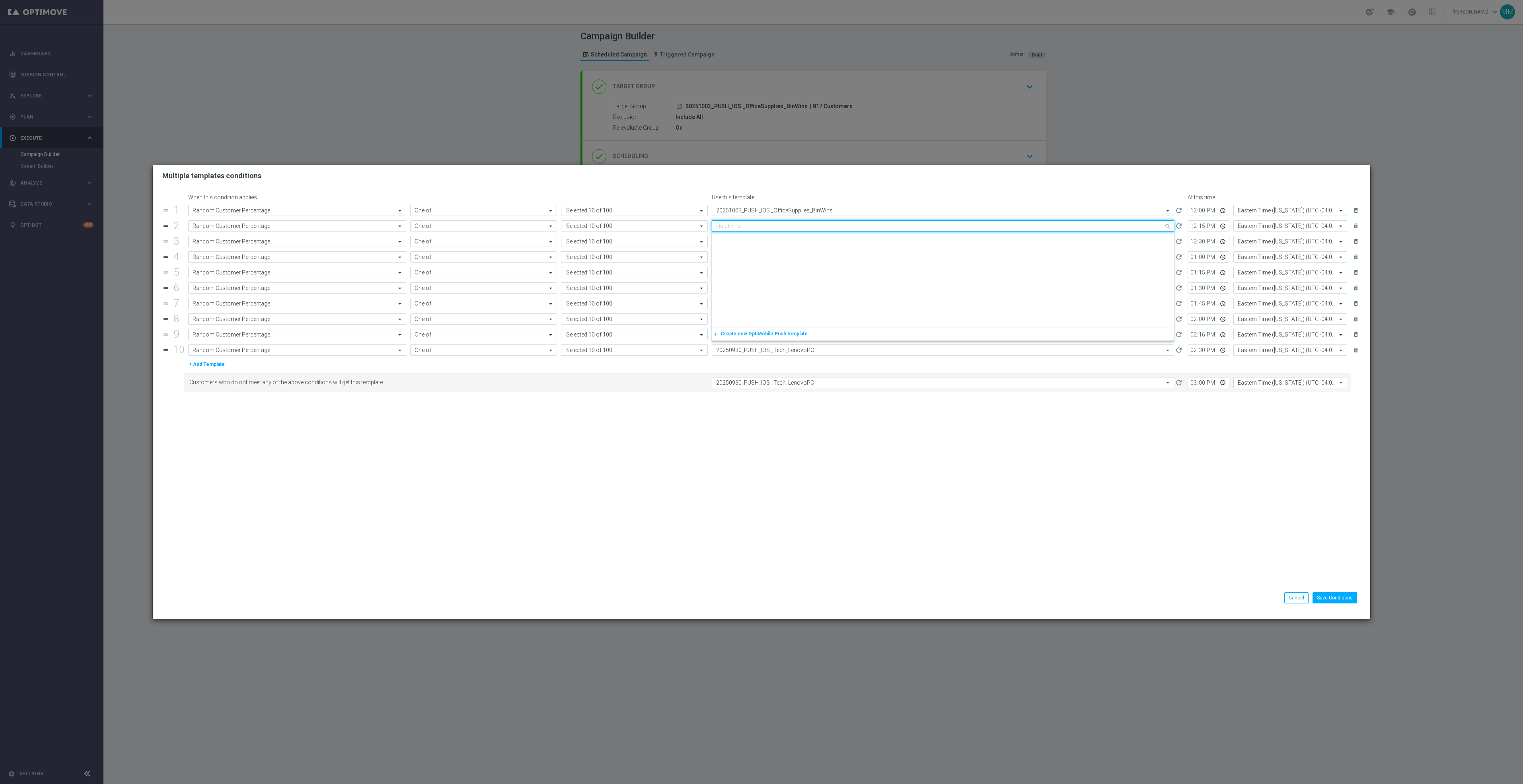
click at [753, 227] on input "text" at bounding box center [935, 226] width 438 height 7
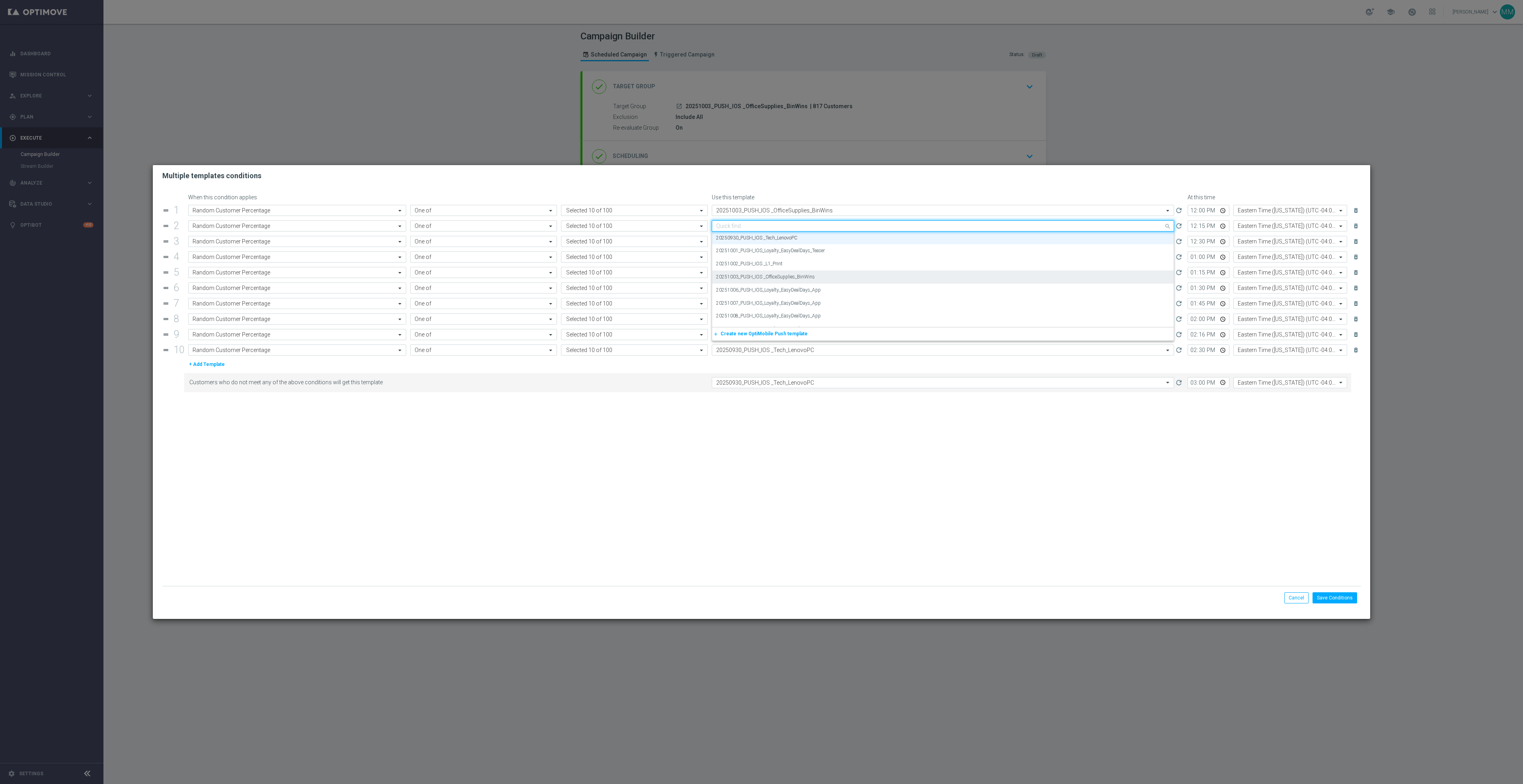
paste input "20251003"
drag, startPoint x: 753, startPoint y: 235, endPoint x: 754, endPoint y: 243, distance: 8.1
click at [753, 237] on label "20251003_PUSH_IOS _OfficeSupplies_BinWins" at bounding box center [765, 238] width 99 height 7
type input "20251003"
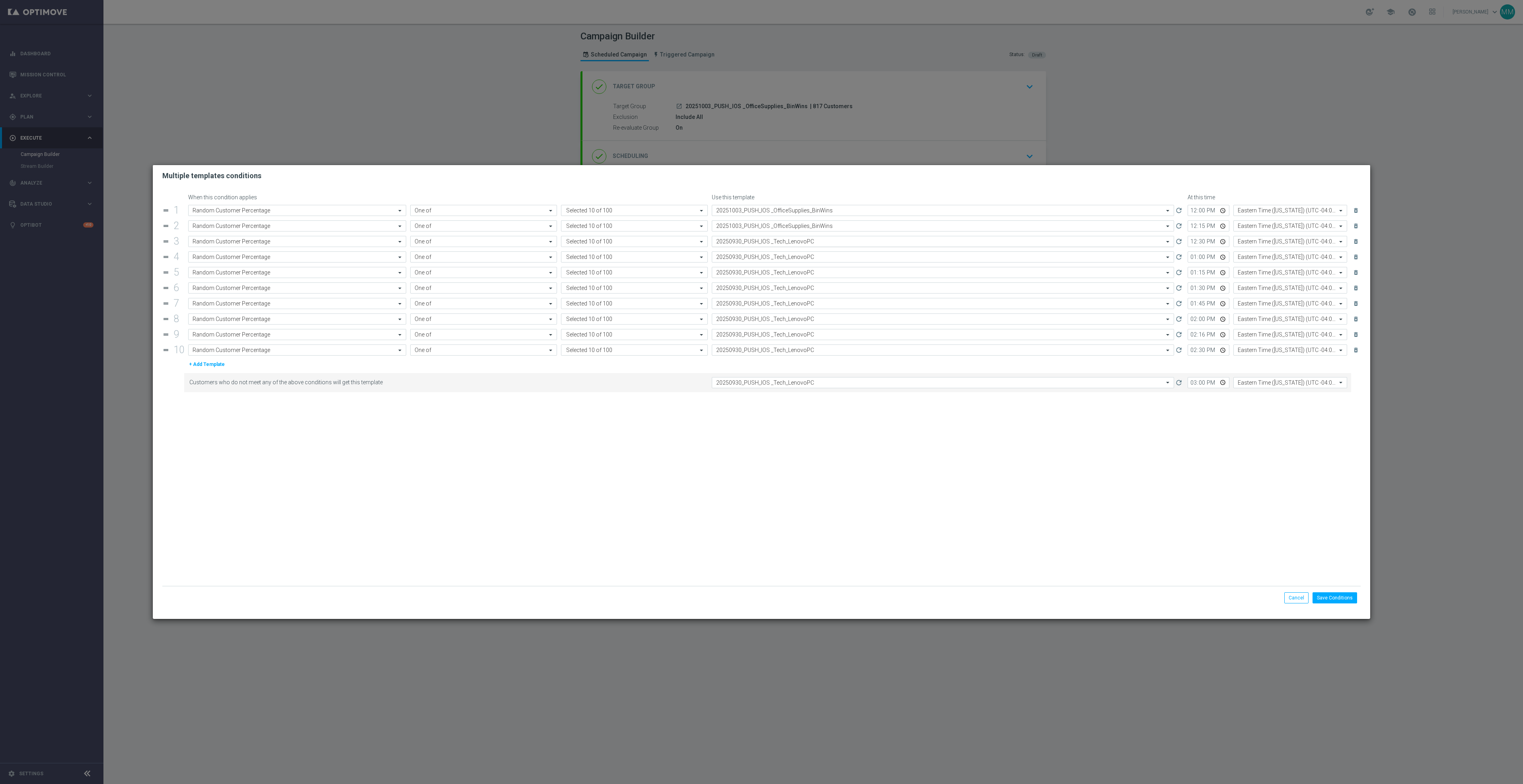
click at [754, 243] on input "text" at bounding box center [935, 241] width 438 height 7
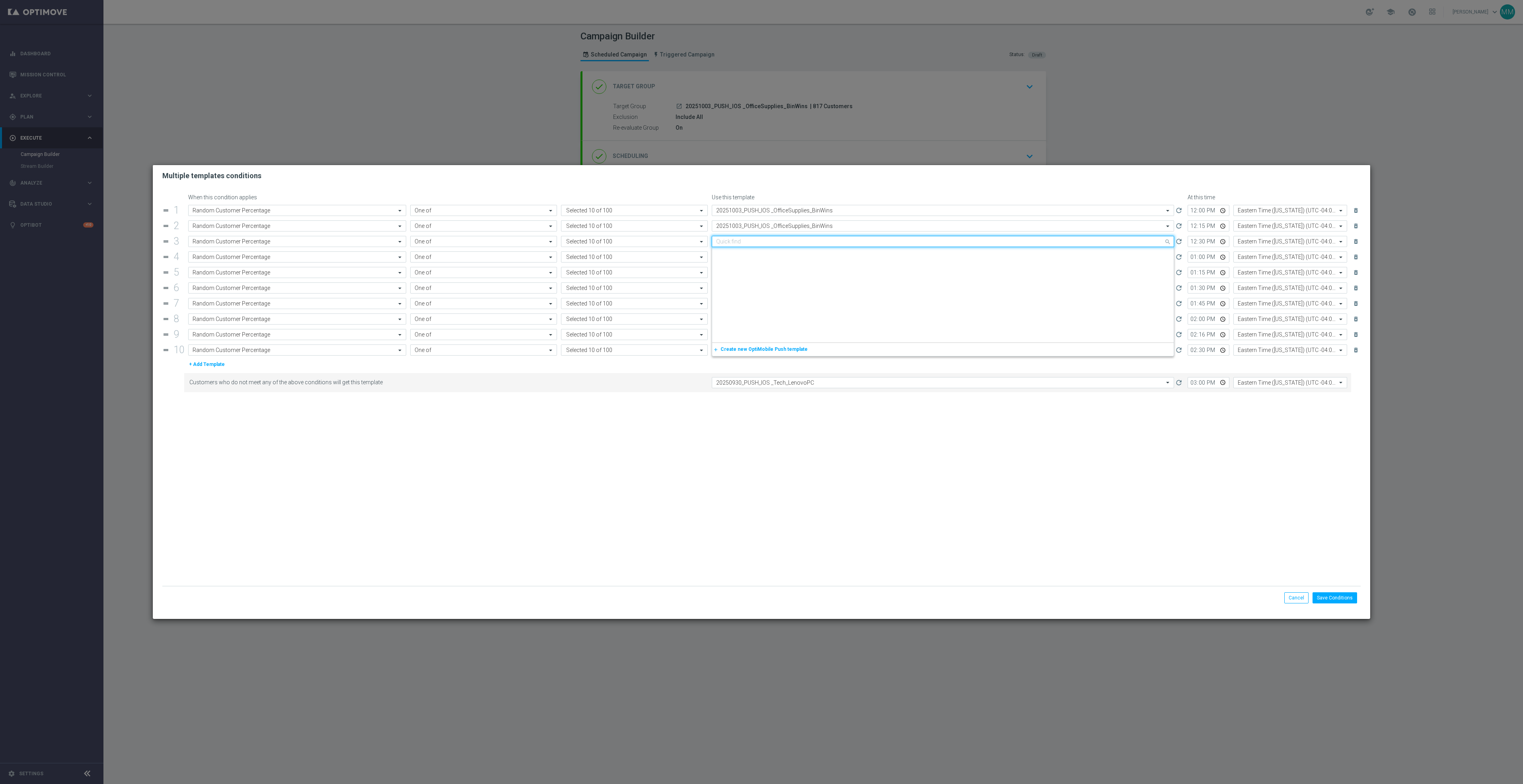
paste input "20251003"
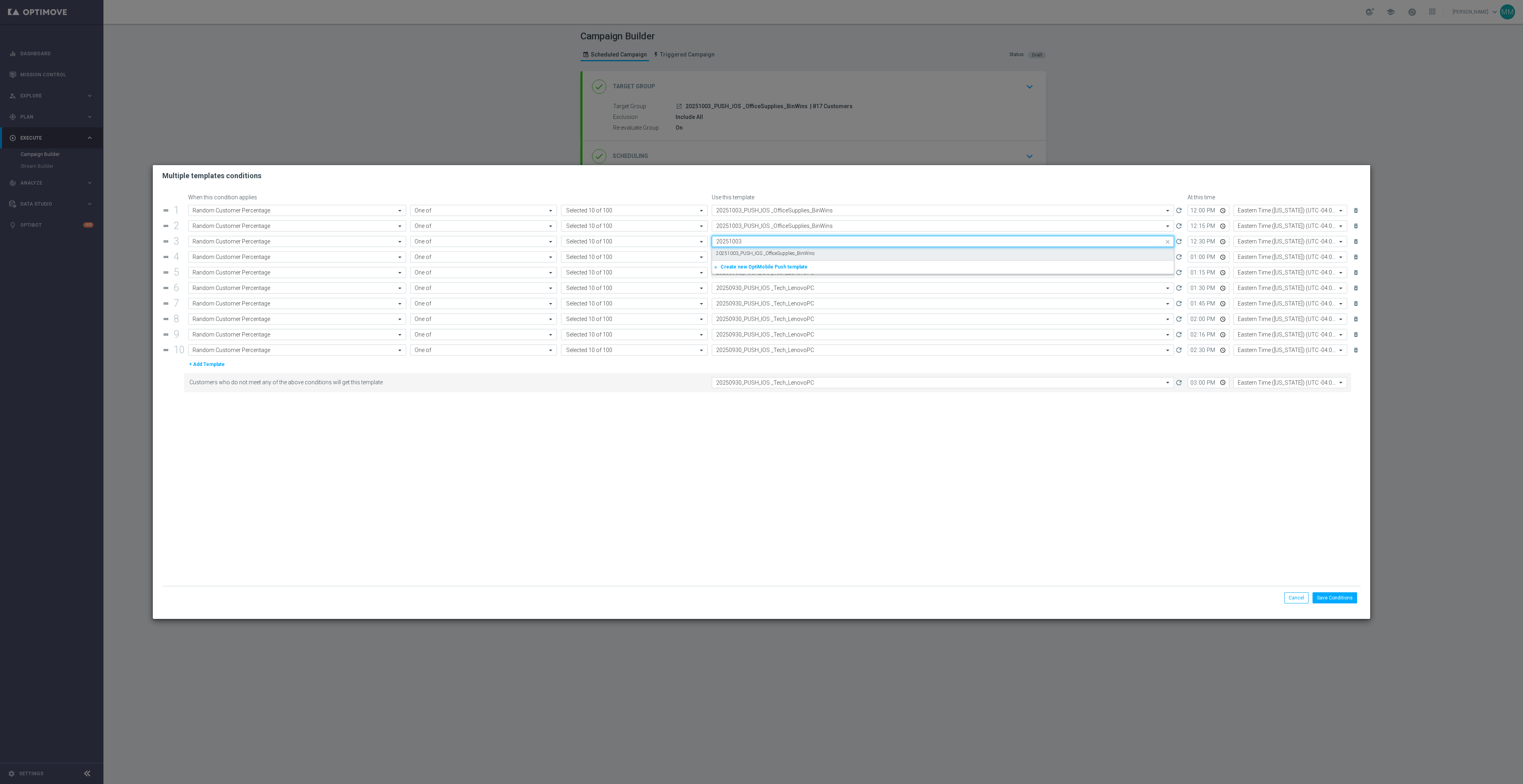
click at [754, 249] on div "20251003_PUSH_IOS _OfficeSupplies_BinWins" at bounding box center [943, 254] width 454 height 13
type input "20251003"
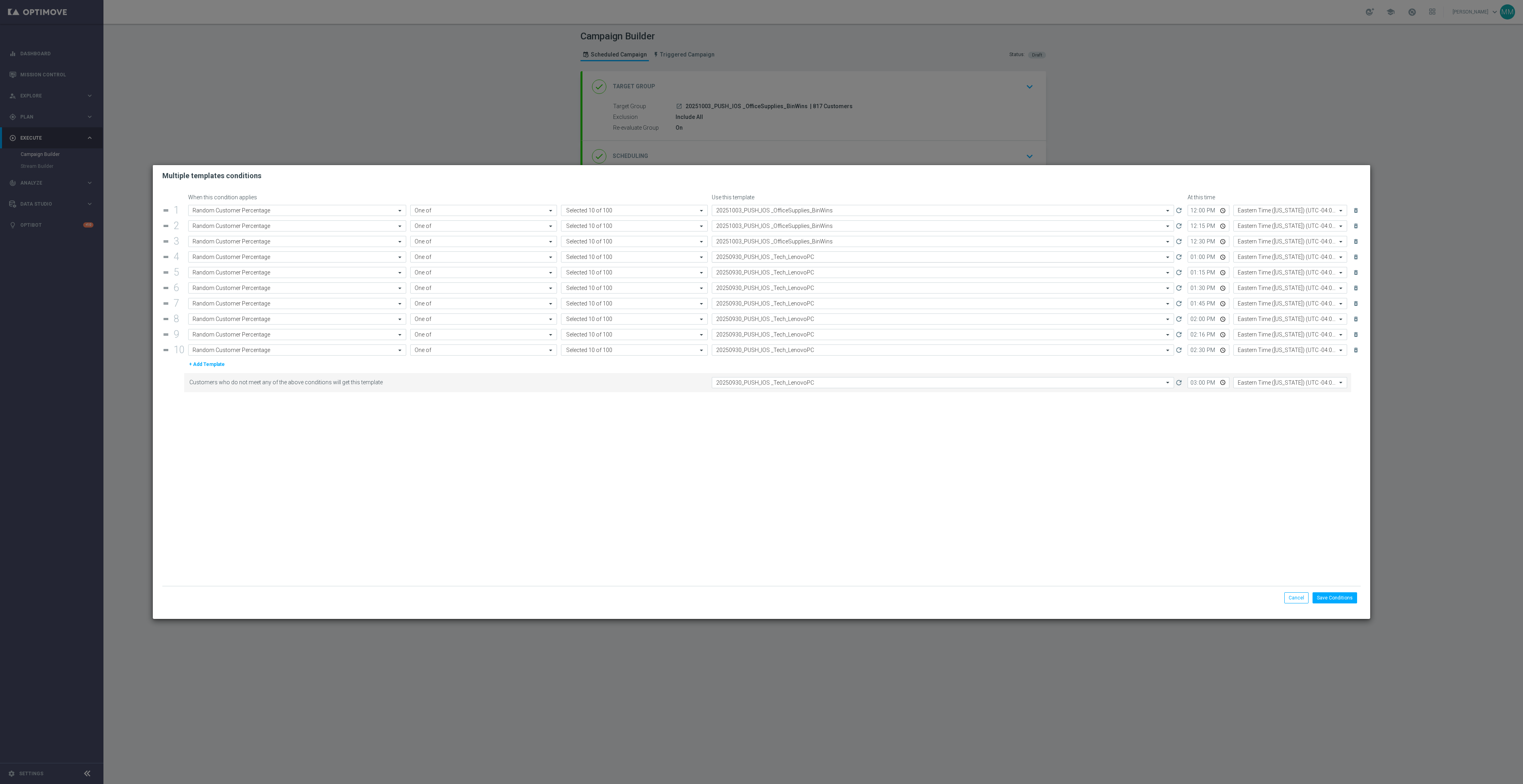
click at [754, 254] on div "Select template 20250930_PUSH_IOS _Tech_LenovoPC" at bounding box center [943, 256] width 463 height 11
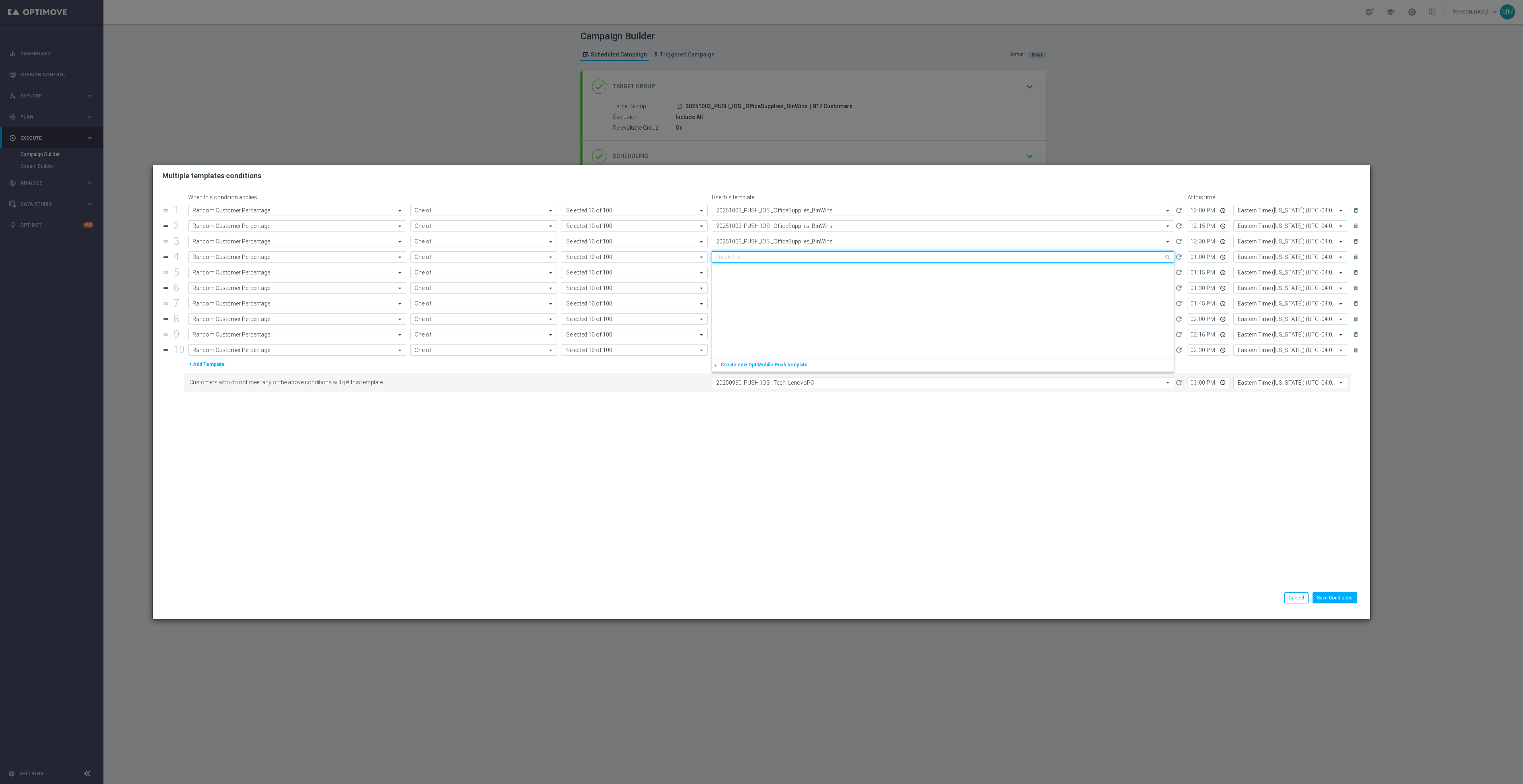
paste input "20251003"
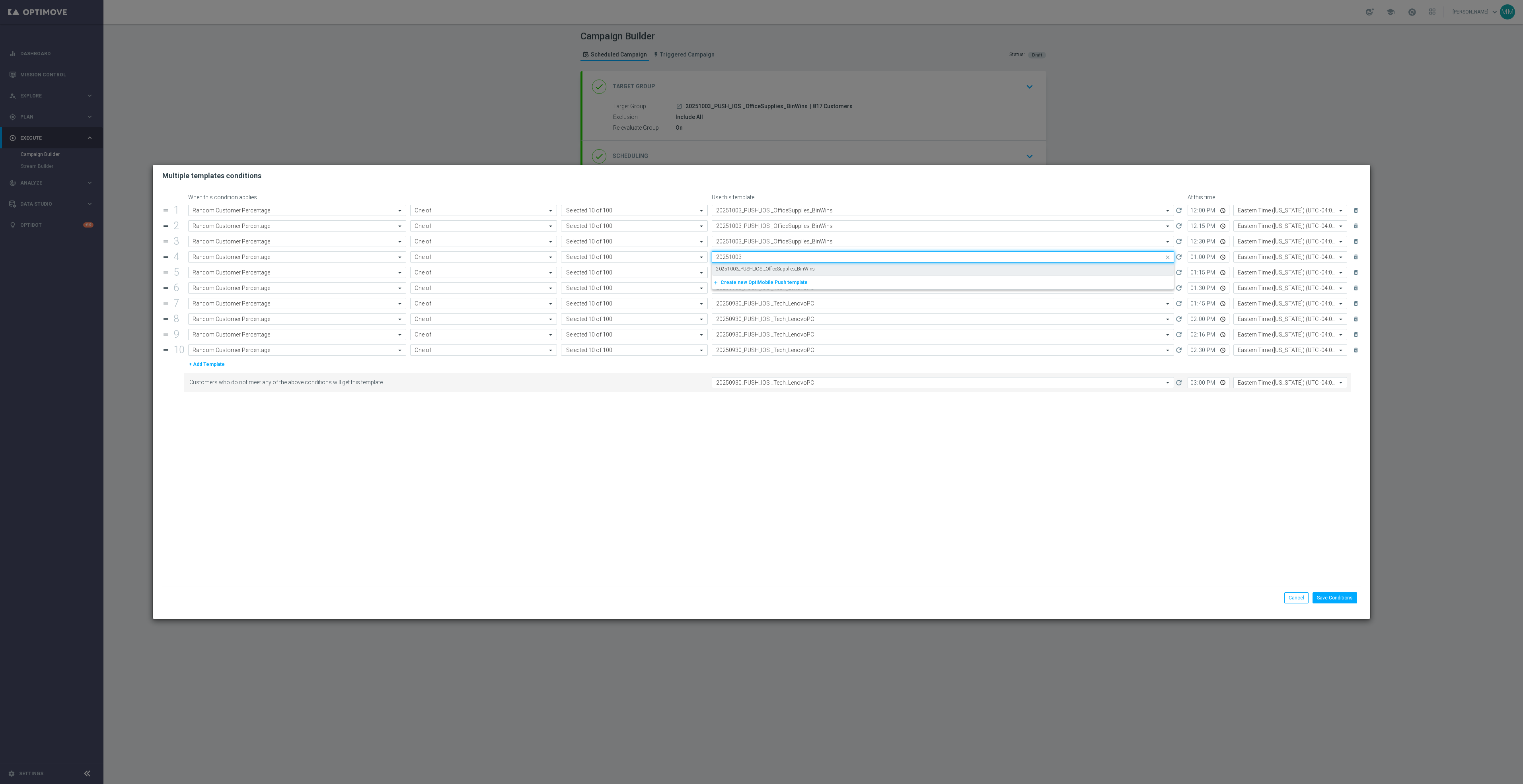
drag, startPoint x: 757, startPoint y: 264, endPoint x: 759, endPoint y: 271, distance: 7.3
click at [757, 265] on div "20251003_PUSH_IOS _OfficeSupplies_BinWins" at bounding box center [943, 269] width 454 height 13
type input "20251003"
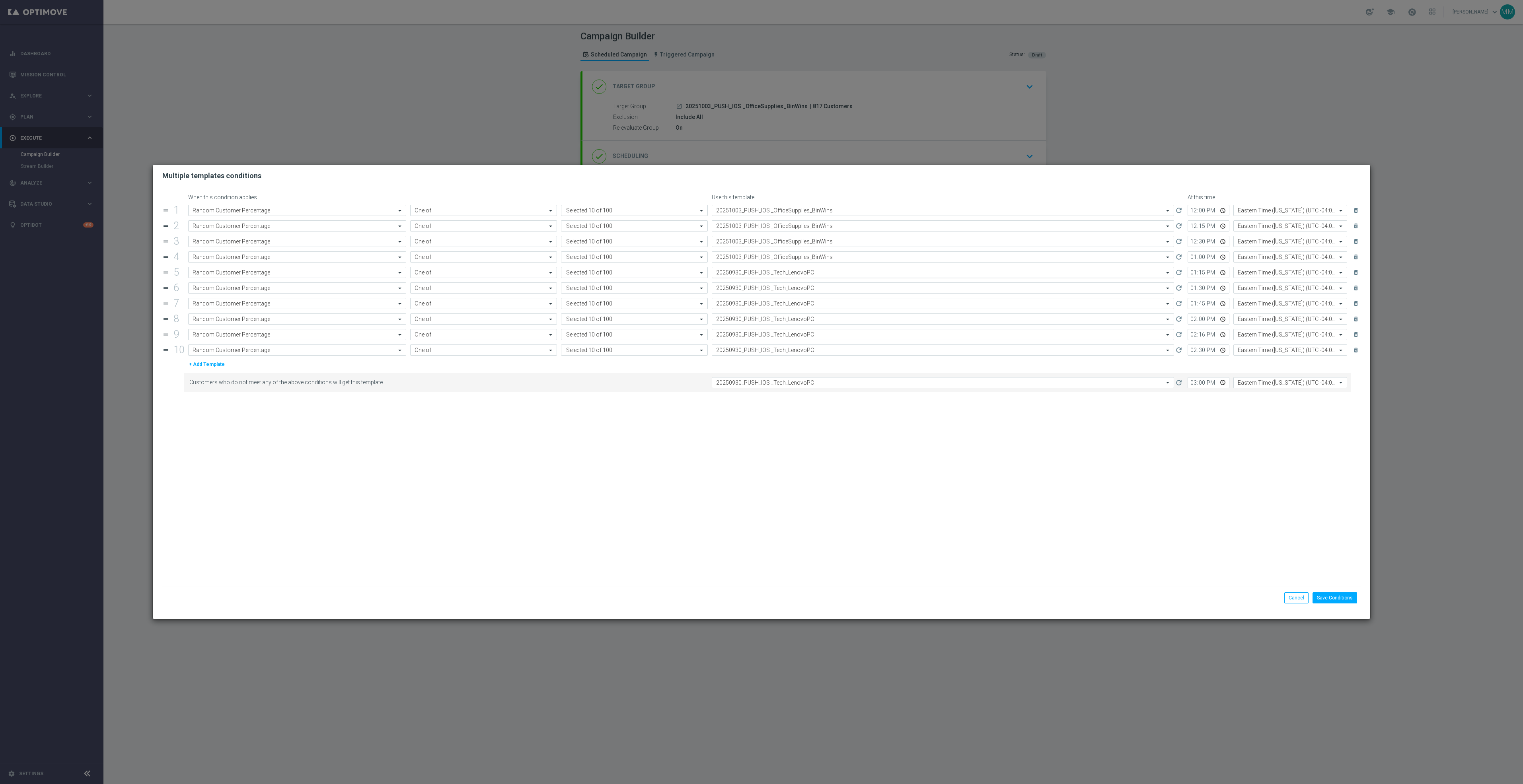
click at [760, 272] on input "text" at bounding box center [935, 273] width 438 height 7
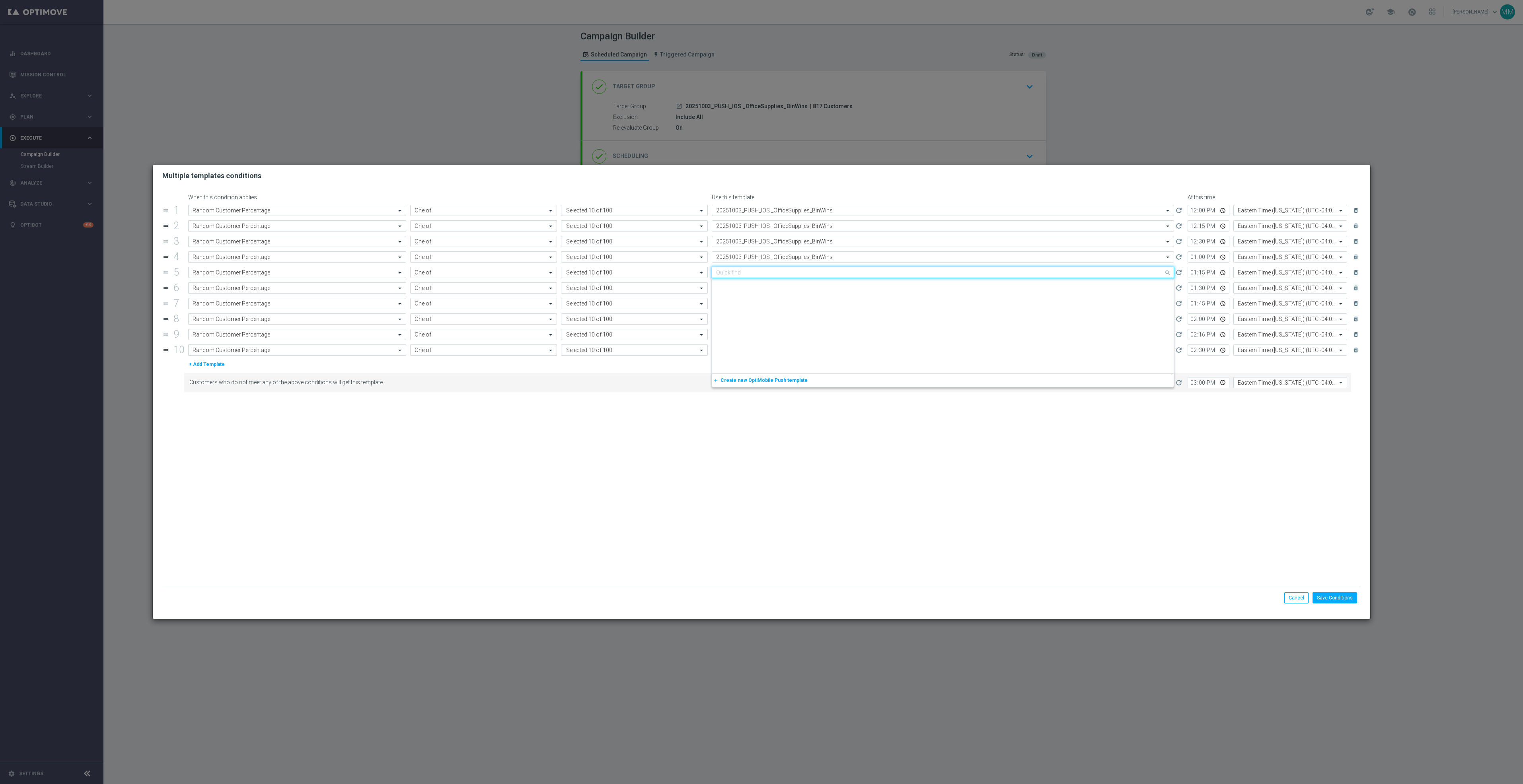
paste input "20251003"
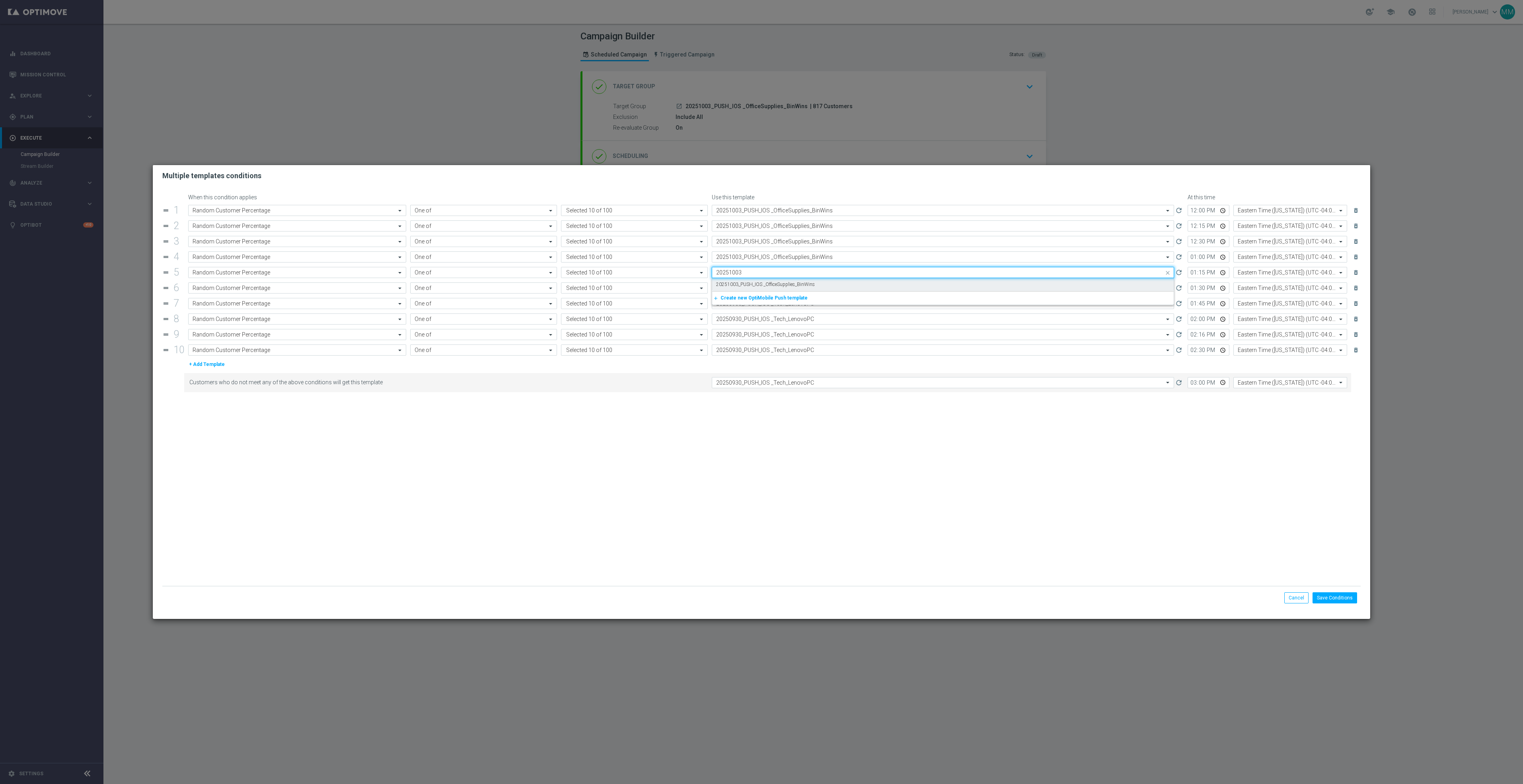
click at [761, 282] on div "20251003_PUSH_IOS _OfficeSupplies_BinWins" at bounding box center [943, 284] width 454 height 13
type input "20251003"
click at [762, 290] on input "text" at bounding box center [935, 288] width 438 height 7
paste input "20251003"
click at [763, 303] on label "20251003_PUSH_IOS _OfficeSupplies_BinWins" at bounding box center [765, 300] width 99 height 7
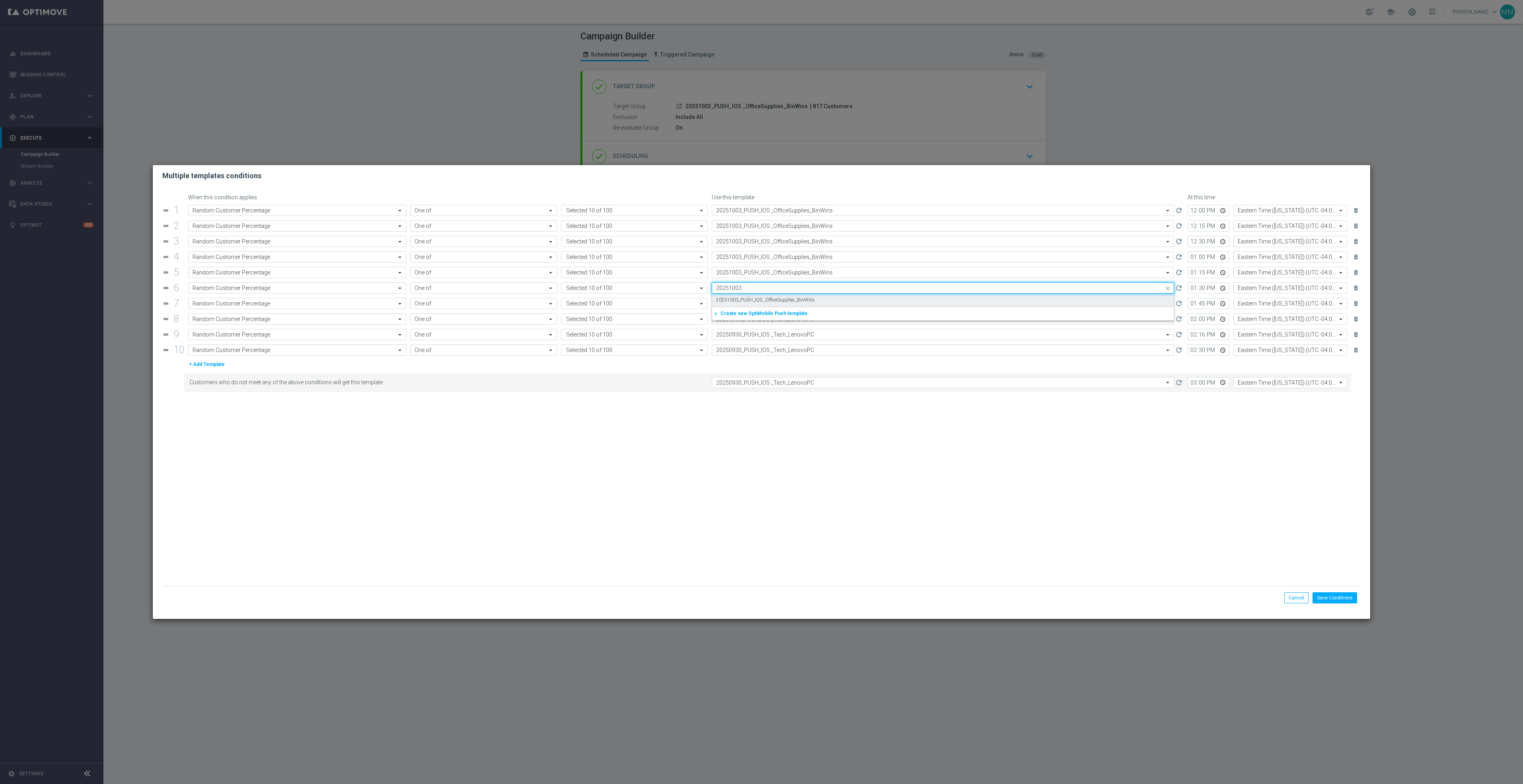
type input "20251003"
click at [764, 306] on input "text" at bounding box center [935, 303] width 438 height 7
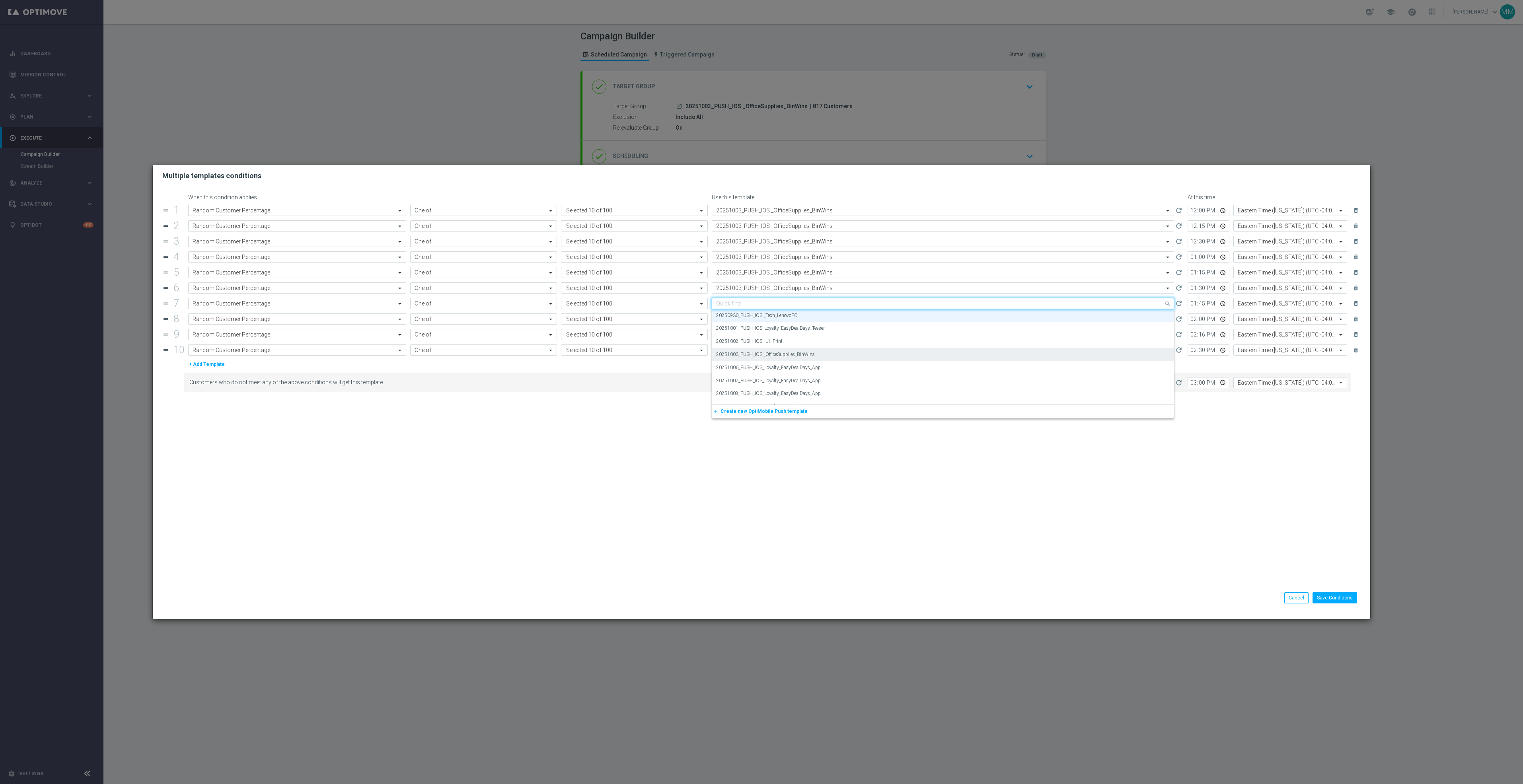
paste input "20251003"
click at [765, 313] on div "20251003_PUSH_IOS _OfficeSupplies_BinWins" at bounding box center [943, 316] width 454 height 13
type input "20251003"
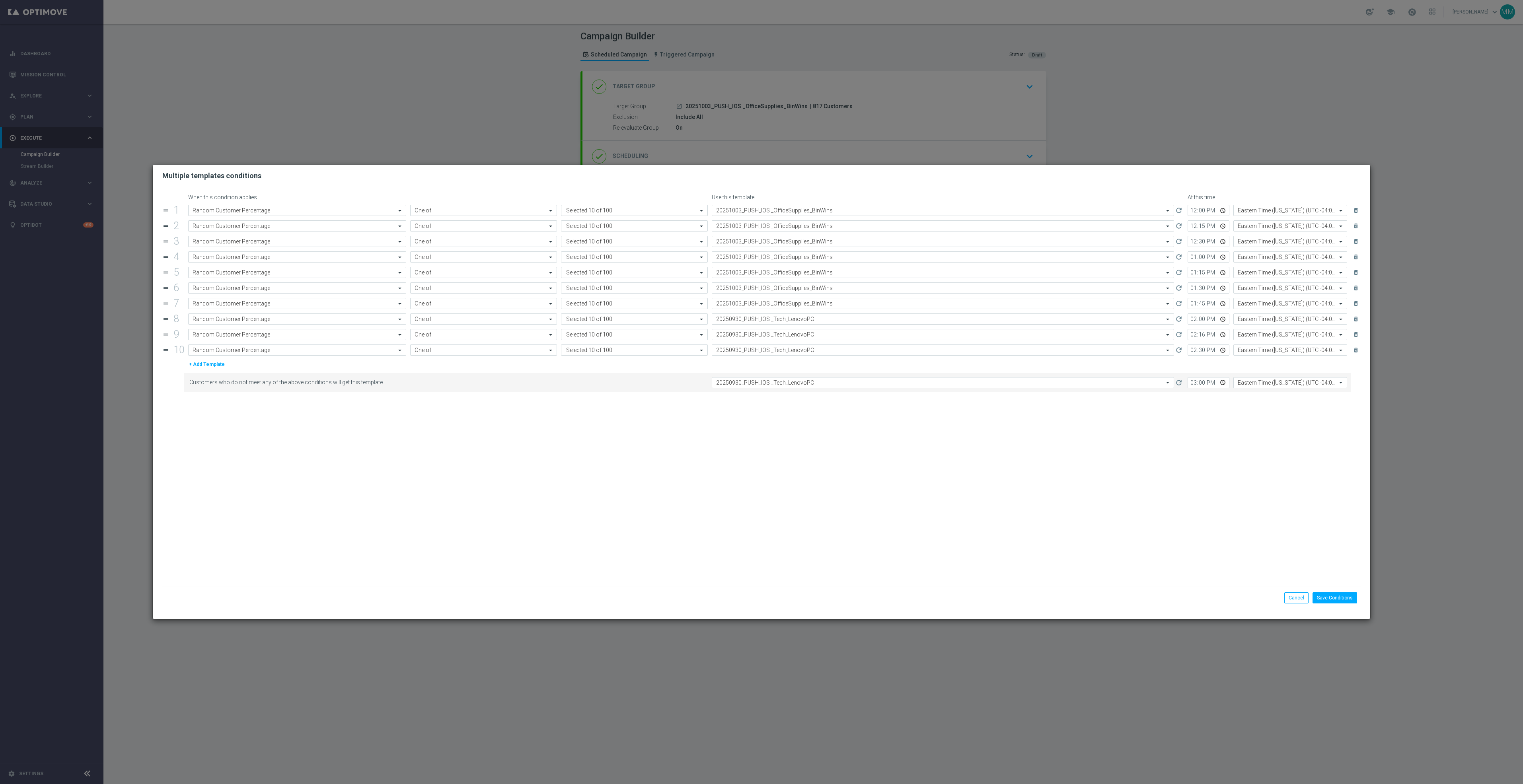
click at [768, 322] on input "text" at bounding box center [935, 319] width 438 height 7
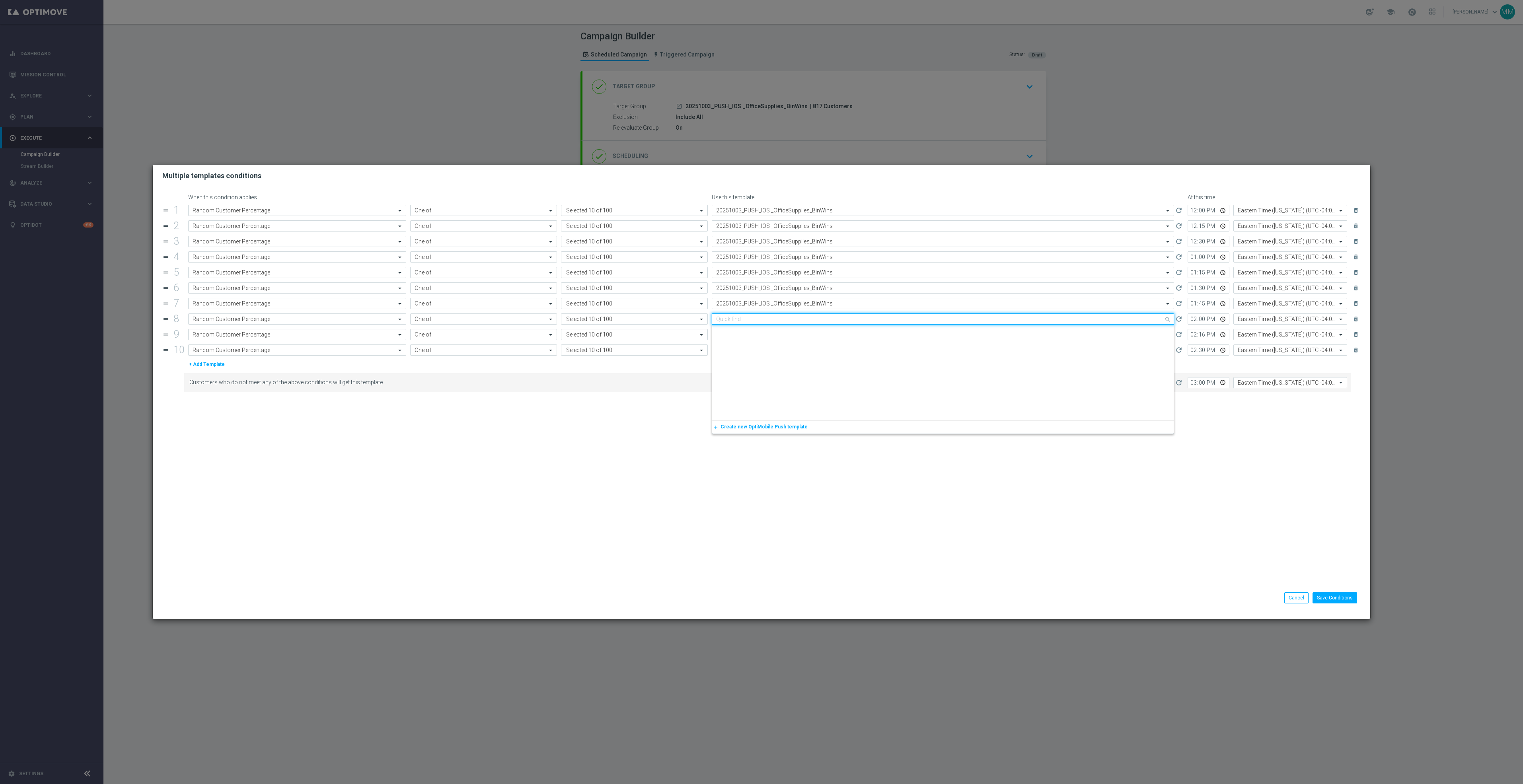
paste input "20251003"
click at [770, 332] on label "20251003_PUSH_IOS _OfficeSupplies_BinWins" at bounding box center [765, 331] width 99 height 7
type input "20251003"
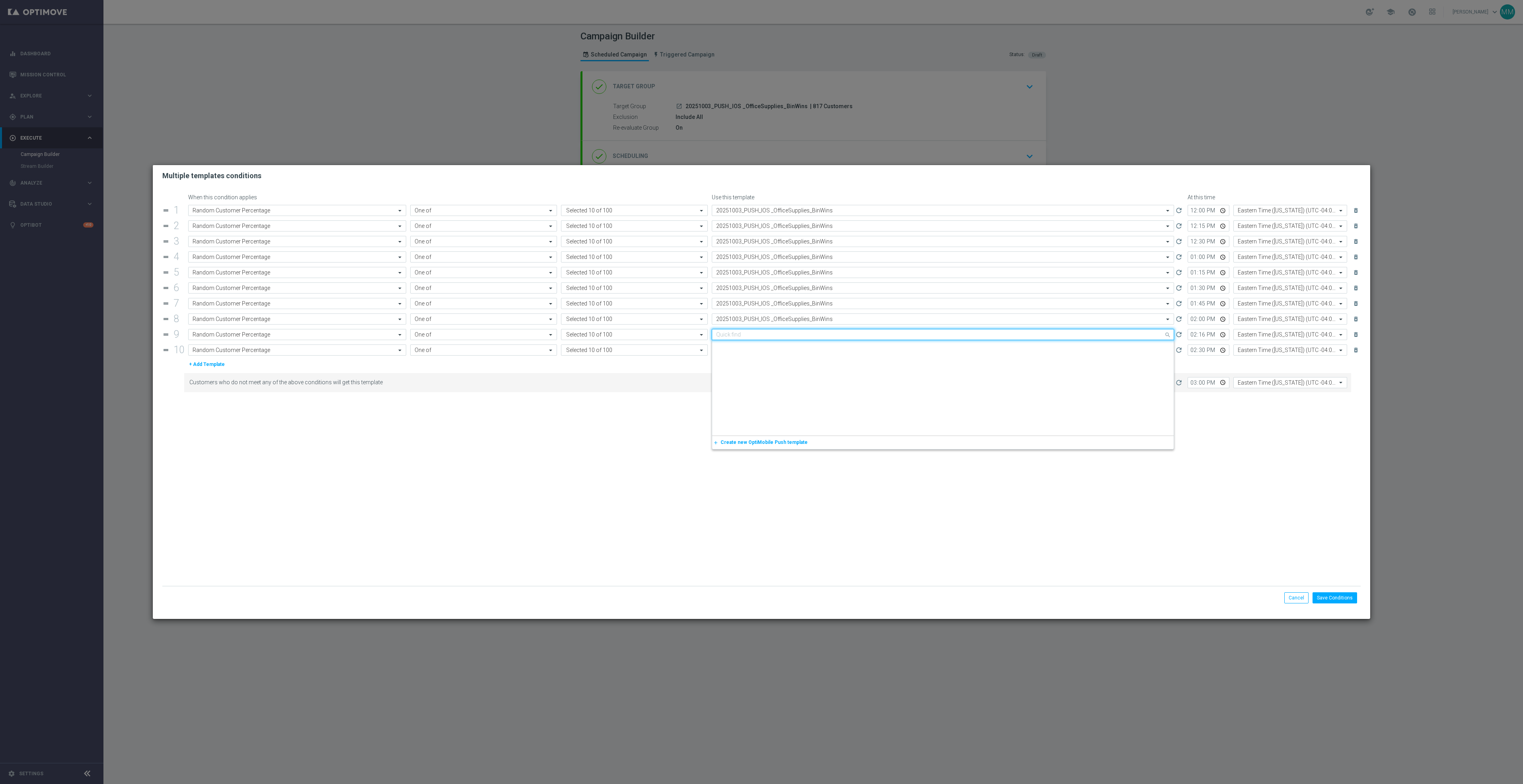
click at [773, 336] on input "text" at bounding box center [935, 335] width 438 height 7
paste input "20251003"
click at [774, 346] on label "20251003_PUSH_IOS _OfficeSupplies_BinWins" at bounding box center [765, 346] width 99 height 7
type input "20251003"
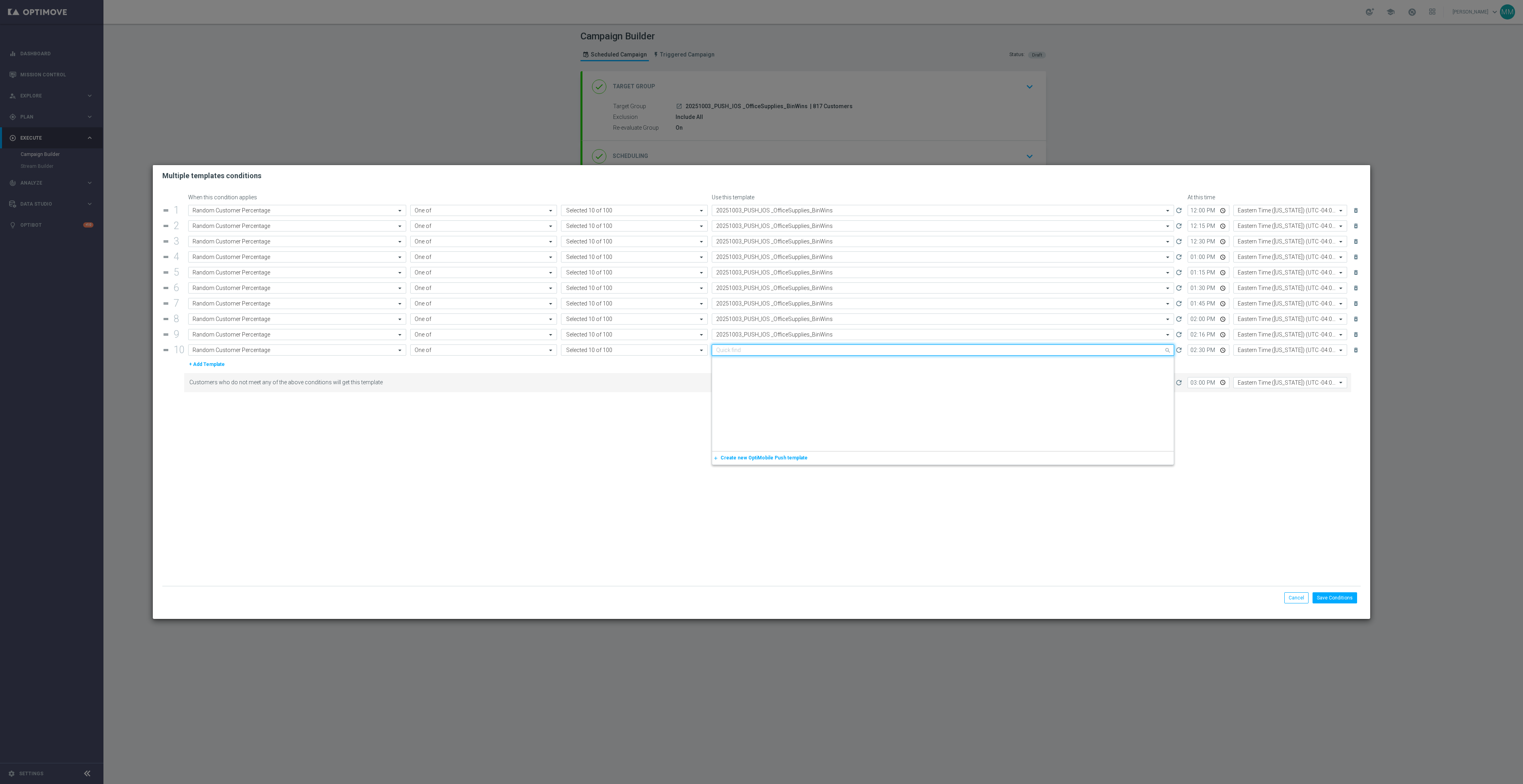
click at [774, 354] on input "text" at bounding box center [935, 351] width 438 height 7
paste input "20251003"
drag, startPoint x: 776, startPoint y: 365, endPoint x: 800, endPoint y: 382, distance: 29.4
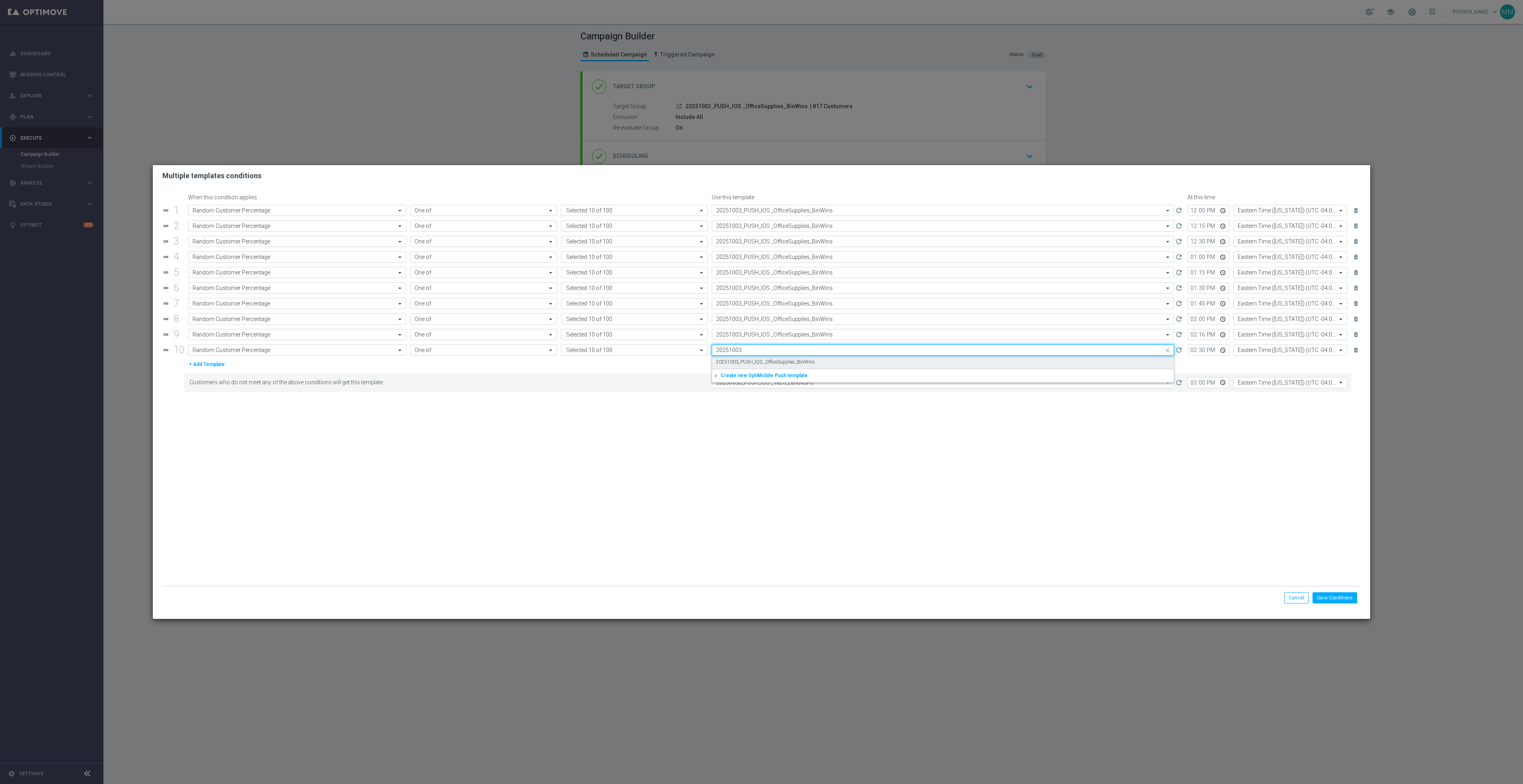
click at [776, 365] on label "20251003_PUSH_IOS _OfficeSupplies_BinWins" at bounding box center [765, 362] width 99 height 7
type input "20251003"
click at [809, 386] on input "text" at bounding box center [935, 383] width 438 height 7
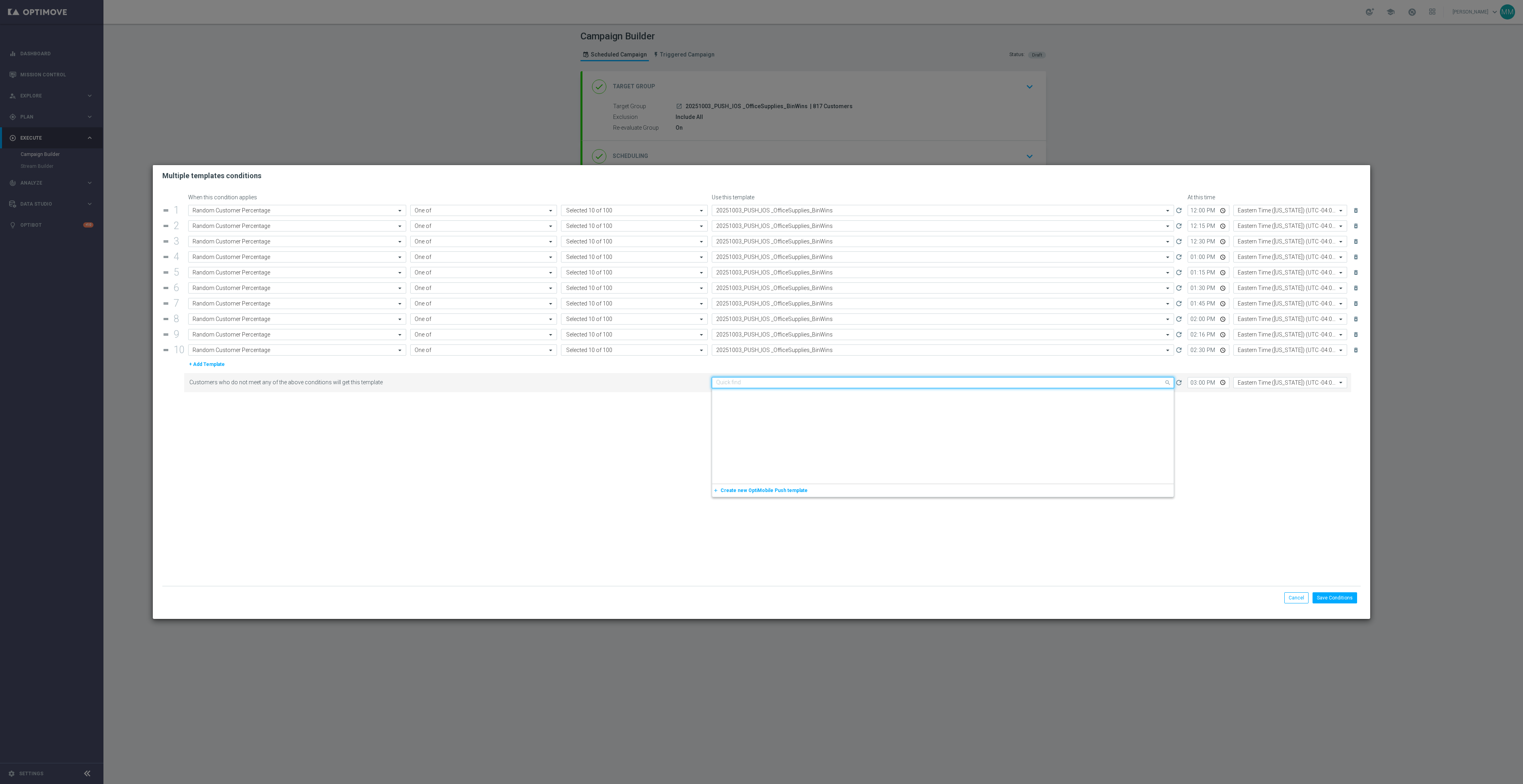
paste input "20251003"
click at [810, 398] on label "20251003_PUSH_IOS _OfficeSupplies_BinWins" at bounding box center [765, 394] width 99 height 7
type input "20251003"
click at [1343, 594] on button "Save Conditions" at bounding box center [1335, 598] width 45 height 11
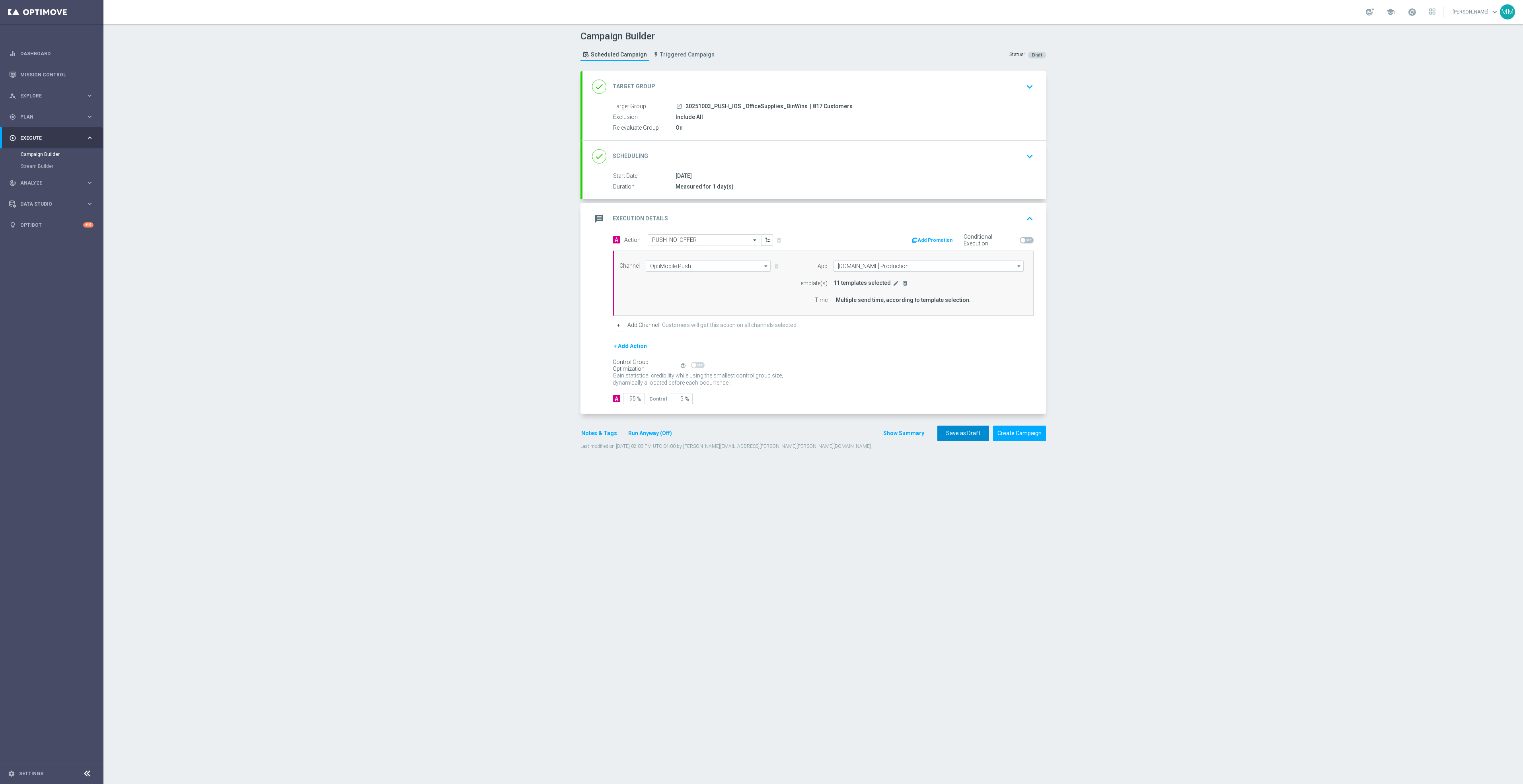
click at [957, 433] on button "Save as Draft" at bounding box center [963, 433] width 51 height 16
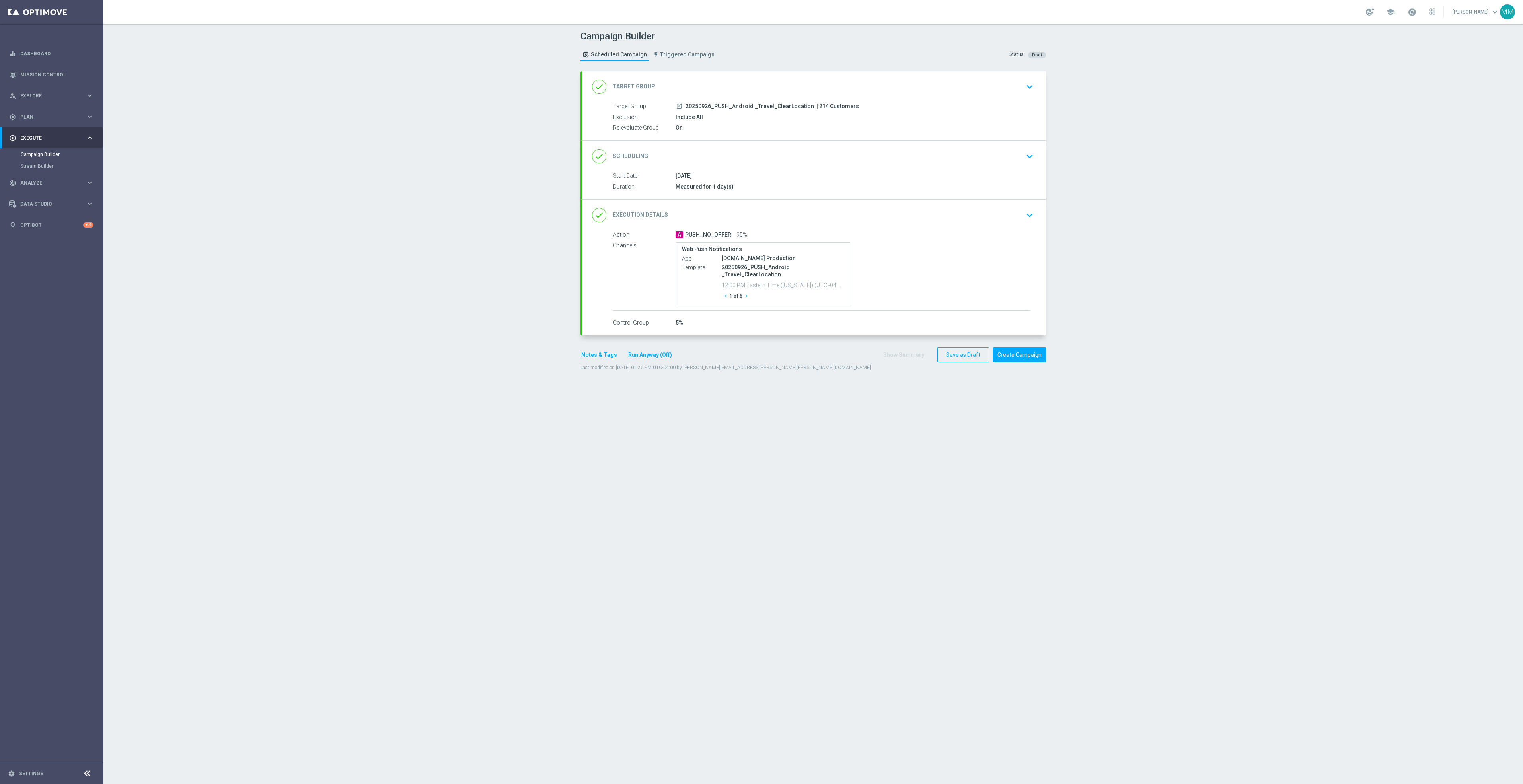
drag, startPoint x: 735, startPoint y: 92, endPoint x: 723, endPoint y: 92, distance: 12.0
click at [735, 92] on div "done Target Group keyboard_arrow_down" at bounding box center [814, 87] width 444 height 15
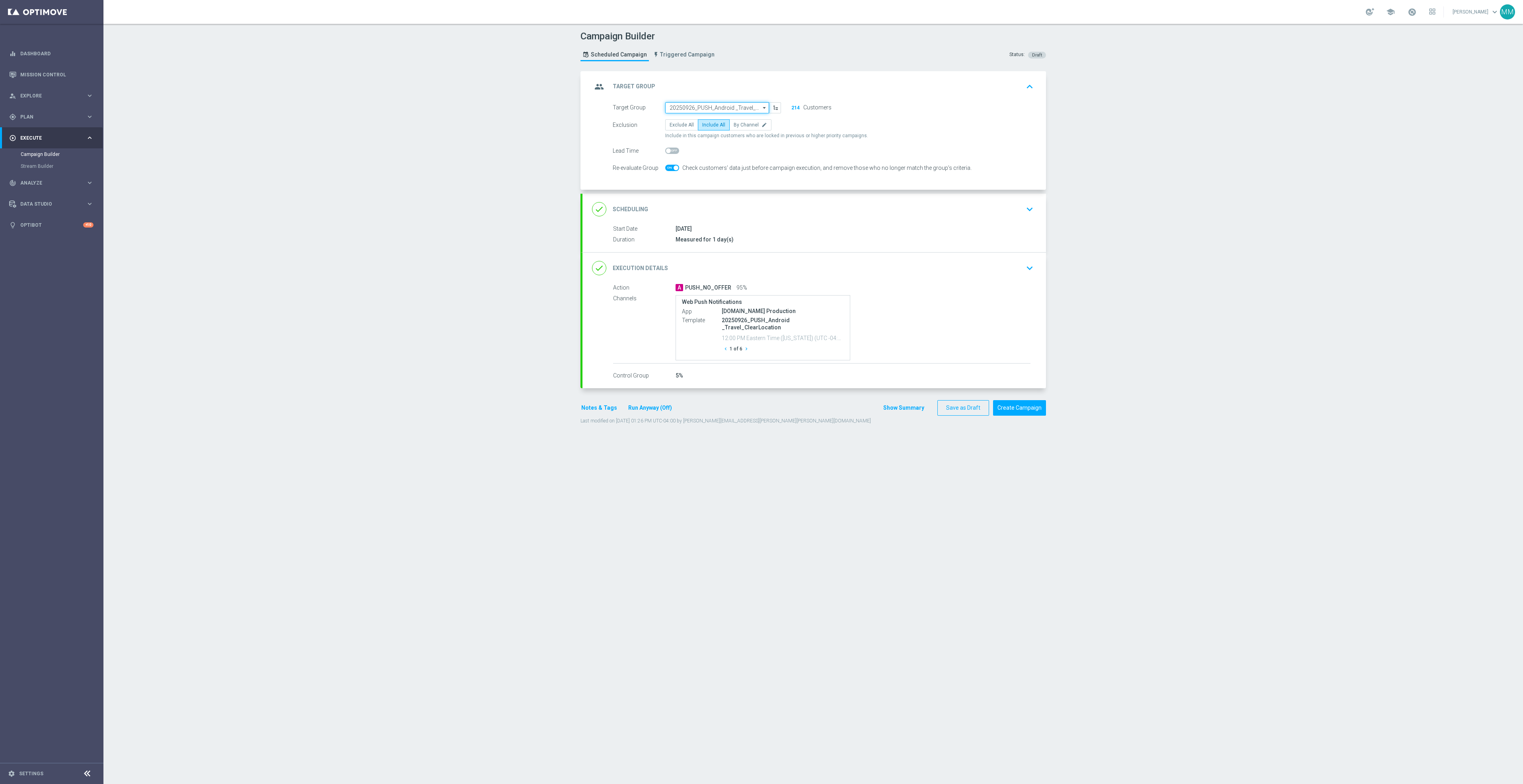
click at [686, 106] on input "20250926_PUSH_Android _Travel_ClearLocation" at bounding box center [716, 107] width 104 height 11
paste input "20250930_PUSH_Android_Tech_LenovoPC"
click at [696, 123] on div "20250930_PUSH_Android_Tech_LenovoPC" at bounding box center [717, 119] width 104 height 11
type input "20250930_PUSH_Android_Tech_LenovoPC"
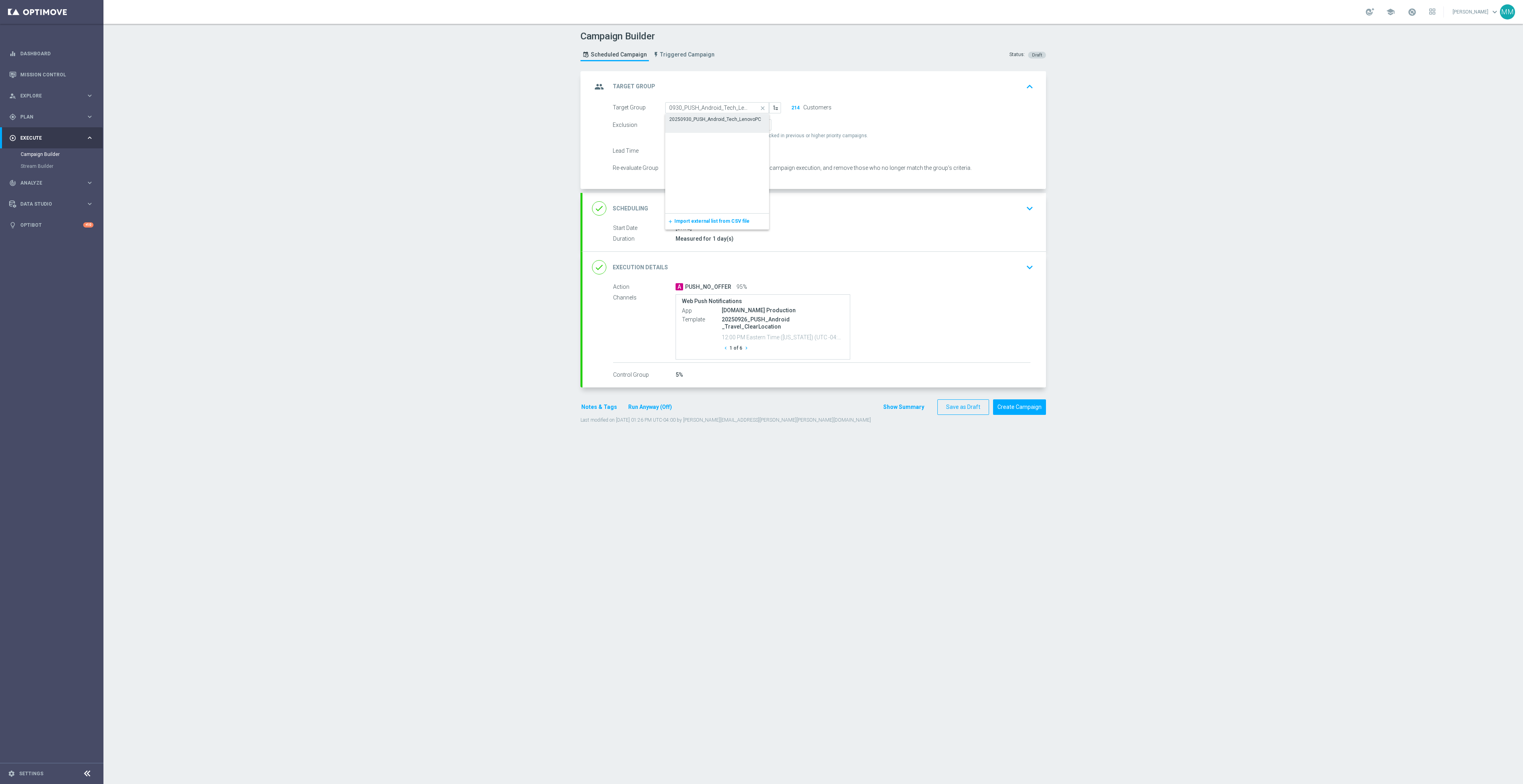
scroll to position [0, 0]
click at [846, 220] on div "done Scheduling keyboard_arrow_down" at bounding box center [814, 208] width 463 height 31
click at [733, 178] on input "[DATE]" at bounding box center [723, 181] width 116 height 11
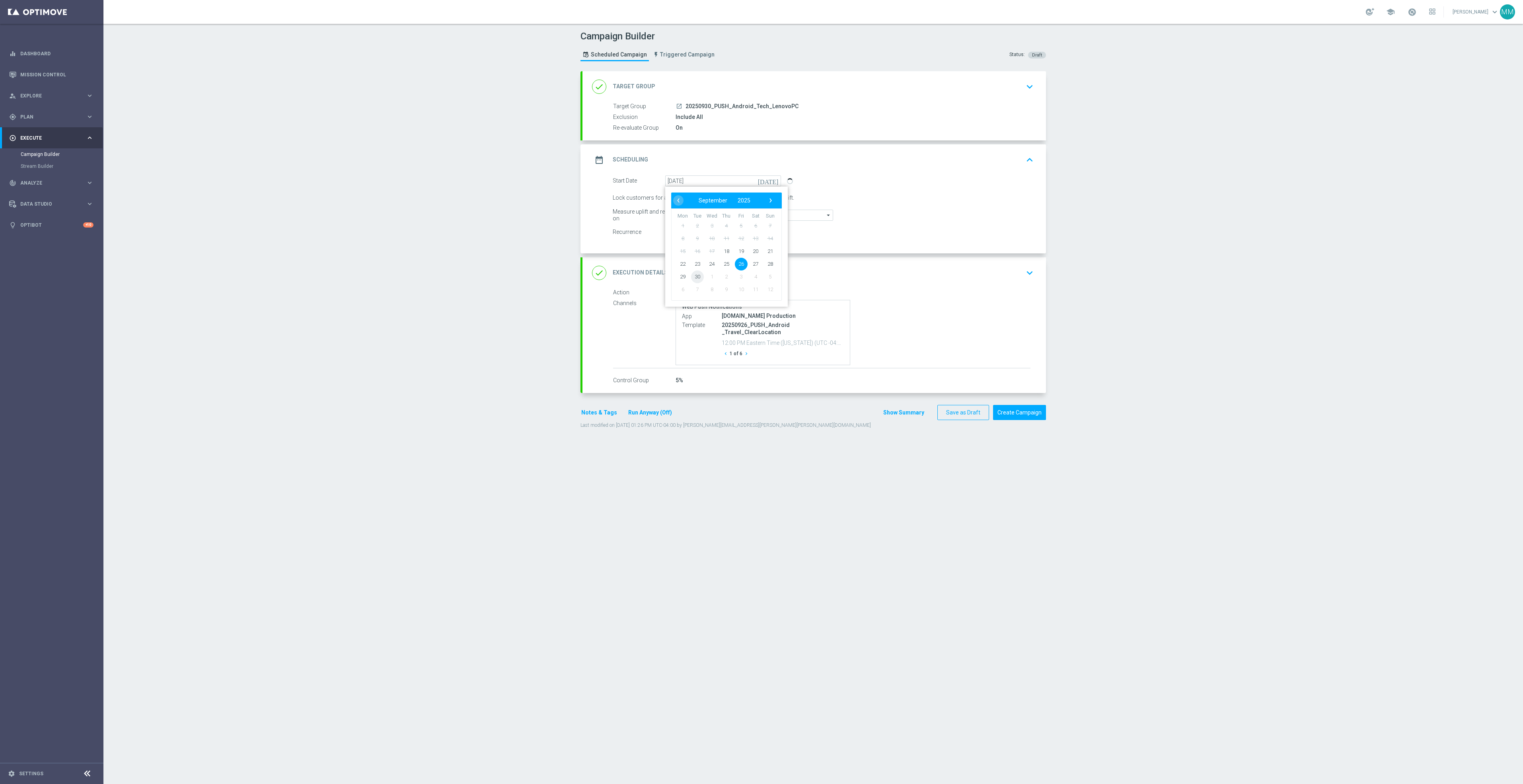
click at [695, 279] on span "30" at bounding box center [697, 276] width 12 height 12
type input "[DATE]"
click at [938, 283] on div "done Execution Details keyboard_arrow_down" at bounding box center [814, 273] width 463 height 31
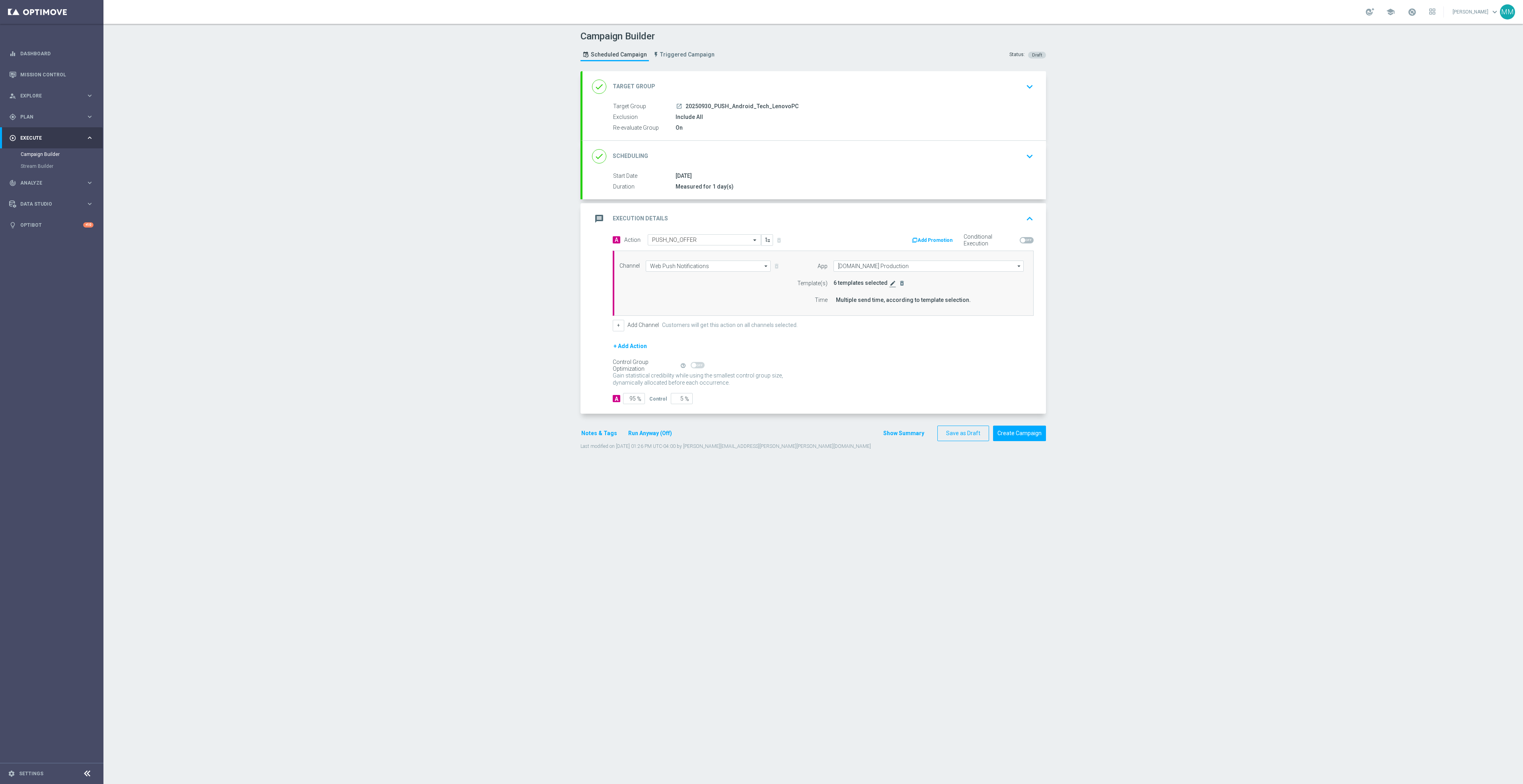
click at [890, 287] on icon "edit" at bounding box center [893, 283] width 7 height 7
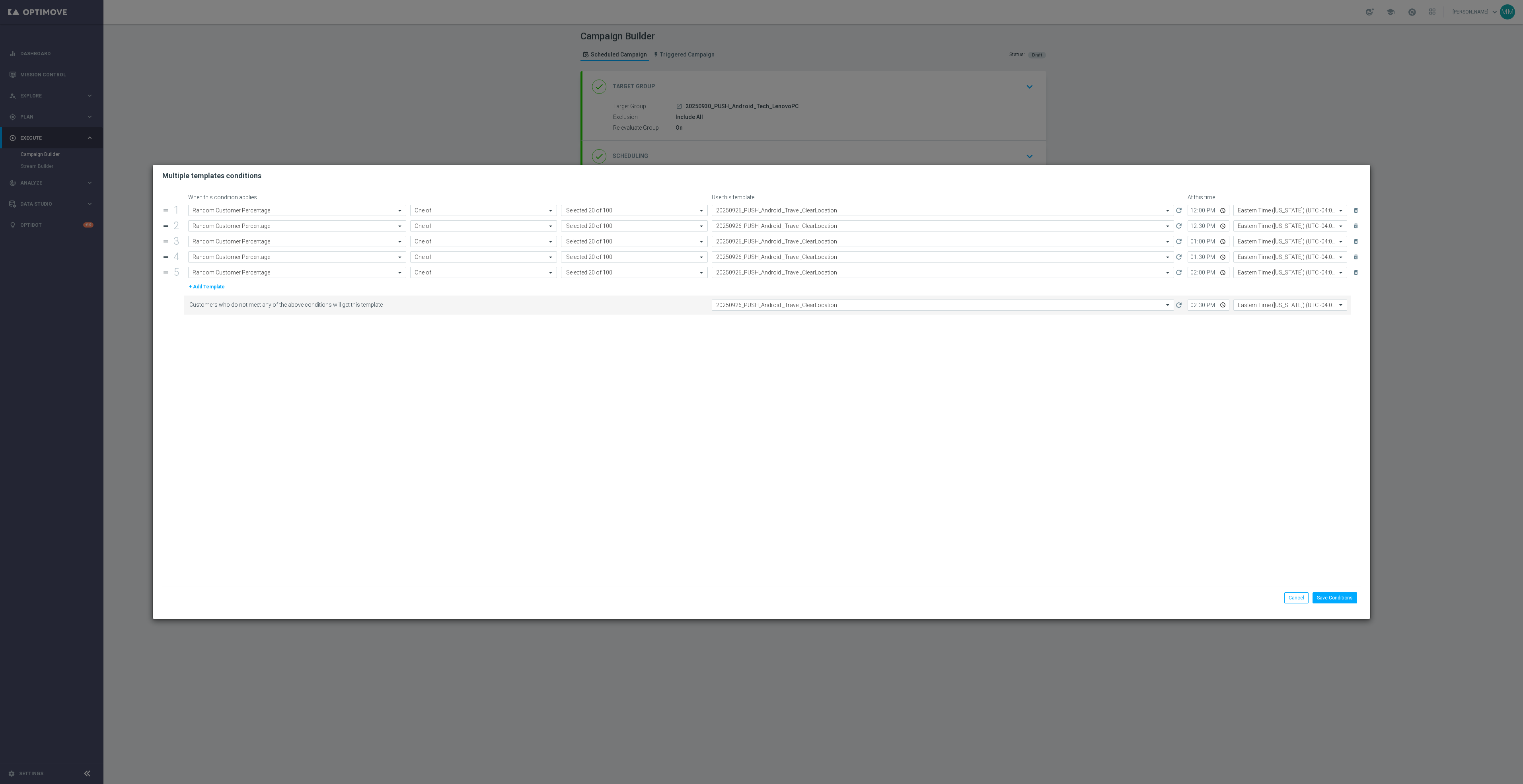
click at [749, 203] on form "When this condition applies Use this template At this time drag_handle 1 Attrib…" at bounding box center [762, 390] width 1199 height 392
click at [764, 210] on input "text" at bounding box center [935, 211] width 438 height 7
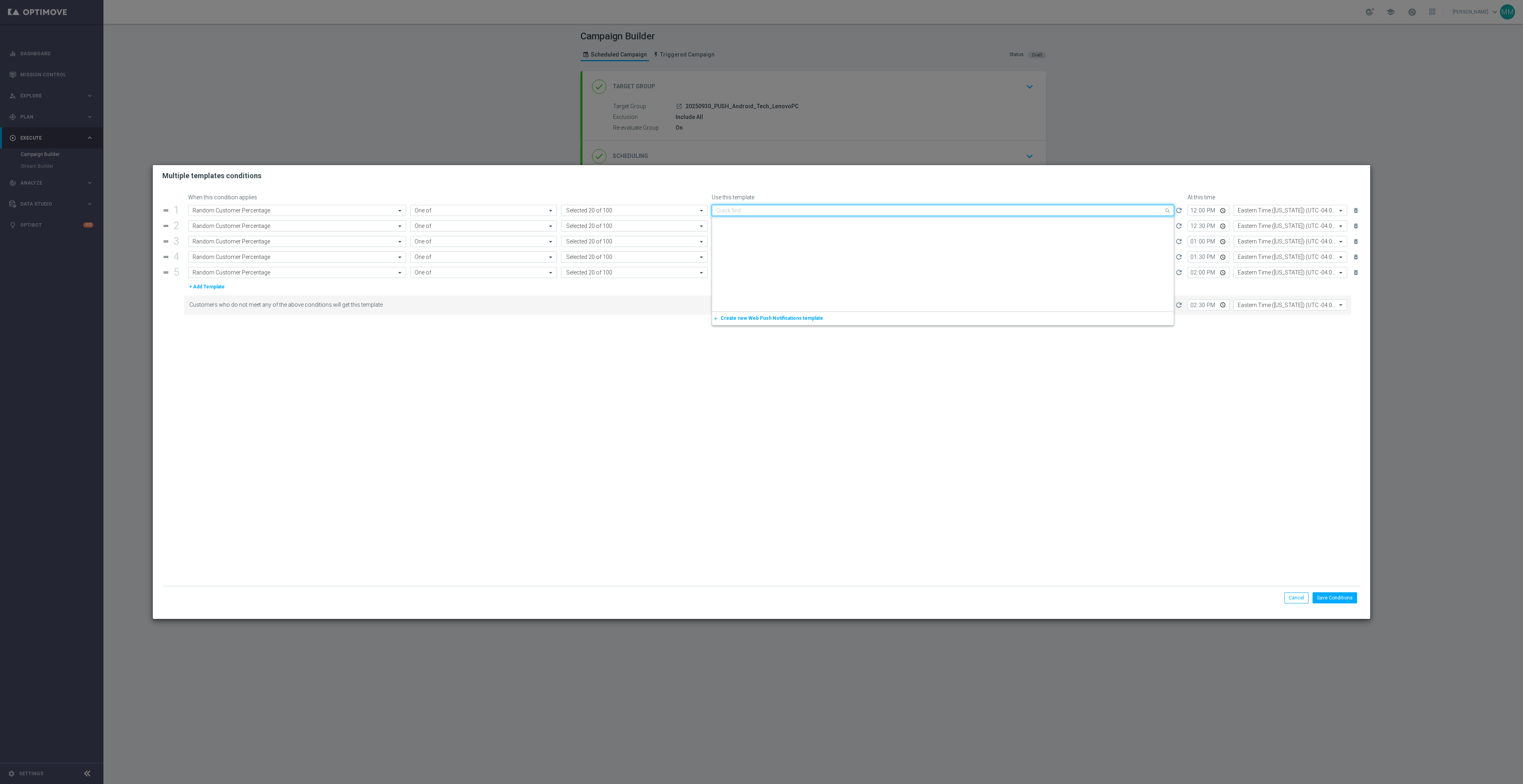
scroll to position [1221, 0]
paste input "20250930_PUSH_Android_Tech_LenovoPC"
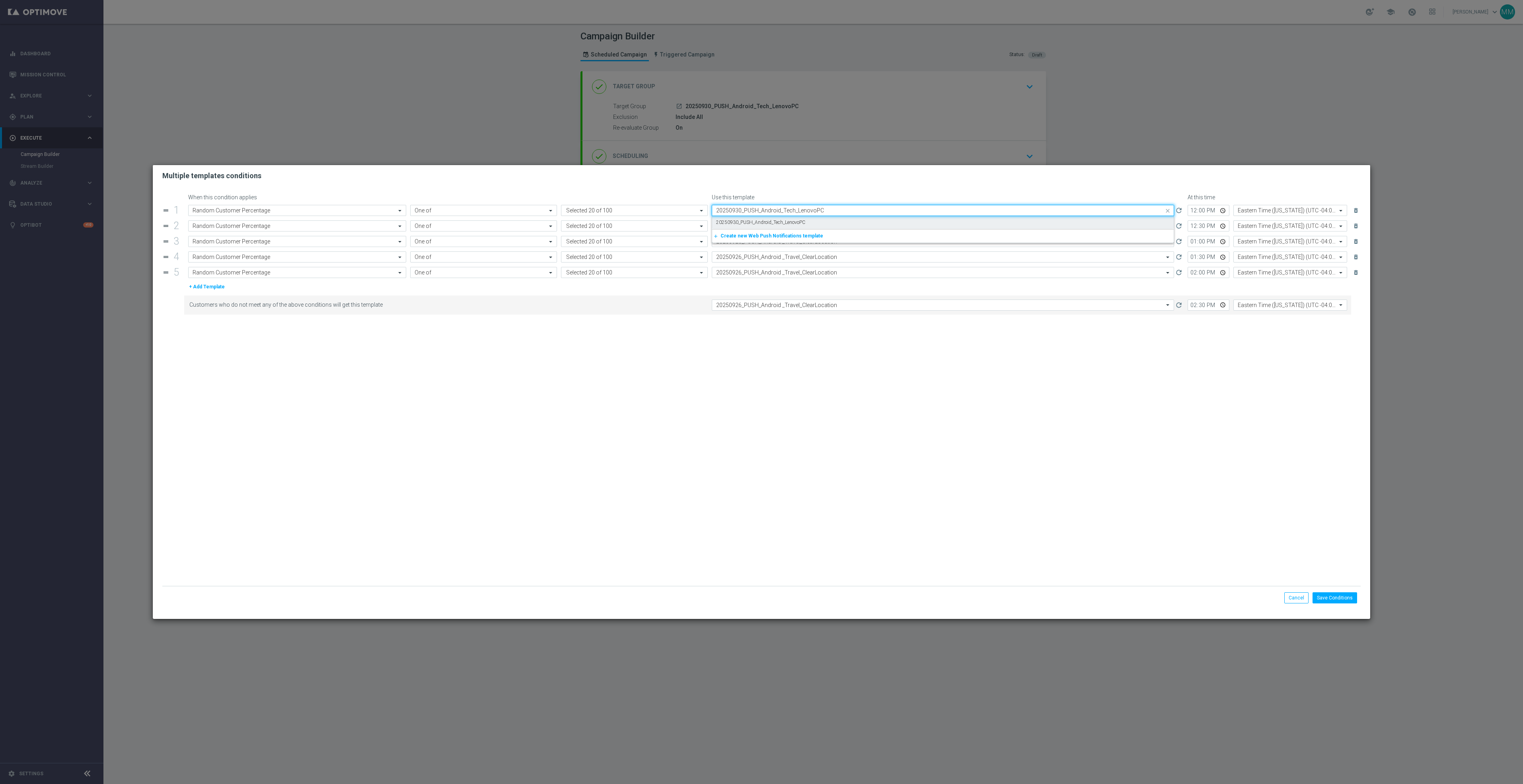
scroll to position [0, 0]
click at [760, 222] on label "20250930_PUSH_Android_Tech_LenovoPC" at bounding box center [761, 222] width 90 height 7
type input "20250930_PUSH_Android_Tech_LenovoPC"
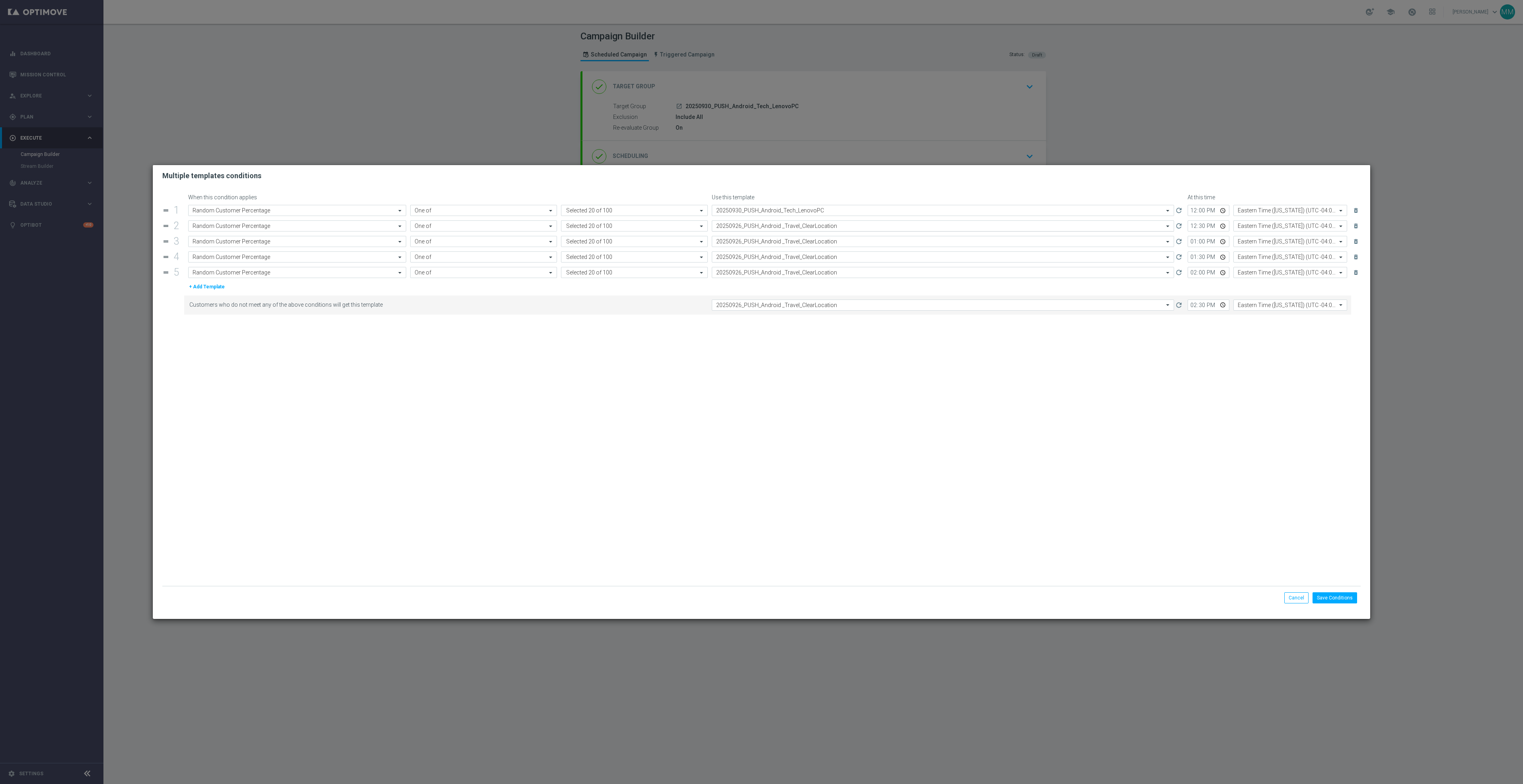
click at [764, 227] on input "text" at bounding box center [935, 226] width 438 height 7
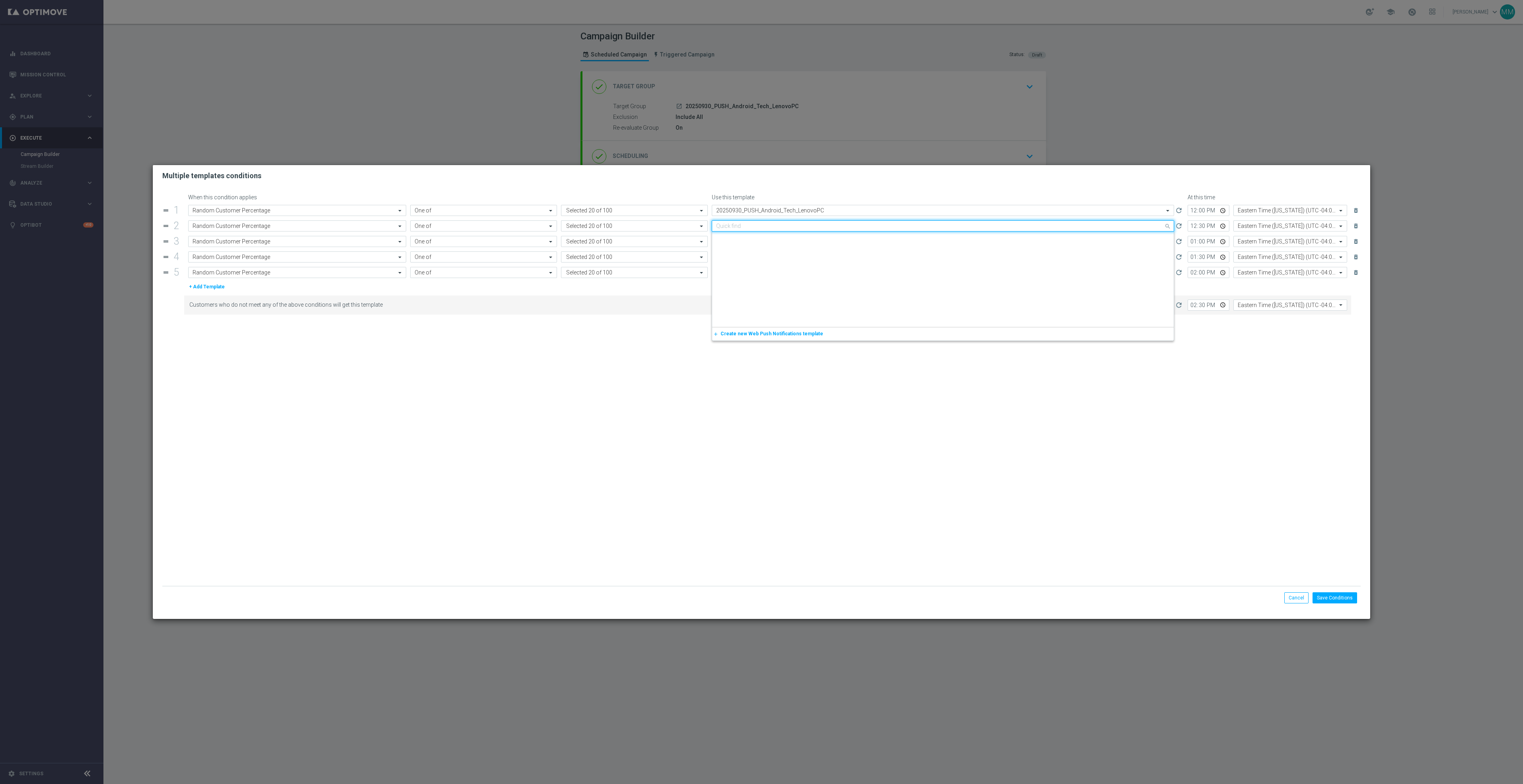
paste input "20250930_PUSH_Android_Tech_LenovoPC"
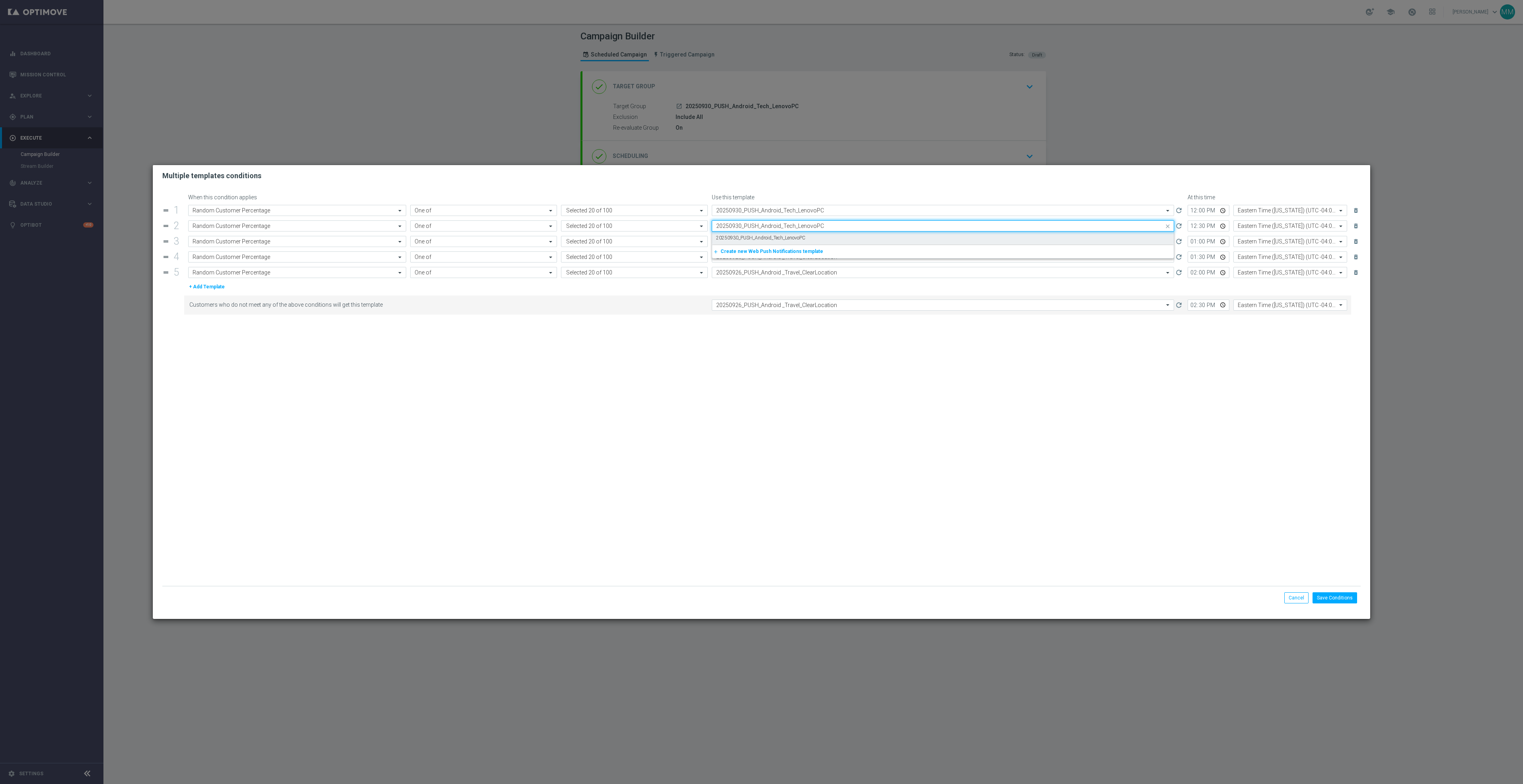
click at [768, 239] on label "20250930_PUSH_Android_Tech_LenovoPC" at bounding box center [761, 238] width 90 height 7
type input "20250930_PUSH_Android_Tech_LenovoPC"
click at [770, 242] on input "text" at bounding box center [935, 241] width 438 height 7
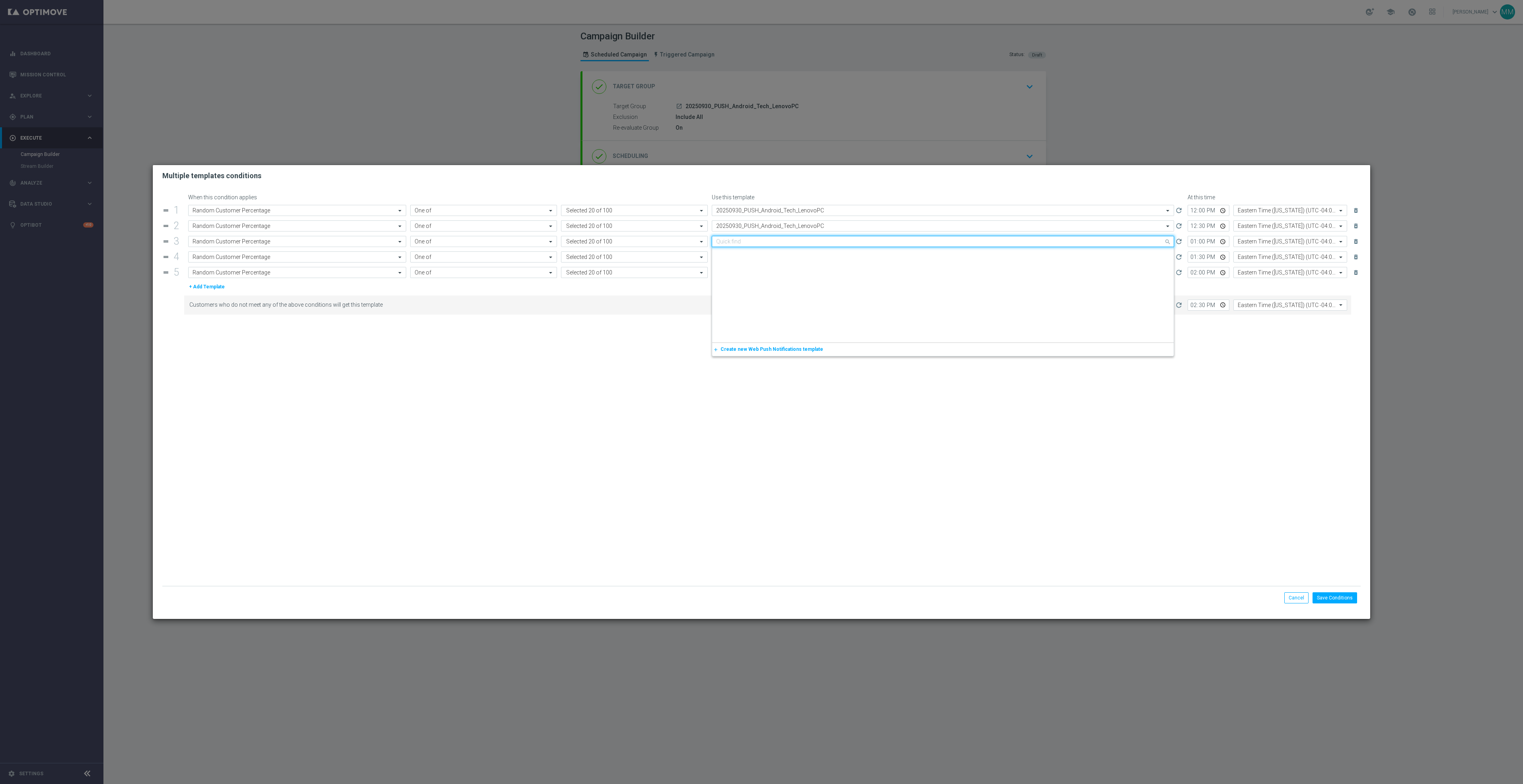
paste input "20250930_PUSH_Android_Tech_LenovoPC"
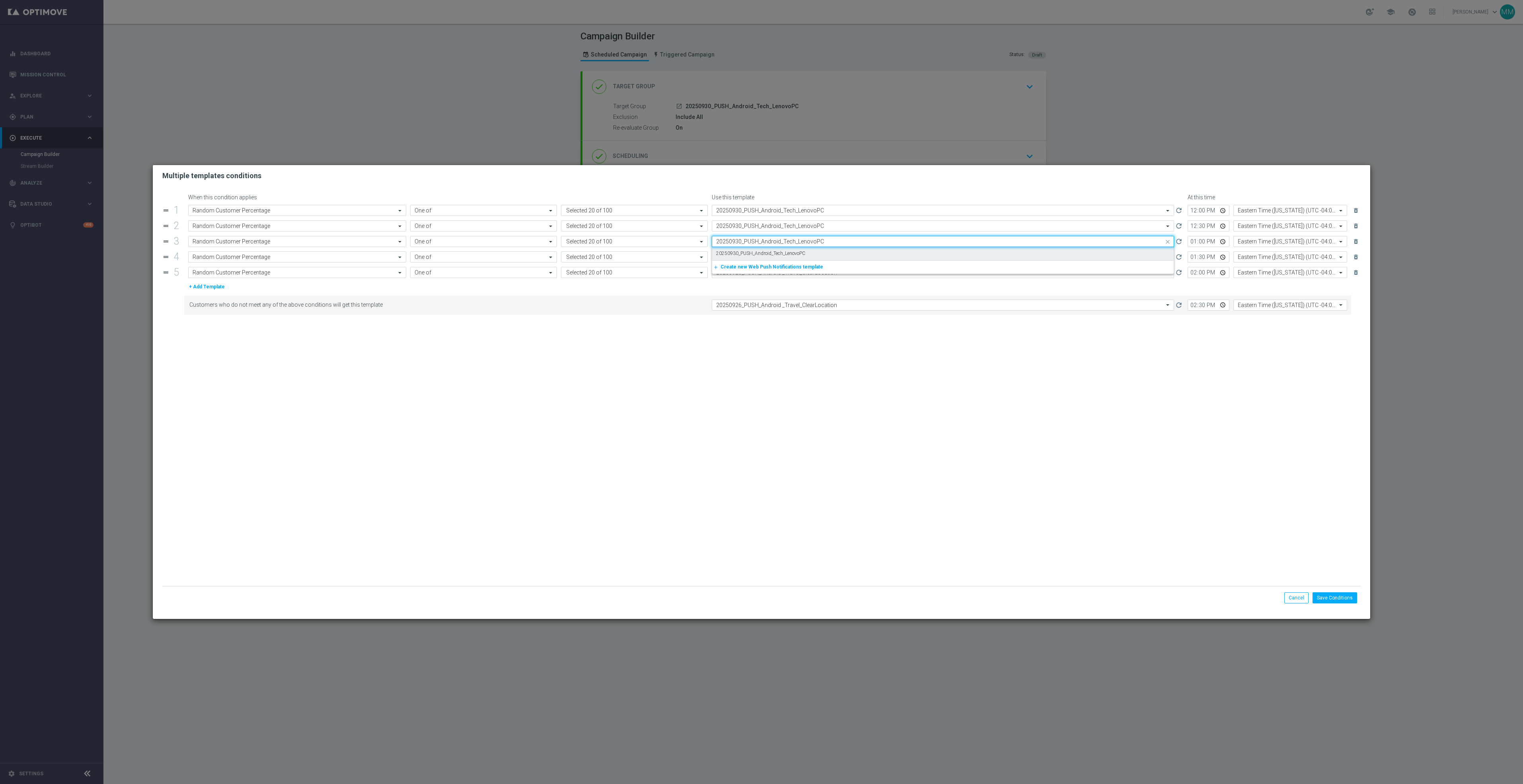
click at [777, 252] on label "20250930_PUSH_Android_Tech_LenovoPC" at bounding box center [761, 254] width 90 height 7
type input "20250930_PUSH_Android_Tech_LenovoPC"
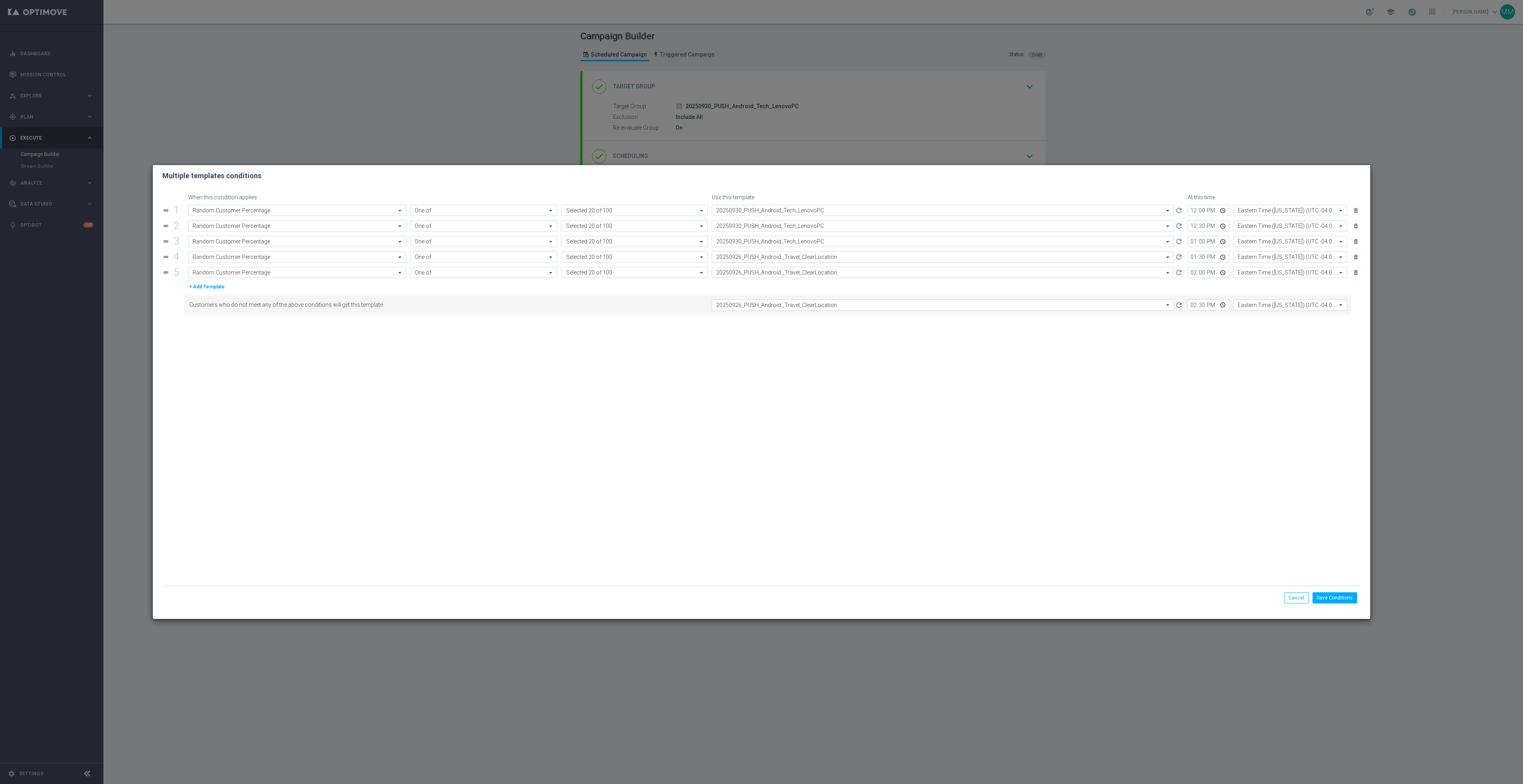
click at [780, 258] on input "text" at bounding box center [935, 257] width 438 height 7
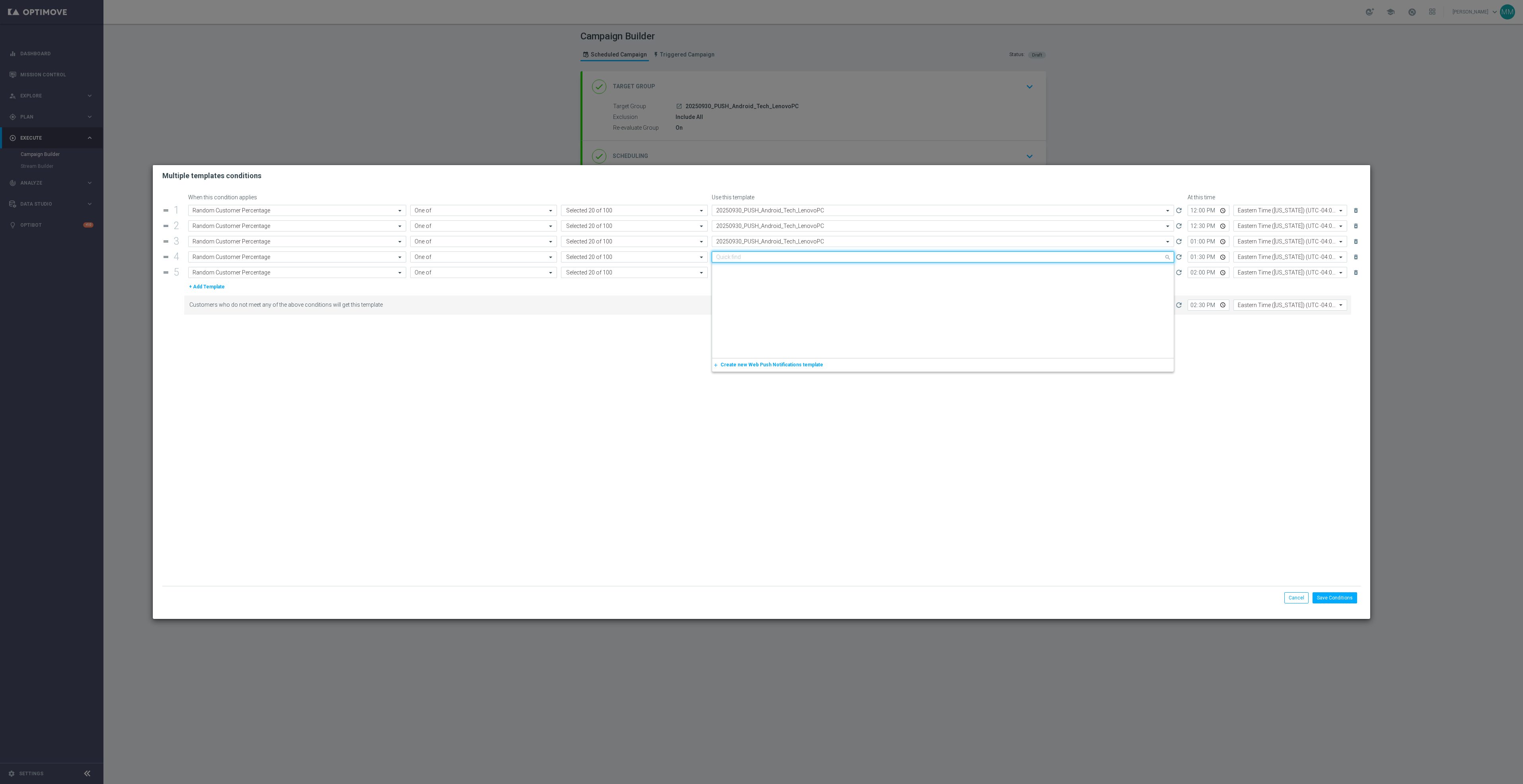
paste input "20250930_PUSH_Android_Tech_LenovoPC"
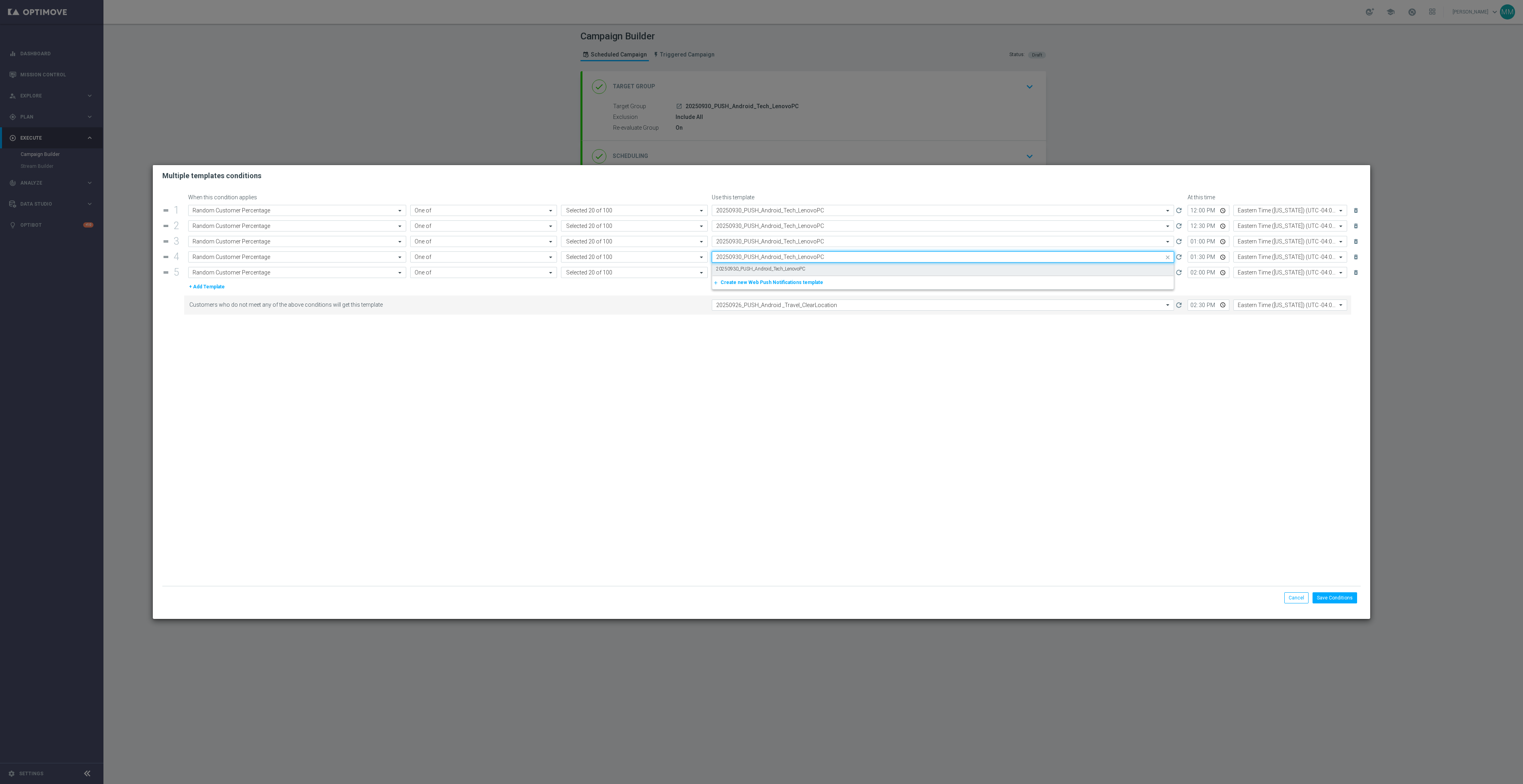
click at [783, 267] on label "20250930_PUSH_Android_Tech_LenovoPC" at bounding box center [761, 269] width 90 height 7
type input "20250930_PUSH_Android_Tech_LenovoPC"
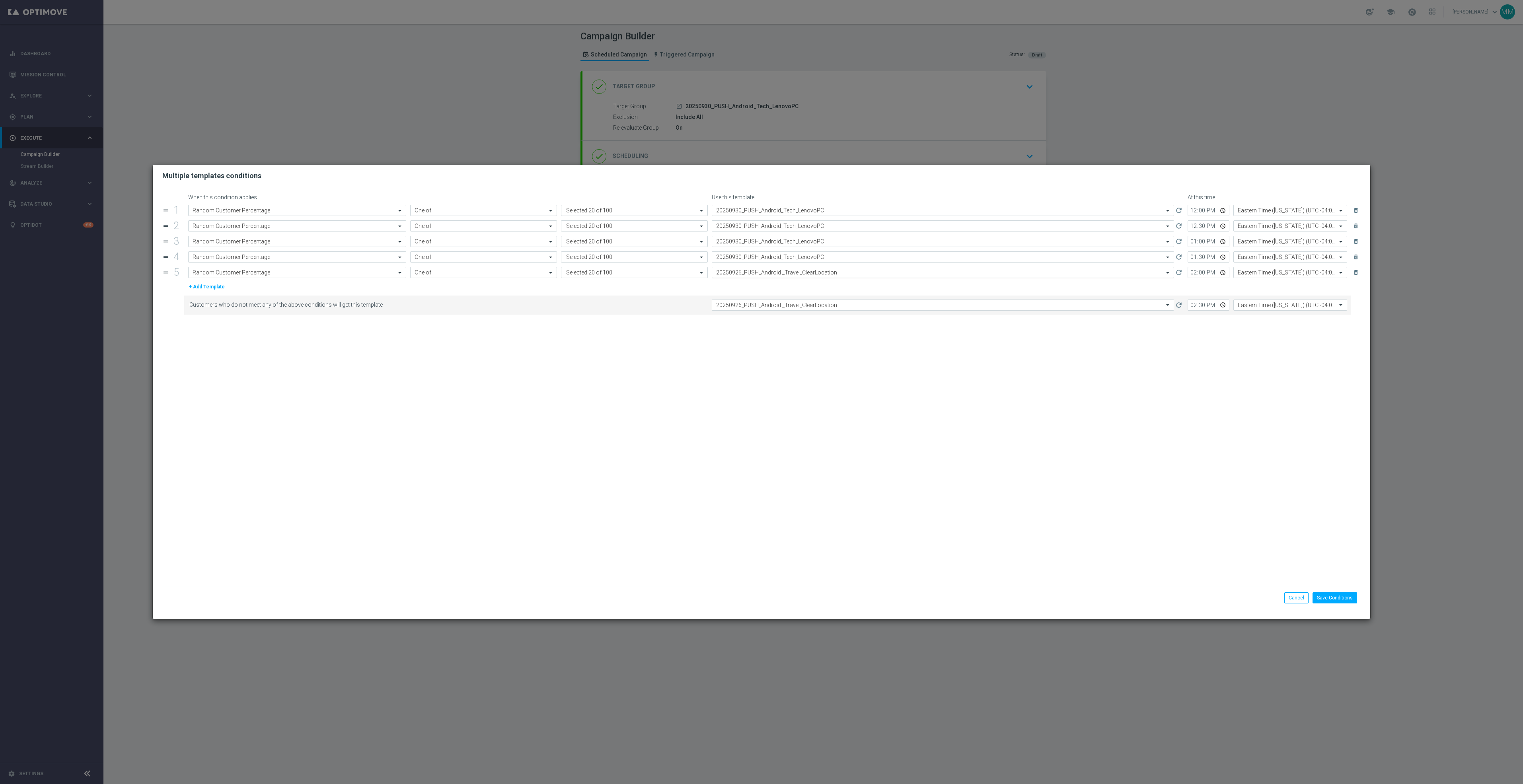
click at [797, 276] on input "text" at bounding box center [935, 273] width 438 height 7
paste input "20250930_PUSH_Android_Tech_LenovoPC"
click at [802, 289] on div "20250930_PUSH_Android_Tech_LenovoPC" at bounding box center [943, 284] width 454 height 13
type input "20250930_PUSH_Android_Tech_LenovoPC"
click at [804, 307] on input "text" at bounding box center [935, 305] width 438 height 7
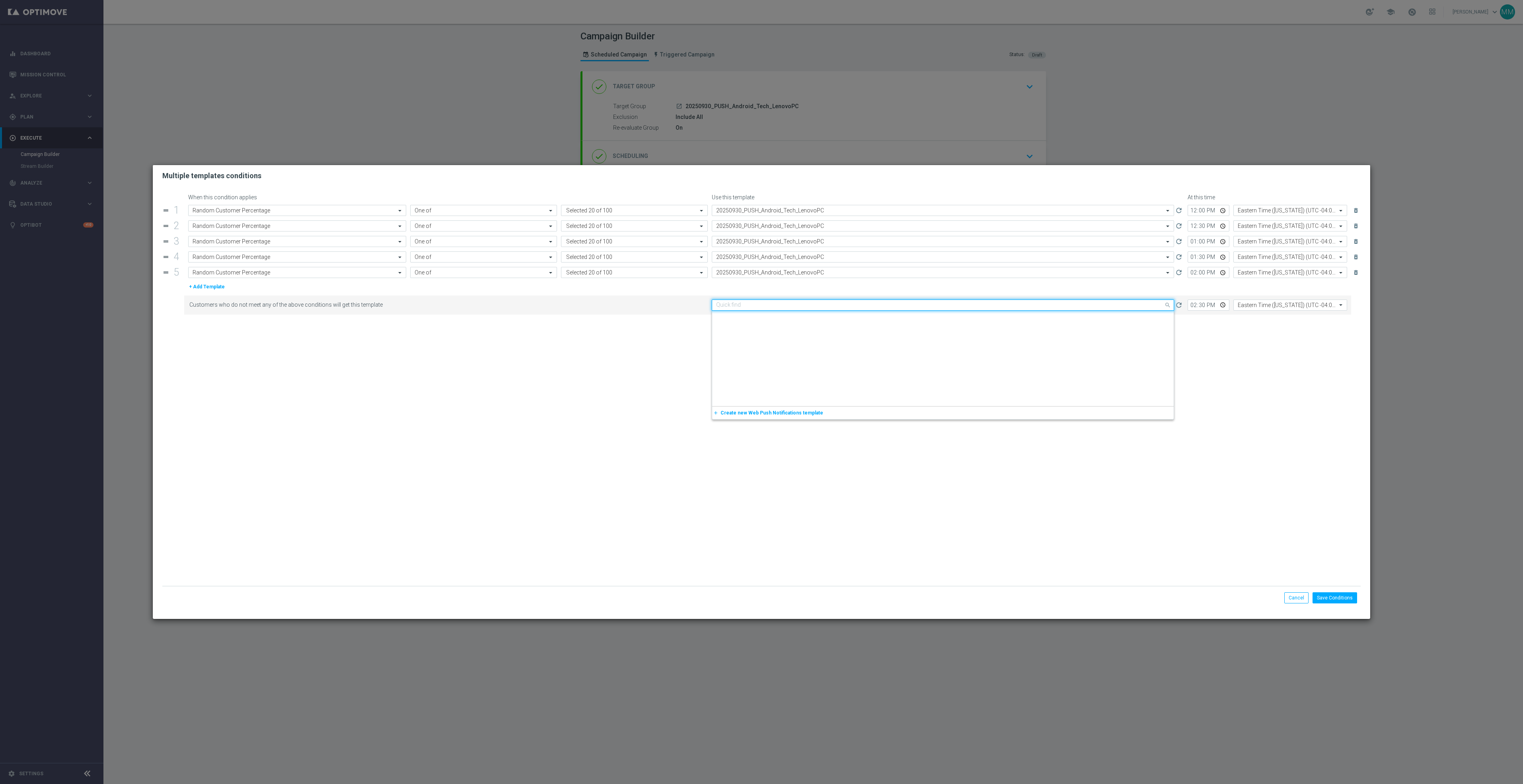
scroll to position [1221, 0]
paste input "20250930_PUSH_Android_Tech_LenovoPC"
click at [812, 317] on div "20250930_PUSH_Android_Tech_LenovoPC" at bounding box center [943, 317] width 454 height 13
type input "20250930_PUSH_Android_Tech_LenovoPC"
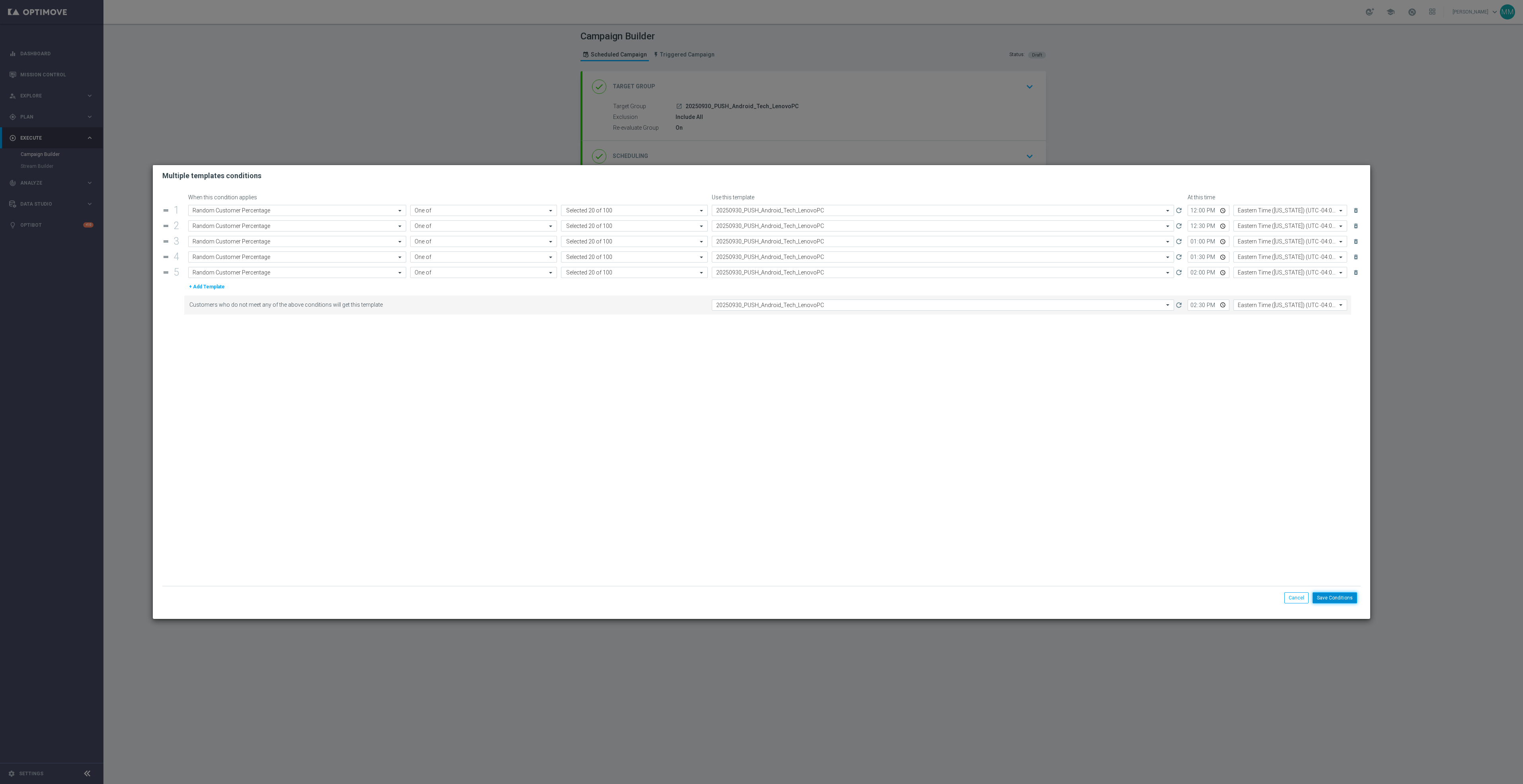
click at [1343, 596] on button "Save Conditions" at bounding box center [1335, 598] width 45 height 11
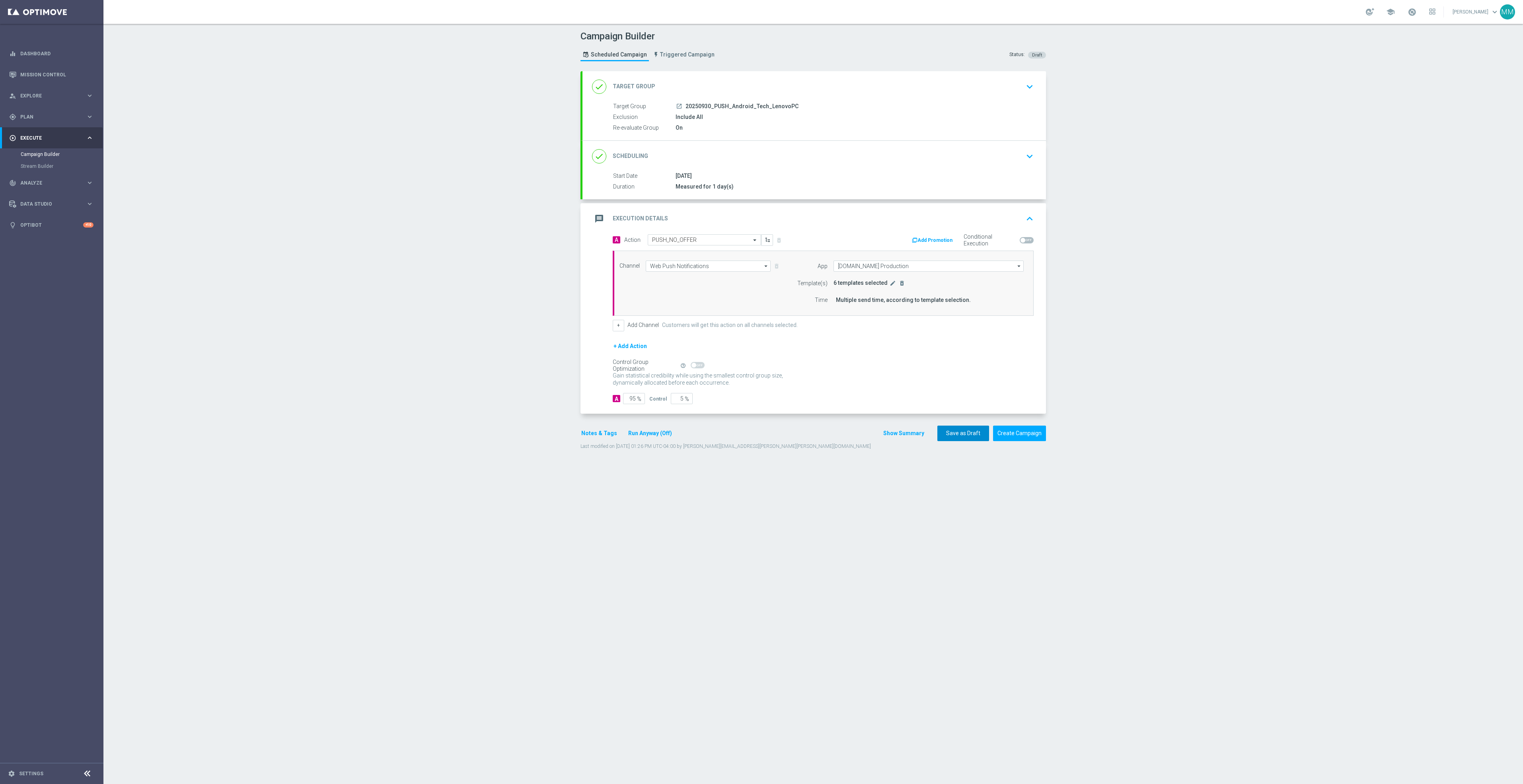
click at [955, 436] on button "Save as Draft" at bounding box center [963, 433] width 51 height 16
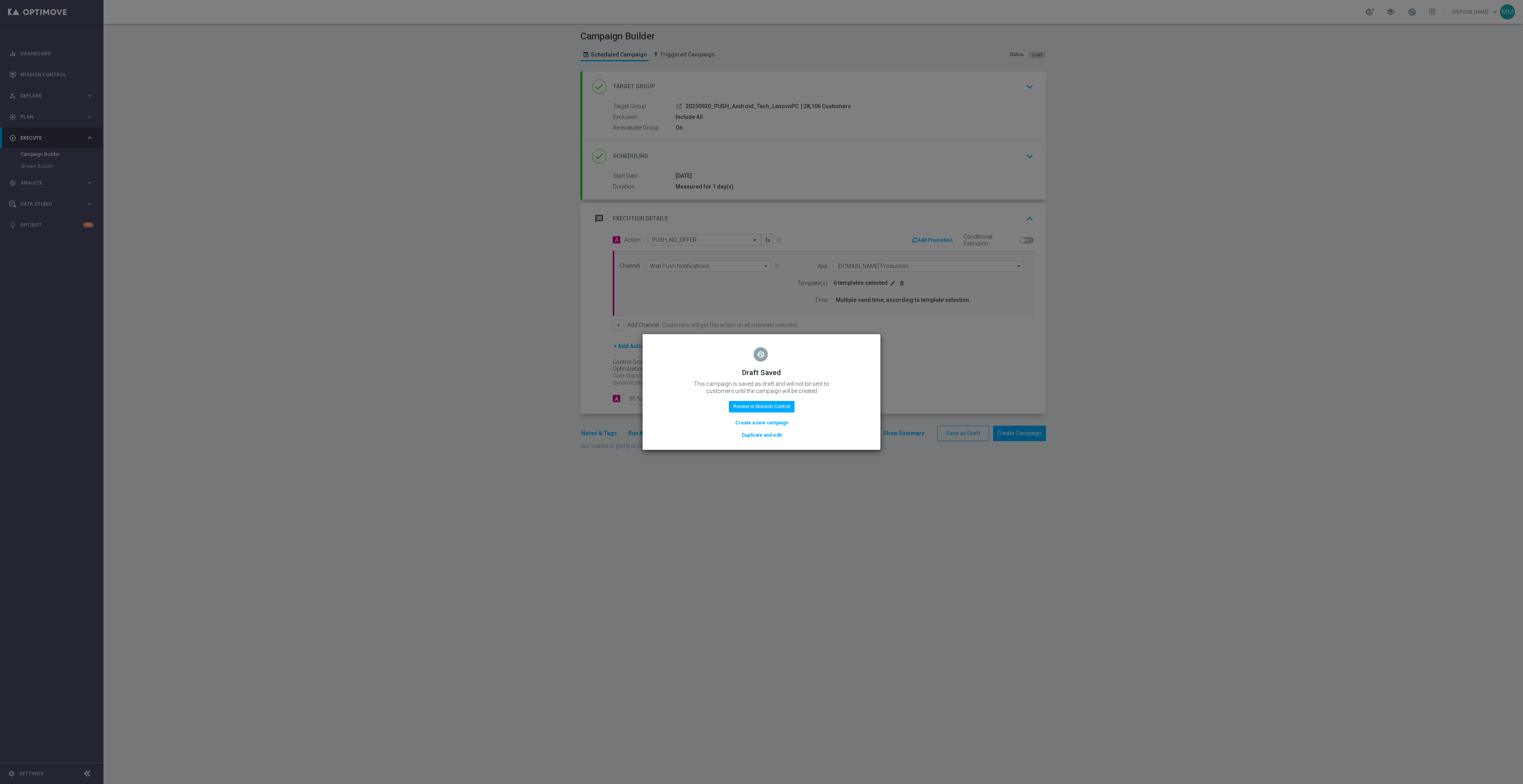
click at [752, 436] on button "Duplicate and edit" at bounding box center [762, 435] width 41 height 9
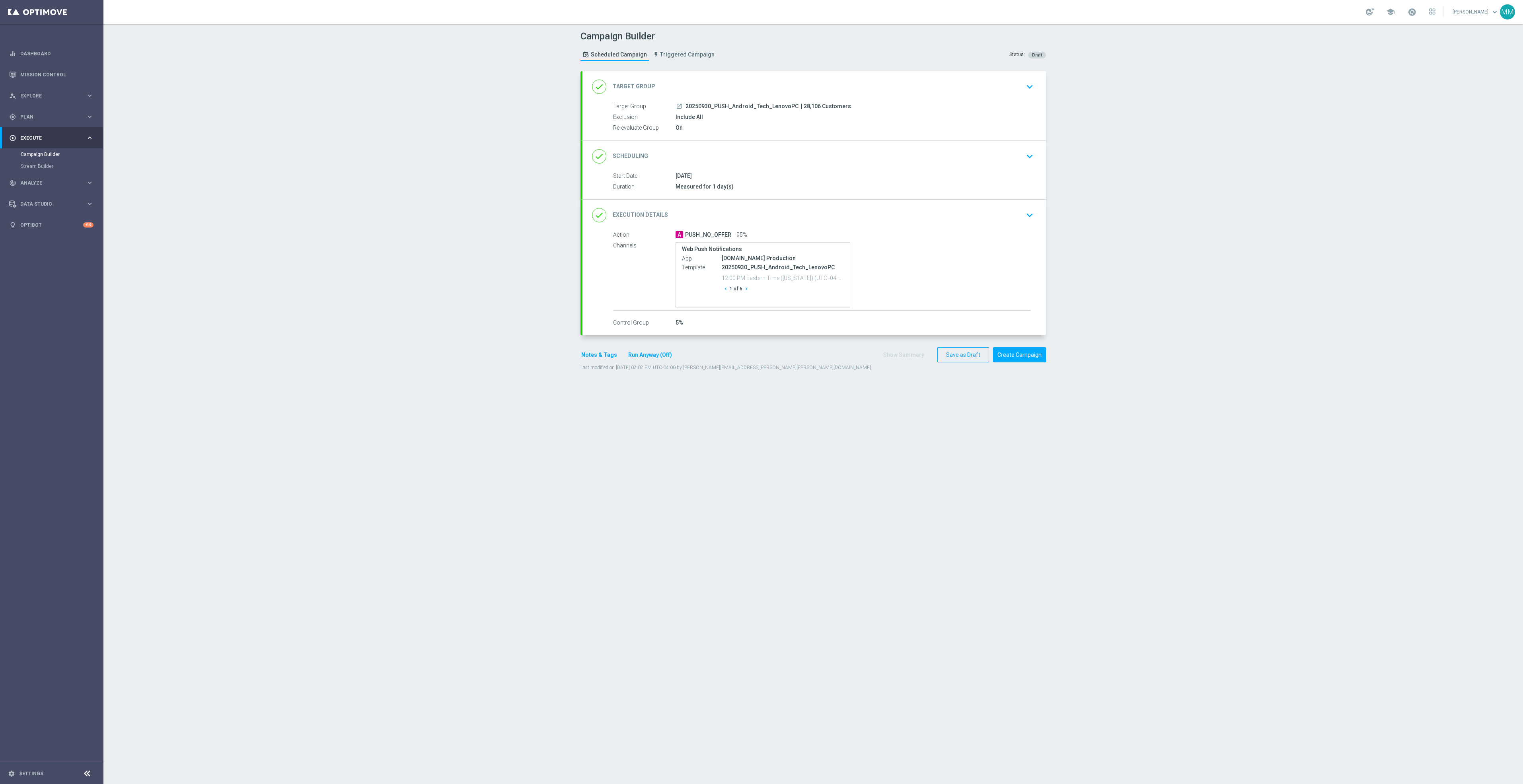
drag, startPoint x: 763, startPoint y: 86, endPoint x: 759, endPoint y: 90, distance: 5.7
click at [763, 86] on div "done Target Group keyboard_arrow_down" at bounding box center [814, 87] width 444 height 15
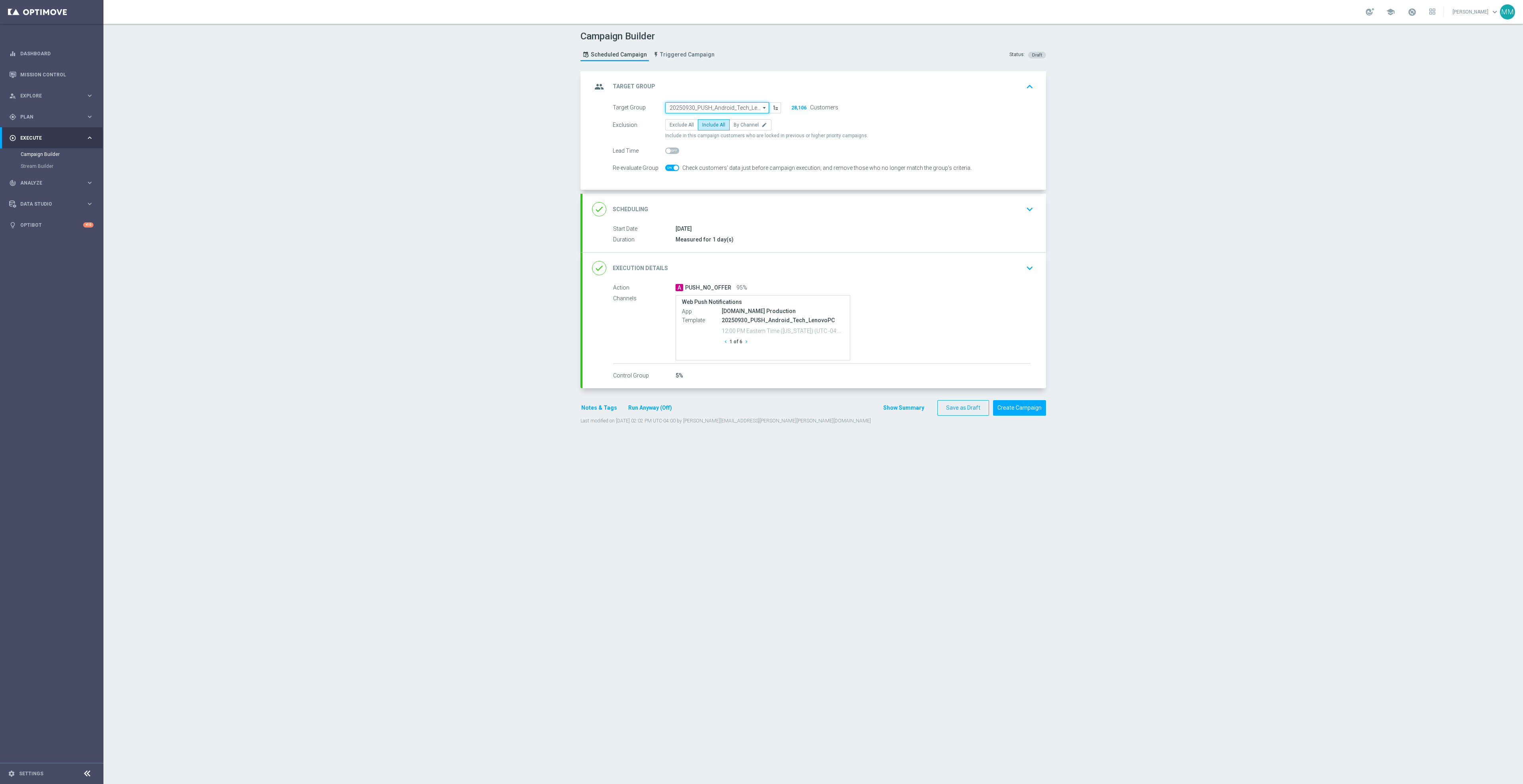
click at [718, 104] on input "20250930_PUSH_Android_Tech_LenovoPC" at bounding box center [716, 107] width 104 height 11
paste input "20251001_PUSH_Android_Loyalty_EasyDealDays_Teaser"
type input "20251001_PUSH_Android_Loyalty_EasyDealDays_Teaser"
click at [723, 105] on input "20251001_PUSH_Android_Loyalty_EasyDealDays_Teaser" at bounding box center [716, 107] width 104 height 11
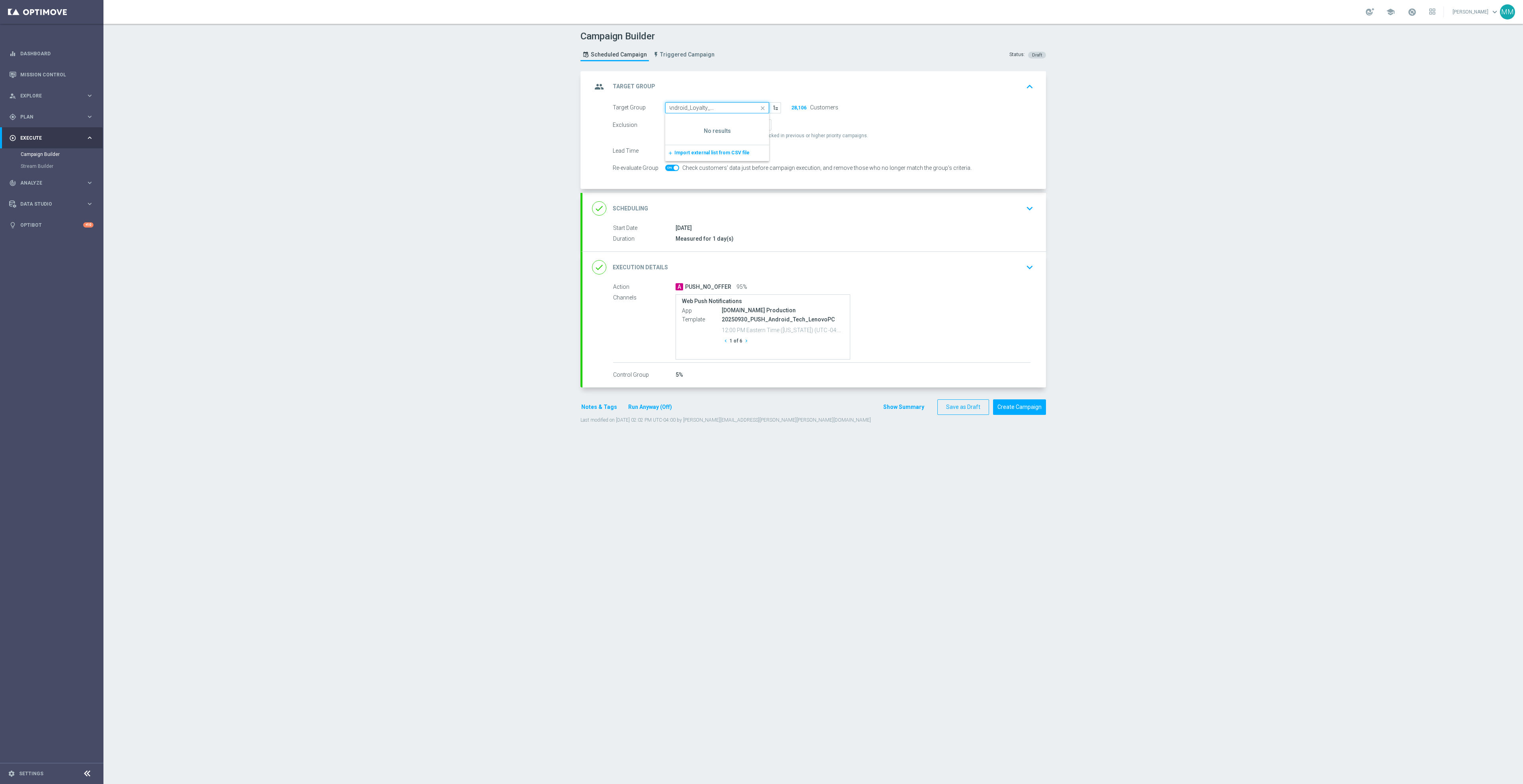
click at [723, 105] on input "20251001_PUSH_Android_Loyalty_EasyDealDays_Teaser" at bounding box center [716, 107] width 104 height 11
click at [677, 106] on input at bounding box center [716, 107] width 104 height 11
paste input "20251002_PUSH_Android_L1_Print"
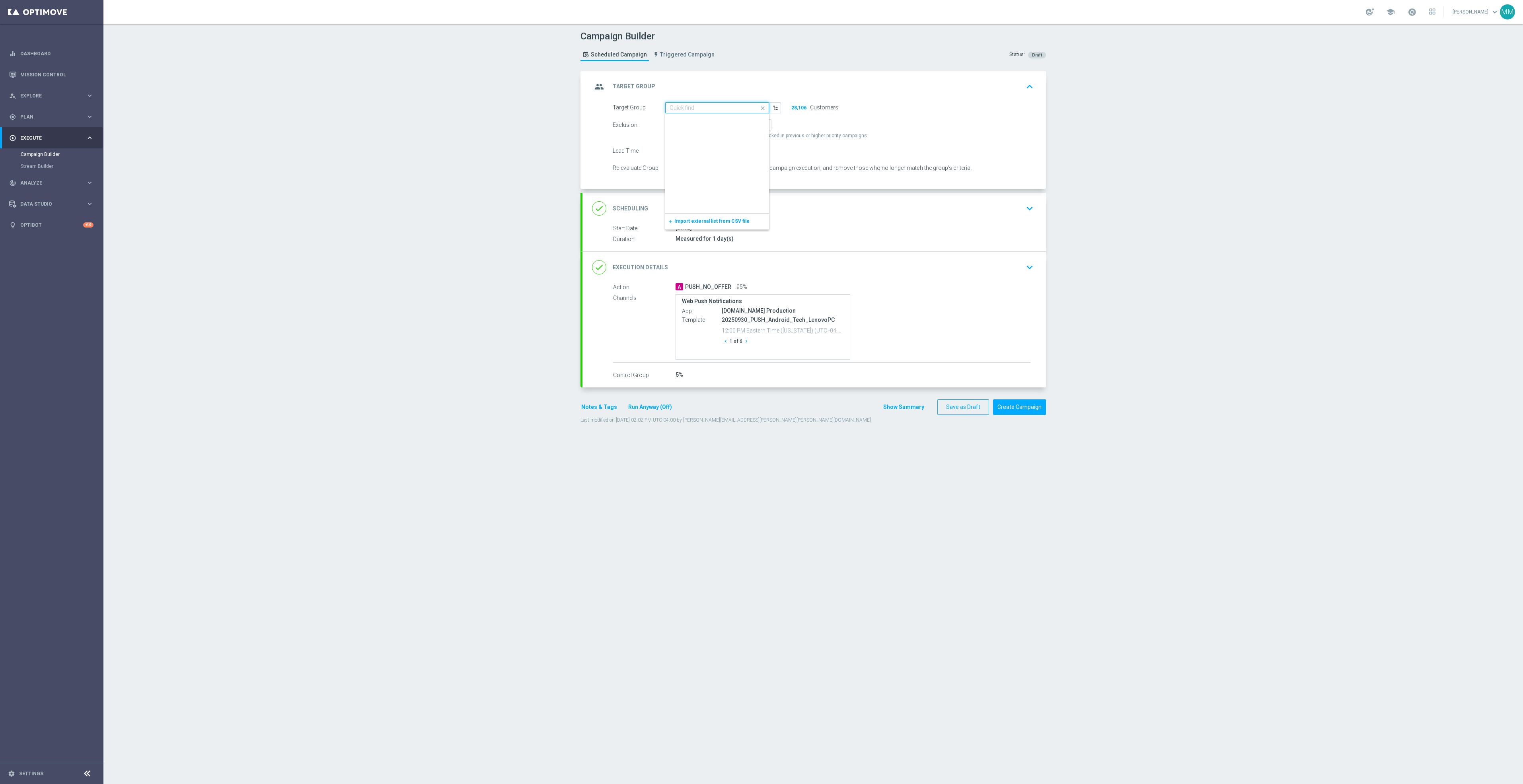
type input "20251002_PUSH_Android_L1_Print"
click at [702, 109] on input "20251002_PUSH_Android_L1_Print" at bounding box center [716, 107] width 104 height 11
click at [719, 109] on input at bounding box center [716, 107] width 104 height 11
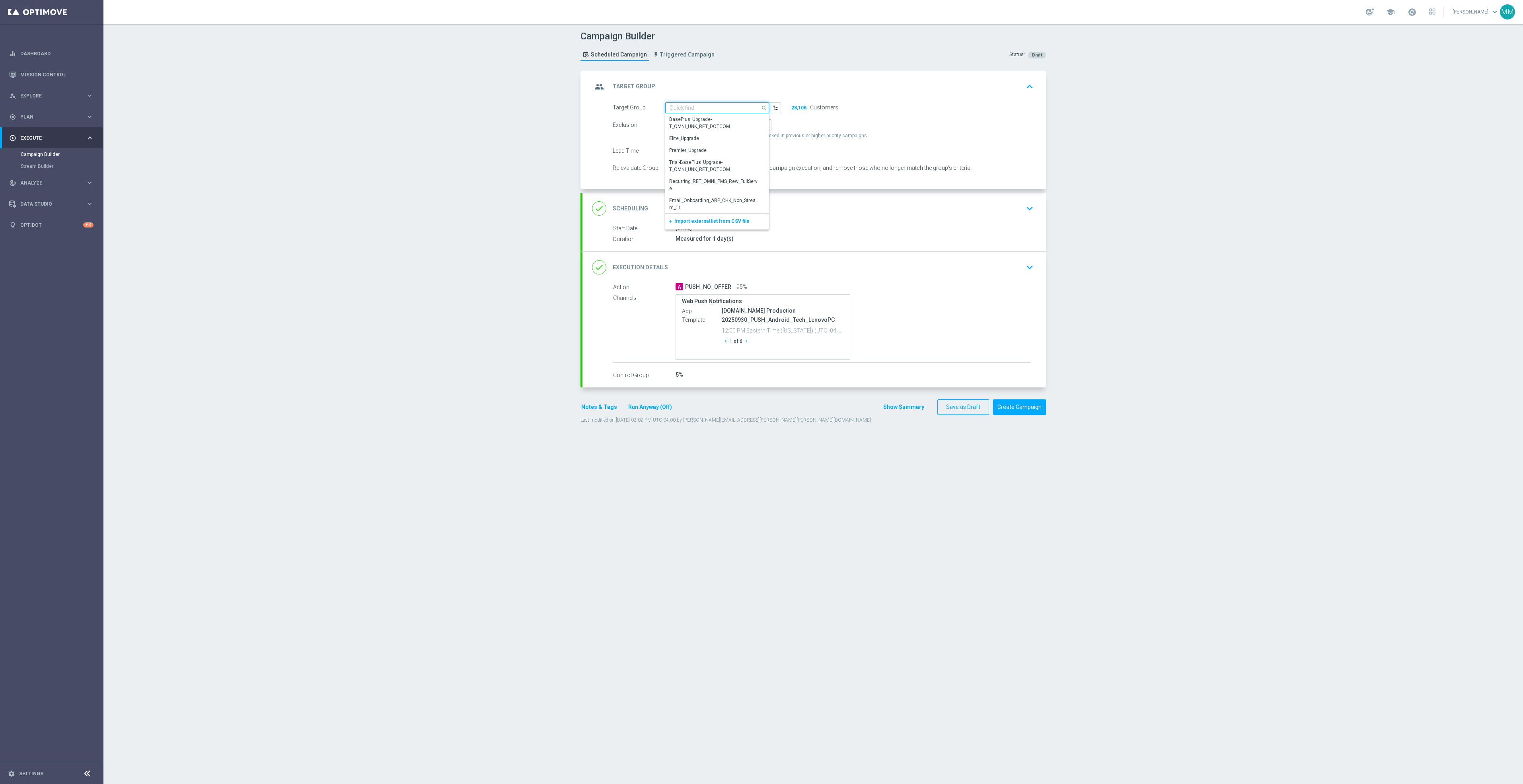
paste input "20251003_PUSH_Android_OfficeSupplies_BinWins"
click at [716, 111] on input "20251003_PUSH_Android_OfficeSupplies_BinWins" at bounding box center [716, 107] width 104 height 11
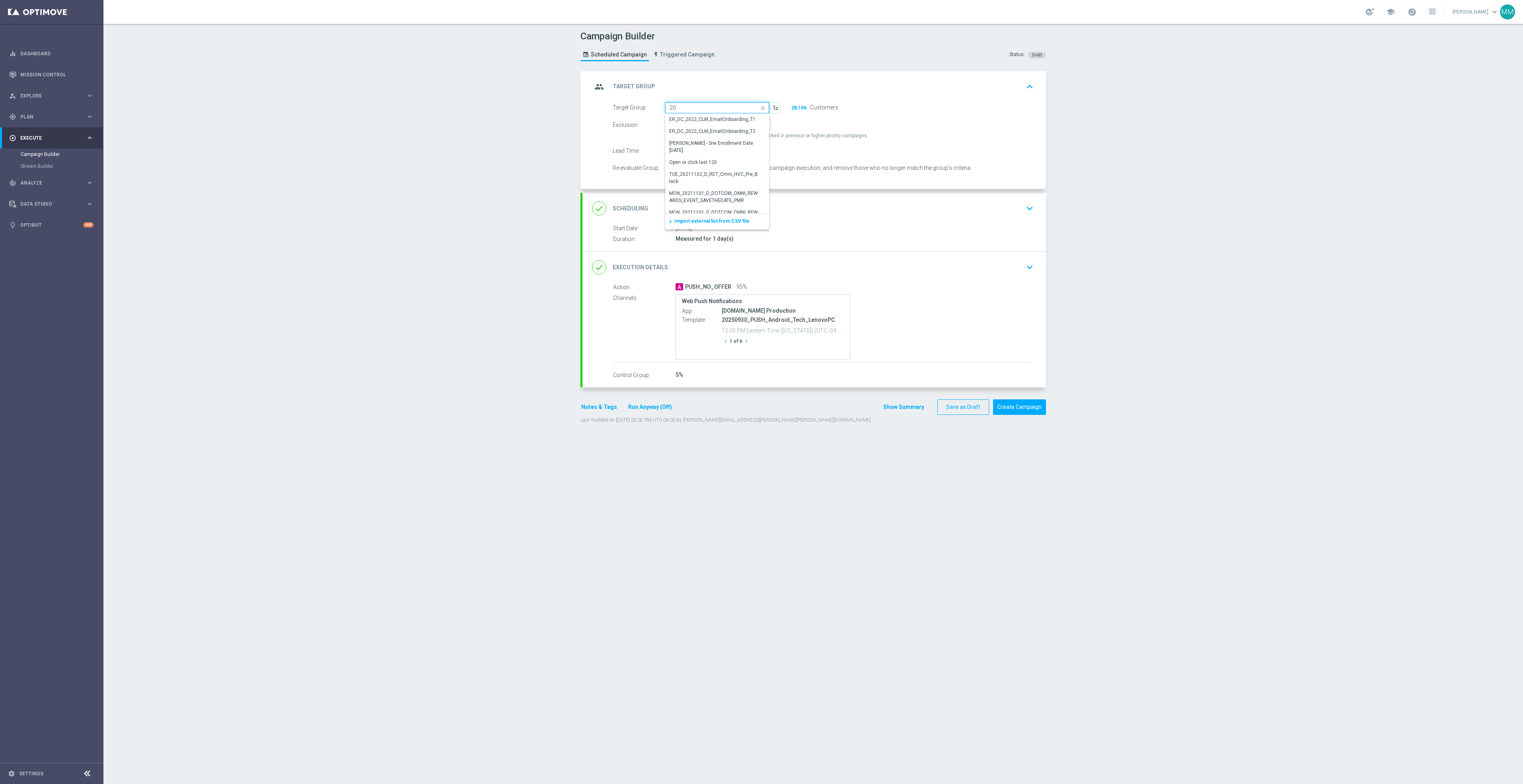
scroll to position [0, 0]
click at [743, 140] on div "20251003_PUSH_IOS _OfficeSupplies_BinWins" at bounding box center [717, 142] width 96 height 14
type input "20251003_PUSH_IOS _OfficeSupplies_BinWins"
click at [813, 211] on div "done Scheduling keyboard_arrow_down" at bounding box center [814, 208] width 444 height 15
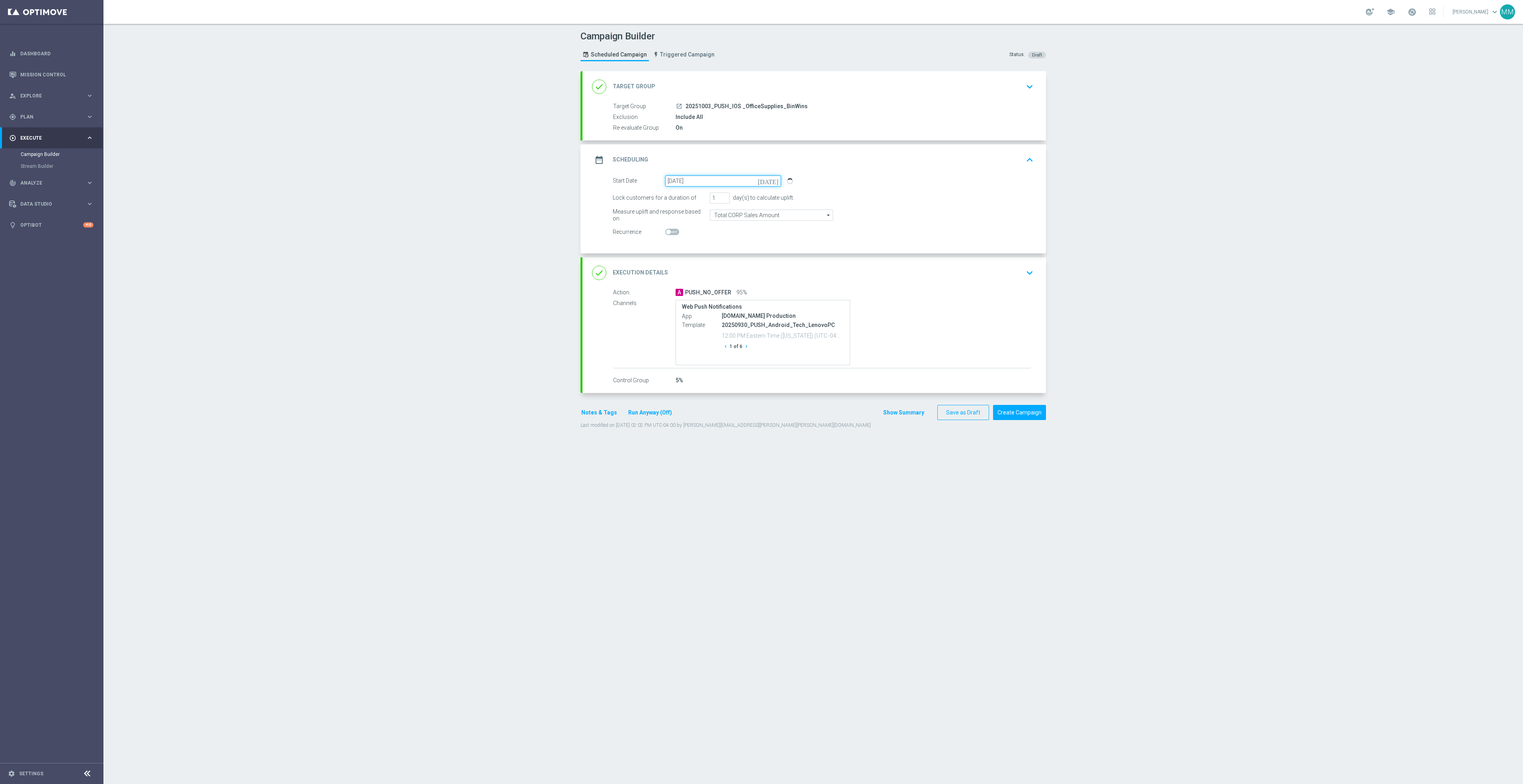
click at [745, 181] on input "[DATE]" at bounding box center [723, 181] width 116 height 11
click at [767, 203] on span "›" at bounding box center [770, 201] width 10 height 10
click at [737, 228] on span "3" at bounding box center [740, 225] width 12 height 12
type input "[DATE]"
click at [942, 273] on div "done Execution Details keyboard_arrow_down" at bounding box center [814, 273] width 444 height 15
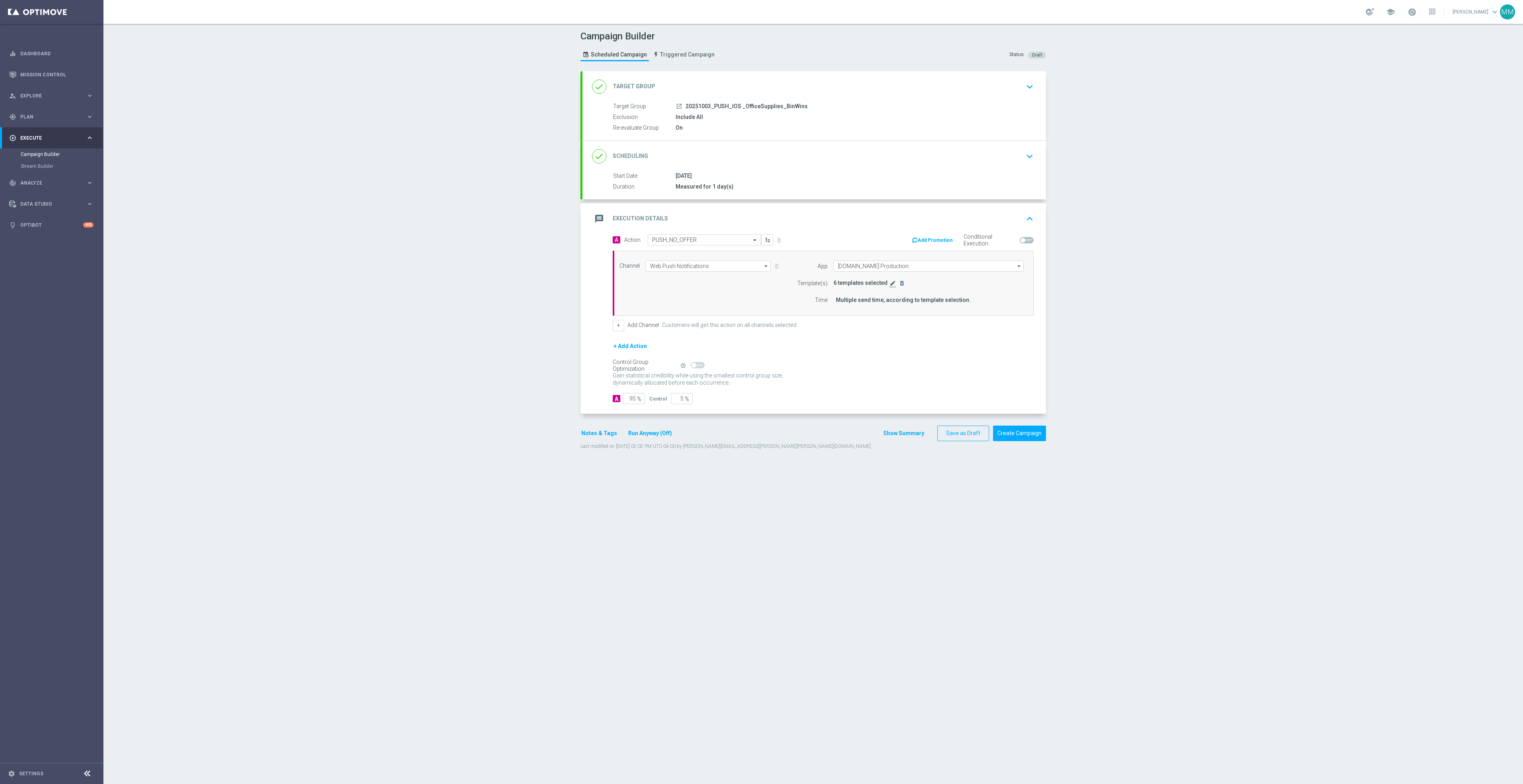
click at [890, 283] on icon "edit" at bounding box center [893, 283] width 7 height 7
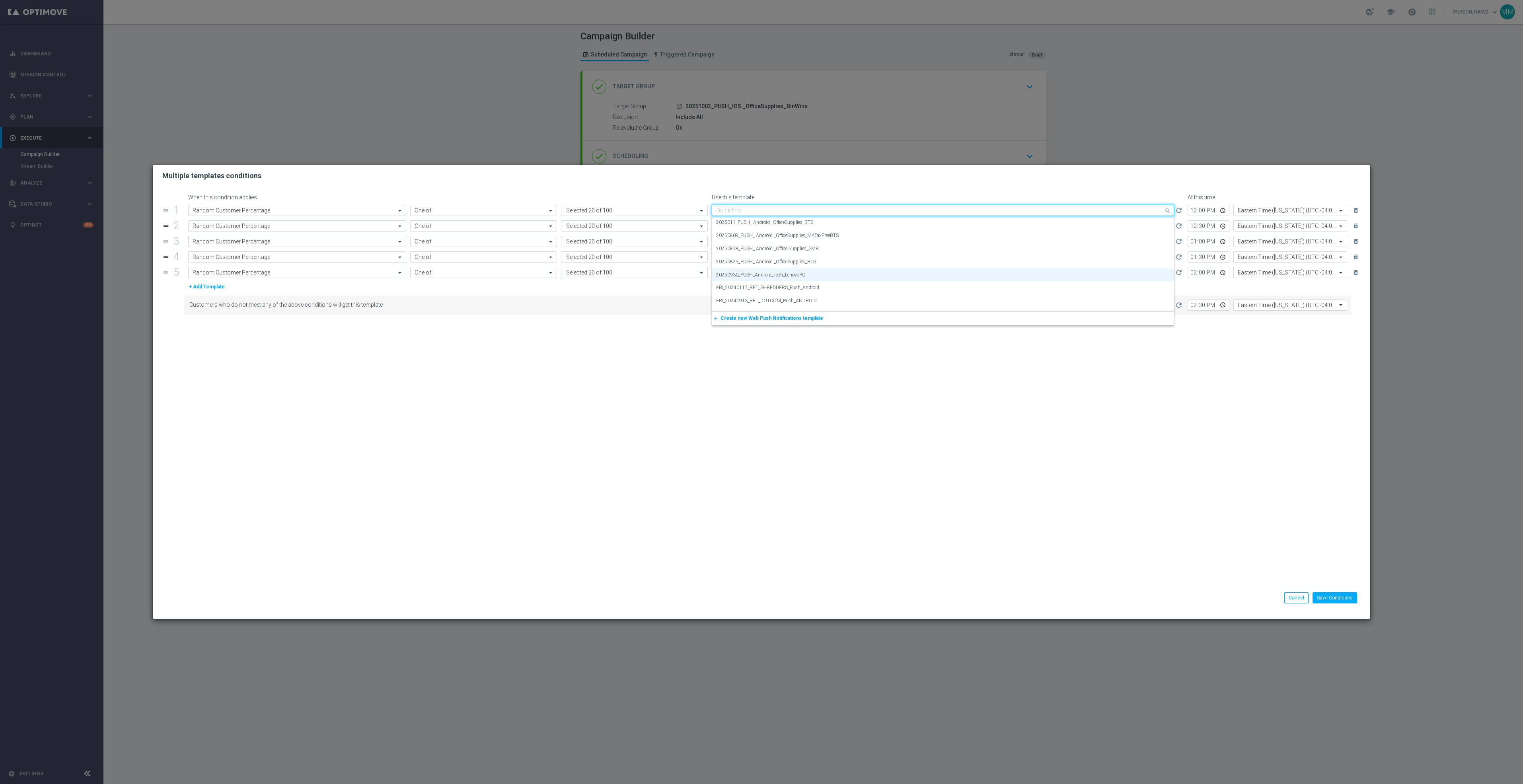
click at [768, 211] on input "text" at bounding box center [935, 211] width 438 height 7
drag, startPoint x: 768, startPoint y: 211, endPoint x: 715, endPoint y: 214, distance: 53.1
click at [715, 214] on div "20251003" at bounding box center [943, 211] width 462 height 7
type input "20251003"
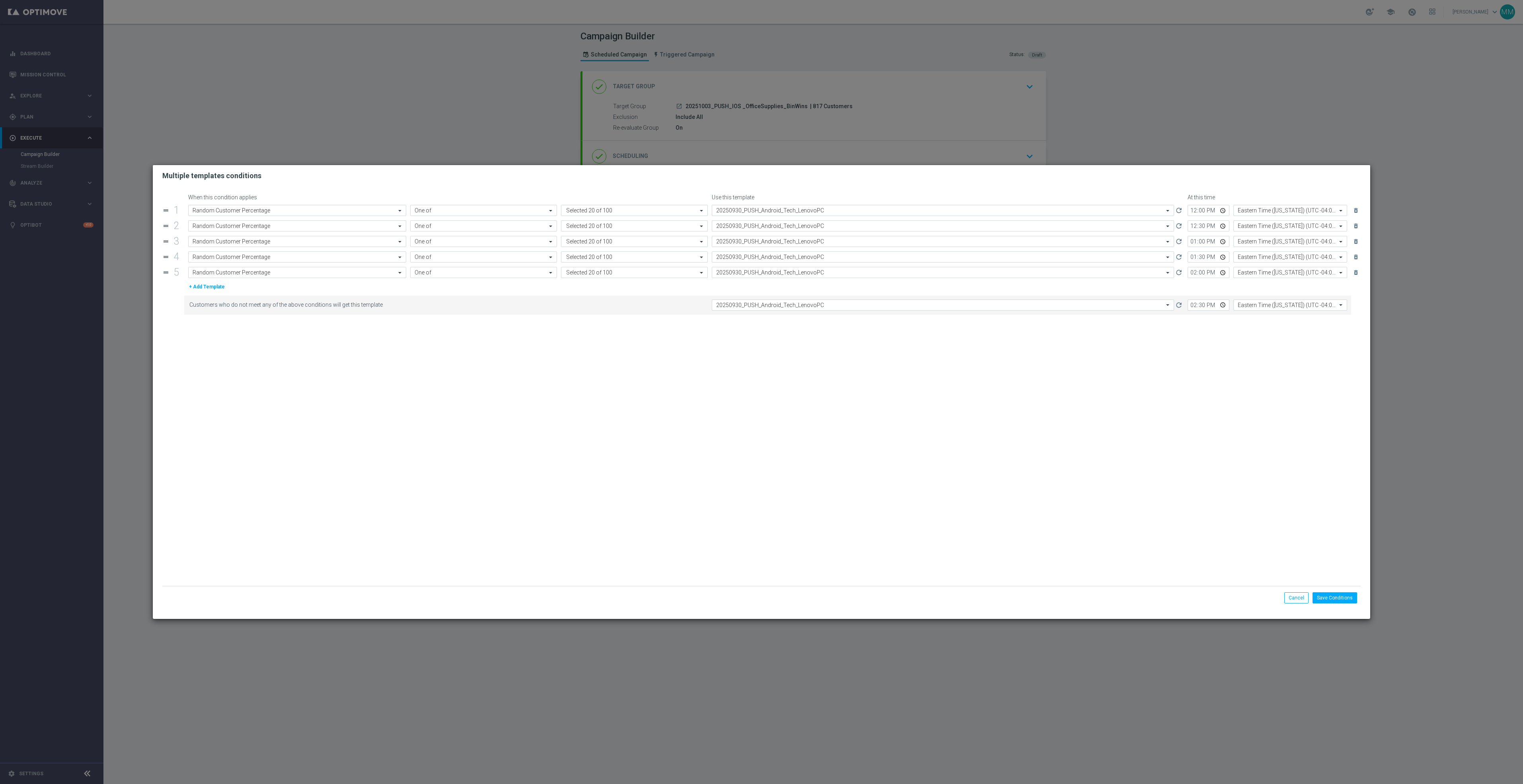
click at [353, 42] on modal-container "Multiple templates conditions When this condition applies Use this template At …" at bounding box center [761, 392] width 1523 height 784
click at [395, 74] on modal-container "Multiple templates conditions When this condition applies Use this template At …" at bounding box center [761, 392] width 1523 height 784
click at [1298, 595] on button "Cancel" at bounding box center [1296, 598] width 24 height 11
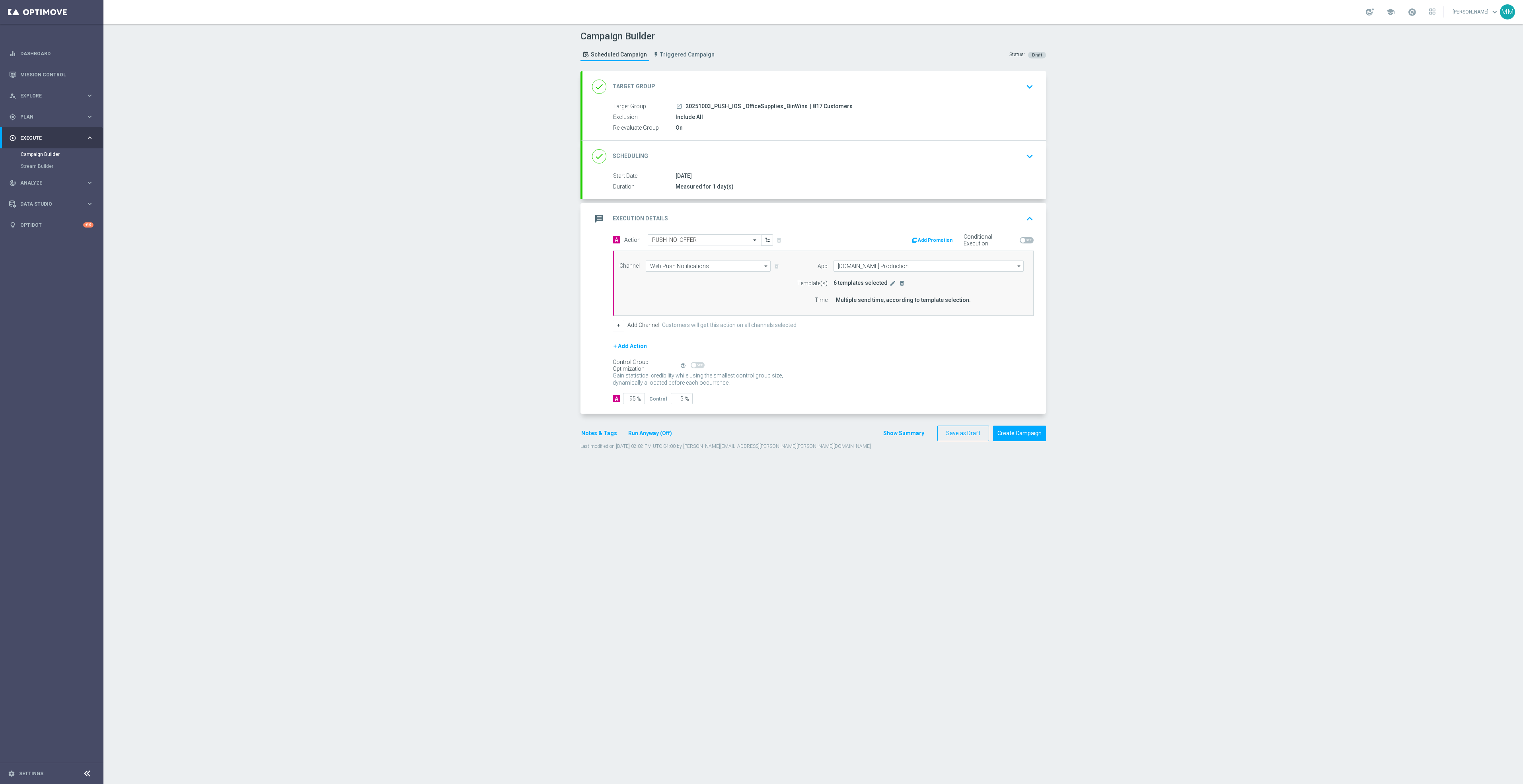
click at [830, 80] on div "done Target Group keyboard_arrow_down" at bounding box center [814, 87] width 444 height 15
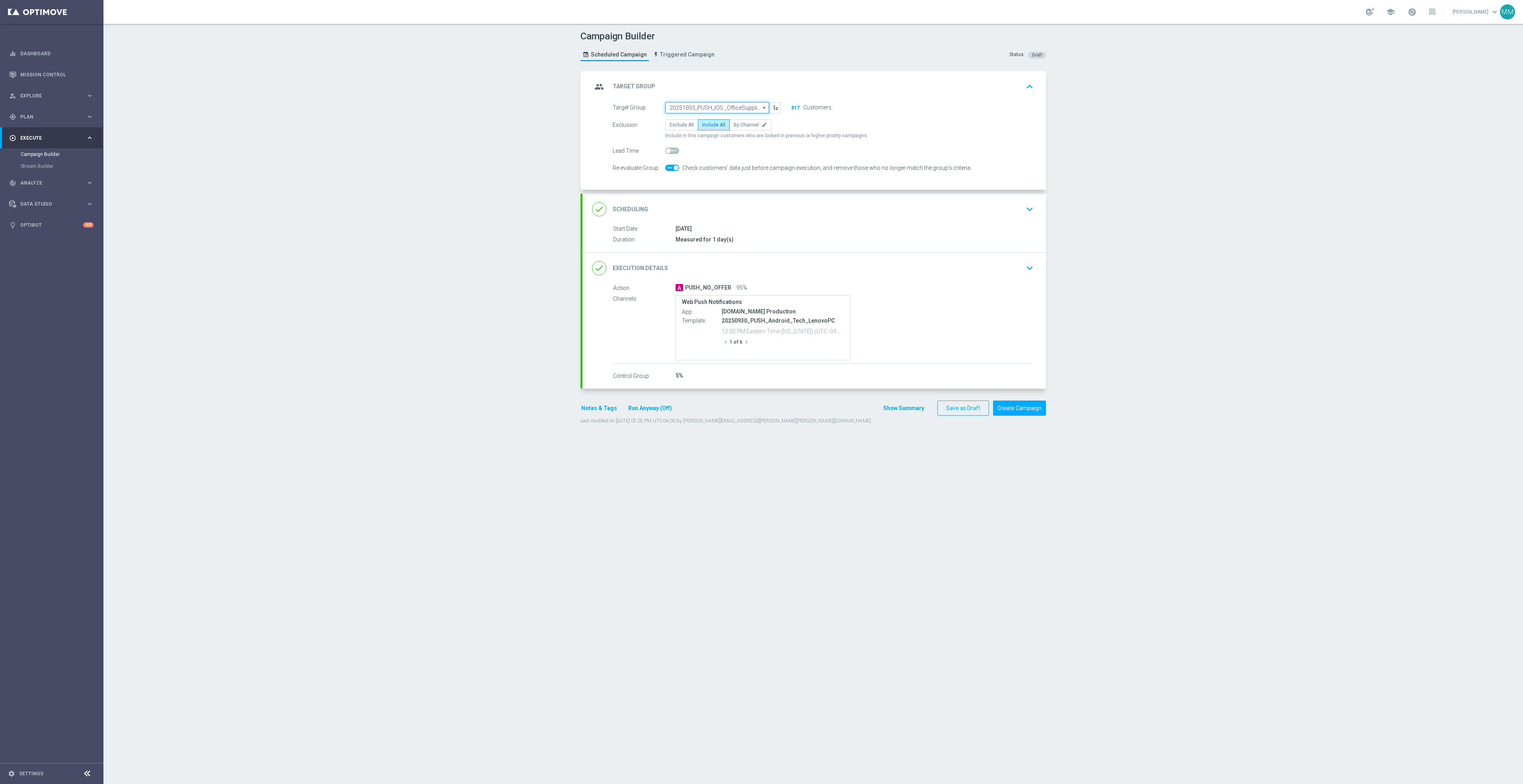
click at [717, 109] on input "20251003_PUSH_IOS _OfficeSupplies_BinWins" at bounding box center [716, 107] width 104 height 11
paste input "20251003"
click at [720, 123] on div "20251003_PUSH_OfficeSupplies_Tech_BinWins" at bounding box center [717, 123] width 95 height 14
type input "20251003_PUSH_OfficeSupplies_Tech_BinWins"
click at [917, 274] on div "done Execution Details keyboard_arrow_down" at bounding box center [814, 267] width 444 height 15
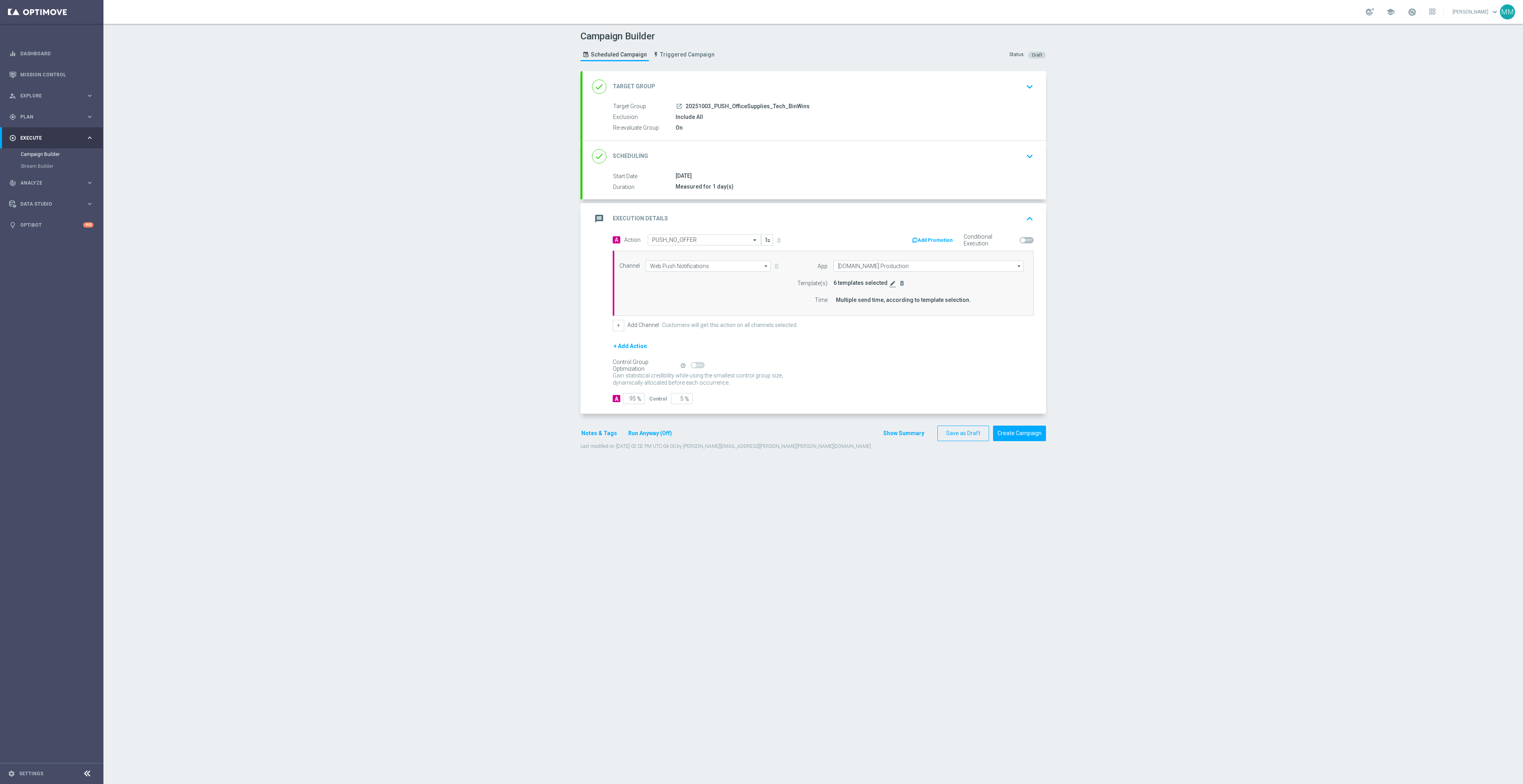
click at [890, 281] on icon "edit" at bounding box center [893, 283] width 7 height 7
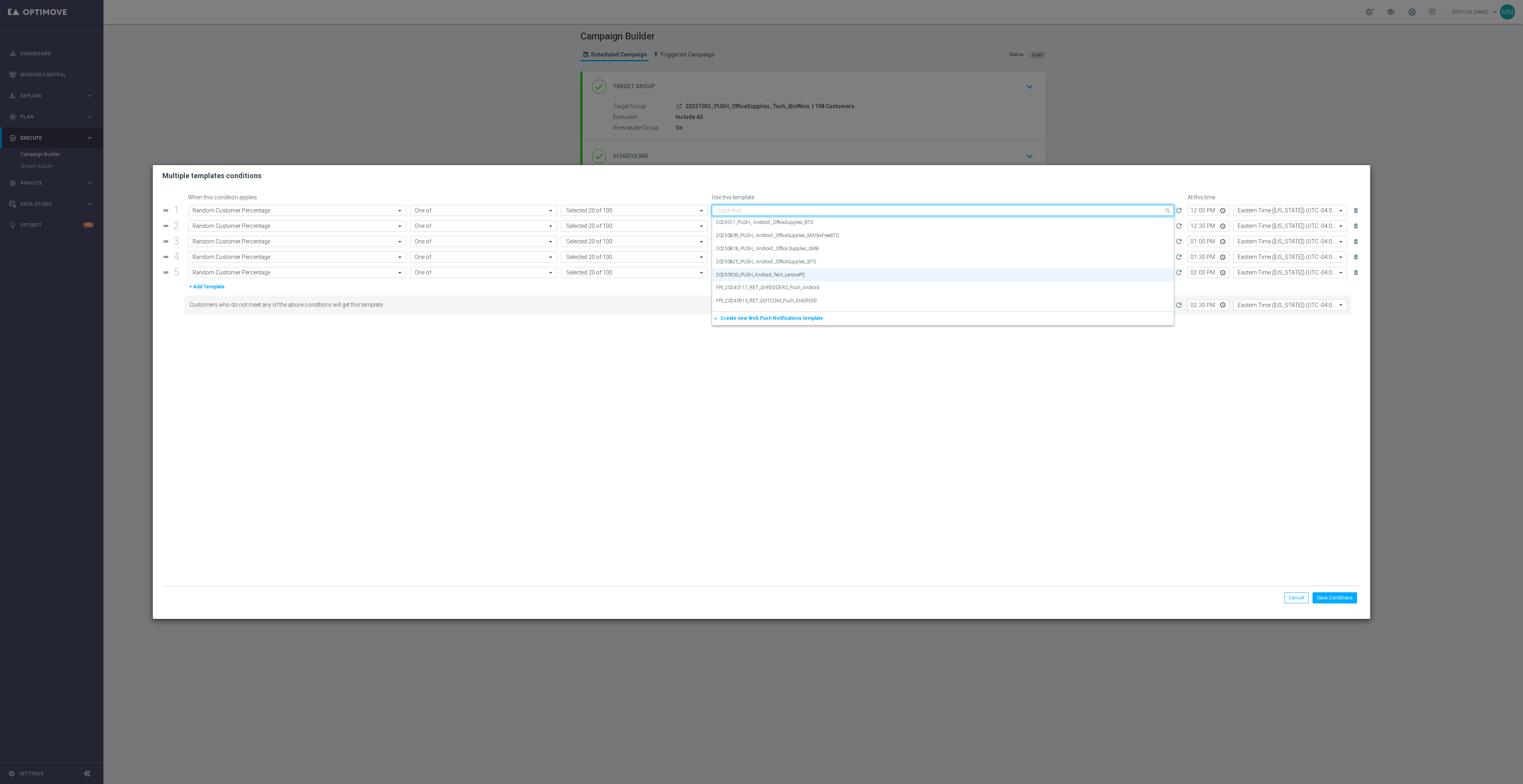
click at [768, 213] on input "text" at bounding box center [935, 211] width 438 height 7
paste input "20251003"
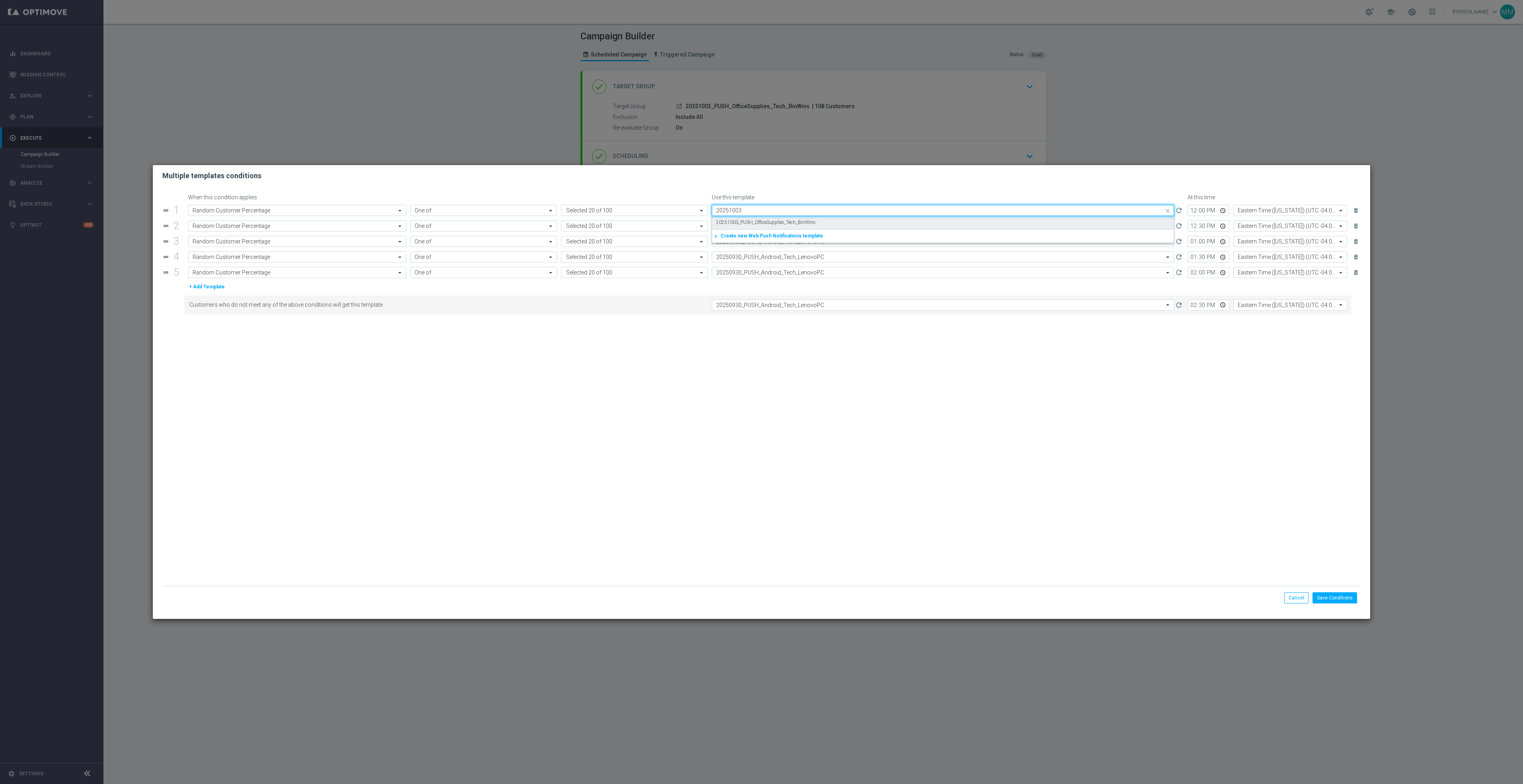
click at [770, 225] on label "20251003_PUSH_OfficeSupplies_Tech_BinWins" at bounding box center [766, 222] width 99 height 7
type input "20251003"
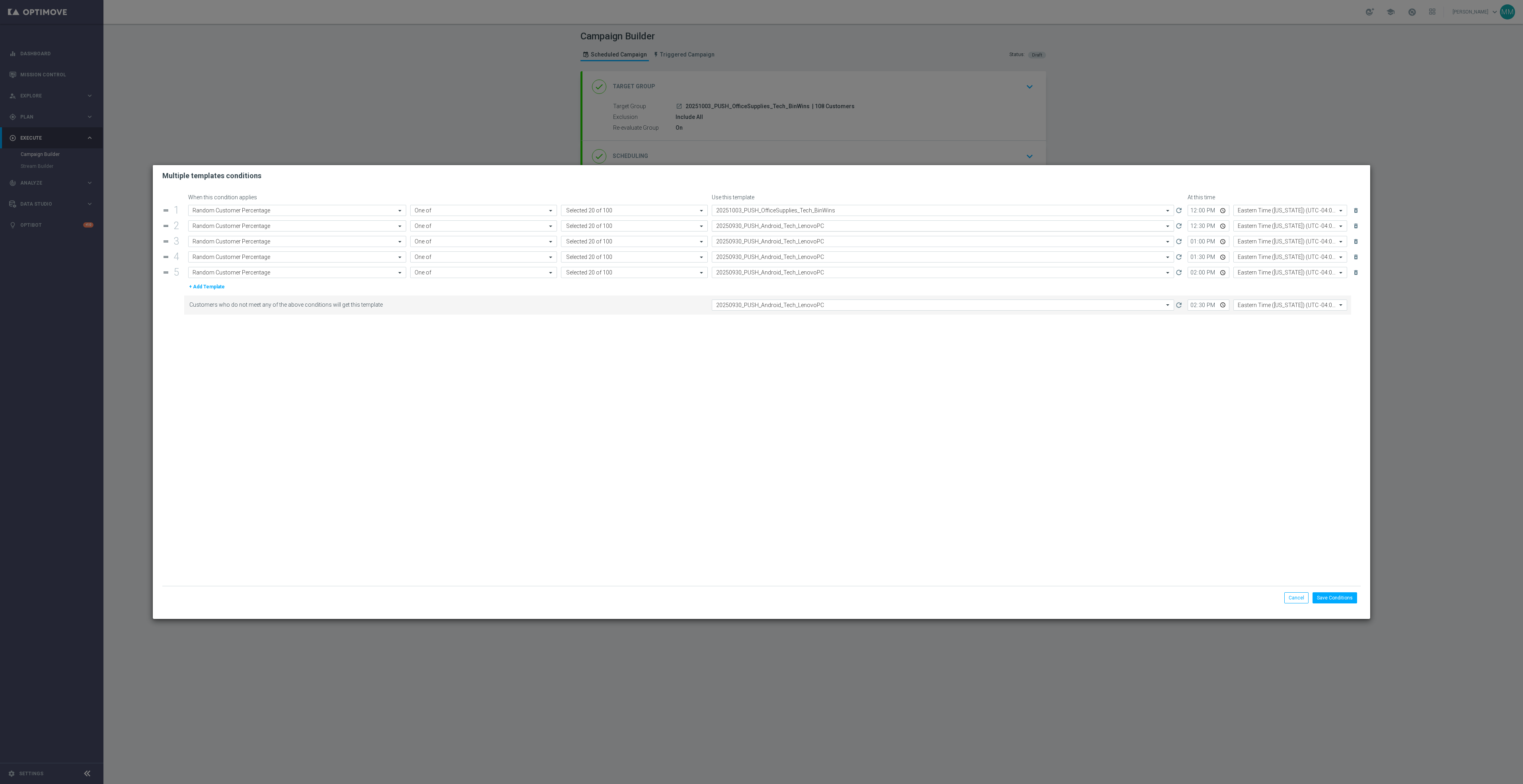
click at [770, 230] on div "Select template 20250930_PUSH_Android_Tech_LenovoPC" at bounding box center [943, 225] width 463 height 11
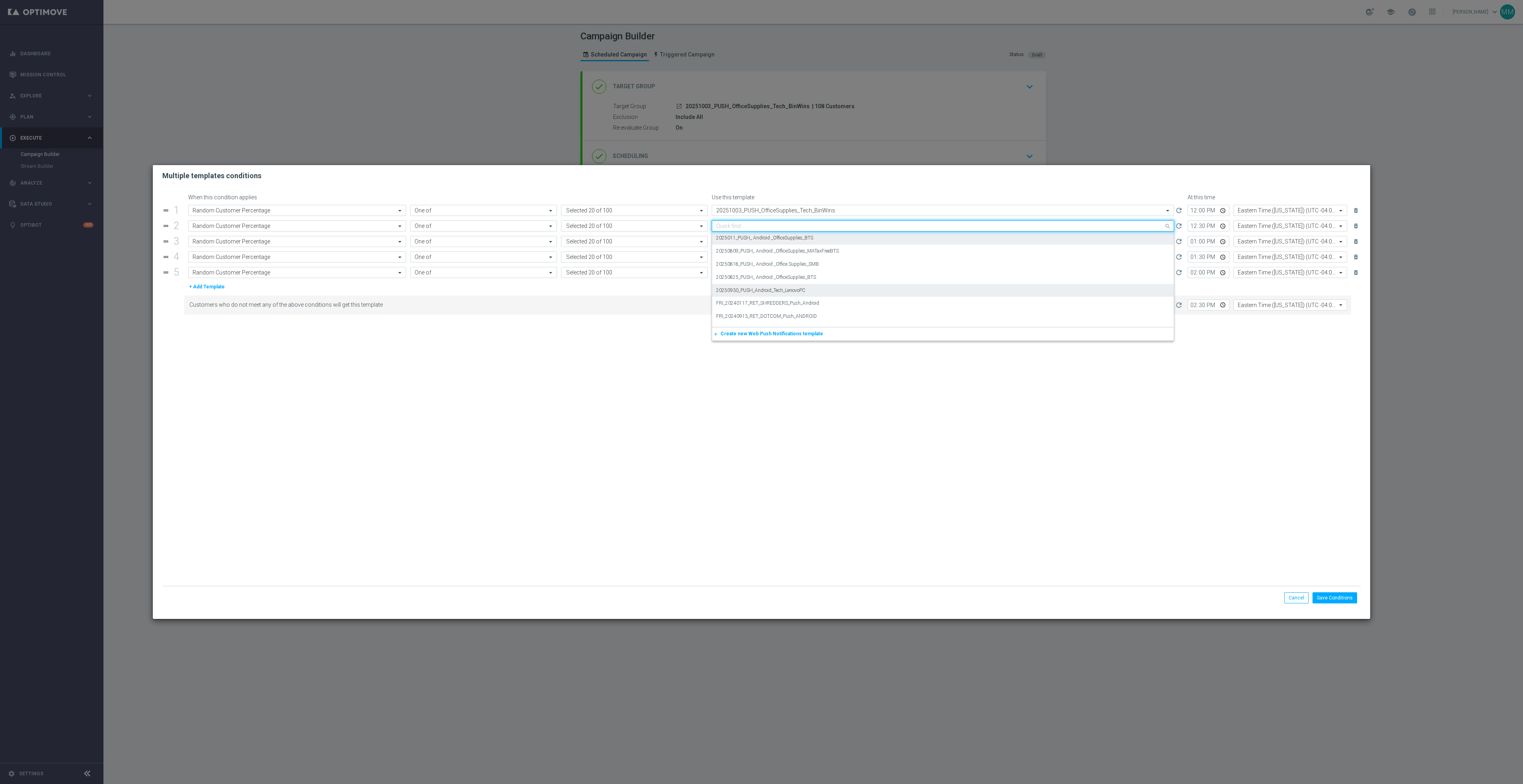
paste input "20251003"
click at [768, 235] on label "20251003_PUSH_OfficeSupplies_Tech_BinWins" at bounding box center [766, 238] width 99 height 7
type input "20251003"
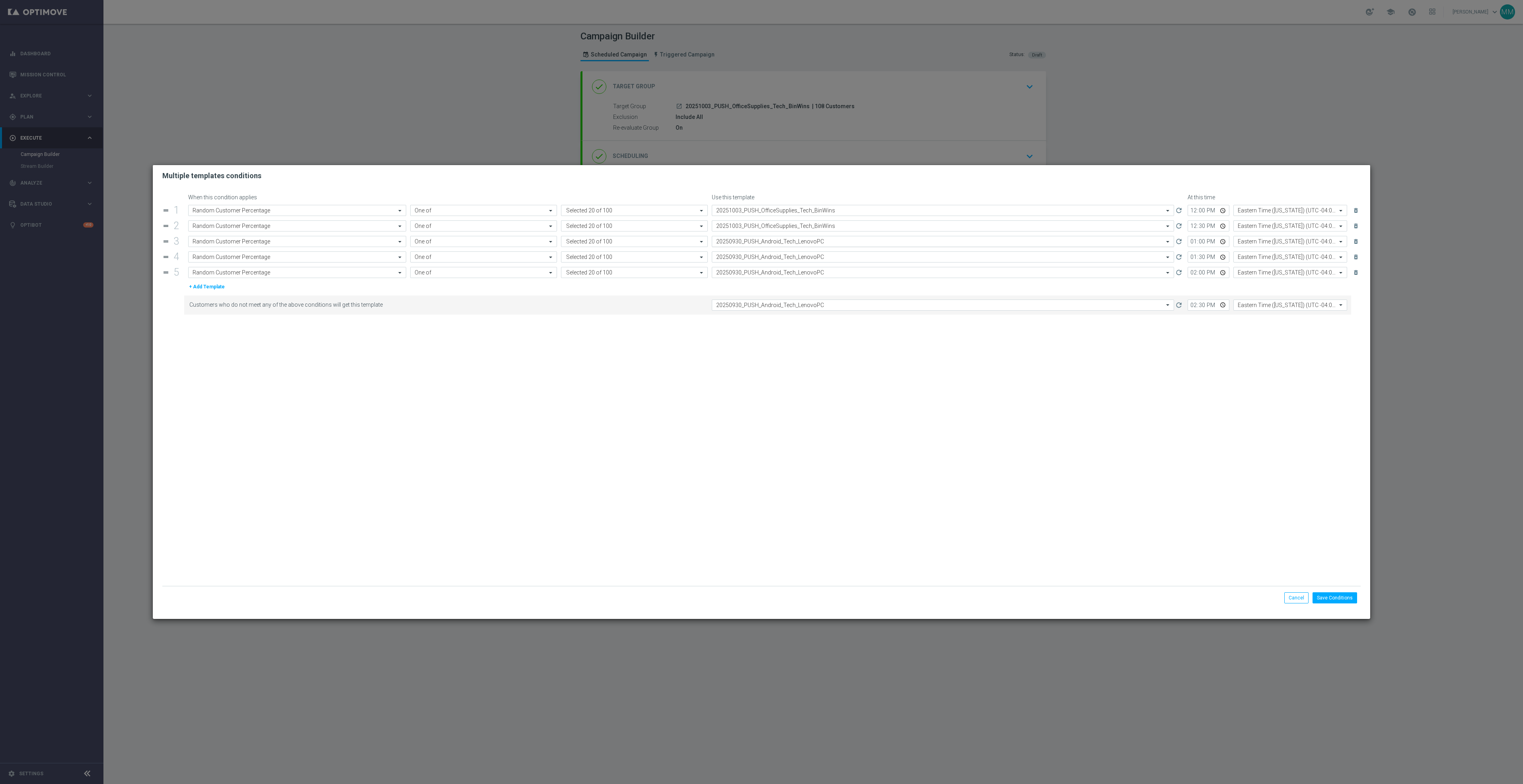
click at [768, 244] on input "text" at bounding box center [935, 241] width 438 height 7
paste input "20251003"
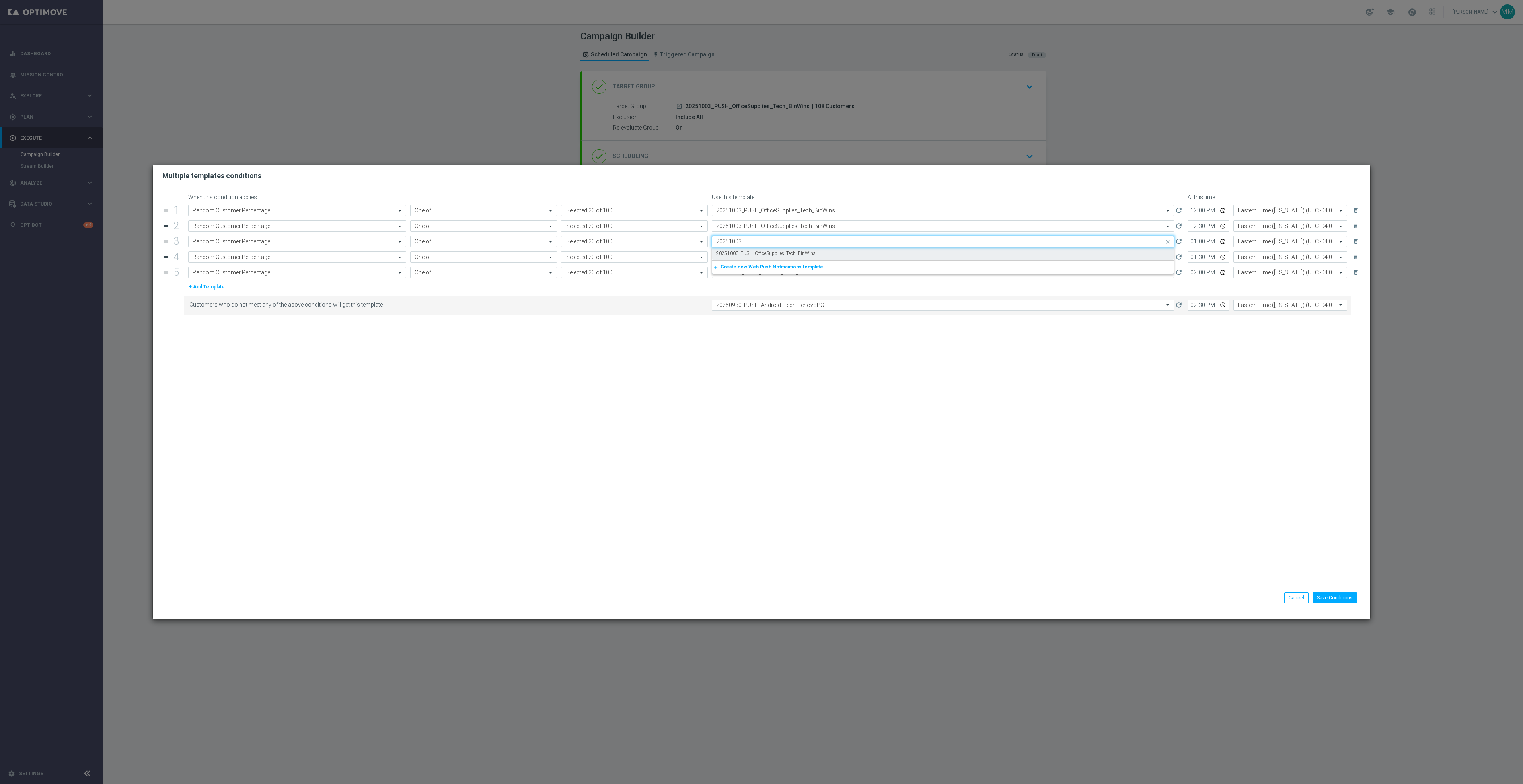
click at [770, 258] on div "20251003_PUSH_OfficeSupplies_Tech_BinWins" at bounding box center [943, 254] width 454 height 13
type input "20251003"
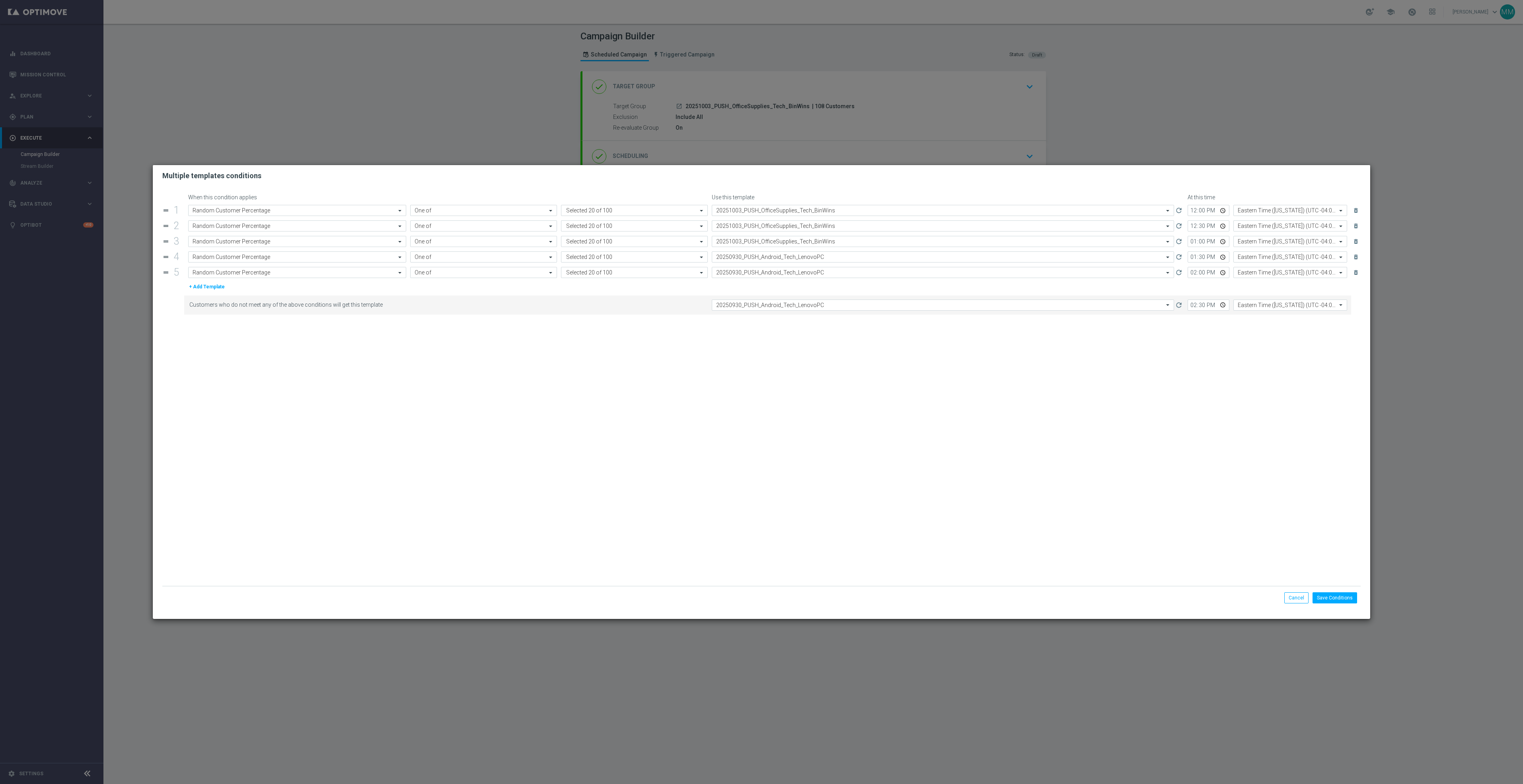
click at [772, 267] on div "drag_handle 1 Attribute Random Customer Percentage Operator One of Value Select…" at bounding box center [762, 241] width 1199 height 73
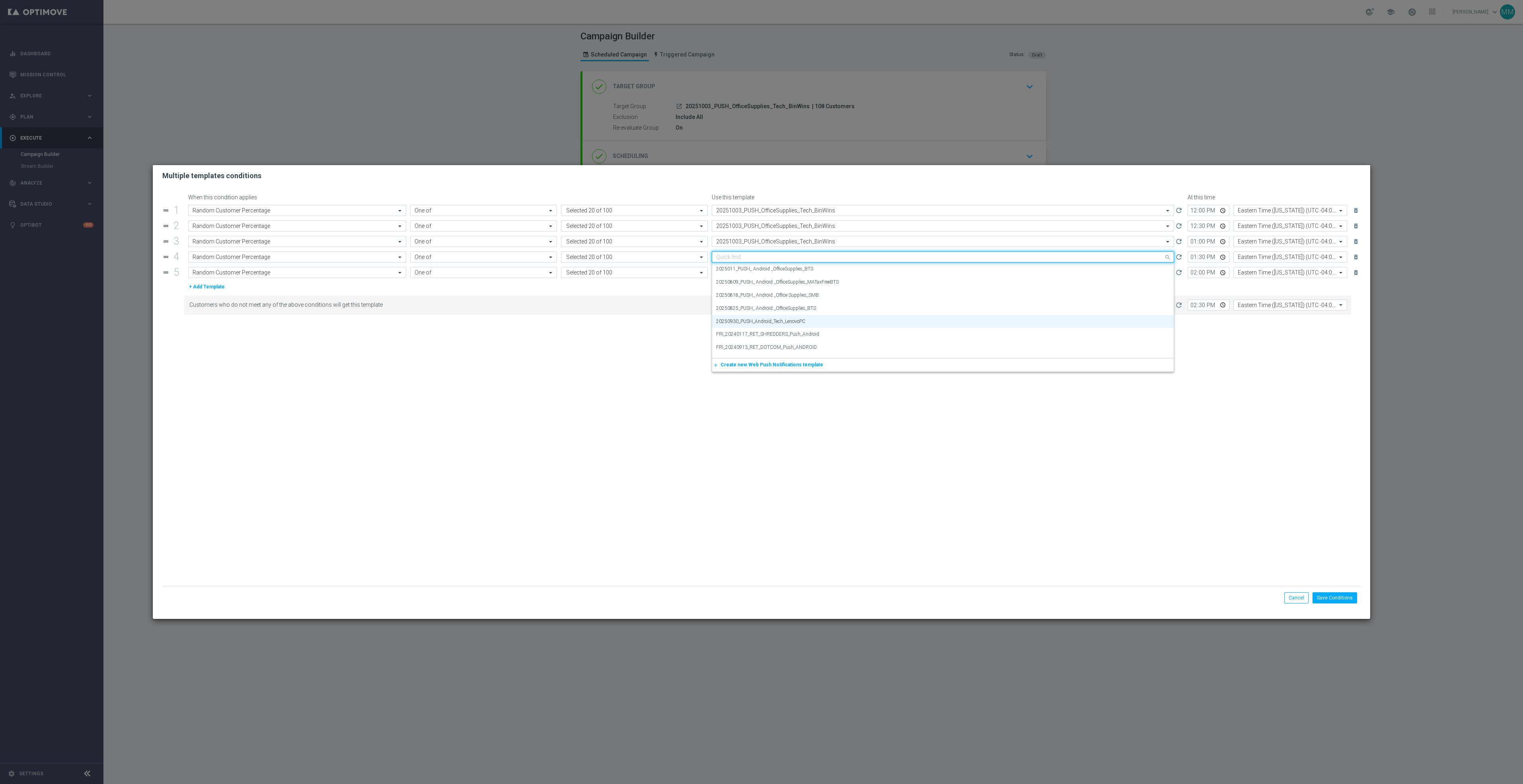
click at [778, 259] on input "text" at bounding box center [935, 257] width 438 height 7
paste input "20251003"
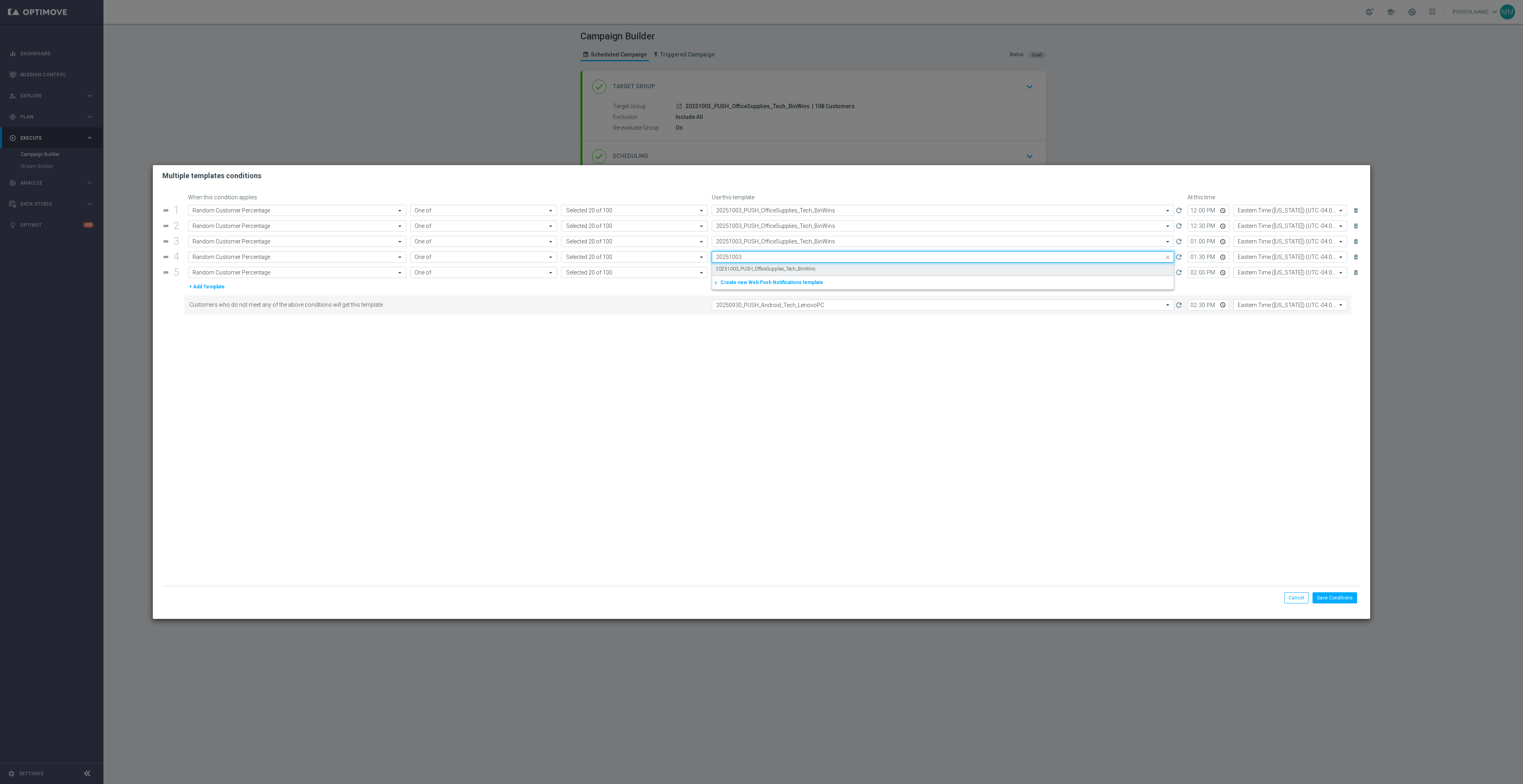
drag, startPoint x: 777, startPoint y: 263, endPoint x: 778, endPoint y: 278, distance: 15.0
click at [778, 271] on label "20251003_PUSH_OfficeSupplies_Tech_BinWins" at bounding box center [766, 269] width 99 height 7
type input "20251003"
click at [782, 278] on div "Quick find 20250930_PUSH_Android_Tech_LenovoPC" at bounding box center [943, 272] width 463 height 11
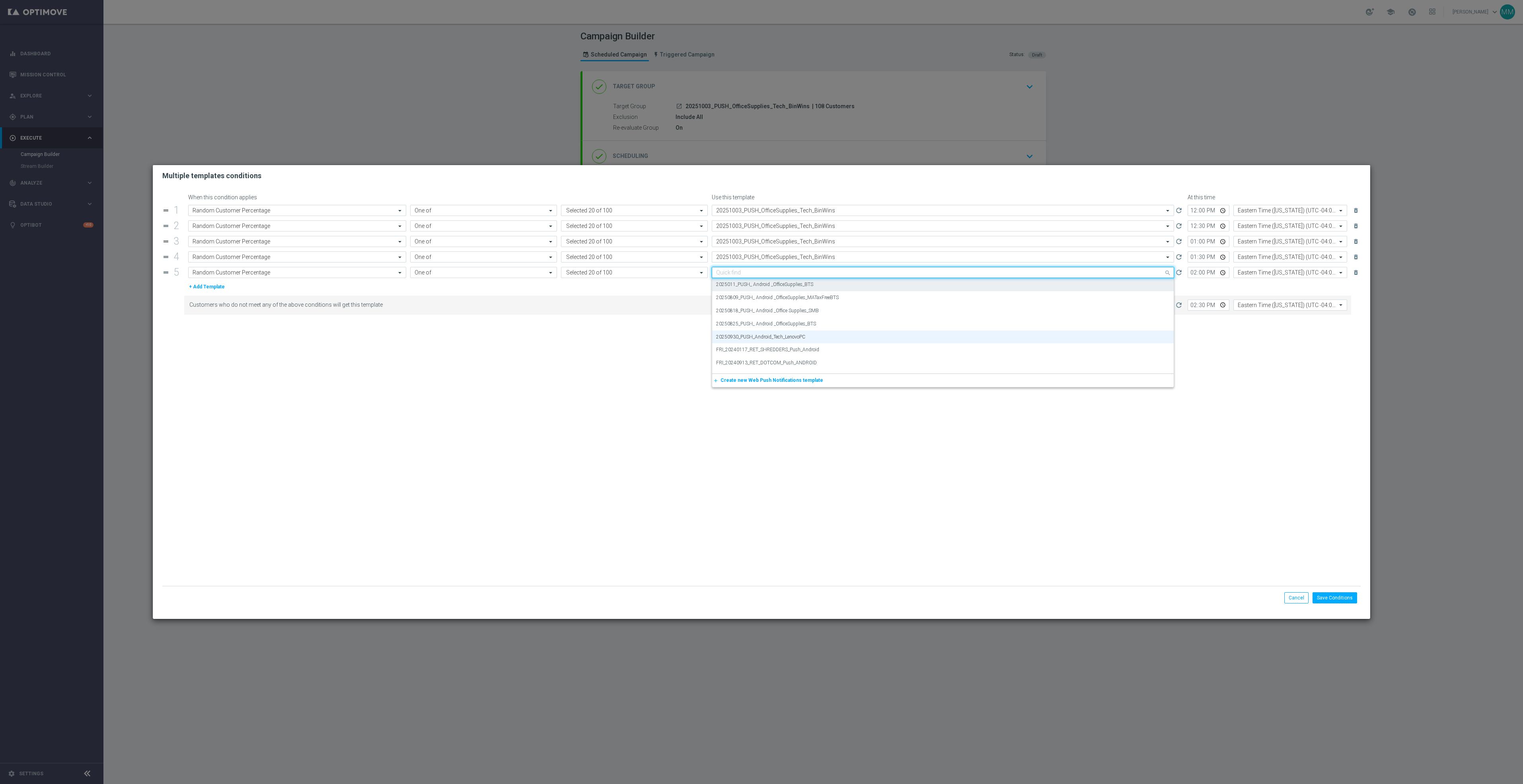
paste input "20251003"
click at [785, 287] on label "20251003_PUSH_OfficeSupplies_Tech_BinWins" at bounding box center [766, 284] width 99 height 7
type input "20251003"
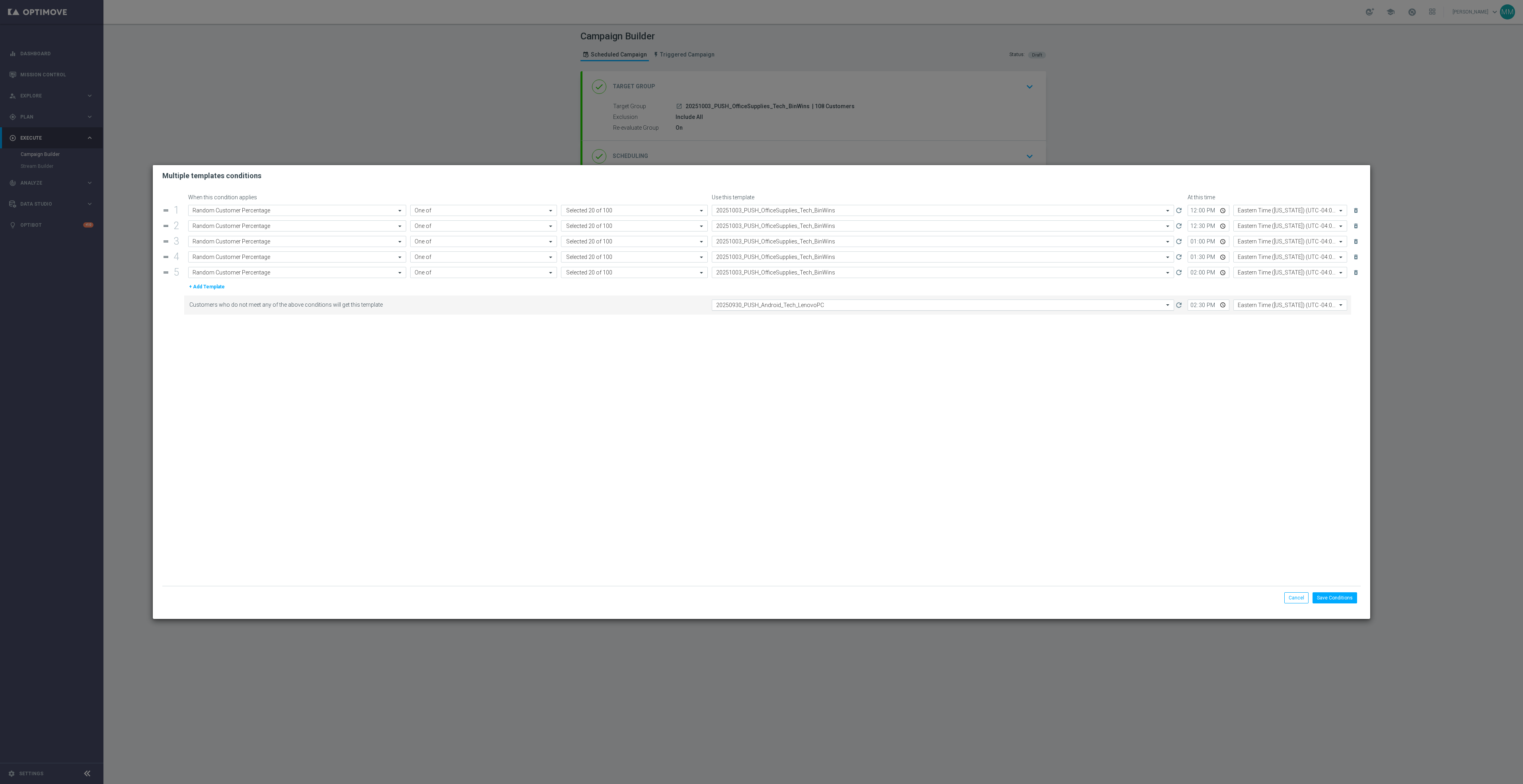
click at [784, 307] on input "text" at bounding box center [935, 305] width 438 height 7
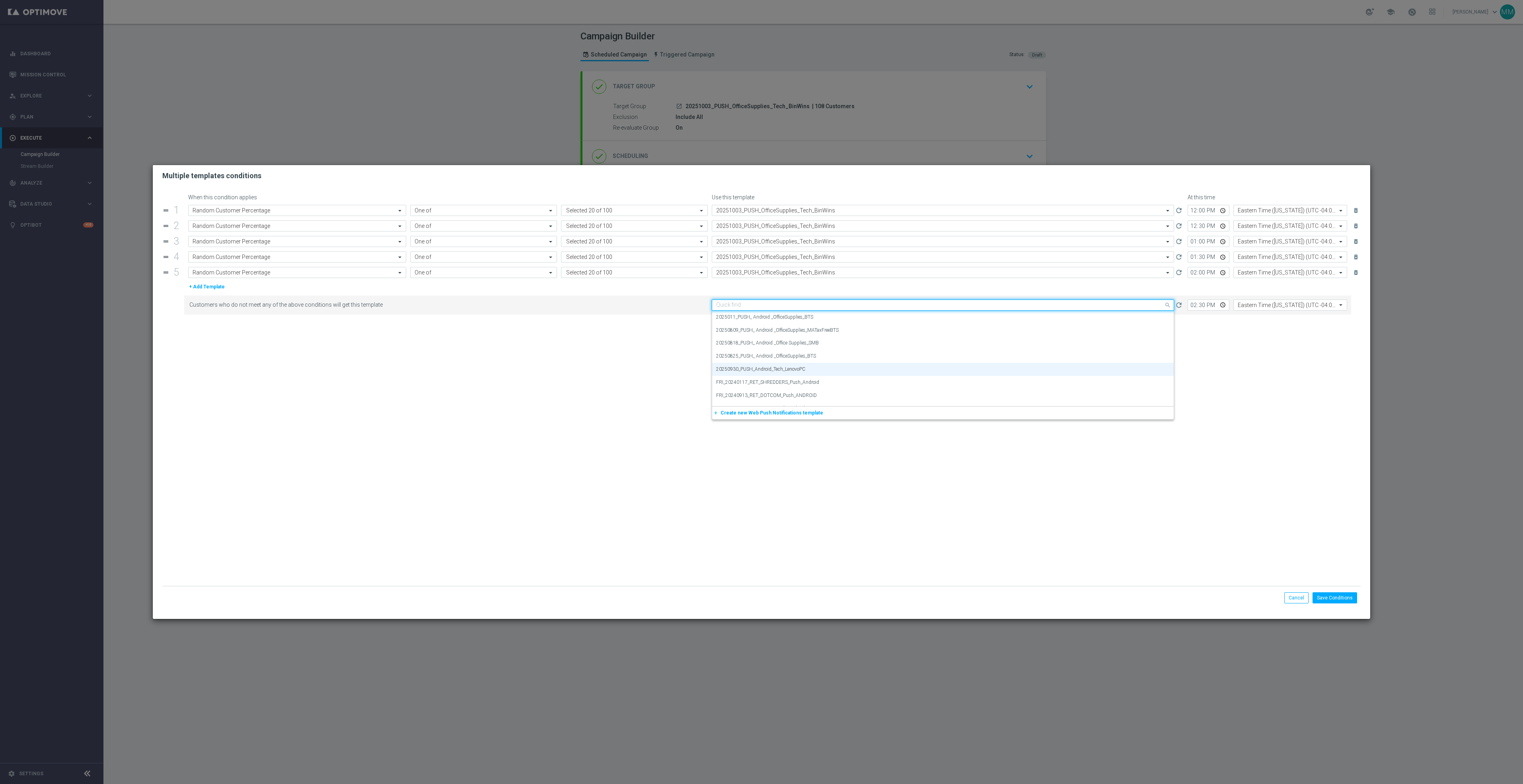
paste input "20251003"
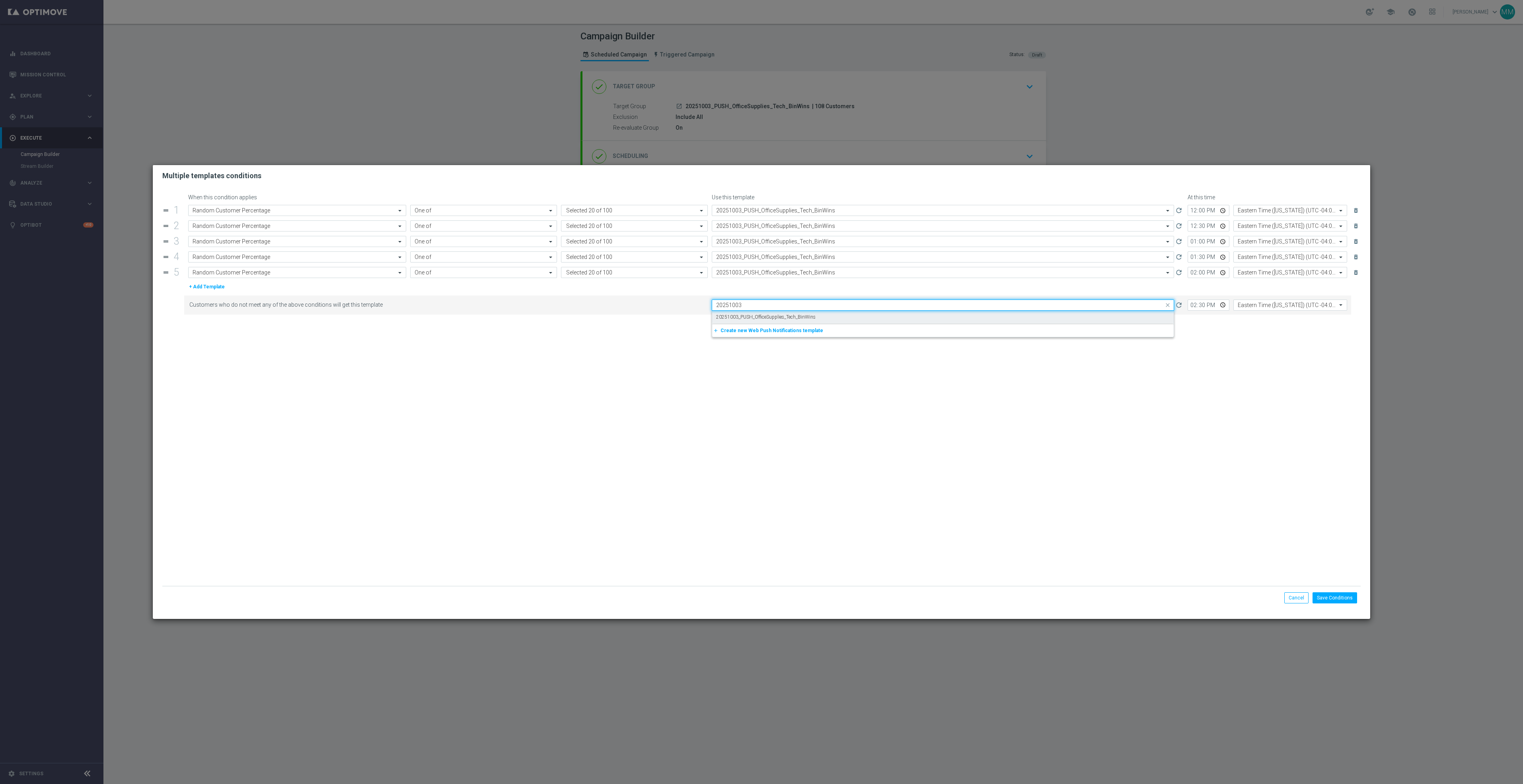
click at [788, 317] on label "20251003_PUSH_OfficeSupplies_Tech_BinWins" at bounding box center [766, 317] width 99 height 7
type input "20251003"
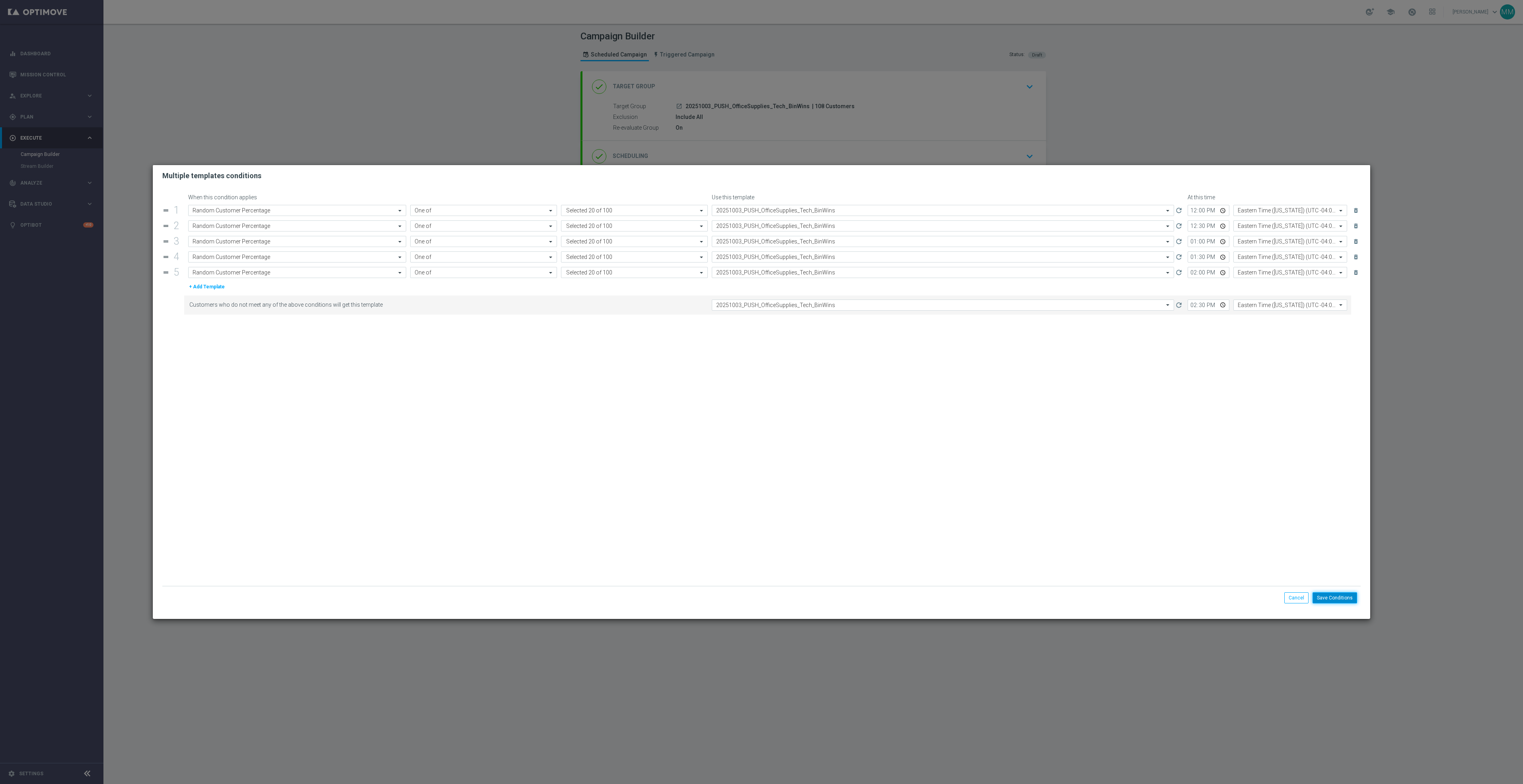
click at [1355, 598] on button "Save Conditions" at bounding box center [1335, 598] width 45 height 11
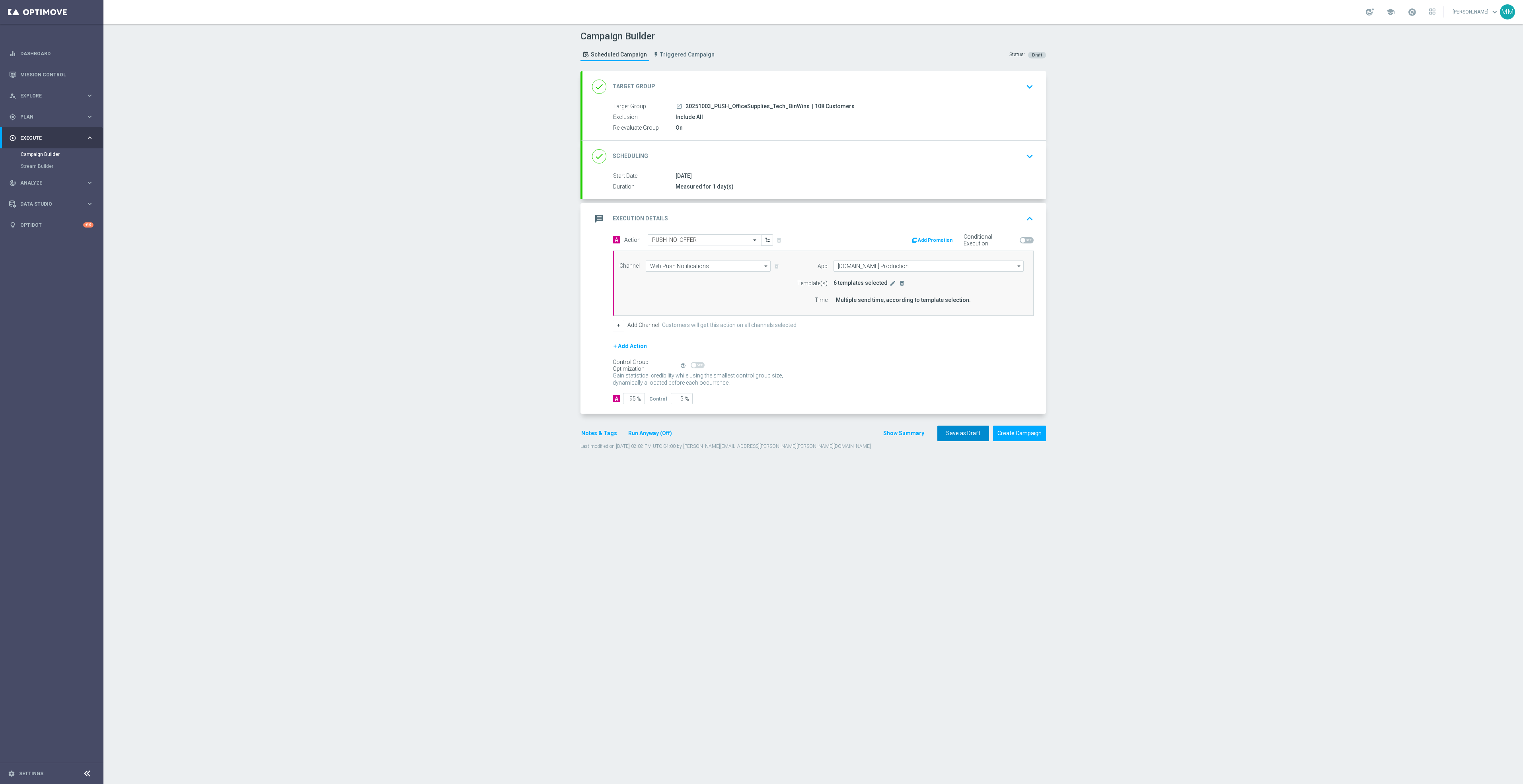
click at [948, 438] on button "Save as Draft" at bounding box center [963, 433] width 51 height 16
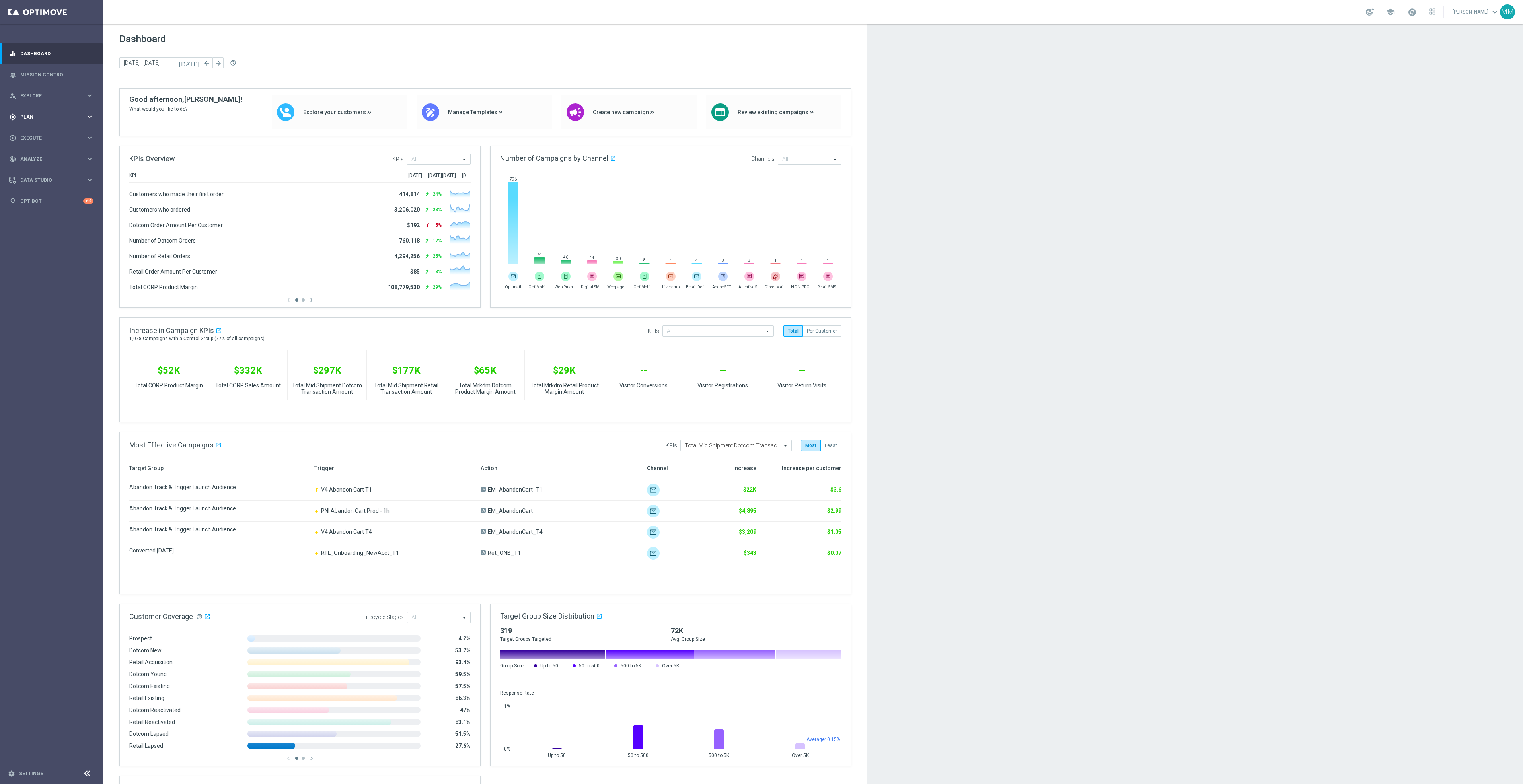
drag, startPoint x: 56, startPoint y: 117, endPoint x: 57, endPoint y: 123, distance: 6.1
click at [56, 117] on span "Plan" at bounding box center [52, 117] width 65 height 5
click at [54, 158] on span "Templates" at bounding box center [49, 157] width 57 height 5
click at [48, 190] on link "OptiMobile Push" at bounding box center [54, 193] width 58 height 7
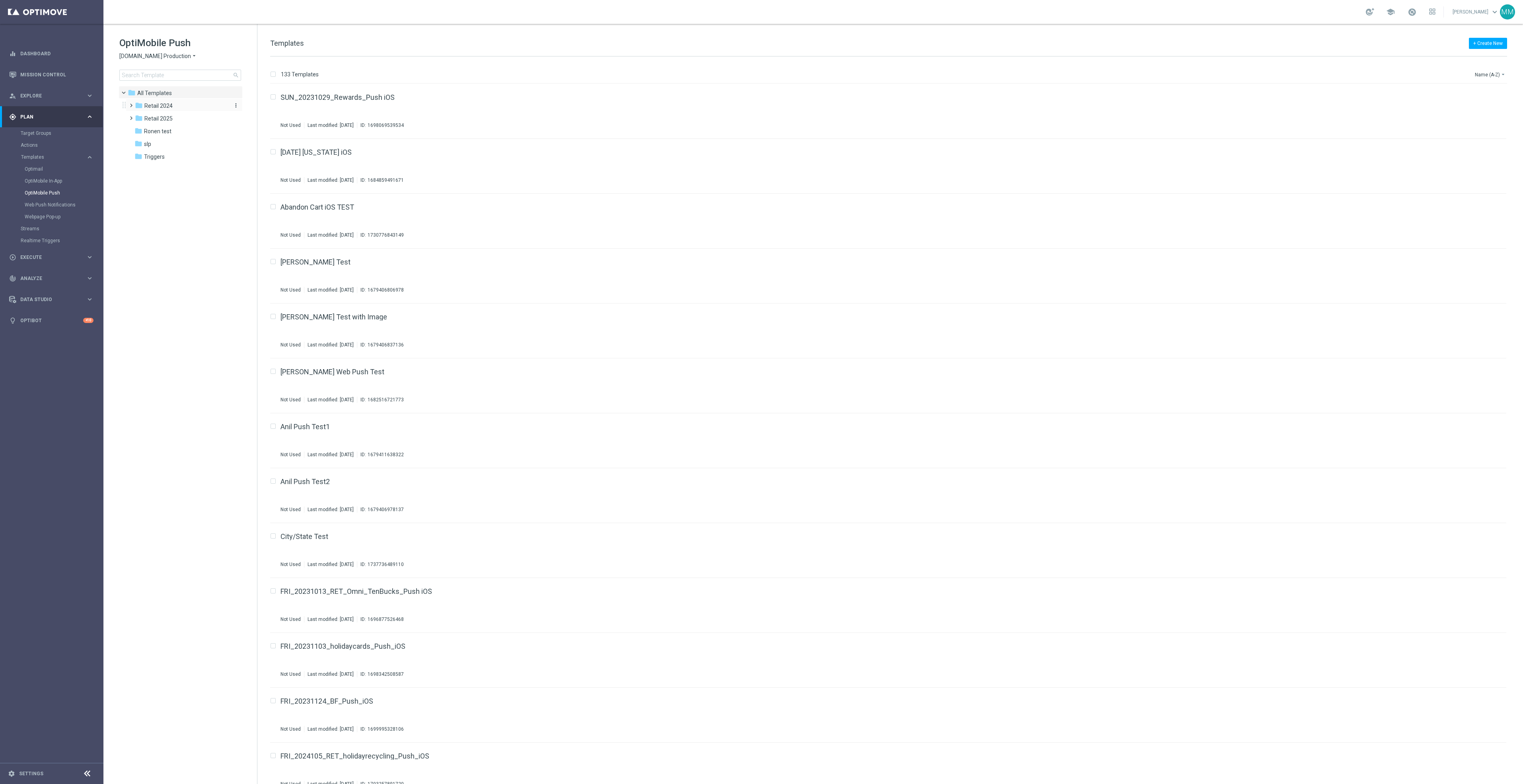
click at [173, 108] on div "folder Retail 2024" at bounding box center [181, 105] width 91 height 9
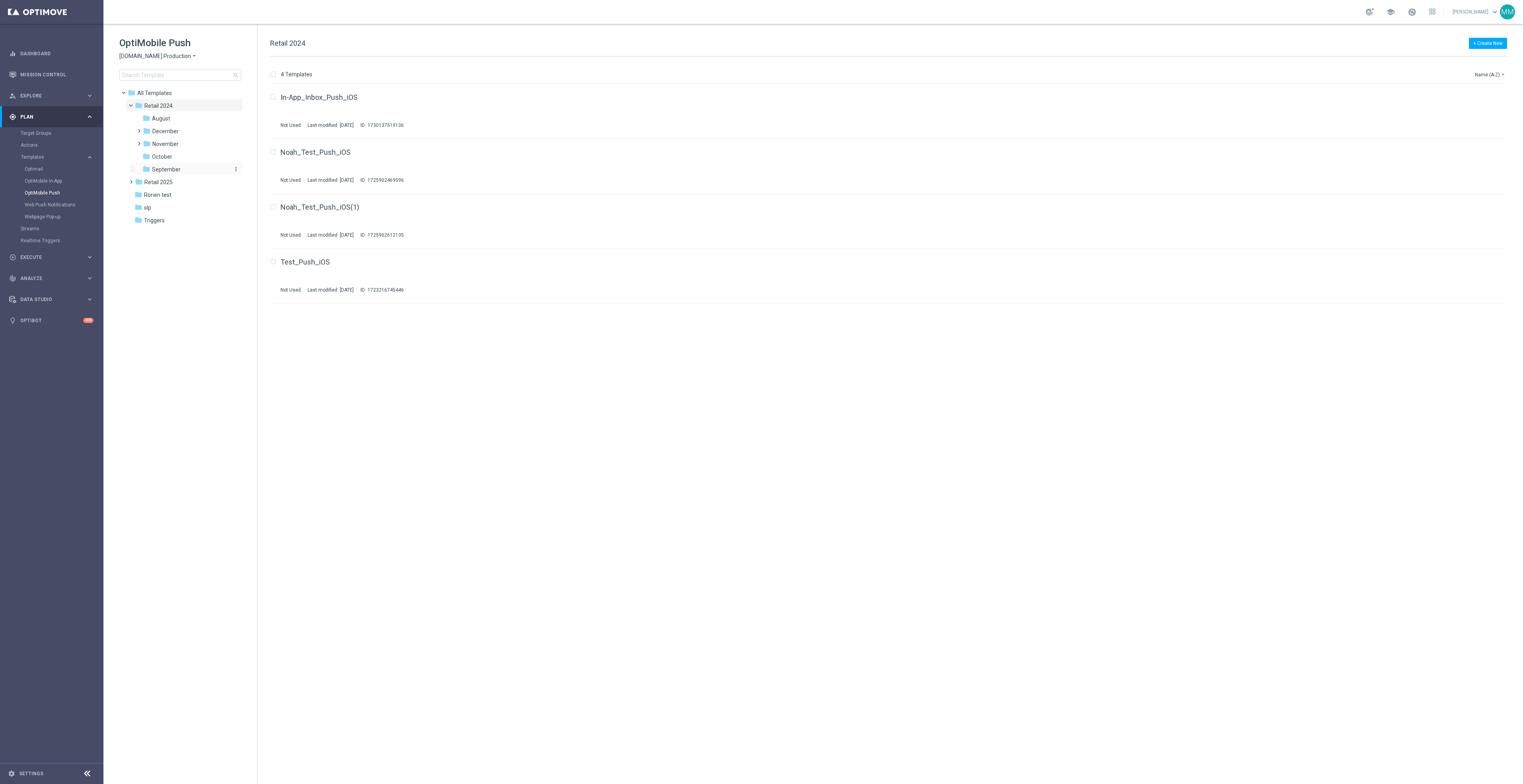
click at [179, 167] on div "folder September" at bounding box center [185, 169] width 85 height 9
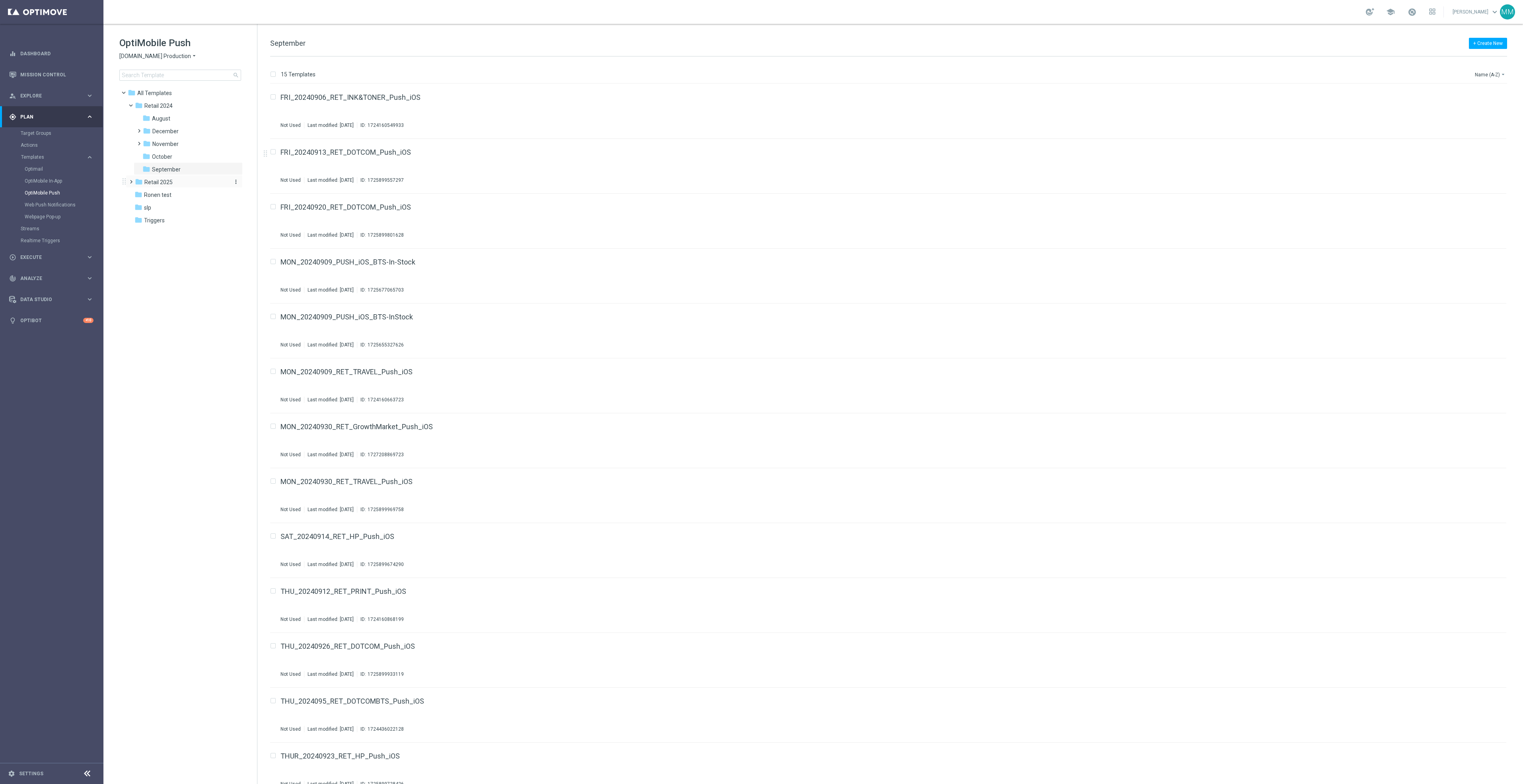
click at [165, 184] on span "Retail 2025" at bounding box center [158, 181] width 28 height 7
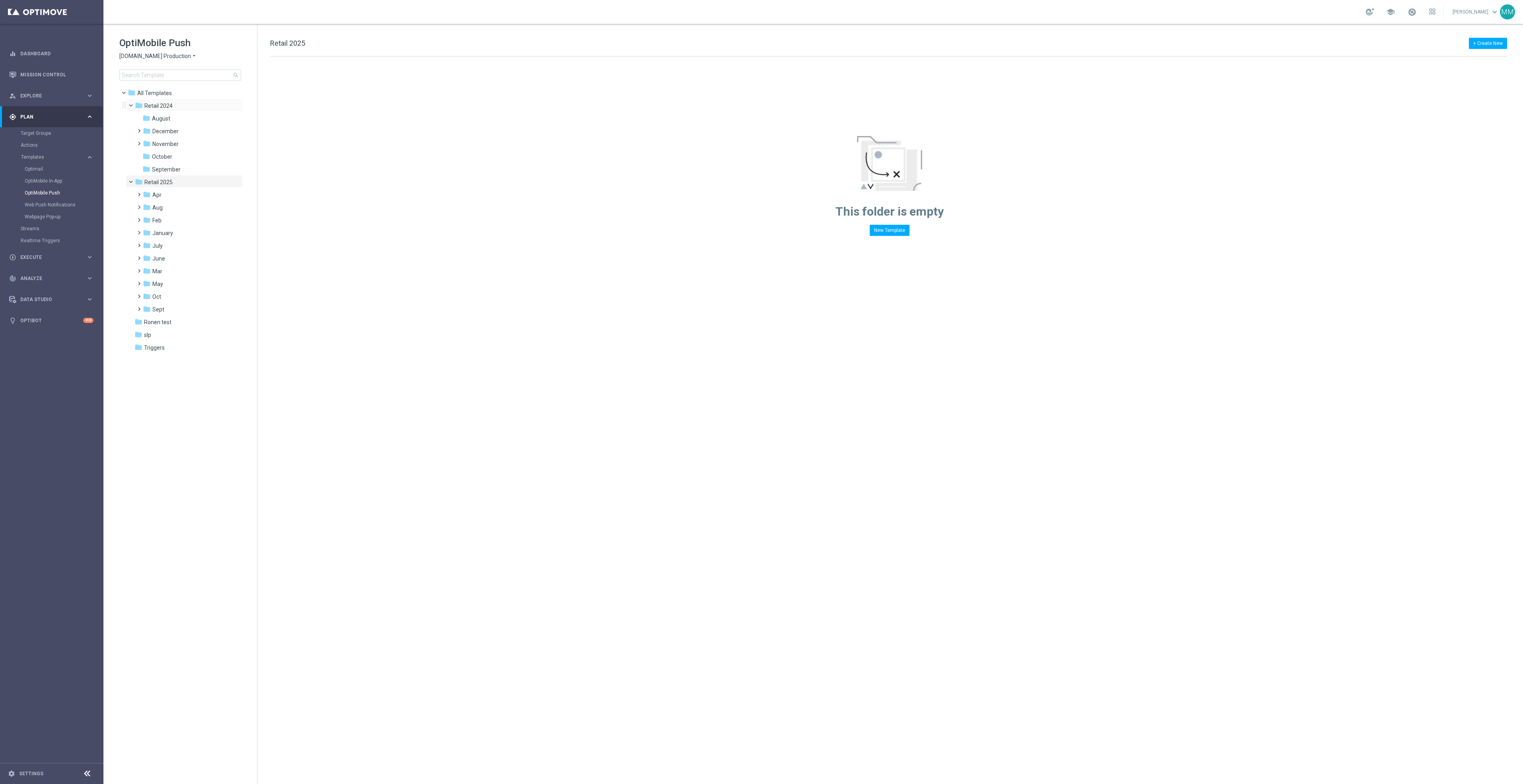
click at [133, 105] on span at bounding box center [134, 104] width 3 height 3
click at [176, 240] on div "folder Sept more_vert" at bounding box center [188, 244] width 109 height 12
click at [173, 244] on div "folder Sept" at bounding box center [185, 245] width 85 height 9
click at [183, 273] on div "folder WO 9.21" at bounding box center [189, 271] width 79 height 9
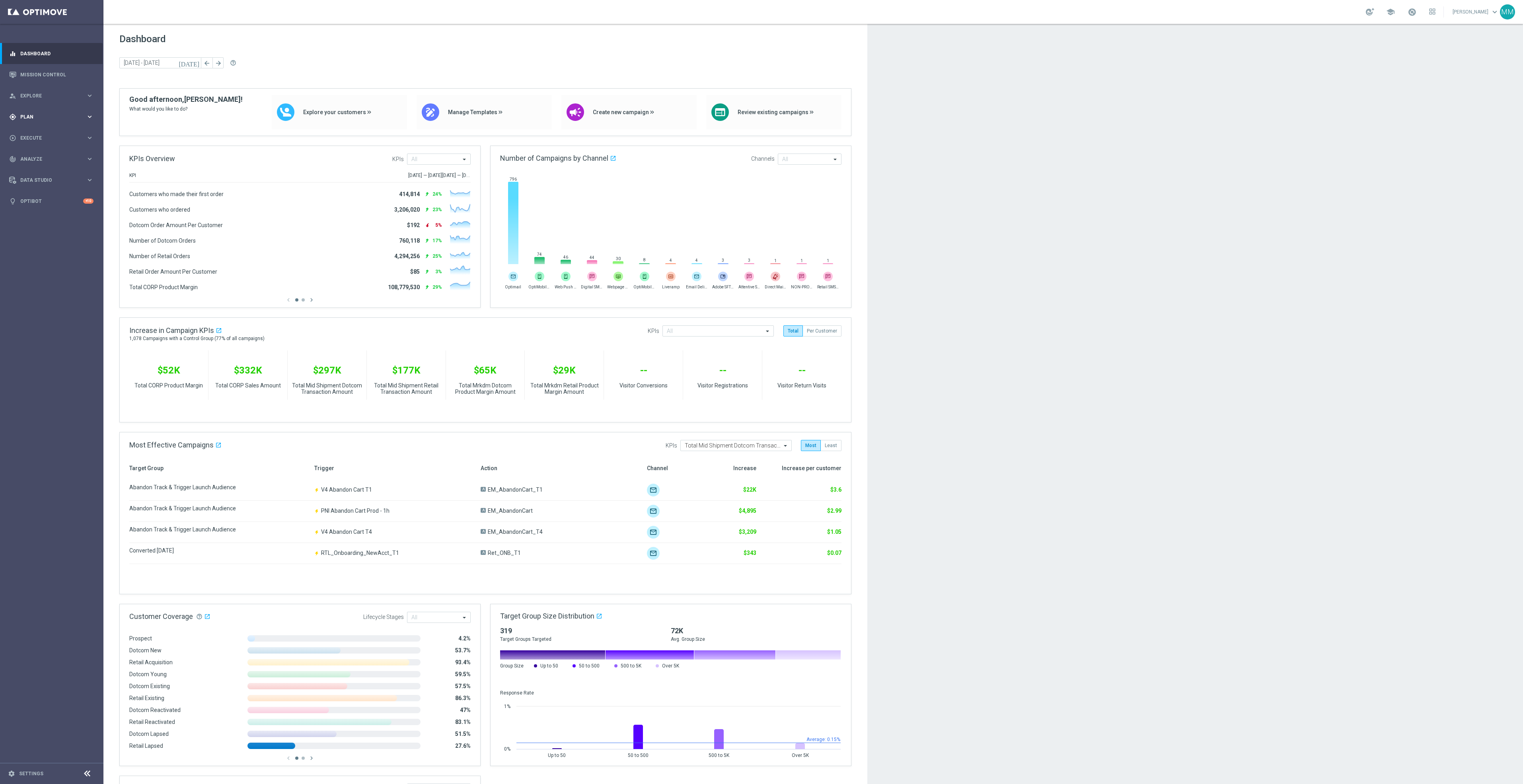
click at [60, 114] on div "gps_fixed Plan" at bounding box center [47, 117] width 77 height 7
click at [48, 158] on span "Templates" at bounding box center [49, 157] width 57 height 5
click at [53, 206] on link "Web Push Notifications" at bounding box center [54, 205] width 58 height 7
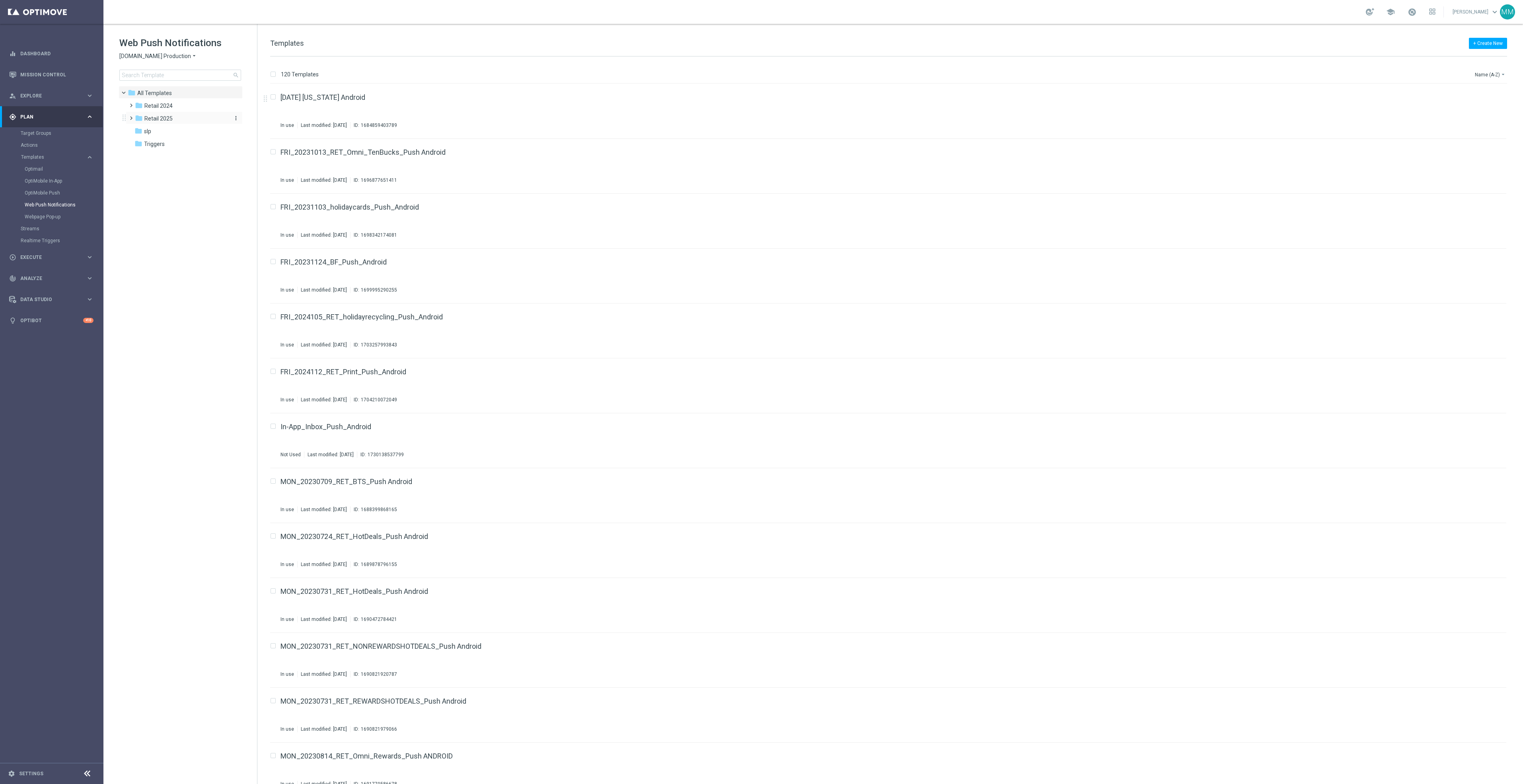
click at [167, 122] on span "Retail 2025" at bounding box center [158, 119] width 28 height 7
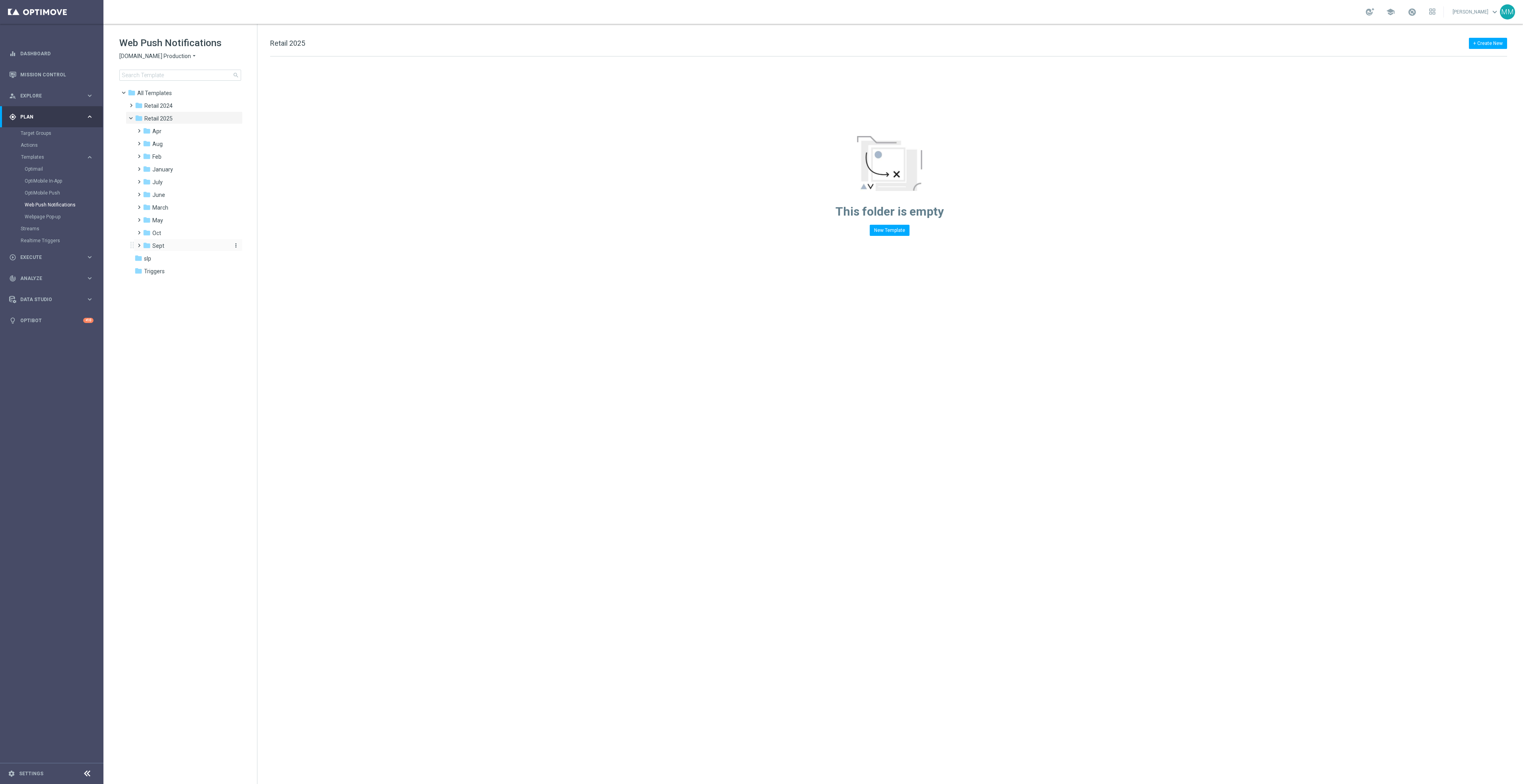
click at [168, 242] on div "folder Sept" at bounding box center [185, 245] width 85 height 9
click at [195, 270] on div "folder WO 9.21" at bounding box center [189, 271] width 79 height 9
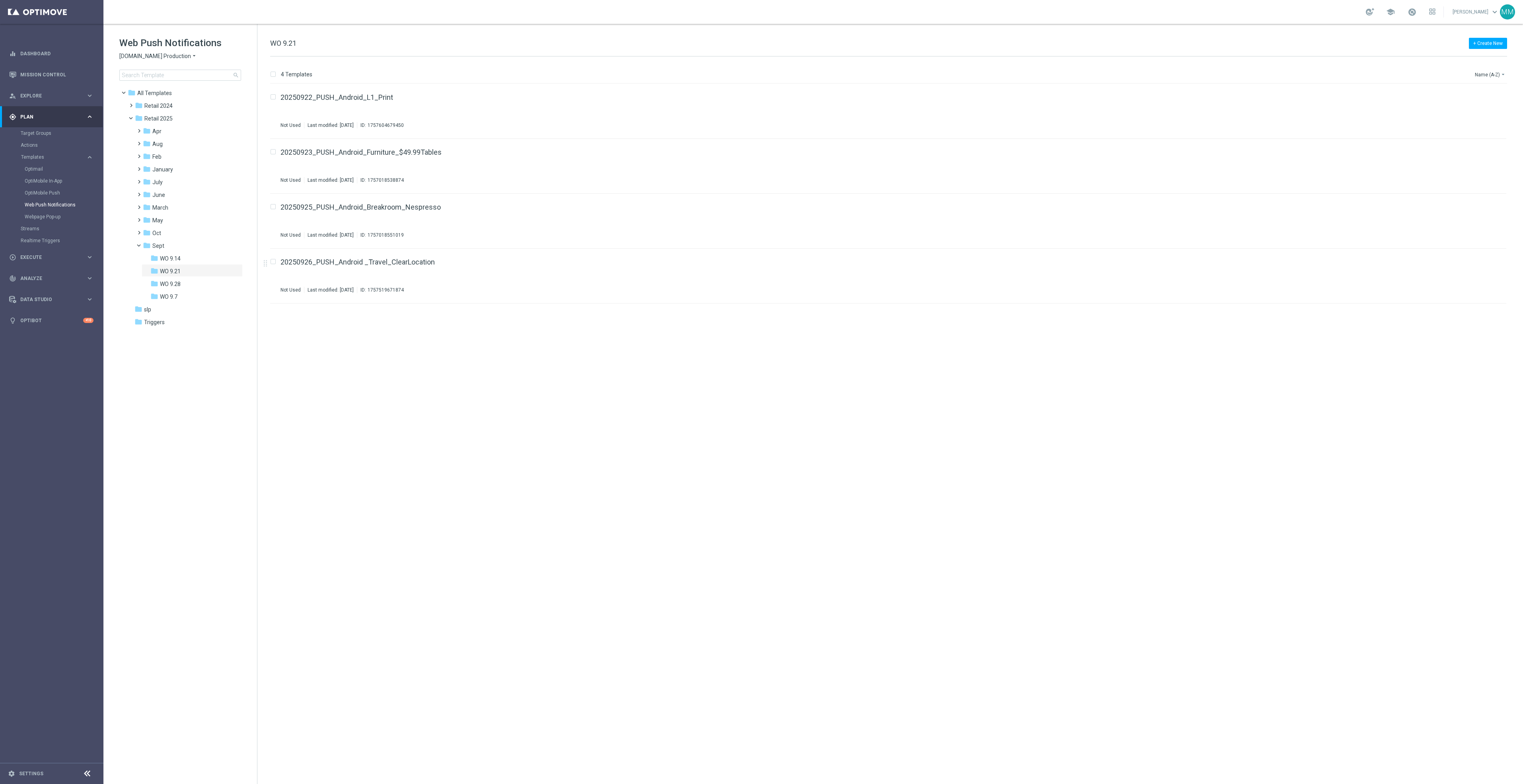
click at [63, 685] on sidenavbar "equalizer Dashboard Mission Control" at bounding box center [51, 392] width 104 height 784
click at [27, 767] on link "Settings" at bounding box center [31, 774] width 24 height 5
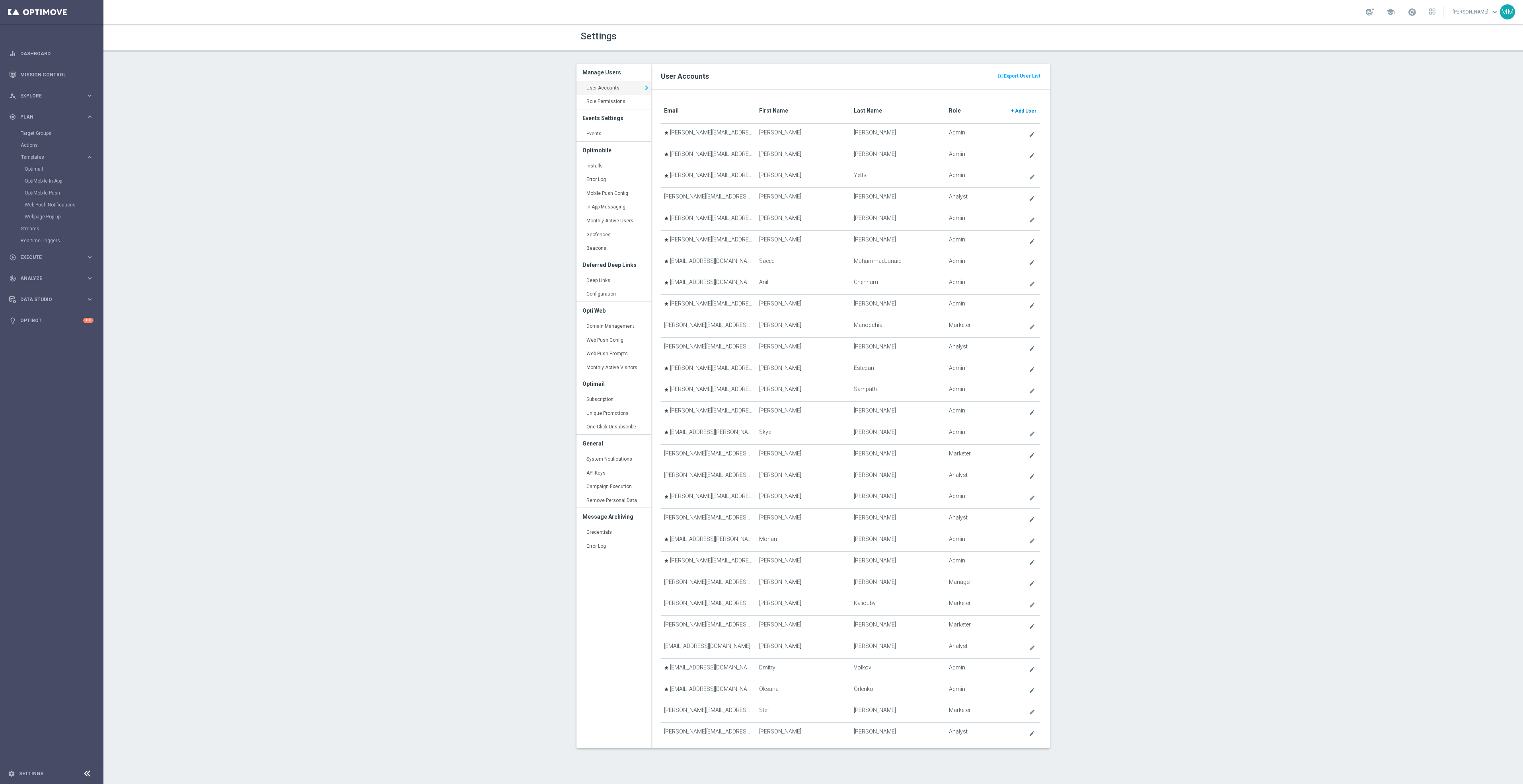
click at [1016, 111] on span "Add User" at bounding box center [1026, 111] width 22 height 6
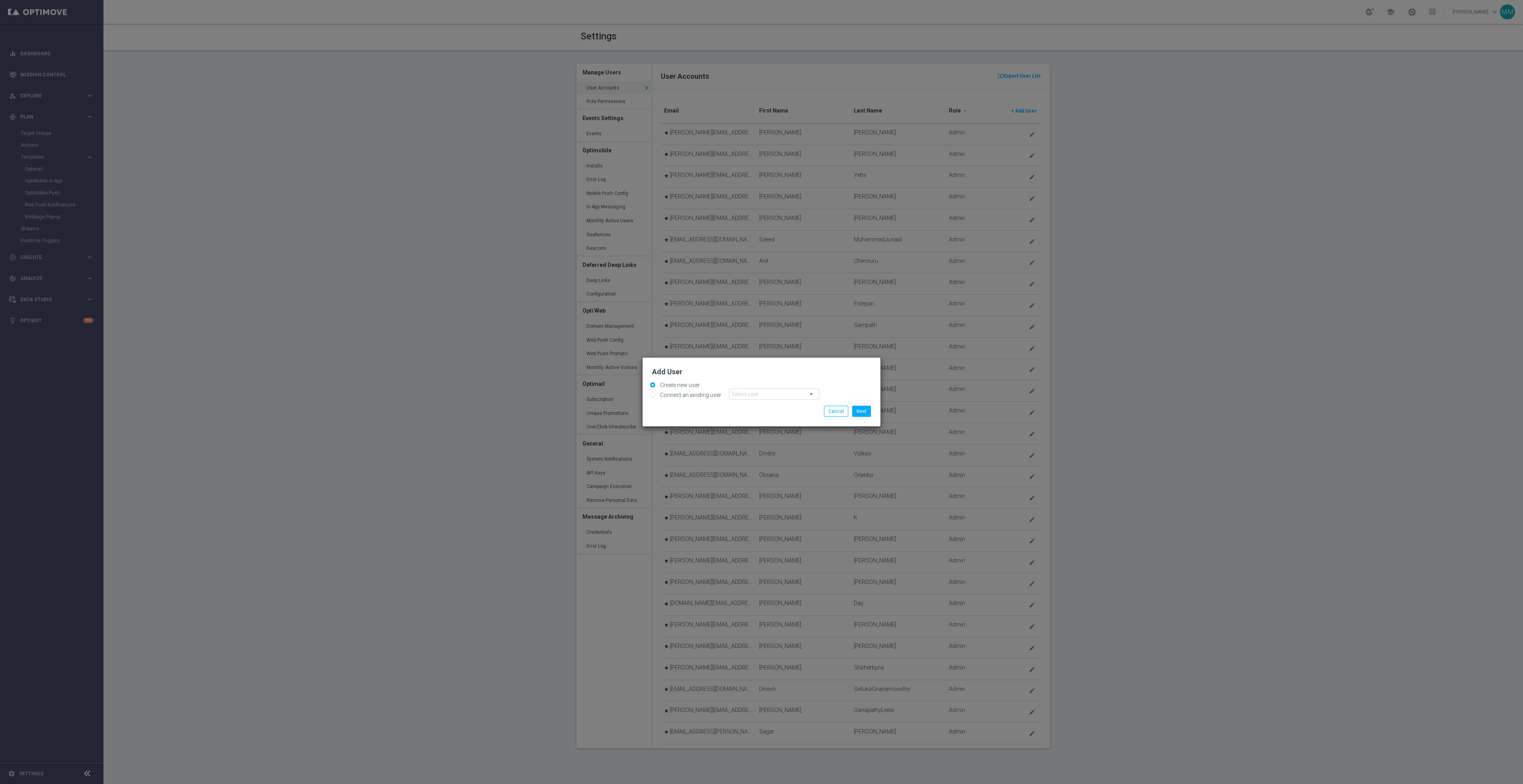
click at [764, 393] on span at bounding box center [774, 394] width 90 height 10
click at [765, 377] on div "Add User Create new user Connect an existing user Select user arrow_drop_down s…" at bounding box center [761, 392] width 238 height 70
click at [857, 408] on button "Next" at bounding box center [861, 411] width 19 height 11
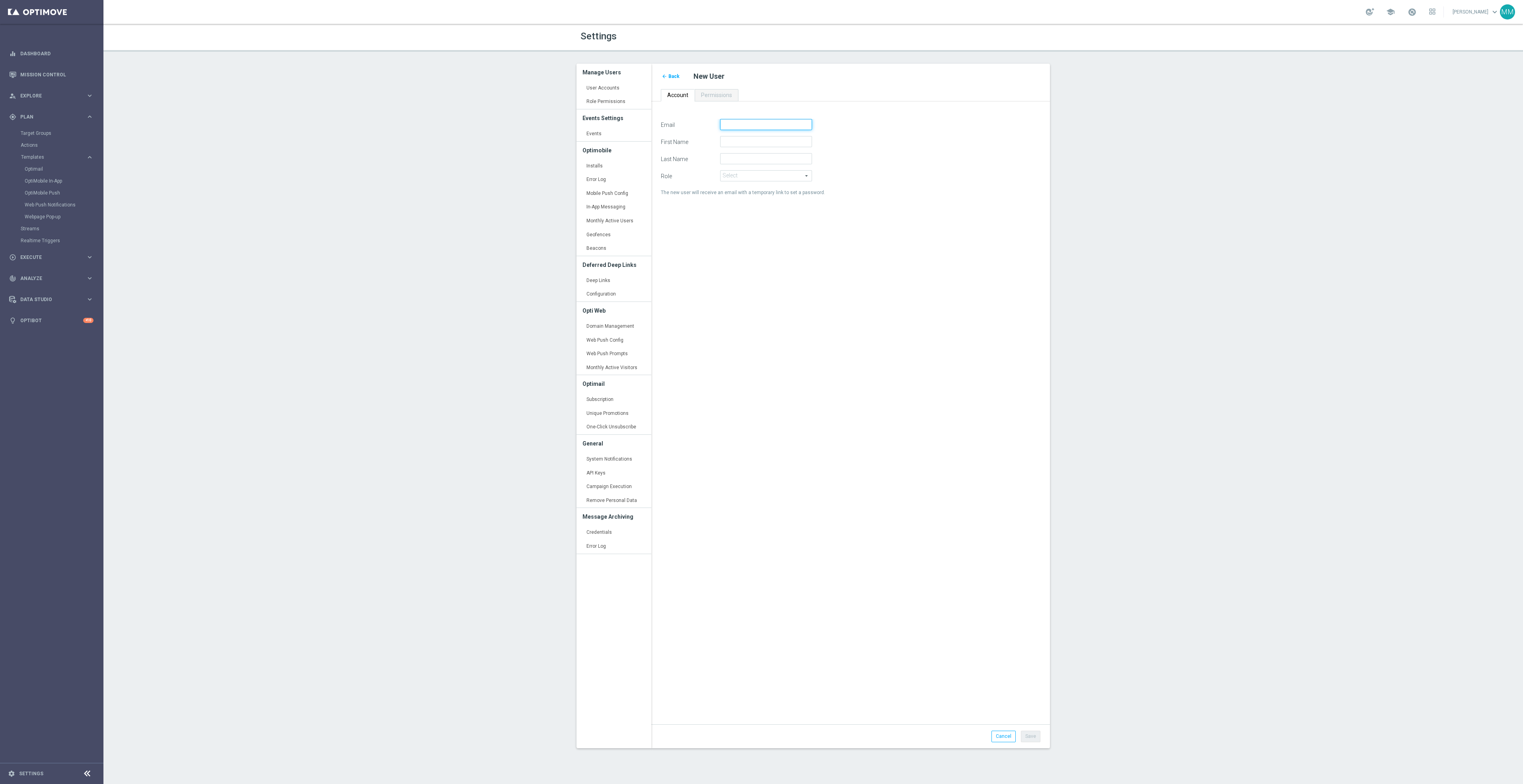
click at [737, 121] on input "Email" at bounding box center [766, 124] width 92 height 11
paste input "Brendan.Walsh@Staples.com"
type input "Brendan.Walsh@Staples.com"
click at [733, 139] on input "First Name" at bounding box center [766, 141] width 92 height 11
type input "Brendan"
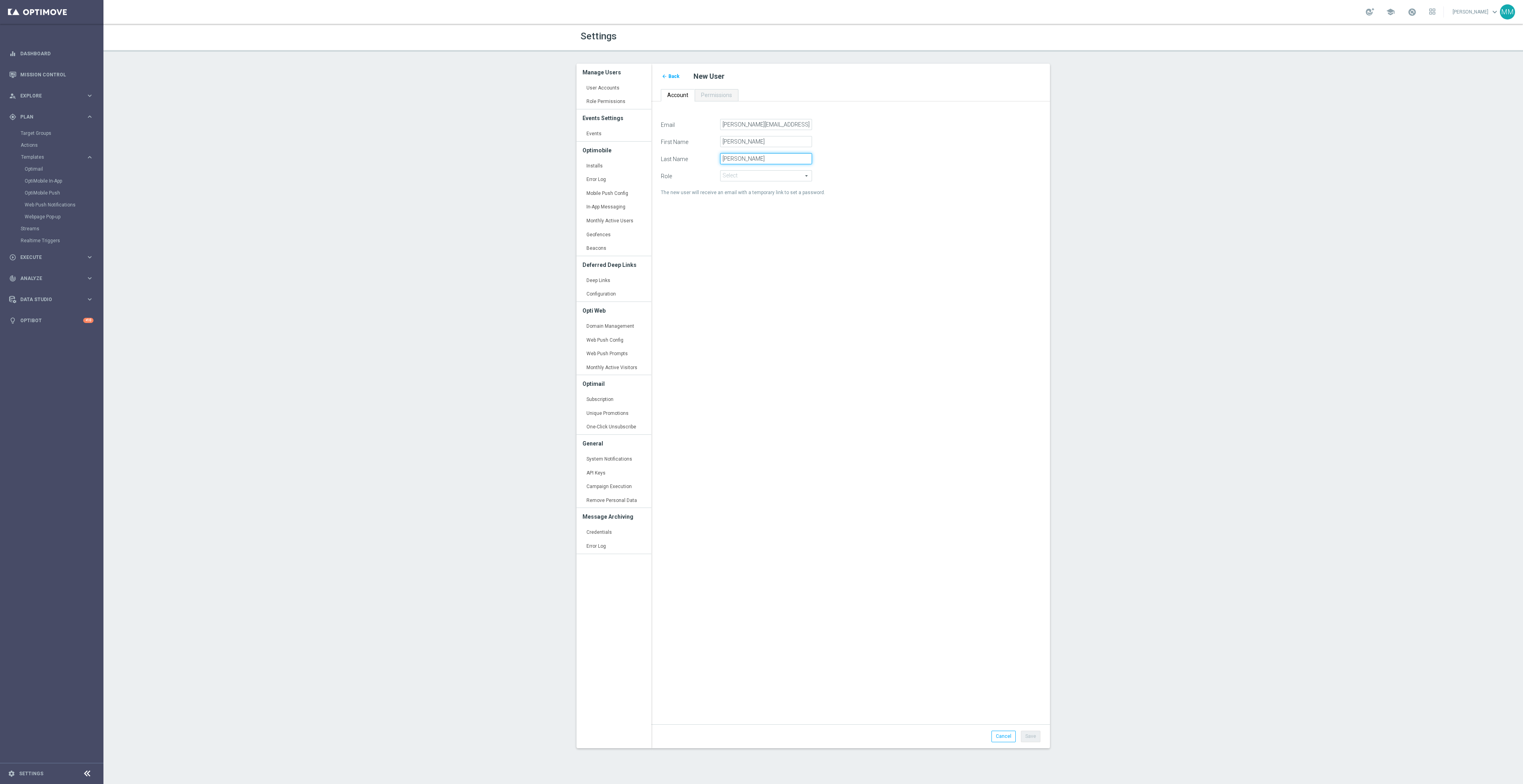
type input "Walsh"
click at [803, 218] on div "Email Brendan.Walsh@Staples.com First Name Brendan Last Name Walsh Role Select …" at bounding box center [851, 418] width 391 height 597
click at [774, 175] on span at bounding box center [766, 176] width 91 height 10
click at [766, 190] on span "Analyst" at bounding box center [766, 187] width 83 height 7
type input "Analyst"
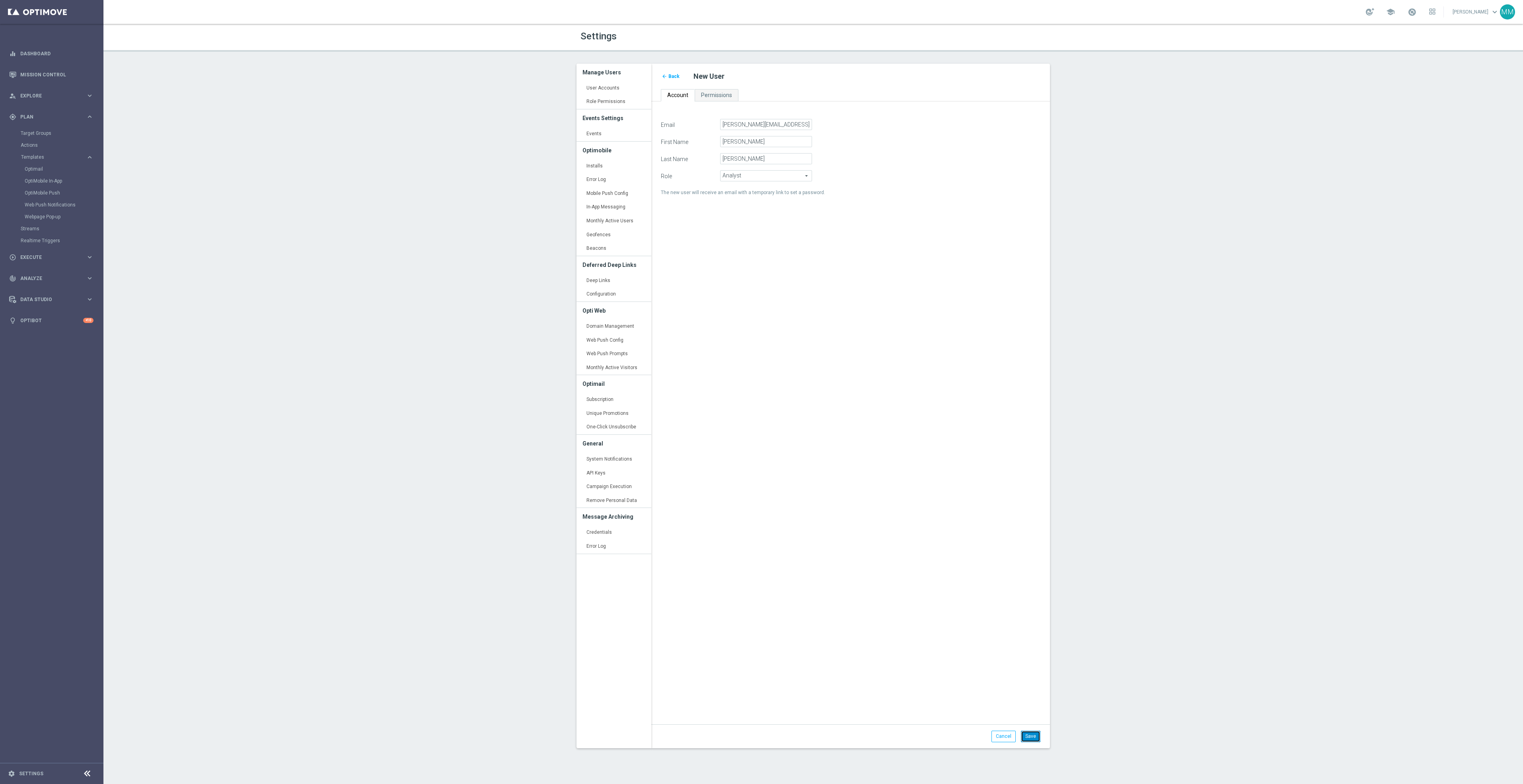
click at [1031, 733] on button "Save" at bounding box center [1031, 736] width 20 height 11
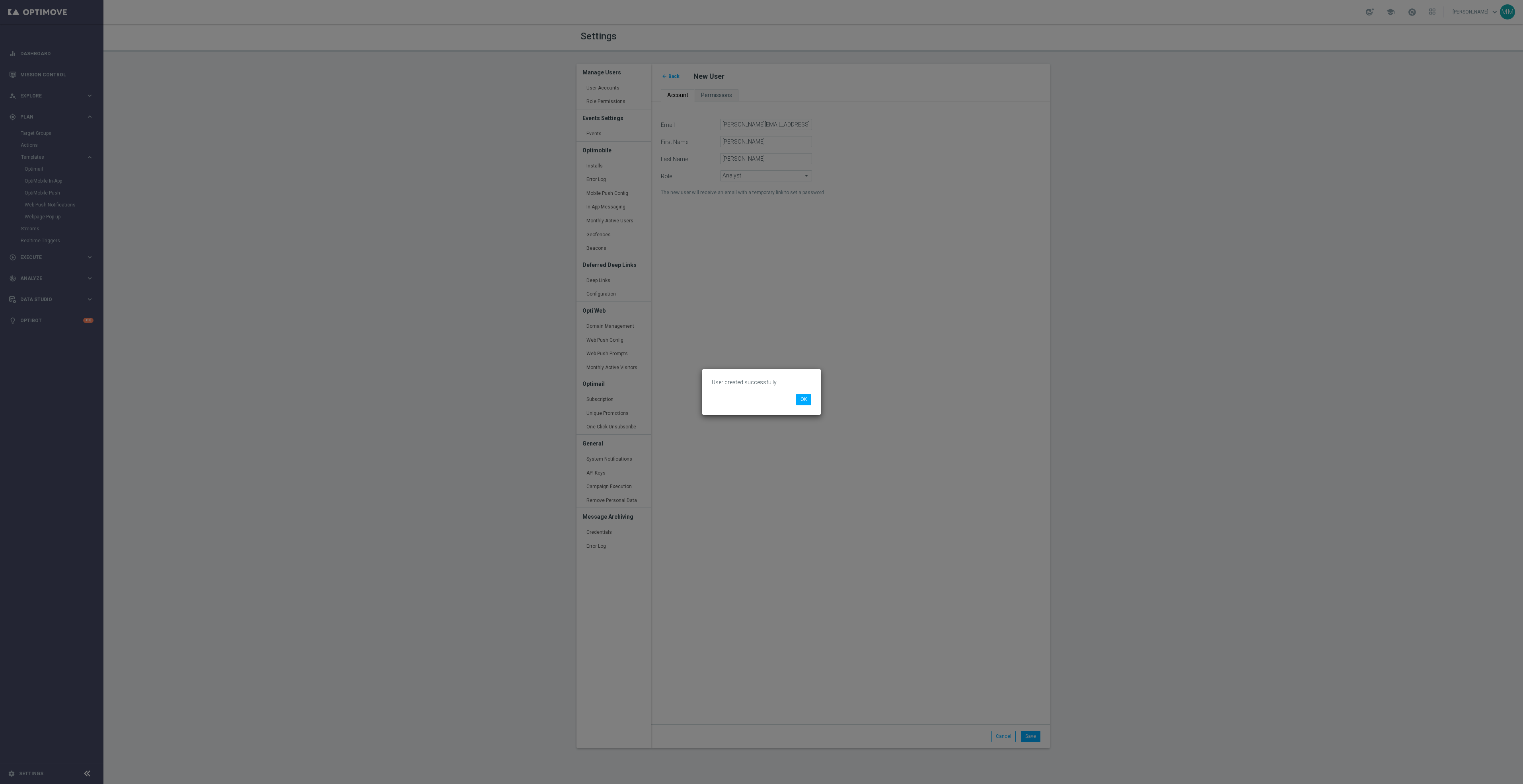
click at [789, 396] on div "User created successfully. OK" at bounding box center [761, 391] width 119 height 46
click at [803, 401] on button "OK" at bounding box center [803, 399] width 15 height 11
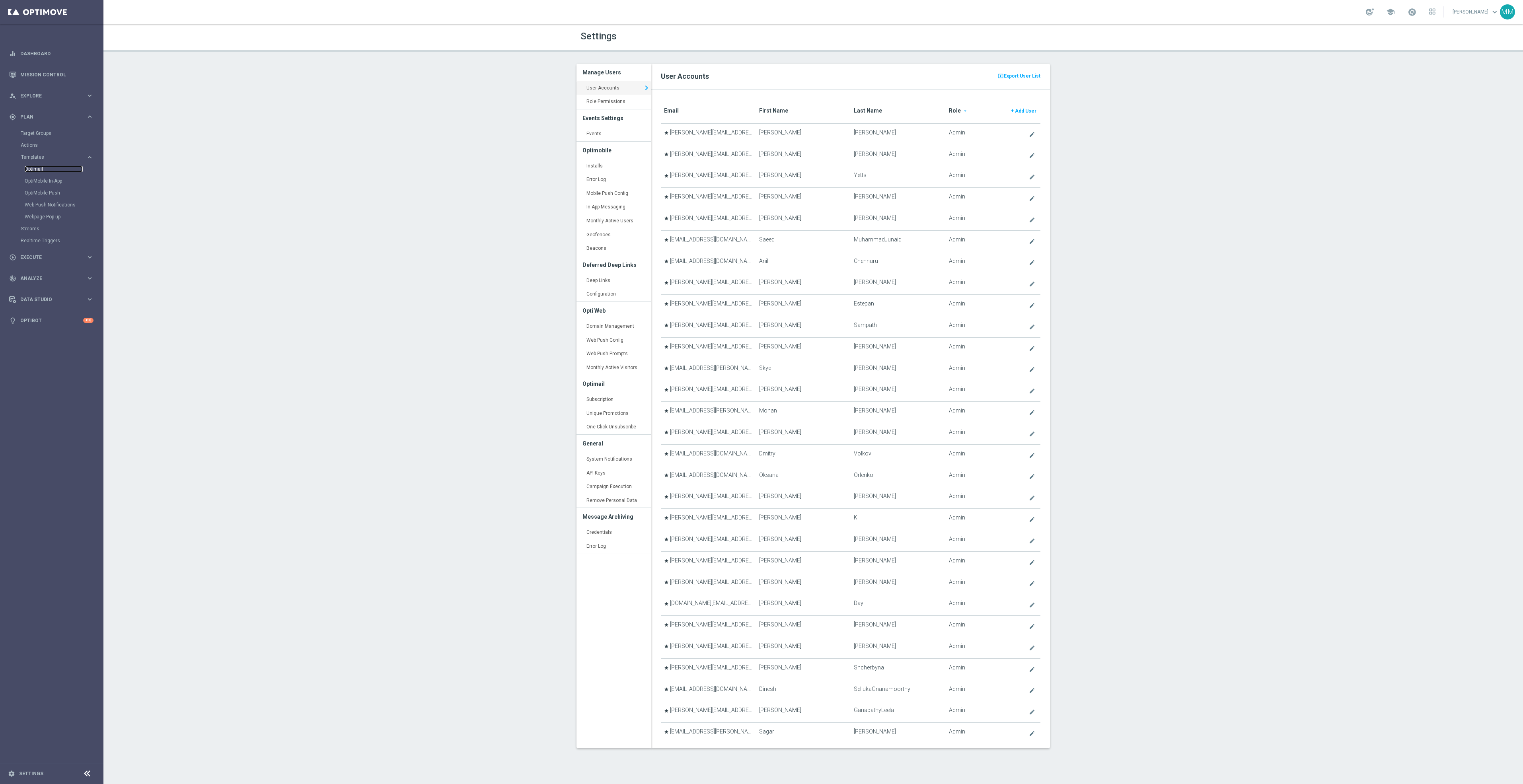
click at [42, 168] on link "Optimail" at bounding box center [54, 169] width 58 height 7
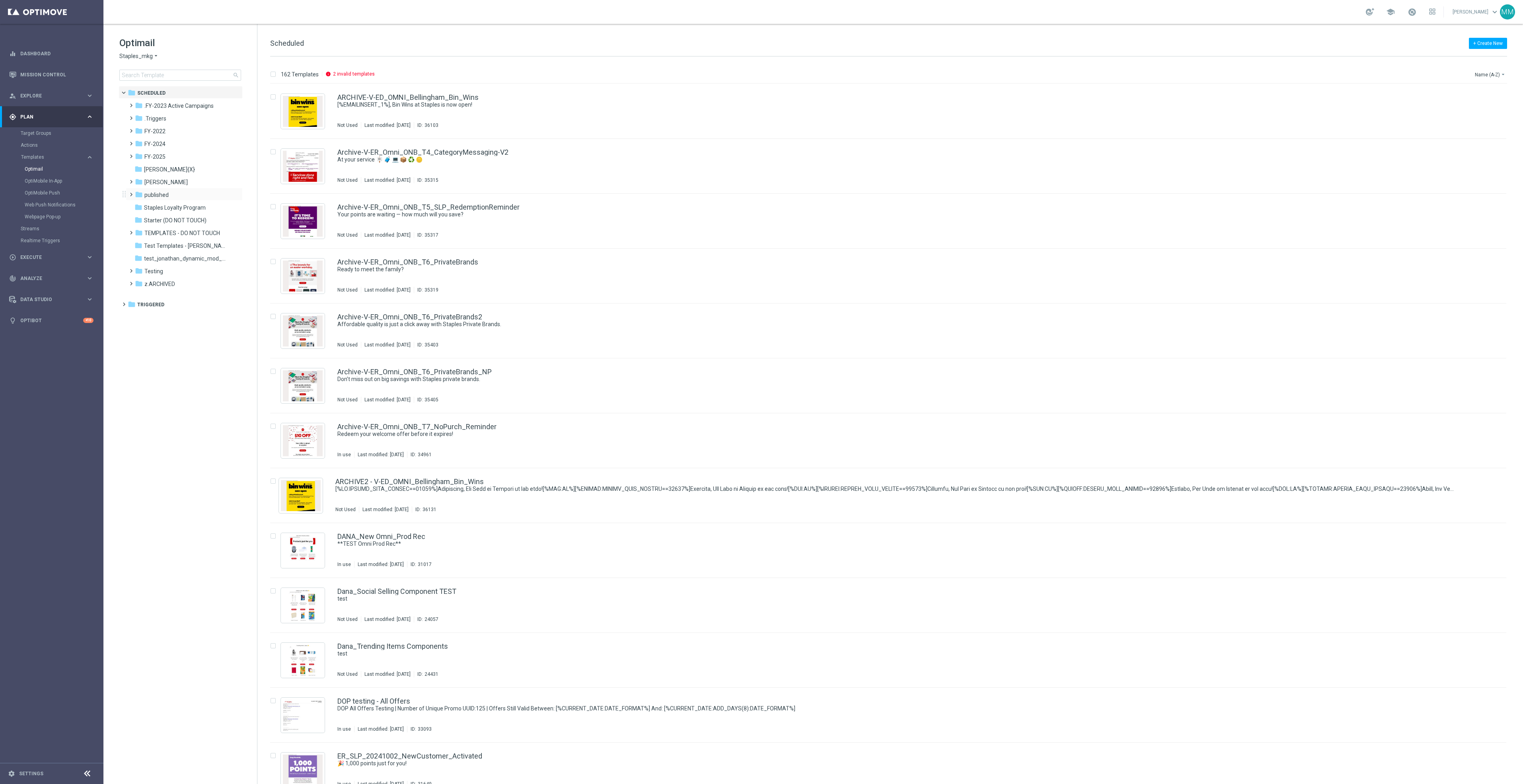
click at [178, 188] on div "folder published more_vert" at bounding box center [184, 194] width 117 height 12
click at [171, 192] on div "folder published" at bounding box center [181, 195] width 91 height 9
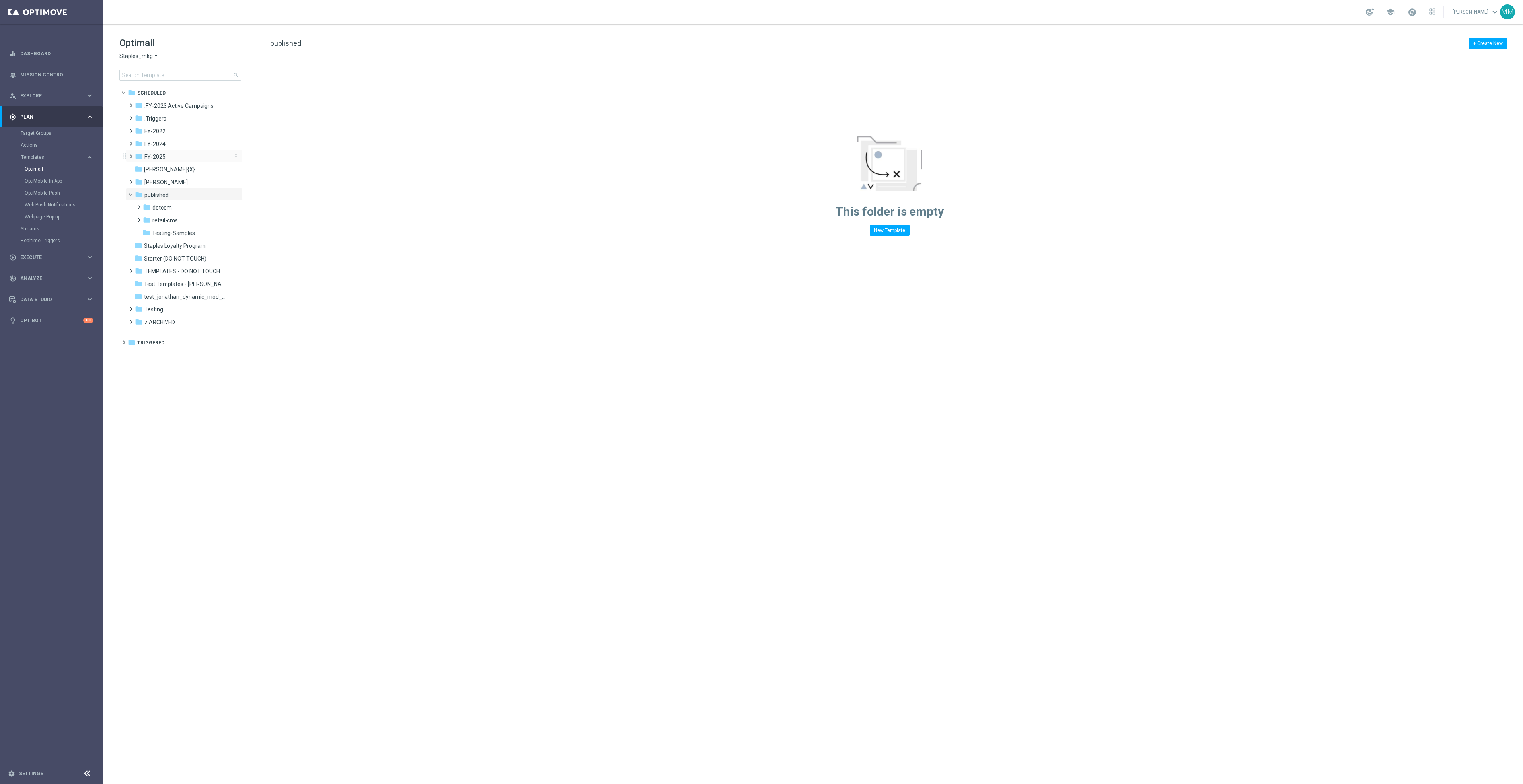
click at [166, 158] on div "folder FY-2025" at bounding box center [181, 157] width 91 height 9
click at [175, 194] on div "folder Retail25" at bounding box center [185, 195] width 85 height 9
click at [194, 322] on div "folder Sept 25 R" at bounding box center [190, 322] width 78 height 9
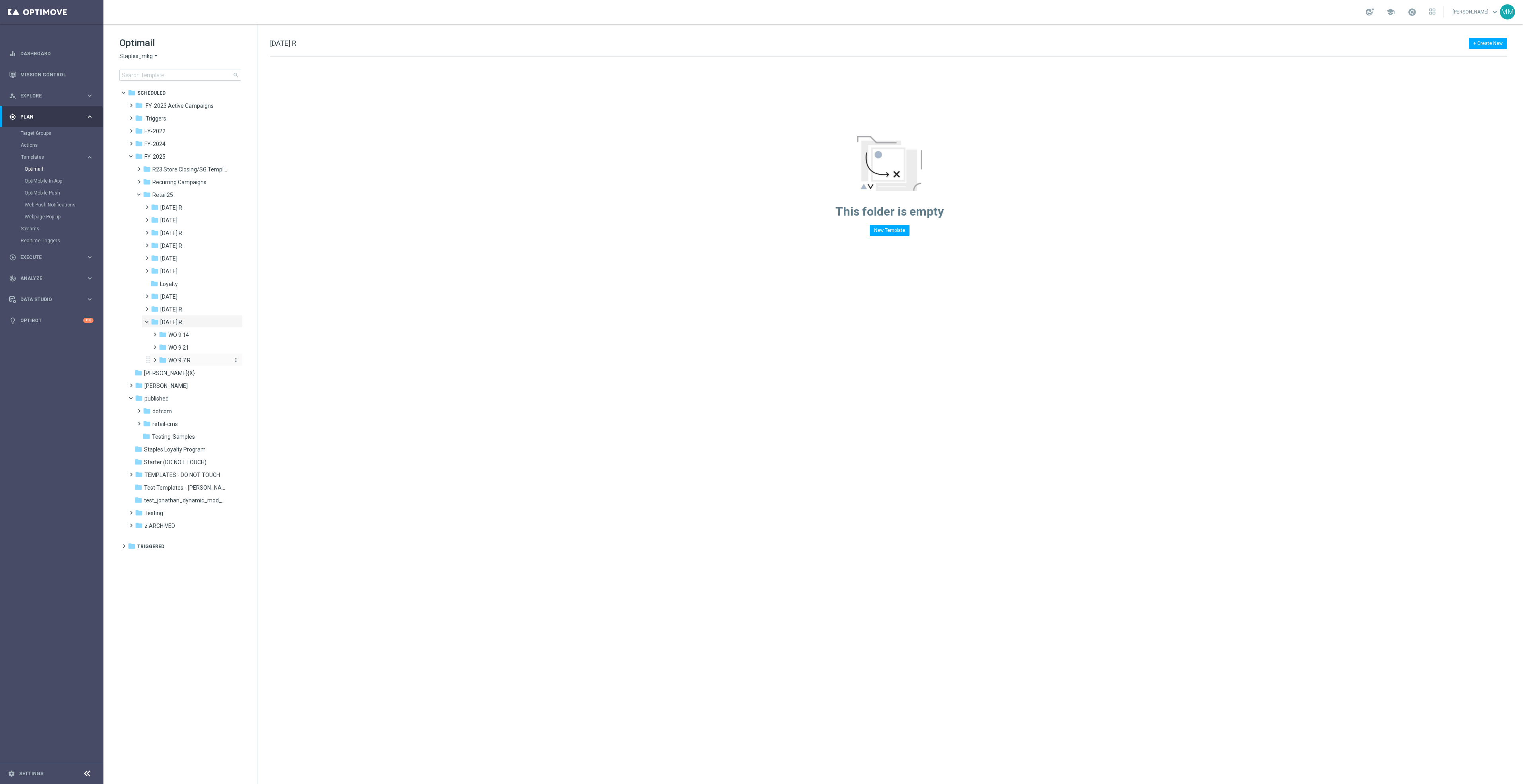
click at [199, 356] on div "folder WO 9.7 R" at bounding box center [194, 361] width 71 height 9
click at [201, 338] on div "folder WO 9.14" at bounding box center [194, 335] width 71 height 9
click at [200, 352] on div "folder Fri 9/19" at bounding box center [199, 347] width 65 height 9
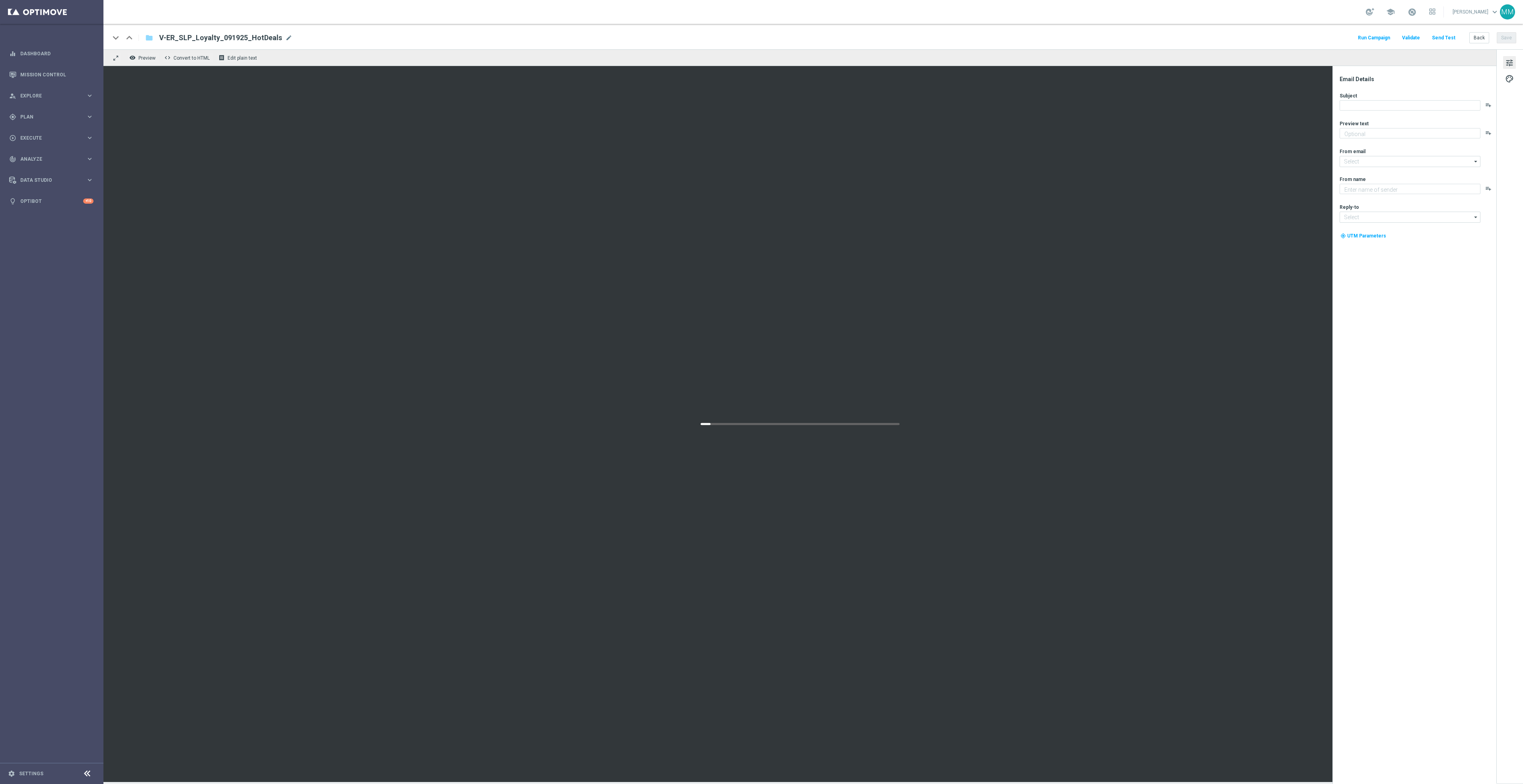
type textarea "Redeem now and save on these top deals."
type input "[EMAIL_ADDRESS][DOMAIN_NAME]"
type textarea "Staples"
type input "[EMAIL_ADDRESS][DOMAIN_NAME]"
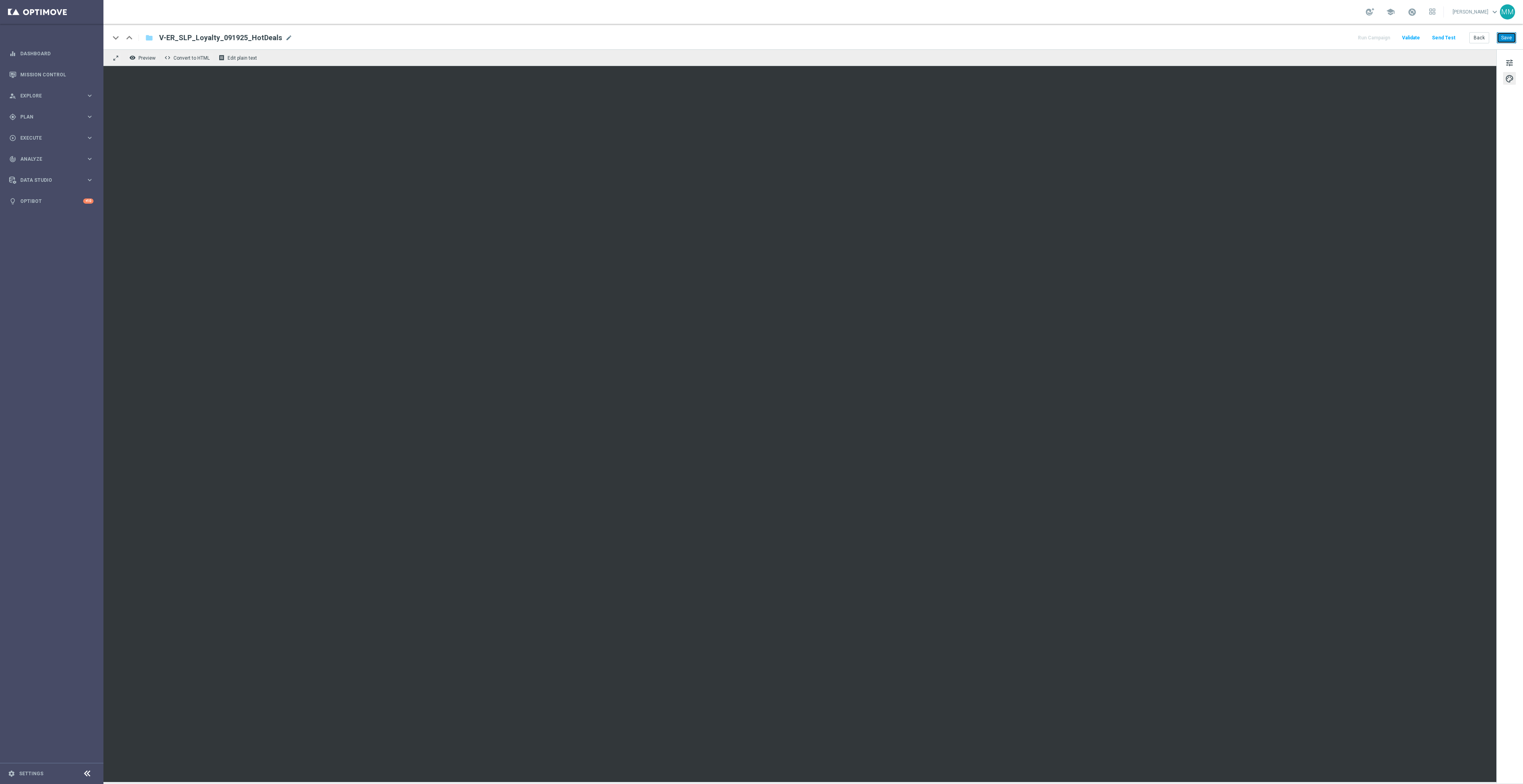
click at [1512, 41] on button "Save" at bounding box center [1507, 37] width 20 height 11
drag, startPoint x: 1511, startPoint y: 37, endPoint x: 1493, endPoint y: 41, distance: 18.4
click at [1511, 37] on button "Save" at bounding box center [1507, 37] width 20 height 11
click at [1446, 41] on button "Send Test" at bounding box center [1443, 37] width 26 height 11
click at [1448, 42] on button "Send Test" at bounding box center [1443, 37] width 26 height 11
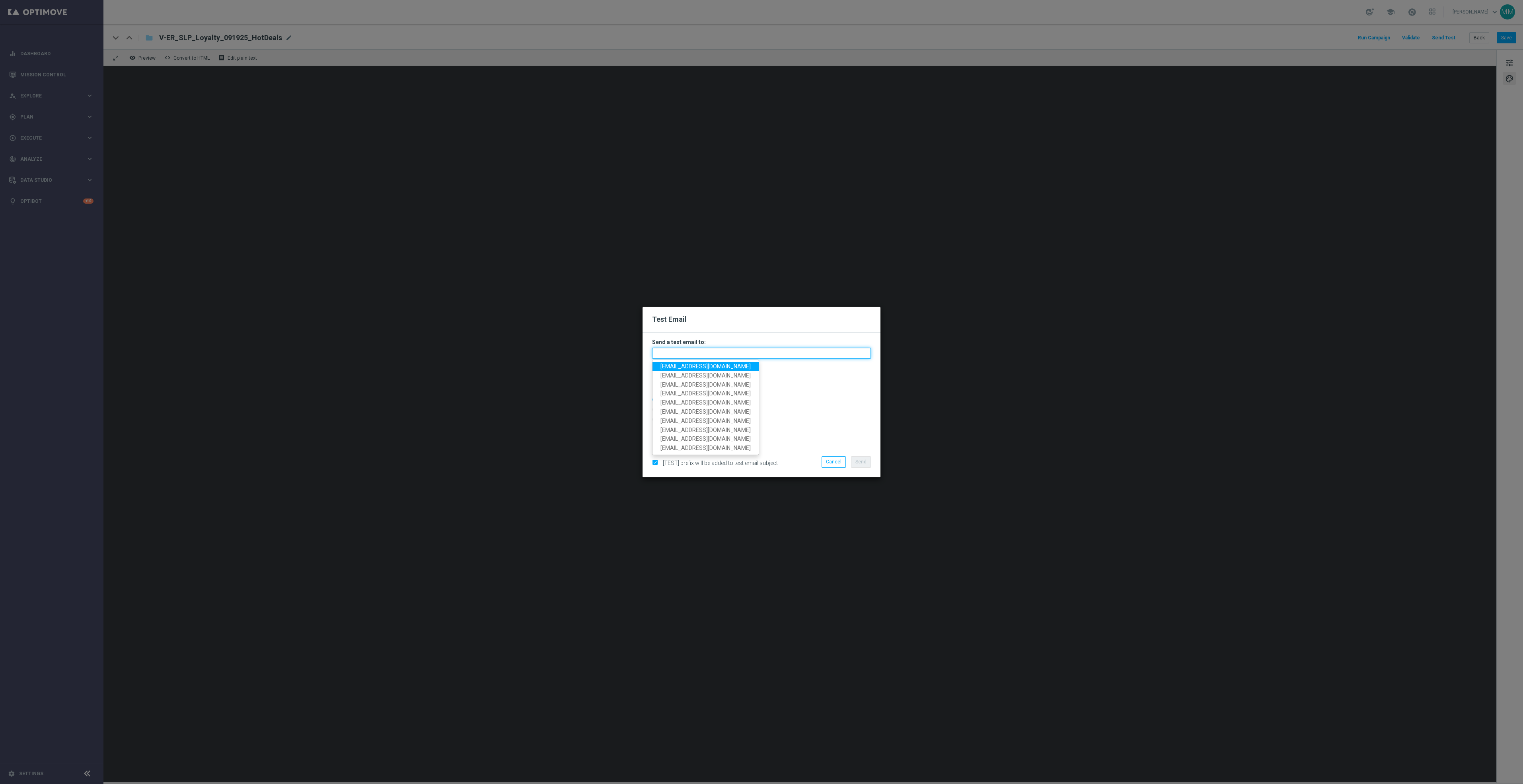
click at [774, 354] on input "text" at bounding box center [762, 352] width 219 height 11
paste input "[EMAIL_ADDRESS][DOMAIN_NAME]"
type input "[EMAIL_ADDRESS][DOMAIN_NAME]"
drag, startPoint x: 681, startPoint y: 423, endPoint x: 686, endPoint y: 428, distance: 7.1
click at [681, 423] on input "Data for customer ID:" at bounding box center [762, 423] width 219 height 11
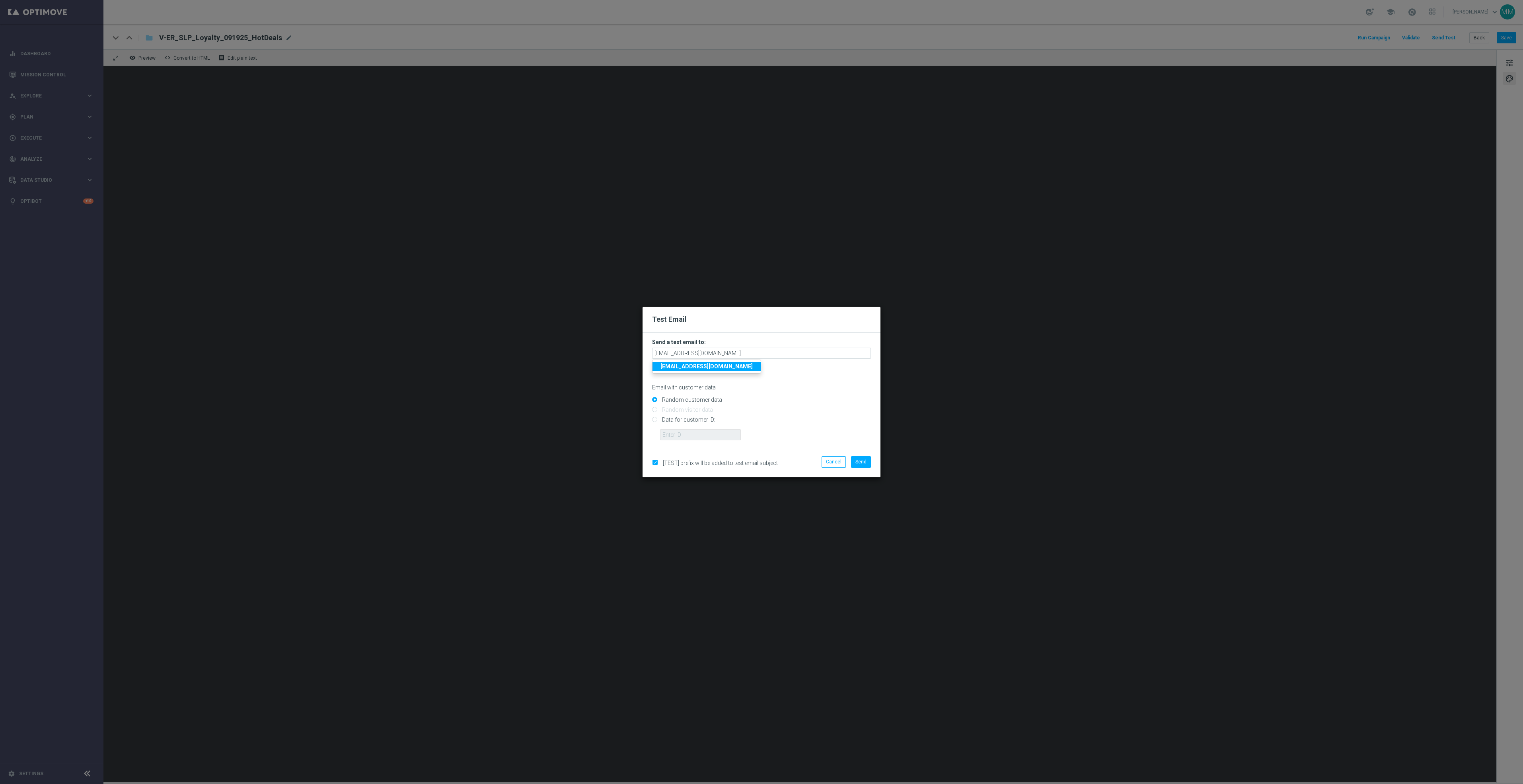
radio input "true"
click at [686, 435] on input "text" at bounding box center [700, 434] width 80 height 11
paste input "10000006208"
type input "10000006208"
click at [857, 463] on span "Send" at bounding box center [861, 462] width 11 height 6
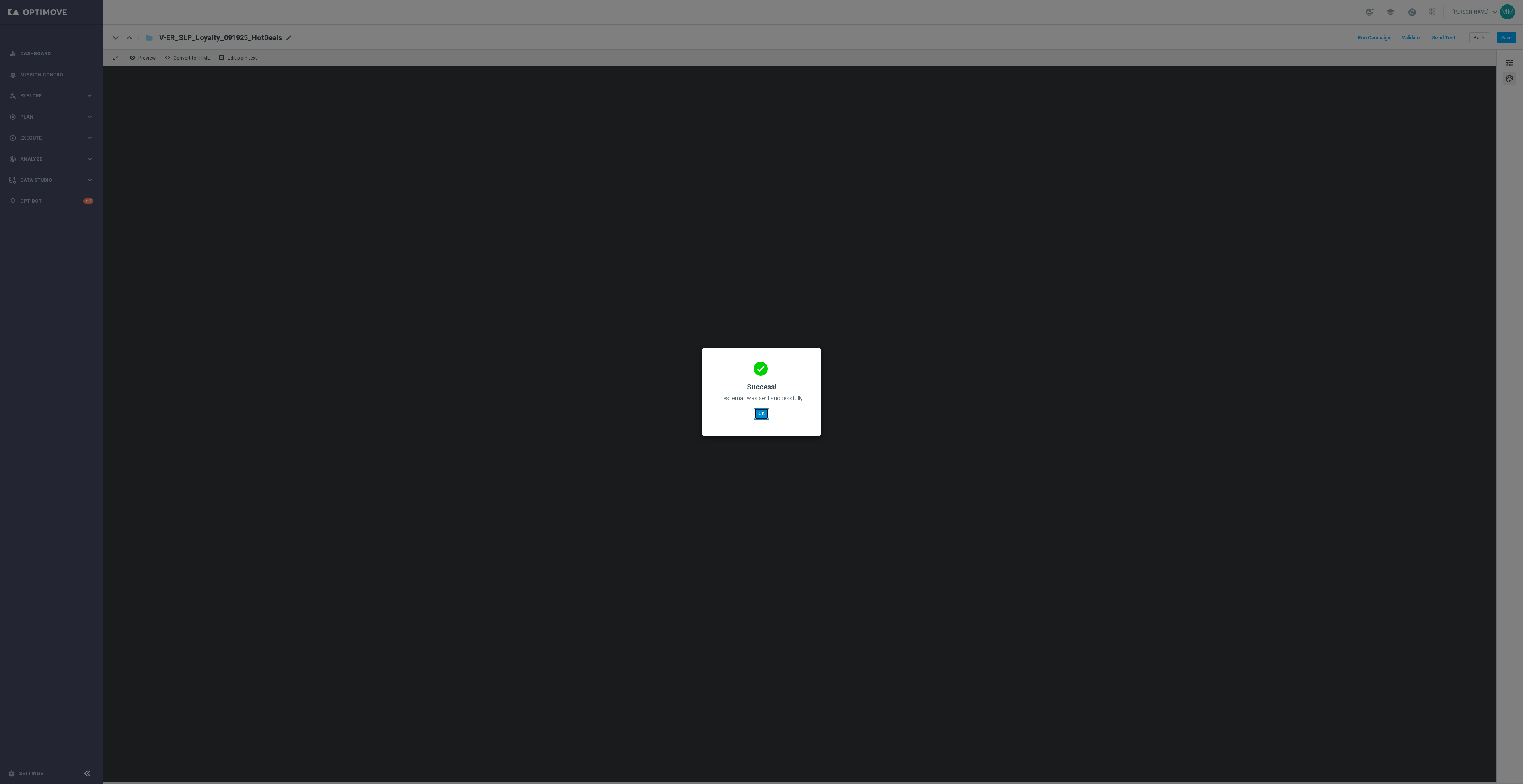
click at [759, 414] on button "OK" at bounding box center [761, 413] width 15 height 11
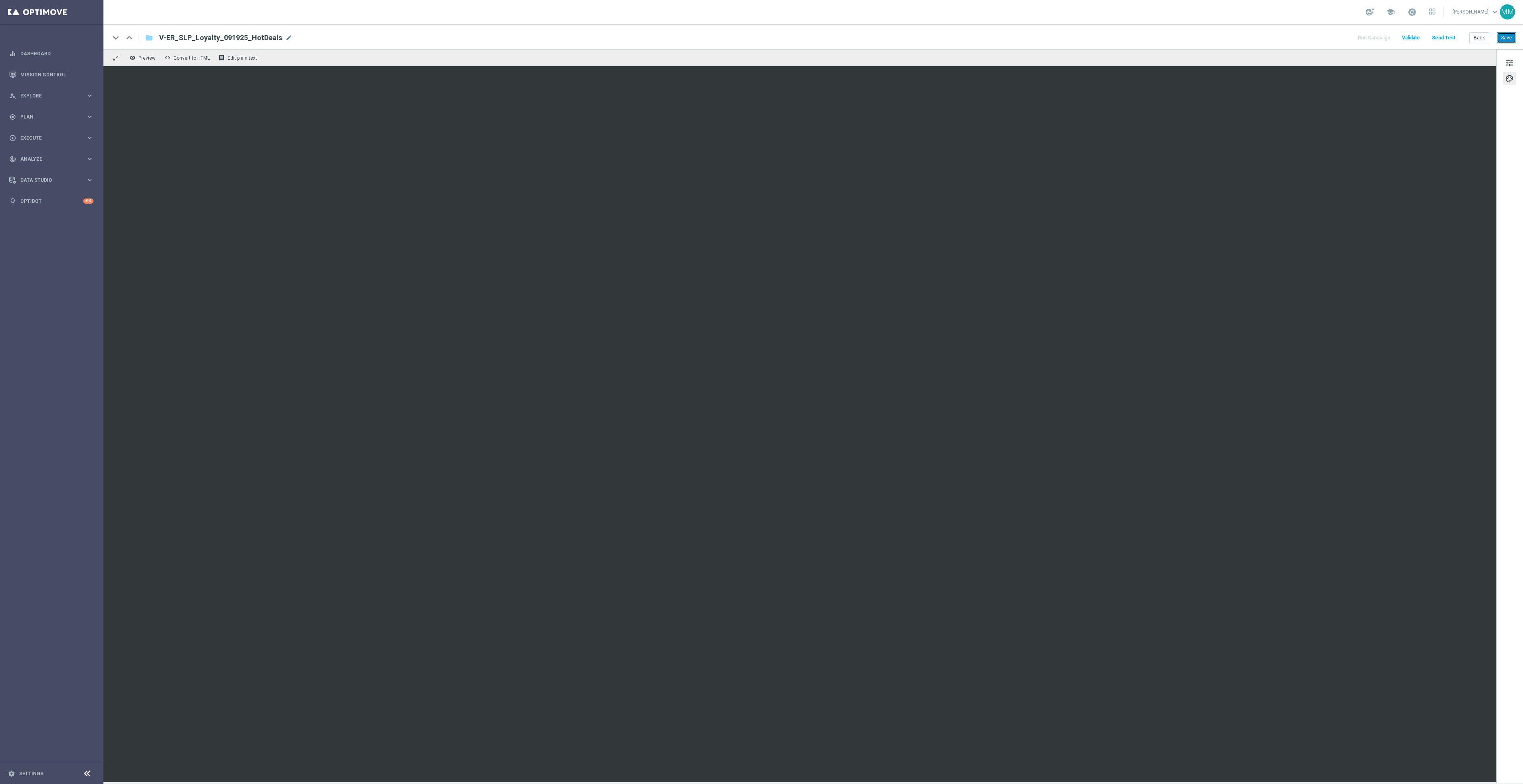
click at [1510, 36] on button "Save" at bounding box center [1507, 37] width 20 height 11
click at [1448, 37] on button "Send Test" at bounding box center [1443, 37] width 26 height 11
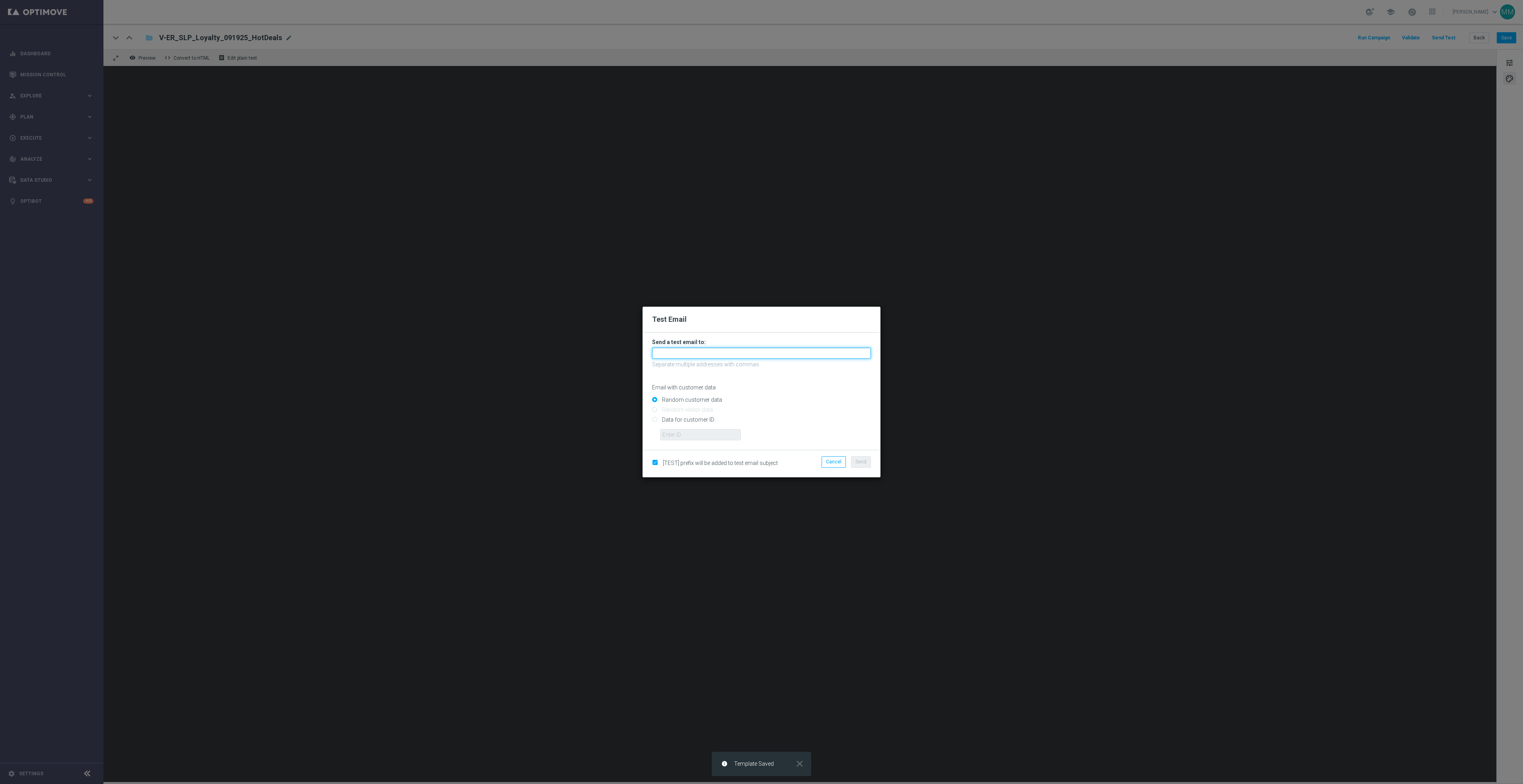
click at [714, 352] on input "text" at bounding box center [762, 352] width 219 height 11
paste input "[EMAIL_ADDRESS][DOMAIN_NAME]"
type input "[EMAIL_ADDRESS][DOMAIN_NAME]"
click at [862, 463] on span "Send" at bounding box center [861, 462] width 11 height 6
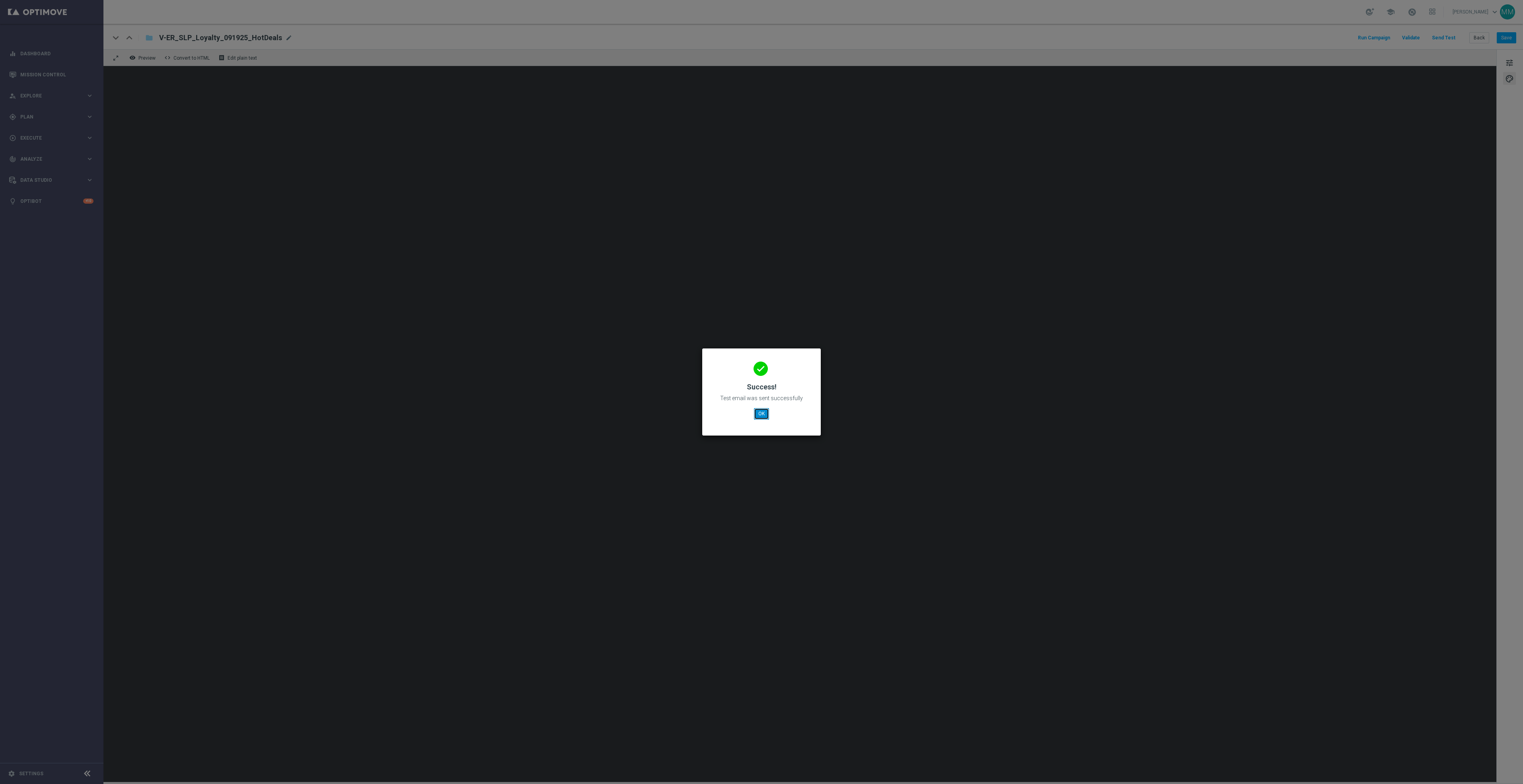
click at [761, 414] on button "OK" at bounding box center [761, 413] width 15 height 11
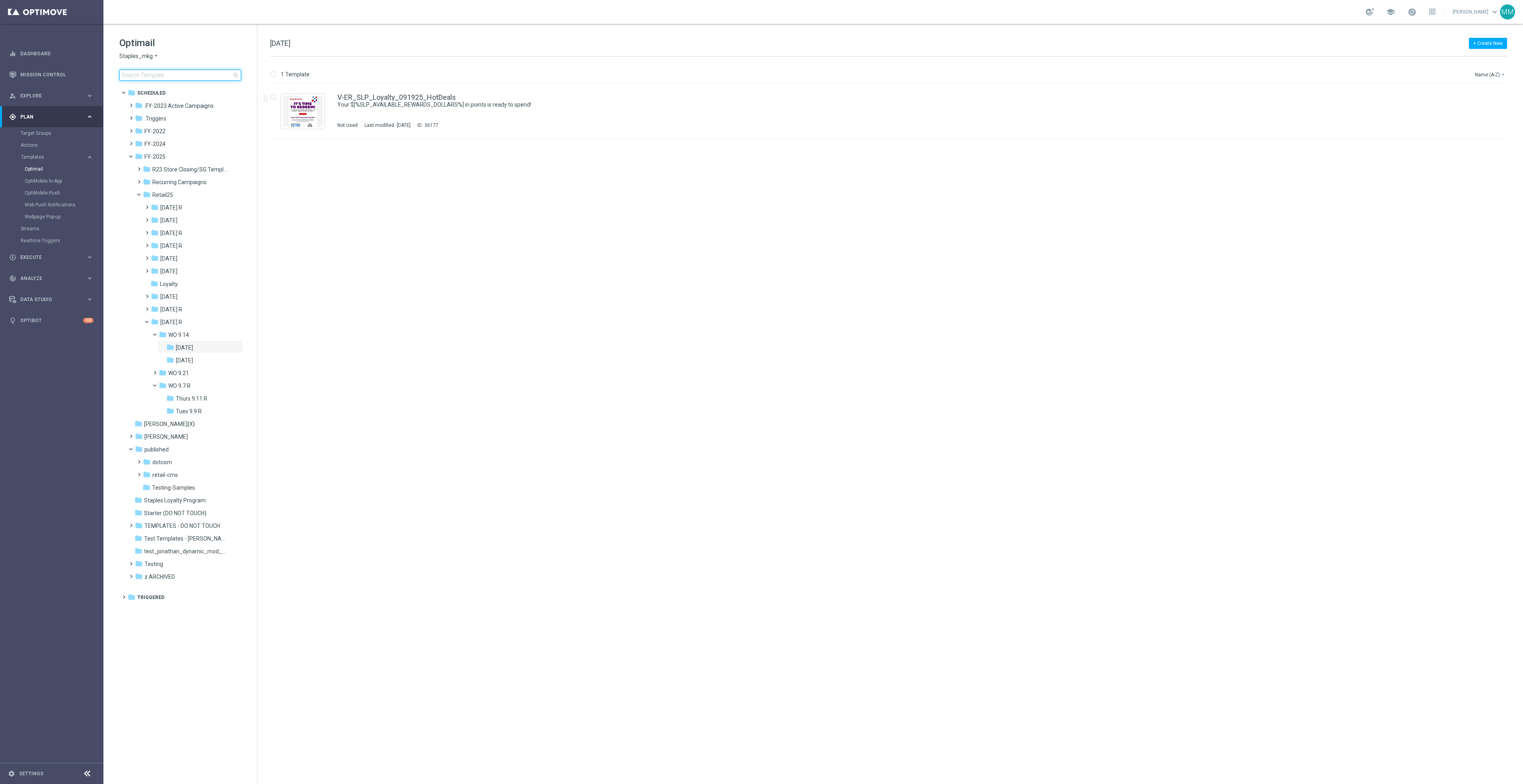
click at [185, 78] on input at bounding box center [180, 75] width 122 height 11
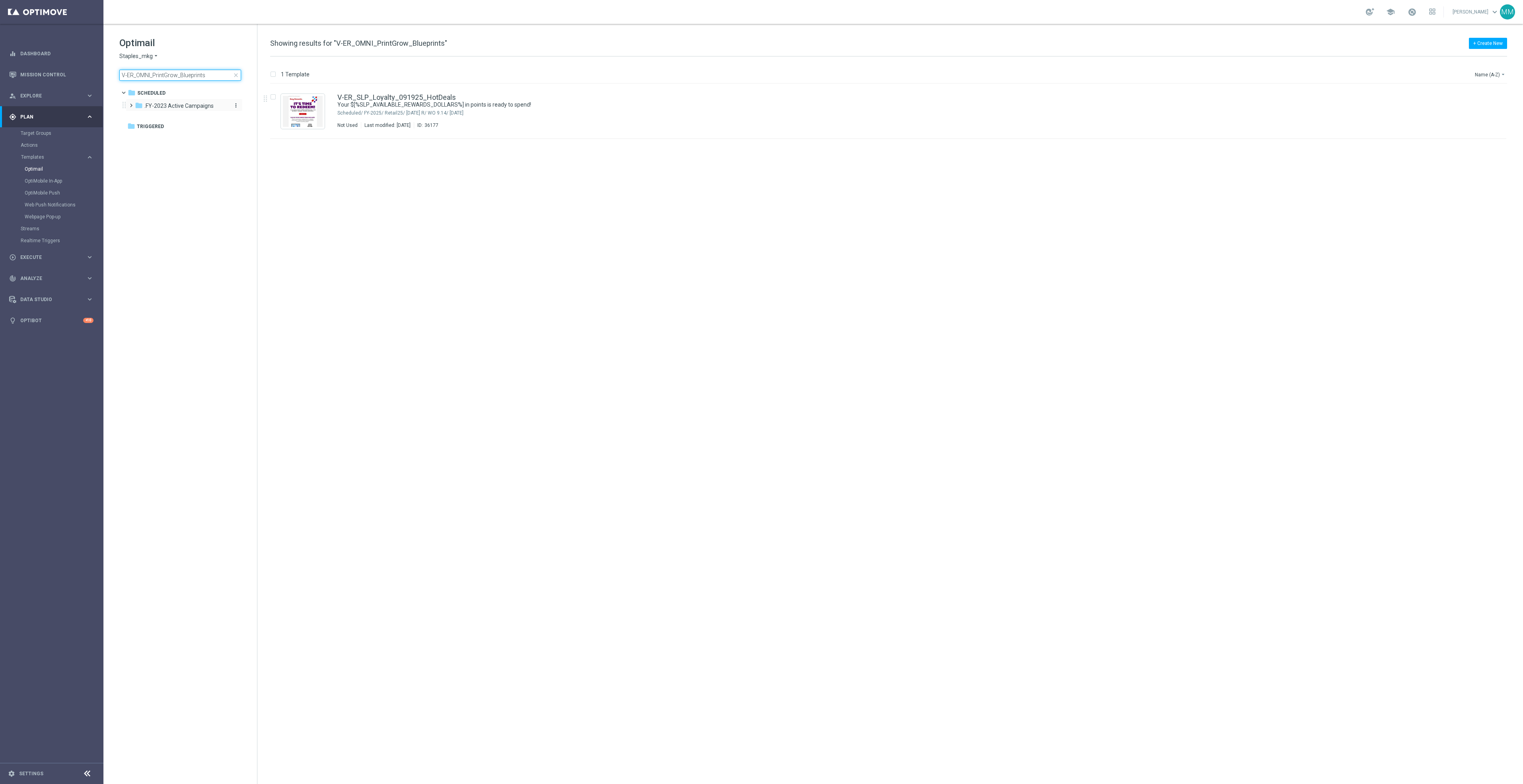
type input "V-ER_OMNI_PrintGrow_Blueprints"
click at [195, 108] on span ".FY-2023 Active Campaigns" at bounding box center [179, 105] width 70 height 7
click at [196, 117] on div "folder COM 23" at bounding box center [185, 119] width 85 height 9
click at [195, 136] on div "folder 06-Jun-C23" at bounding box center [189, 131] width 79 height 9
click at [301, 109] on img "Press SPACE to select this row." at bounding box center [303, 111] width 40 height 31
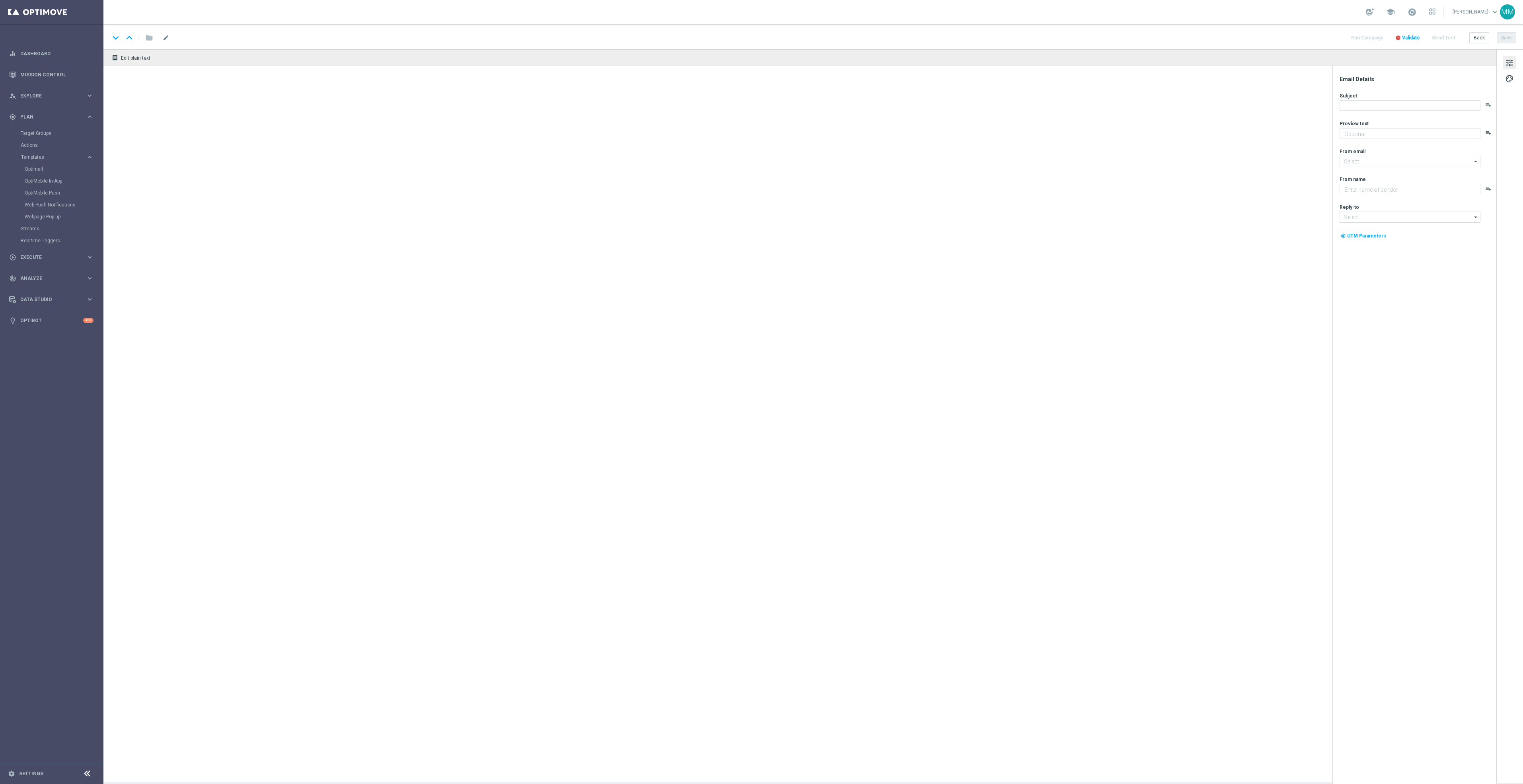
type textarea "Let’s promote your business with custom prints."
type textarea "Staples"
type input "[EMAIL_ADDRESS][DOMAIN_NAME]"
